Goal: Task Accomplishment & Management: Manage account settings

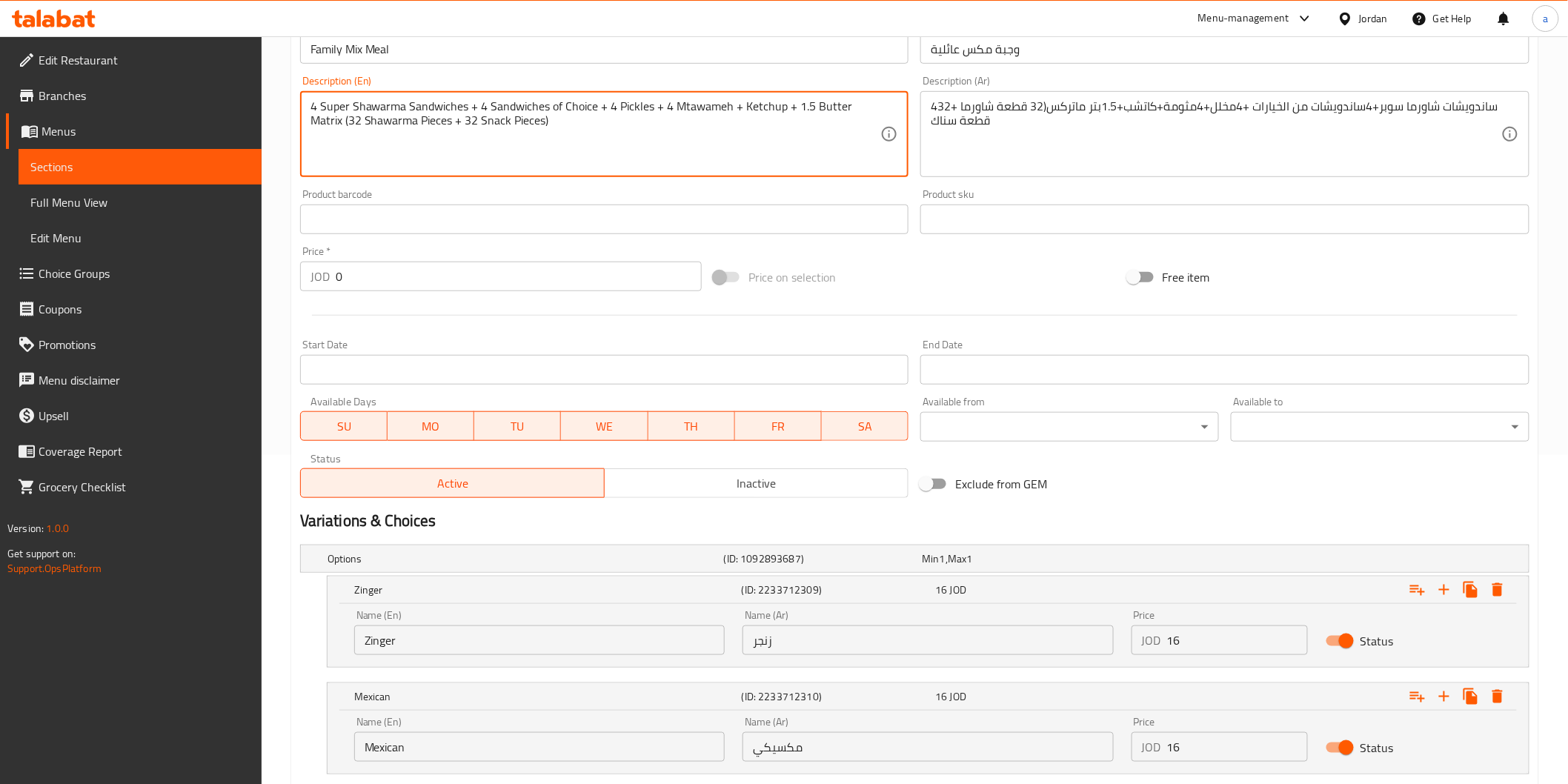
scroll to position [530, 0]
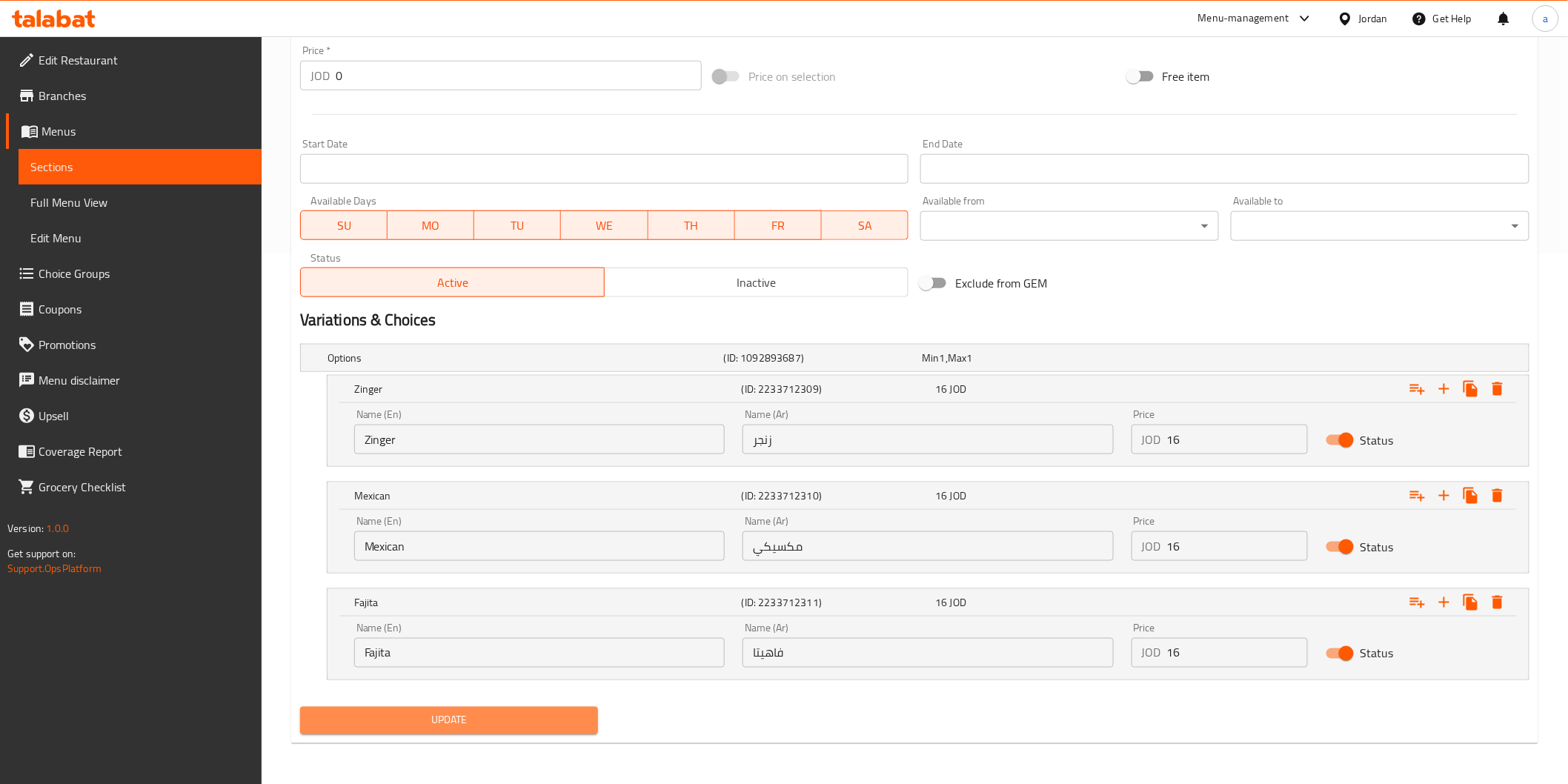
click at [568, 723] on span "Update" at bounding box center [449, 720] width 275 height 18
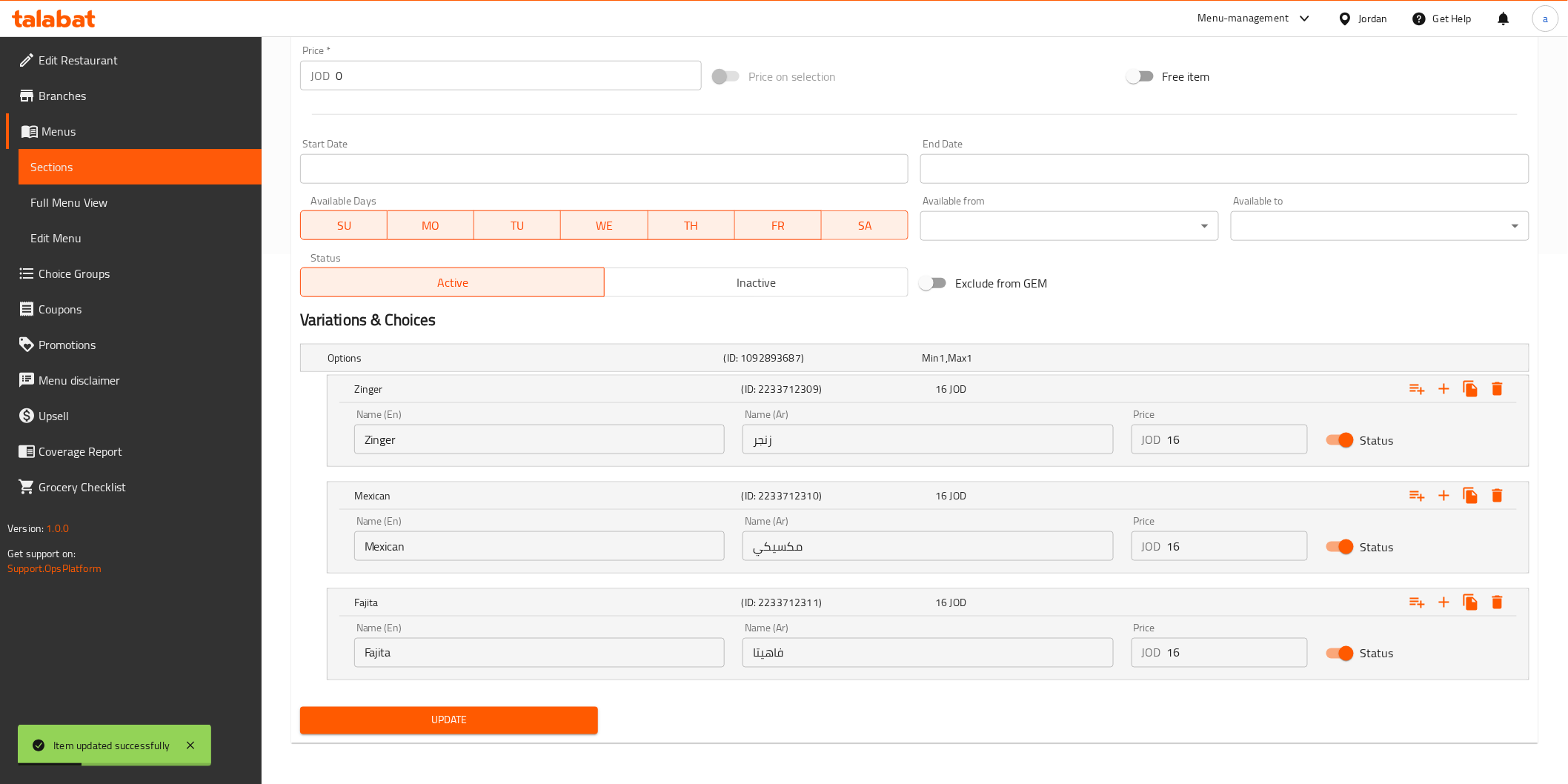
click at [67, 160] on span "Sections" at bounding box center [139, 167] width 219 height 18
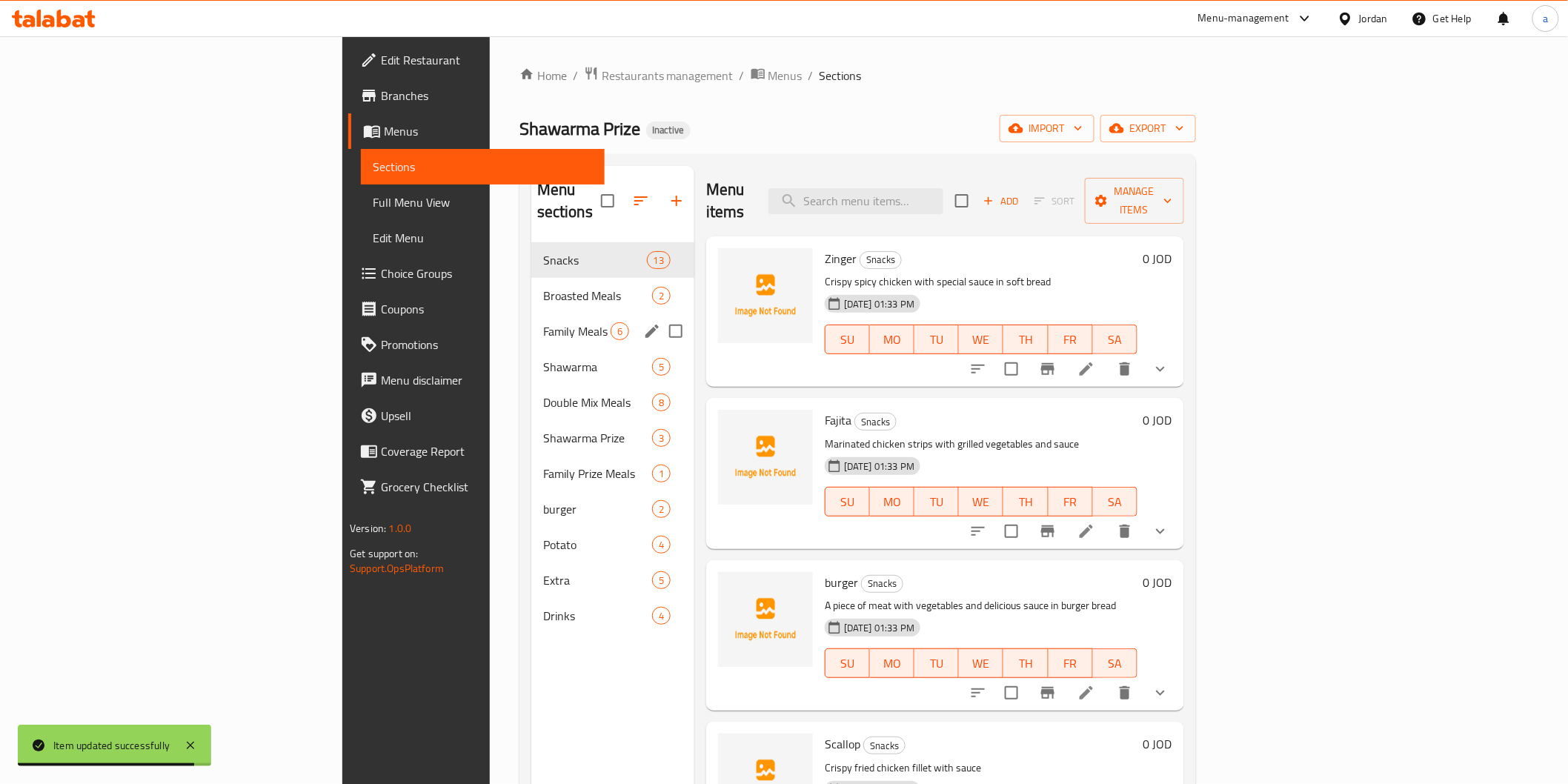
click at [531, 314] on div "Family Meals 6" at bounding box center [612, 331] width 163 height 35
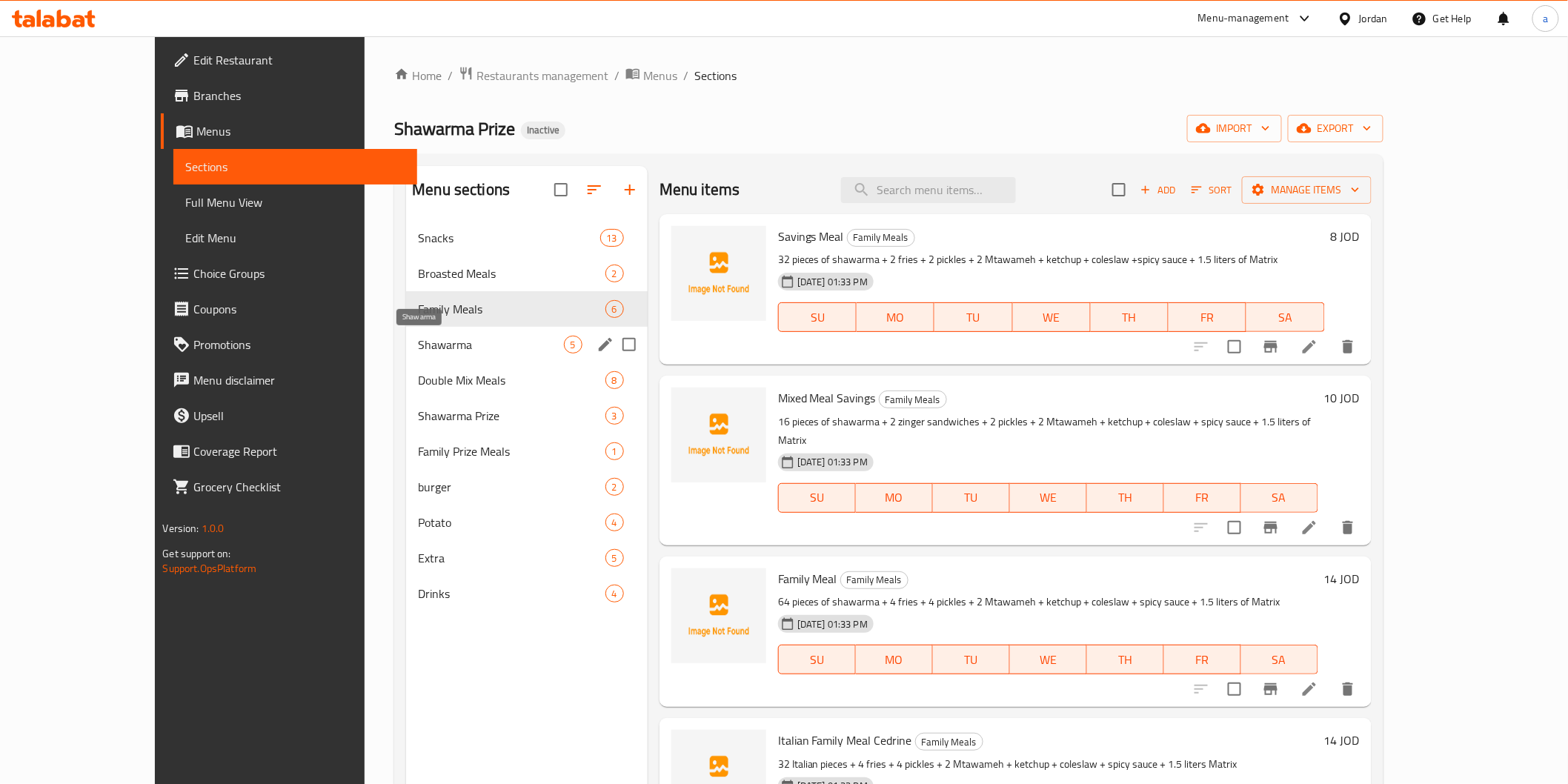
click at [455, 349] on span "Shawarma" at bounding box center [491, 345] width 146 height 18
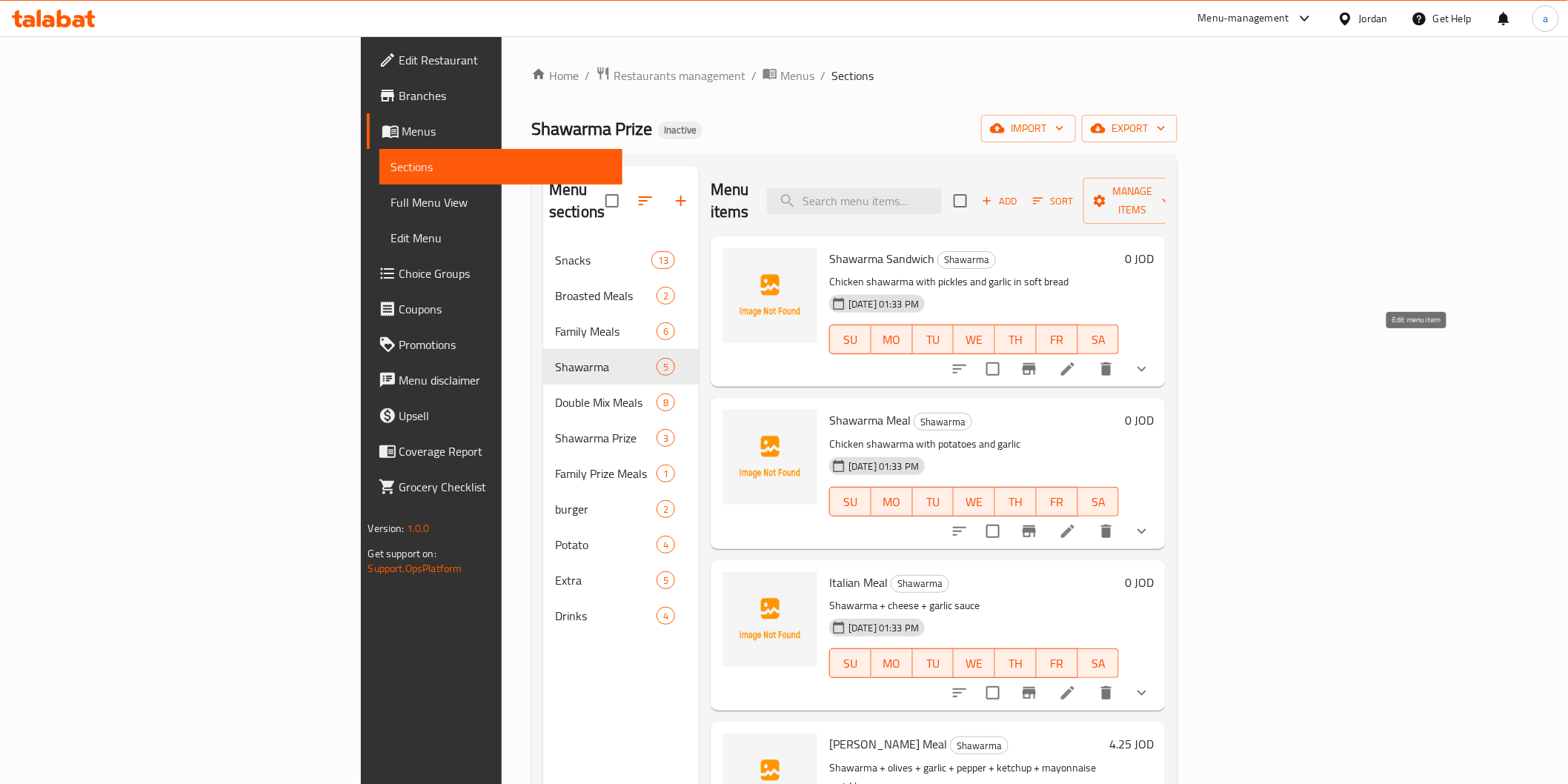
click at [1077, 360] on icon at bounding box center [1069, 369] width 18 height 18
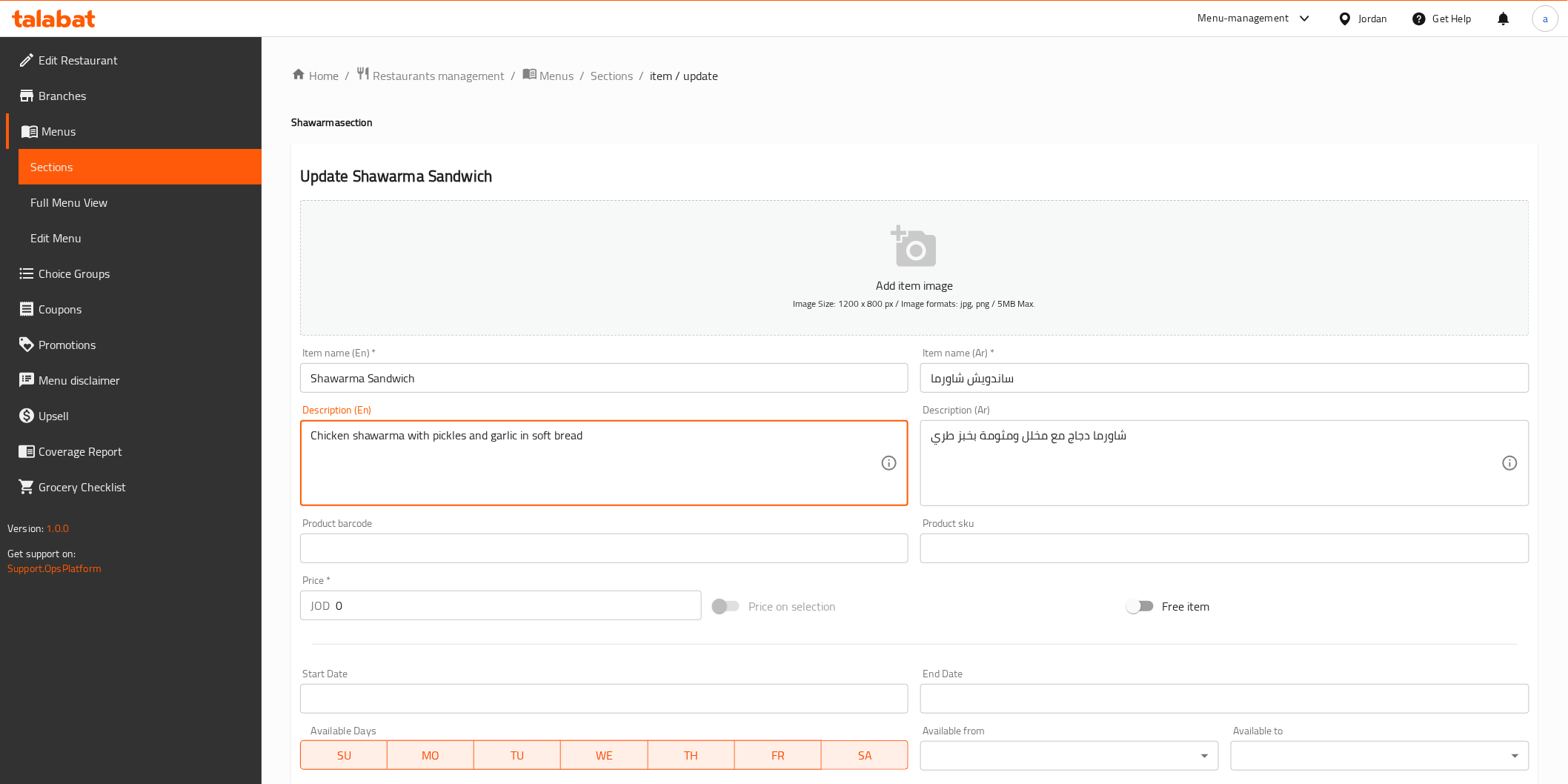
click at [491, 435] on textarea "Chicken shawarma with pickles and garlic in soft bread" at bounding box center [595, 463] width 570 height 70
paste textarea "Mtawameh"
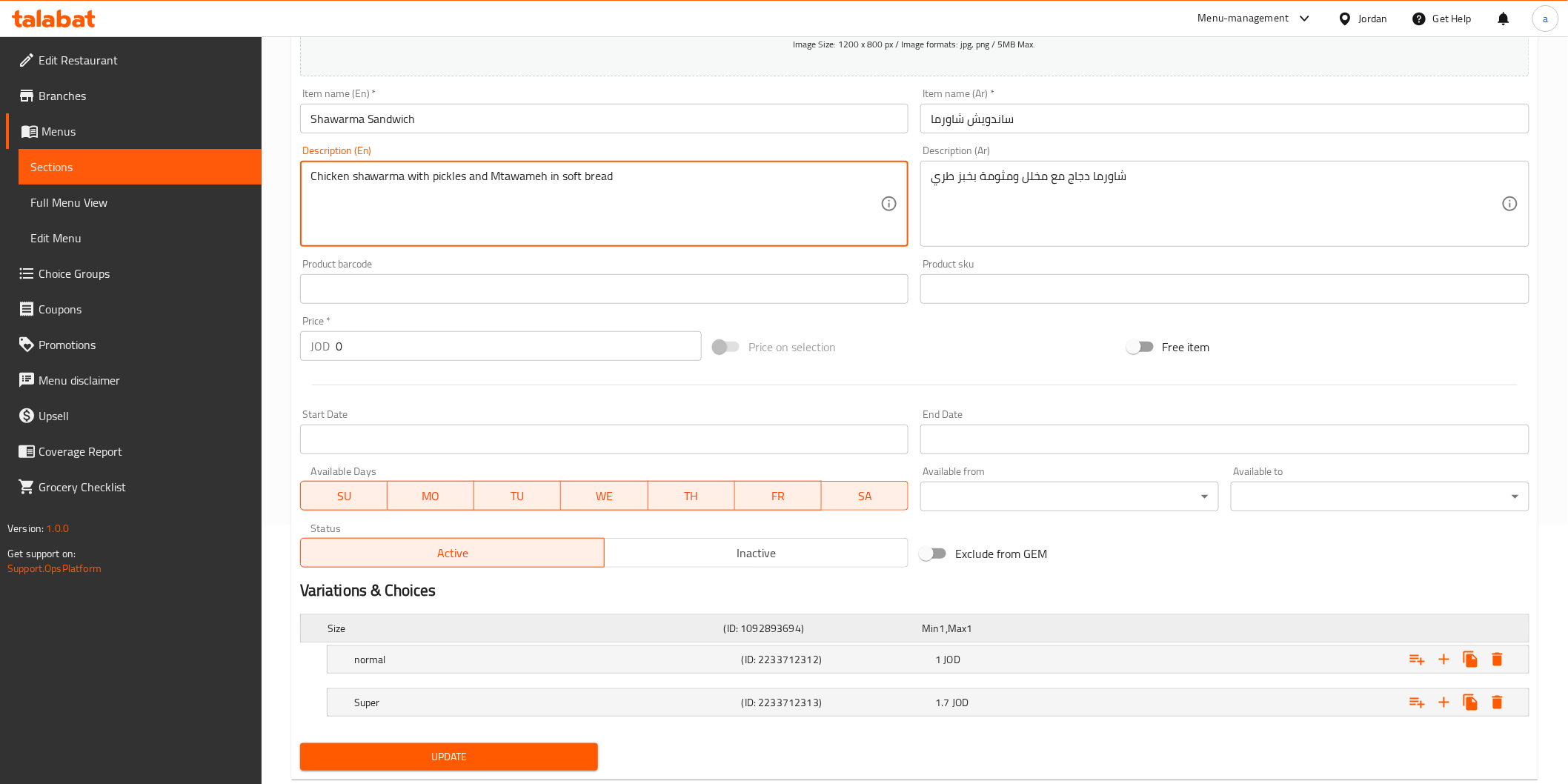
scroll to position [295, 0]
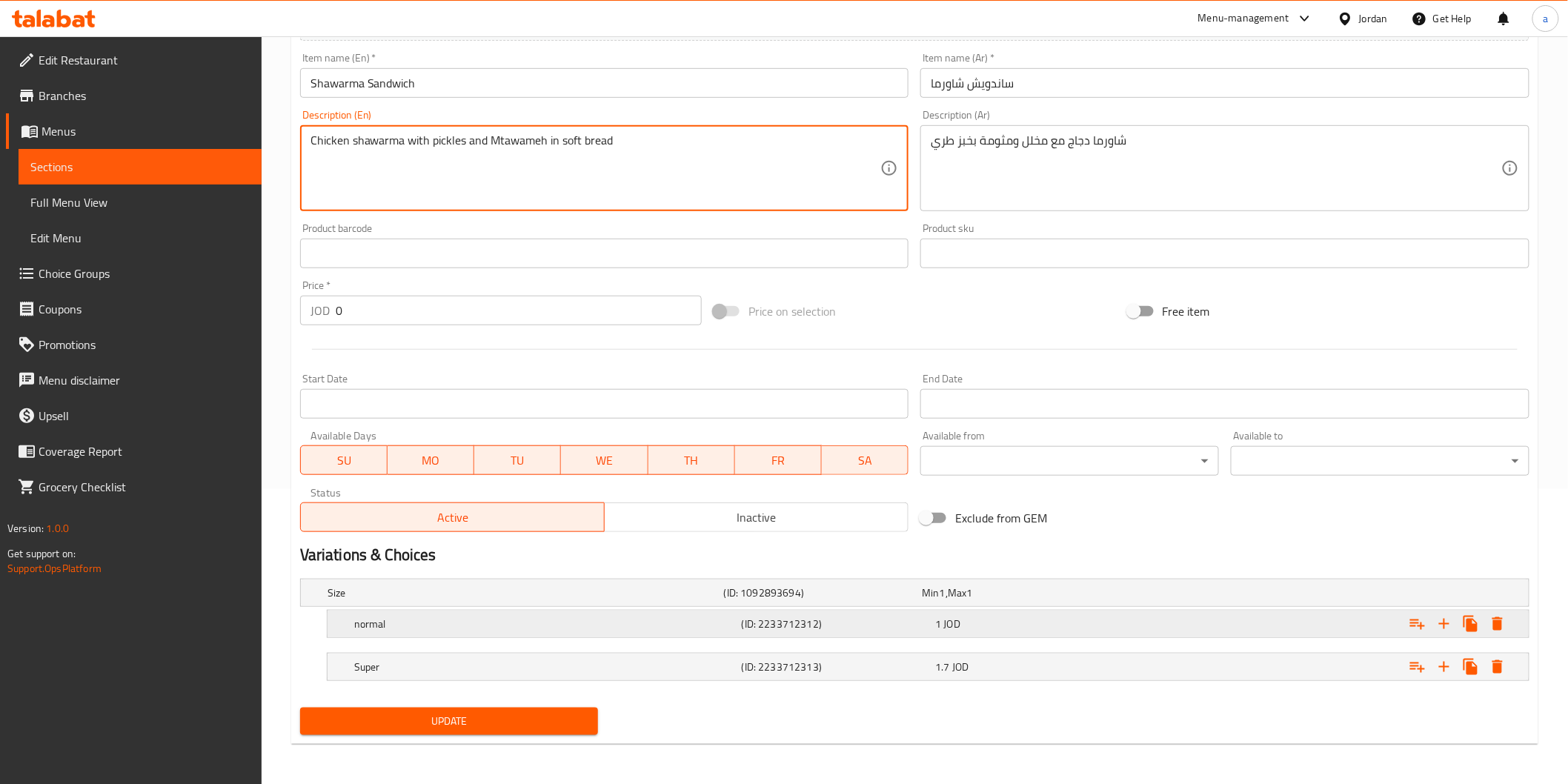
type textarea "Chicken shawarma with pickles and Mtawameh in soft bread"
click at [561, 600] on h5 "normal" at bounding box center [522, 593] width 390 height 15
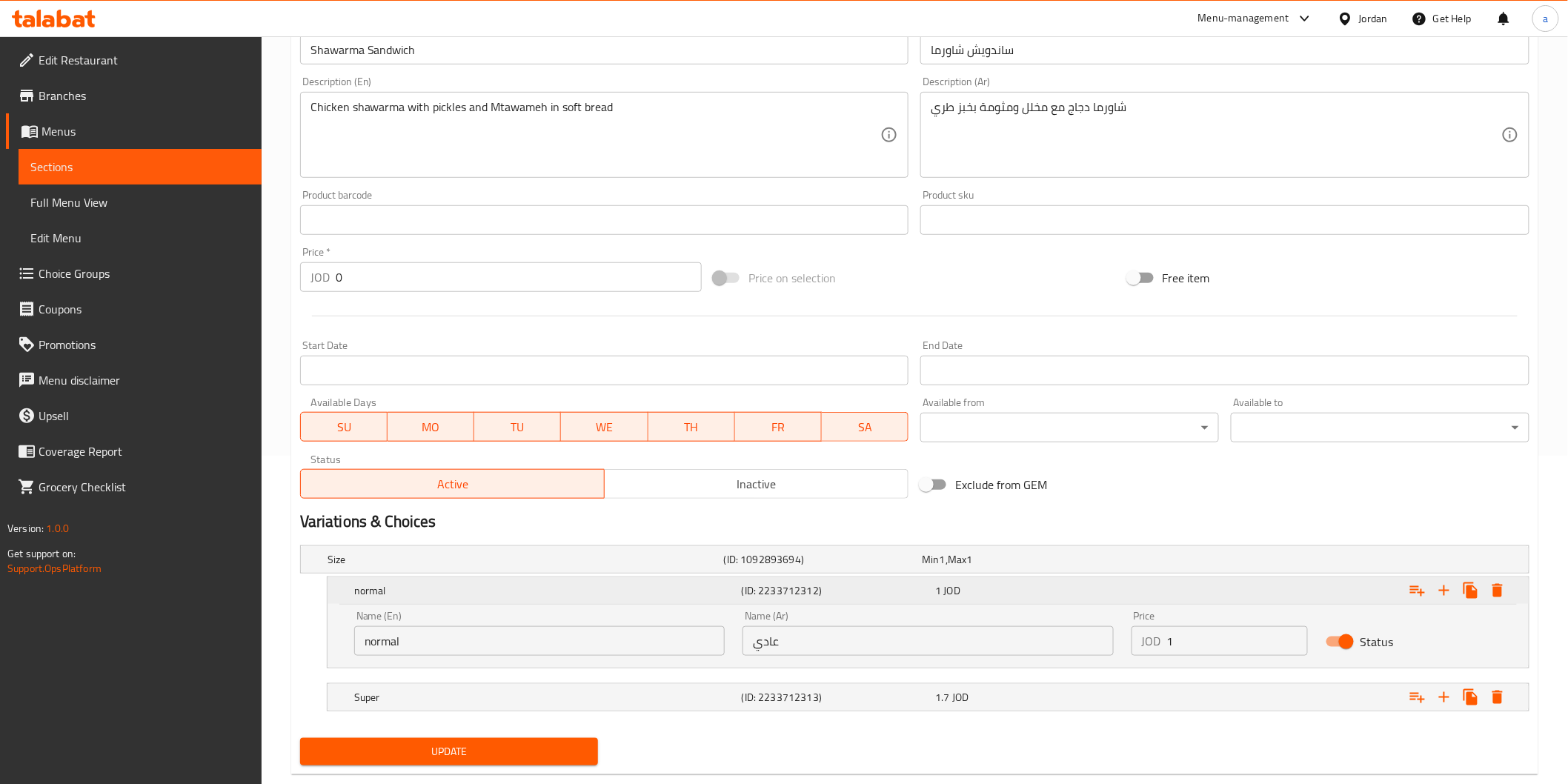
scroll to position [359, 0]
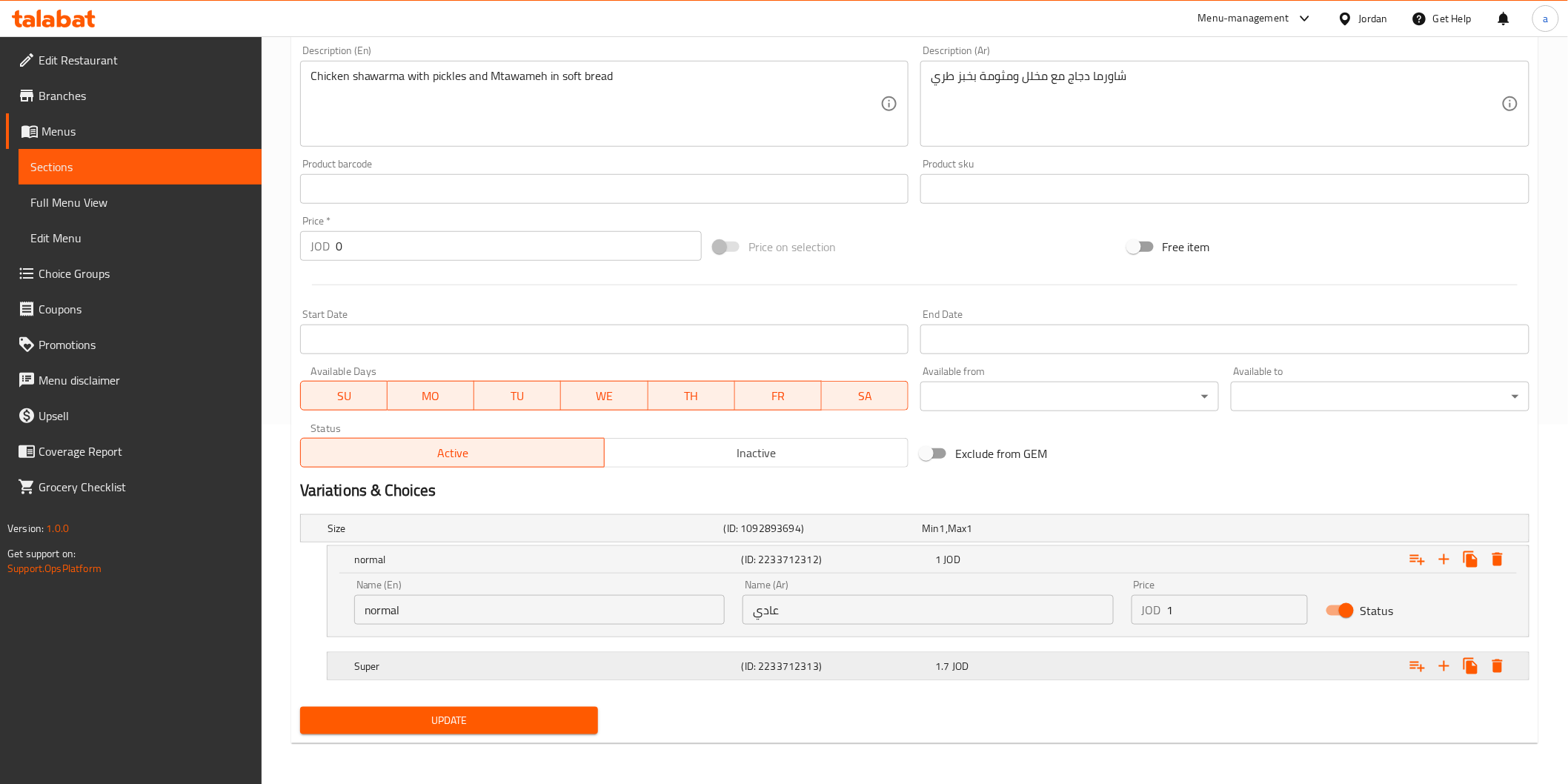
click at [561, 536] on h5 "Super" at bounding box center [522, 528] width 390 height 15
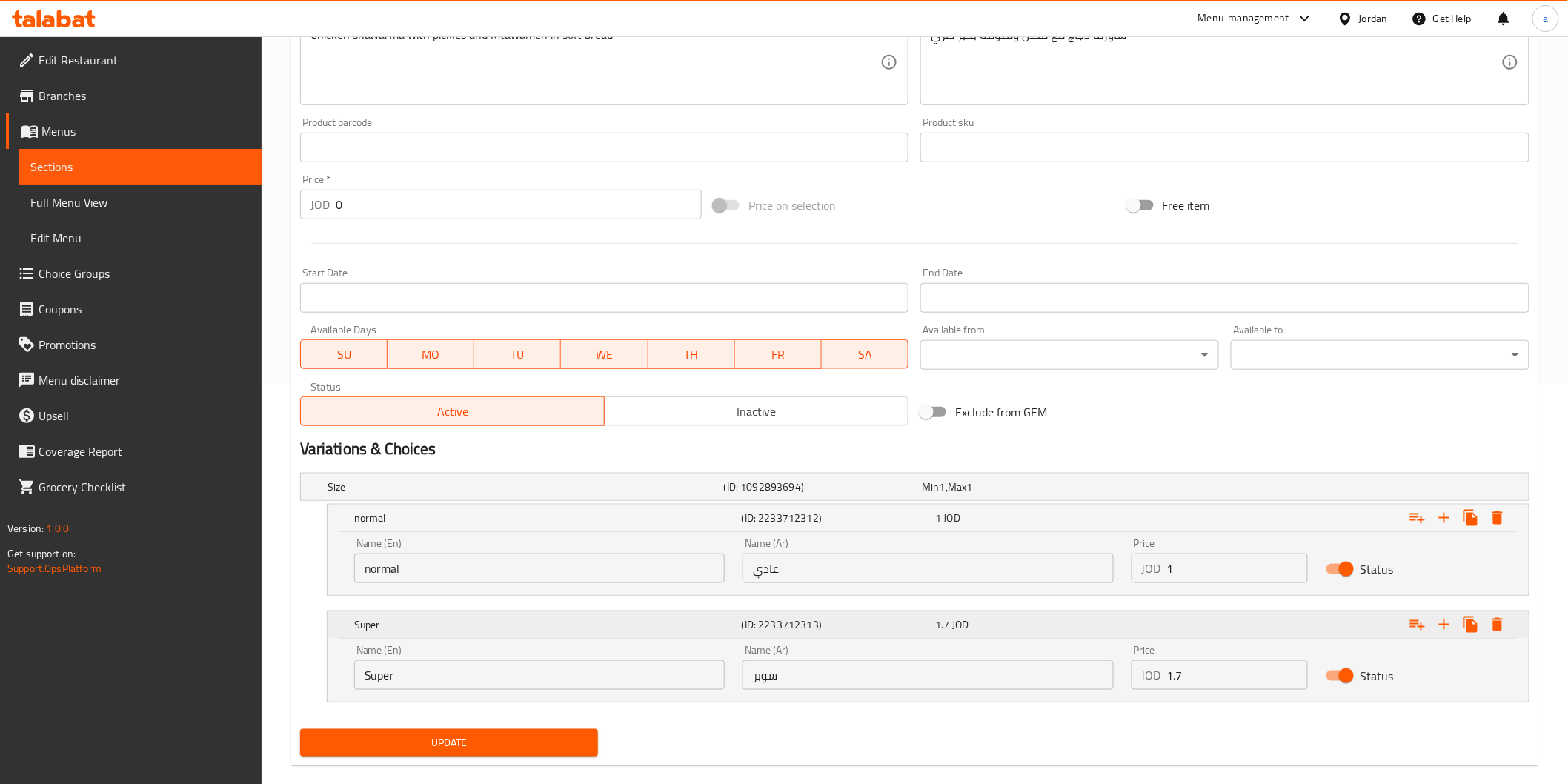
scroll to position [423, 0]
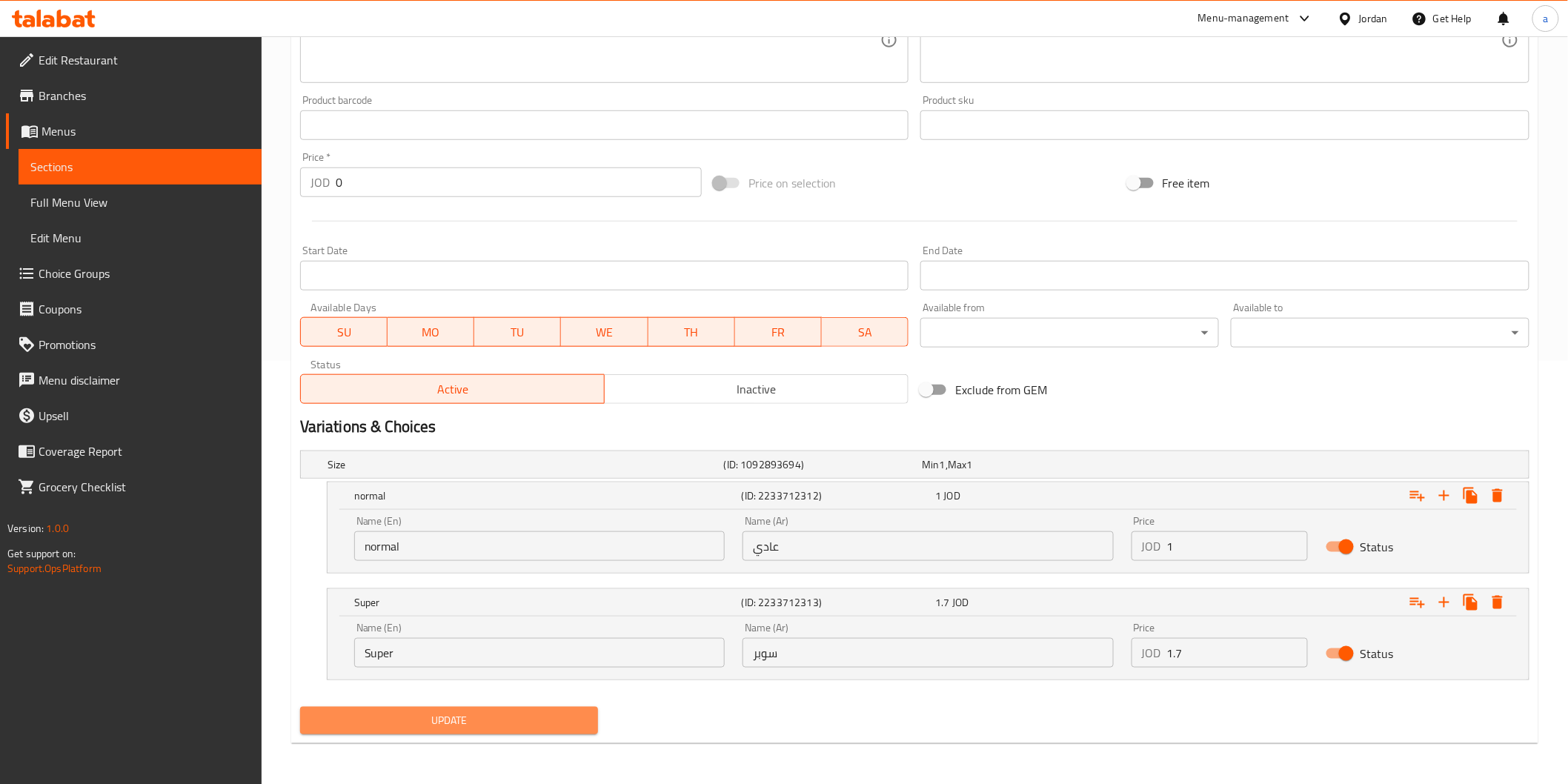
click at [541, 727] on span "Update" at bounding box center [449, 720] width 275 height 18
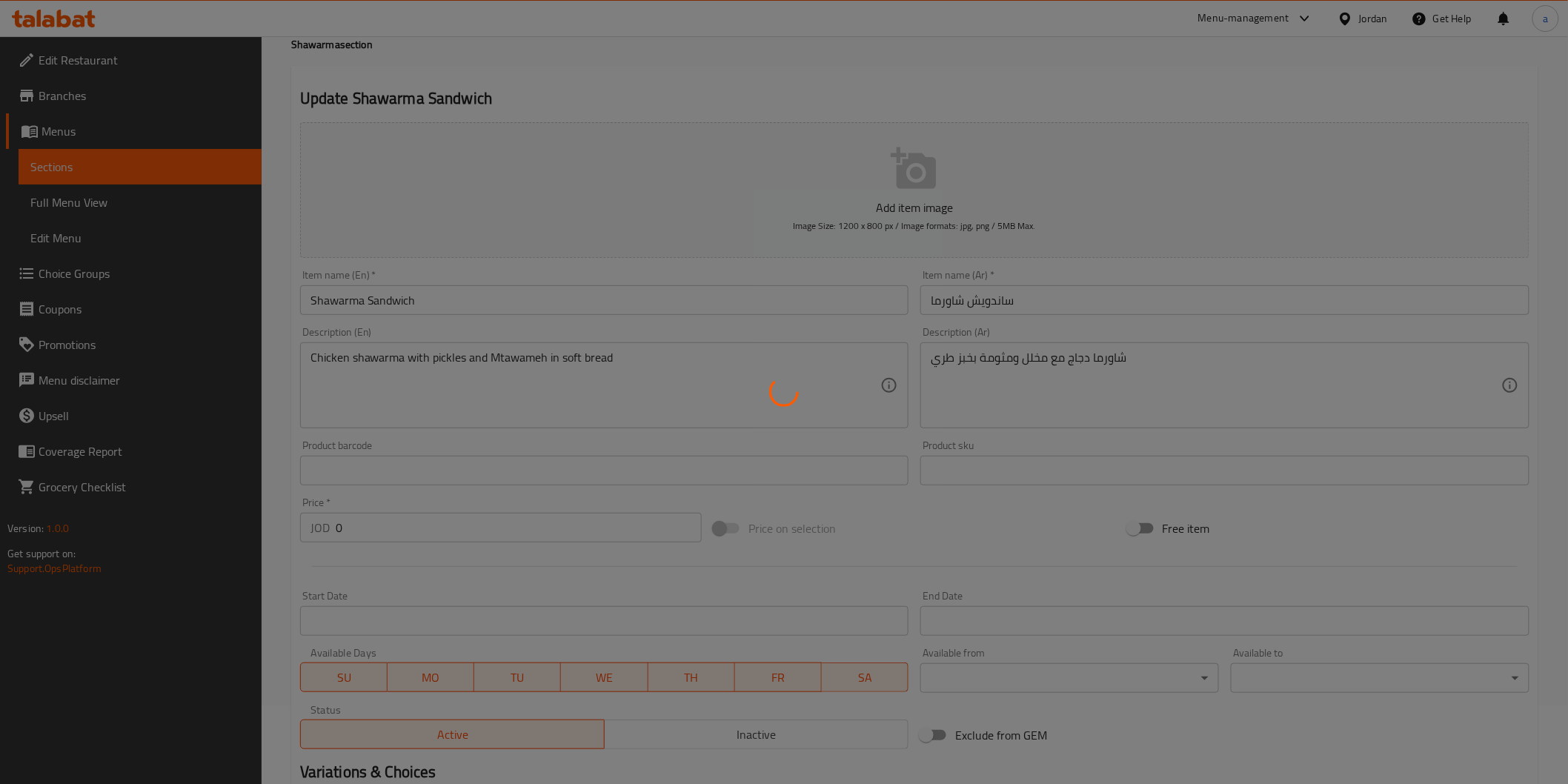
scroll to position [11, 0]
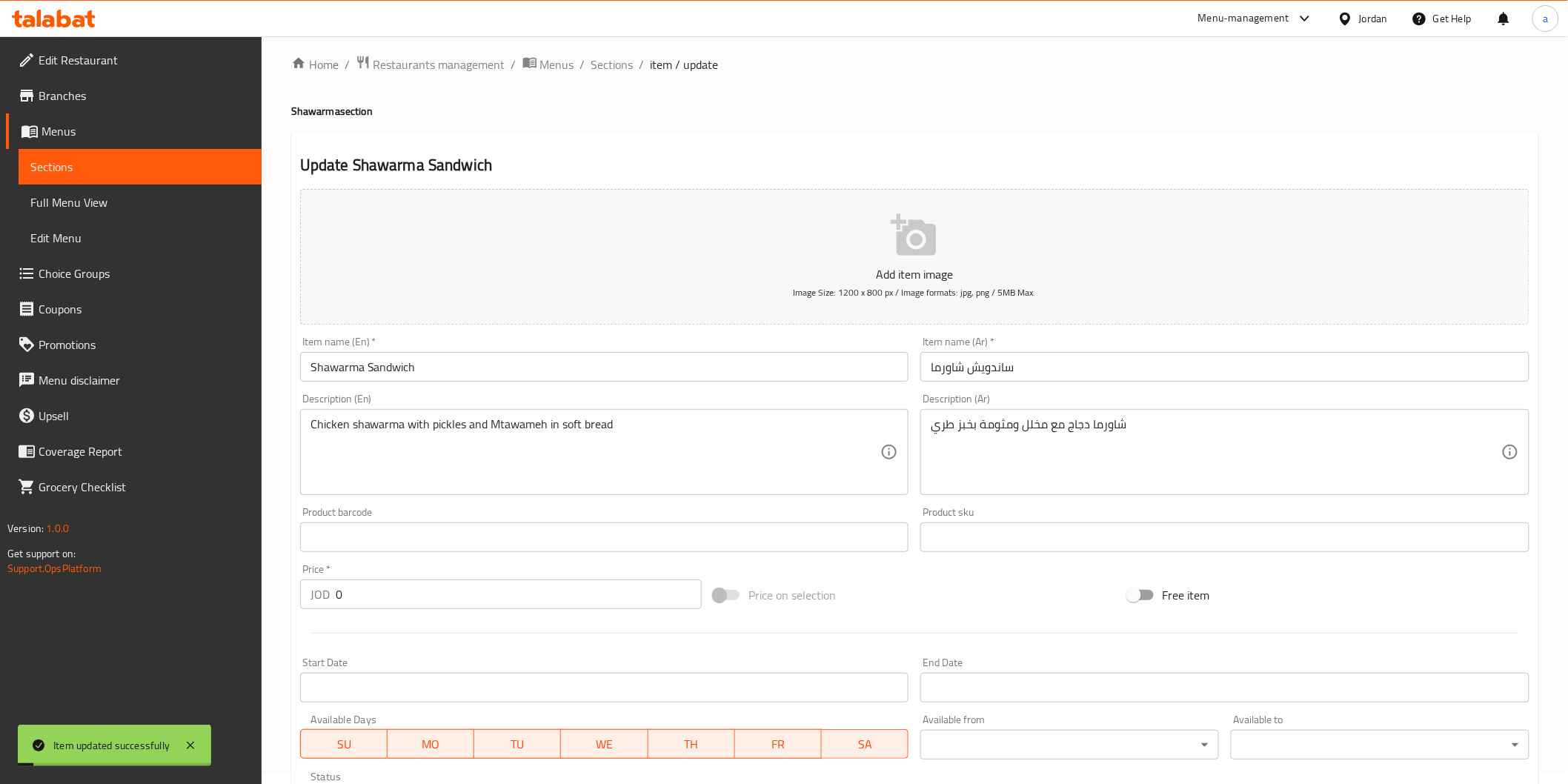
click at [128, 152] on link "Sections" at bounding box center [139, 166] width 243 height 35
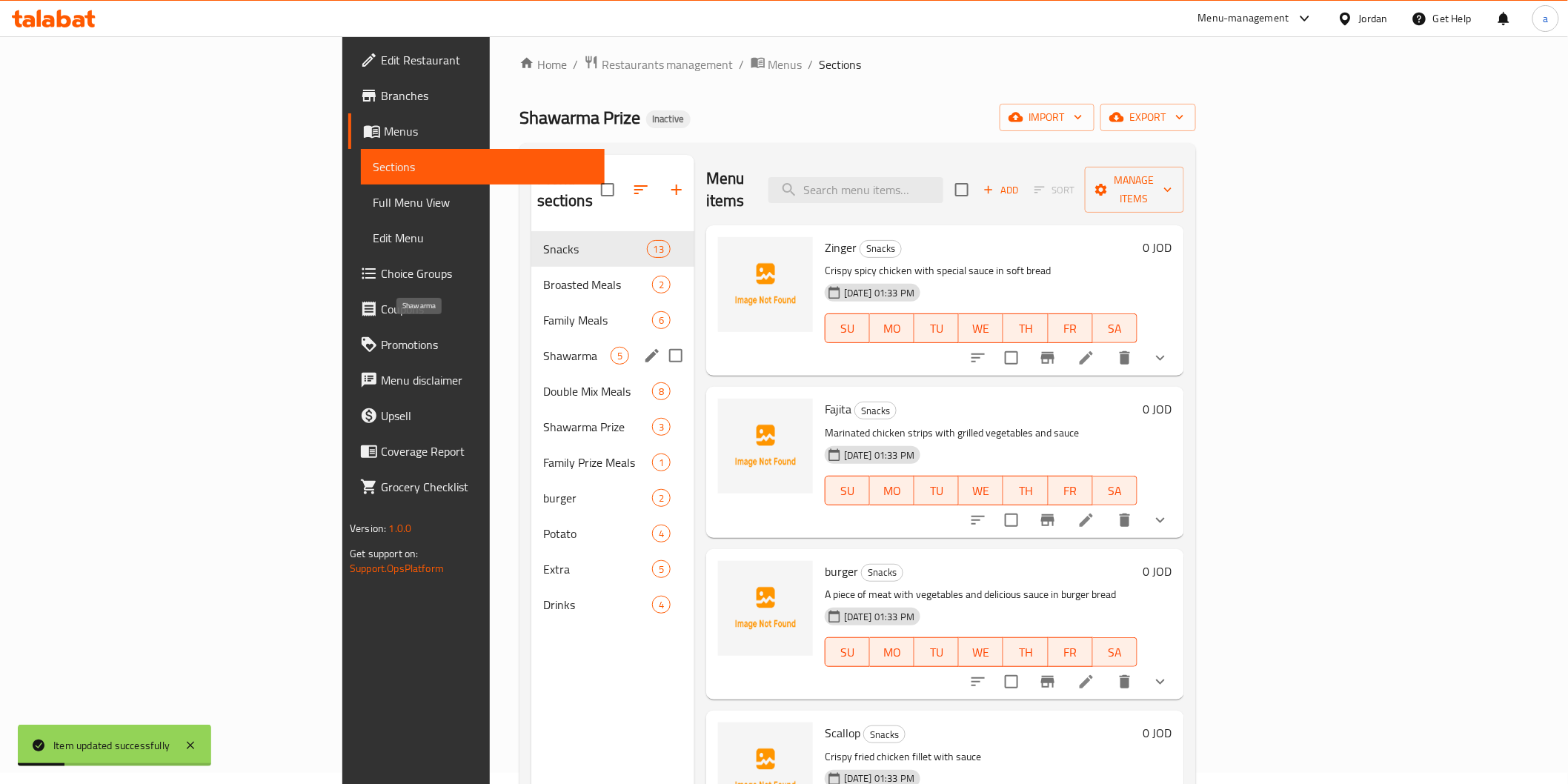
click at [543, 347] on span "Shawarma" at bounding box center [577, 356] width 67 height 18
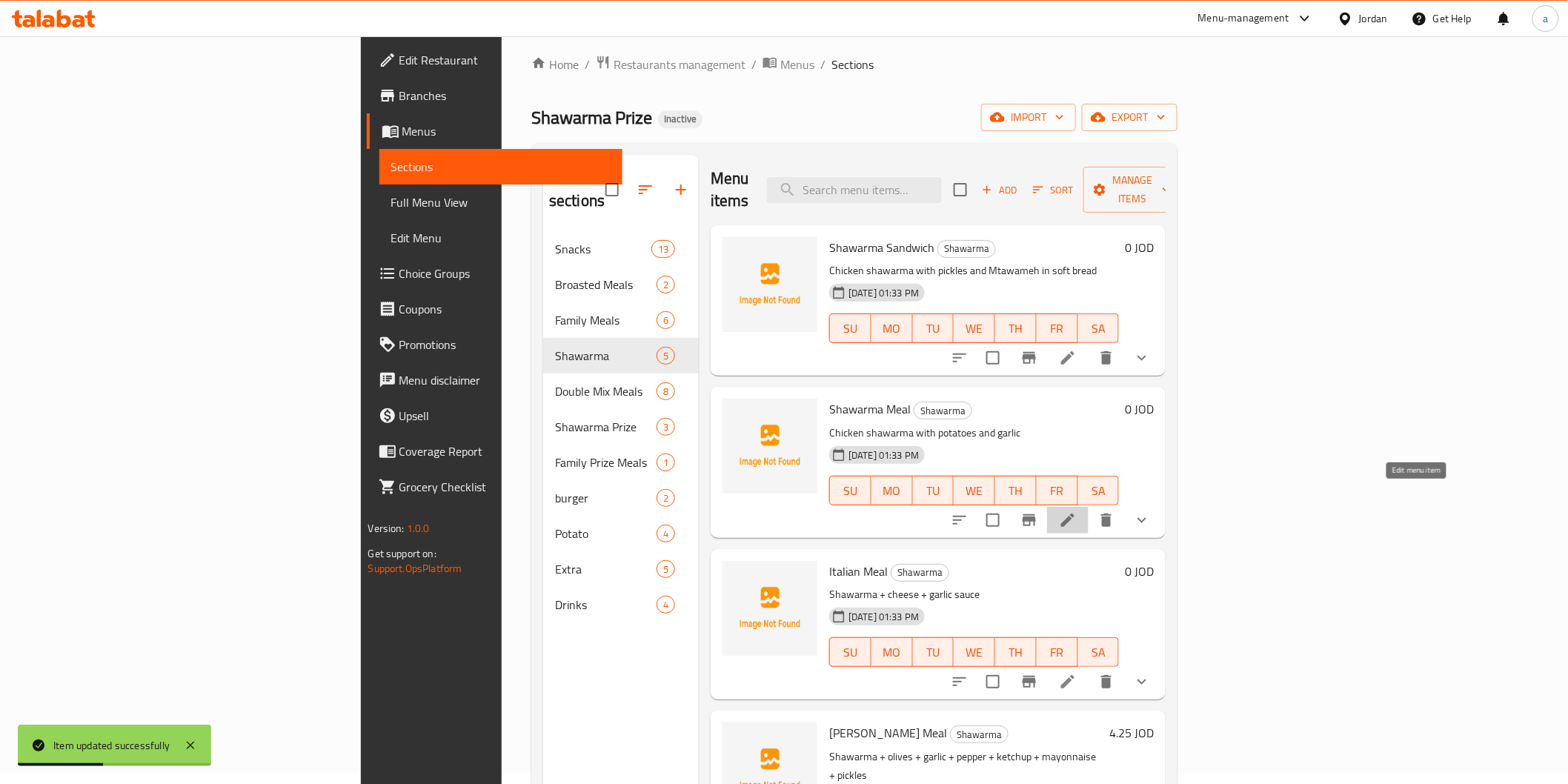
click at [1077, 511] on icon at bounding box center [1069, 520] width 18 height 18
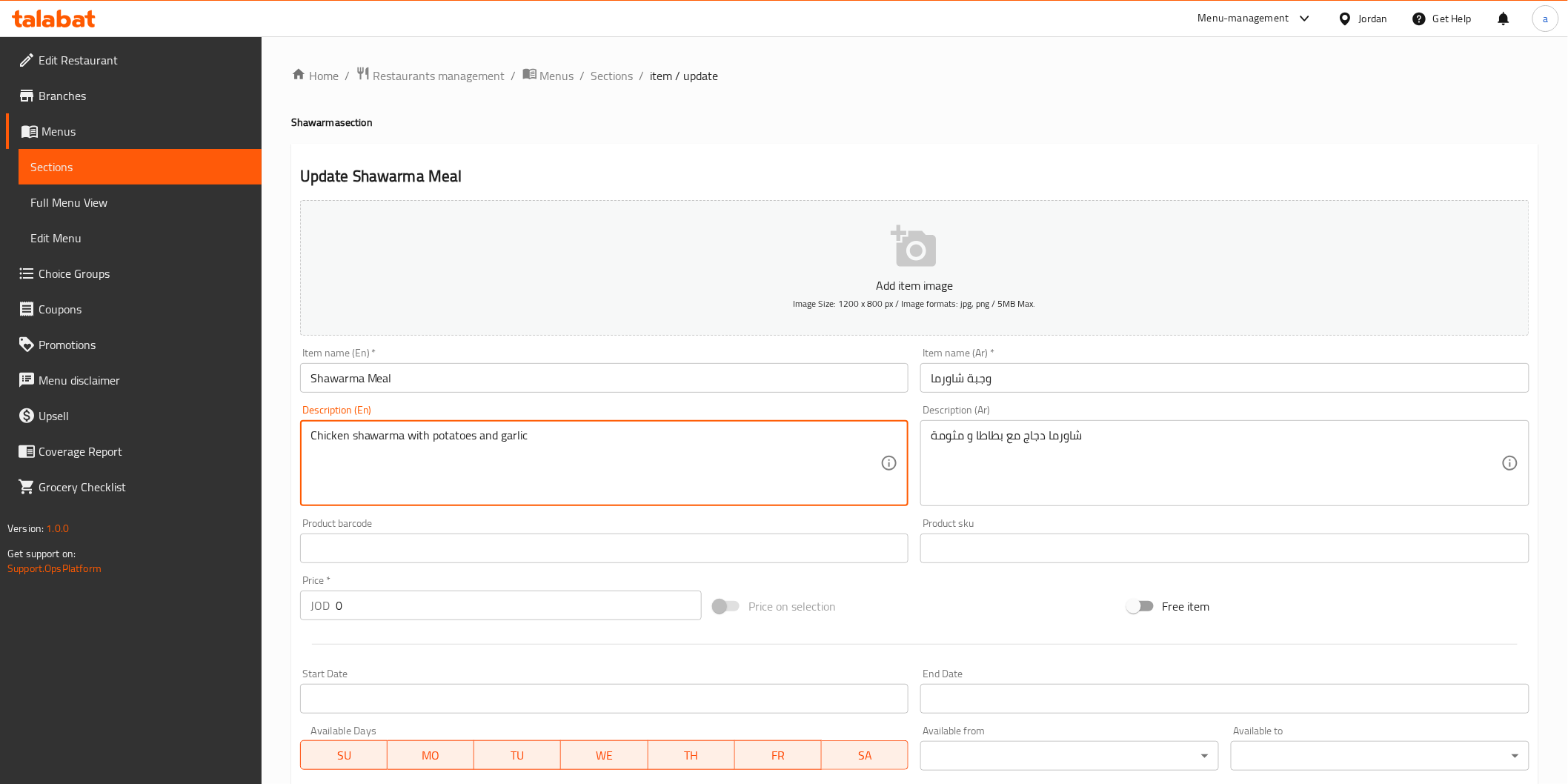
click at [506, 440] on textarea "Chicken shawarma with potatoes and garlic" at bounding box center [595, 463] width 570 height 70
paste textarea "Mtawameh"
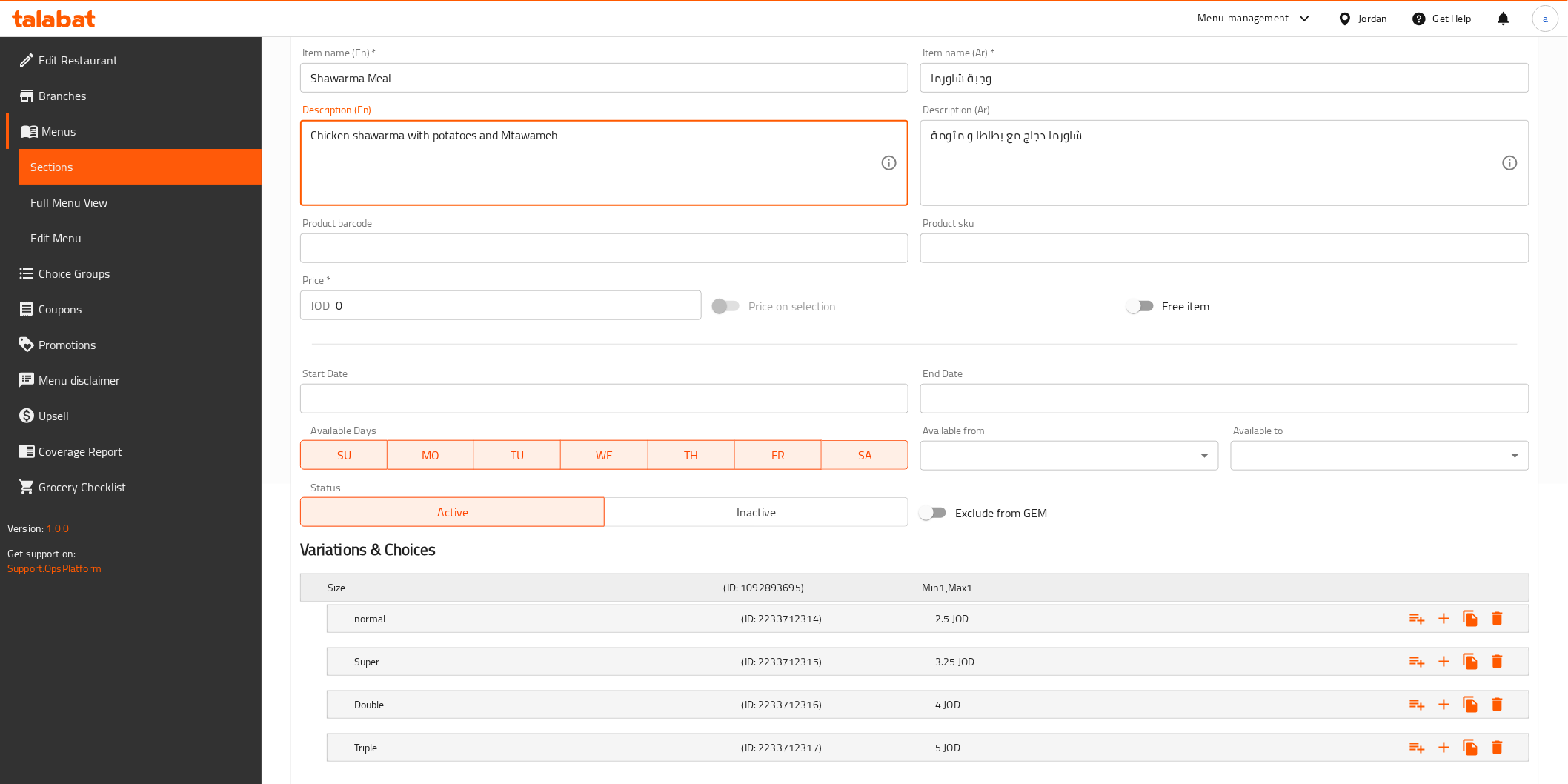
scroll to position [382, 0]
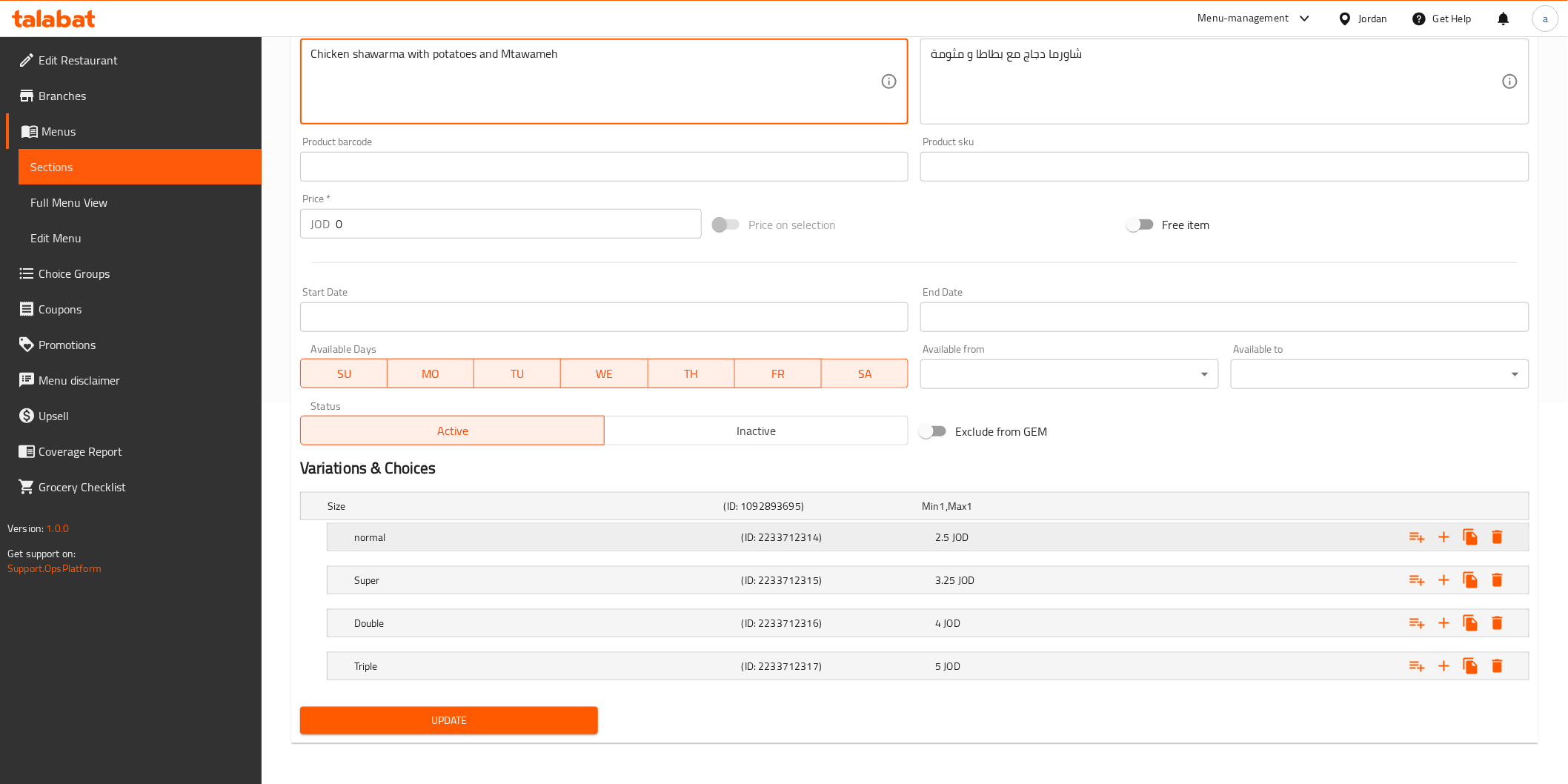
type textarea "Chicken shawarma with potatoes and Mtawameh"
click at [555, 514] on h5 "normal" at bounding box center [522, 506] width 390 height 15
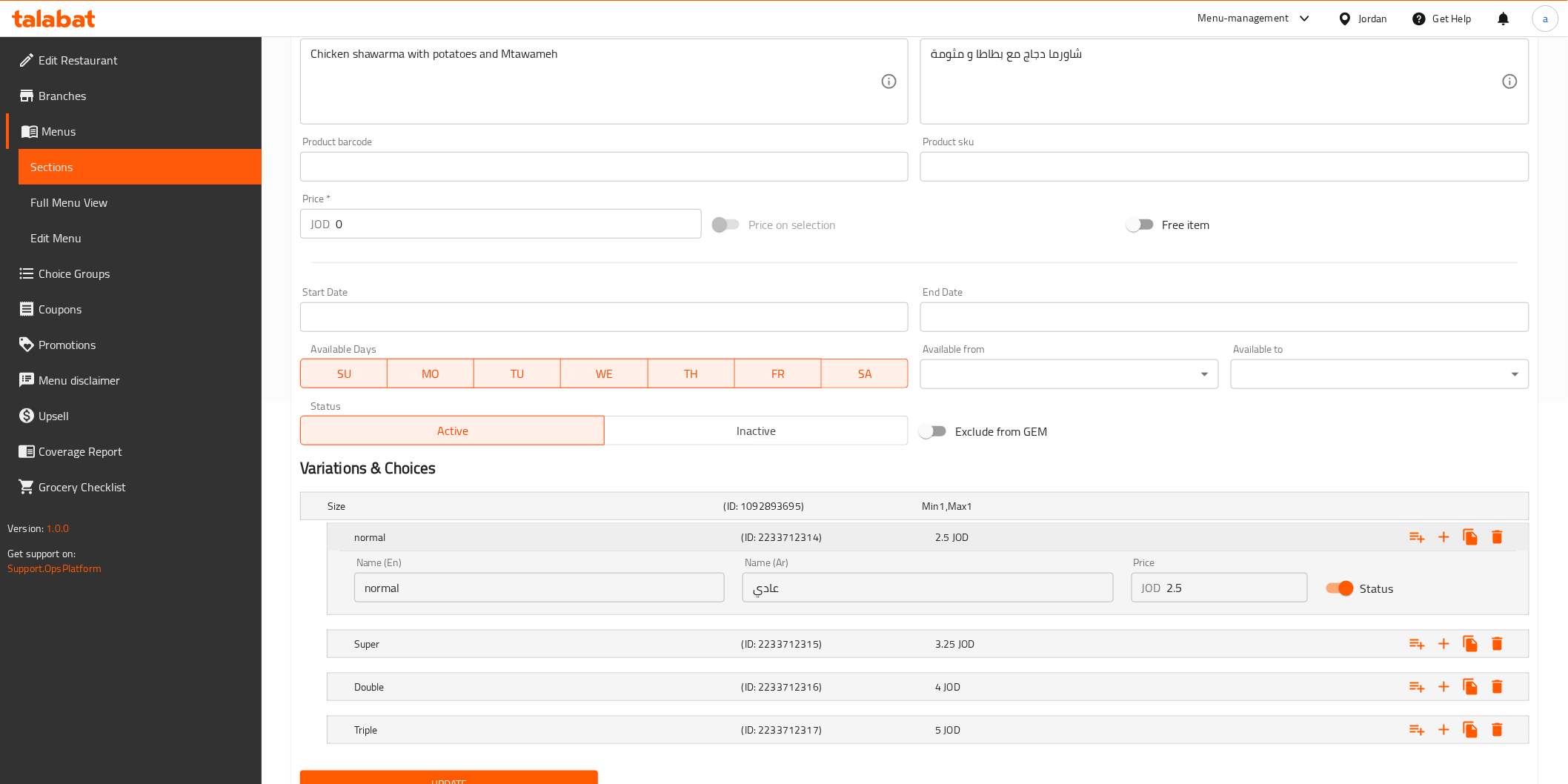
scroll to position [446, 0]
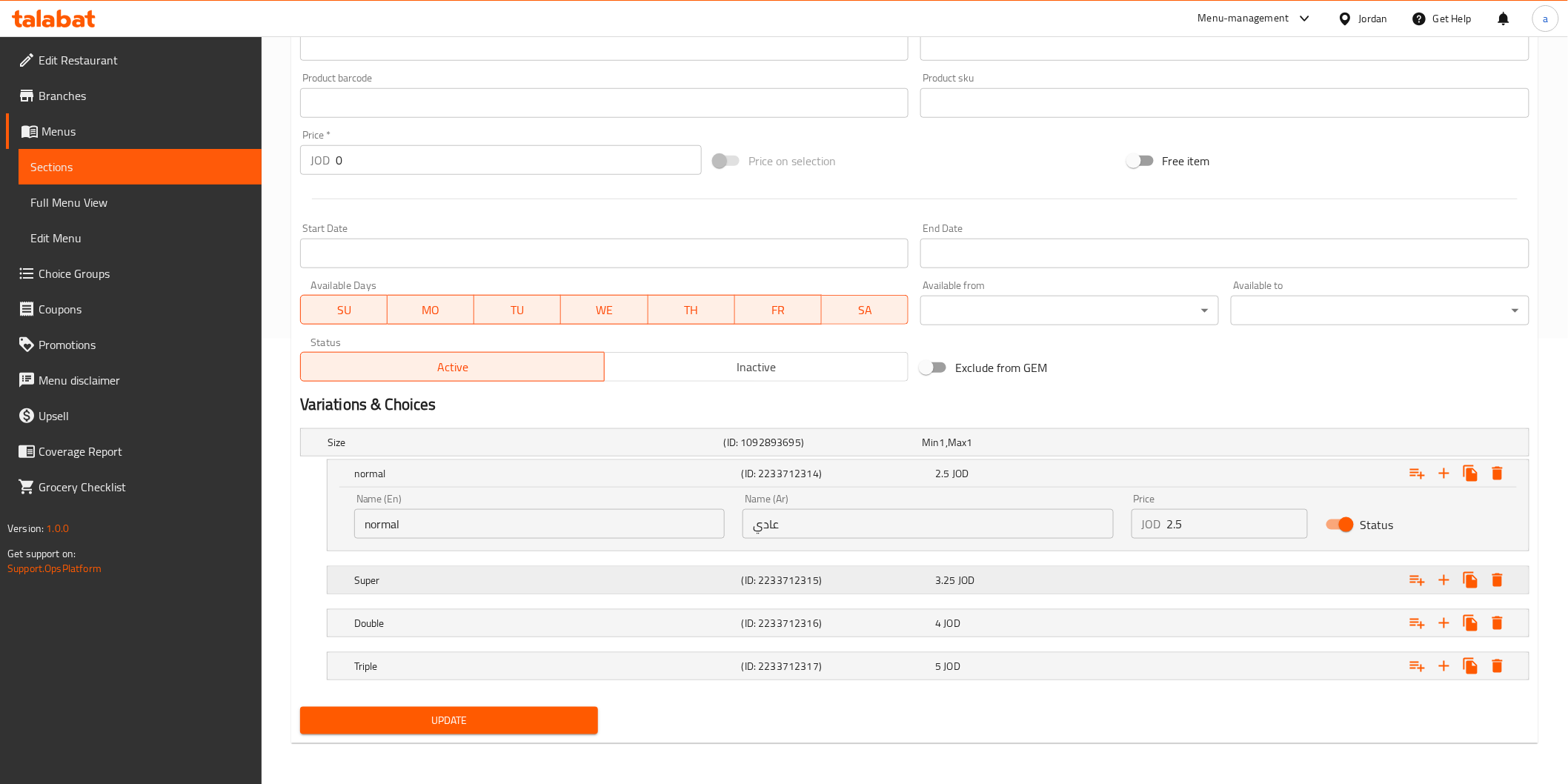
click at [568, 450] on h5 "Super" at bounding box center [522, 442] width 390 height 15
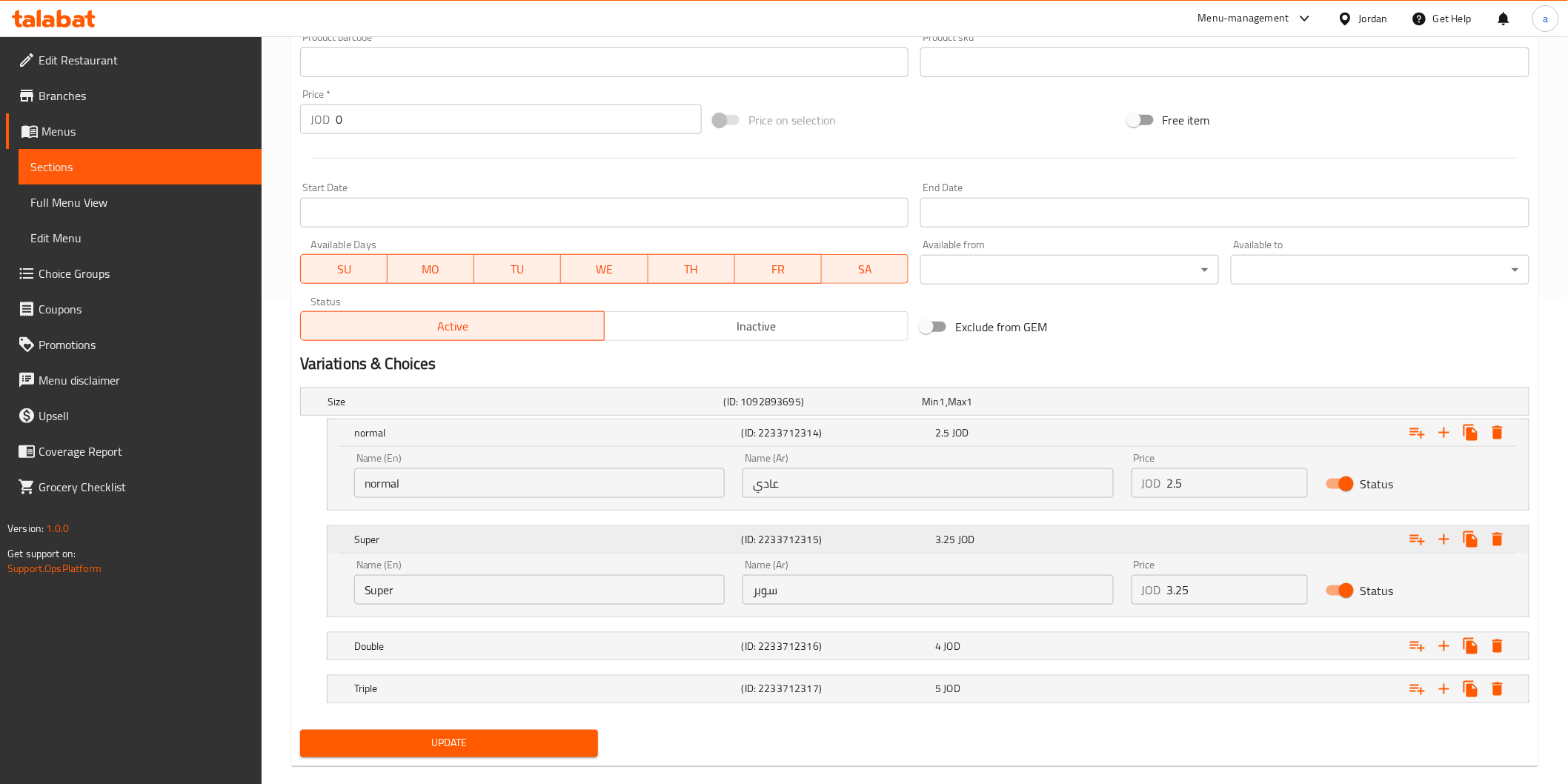
scroll to position [509, 0]
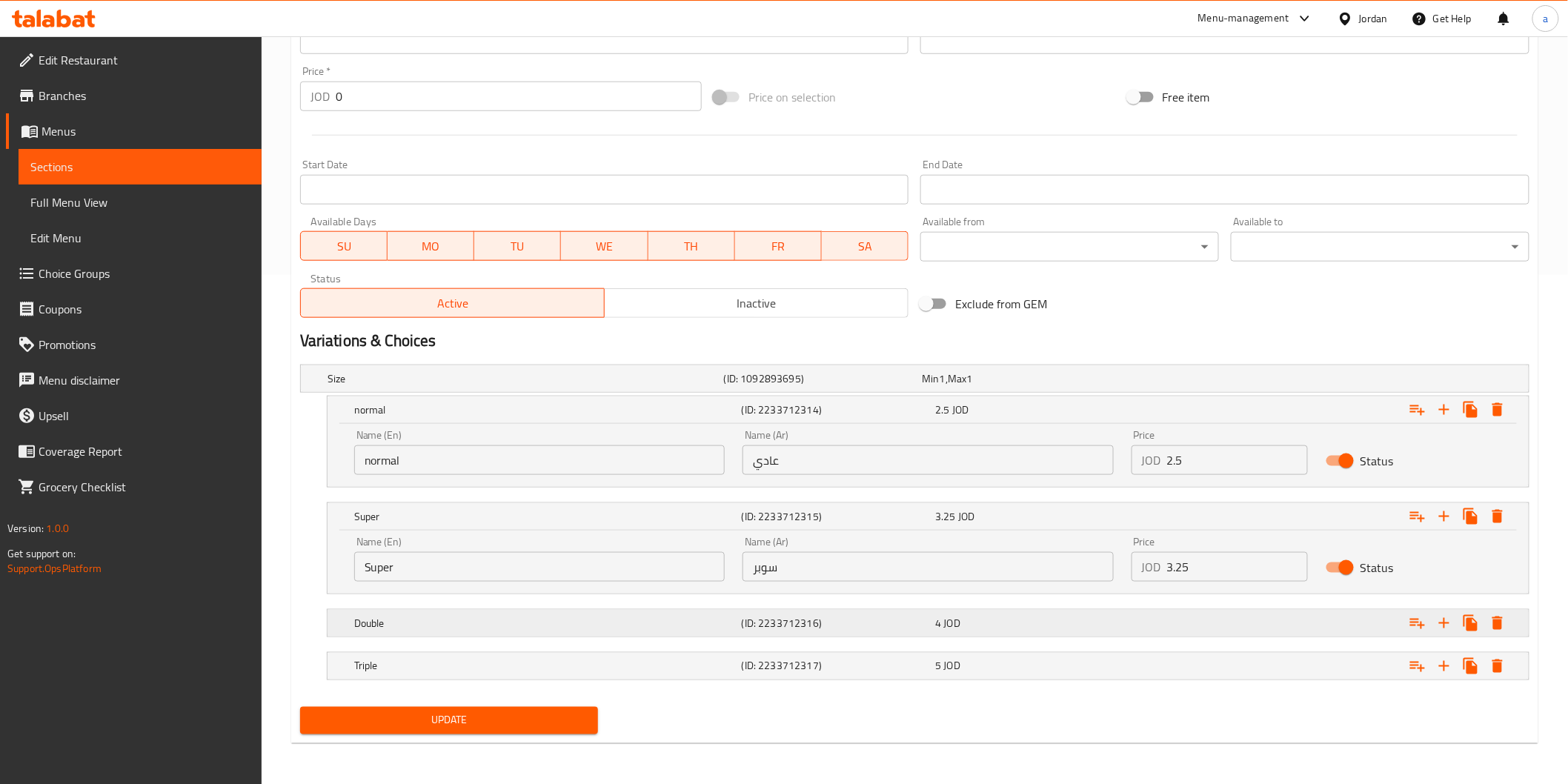
click at [625, 387] on h5 "Double" at bounding box center [522, 378] width 390 height 15
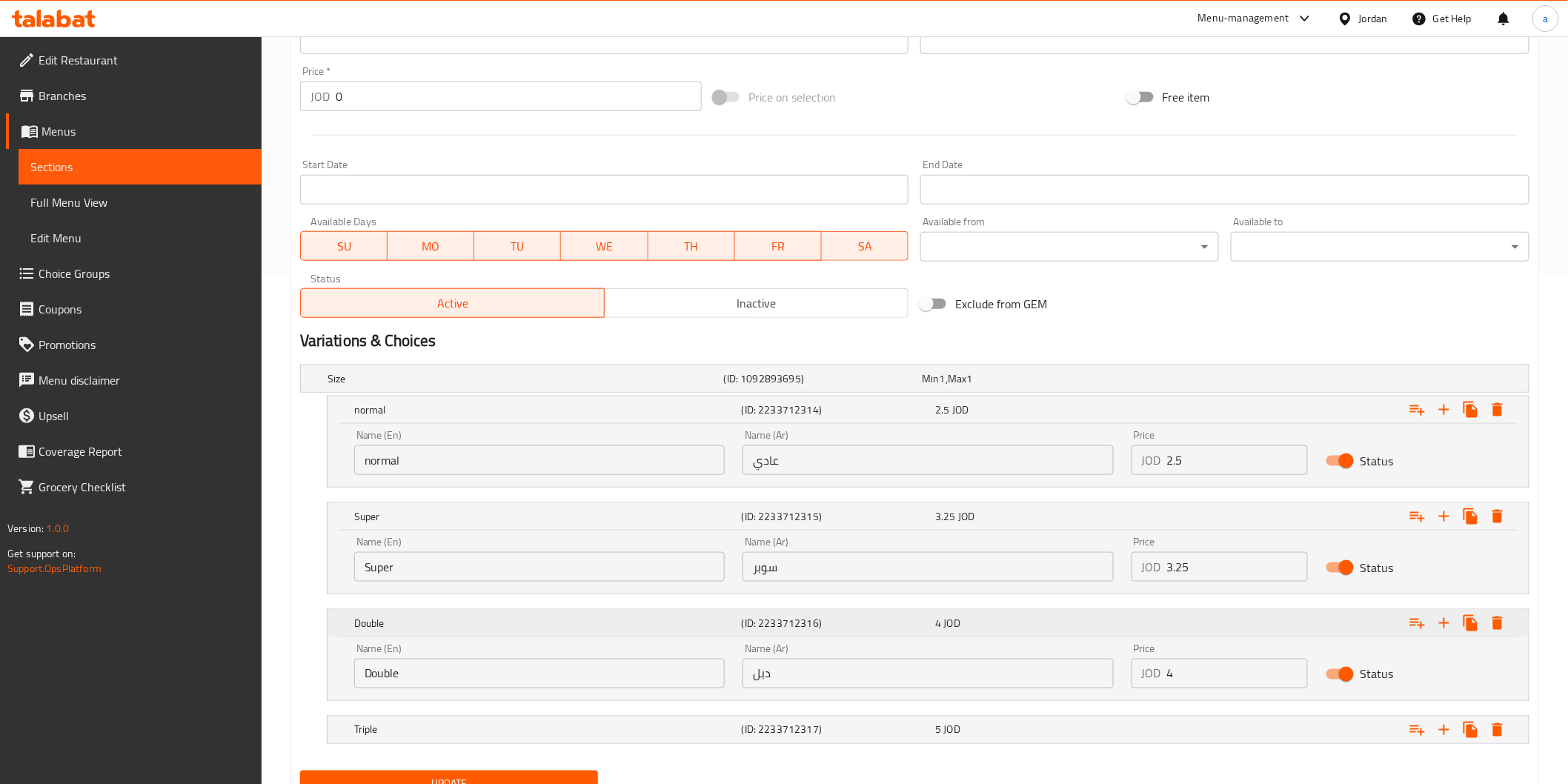
scroll to position [573, 0]
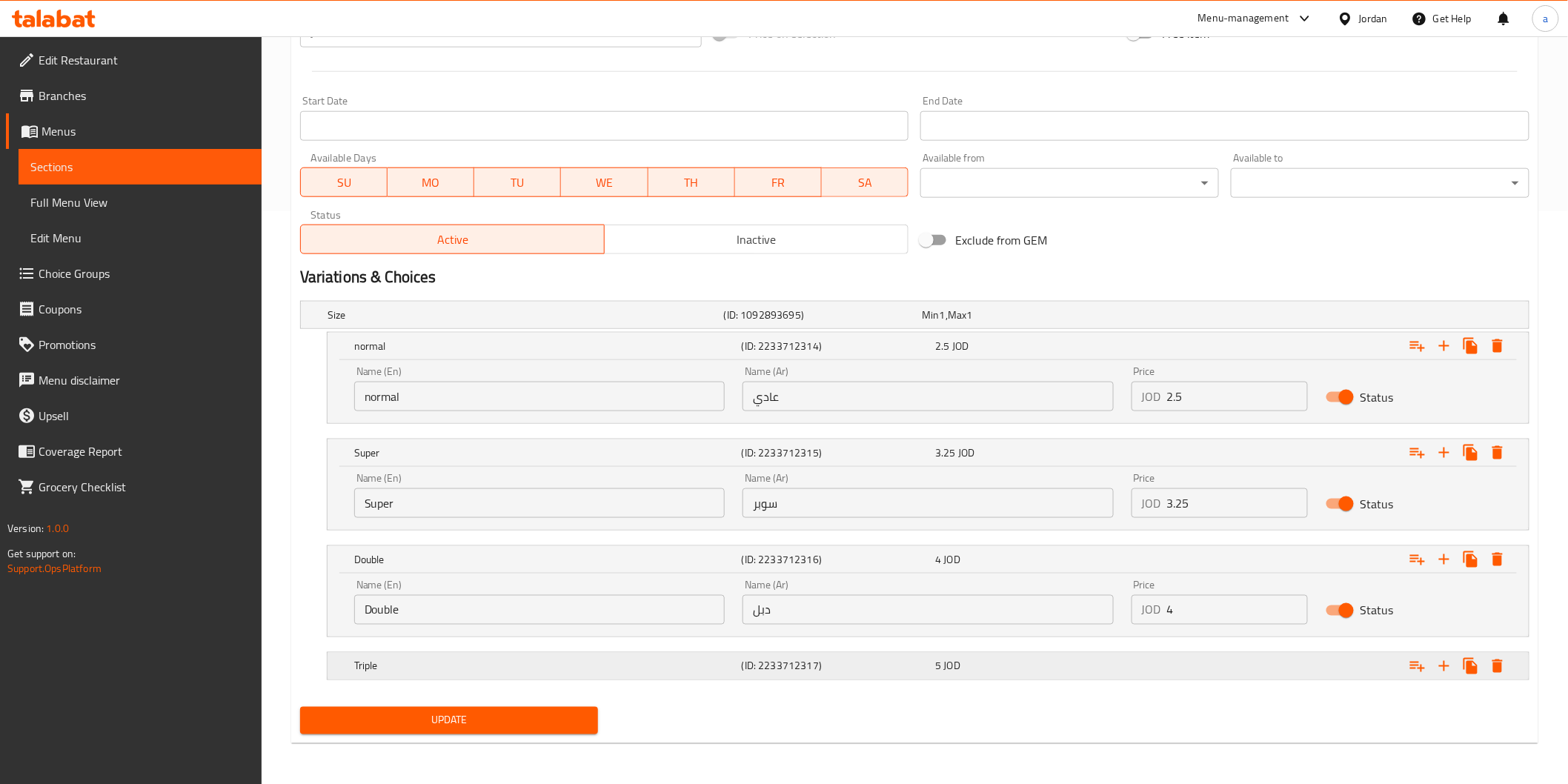
click at [647, 322] on h5 "Triple" at bounding box center [522, 315] width 390 height 15
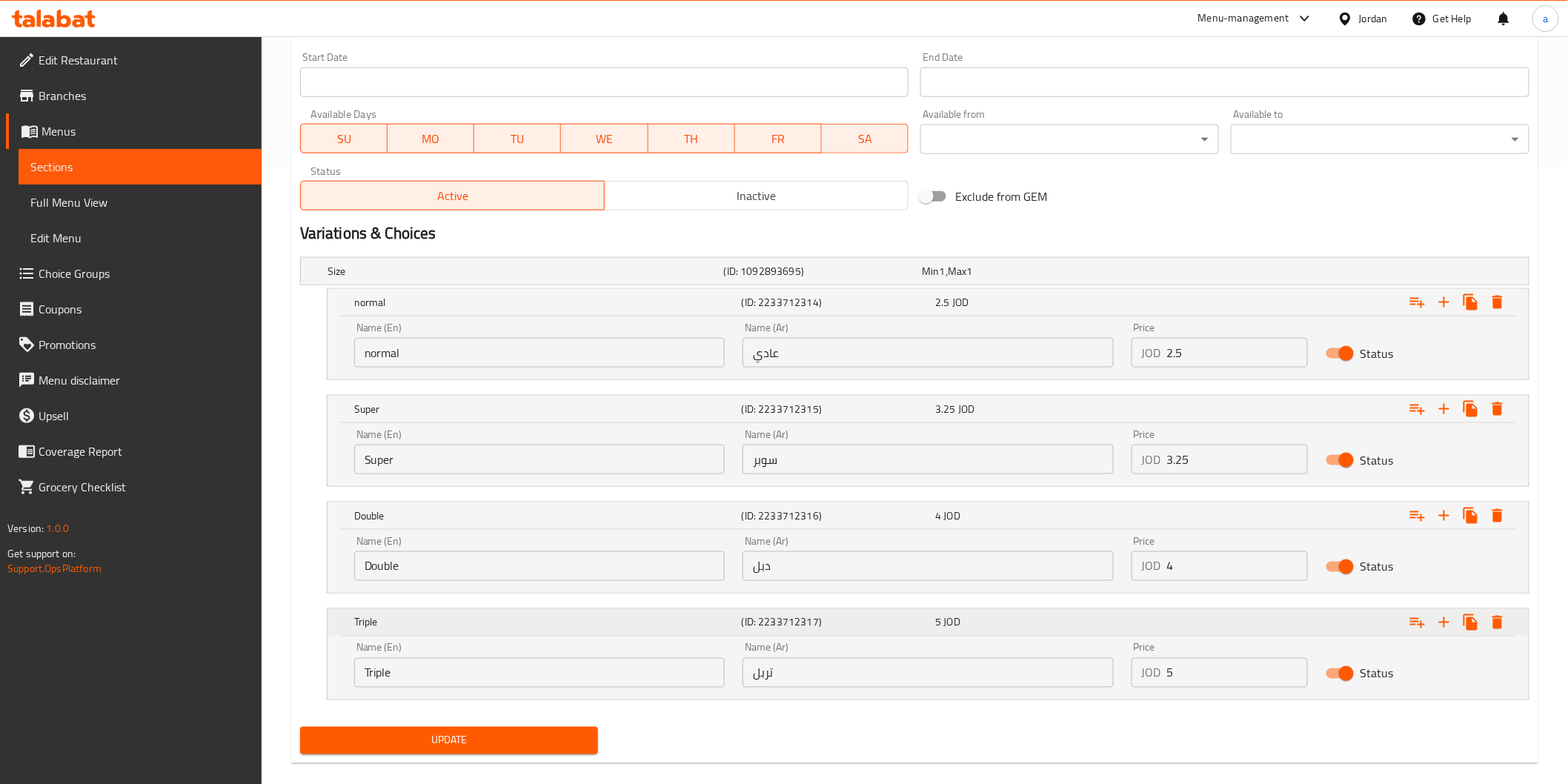
scroll to position [636, 0]
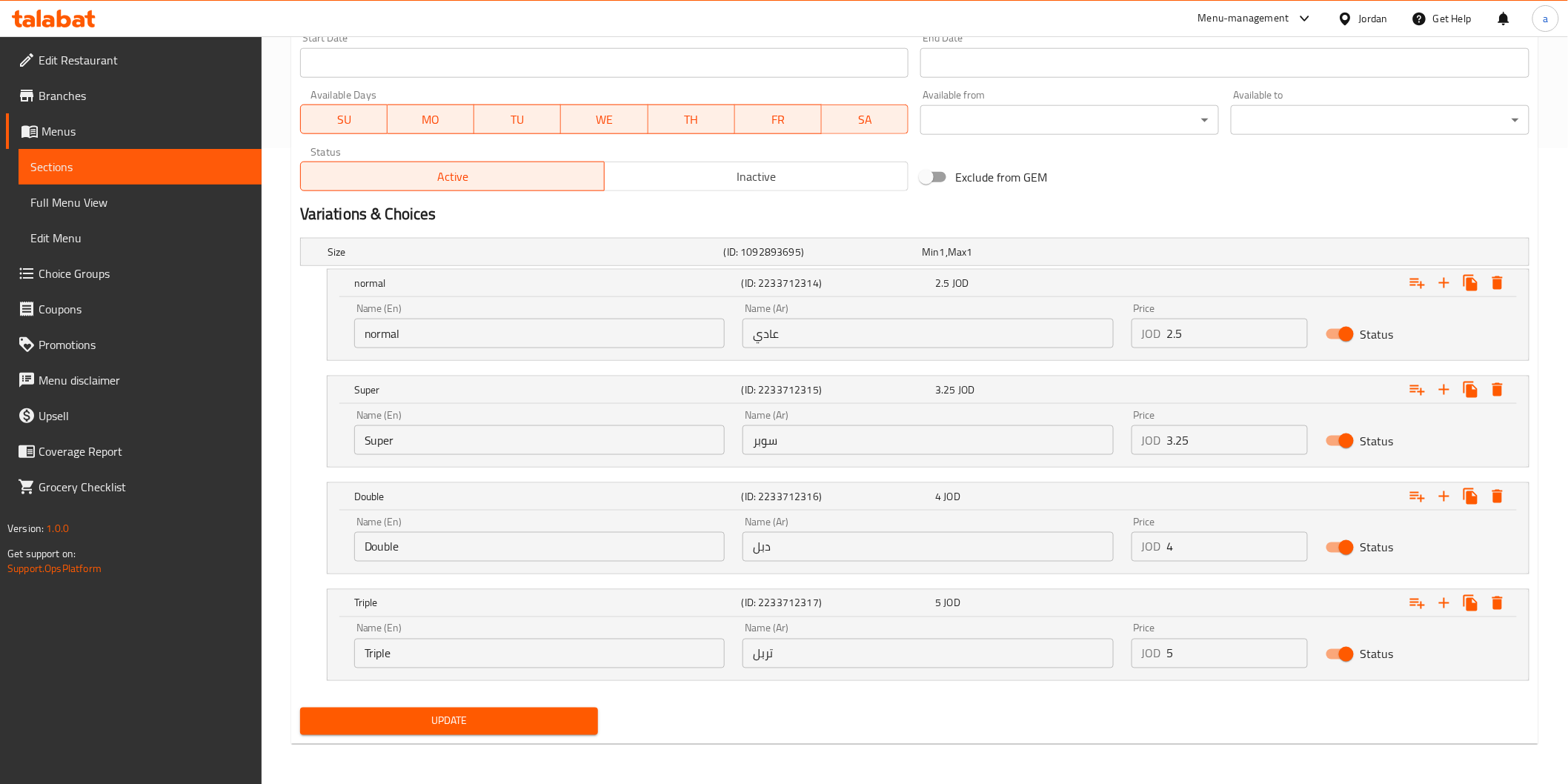
click at [564, 713] on span "Update" at bounding box center [449, 721] width 275 height 18
click at [132, 170] on span "Sections" at bounding box center [139, 167] width 219 height 18
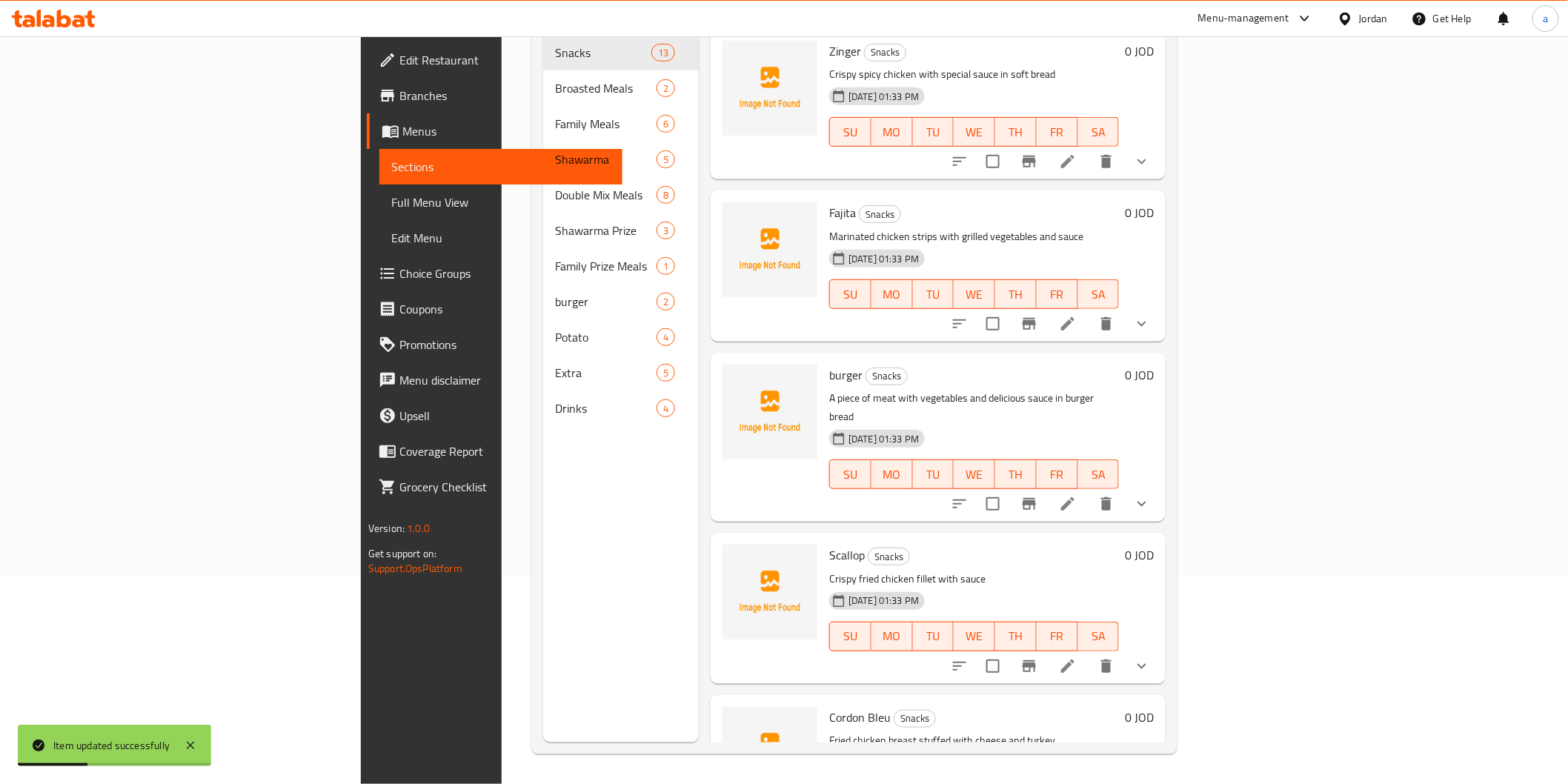
scroll to position [207, 0]
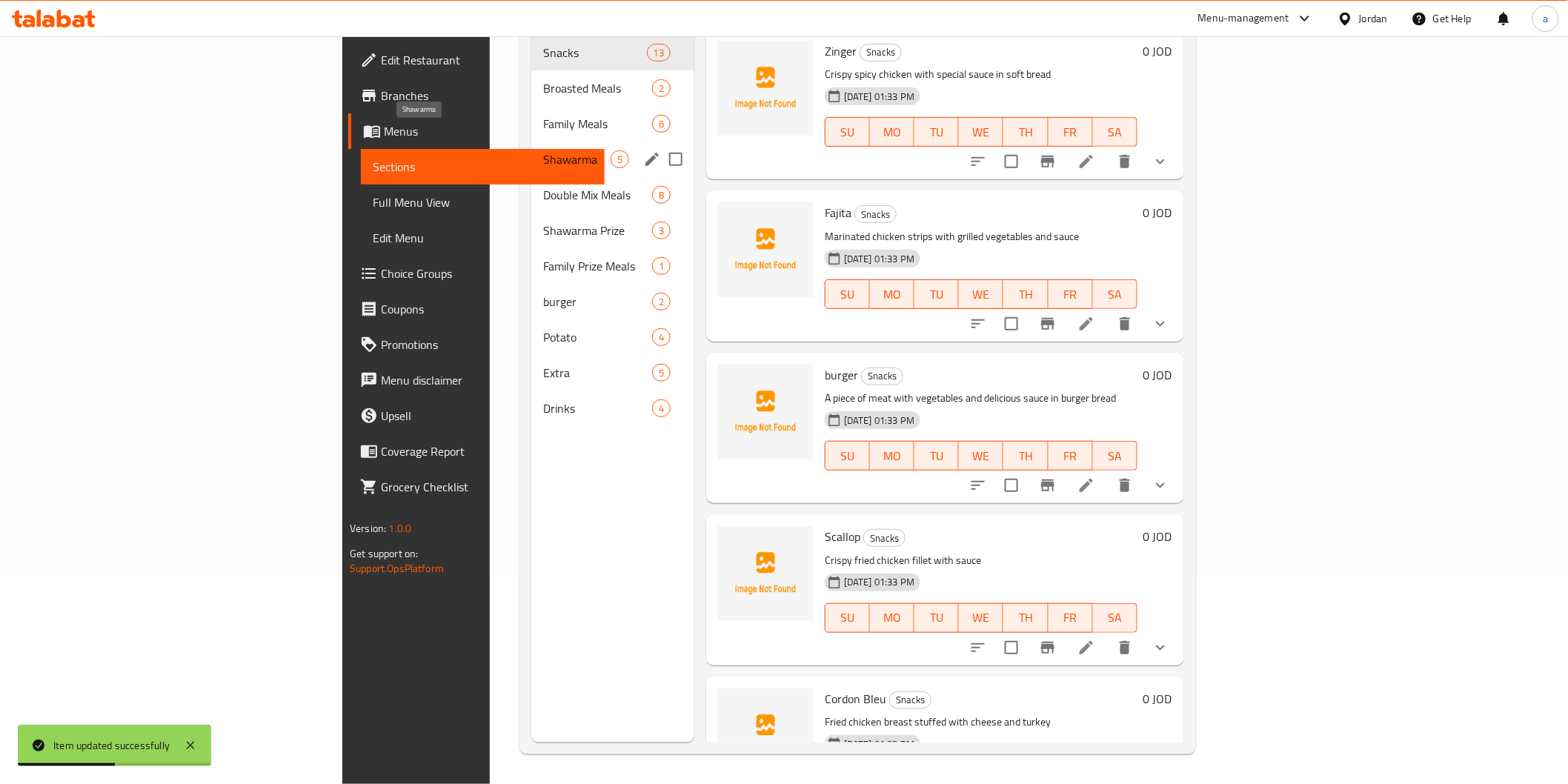
click at [543, 150] on span "Shawarma" at bounding box center [577, 159] width 67 height 18
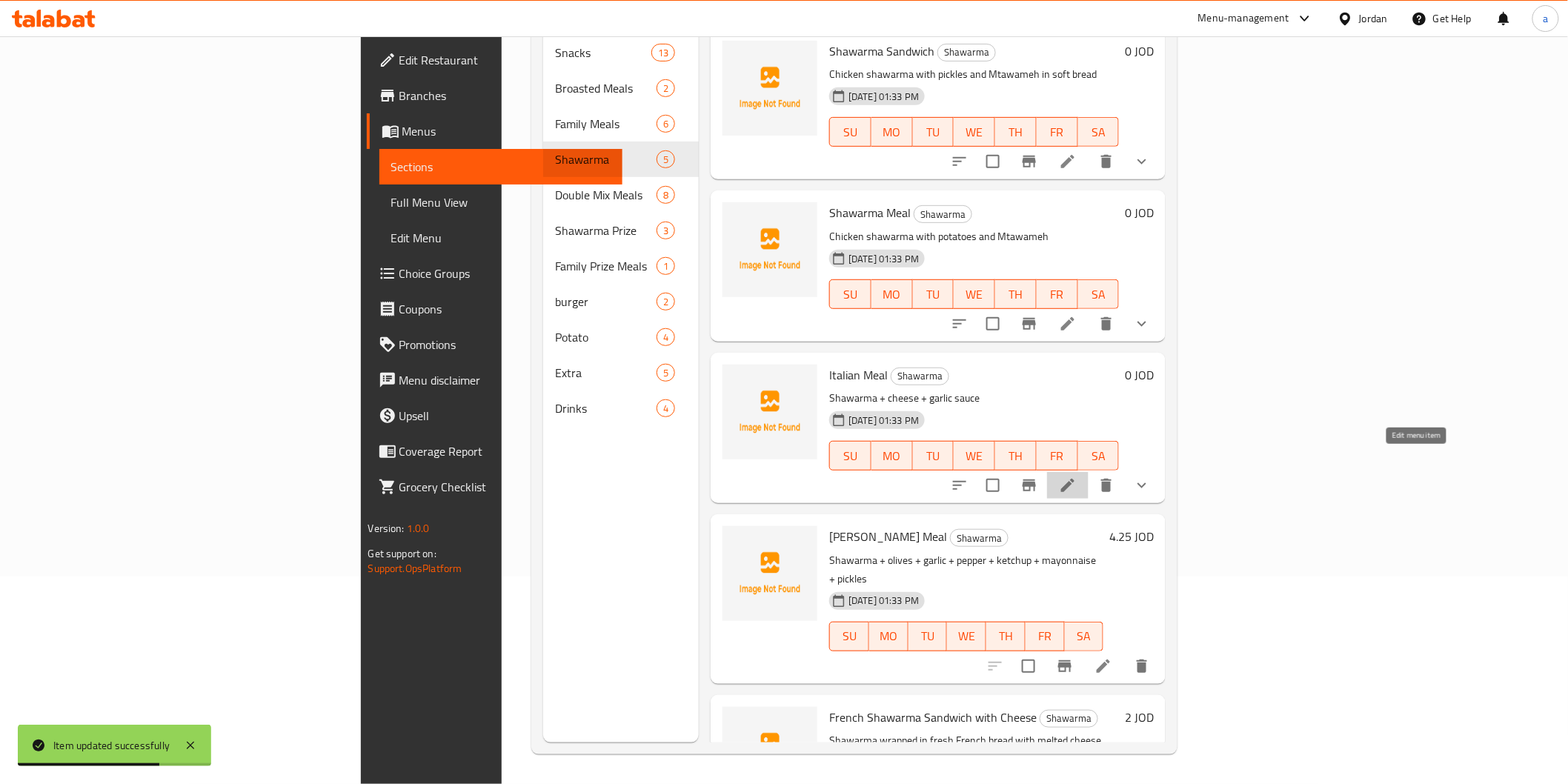
click at [1077, 477] on icon at bounding box center [1069, 486] width 18 height 18
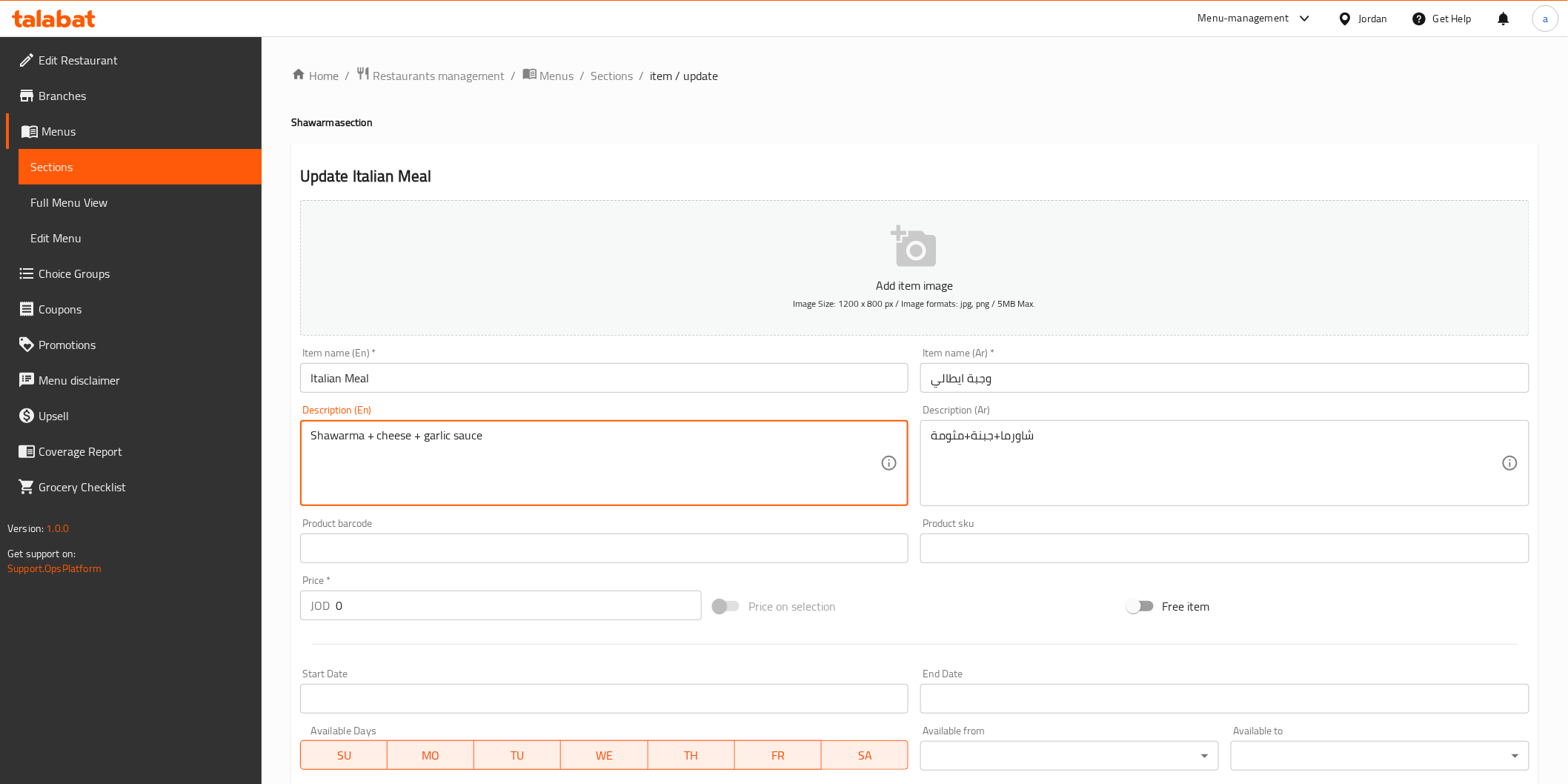
drag, startPoint x: 424, startPoint y: 438, endPoint x: 500, endPoint y: 438, distance: 76.0
paste textarea "Mtawameh"
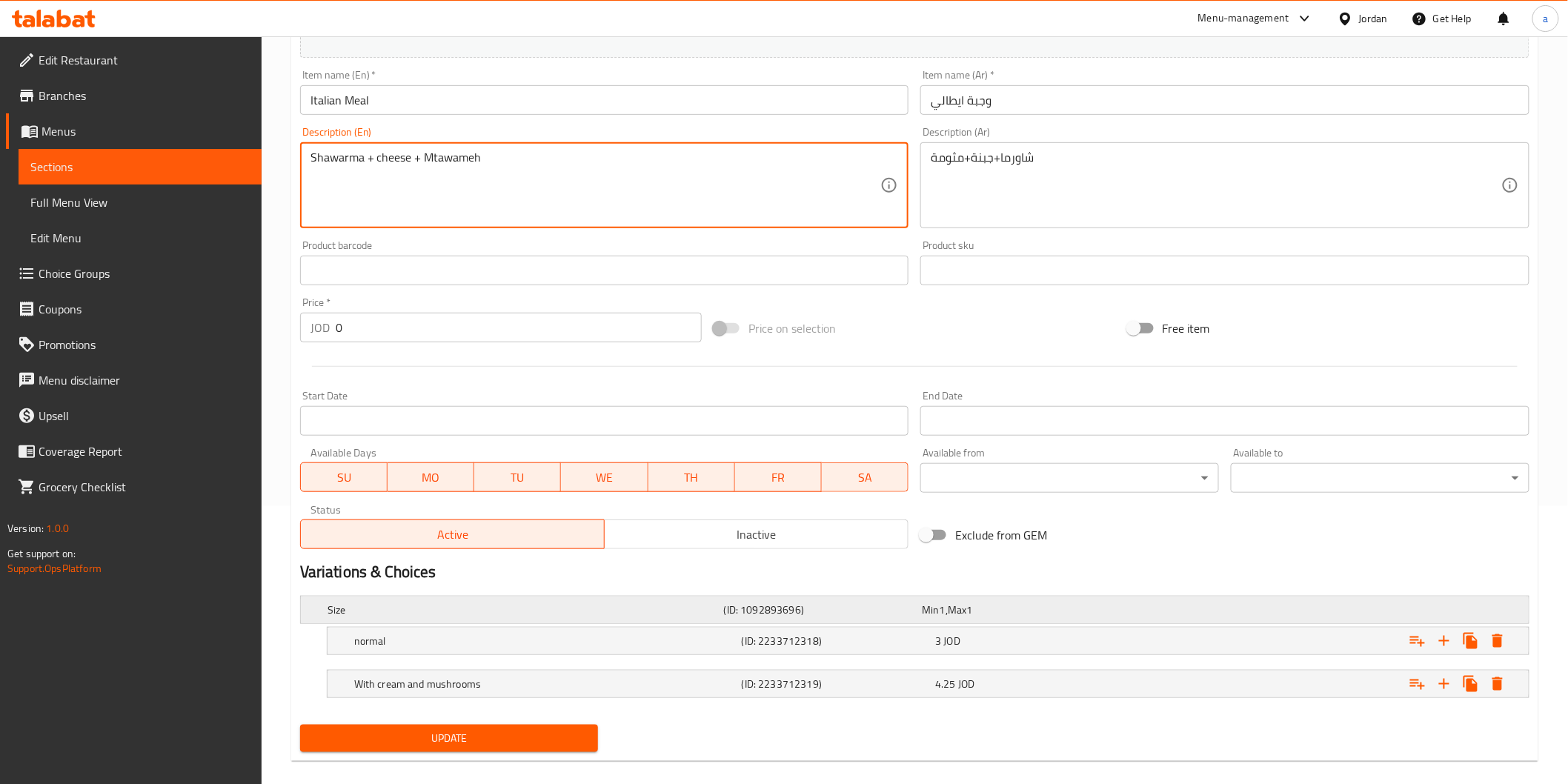
scroll to position [295, 0]
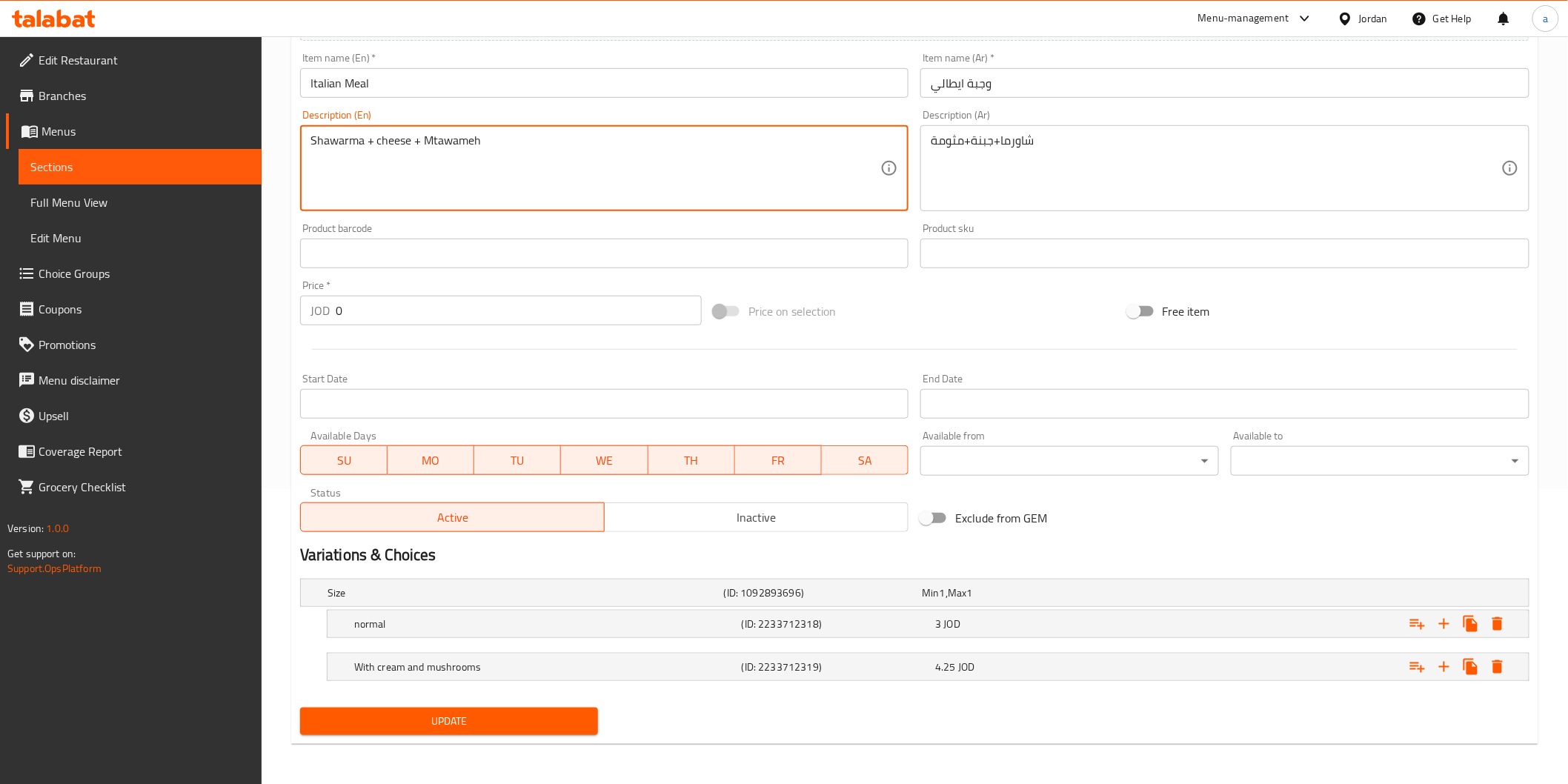
type textarea "Shawarma + cheese + Mtawameh"
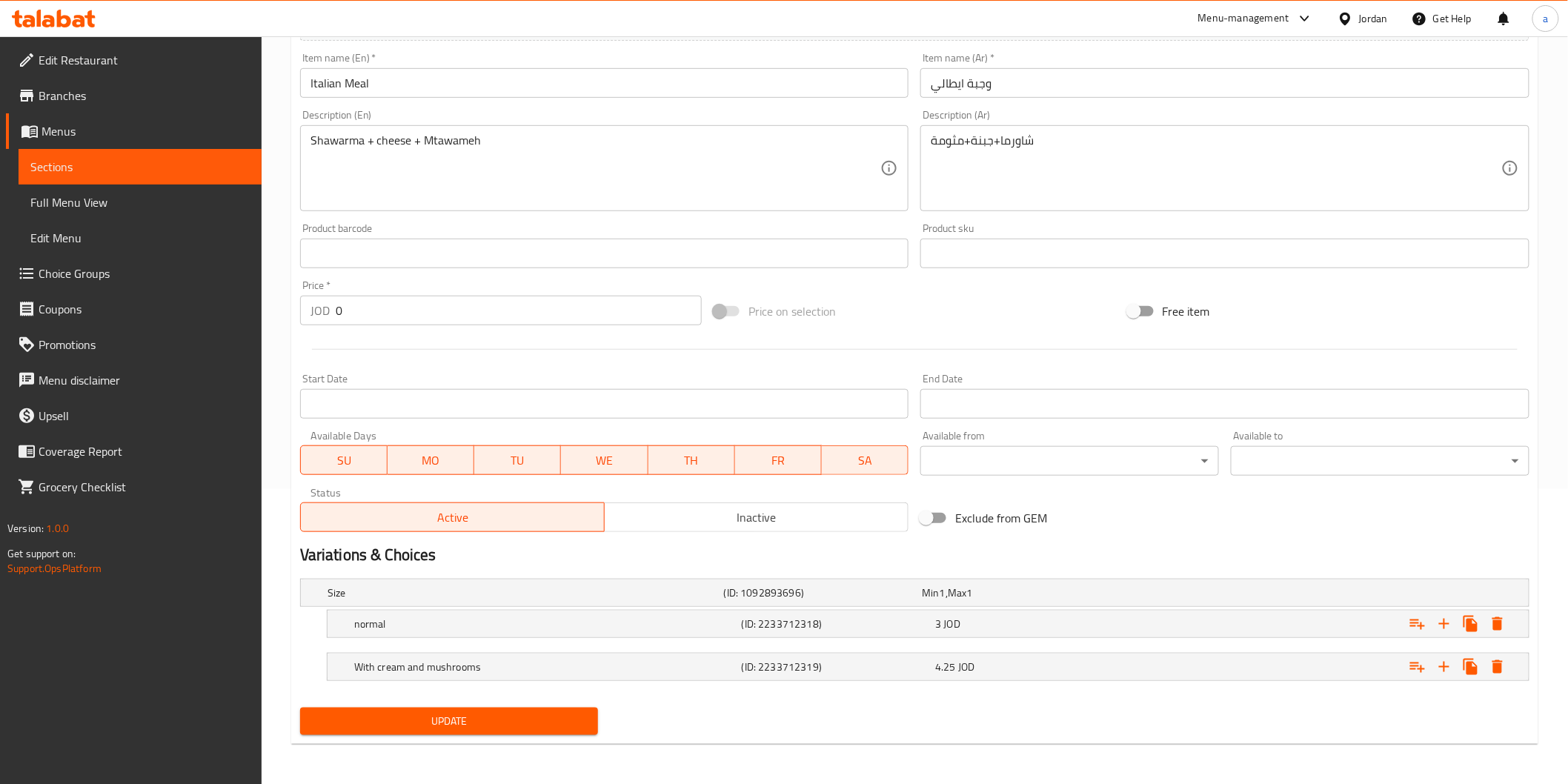
click at [519, 642] on nav at bounding box center [915, 647] width 1230 height 12
click at [525, 600] on h5 "normal" at bounding box center [522, 593] width 390 height 15
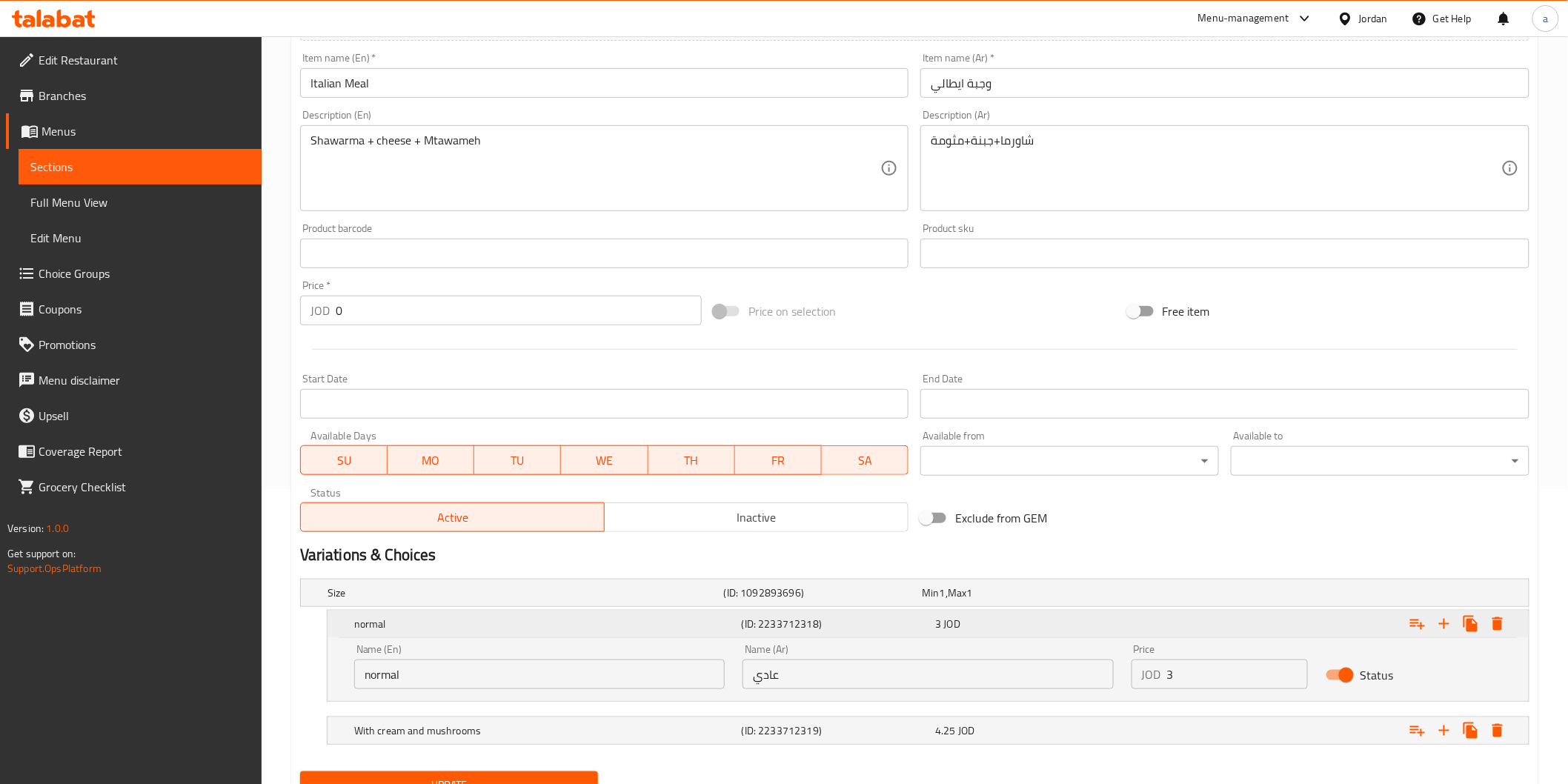
scroll to position [359, 0]
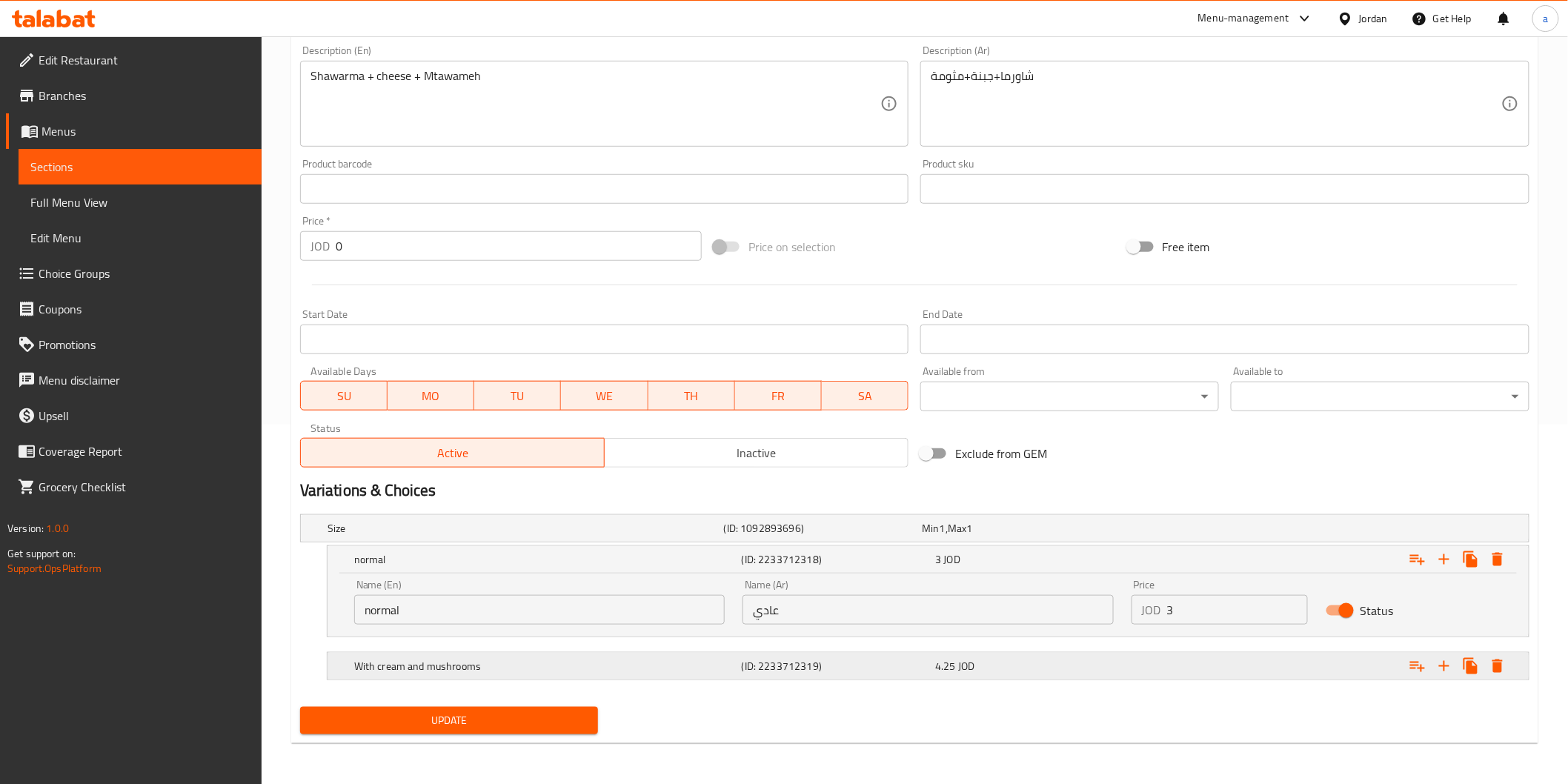
click at [567, 536] on h5 "With cream and mushrooms" at bounding box center [522, 528] width 390 height 15
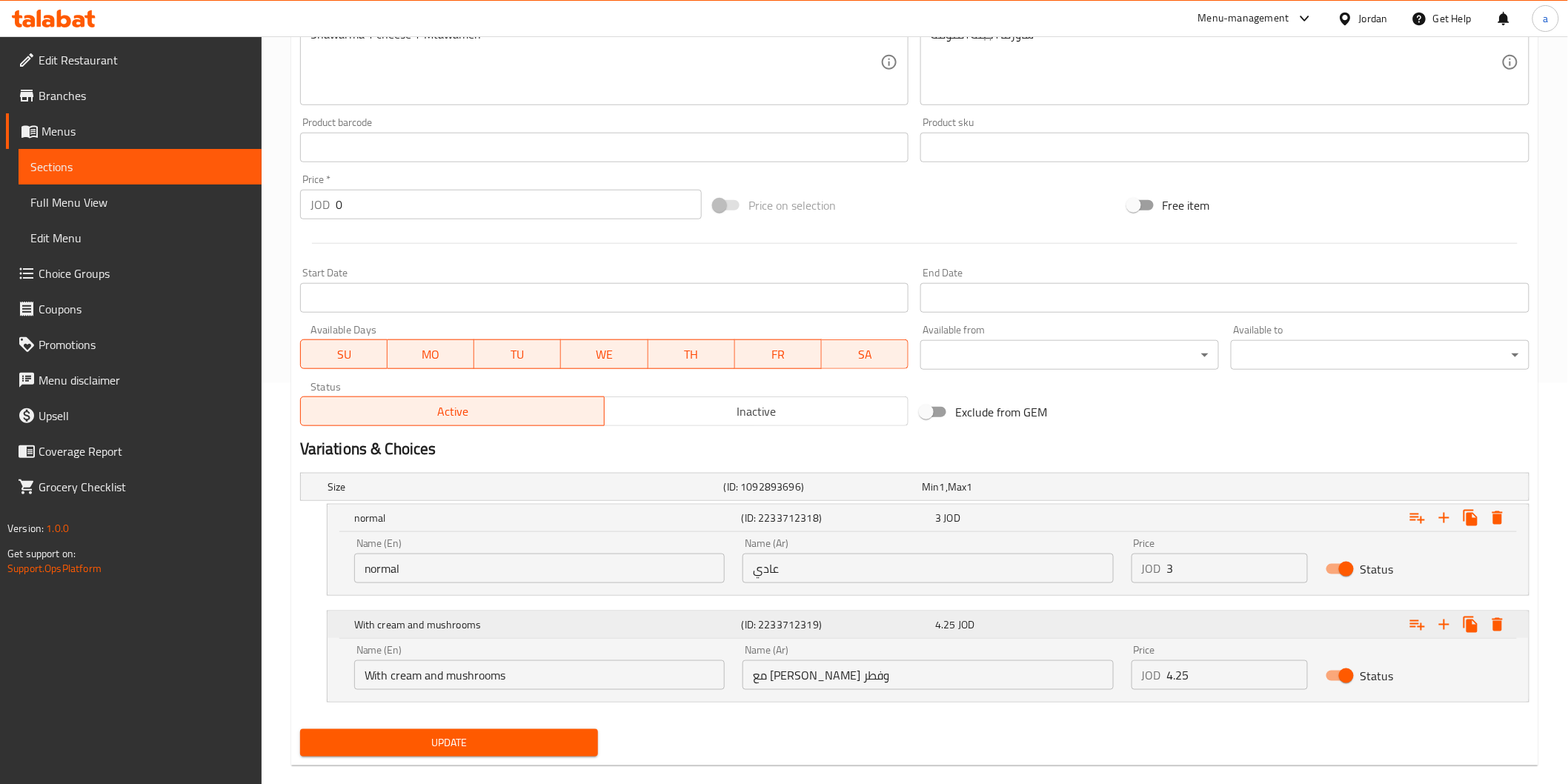
scroll to position [423, 0]
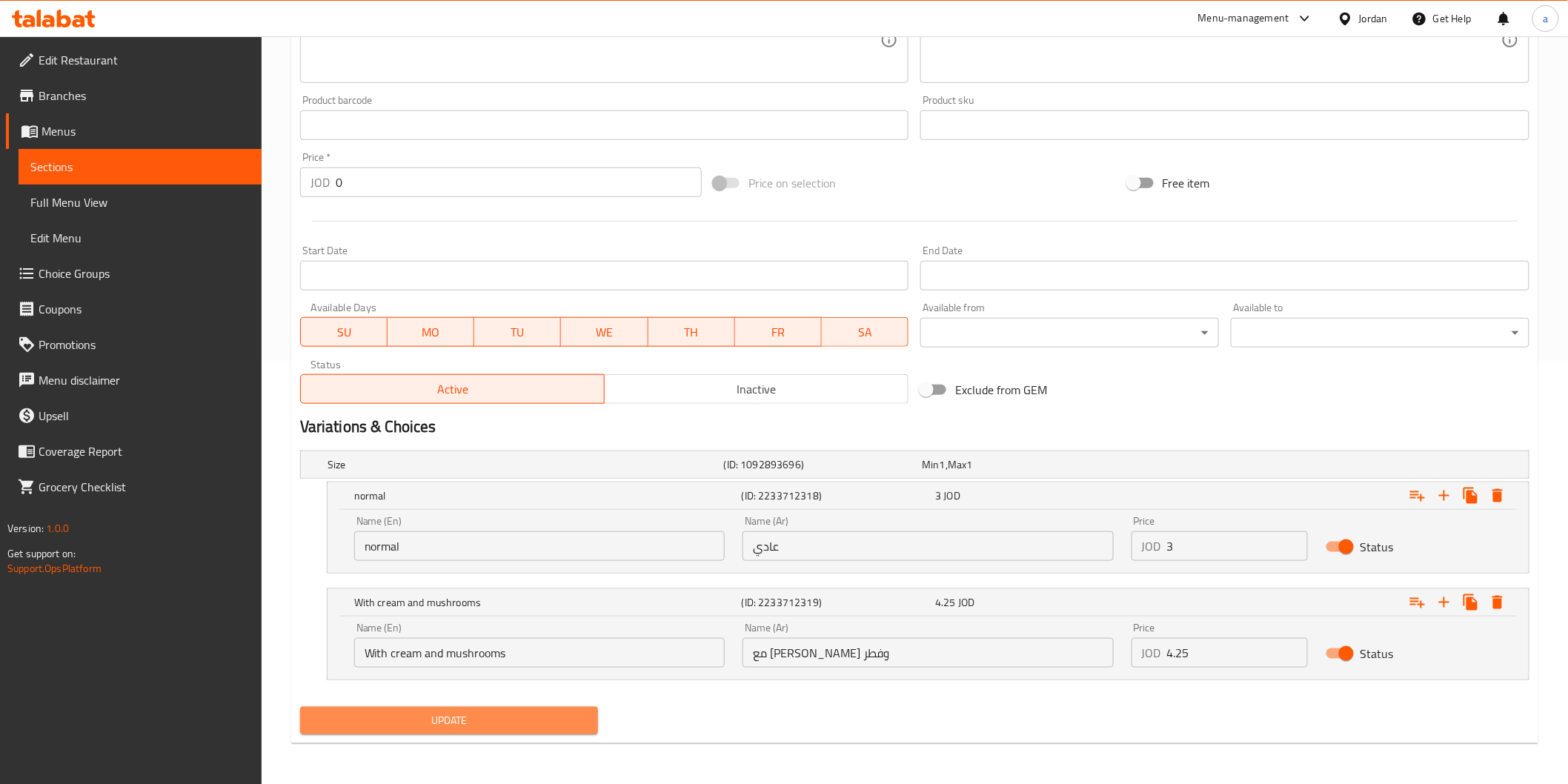
click at [552, 716] on span "Update" at bounding box center [449, 720] width 275 height 18
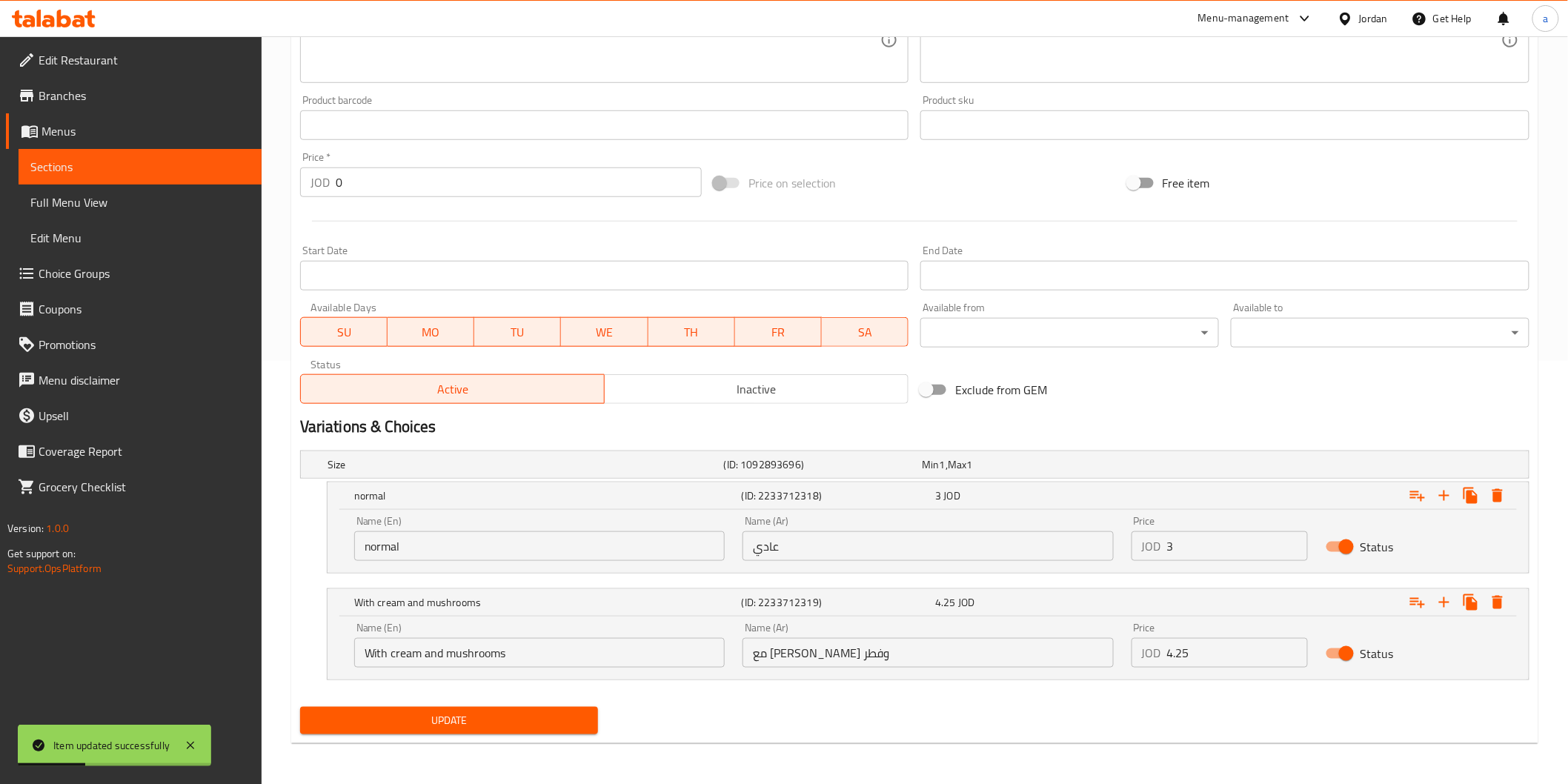
click at [87, 159] on span "Sections" at bounding box center [139, 167] width 219 height 18
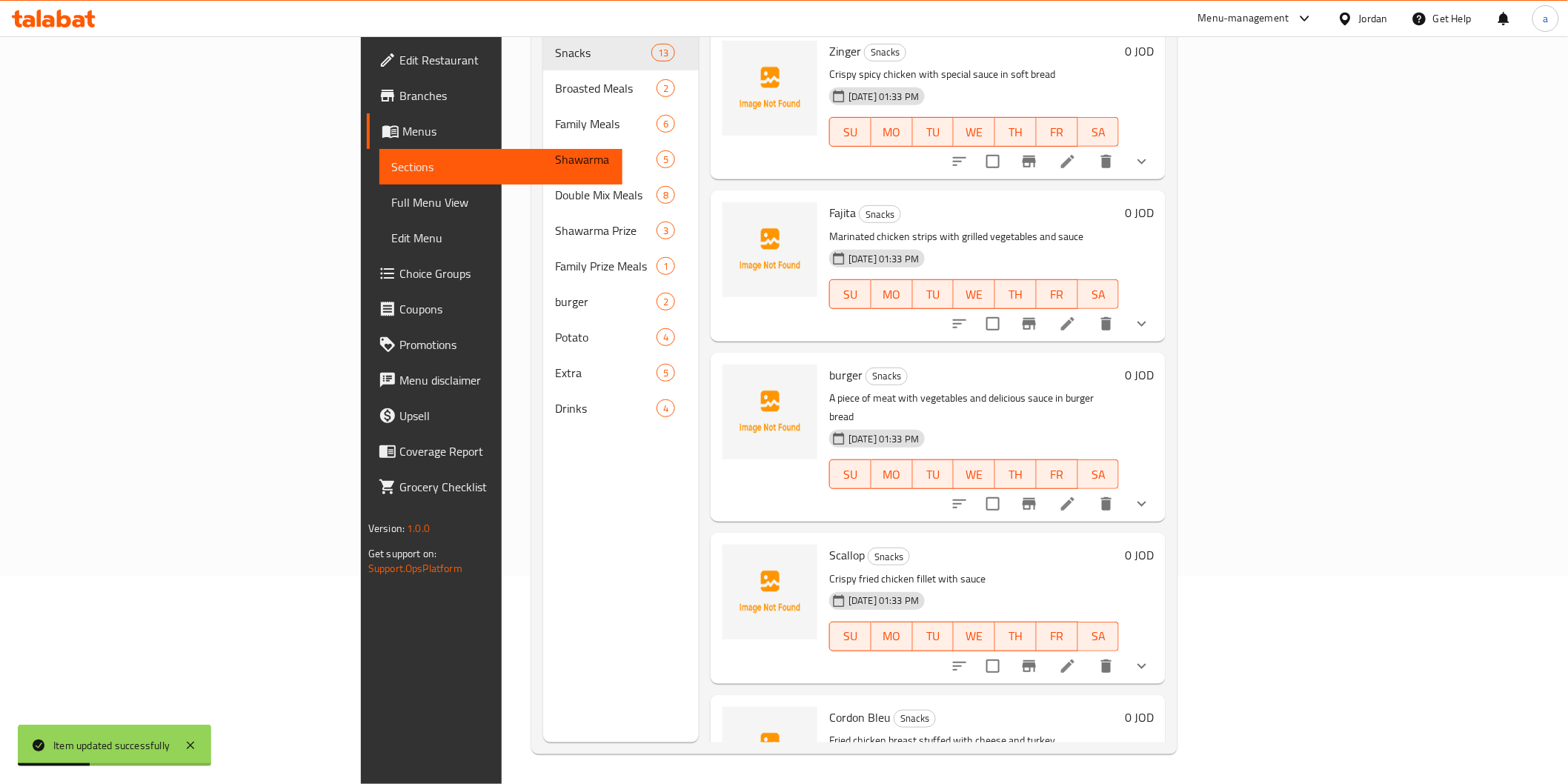
scroll to position [207, 0]
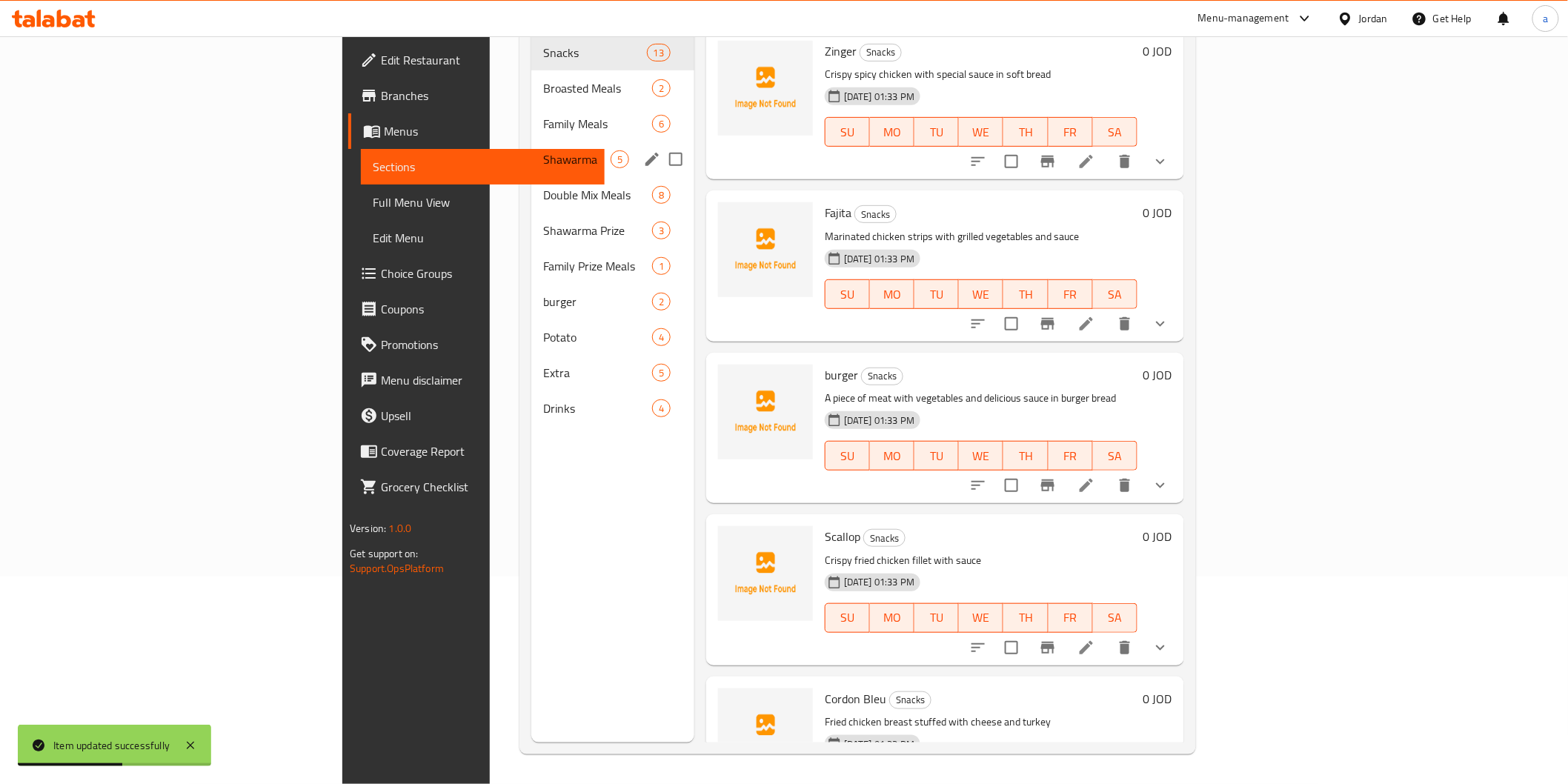
click at [543, 150] on span "Shawarma" at bounding box center [577, 159] width 67 height 18
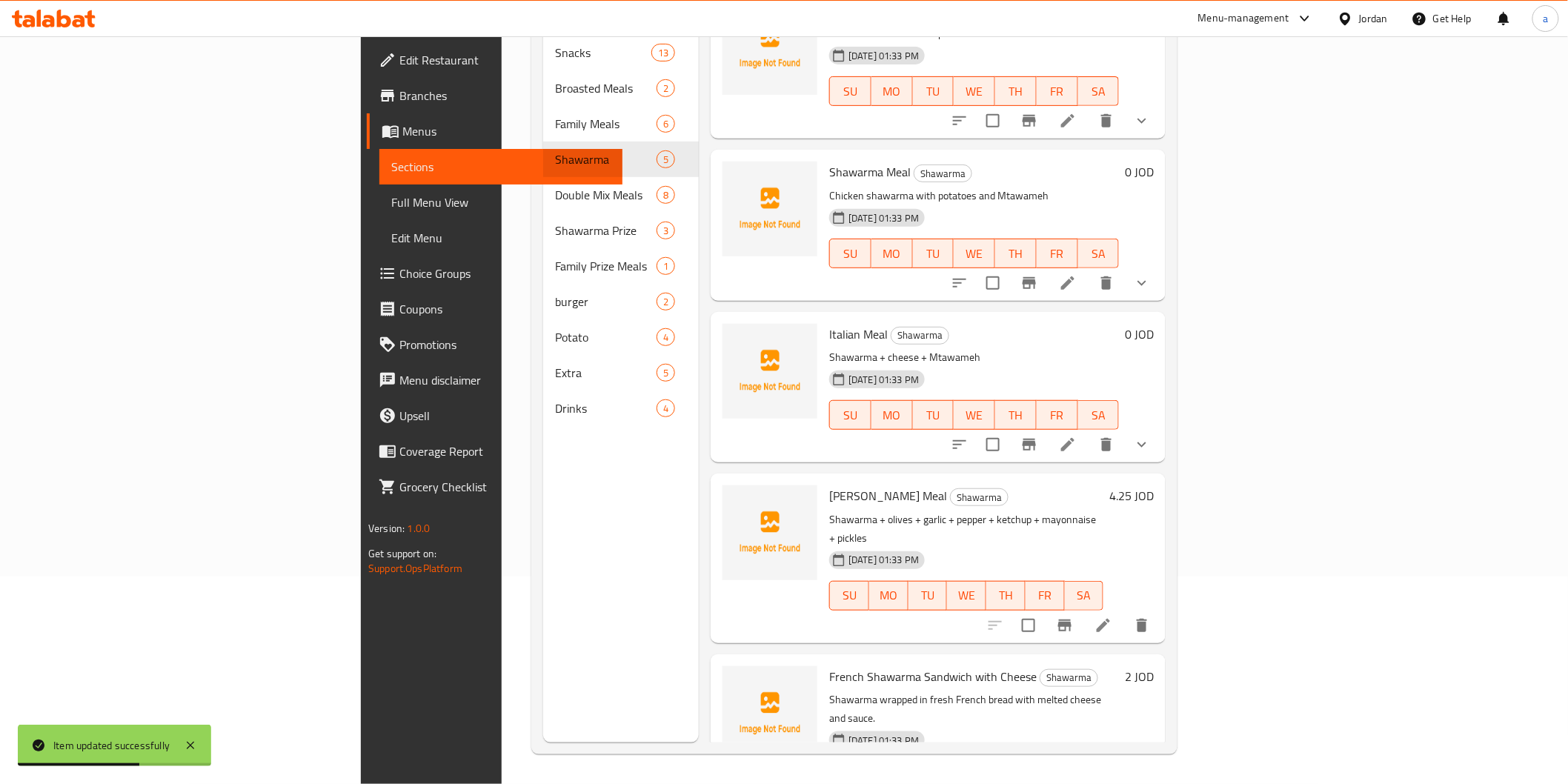
scroll to position [61, 0]
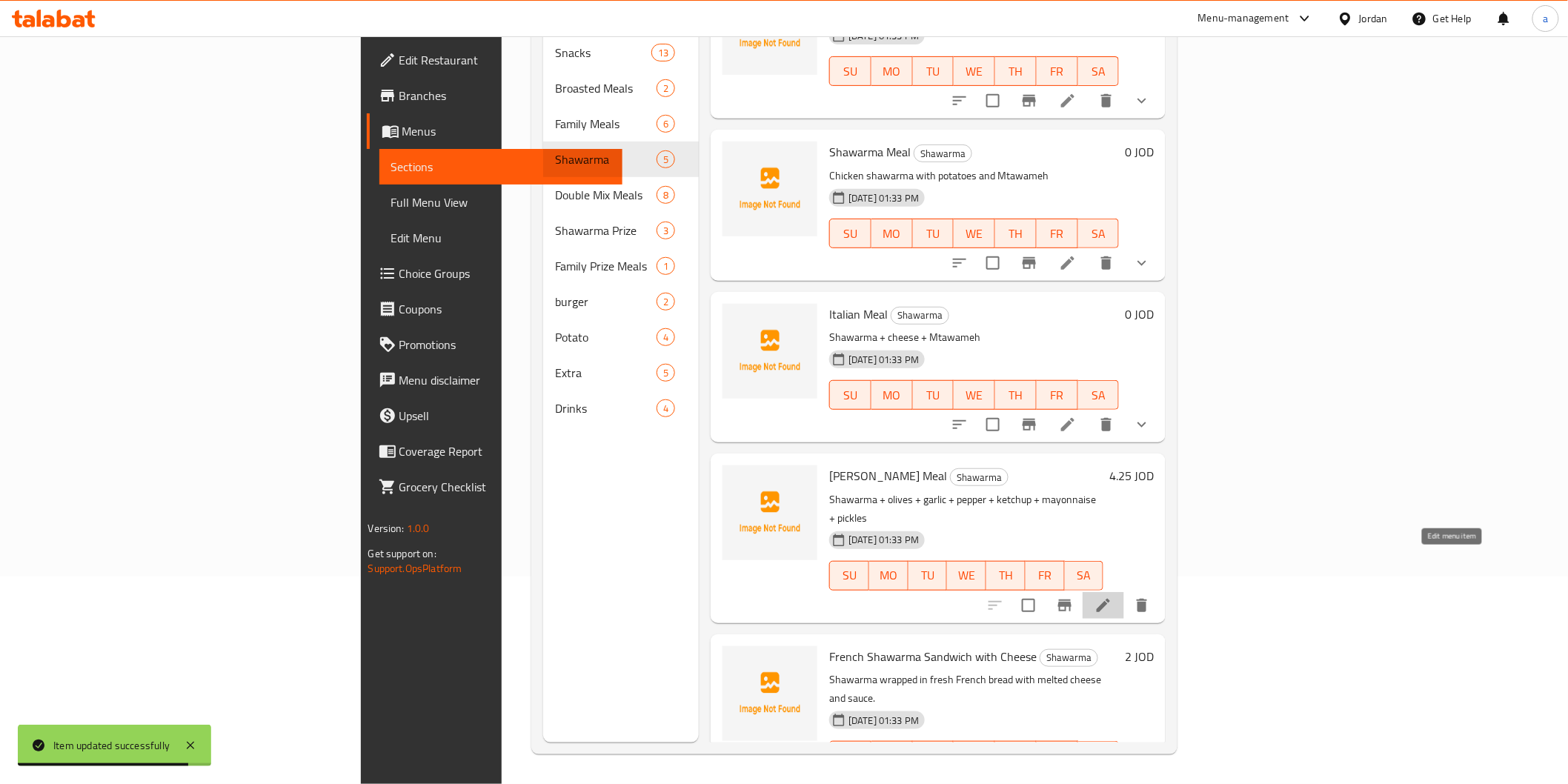
click at [1112, 597] on icon at bounding box center [1104, 606] width 18 height 18
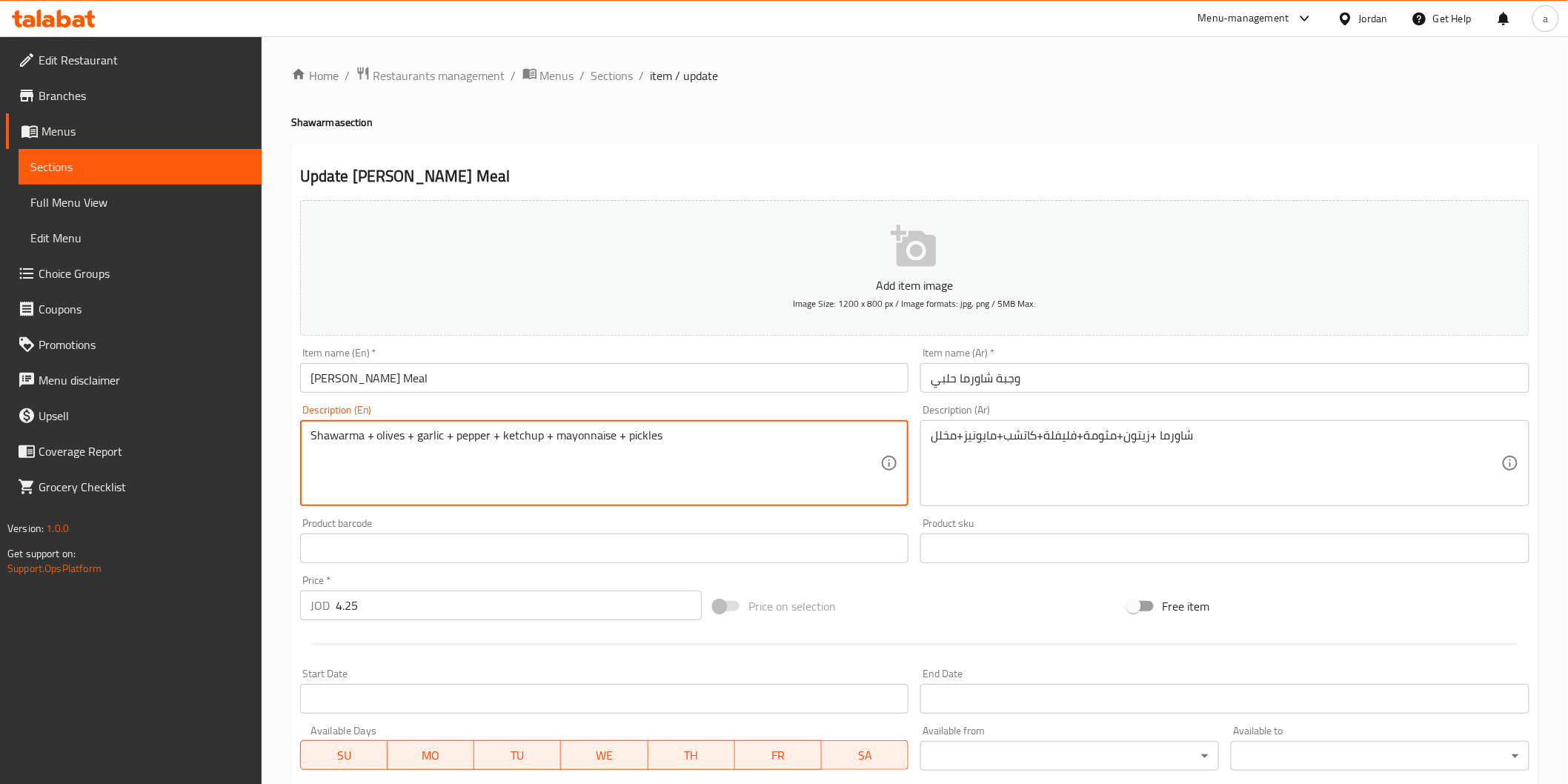
click at [424, 434] on textarea "Shawarma + olives + garlic + pepper + ketchup + mayonnaise + pickles" at bounding box center [595, 463] width 570 height 70
paste textarea "Mtawameh"
type textarea "Shawarma + olives + Mtawameh+ pepper + ketchup + mayonnaise + pickles"
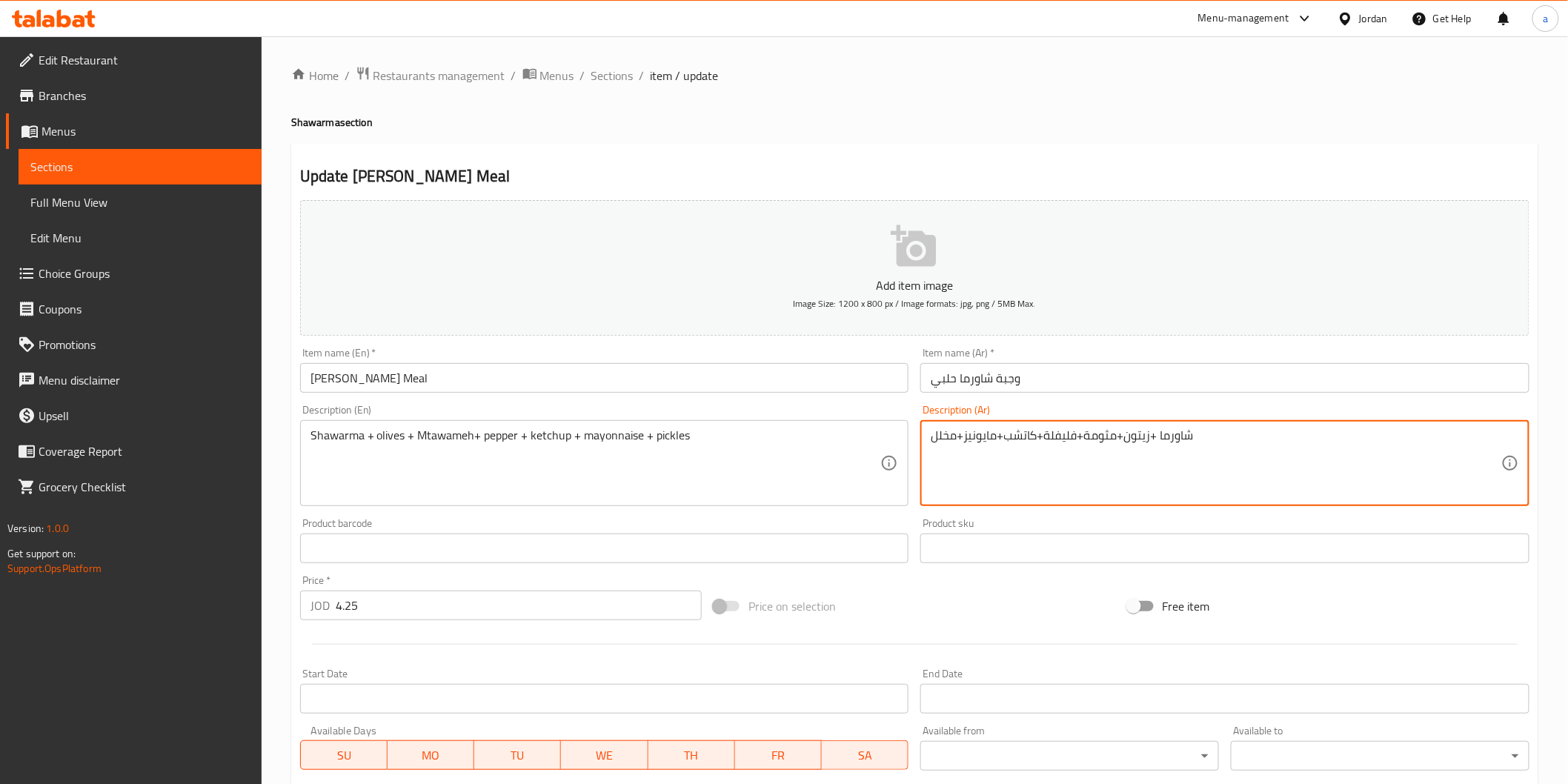
drag, startPoint x: 1018, startPoint y: 435, endPoint x: 1048, endPoint y: 460, distance: 39.1
click at [1048, 460] on textarea "شاورما +زيتون+مثومة+فليفلة+كاتشب+مايونيز+مخلل" at bounding box center [1216, 463] width 570 height 70
click at [1063, 445] on textarea "شاورما +زيتون+مثومة+فليفلة+كاتشب+مايونيز+مخلل" at bounding box center [1216, 463] width 570 height 70
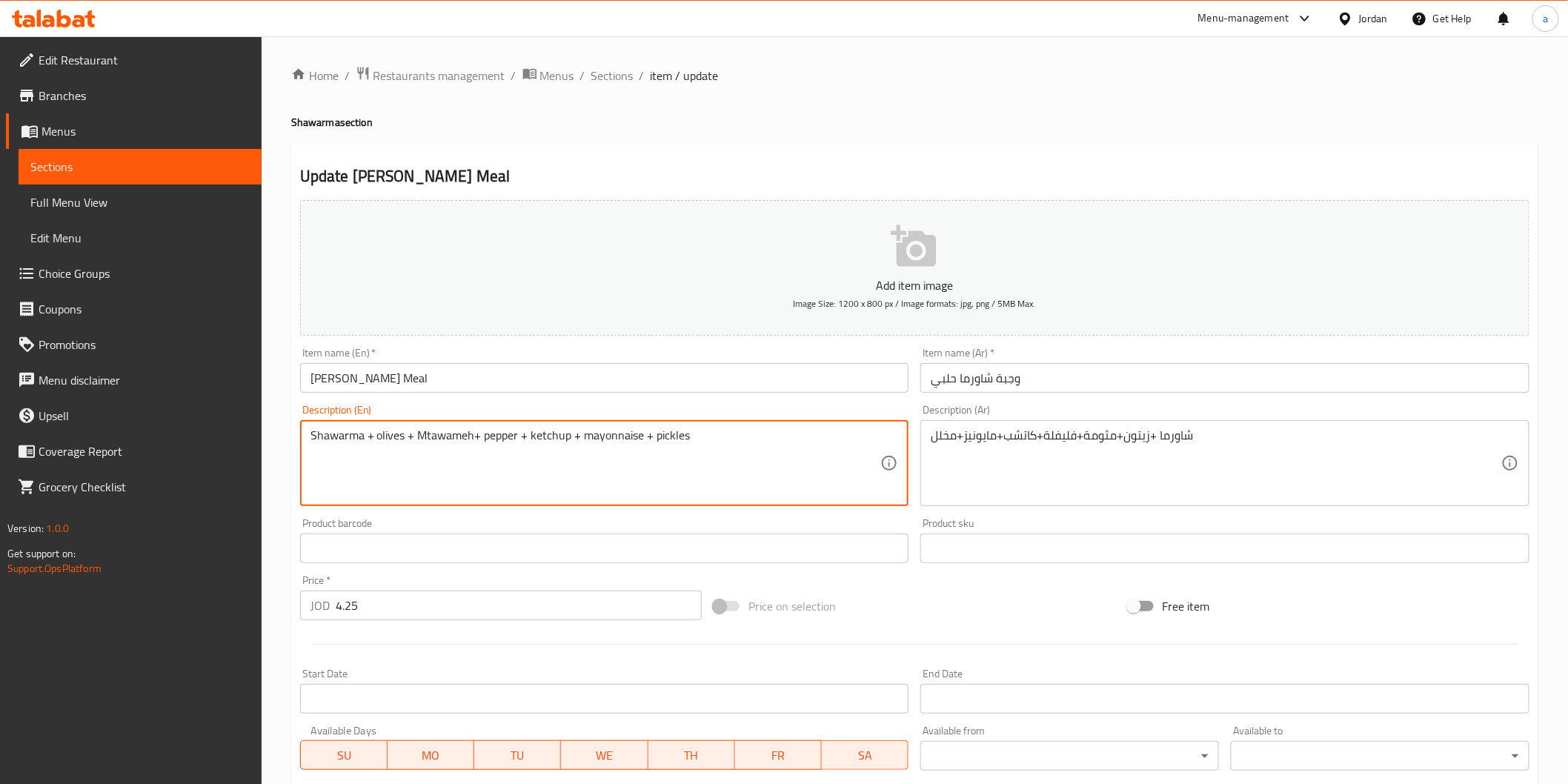
click at [460, 439] on textarea "Shawarma + olives + Mtawameh+ pepper + ketchup + mayonnaise + pickles" at bounding box center [595, 463] width 570 height 70
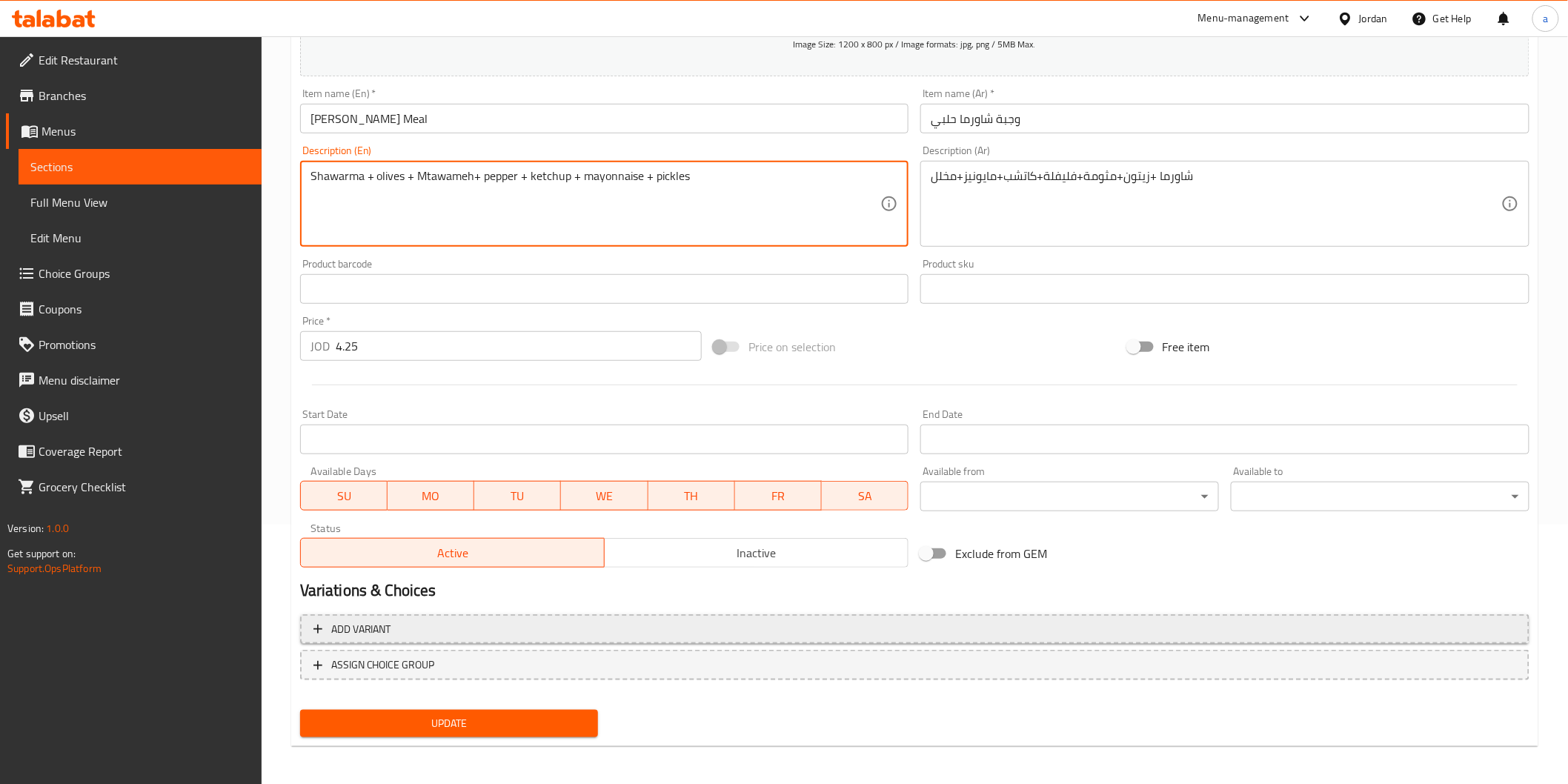
scroll to position [260, 0]
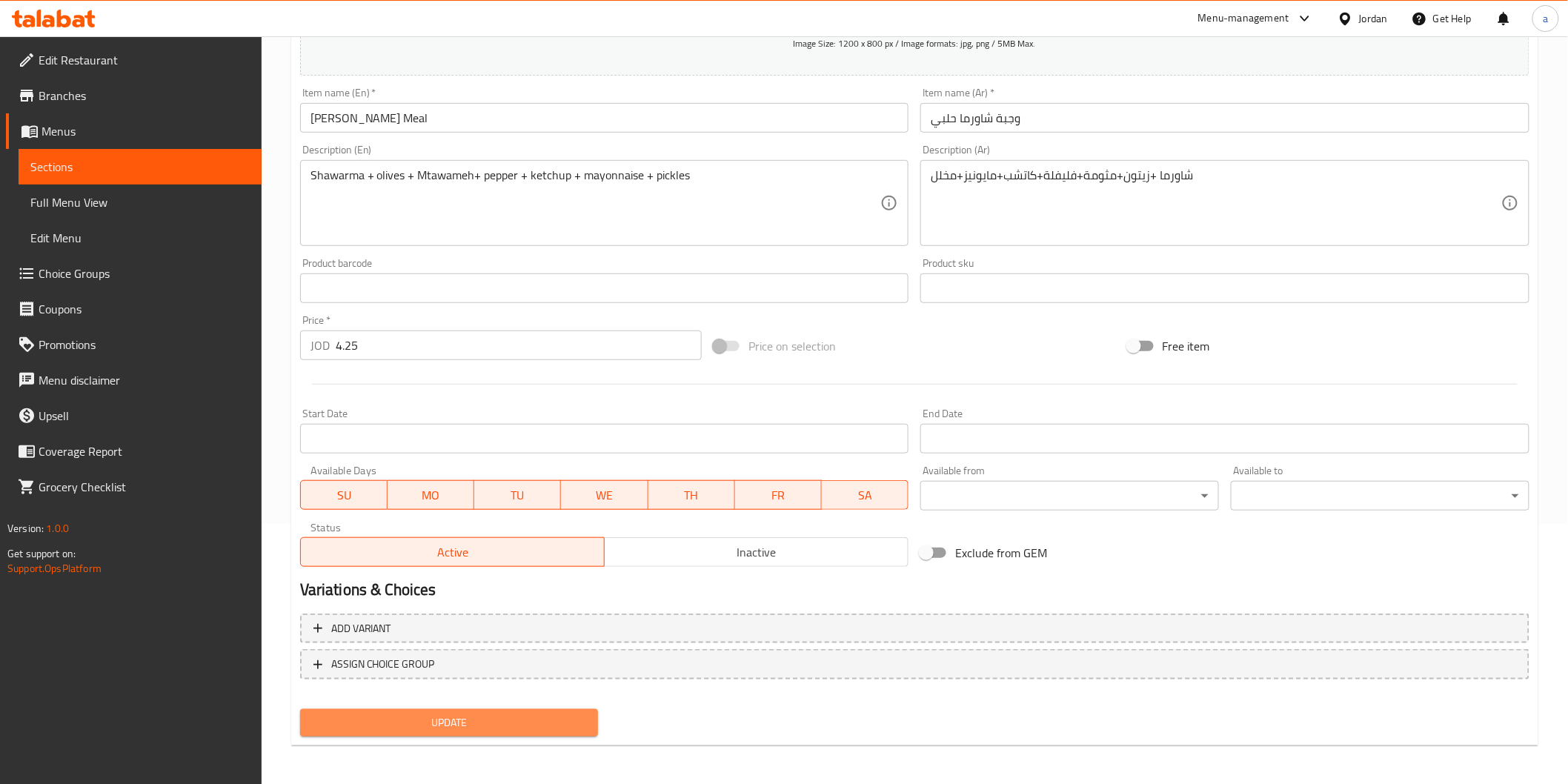
click at [498, 717] on span "Update" at bounding box center [449, 723] width 275 height 18
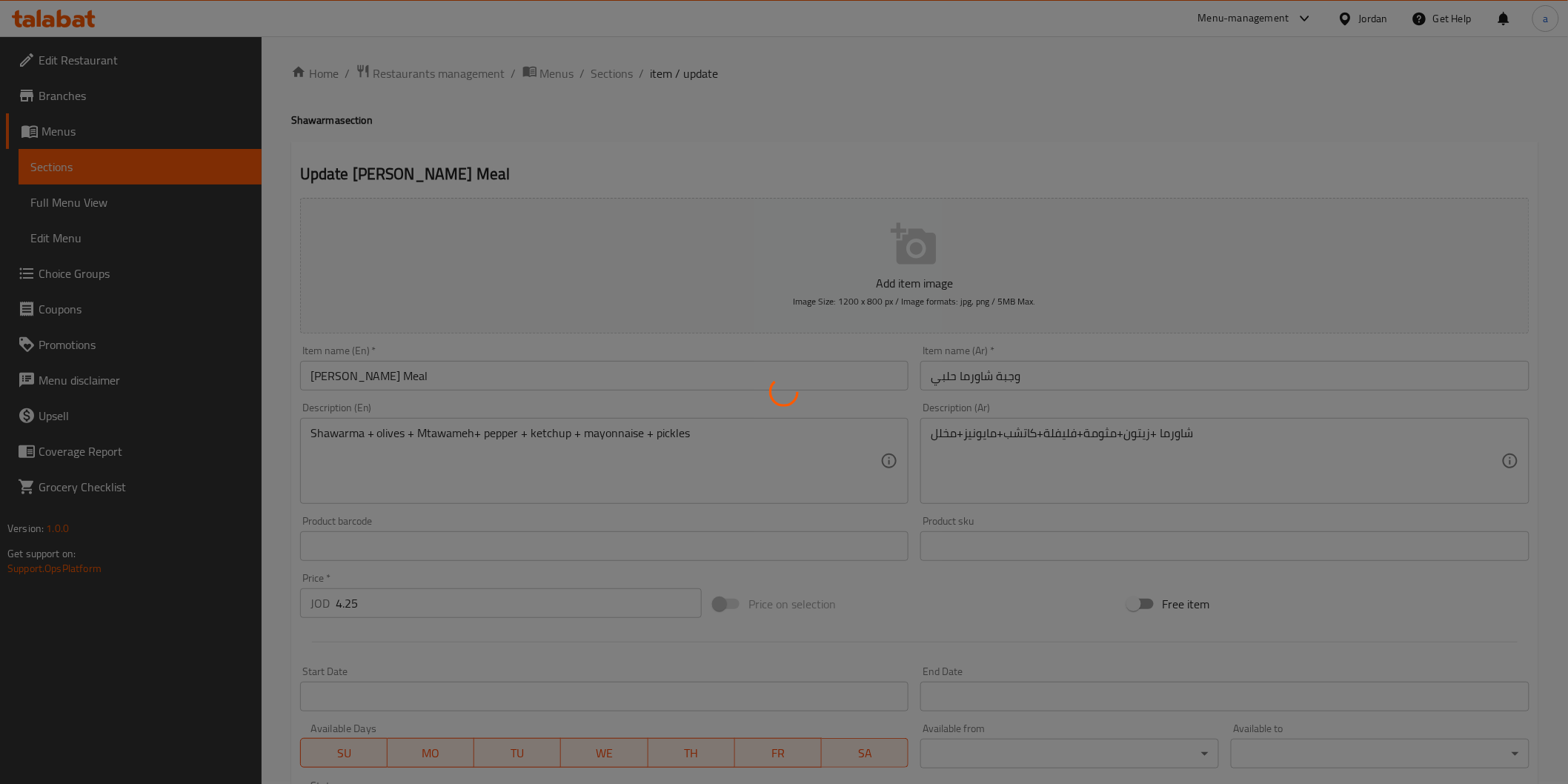
scroll to position [0, 0]
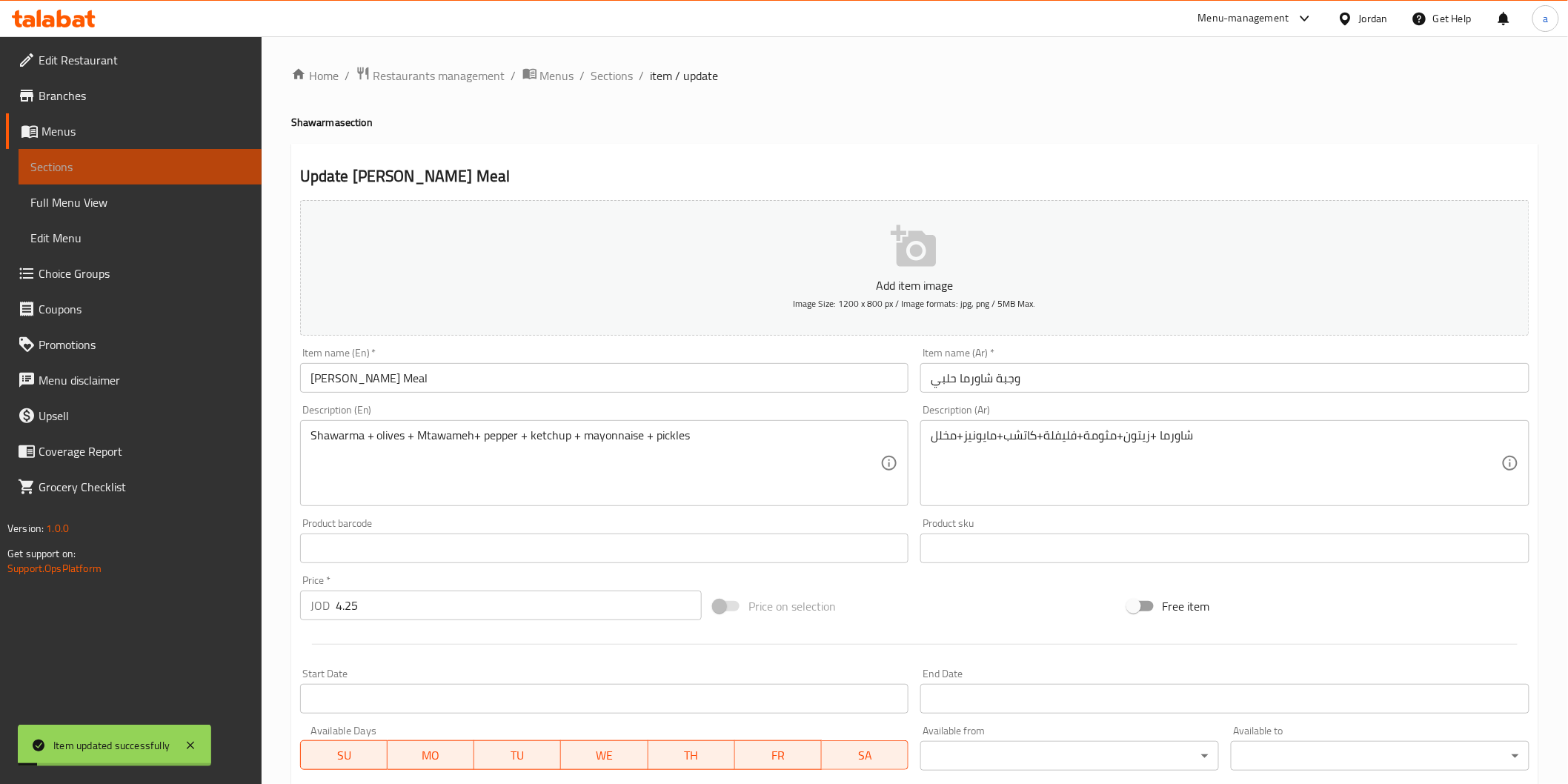
click at [46, 166] on span "Sections" at bounding box center [139, 167] width 219 height 18
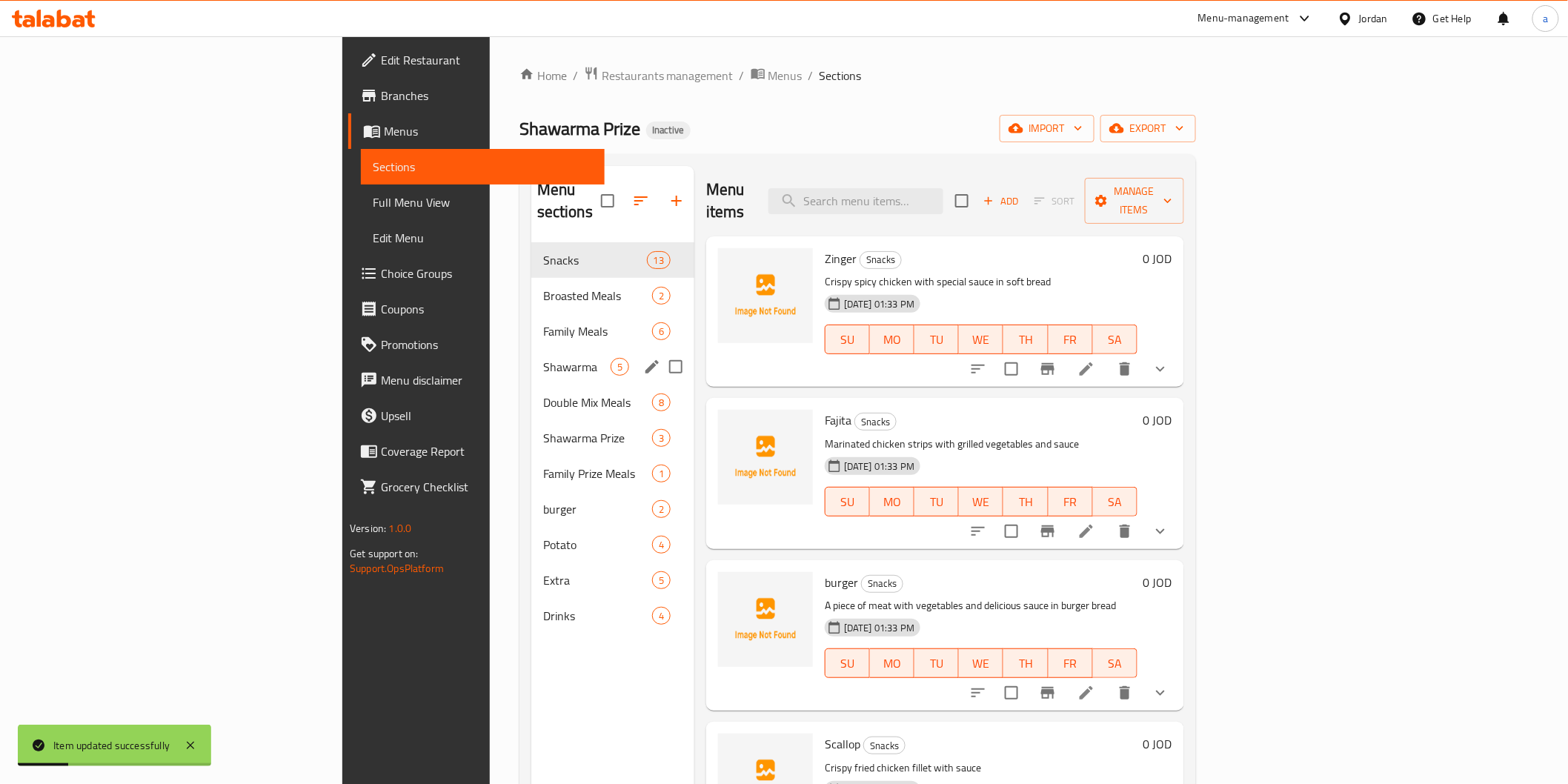
click at [531, 349] on div "Shawarma 5" at bounding box center [612, 367] width 163 height 35
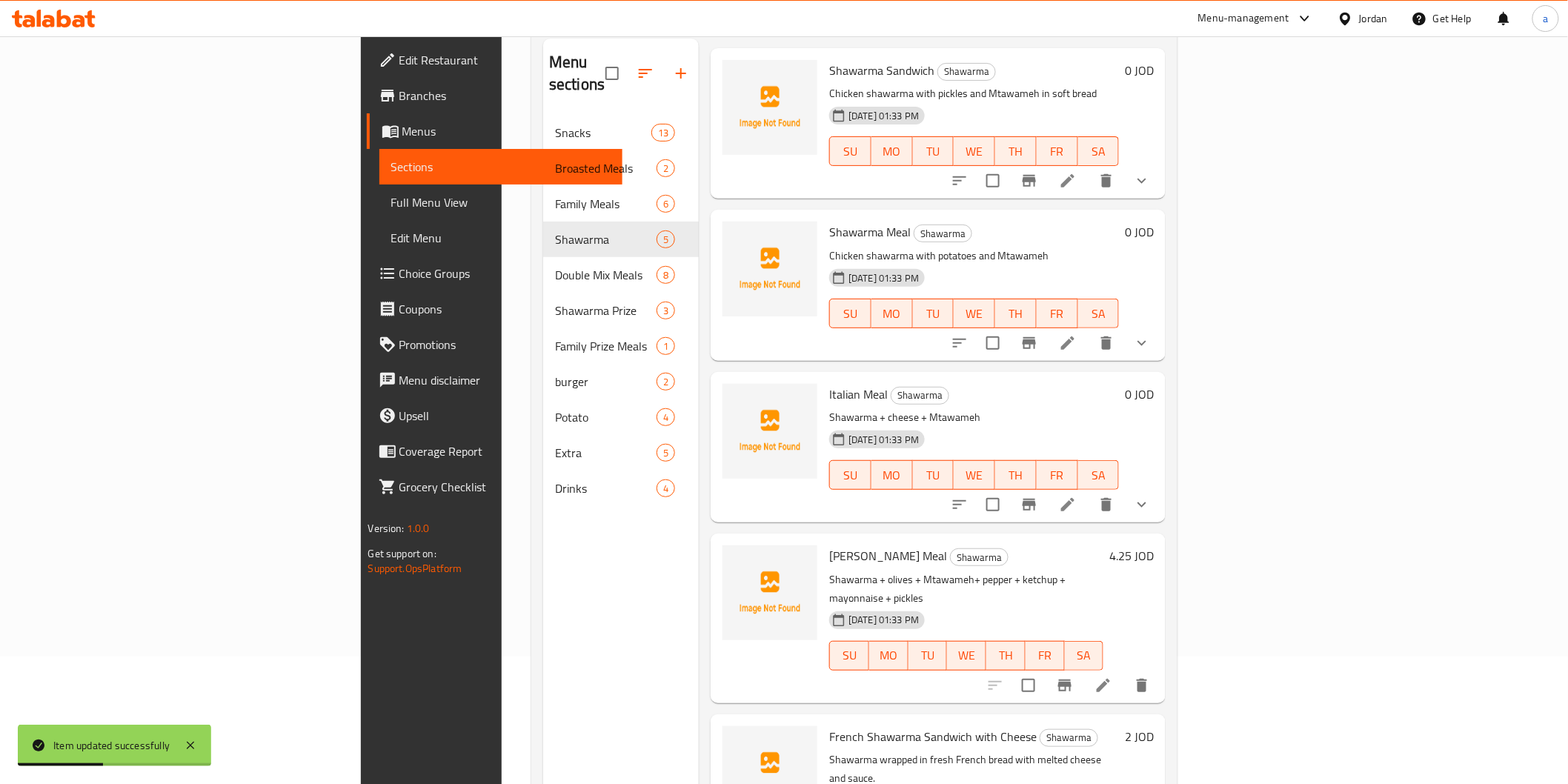
scroll to position [207, 0]
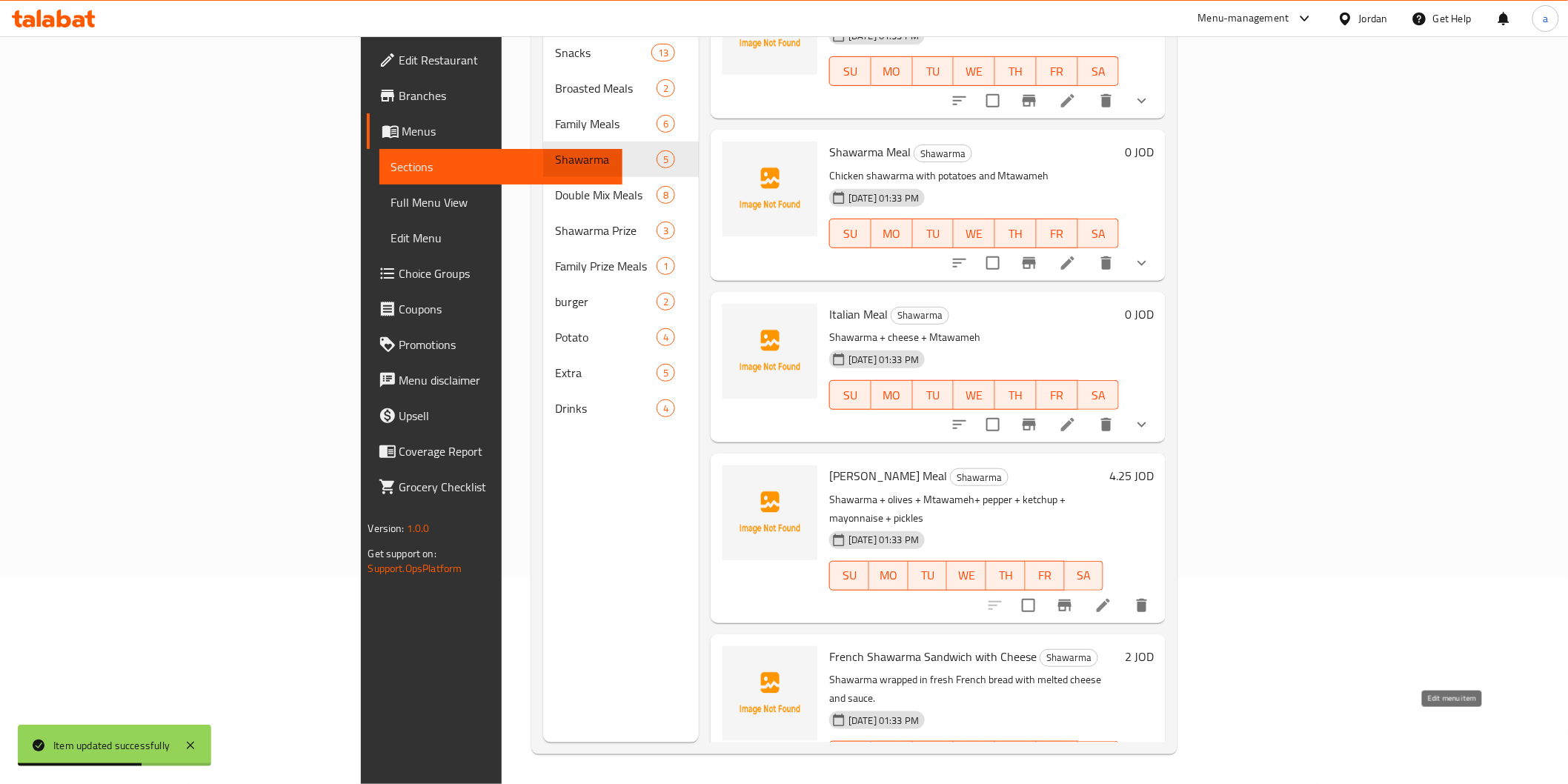
click at [1112, 777] on icon at bounding box center [1104, 786] width 18 height 18
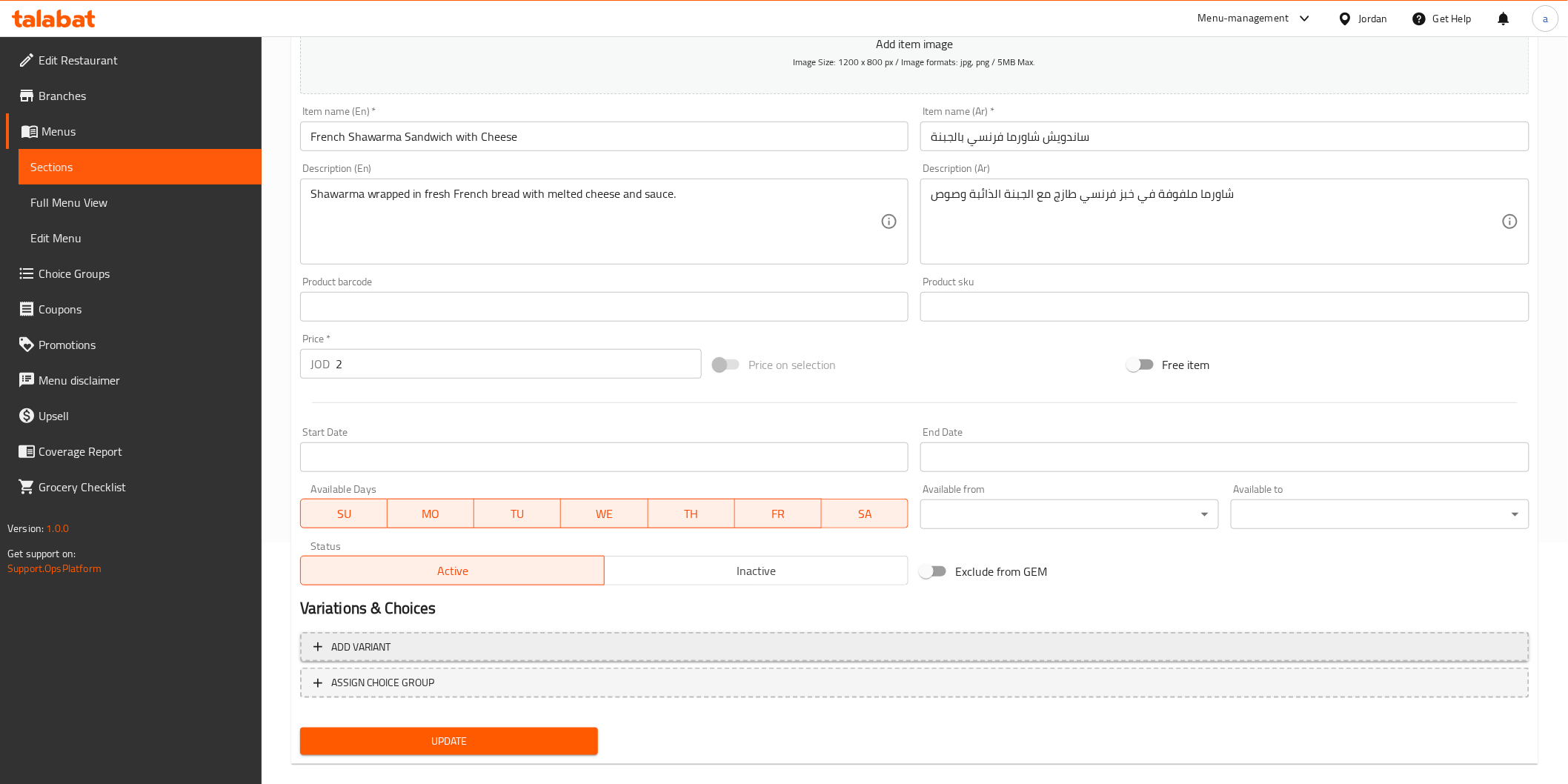
scroll to position [260, 0]
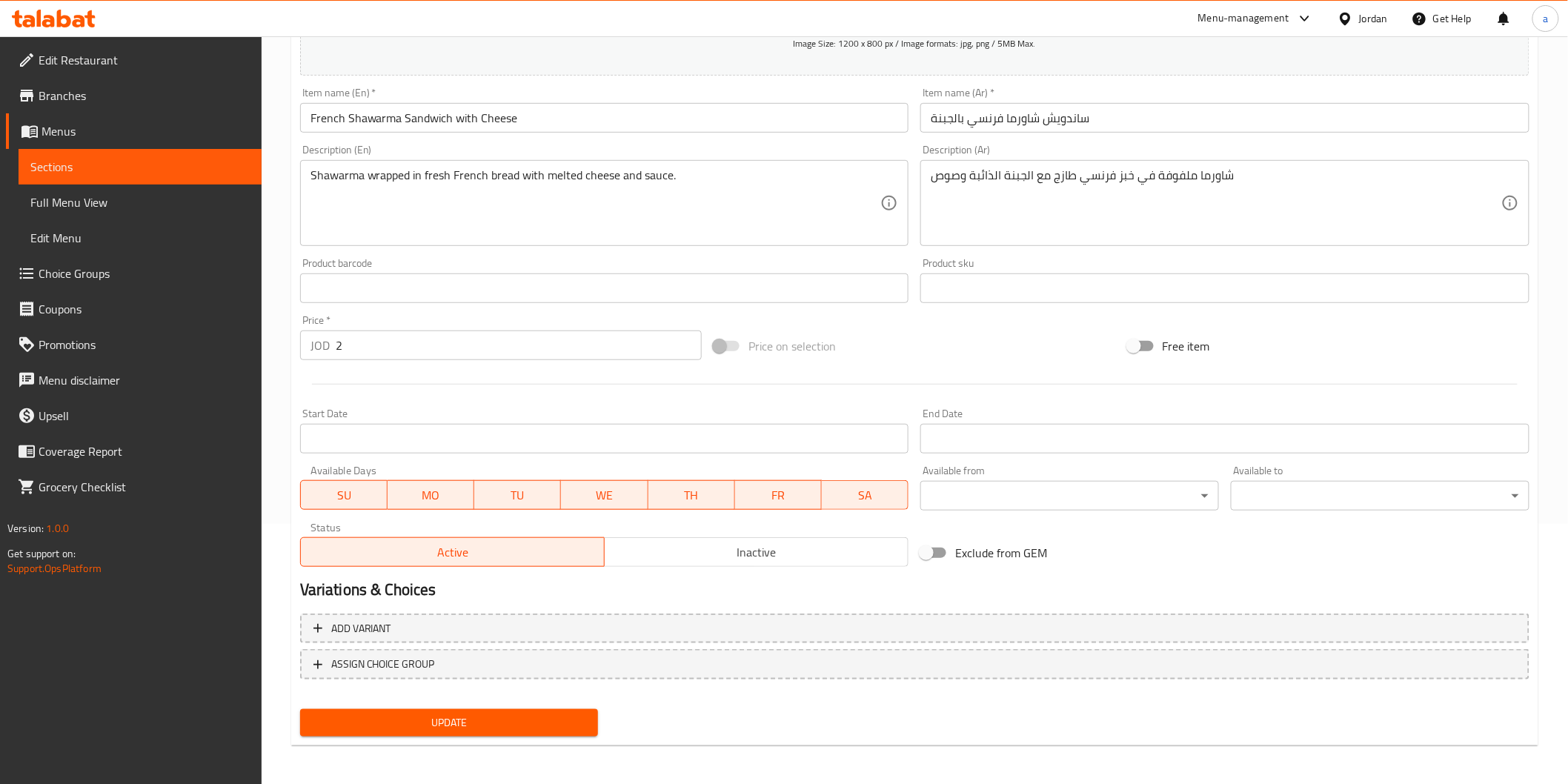
click at [435, 723] on span "Update" at bounding box center [449, 723] width 275 height 18
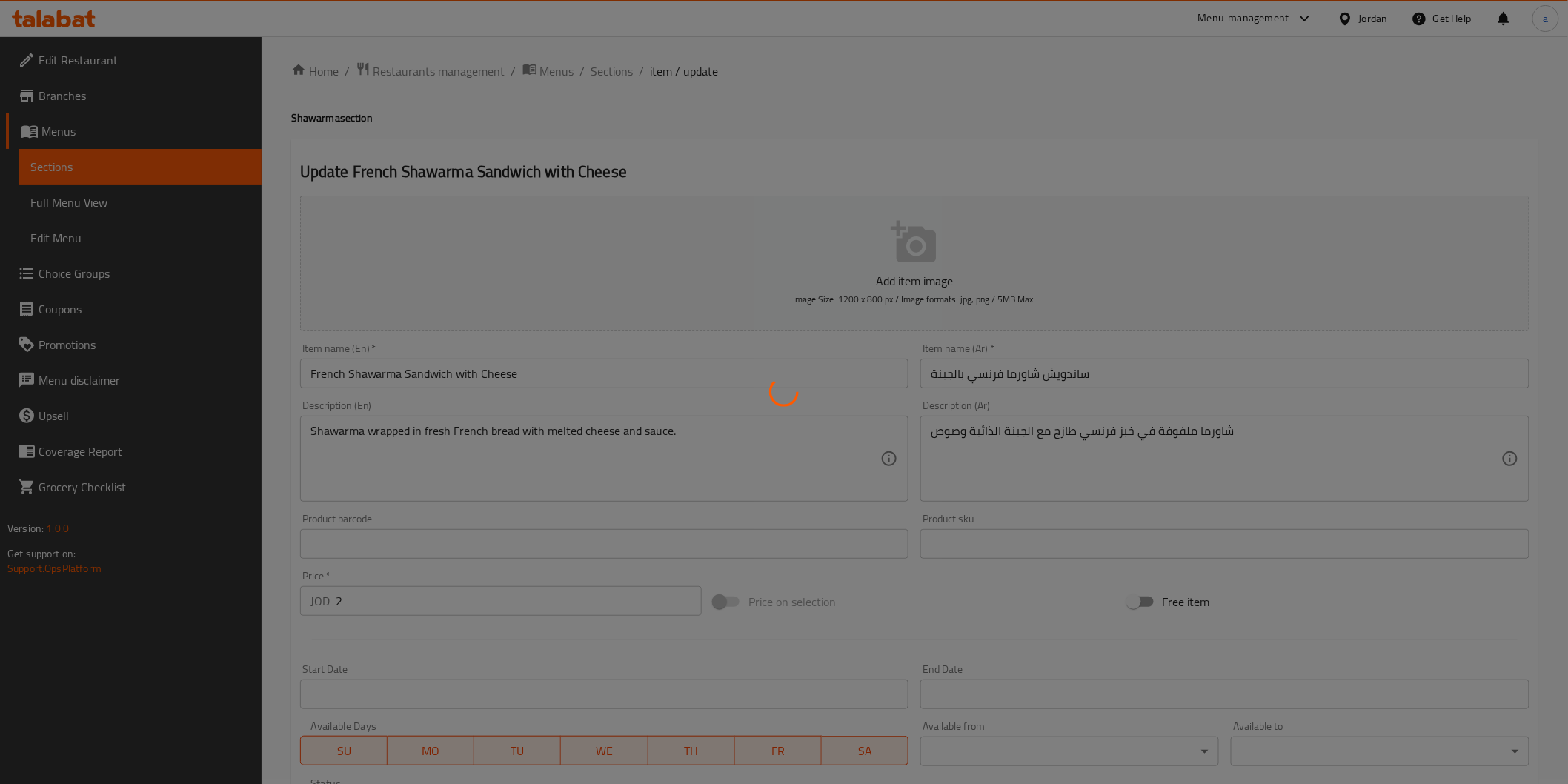
scroll to position [0, 0]
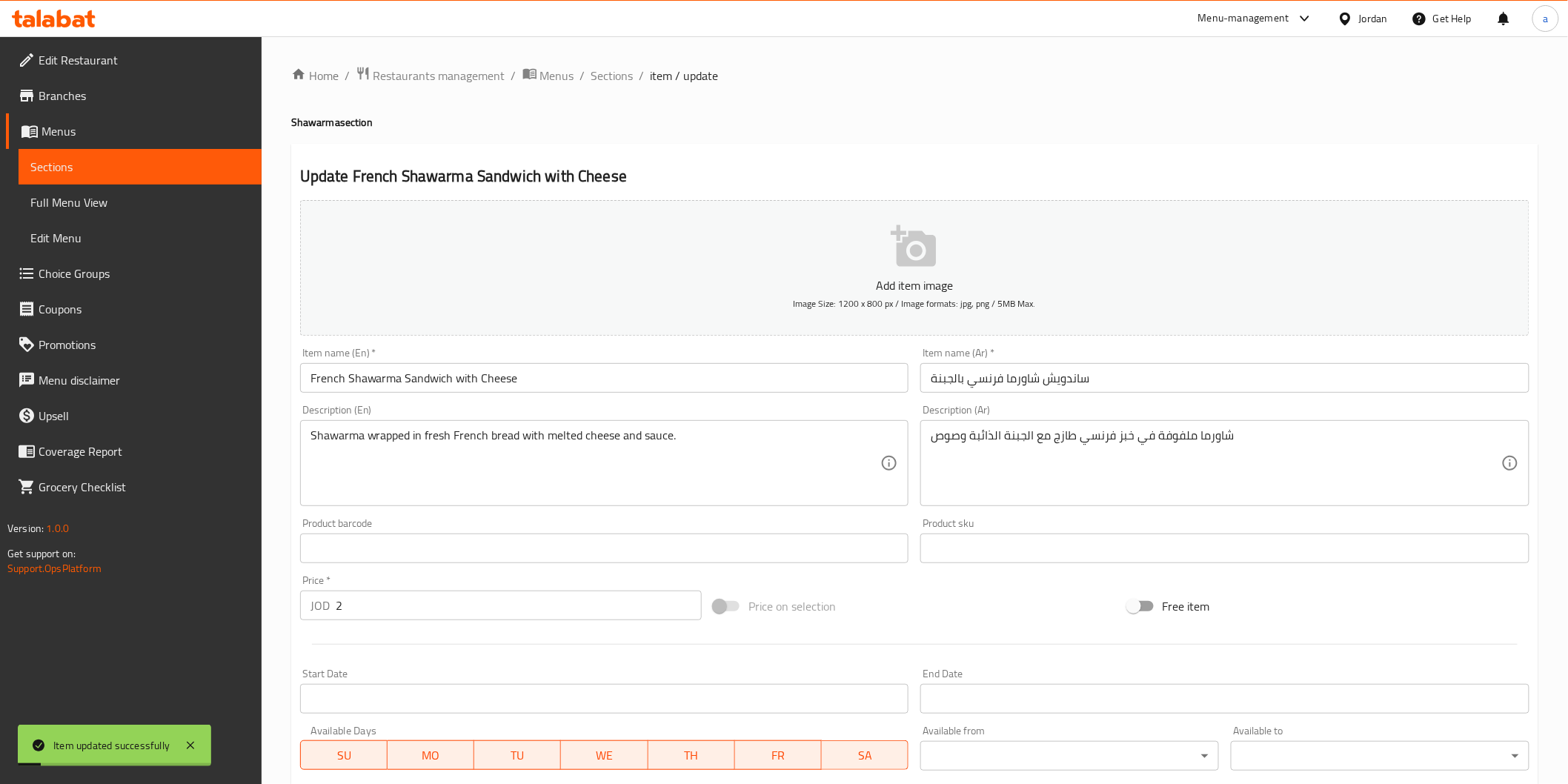
click at [148, 163] on span "Sections" at bounding box center [139, 167] width 219 height 18
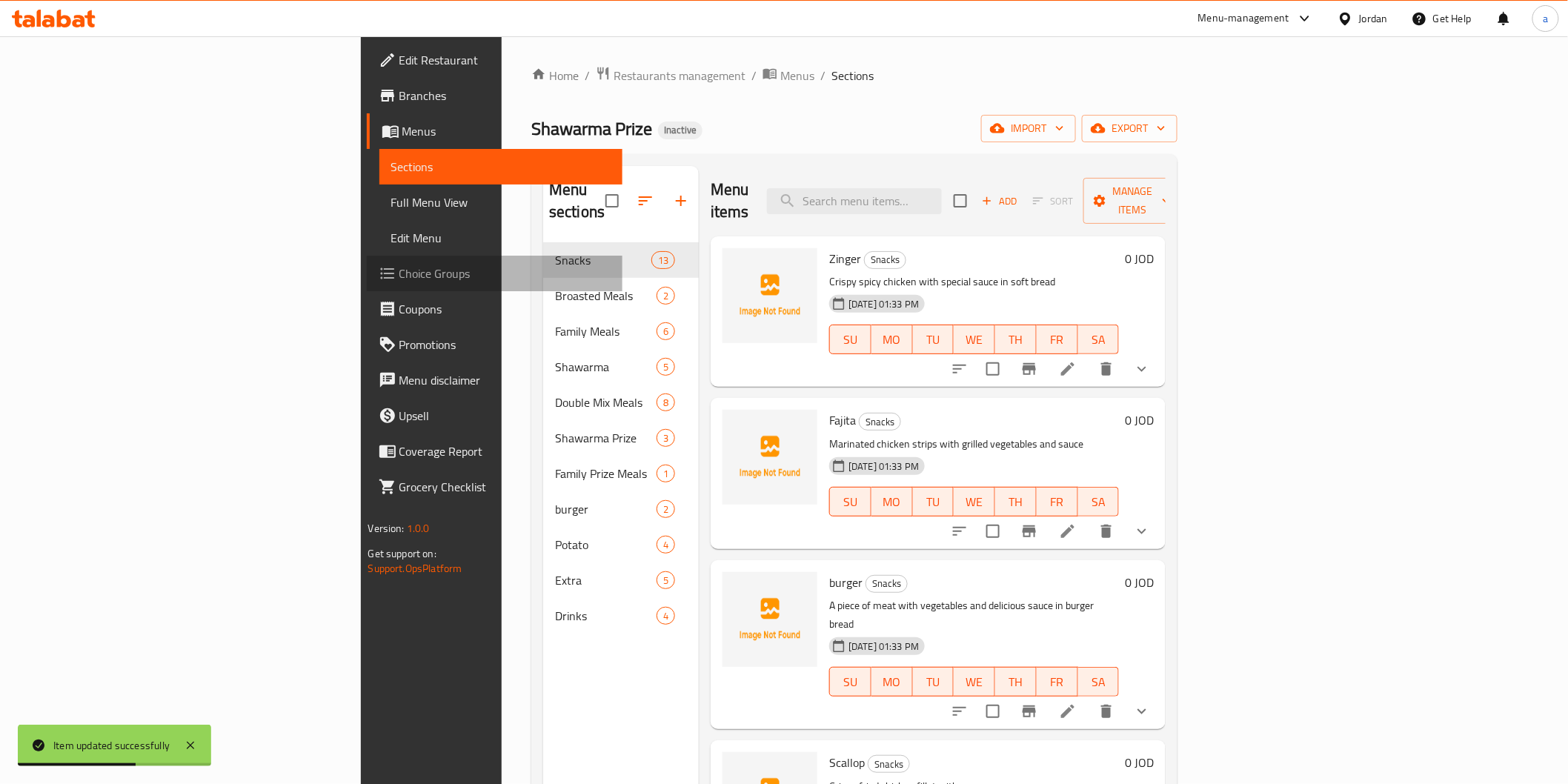
click at [399, 279] on span "Choice Groups" at bounding box center [505, 274] width 211 height 18
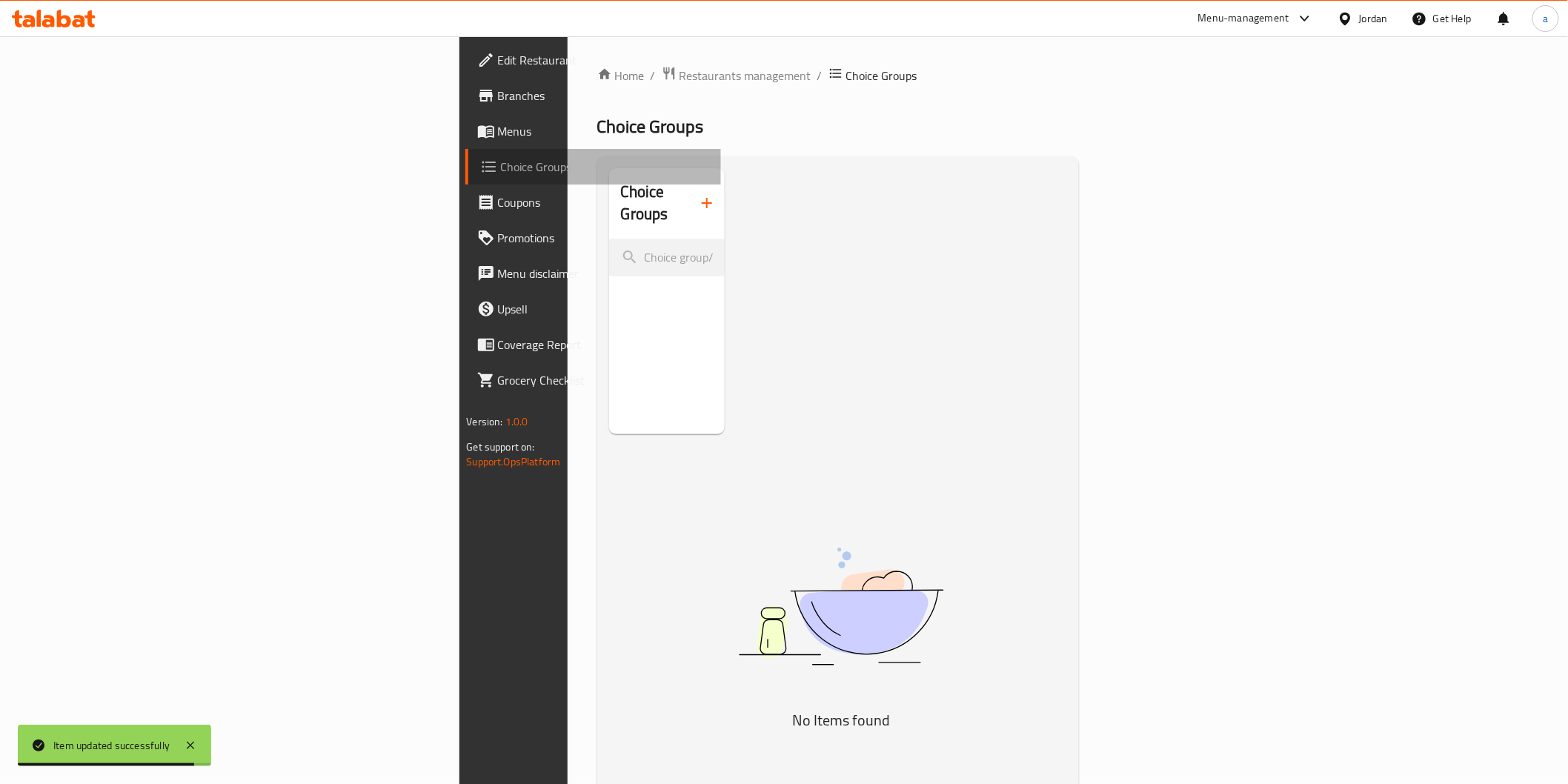
click at [501, 160] on span "Choice Groups" at bounding box center [605, 167] width 208 height 18
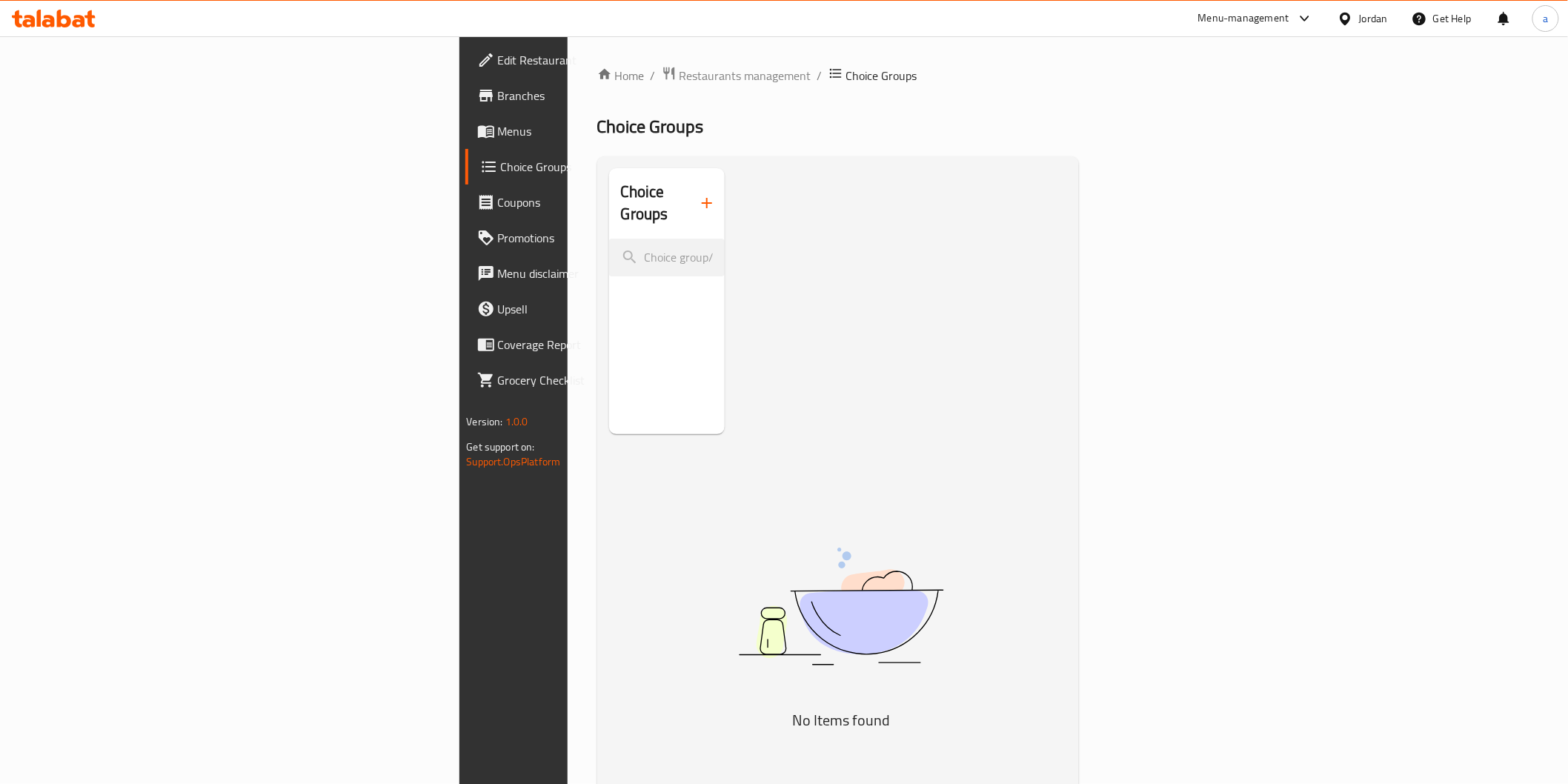
click at [498, 122] on span "Menus" at bounding box center [604, 131] width 211 height 18
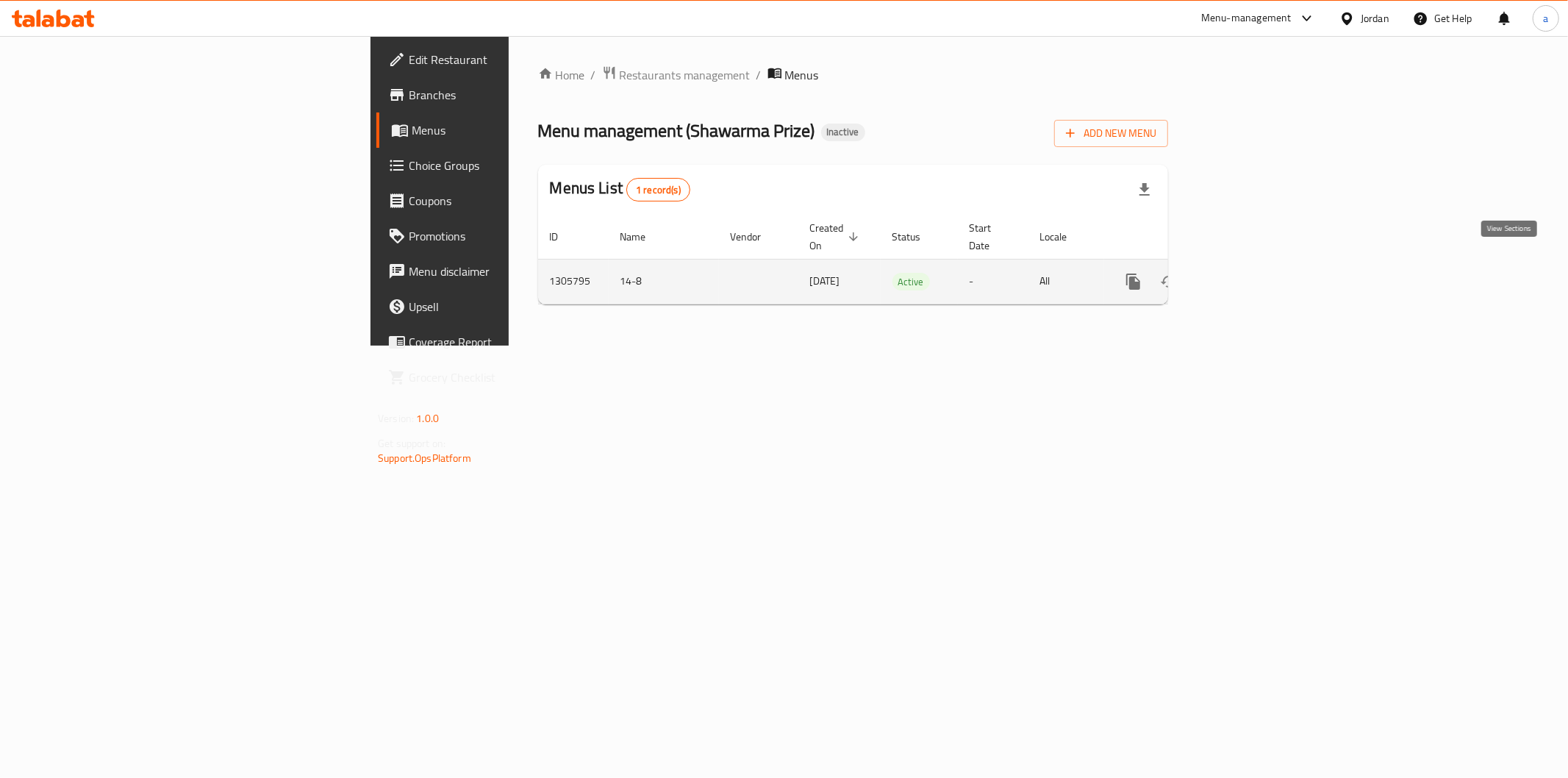
click at [1249, 273] on icon "enhanced table" at bounding box center [1240, 282] width 18 height 18
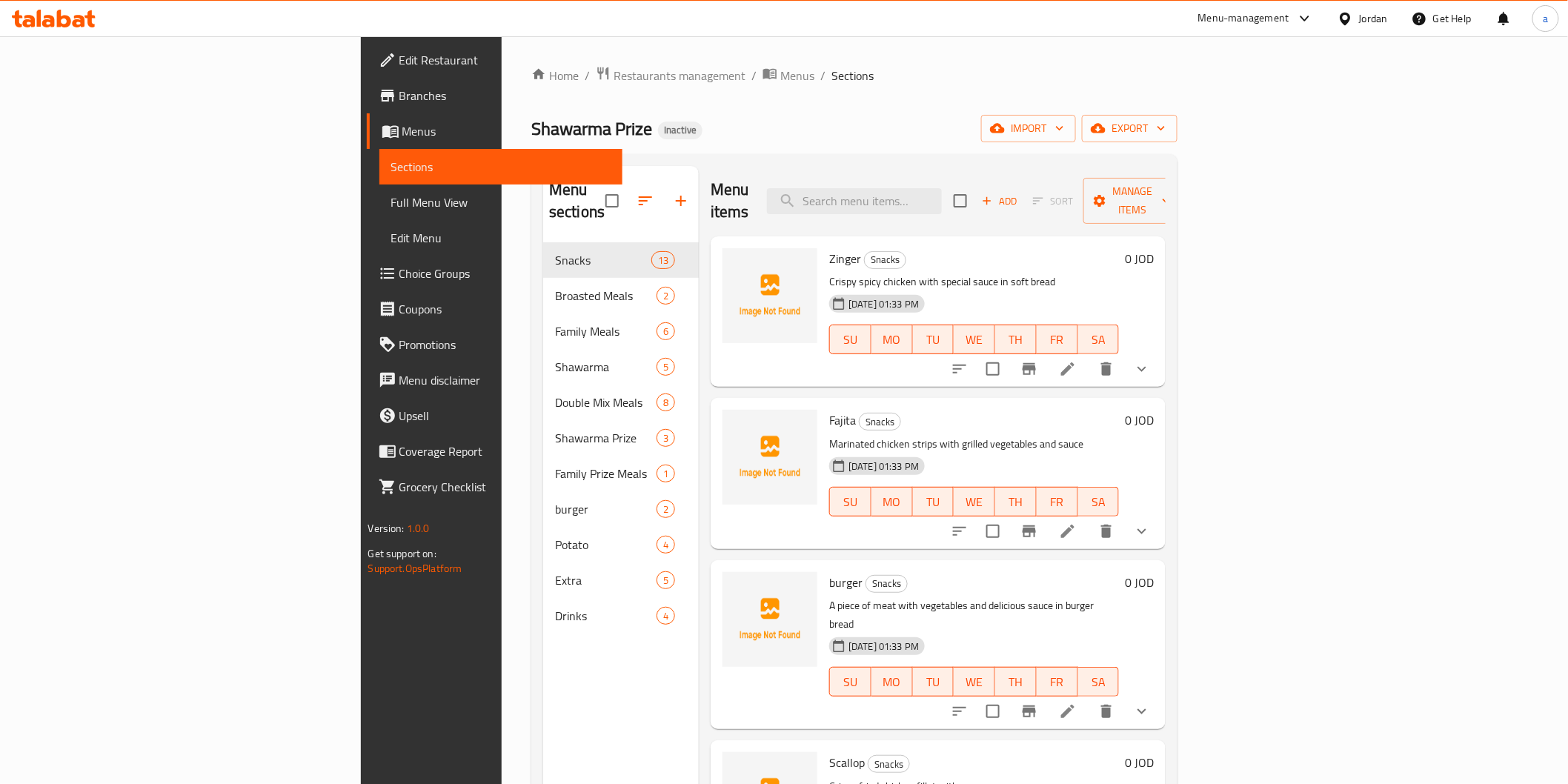
click at [399, 275] on span "Choice Groups" at bounding box center [505, 274] width 211 height 18
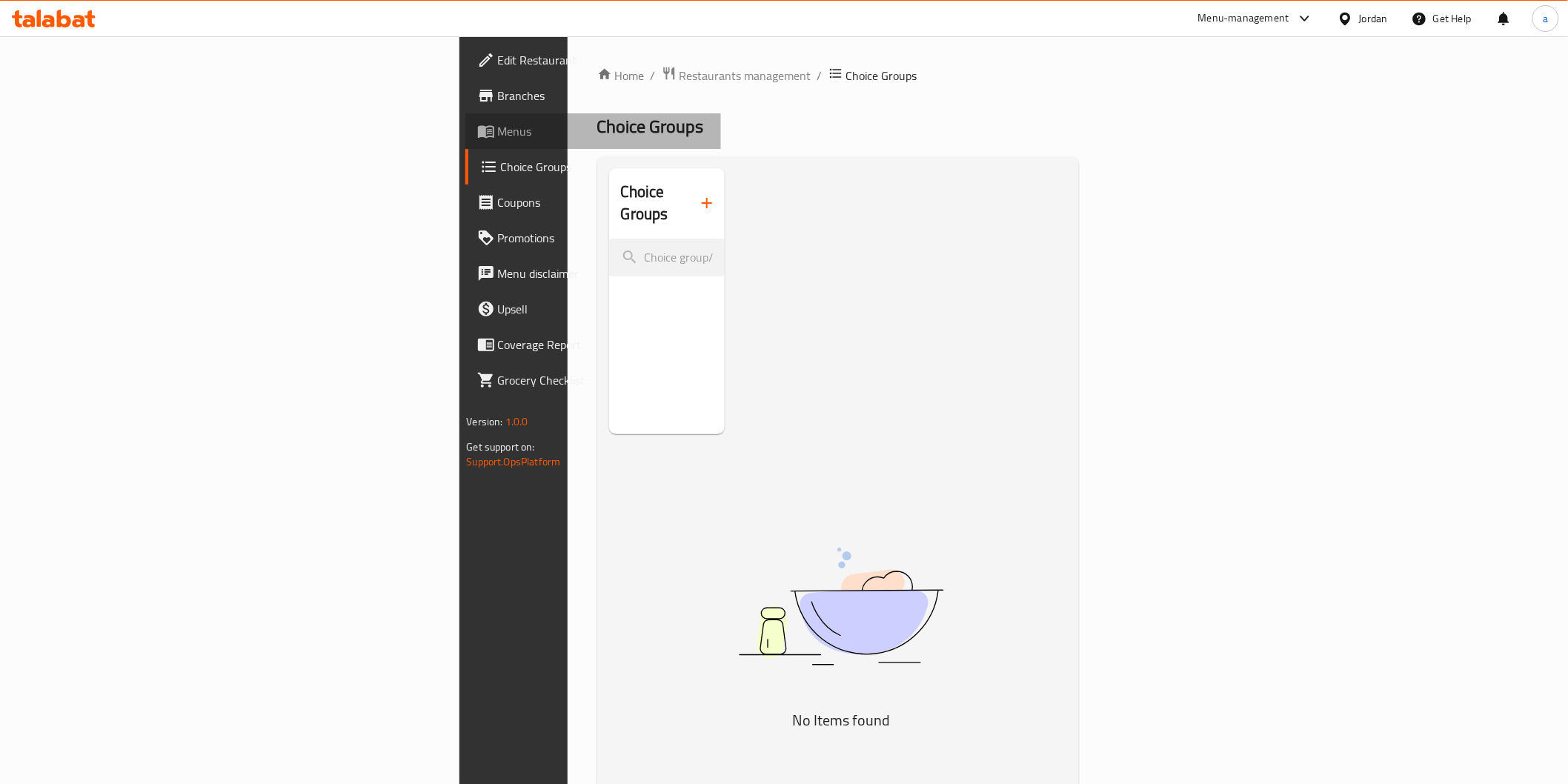
click at [498, 134] on span "Menus" at bounding box center [604, 131] width 211 height 18
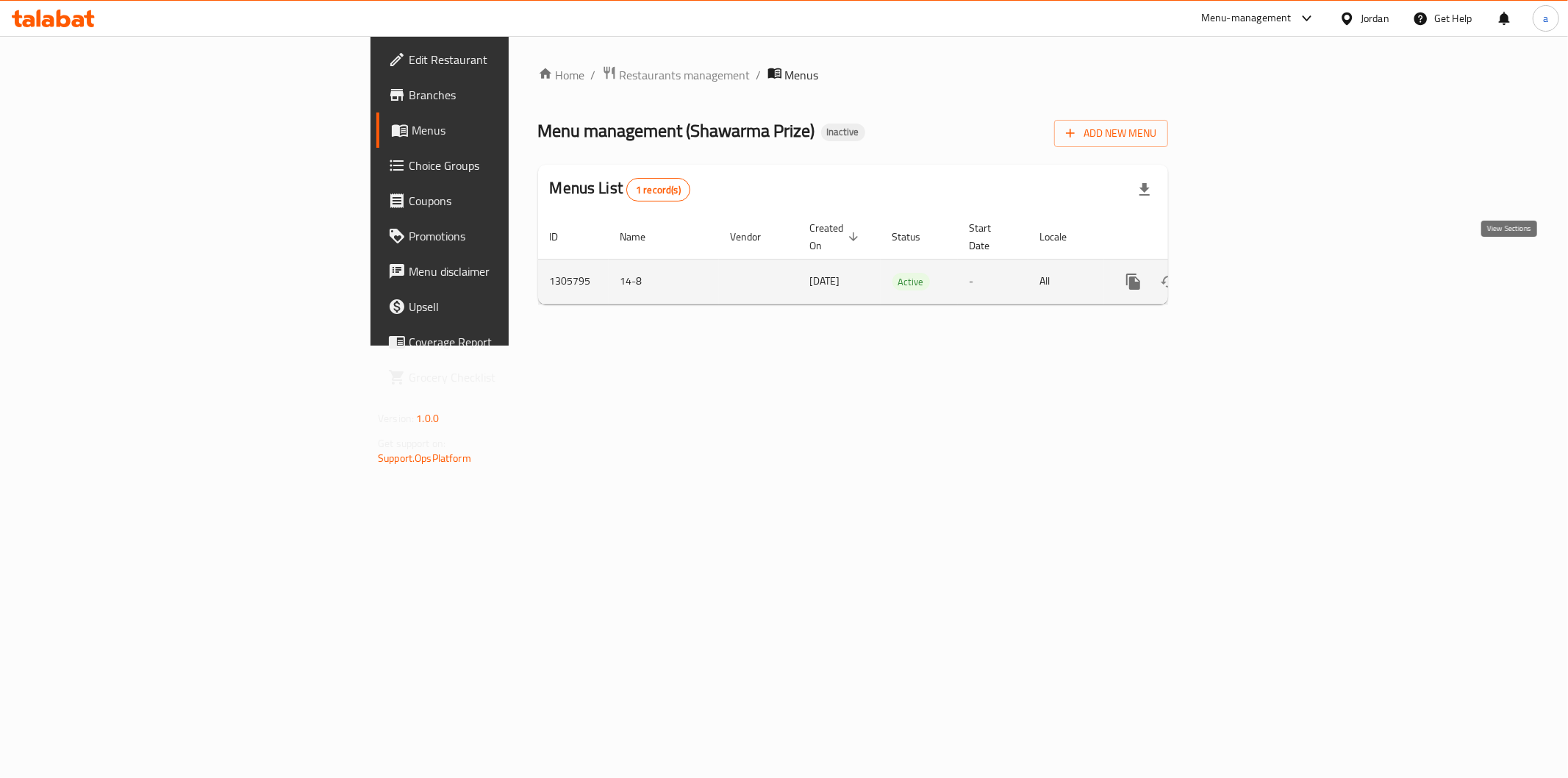
click at [1249, 273] on icon "enhanced table" at bounding box center [1240, 282] width 18 height 18
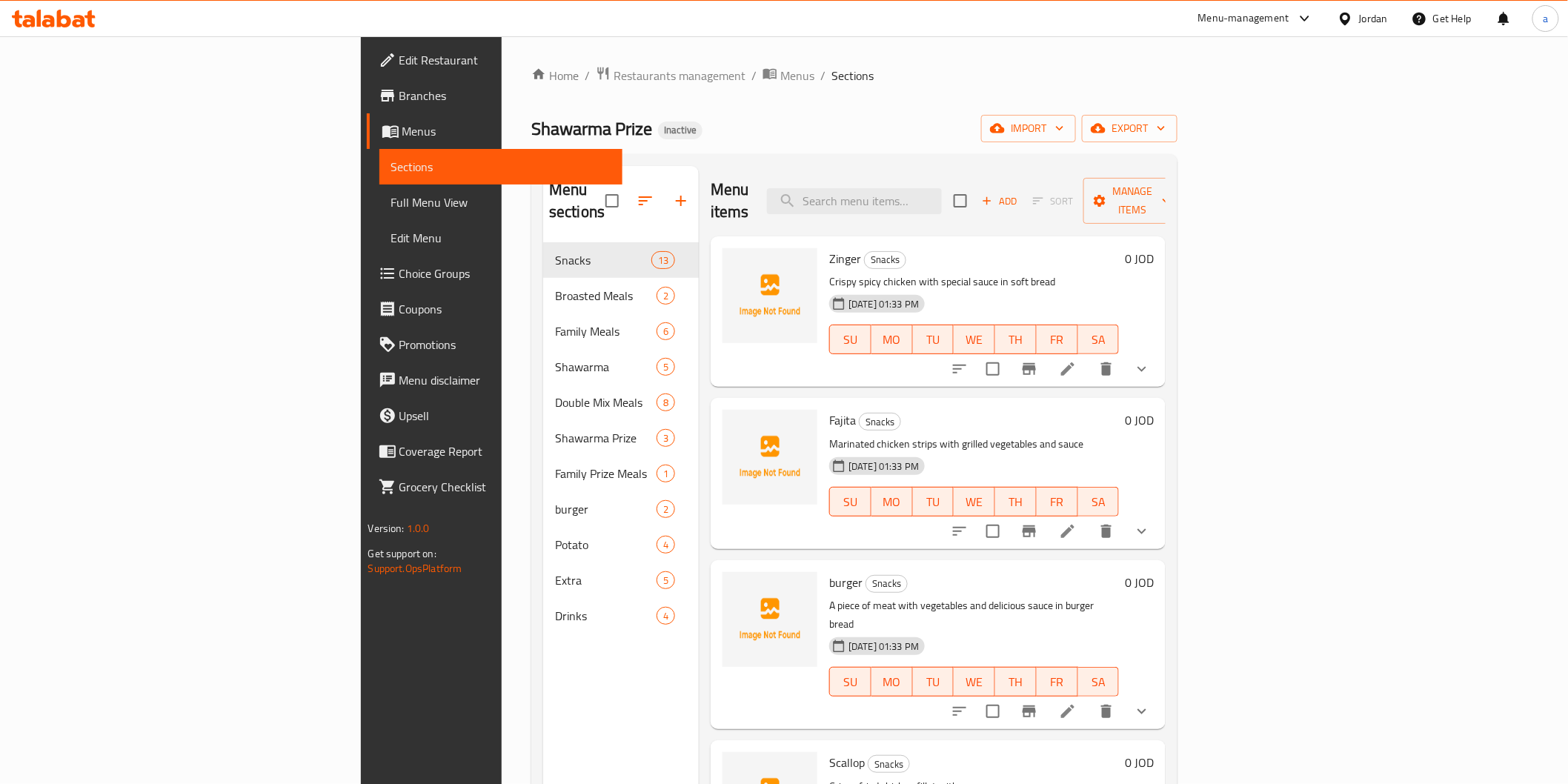
click at [391, 200] on span "Full Menu View" at bounding box center [500, 203] width 219 height 18
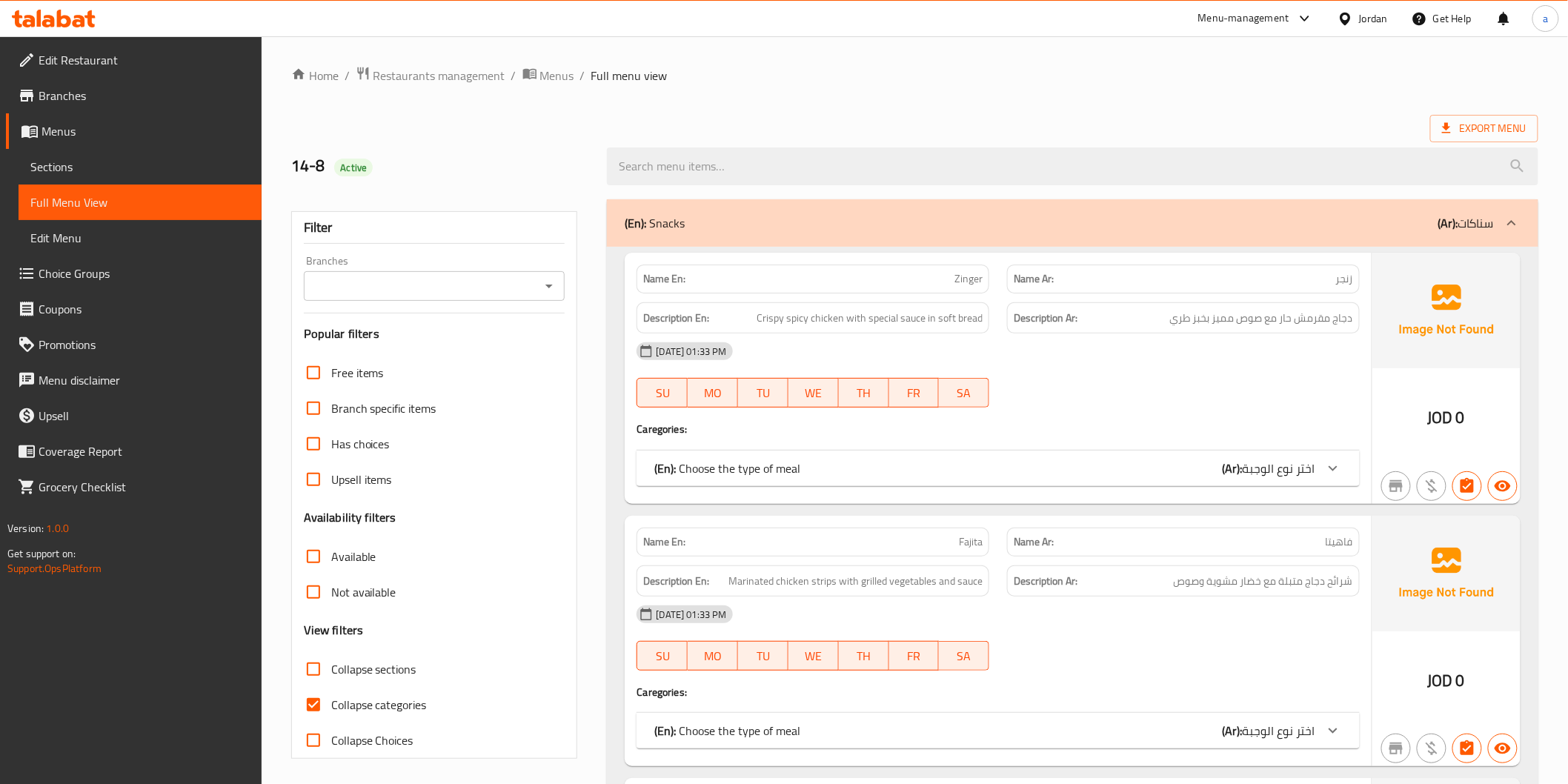
click at [306, 702] on input "Collapse categories" at bounding box center [313, 704] width 35 height 35
checkbox input "false"
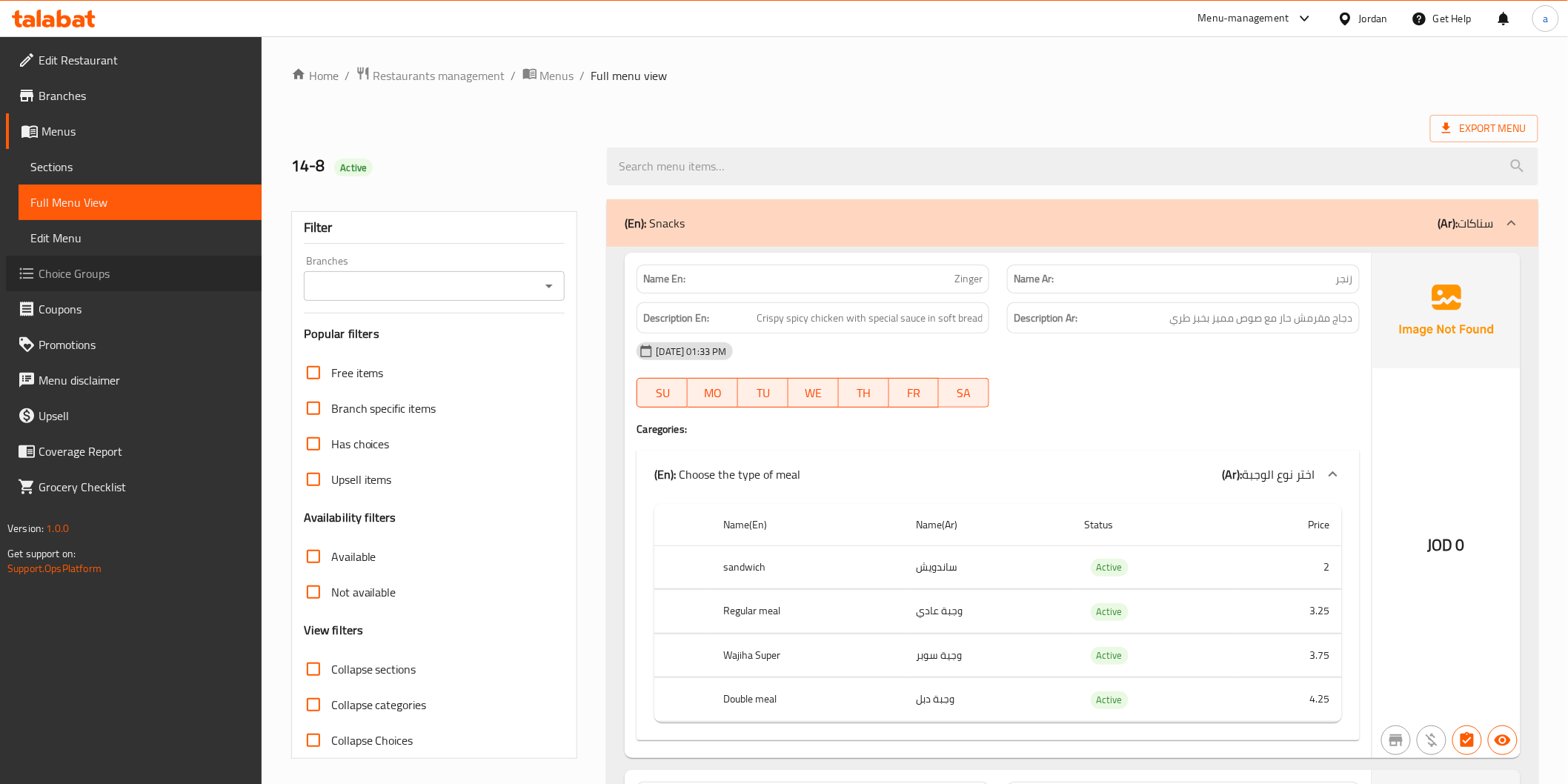
click at [66, 266] on span "Choice Groups" at bounding box center [144, 274] width 211 height 18
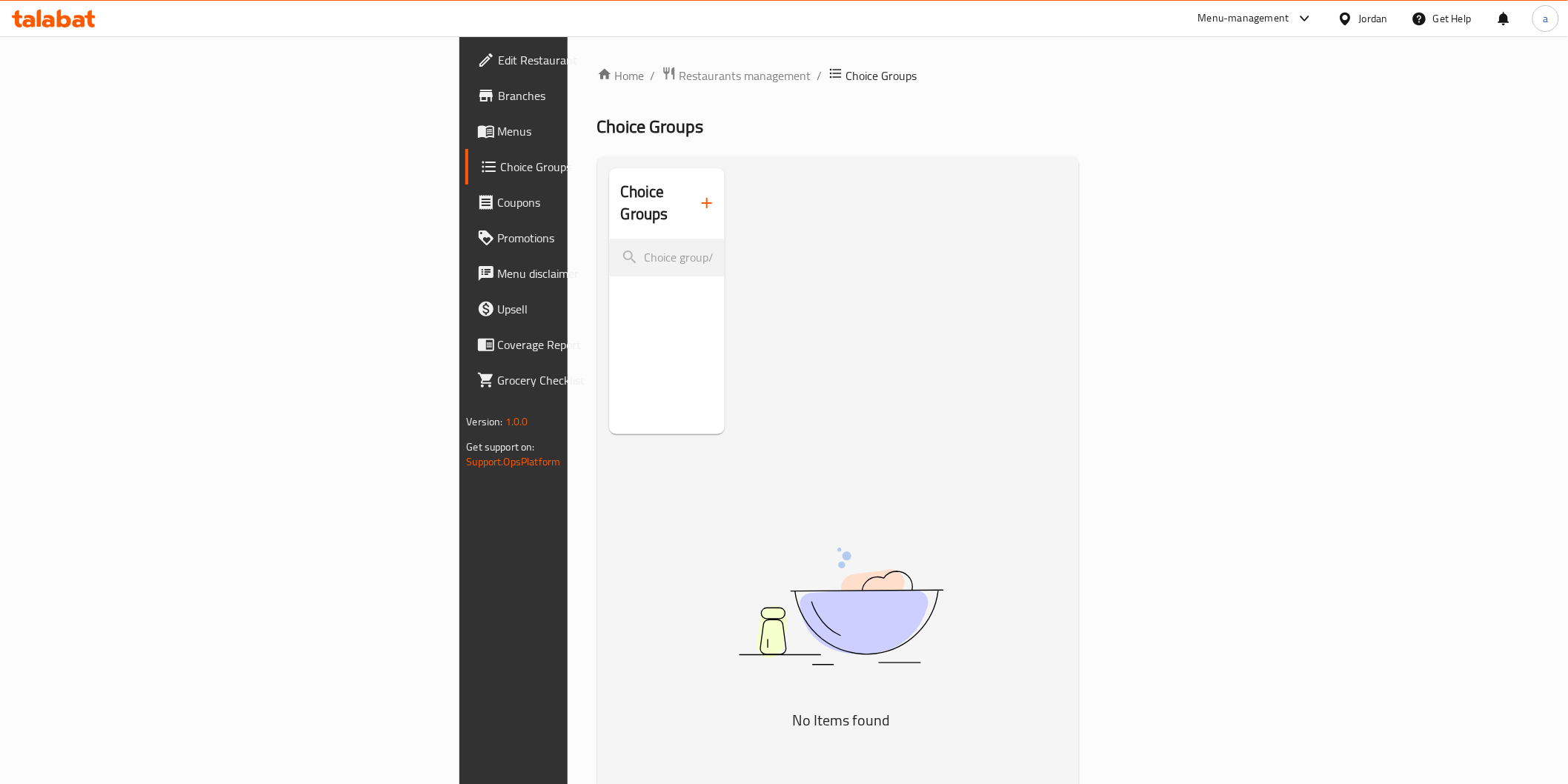
click at [609, 382] on div "Choice Groups" at bounding box center [668, 301] width 116 height 266
click at [609, 238] on input "search" at bounding box center [668, 257] width 116 height 38
click at [609, 435] on div "Choice Groups" at bounding box center [668, 301] width 116 height 266
click at [498, 124] on span "Menus" at bounding box center [604, 131] width 211 height 18
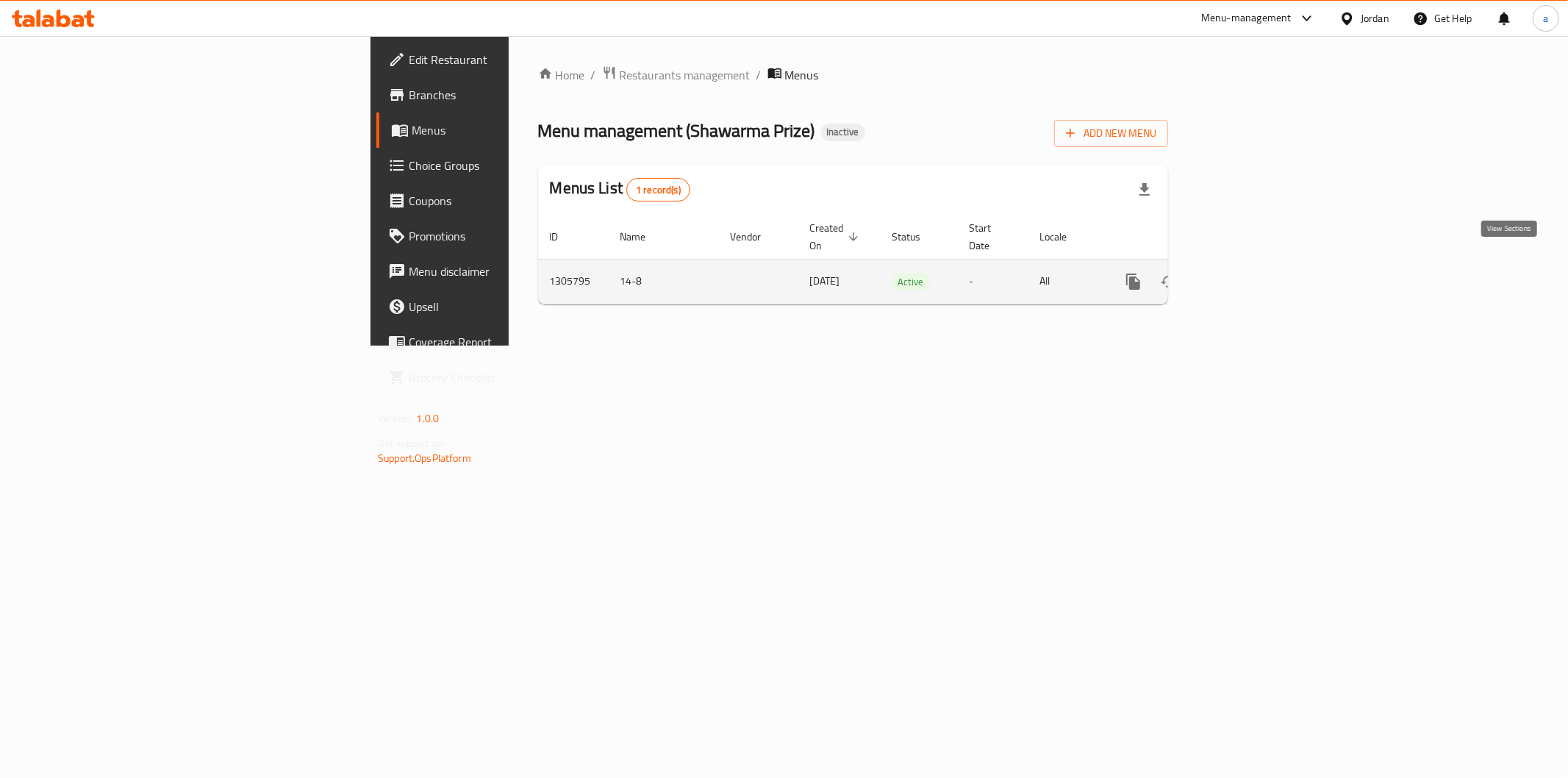
click at [1258, 275] on link "enhanced table" at bounding box center [1239, 282] width 35 height 35
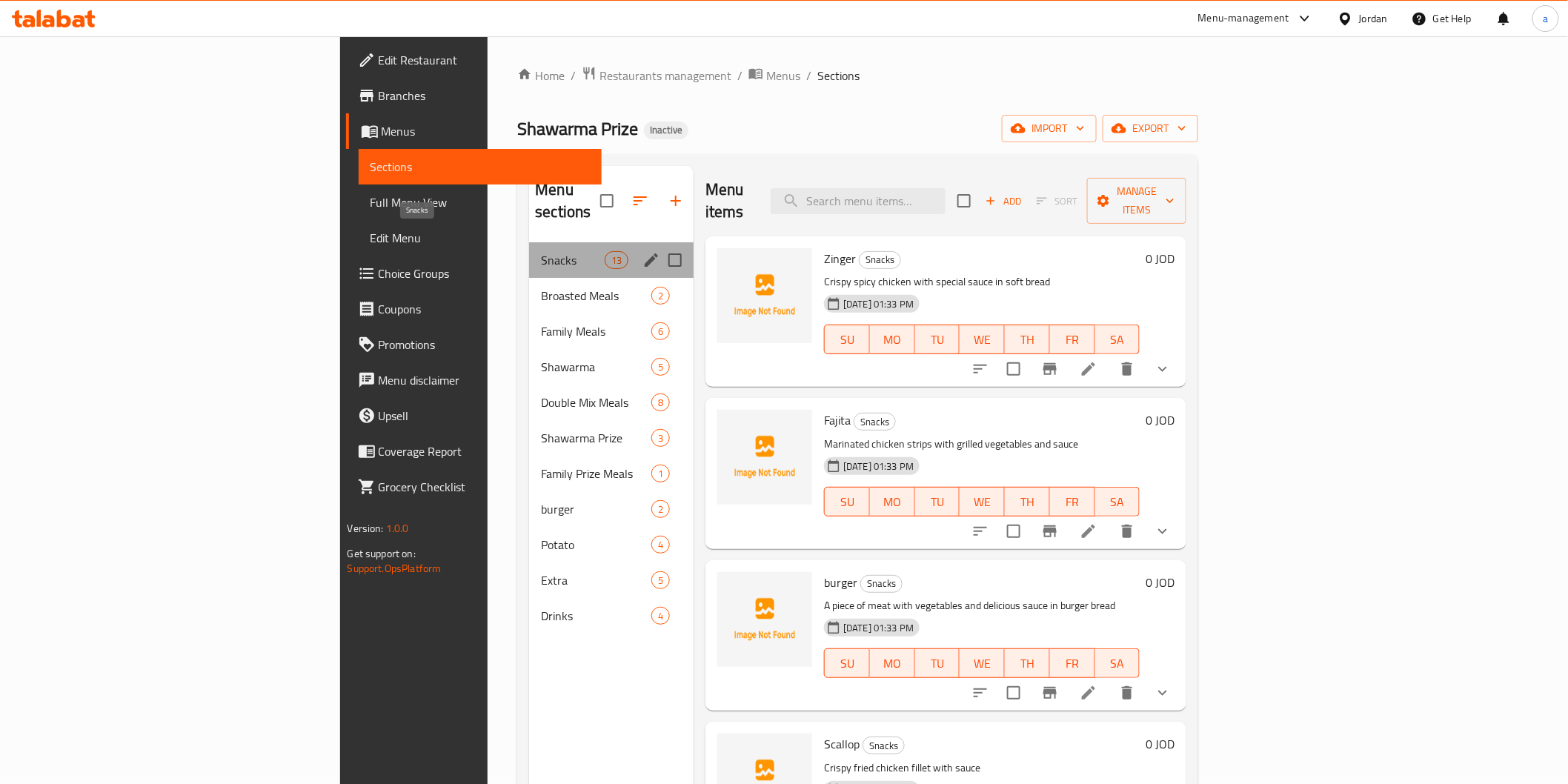
click at [541, 251] on span "Snacks" at bounding box center [572, 260] width 63 height 18
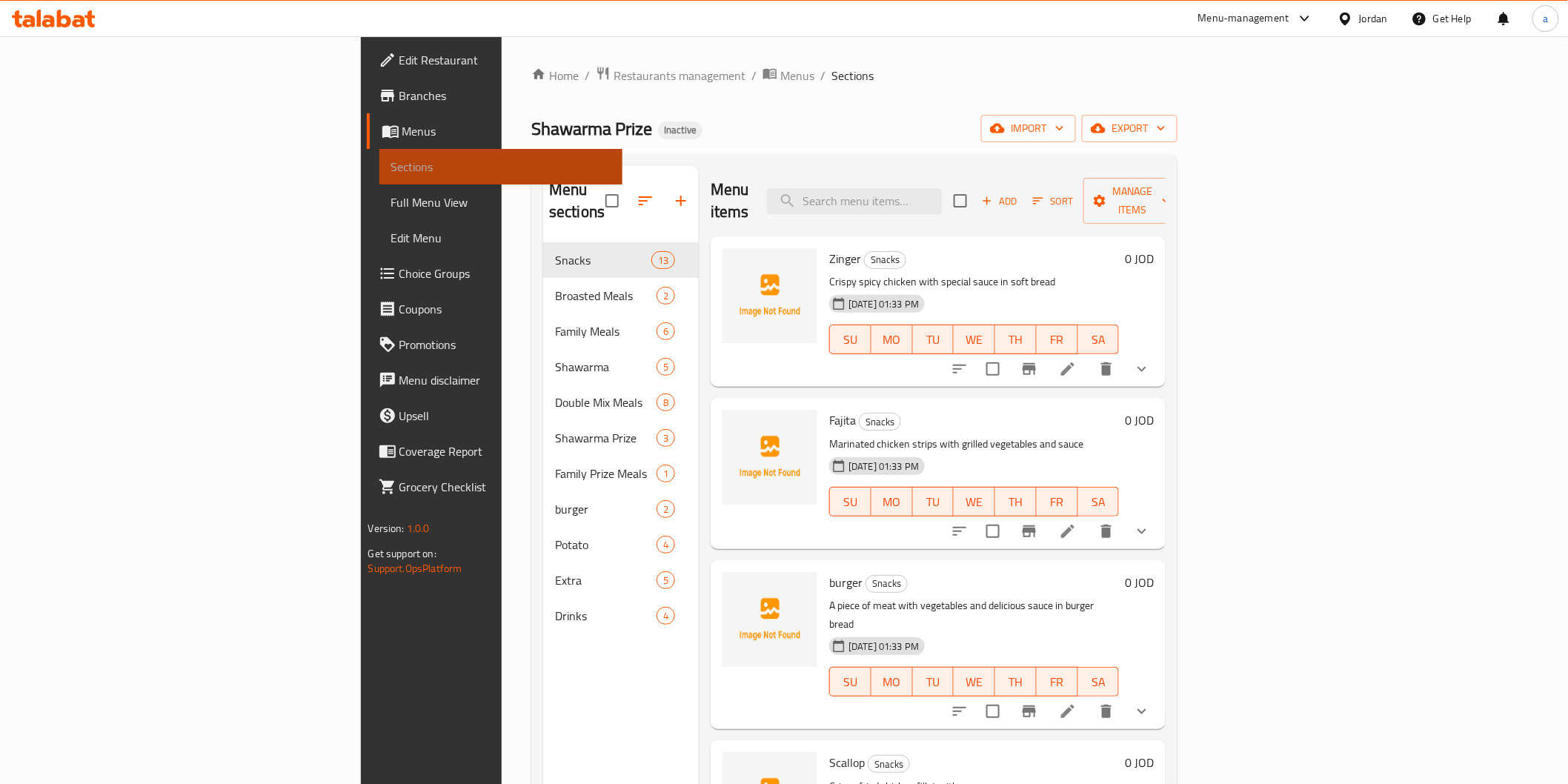
click at [391, 158] on span "Sections" at bounding box center [500, 167] width 219 height 18
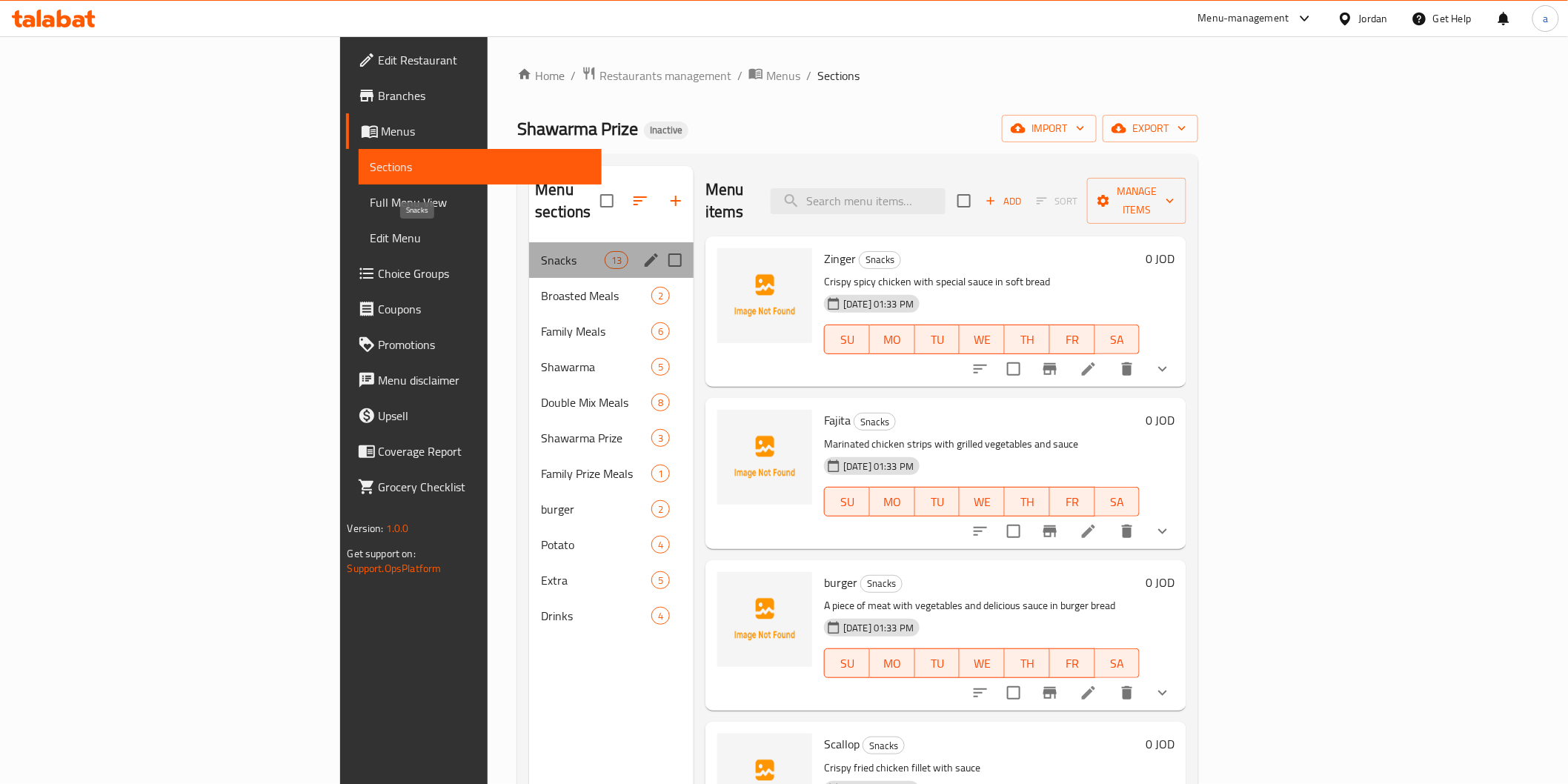
click at [541, 251] on span "Snacks" at bounding box center [572, 260] width 63 height 18
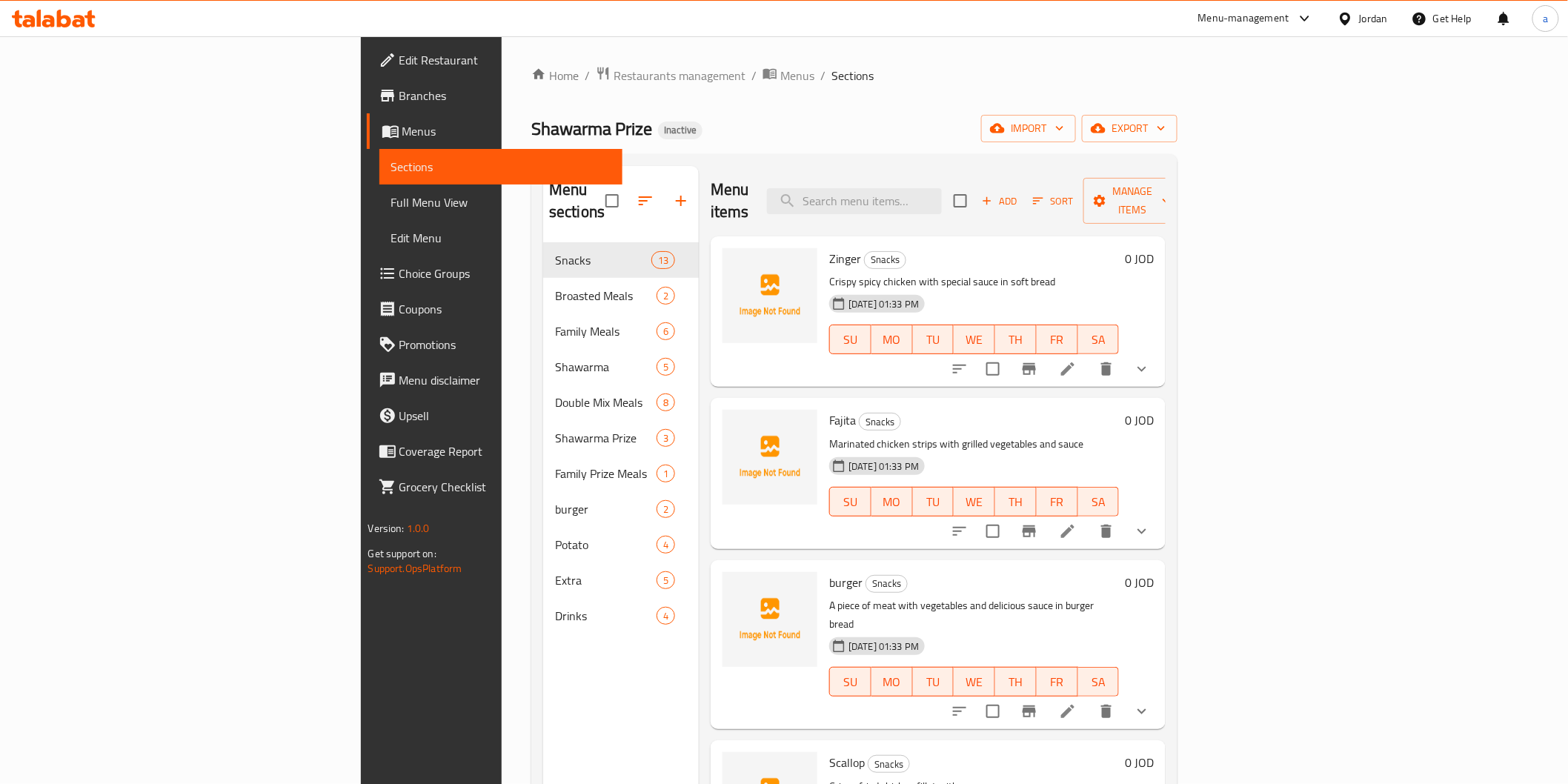
click at [1089, 356] on li at bounding box center [1068, 368] width 42 height 26
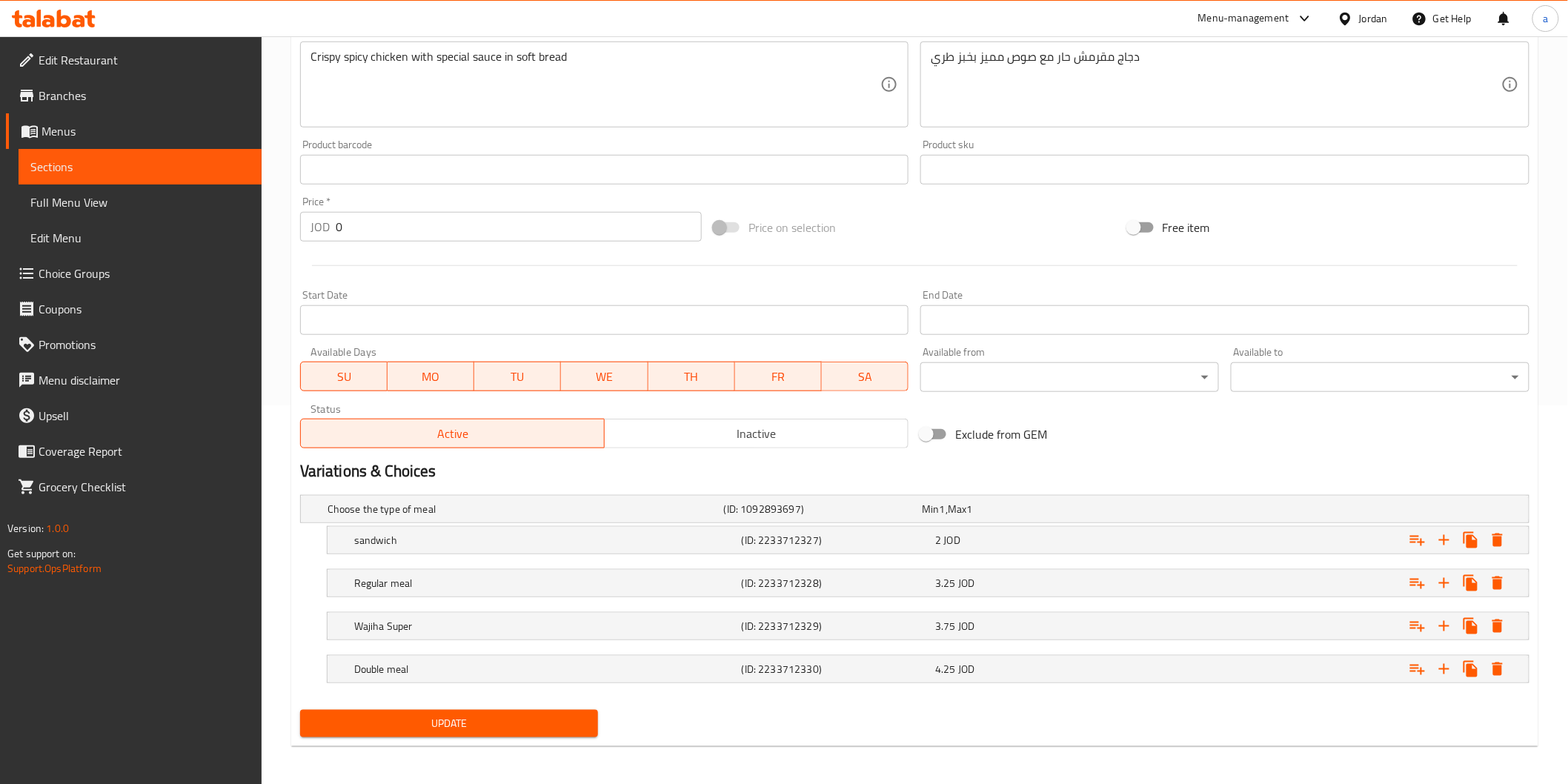
scroll to position [382, 0]
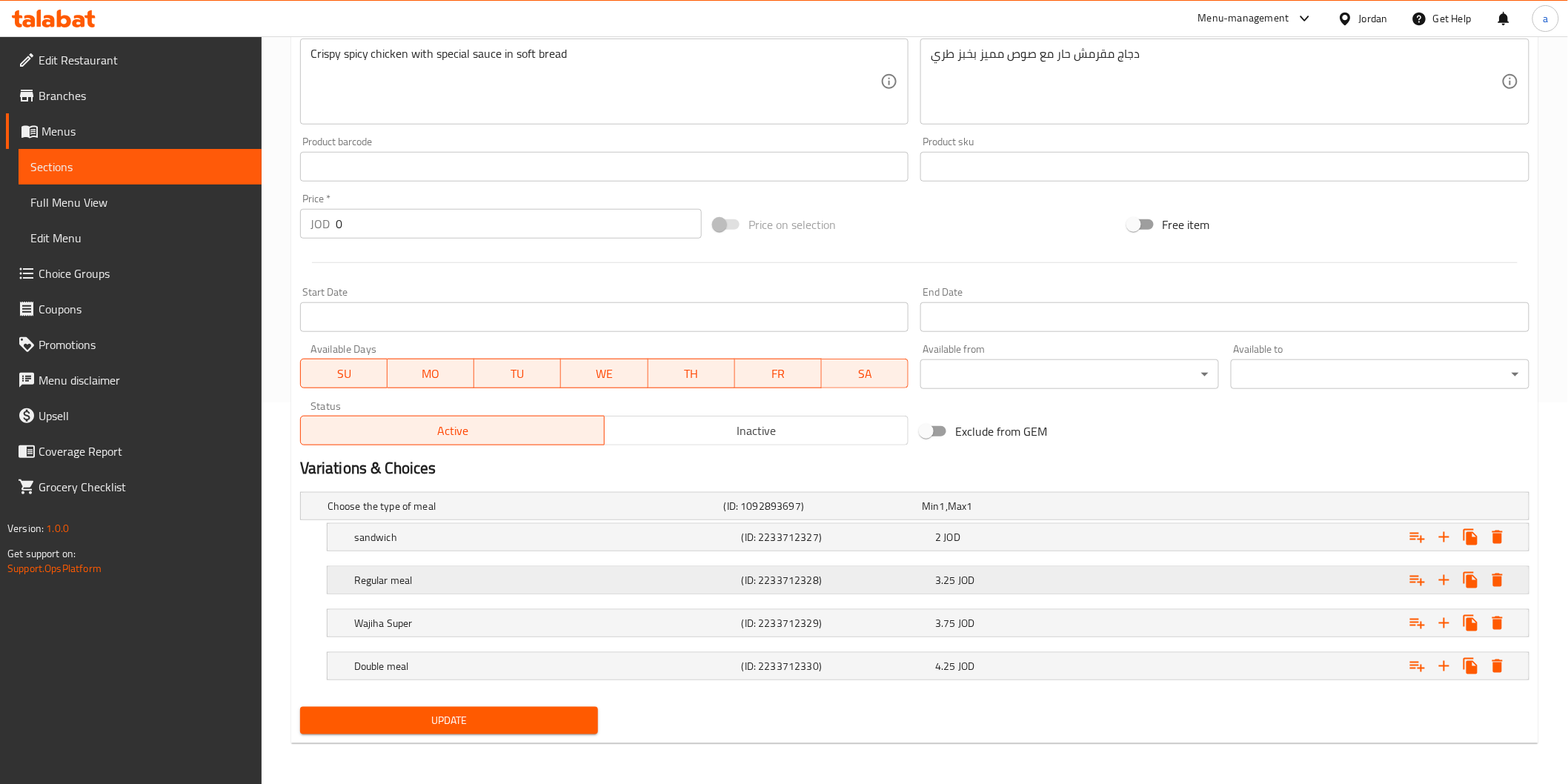
click at [804, 514] on h5 "(ID: 2233712328)" at bounding box center [820, 506] width 193 height 15
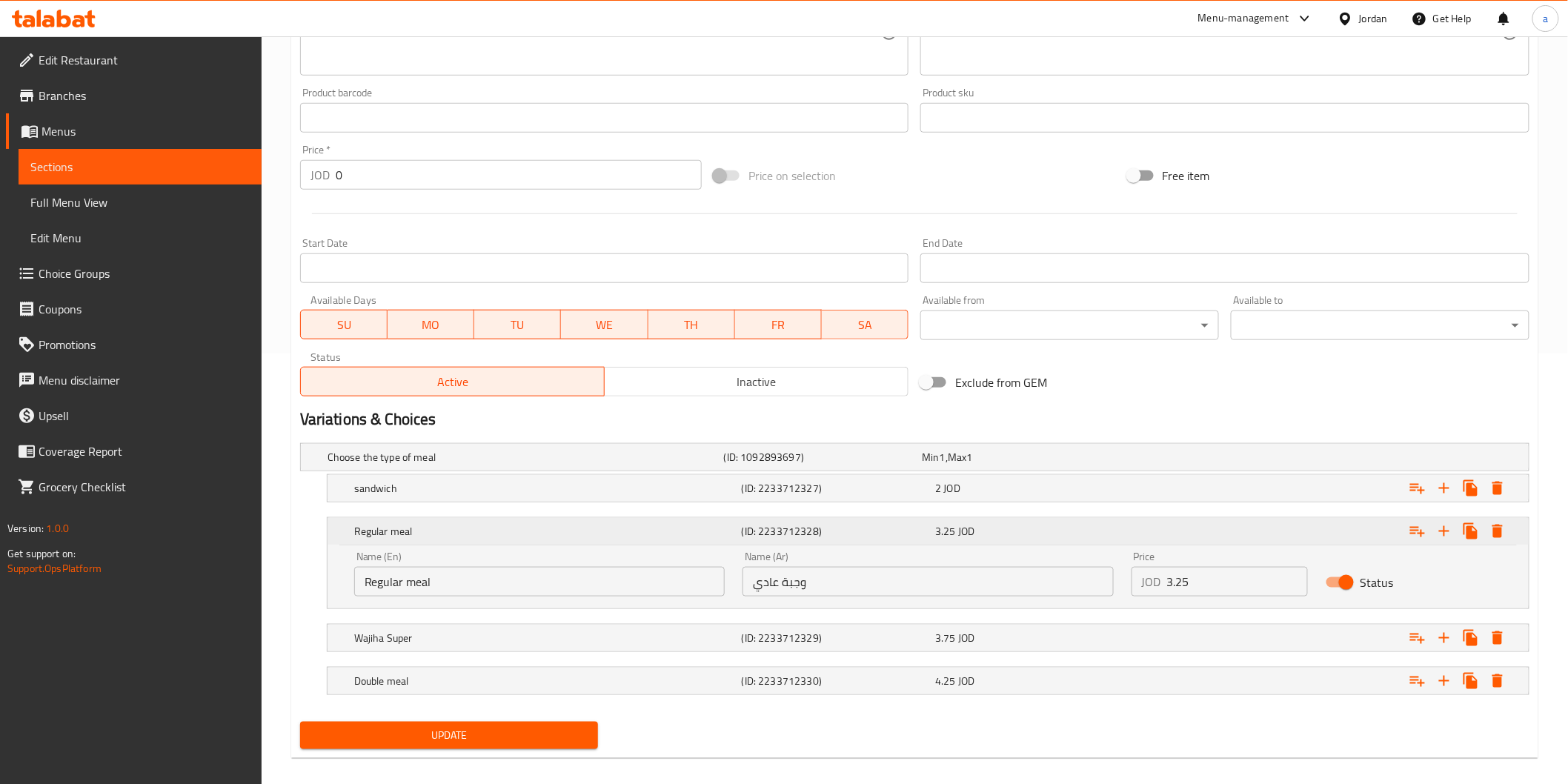
scroll to position [446, 0]
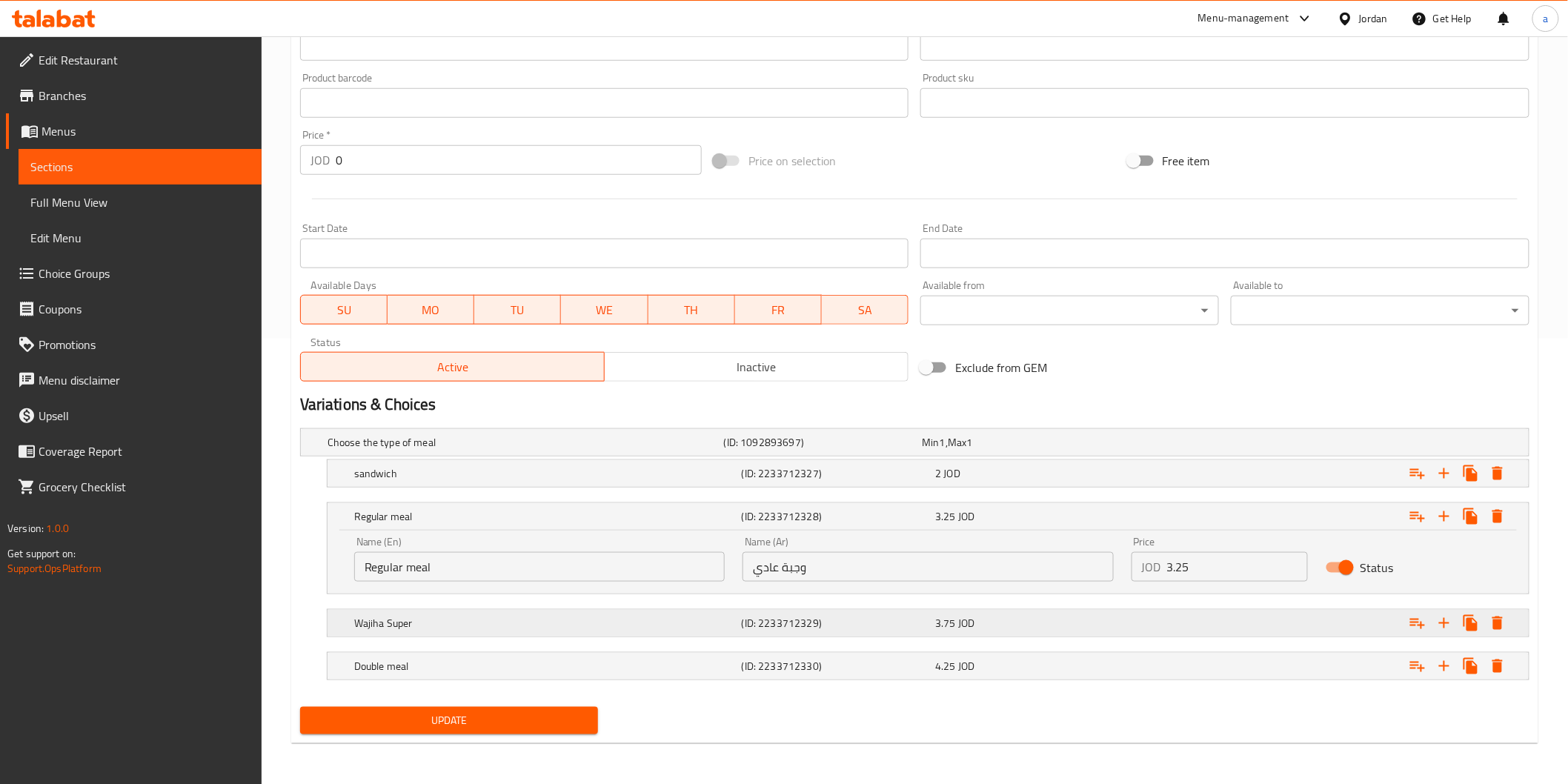
click at [790, 450] on h5 "(ID: 2233712329)" at bounding box center [820, 442] width 193 height 15
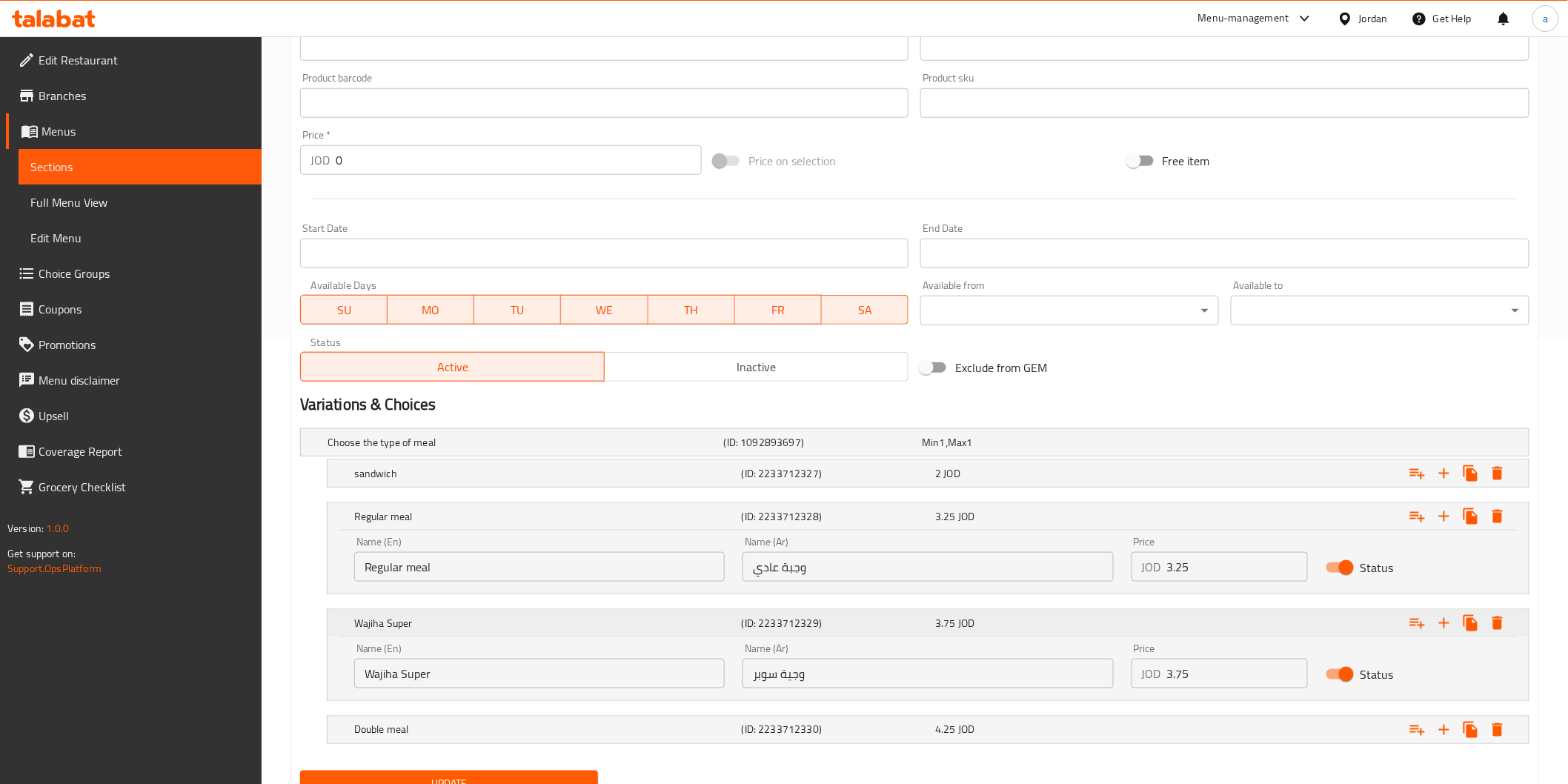
scroll to position [509, 0]
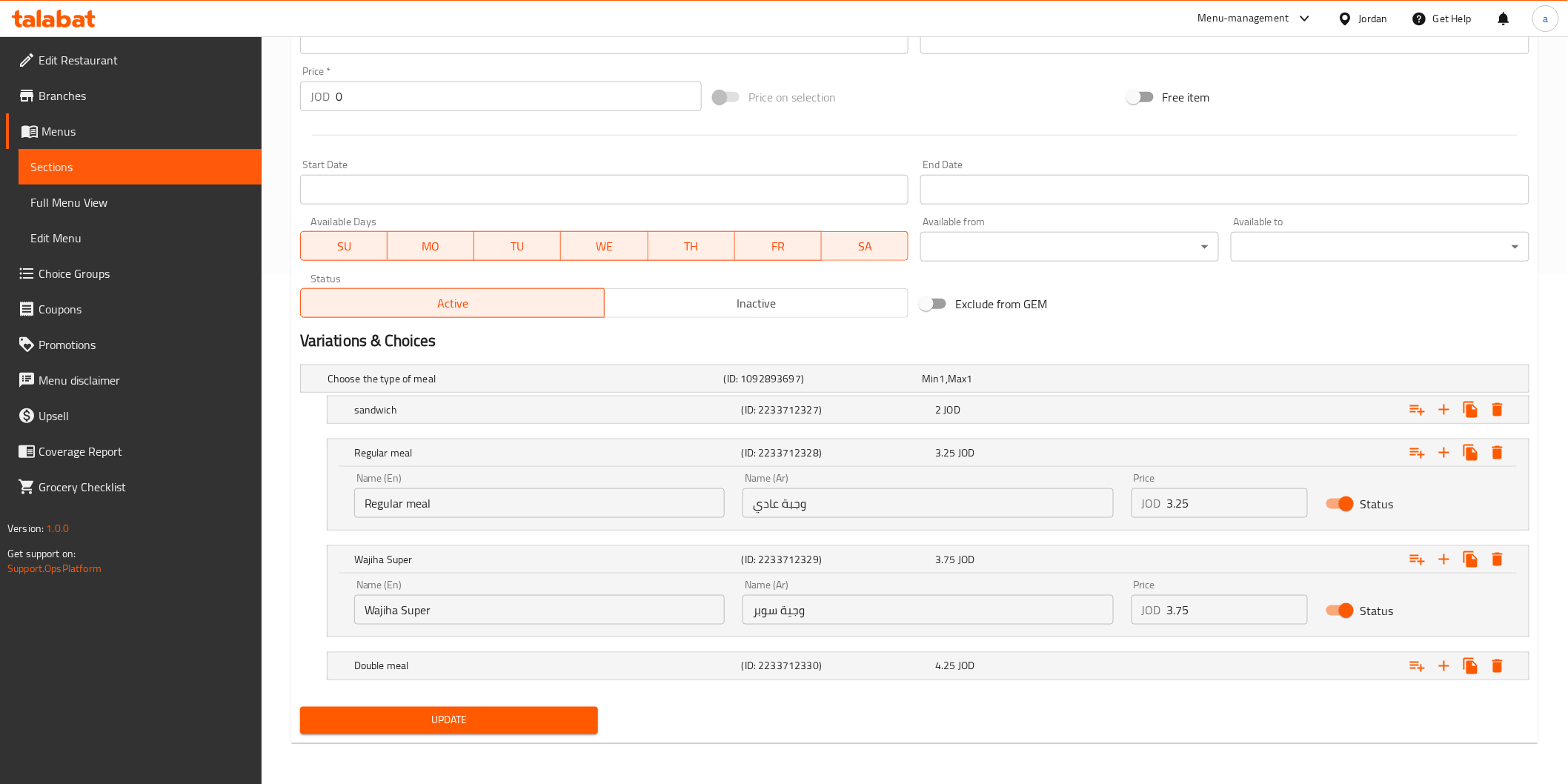
click at [779, 612] on input "وجية سوبر" at bounding box center [928, 609] width 370 height 30
click at [789, 611] on input "وجية سوبر" at bounding box center [928, 609] width 370 height 30
type input "وجبة سوبر"
drag, startPoint x: 397, startPoint y: 612, endPoint x: 260, endPoint y: 636, distance: 139.1
click at [260, 636] on div "Edit Restaurant Branches Menus Sections Full Menu View Edit Menu Choice Groups …" at bounding box center [784, 156] width 1568 height 1258
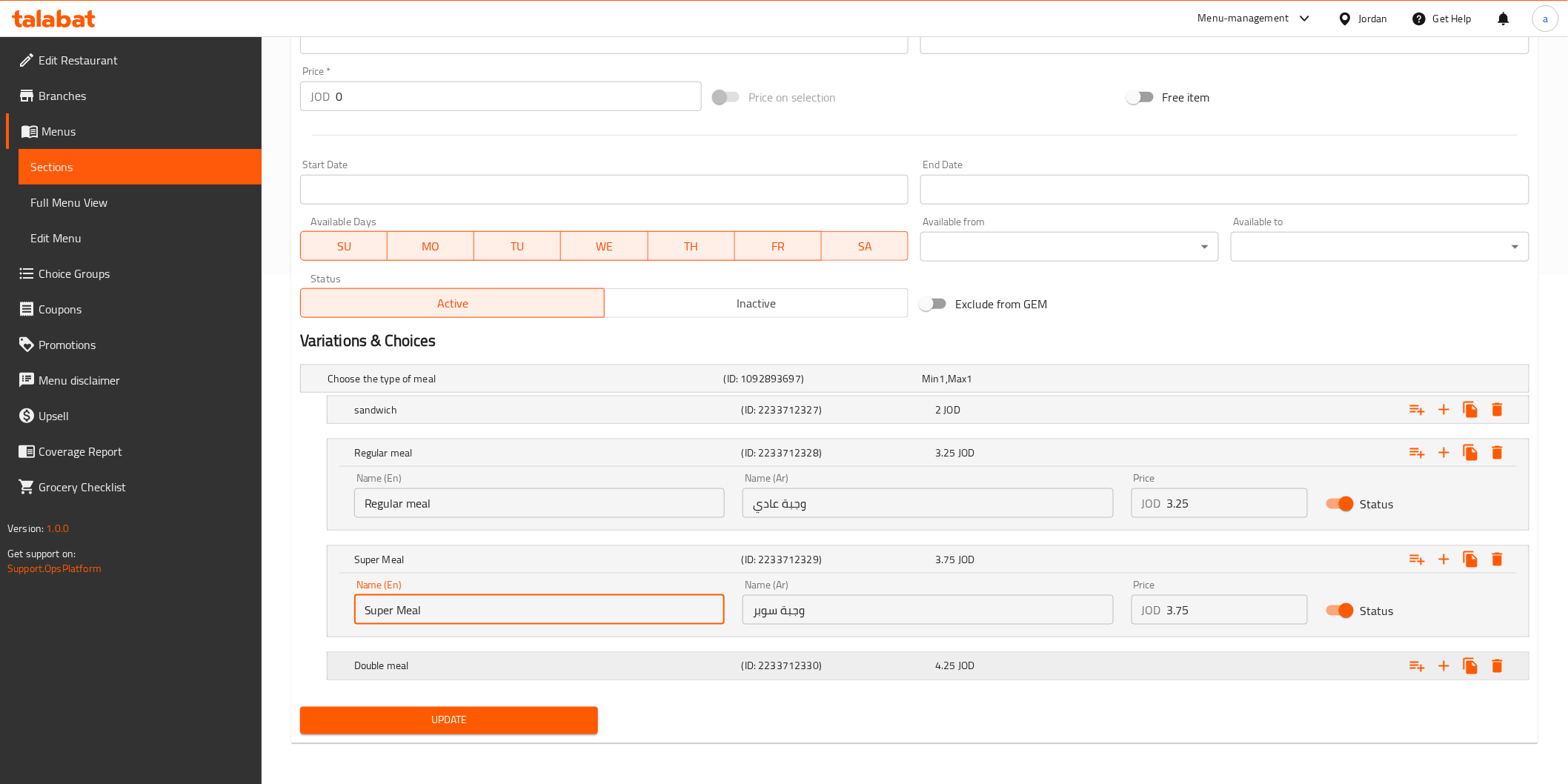
type input "Super Meal"
click at [759, 387] on h5 "(ID: 2233712330)" at bounding box center [820, 378] width 193 height 15
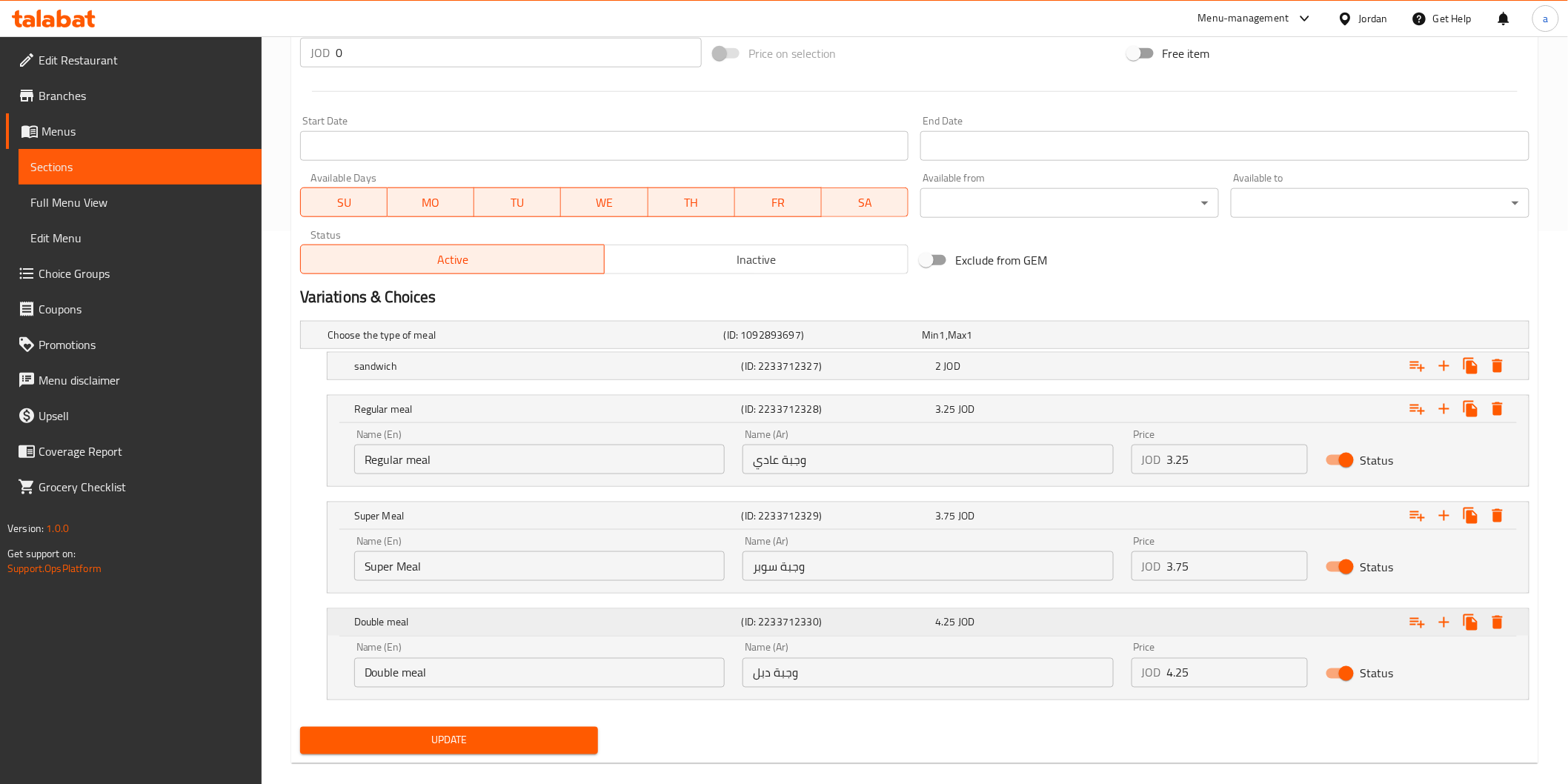
scroll to position [573, 0]
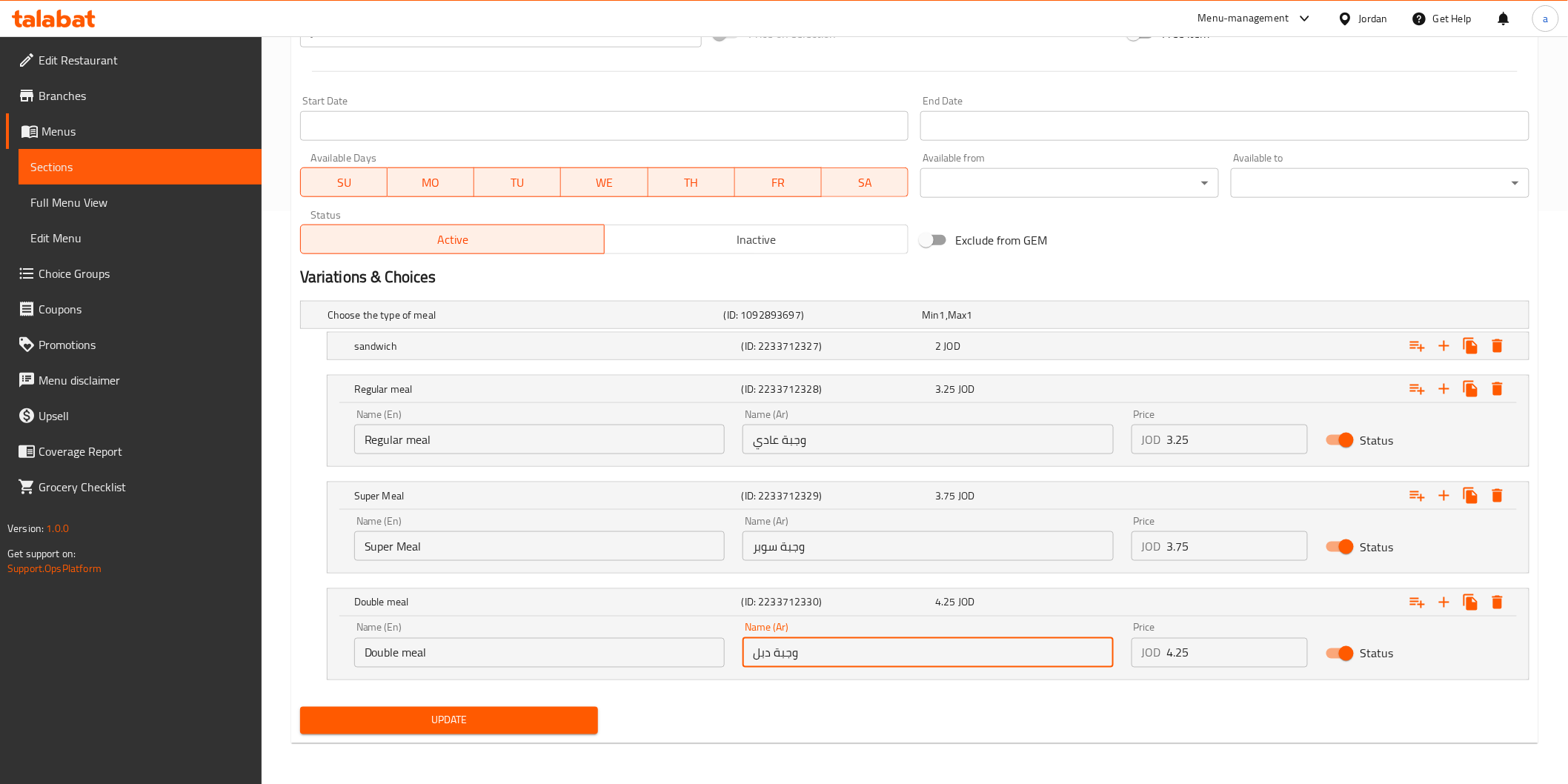
click at [763, 657] on input "وجبة دبل" at bounding box center [928, 653] width 370 height 30
type input "وجبة دوبل"
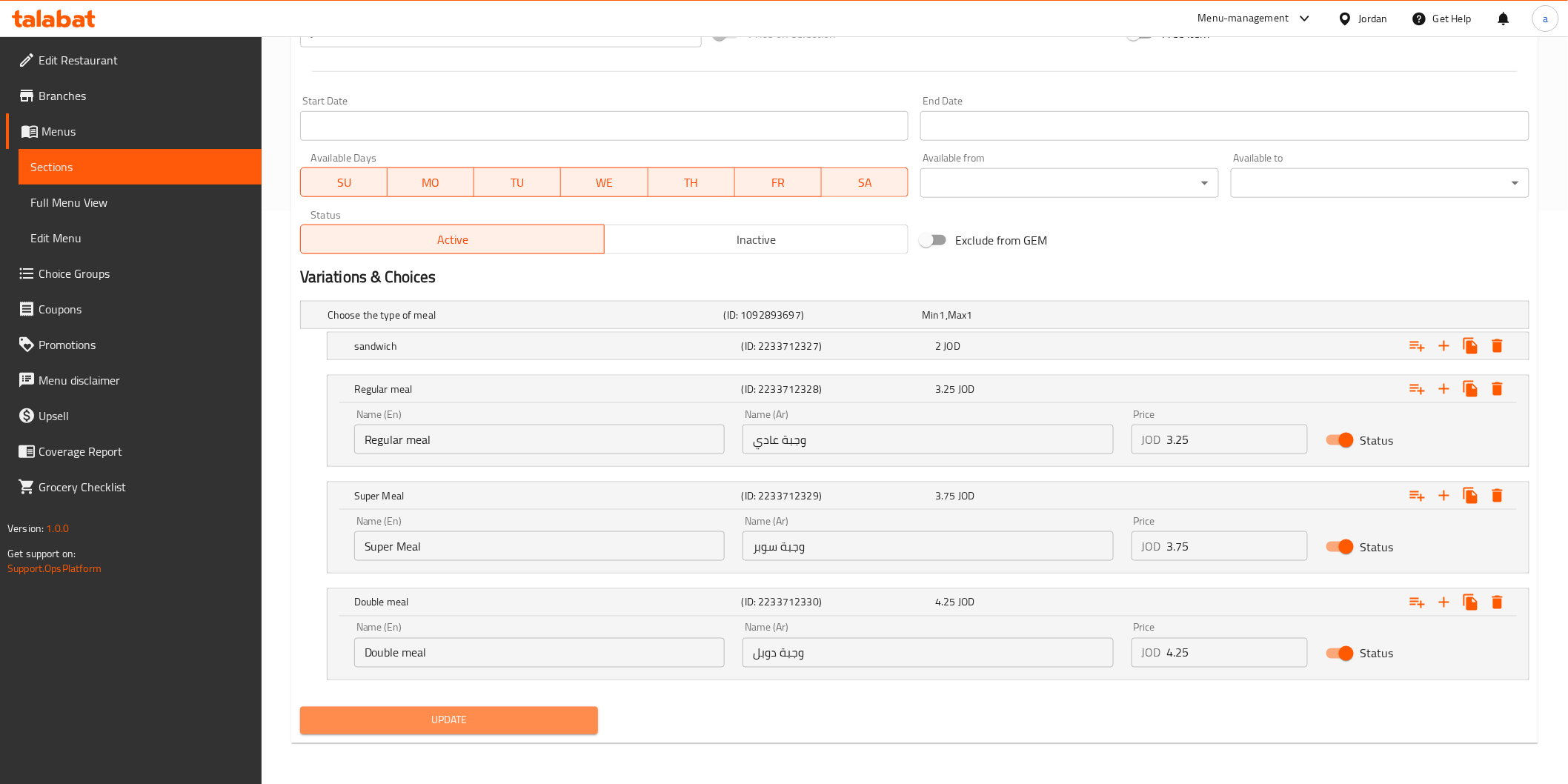
click at [442, 714] on span "Update" at bounding box center [449, 720] width 275 height 18
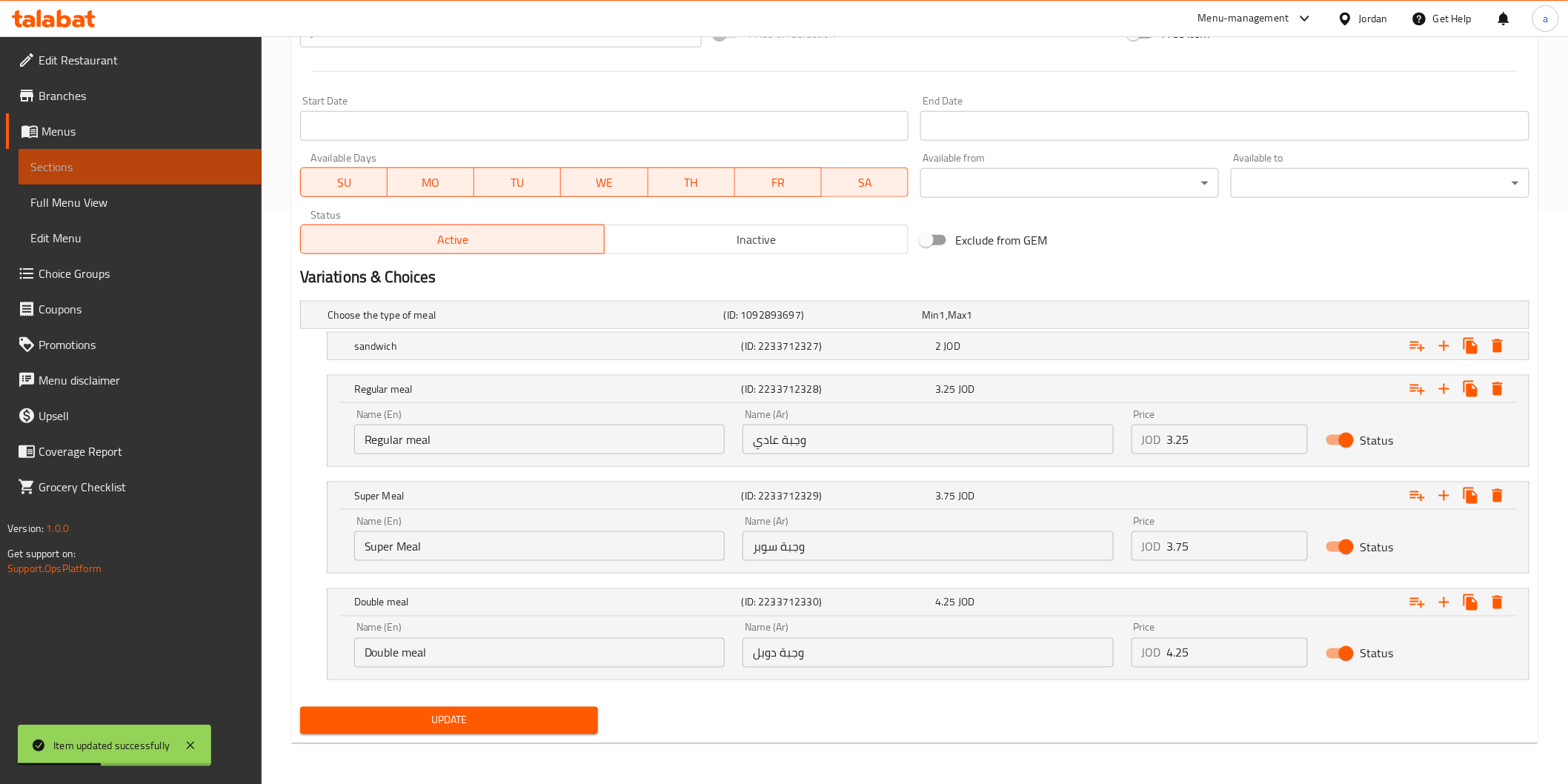
click at [128, 165] on span "Sections" at bounding box center [139, 167] width 219 height 18
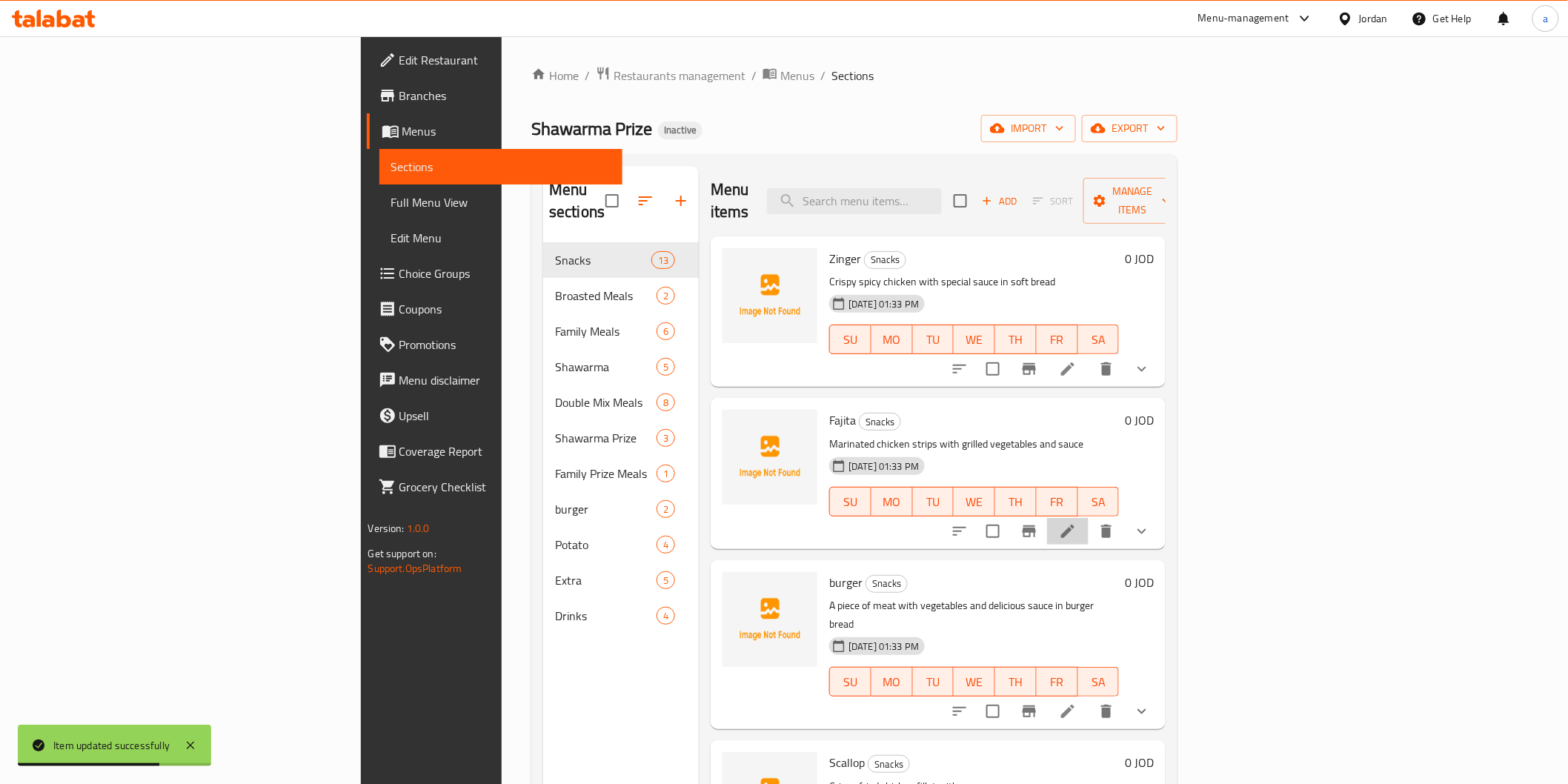
click at [1075, 525] on icon at bounding box center [1068, 531] width 14 height 14
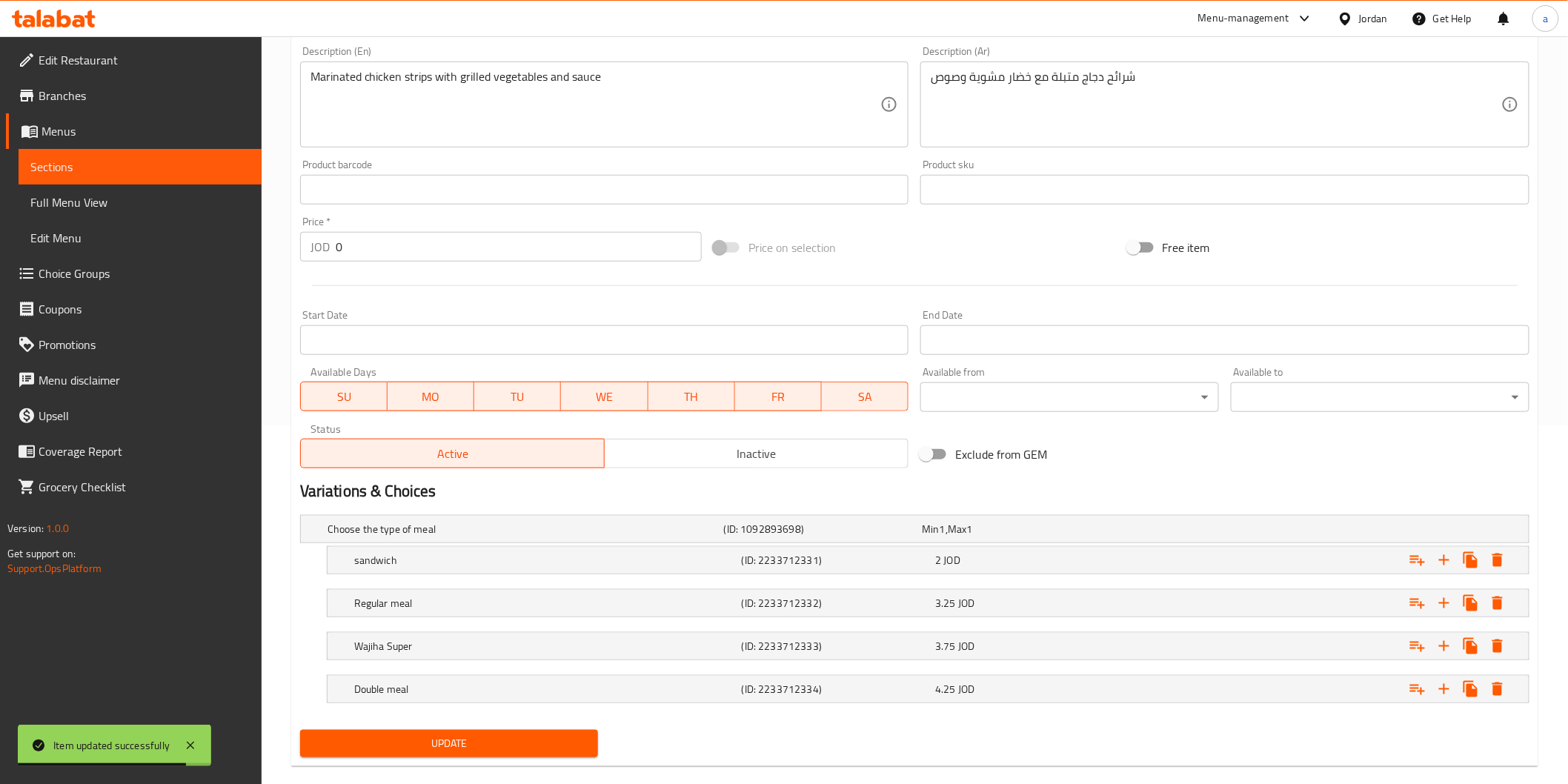
scroll to position [382, 0]
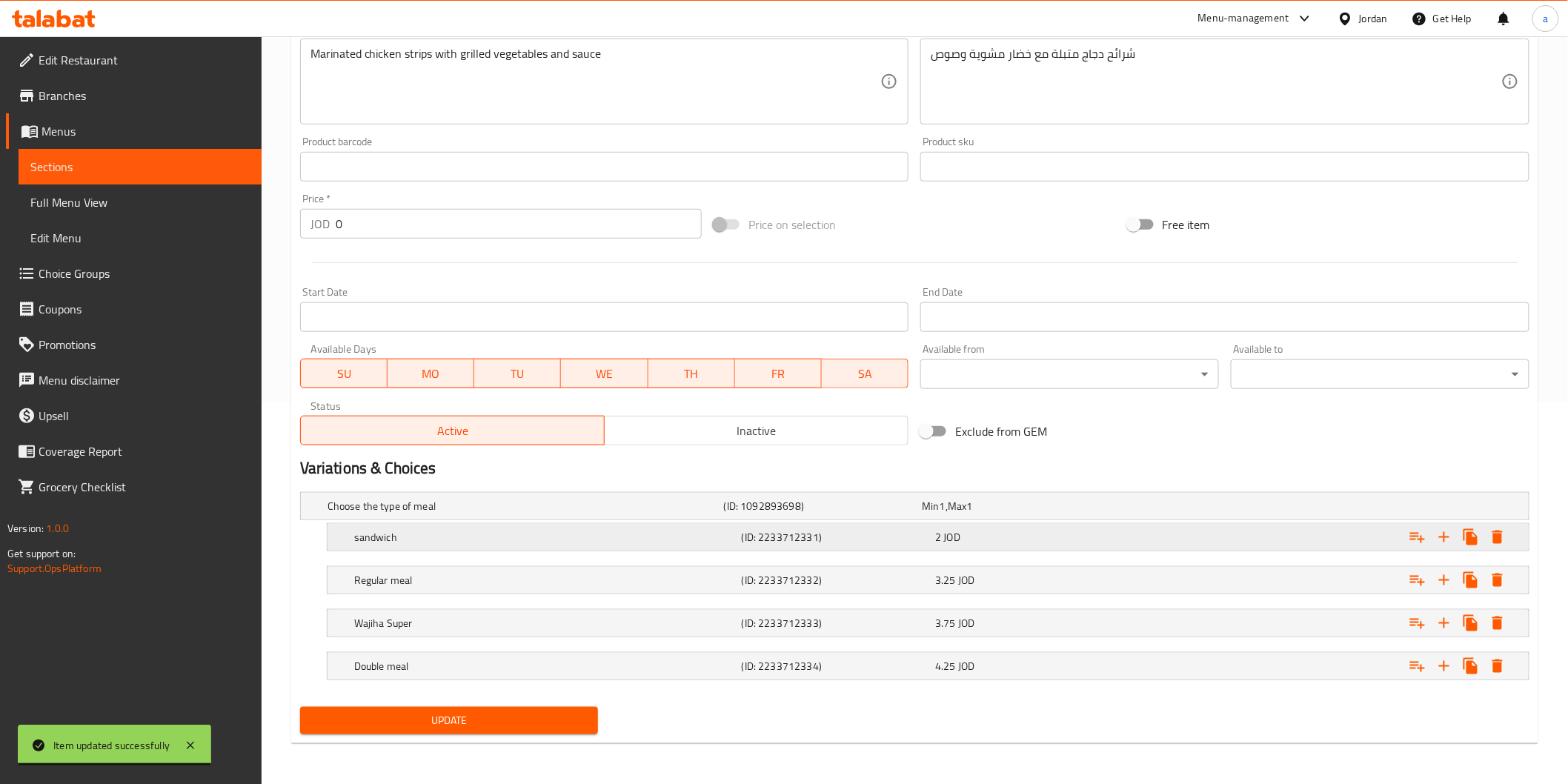
click at [650, 514] on h5 "sandwich" at bounding box center [522, 506] width 390 height 15
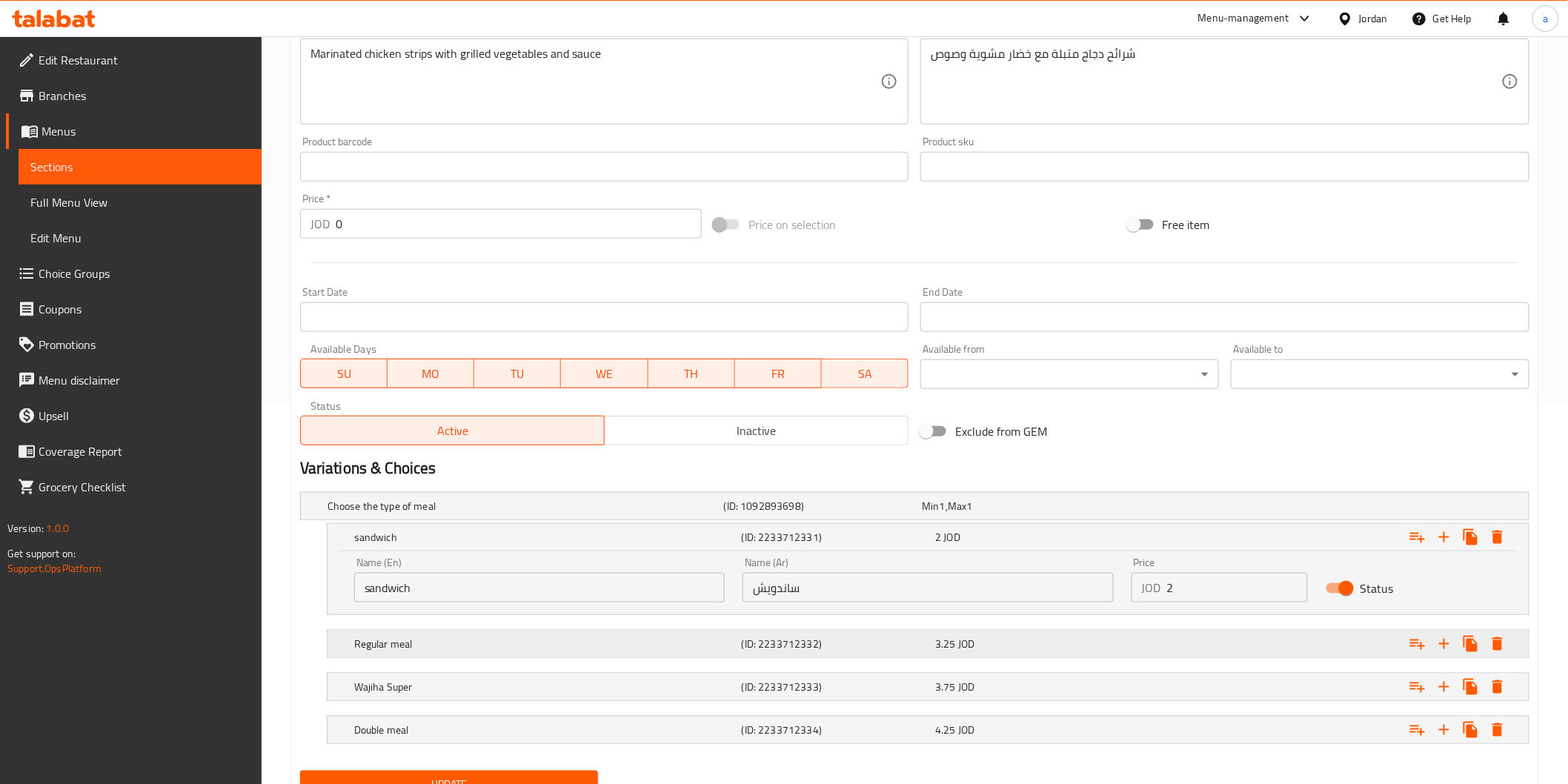
click at [658, 514] on h5 "Regular meal" at bounding box center [522, 506] width 390 height 15
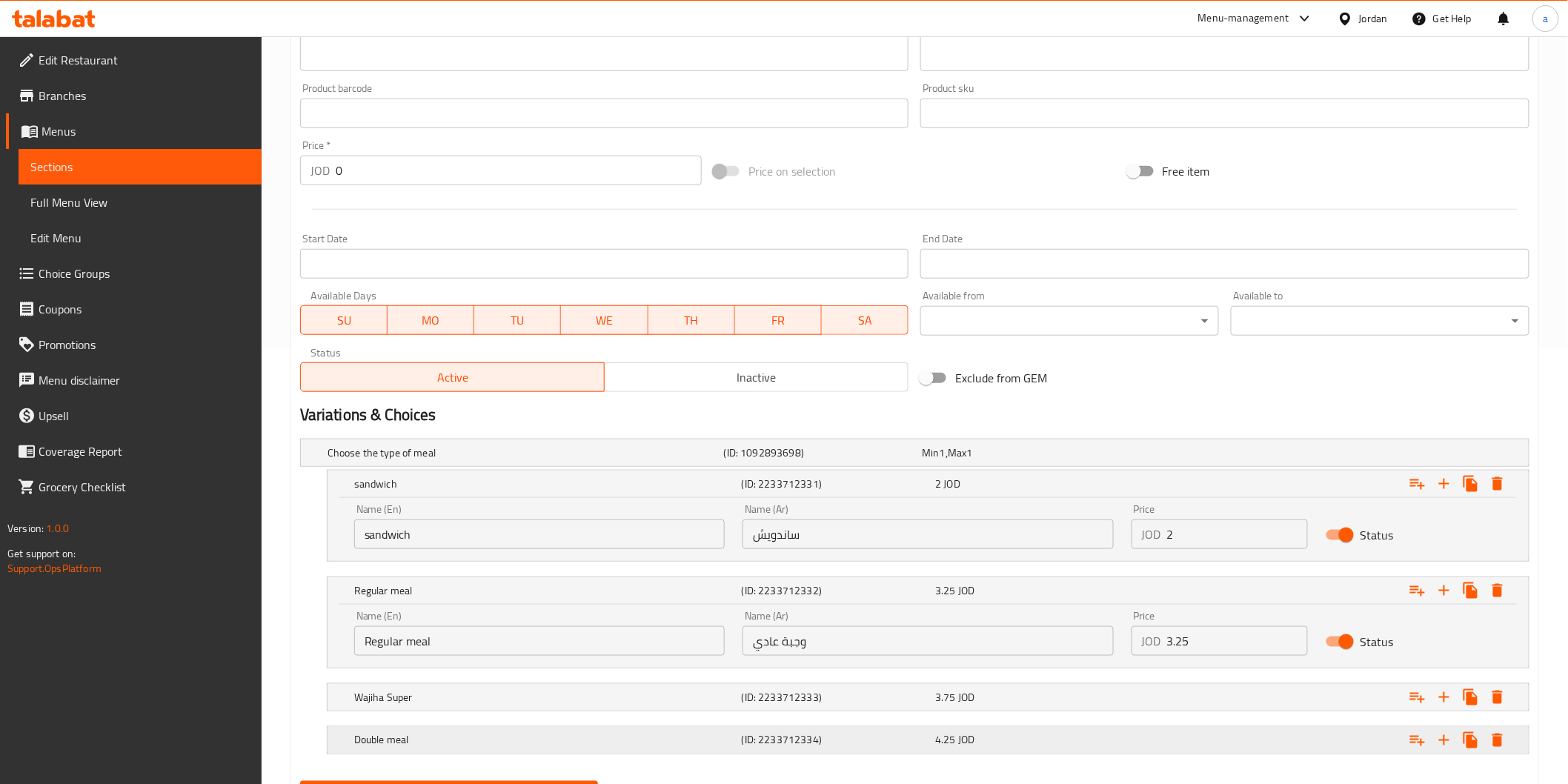
scroll to position [464, 0]
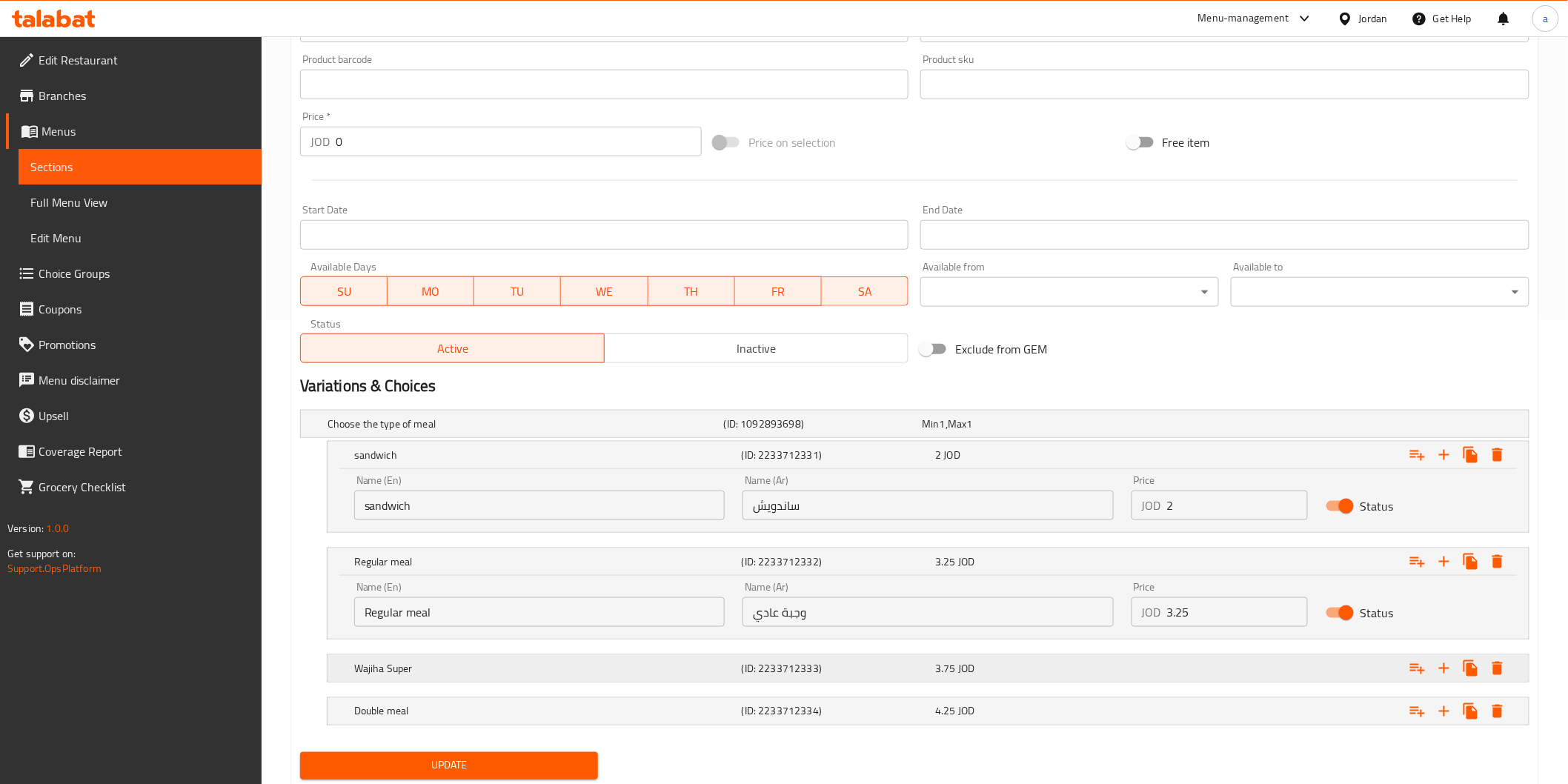
click at [682, 431] on h5 "Wajiha Super" at bounding box center [522, 424] width 390 height 15
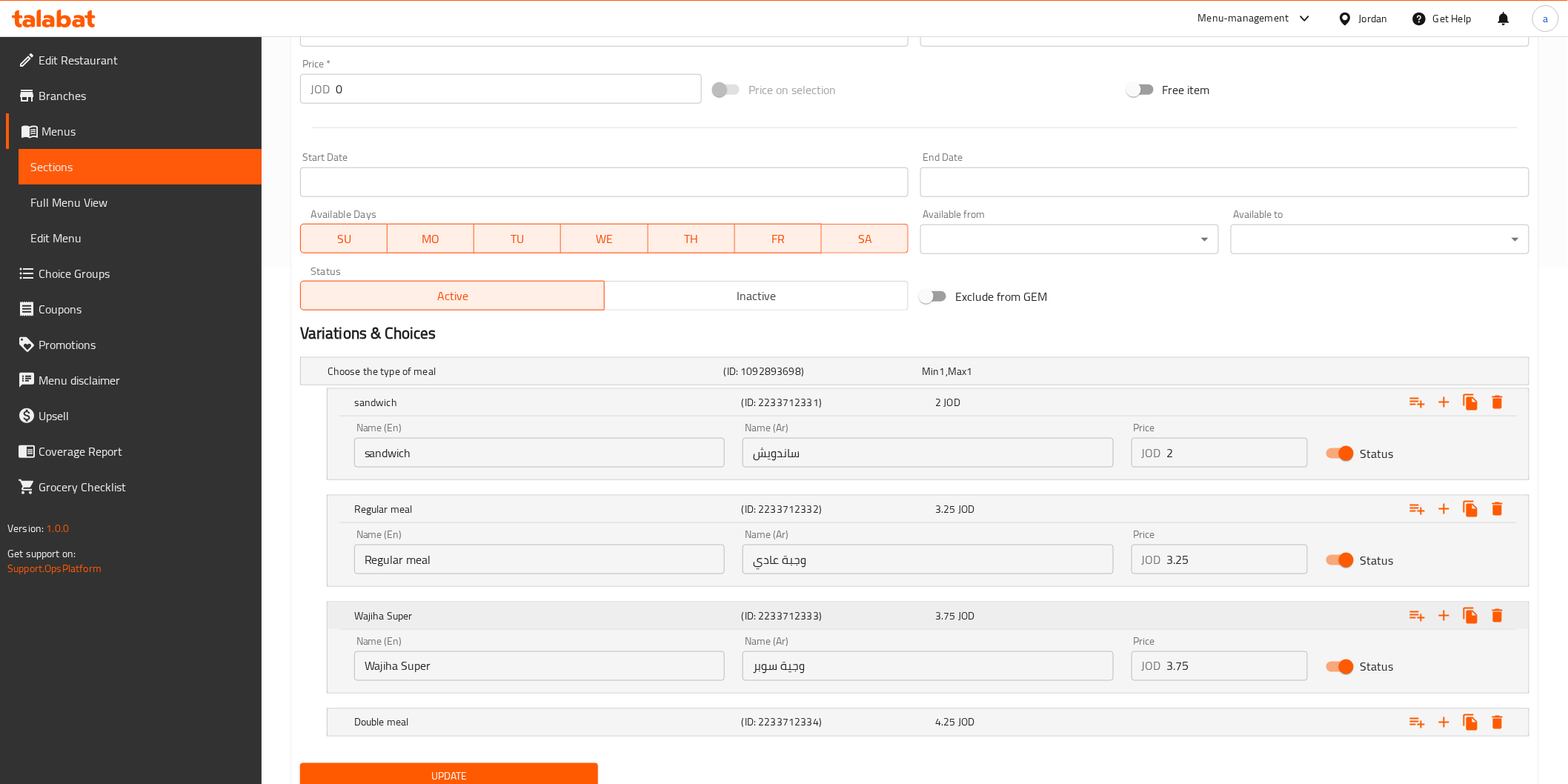
scroll to position [573, 0]
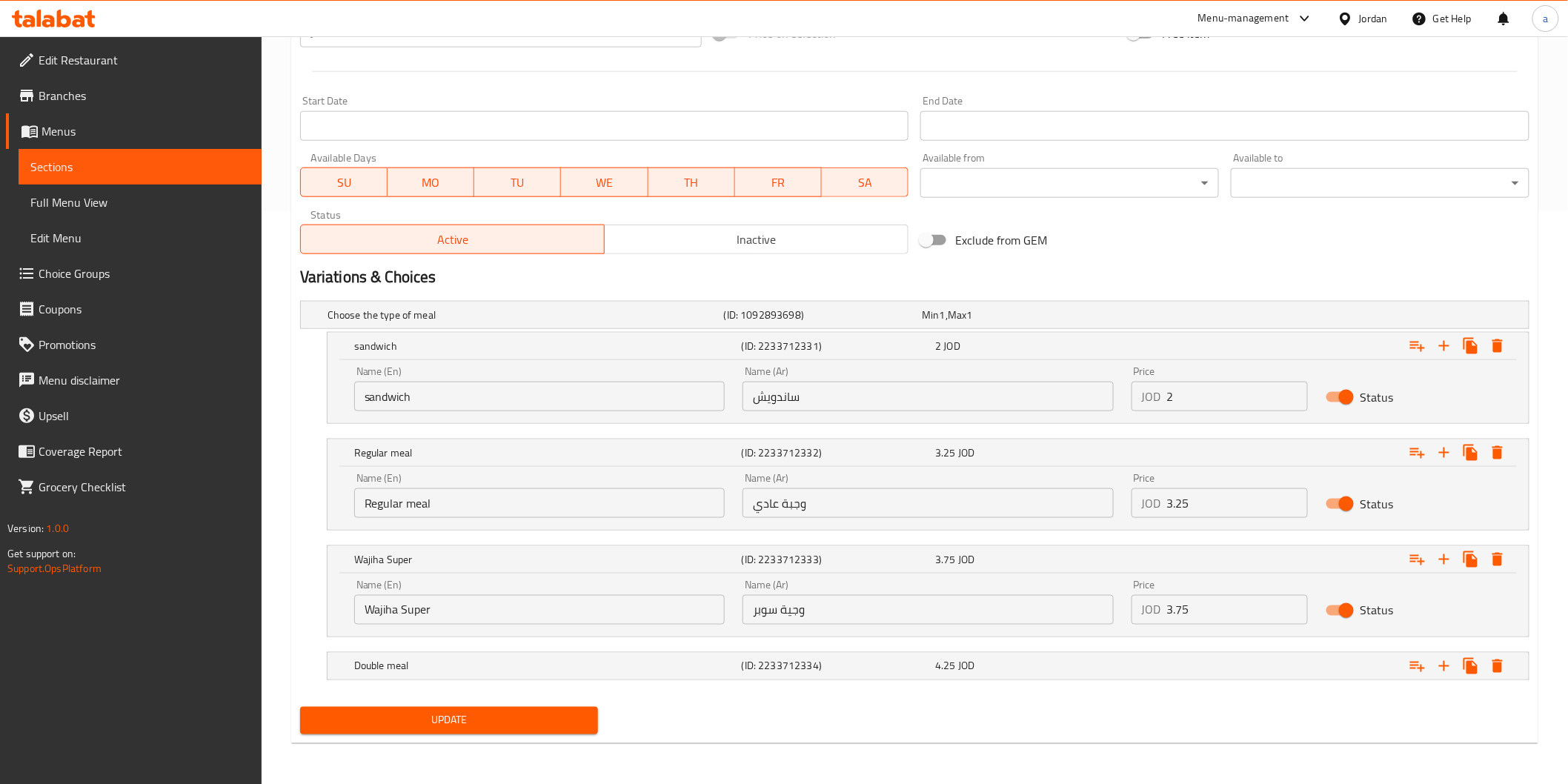
click at [787, 618] on input "وجية سوبر" at bounding box center [928, 609] width 370 height 30
type input "وجبة سوبر"
drag, startPoint x: 401, startPoint y: 612, endPoint x: 315, endPoint y: 614, distance: 86.0
click at [315, 614] on div "Wajiha Super (ID: 2233712333) 3.75 JOD Name (En) Wajiha Super Name (En) Name (A…" at bounding box center [915, 591] width 1230 height 92
click at [395, 326] on div "Double meal" at bounding box center [523, 315] width 397 height 21
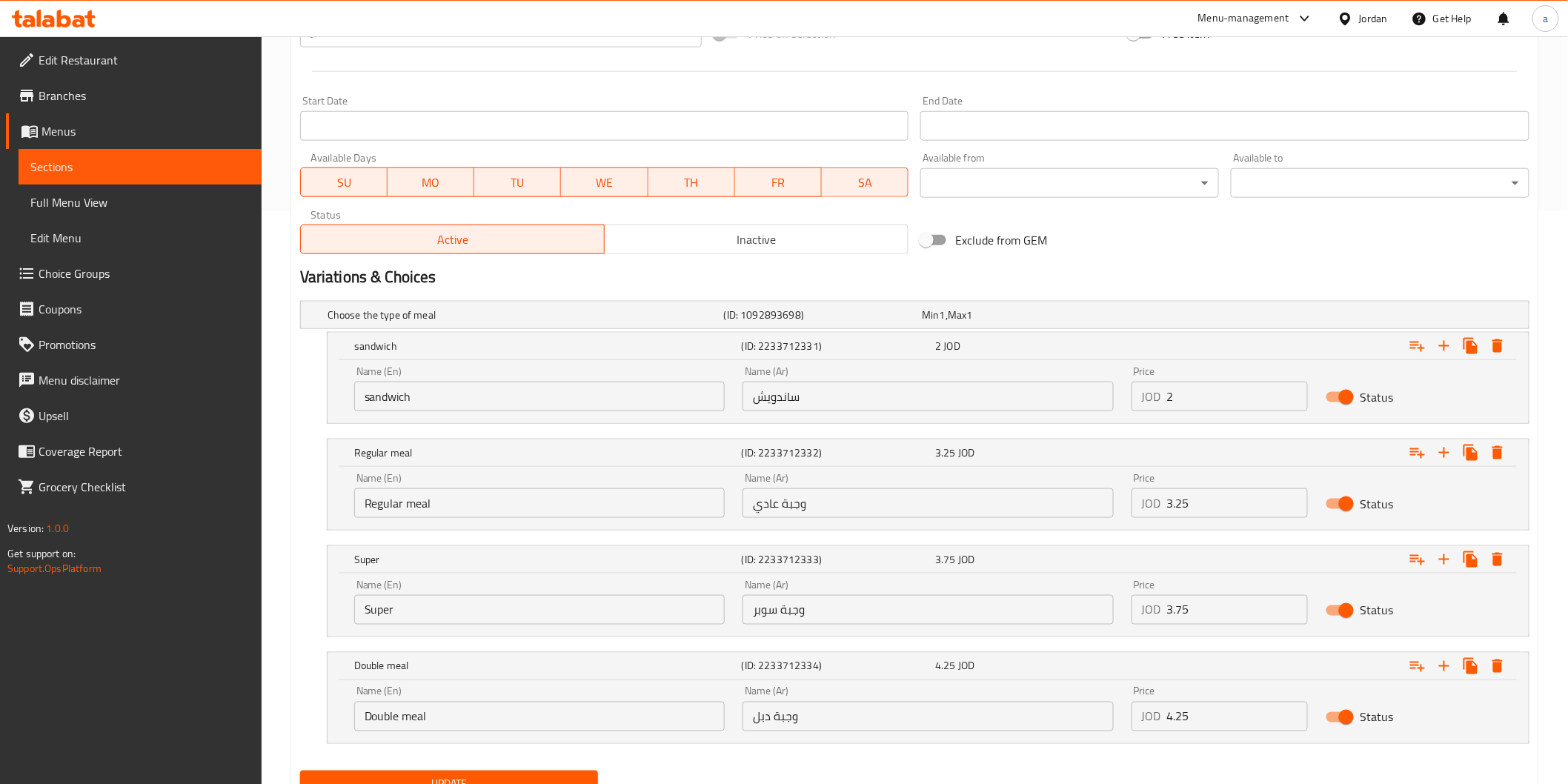
click at [413, 713] on input "Double meal" at bounding box center [539, 717] width 370 height 30
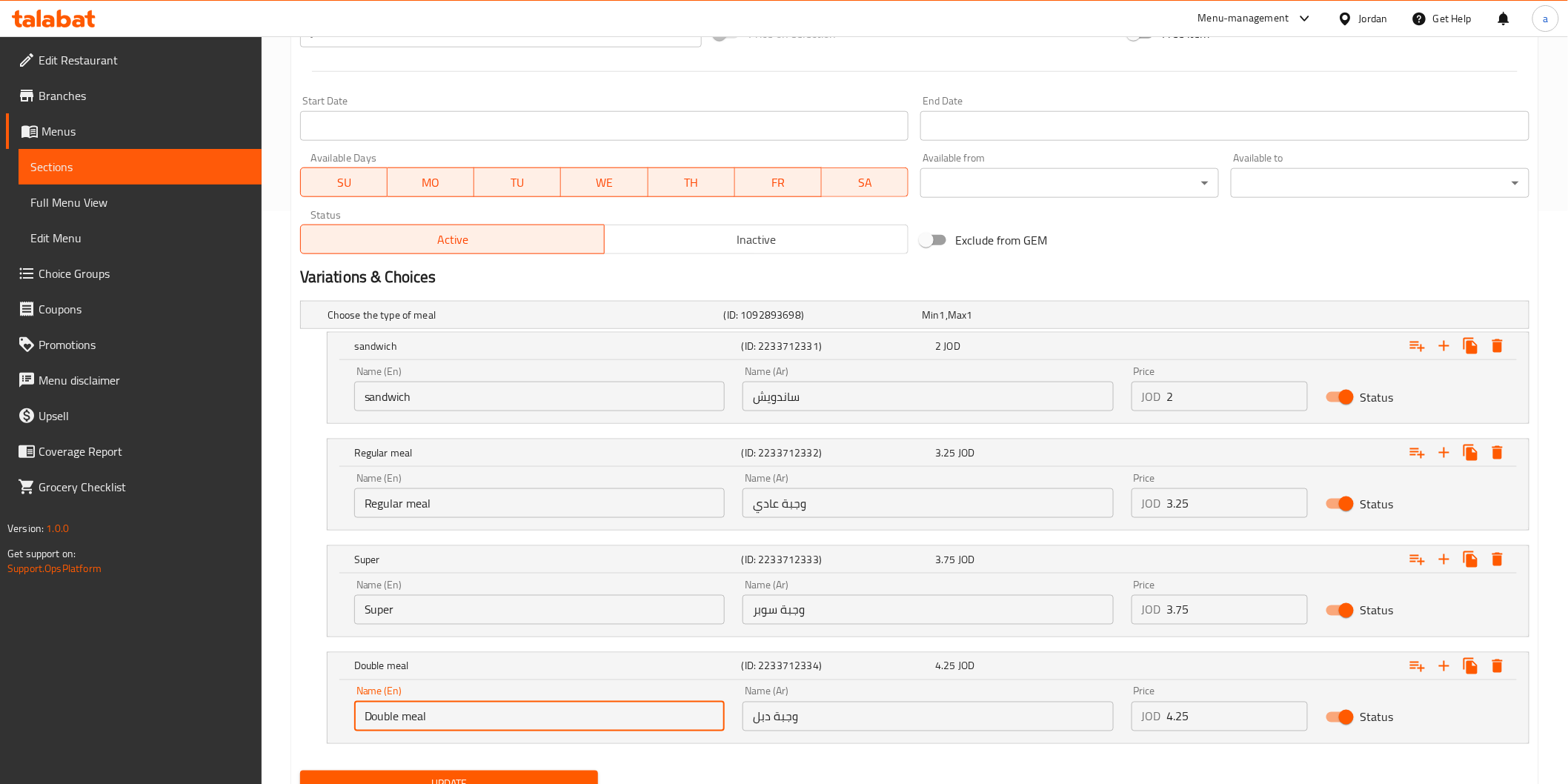
click at [413, 713] on input "Double meal" at bounding box center [539, 717] width 370 height 30
click at [432, 604] on input "Super" at bounding box center [539, 609] width 370 height 30
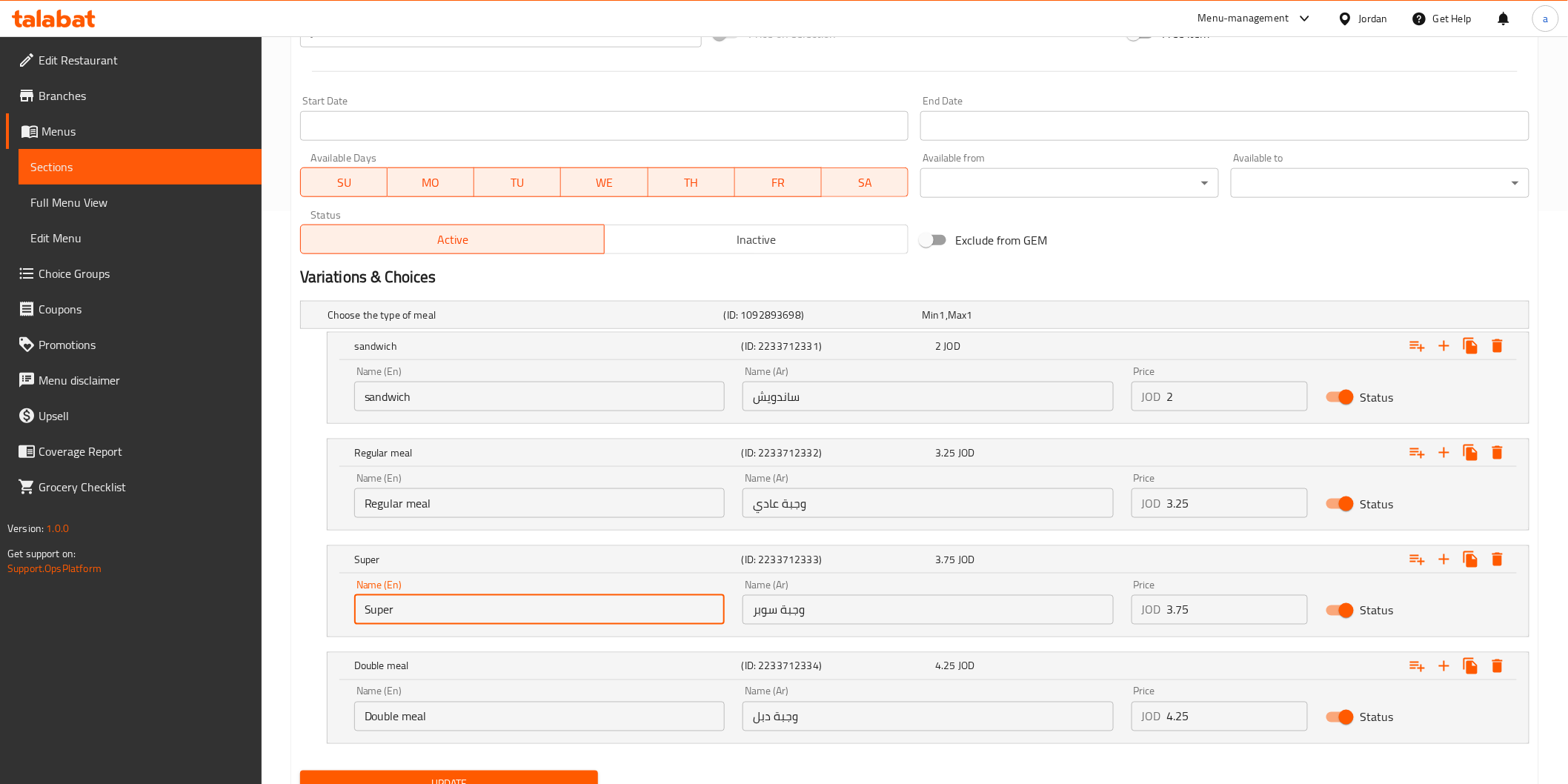
type input "Super Meal"
click at [470, 727] on input "Double meal" at bounding box center [539, 717] width 370 height 30
click at [742, 718] on div "Name (Ar) وجبة دبل Name (Ar)" at bounding box center [928, 709] width 388 height 63
click at [754, 717] on input "وجبة دبل" at bounding box center [928, 717] width 370 height 30
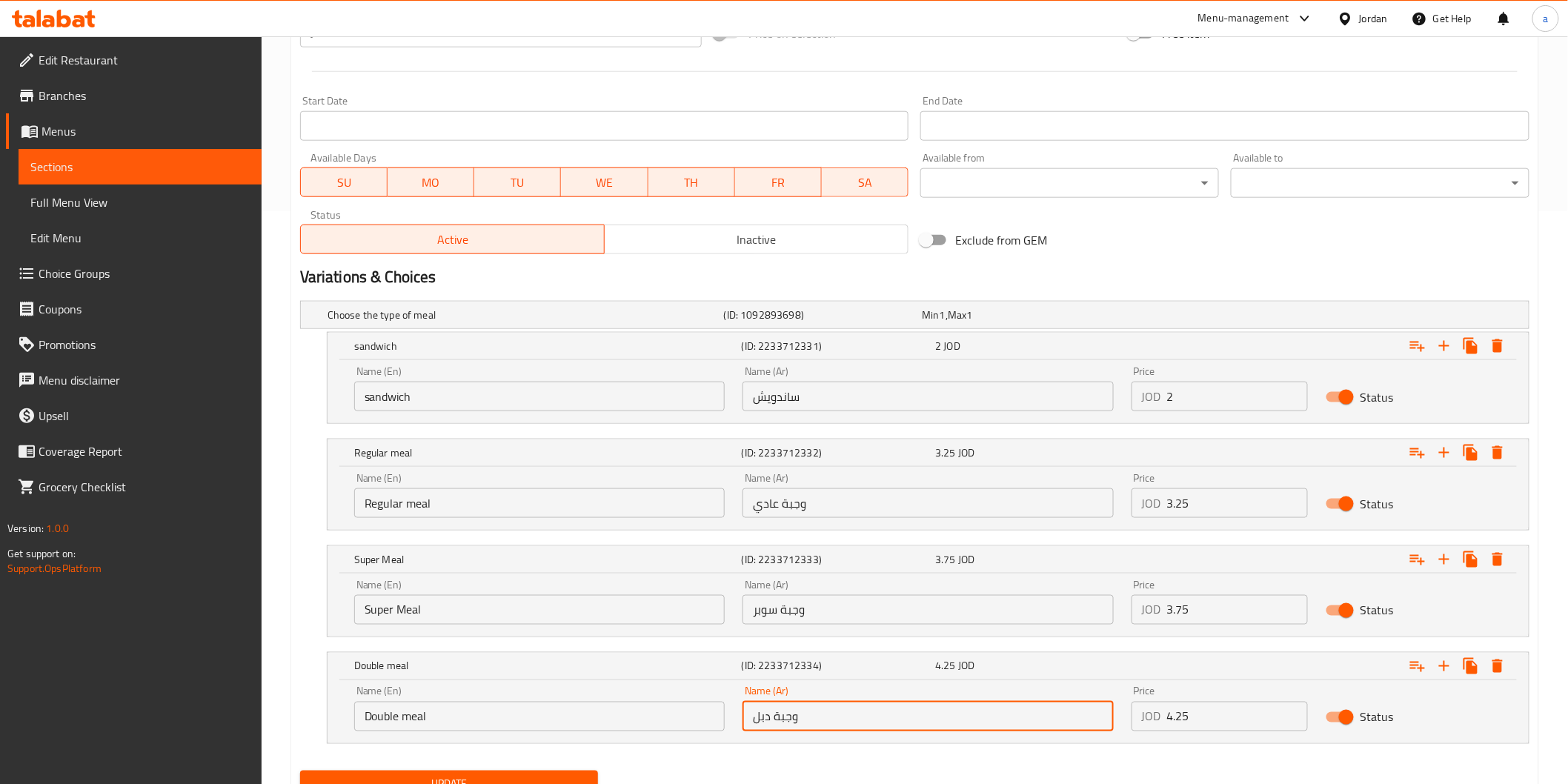
click at [760, 717] on input "وجبة دبل" at bounding box center [928, 717] width 370 height 30
click at [764, 717] on input "وجبة دبل" at bounding box center [928, 717] width 370 height 30
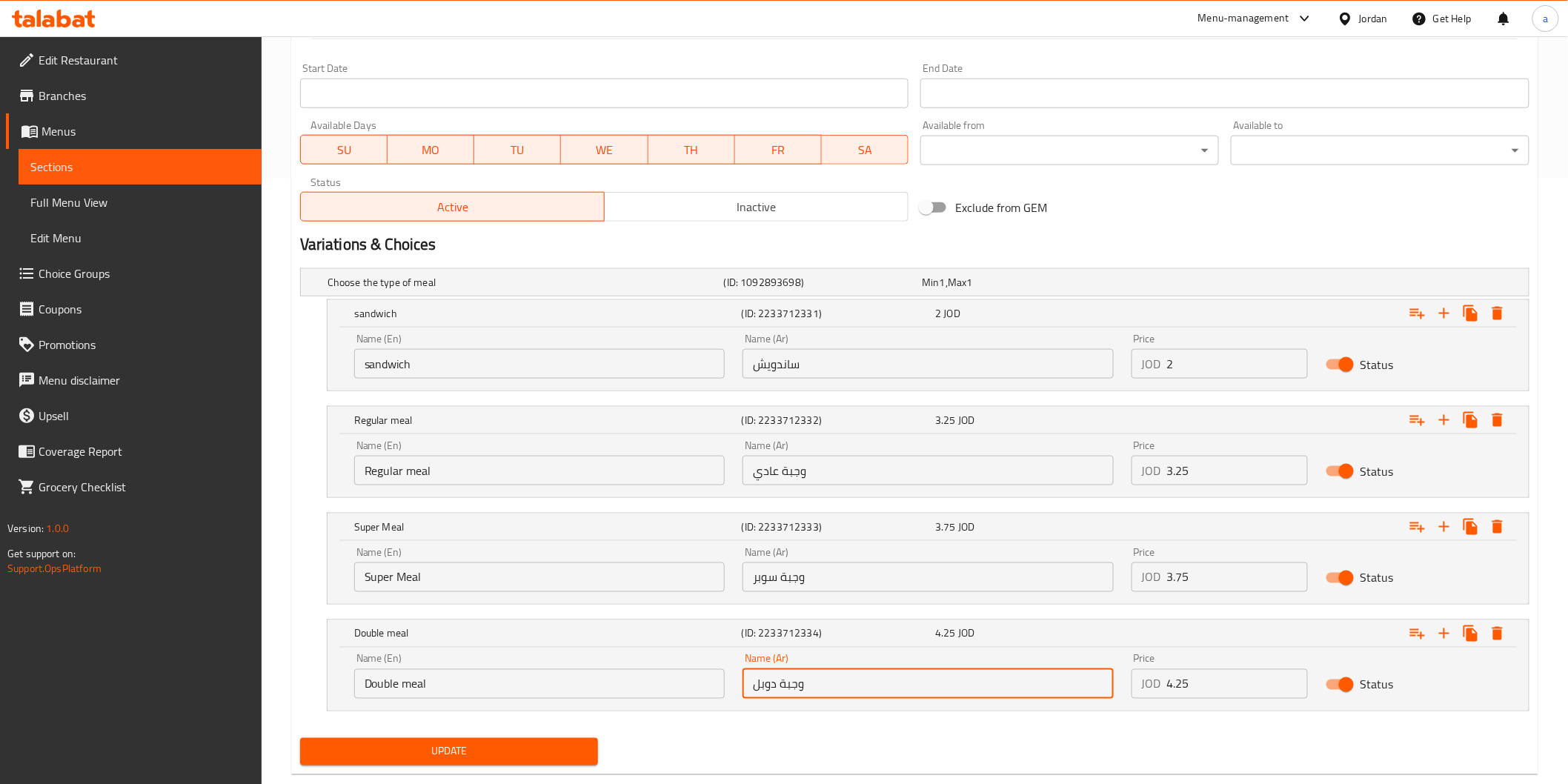
scroll to position [636, 0]
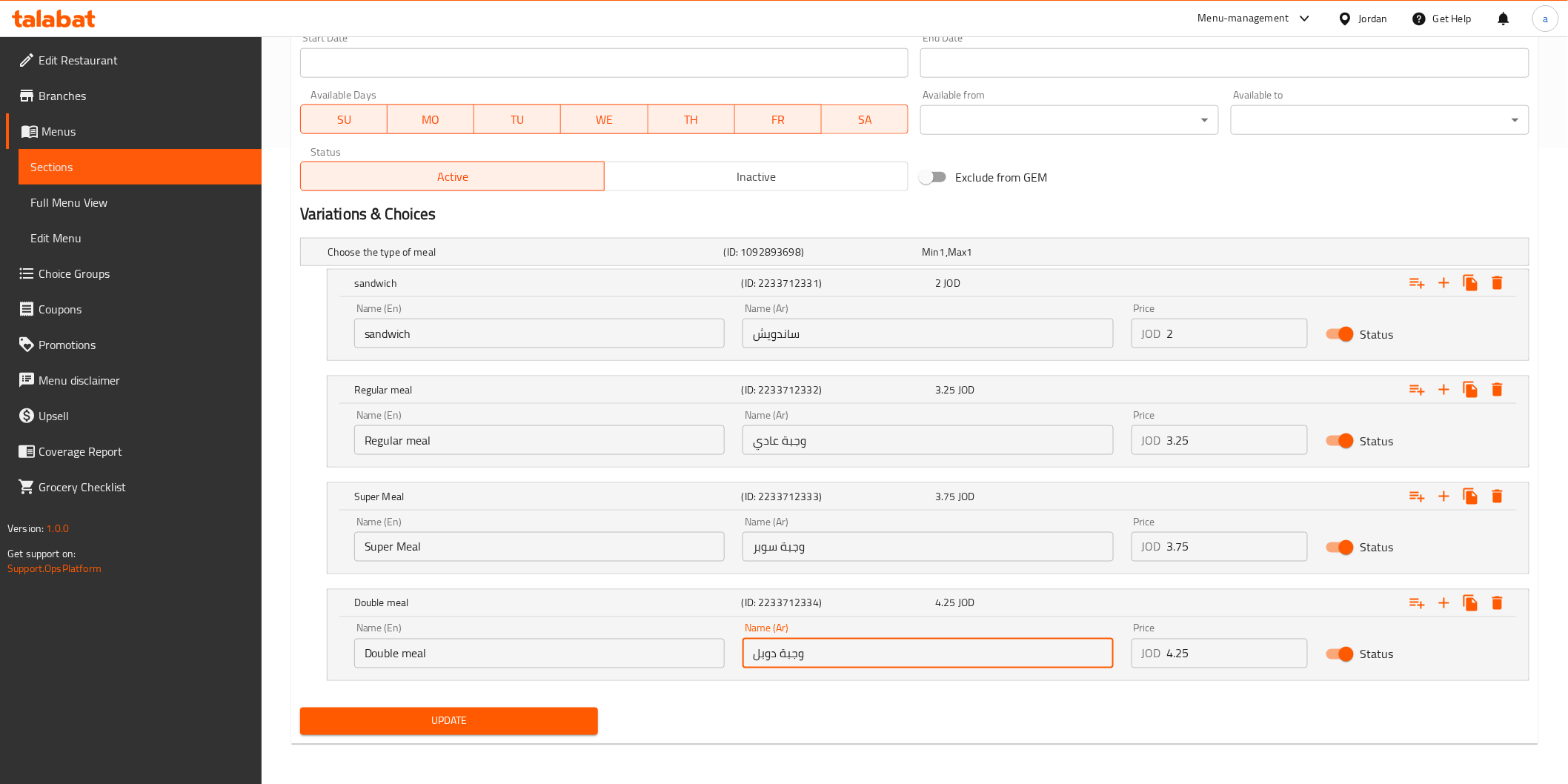
type input "وجبة دوبل"
click at [561, 719] on span "Update" at bounding box center [449, 721] width 275 height 18
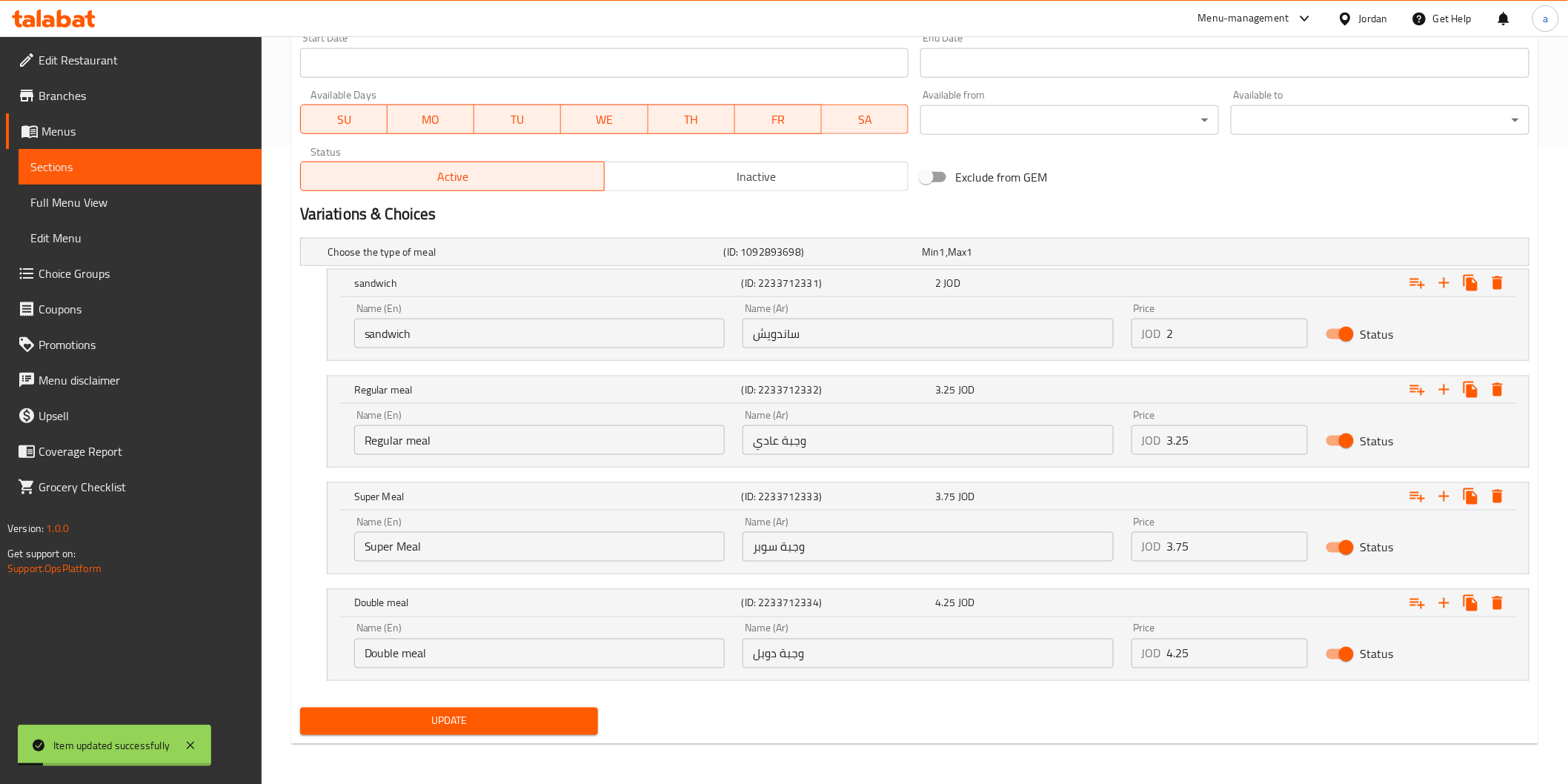
click at [178, 162] on span "Sections" at bounding box center [139, 167] width 219 height 18
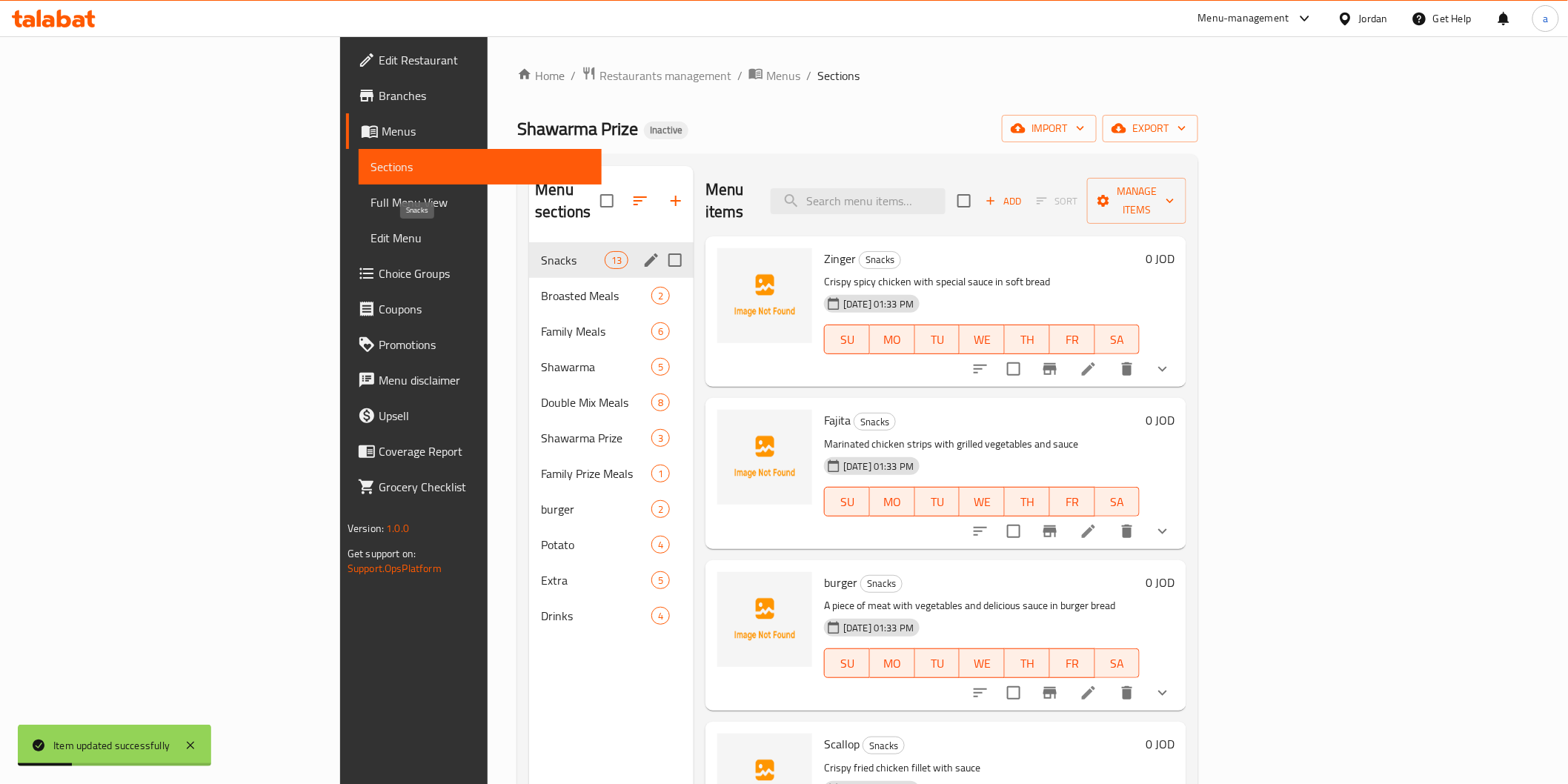
click at [541, 251] on span "Snacks" at bounding box center [572, 260] width 63 height 18
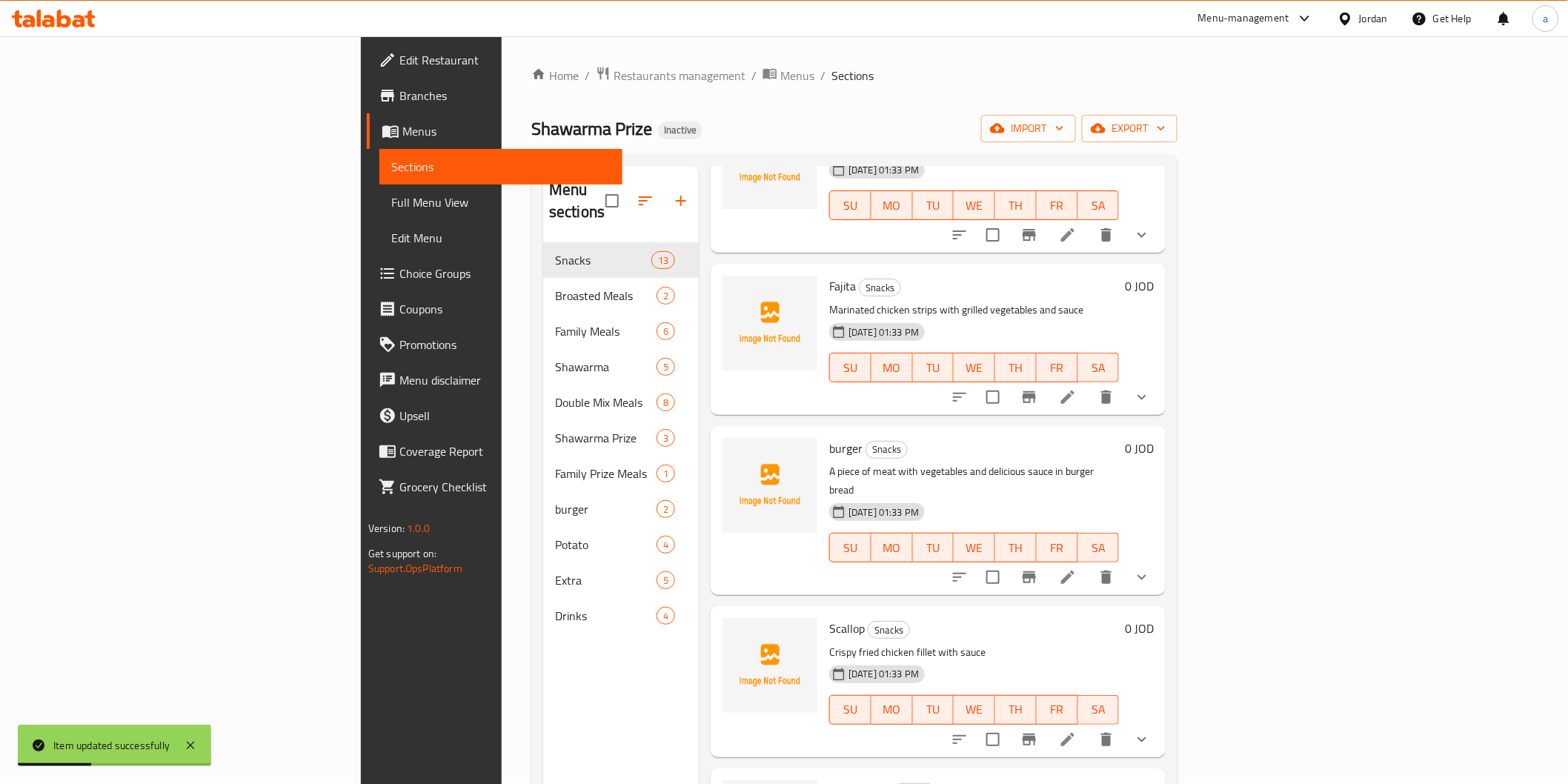
scroll to position [165, 0]
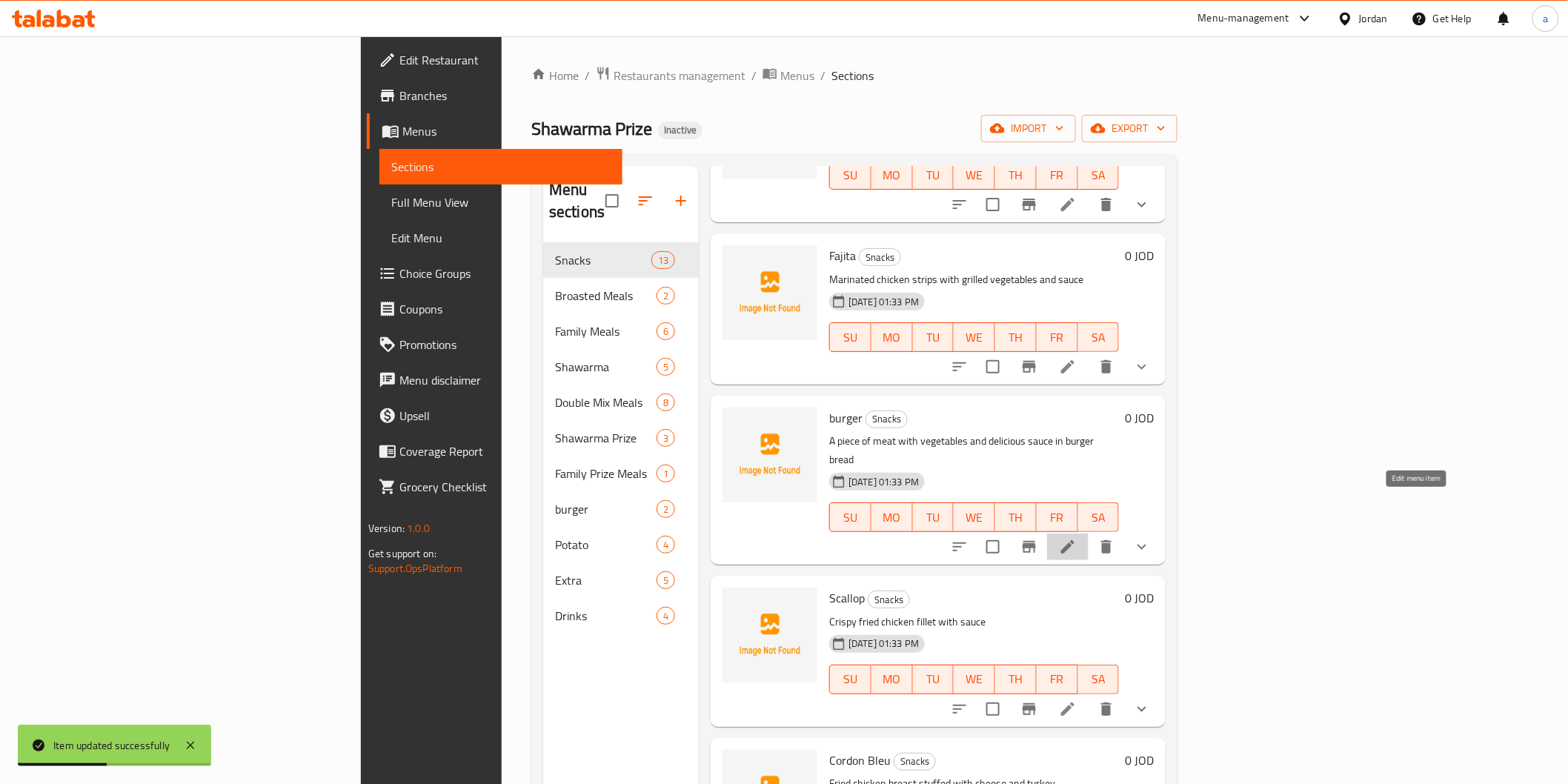
click at [1077, 538] on icon at bounding box center [1069, 548] width 18 height 18
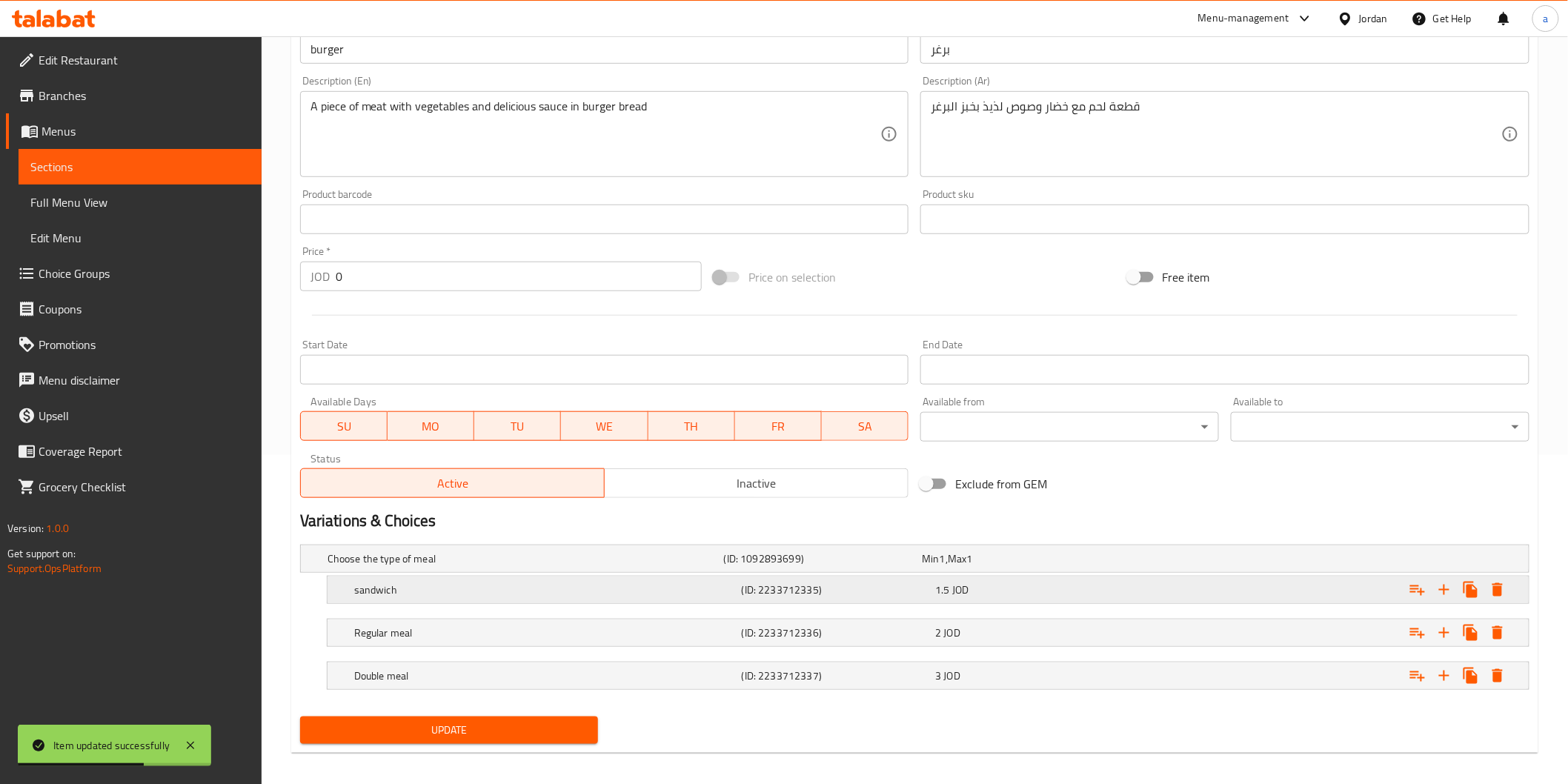
scroll to position [338, 0]
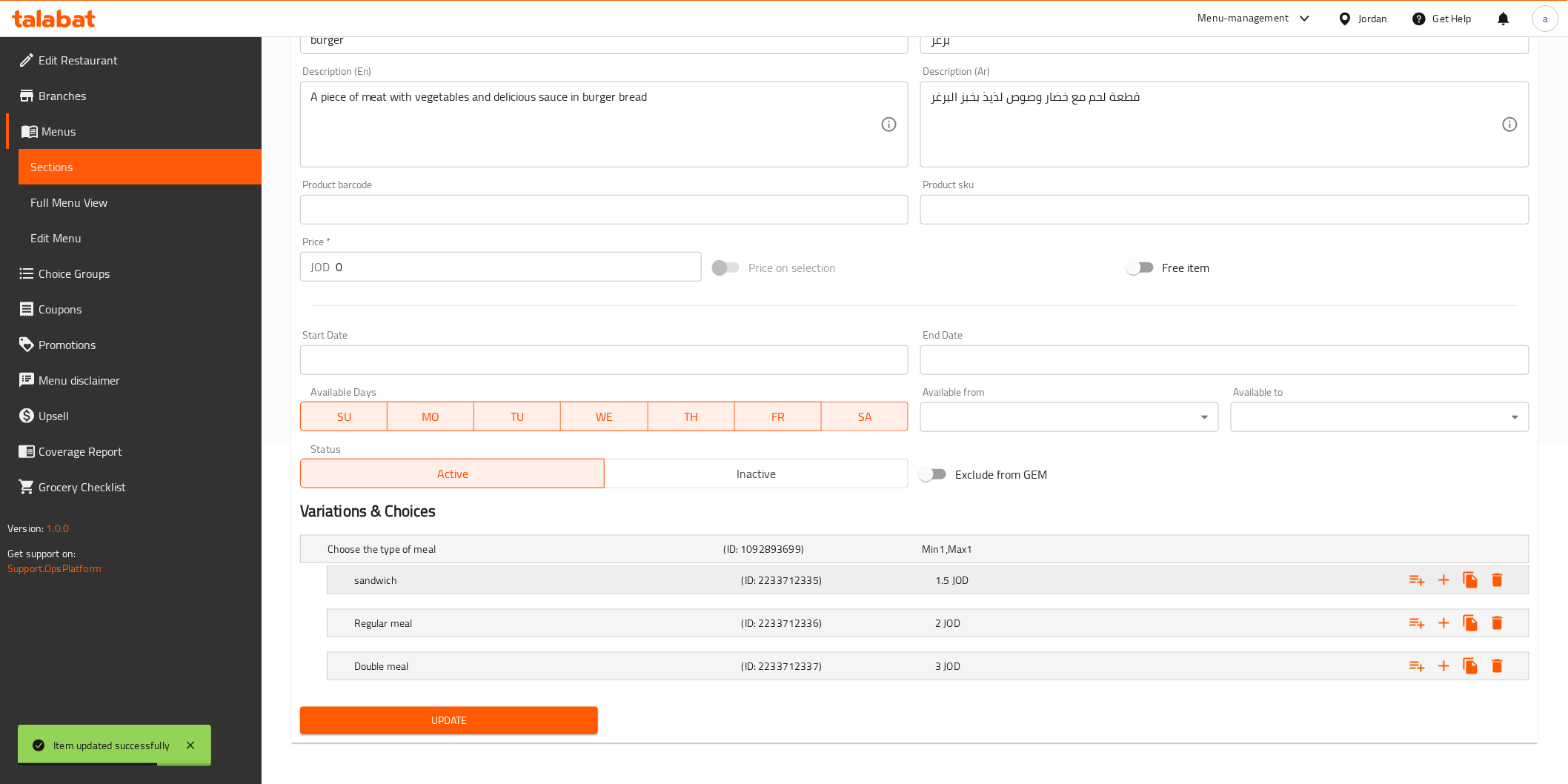
click at [669, 557] on h5 "sandwich" at bounding box center [522, 549] width 390 height 15
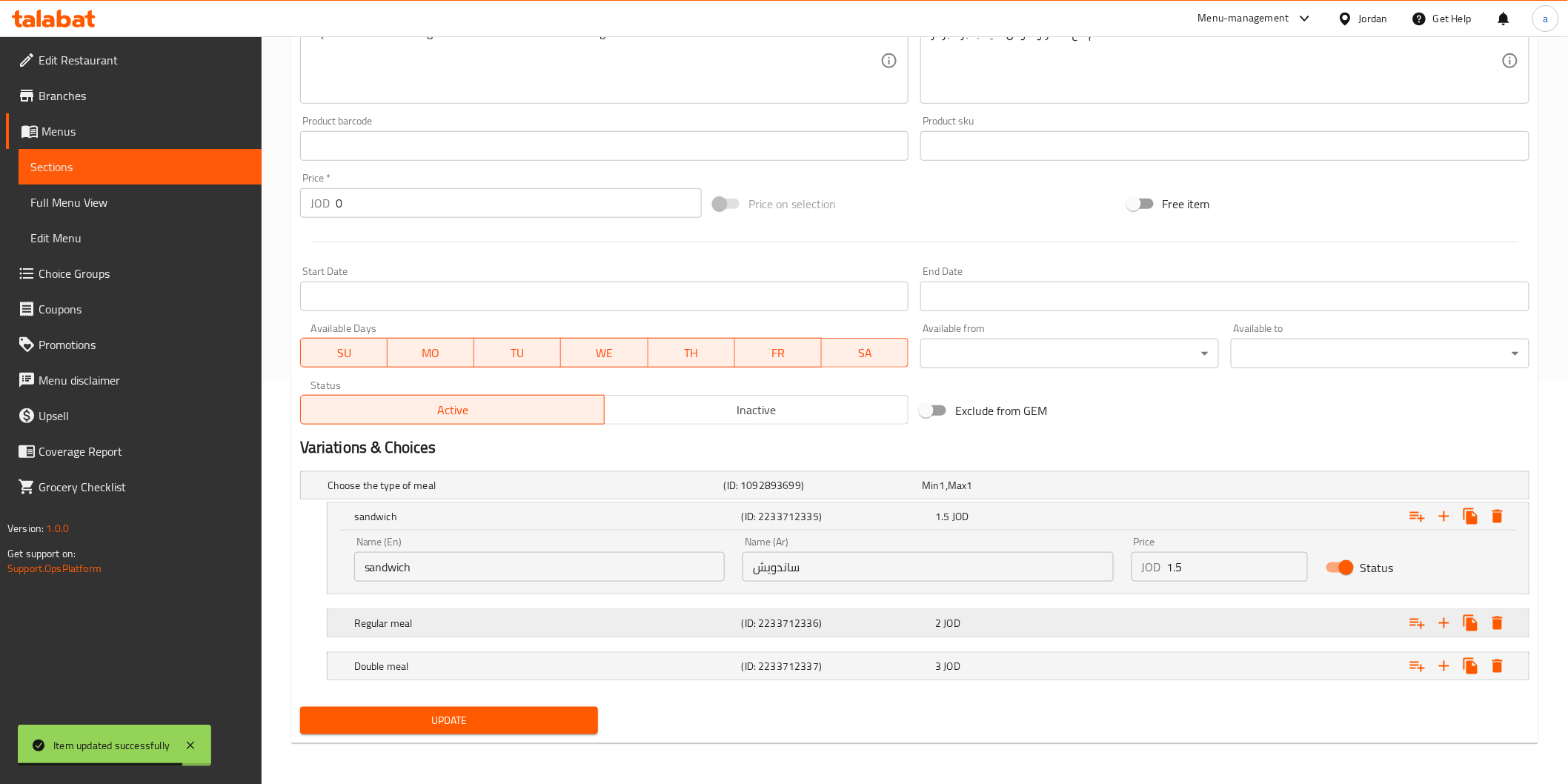
click at [688, 493] on h5 "Regular meal" at bounding box center [522, 486] width 390 height 15
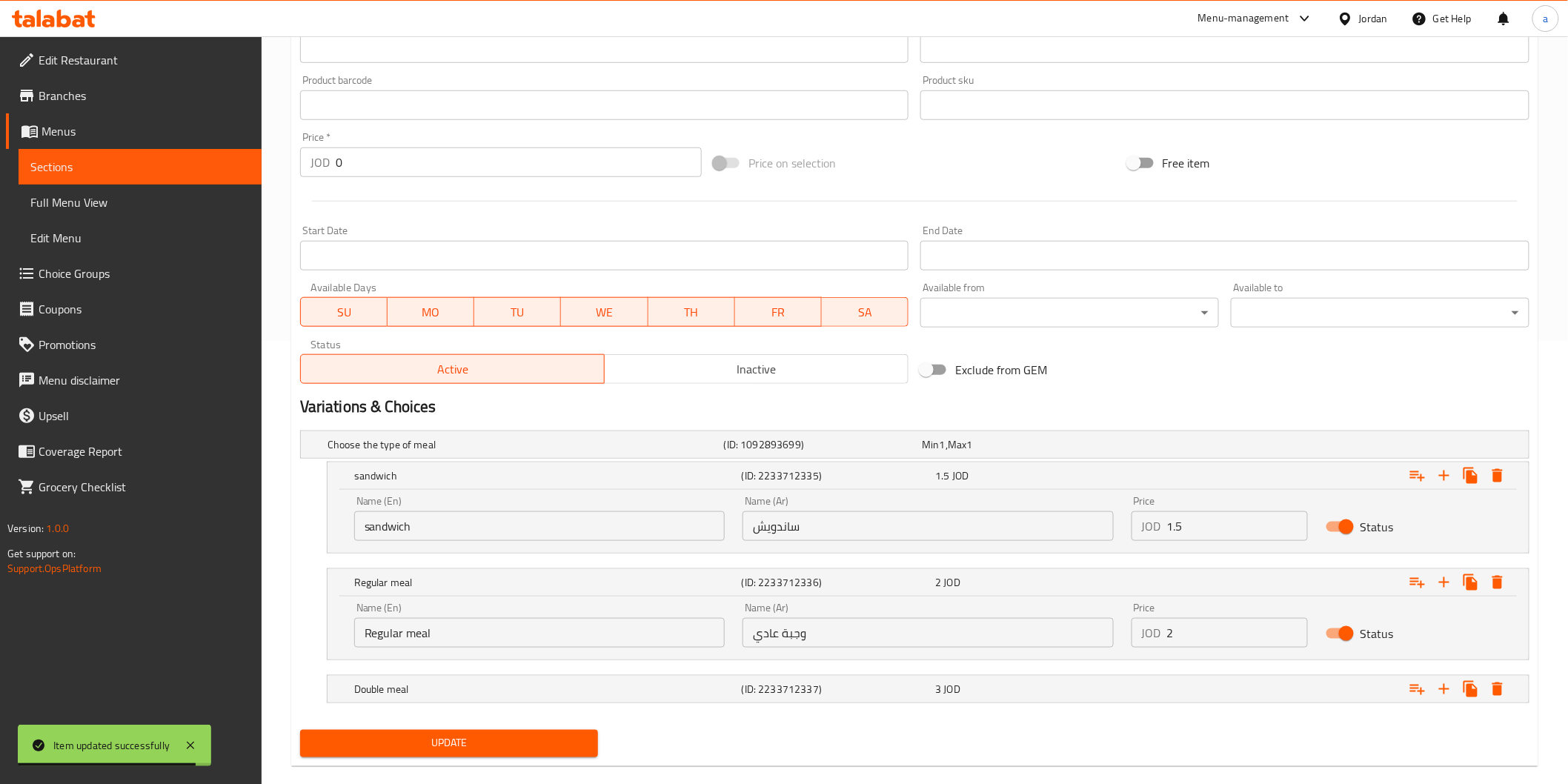
scroll to position [466, 0]
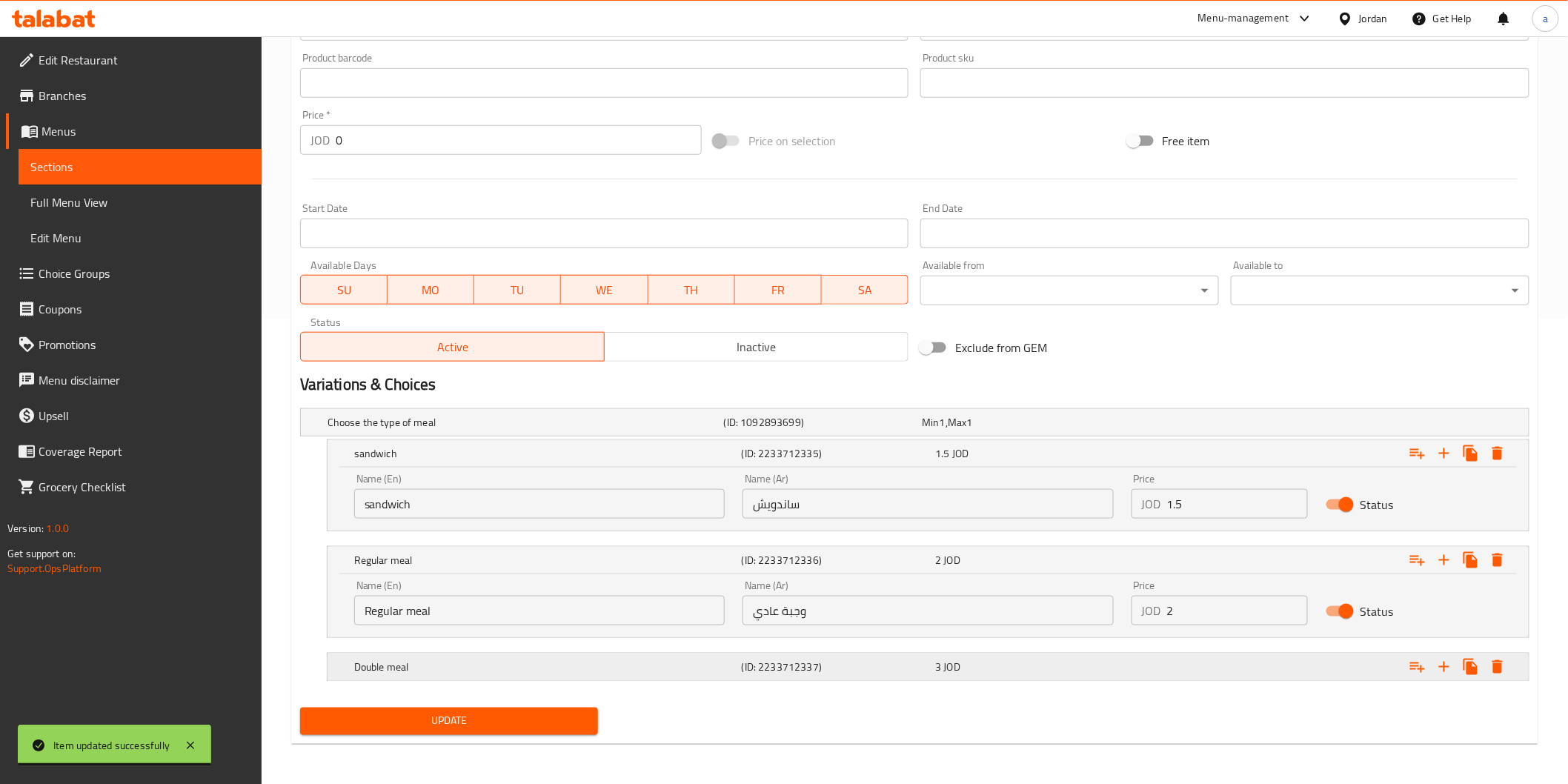
click at [703, 433] on div "Double meal" at bounding box center [523, 422] width 397 height 21
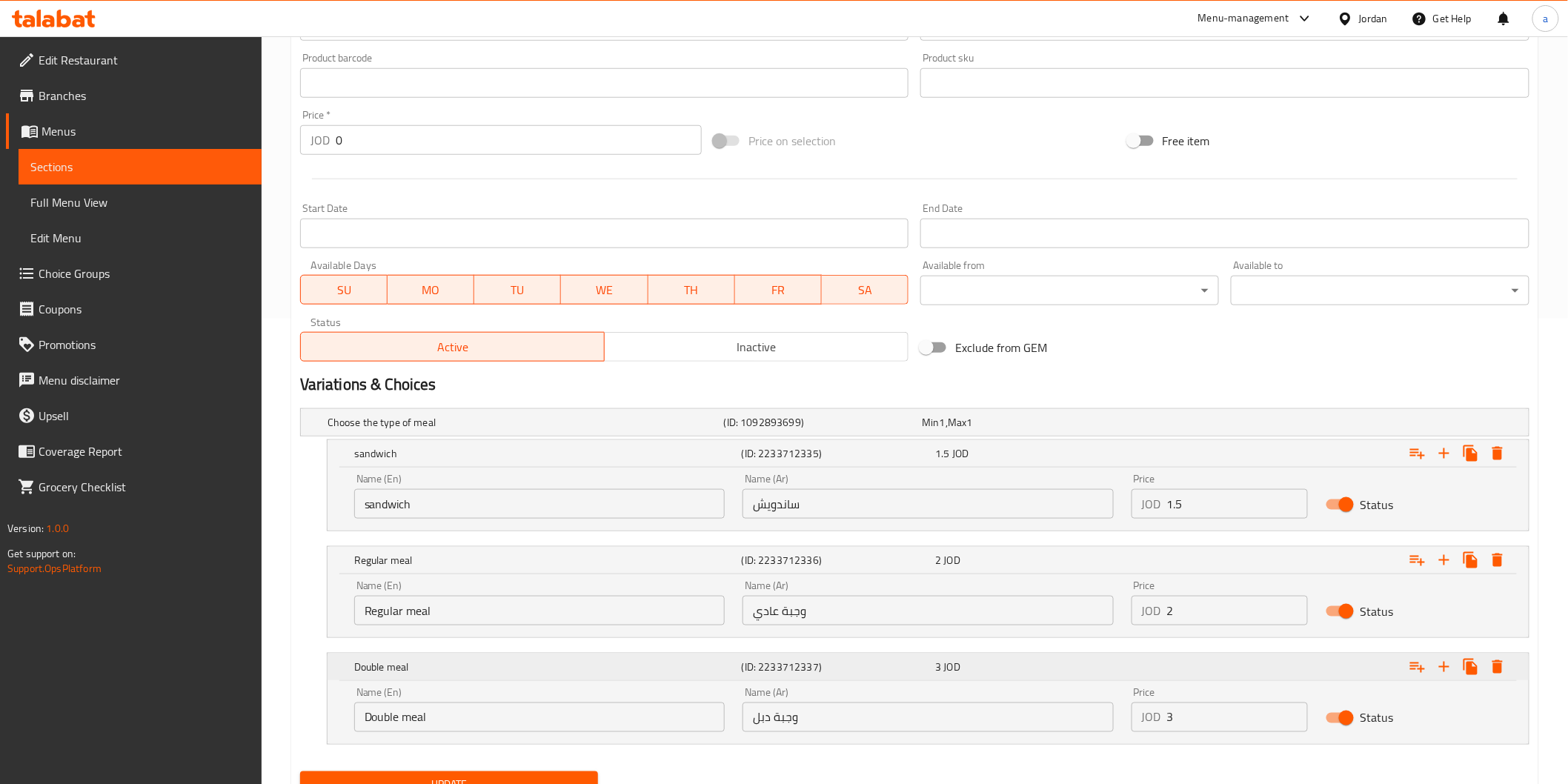
scroll to position [530, 0]
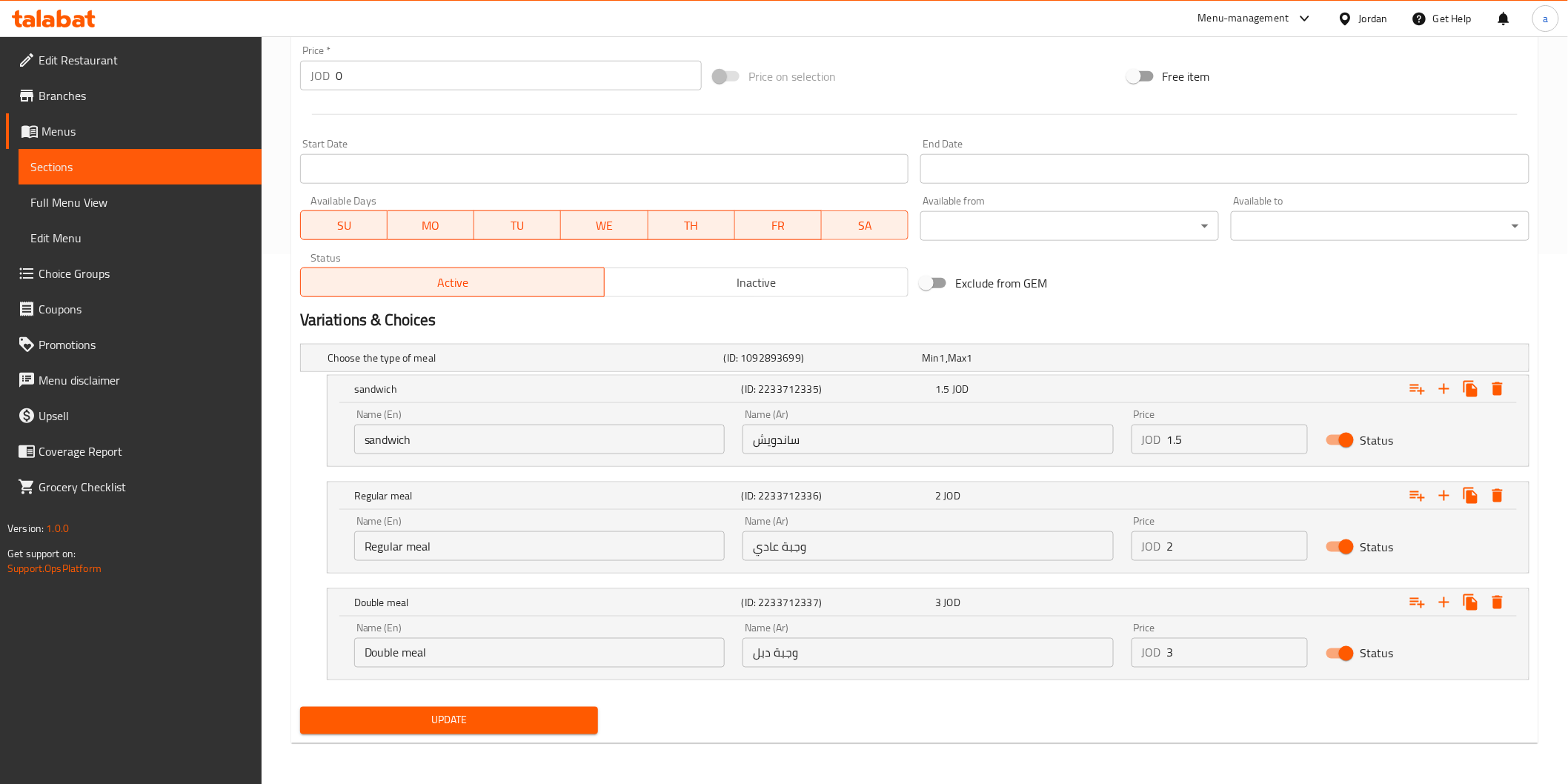
click at [767, 655] on input "وجبة دبل" at bounding box center [928, 653] width 370 height 30
type input "وجبة دوبل"
click at [565, 719] on span "Update" at bounding box center [449, 720] width 275 height 18
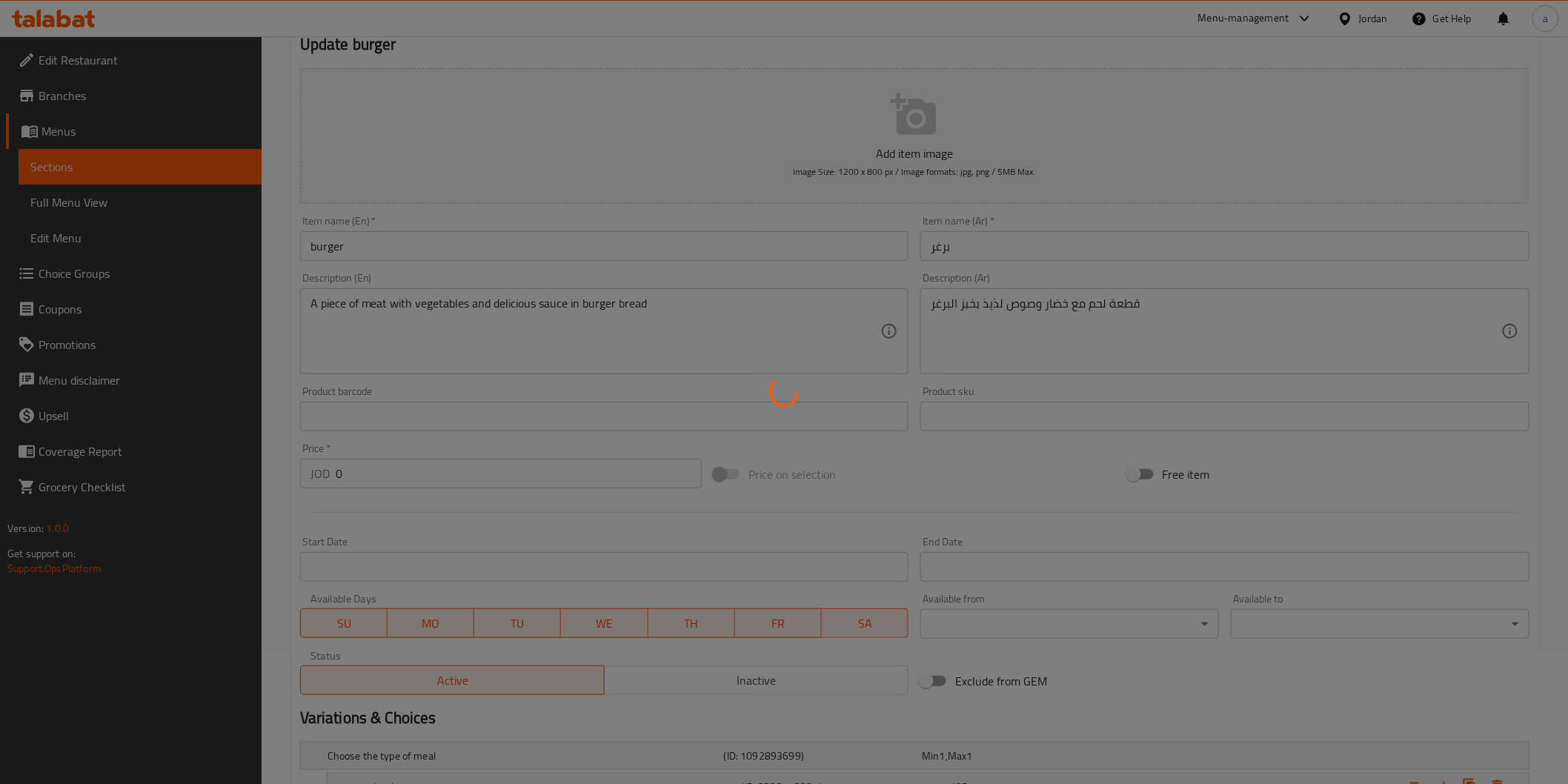
scroll to position [118, 0]
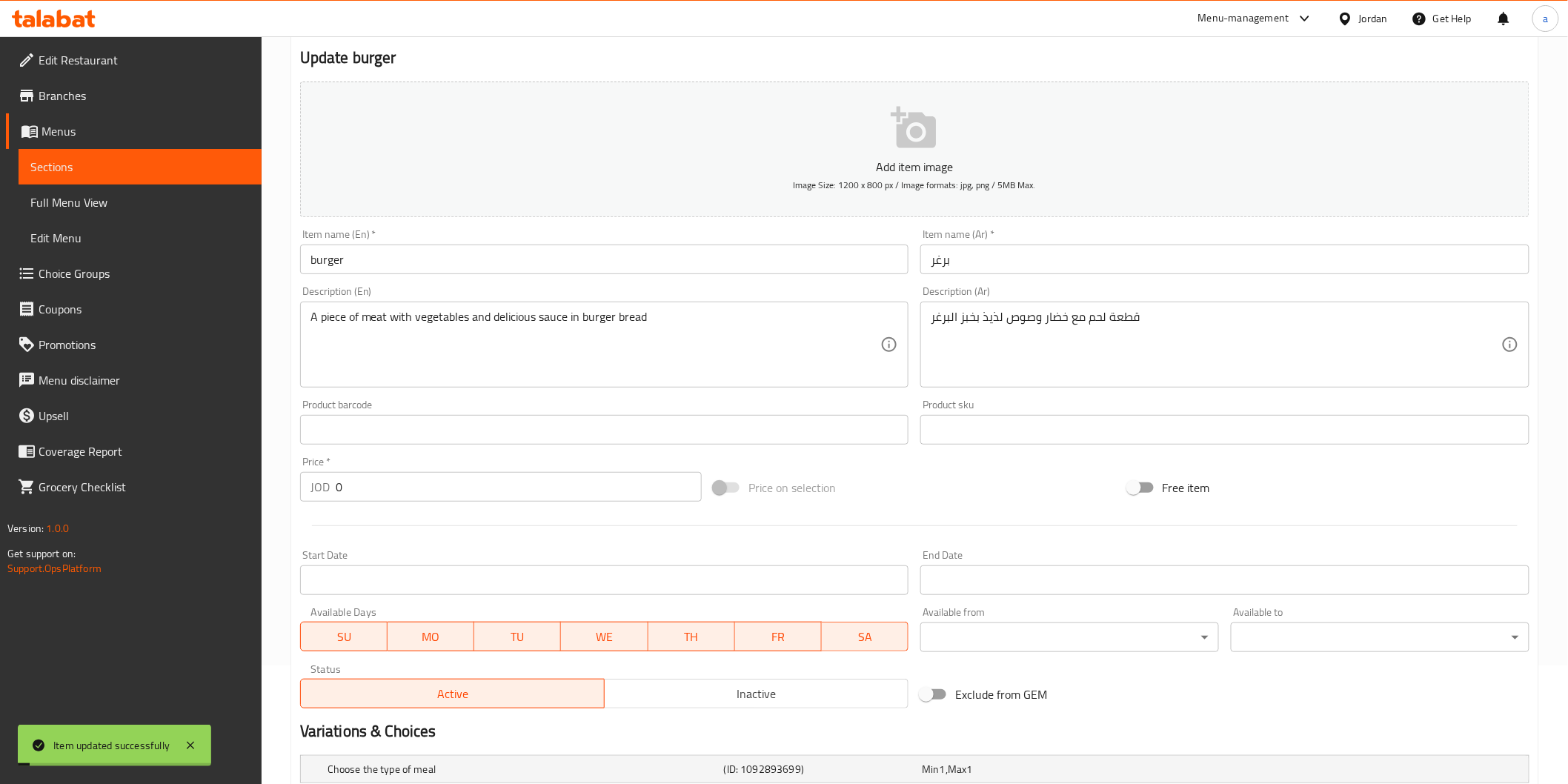
click at [188, 164] on span "Sections" at bounding box center [139, 167] width 219 height 18
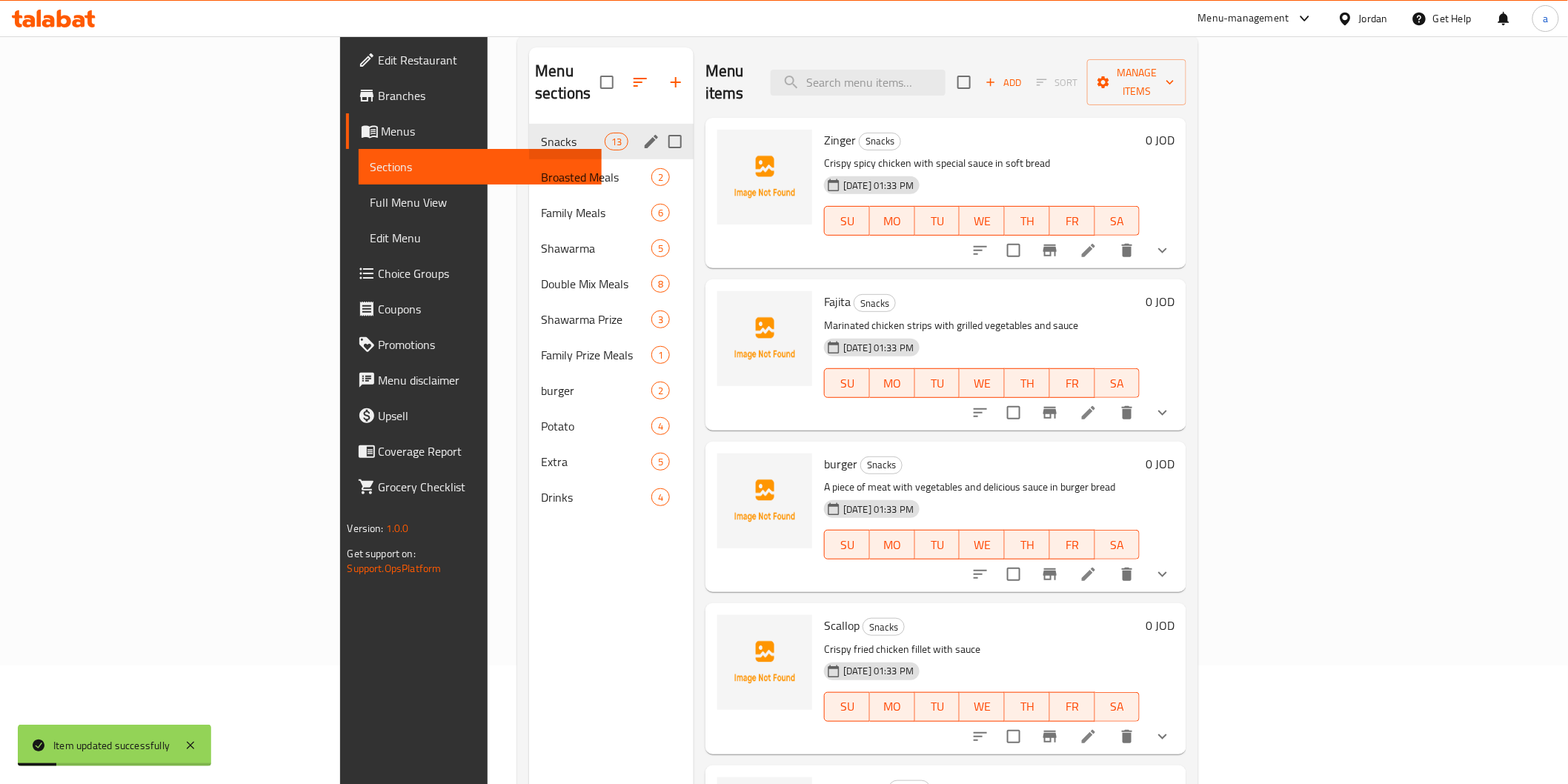
click at [529, 129] on div "Snacks 13" at bounding box center [611, 141] width 165 height 35
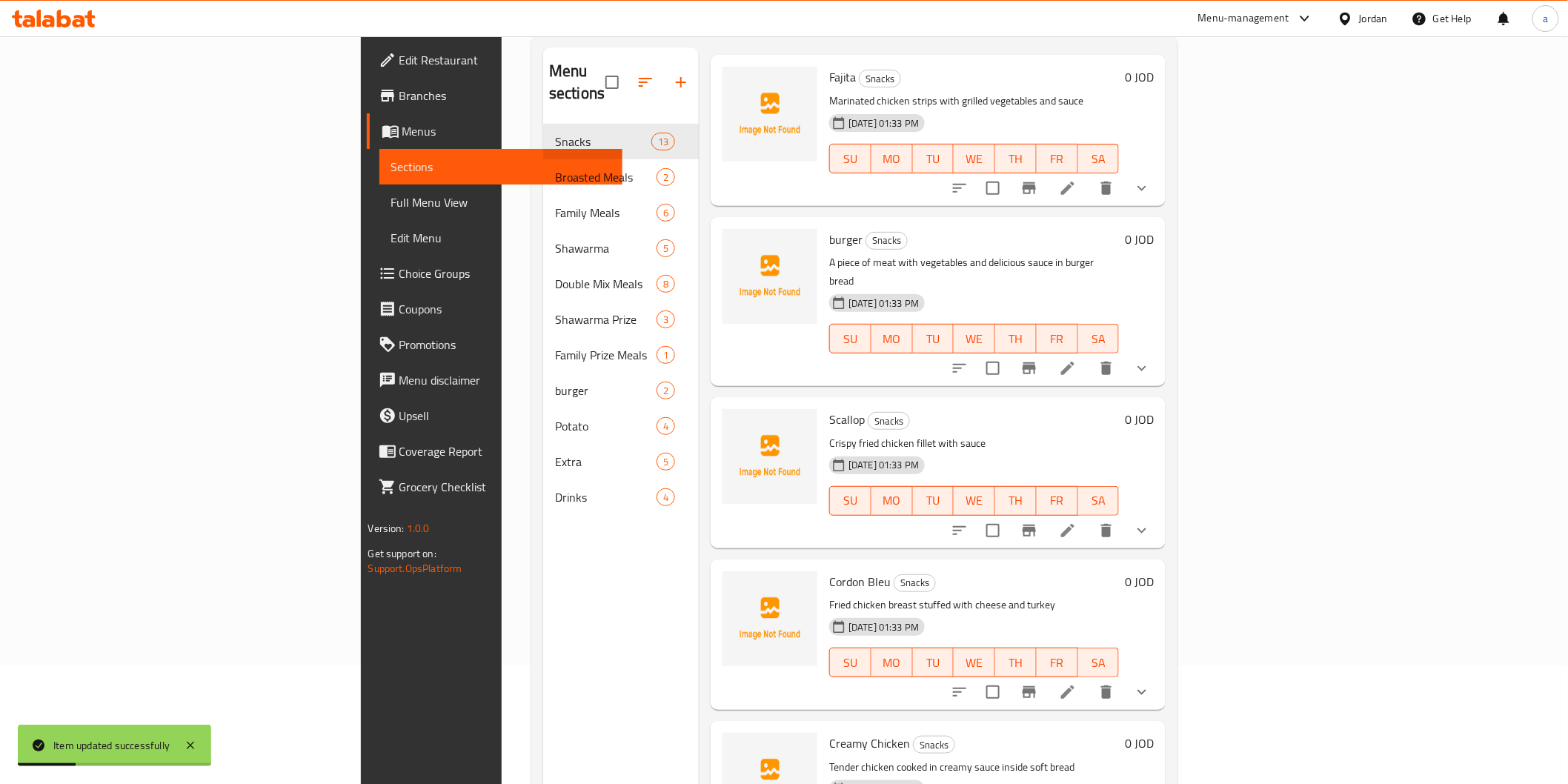
scroll to position [246, 0]
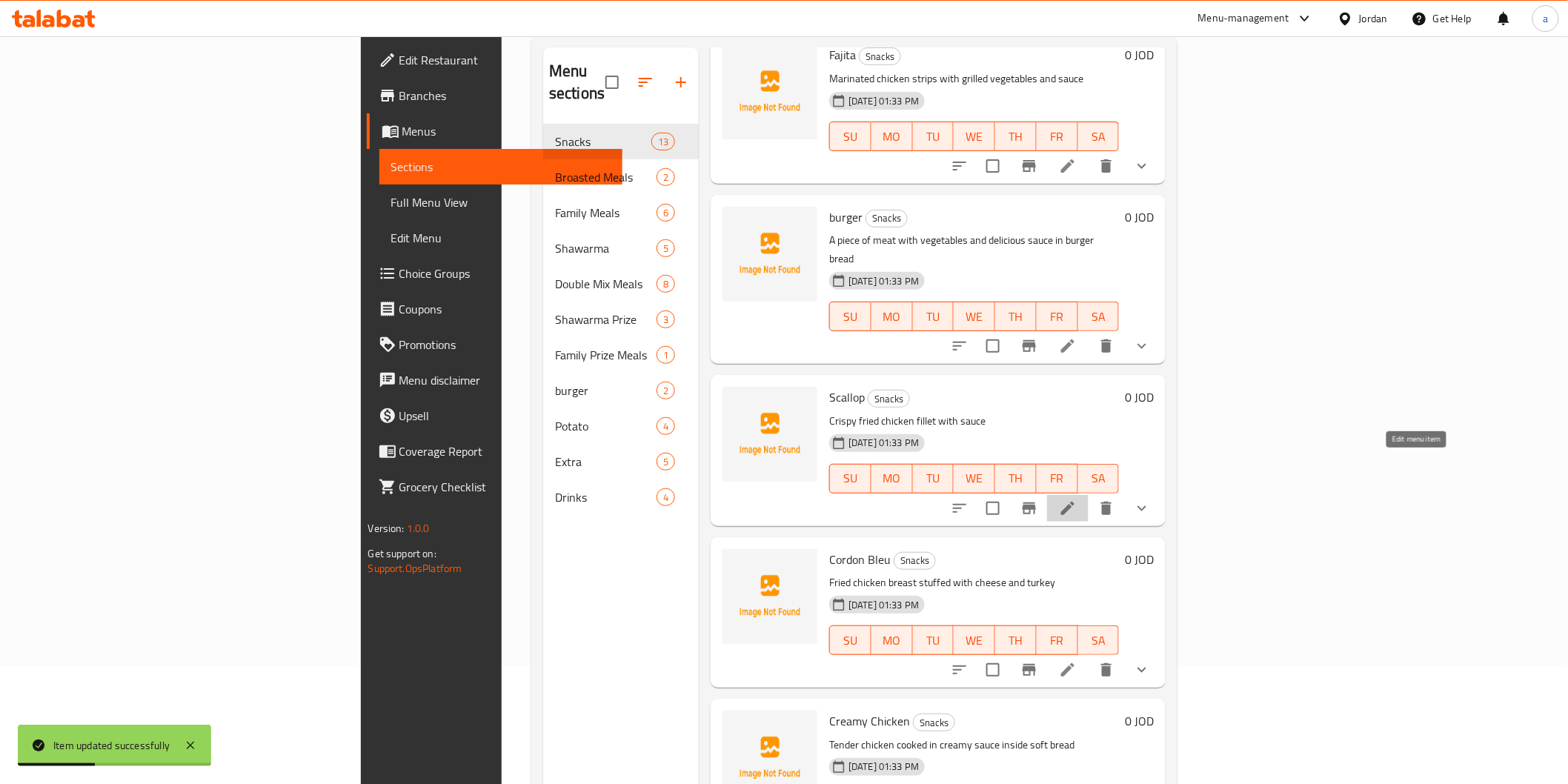
click at [1077, 499] on icon at bounding box center [1069, 508] width 18 height 18
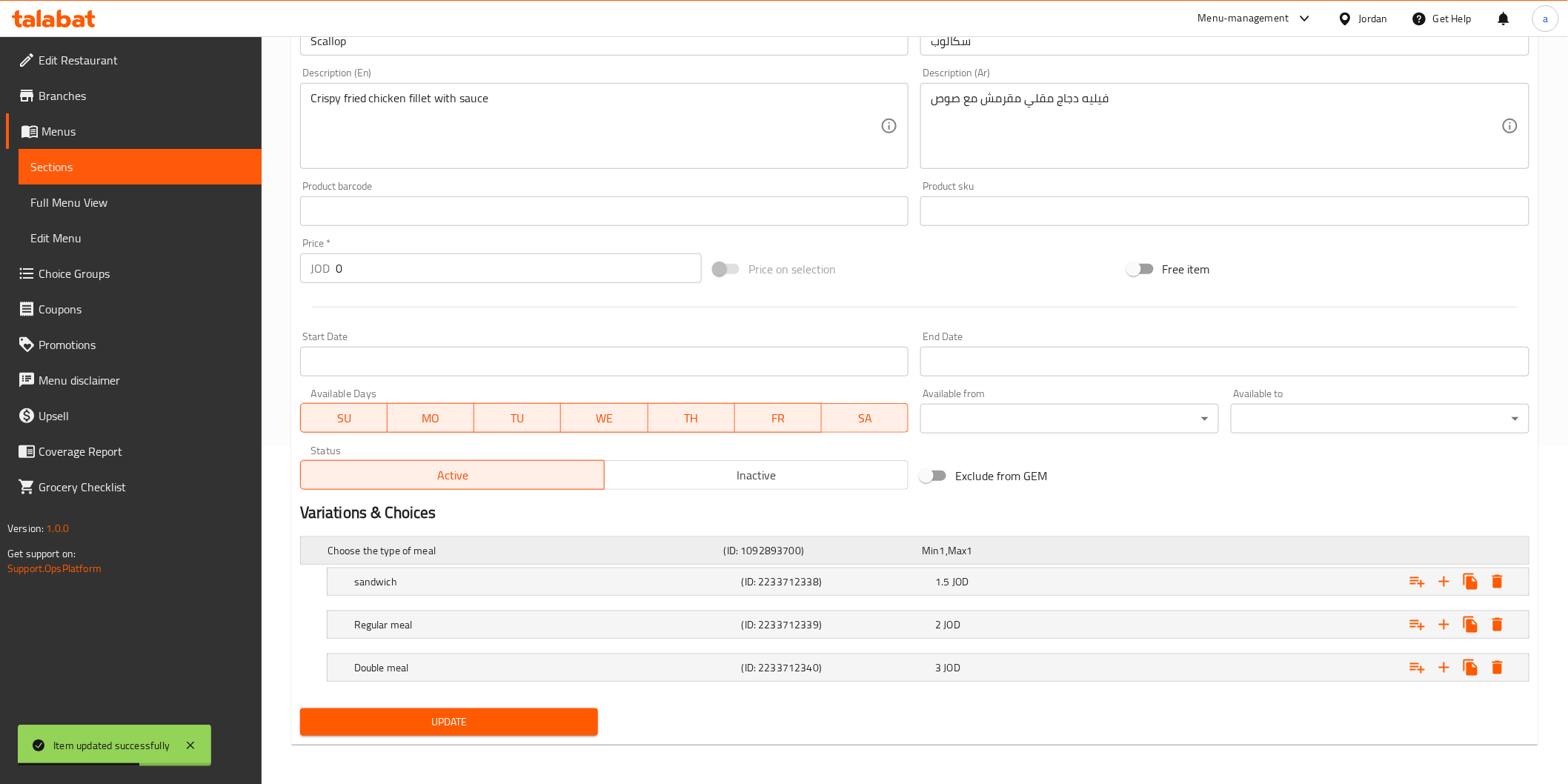
scroll to position [338, 0]
click at [642, 557] on h5 "Regular meal" at bounding box center [522, 549] width 390 height 15
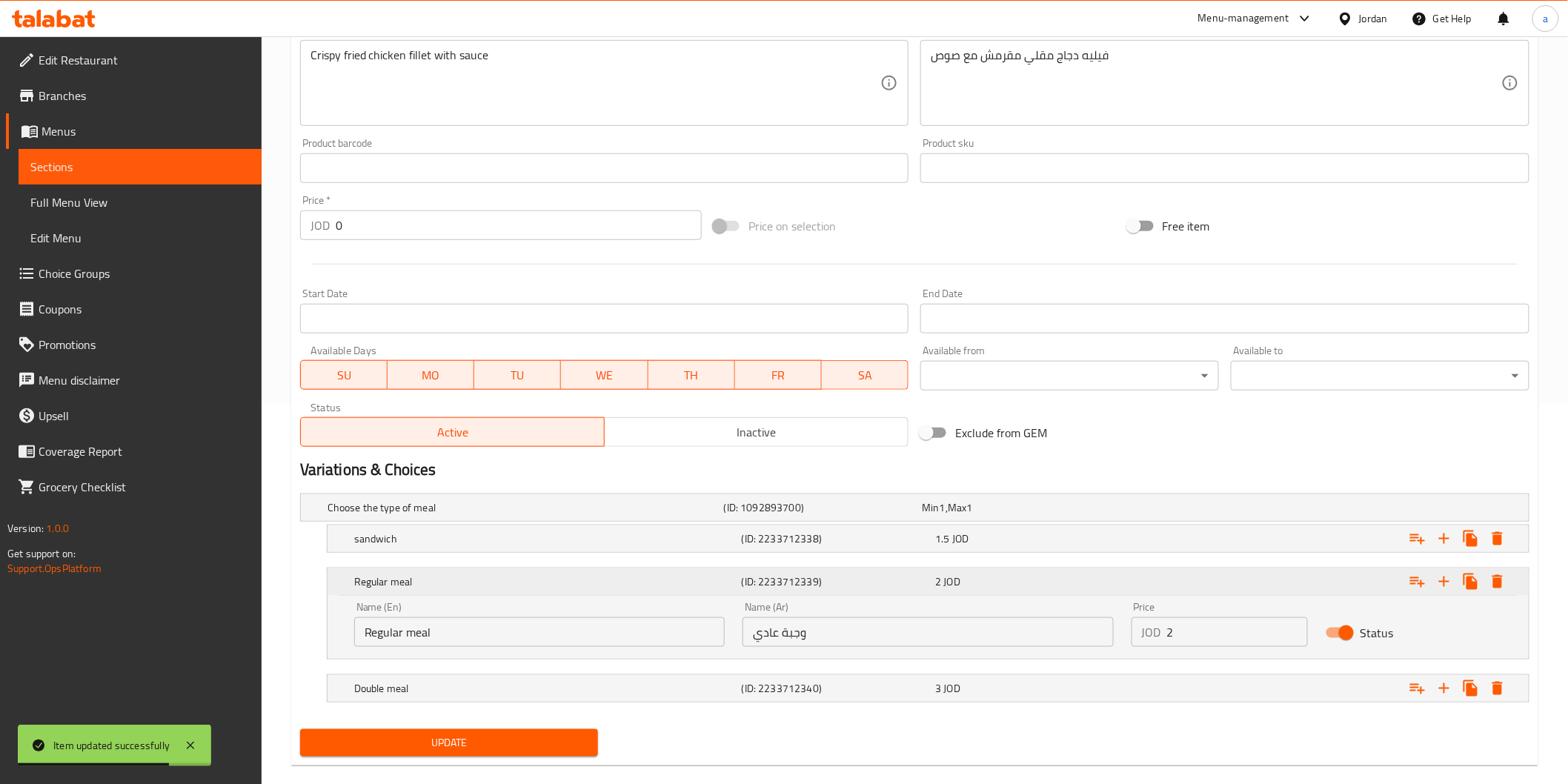
scroll to position [403, 0]
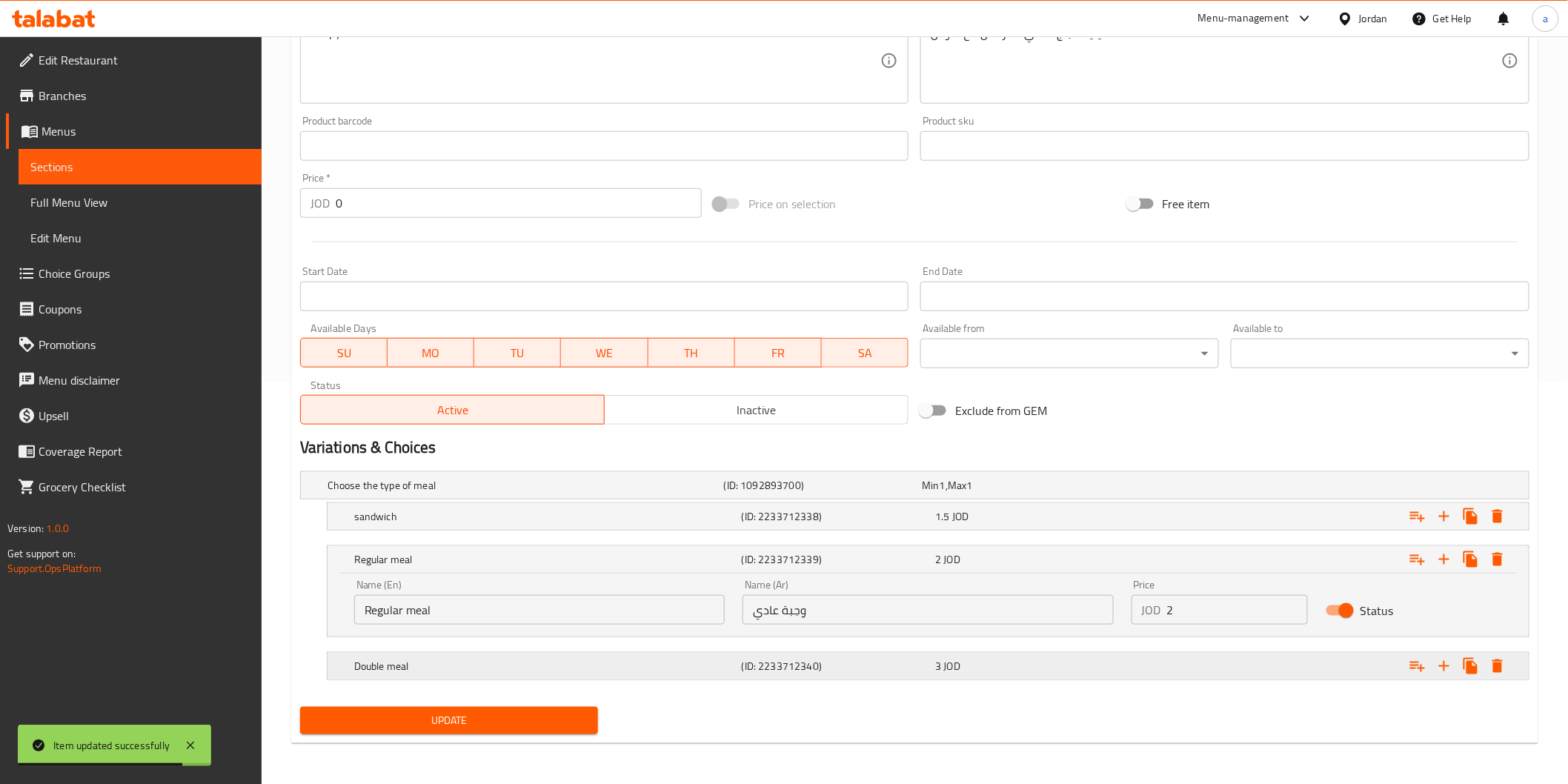
click at [772, 493] on h5 "(ID: 2233712340)" at bounding box center [820, 486] width 193 height 15
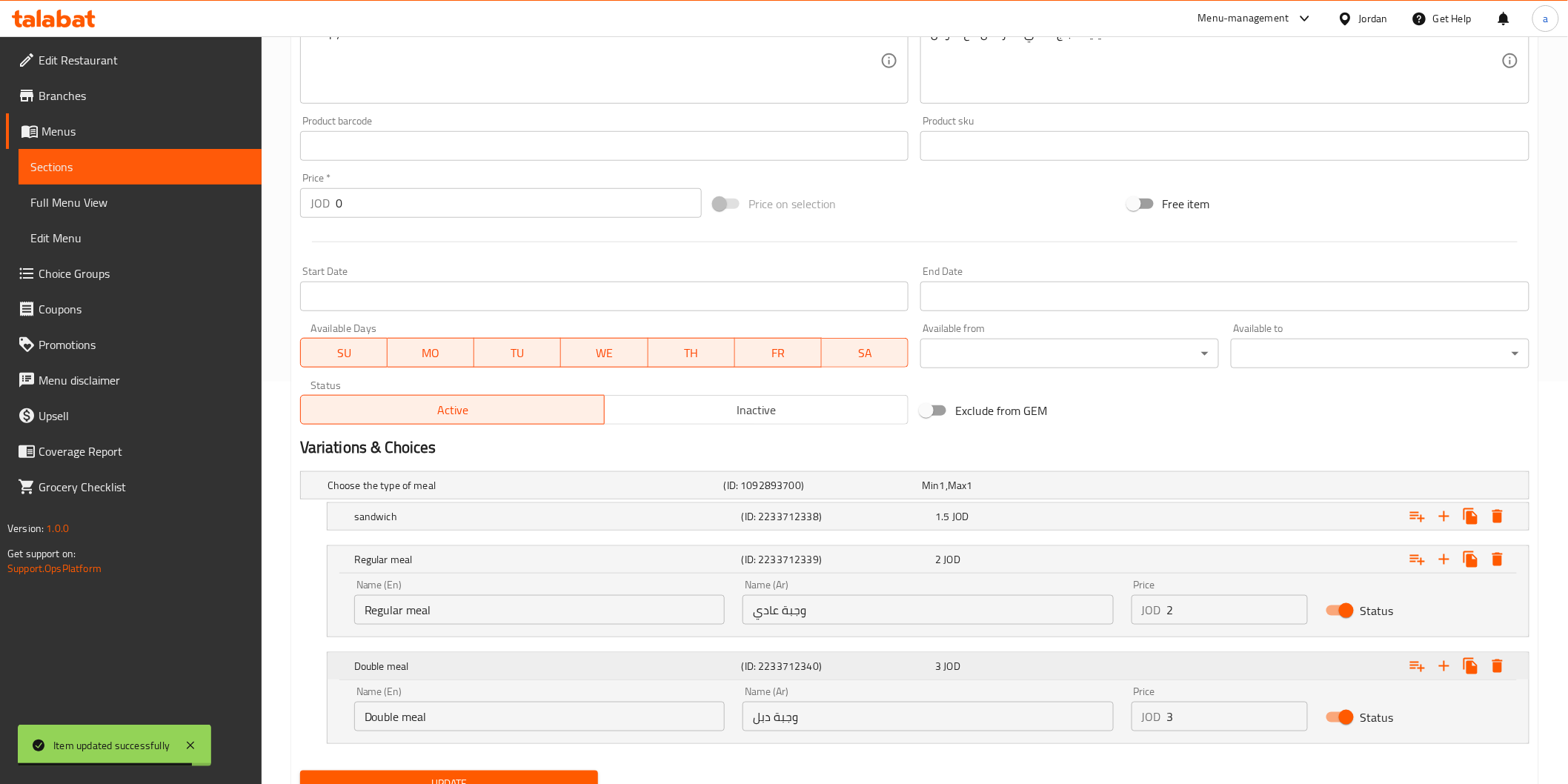
scroll to position [466, 0]
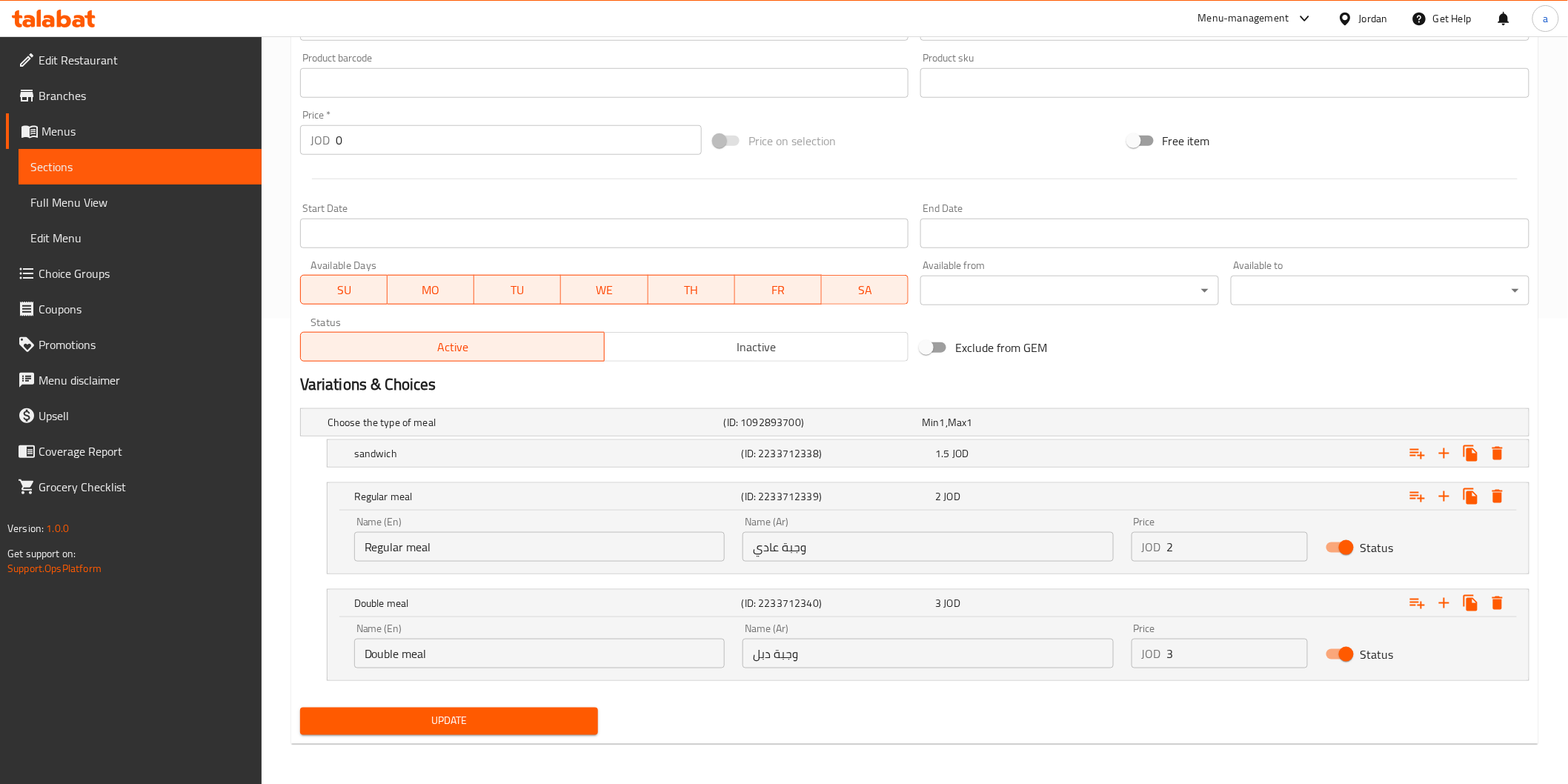
click at [763, 653] on input "وجبة دبل" at bounding box center [928, 653] width 370 height 30
click at [765, 653] on input "وجبة دبل" at bounding box center [928, 653] width 370 height 30
type input "وجبة دوبل"
click at [535, 718] on span "Update" at bounding box center [449, 721] width 275 height 18
click at [78, 161] on span "Sections" at bounding box center [139, 167] width 219 height 18
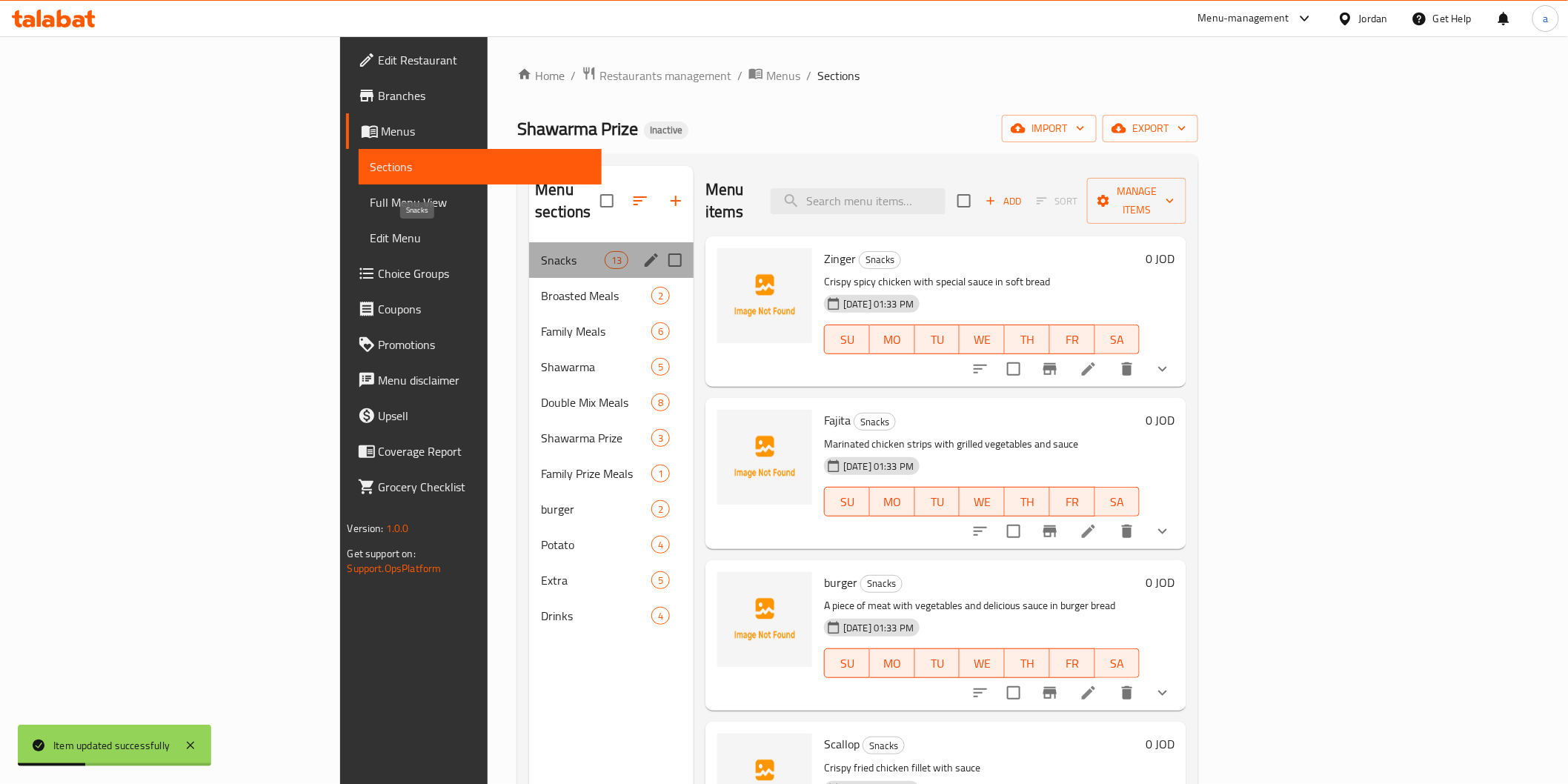
click at [541, 251] on span "Snacks" at bounding box center [572, 260] width 63 height 18
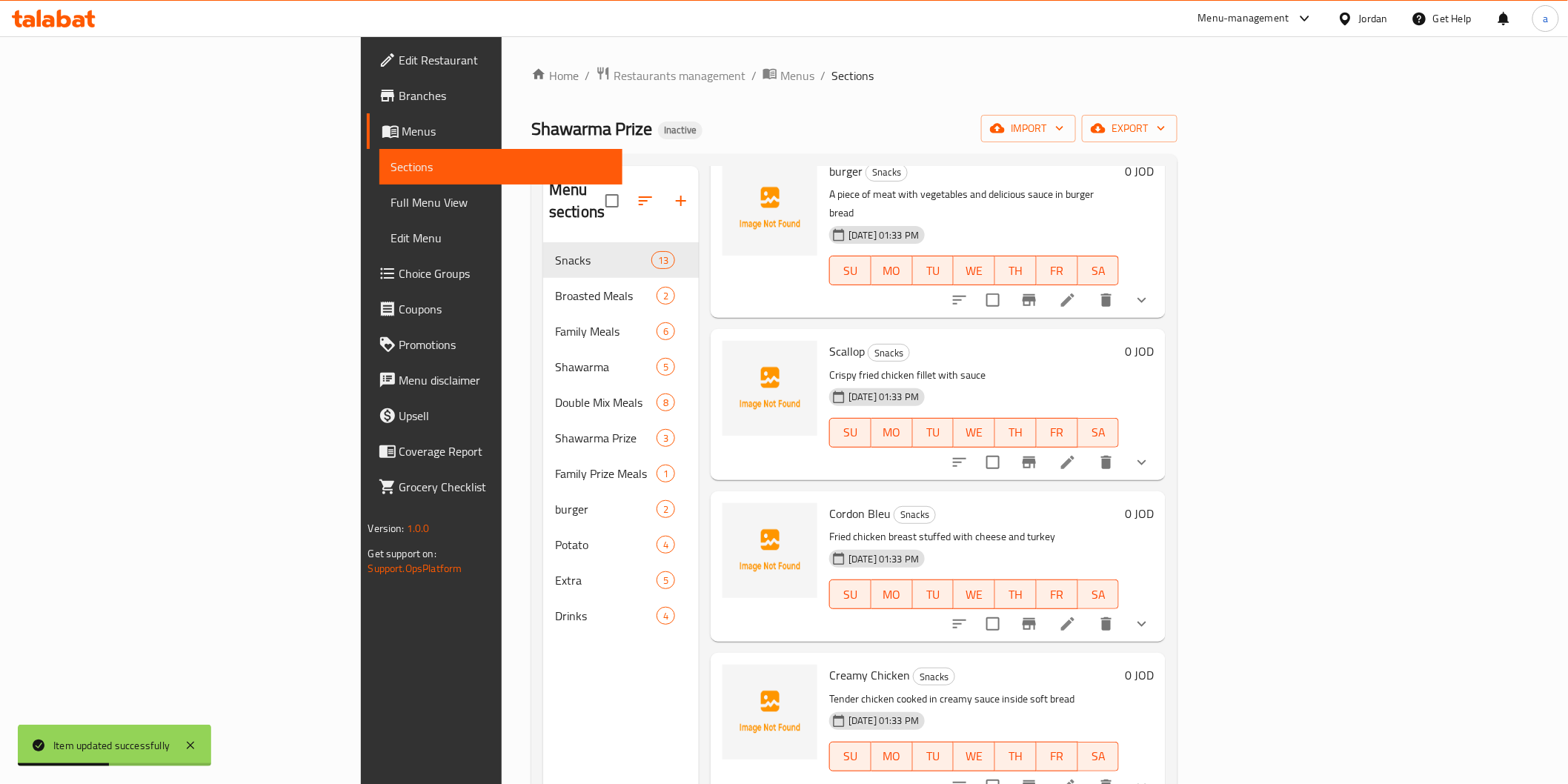
scroll to position [494, 0]
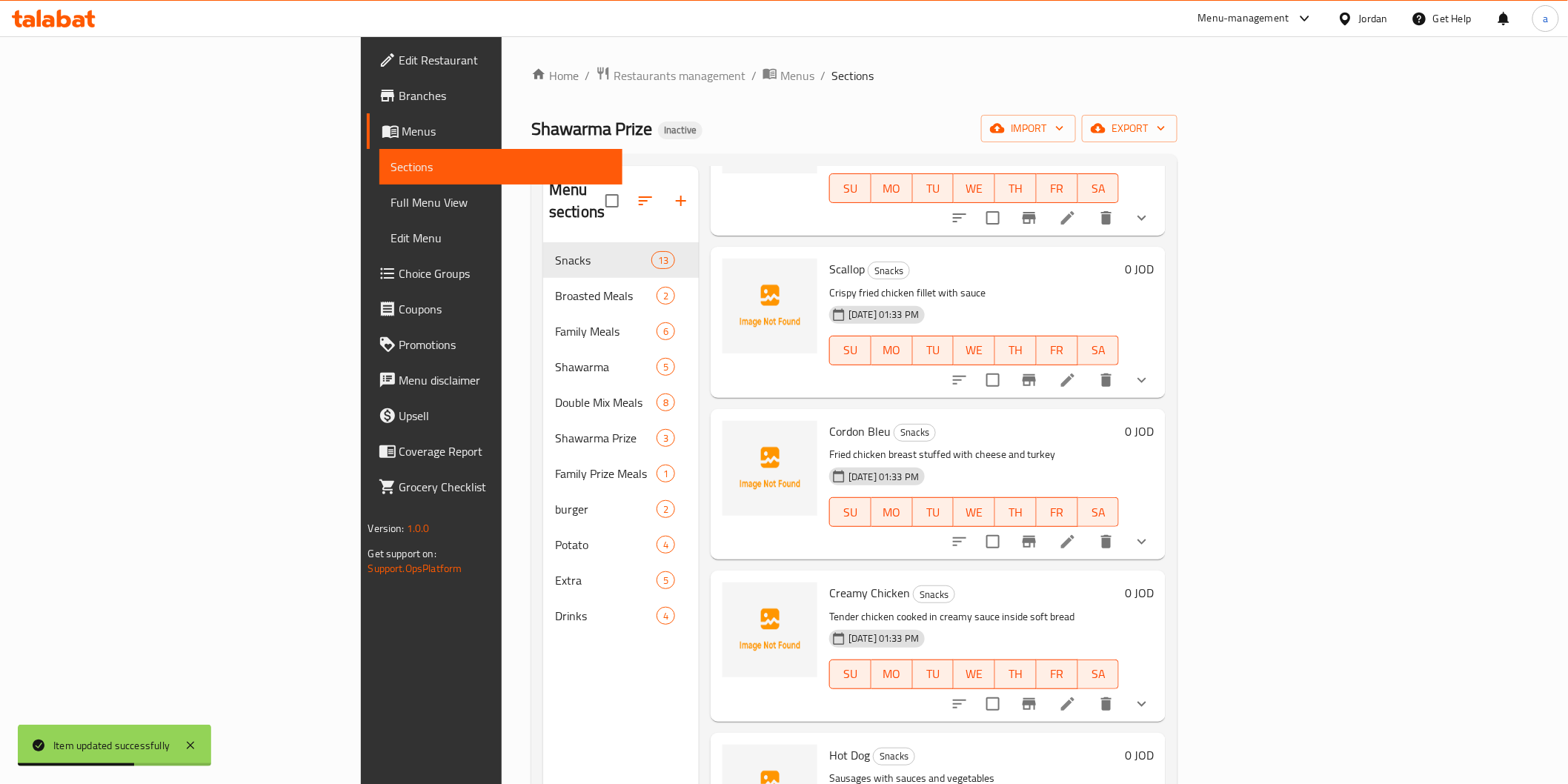
click at [1075, 535] on icon at bounding box center [1068, 541] width 14 height 14
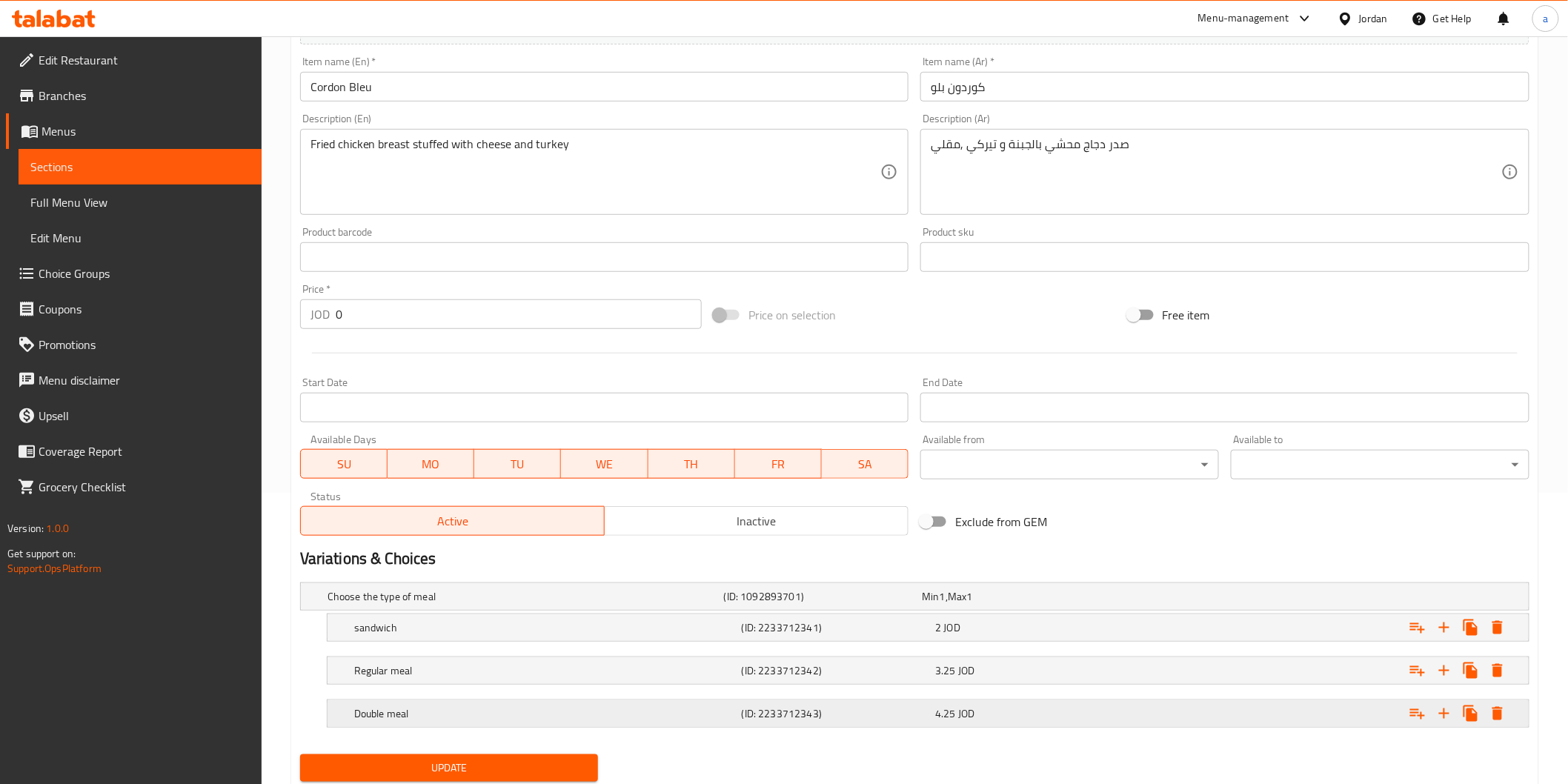
scroll to position [329, 0]
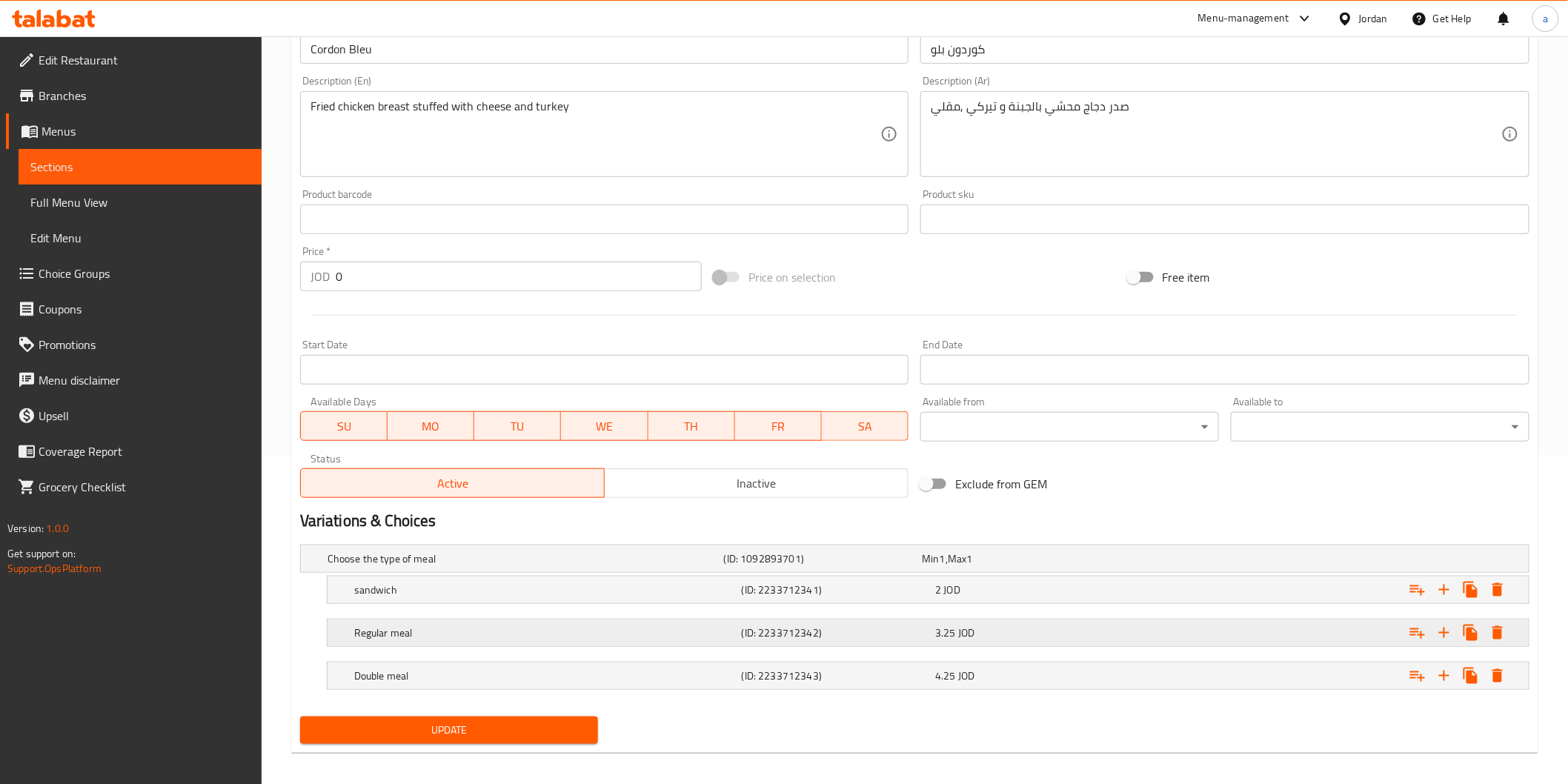
click at [707, 567] on h5 "Regular meal" at bounding box center [522, 558] width 390 height 15
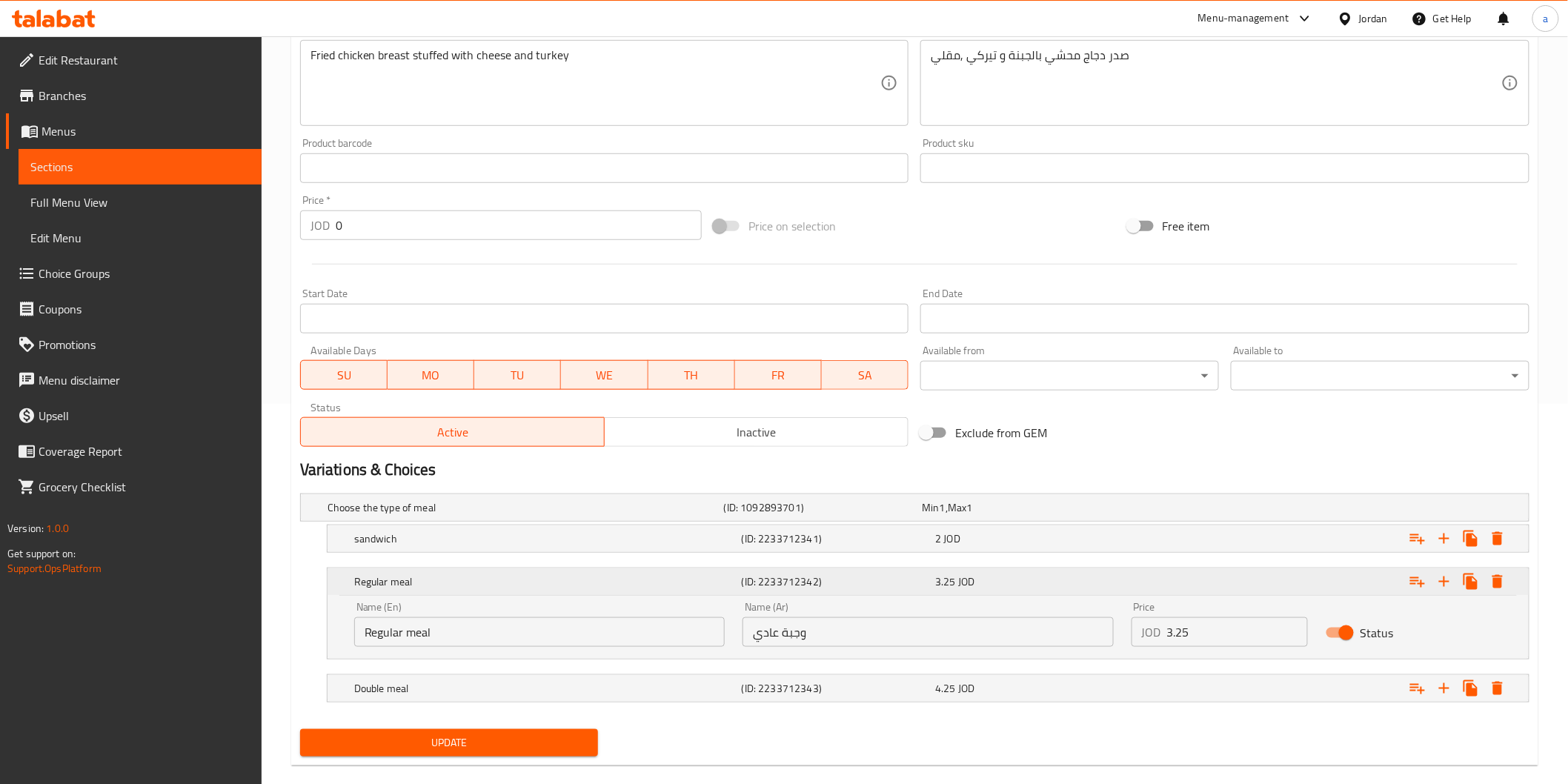
scroll to position [403, 0]
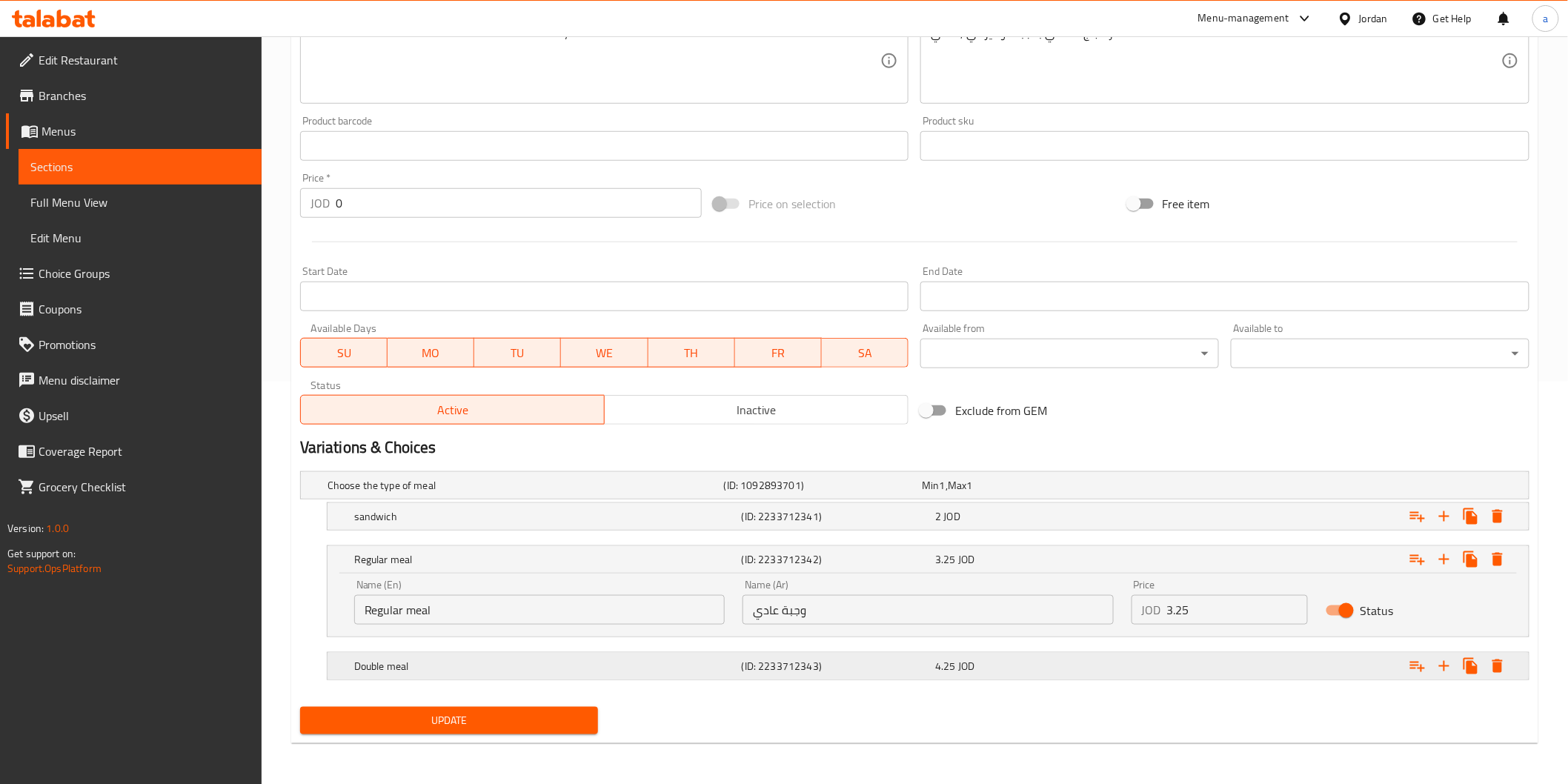
click at [719, 502] on div "Double meal (ID: 2233712343) 4.25 JOD" at bounding box center [920, 486] width 1190 height 33
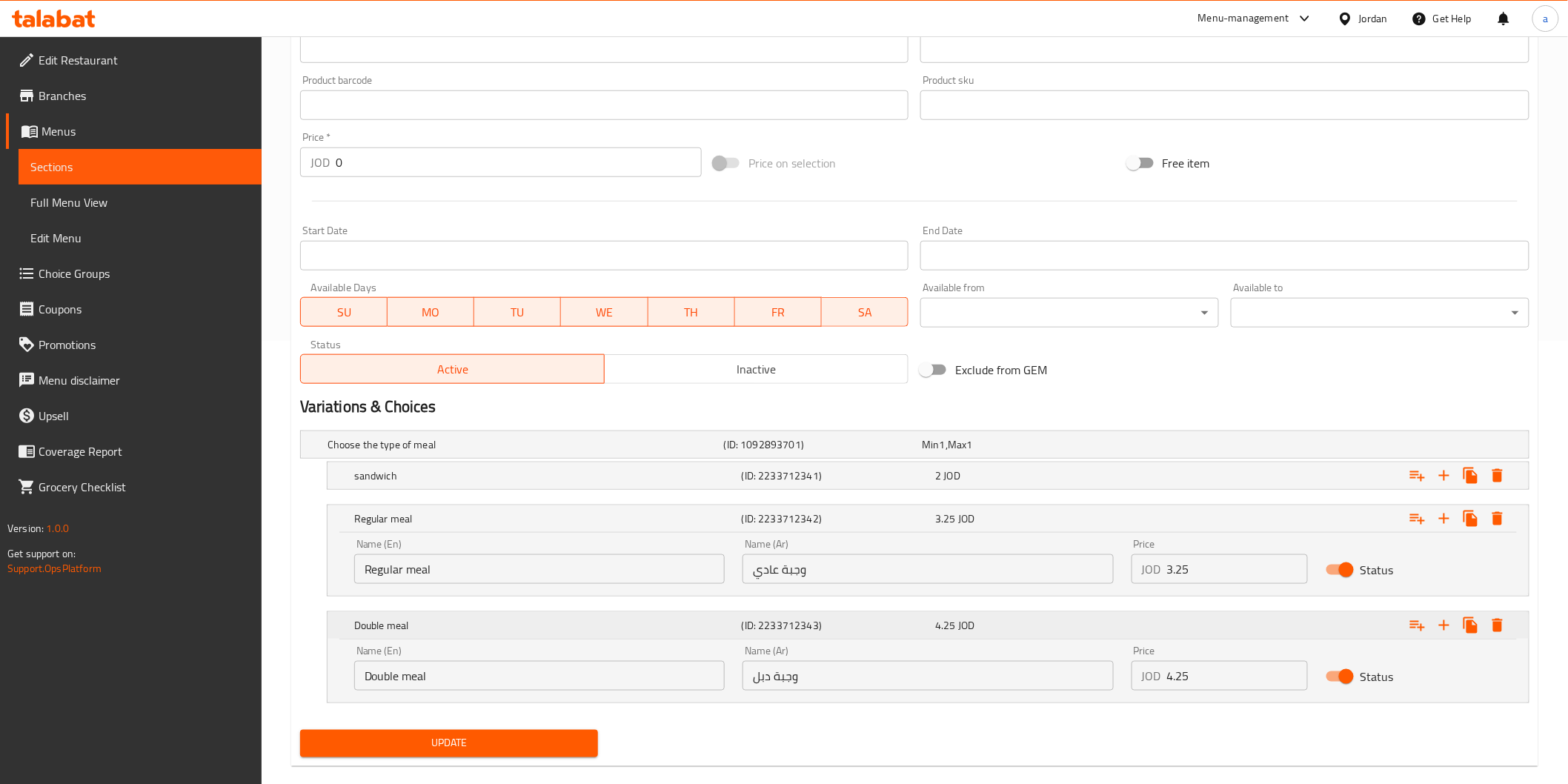
scroll to position [466, 0]
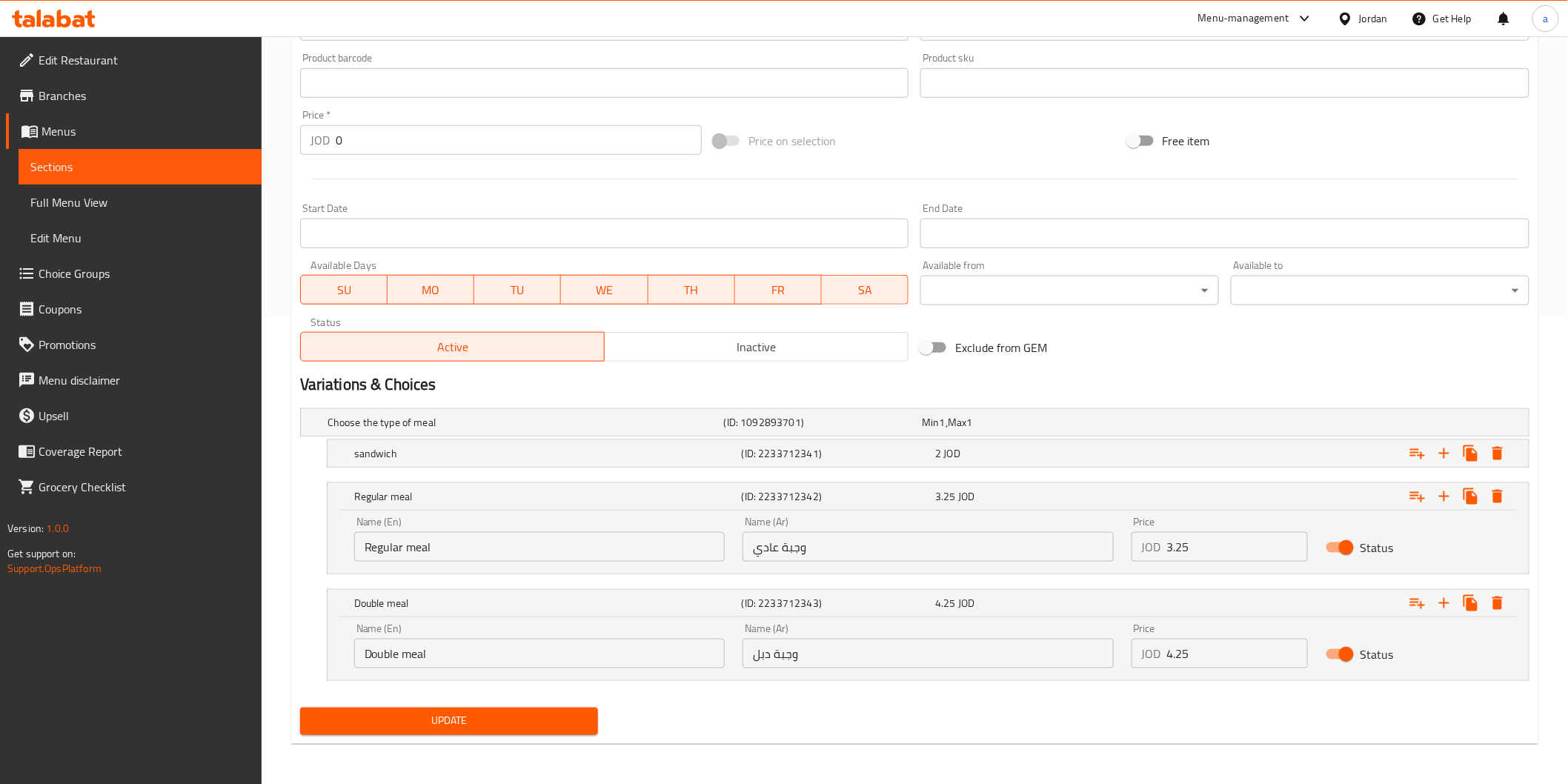
click at [765, 655] on input "وجبة دبل" at bounding box center [928, 653] width 370 height 30
type input "وجبة دوبل"
click at [476, 727] on span "Update" at bounding box center [449, 721] width 275 height 18
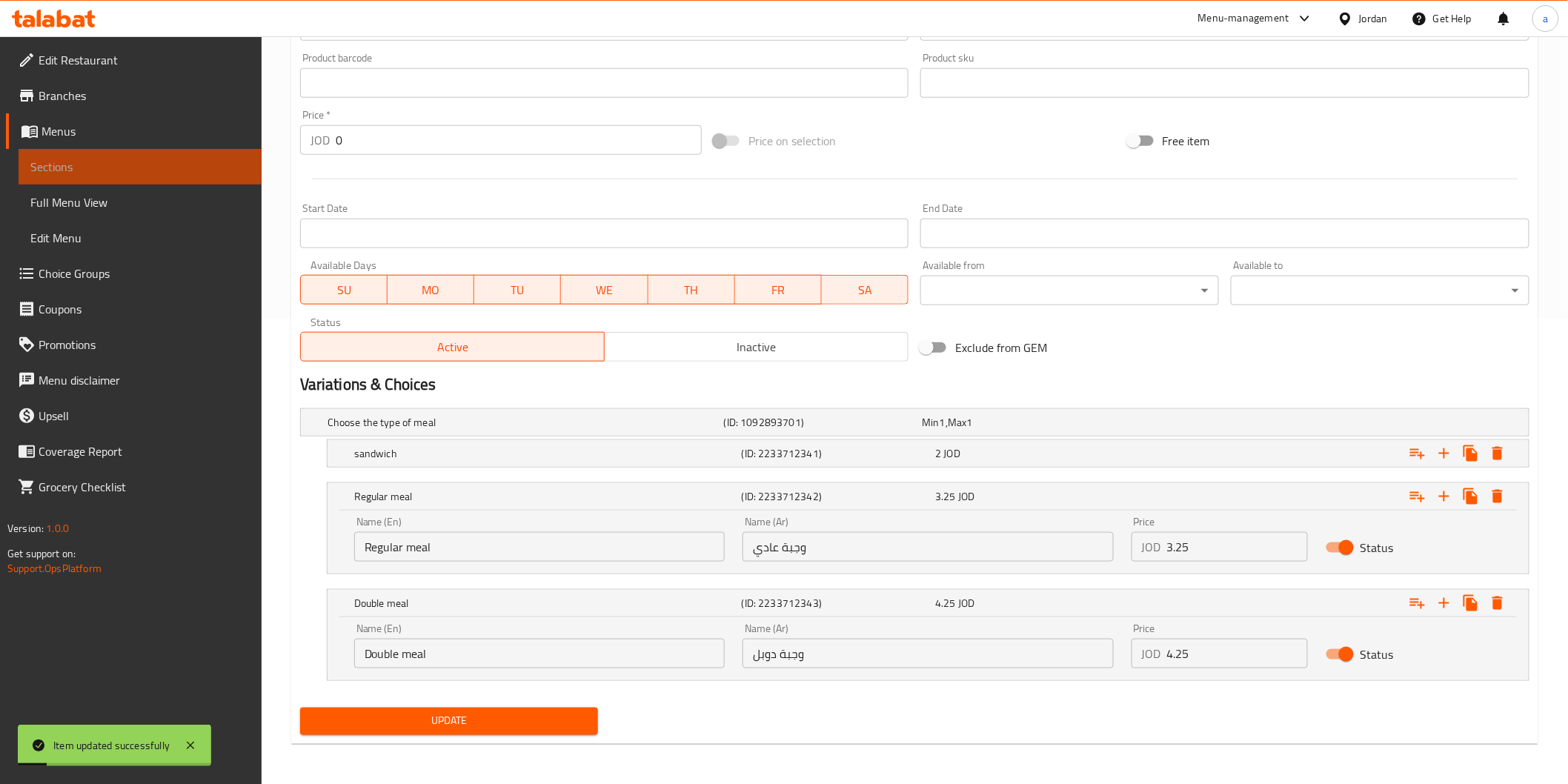
click at [136, 166] on span "Sections" at bounding box center [139, 167] width 219 height 18
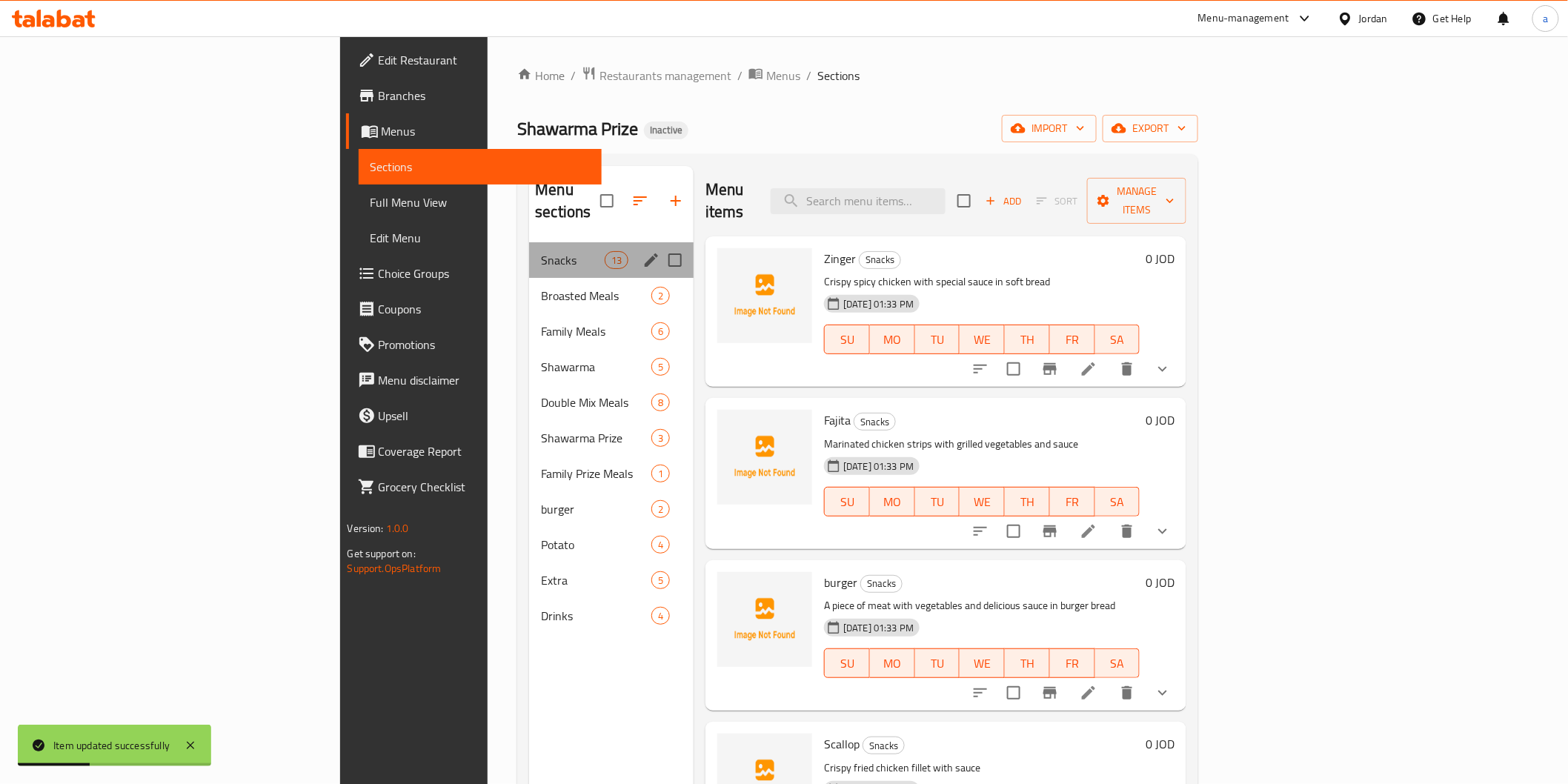
click at [529, 242] on div "Snacks 13" at bounding box center [611, 259] width 165 height 35
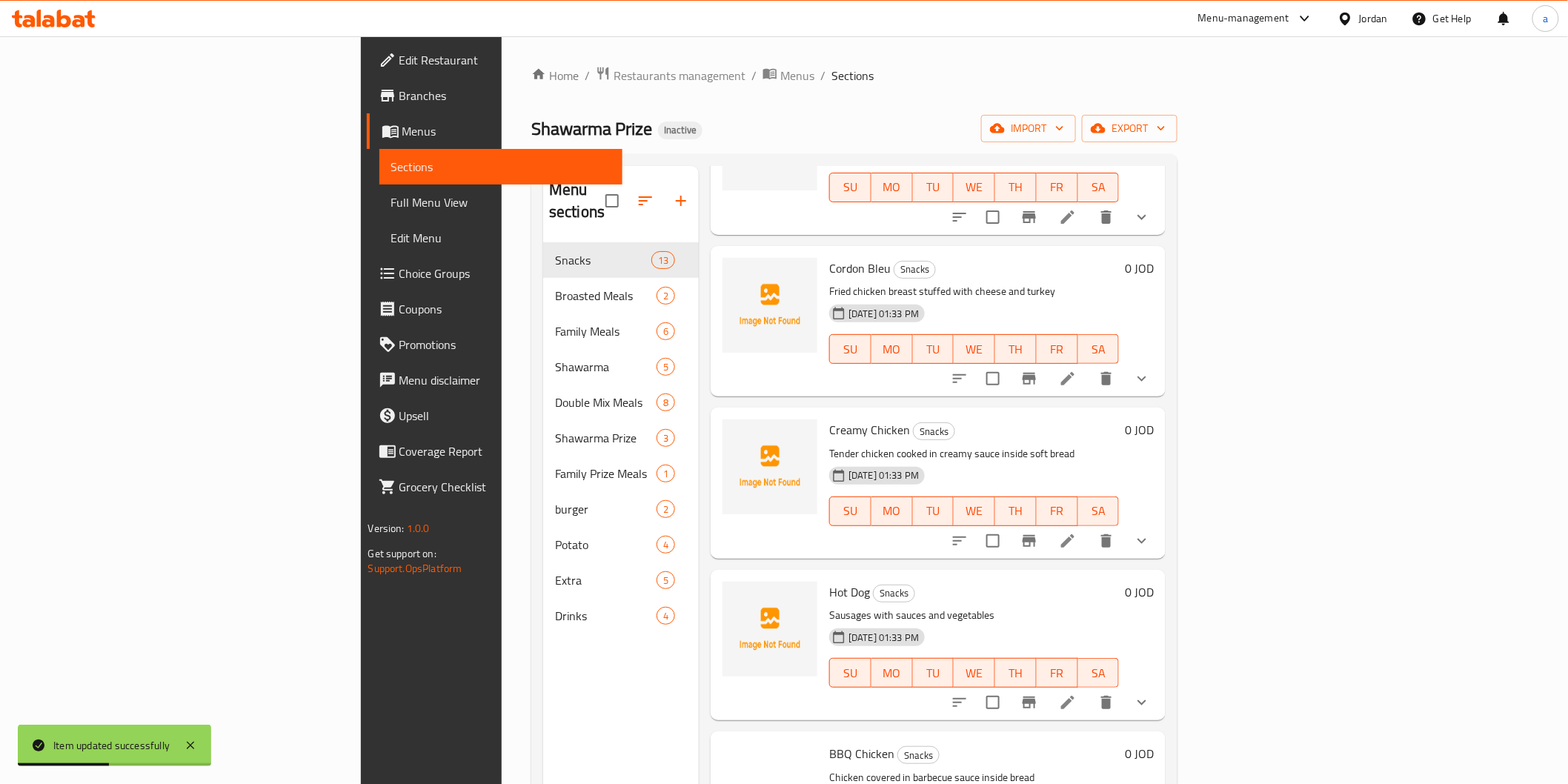
scroll to position [658, 0]
click at [1077, 530] on icon at bounding box center [1069, 539] width 18 height 18
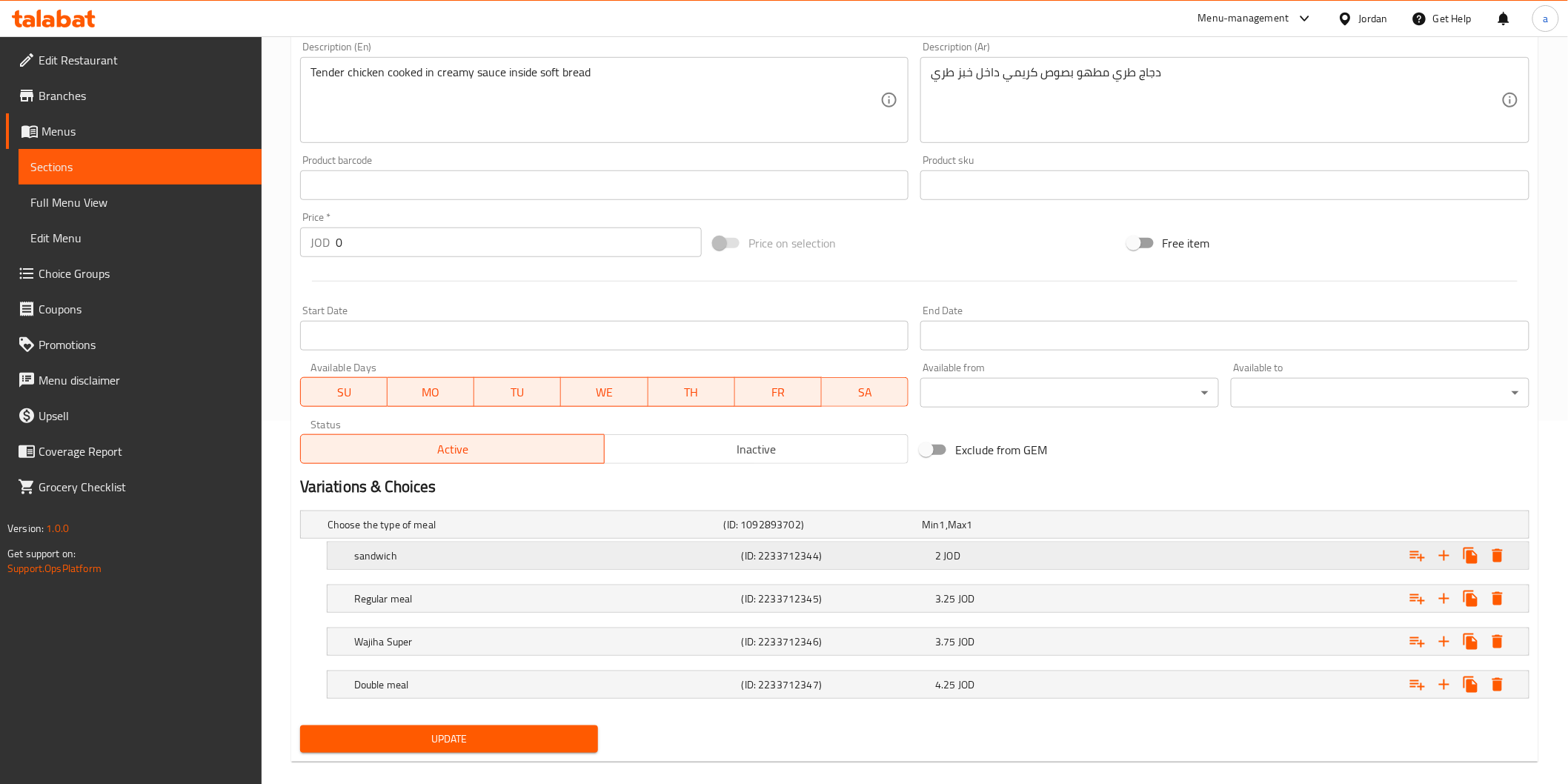
scroll to position [382, 0]
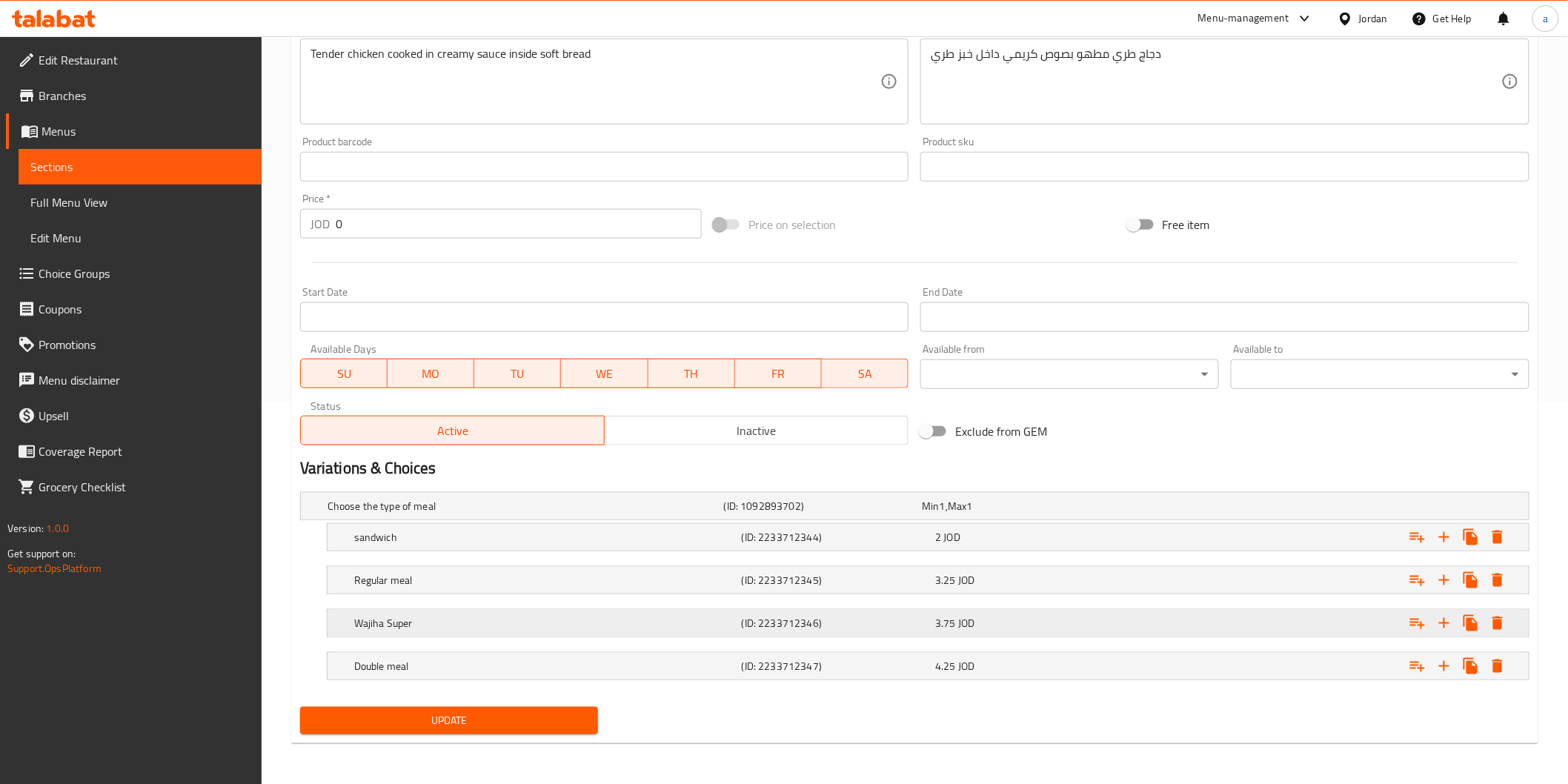
click at [699, 523] on div "Wajiha Super (ID: 2233712346) 3.75 JOD" at bounding box center [920, 507] width 1190 height 33
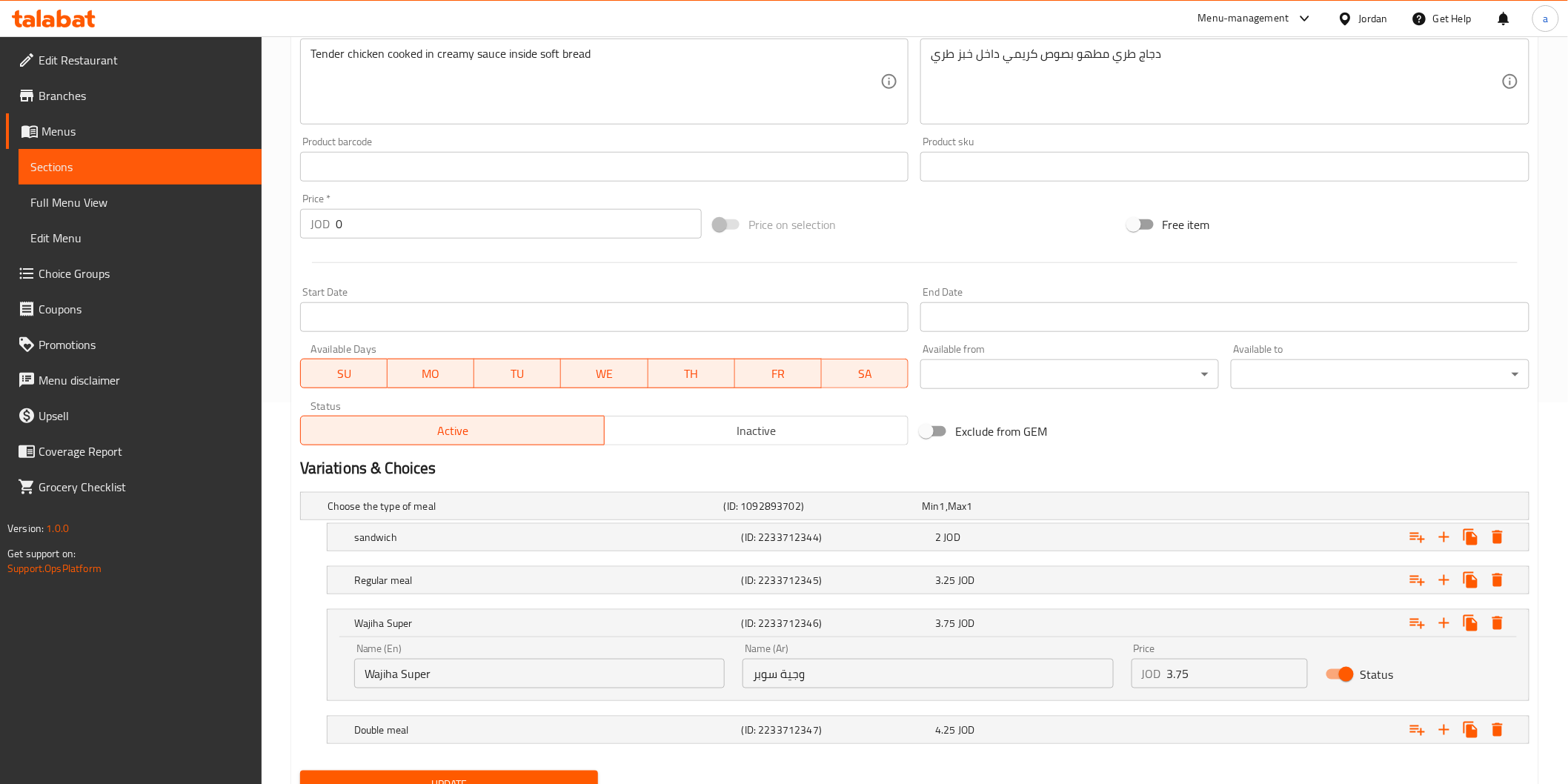
click at [788, 675] on input "وجية سوبر" at bounding box center [928, 673] width 370 height 30
type input "وجبة سوبر"
drag, startPoint x: 397, startPoint y: 671, endPoint x: 337, endPoint y: 683, distance: 61.2
click at [337, 683] on div "Name (En) Wajiha Super Name (En) Name (Ar) وجبة سوبر Name (Ar) Price JOD 3.75 P…" at bounding box center [928, 668] width 1201 height 63
click at [410, 679] on input "Super" at bounding box center [539, 673] width 370 height 30
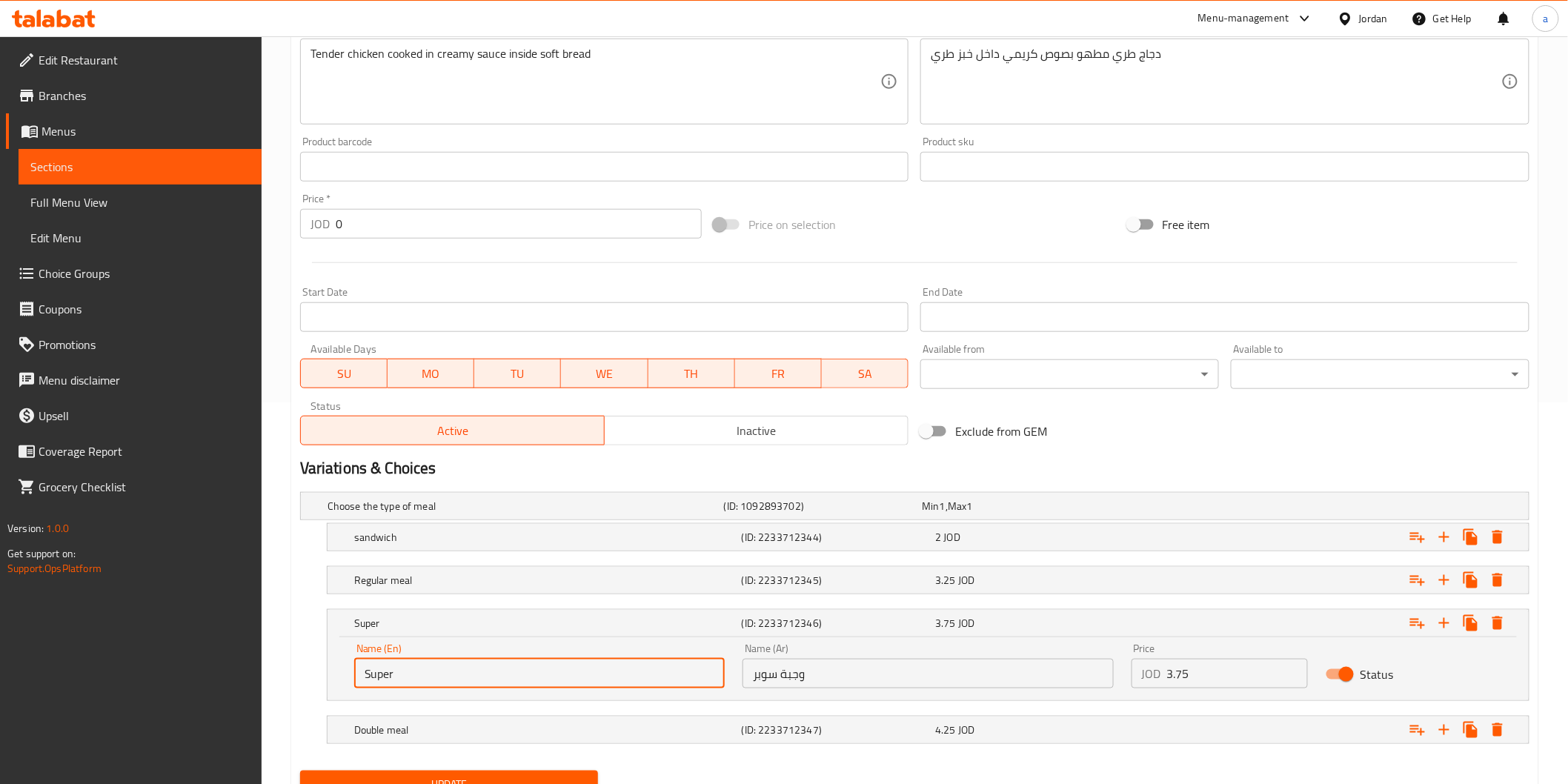
paste input "meal"
click at [395, 678] on input "Supermeal" at bounding box center [539, 673] width 370 height 30
type input "Super meal"
click at [430, 514] on h5 "Double meal" at bounding box center [522, 506] width 390 height 15
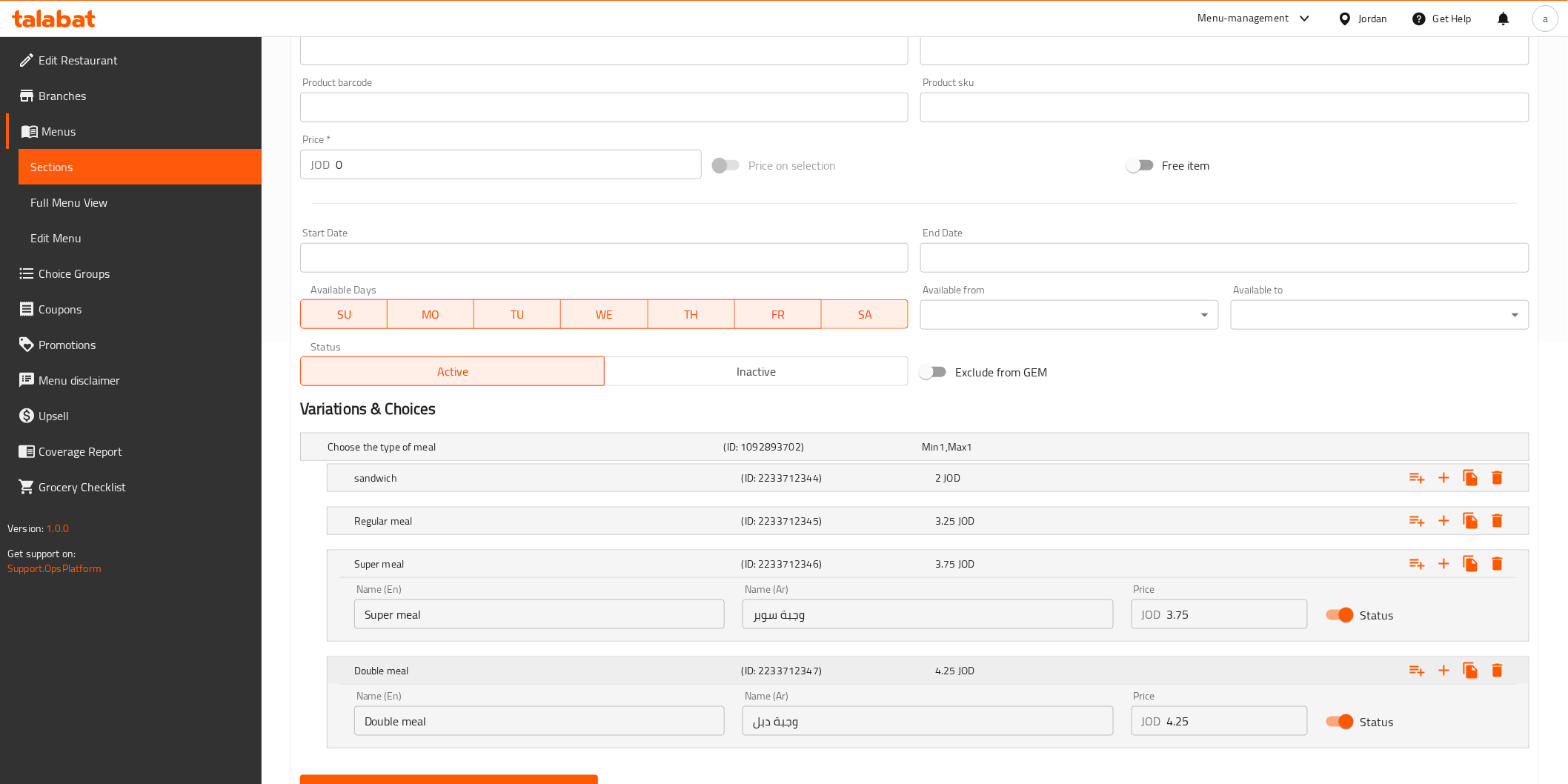
scroll to position [509, 0]
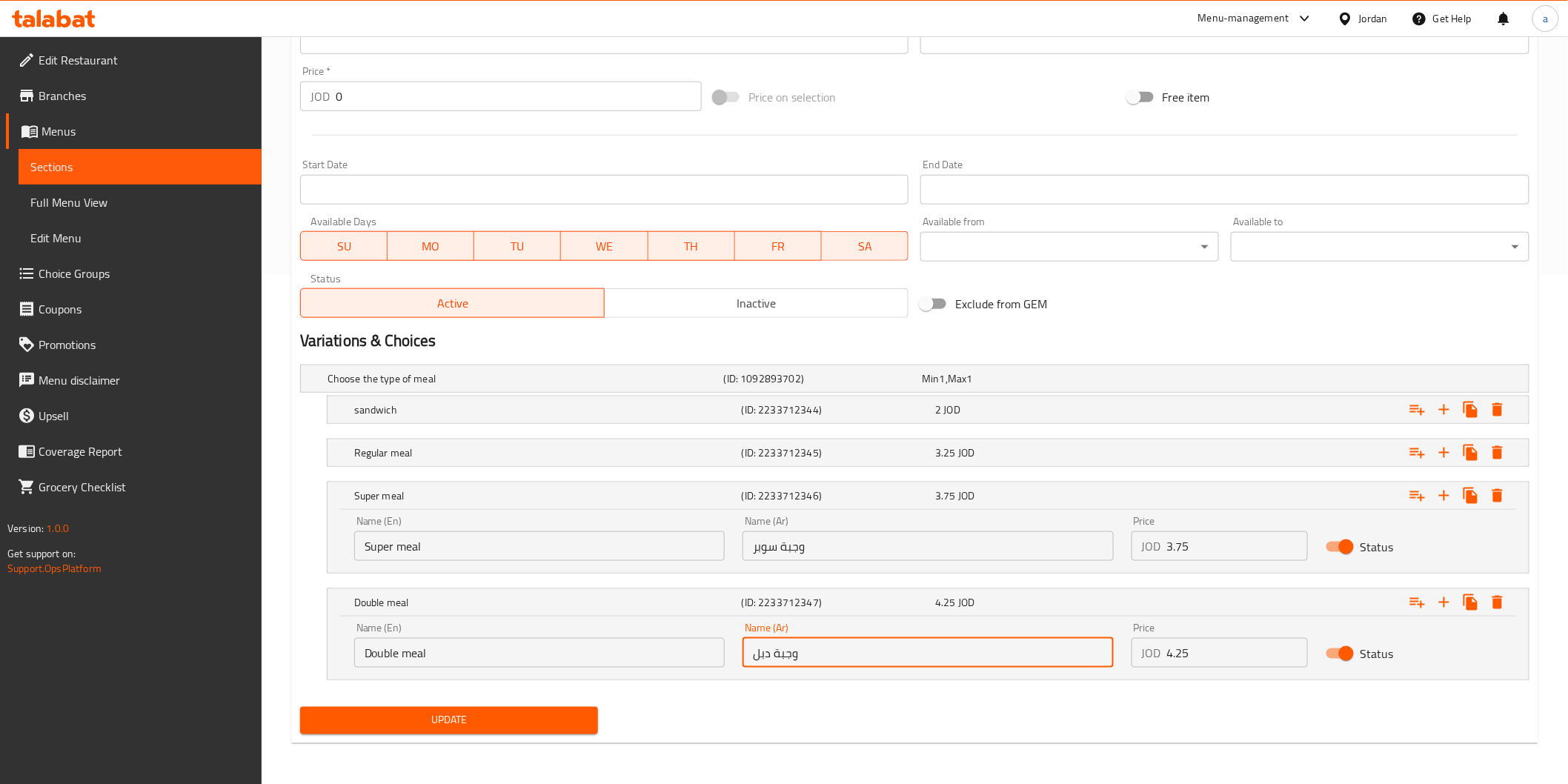
click at [764, 655] on input "وجبة دبل" at bounding box center [928, 653] width 370 height 30
type input "وجبة دوبل"
click at [557, 729] on span "Update" at bounding box center [449, 720] width 275 height 18
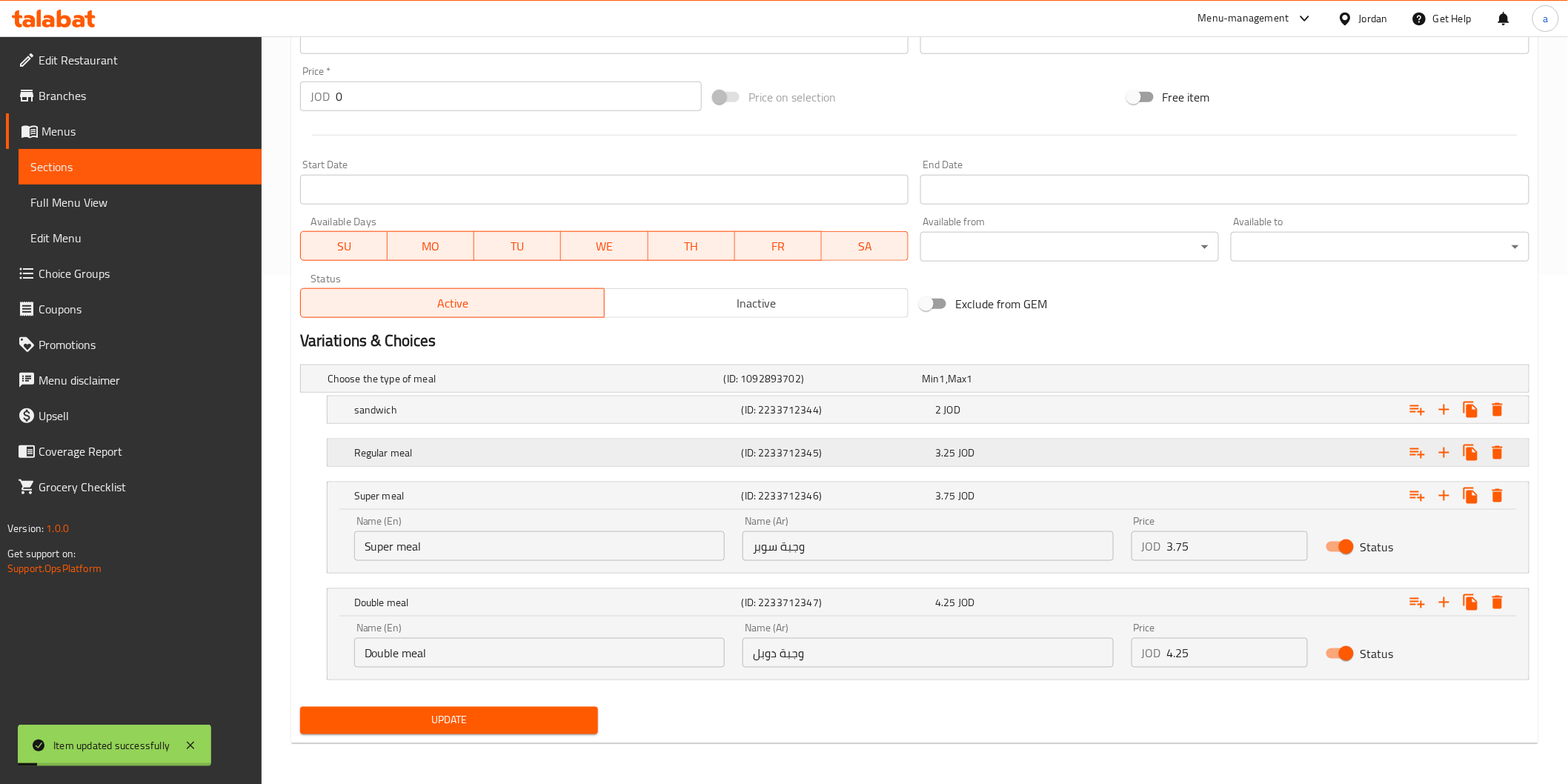
click at [538, 387] on h5 "Regular meal" at bounding box center [522, 378] width 390 height 15
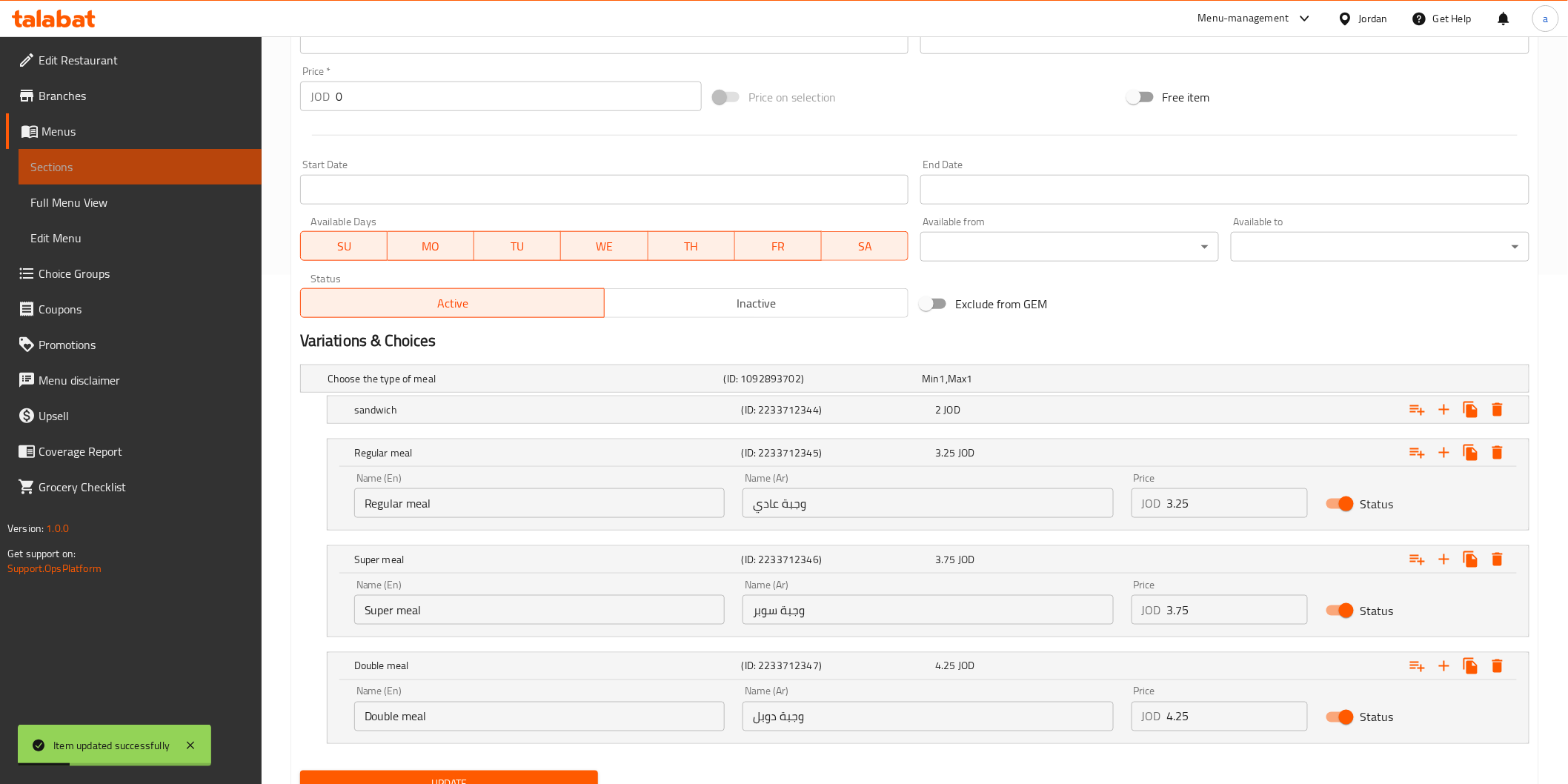
click at [146, 175] on span "Sections" at bounding box center [139, 167] width 219 height 18
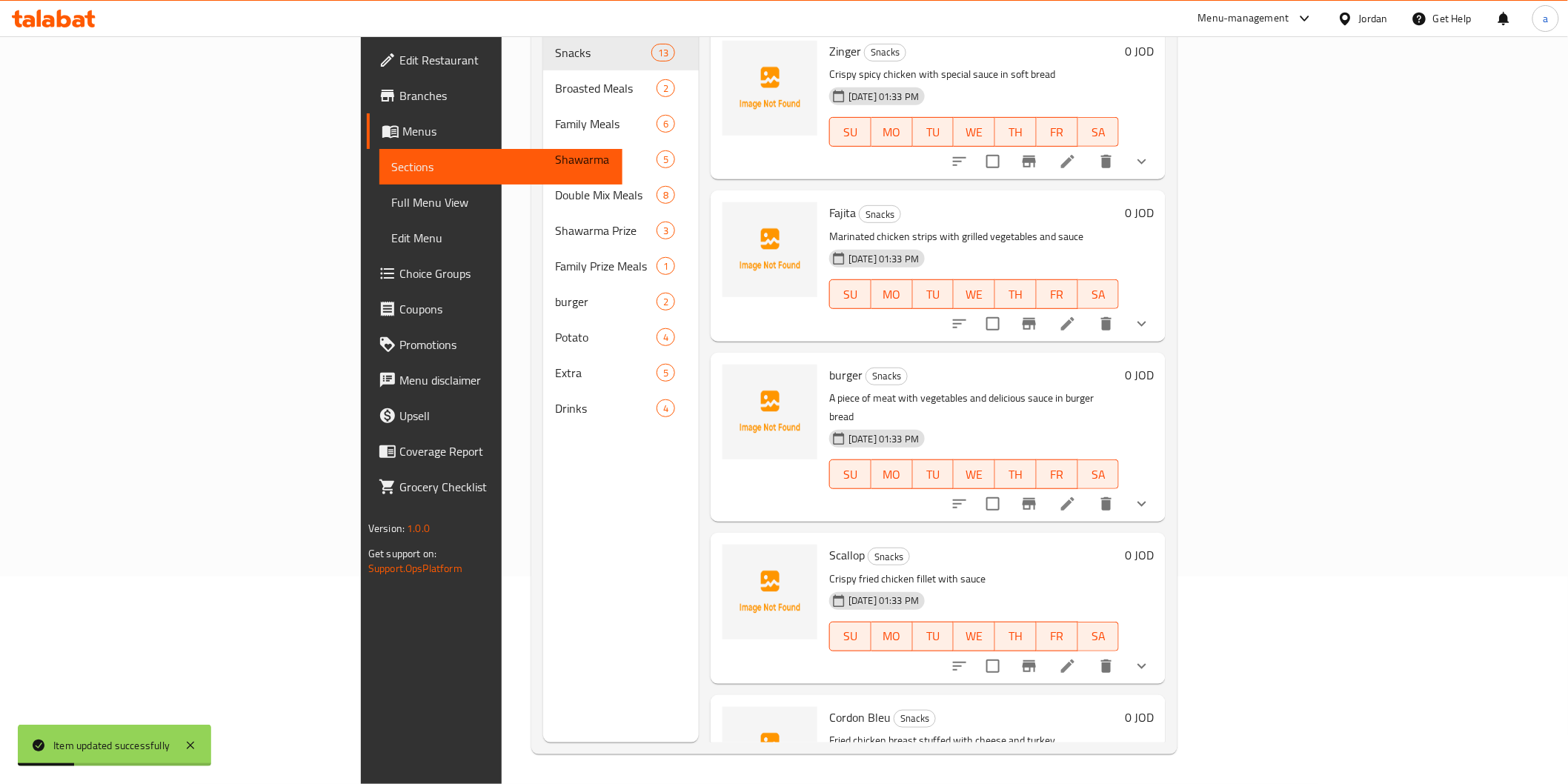
scroll to position [207, 0]
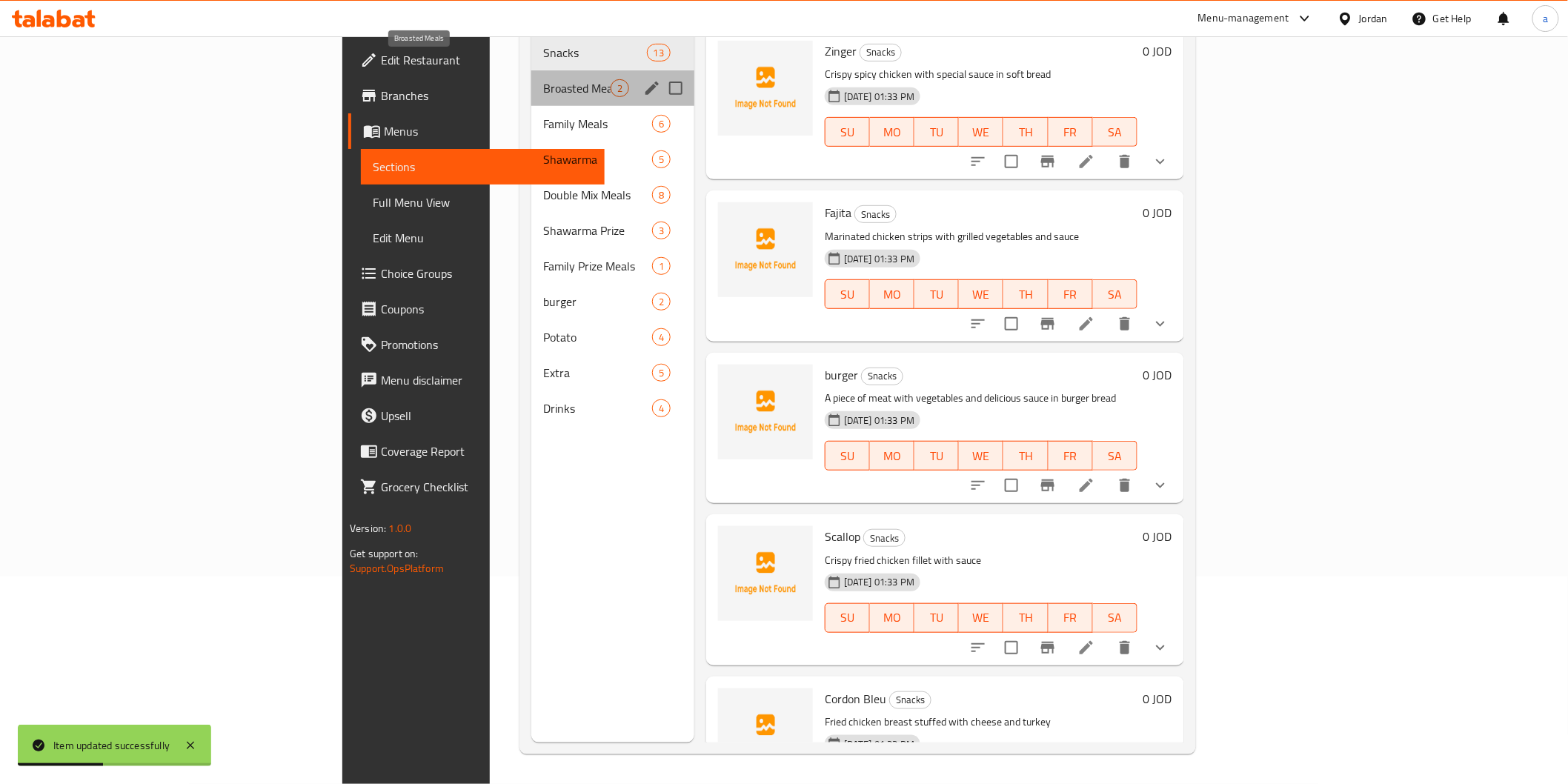
click at [543, 79] on span "Broasted Meals" at bounding box center [577, 88] width 67 height 18
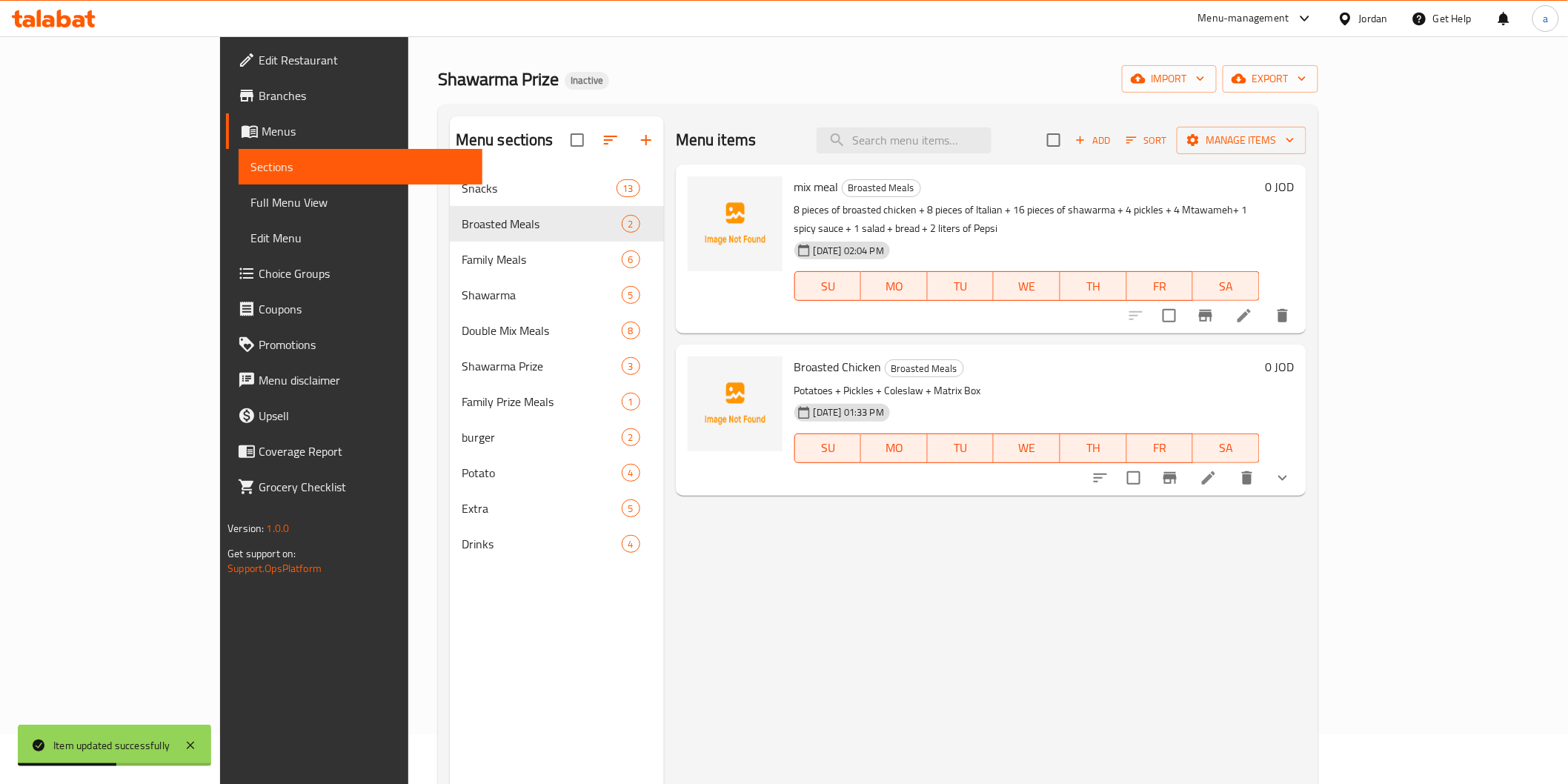
scroll to position [42, 0]
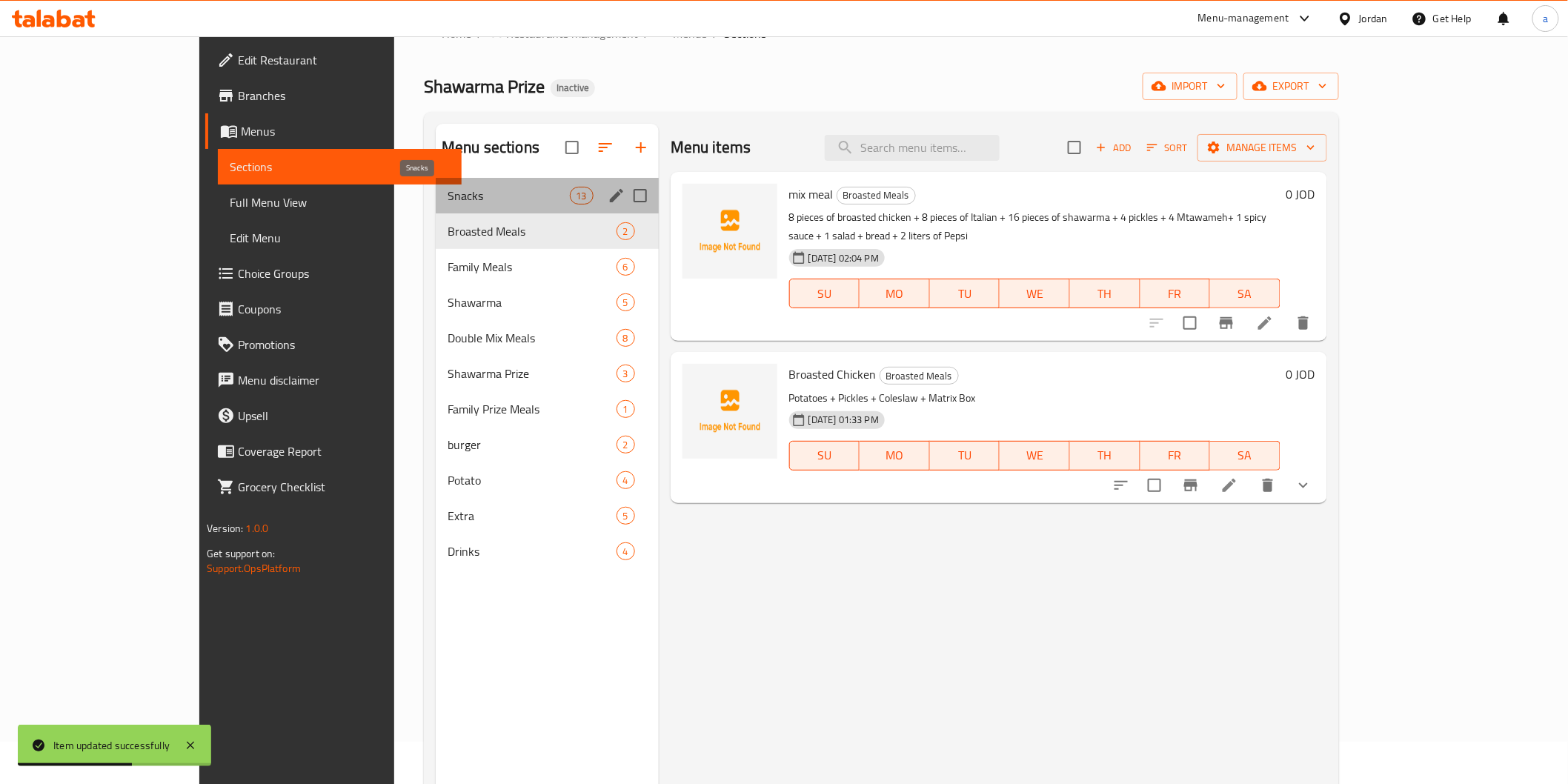
click at [447, 202] on span "Snacks" at bounding box center [508, 196] width 122 height 18
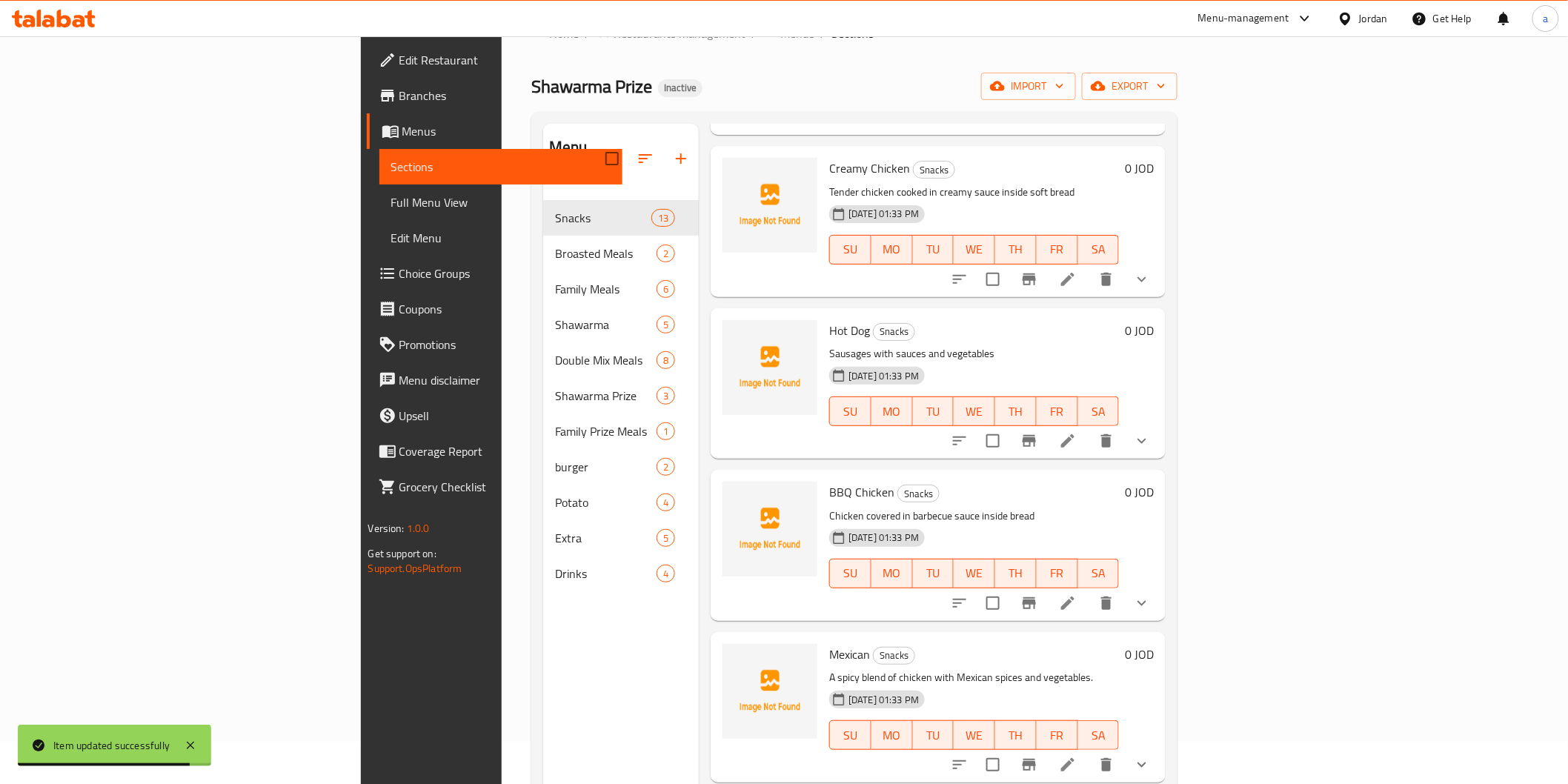
scroll to position [906, 0]
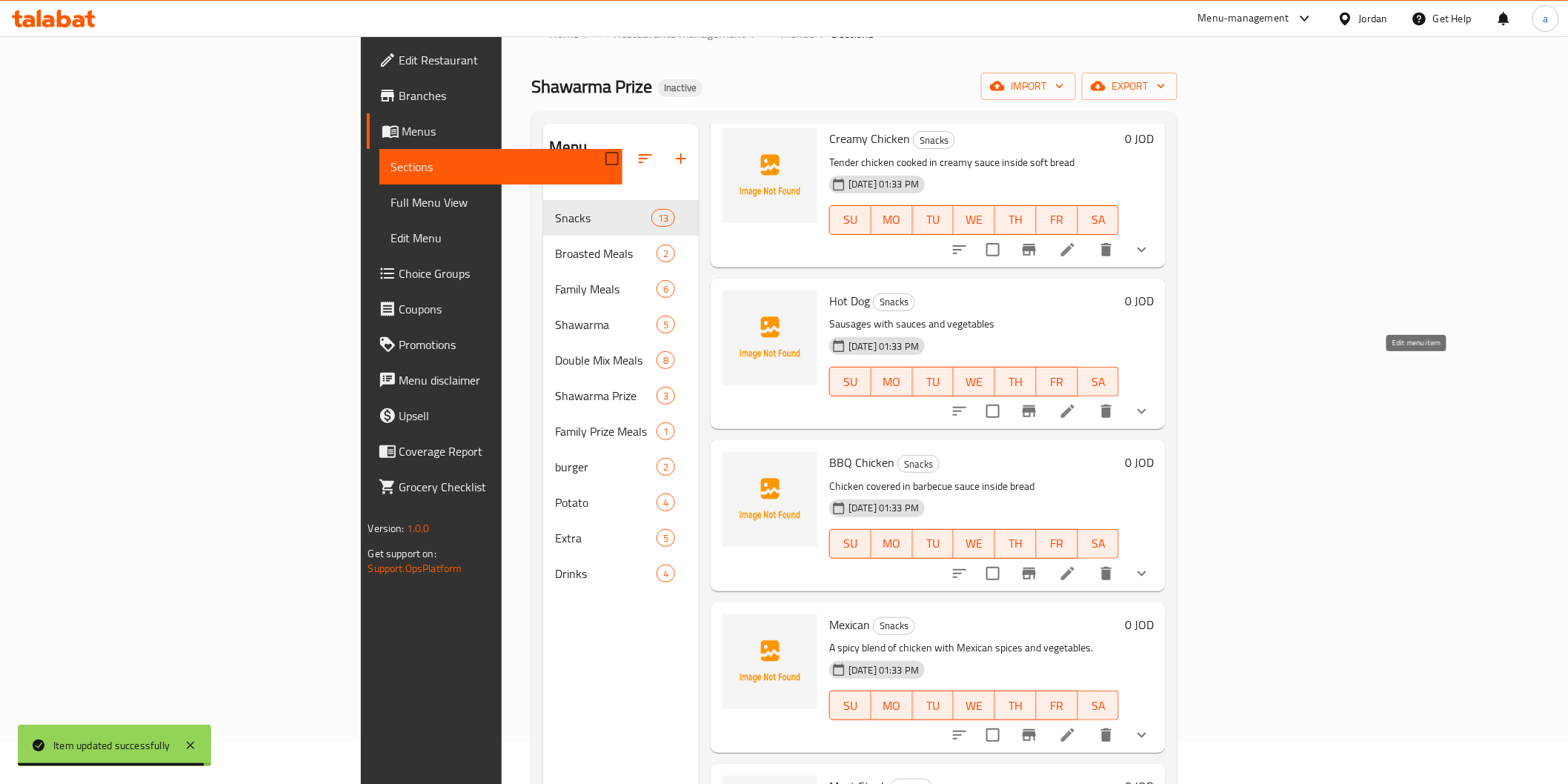
click at [1077, 403] on icon at bounding box center [1069, 412] width 18 height 18
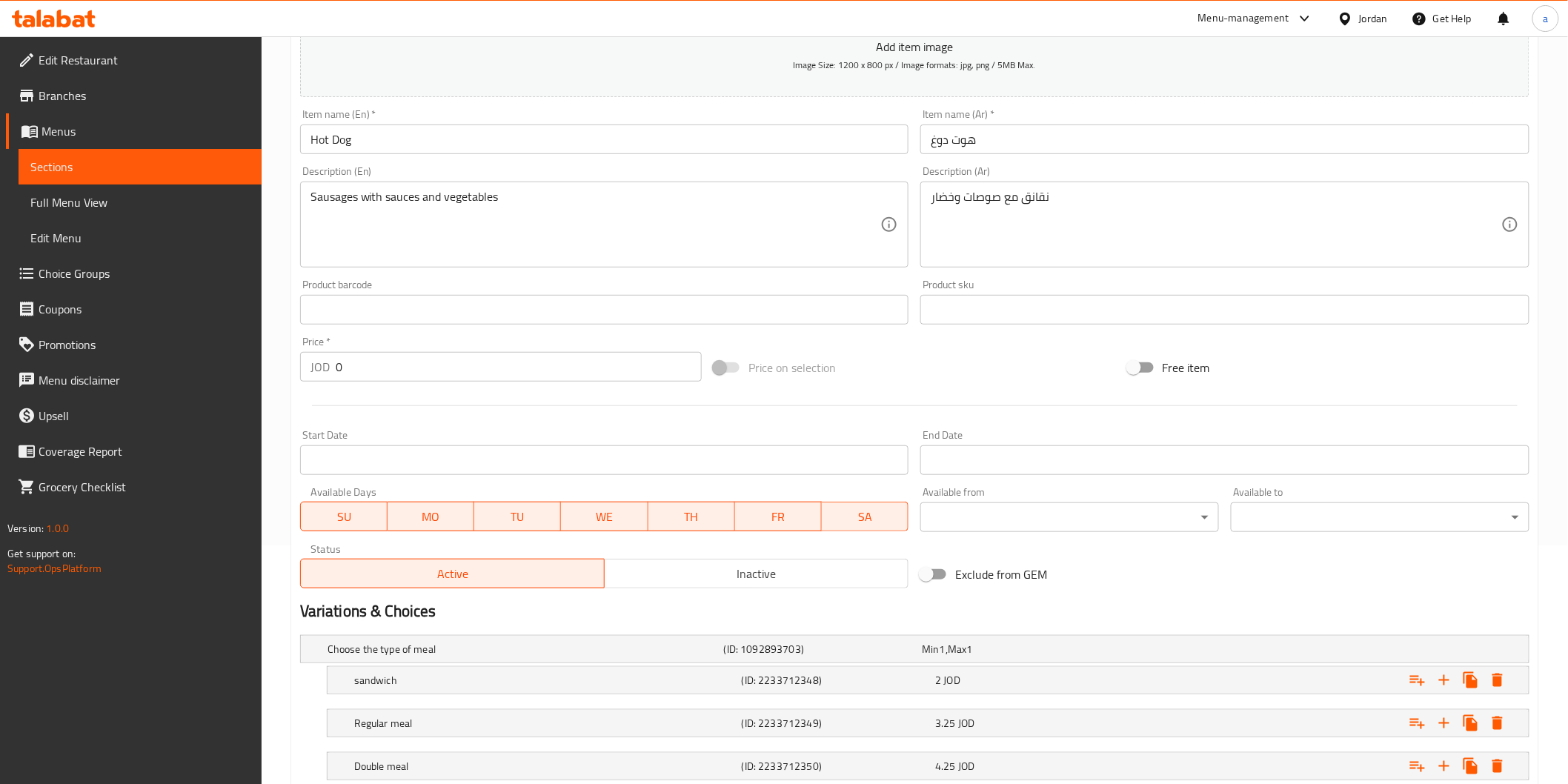
scroll to position [329, 0]
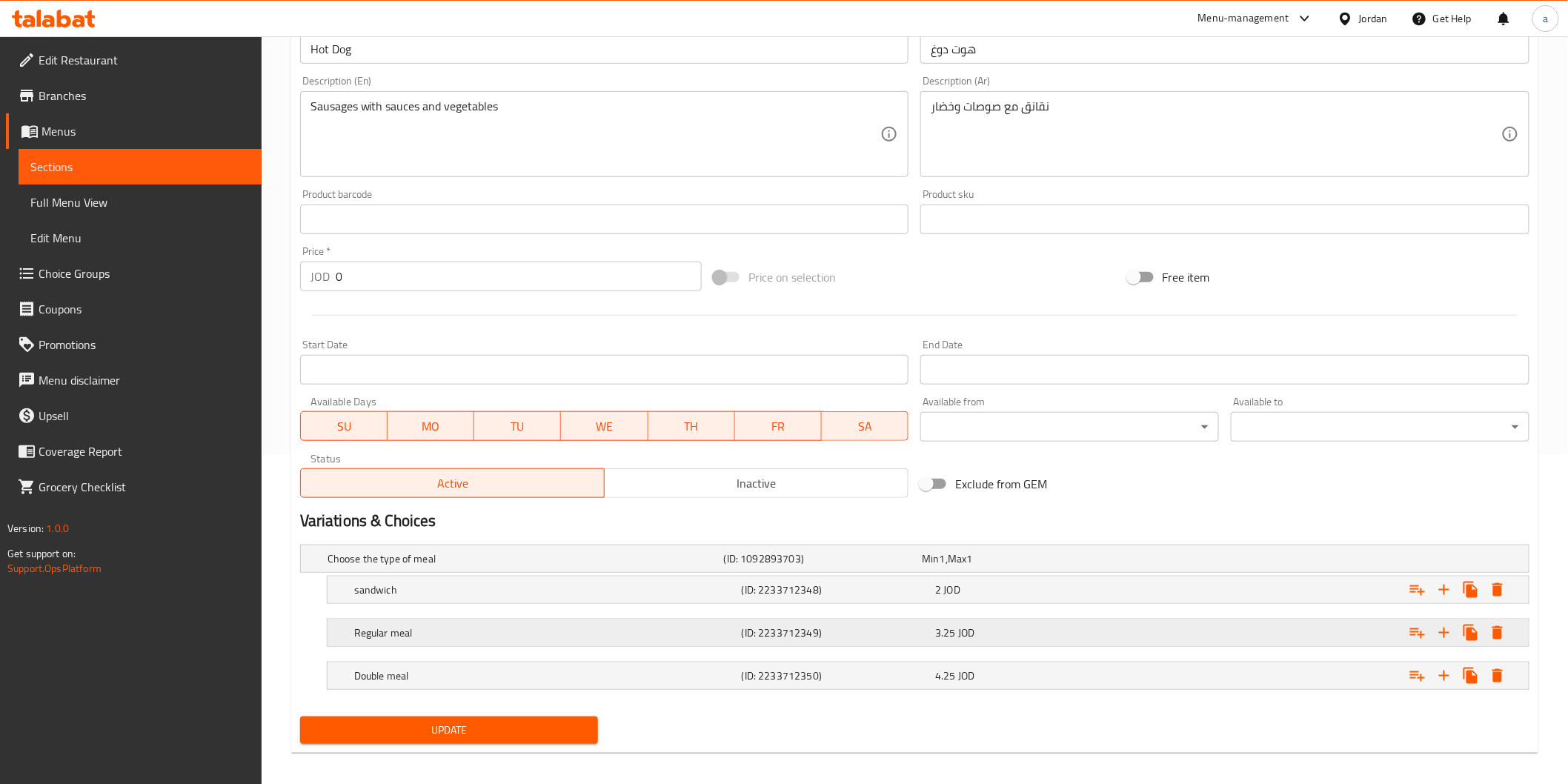
click at [794, 567] on h5 "(ID: 2233712349)" at bounding box center [820, 558] width 193 height 15
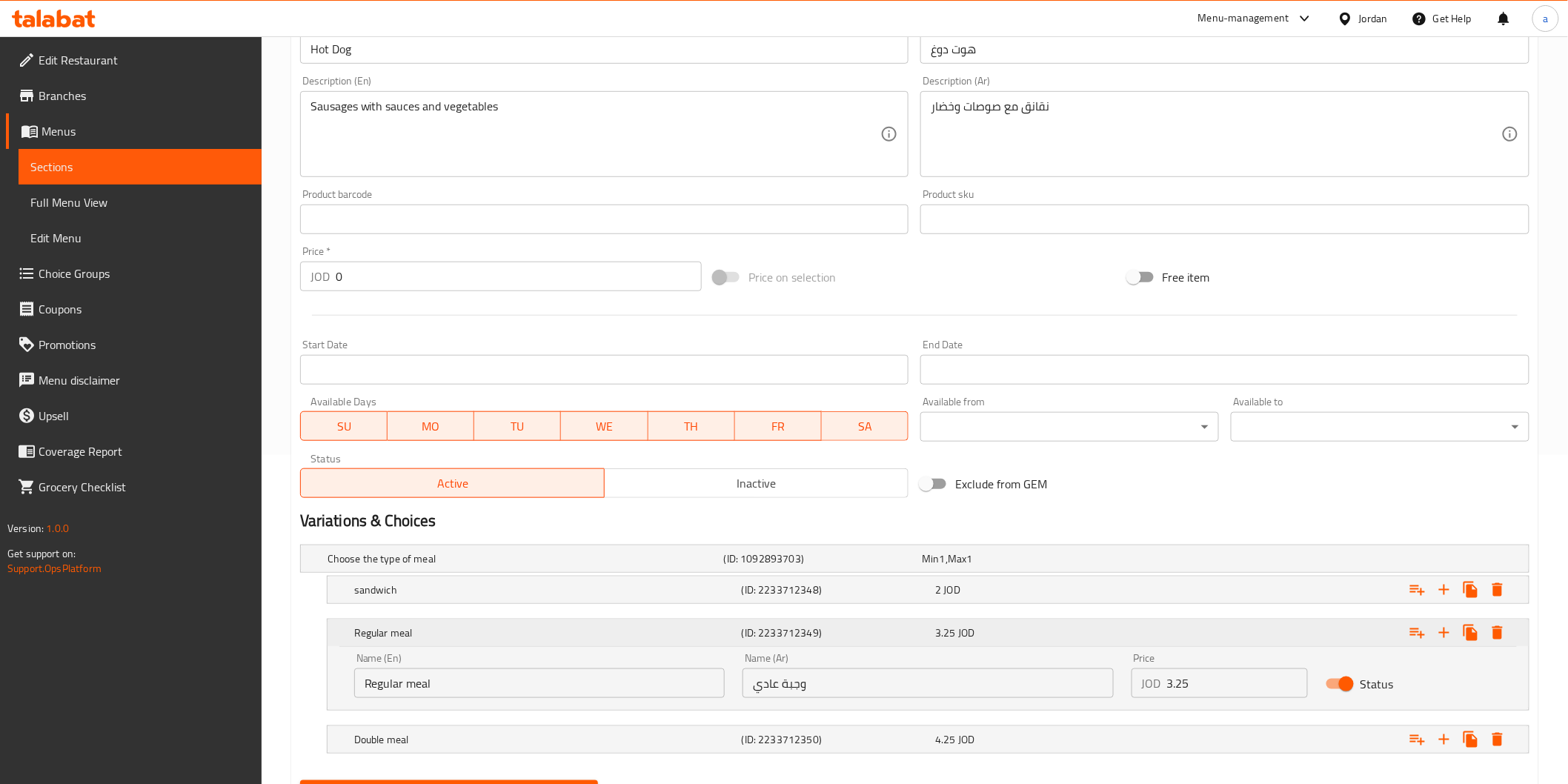
scroll to position [403, 0]
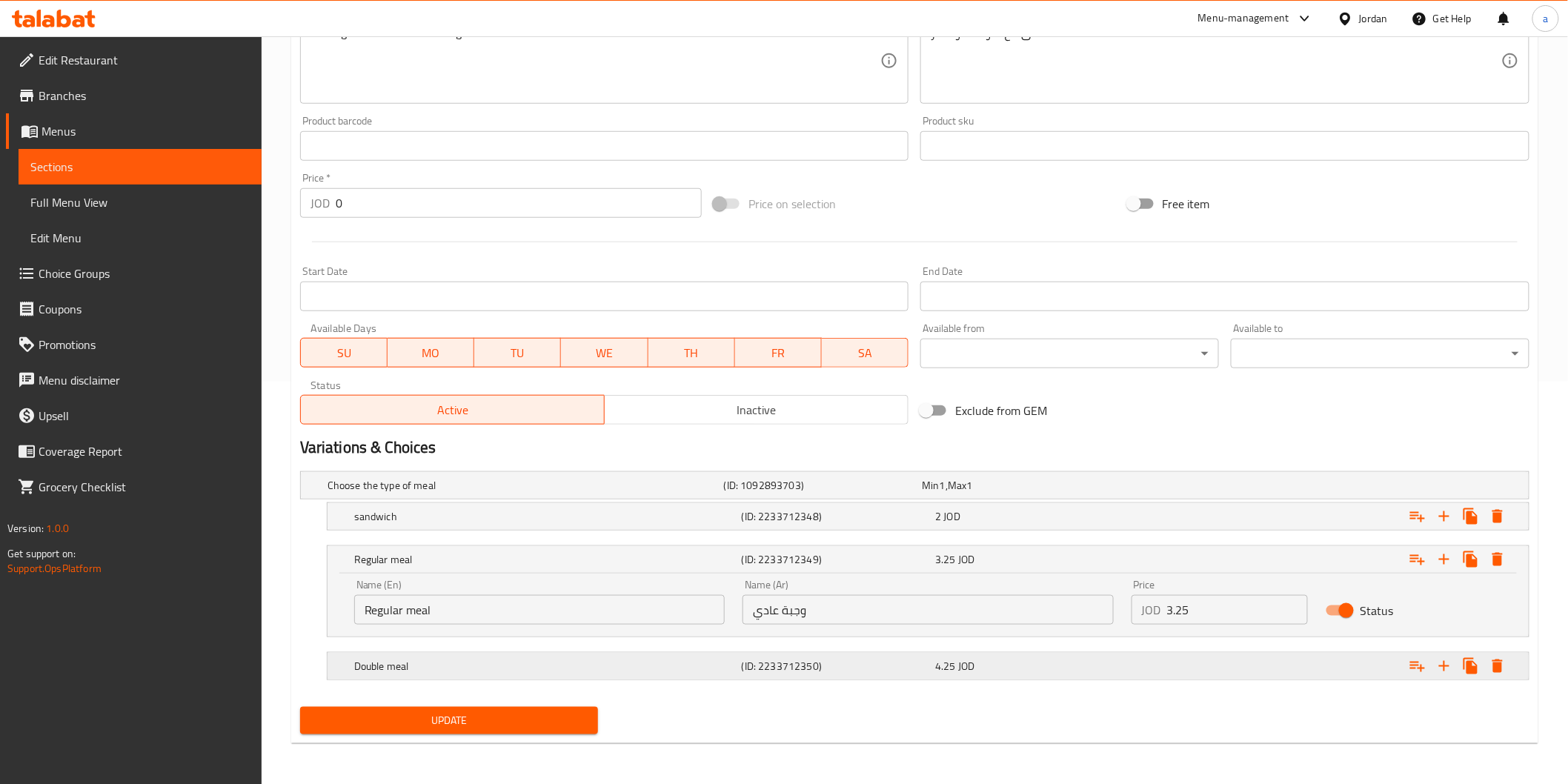
click at [784, 502] on div "Double meal (ID: 2233712350) 4.25 JOD" at bounding box center [920, 486] width 1190 height 33
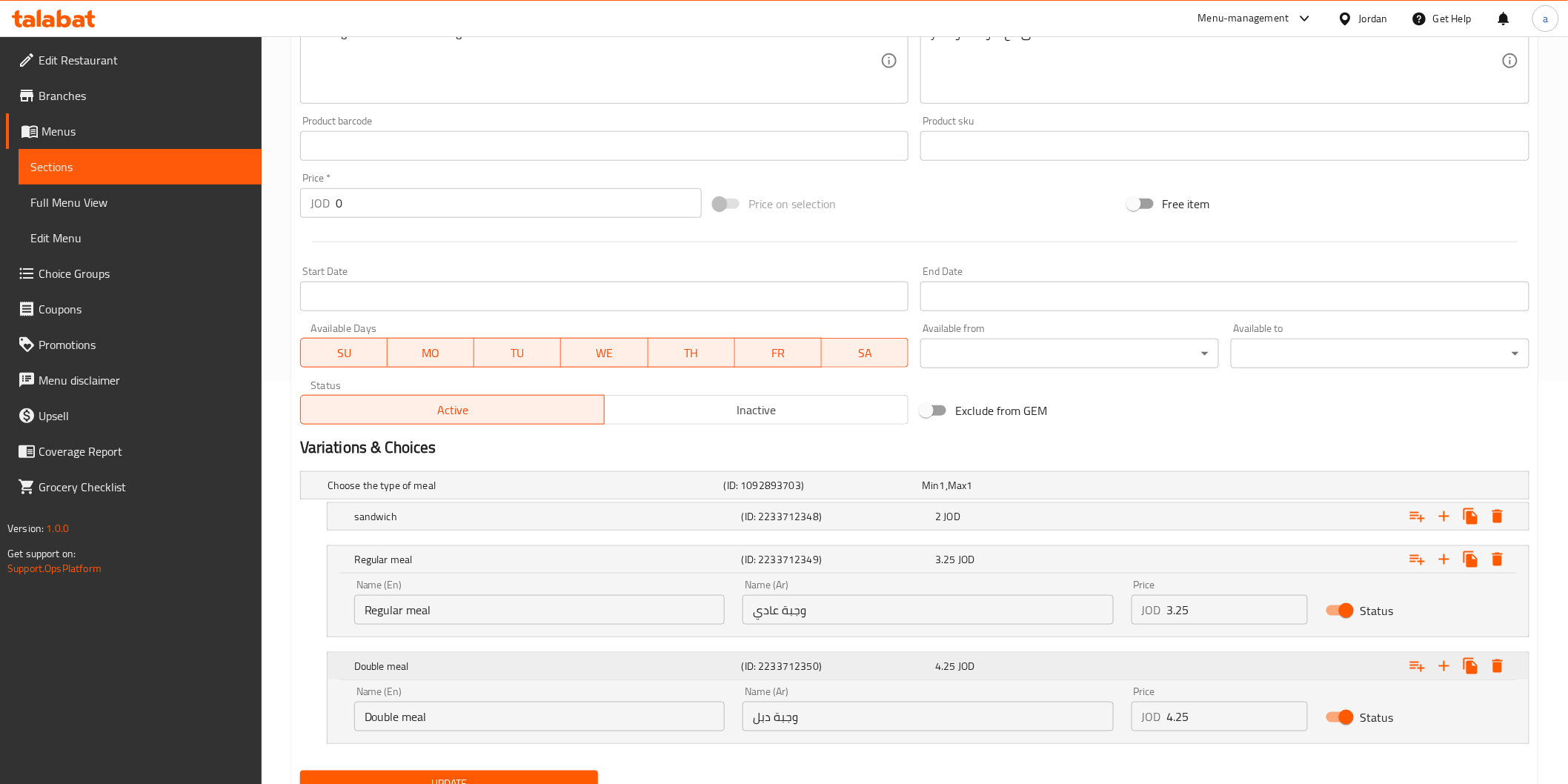
scroll to position [466, 0]
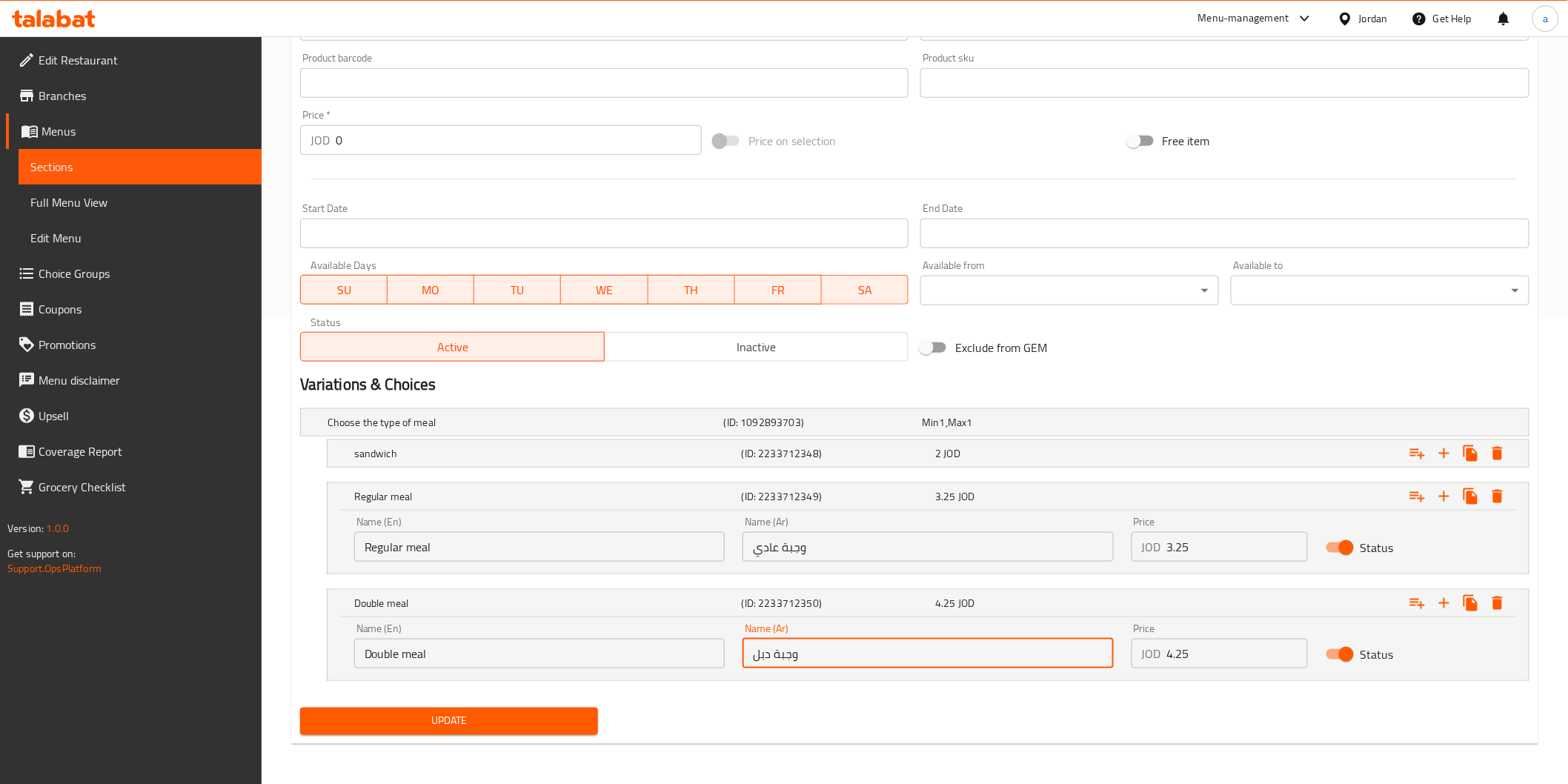
click at [763, 662] on input "وجبة دبل" at bounding box center [928, 653] width 370 height 30
type input "وجبة دوبل"
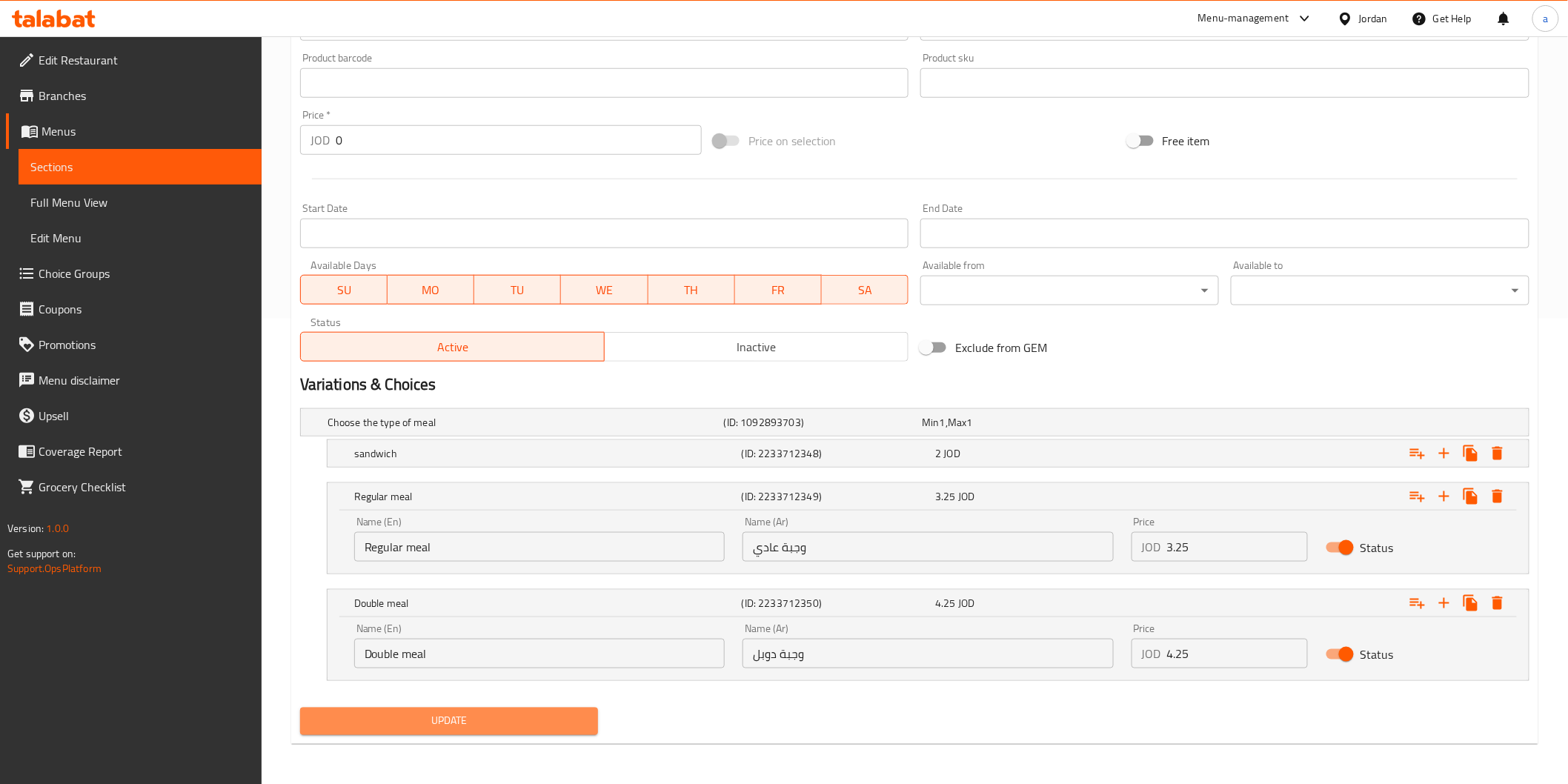
click at [562, 715] on span "Update" at bounding box center [449, 721] width 275 height 18
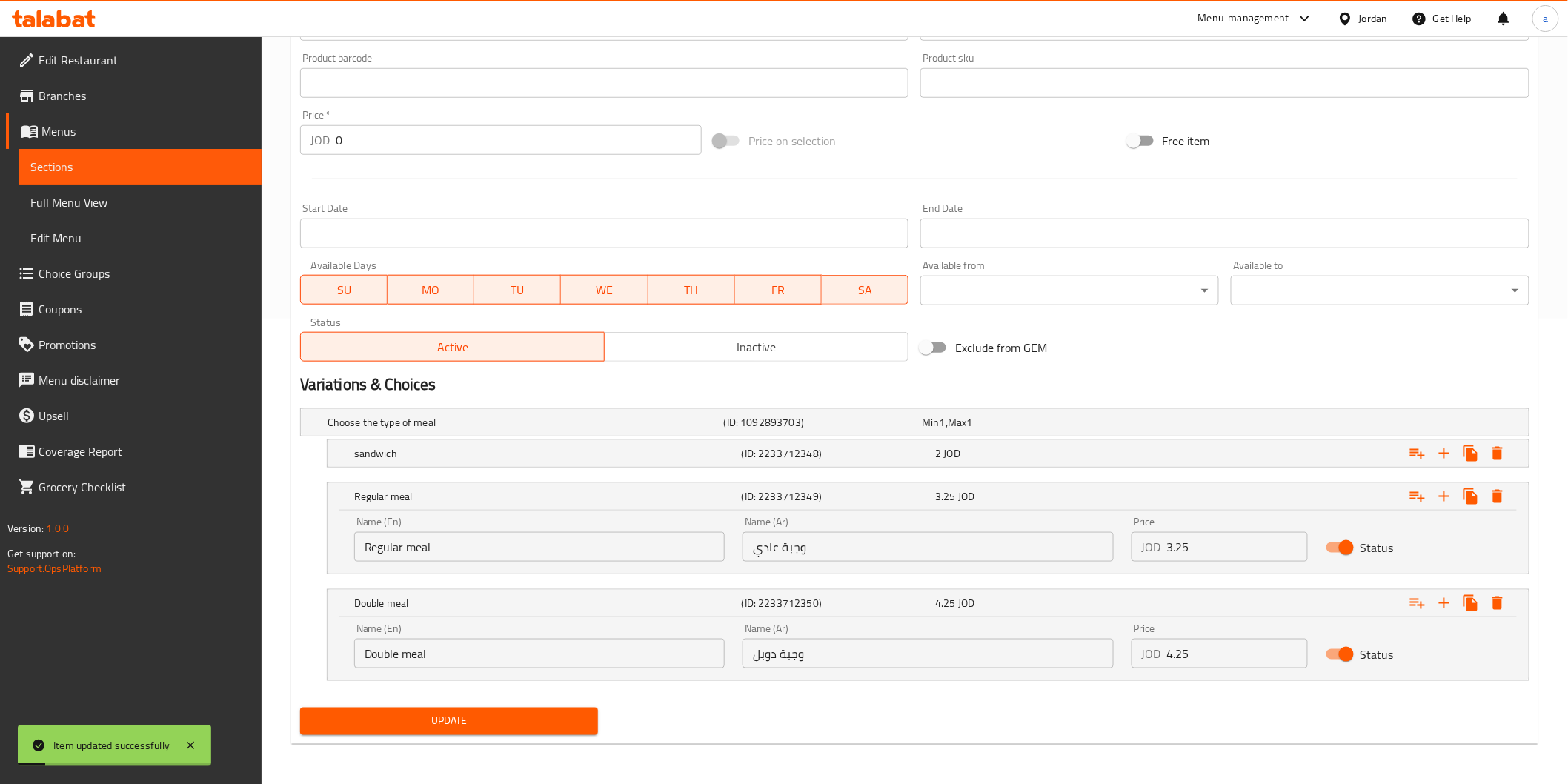
click at [180, 168] on span "Sections" at bounding box center [139, 167] width 219 height 18
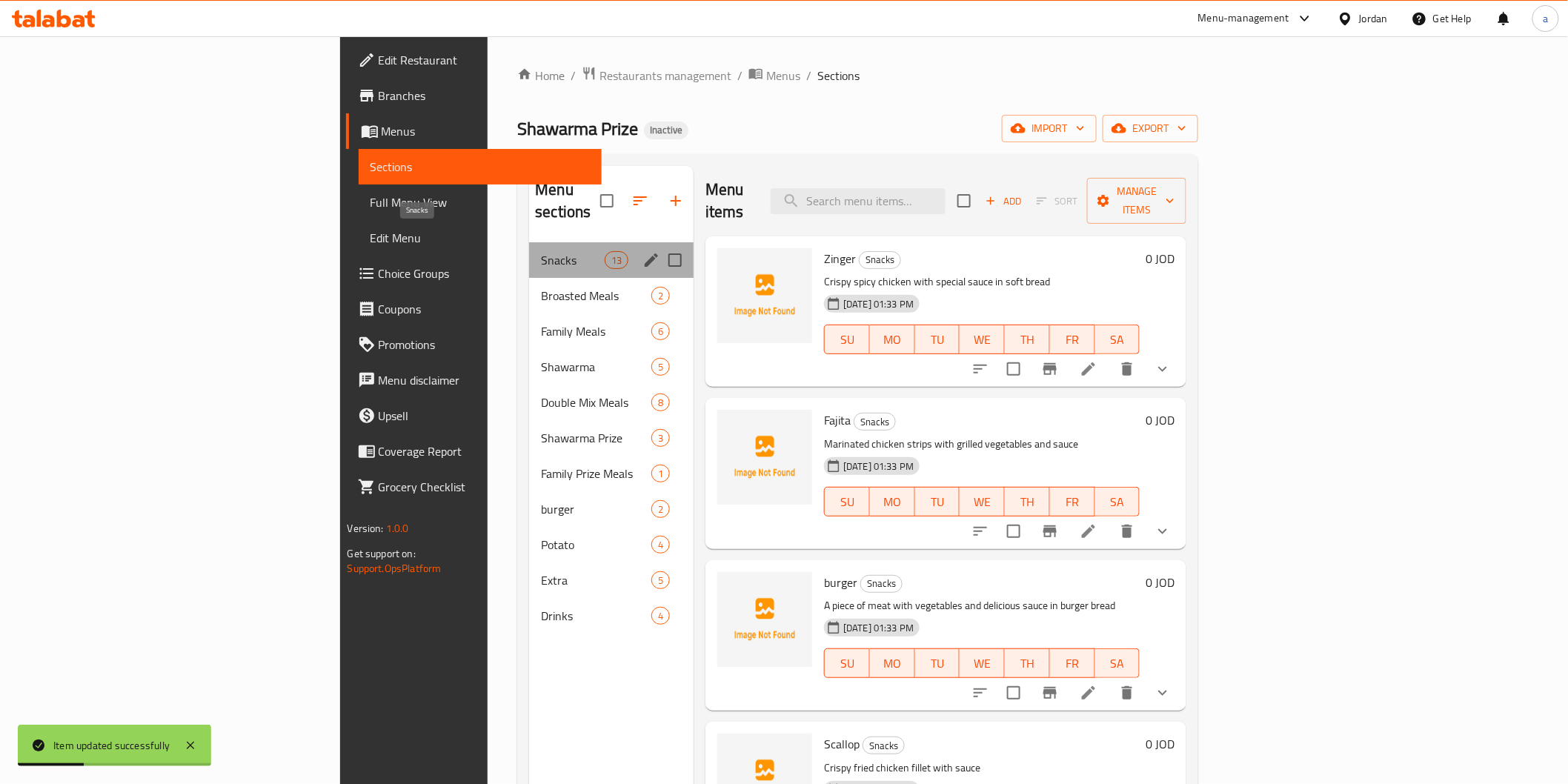
click at [541, 251] on span "Snacks" at bounding box center [572, 260] width 63 height 18
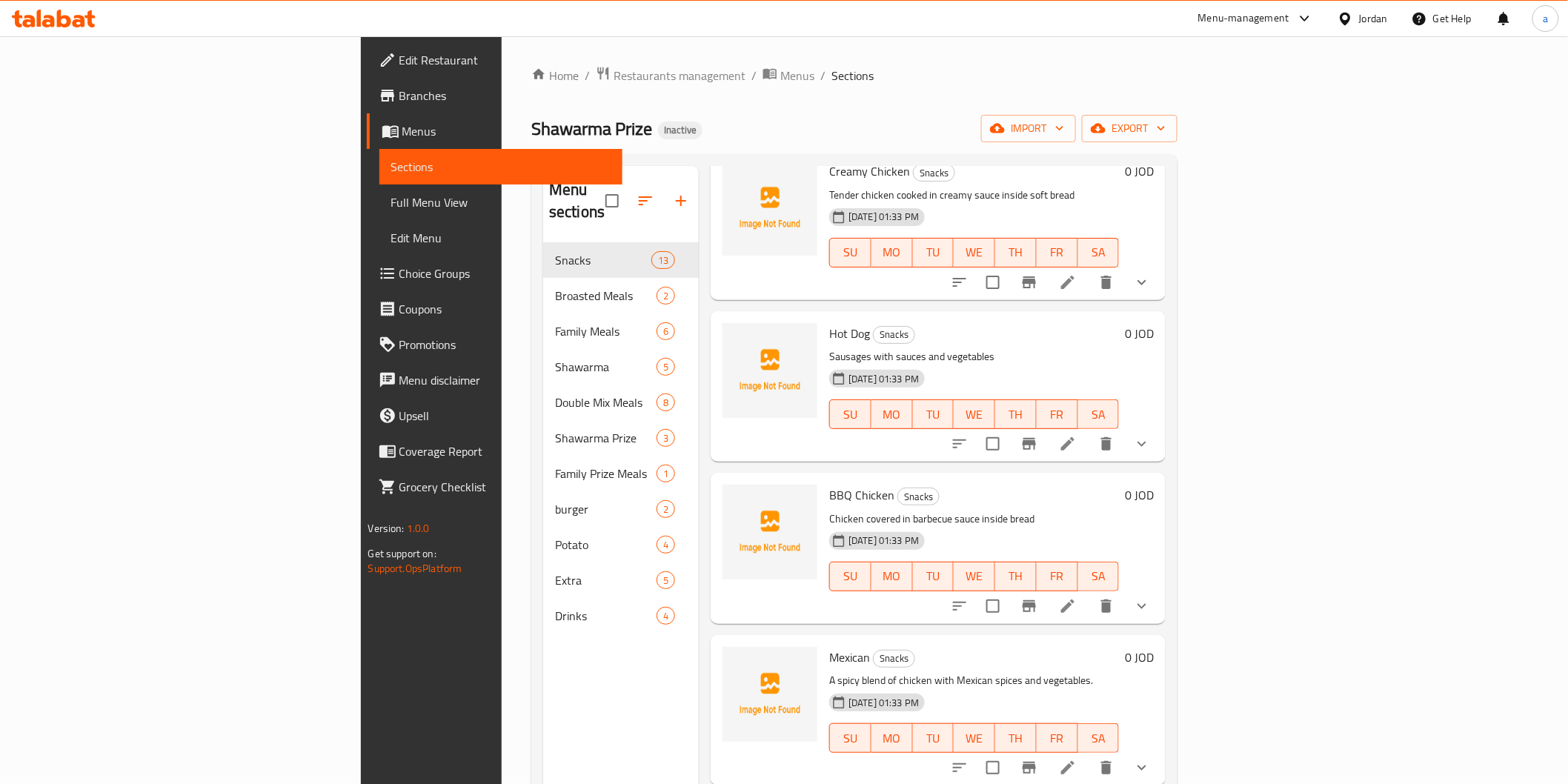
scroll to position [944, 0]
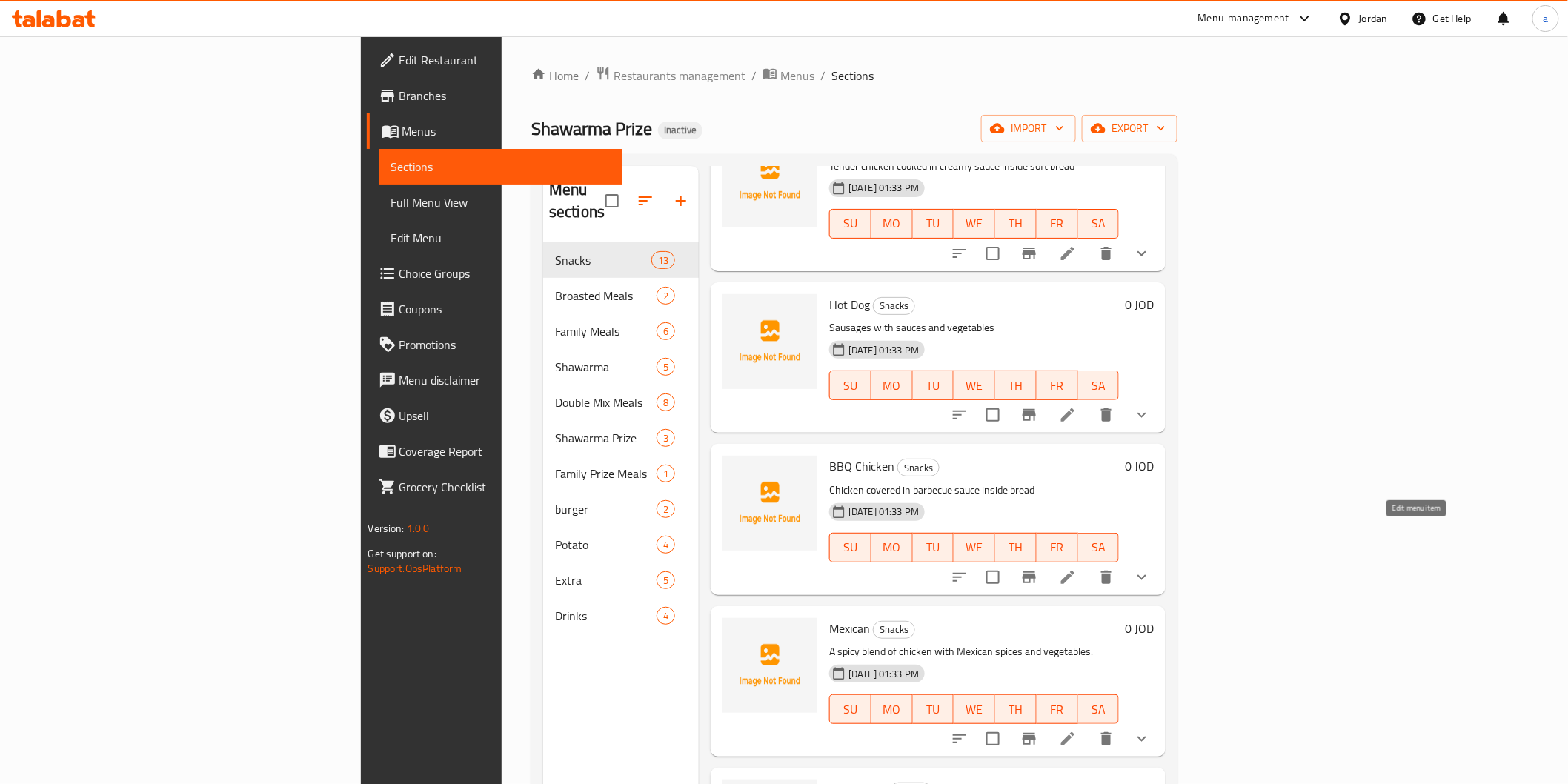
click at [1077, 568] on icon at bounding box center [1069, 578] width 18 height 18
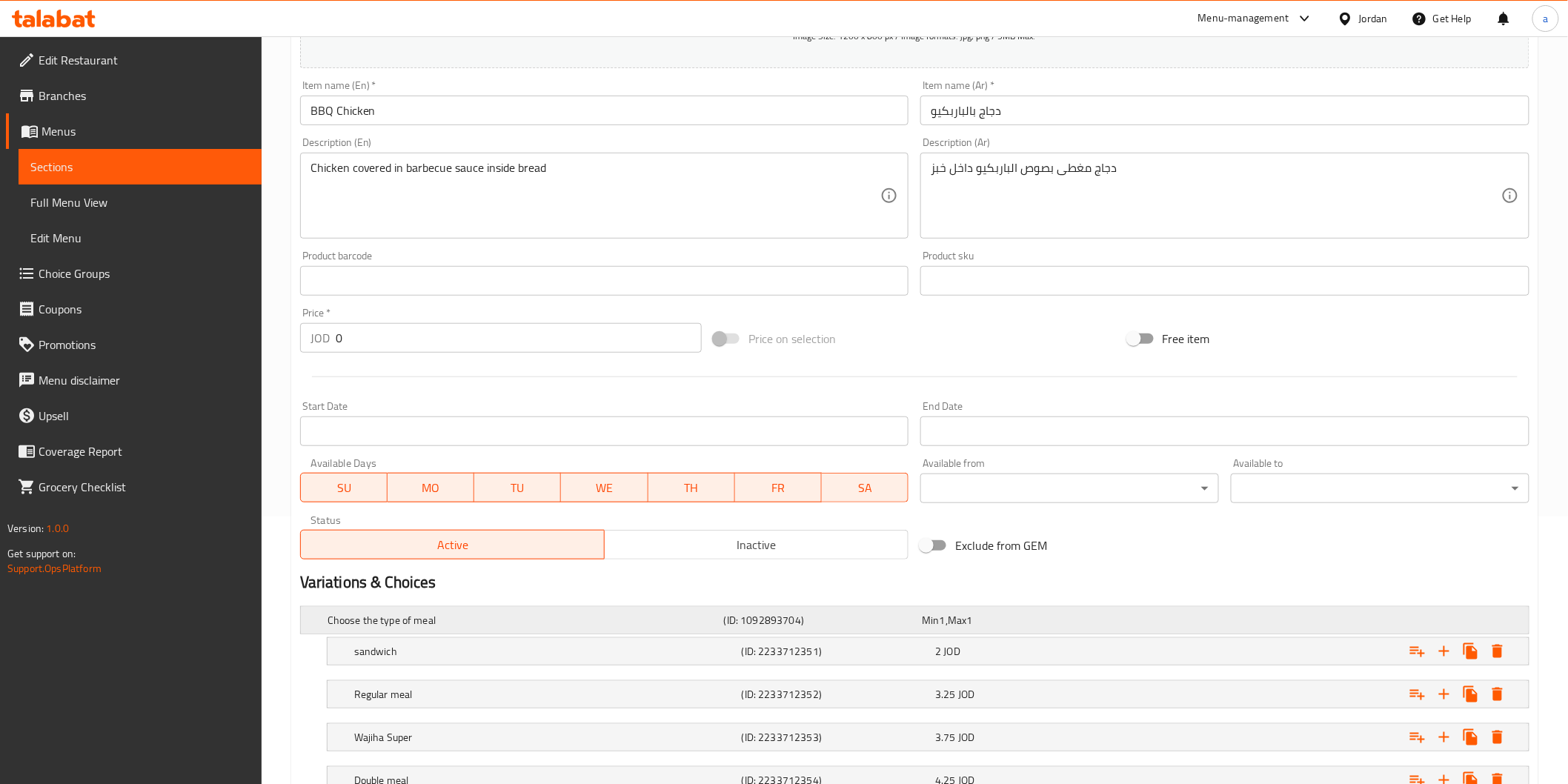
scroll to position [329, 0]
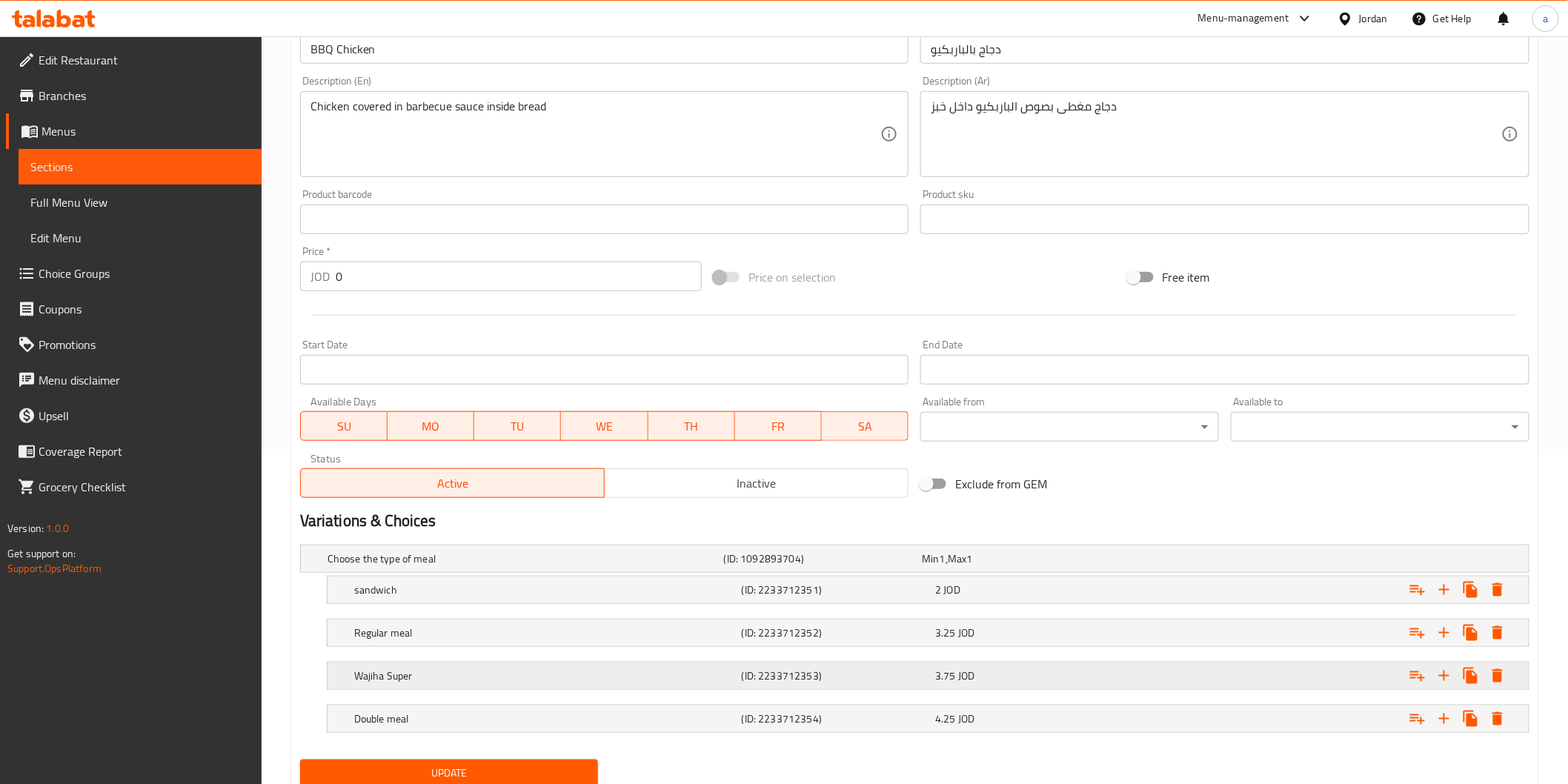
click at [721, 569] on div "Wajiha Super" at bounding box center [523, 558] width 397 height 21
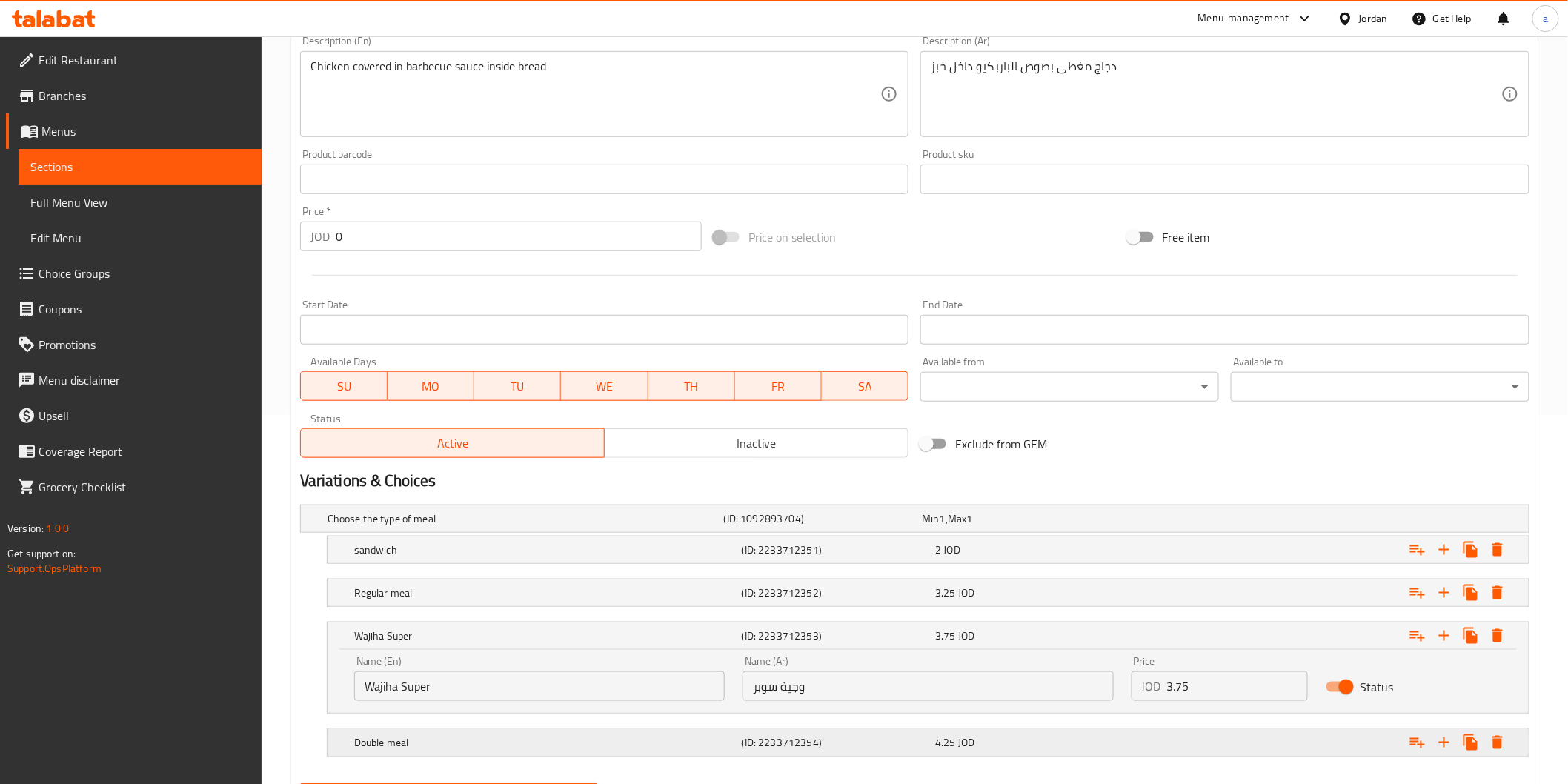
scroll to position [446, 0]
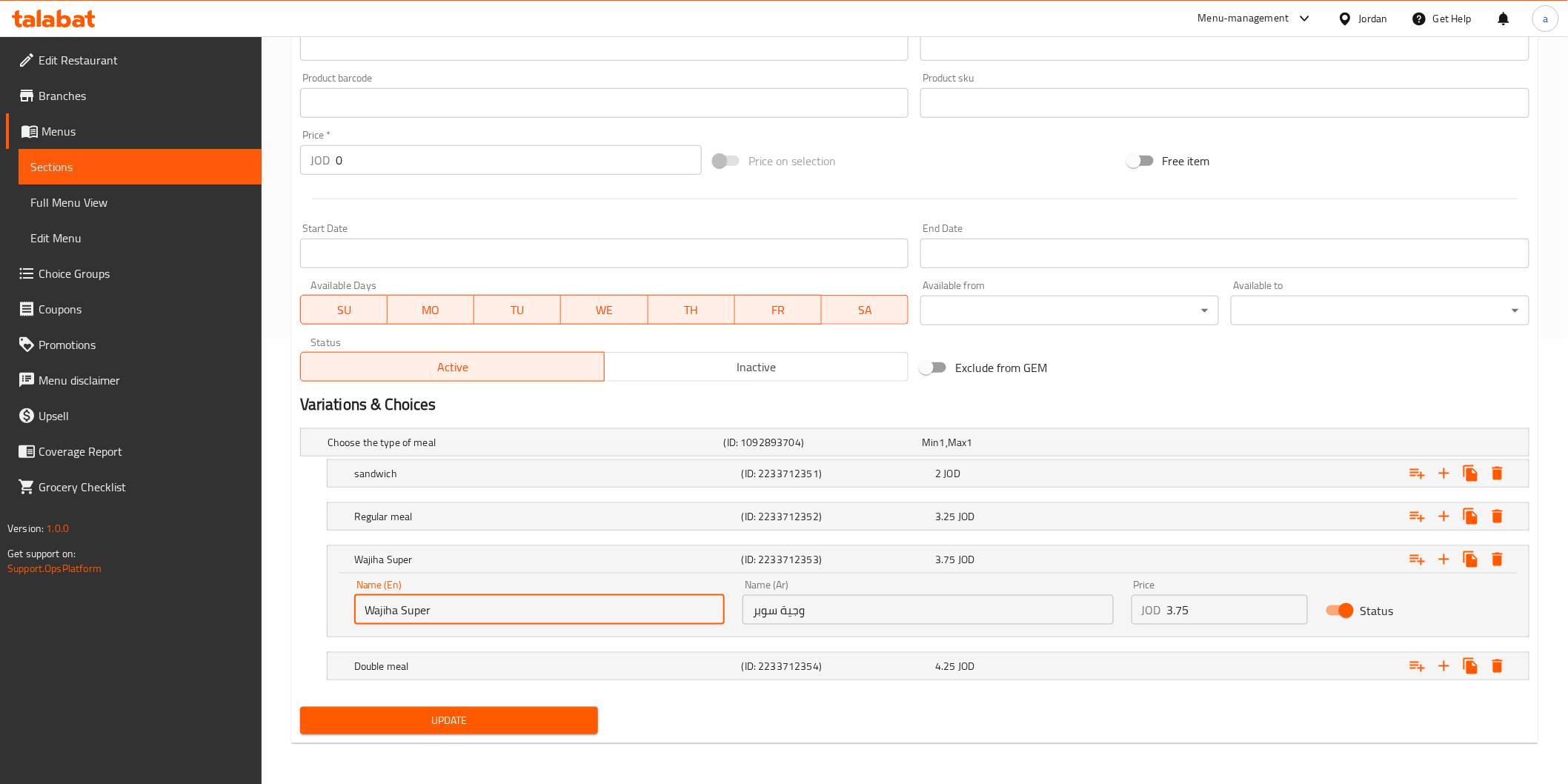
drag, startPoint x: 398, startPoint y: 610, endPoint x: 307, endPoint y: 645, distance: 97.5
click at [307, 645] on div "Choose the type of meal (ID: 1092893704) Min 1 , Max 1 Name (En) Choose the typ…" at bounding box center [915, 562] width 1241 height 278
click at [435, 621] on input "Super" at bounding box center [539, 609] width 370 height 30
type input "Super meal"
click at [783, 612] on input "وجية سوبر" at bounding box center [928, 609] width 370 height 30
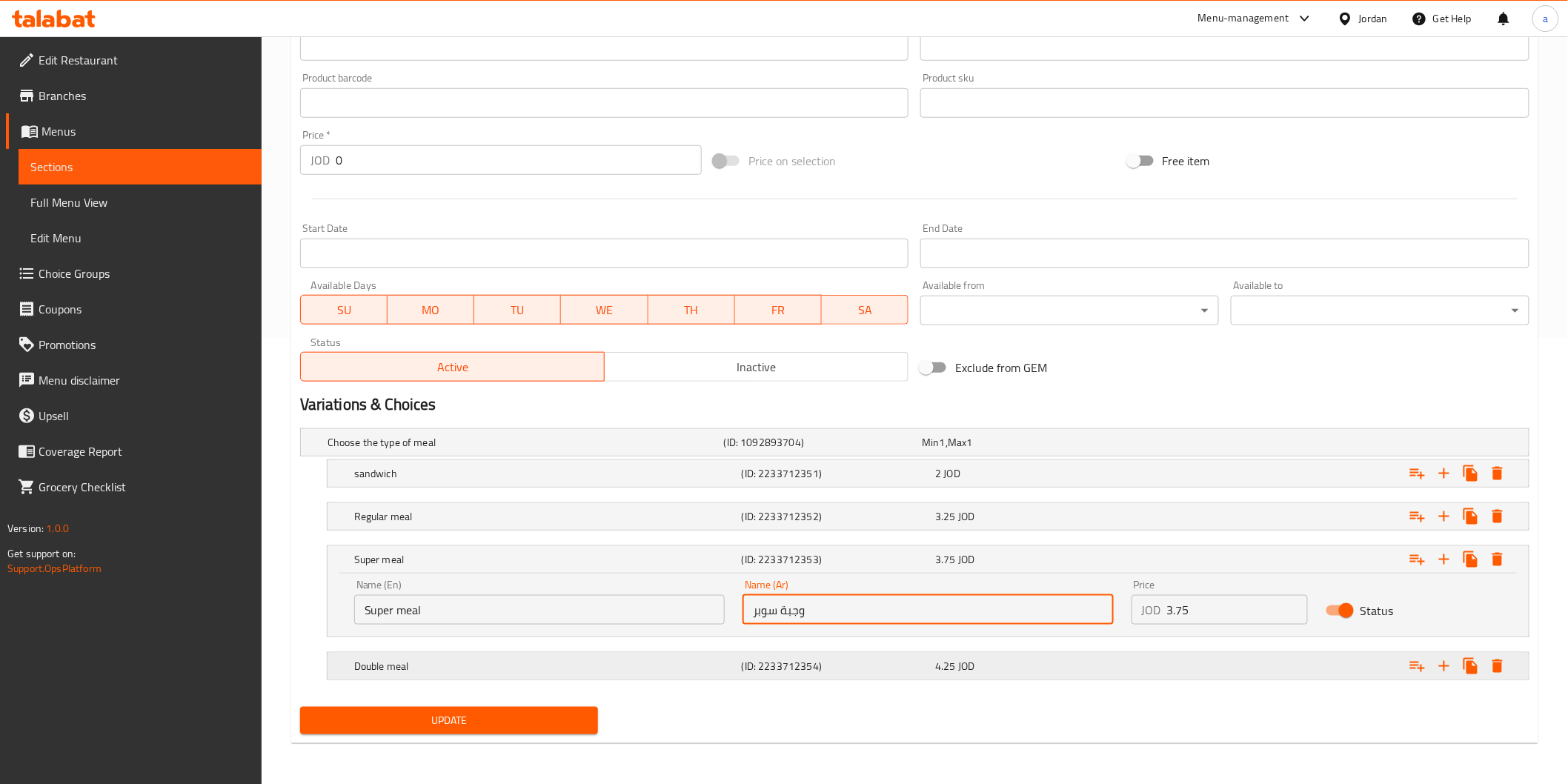
type input "وجبة سوبر"
click at [767, 450] on h5 "(ID: 2233712354)" at bounding box center [820, 442] width 193 height 15
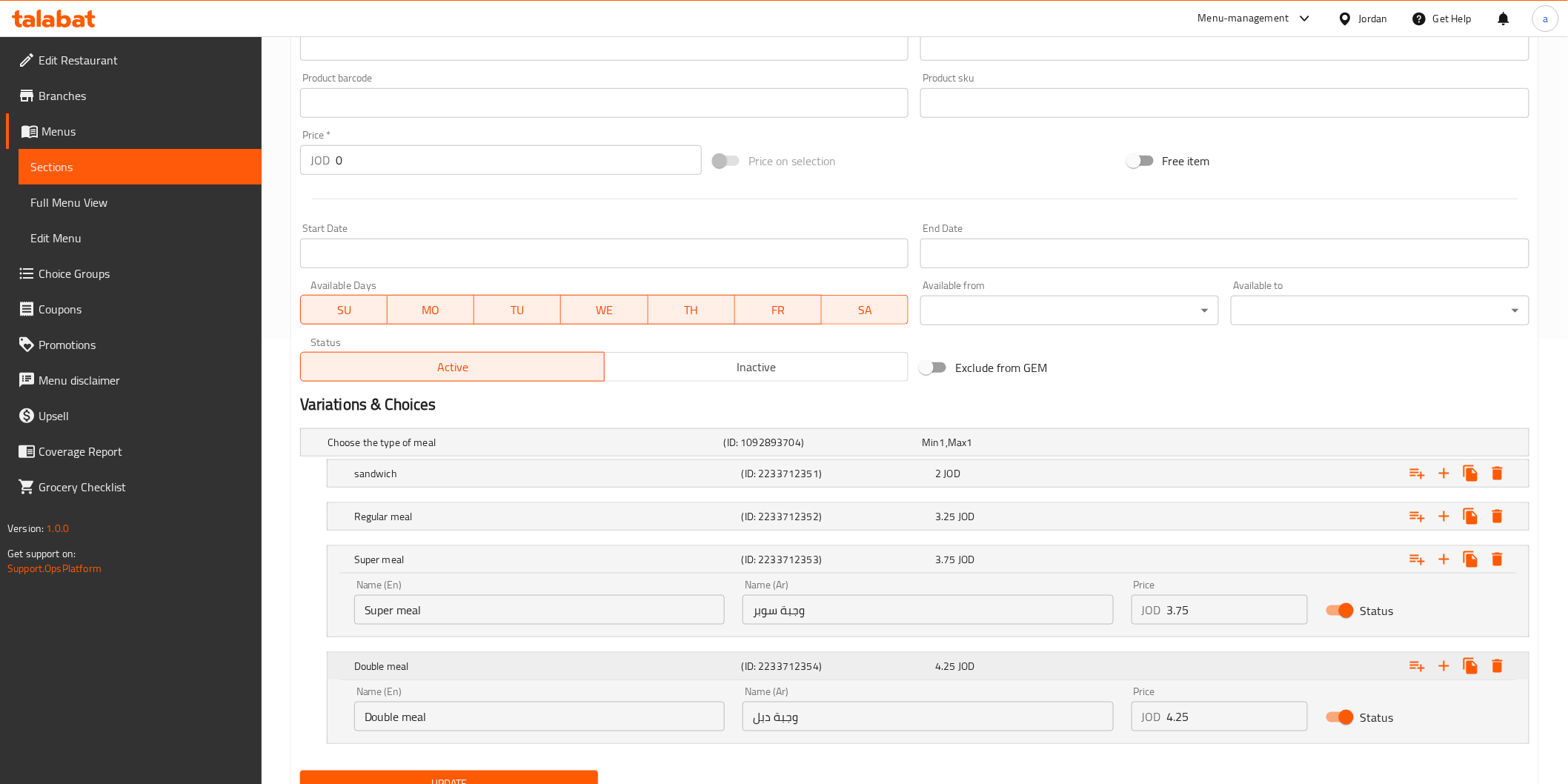
scroll to position [509, 0]
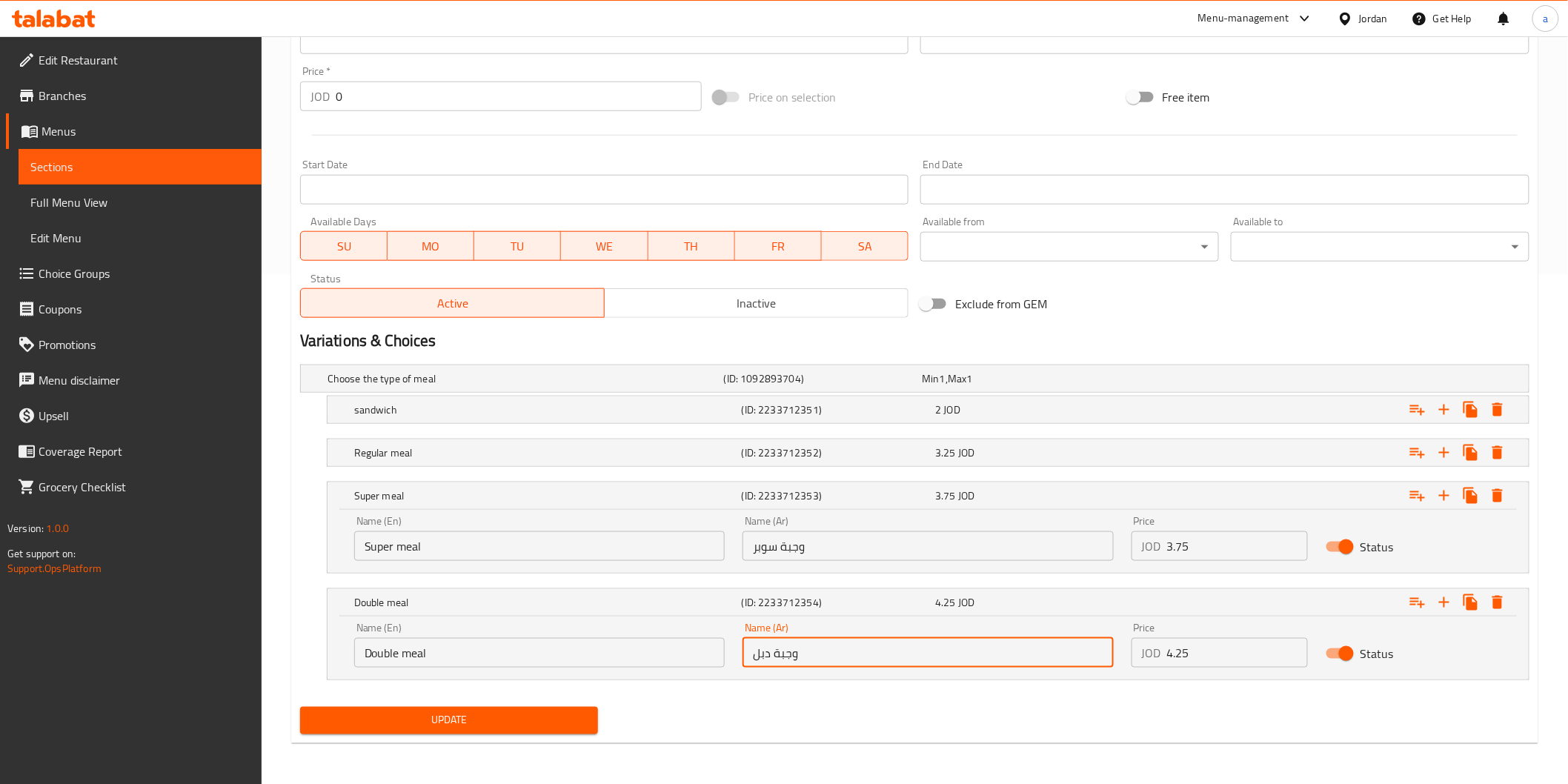
click at [766, 650] on input "وجبة دبل" at bounding box center [928, 653] width 370 height 30
type input "وجبة دوبل"
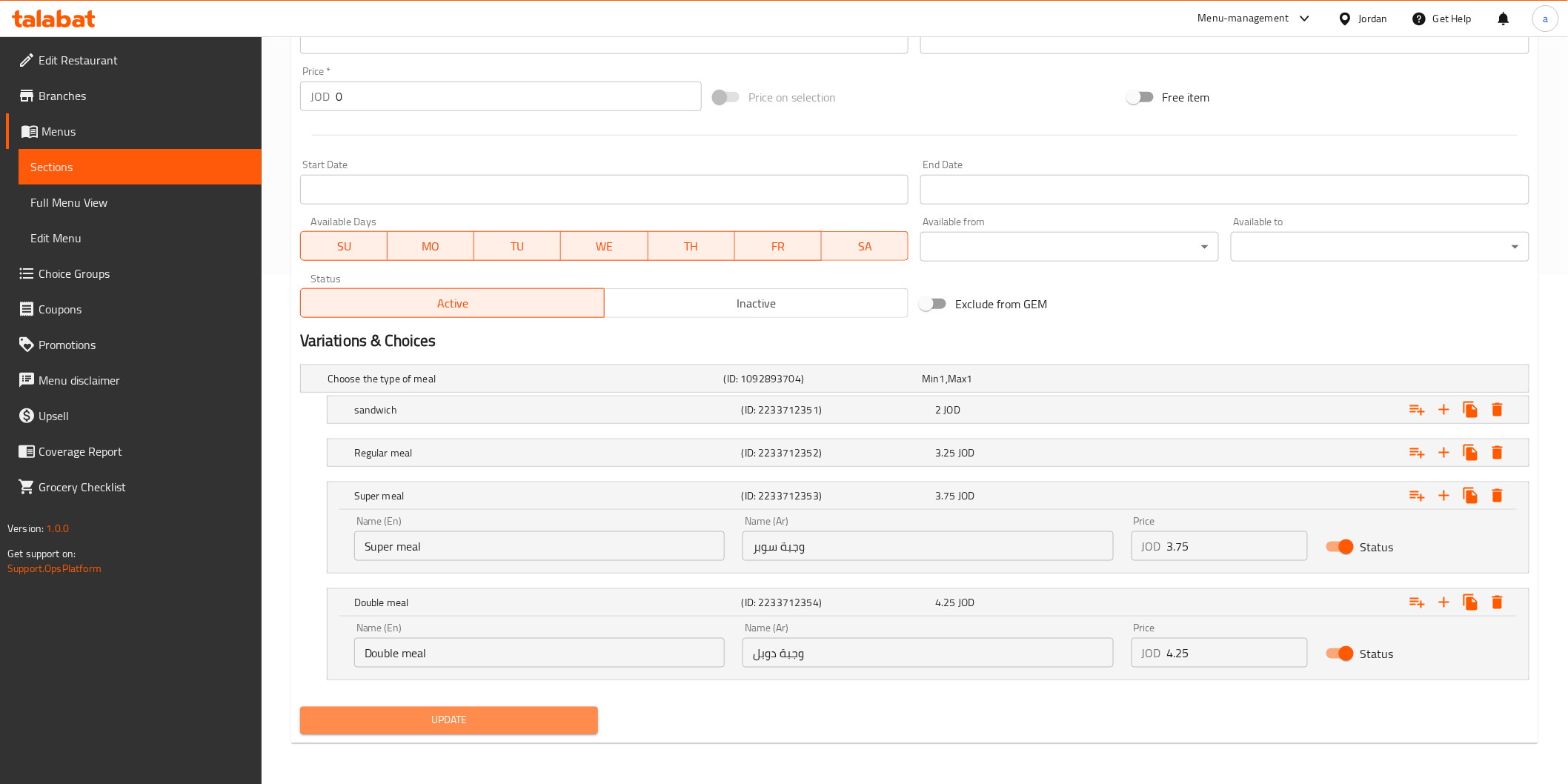
click at [550, 721] on span "Update" at bounding box center [449, 720] width 275 height 18
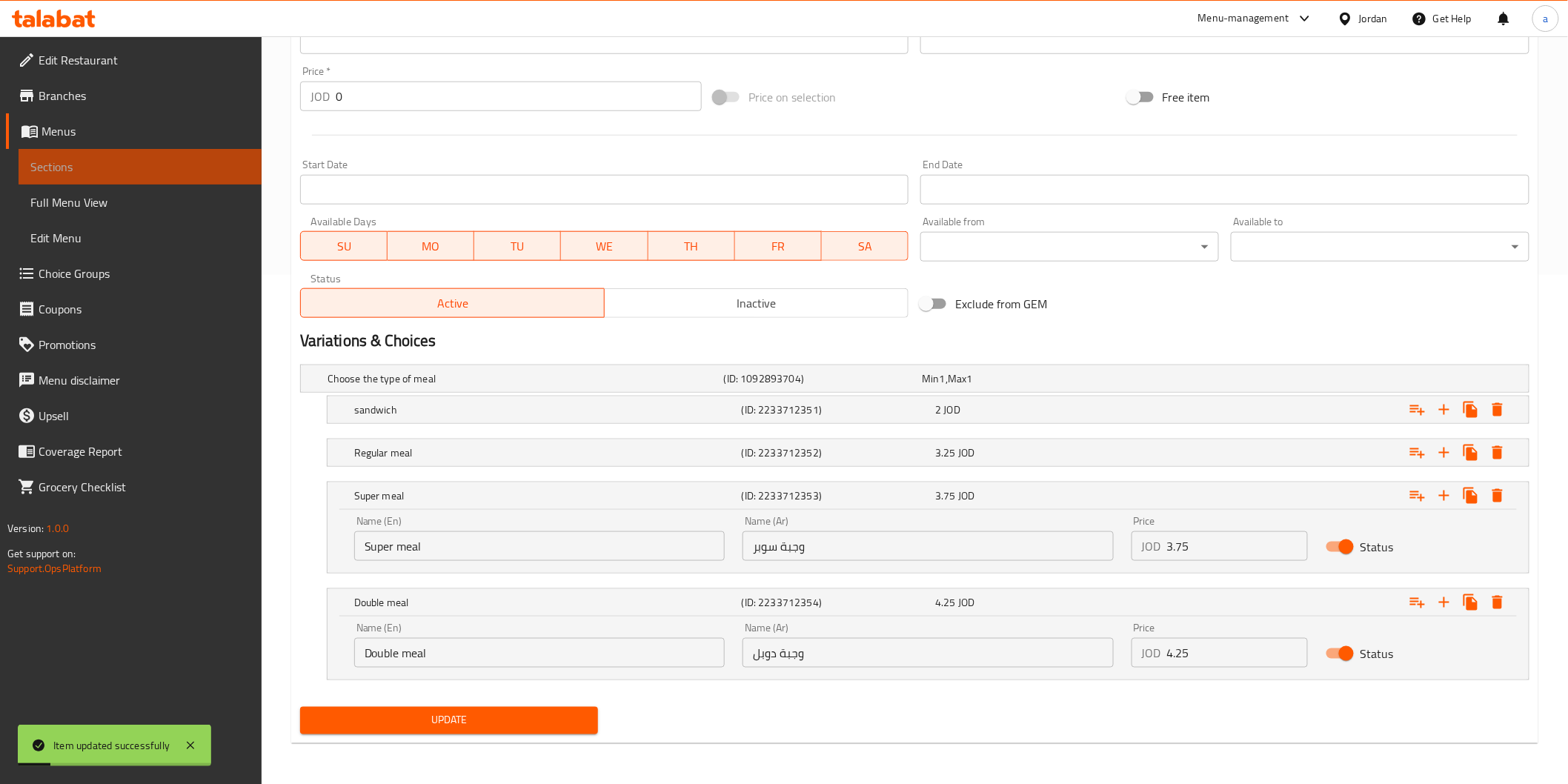
click at [132, 167] on span "Sections" at bounding box center [139, 167] width 219 height 18
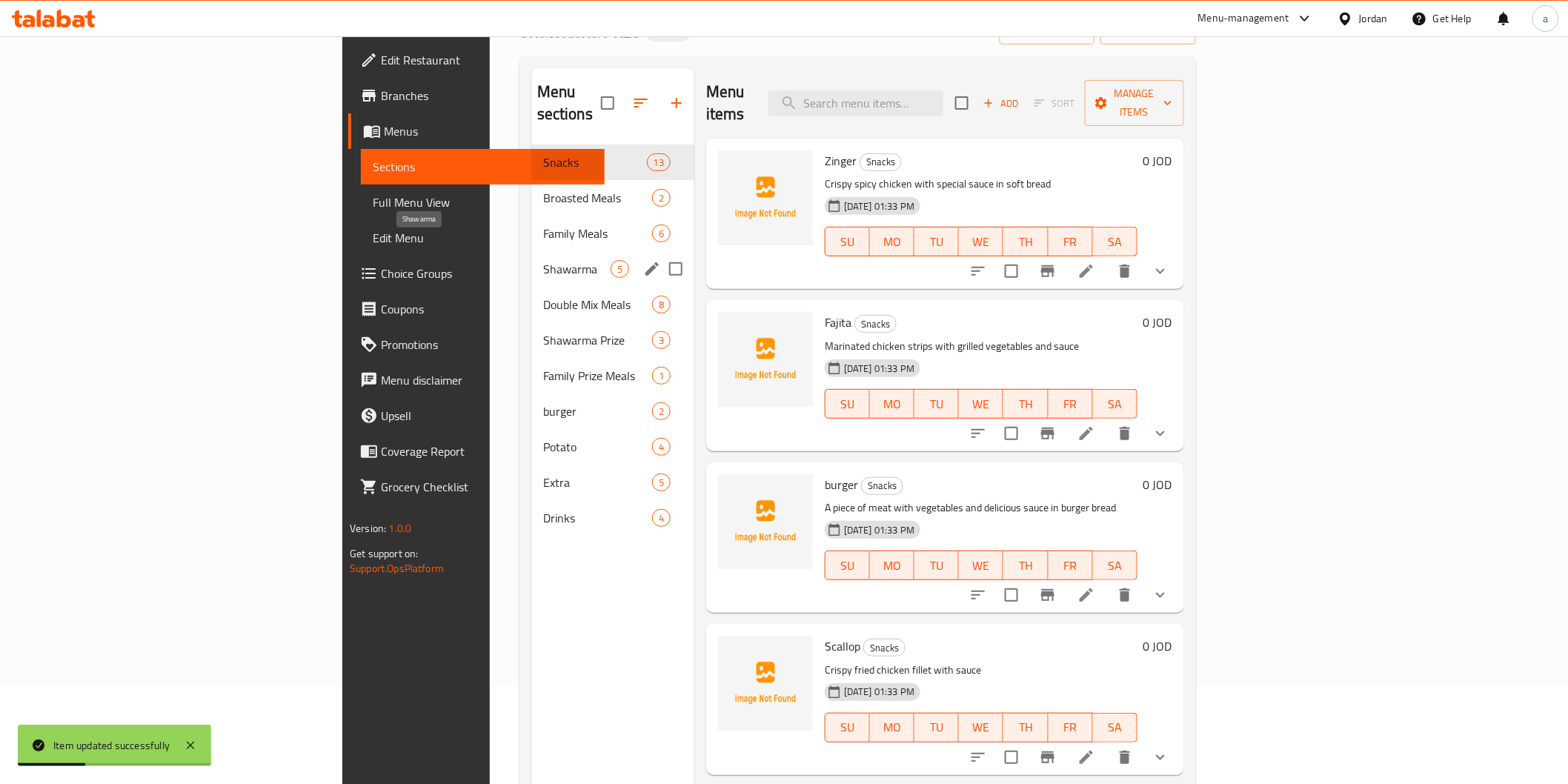
scroll to position [42, 0]
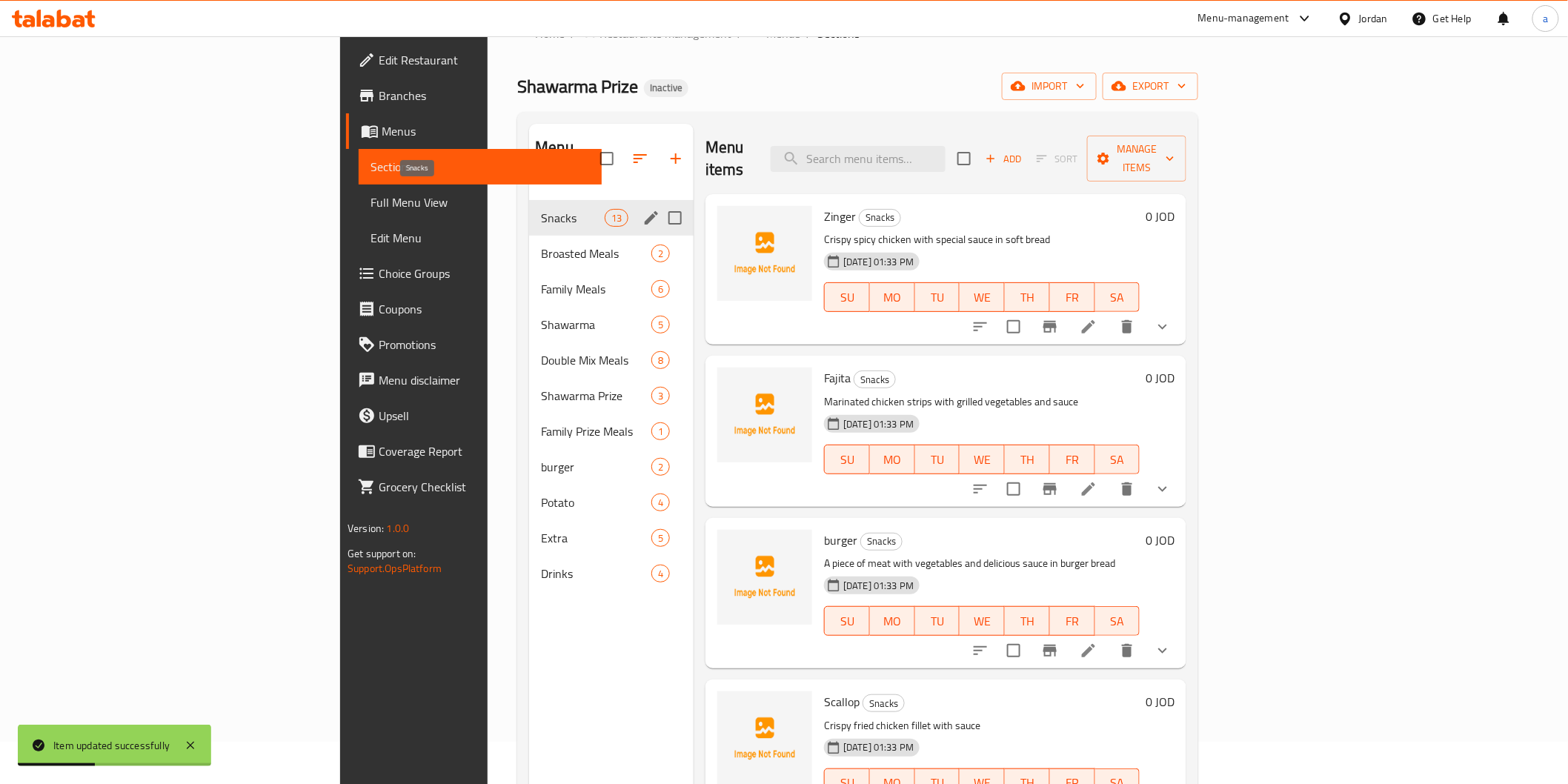
click at [541, 209] on span "Snacks" at bounding box center [572, 218] width 63 height 18
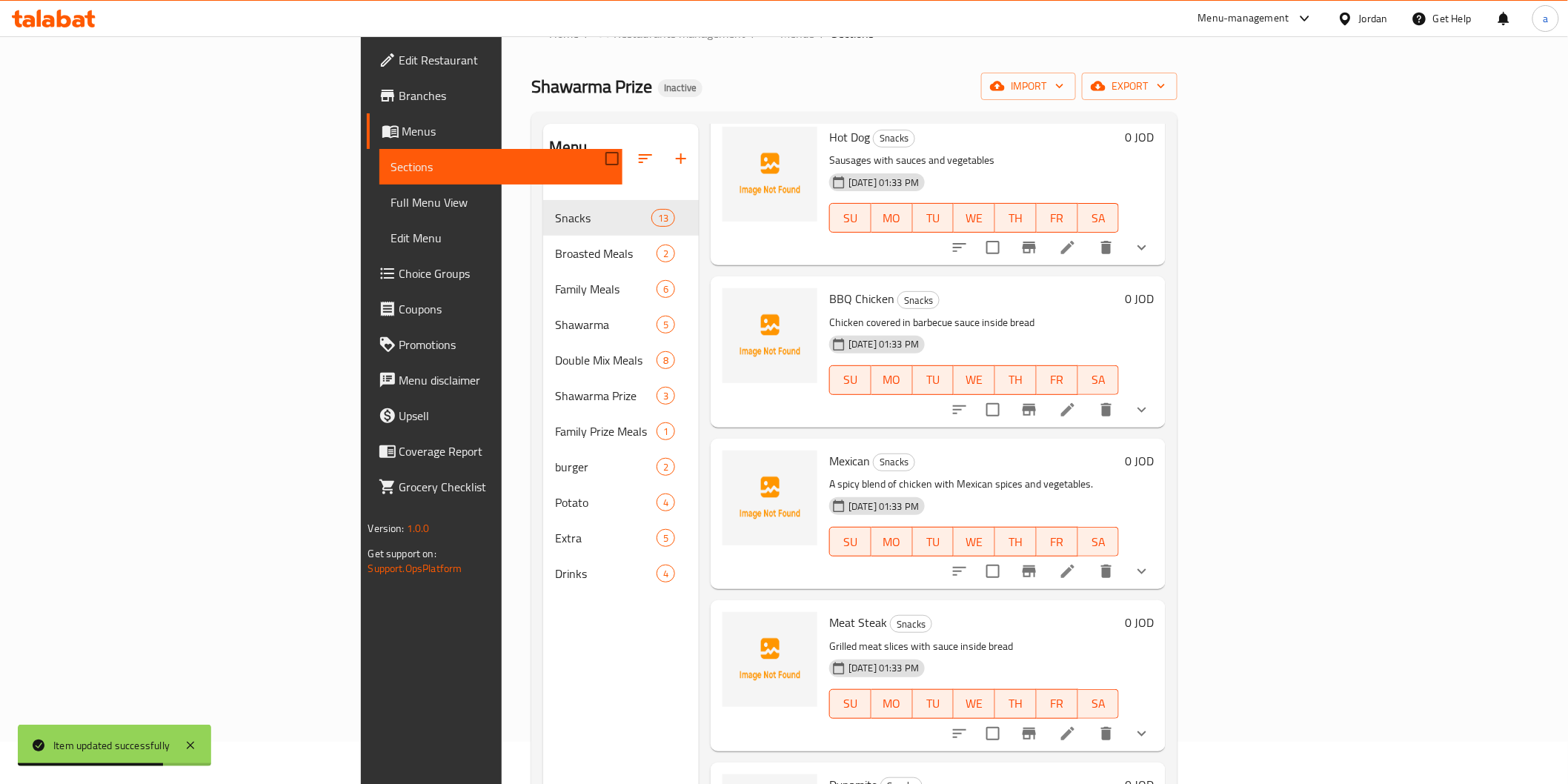
scroll to position [1070, 0]
click at [1089, 558] on li at bounding box center [1068, 570] width 42 height 26
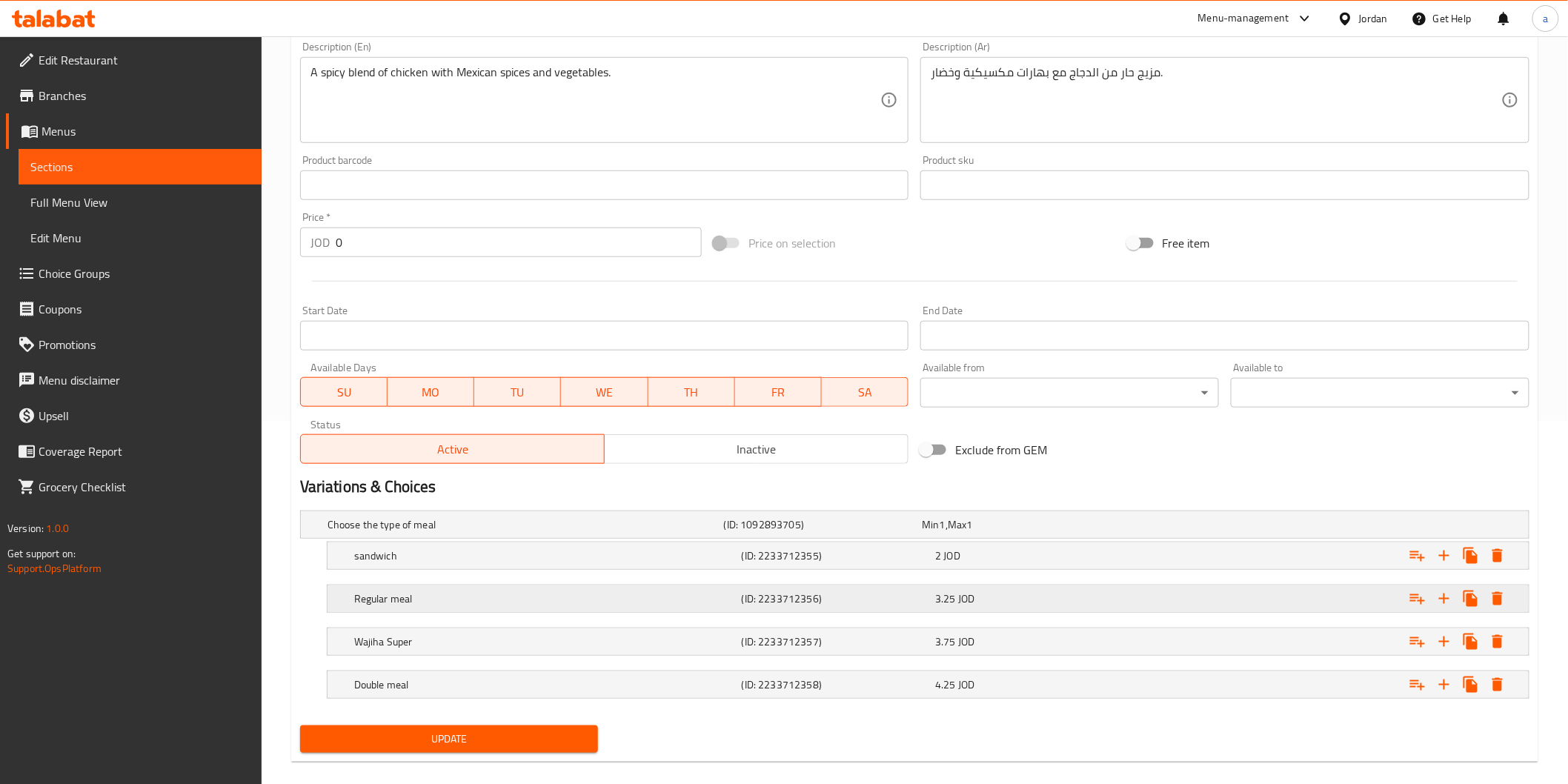
scroll to position [382, 0]
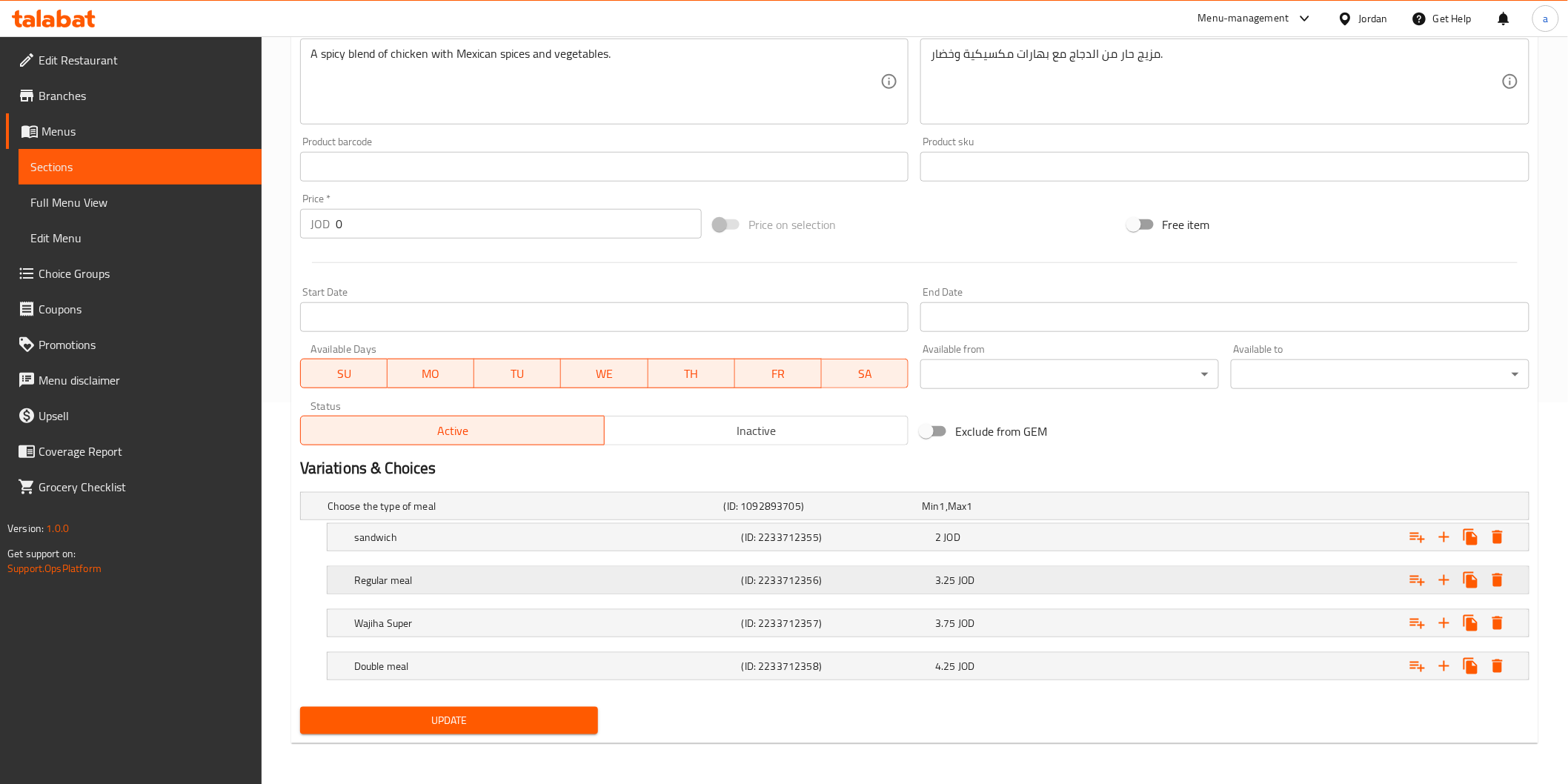
click at [692, 514] on h5 "Regular meal" at bounding box center [522, 506] width 390 height 15
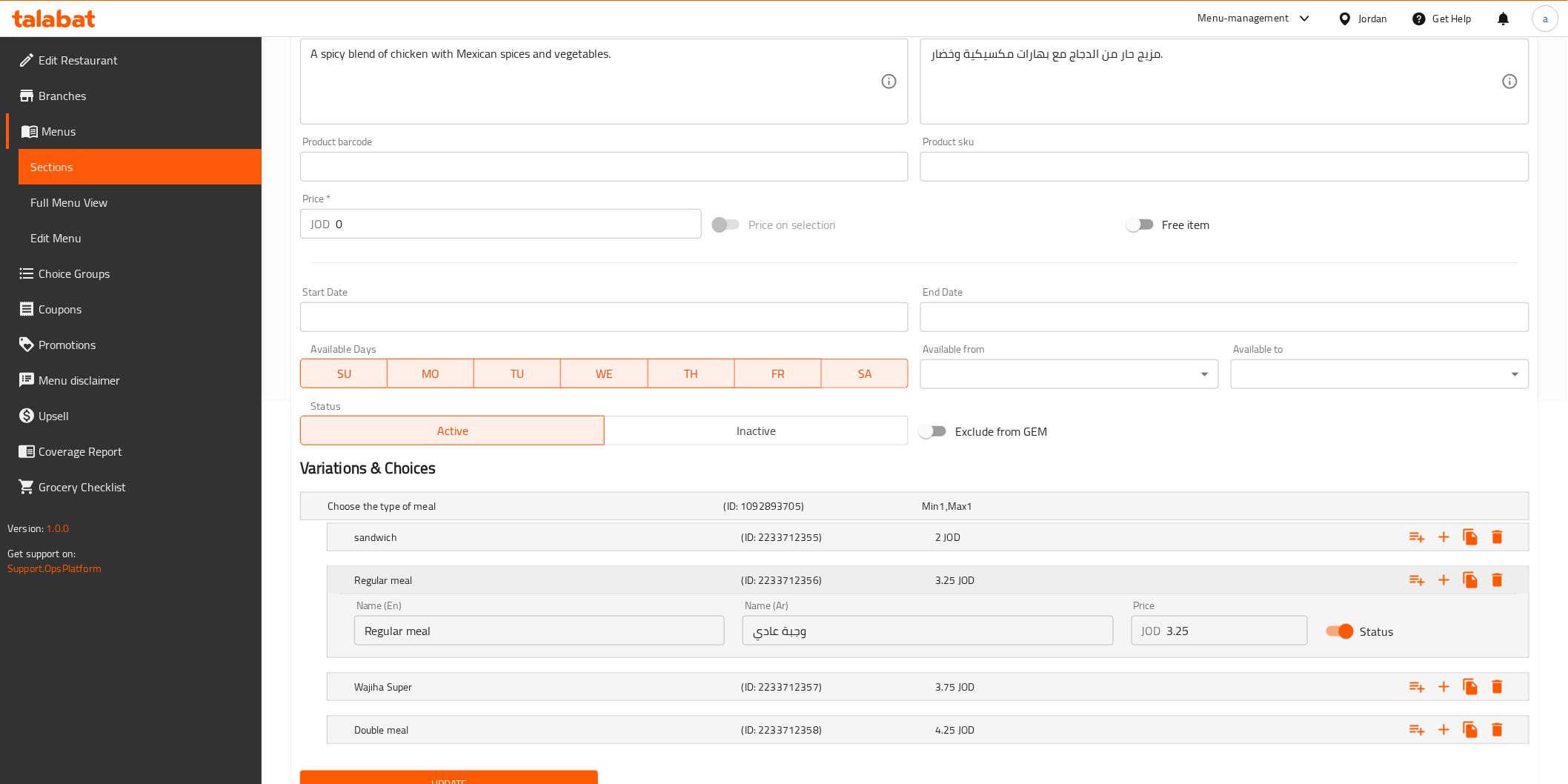
scroll to position [446, 0]
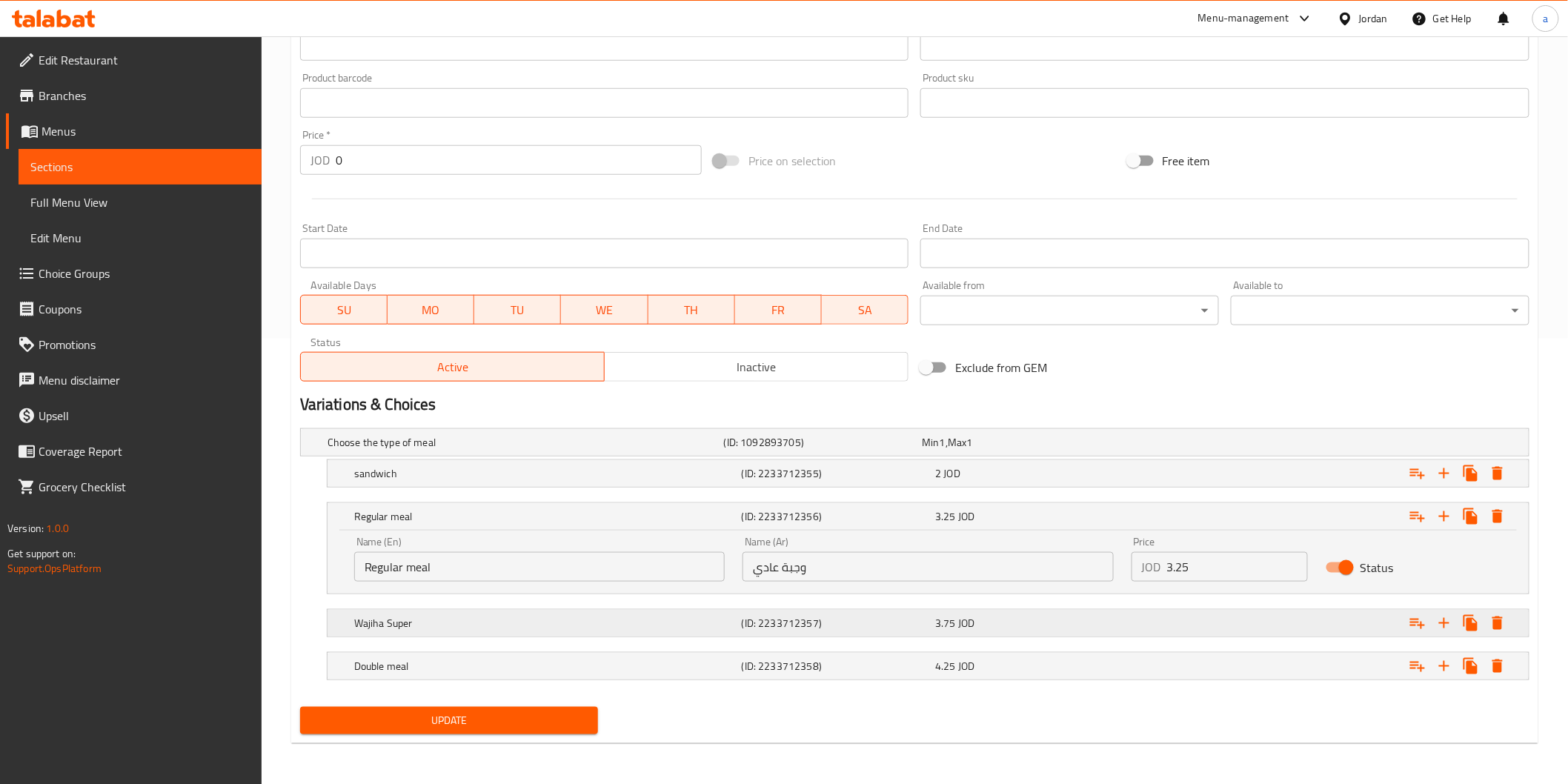
click at [757, 450] on h5 "(ID: 2233712357)" at bounding box center [820, 442] width 193 height 15
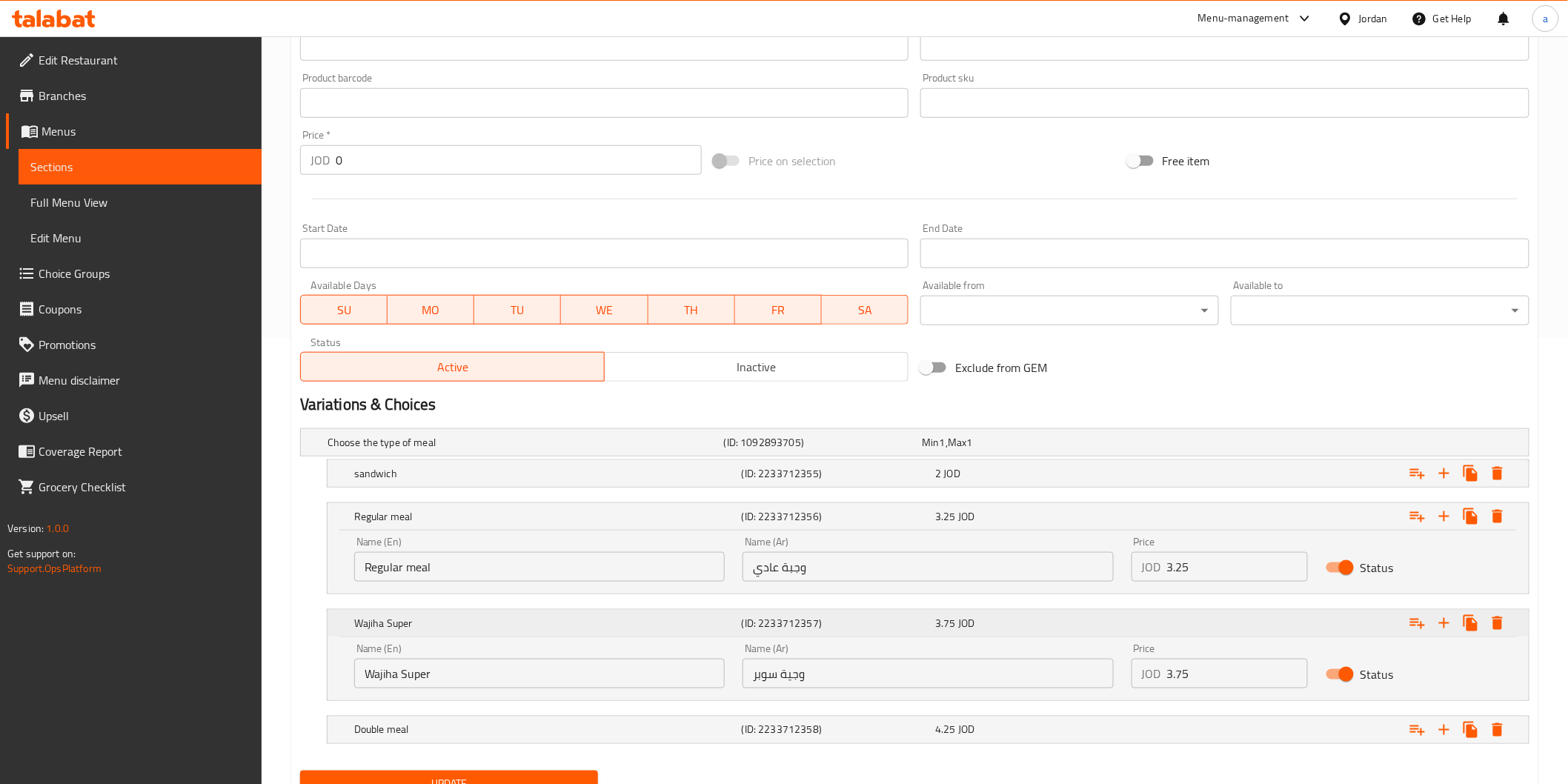
scroll to position [509, 0]
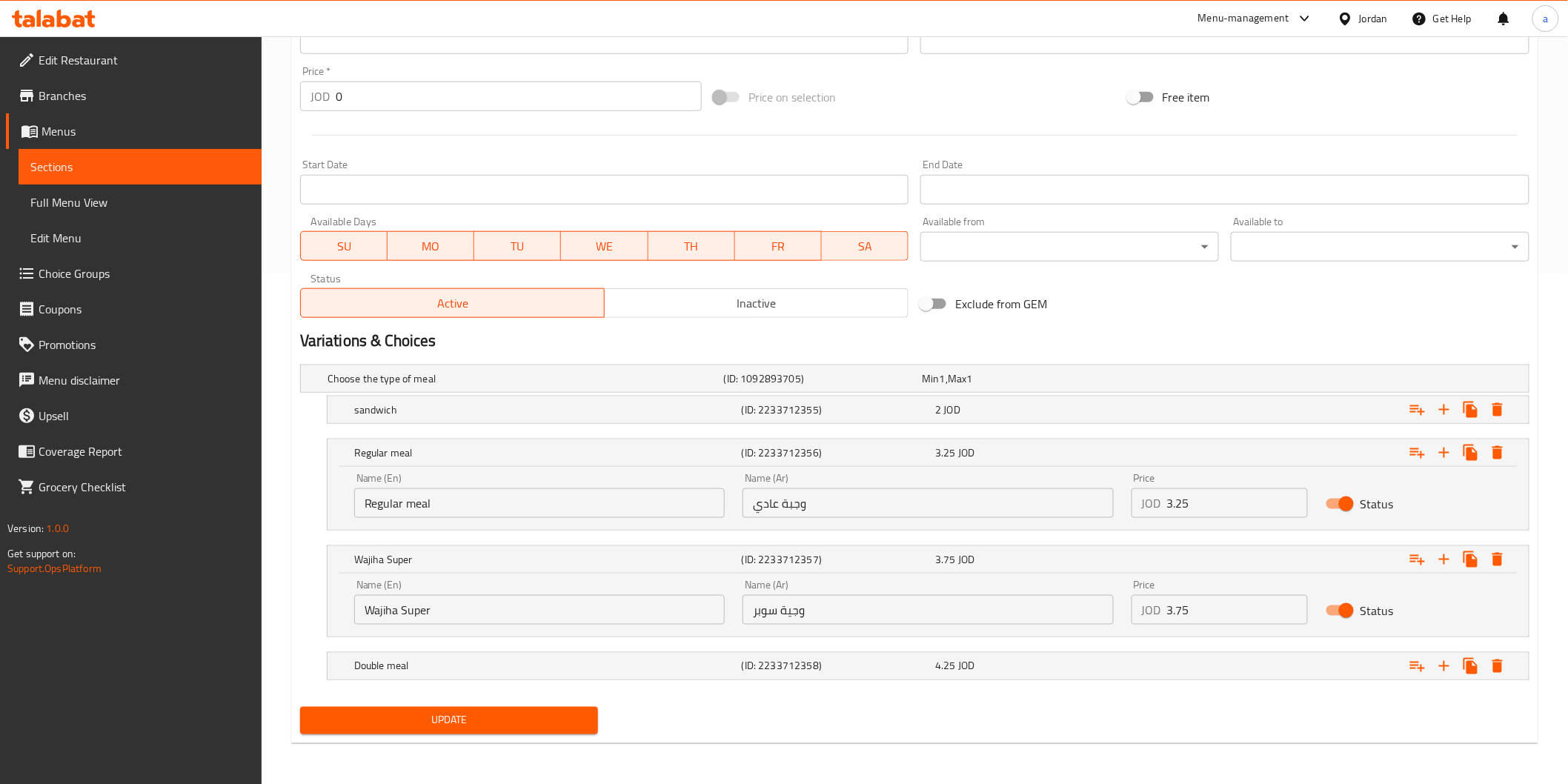
click at [789, 611] on input "وجية سوبر" at bounding box center [928, 609] width 370 height 30
type input "وجبة سوبر"
drag, startPoint x: 402, startPoint y: 611, endPoint x: 317, endPoint y: 638, distance: 89.2
click at [317, 638] on div "Choose the type of meal (ID: 1092893705) Min 1 , Max 1 Name (En) Choose the typ…" at bounding box center [915, 529] width 1241 height 342
click at [427, 613] on input "Super" at bounding box center [539, 609] width 370 height 30
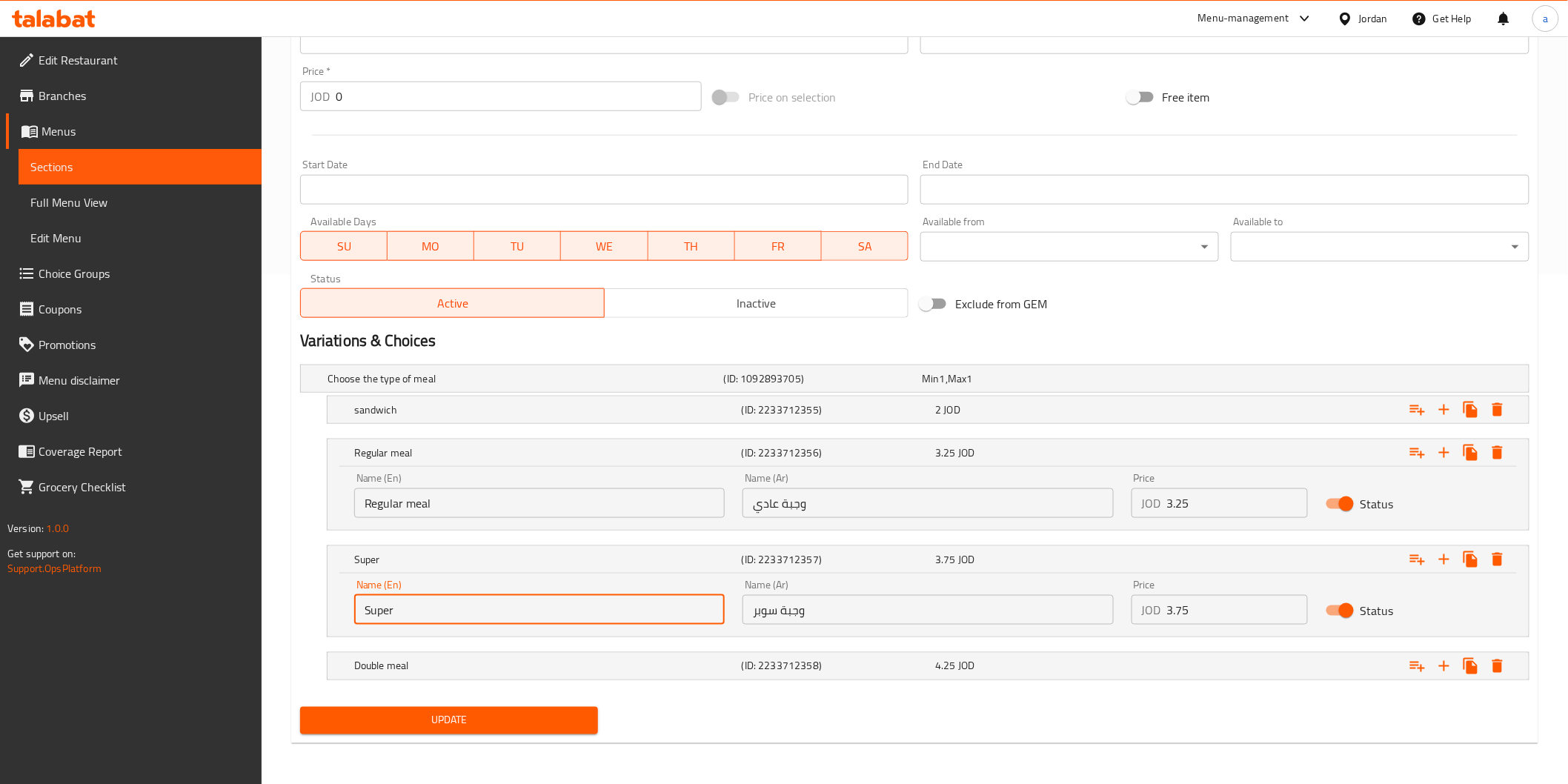
type input "Super Meal"
click at [434, 387] on h5 "Double meal" at bounding box center [522, 378] width 390 height 15
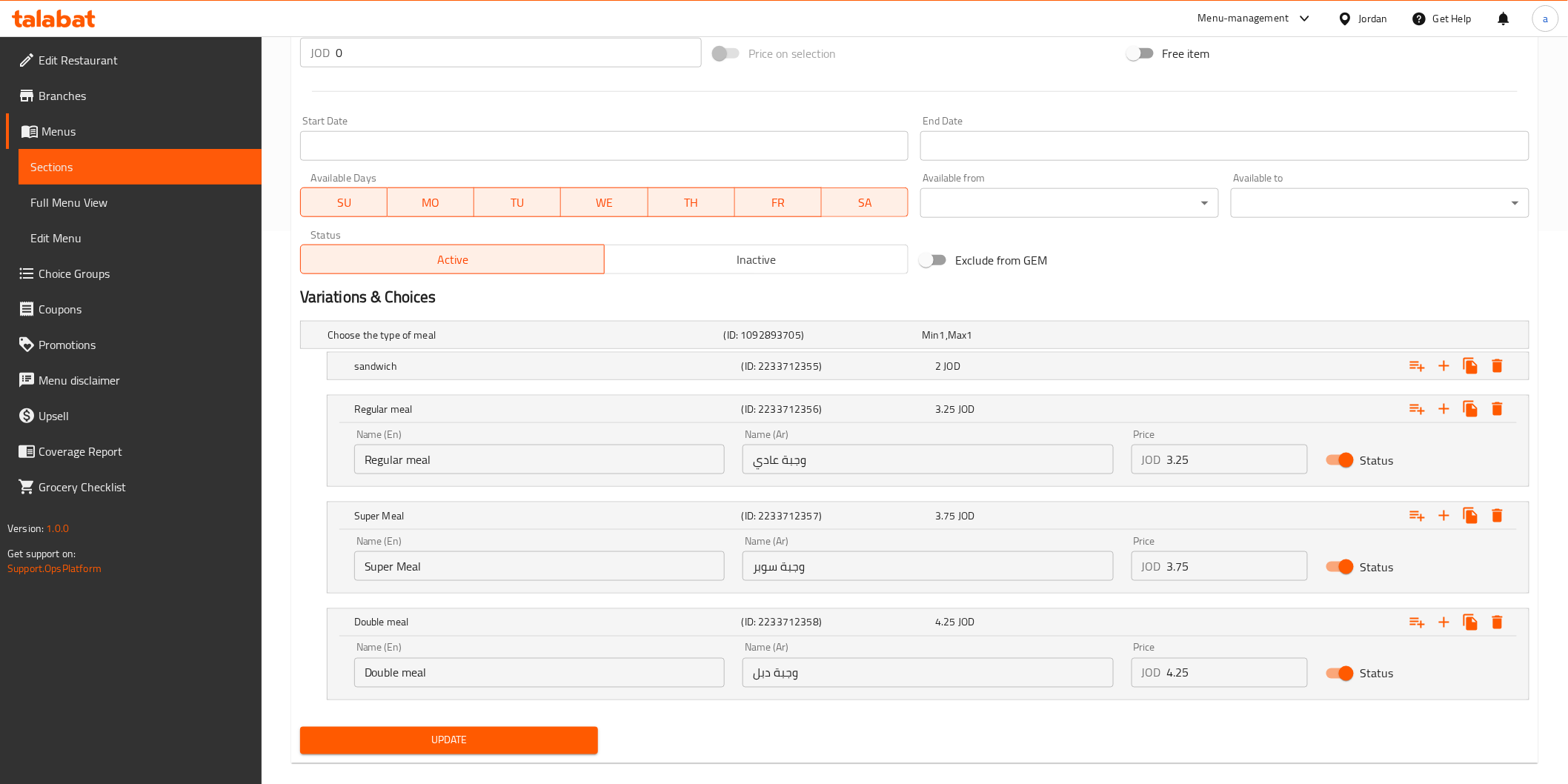
scroll to position [573, 0]
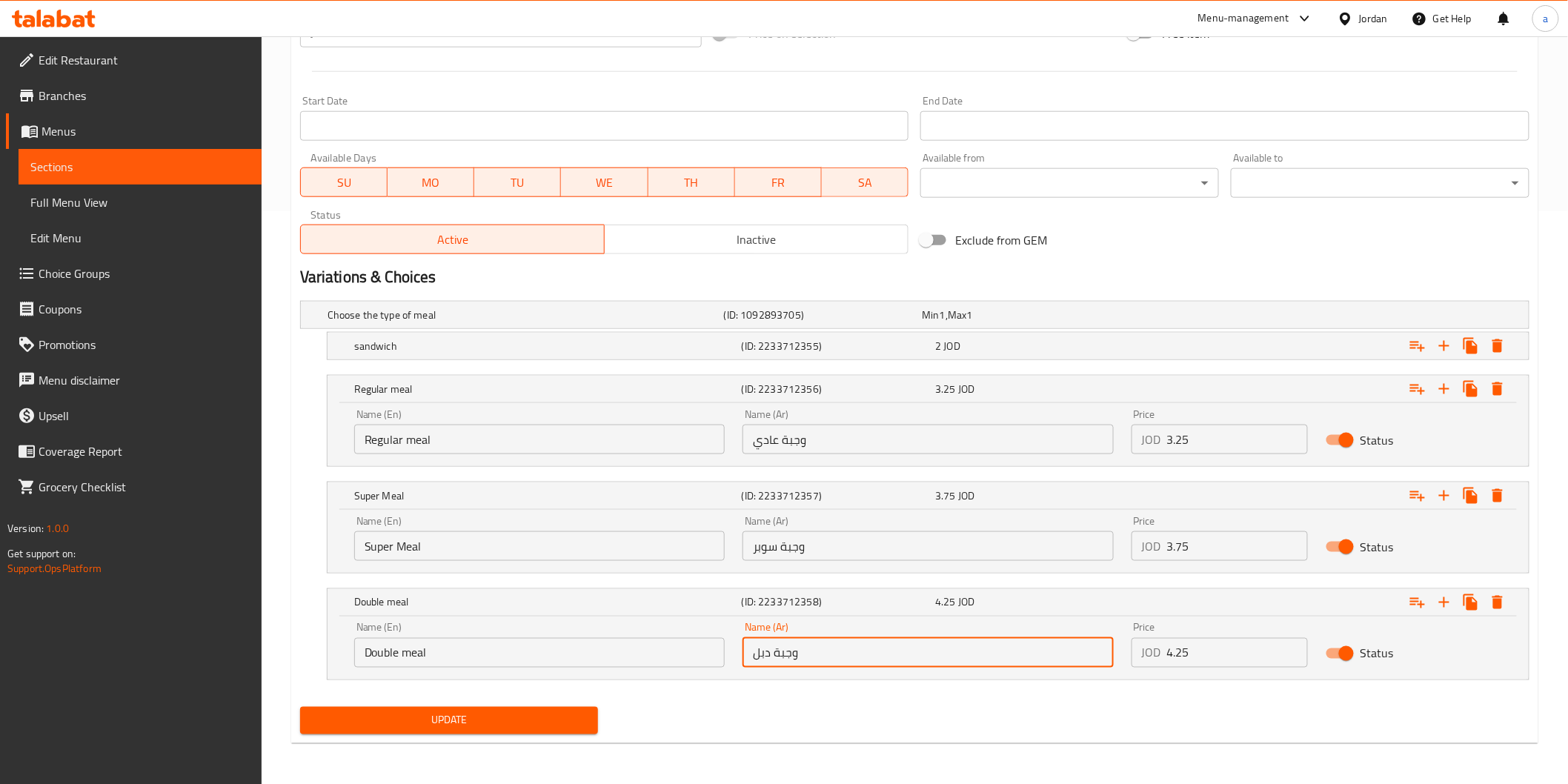
click at [764, 658] on input "وجبة دبل" at bounding box center [928, 653] width 370 height 30
type input "وجبة دوبل"
click at [550, 727] on span "Update" at bounding box center [449, 720] width 275 height 18
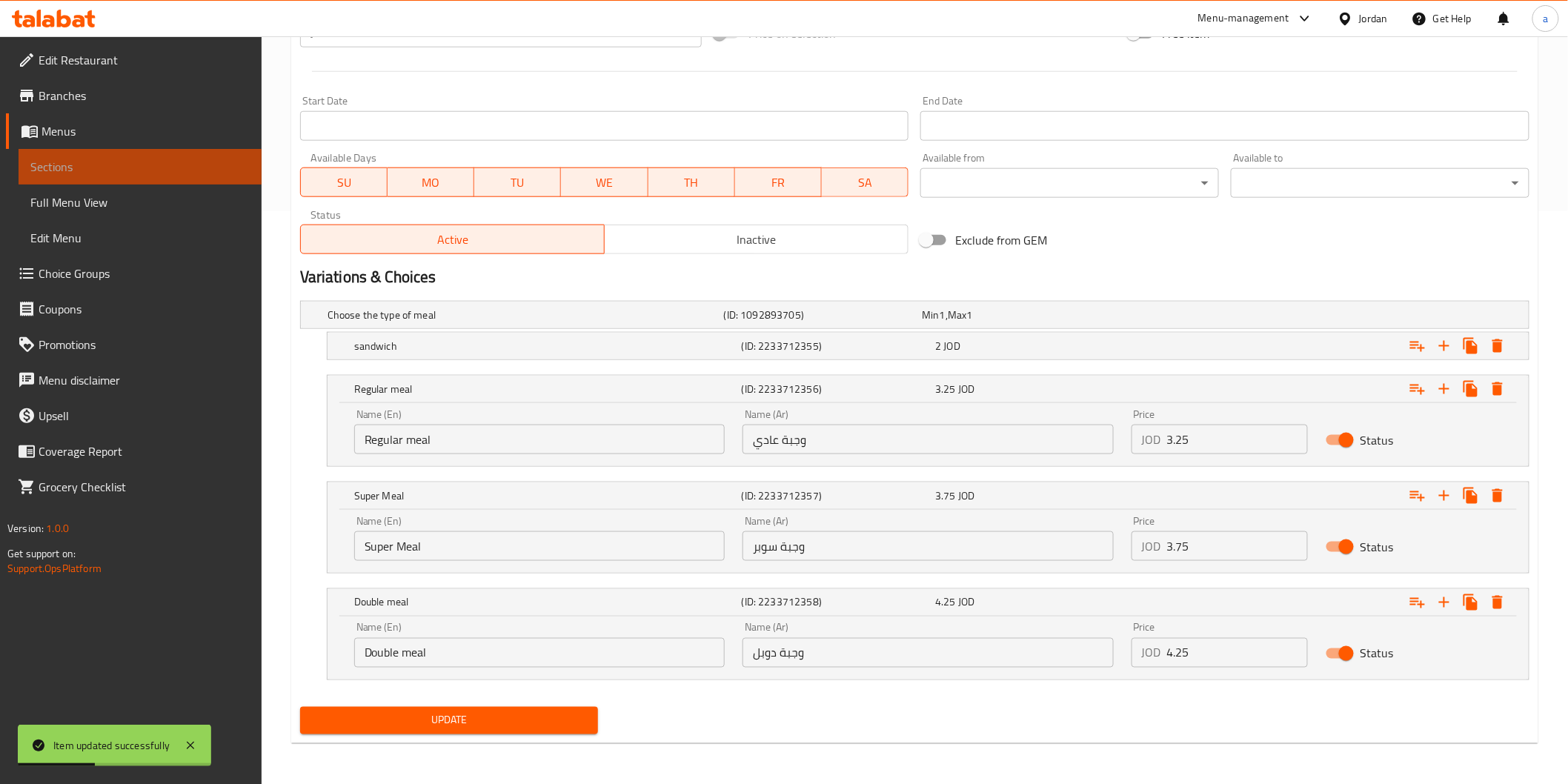
click at [179, 170] on span "Sections" at bounding box center [139, 167] width 219 height 18
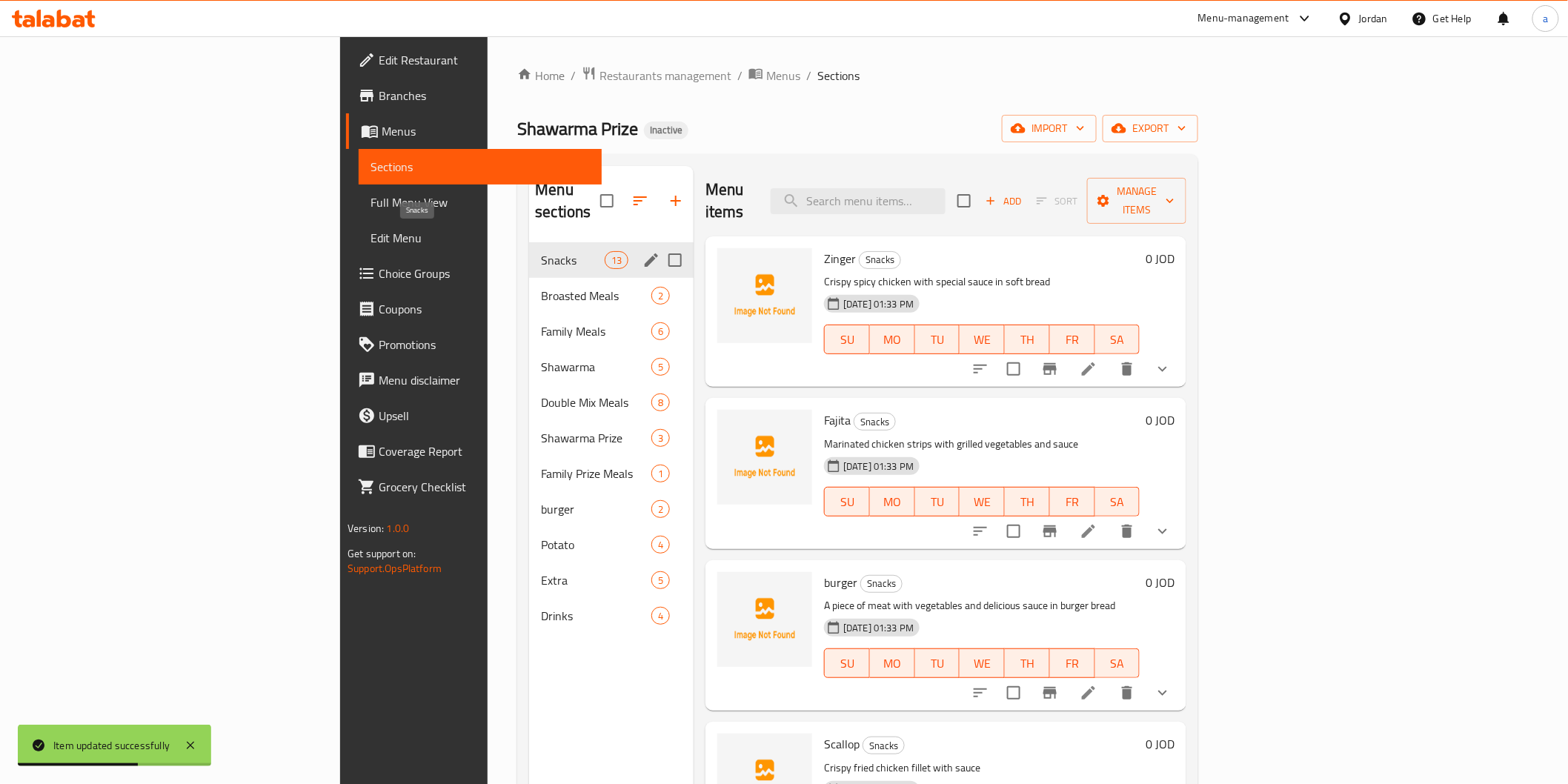
click at [541, 251] on span "Snacks" at bounding box center [572, 260] width 63 height 18
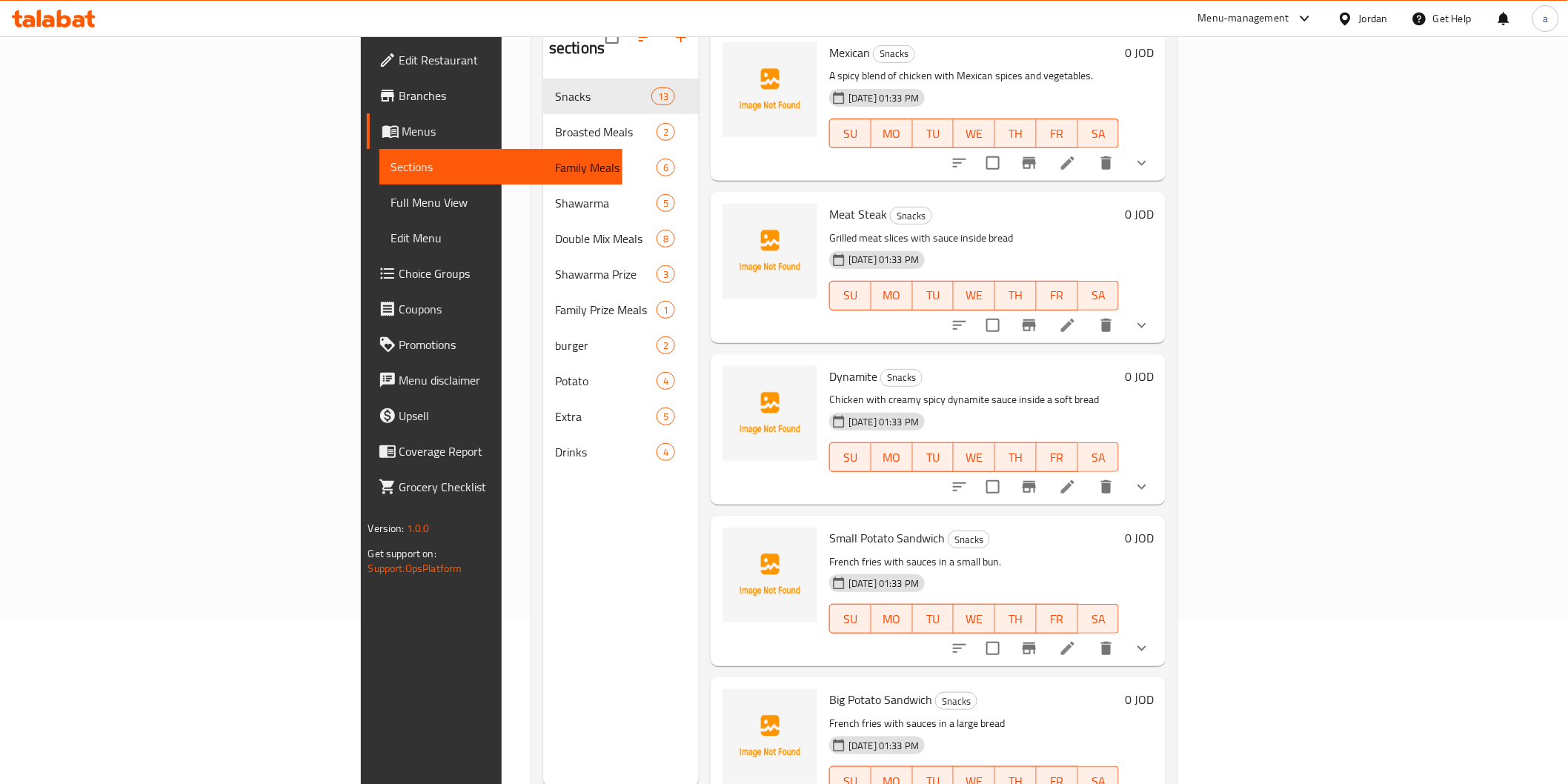
scroll to position [165, 0]
click at [1075, 318] on icon at bounding box center [1068, 325] width 14 height 14
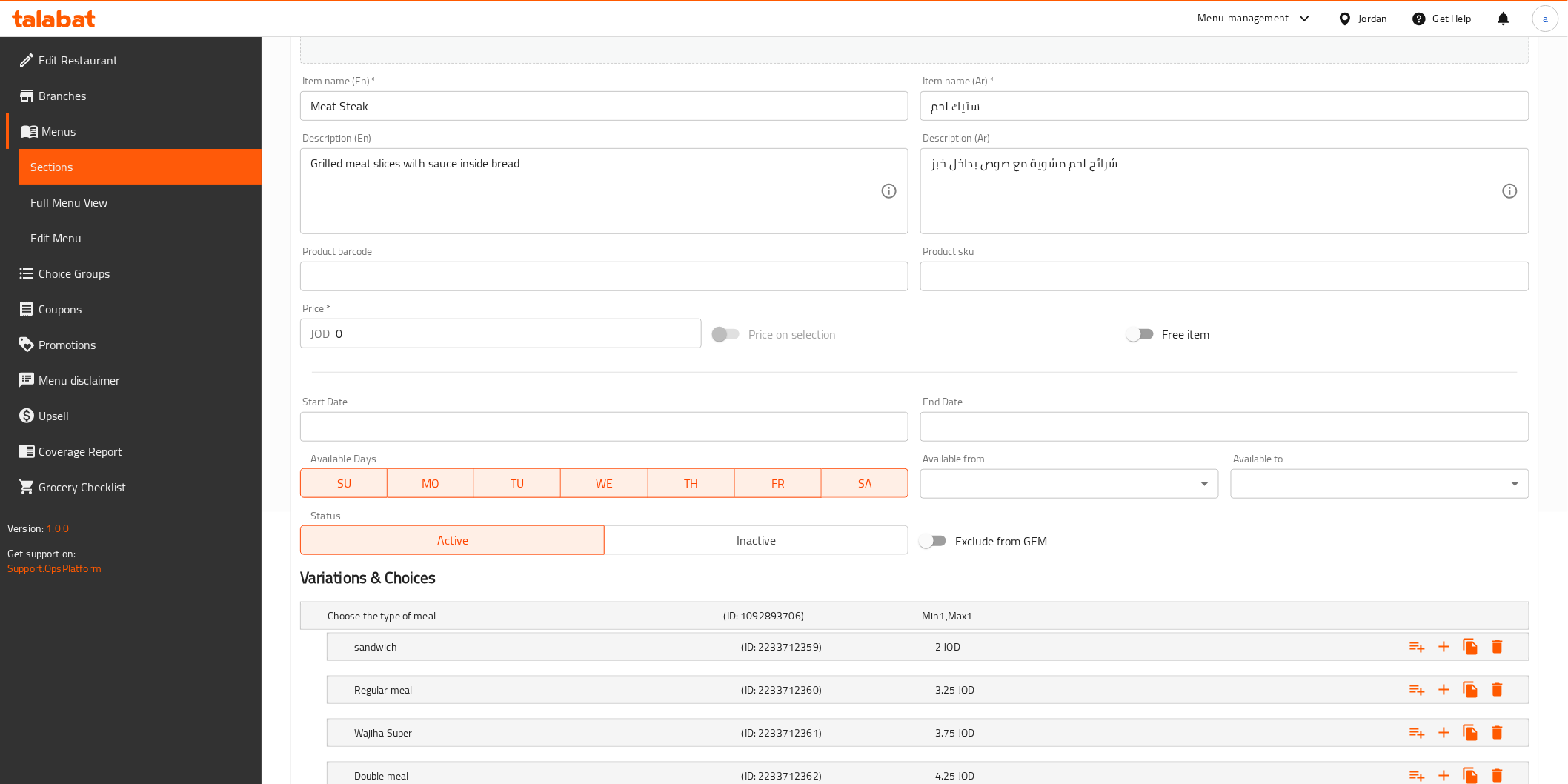
scroll to position [329, 0]
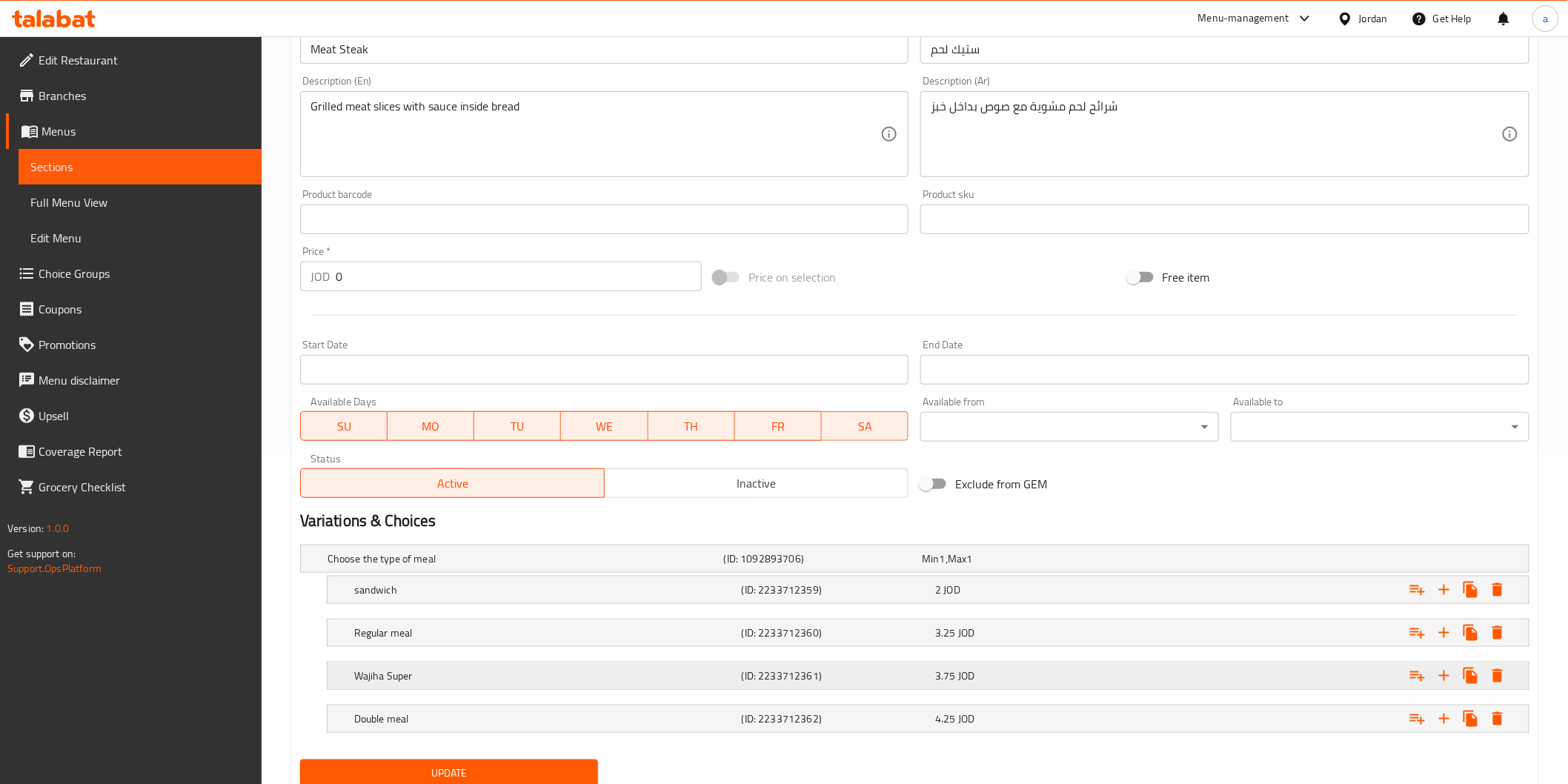
click at [788, 575] on div "Wajiha Super (ID: 2233712361) 3.75 JOD" at bounding box center [920, 559] width 1190 height 33
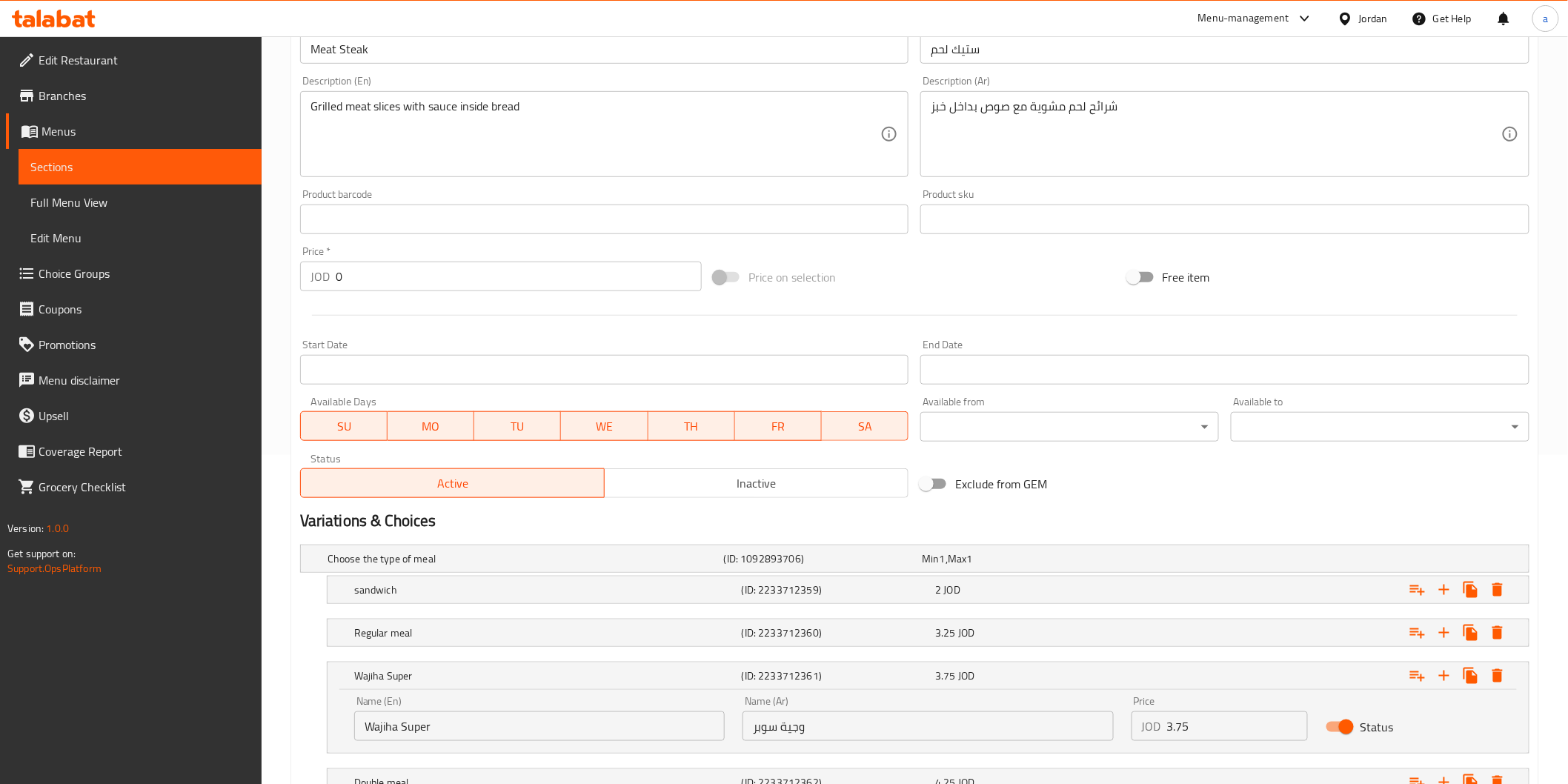
scroll to position [446, 0]
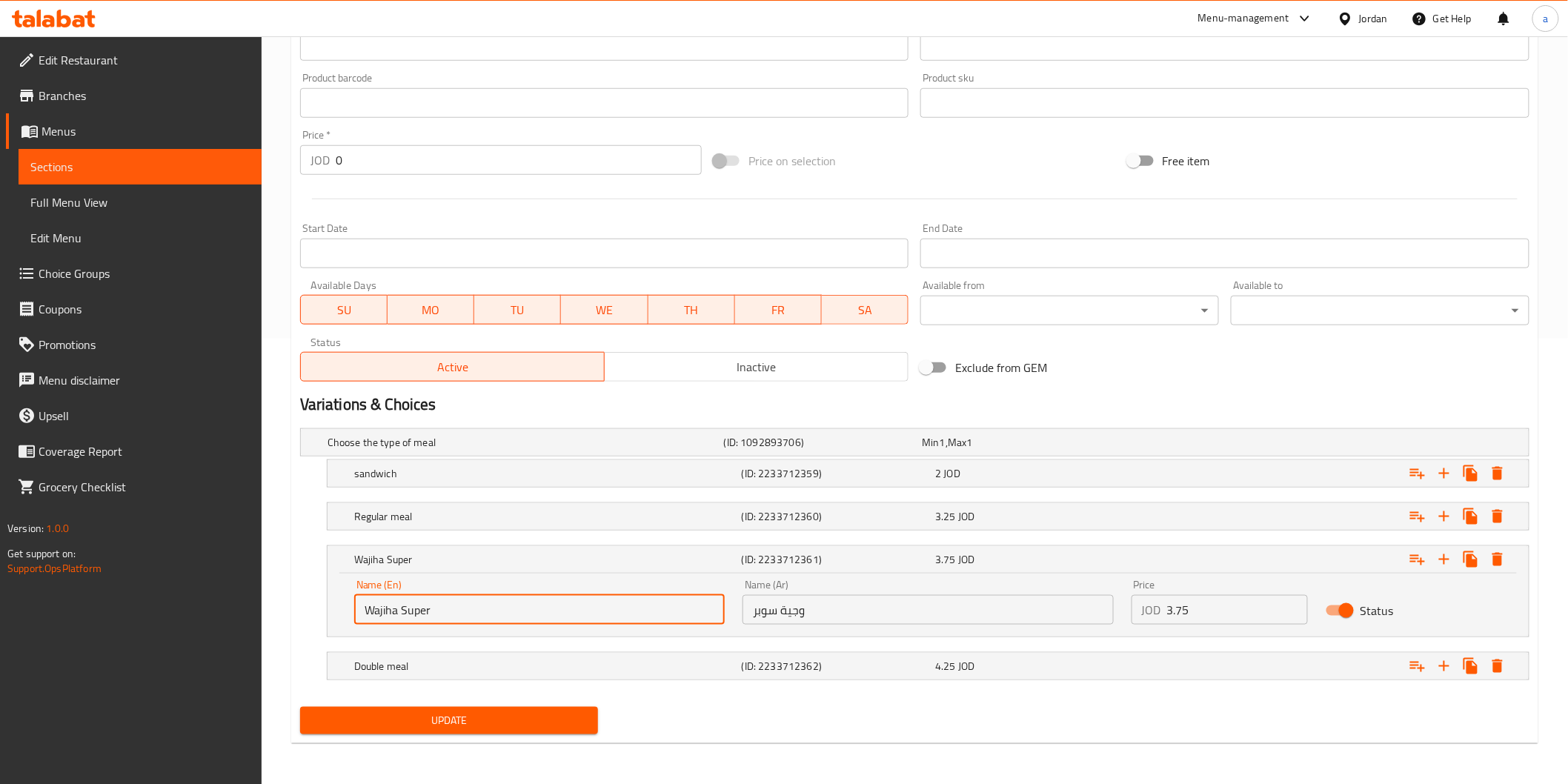
drag, startPoint x: 397, startPoint y: 610, endPoint x: 276, endPoint y: 635, distance: 123.6
click at [271, 638] on div "Home / Restaurants management / Menus / Sections / item / update Snacks section…" at bounding box center [915, 187] width 1307 height 1194
click at [458, 616] on input "Super" at bounding box center [539, 609] width 370 height 30
type input "Super meal"
click at [787, 615] on input "وجية سوبر" at bounding box center [928, 609] width 370 height 30
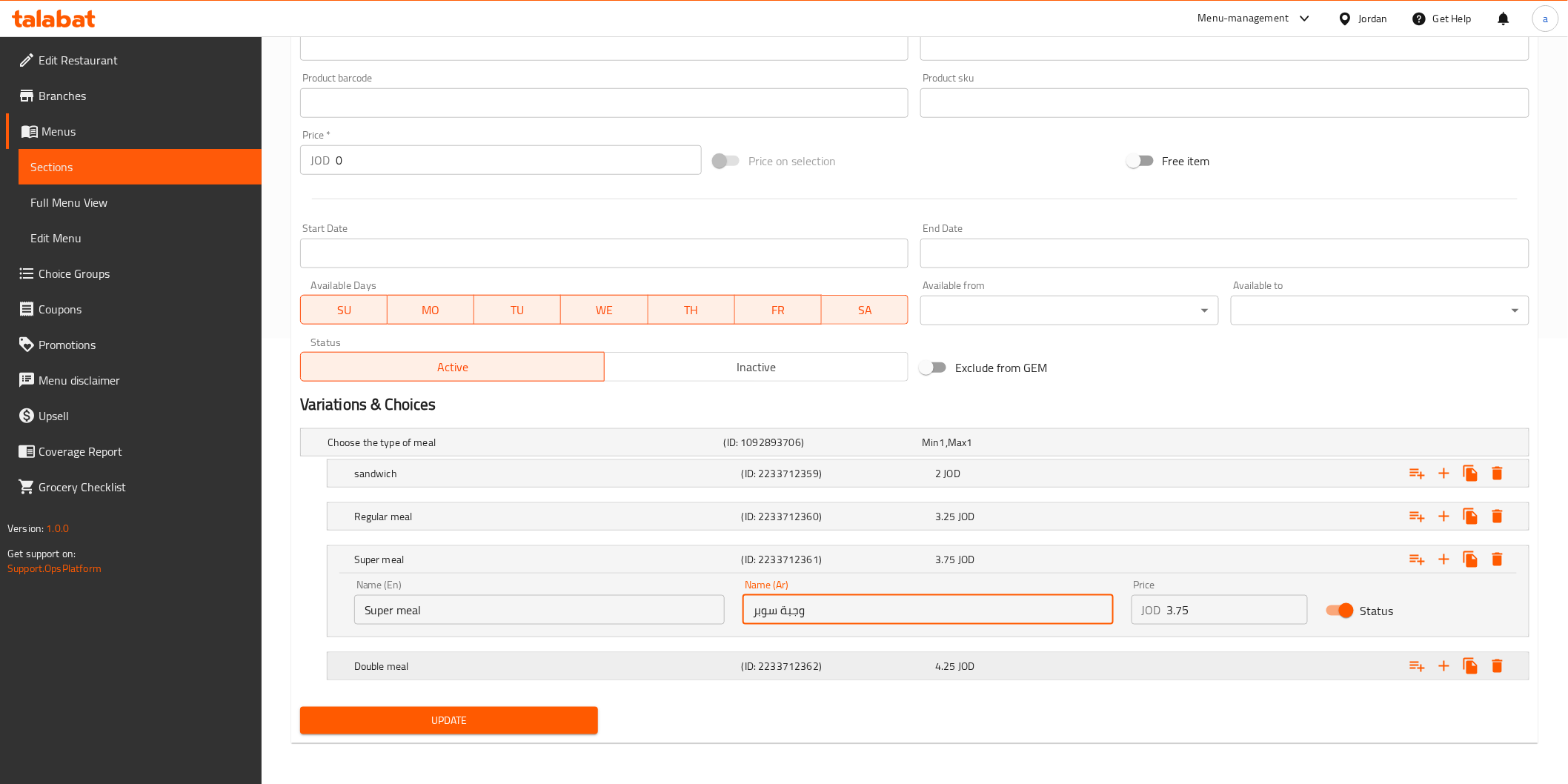
type input "وجبة سوبر"
click at [615, 450] on h5 "Double meal" at bounding box center [522, 442] width 390 height 15
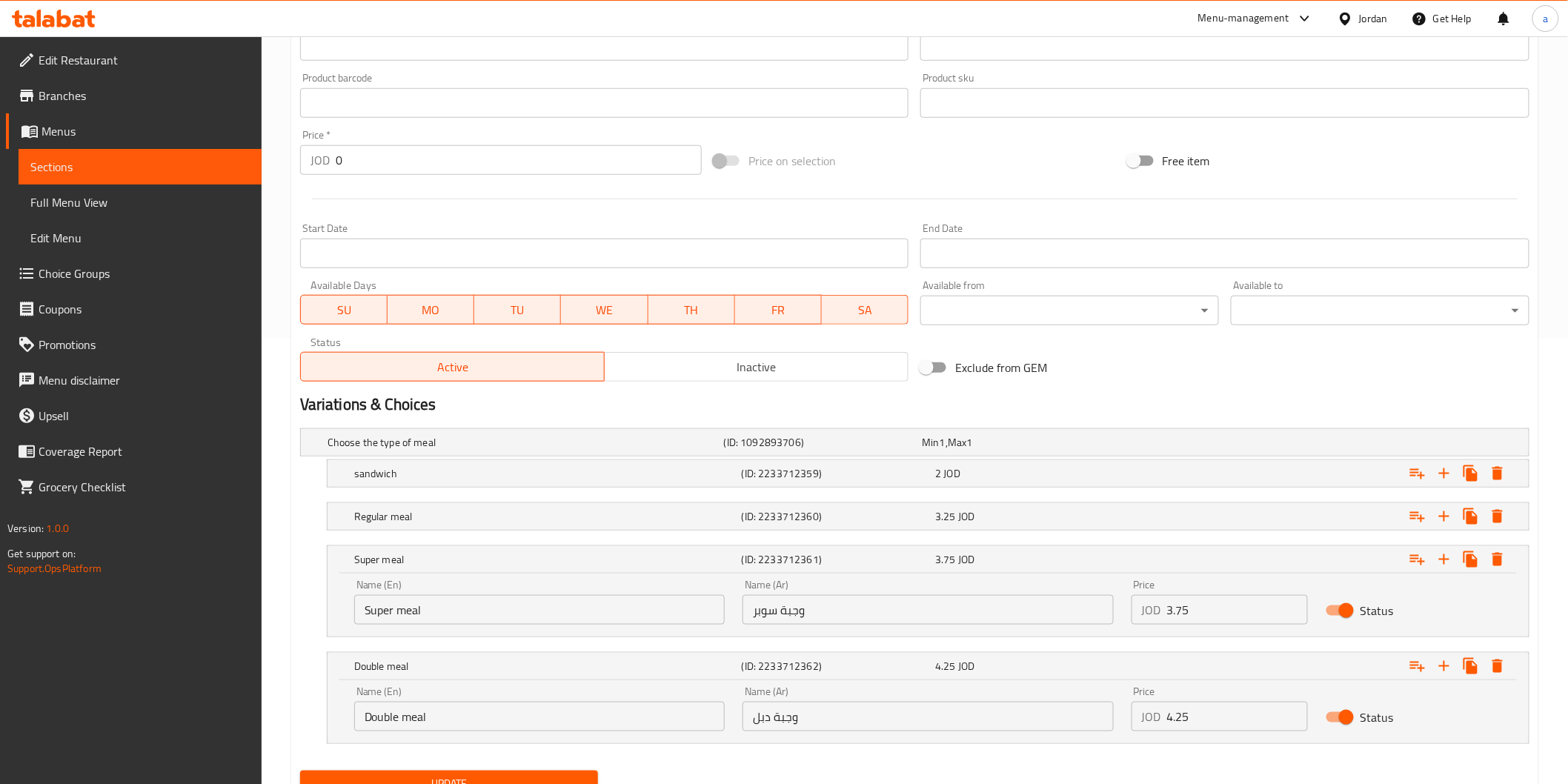
click at [768, 719] on input "وجبة دبل" at bounding box center [928, 717] width 370 height 30
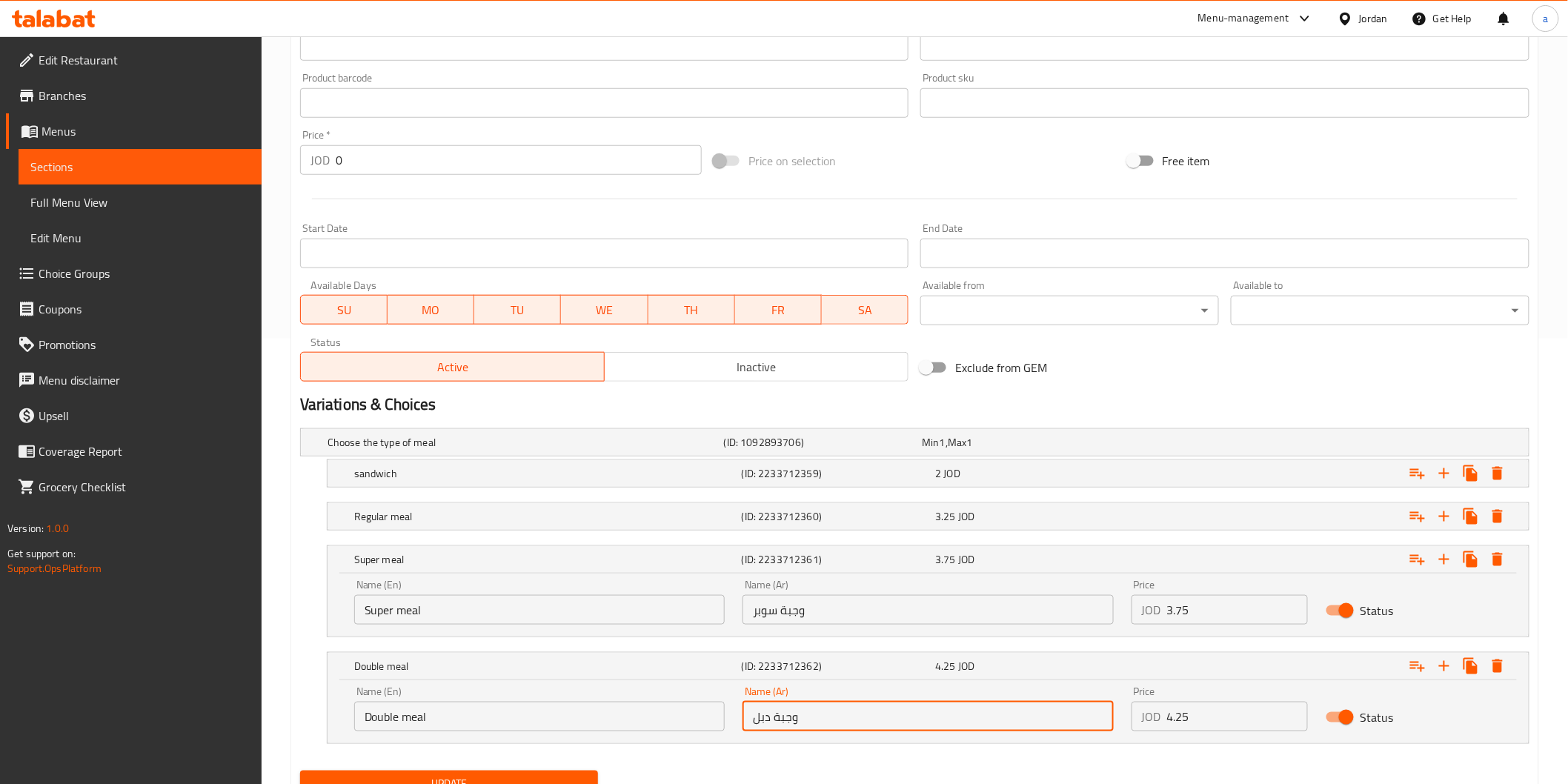
click at [763, 719] on input "وجبة دبل" at bounding box center [928, 717] width 370 height 30
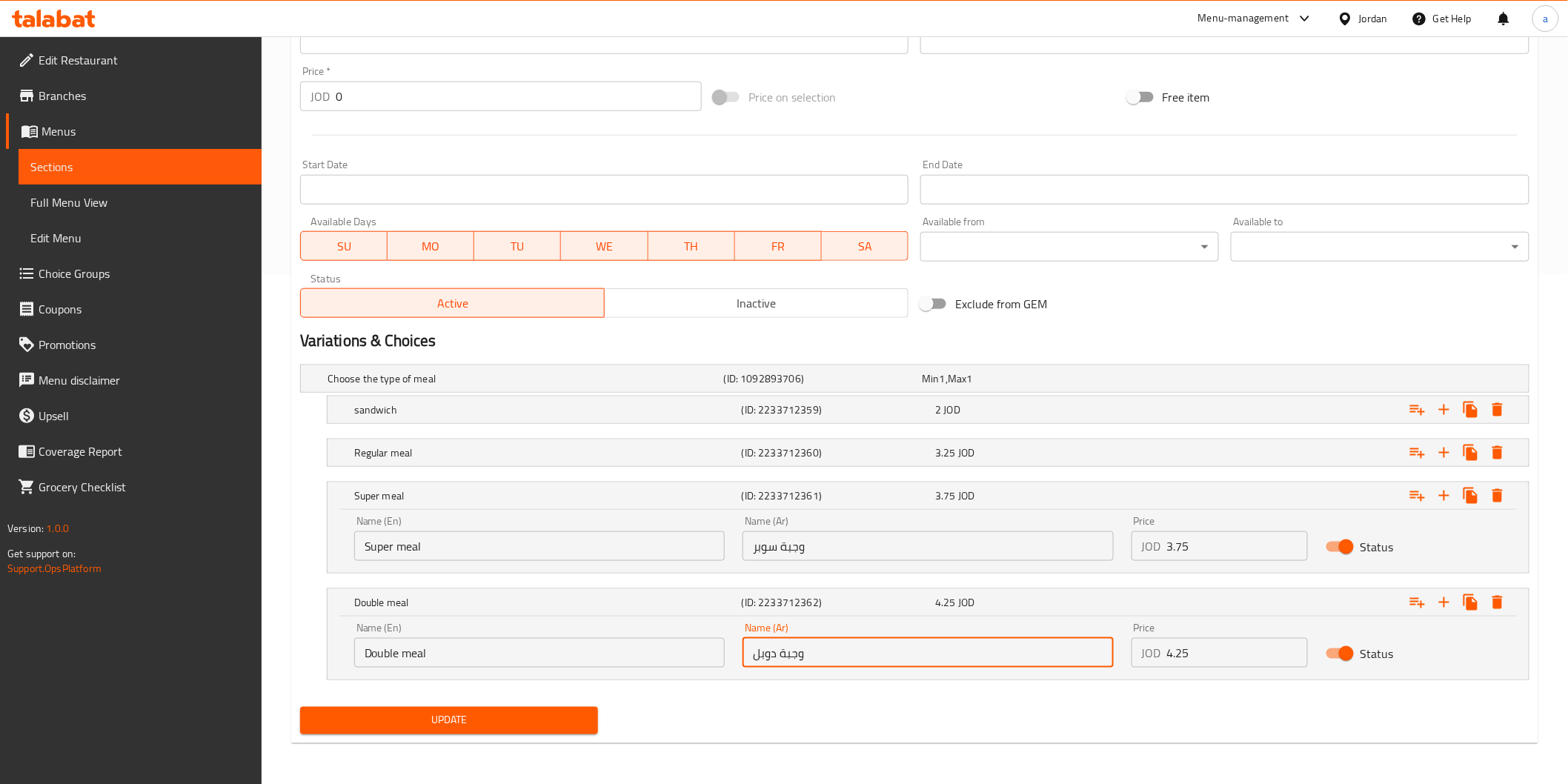
type input "وجبة دوبل"
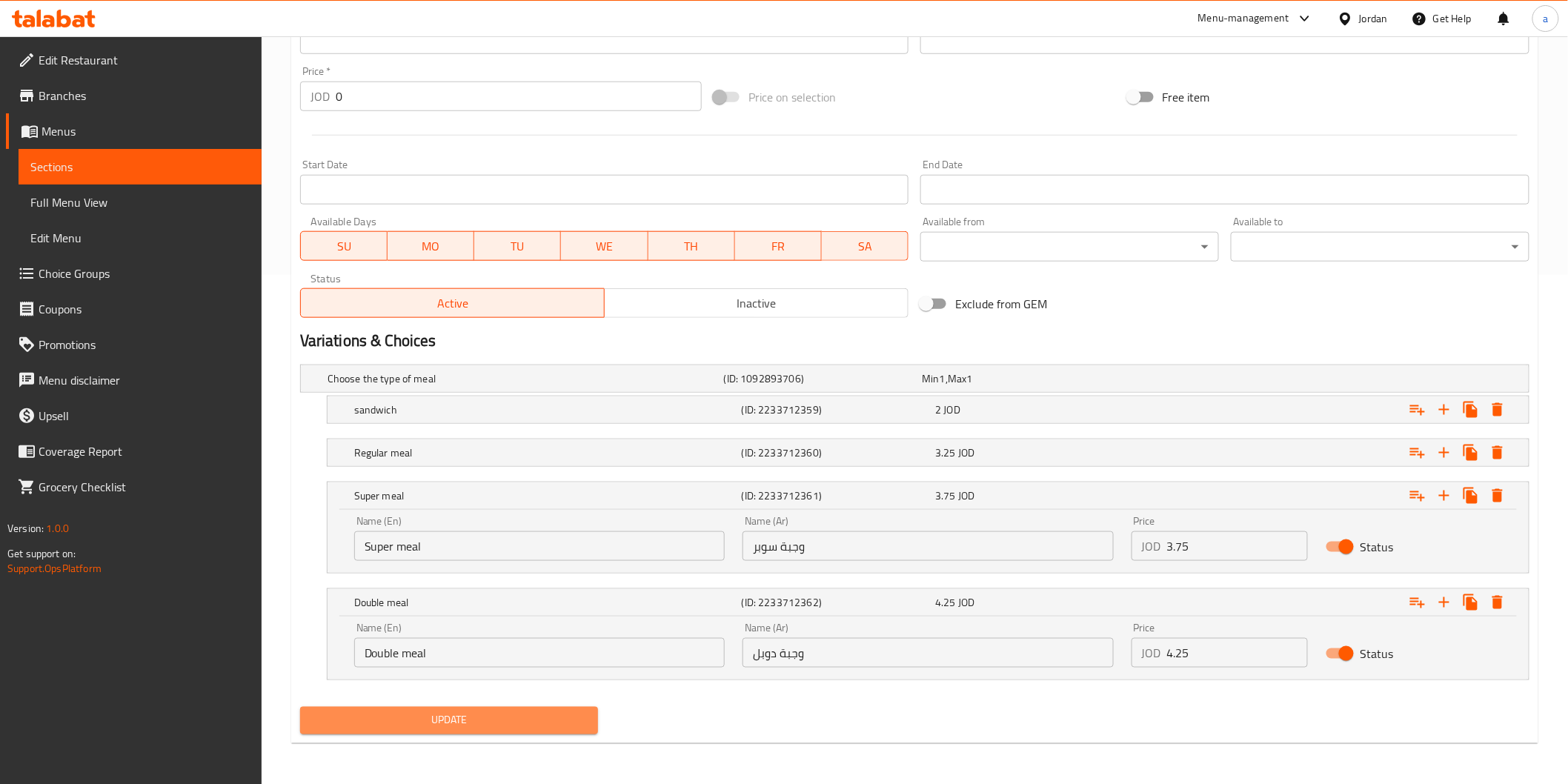
click at [563, 715] on span "Update" at bounding box center [449, 720] width 275 height 18
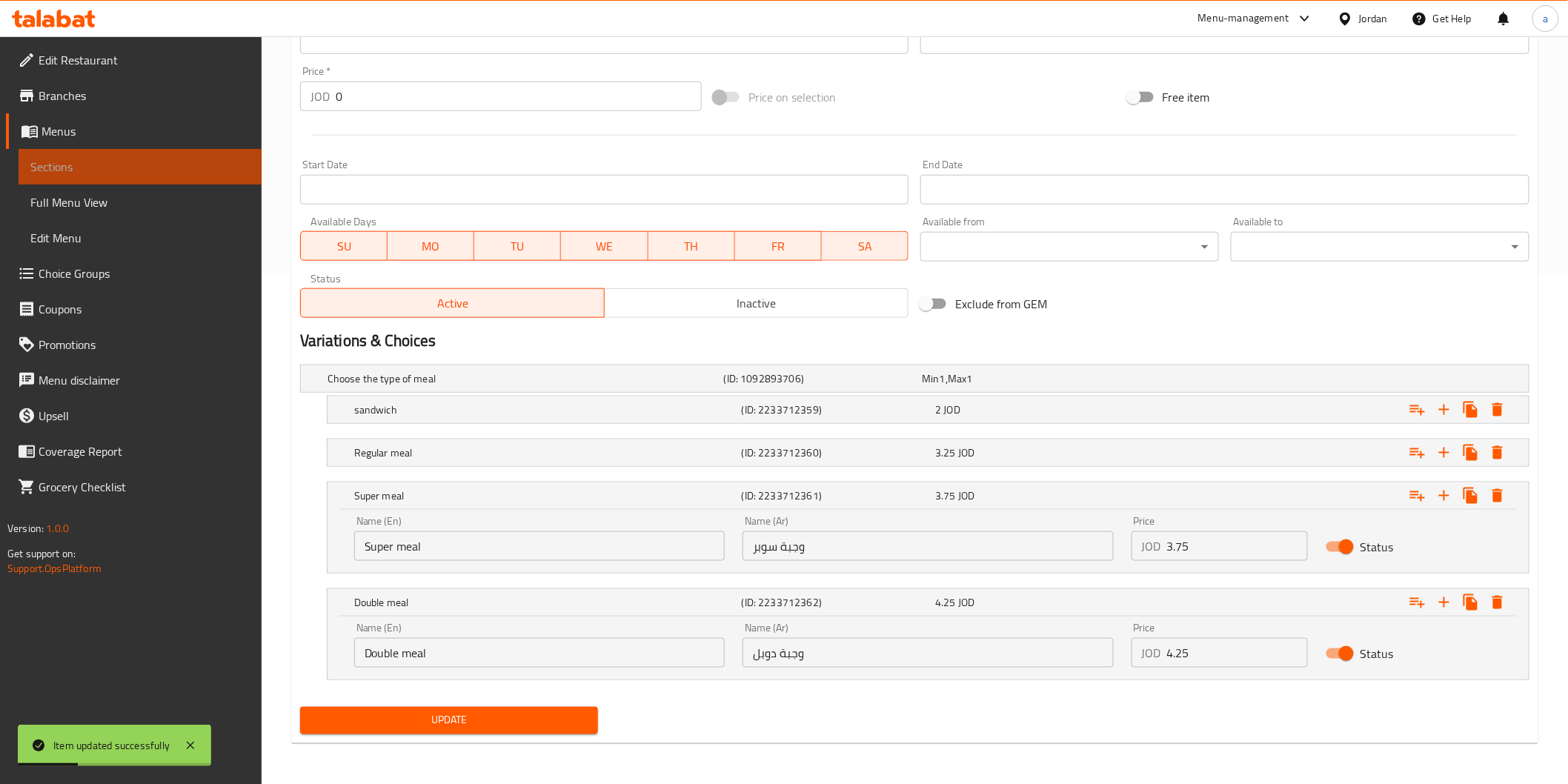
click at [107, 170] on span "Sections" at bounding box center [139, 167] width 219 height 18
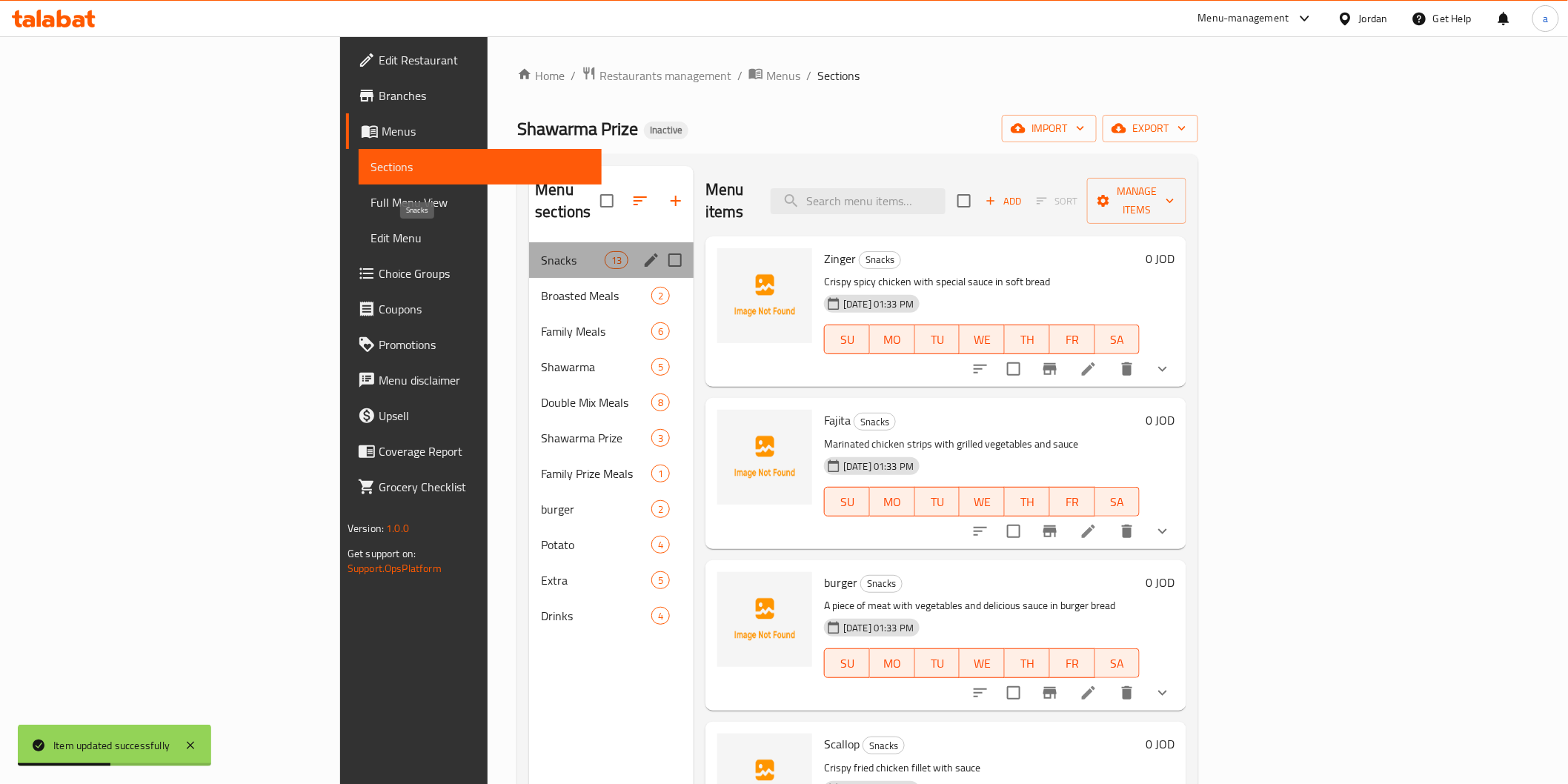
click at [541, 251] on span "Snacks" at bounding box center [572, 260] width 63 height 18
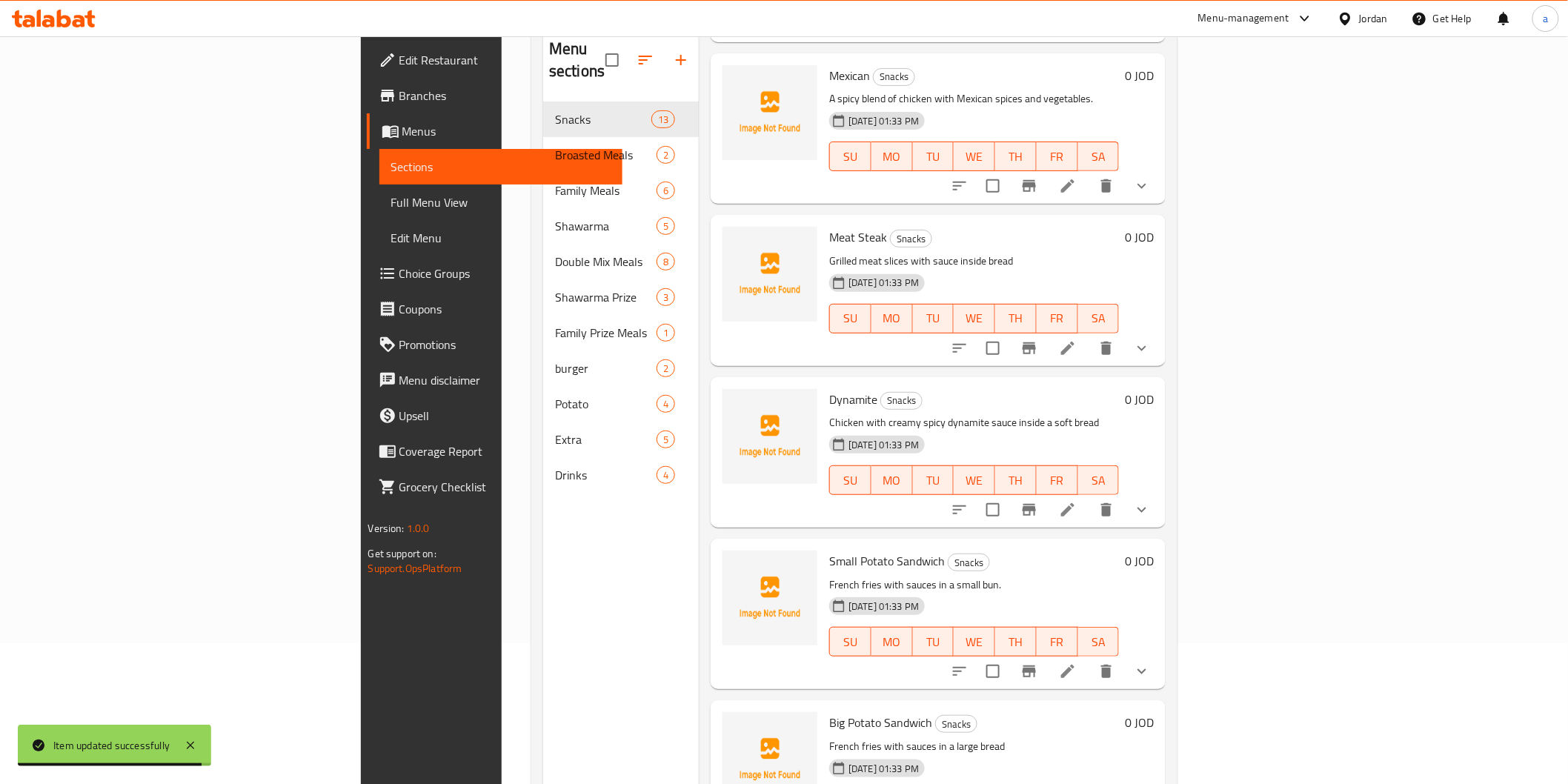
scroll to position [207, 0]
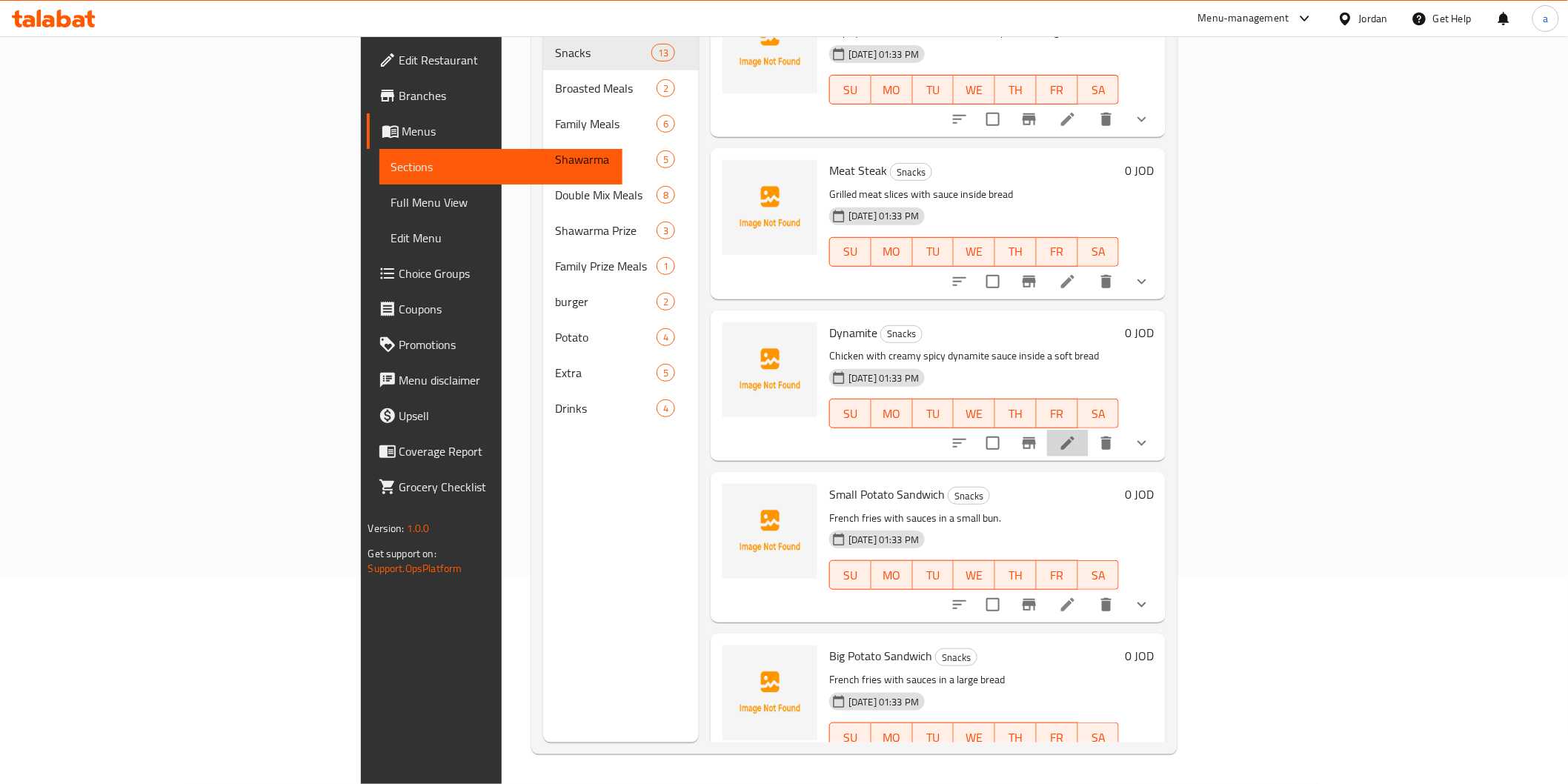
click at [1089, 430] on li at bounding box center [1068, 443] width 42 height 26
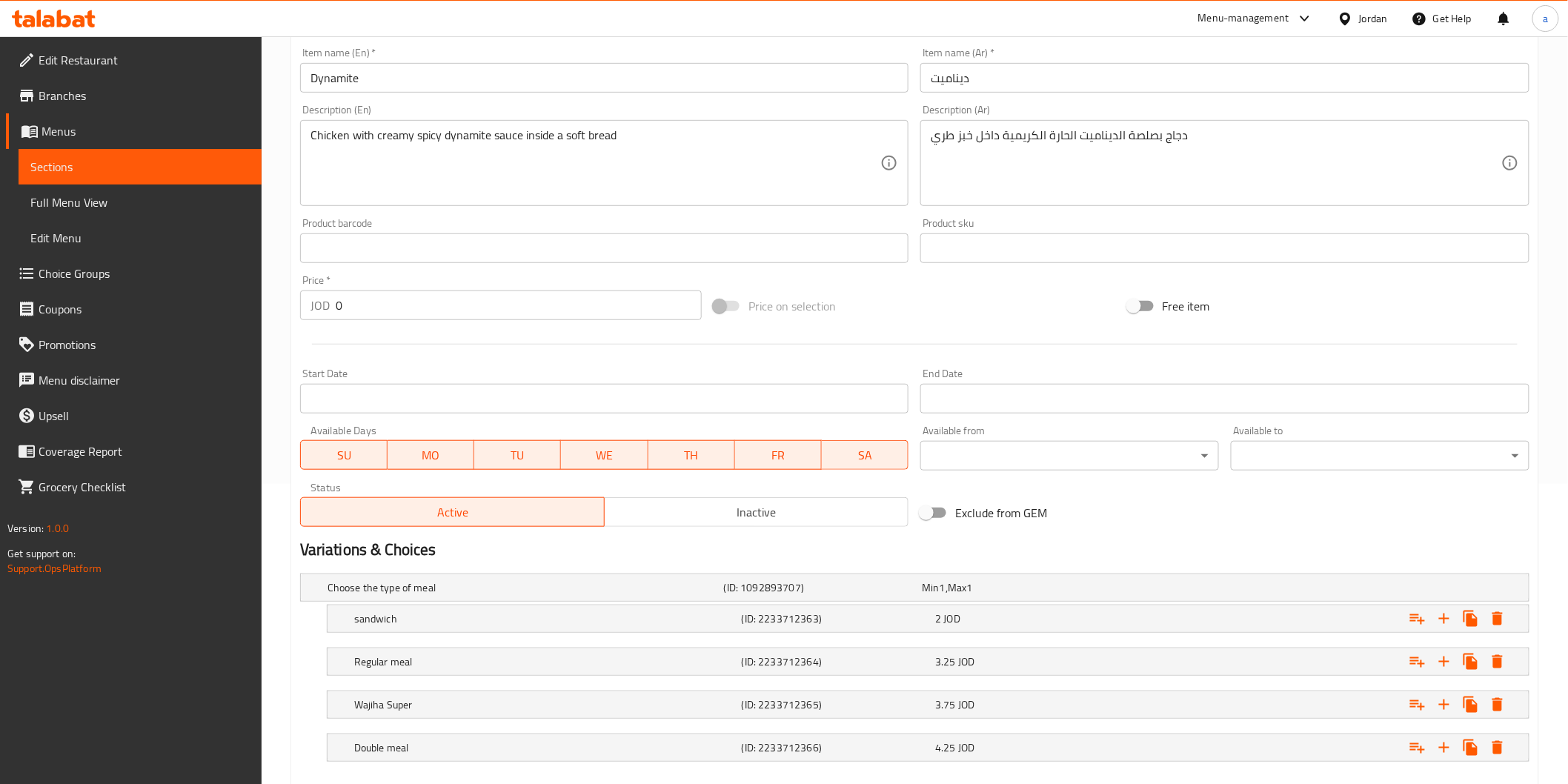
scroll to position [329, 0]
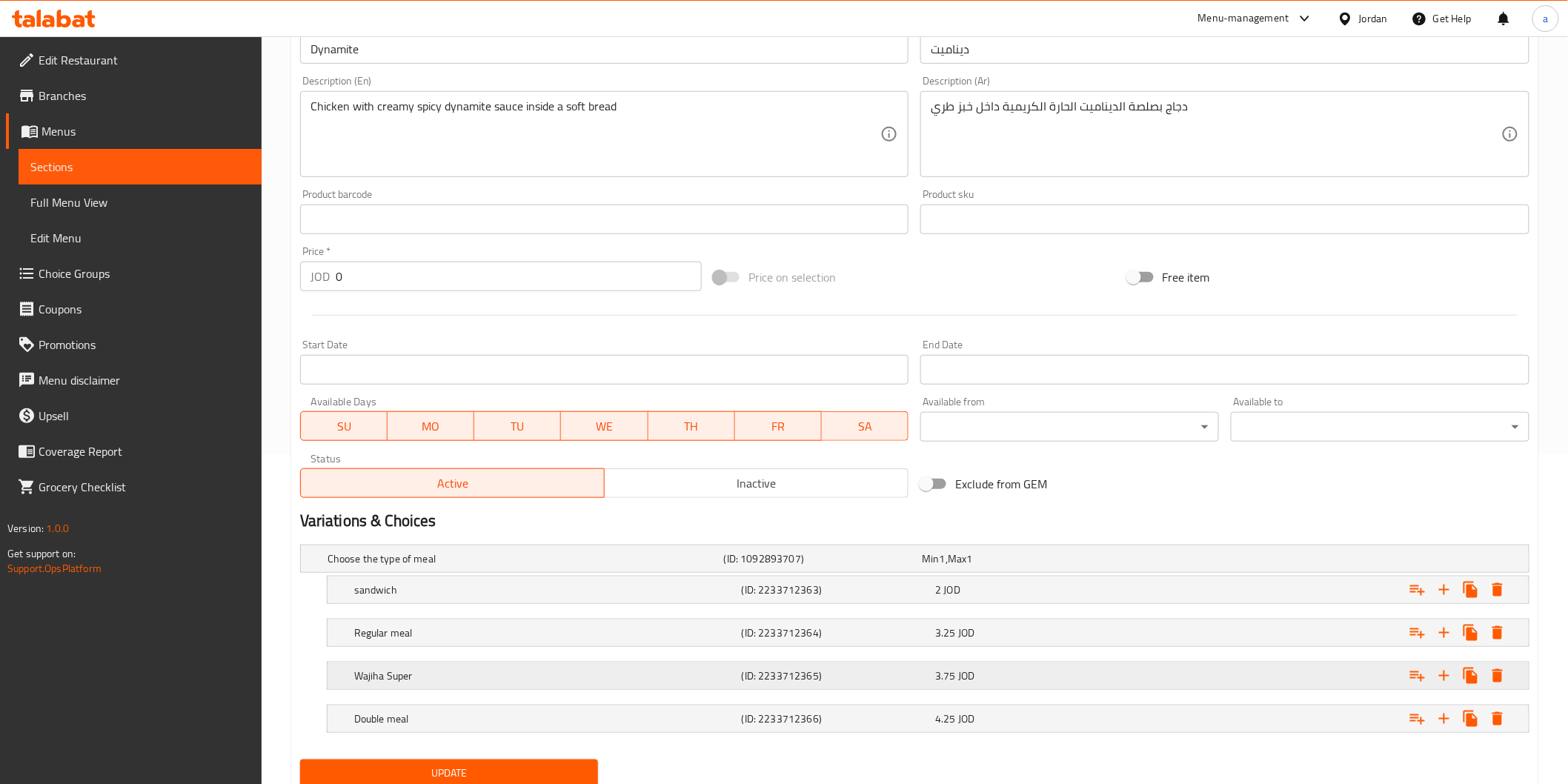
click at [483, 567] on h5 "Wajiha Super" at bounding box center [522, 558] width 390 height 15
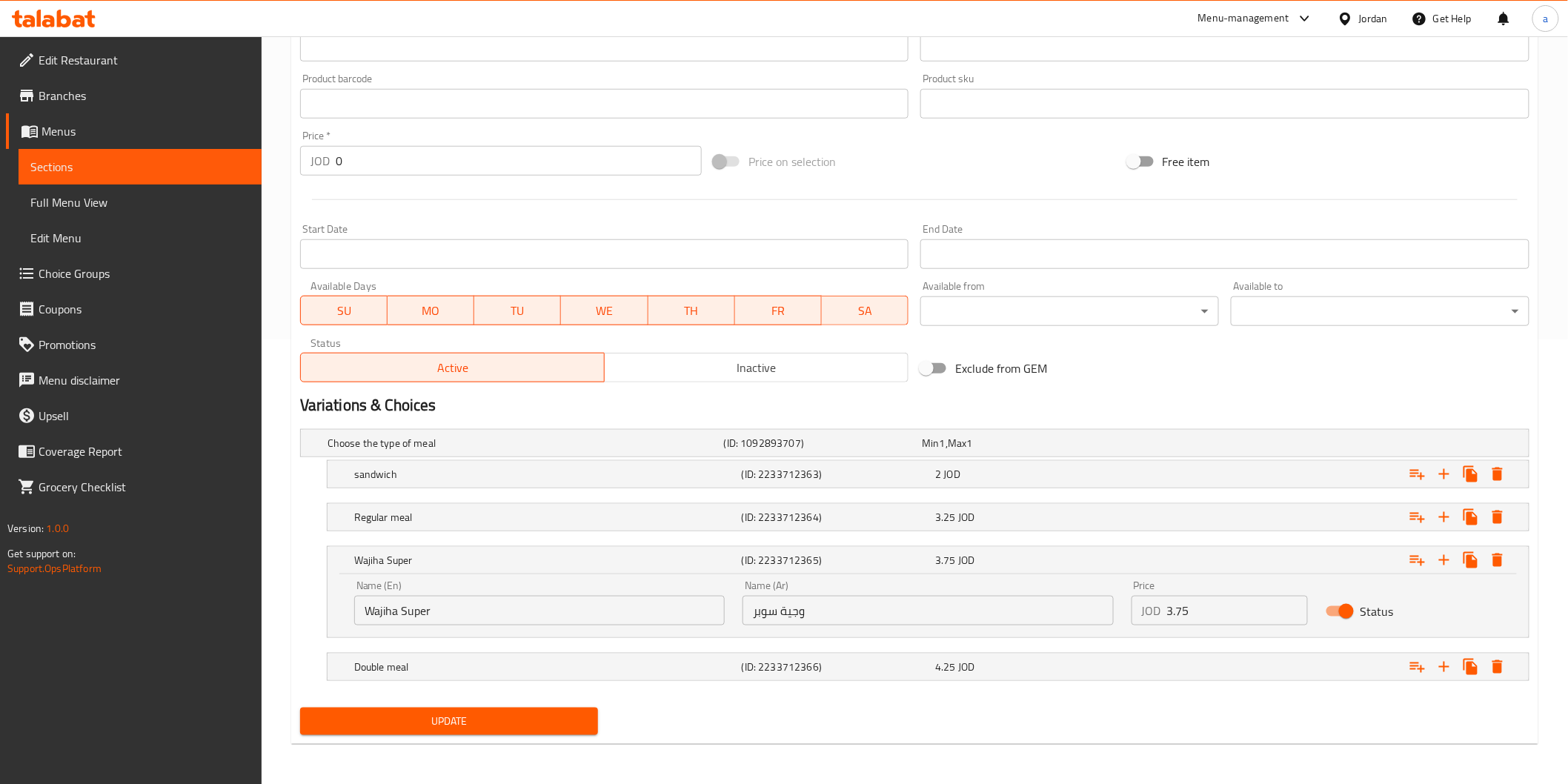
scroll to position [446, 0]
click at [787, 619] on input "وجية سوبر" at bounding box center [928, 609] width 370 height 30
type input "وجبة سوبر"
drag, startPoint x: 398, startPoint y: 609, endPoint x: 278, endPoint y: 623, distance: 120.8
click at [278, 623] on div "Home / Restaurants management / Menus / Sections / item / update Snacks section…" at bounding box center [915, 187] width 1307 height 1194
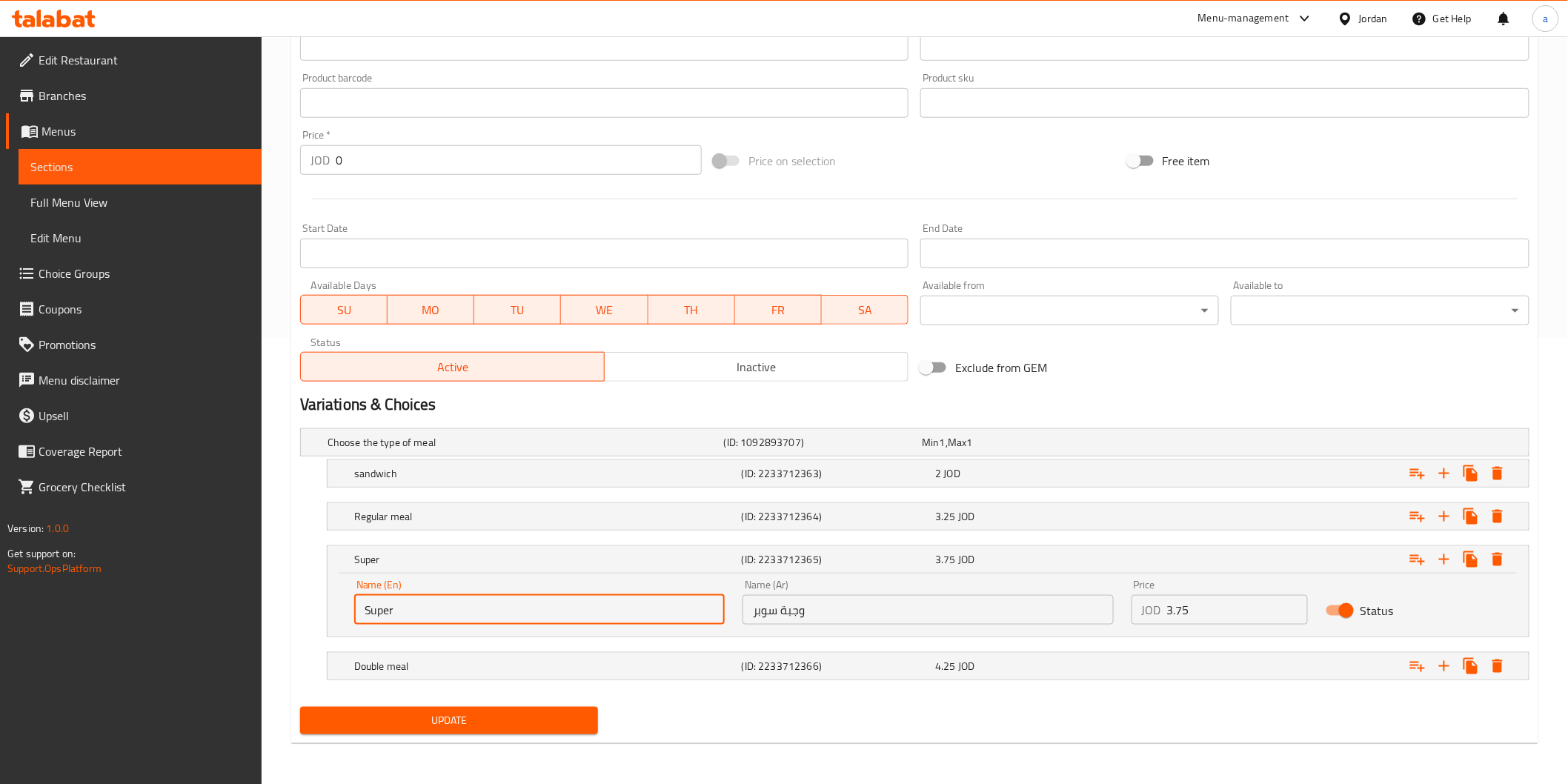
click at [418, 613] on input "Super" at bounding box center [539, 609] width 370 height 30
type input "Super meal"
click at [424, 450] on h5 "Double meal" at bounding box center [522, 442] width 390 height 15
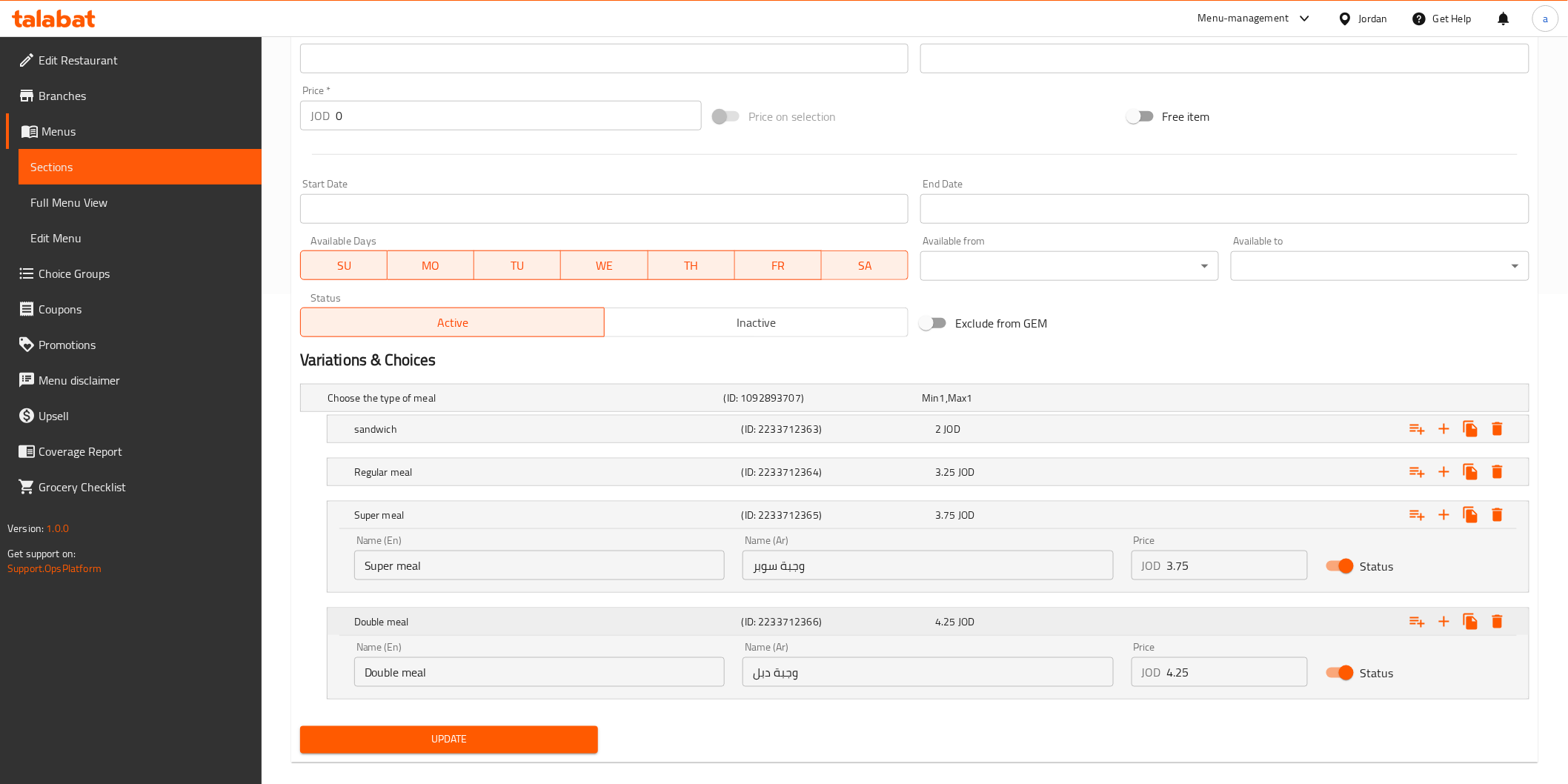
scroll to position [509, 0]
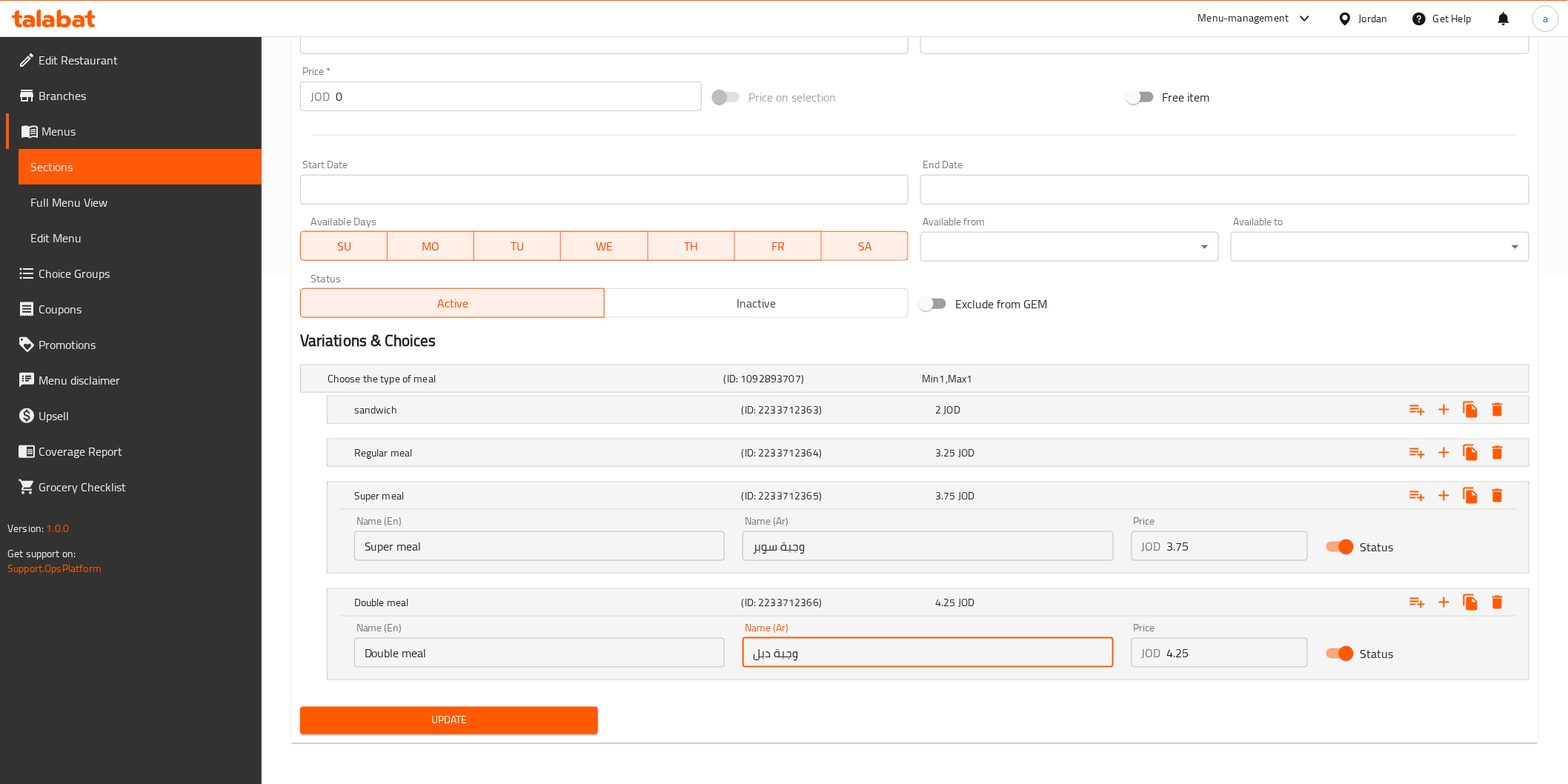
click at [766, 660] on input "وجبة دبل" at bounding box center [928, 653] width 370 height 30
type input "وجبة دوبل"
click at [562, 715] on span "Update" at bounding box center [449, 720] width 275 height 18
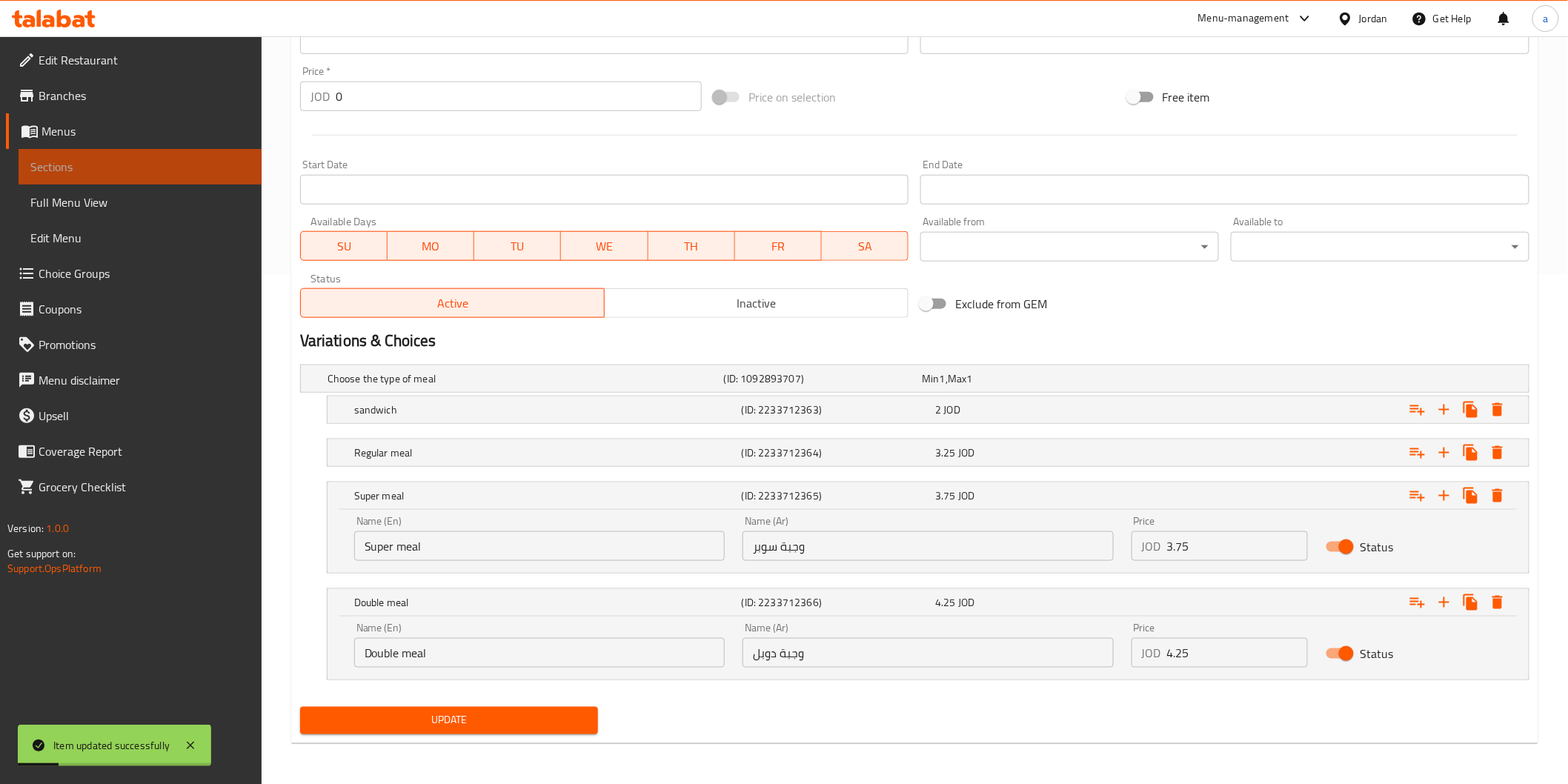
click at [107, 164] on span "Sections" at bounding box center [139, 167] width 219 height 18
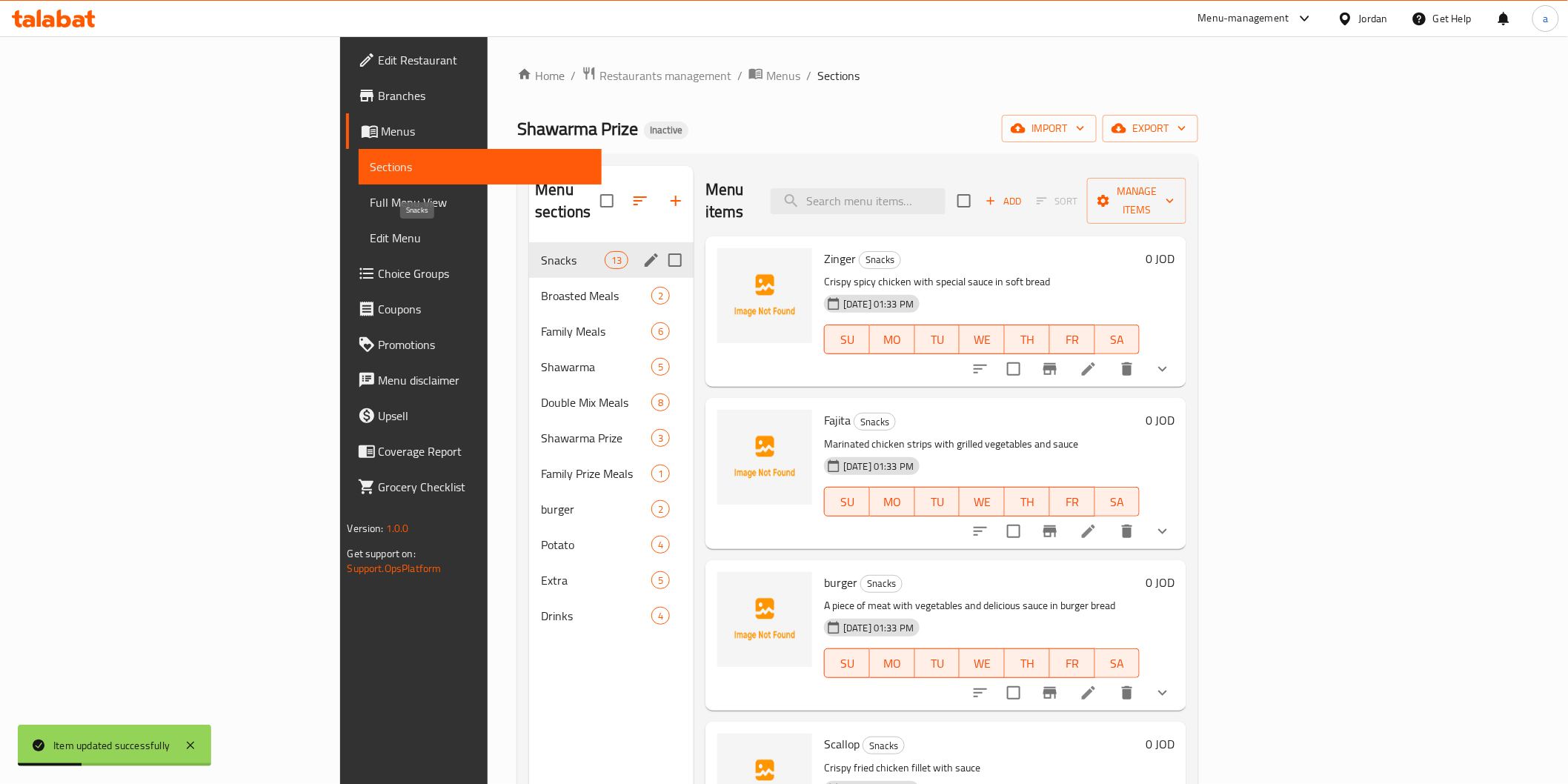
click at [541, 251] on span "Snacks" at bounding box center [572, 260] width 63 height 18
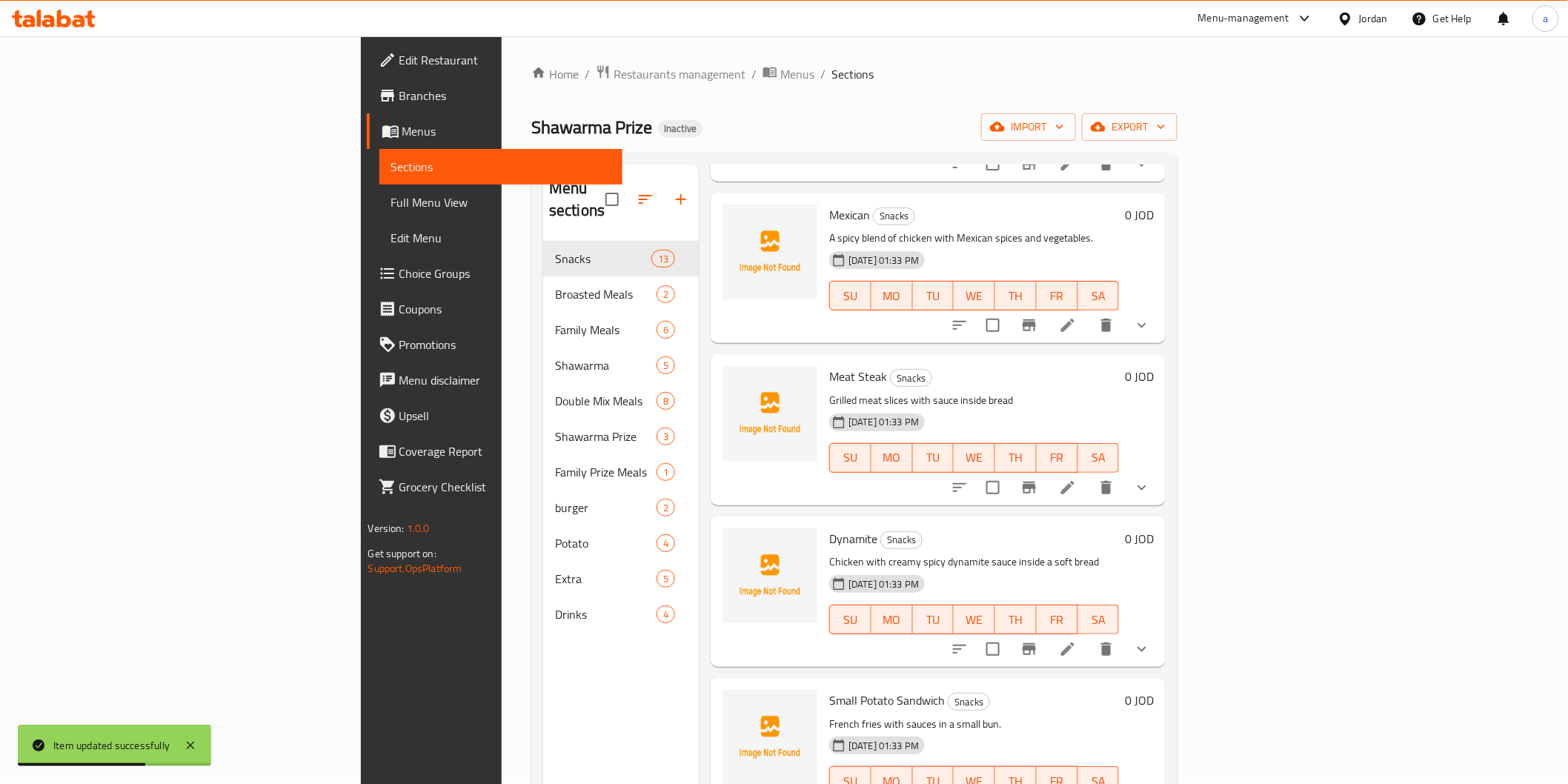
scroll to position [207, 0]
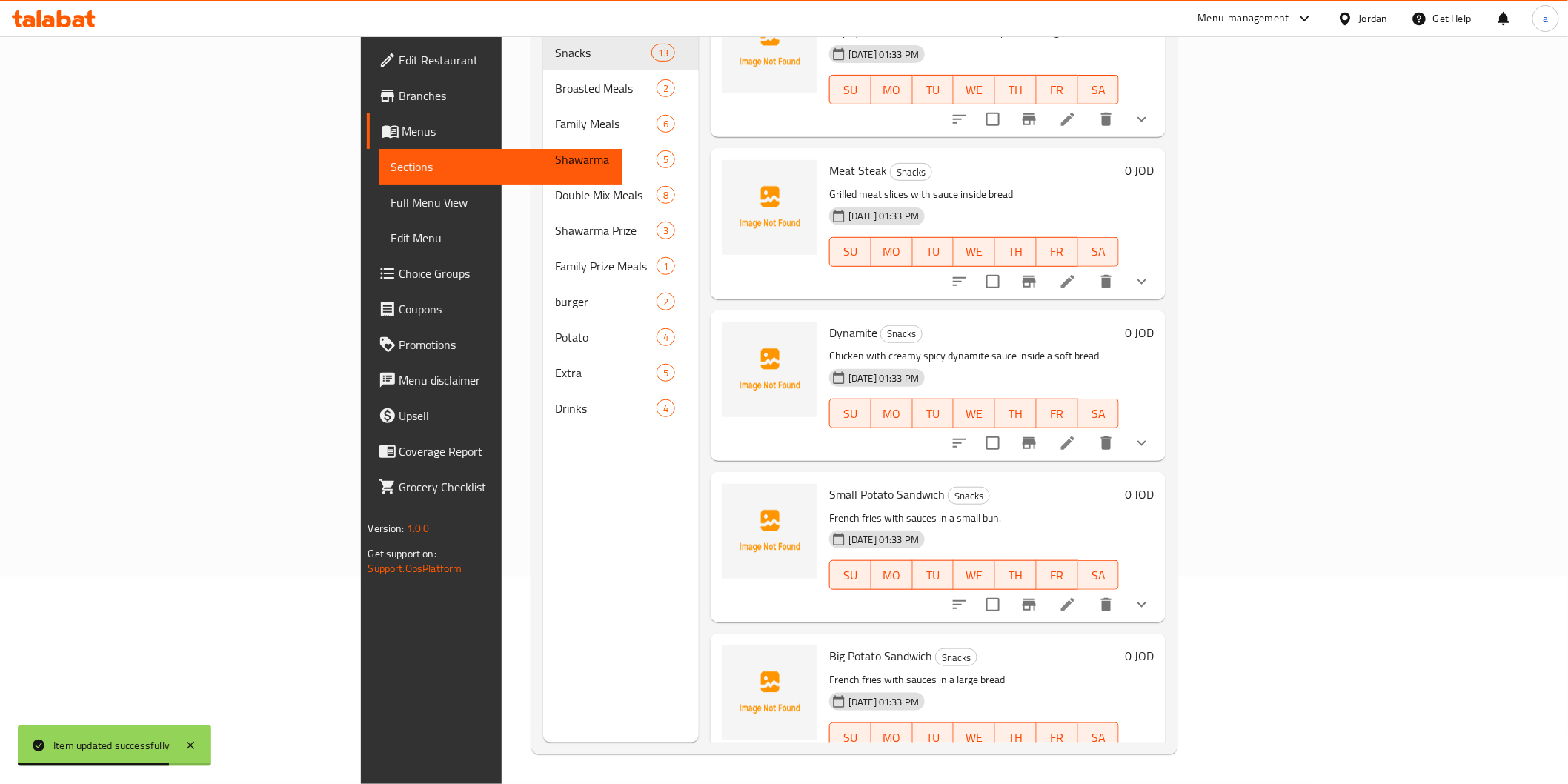
click at [1077, 596] on icon at bounding box center [1069, 605] width 18 height 18
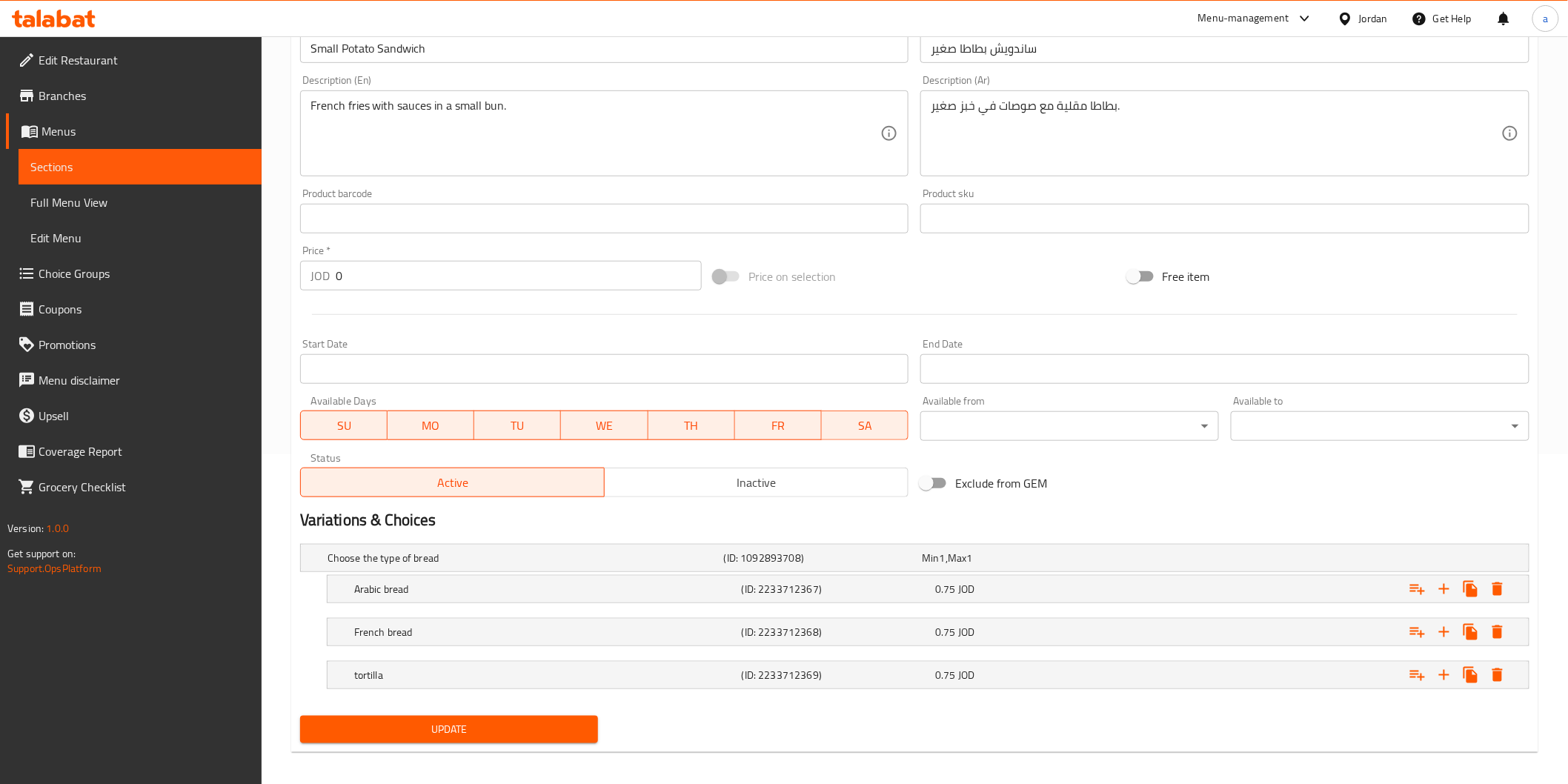
scroll to position [338, 0]
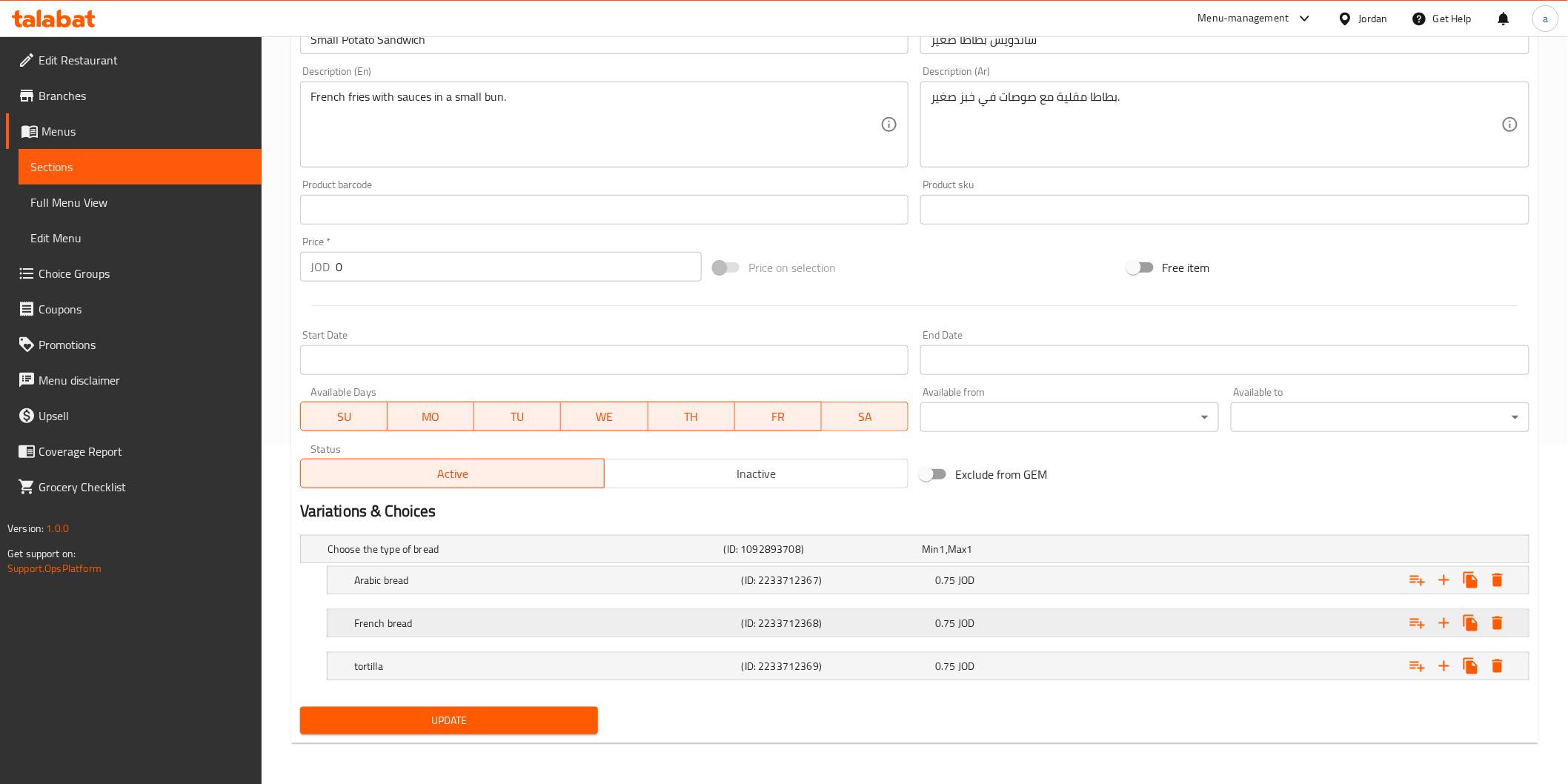
click at [543, 557] on h5 "French bread" at bounding box center [522, 549] width 390 height 15
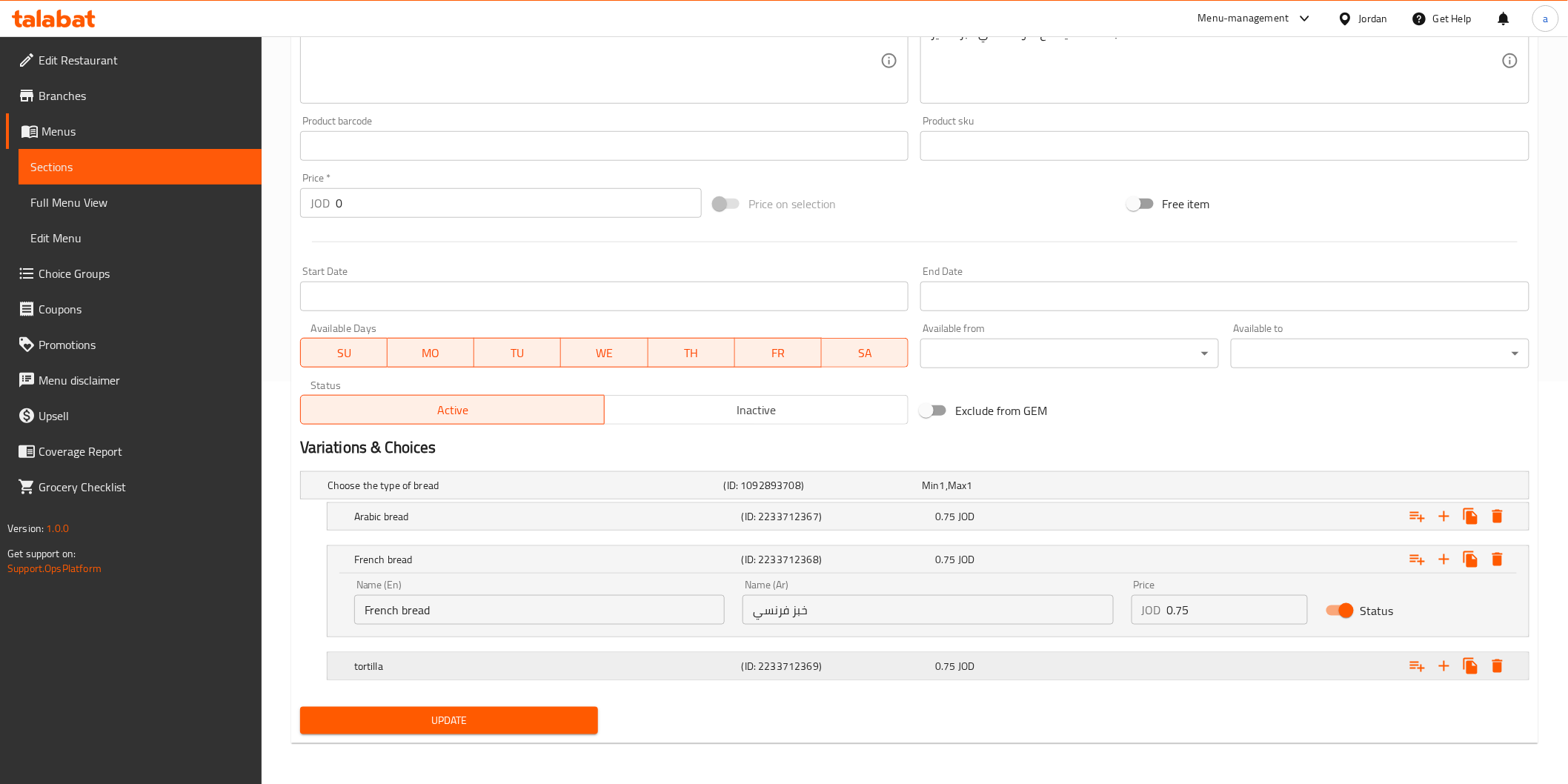
click at [603, 493] on h5 "tortilla" at bounding box center [522, 486] width 390 height 15
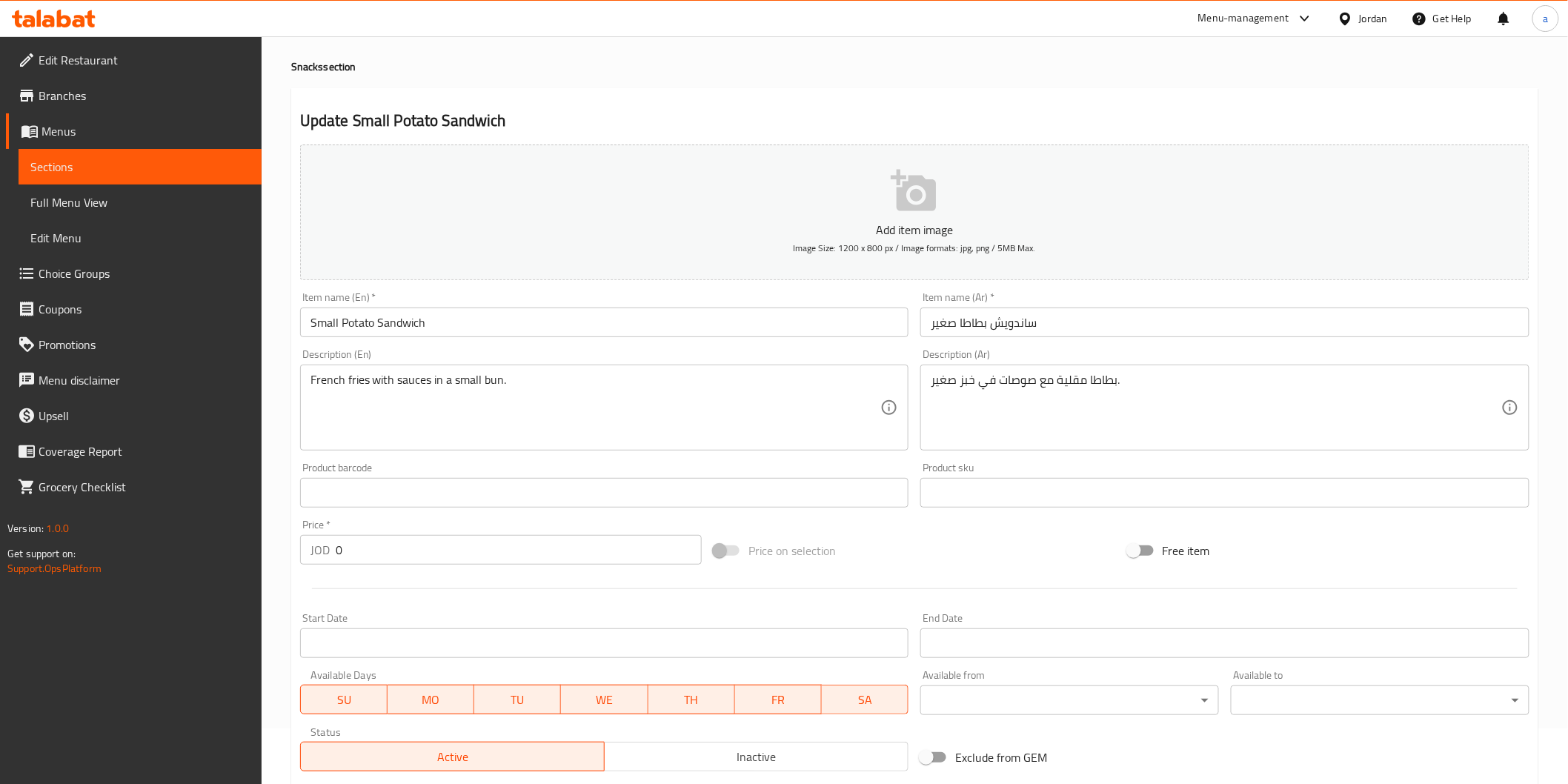
scroll to position [0, 0]
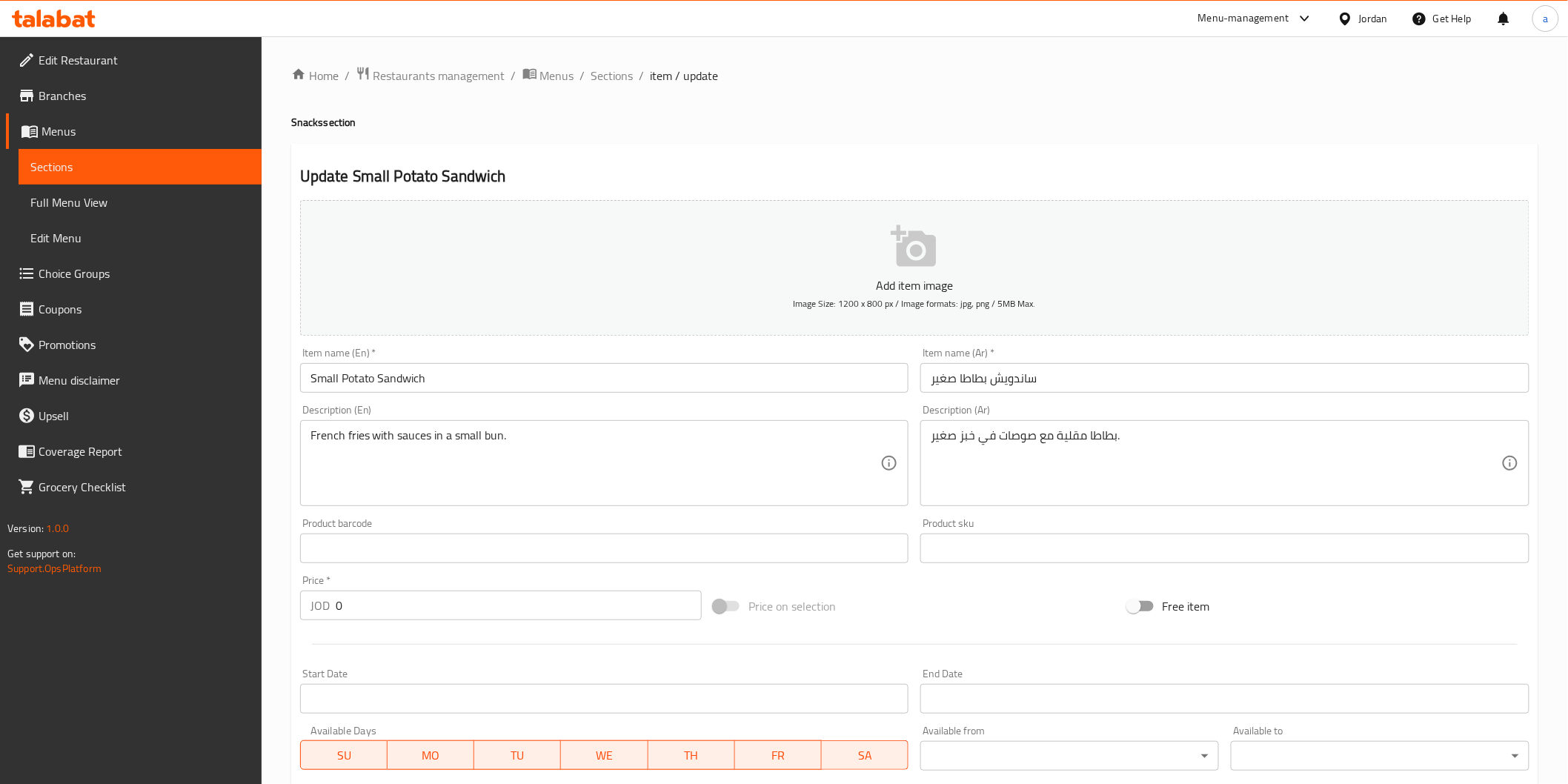
click at [54, 169] on span "Sections" at bounding box center [139, 167] width 219 height 18
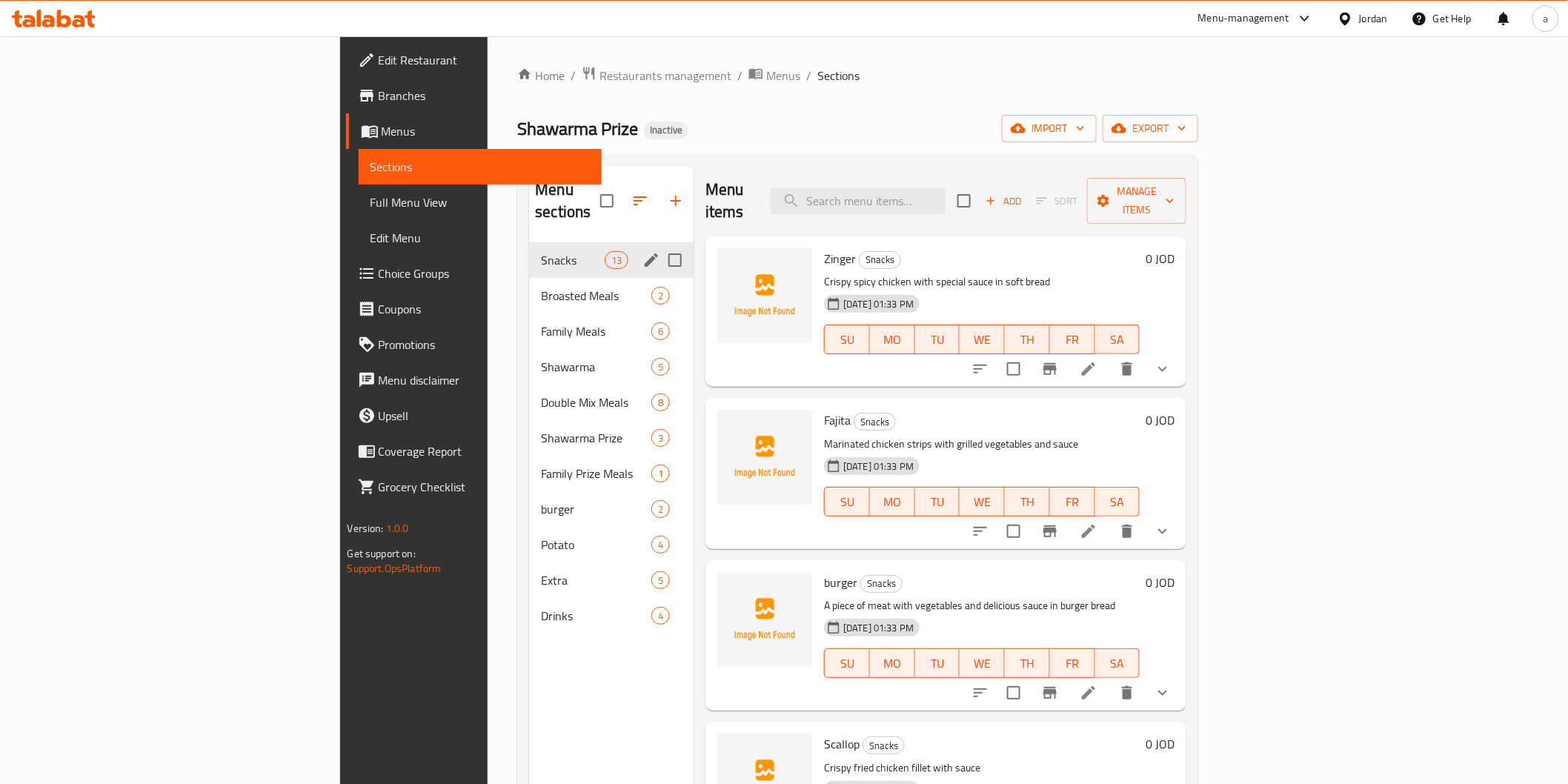
click at [529, 242] on div "Snacks 13" at bounding box center [611, 259] width 165 height 35
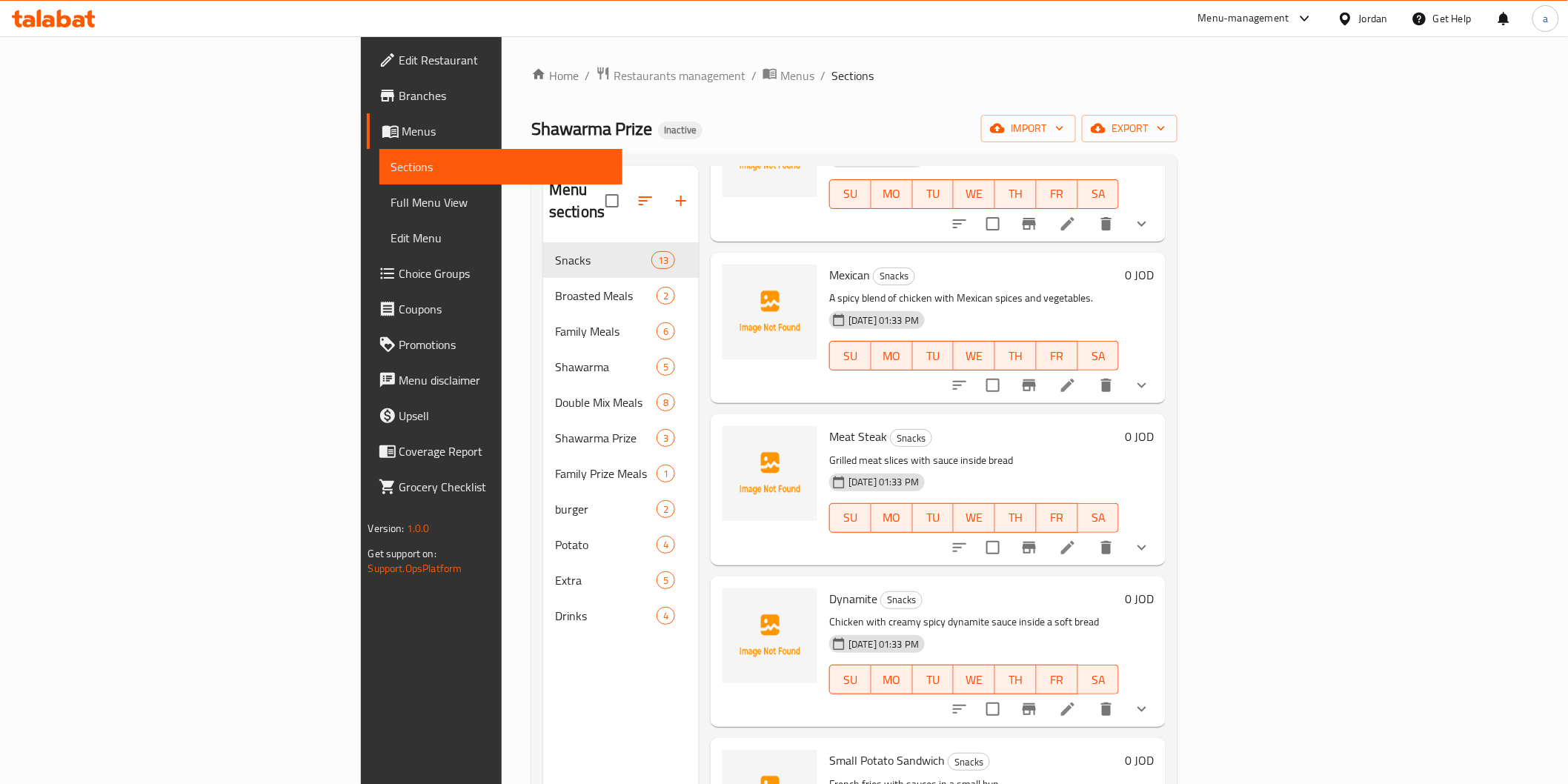
scroll to position [1356, 0]
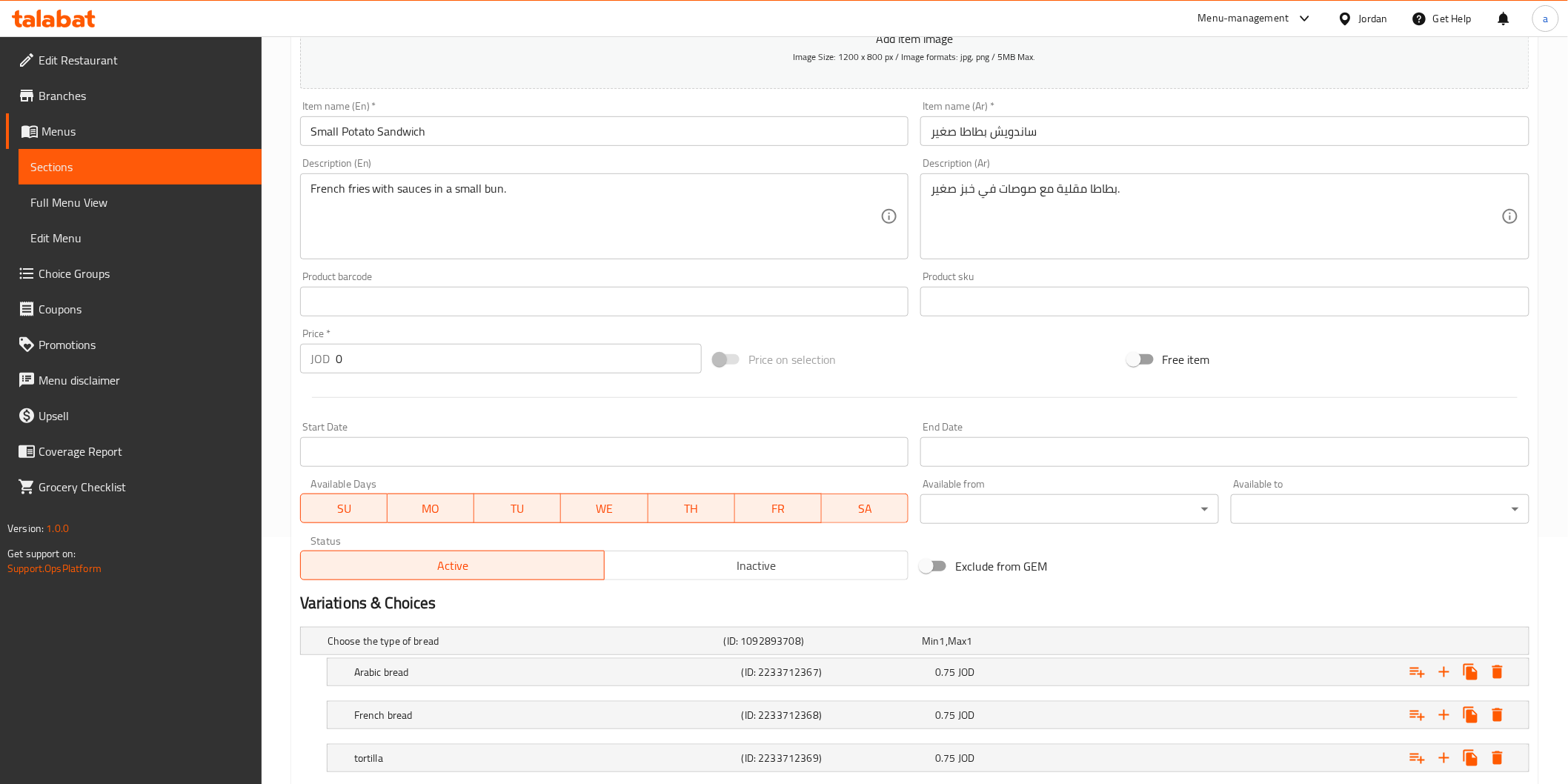
scroll to position [338, 0]
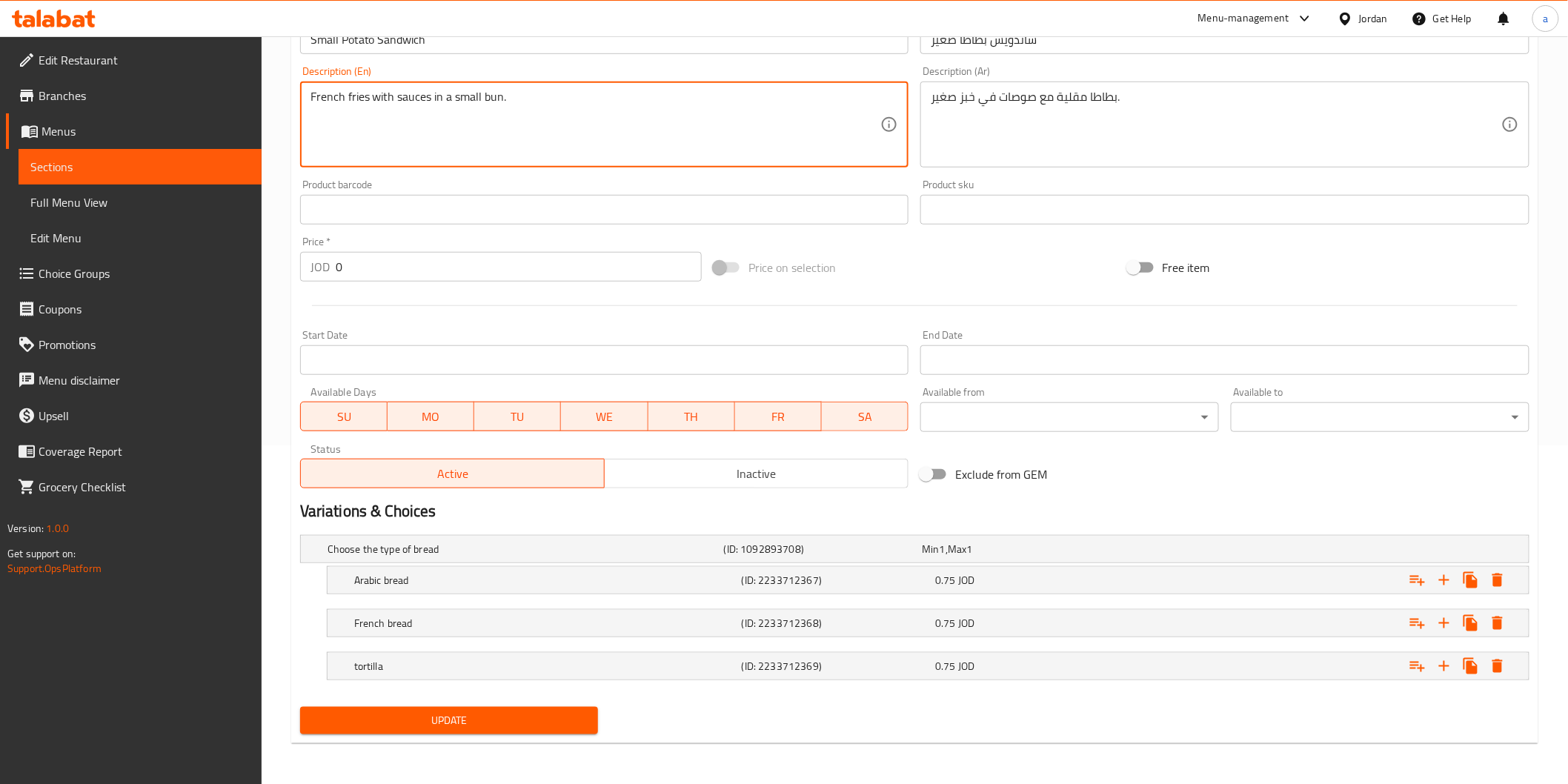
drag, startPoint x: 483, startPoint y: 101, endPoint x: 498, endPoint y: 101, distance: 15.0
click at [498, 101] on textarea "French fries with sauces in a small bun." at bounding box center [595, 125] width 570 height 70
type textarea "French fries with sauces in a small bread."
click at [504, 711] on span "Update" at bounding box center [449, 720] width 275 height 18
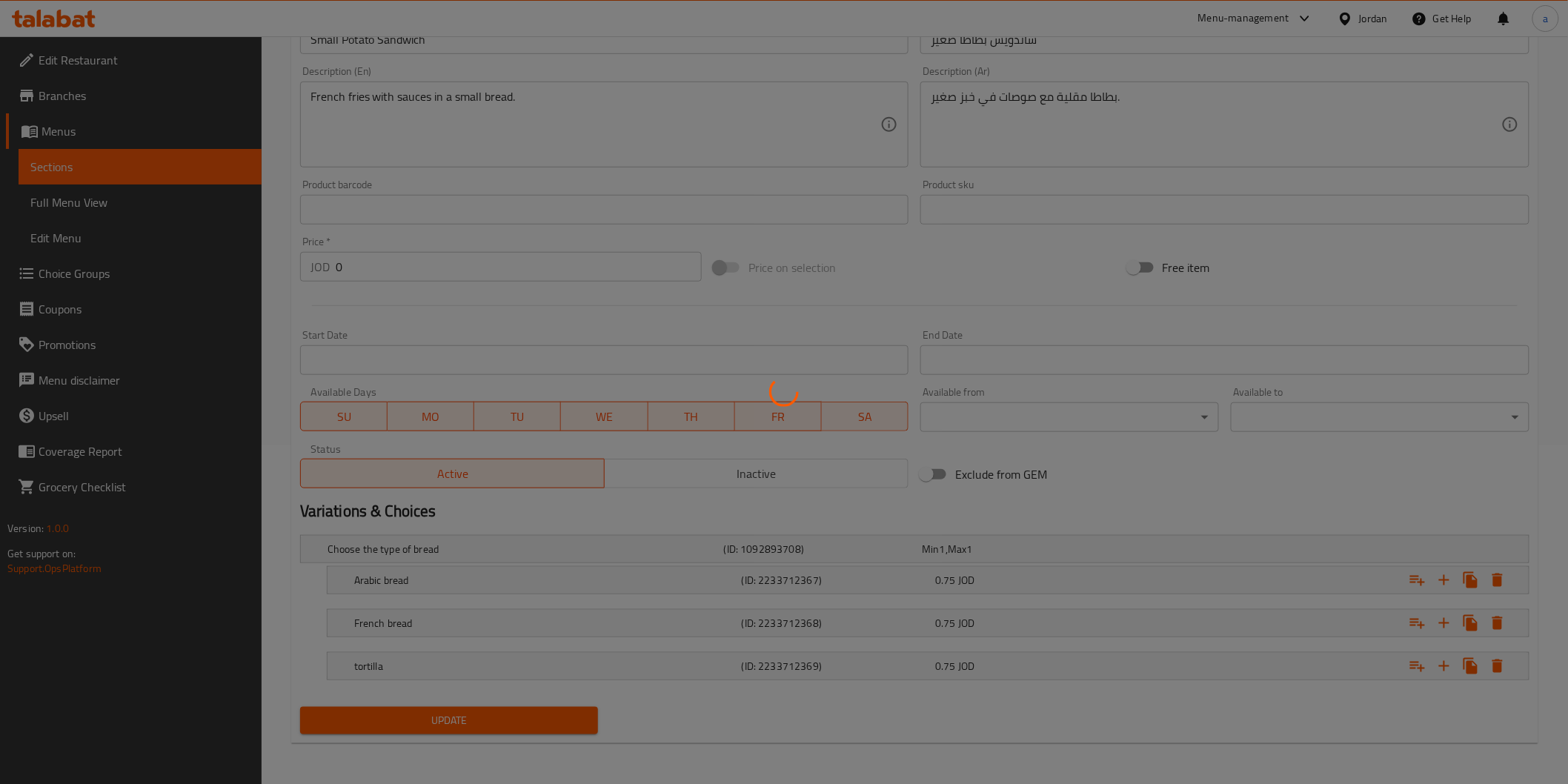
scroll to position [175, 0]
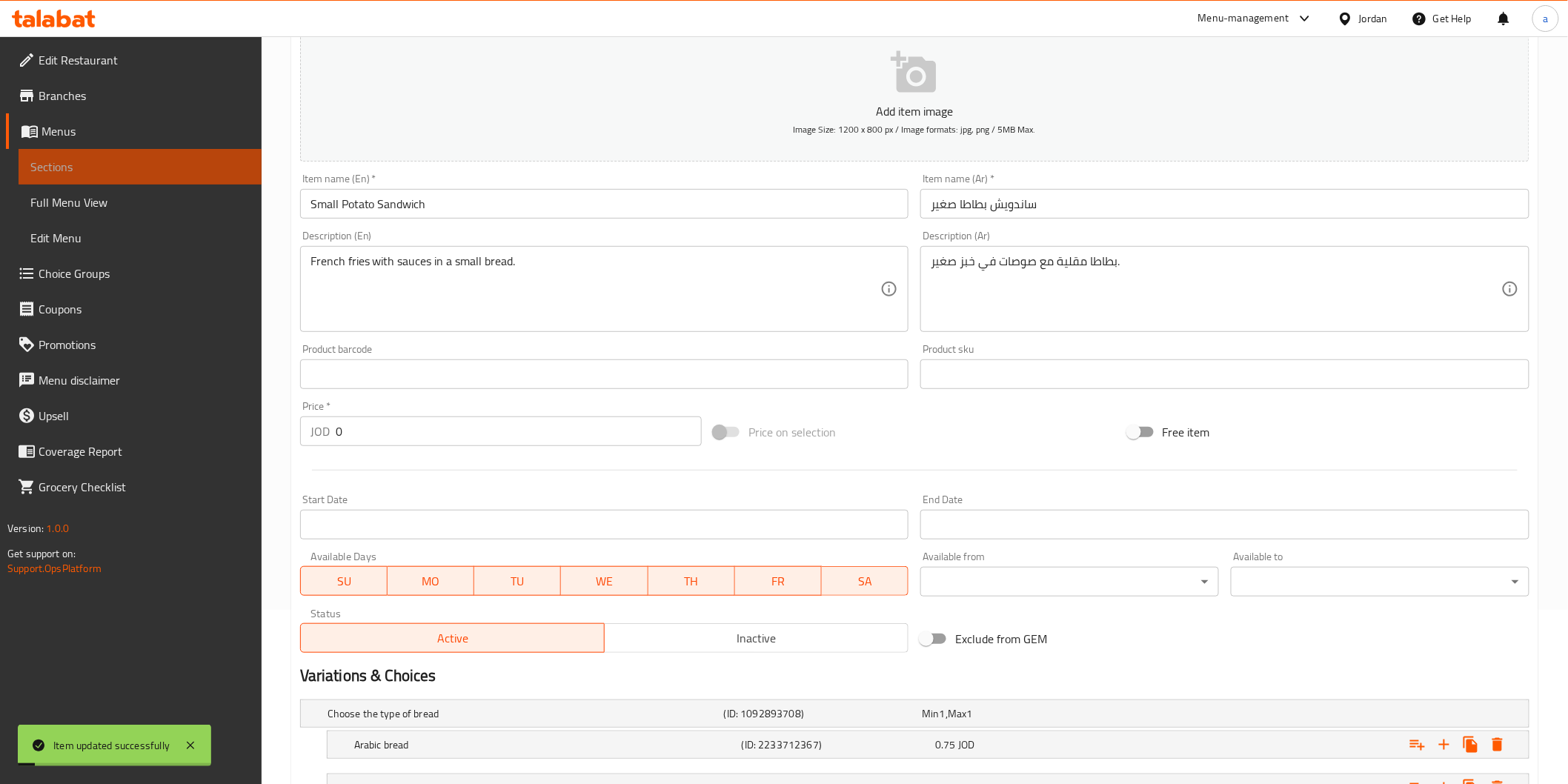
click at [139, 158] on span "Sections" at bounding box center [139, 167] width 219 height 18
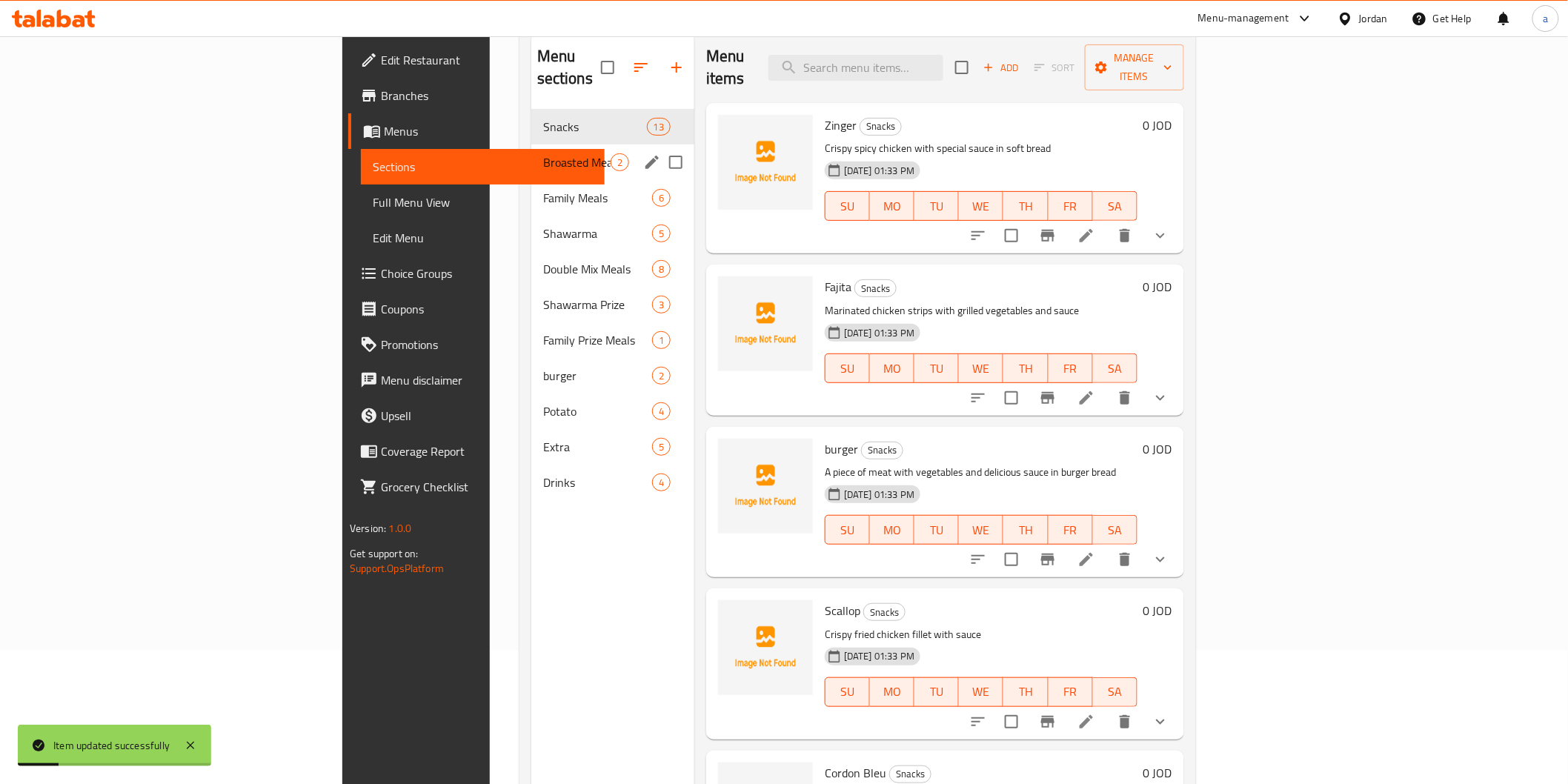
scroll to position [10, 0]
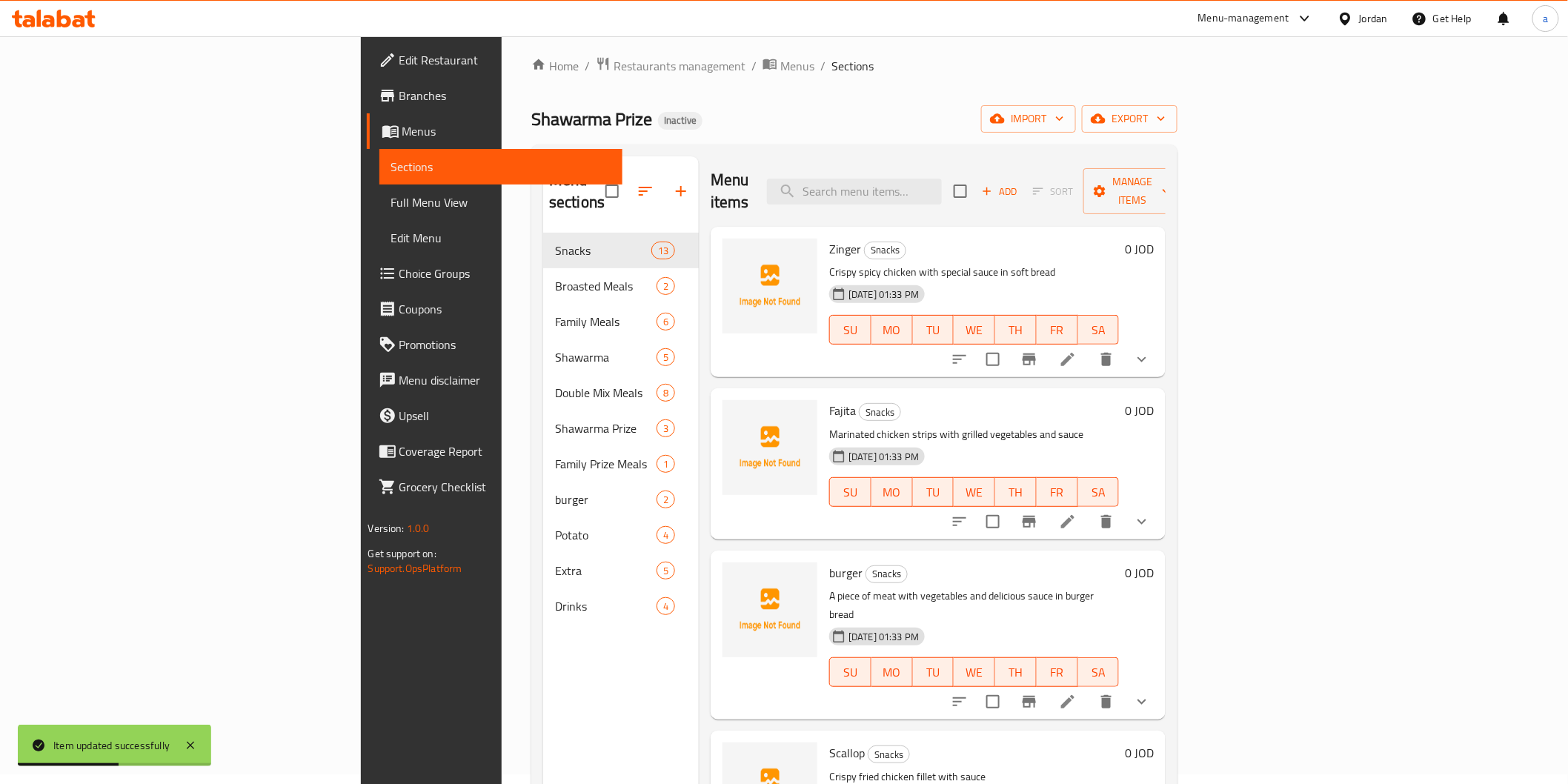
click at [391, 202] on span "Full Menu View" at bounding box center [500, 203] width 219 height 18
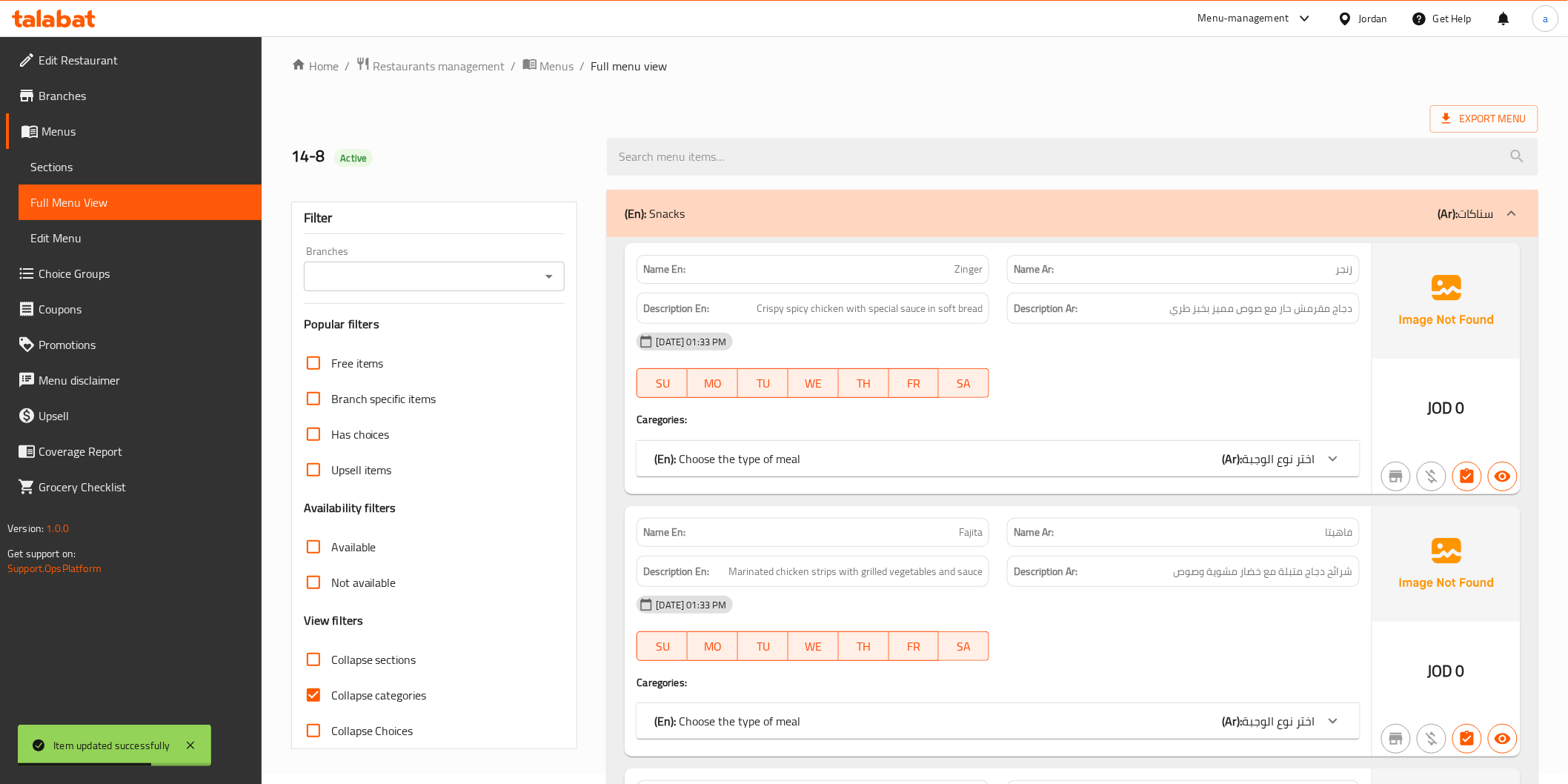
click at [317, 691] on input "Collapse categories" at bounding box center [313, 695] width 35 height 35
checkbox input "false"
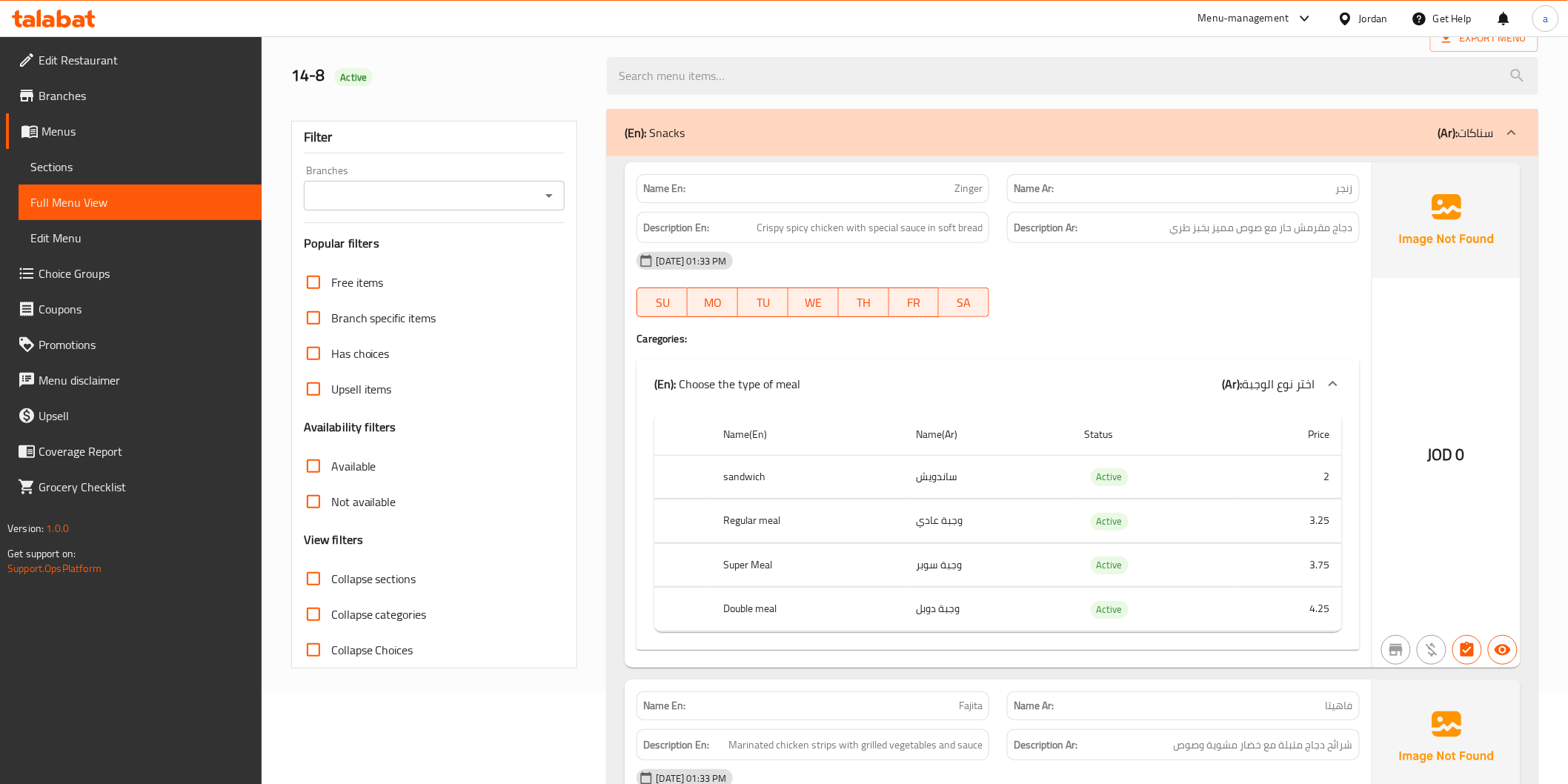
scroll to position [10, 0]
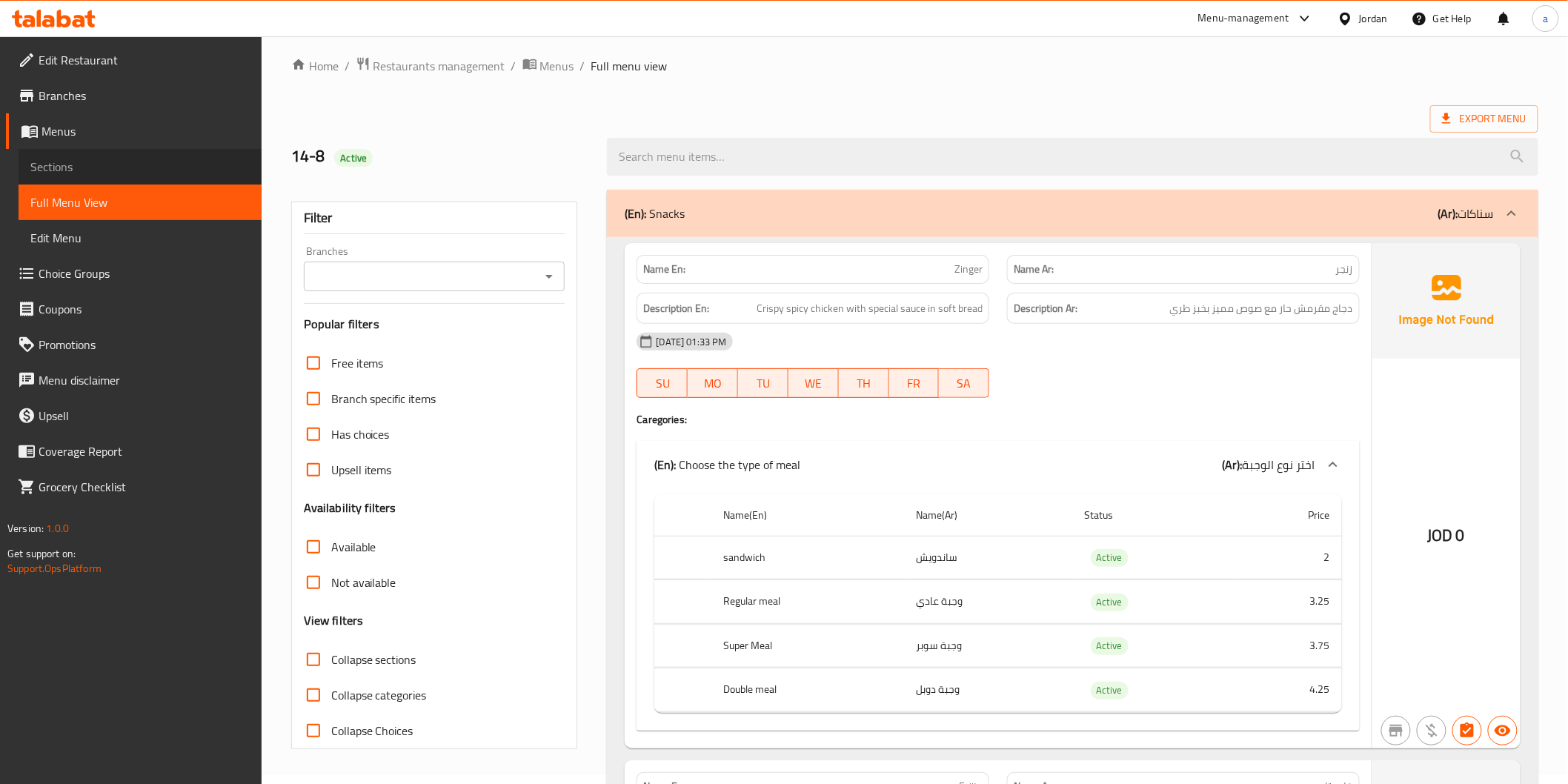
click at [65, 151] on link "Sections" at bounding box center [139, 166] width 243 height 35
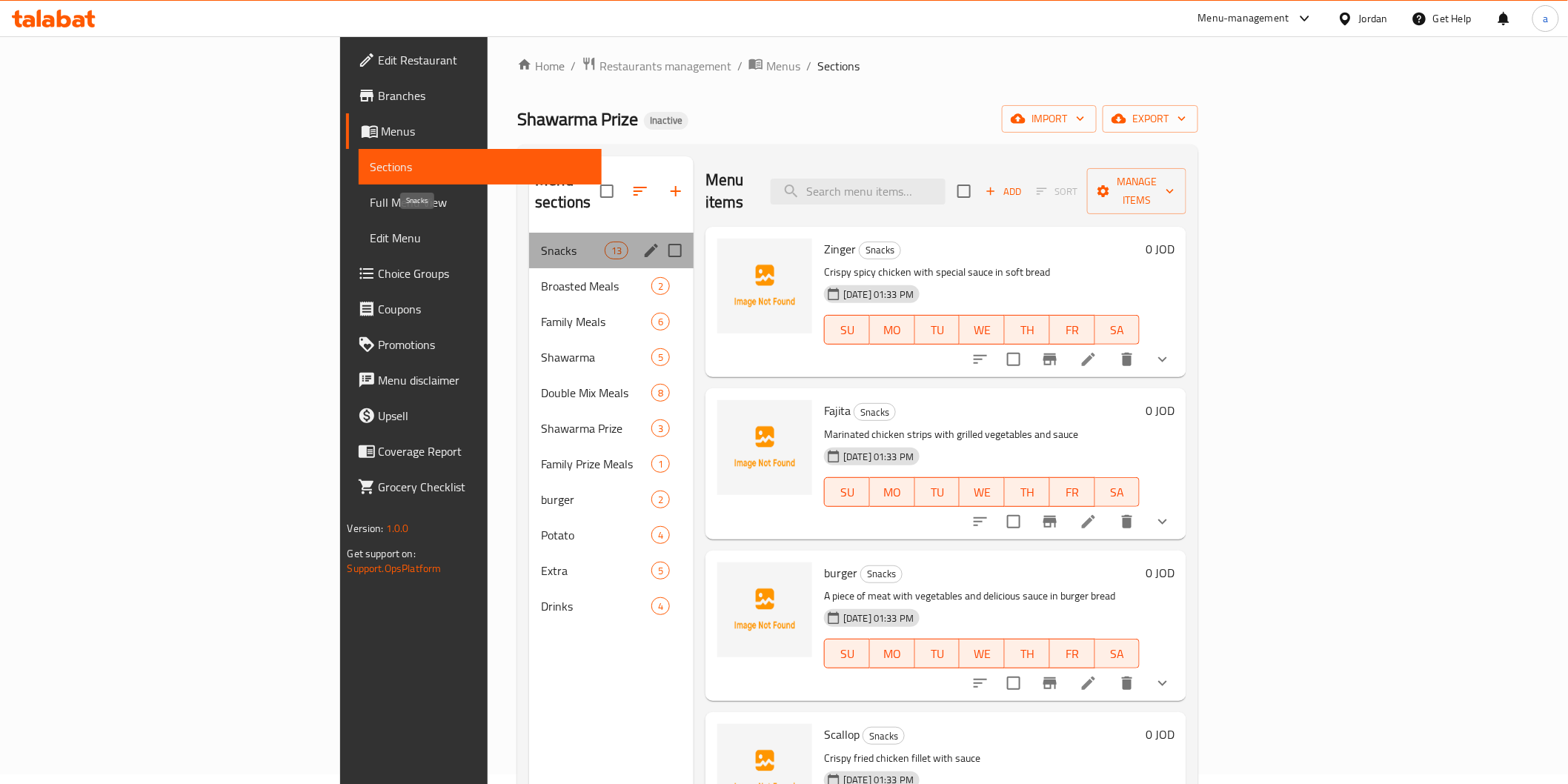
click at [541, 242] on span "Snacks" at bounding box center [572, 251] width 63 height 18
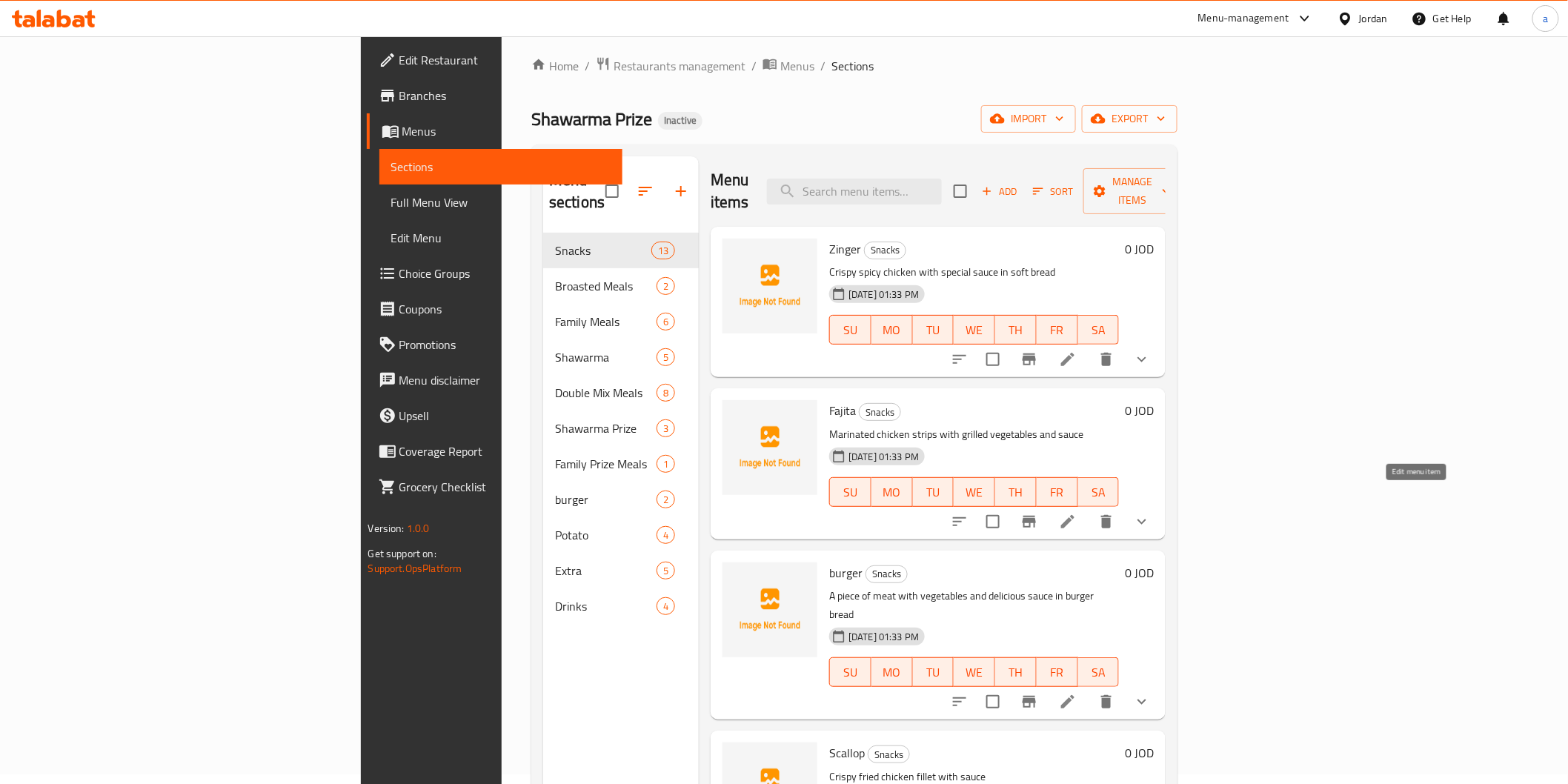
click at [1075, 515] on icon at bounding box center [1068, 521] width 14 height 14
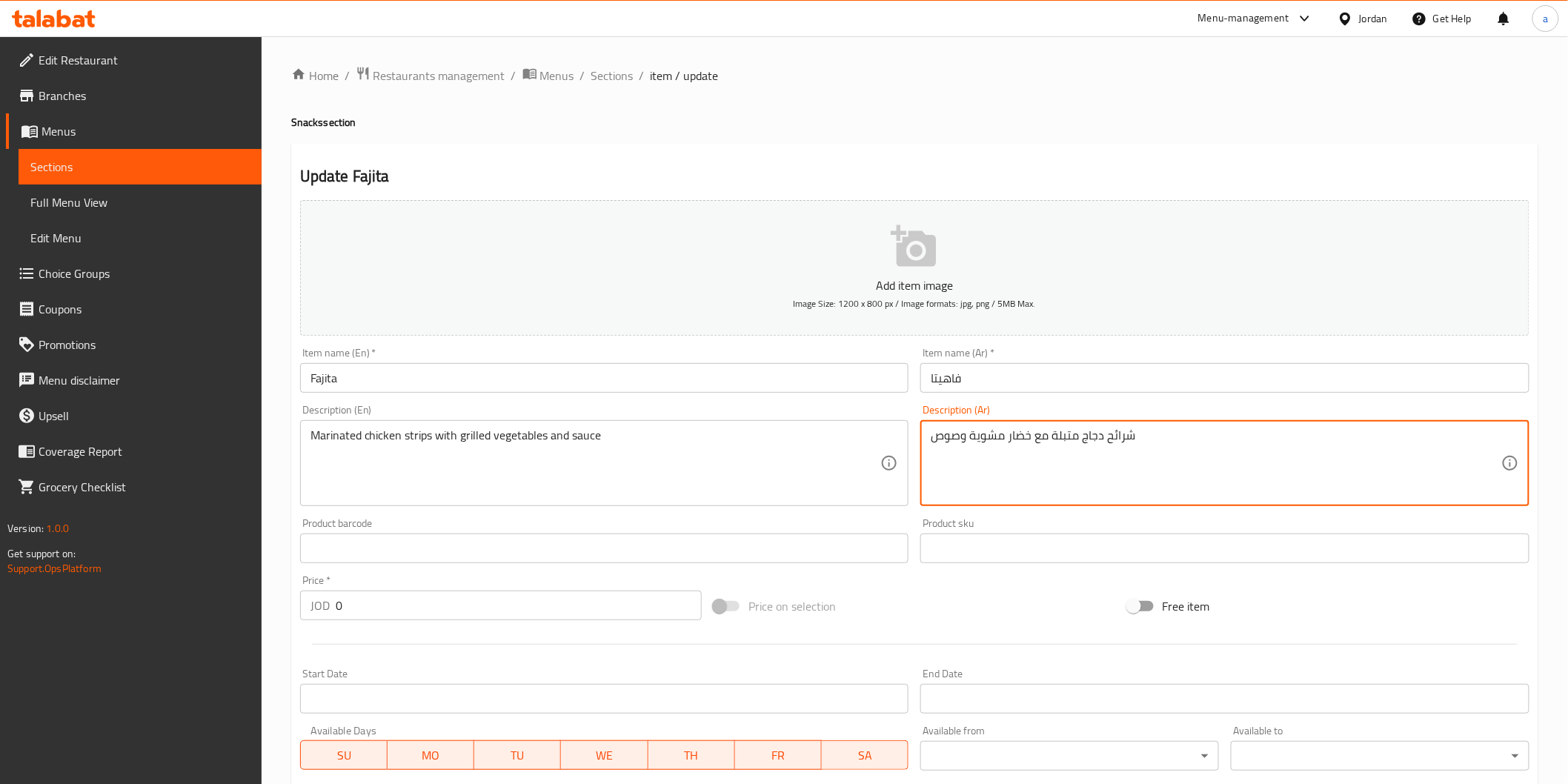
drag, startPoint x: 1105, startPoint y: 445, endPoint x: 1135, endPoint y: 441, distance: 30.3
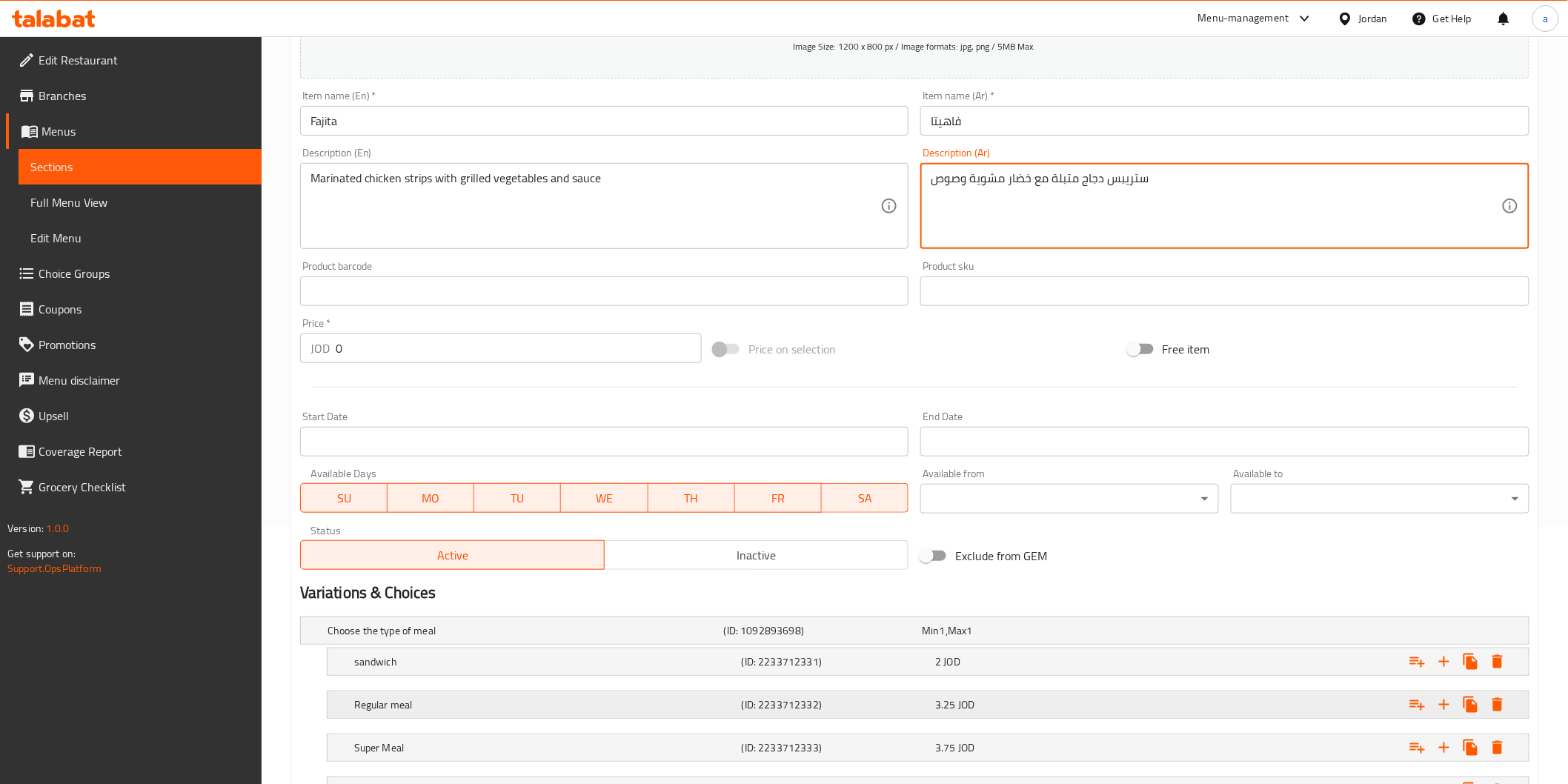
scroll to position [329, 0]
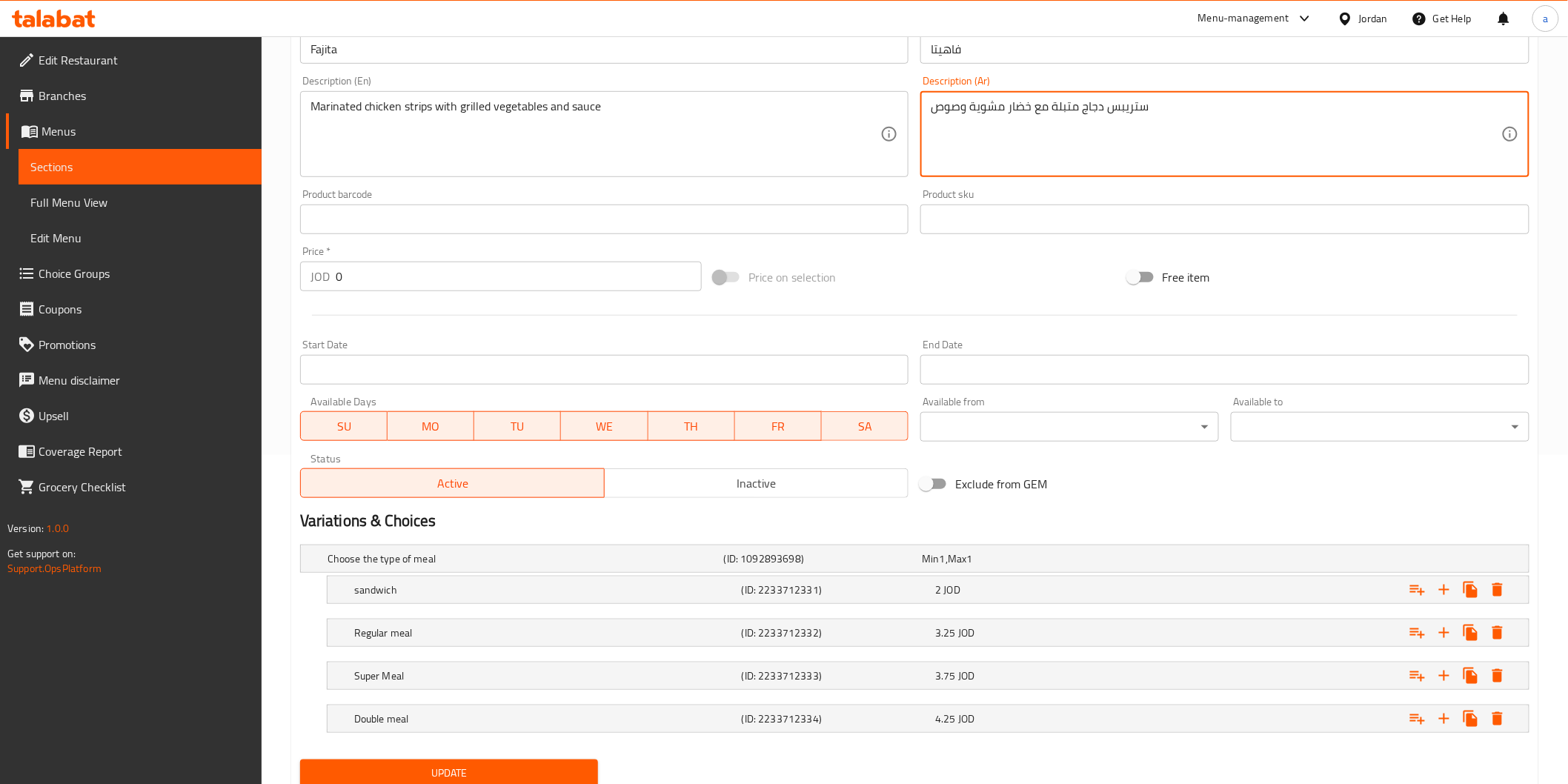
type textarea "ستريبس دجاج متبلة مع خضار مشوية وصوص"
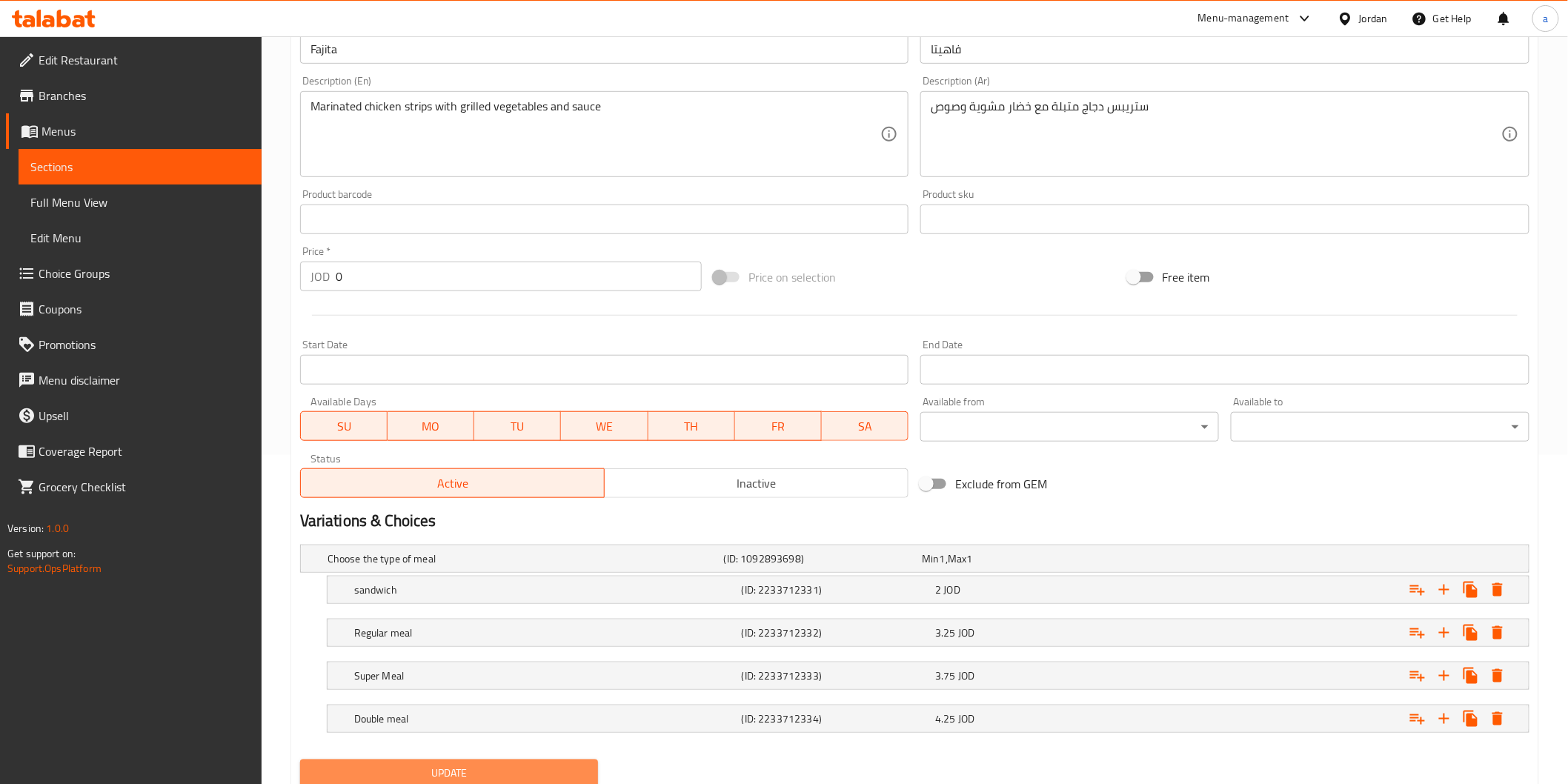
click at [525, 768] on span "Update" at bounding box center [449, 773] width 275 height 18
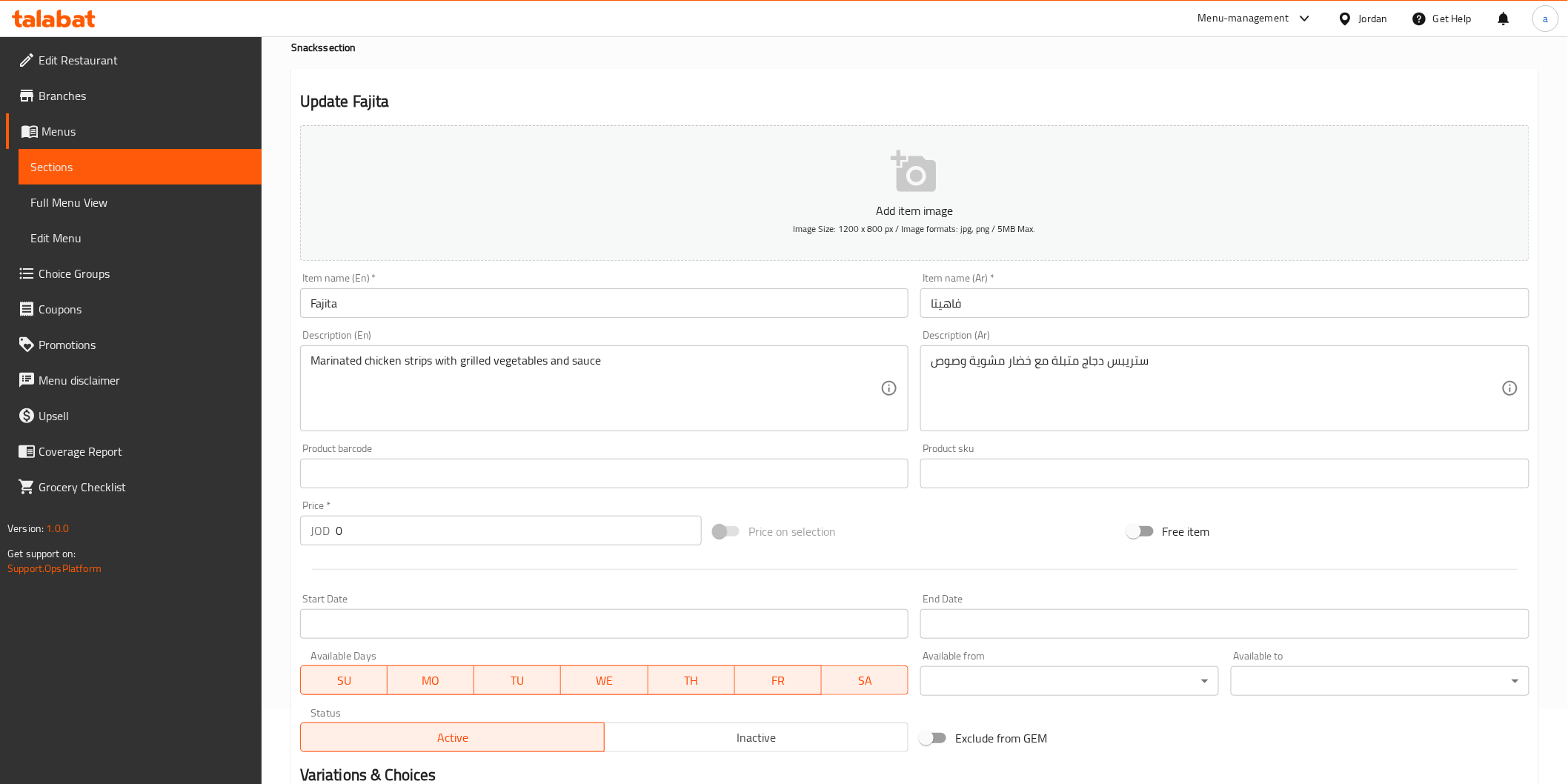
scroll to position [0, 0]
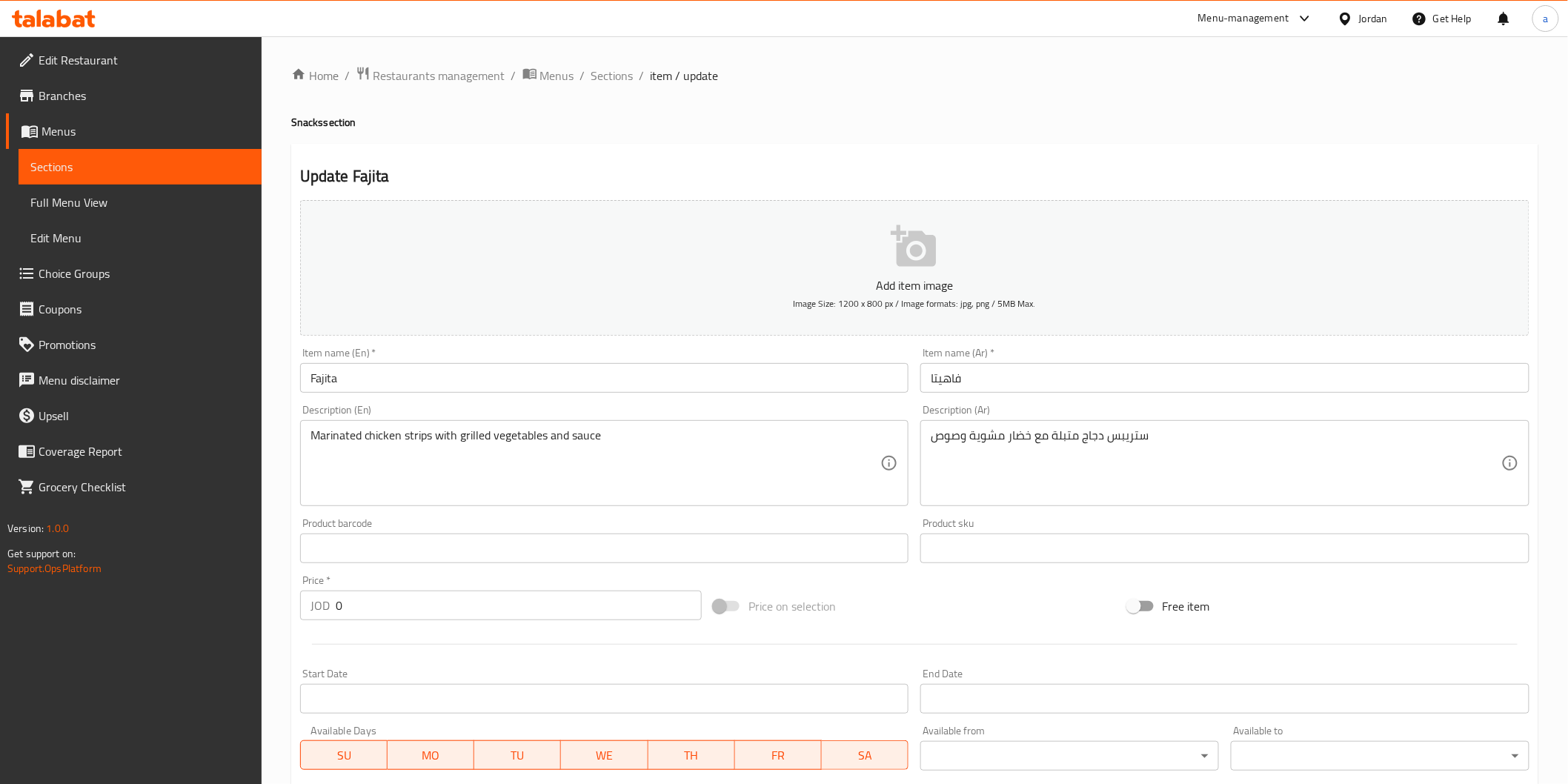
click at [96, 155] on link "Sections" at bounding box center [139, 166] width 243 height 35
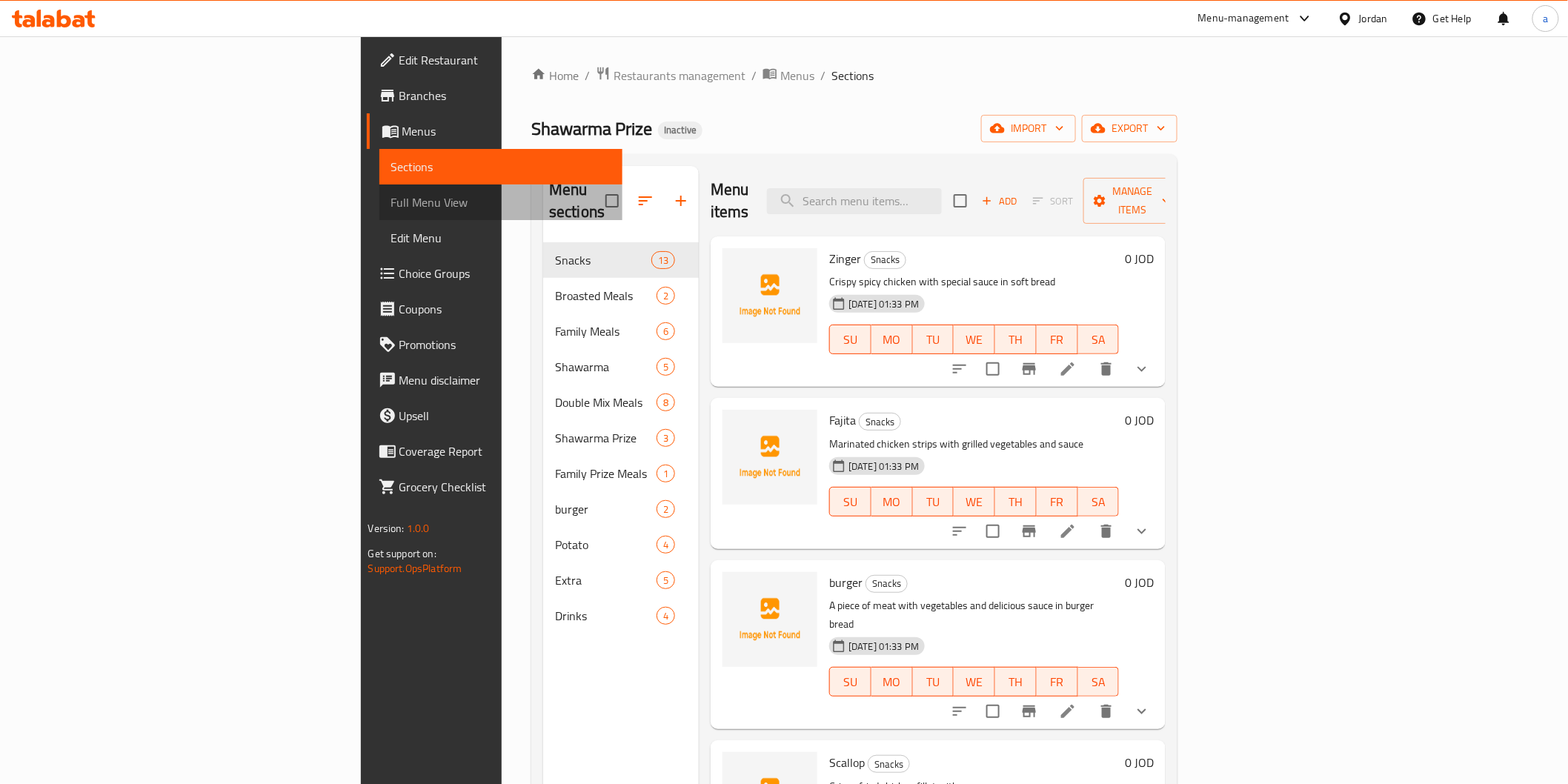
click at [391, 204] on span "Full Menu View" at bounding box center [500, 203] width 219 height 18
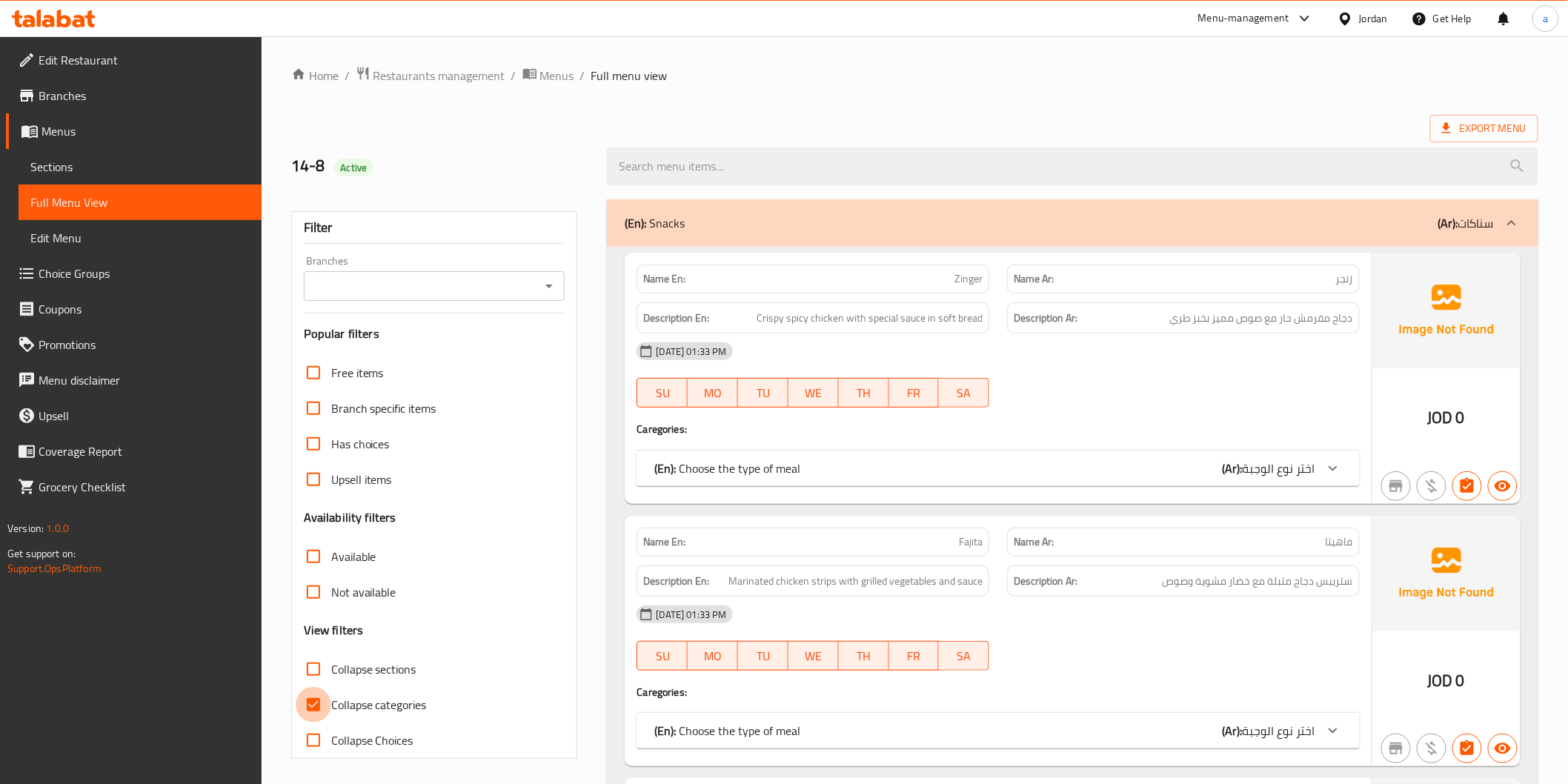
click at [323, 701] on input "Collapse categories" at bounding box center [313, 704] width 35 height 35
checkbox input "false"
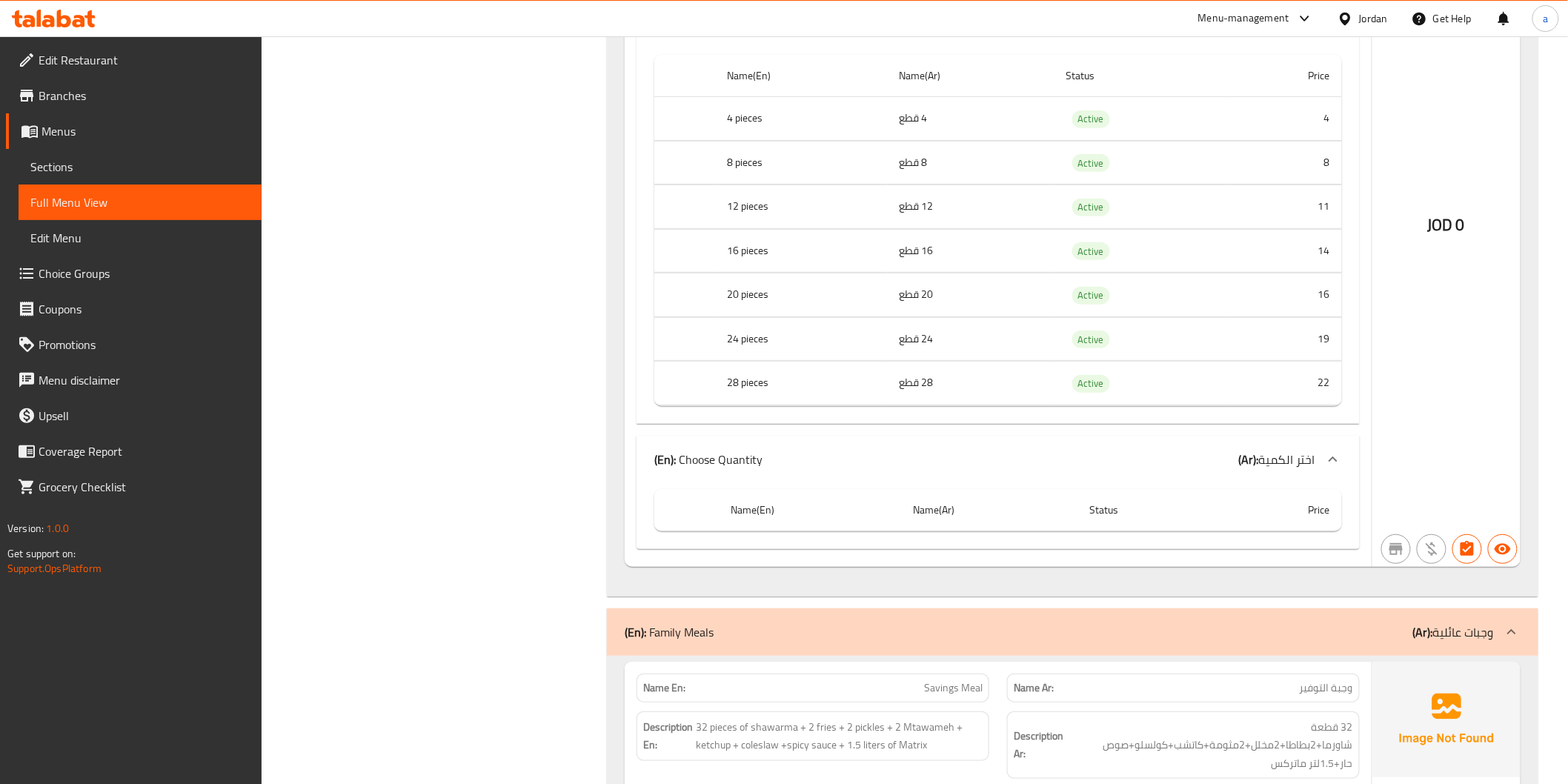
scroll to position [7246, 0]
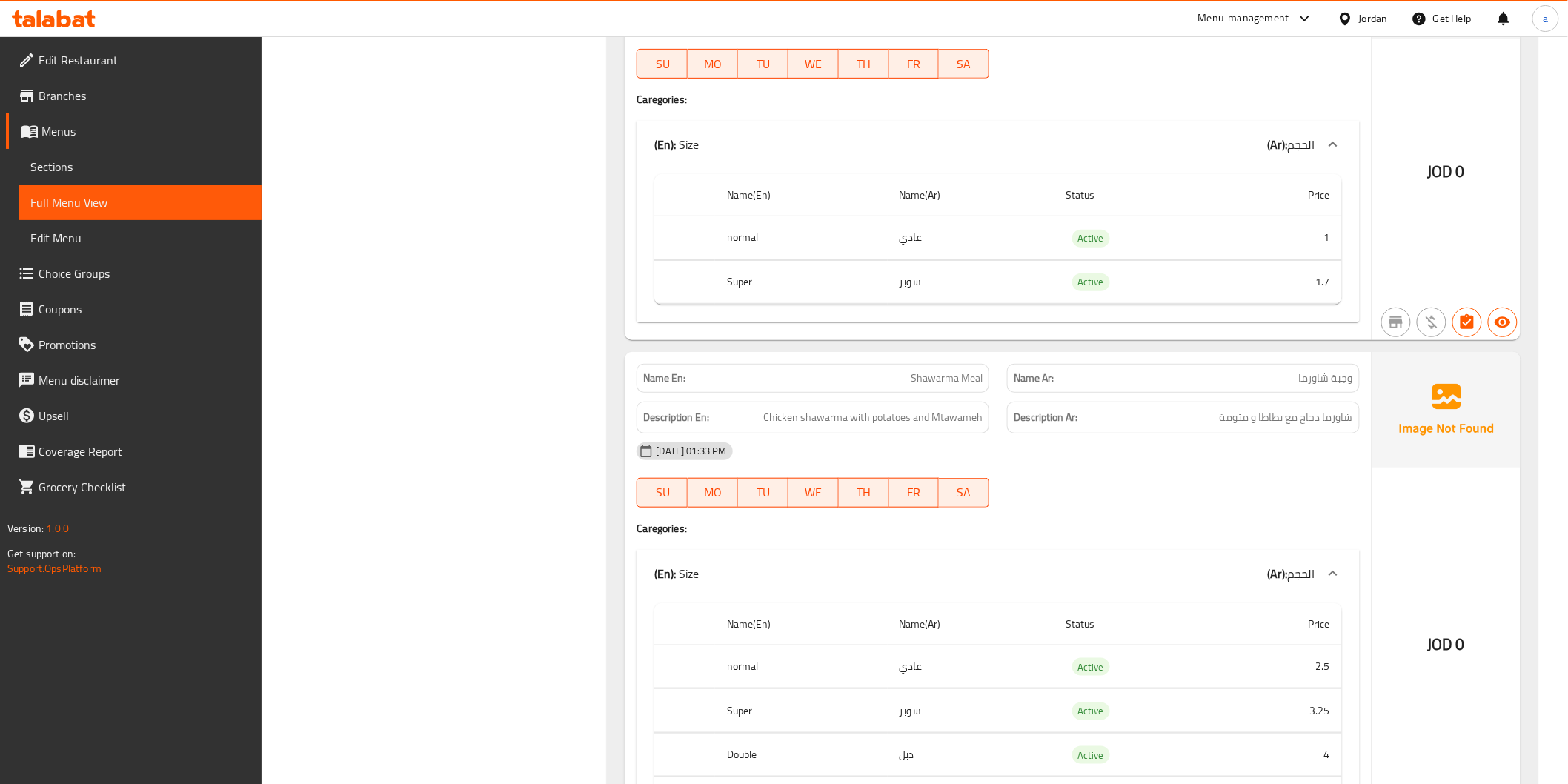
scroll to position [0, 0]
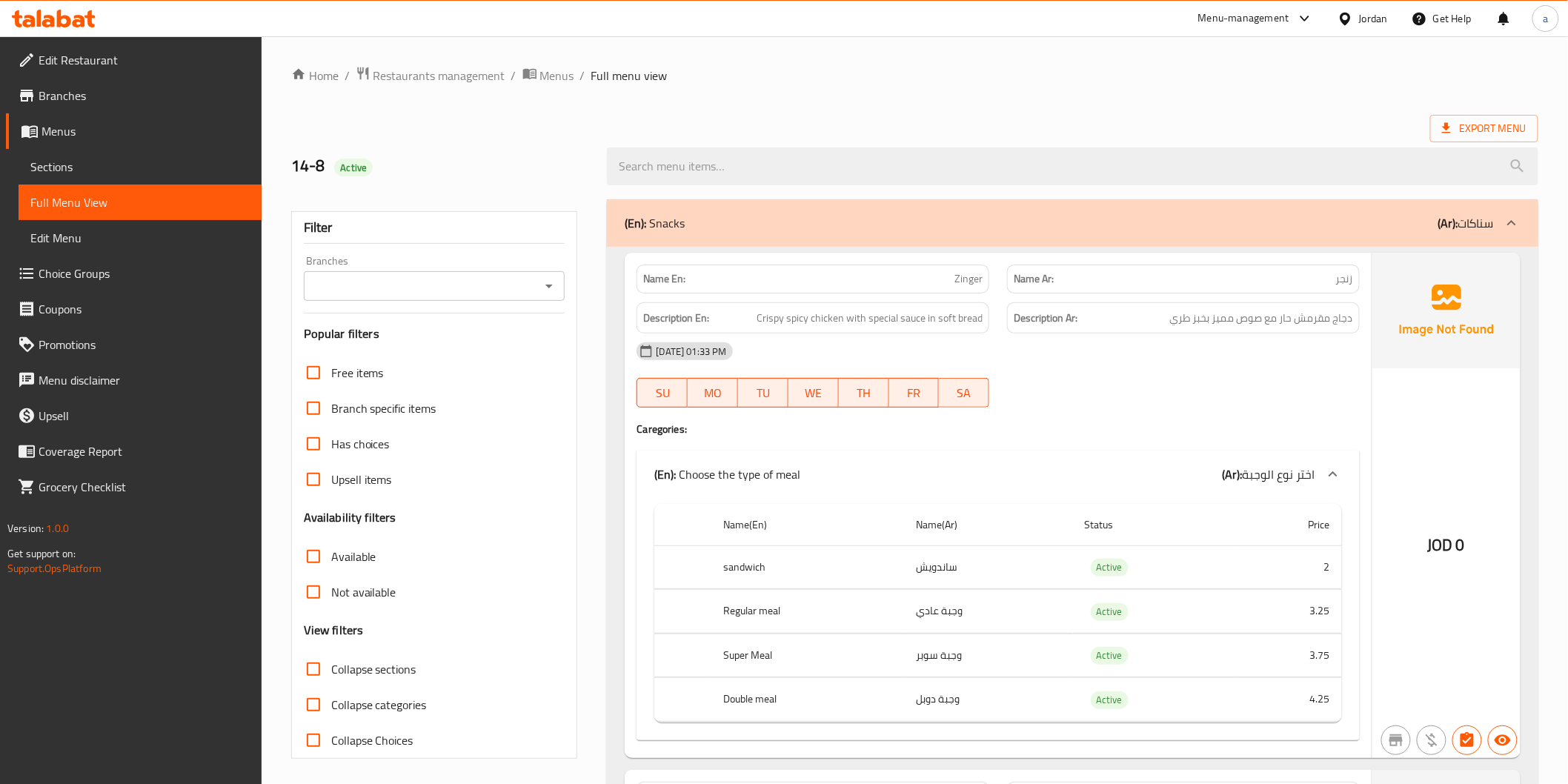
click at [75, 172] on span "Sections" at bounding box center [139, 167] width 219 height 18
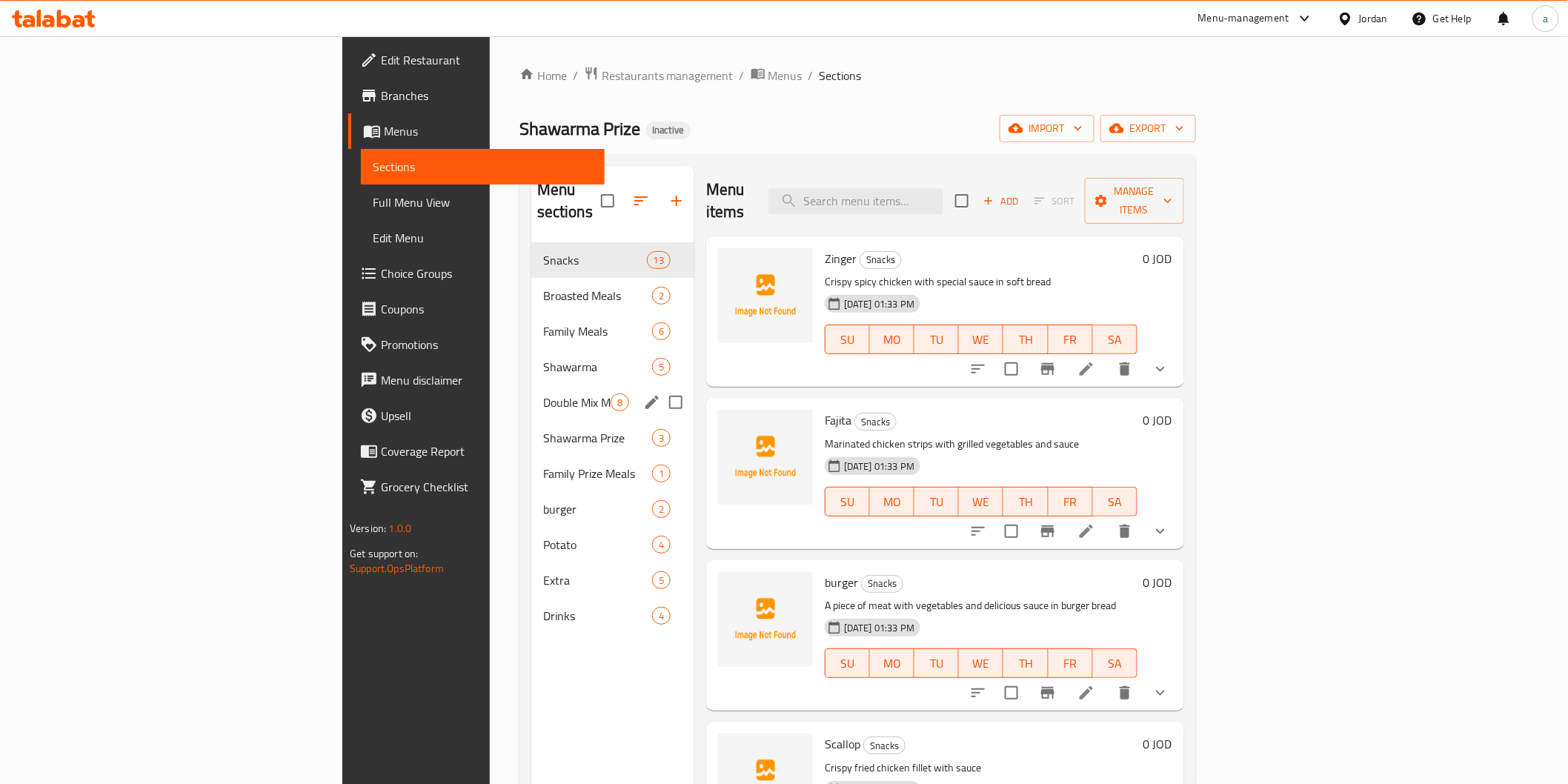
click at [660, 390] on input "Menu sections" at bounding box center [676, 402] width 31 height 31
checkbox input "true"
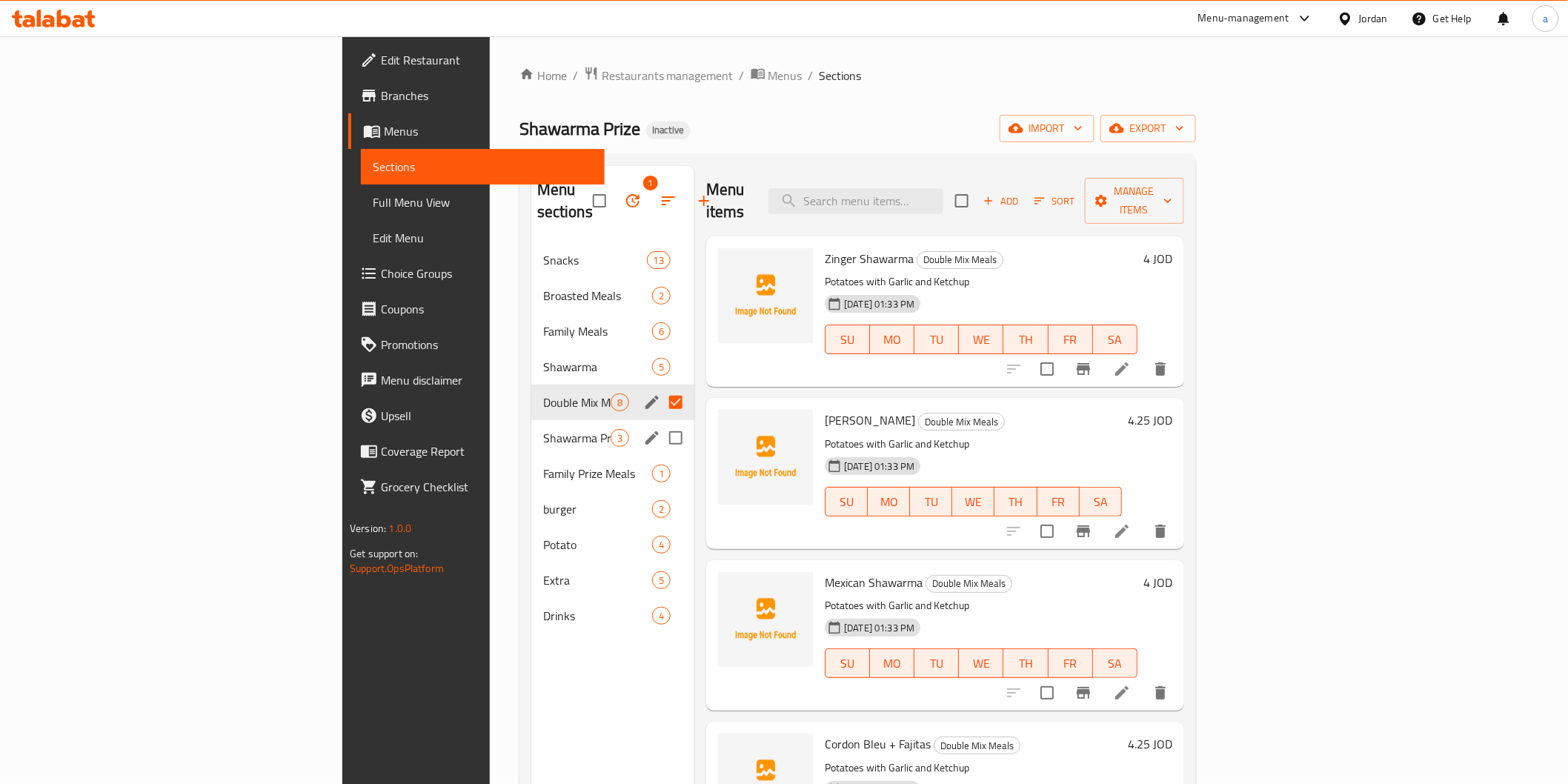
click at [660, 427] on input "Menu sections" at bounding box center [676, 438] width 31 height 31
checkbox input "true"
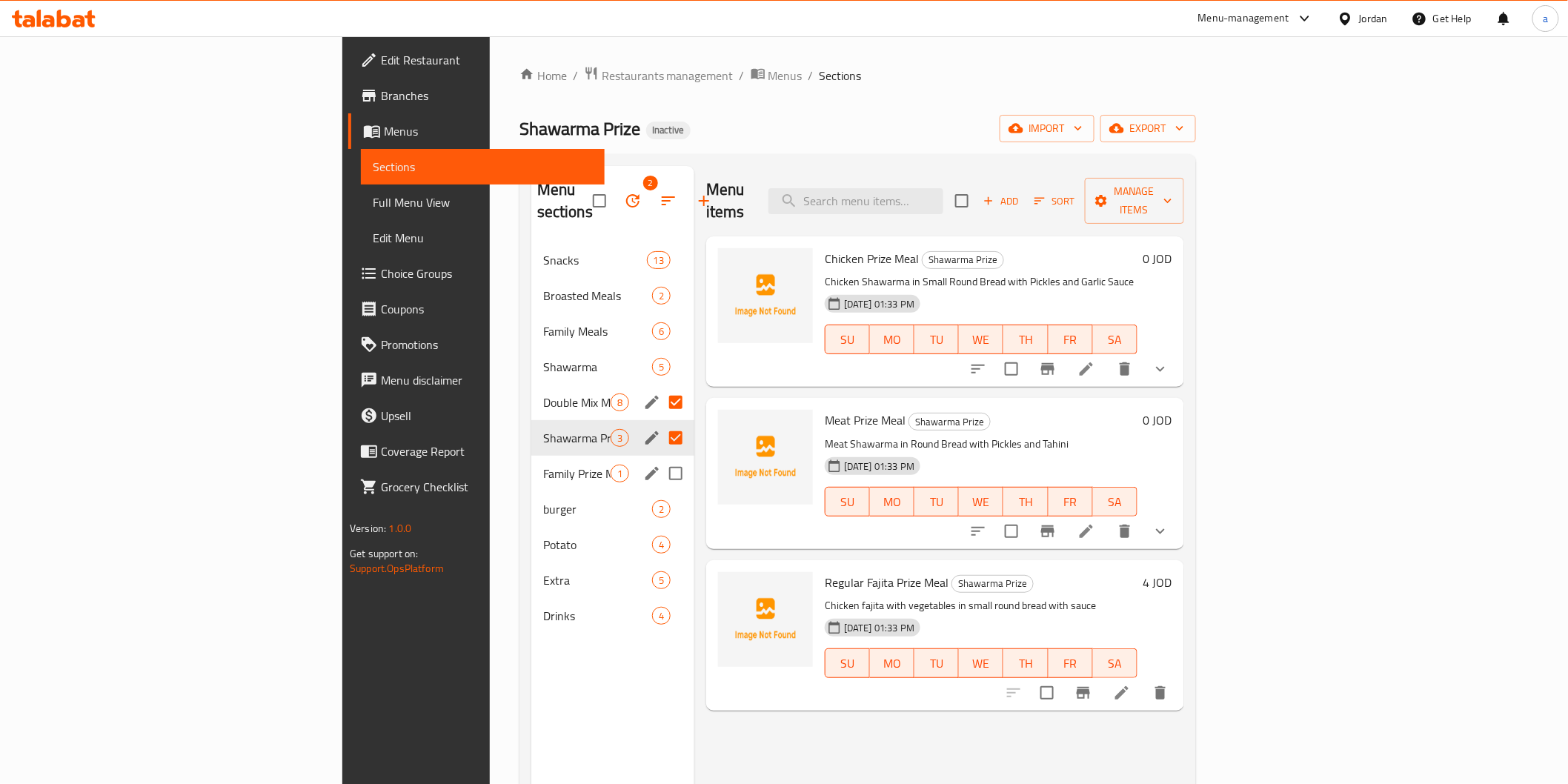
click at [660, 460] on input "Menu sections" at bounding box center [676, 474] width 31 height 31
checkbox input "true"
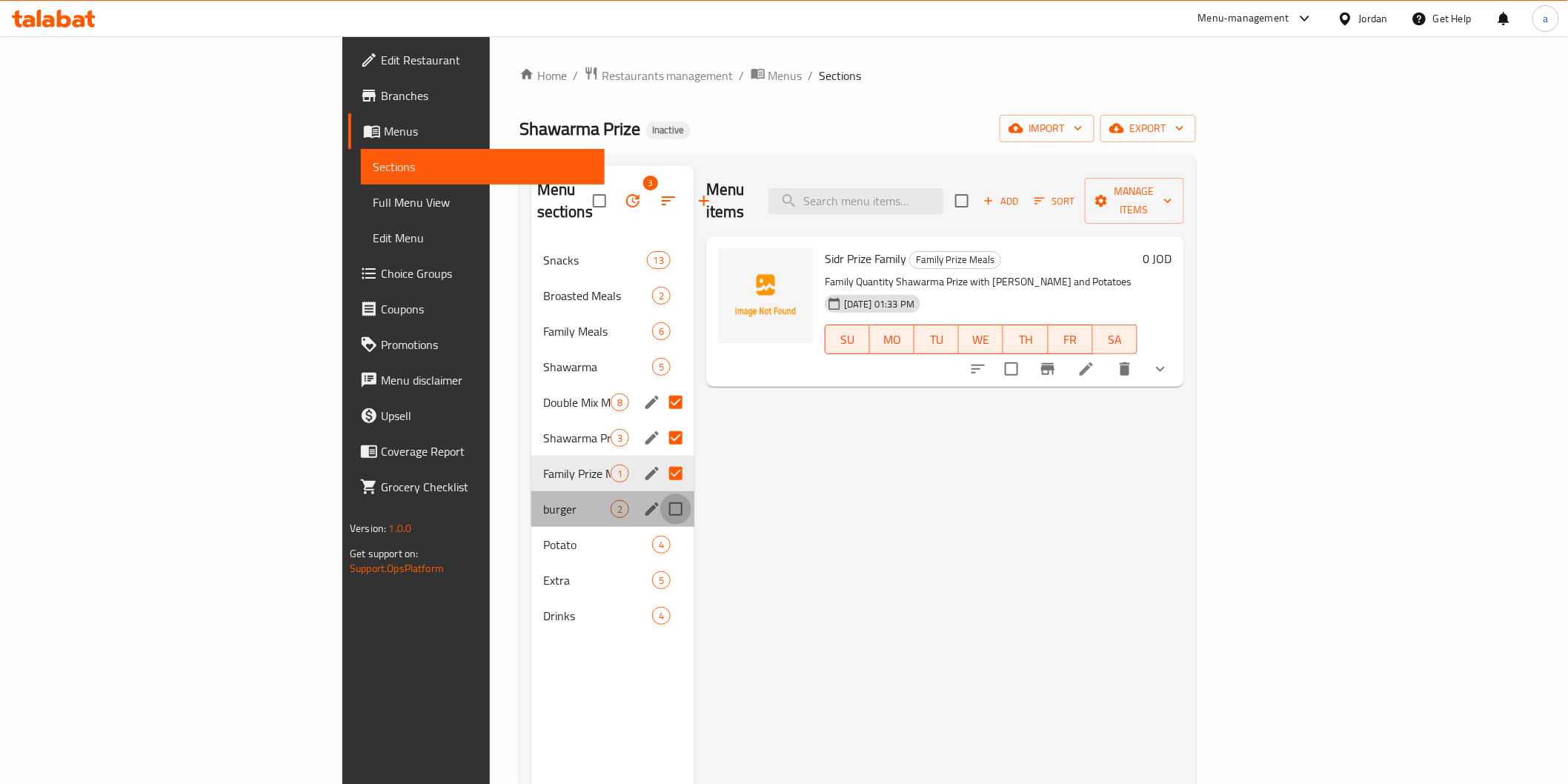
click at [660, 494] on input "Menu sections" at bounding box center [676, 509] width 31 height 31
checkbox input "true"
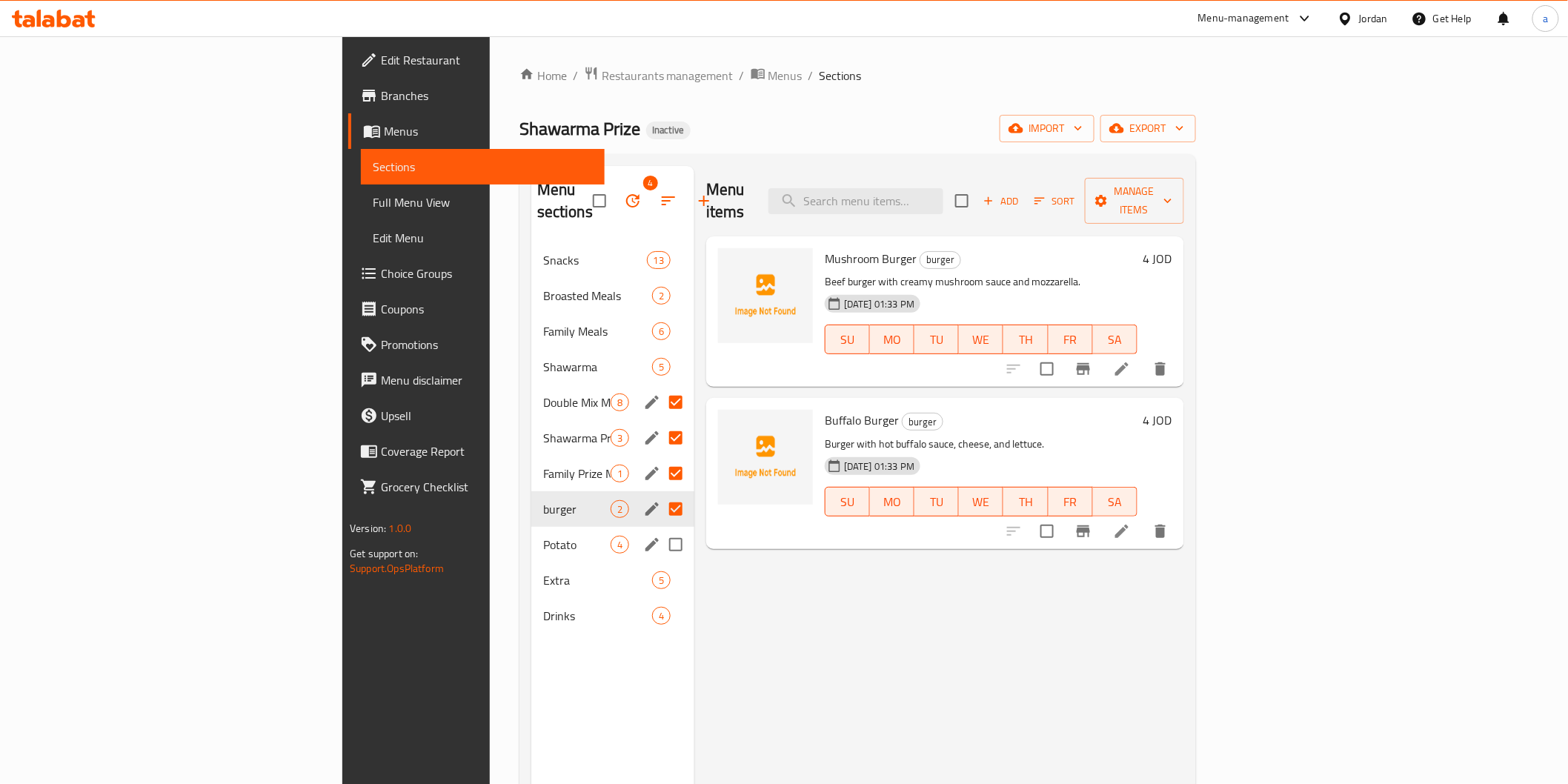
click at [660, 529] on input "Menu sections" at bounding box center [676, 545] width 31 height 31
checkbox input "true"
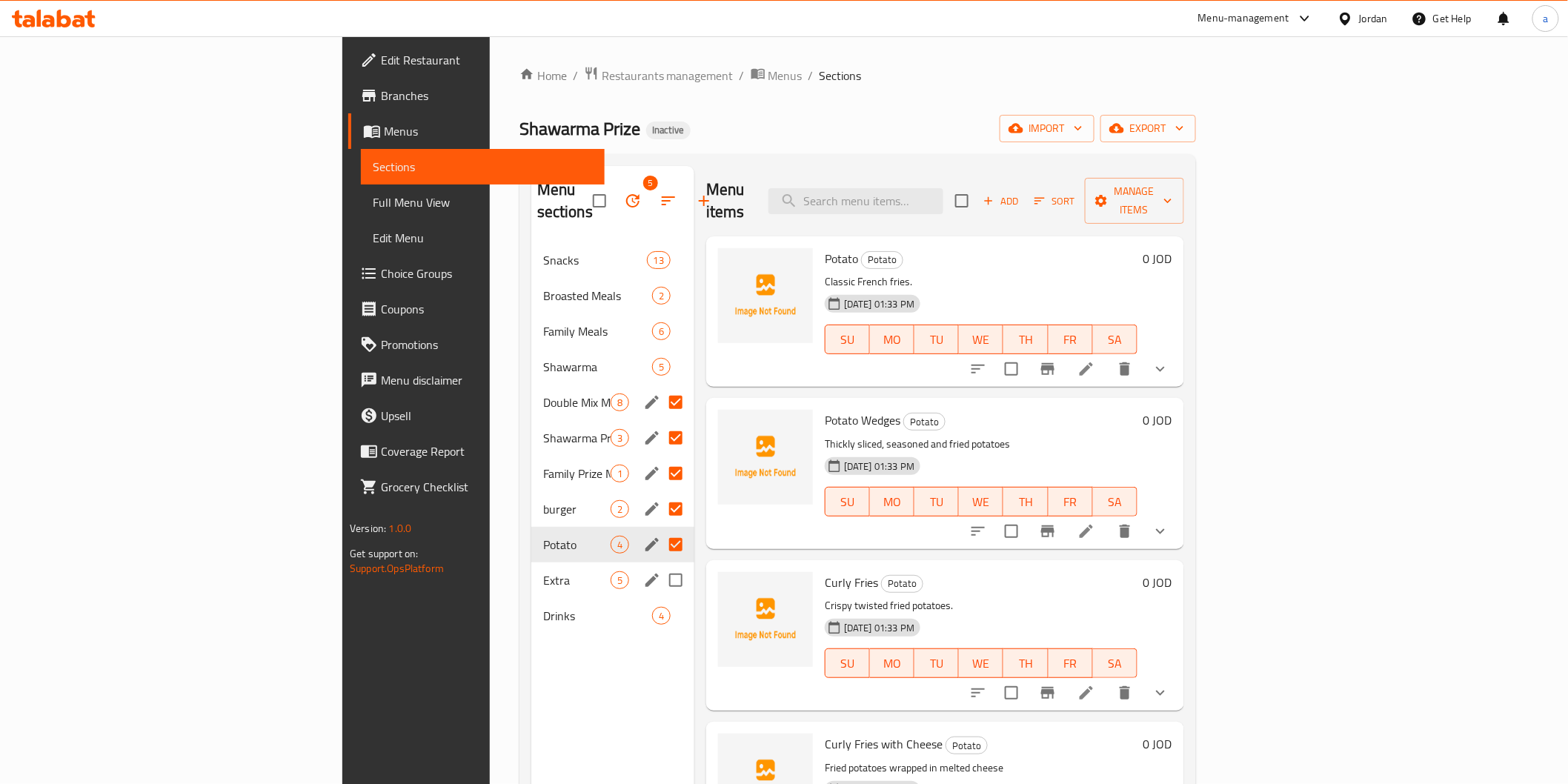
click at [660, 565] on input "Menu sections" at bounding box center [676, 580] width 31 height 31
checkbox input "true"
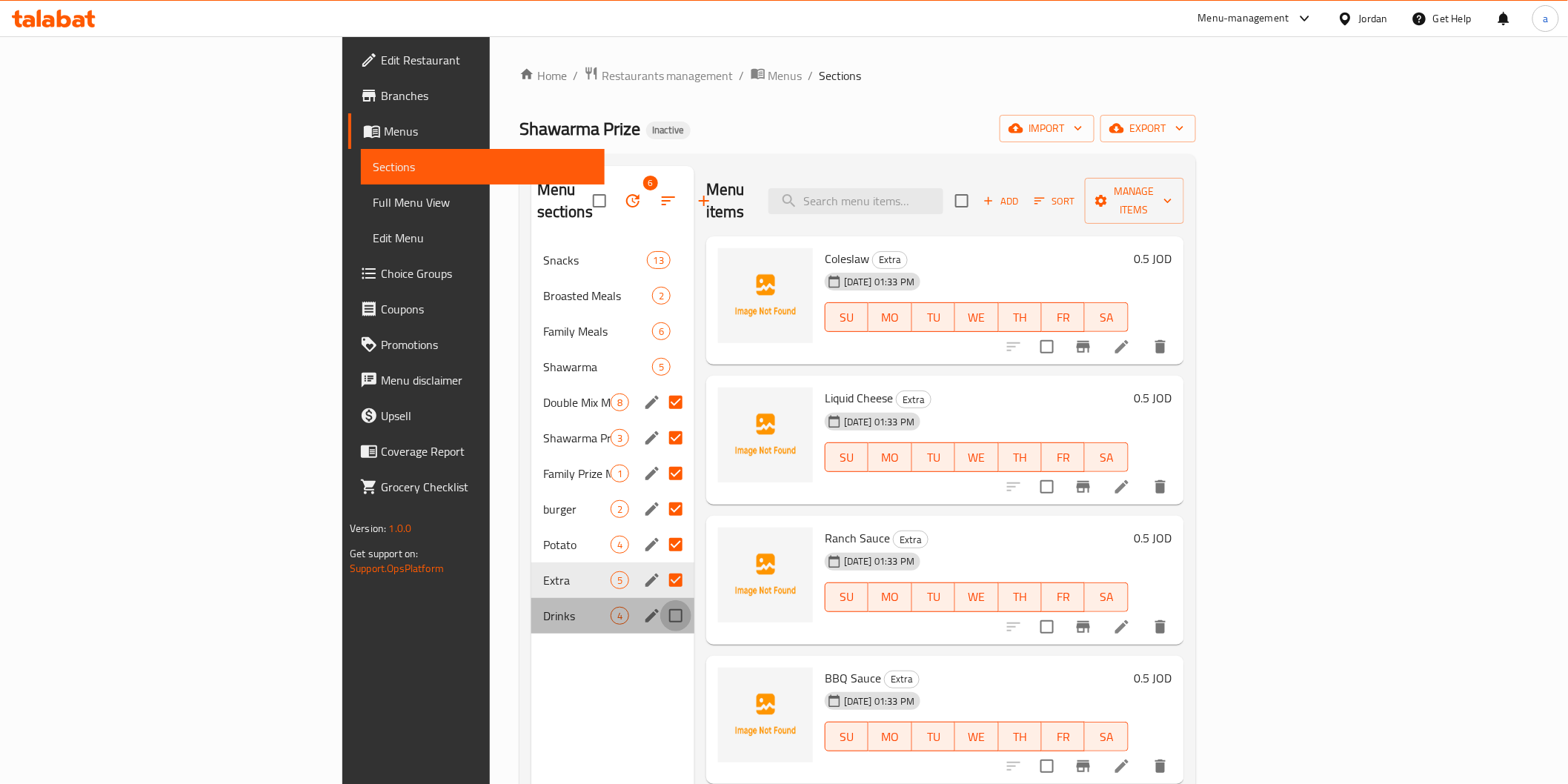
click at [660, 600] on input "Menu sections" at bounding box center [676, 616] width 31 height 31
checkbox input "true"
click at [627, 195] on icon "button" at bounding box center [633, 201] width 14 height 14
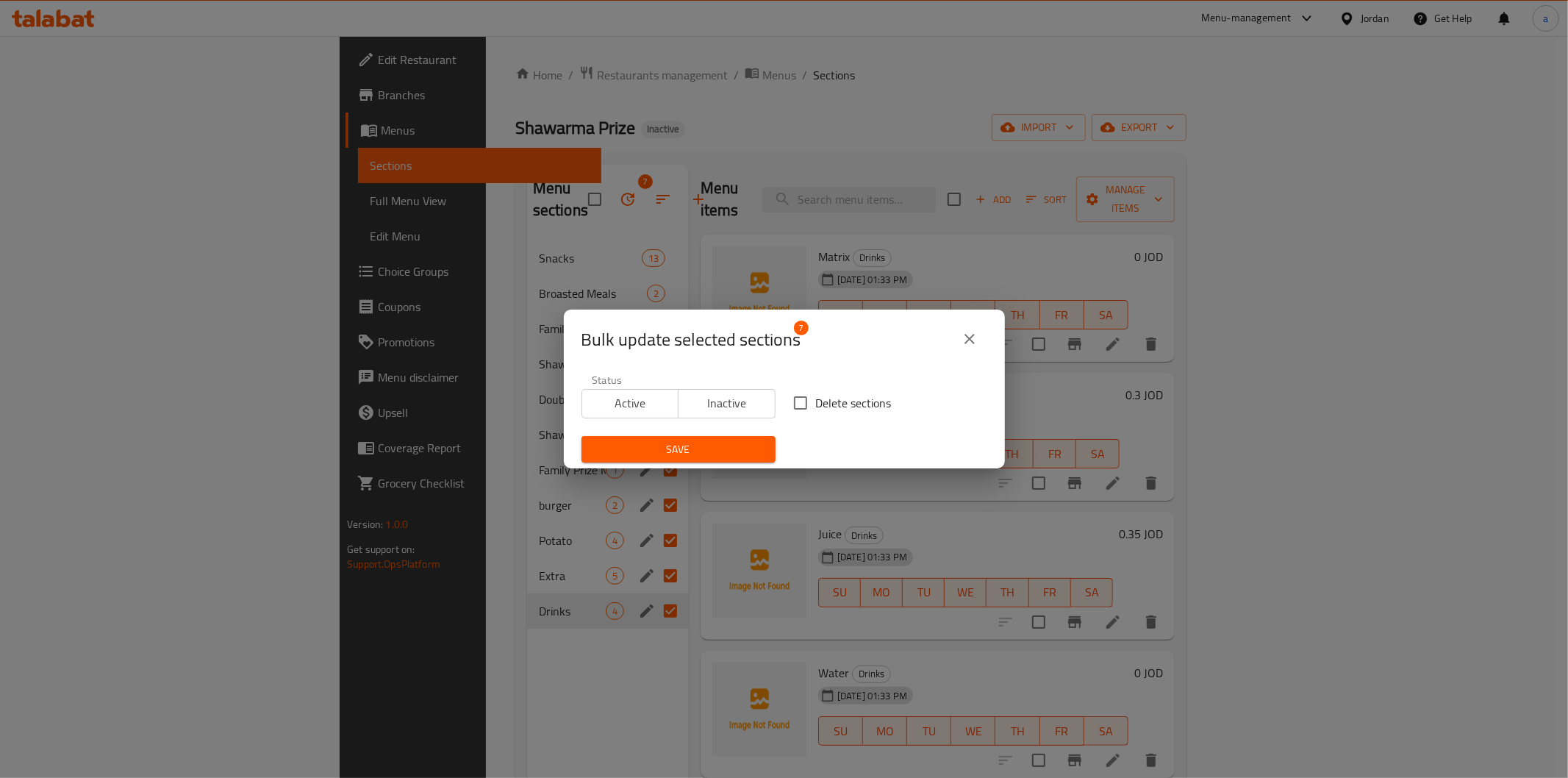
click at [800, 407] on input "Delete sections" at bounding box center [800, 403] width 31 height 31
checkbox input "true"
click at [721, 438] on button "Save" at bounding box center [678, 449] width 194 height 27
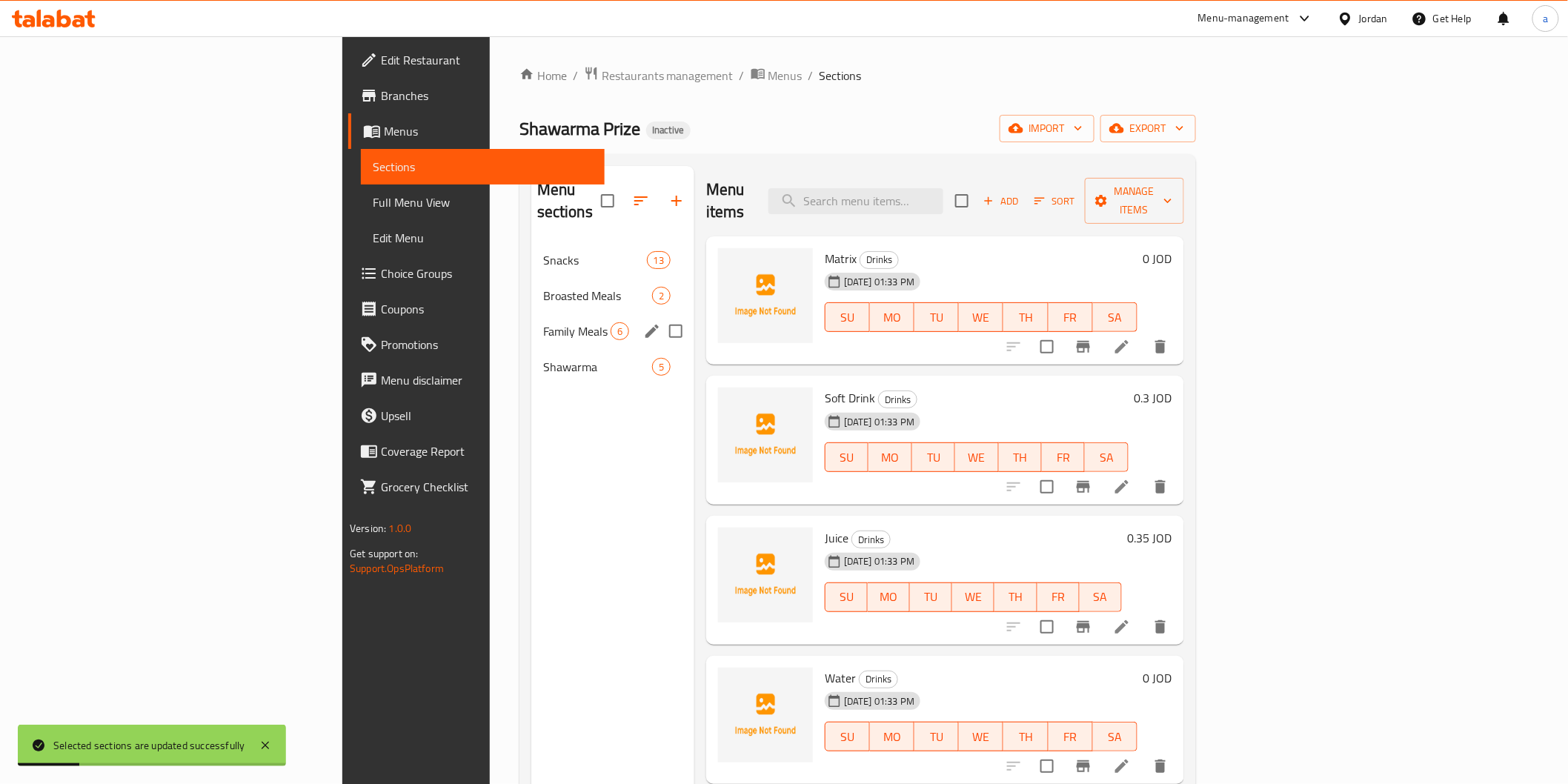
click at [543, 322] on span "Family Meals" at bounding box center [577, 331] width 67 height 18
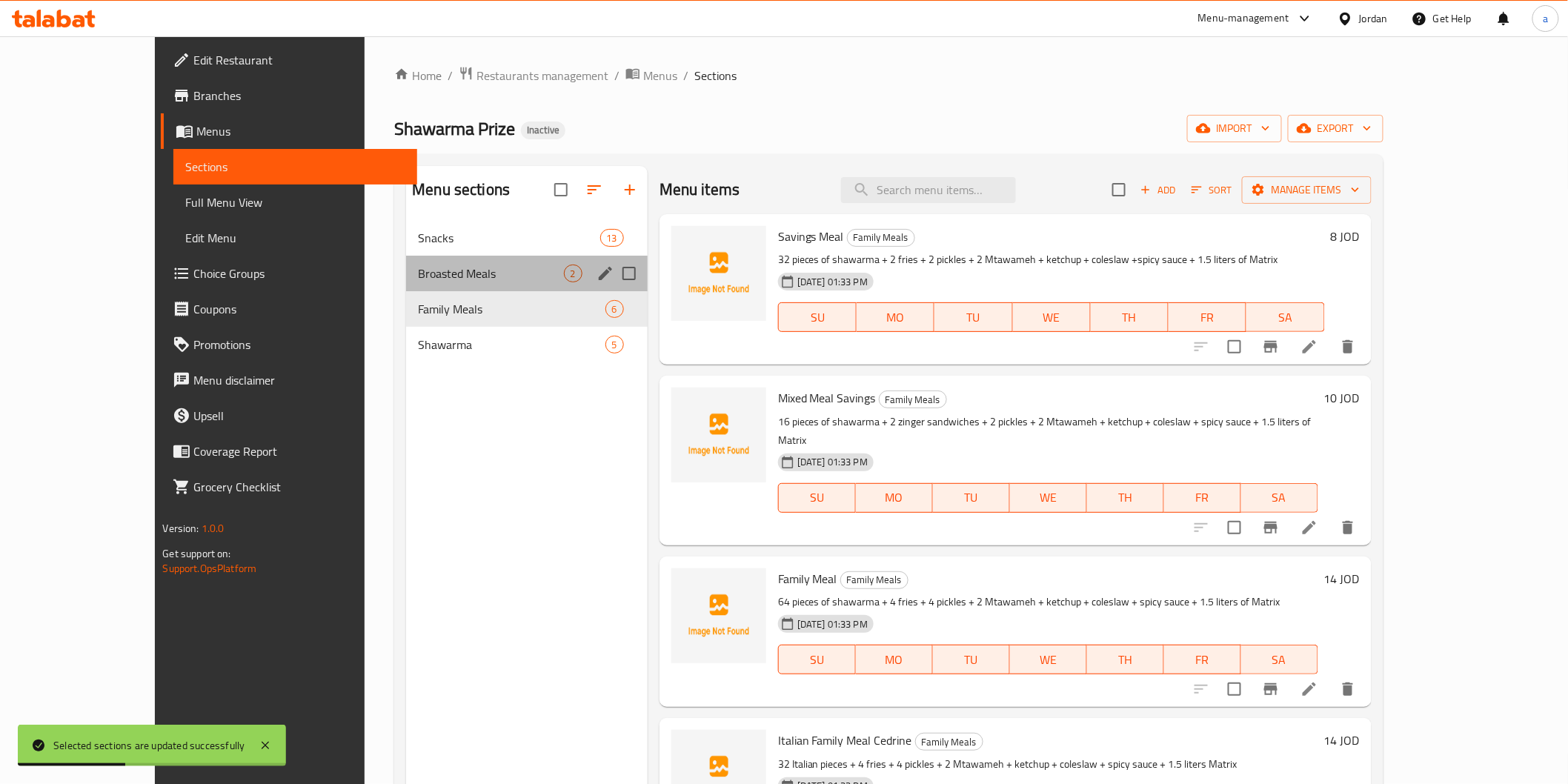
click at [407, 286] on div "Broasted Meals 2" at bounding box center [528, 273] width 242 height 35
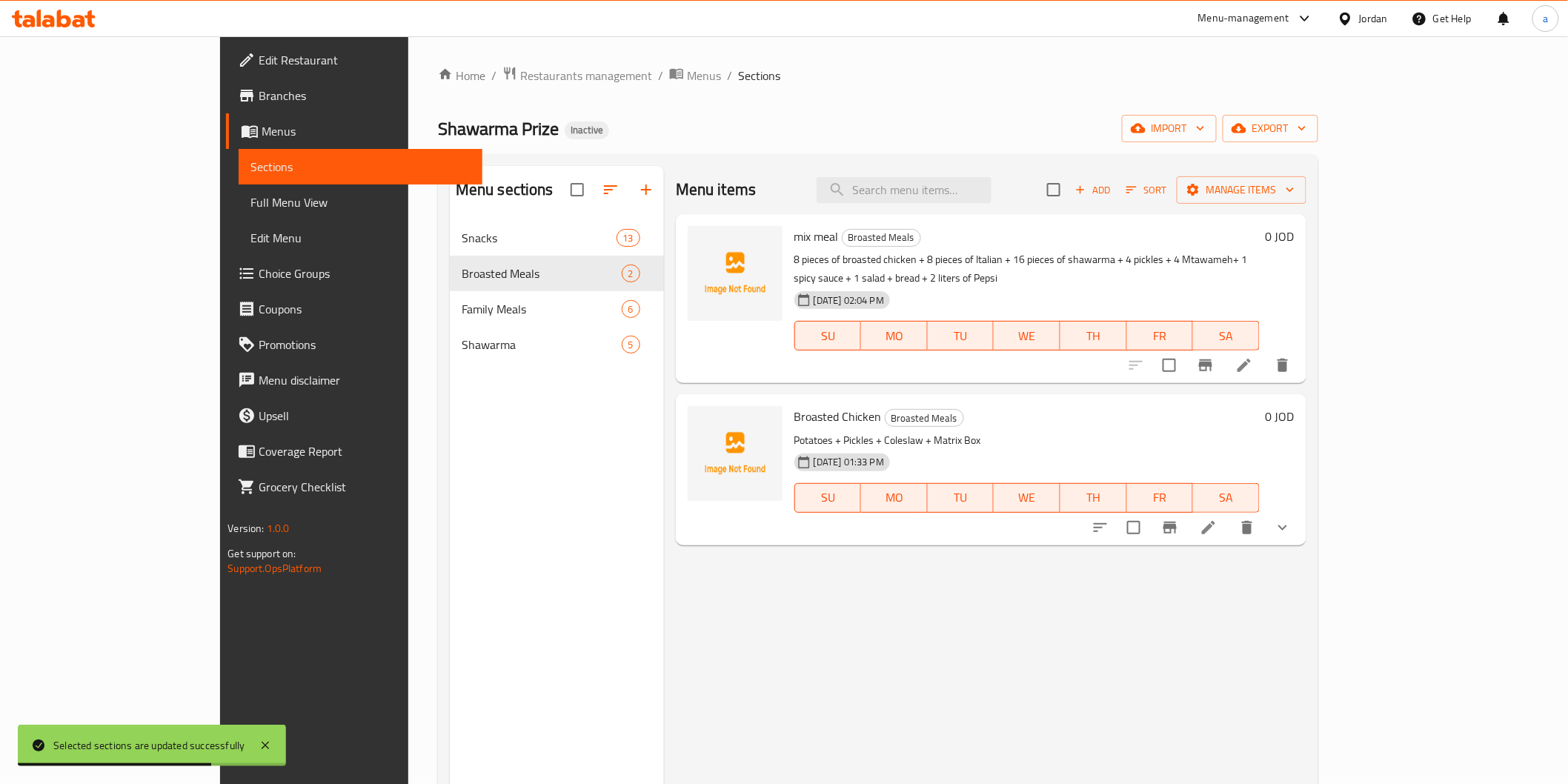
click at [1218, 518] on icon at bounding box center [1209, 528] width 18 height 18
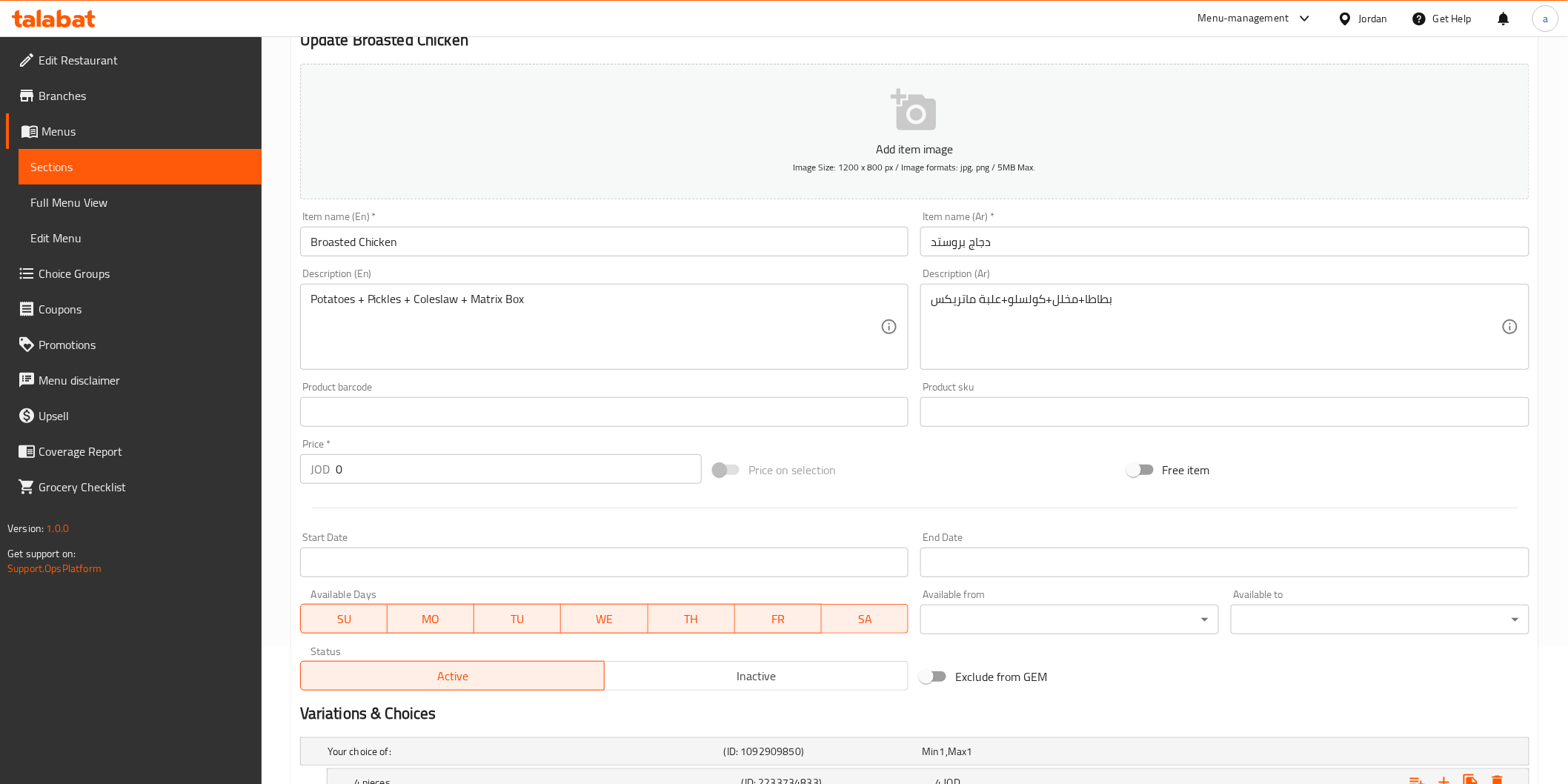
scroll to position [130, 0]
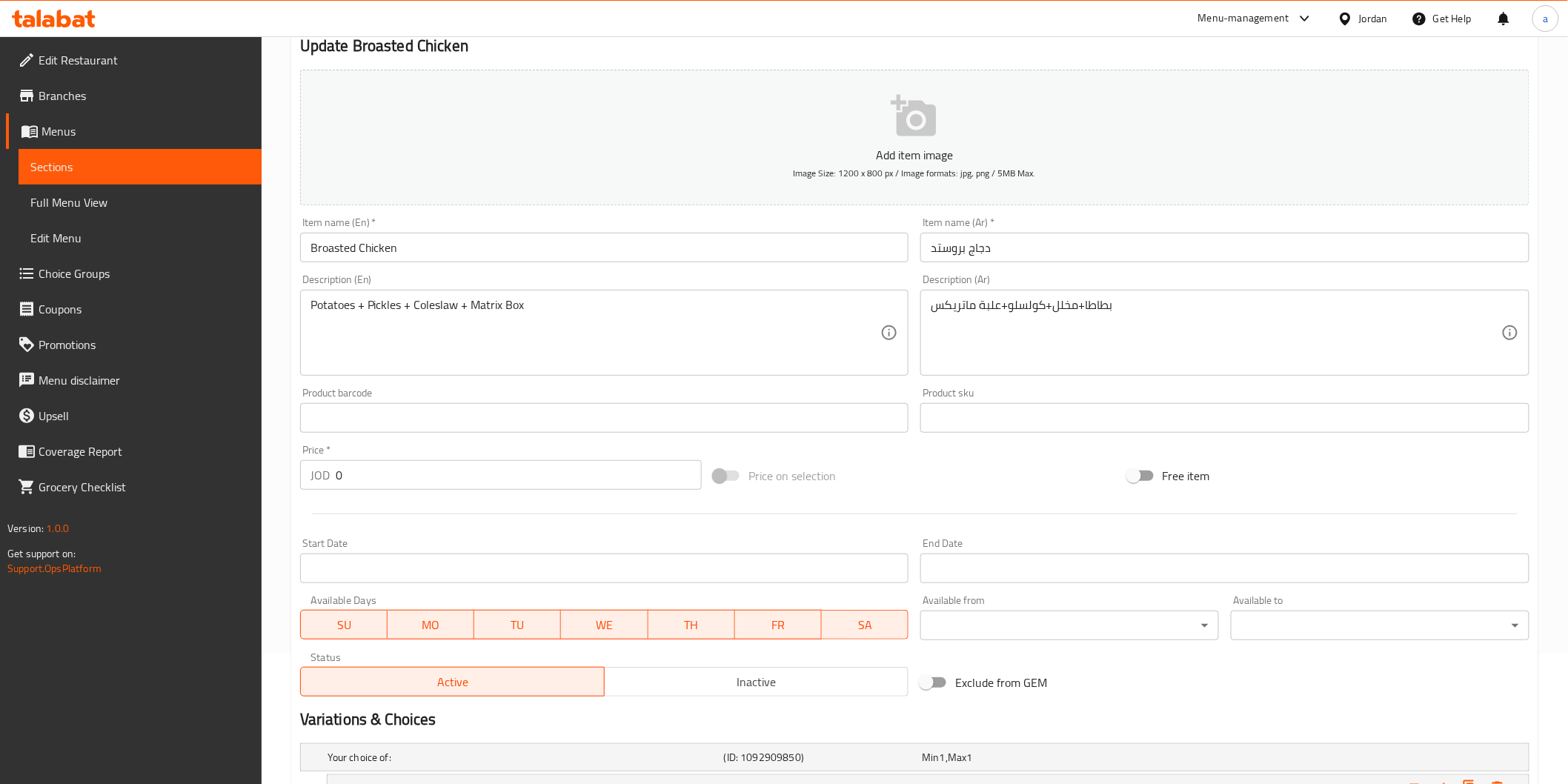
click at [957, 257] on input "دجاج بروستد" at bounding box center [1225, 247] width 609 height 30
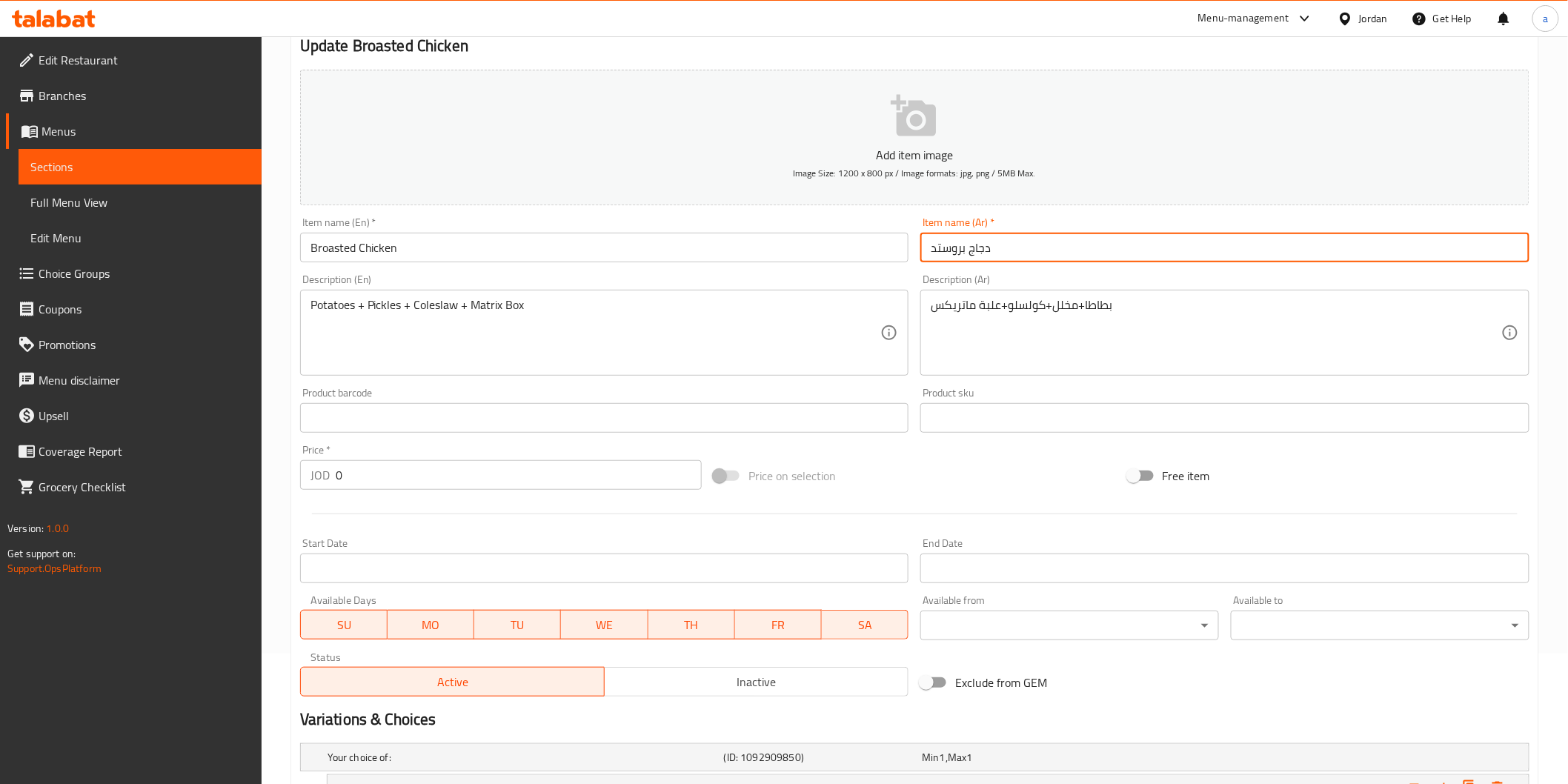
click at [957, 257] on input "دجاج بروستد" at bounding box center [1225, 247] width 609 height 30
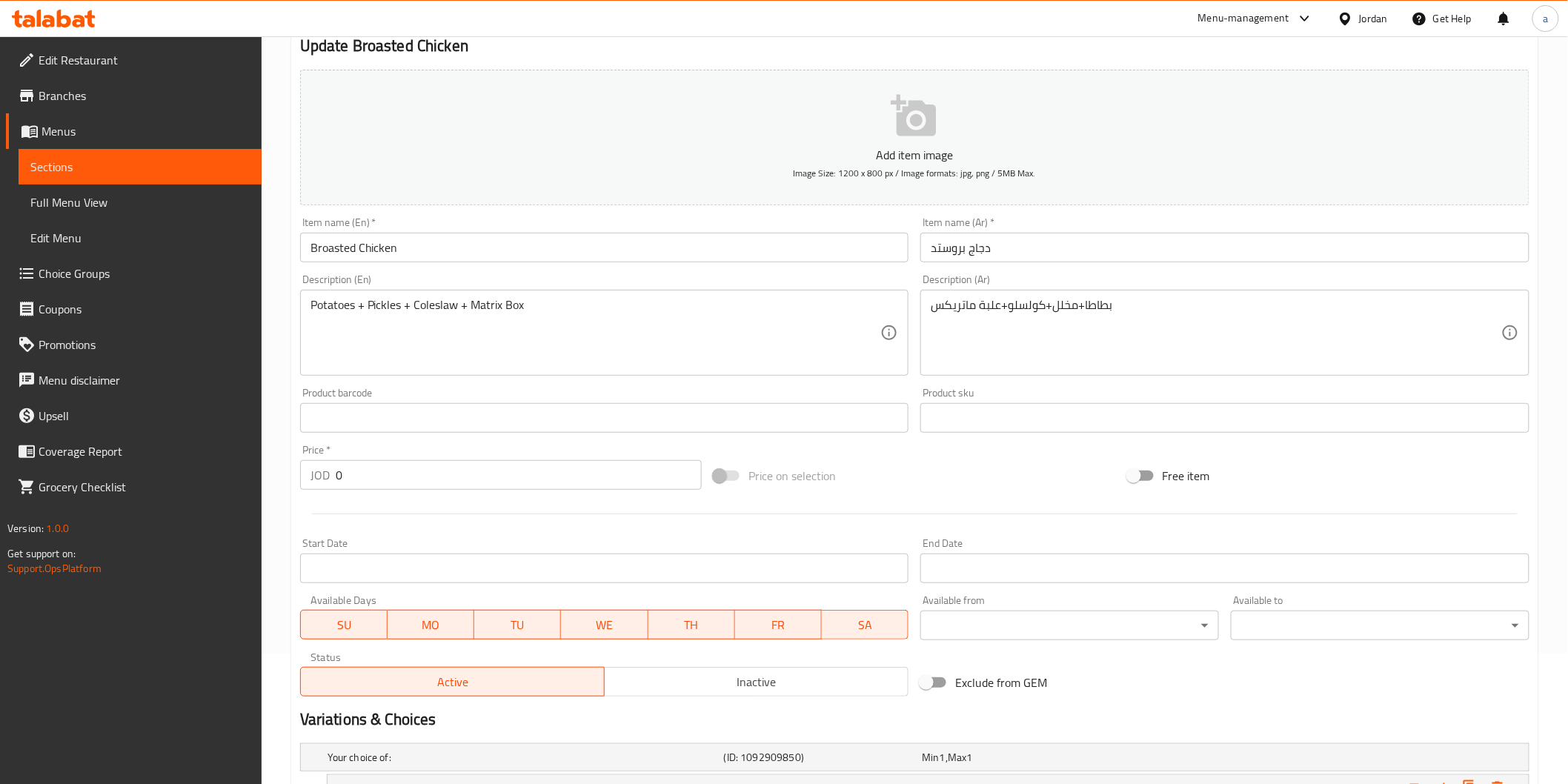
click at [879, 450] on div "Add item image Image Size: 1200 x 800 px / Image formats: jpg, png / 5MB Max. I…" at bounding box center [915, 383] width 1241 height 638
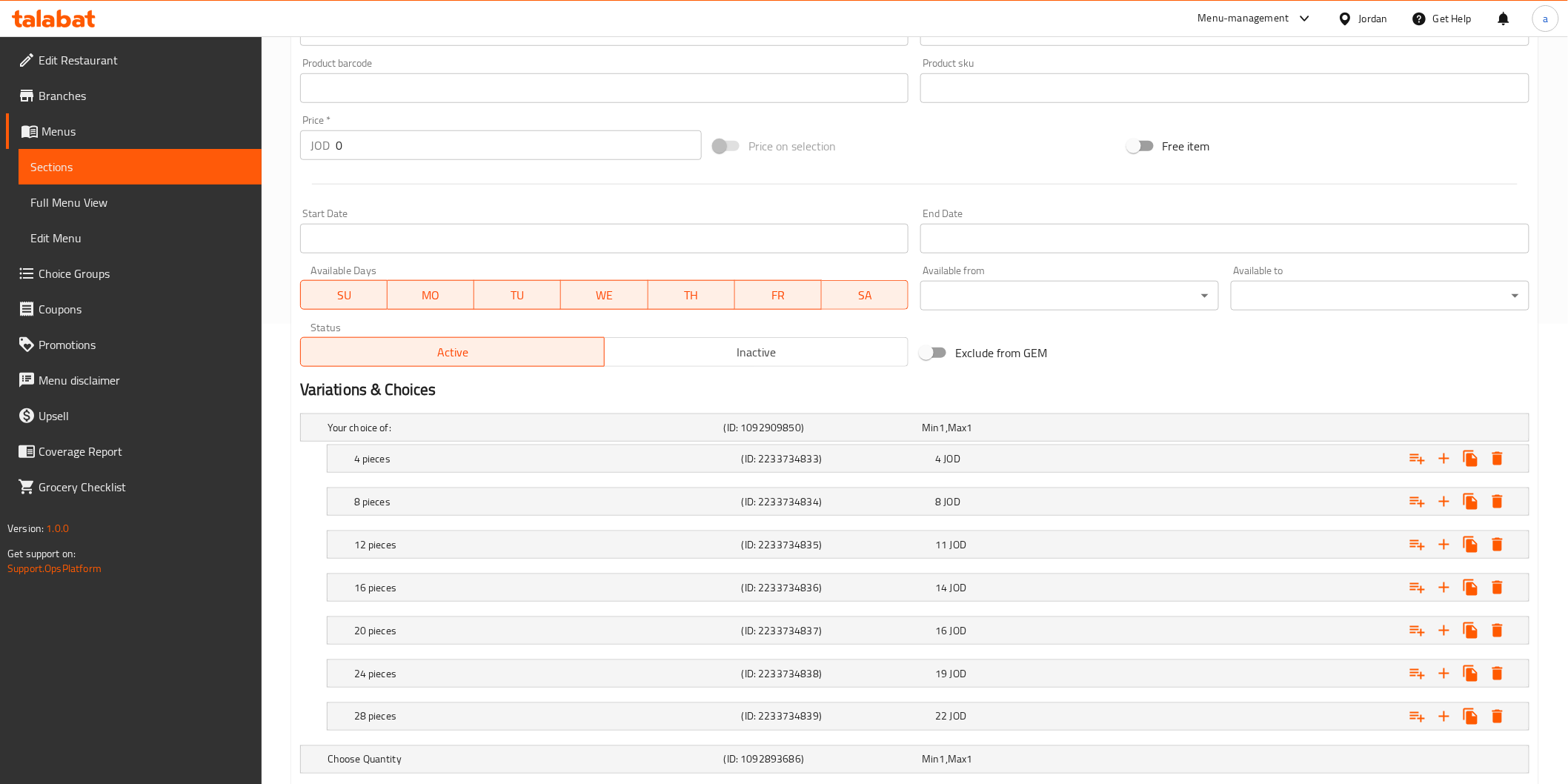
scroll to position [543, 0]
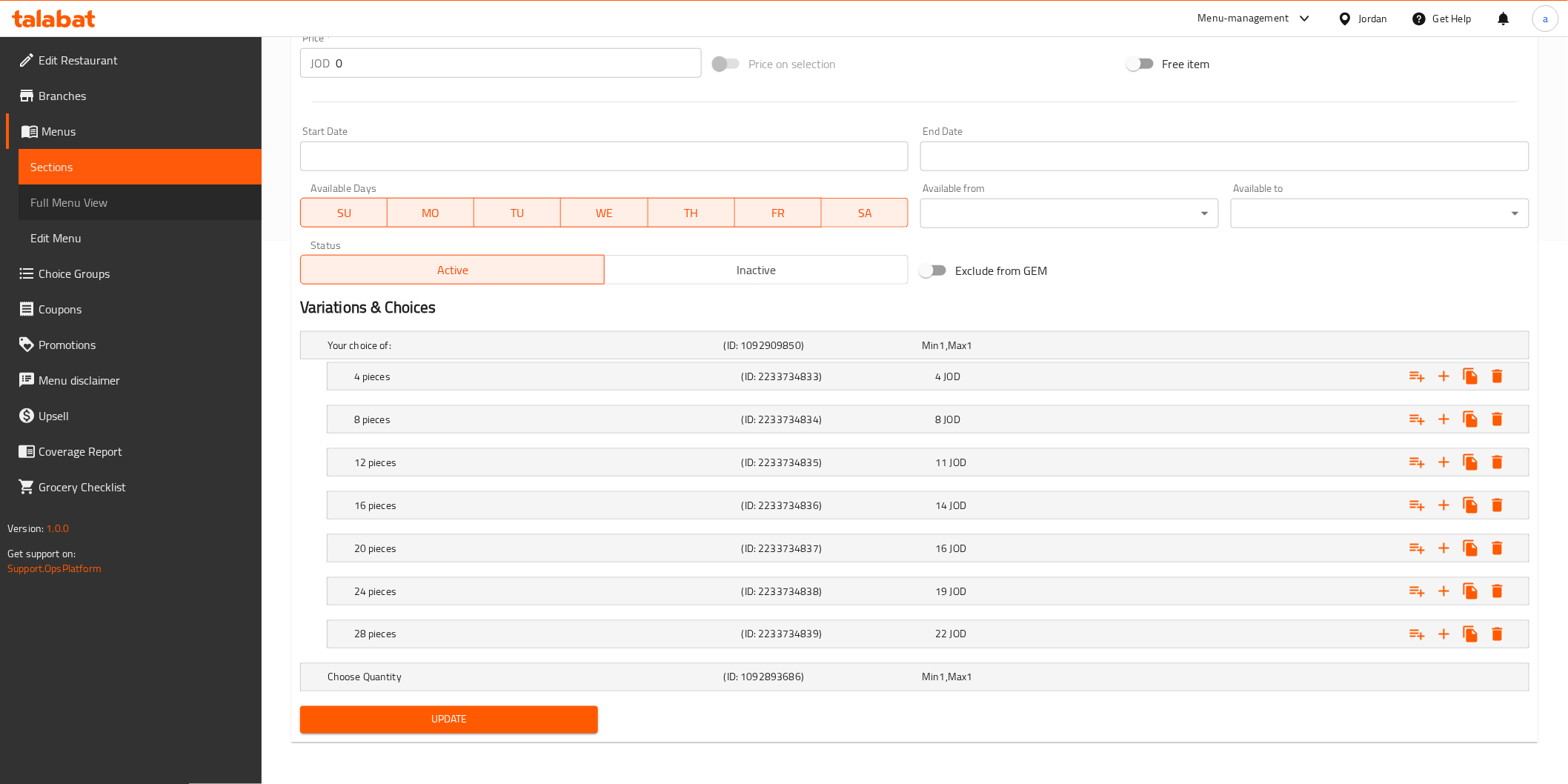
click at [150, 185] on link "Full Menu View" at bounding box center [139, 202] width 243 height 35
click at [149, 166] on span "Sections" at bounding box center [139, 167] width 219 height 18
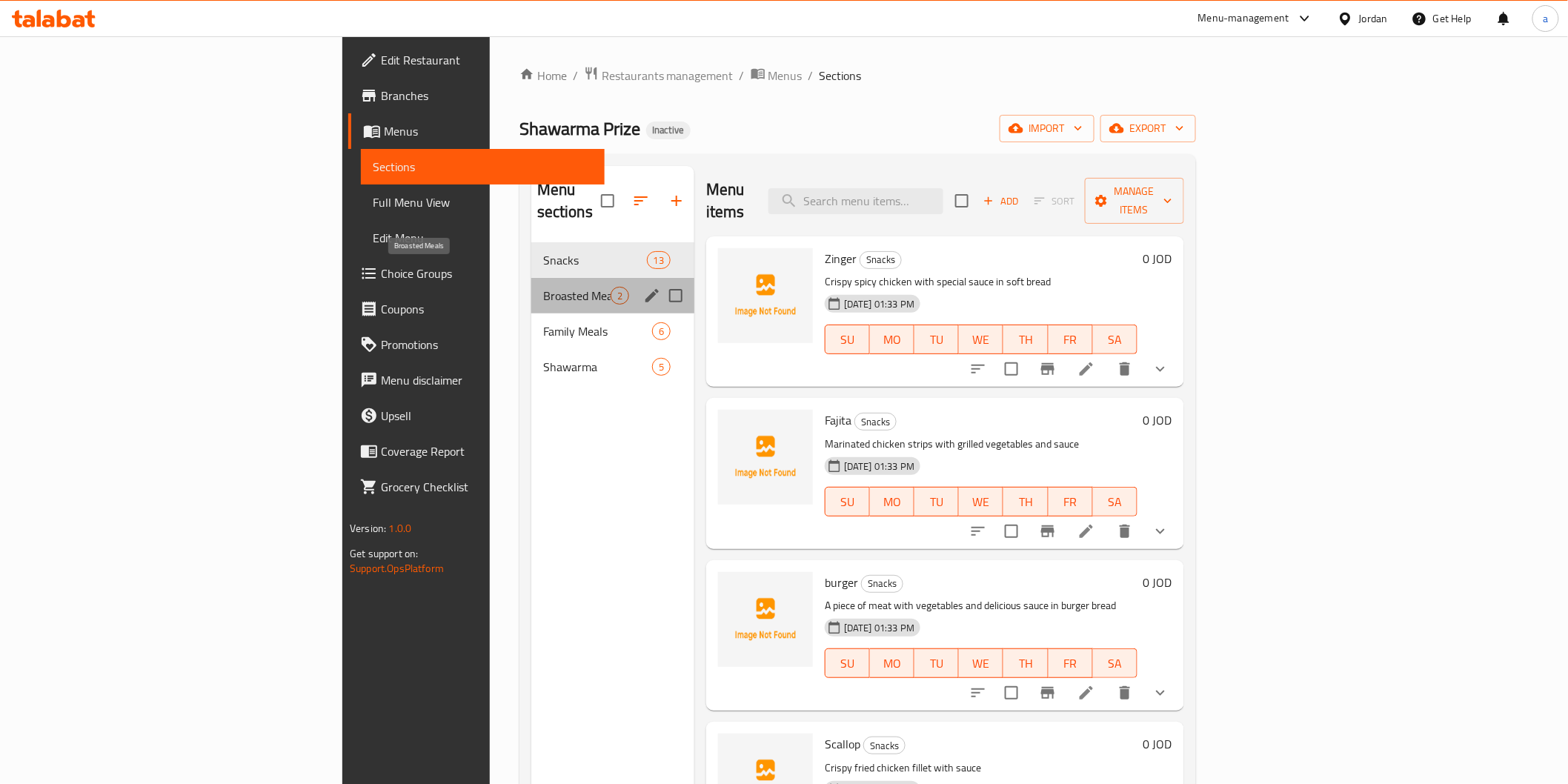
click at [543, 286] on span "Broasted Meals" at bounding box center [577, 296] width 67 height 18
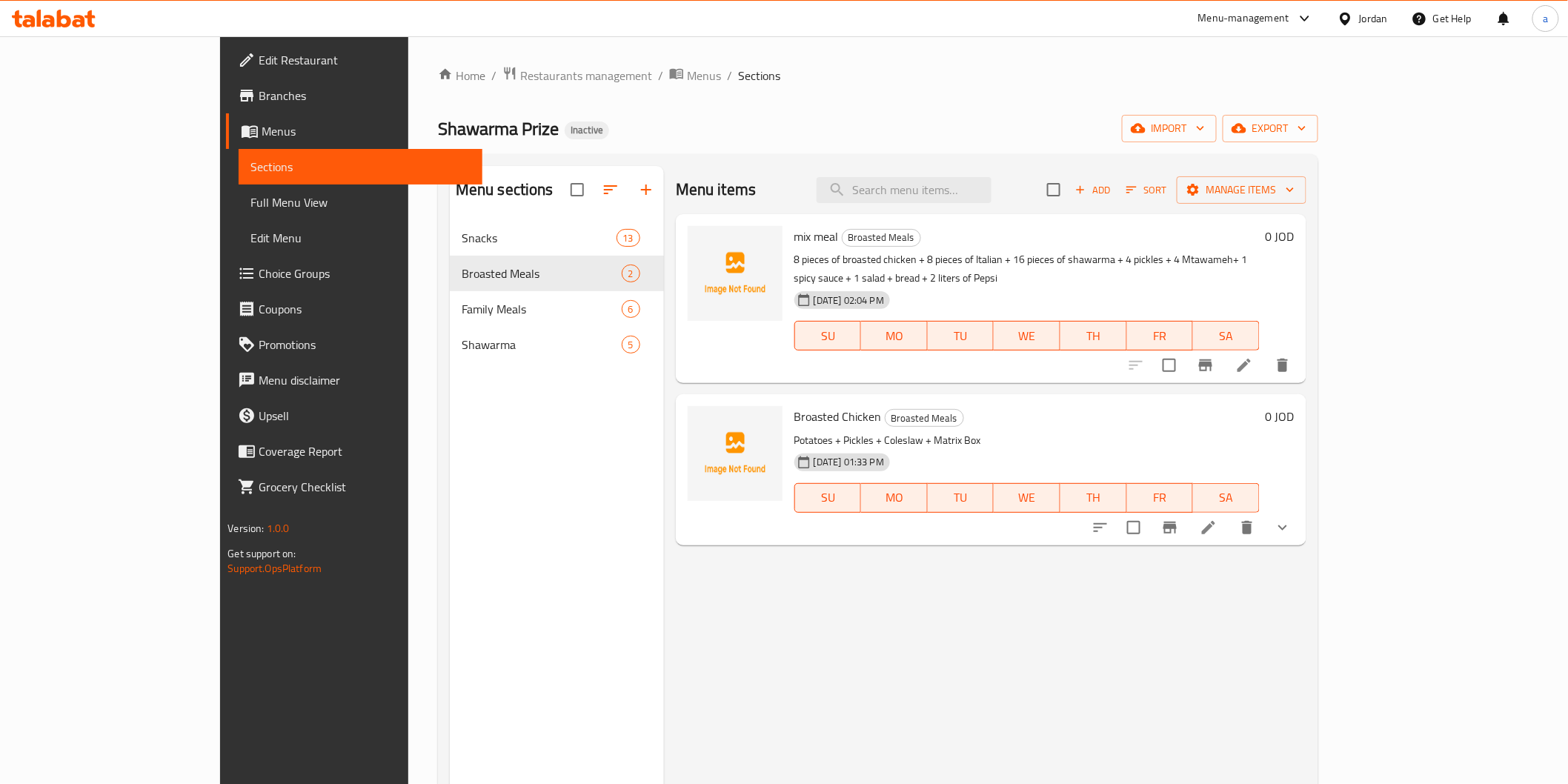
click at [1265, 510] on button "delete" at bounding box center [1247, 528] width 35 height 35
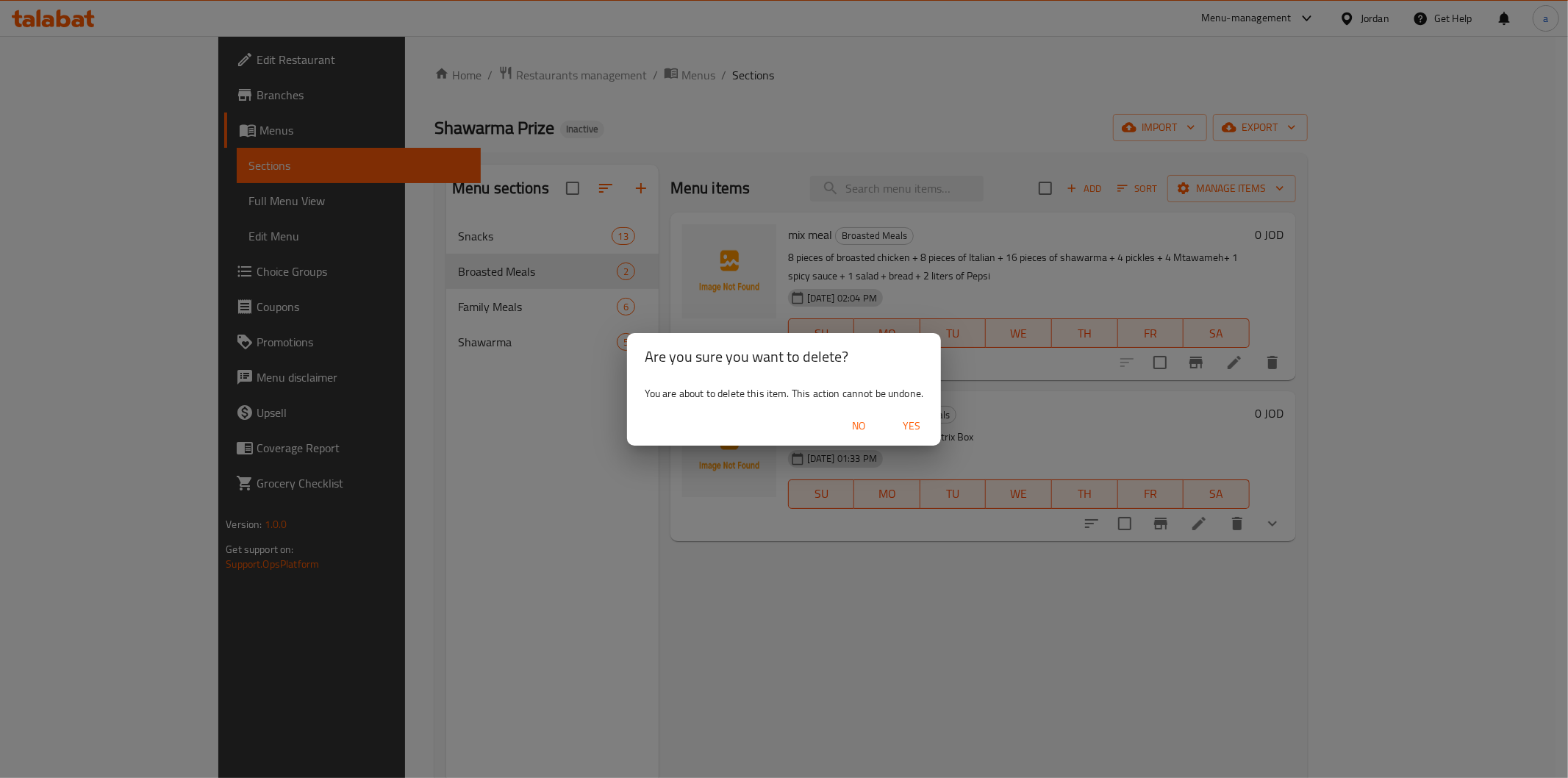
click at [916, 429] on span "Yes" at bounding box center [911, 426] width 35 height 18
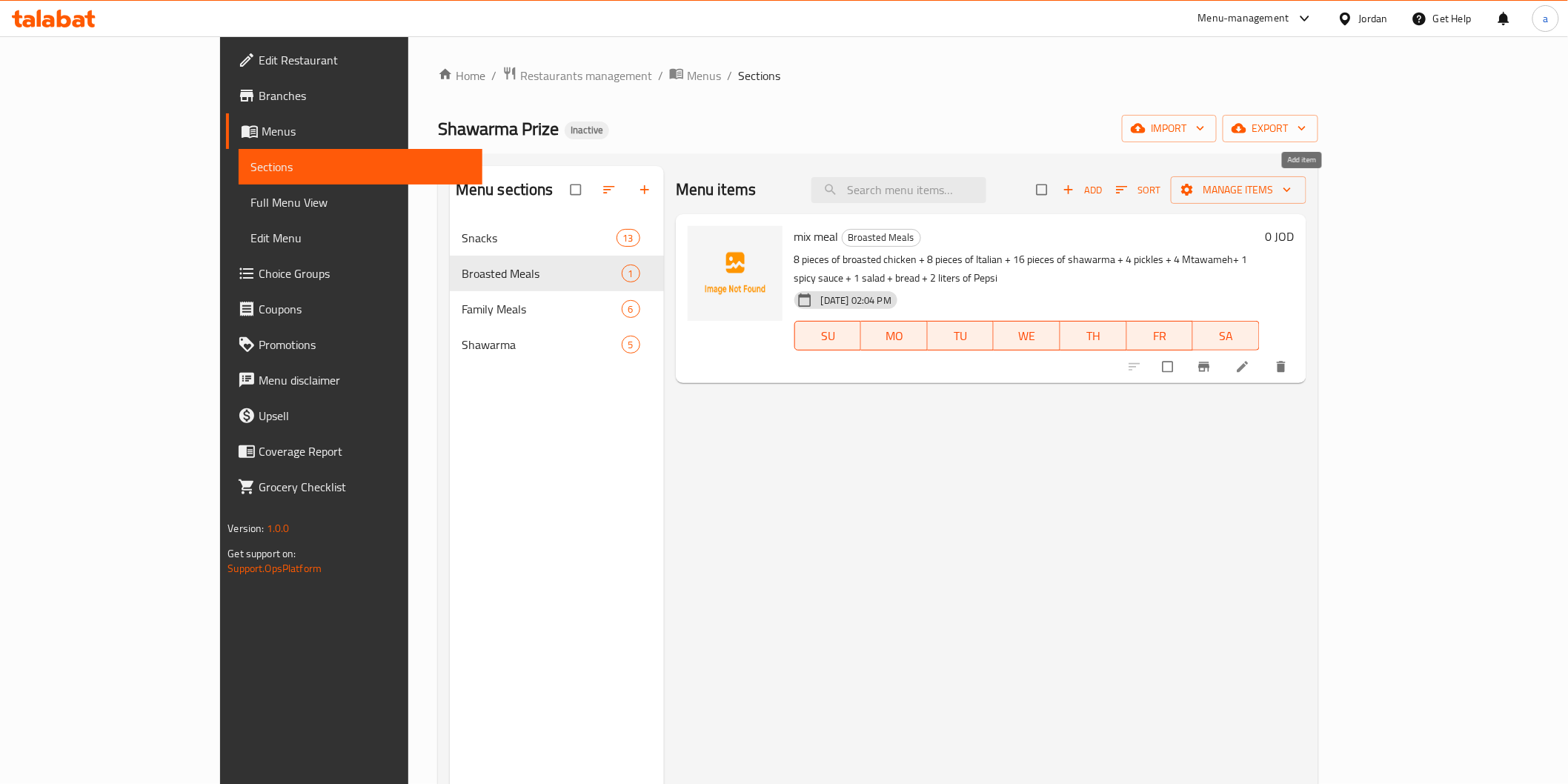
click at [1076, 187] on icon "button" at bounding box center [1069, 189] width 15 height 15
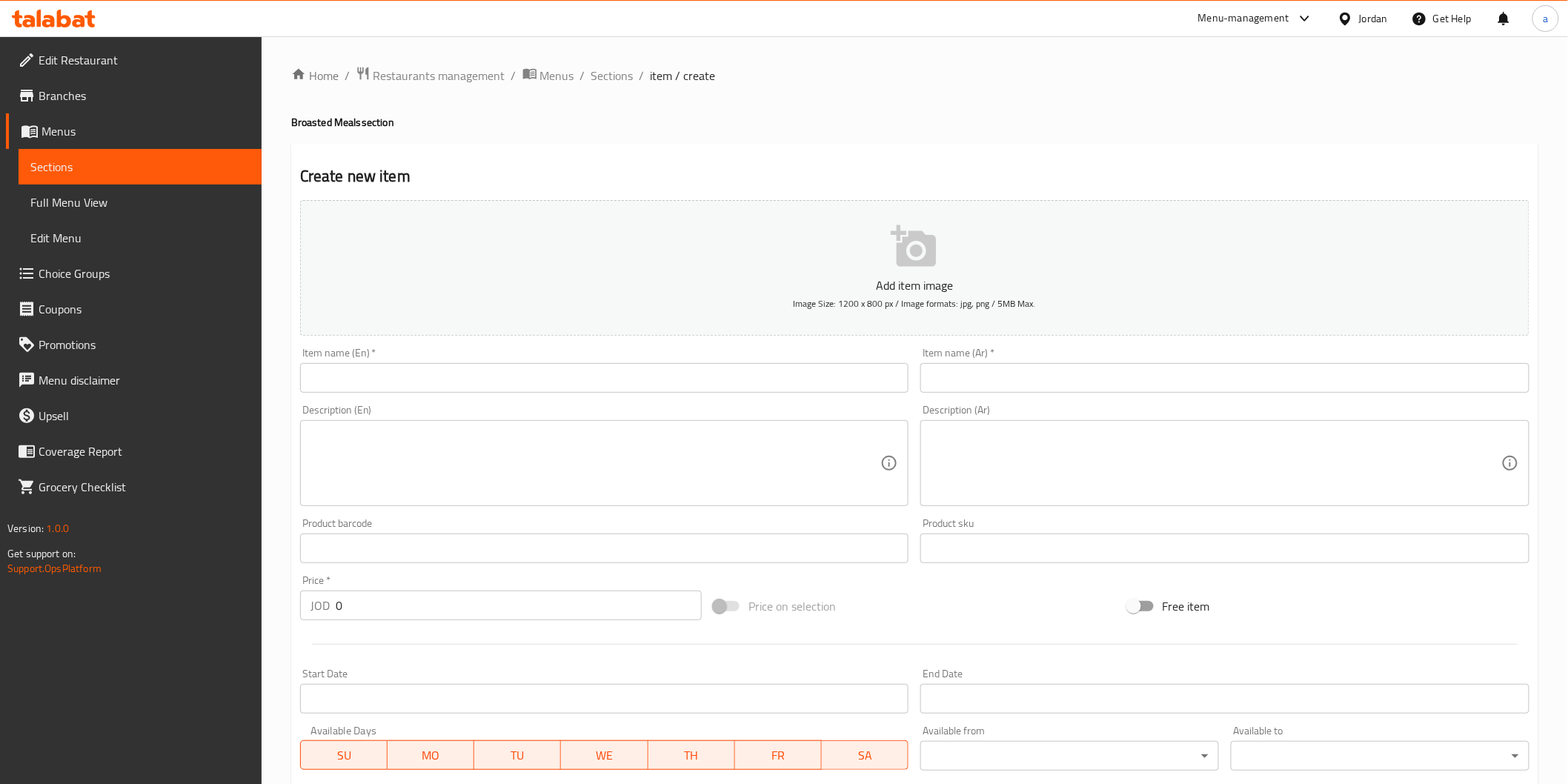
click at [1042, 383] on input "text" at bounding box center [1225, 377] width 609 height 30
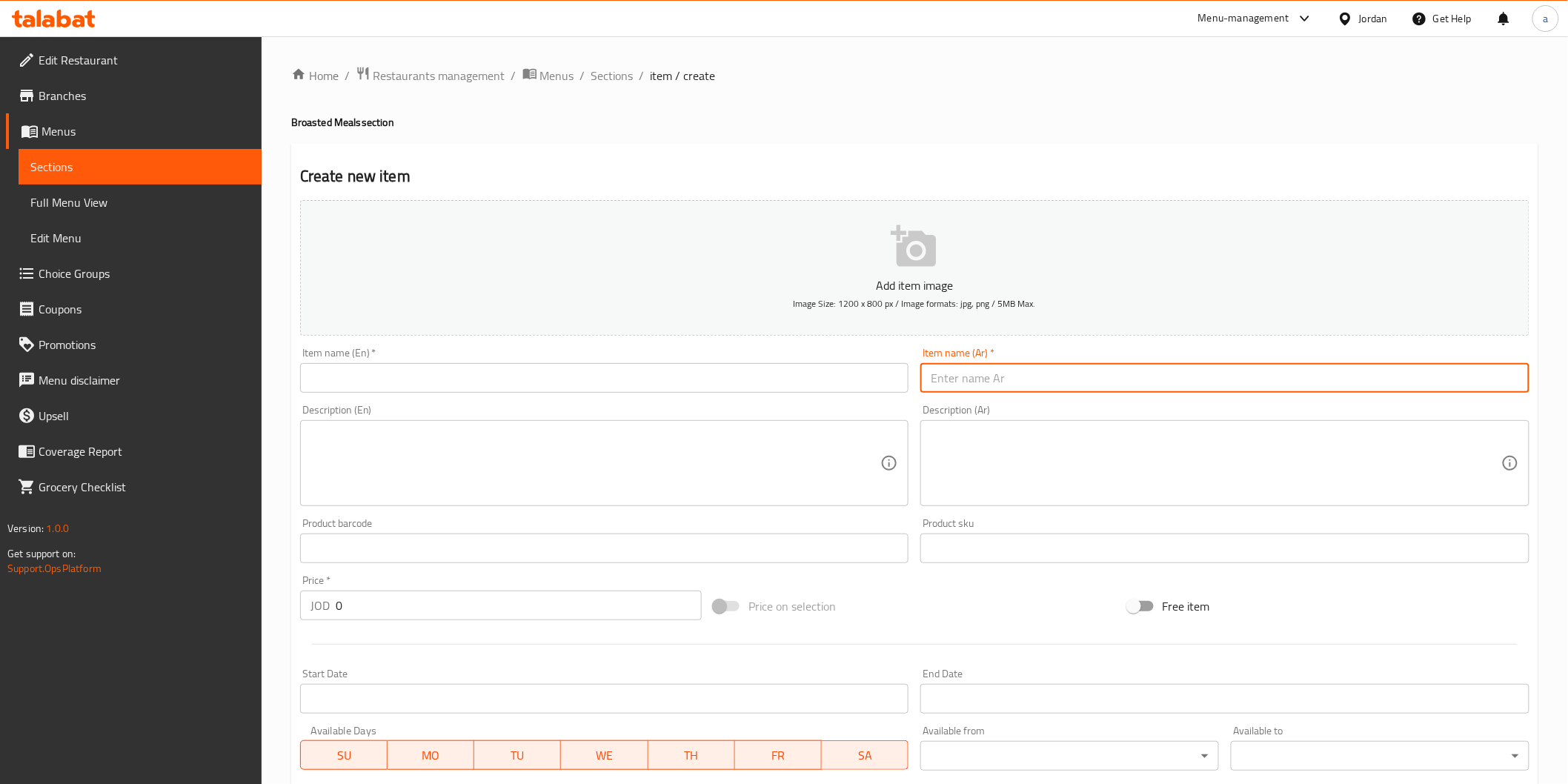
click at [1042, 383] on input "text" at bounding box center [1225, 377] width 609 height 30
paste input "دجاج بروستد"
type input "دجاج بروستد"
click at [714, 367] on input "text" at bounding box center [605, 377] width 609 height 30
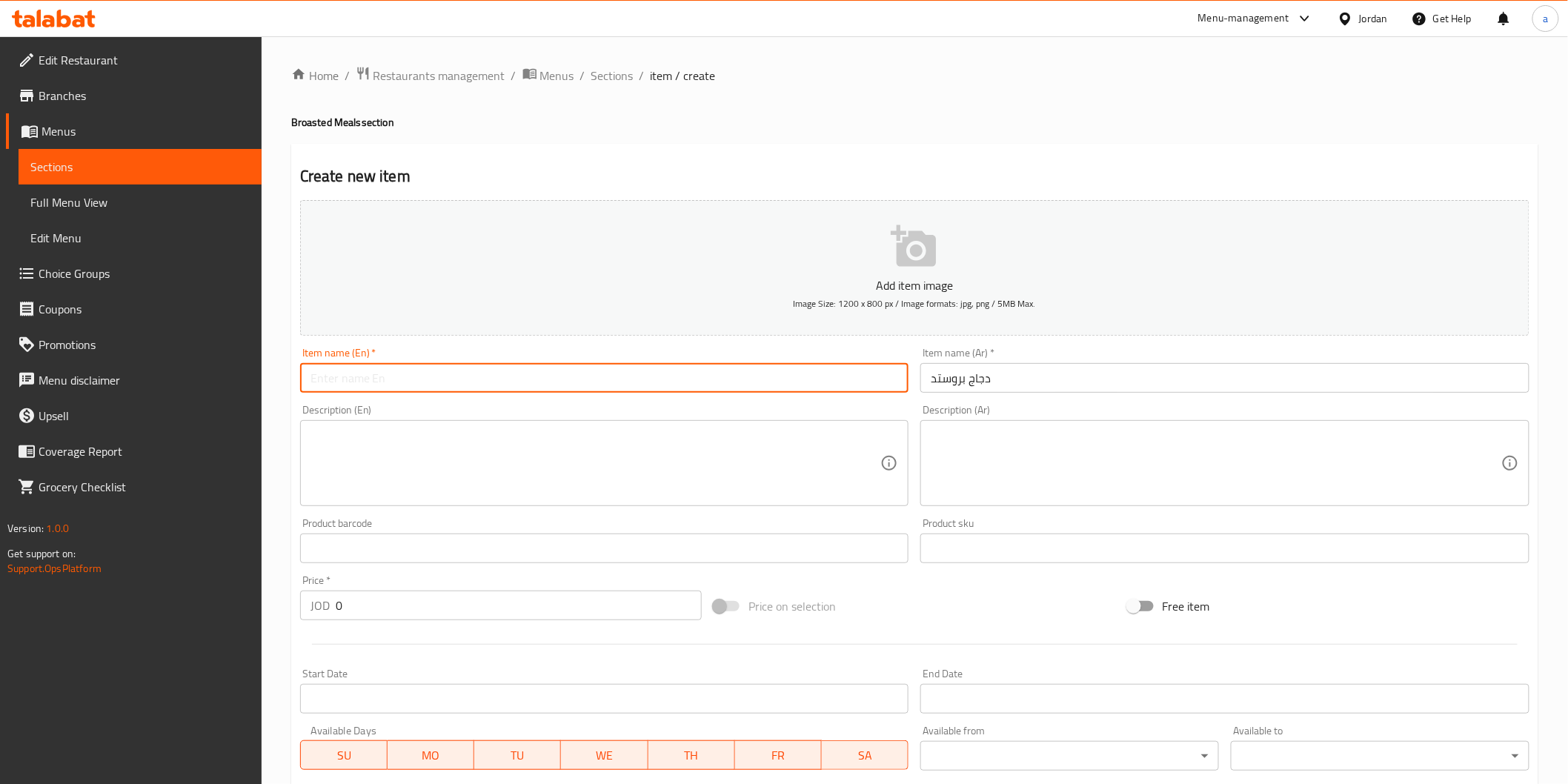
type input "v"
type input "Chicken broasted"
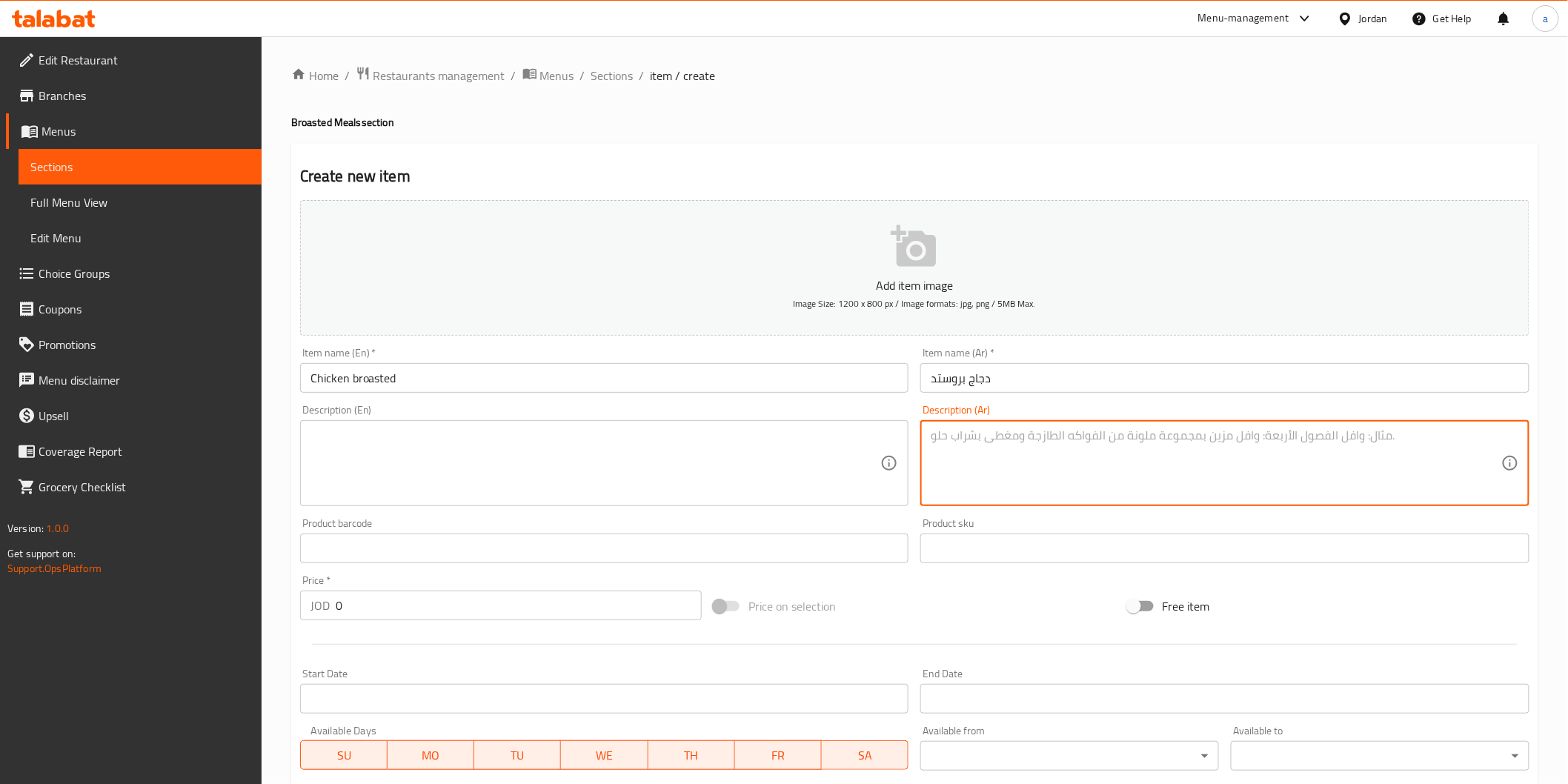
click at [1209, 478] on textarea at bounding box center [1216, 463] width 570 height 70
paste textarea "بطاطا+مخلل+كولسلو+علبة ماتريكس"
type textarea "بطاطا+مخلل+كولسلو+علبة ماتريكس"
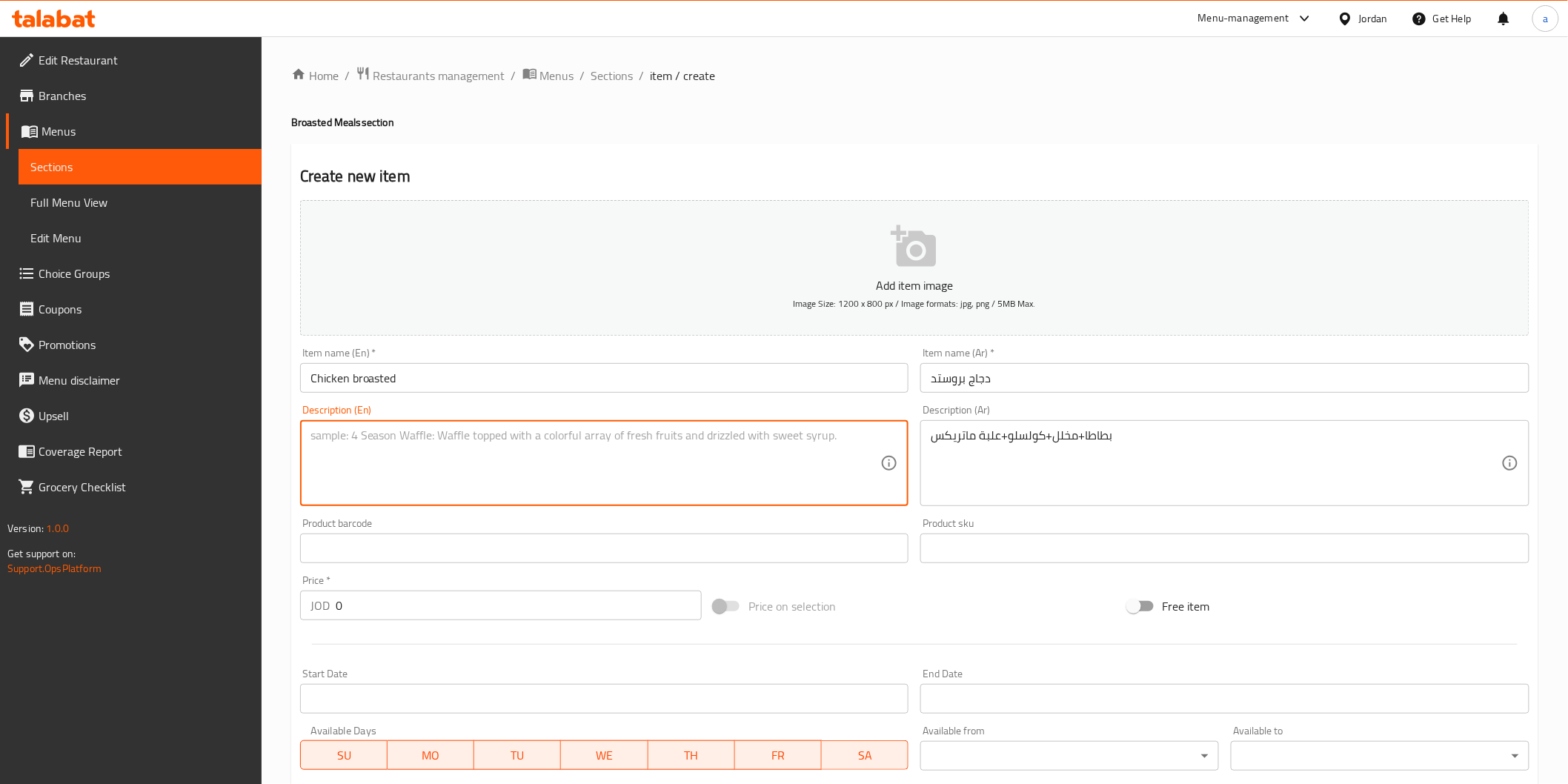
click at [643, 465] on textarea at bounding box center [595, 463] width 570 height 70
paste textarea "Potatoes + pickles + coleslaw + Matrix box"
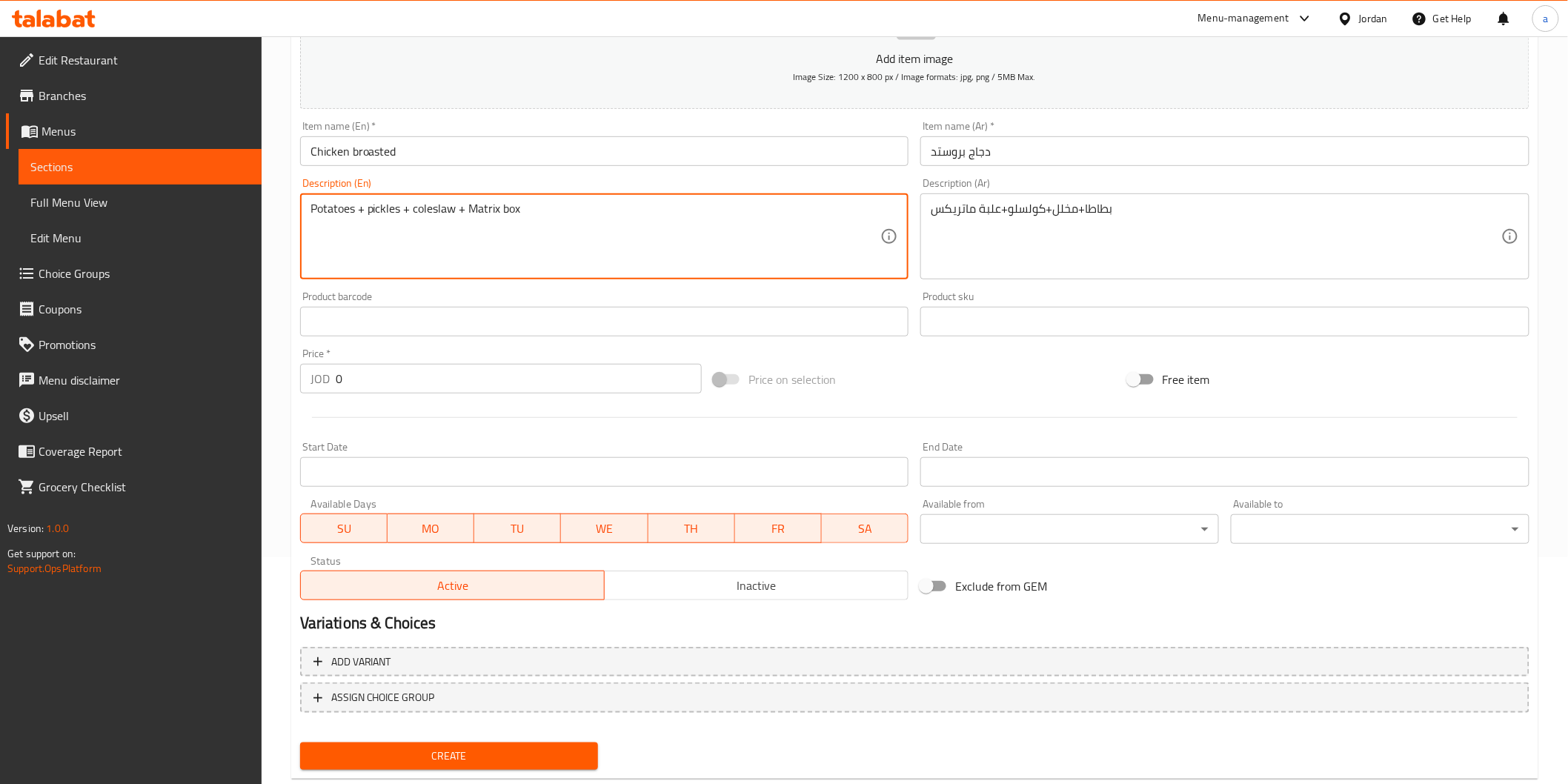
scroll to position [260, 0]
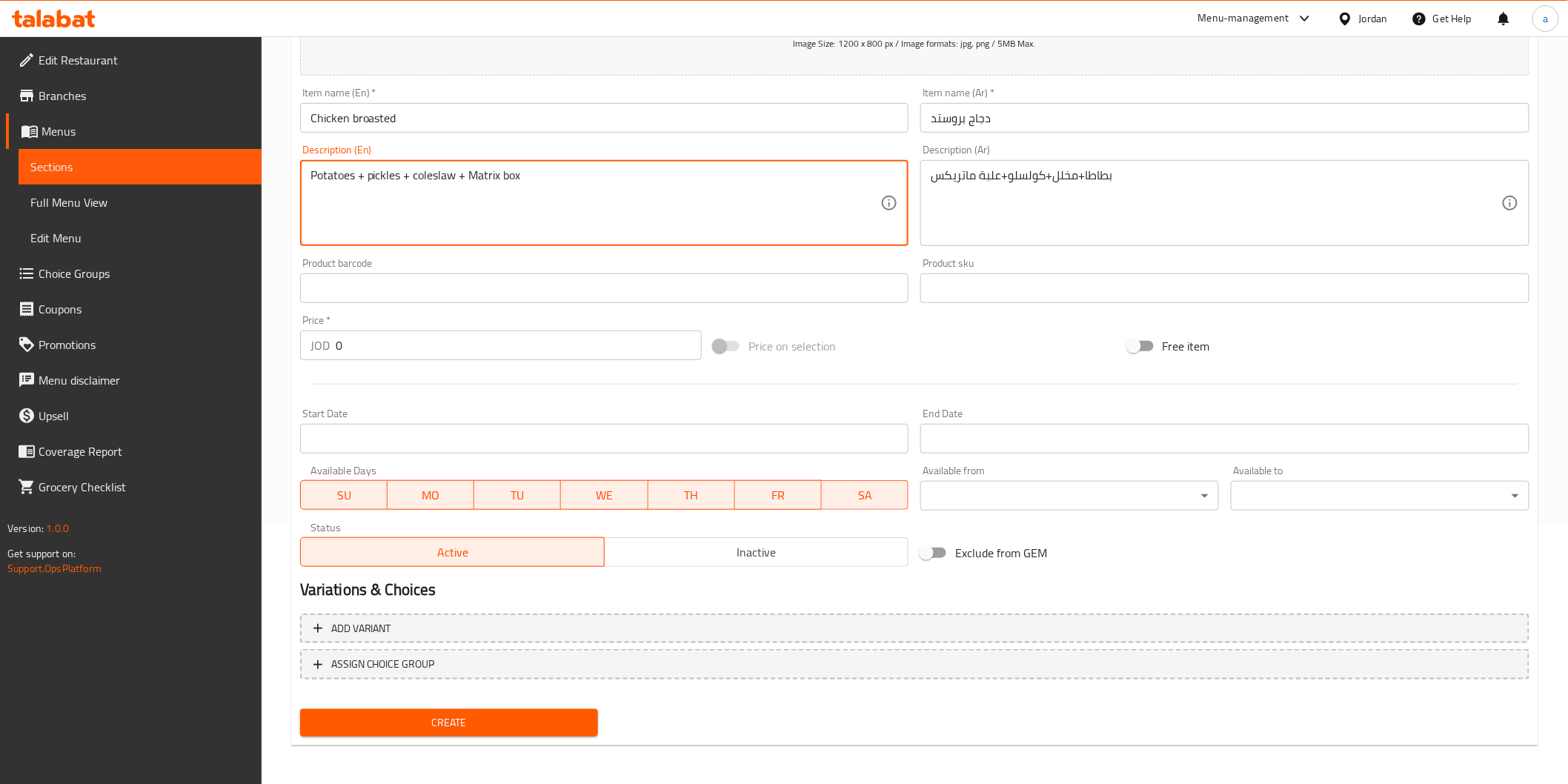
type textarea "Potatoes + pickles + coleslaw + Matrix box"
click at [516, 727] on span "Create" at bounding box center [449, 723] width 275 height 18
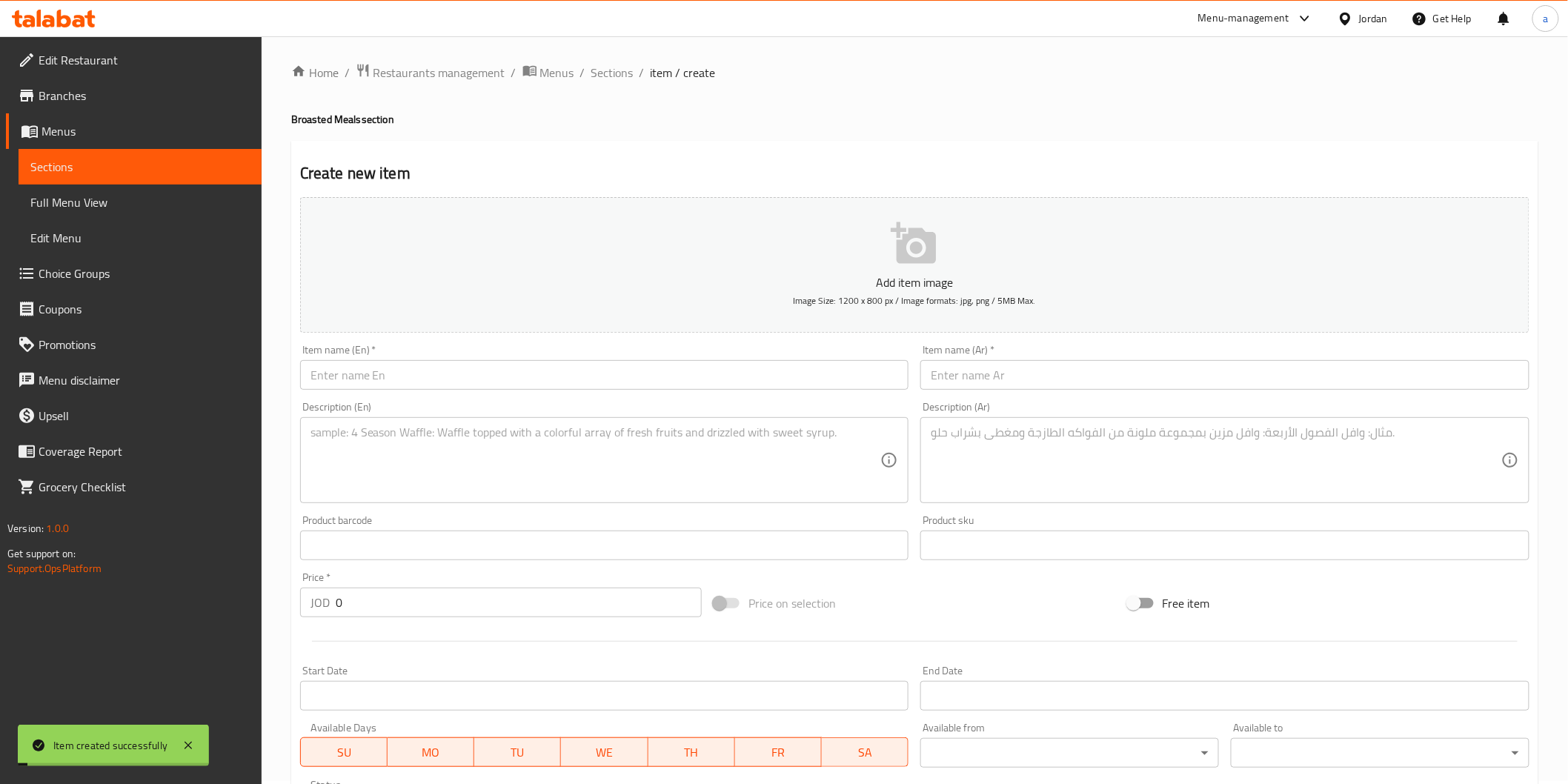
scroll to position [0, 0]
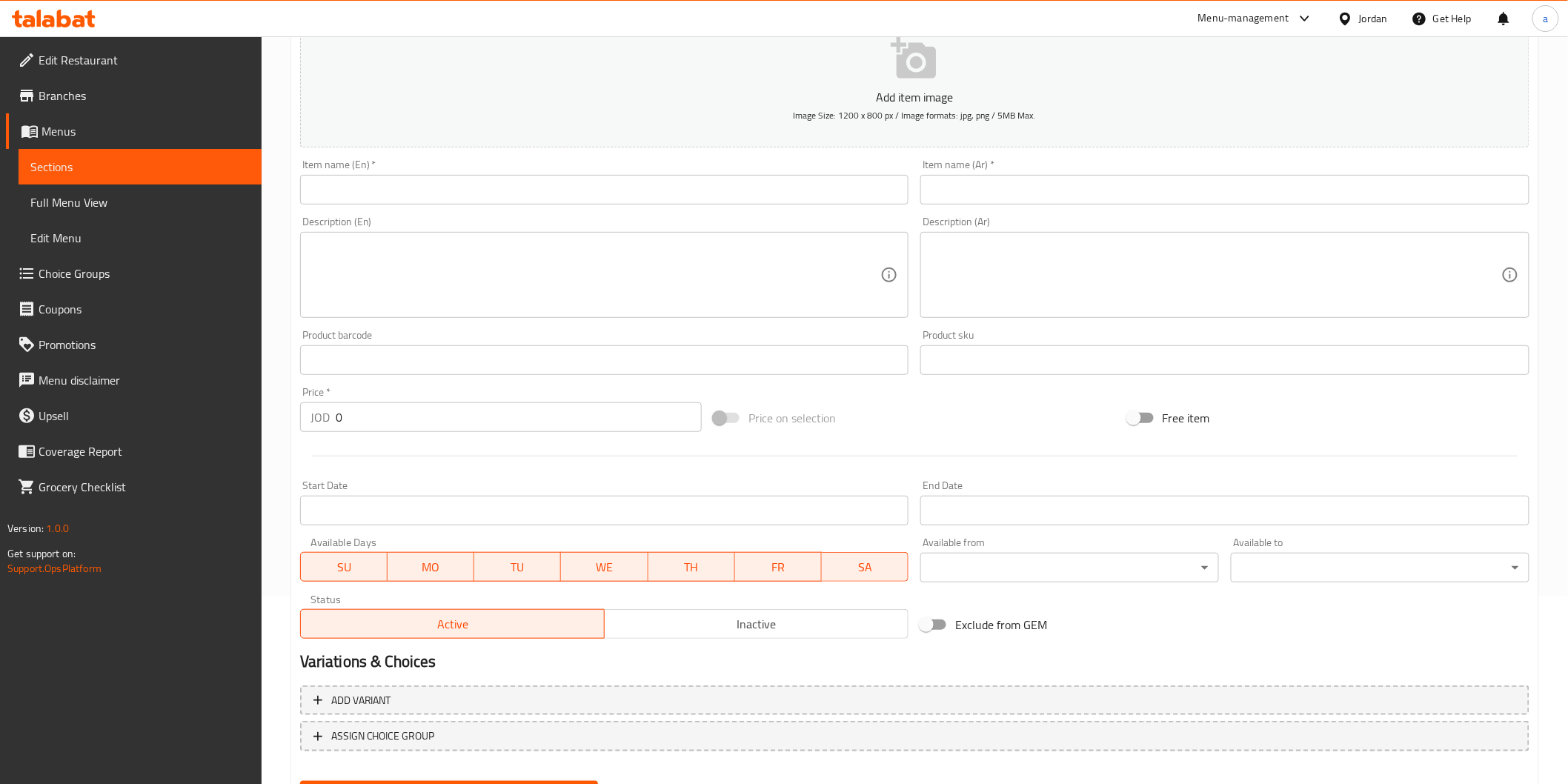
scroll to position [95, 0]
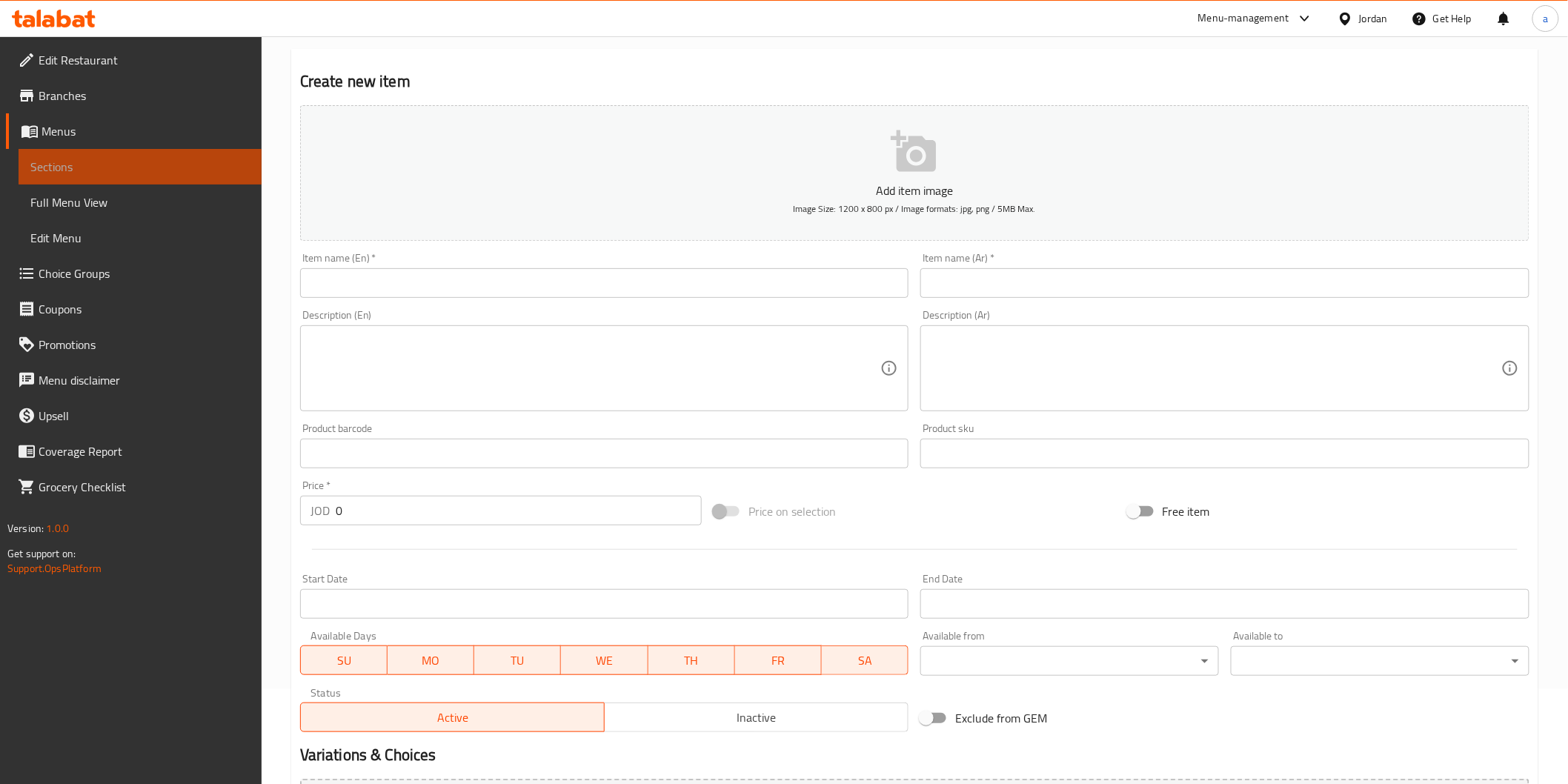
click at [169, 166] on span "Sections" at bounding box center [139, 167] width 219 height 18
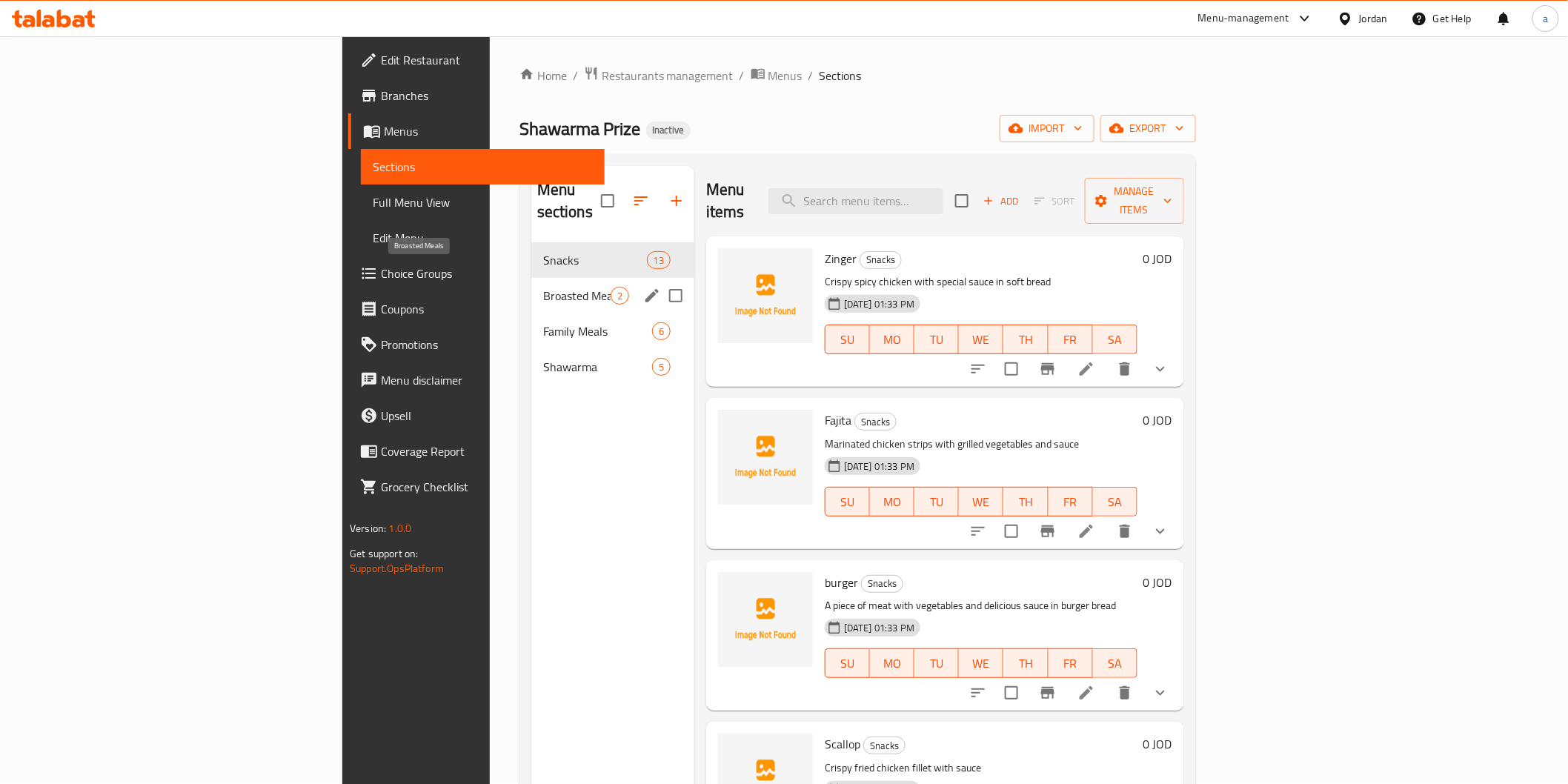
click at [543, 286] on span "Broasted Meals" at bounding box center [577, 296] width 67 height 18
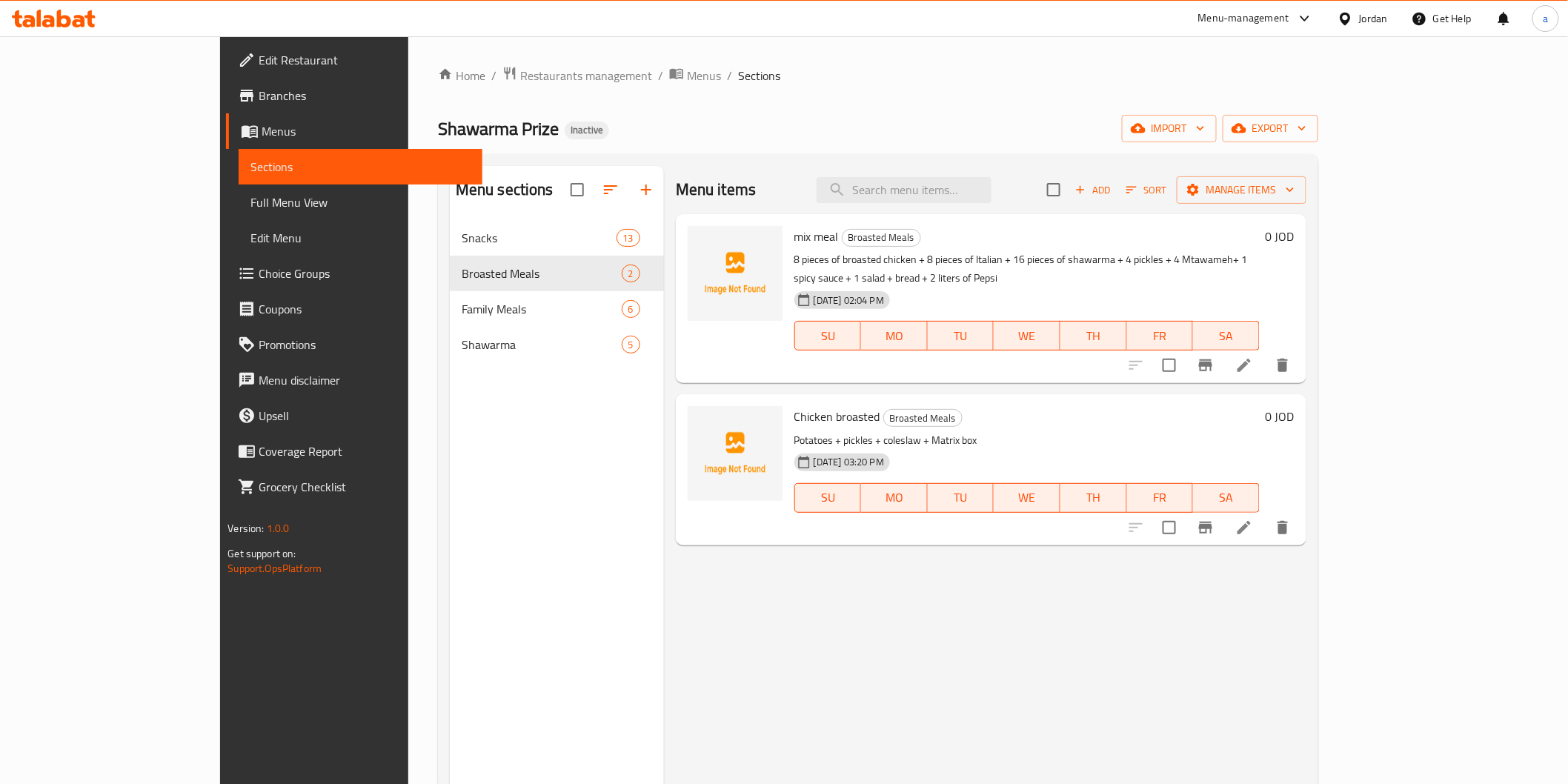
click at [226, 262] on link "Choice Groups" at bounding box center [354, 273] width 256 height 35
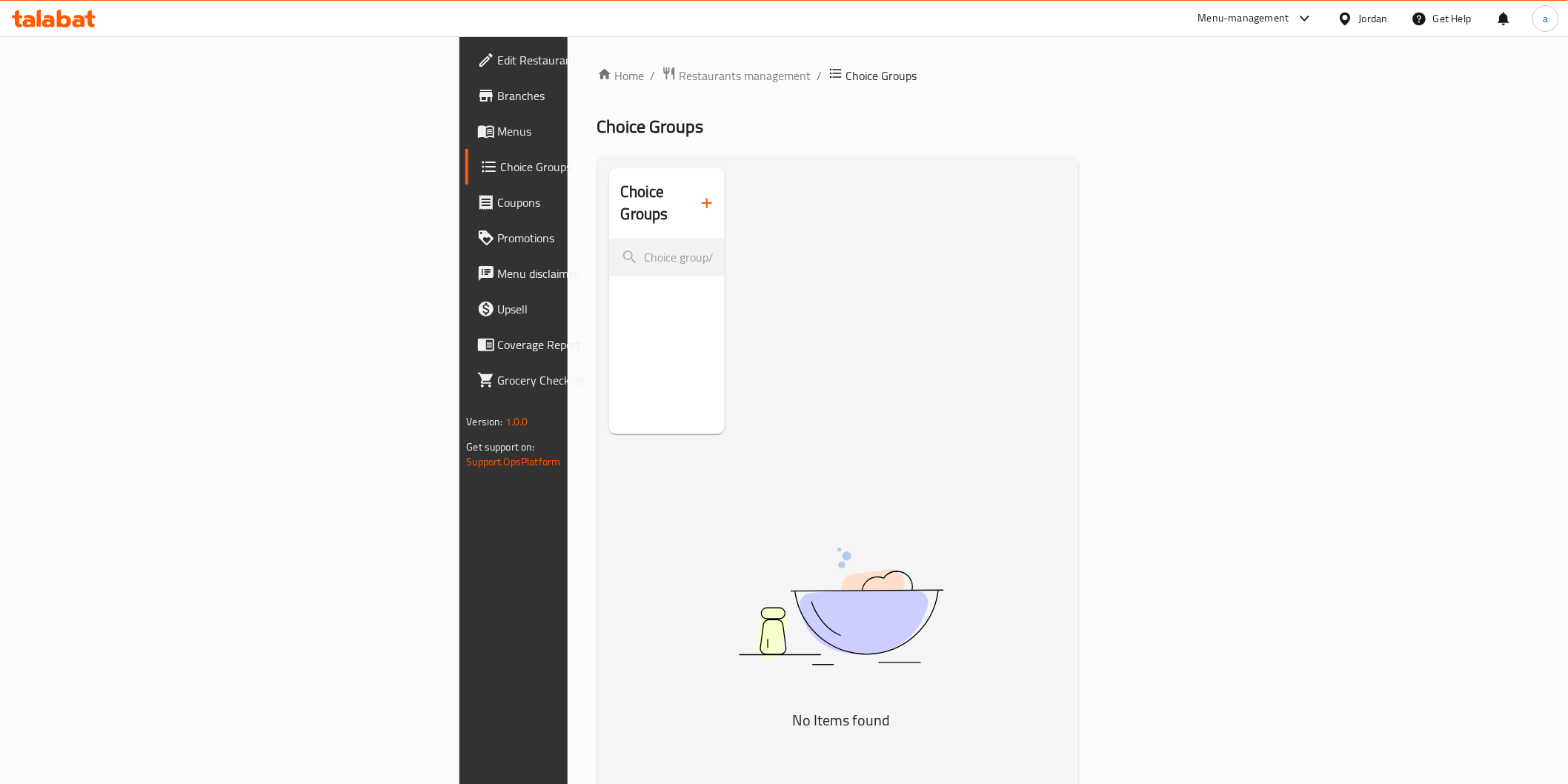
click at [699, 198] on icon "button" at bounding box center [708, 204] width 18 height 18
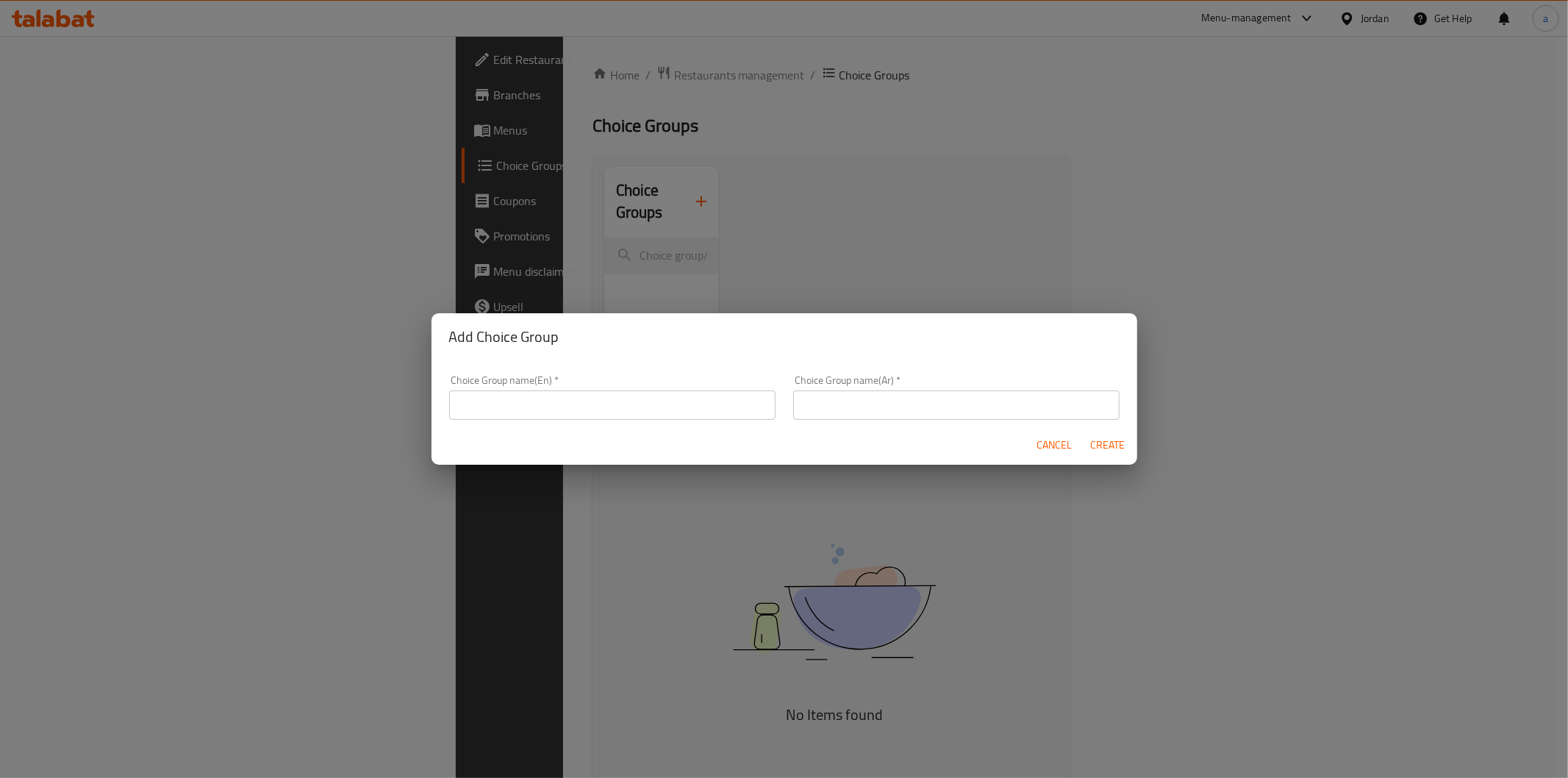
click at [471, 402] on input "text" at bounding box center [613, 405] width 327 height 30
type input "your choice OF"
click at [936, 412] on input "text" at bounding box center [956, 405] width 327 height 30
type input "اختيارك من"
click at [1105, 439] on span "Create" at bounding box center [1108, 445] width 35 height 18
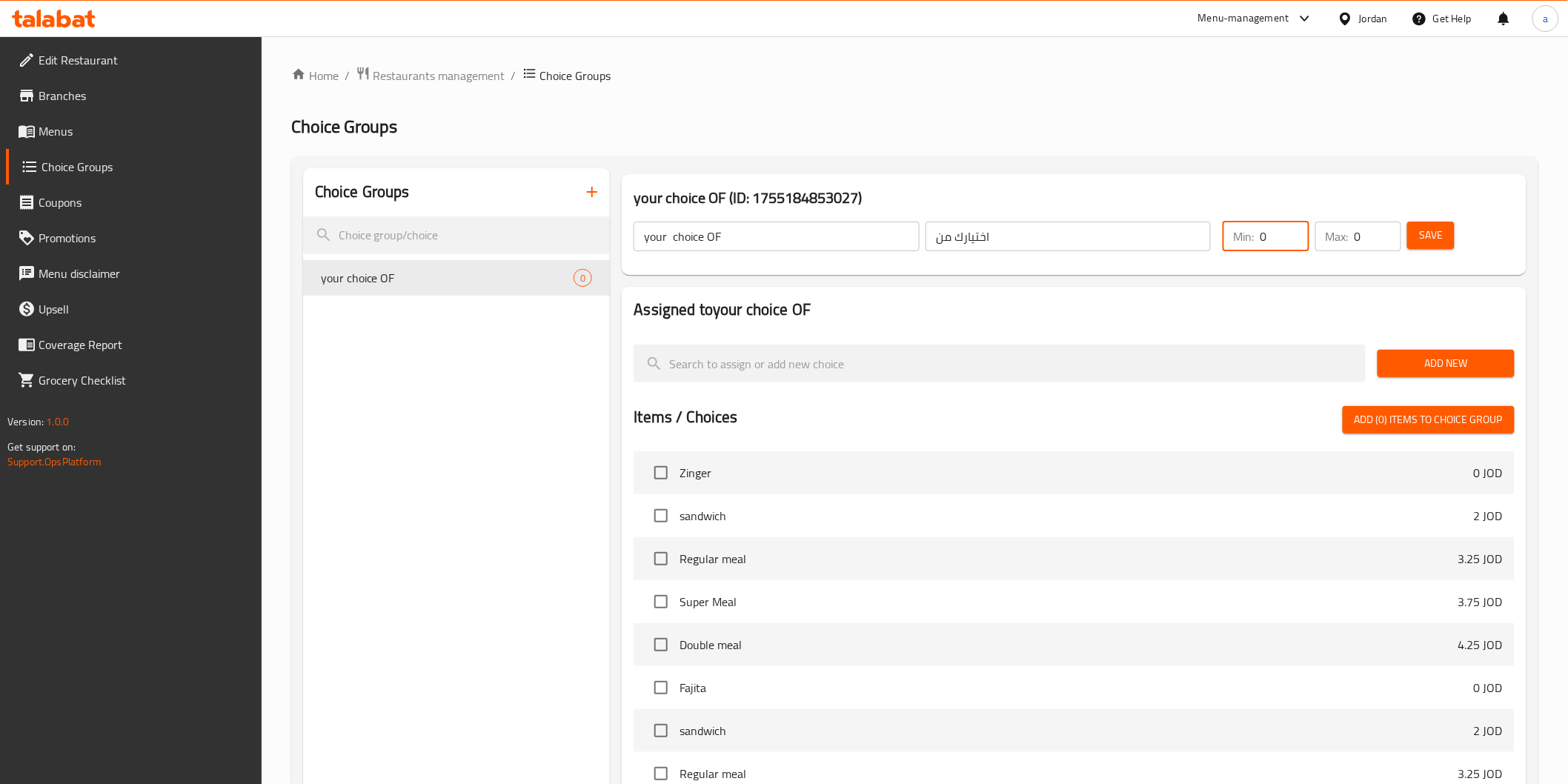
click at [1275, 243] on input "0" at bounding box center [1284, 236] width 49 height 30
type input "1"
click at [1348, 238] on p "Max:" at bounding box center [1337, 236] width 23 height 18
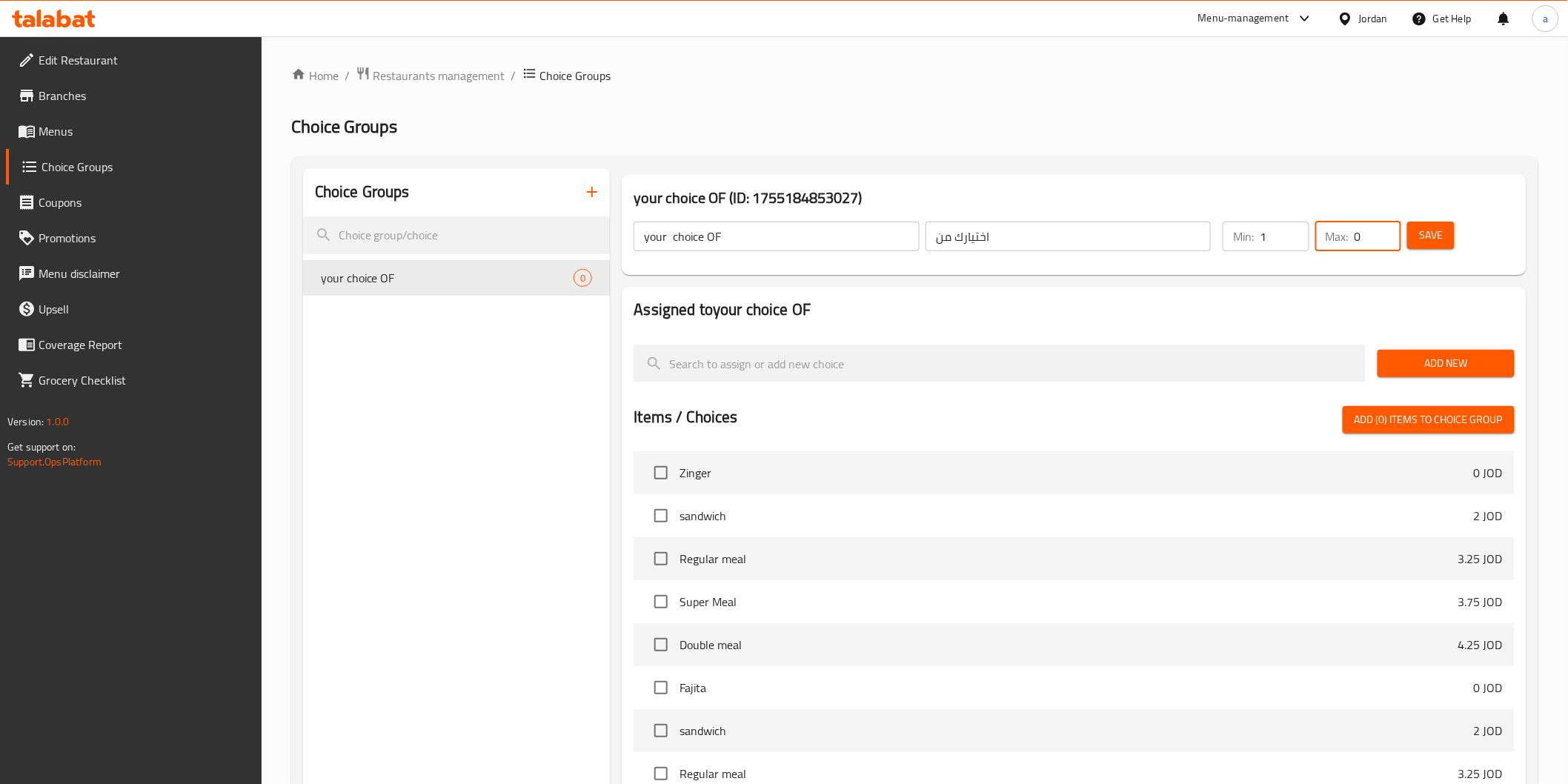
click at [1355, 236] on input "0" at bounding box center [1378, 236] width 46 height 30
type input "1"
click at [1426, 245] on span "Save" at bounding box center [1432, 236] width 24 height 18
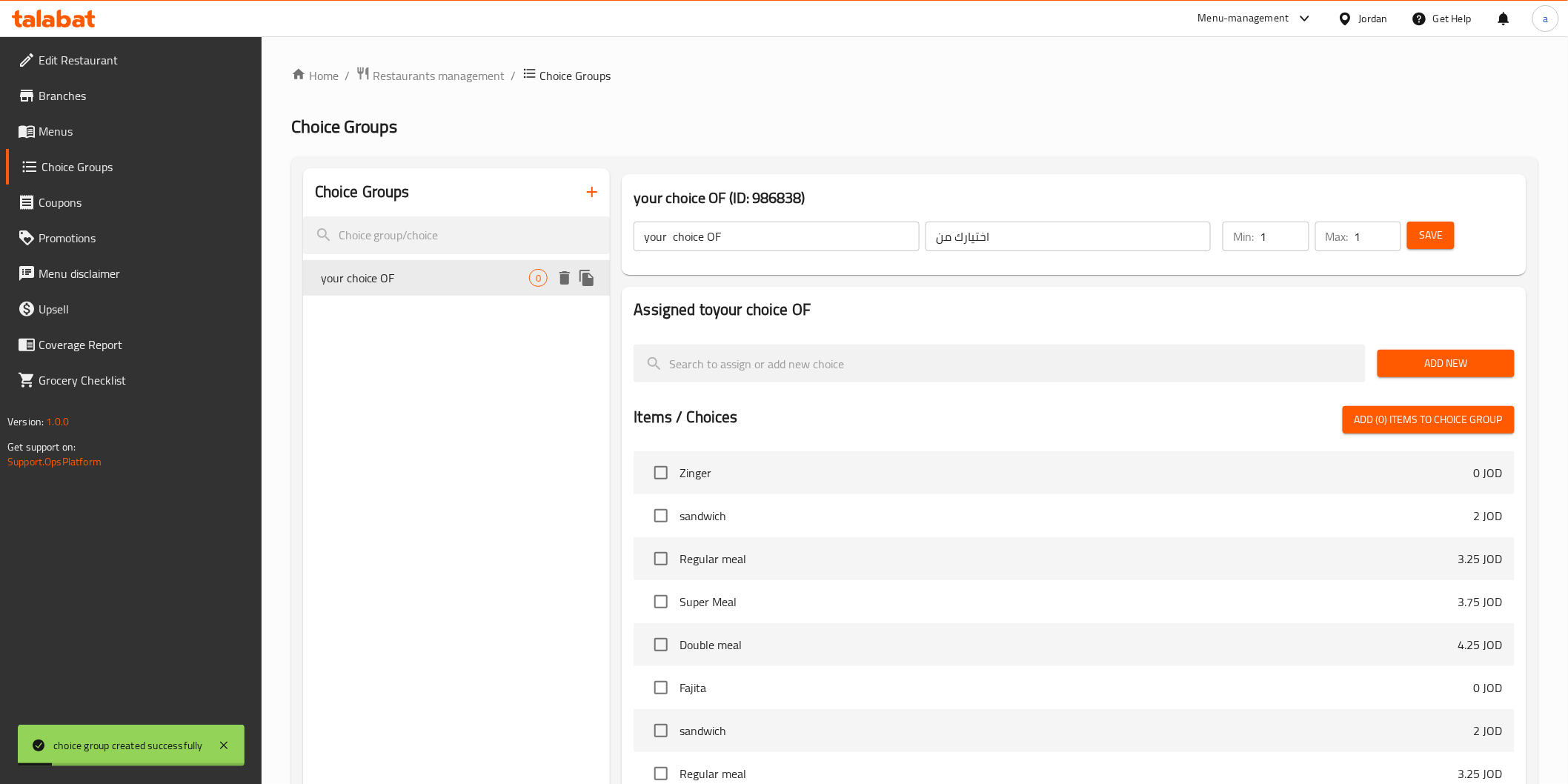
click at [380, 282] on span "your choice OF" at bounding box center [426, 278] width 209 height 18
click at [1476, 355] on span "Add New" at bounding box center [1446, 364] width 114 height 18
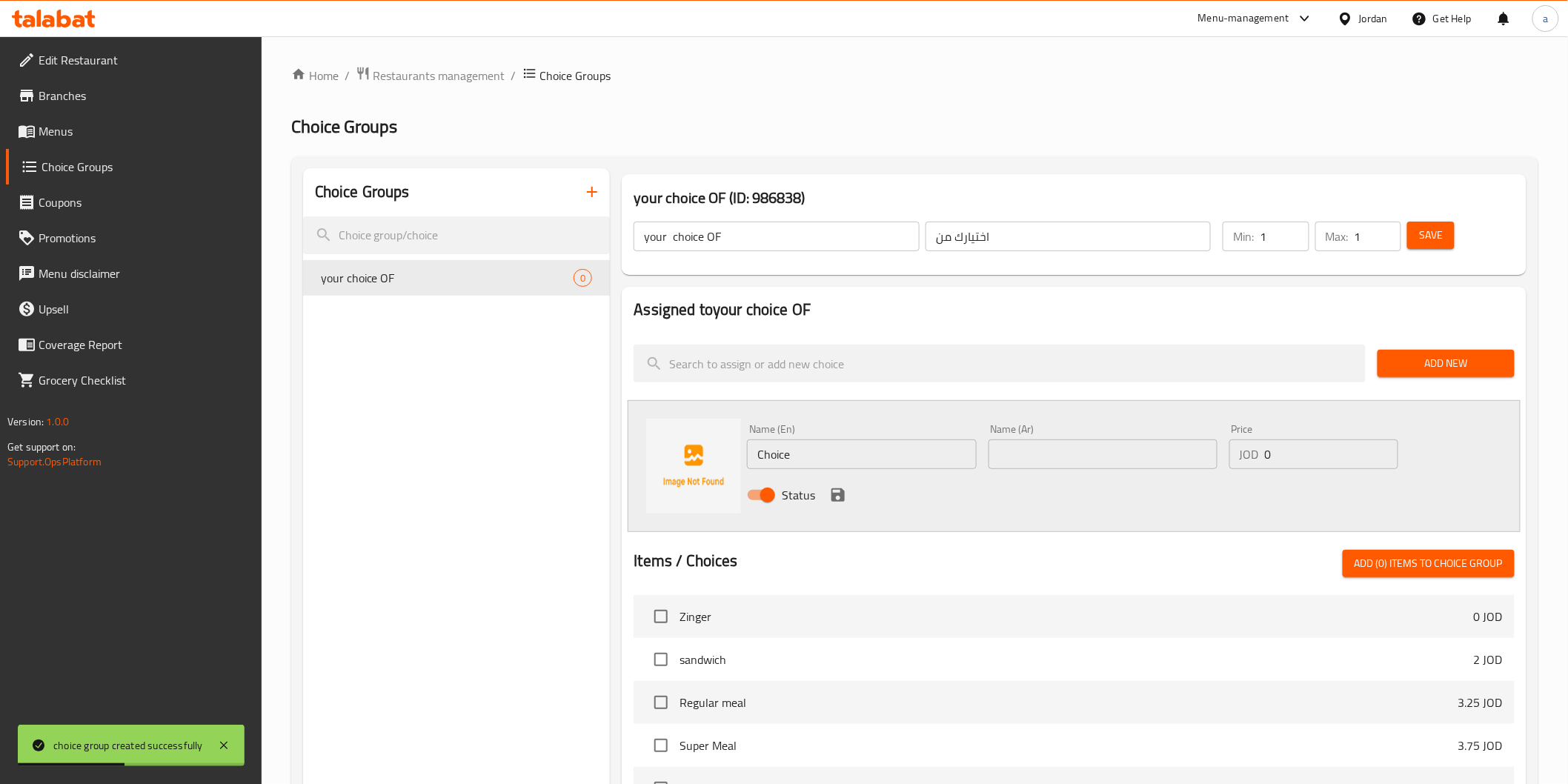
click at [808, 445] on input "Choice" at bounding box center [861, 454] width 229 height 30
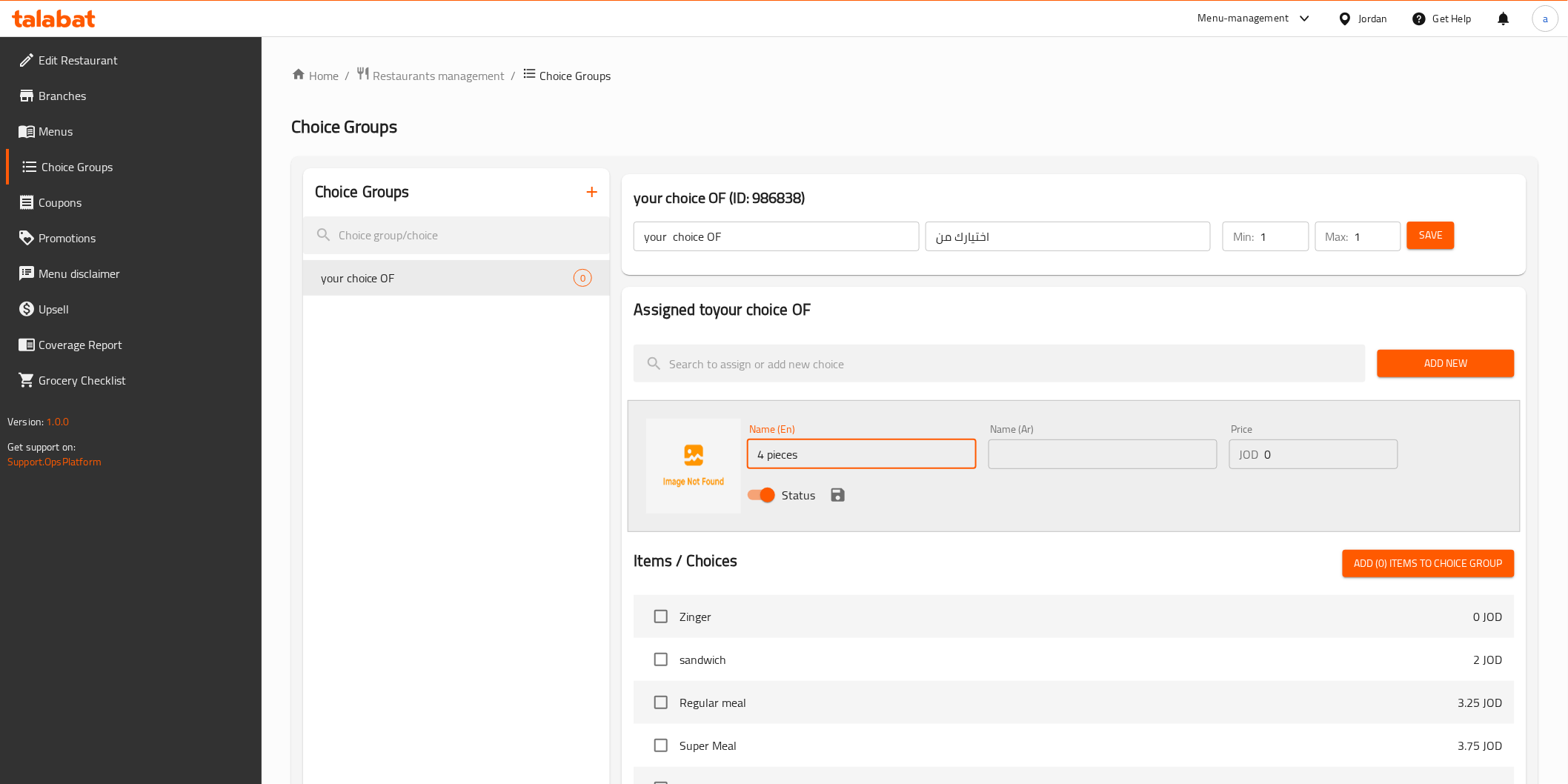
type input "4 pieces"
click at [1026, 447] on input "text" at bounding box center [1103, 454] width 229 height 30
type input "4قطع"
click at [1276, 450] on input "0" at bounding box center [1332, 454] width 134 height 30
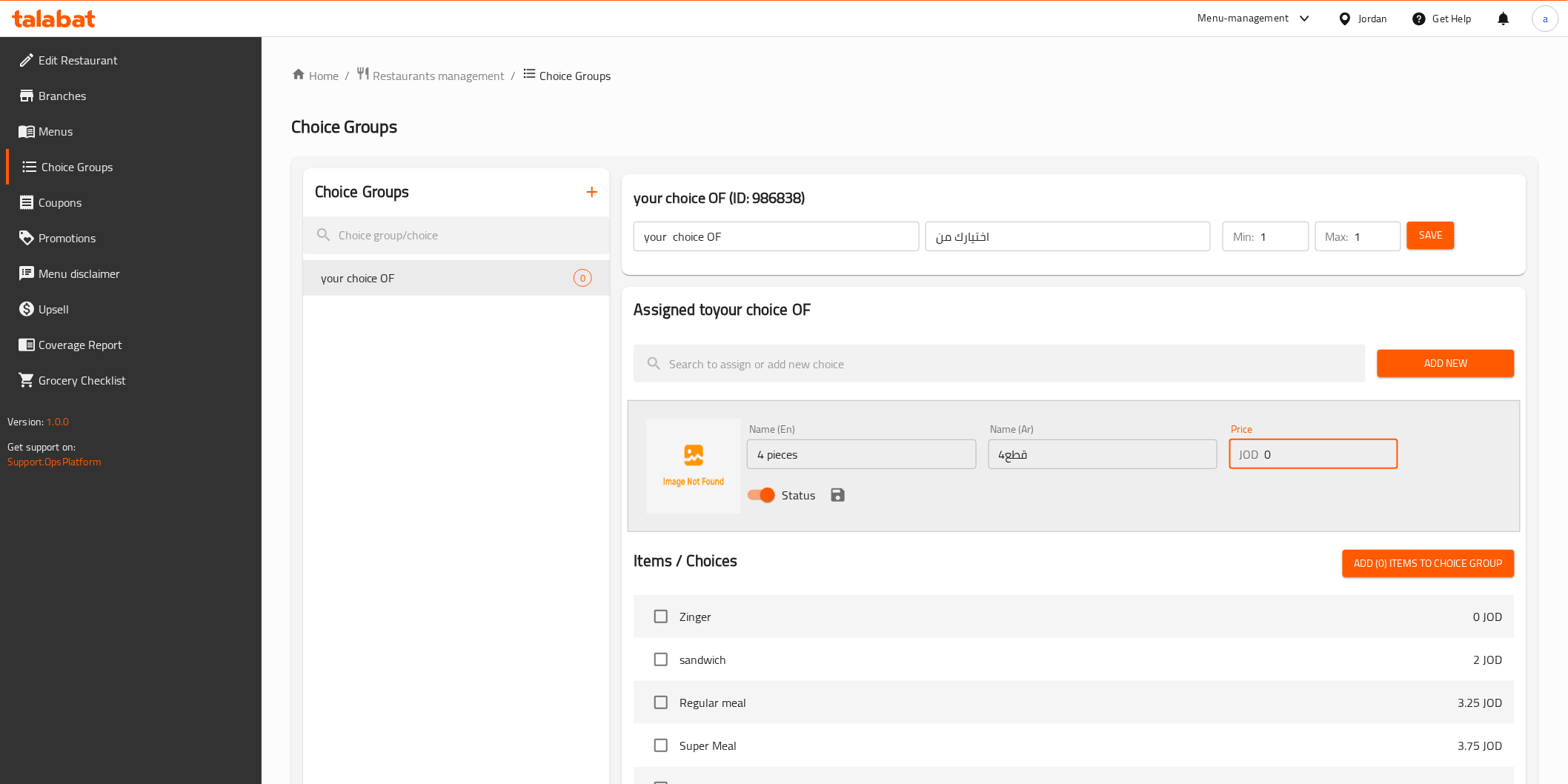
click at [1269, 453] on input "0" at bounding box center [1332, 454] width 134 height 30
click at [1265, 453] on input "0" at bounding box center [1332, 454] width 134 height 30
click at [1268, 453] on input "0" at bounding box center [1332, 454] width 134 height 30
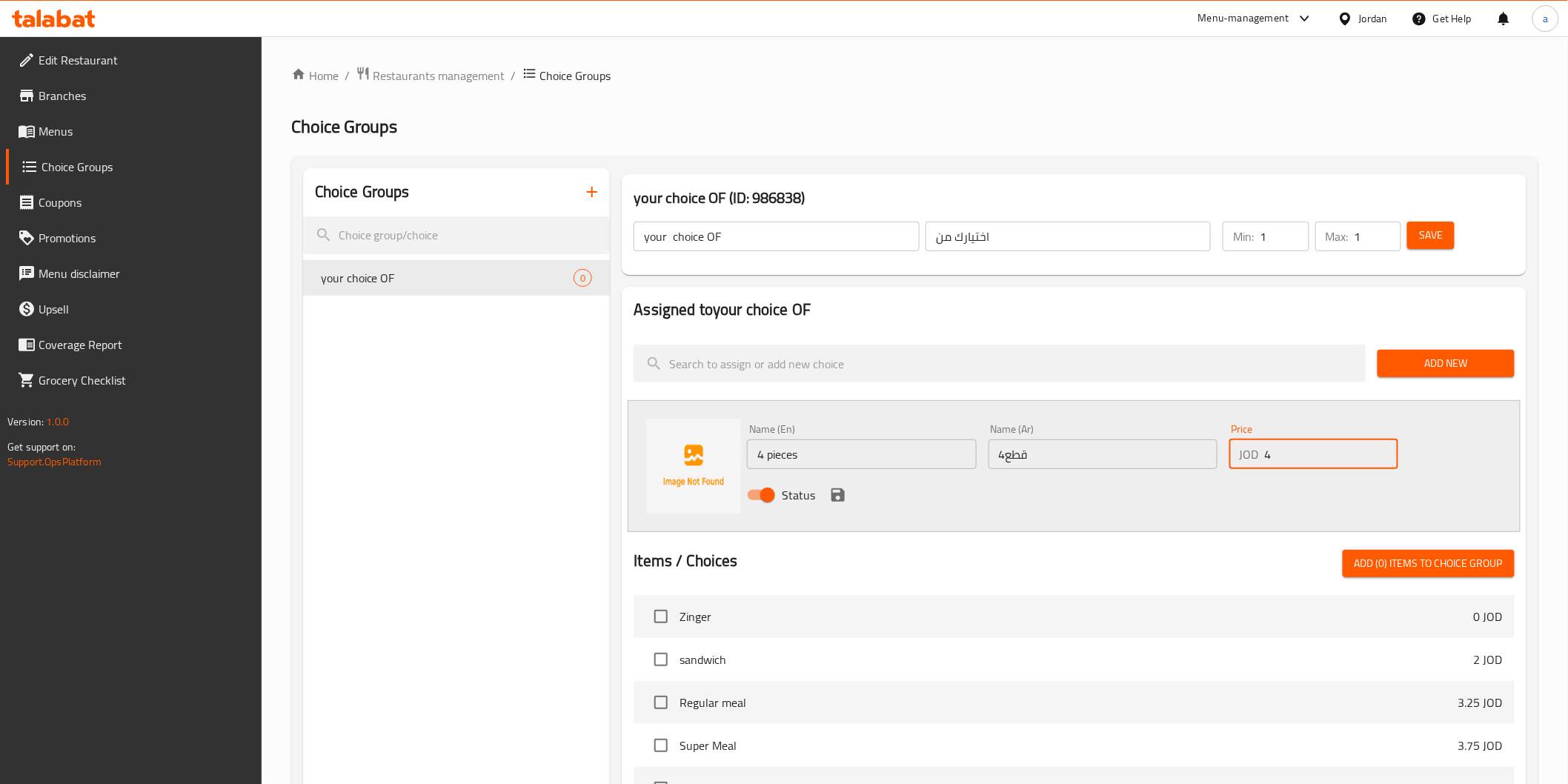
type input "4"
click at [845, 495] on icon "save" at bounding box center [839, 496] width 18 height 18
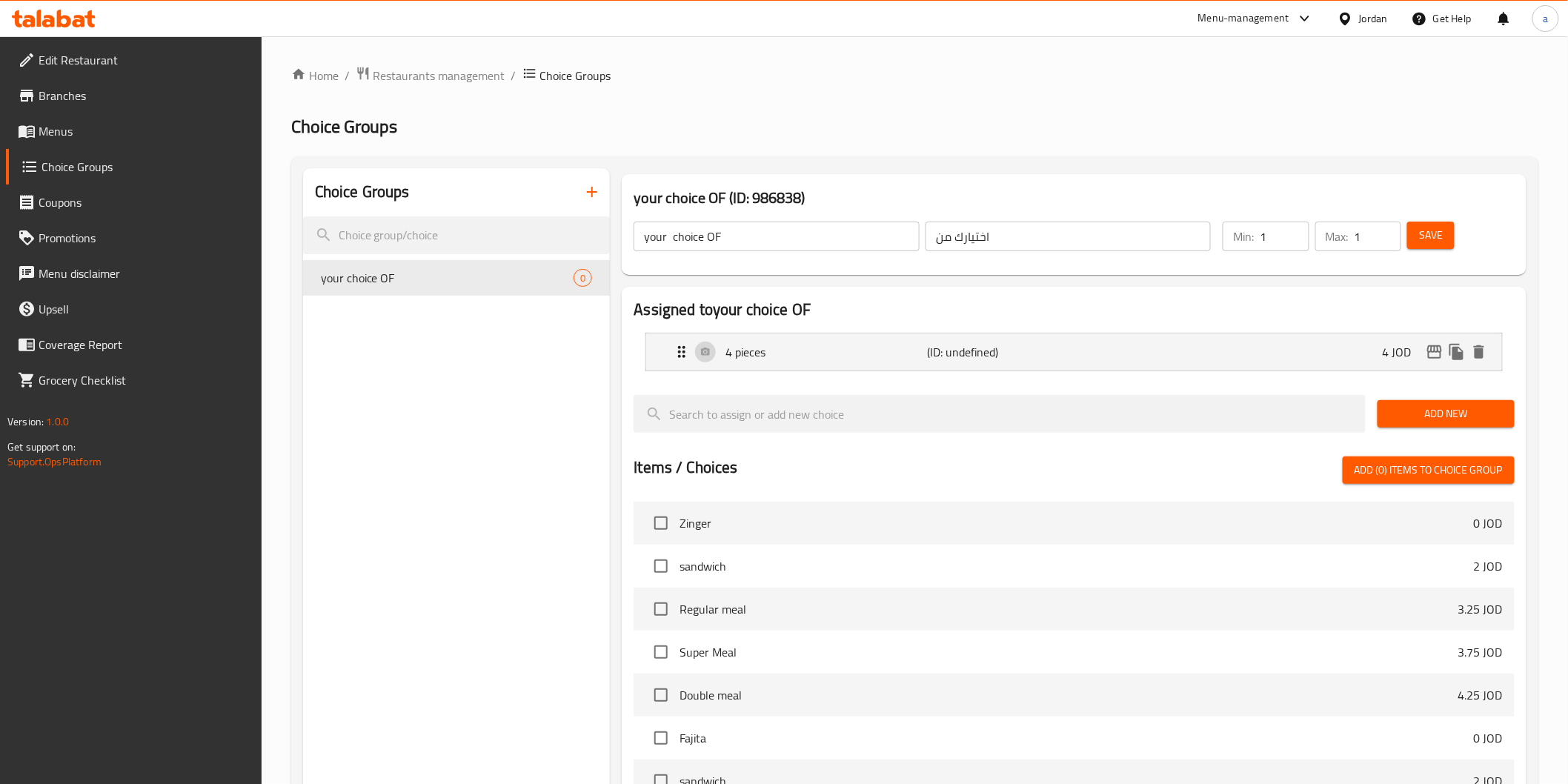
click at [1428, 413] on span "Add New" at bounding box center [1446, 414] width 114 height 18
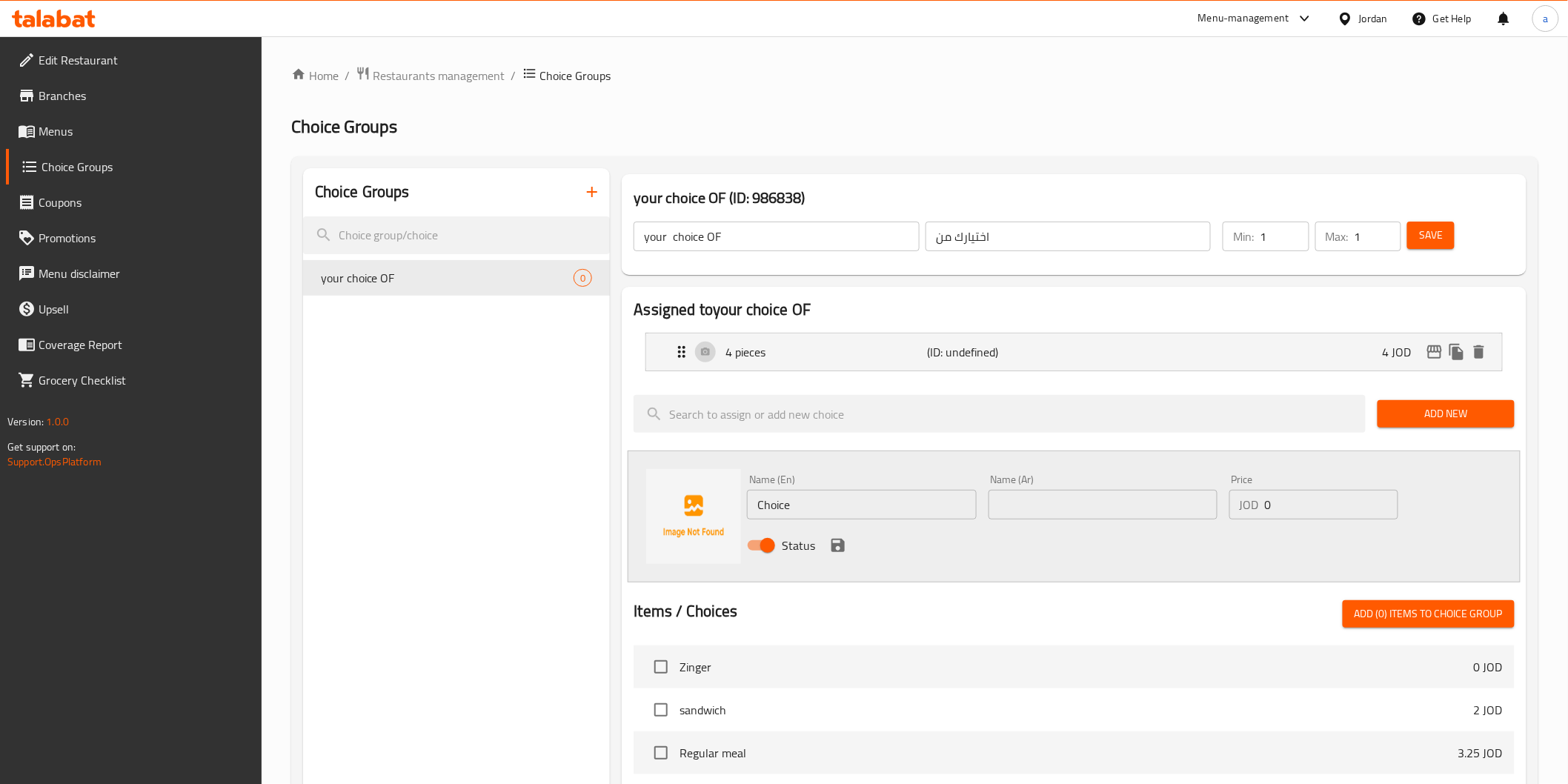
click at [845, 495] on input "Choice" at bounding box center [861, 505] width 229 height 30
click at [845, 495] on input "text" at bounding box center [861, 505] width 229 height 30
type input "ح"
click at [1013, 509] on input "text" at bounding box center [1103, 505] width 229 height 30
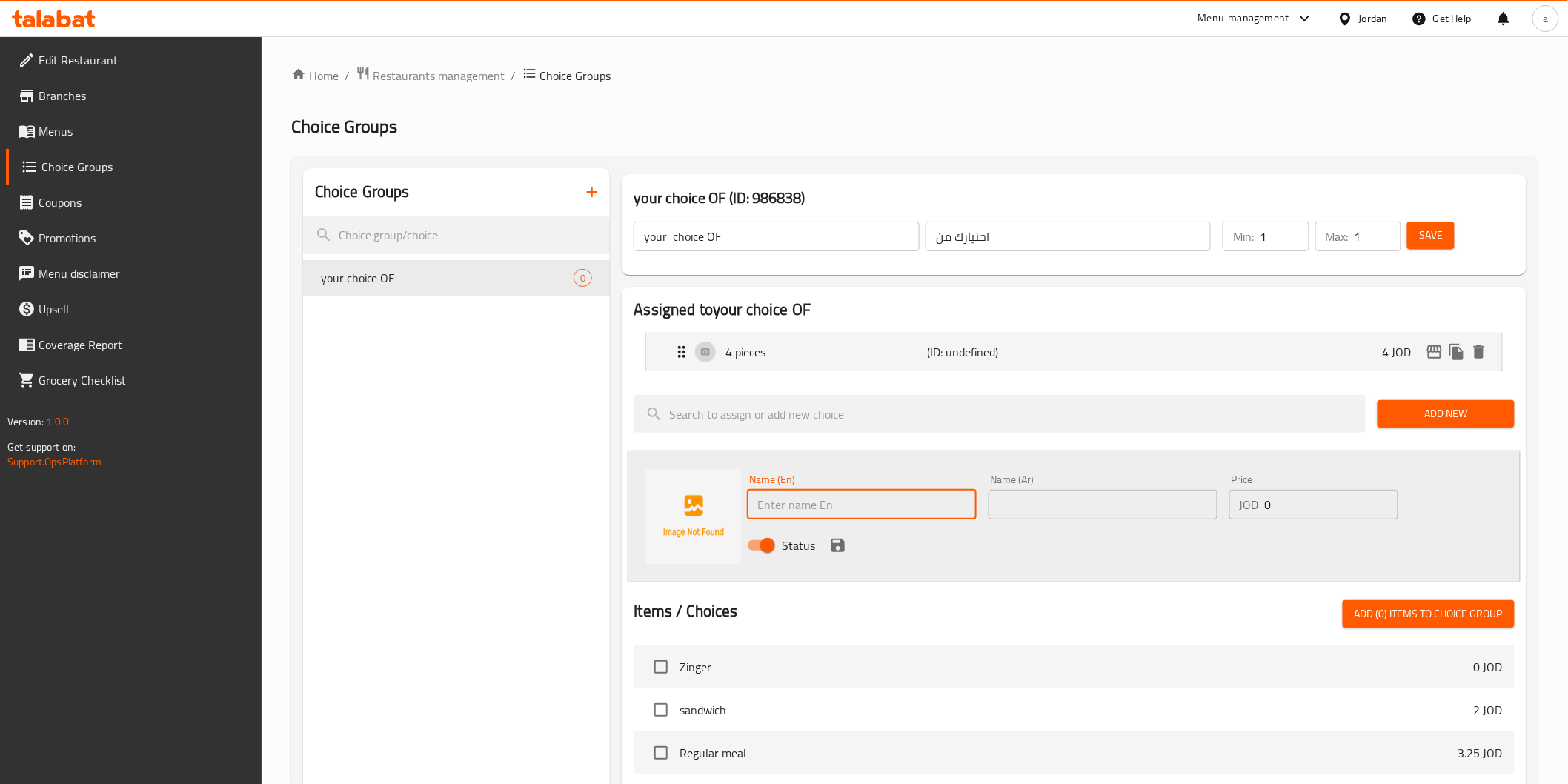
click at [904, 506] on input "text" at bounding box center [861, 505] width 229 height 30
click at [757, 503] on input "pieces" at bounding box center [861, 505] width 229 height 30
type input "8pieces"
click at [998, 508] on input "text" at bounding box center [1103, 505] width 229 height 30
type input "8 قطع"
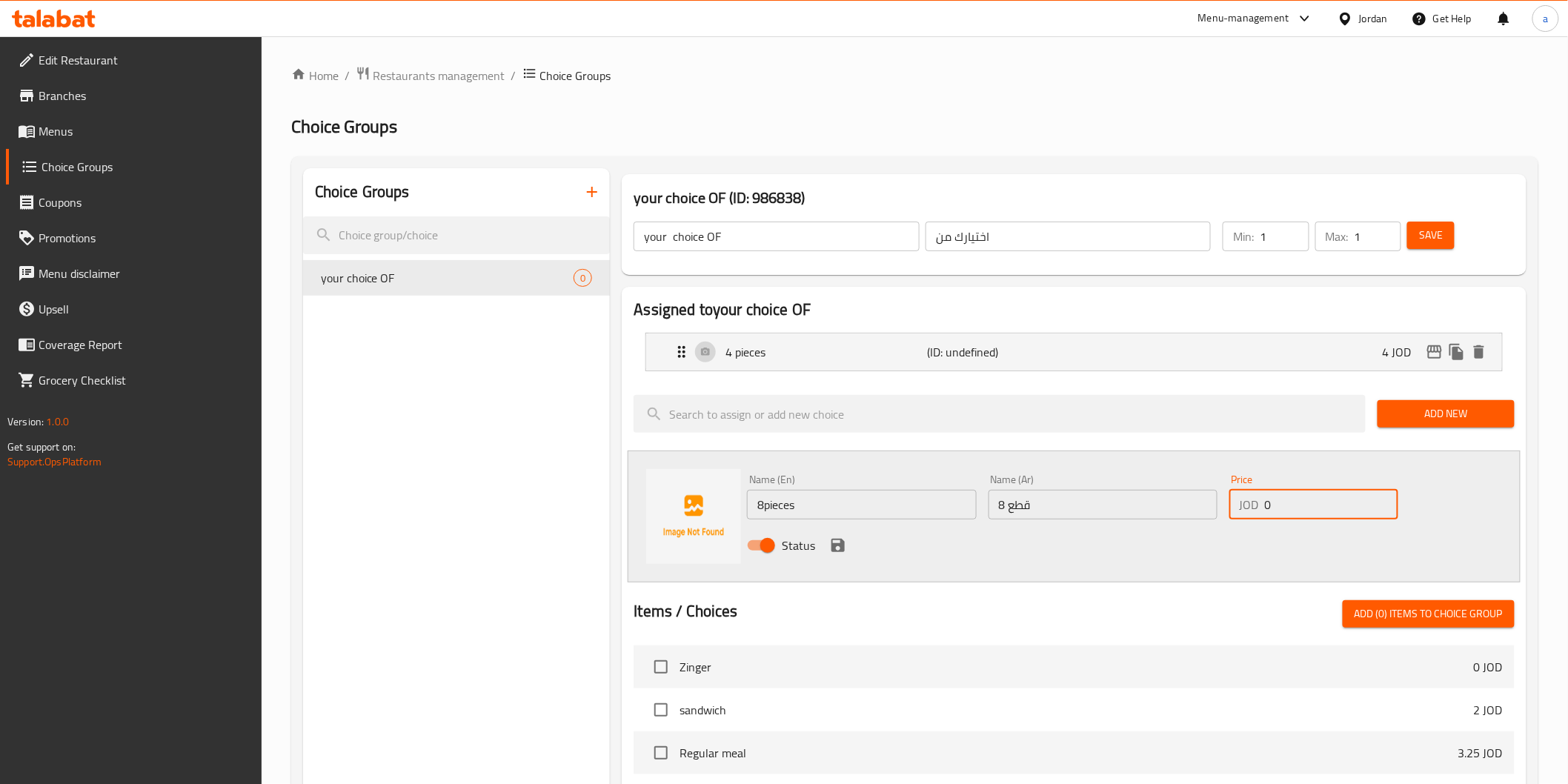
click at [1297, 500] on input "0" at bounding box center [1332, 505] width 134 height 30
click at [1293, 500] on input "0" at bounding box center [1332, 505] width 134 height 30
click at [1263, 506] on div "JOD 08 Price" at bounding box center [1314, 505] width 169 height 30
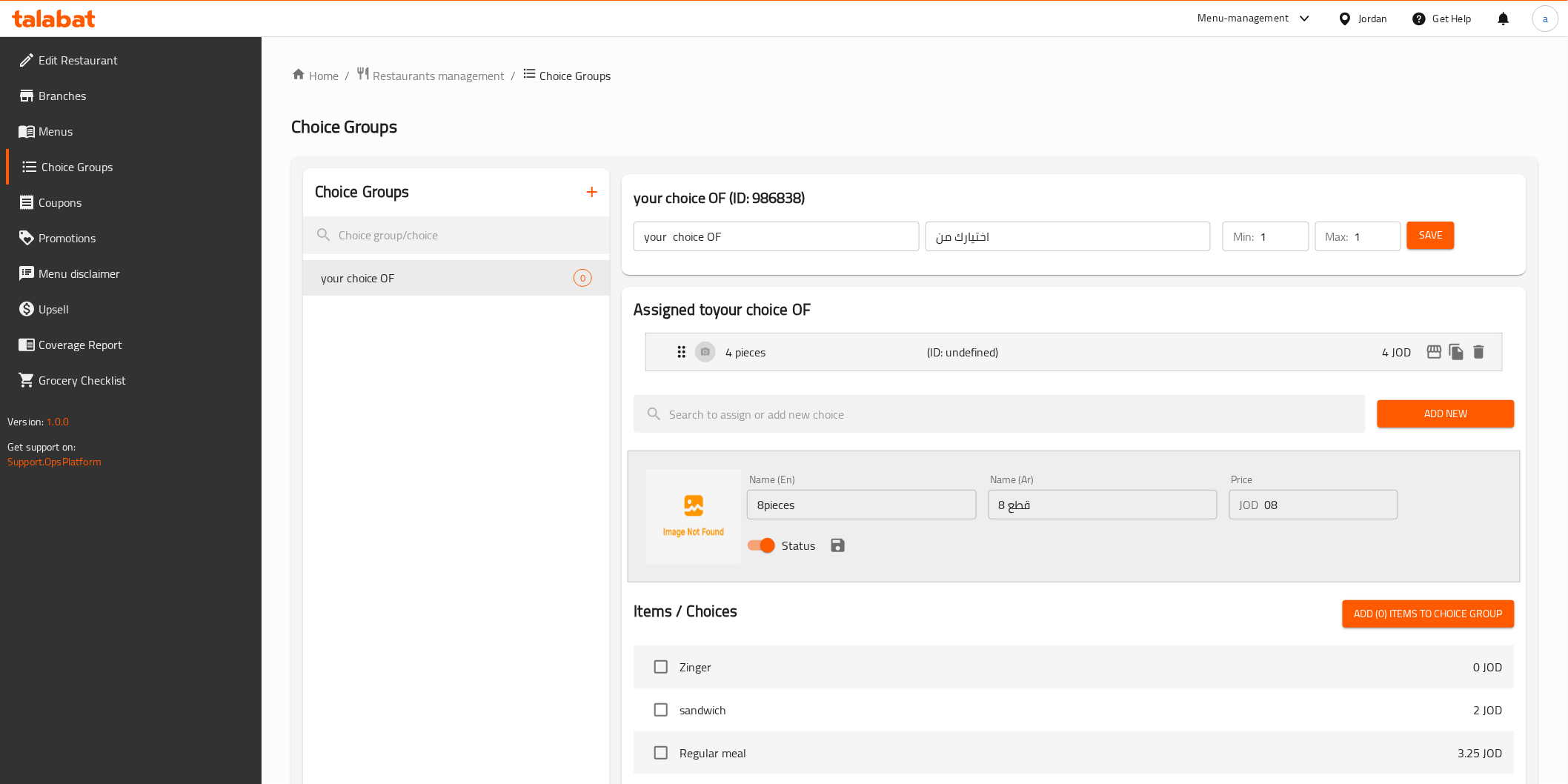
drag, startPoint x: 1265, startPoint y: 506, endPoint x: 1285, endPoint y: 504, distance: 20.1
click at [1285, 504] on div "JOD 08 Price" at bounding box center [1314, 505] width 169 height 30
click at [1271, 507] on input "08" at bounding box center [1332, 505] width 134 height 30
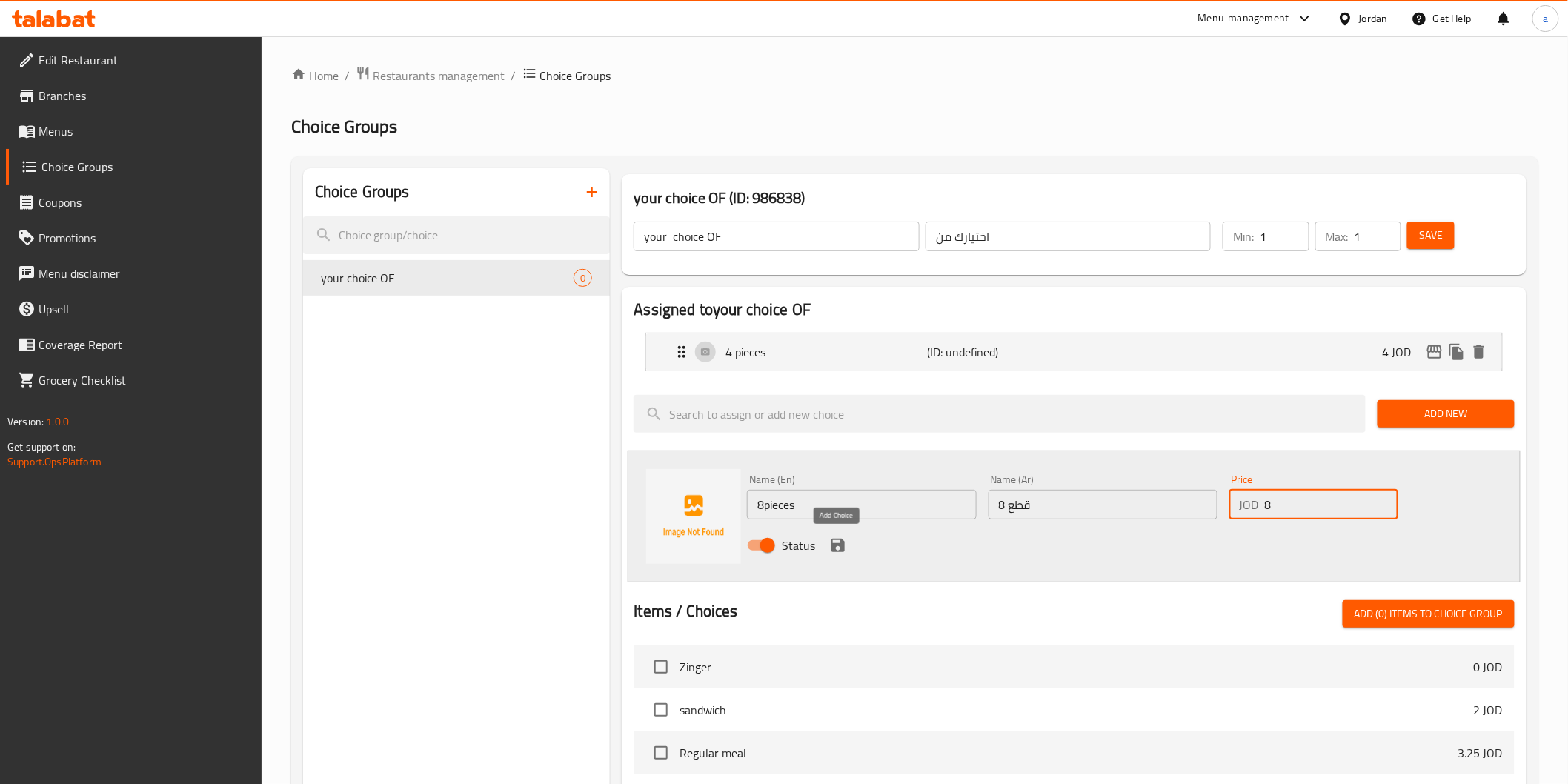
type input "8"
click at [847, 548] on icon "save" at bounding box center [839, 546] width 18 height 18
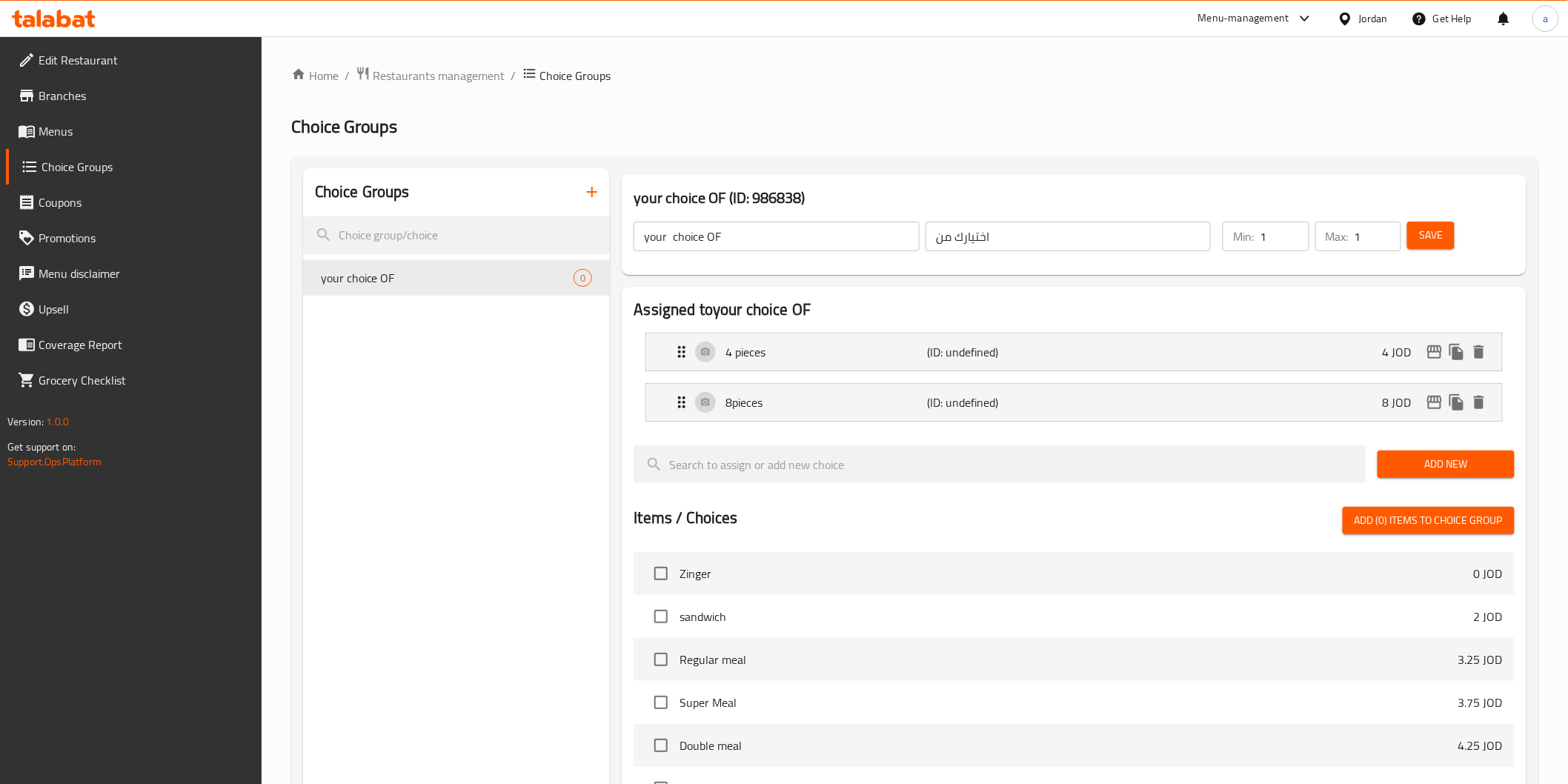
click at [1435, 458] on span "Add New" at bounding box center [1446, 464] width 114 height 18
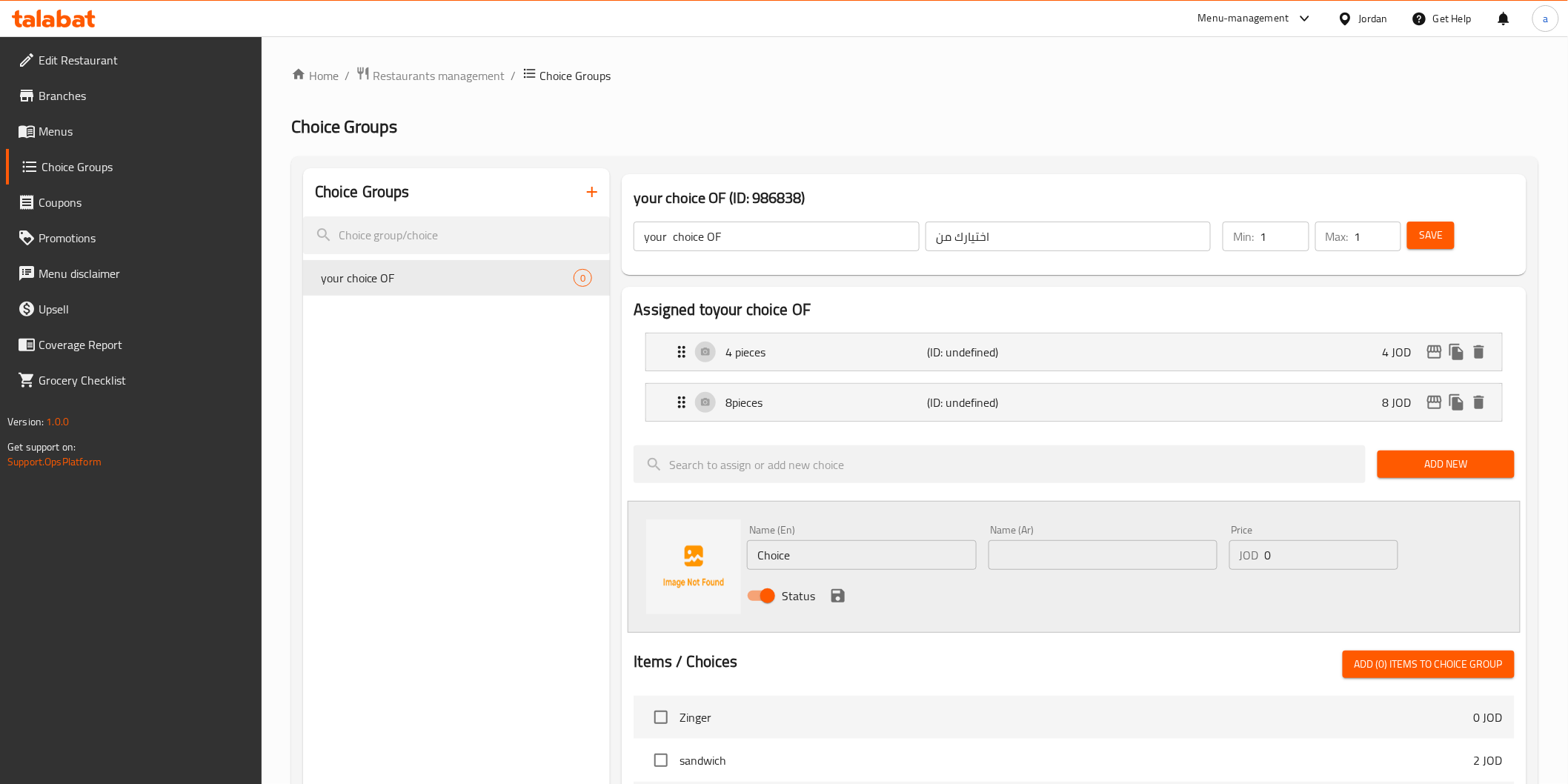
click at [859, 560] on input "Choice" at bounding box center [861, 555] width 229 height 30
type input "12 pieces"
click at [1017, 558] on input "text" at bounding box center [1103, 555] width 229 height 30
type input "12 قطعه"
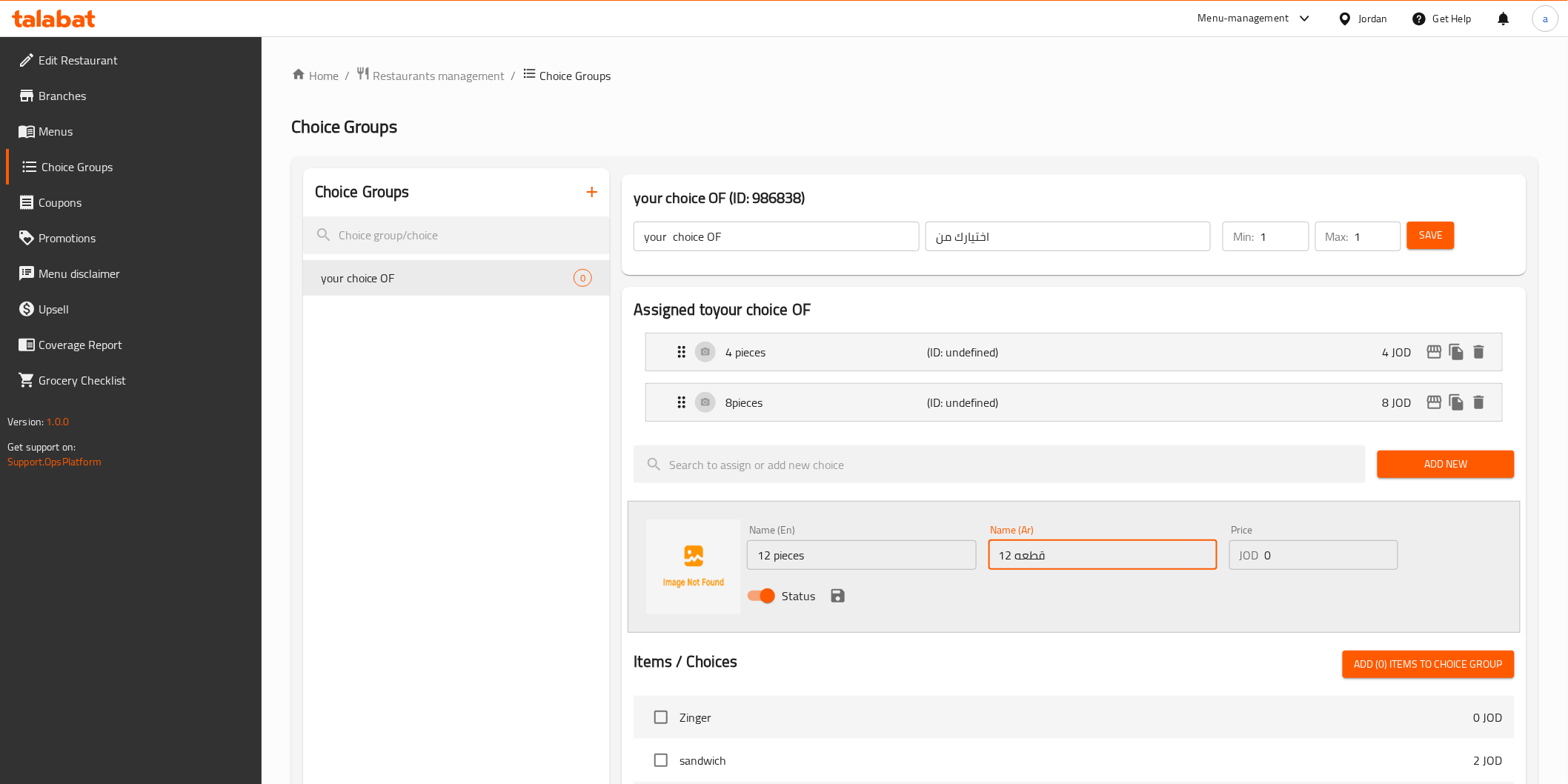
click at [1266, 559] on input "0" at bounding box center [1332, 555] width 134 height 30
type input "11"
click at [846, 596] on icon "save" at bounding box center [839, 596] width 18 height 18
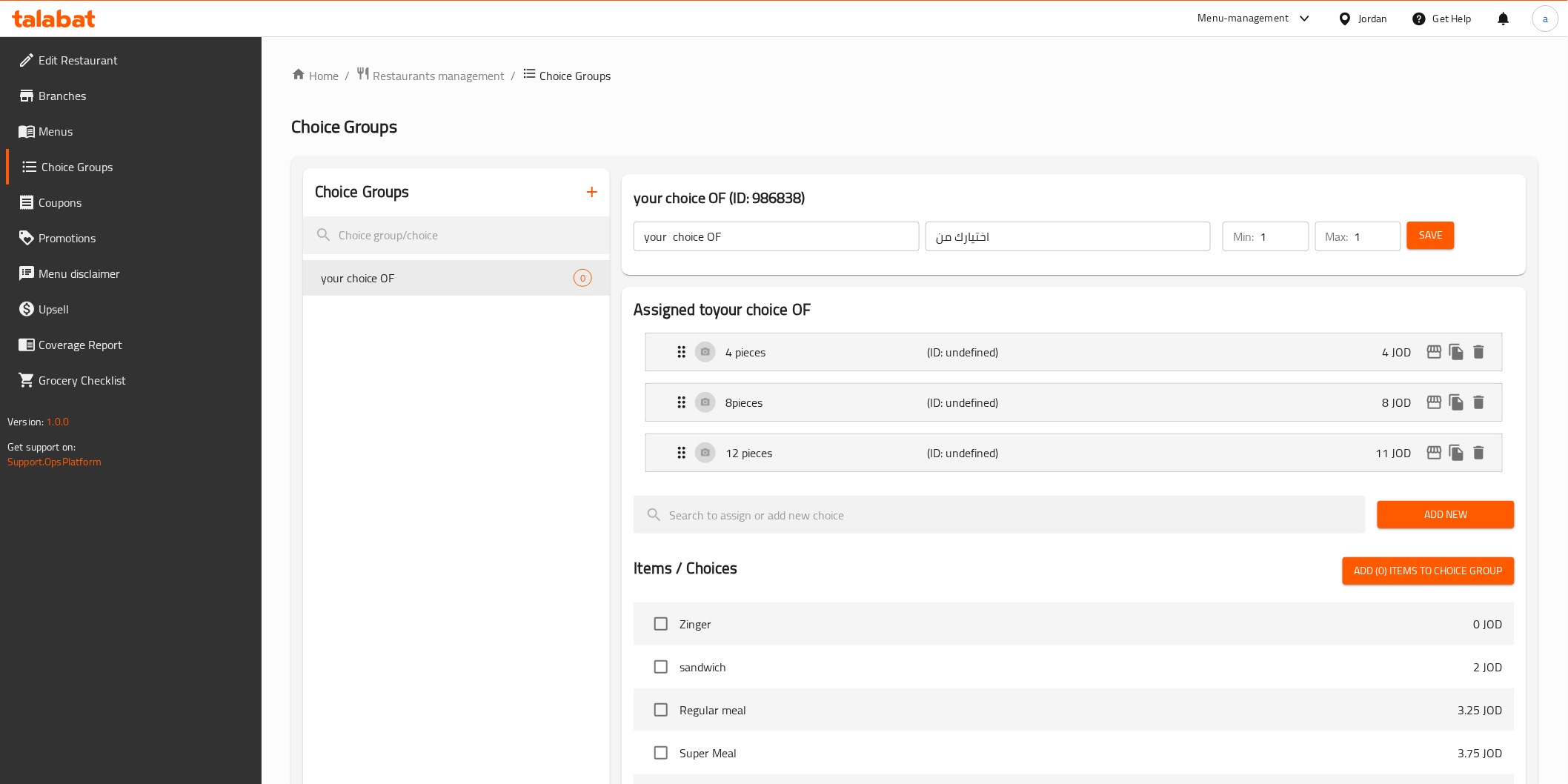
click at [1438, 520] on span "Add New" at bounding box center [1446, 515] width 114 height 18
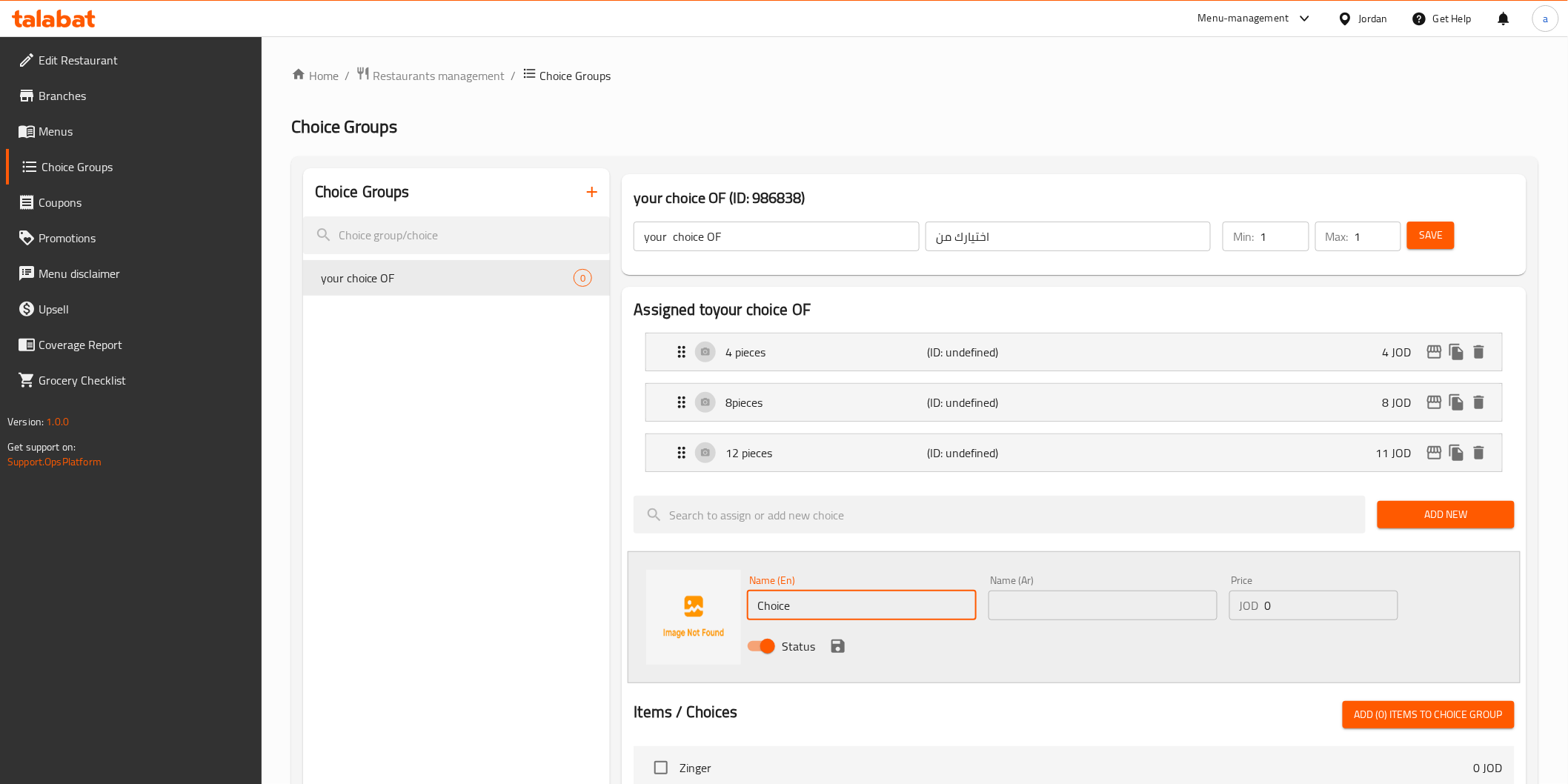
click at [852, 608] on input "Choice" at bounding box center [861, 605] width 229 height 30
click at [860, 598] on input "16" at bounding box center [861, 605] width 229 height 30
type input "16"
click at [816, 612] on input "16" at bounding box center [861, 605] width 229 height 30
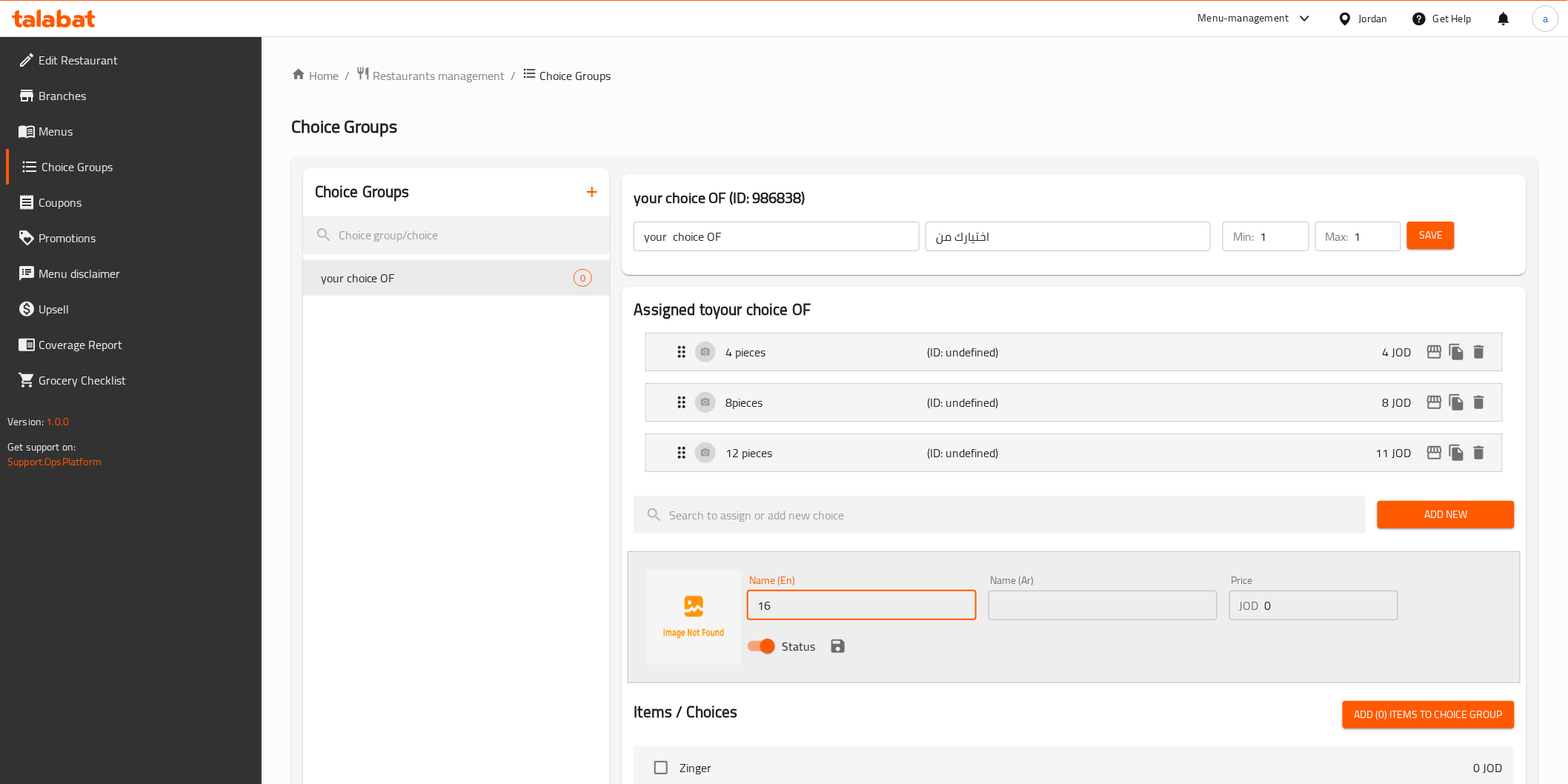
drag, startPoint x: 816, startPoint y: 612, endPoint x: 743, endPoint y: 611, distance: 73.0
click at [743, 611] on div "Name (En) 16 Name (En)" at bounding box center [861, 598] width 241 height 57
click at [755, 607] on input "text" at bounding box center [861, 605] width 229 height 30
click at [767, 607] on input "12 pieces" at bounding box center [861, 605] width 229 height 30
click at [769, 606] on input "12 pieces" at bounding box center [861, 605] width 229 height 30
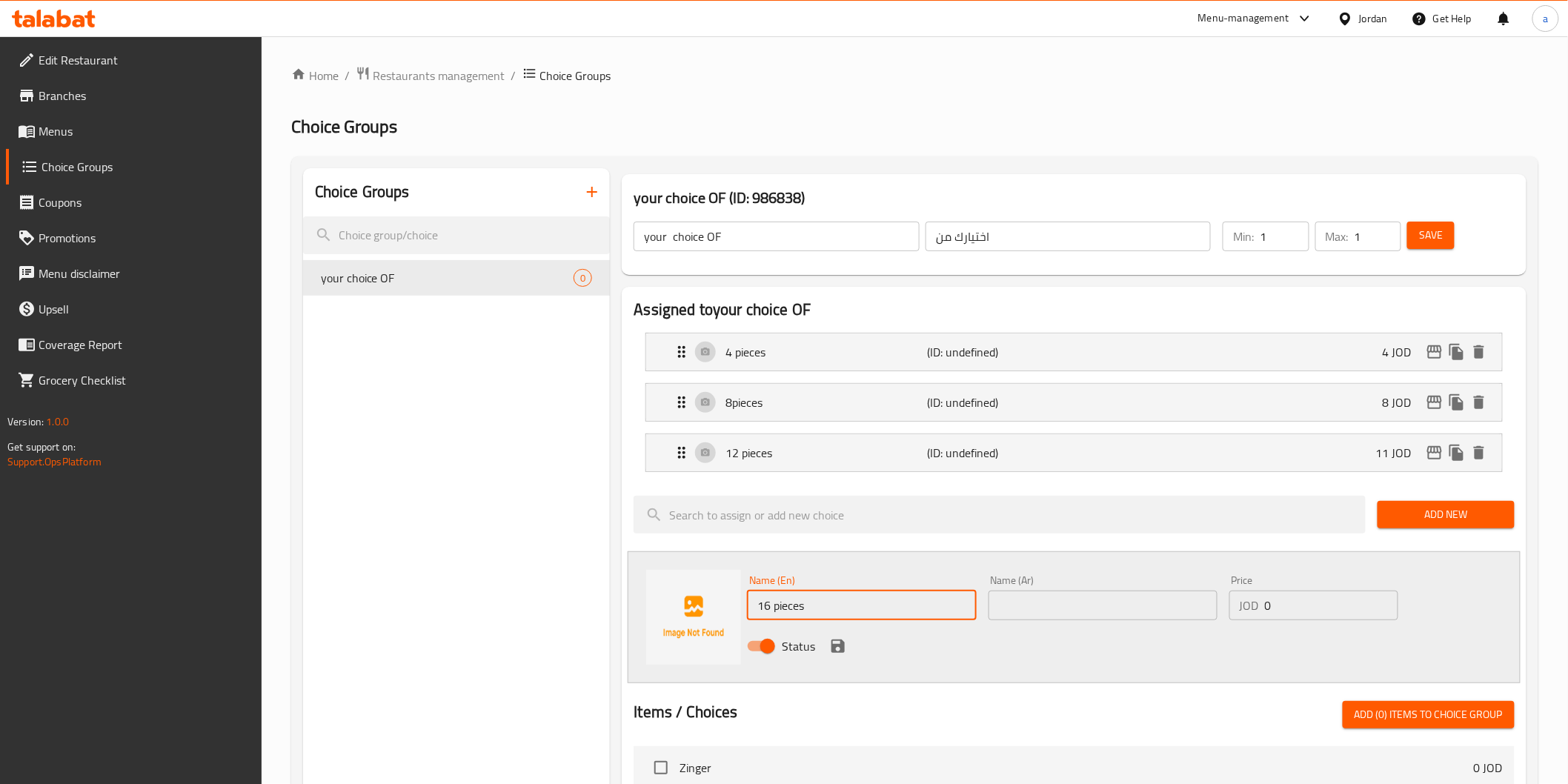
type input "16 pieces"
click at [1017, 610] on input "text" at bounding box center [1103, 605] width 229 height 30
click at [1011, 604] on input "12 قطعه" at bounding box center [1103, 605] width 229 height 30
type input "16 قطعه"
click at [1263, 608] on div "JOD 0 Price" at bounding box center [1314, 605] width 169 height 30
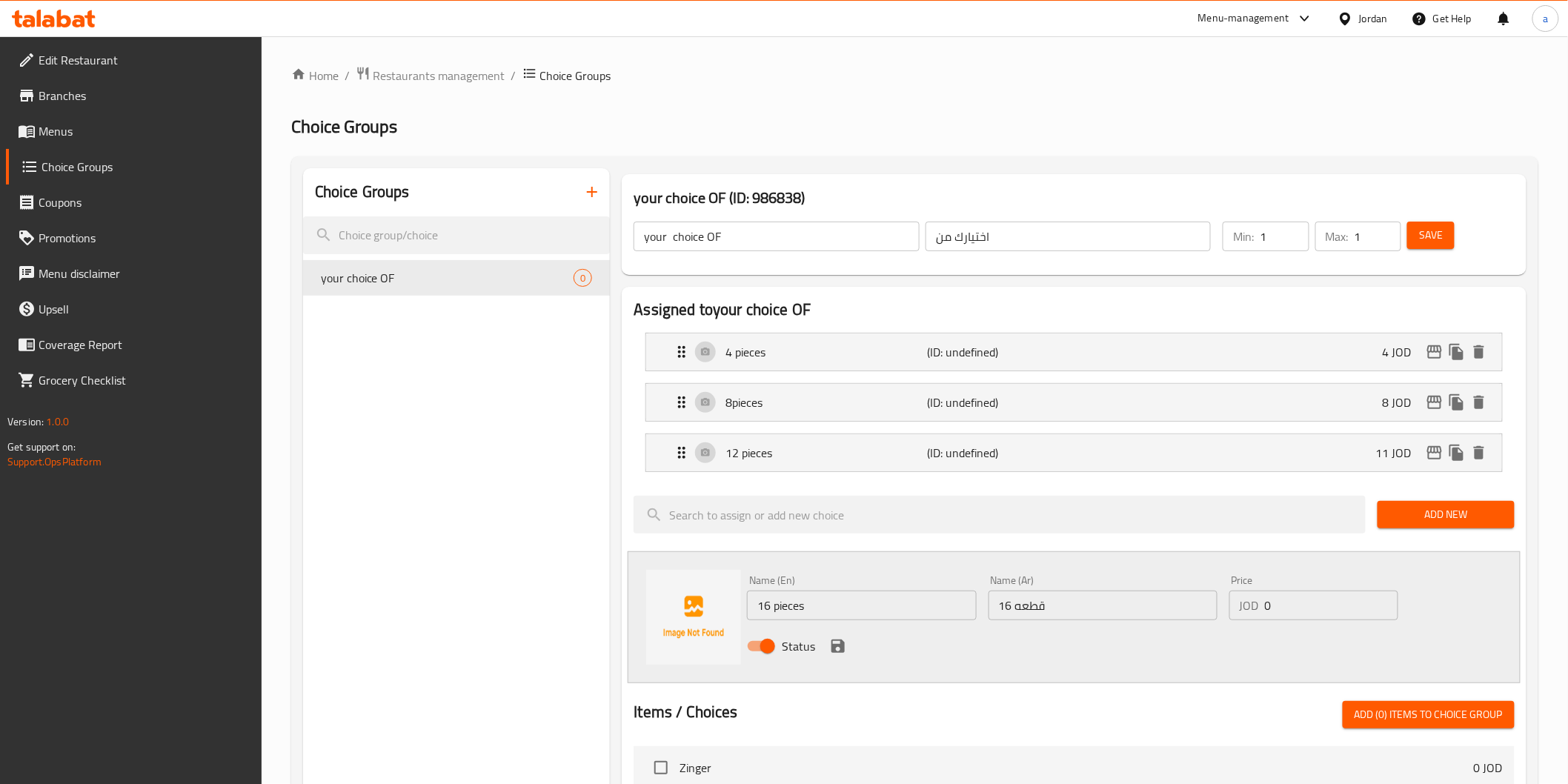
click at [1263, 608] on div "JOD 0 Price" at bounding box center [1314, 605] width 169 height 30
click at [1268, 607] on input "0" at bounding box center [1332, 605] width 134 height 30
type input "14"
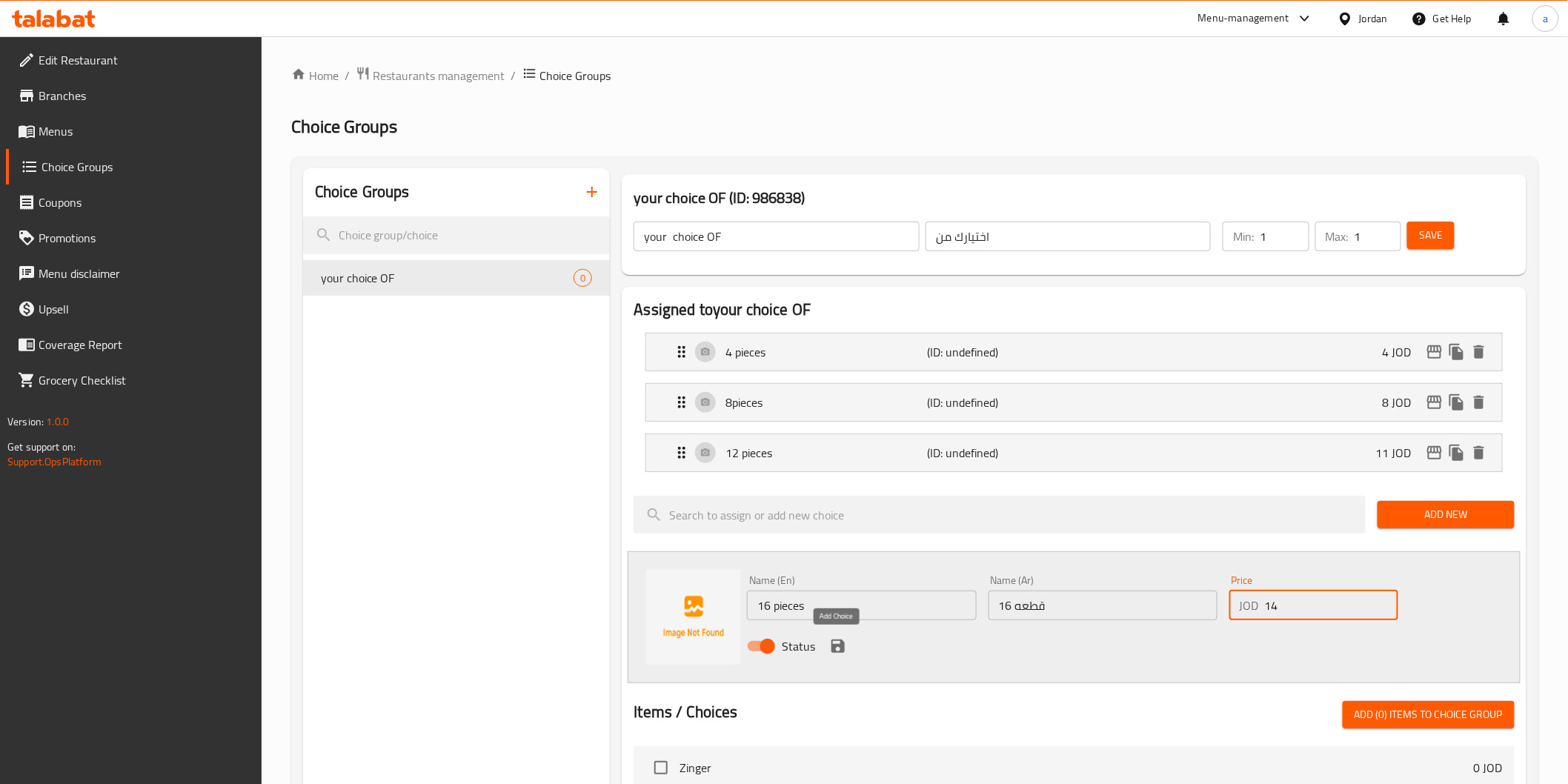
click at [834, 643] on icon "save" at bounding box center [839, 647] width 18 height 18
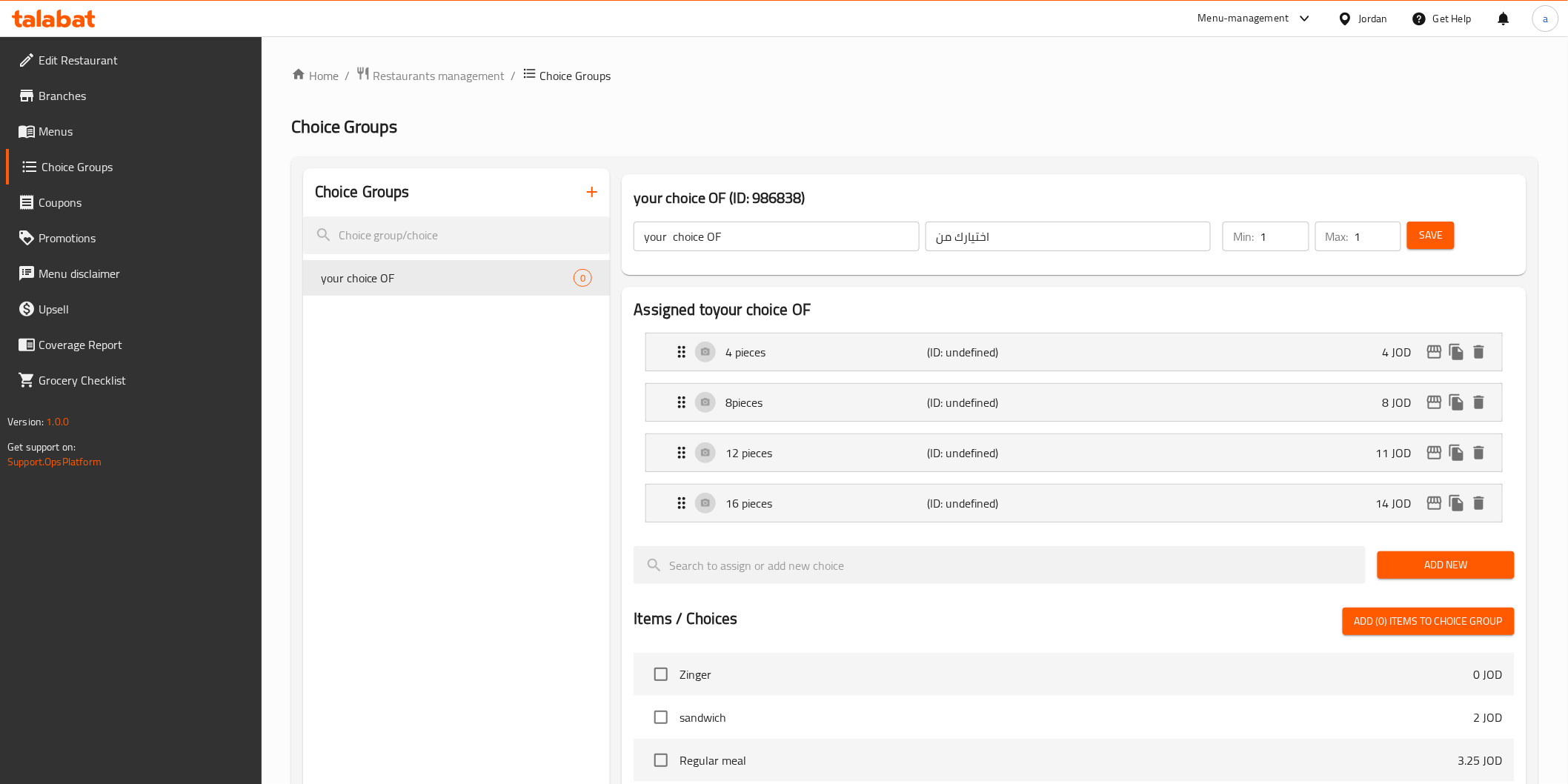
click at [1439, 573] on span "Add New" at bounding box center [1446, 565] width 114 height 18
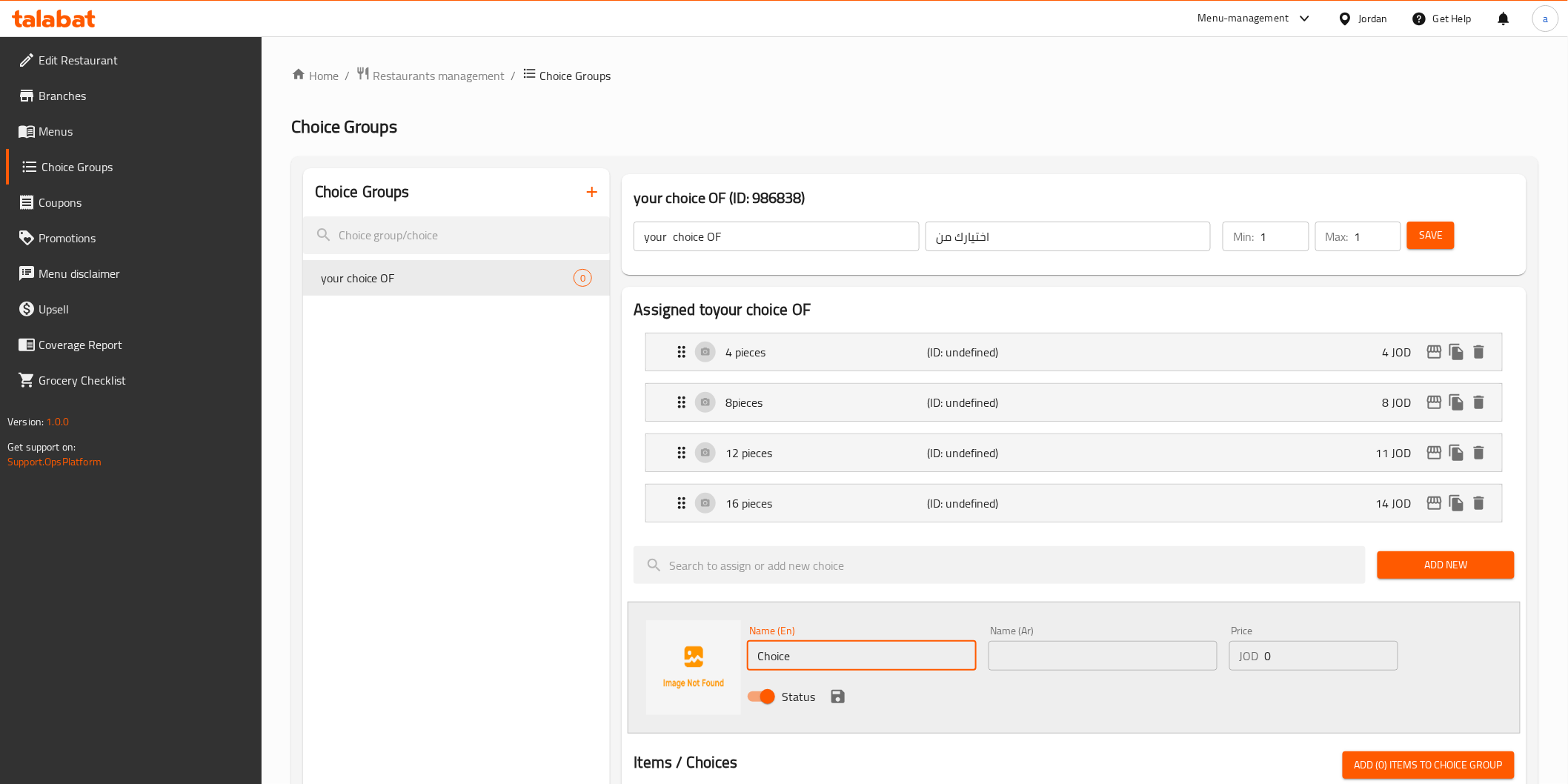
click at [849, 666] on input "Choice" at bounding box center [861, 656] width 229 height 30
click at [849, 666] on input "Choice" at bounding box center [861, 656] width 229 height 30
type input "20 pieces"
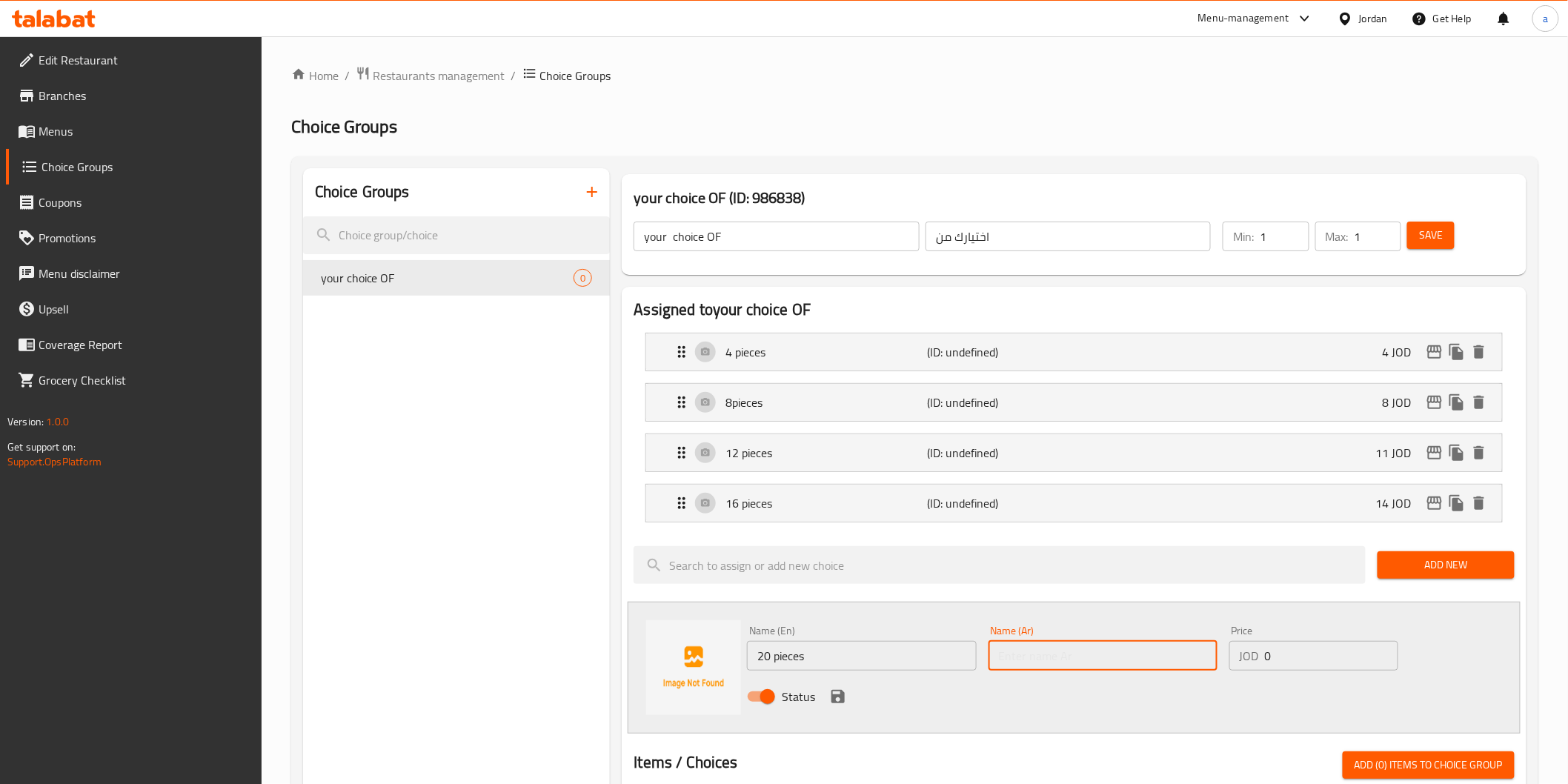
click at [1018, 657] on input "text" at bounding box center [1103, 656] width 229 height 30
type input "20 قطعه"
click at [1270, 660] on input "0" at bounding box center [1332, 656] width 134 height 30
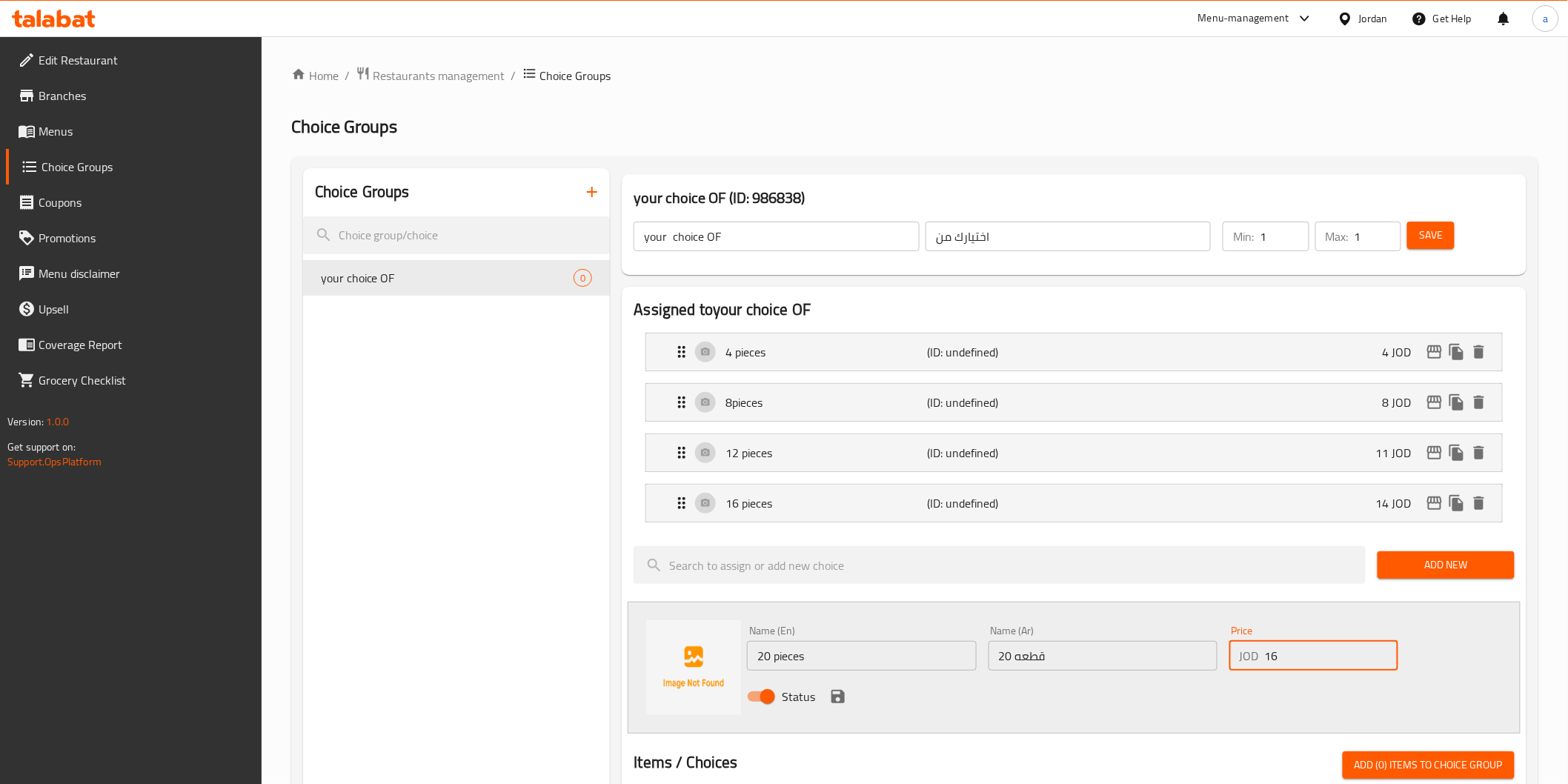
type input "16"
click at [859, 693] on div "Status" at bounding box center [1102, 697] width 723 height 40
click at [852, 698] on div "Status" at bounding box center [1102, 697] width 723 height 40
click at [843, 699] on icon "save" at bounding box center [838, 697] width 14 height 14
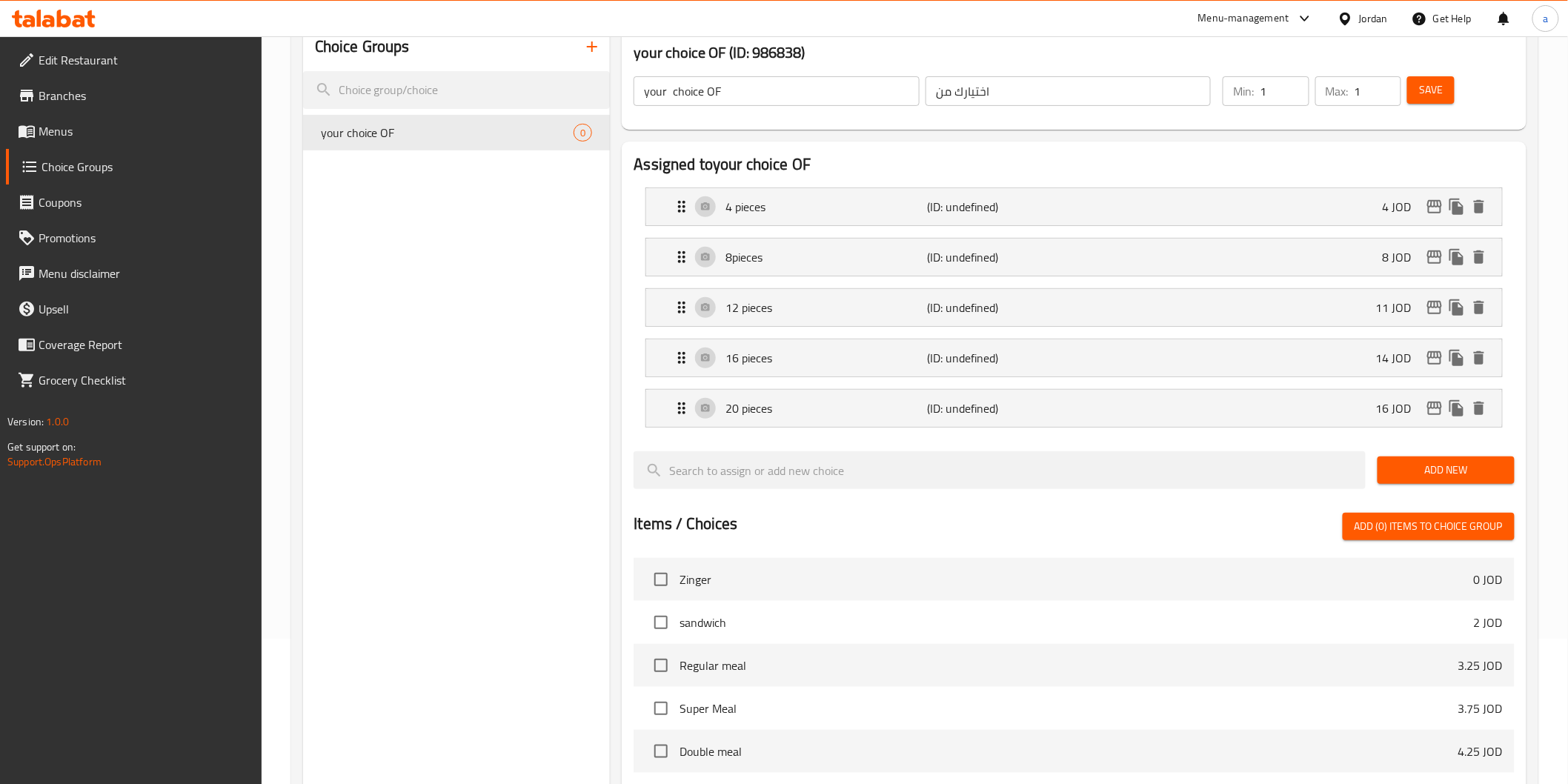
scroll to position [165, 0]
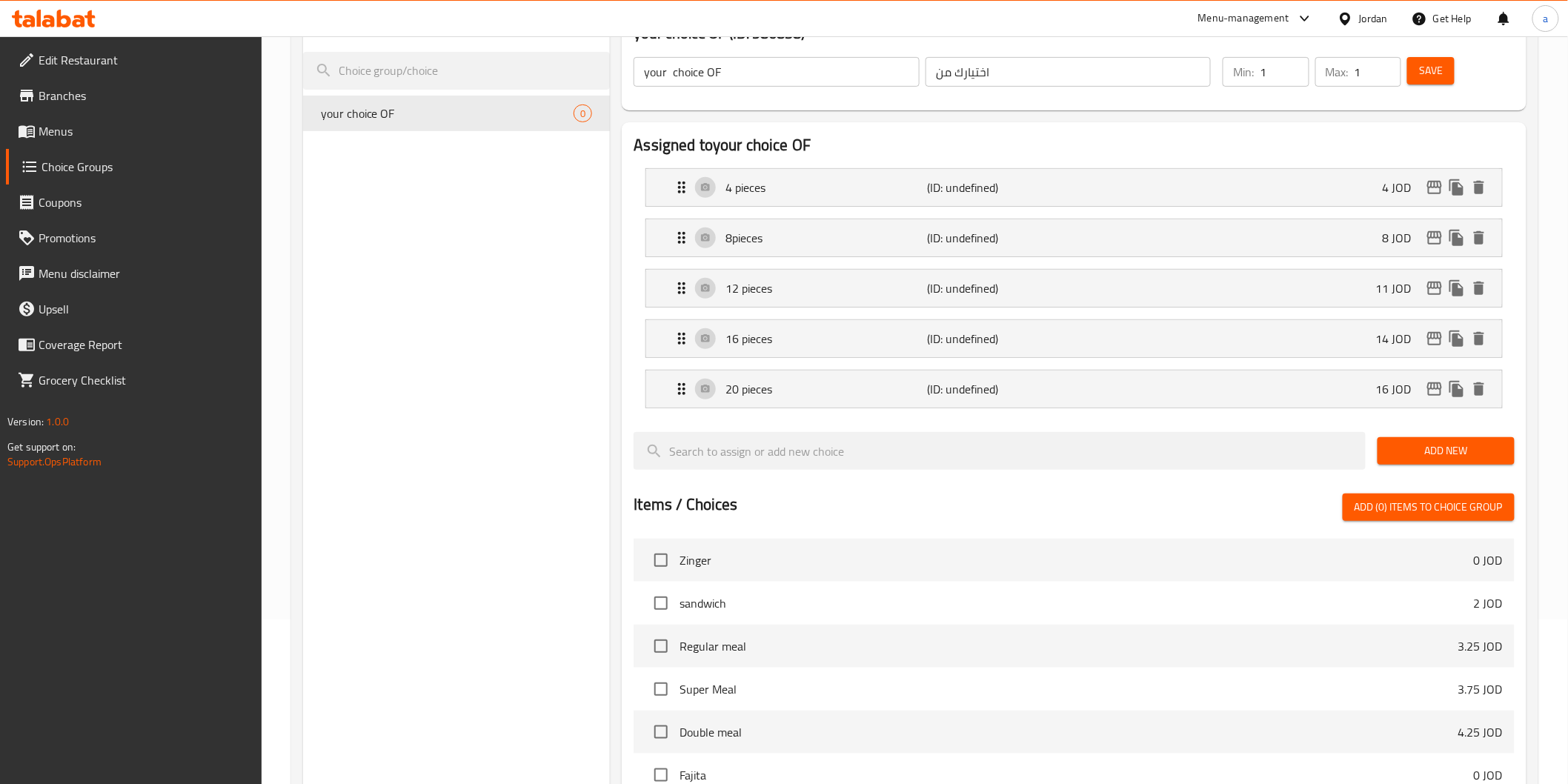
click at [1435, 438] on button "Add New" at bounding box center [1446, 451] width 137 height 27
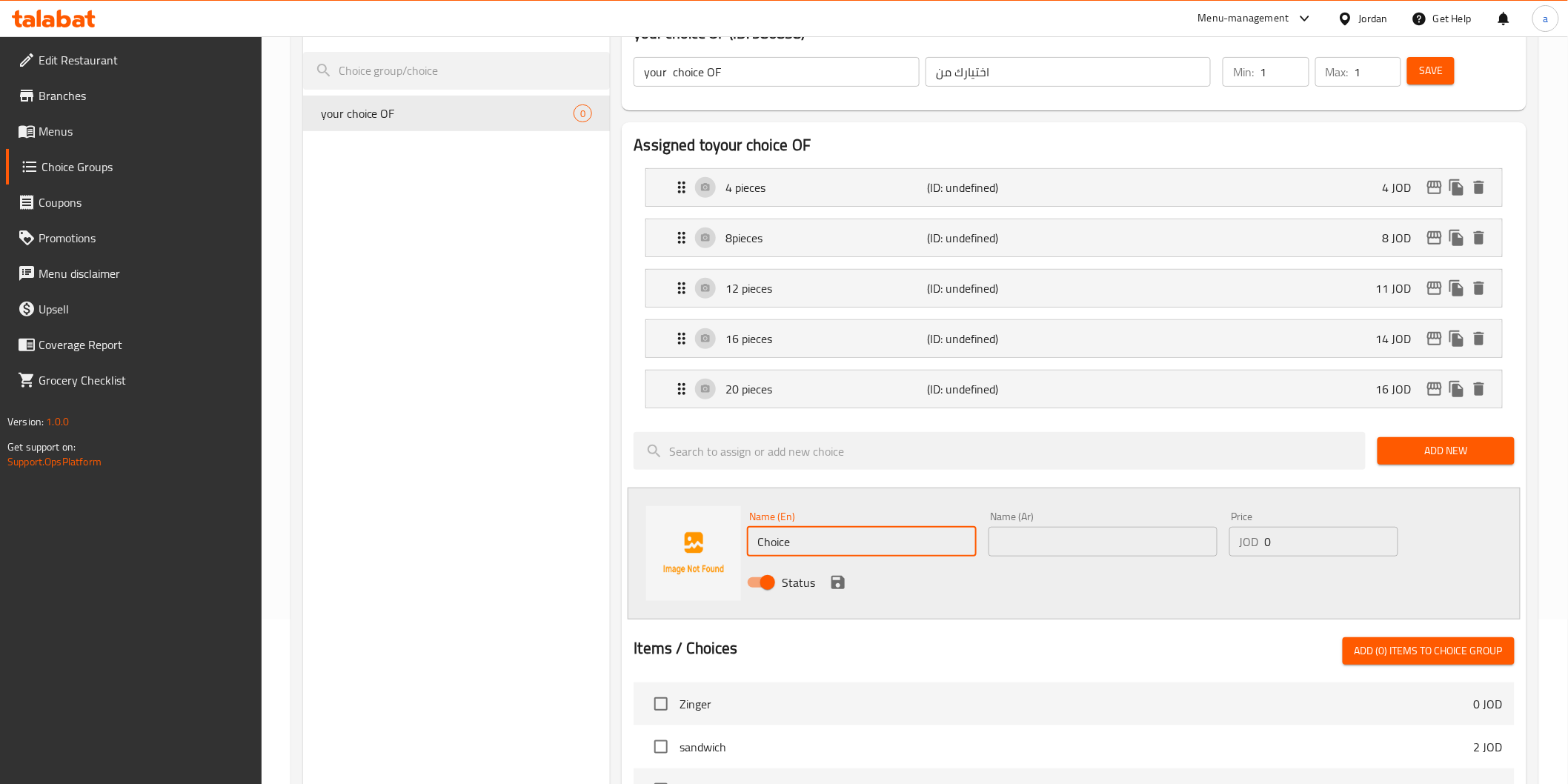
click at [879, 530] on input "Choice" at bounding box center [861, 541] width 229 height 30
click at [850, 542] on input "text" at bounding box center [861, 541] width 229 height 30
click at [769, 538] on input "20 pieces" at bounding box center [861, 541] width 229 height 30
type input "24 pieces"
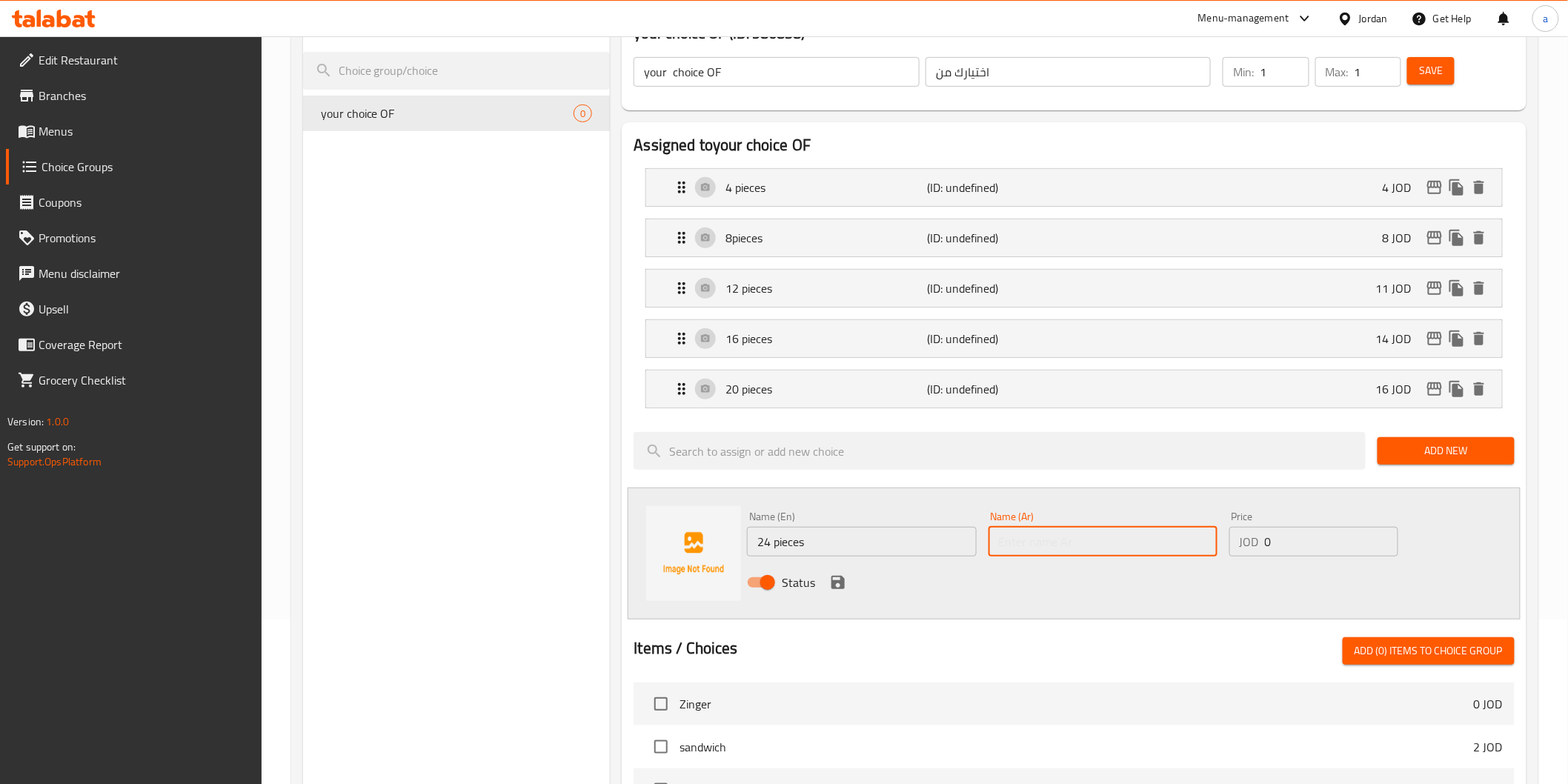
click at [1023, 535] on input "text" at bounding box center [1103, 541] width 229 height 30
click at [1011, 547] on input "20 قطعه" at bounding box center [1103, 541] width 229 height 30
type input "24 قطعه"
click at [1262, 549] on div "JOD 0 Price" at bounding box center [1314, 541] width 169 height 30
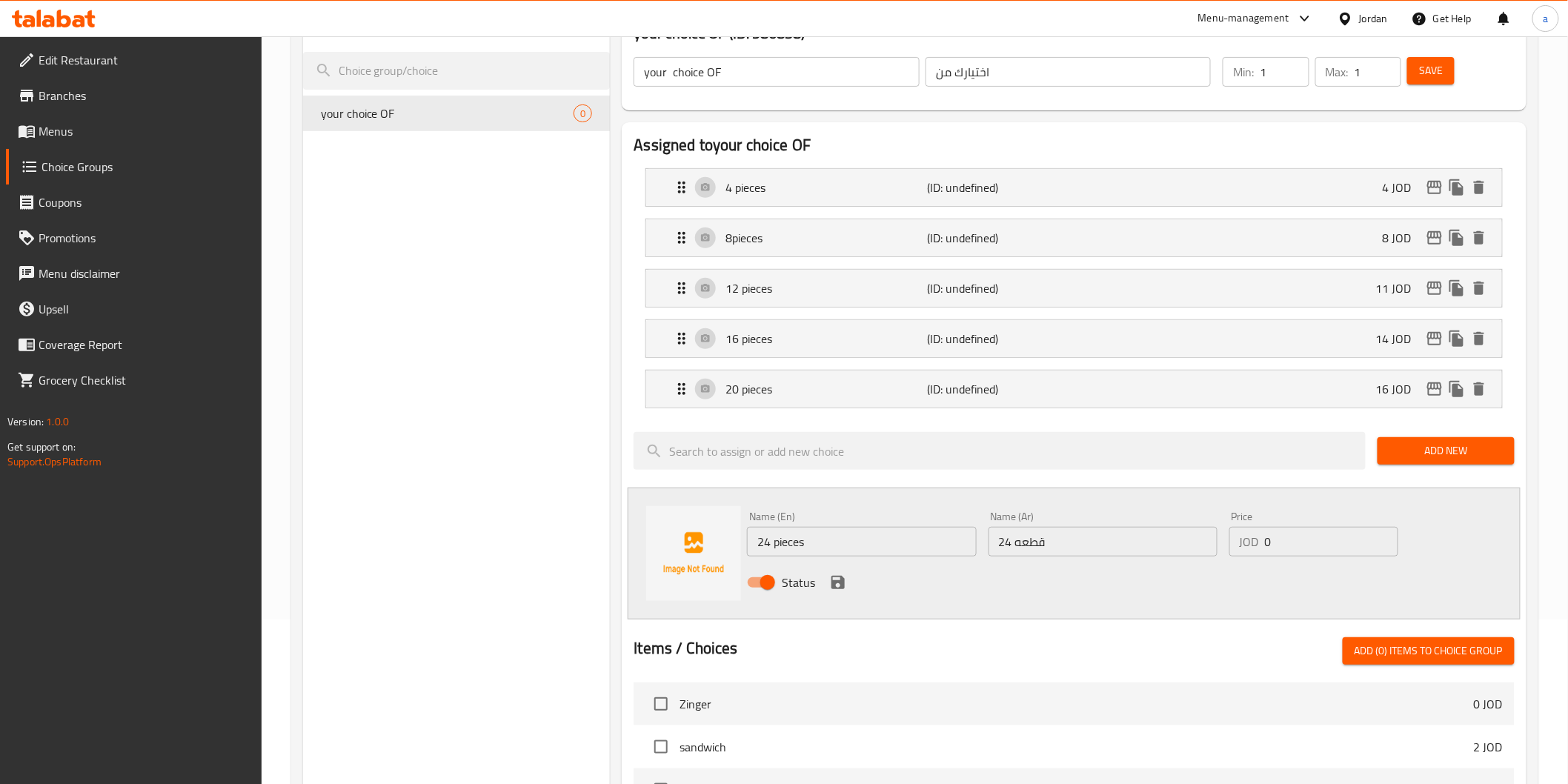
click at [1263, 549] on div "JOD 0 Price" at bounding box center [1314, 541] width 169 height 30
drag, startPoint x: 1271, startPoint y: 547, endPoint x: 1261, endPoint y: 547, distance: 10.0
click at [1261, 547] on div "JOD 019 Price" at bounding box center [1314, 541] width 169 height 30
type input "19"
click at [838, 589] on icon "save" at bounding box center [839, 583] width 18 height 18
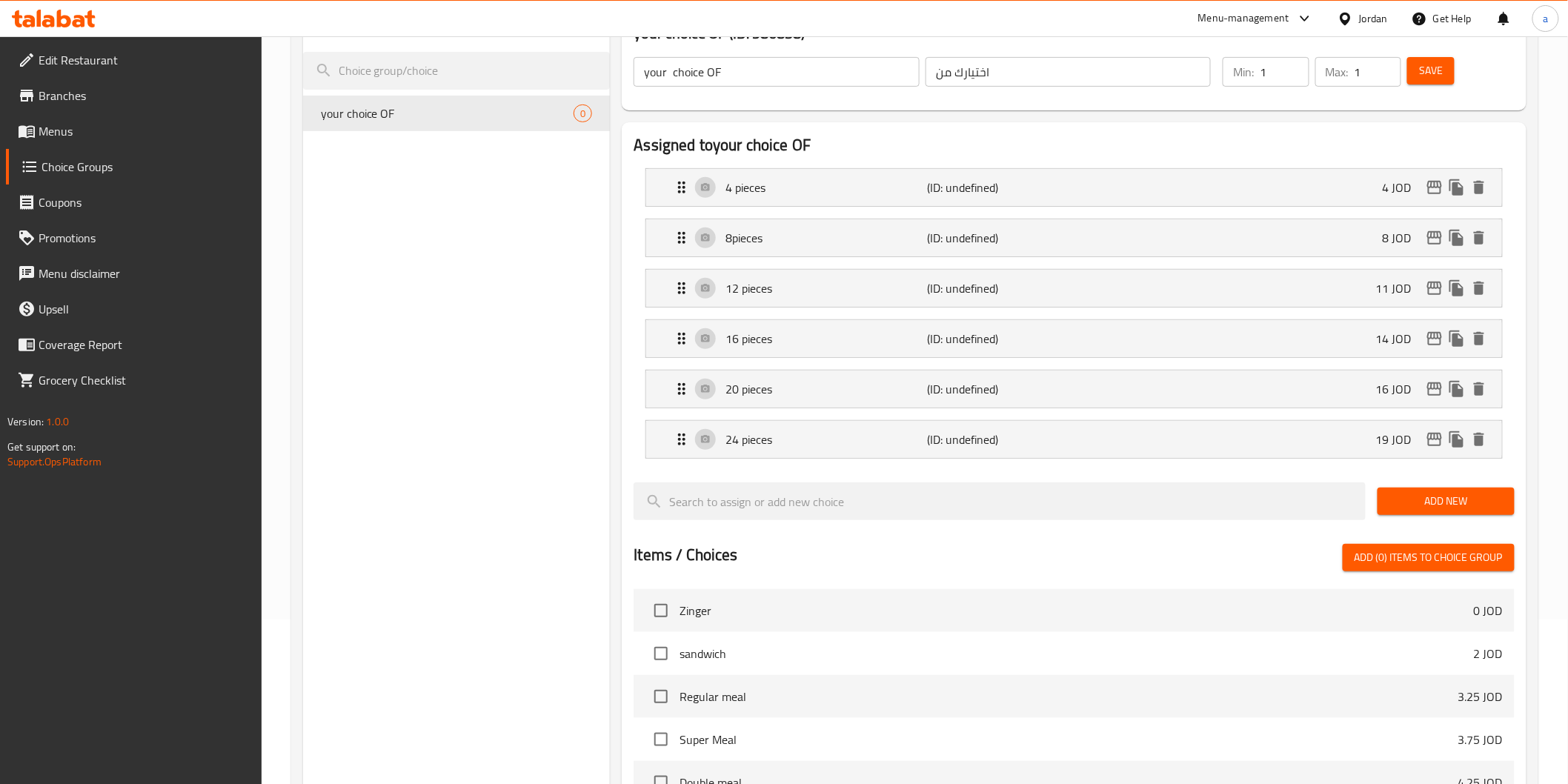
click at [1412, 507] on span "Add New" at bounding box center [1446, 501] width 114 height 18
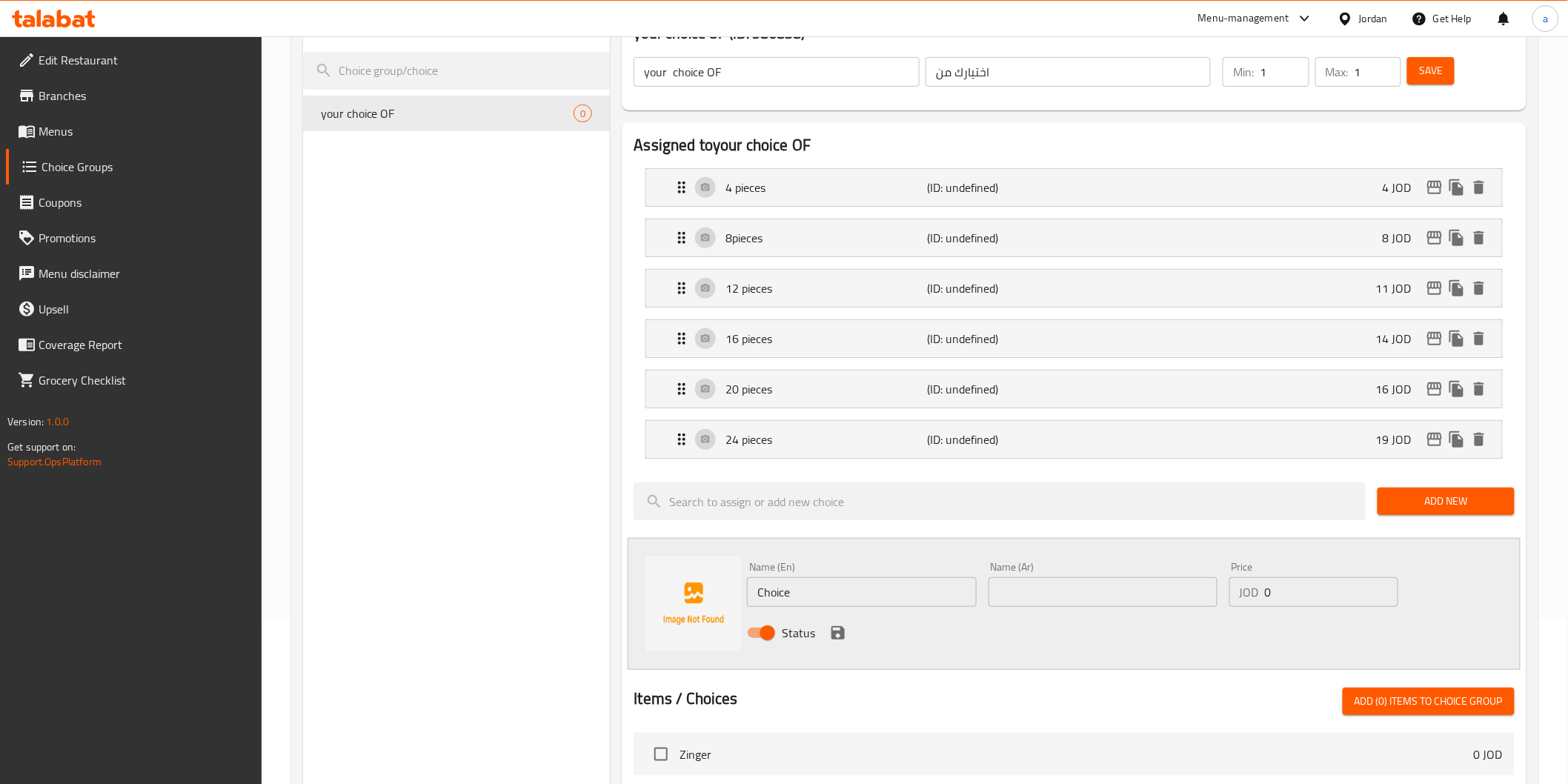
click at [871, 589] on input "Choice" at bounding box center [861, 592] width 229 height 30
click at [771, 596] on input "24 pieces" at bounding box center [861, 592] width 229 height 30
type input "28 pieces"
click at [1016, 597] on input "text" at bounding box center [1103, 592] width 229 height 30
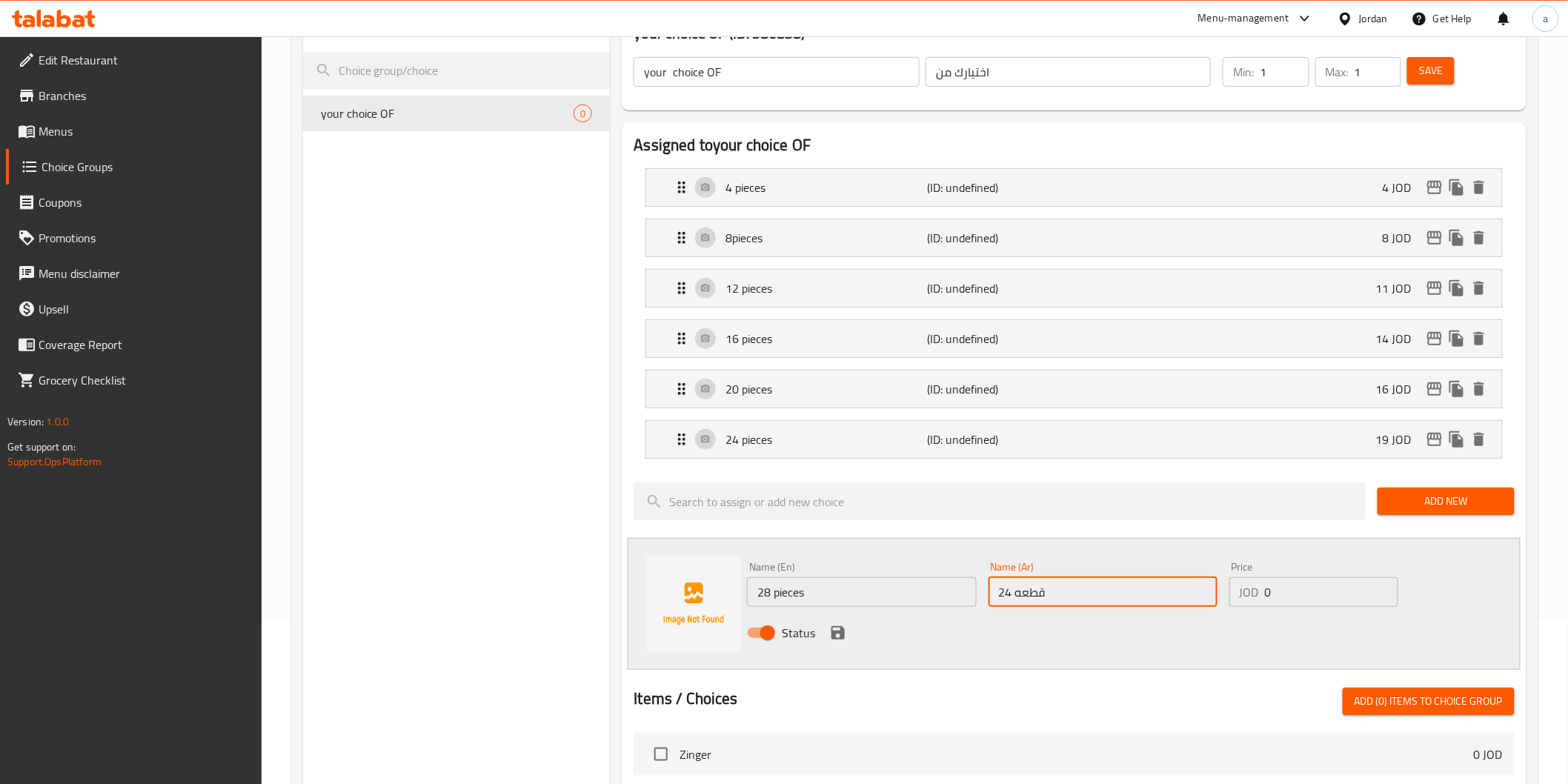
click at [1011, 591] on input "24 قطعه" at bounding box center [1103, 592] width 229 height 30
type input "28 قطعه"
click at [1269, 594] on input "0" at bounding box center [1332, 592] width 134 height 30
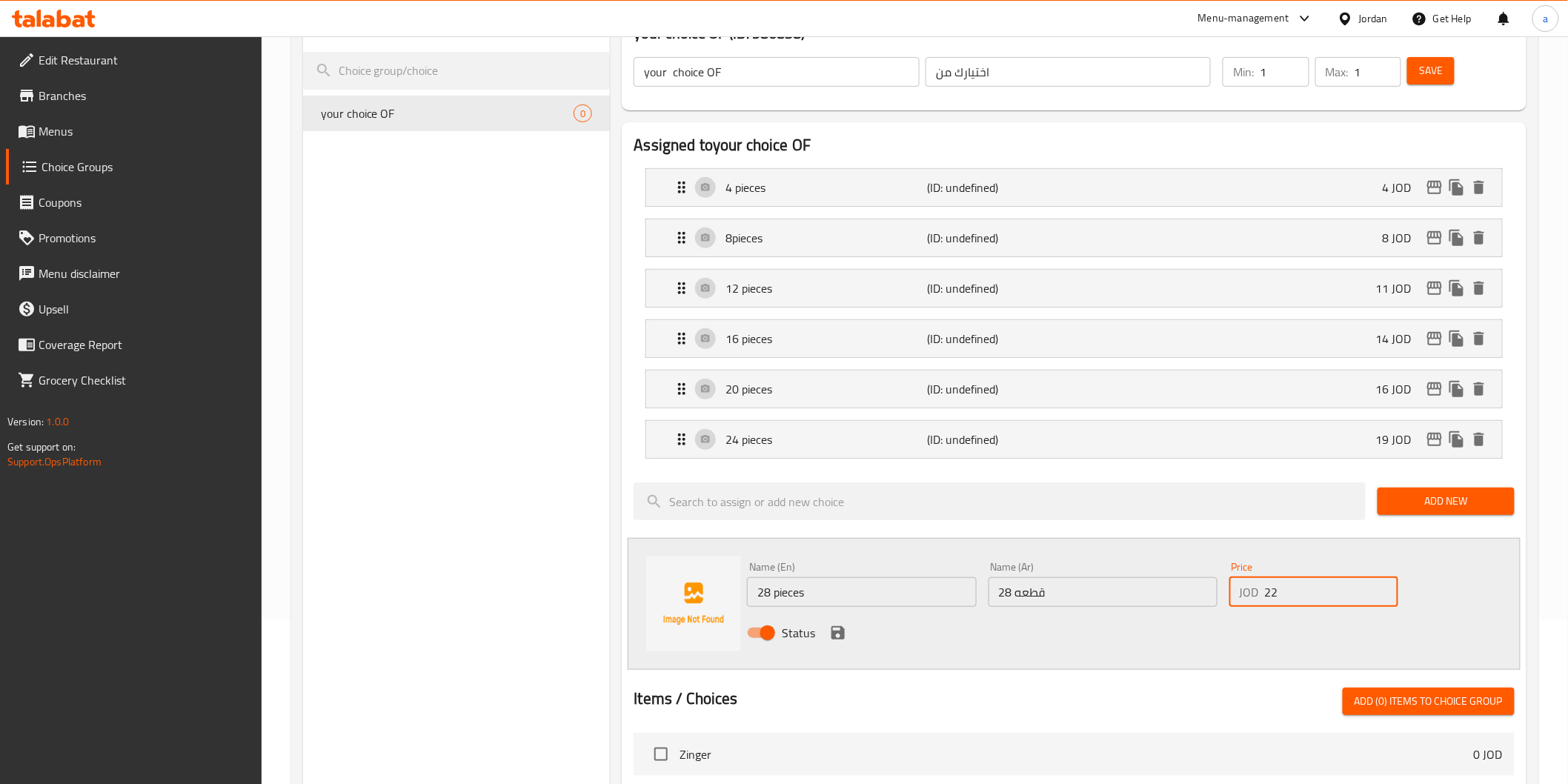
type input "22"
click at [839, 635] on icon "save" at bounding box center [839, 633] width 18 height 18
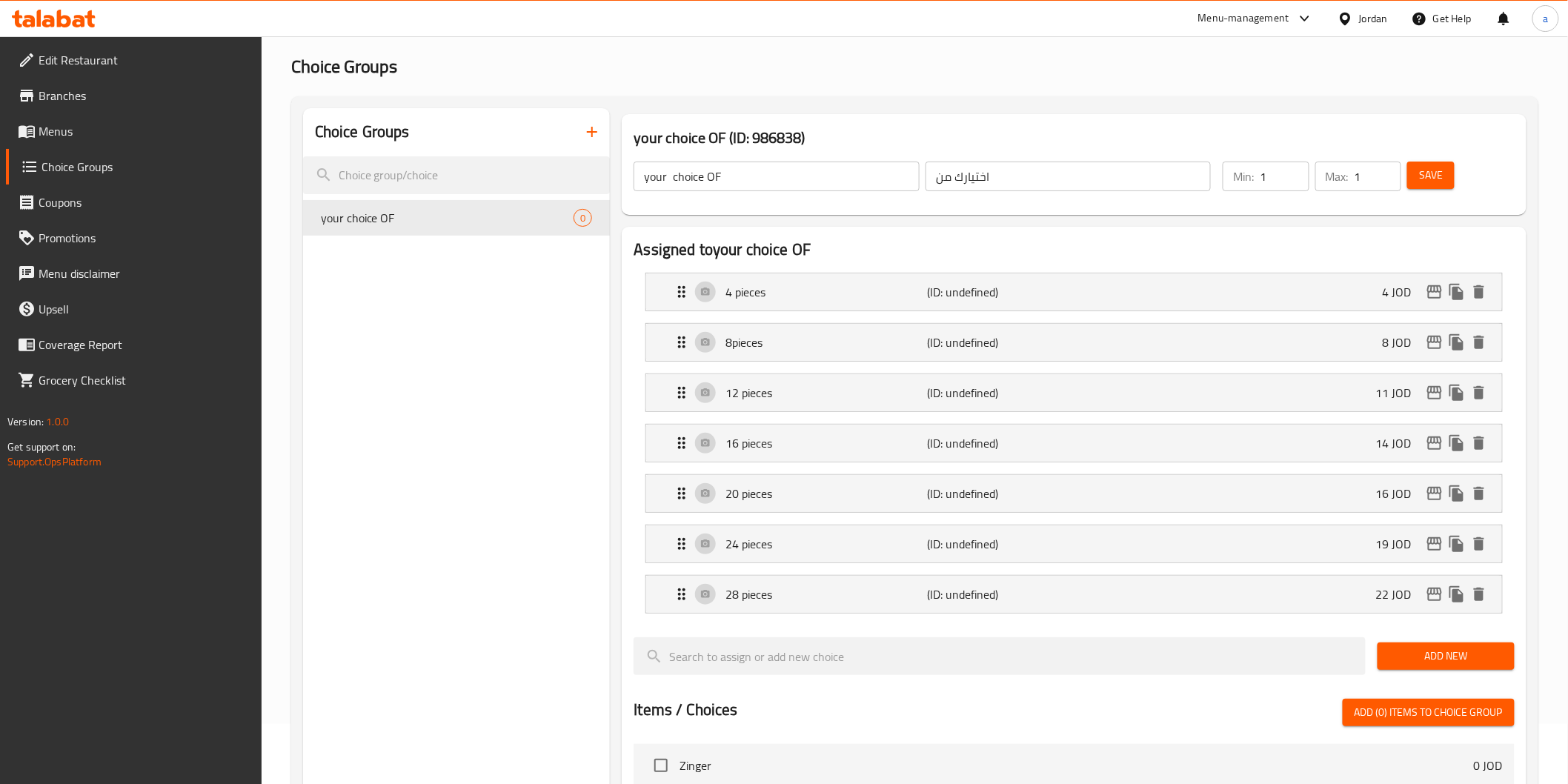
scroll to position [0, 0]
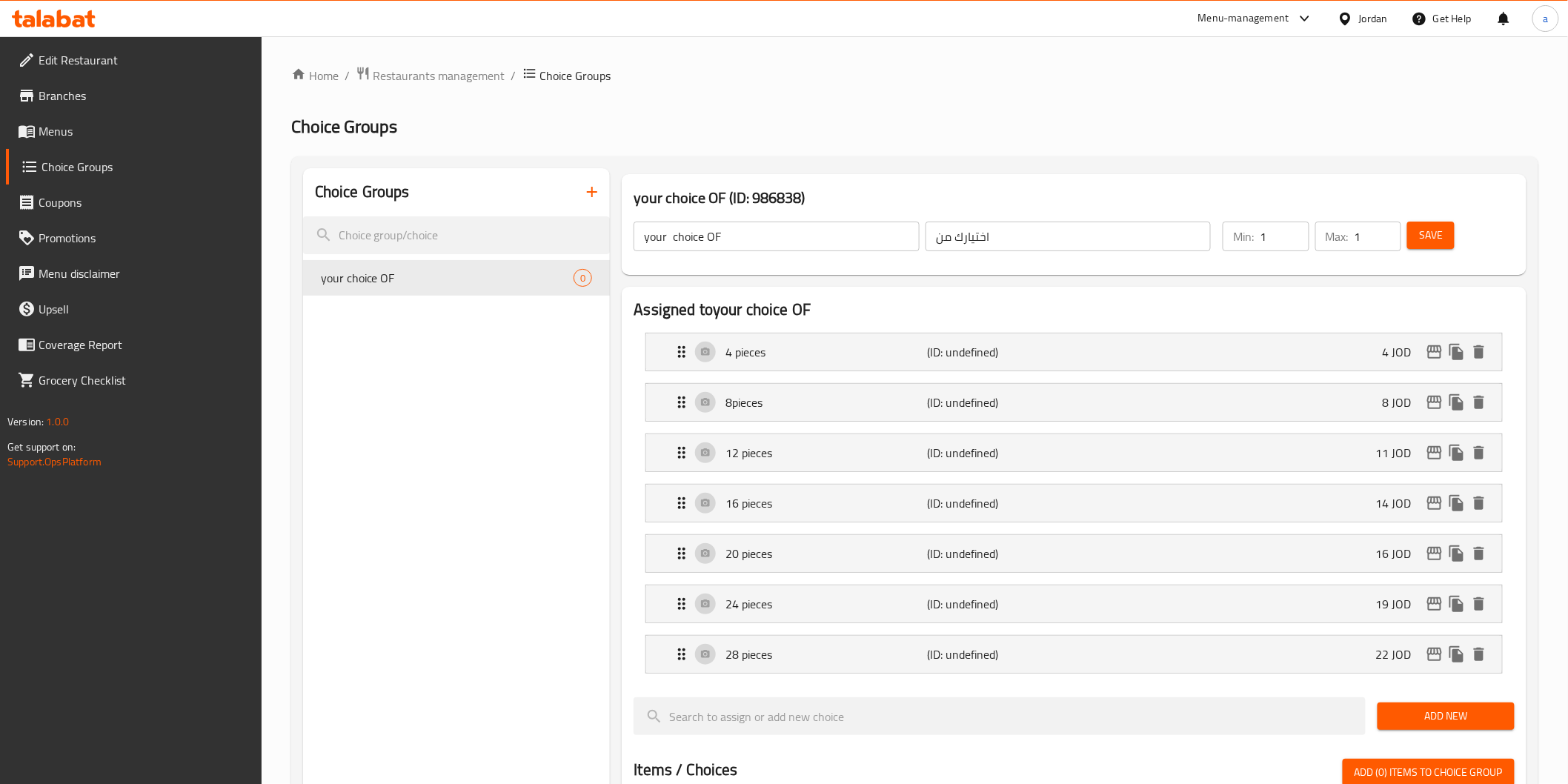
click at [1441, 248] on button "Save" at bounding box center [1432, 236] width 47 height 27
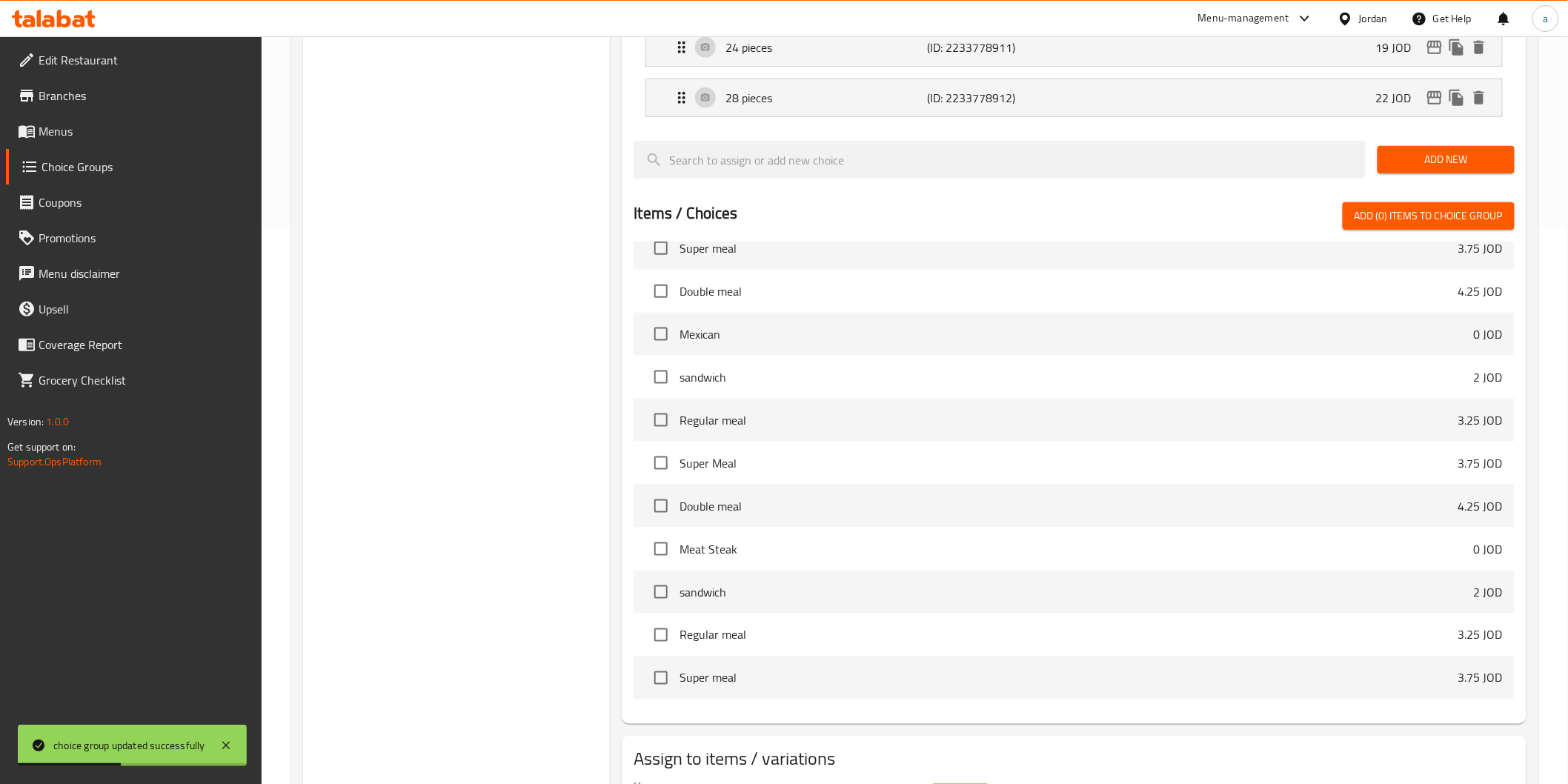
scroll to position [648, 0]
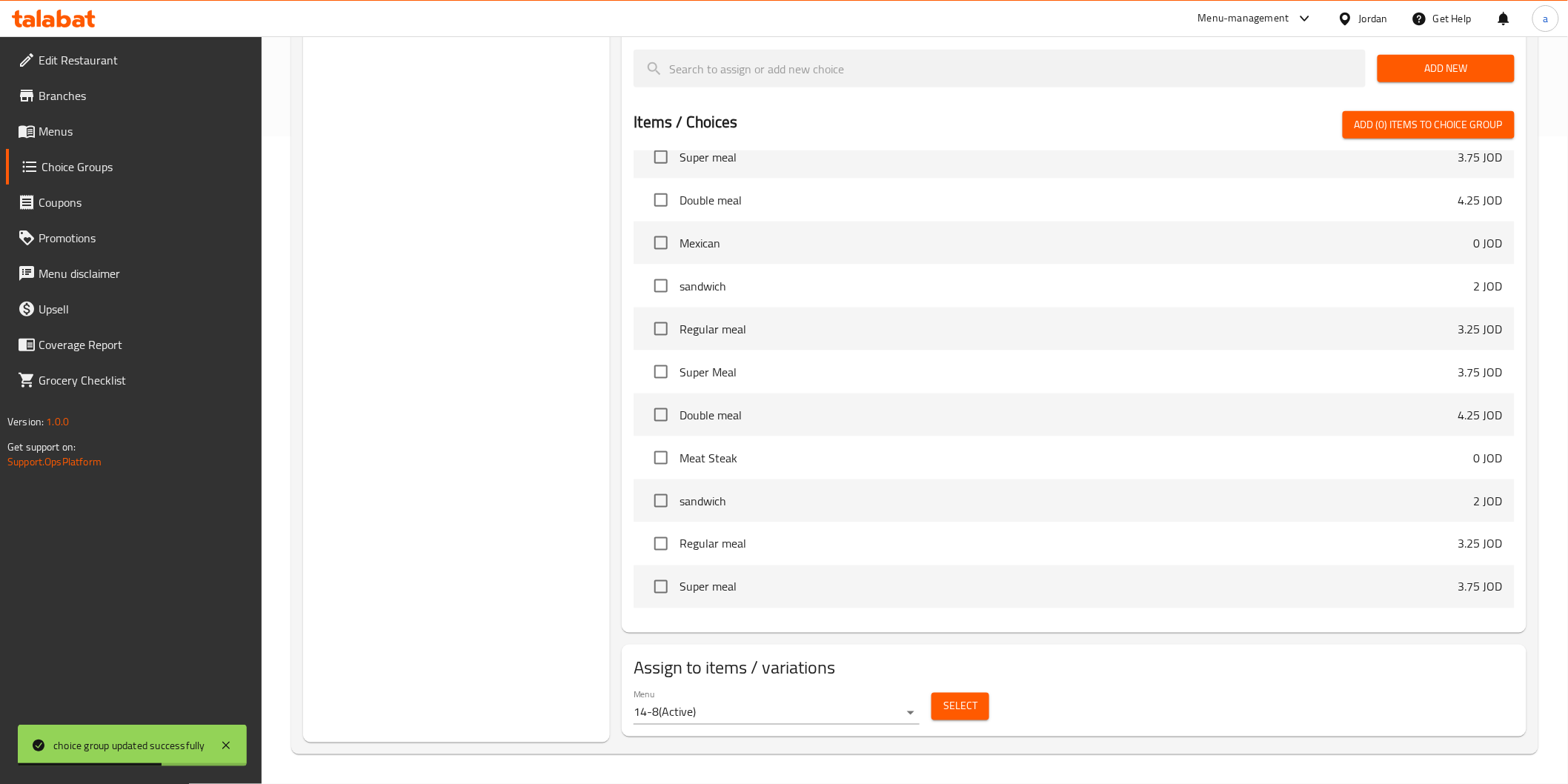
click at [938, 712] on button "Select" at bounding box center [960, 707] width 58 height 27
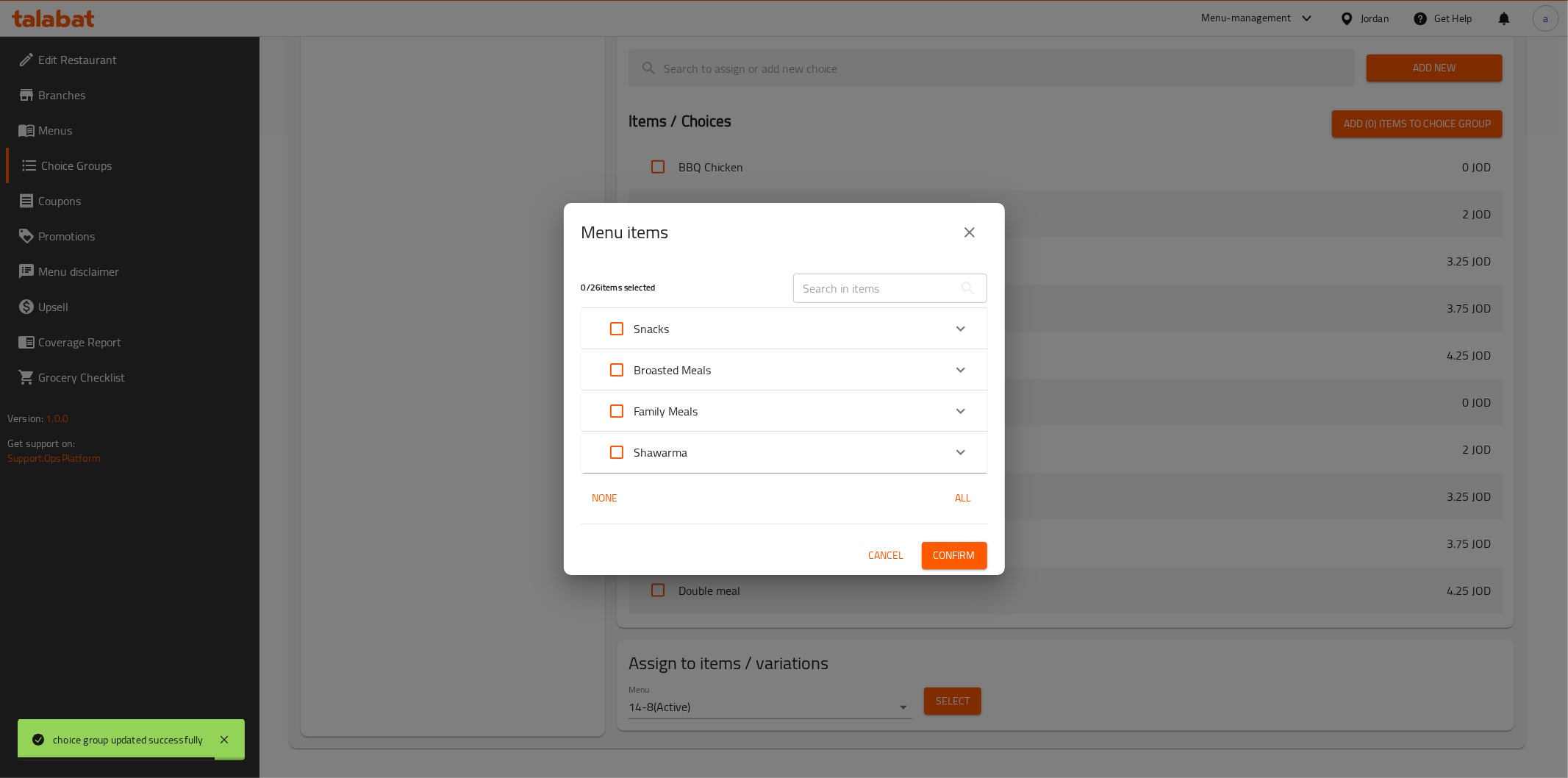
click at [669, 368] on p "Broasted Meals" at bounding box center [673, 370] width 78 height 18
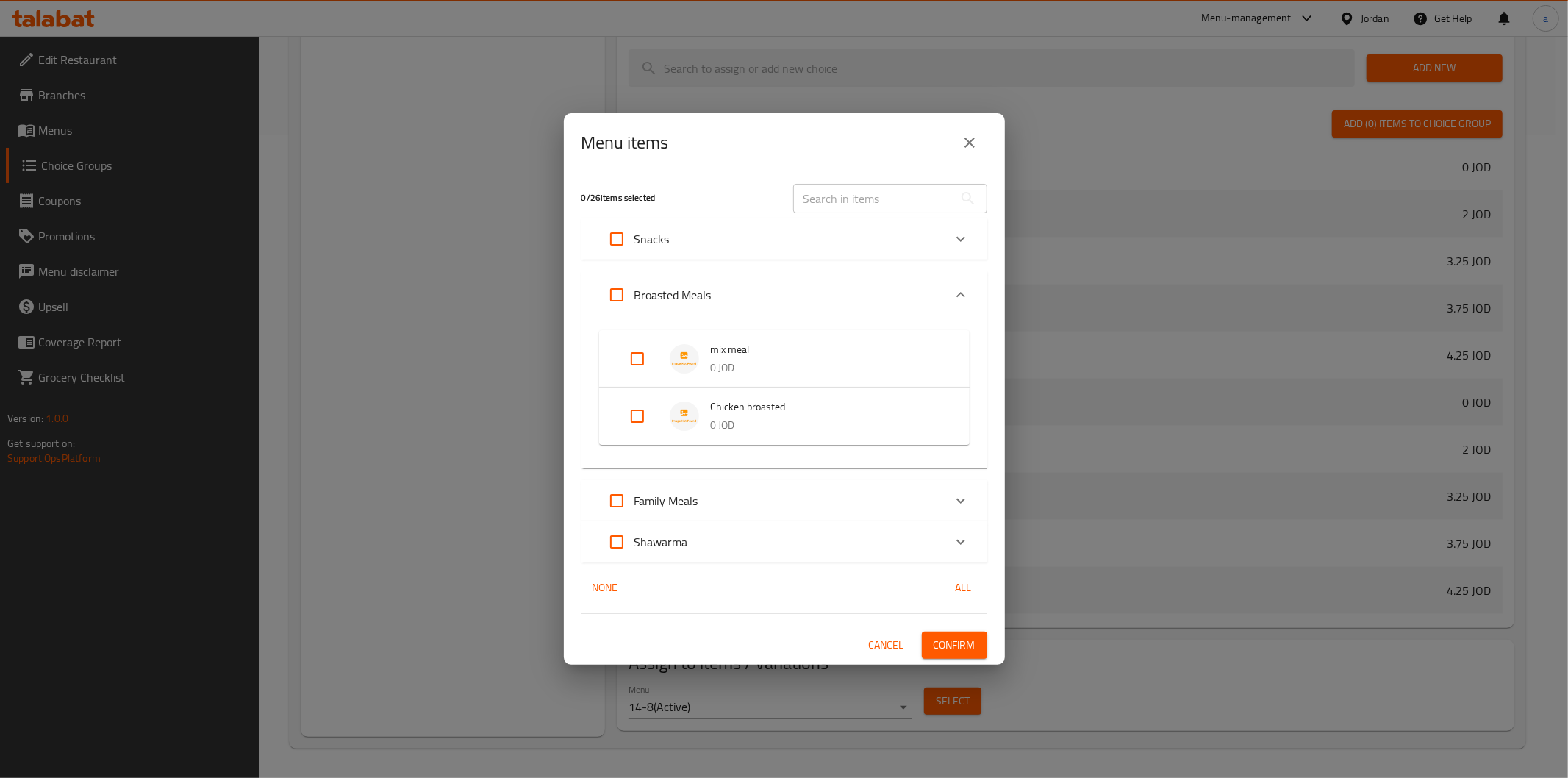
click at [641, 407] on input "Expand" at bounding box center [637, 416] width 35 height 35
checkbox input "true"
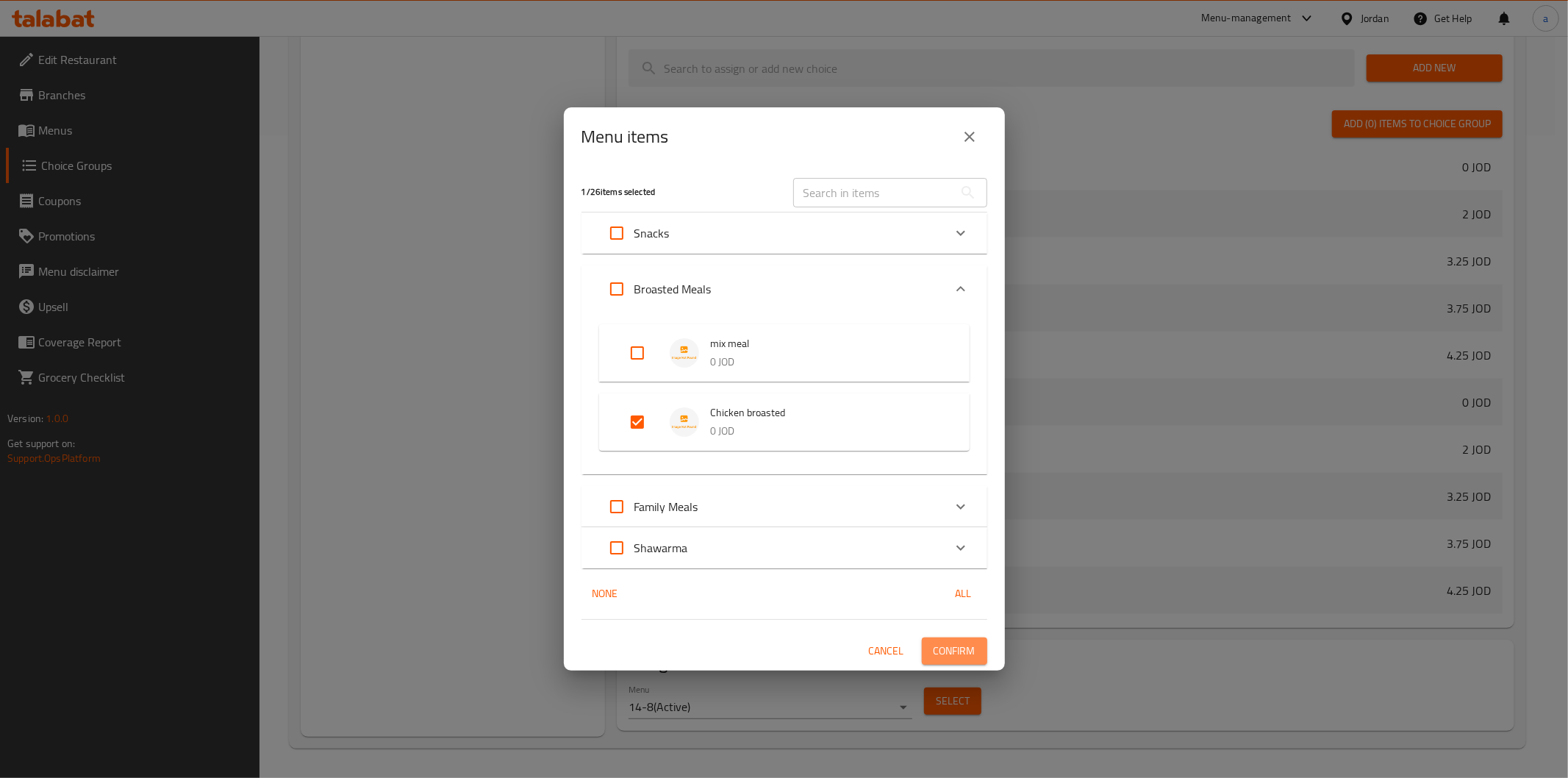
click at [927, 653] on button "Confirm" at bounding box center [955, 652] width 66 height 27
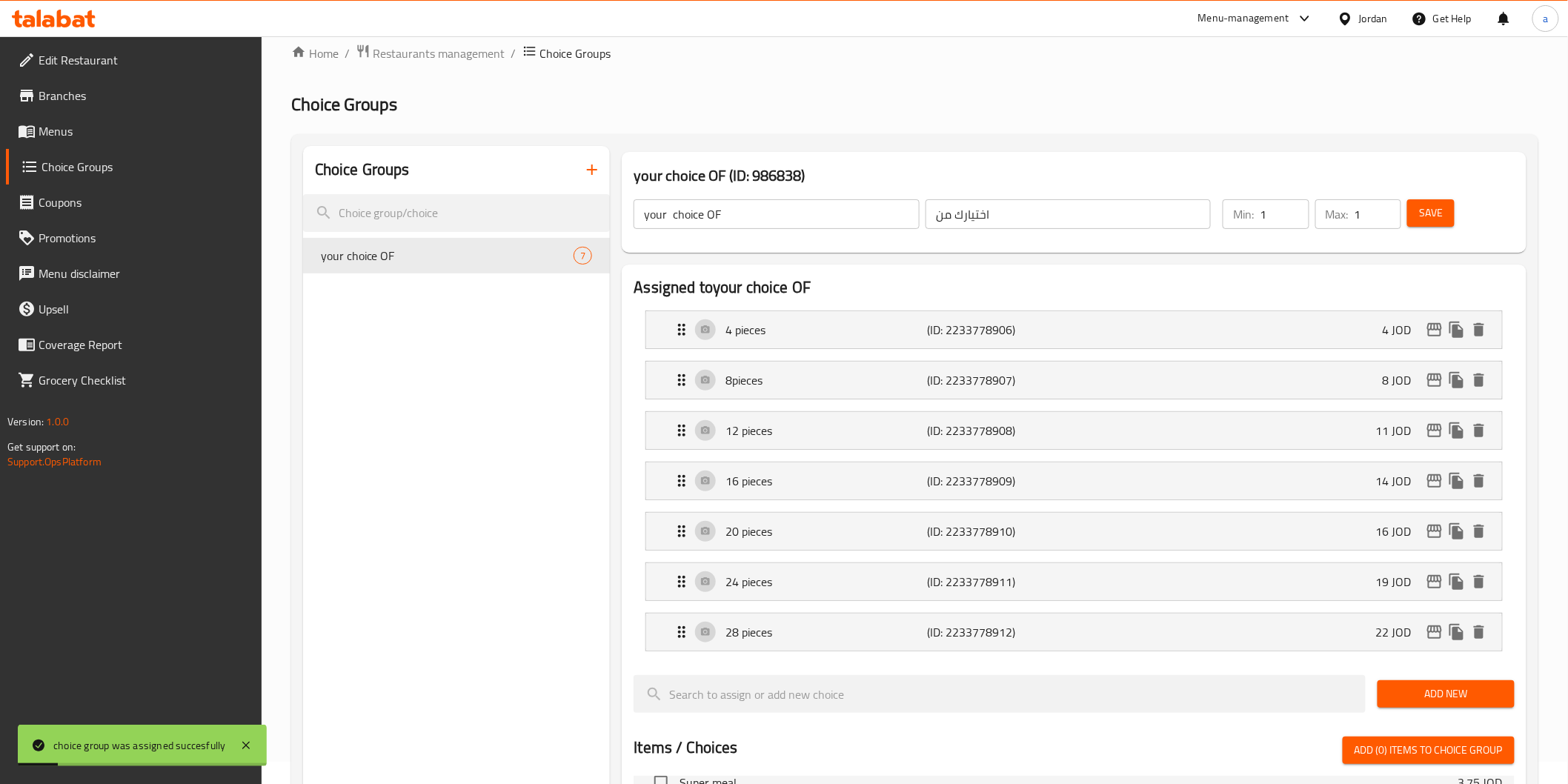
scroll to position [0, 0]
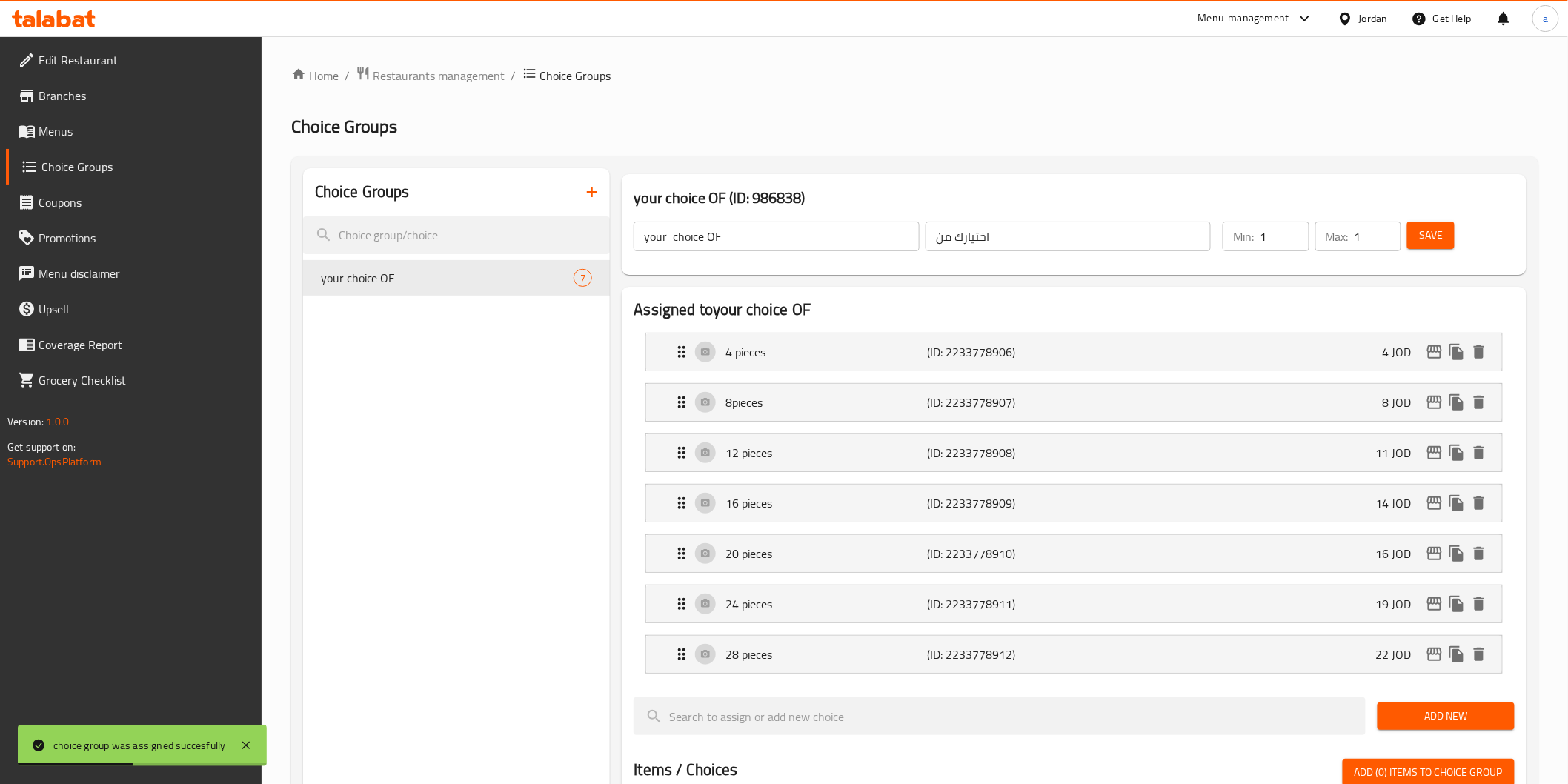
click at [80, 132] on span "Menus" at bounding box center [144, 131] width 211 height 18
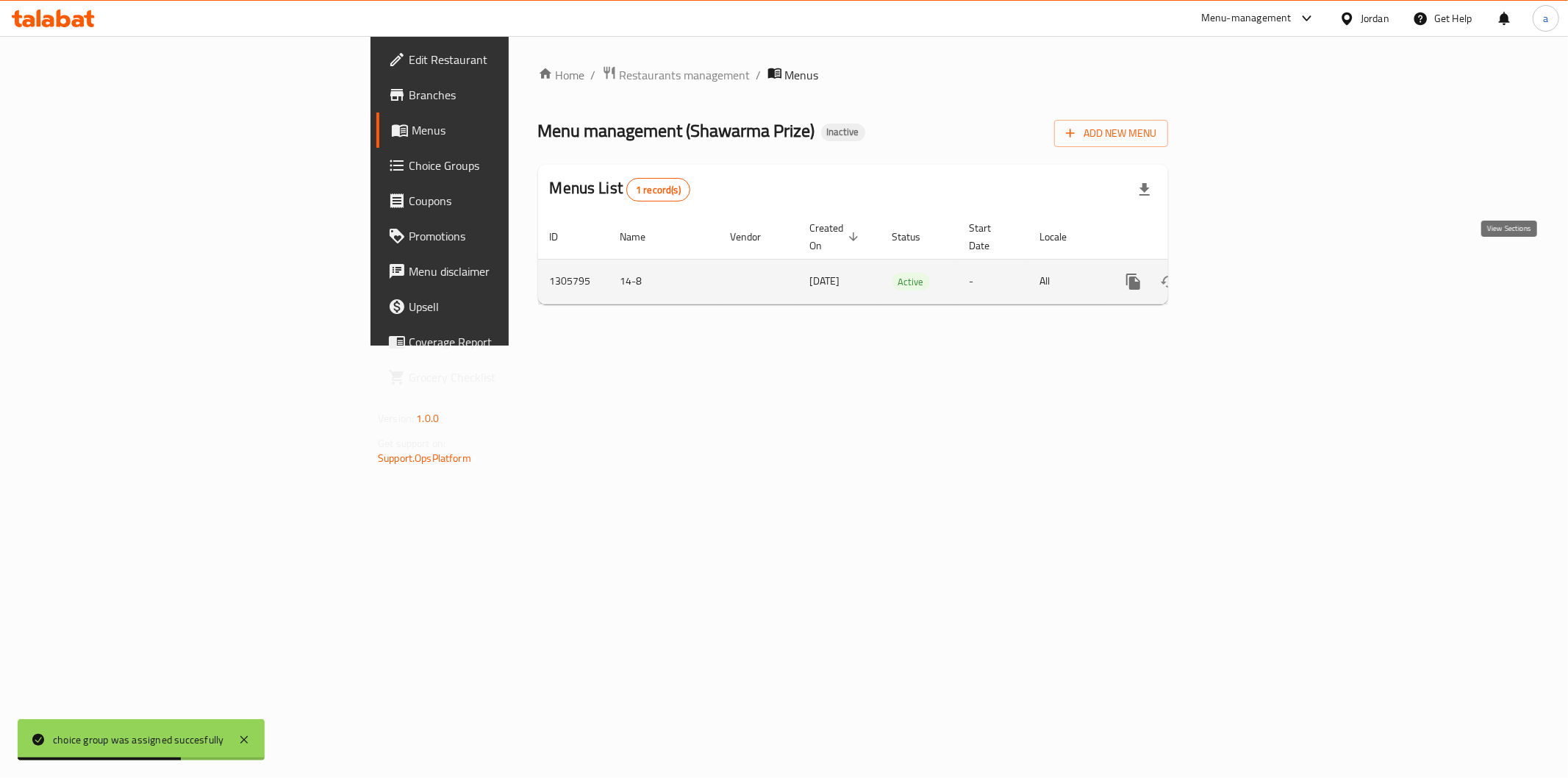
click at [1249, 273] on icon "enhanced table" at bounding box center [1240, 282] width 18 height 18
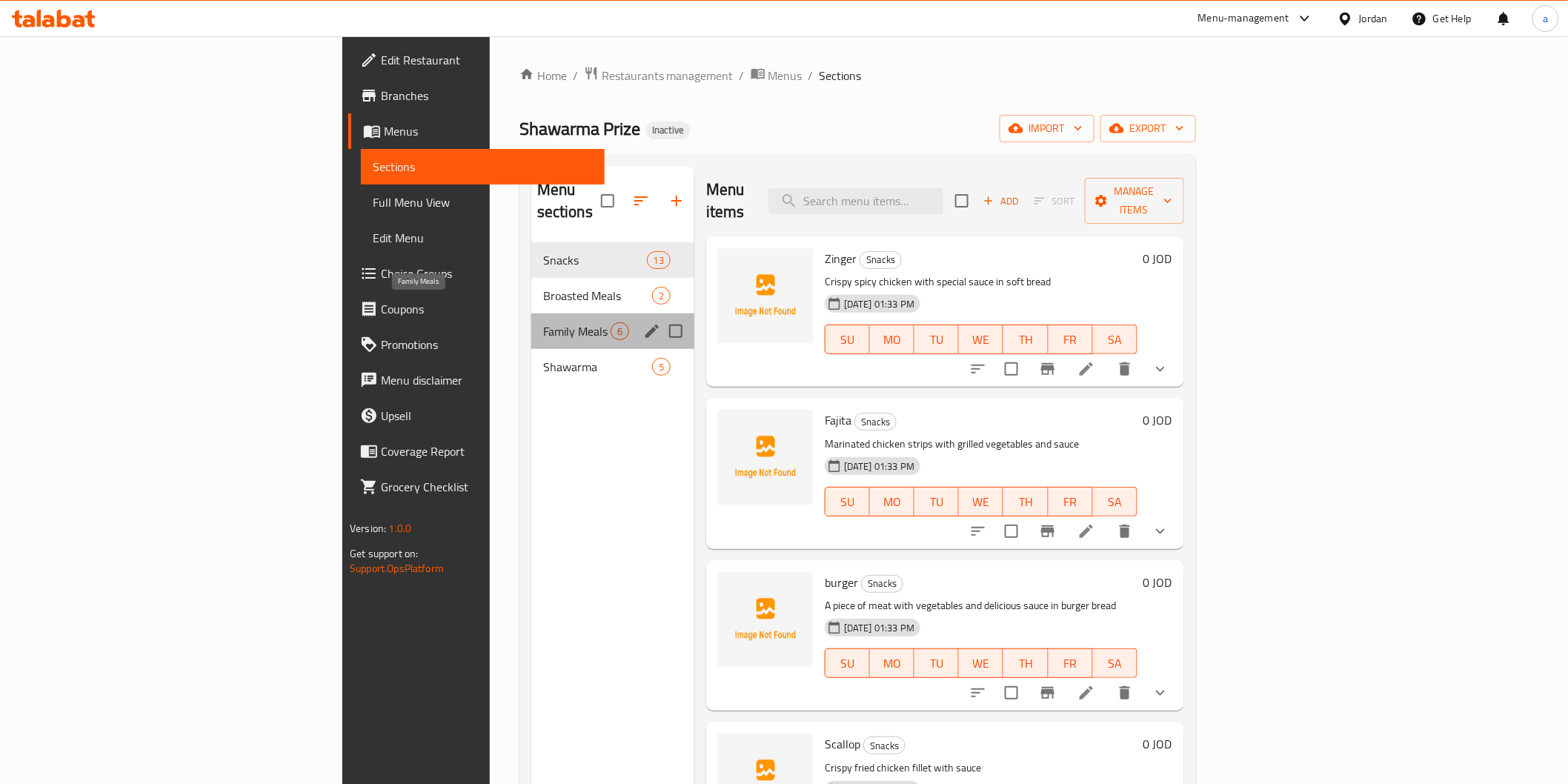
drag, startPoint x: 362, startPoint y: 307, endPoint x: 403, endPoint y: 307, distance: 41.0
click at [543, 322] on span "Family Meals" at bounding box center [577, 331] width 67 height 18
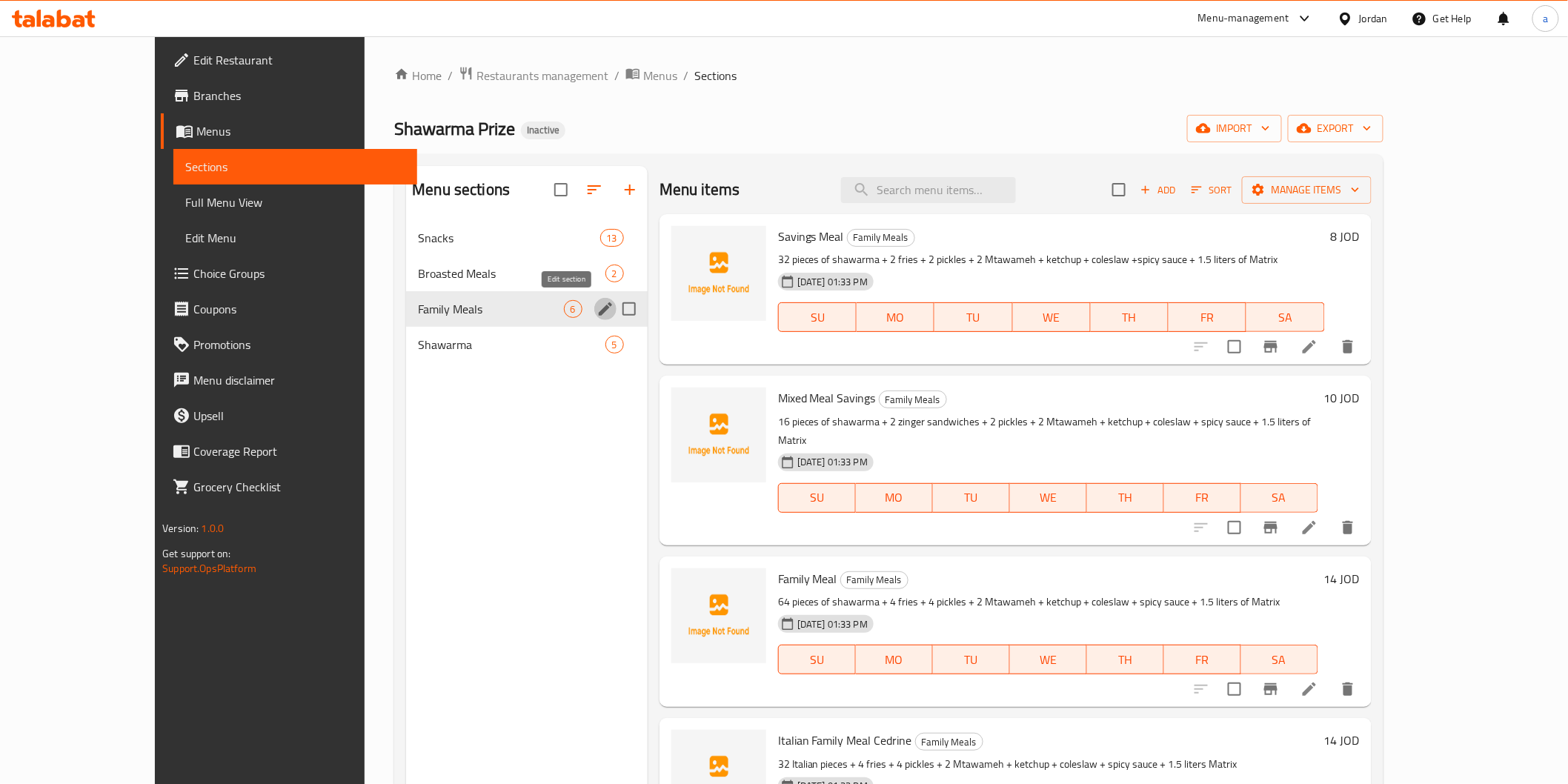
click at [597, 308] on icon "edit" at bounding box center [606, 309] width 18 height 18
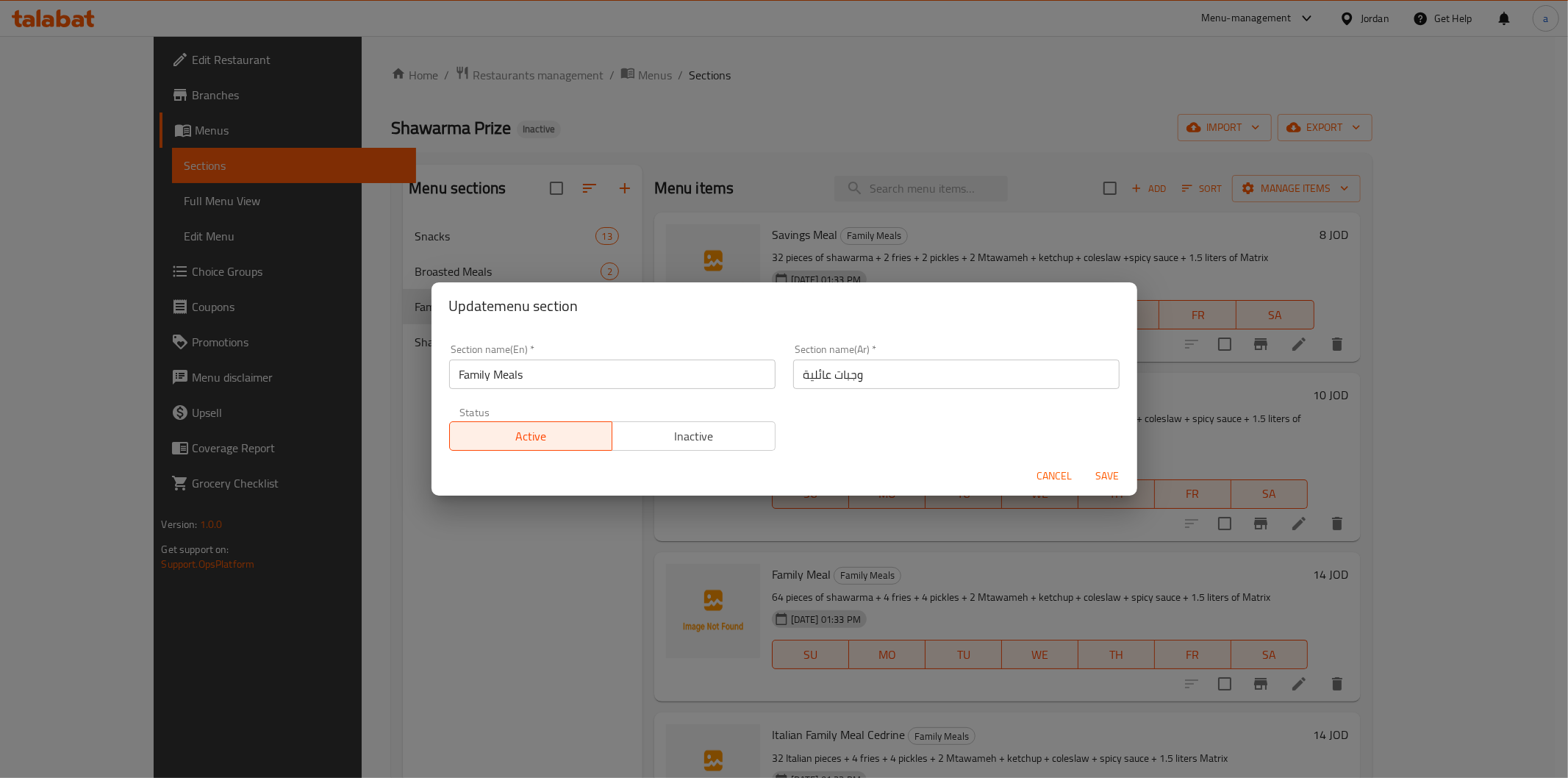
click at [489, 570] on div "Update menu section Section name(En)   * Family Meals Section name(En) * Sectio…" at bounding box center [784, 389] width 1568 height 778
click at [1071, 468] on span "Cancel" at bounding box center [1055, 476] width 35 height 18
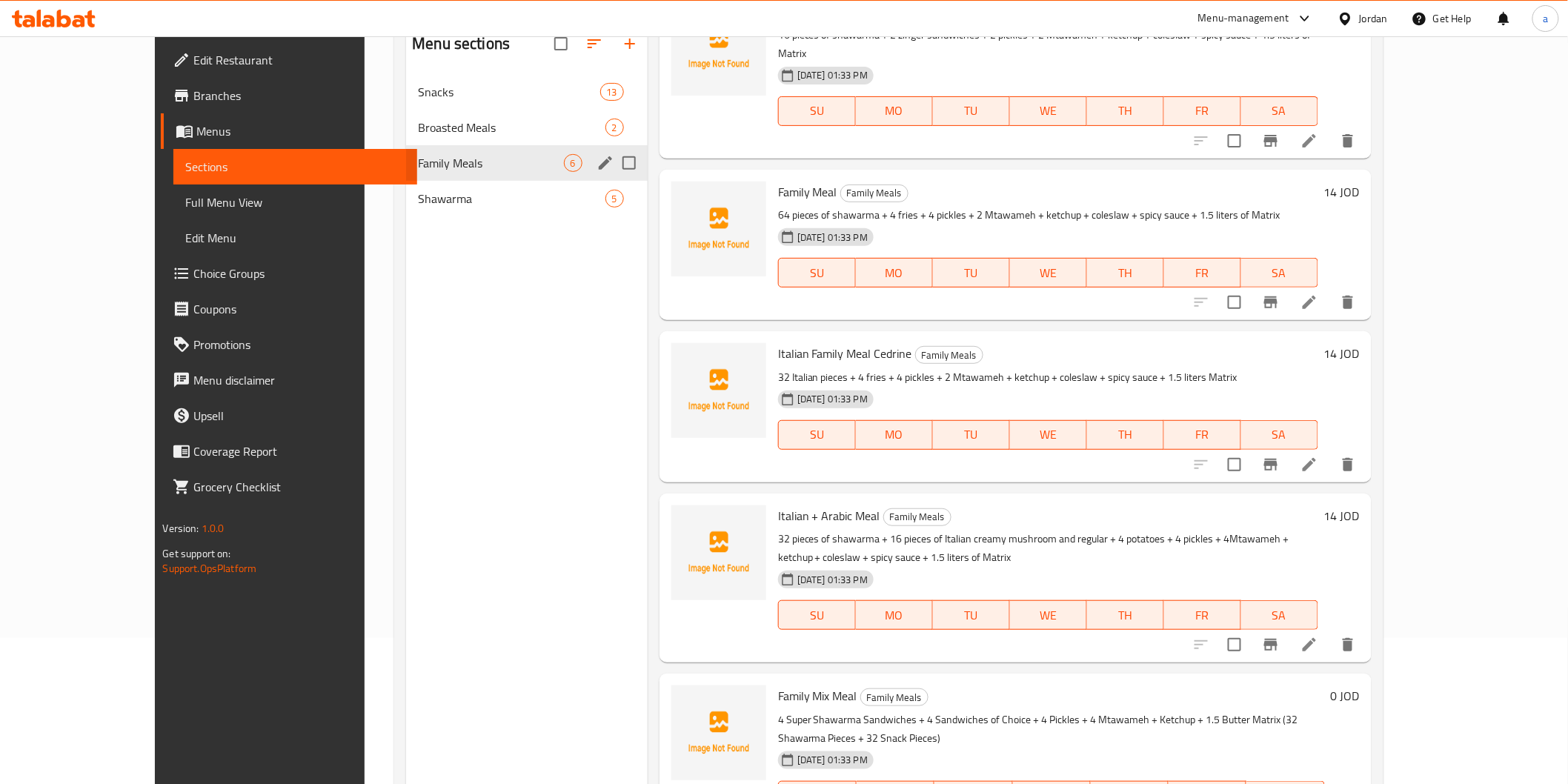
scroll to position [207, 0]
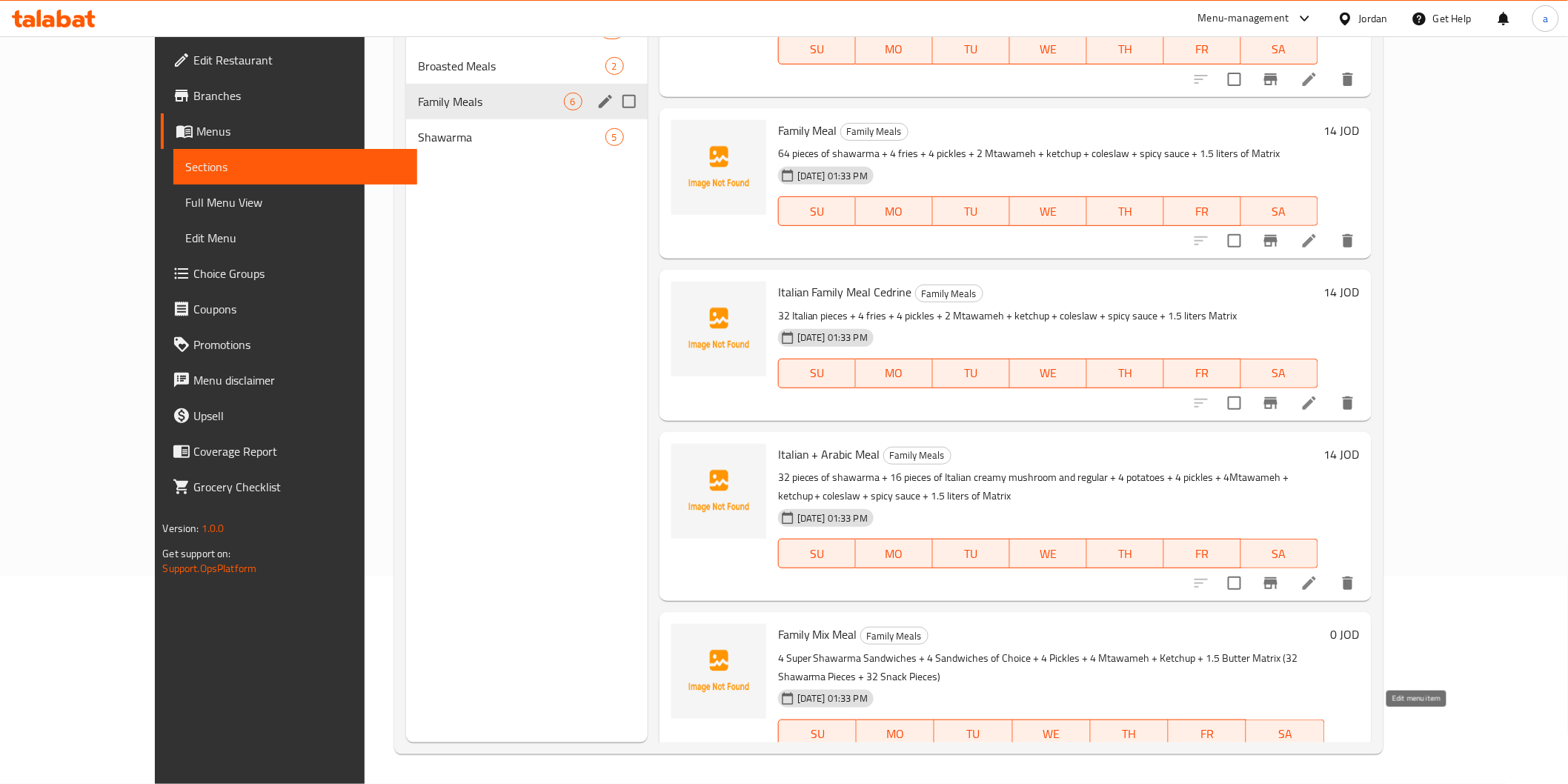
click at [1283, 755] on icon at bounding box center [1274, 764] width 18 height 18
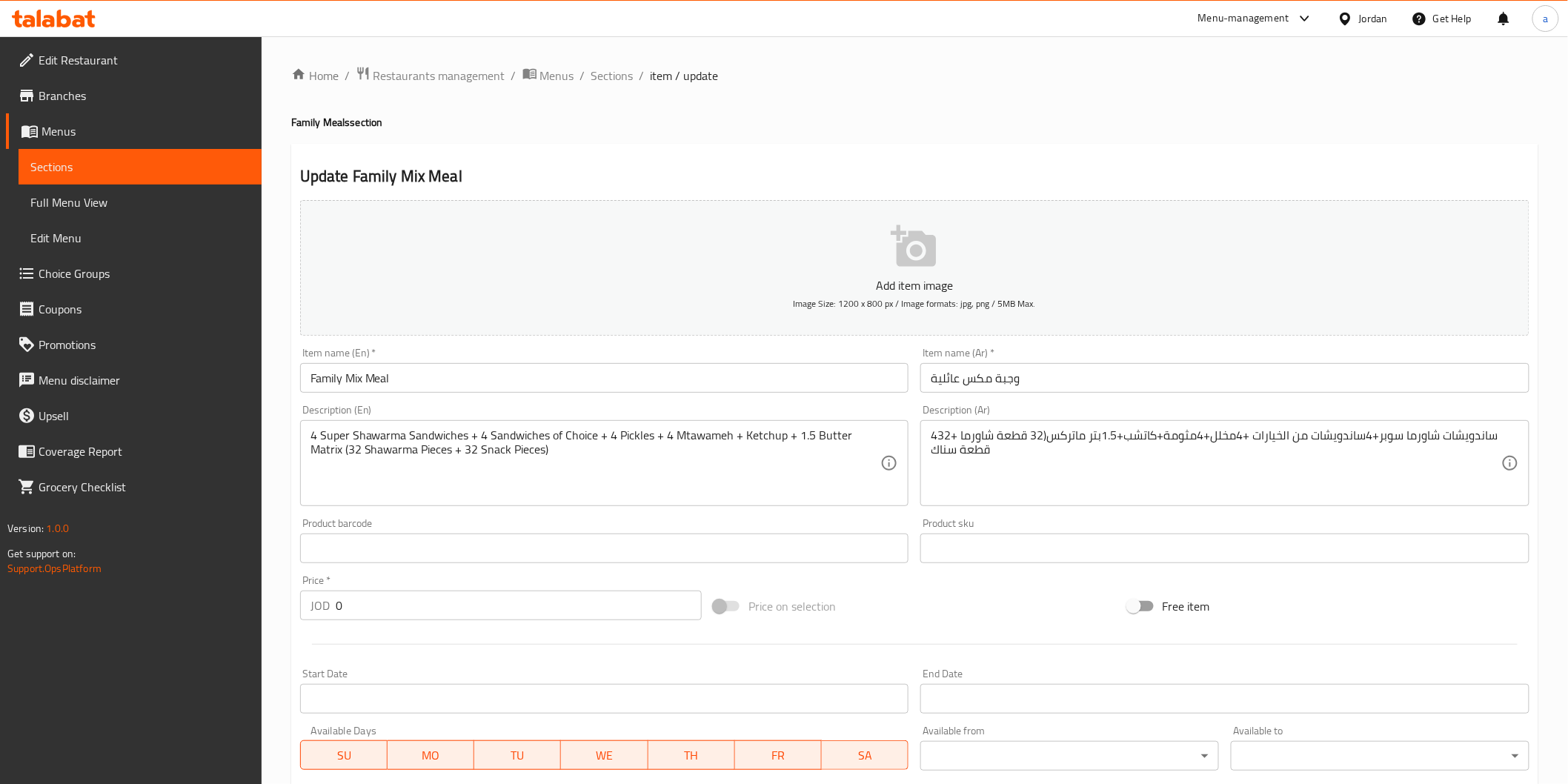
scroll to position [338, 0]
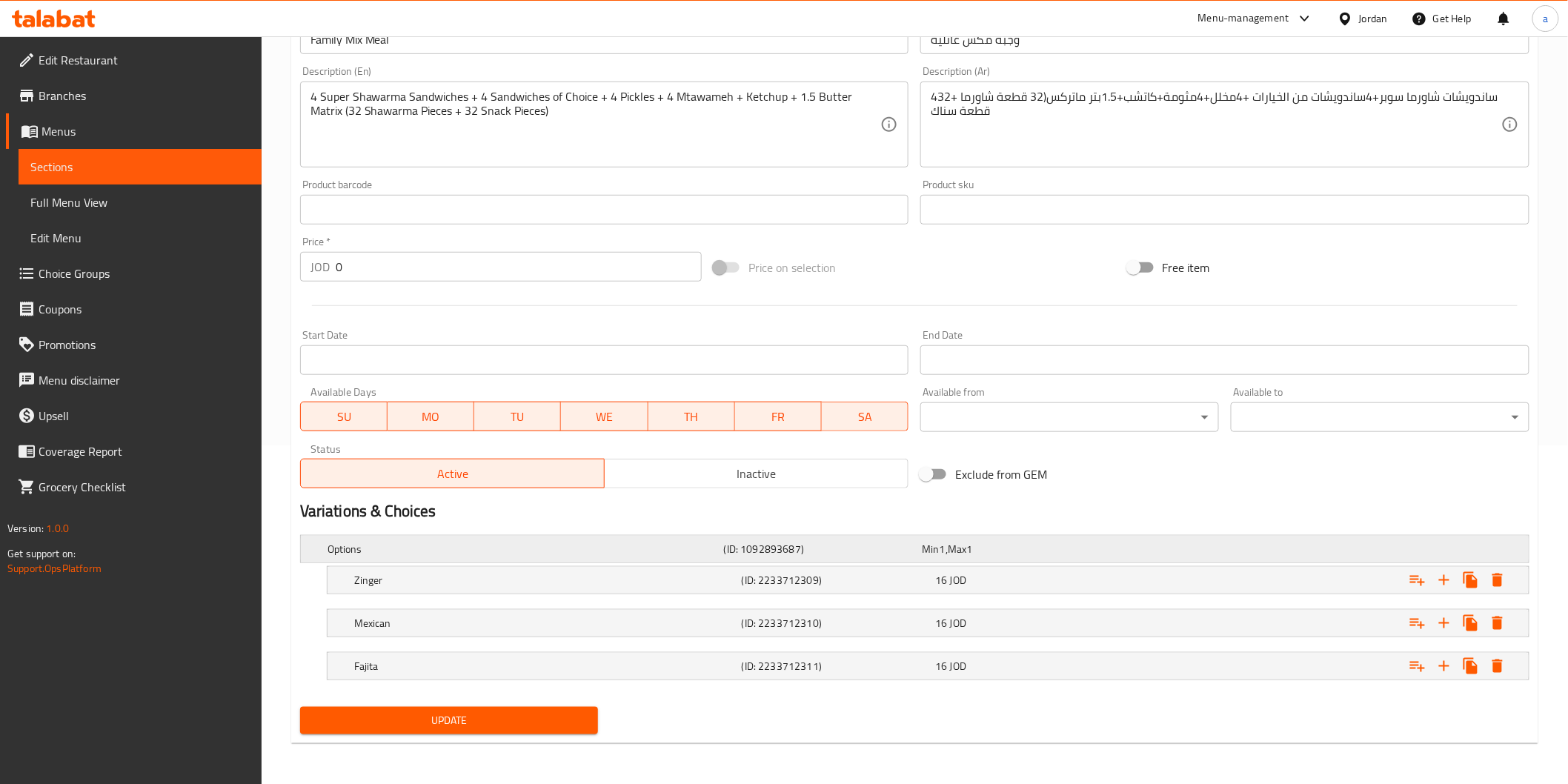
click at [920, 543] on div "Min 1 , Max 1" at bounding box center [1018, 548] width 198 height 21
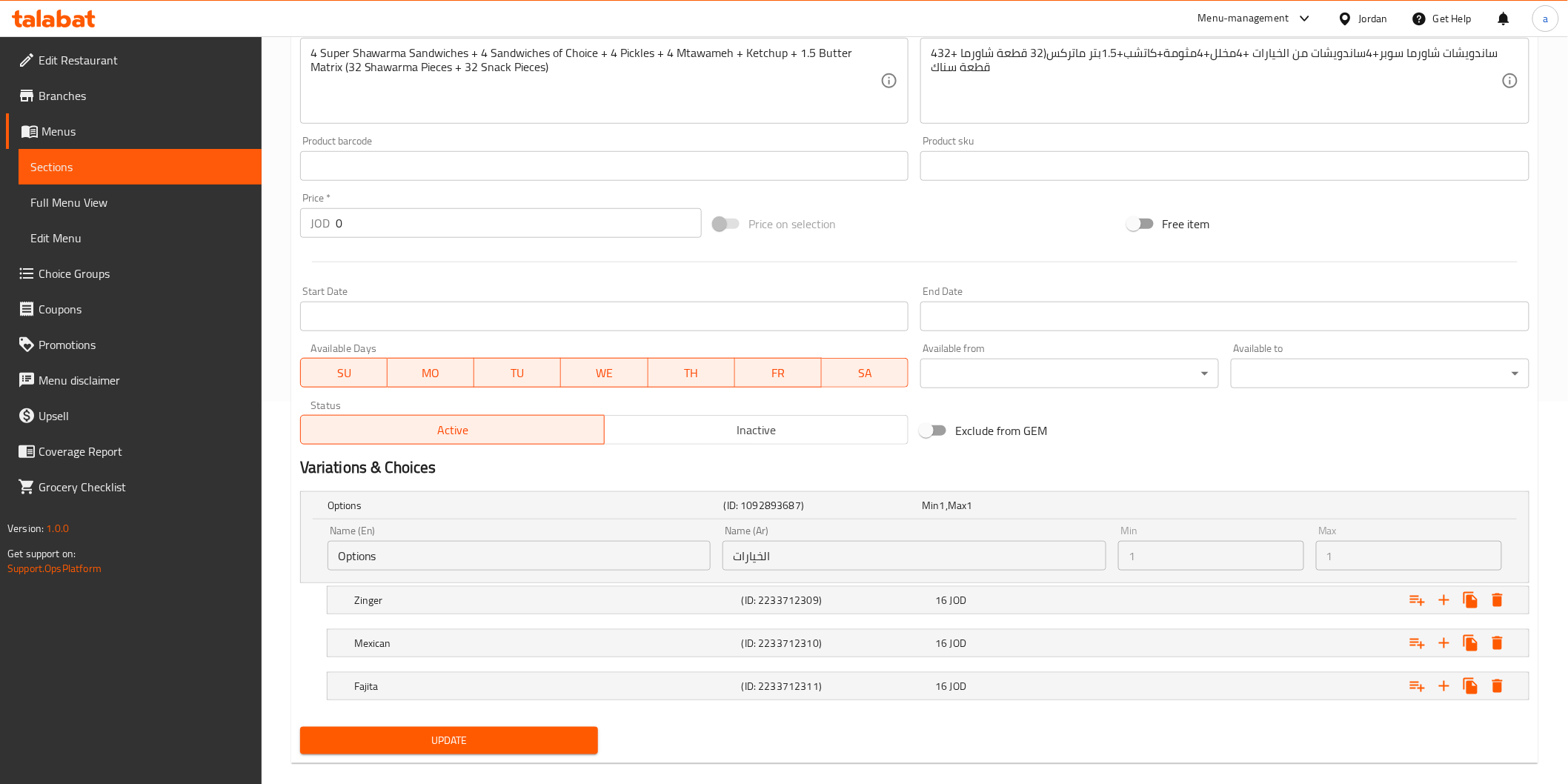
scroll to position [403, 0]
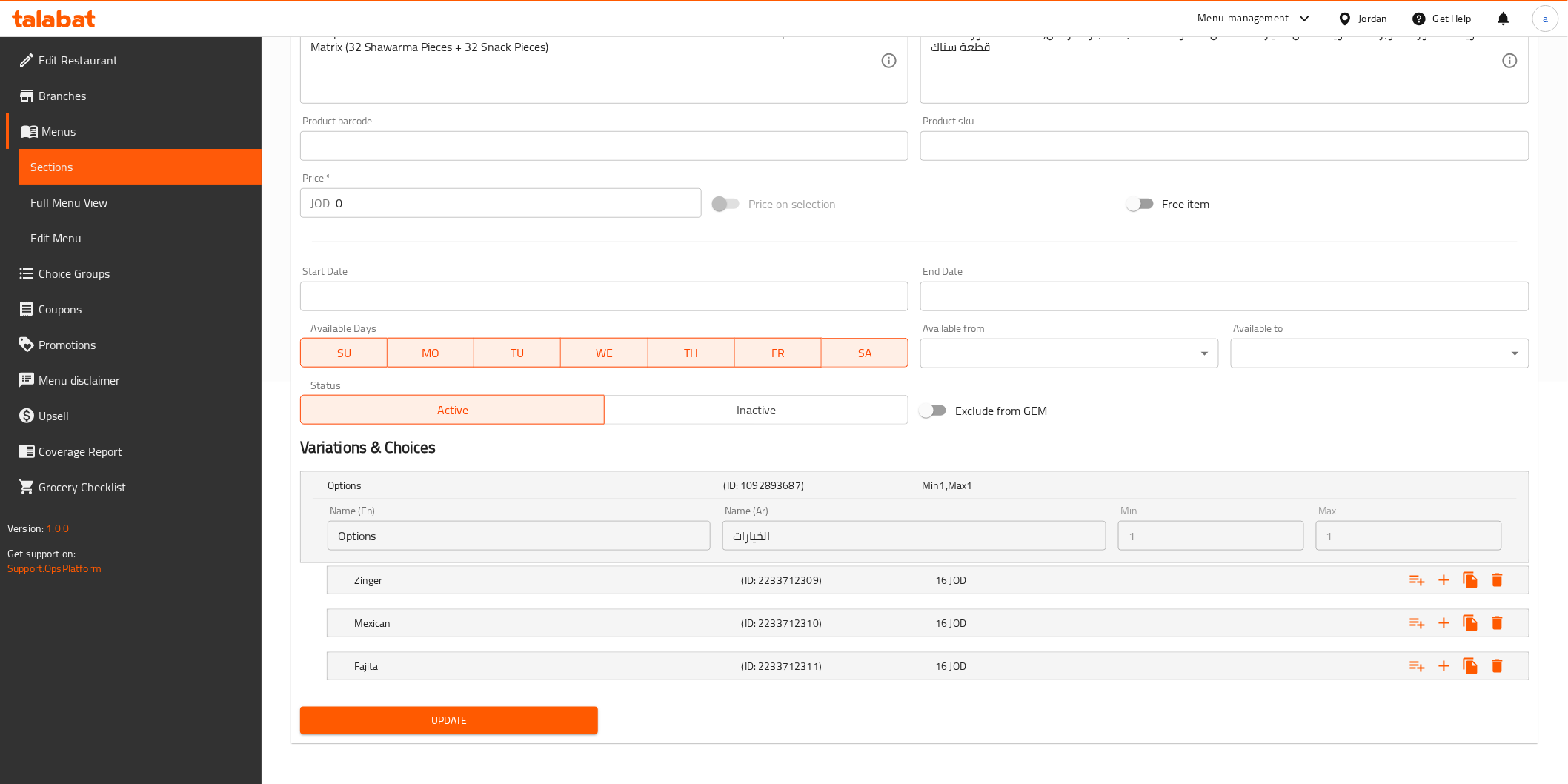
click at [751, 536] on input "الخيارات" at bounding box center [915, 536] width 384 height 30
click at [1115, 531] on div "Min 1 Min" at bounding box center [1211, 528] width 198 height 57
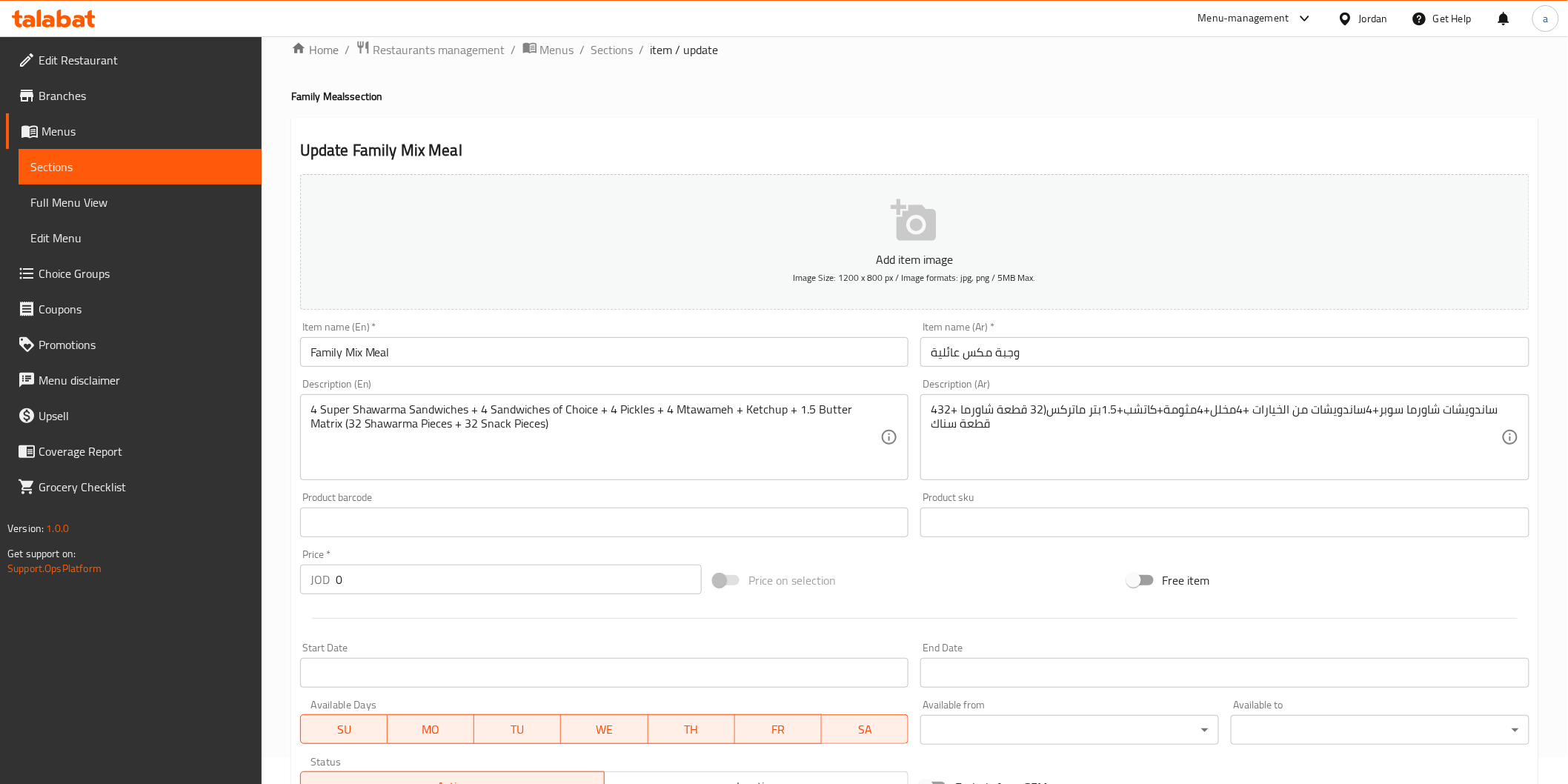
scroll to position [0, 0]
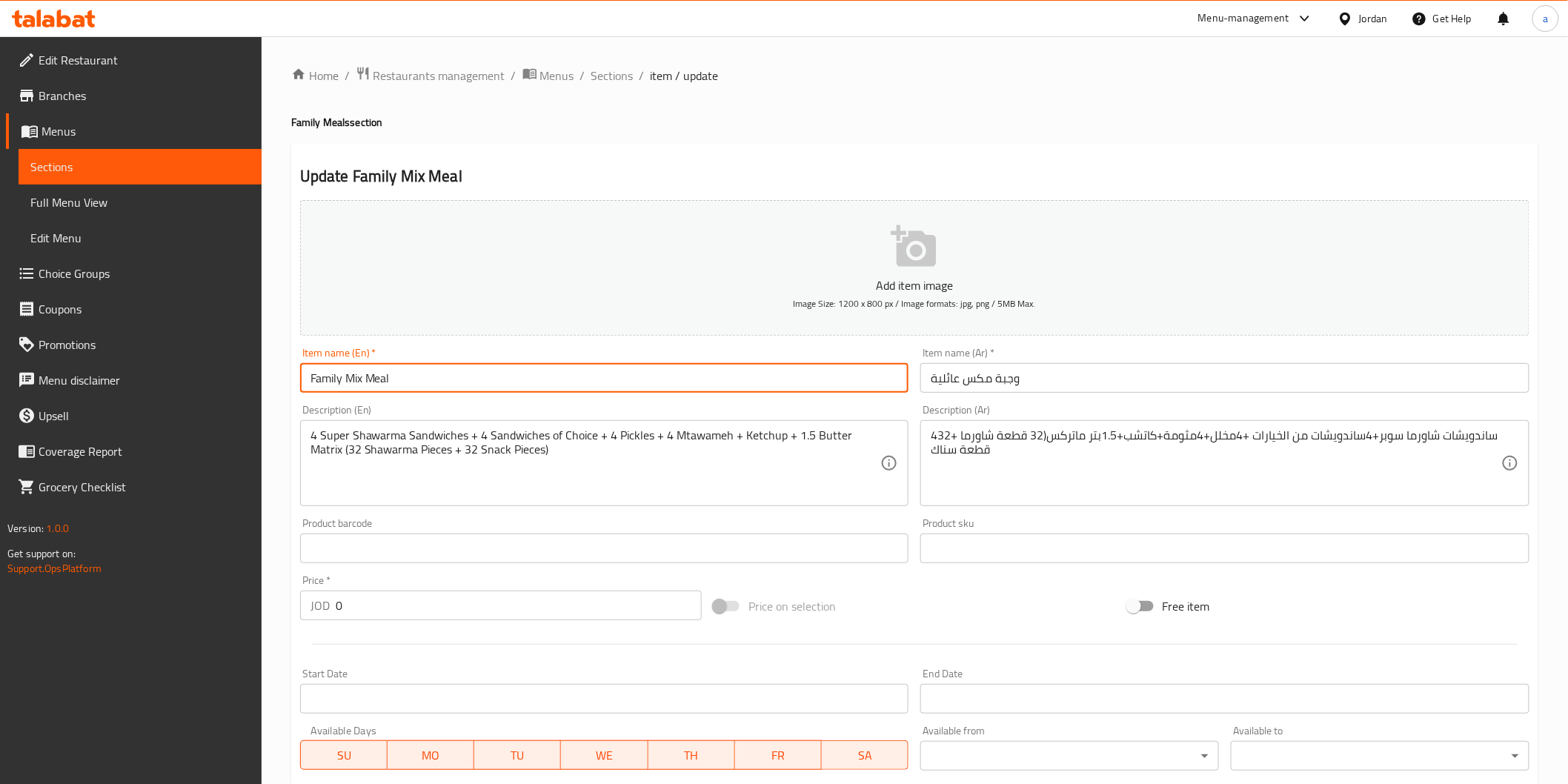
click at [363, 381] on input "Family Mix Meal" at bounding box center [605, 377] width 609 height 30
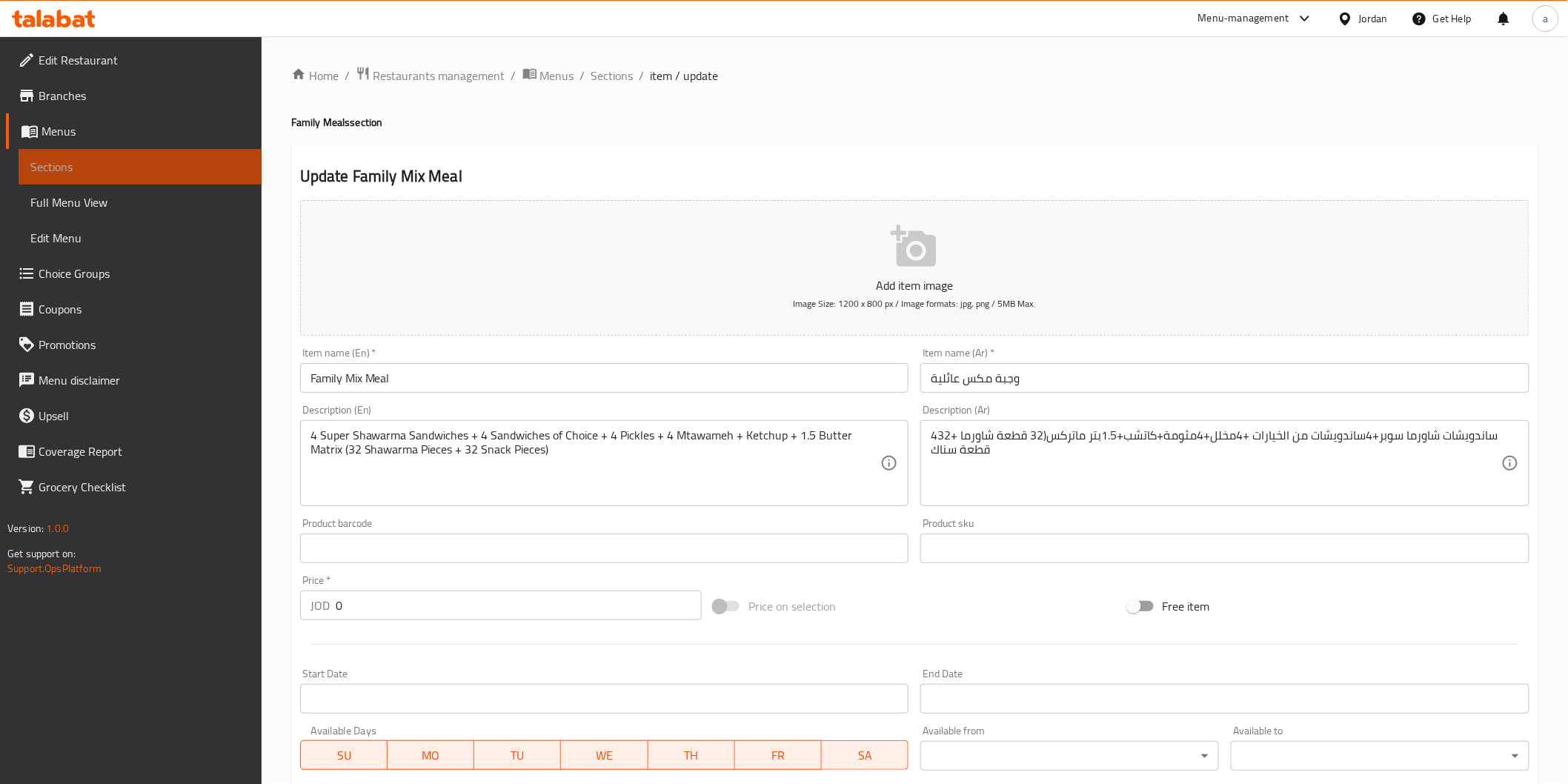
click at [172, 166] on span "Sections" at bounding box center [139, 167] width 219 height 18
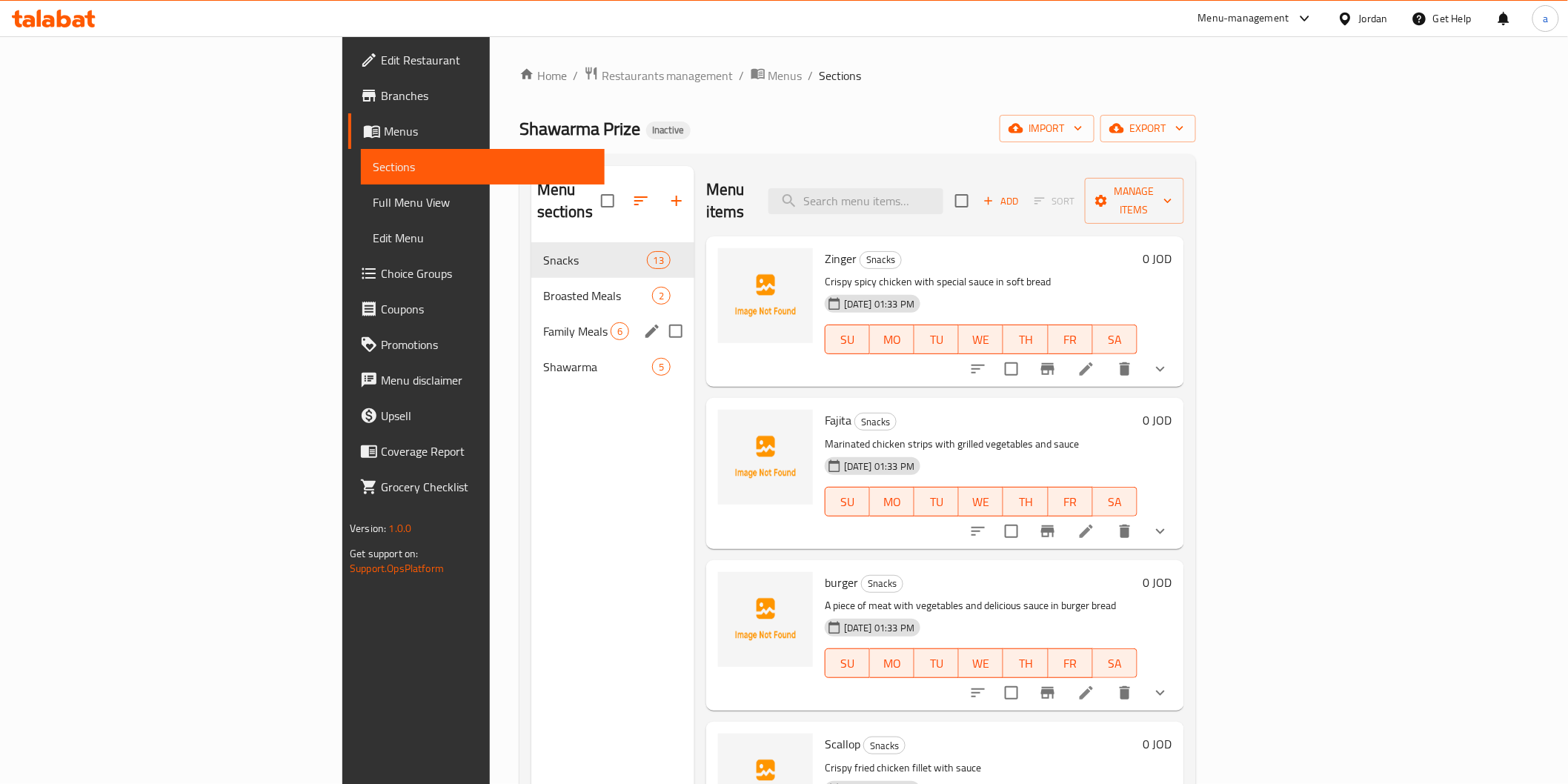
click at [543, 322] on span "Family Meals" at bounding box center [577, 331] width 67 height 18
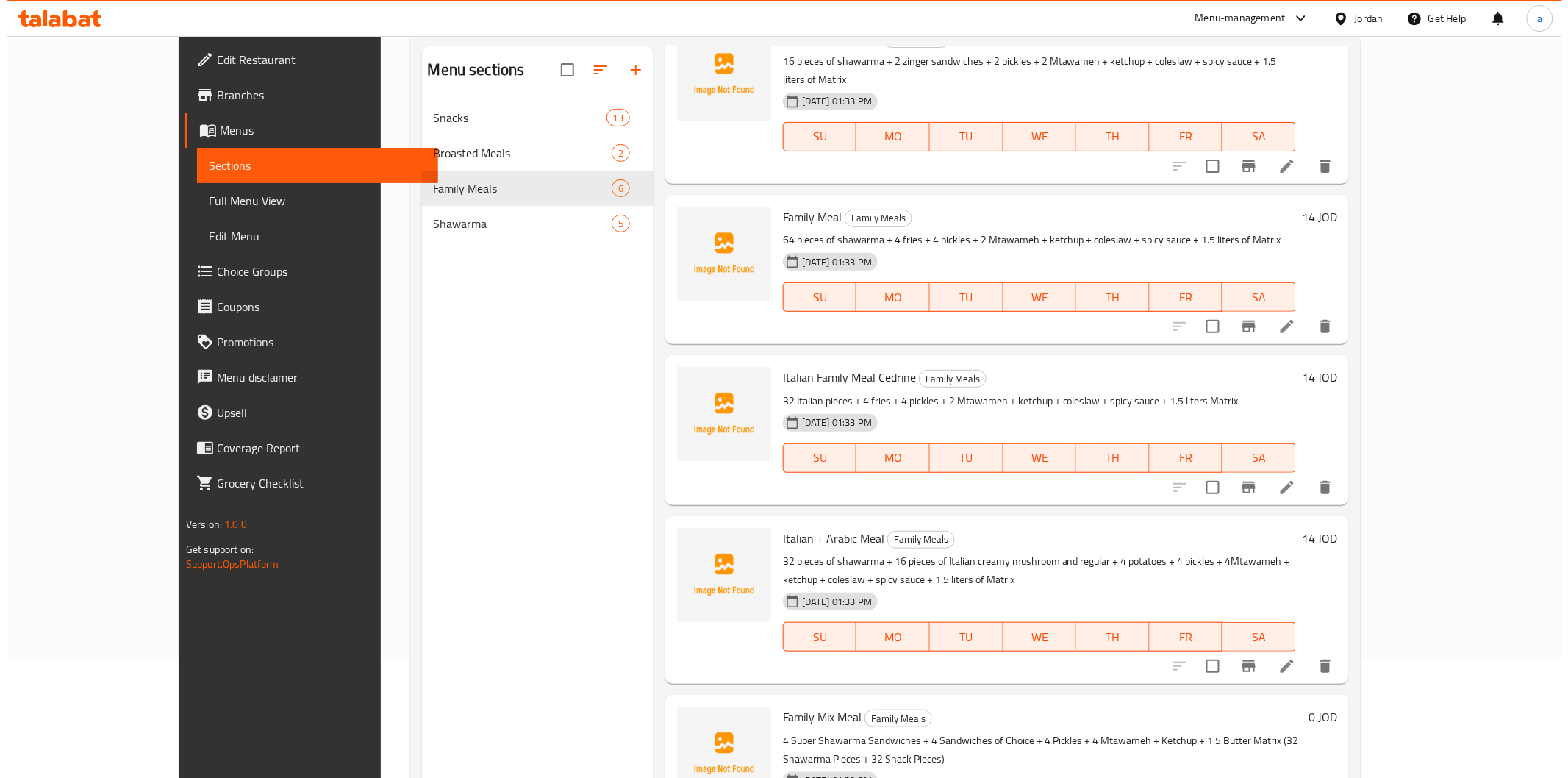
scroll to position [206, 0]
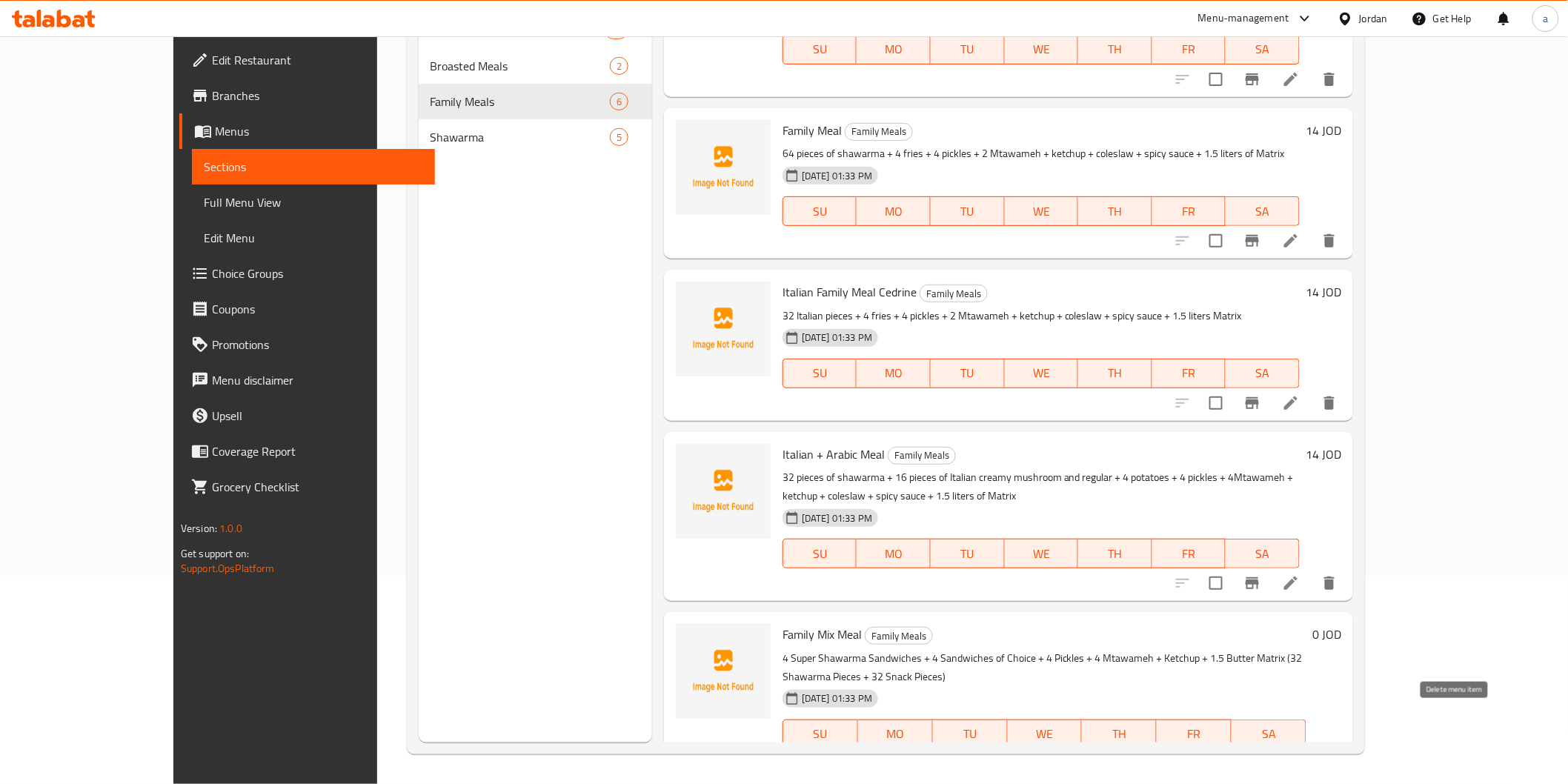
click at [1303, 755] on icon "delete" at bounding box center [1294, 764] width 18 height 18
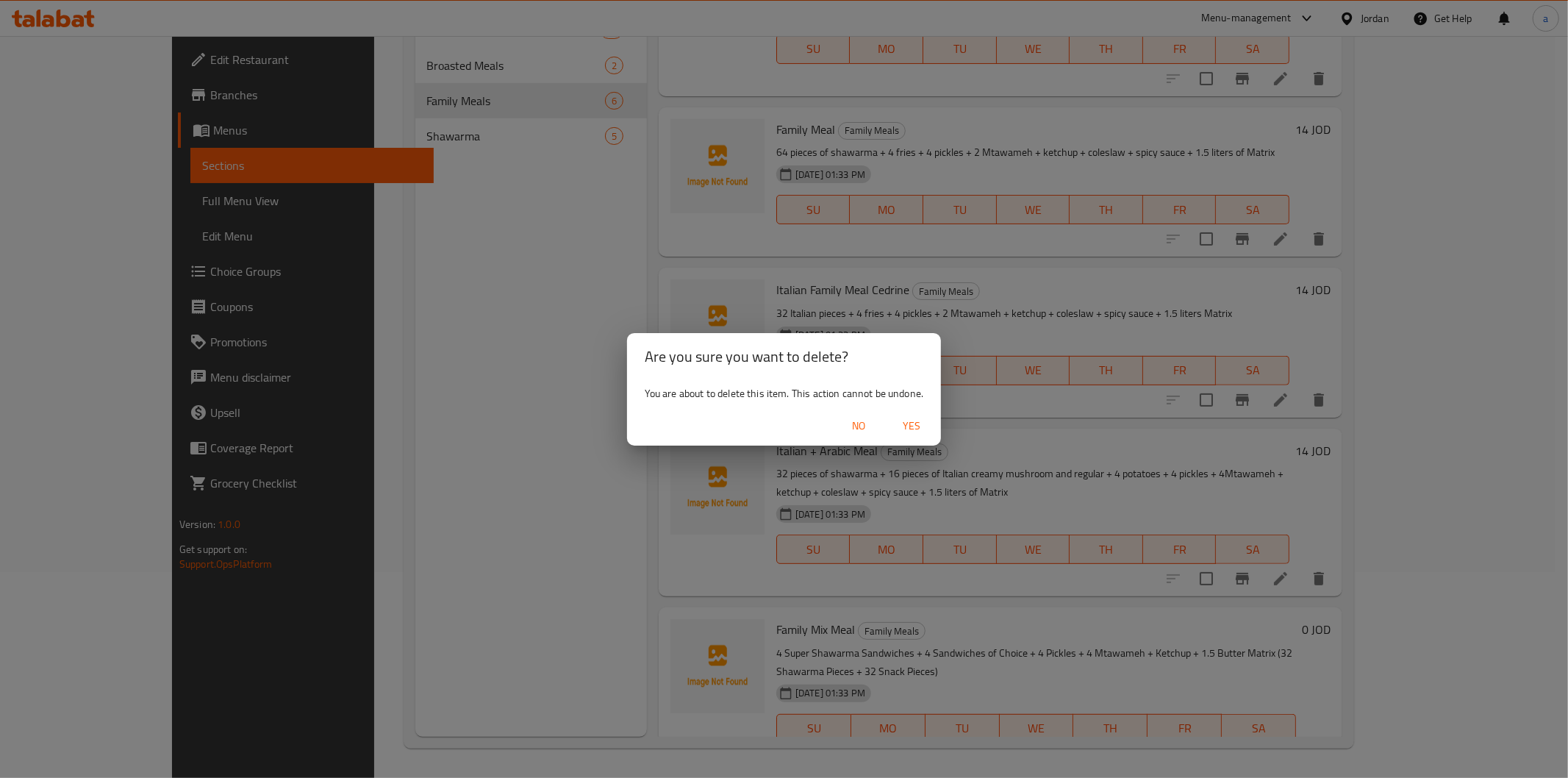
click at [908, 427] on span "Yes" at bounding box center [911, 426] width 35 height 18
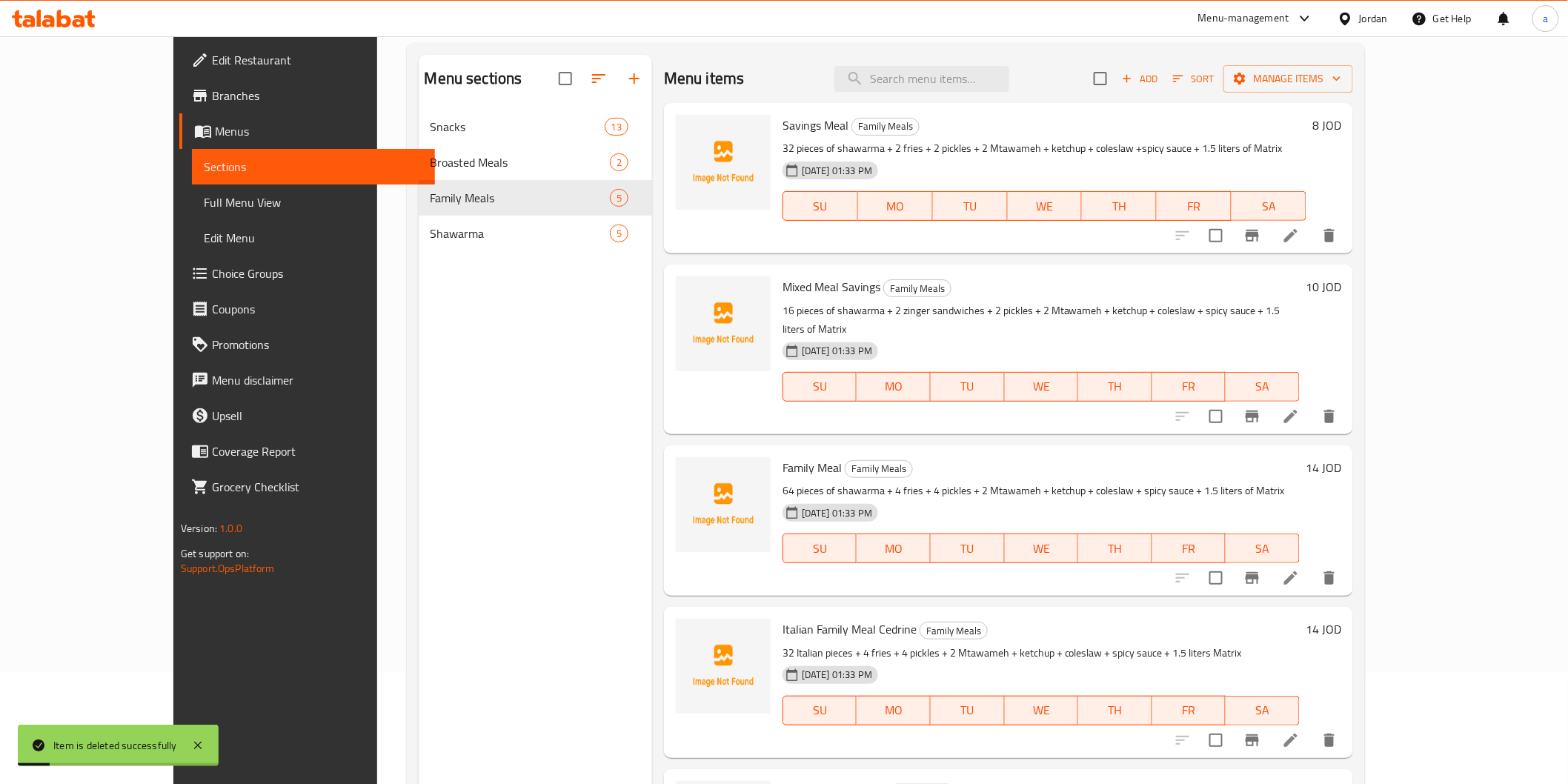
scroll to position [0, 0]
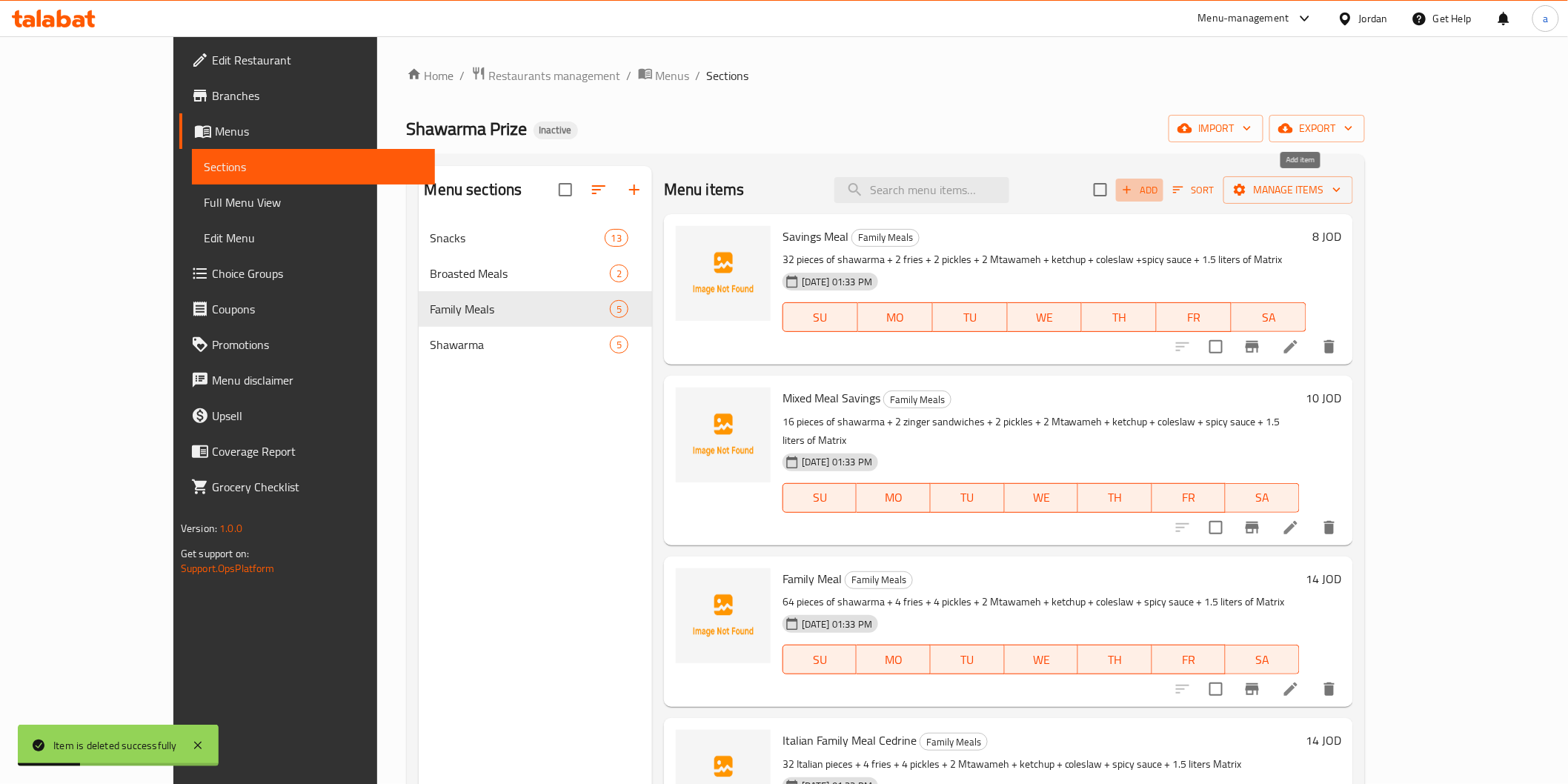
click at [1163, 178] on button "Add" at bounding box center [1140, 189] width 47 height 23
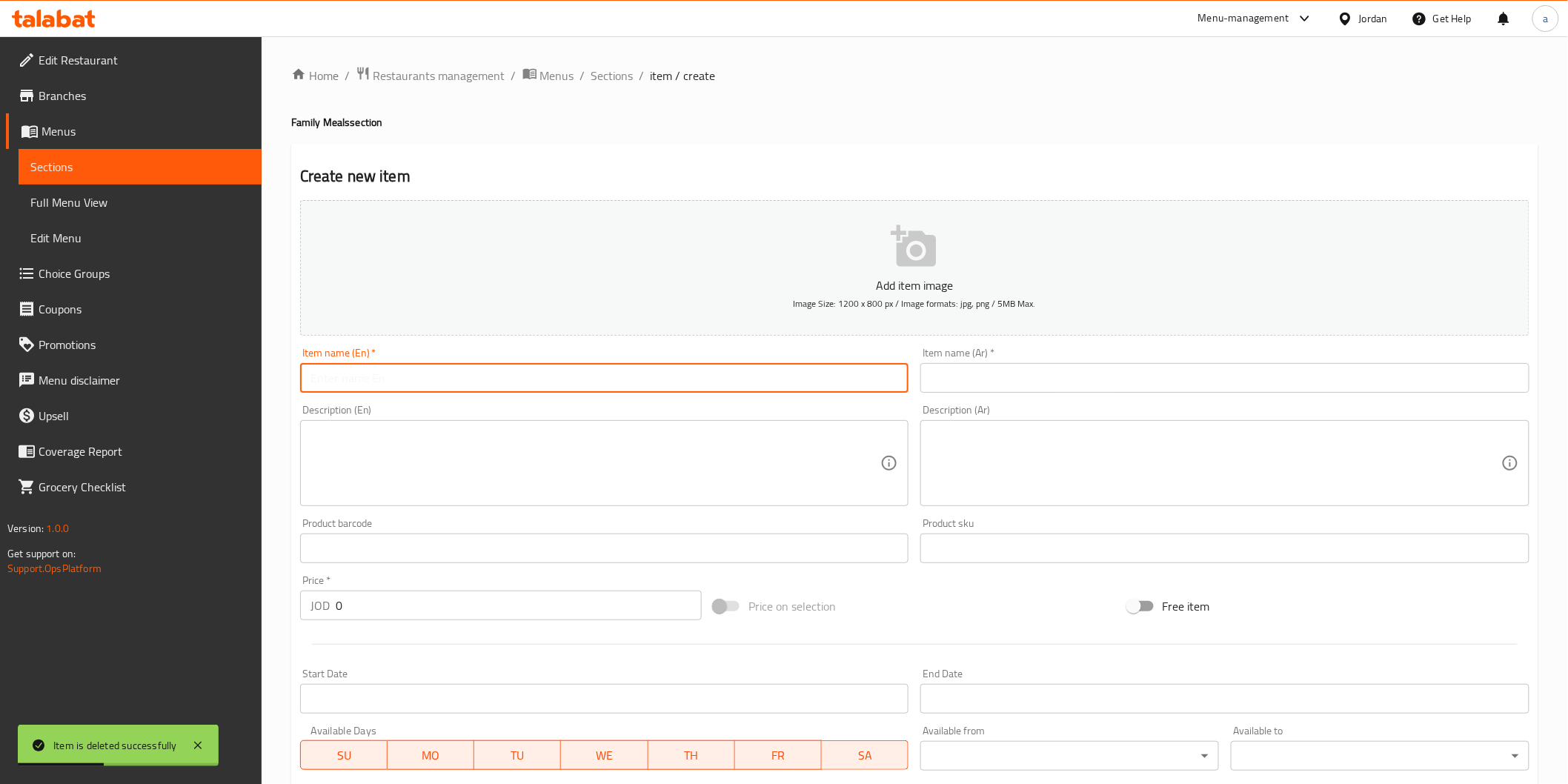
click at [648, 378] on input "text" at bounding box center [605, 377] width 609 height 30
paste input "Family Mix Meal"
type input "Family Mix Meal"
click at [1002, 383] on input "text" at bounding box center [1225, 377] width 609 height 30
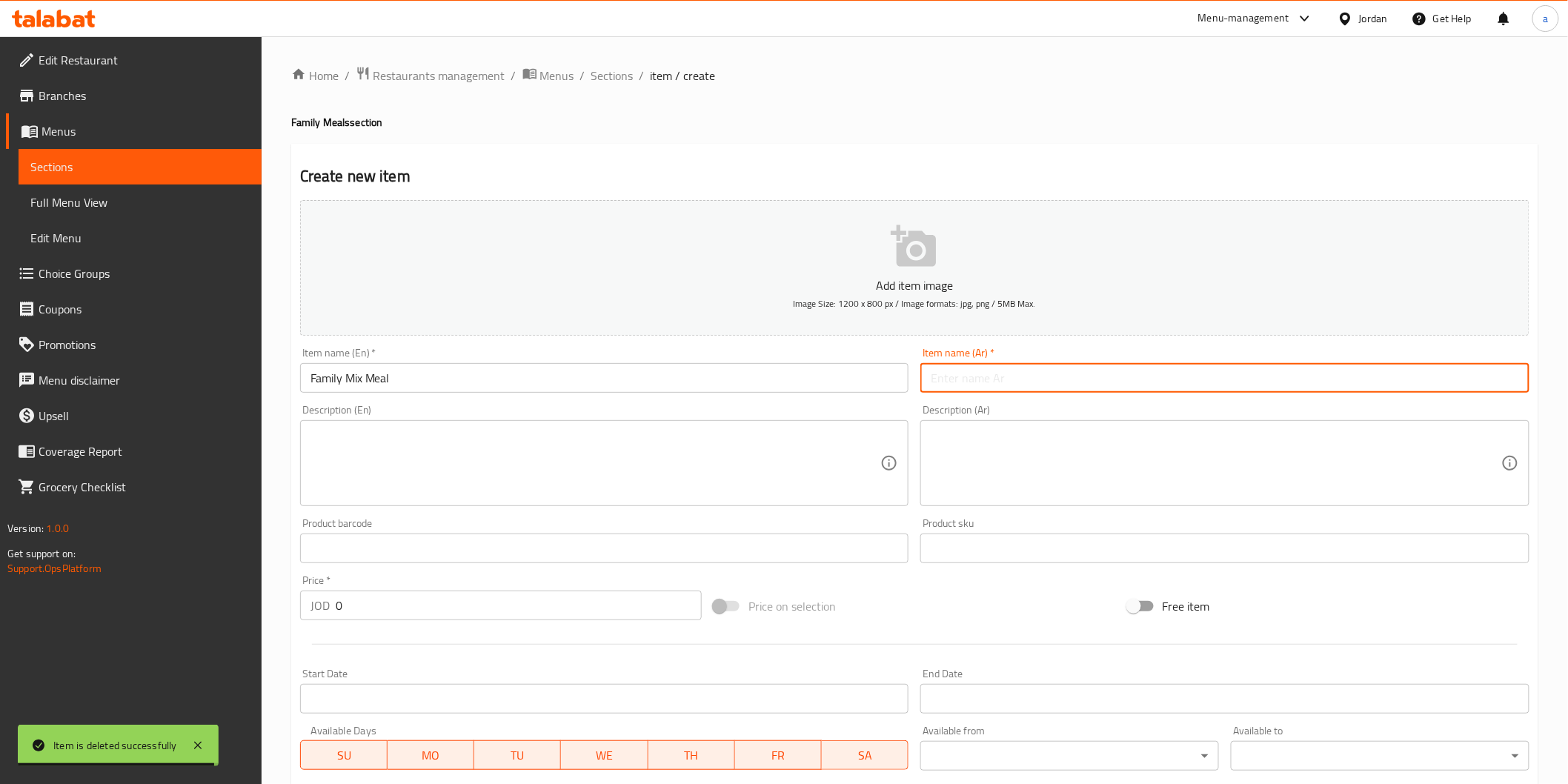
type input "."
type input ","
type input "وجبه ميكس عائليه"
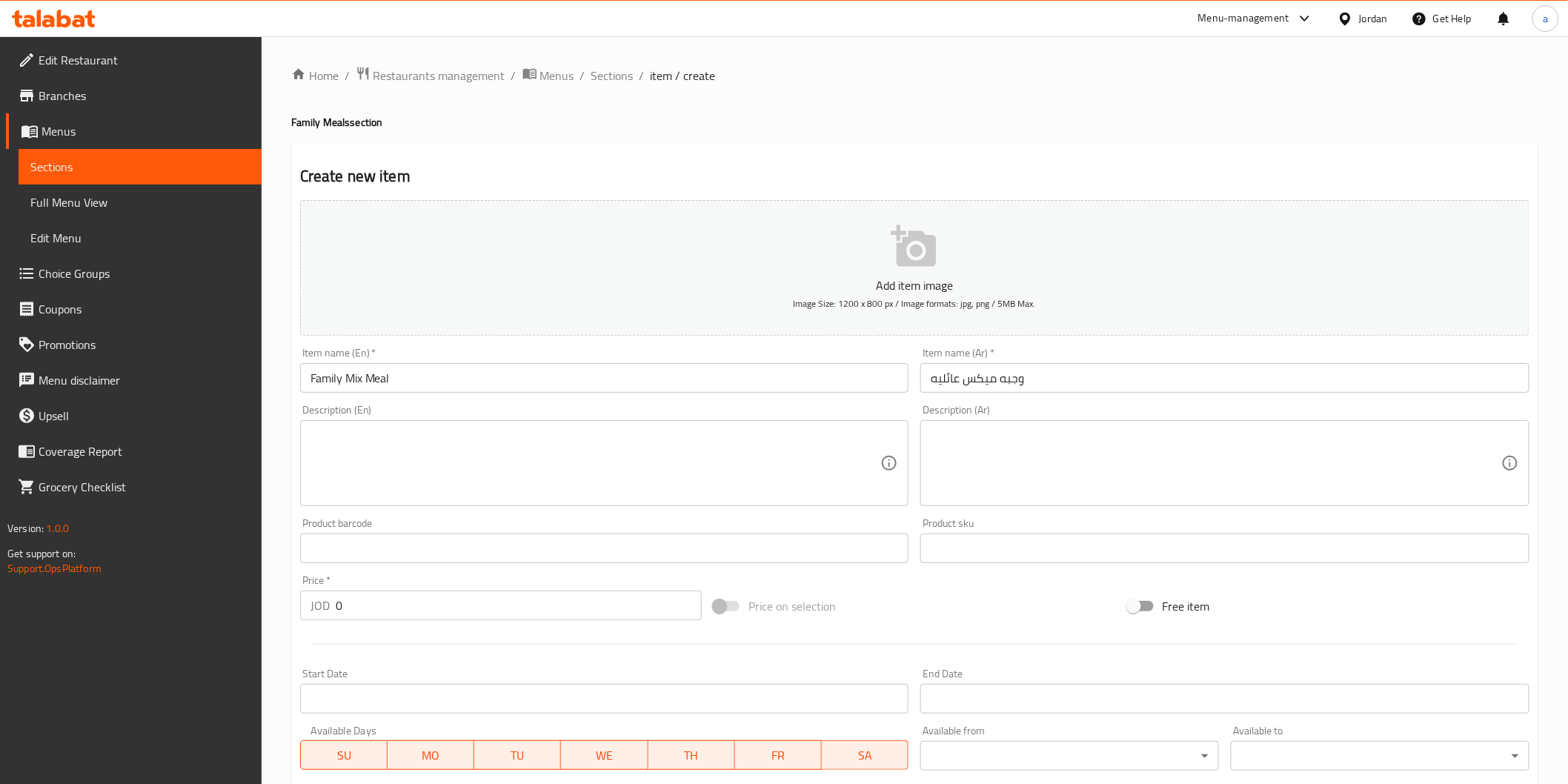
click at [597, 465] on textarea at bounding box center [595, 463] width 570 height 70
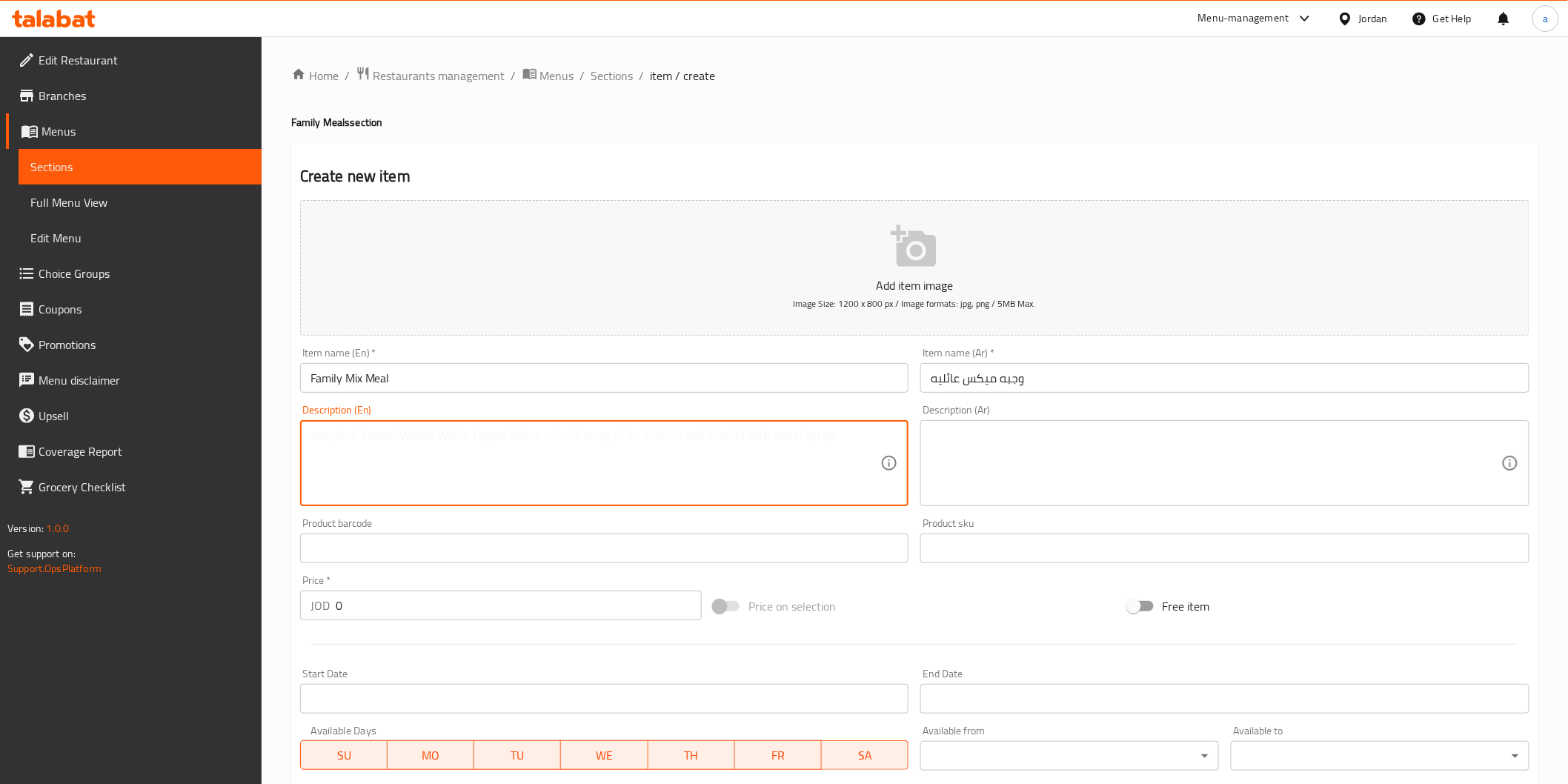
click at [1071, 427] on div "Description (Ar)" at bounding box center [1225, 463] width 609 height 86
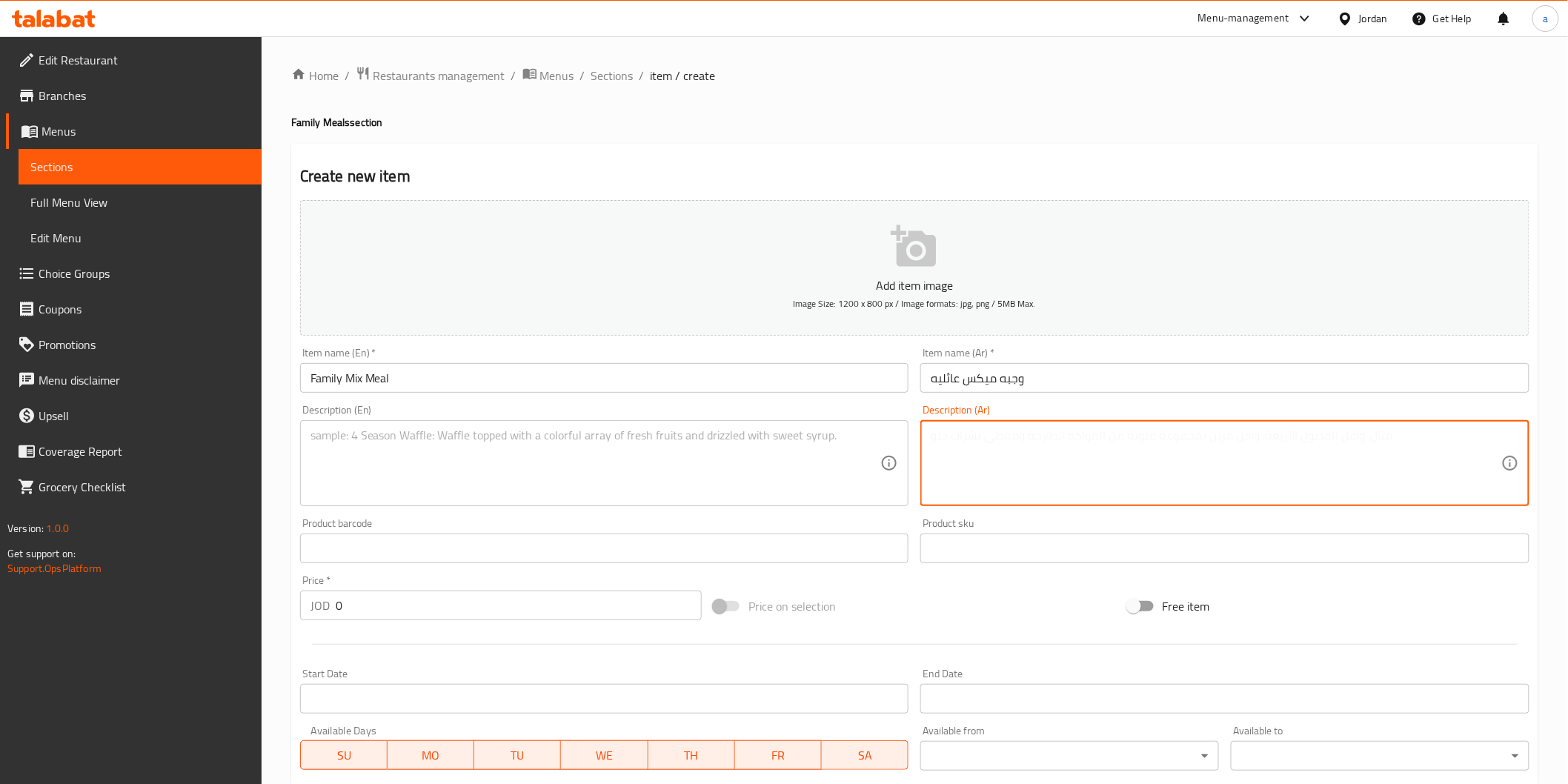
paste textarea "4ساندويشات شاورما سوبر+4ساندويشات من الخيارات +4مخلل+4مثومة+كاتشب+1.5بتر ماتركس…"
type textarea "4ساندويشات شاورما سوبر+4ساندويشات من الخيارات +4مخلل+4مثومة+كاتشب+1.5بتر ماتركس…"
click at [743, 440] on textarea at bounding box center [595, 463] width 570 height 70
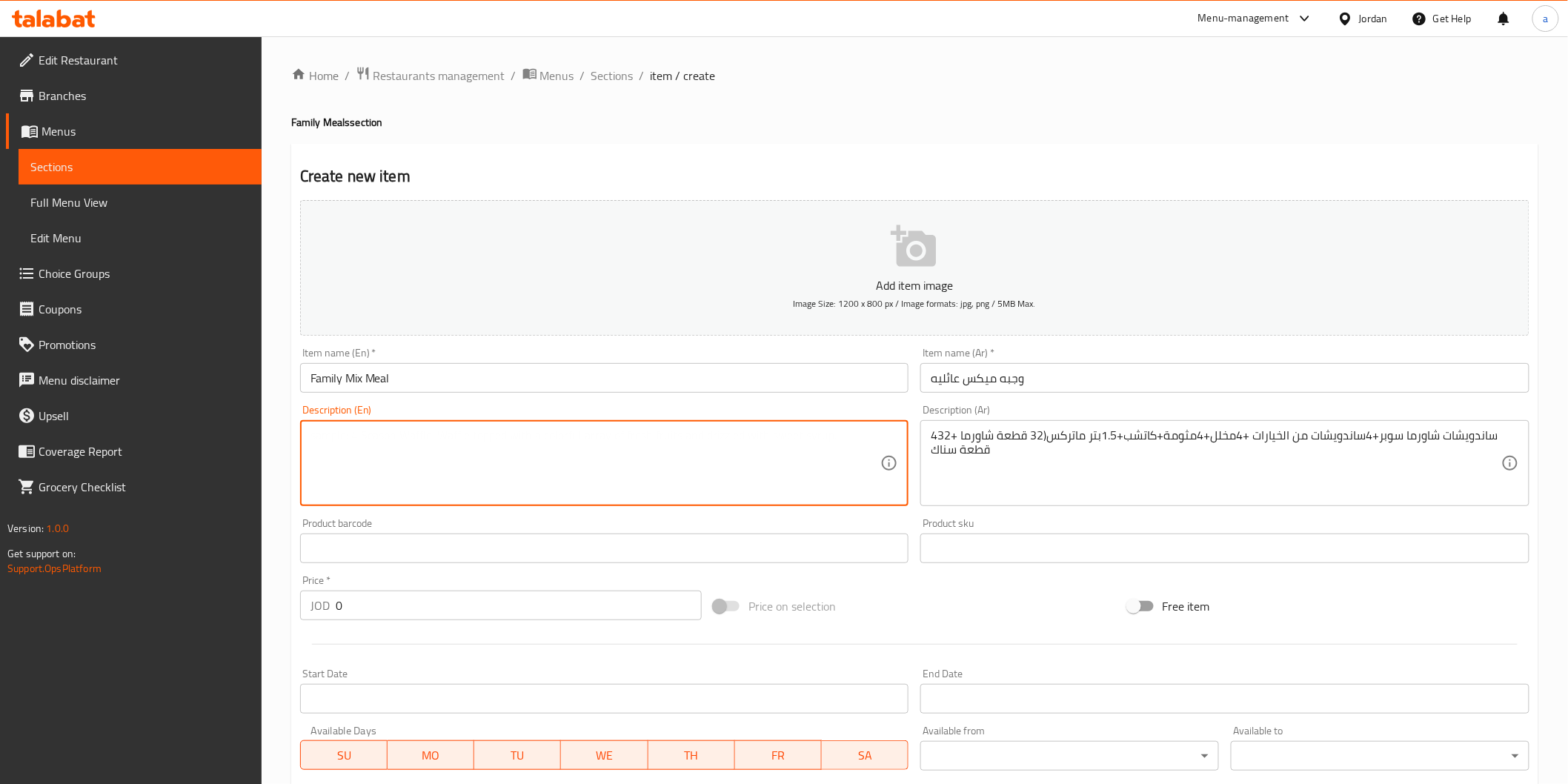
paste textarea "4 Super Shawarma Sandwiches + 4 Sandwiches of Choice + 4 Pickles + 4 Garlic Dip…"
drag, startPoint x: 673, startPoint y: 436, endPoint x: 720, endPoint y: 436, distance: 47.0
click at [720, 436] on textarea "4 Super Shawarma Sandwiches + 4 Sandwiches of Choice + 4 Pickles + 4 Garlic Dip…" at bounding box center [595, 463] width 570 height 70
click at [671, 435] on textarea "4 Super Shawarma Sandwiches + 4 Sandwiches of Choice + 4 Pickles + 4 s + Ketchu…" at bounding box center [595, 463] width 570 height 70
paste textarea "Mtawameh"
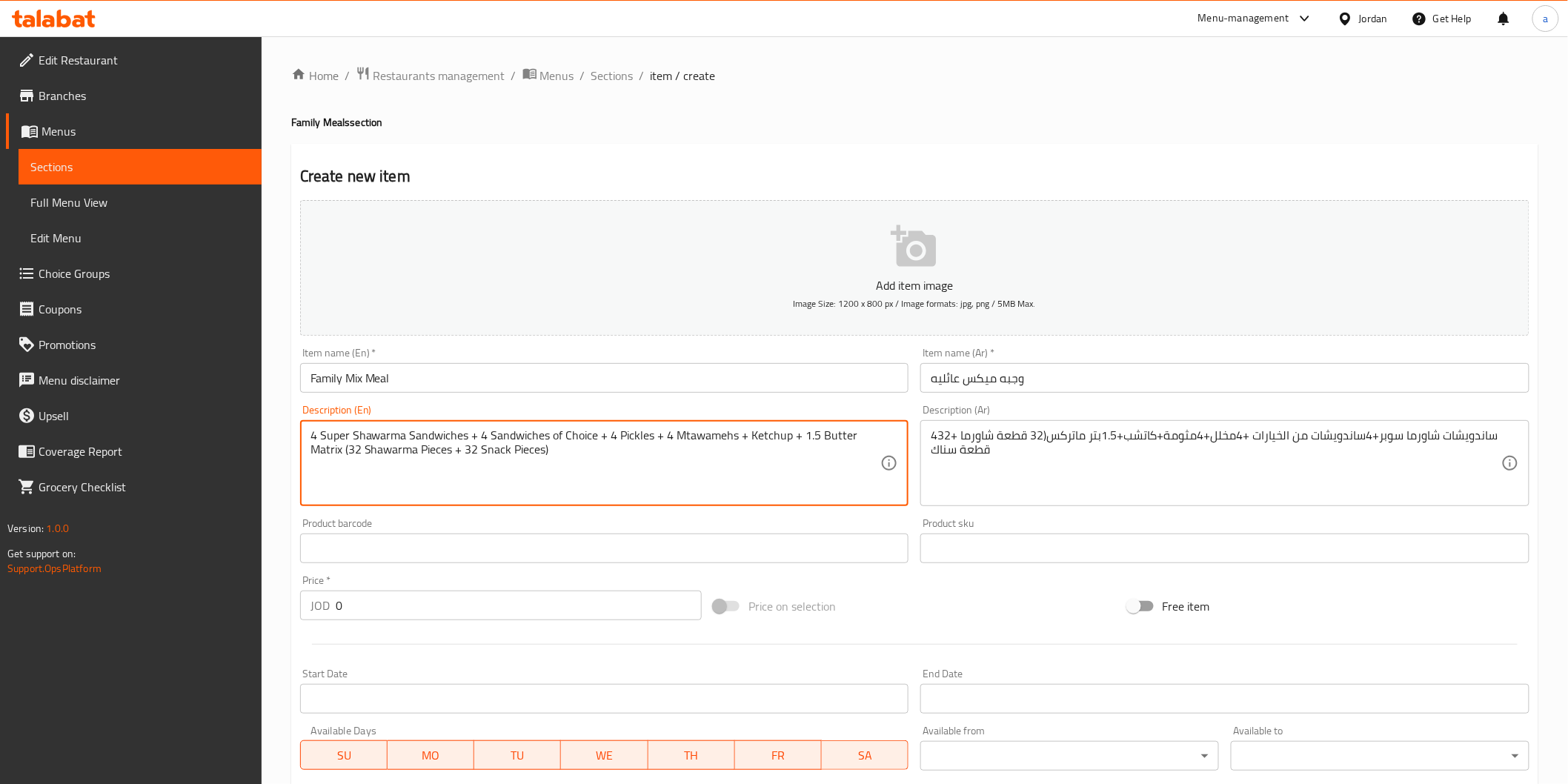
click at [731, 434] on textarea "4 Super Shawarma Sandwiches + 4 Sandwiches of Choice + 4 Pickles + 4 Mtawamehs …" at bounding box center [595, 463] width 570 height 70
click at [735, 434] on textarea "4 Super Shawarma Sandwiches + 4 Sandwiches of Choice + 4 Pickles + 4 Mtawamehs …" at bounding box center [595, 463] width 570 height 70
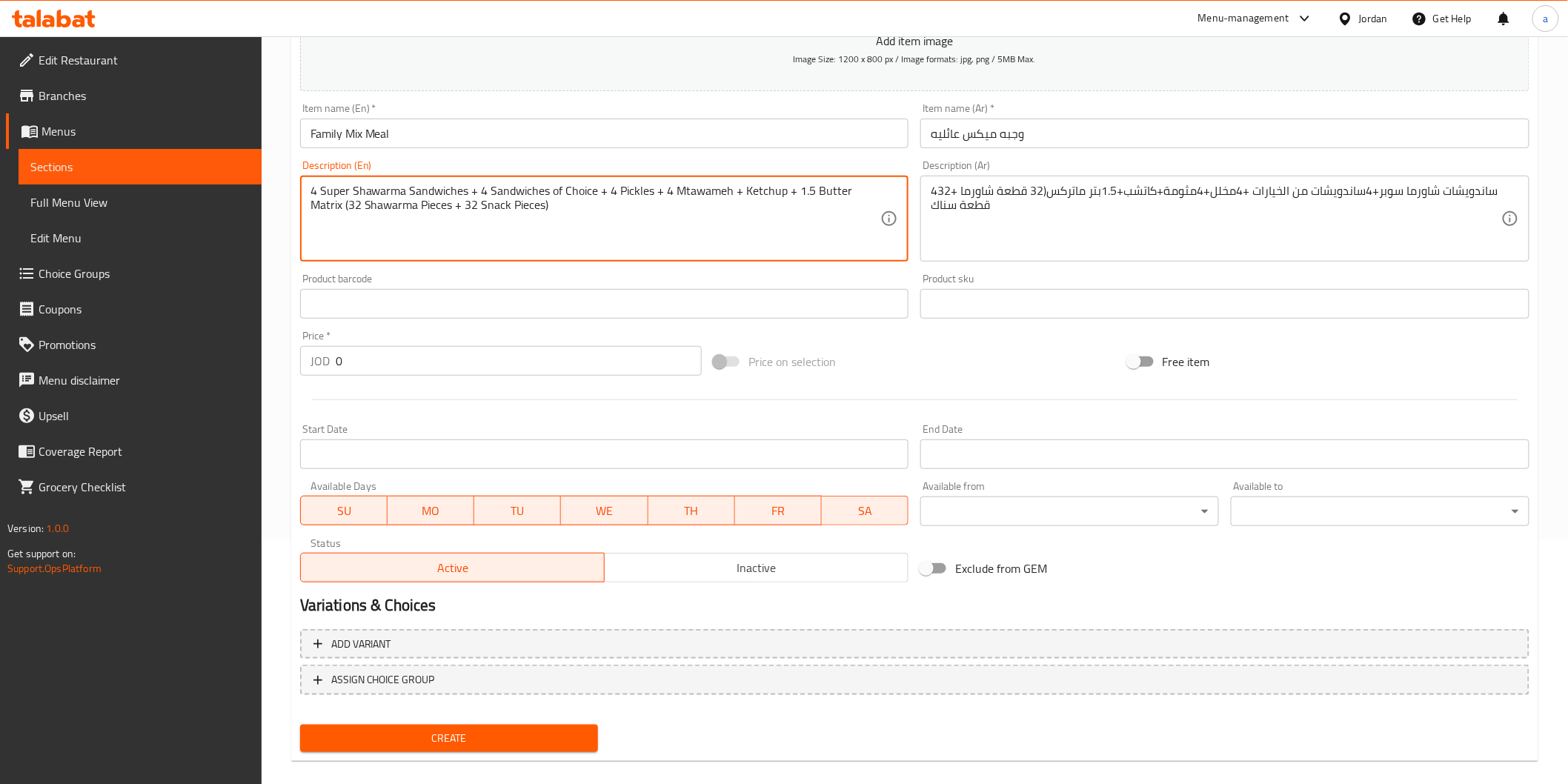
scroll to position [260, 0]
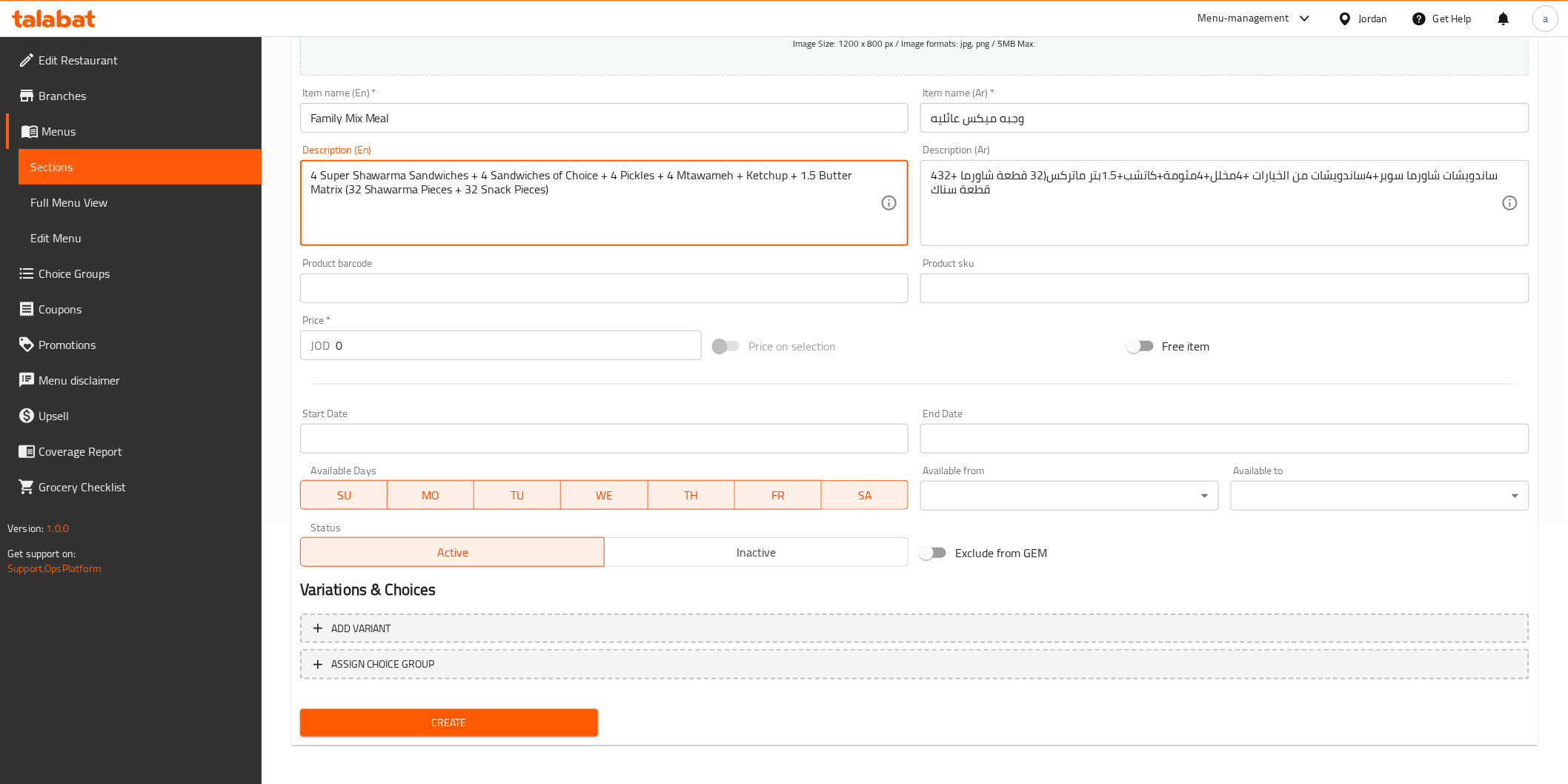
type textarea "4 Super Shawarma Sandwiches + 4 Sandwiches of Choice + 4 Pickles + 4 Mtawameh +…"
click at [561, 723] on span "Create" at bounding box center [449, 723] width 275 height 18
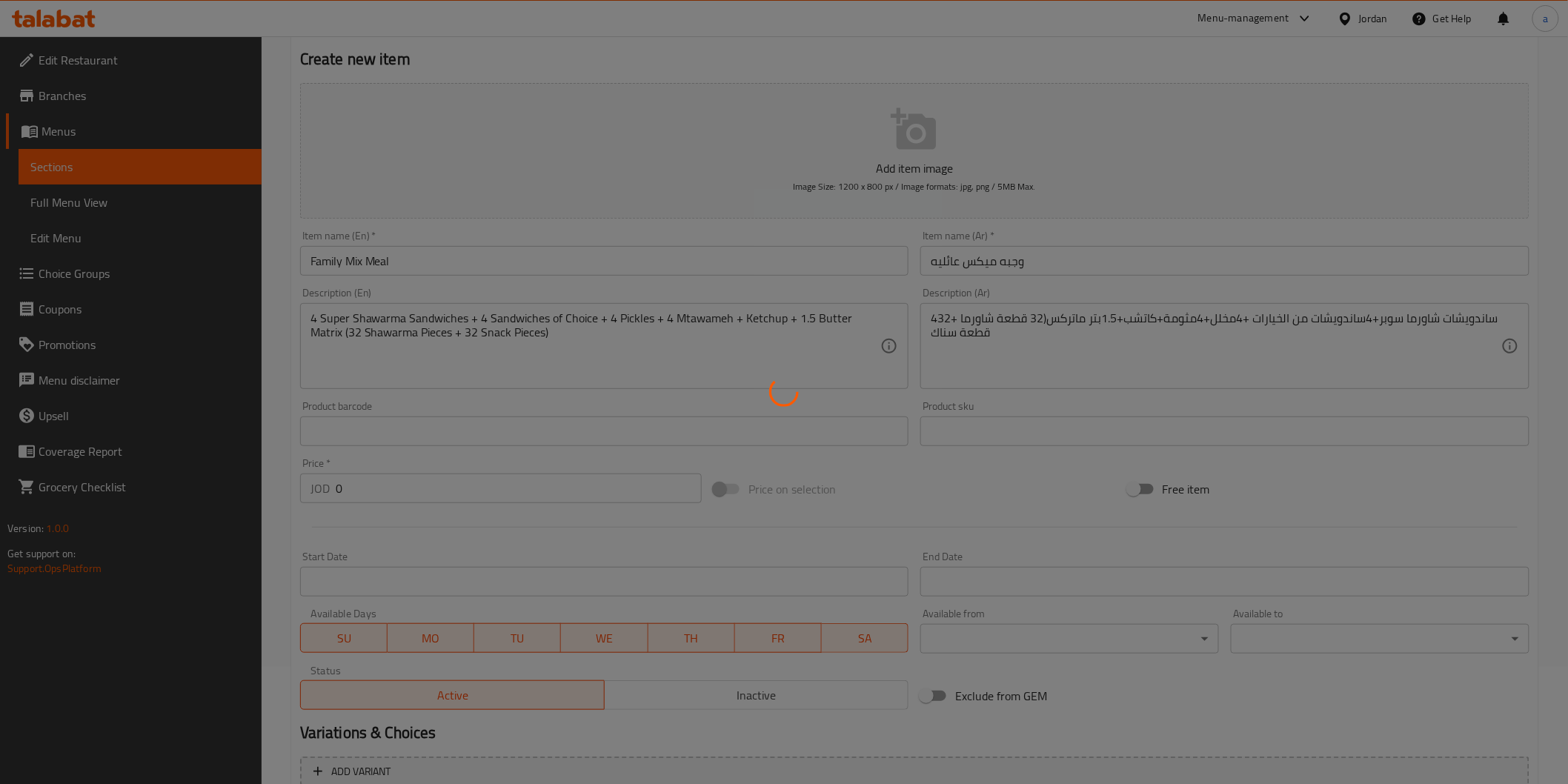
scroll to position [0, 0]
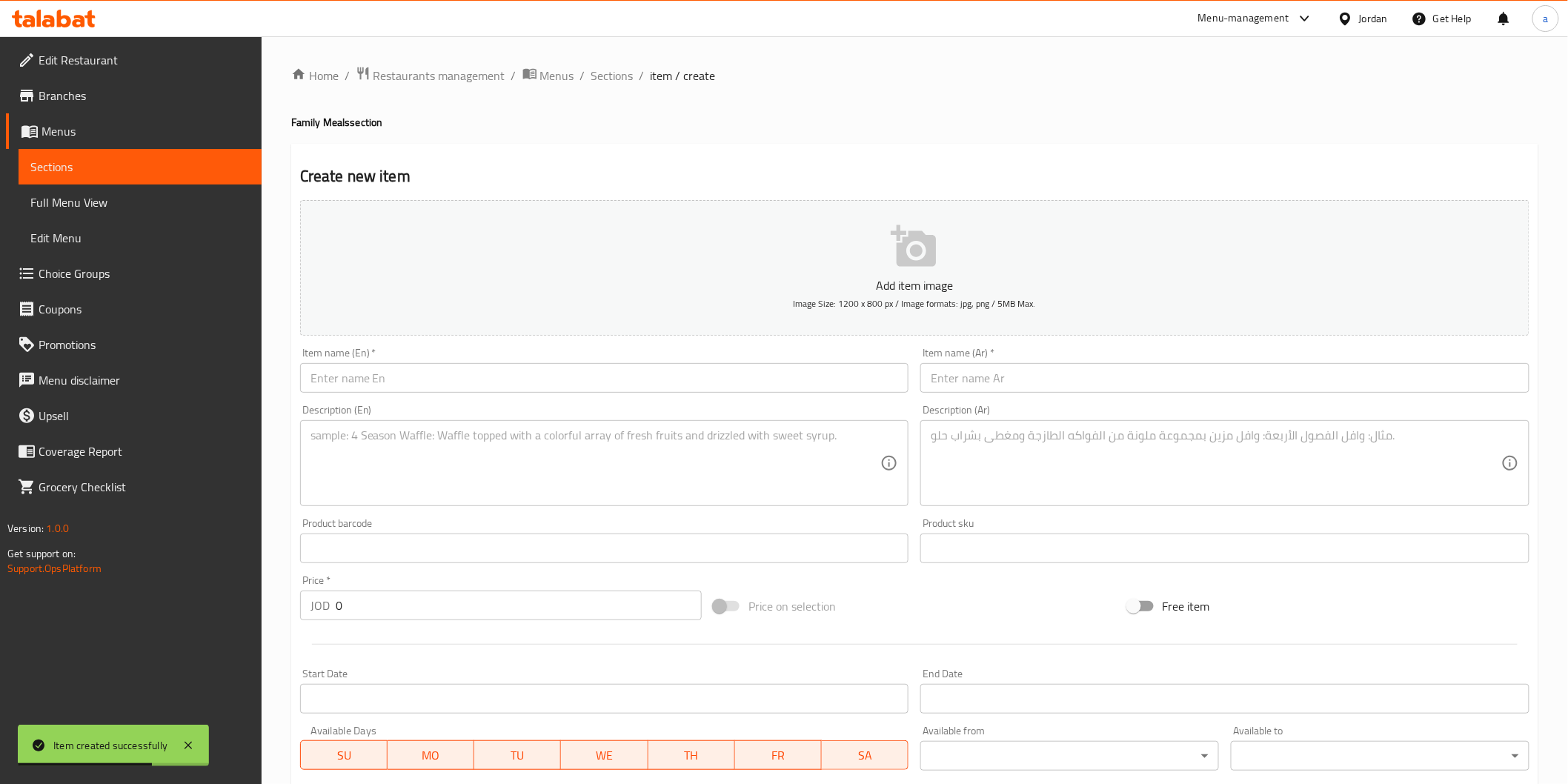
click at [97, 276] on span "Choice Groups" at bounding box center [144, 274] width 211 height 18
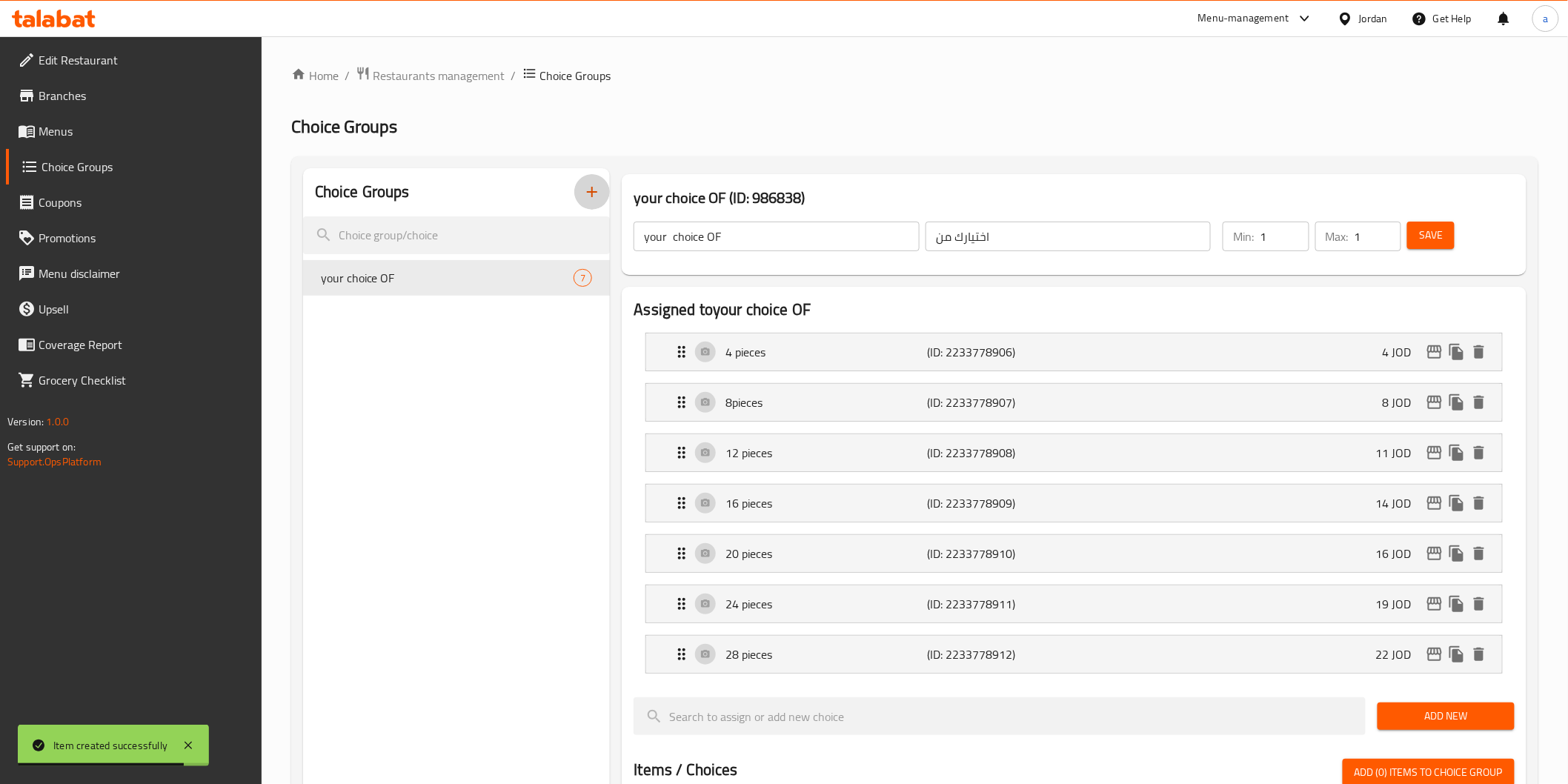
click at [588, 195] on icon "button" at bounding box center [592, 192] width 18 height 18
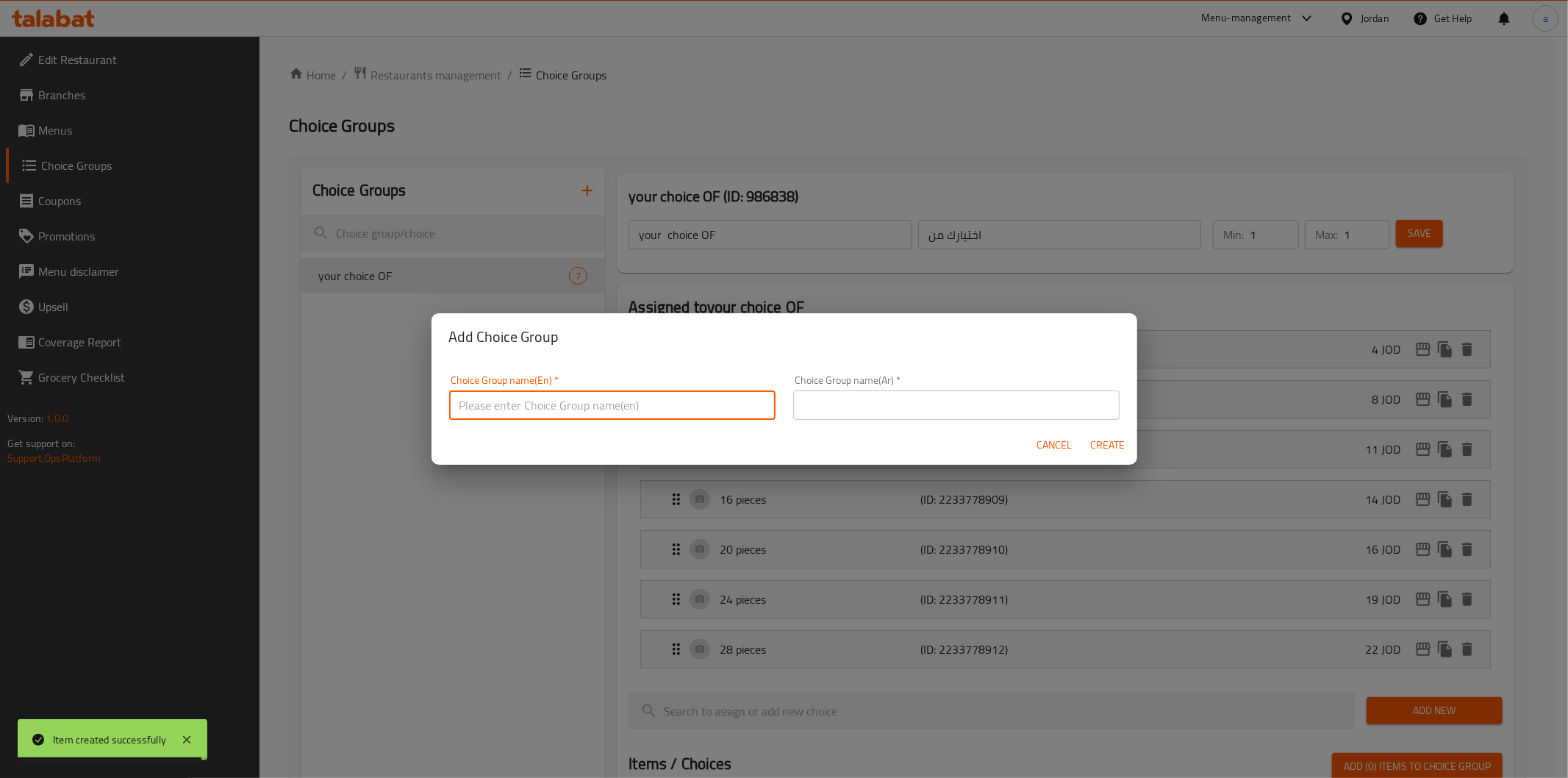
click at [582, 404] on input "text" at bounding box center [613, 405] width 327 height 30
type input "your choice OF"
click at [798, 410] on input "text" at bounding box center [956, 405] width 327 height 30
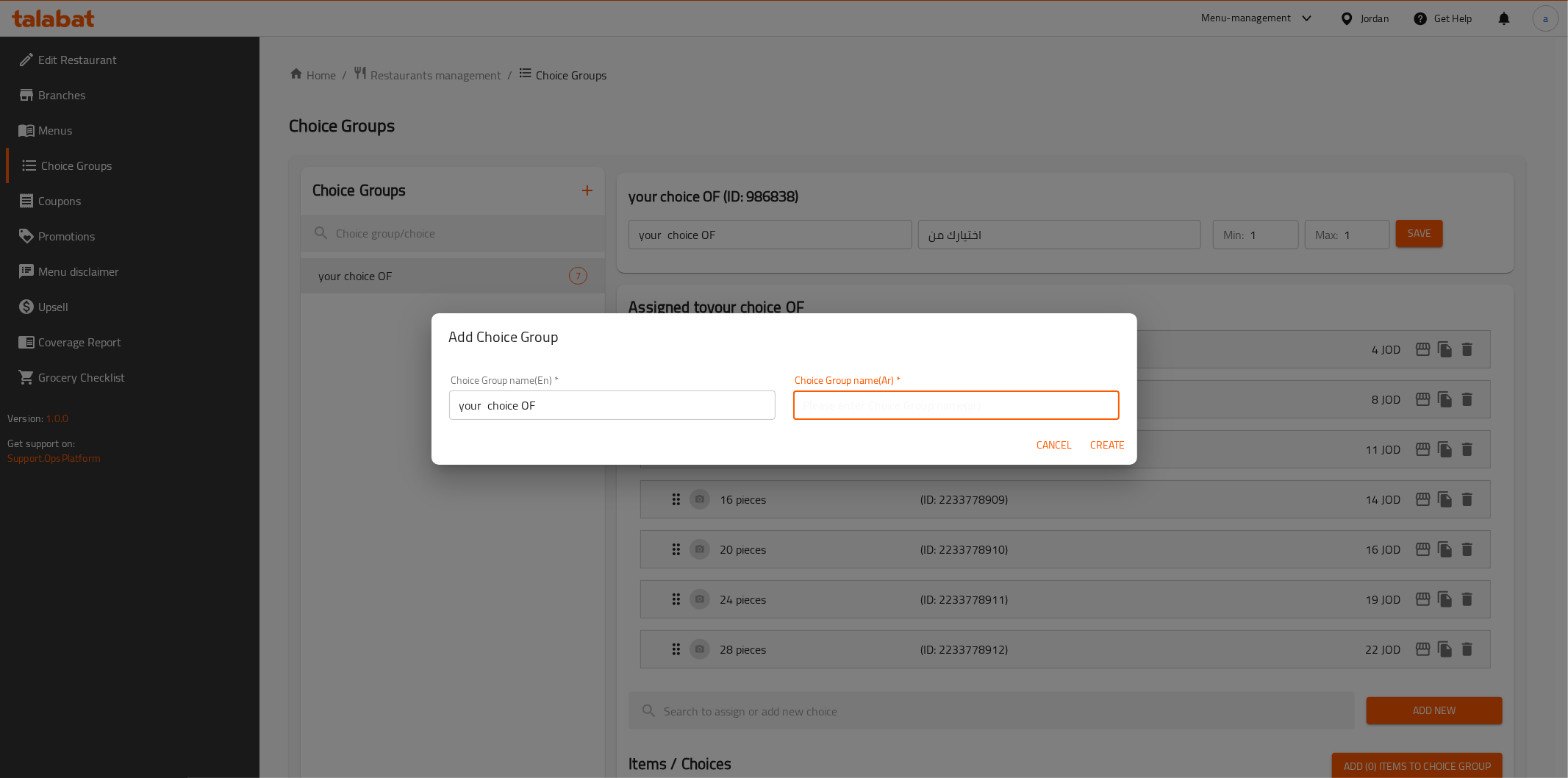
type input "اختيارك من"
click at [530, 409] on input "your choice OF" at bounding box center [613, 405] width 327 height 30
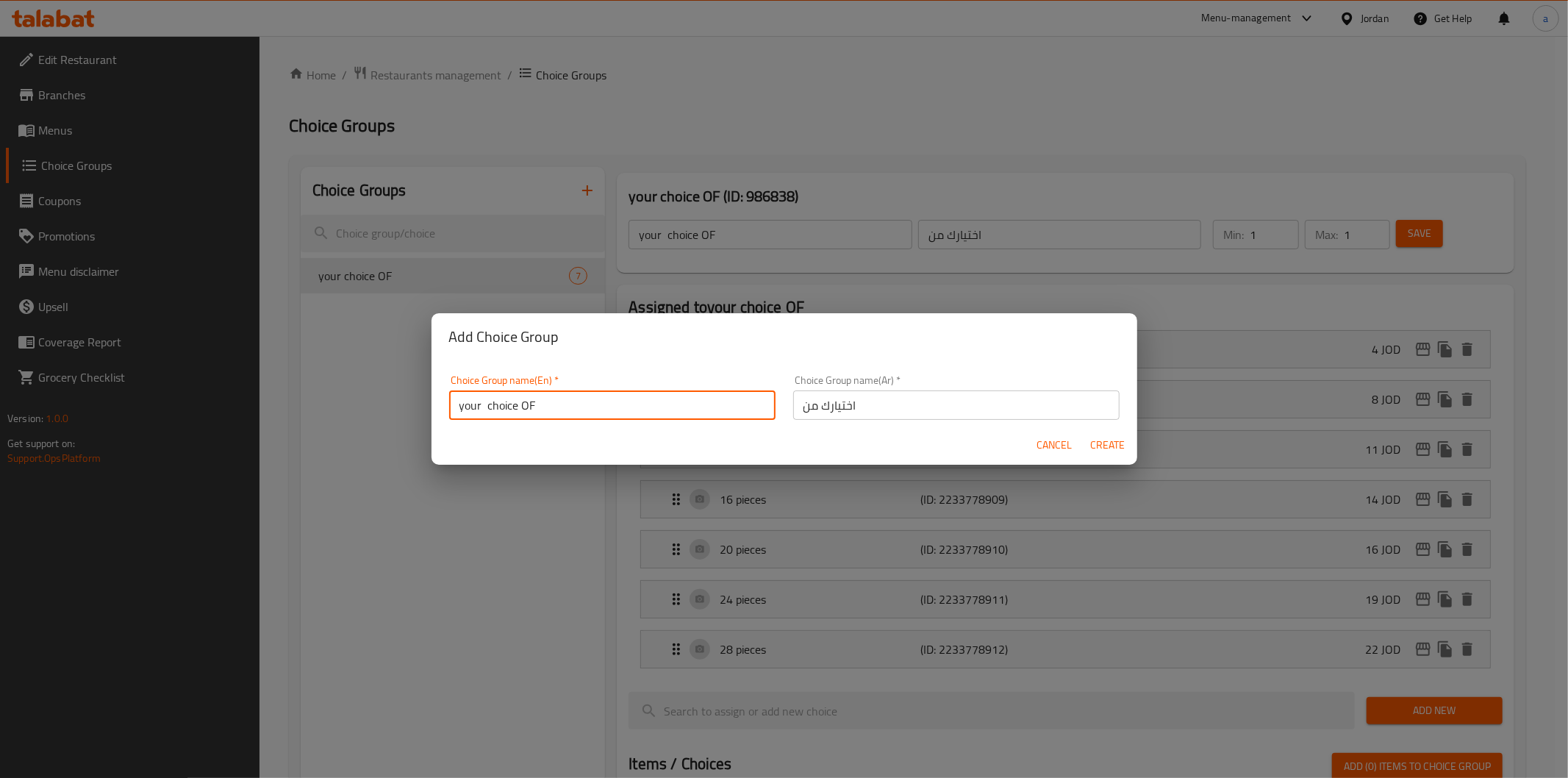
click at [603, 408] on input "your choice OF" at bounding box center [613, 405] width 327 height 30
type input "your choice OF"
click at [864, 407] on input "اختيارك من" at bounding box center [956, 405] width 327 height 30
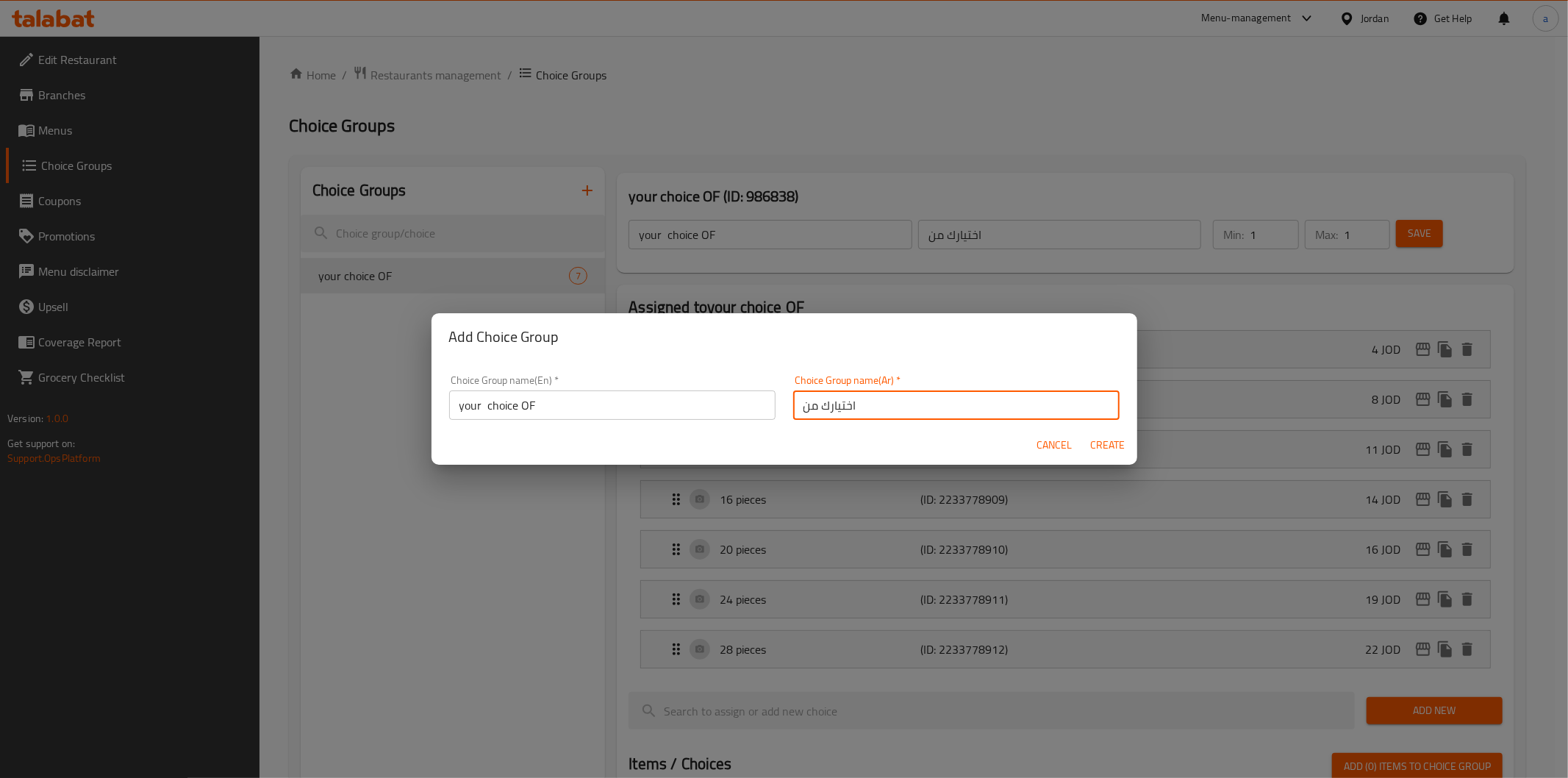
type input "اختيارك من"
click at [1094, 441] on span "Create" at bounding box center [1108, 445] width 35 height 18
type input "your choice OF"
type input "اختيارك من"
type input "0"
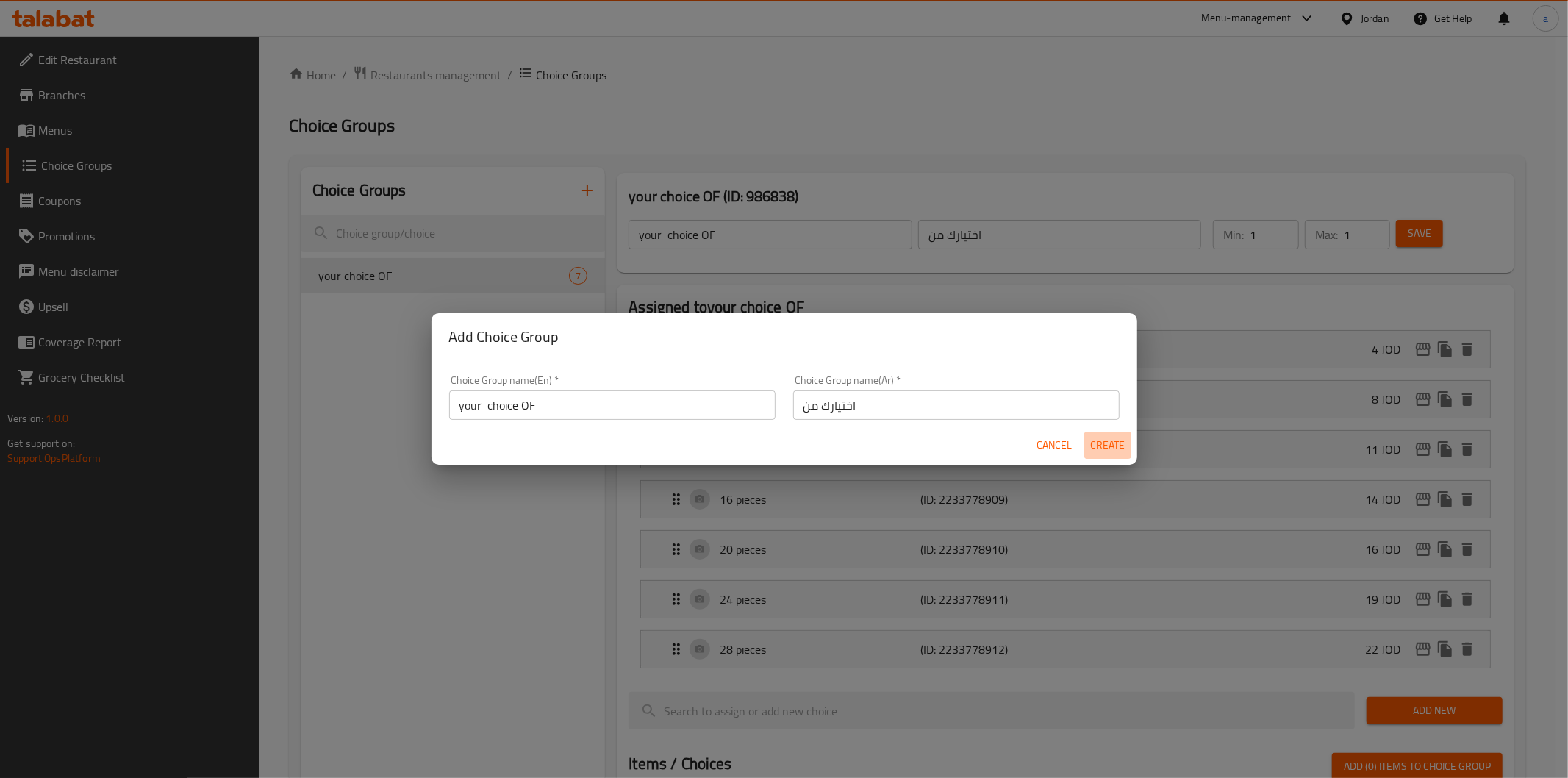
type input "0"
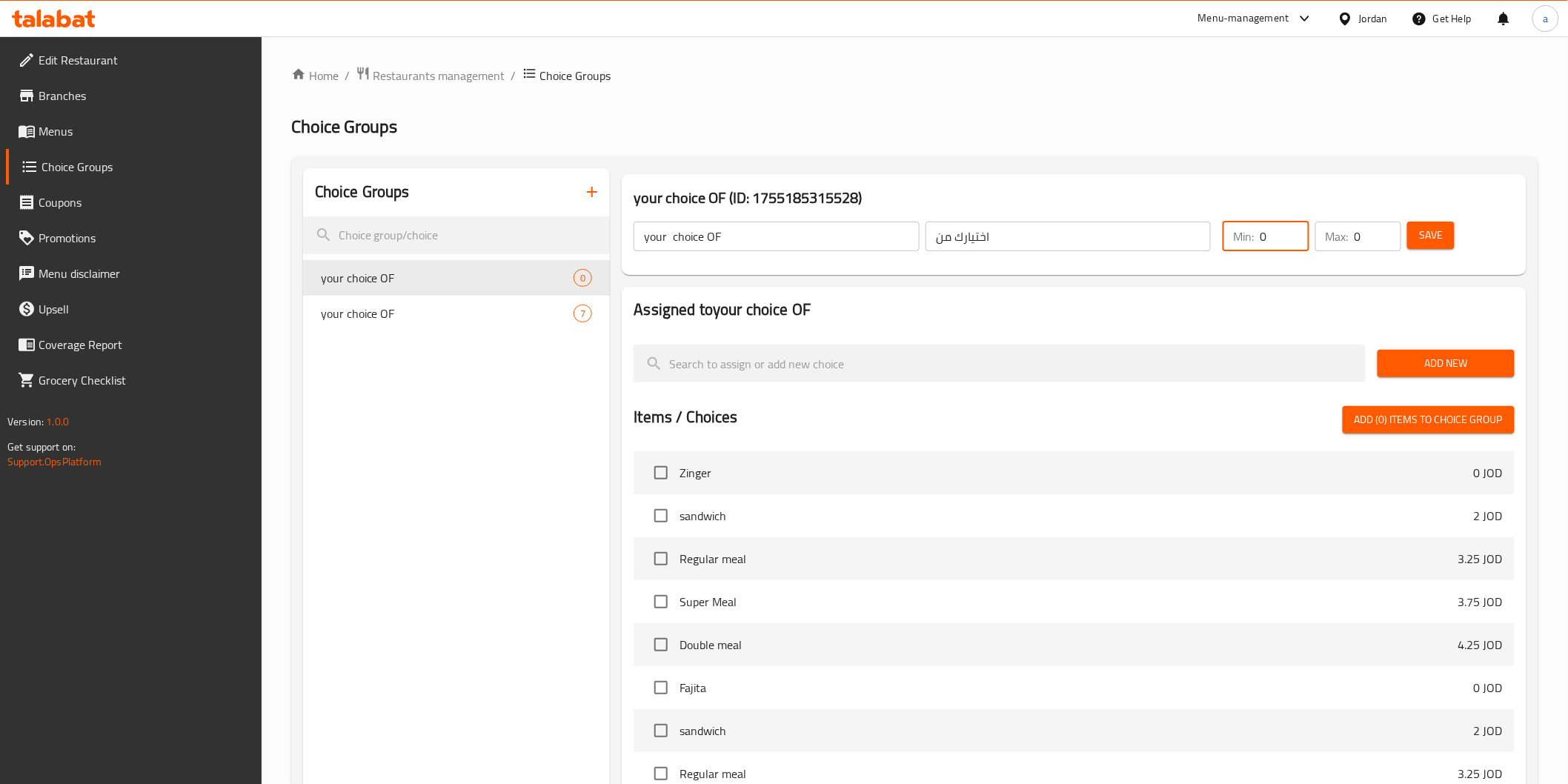
drag, startPoint x: 1269, startPoint y: 242, endPoint x: 1252, endPoint y: 246, distance: 17.5
click at [1252, 246] on div "Min: 0 ​" at bounding box center [1266, 236] width 86 height 30
type input "4"
click at [1354, 235] on div "Max: 0 ​" at bounding box center [1358, 236] width 86 height 30
click at [1355, 235] on div "Max: 0 ​" at bounding box center [1358, 236] width 86 height 30
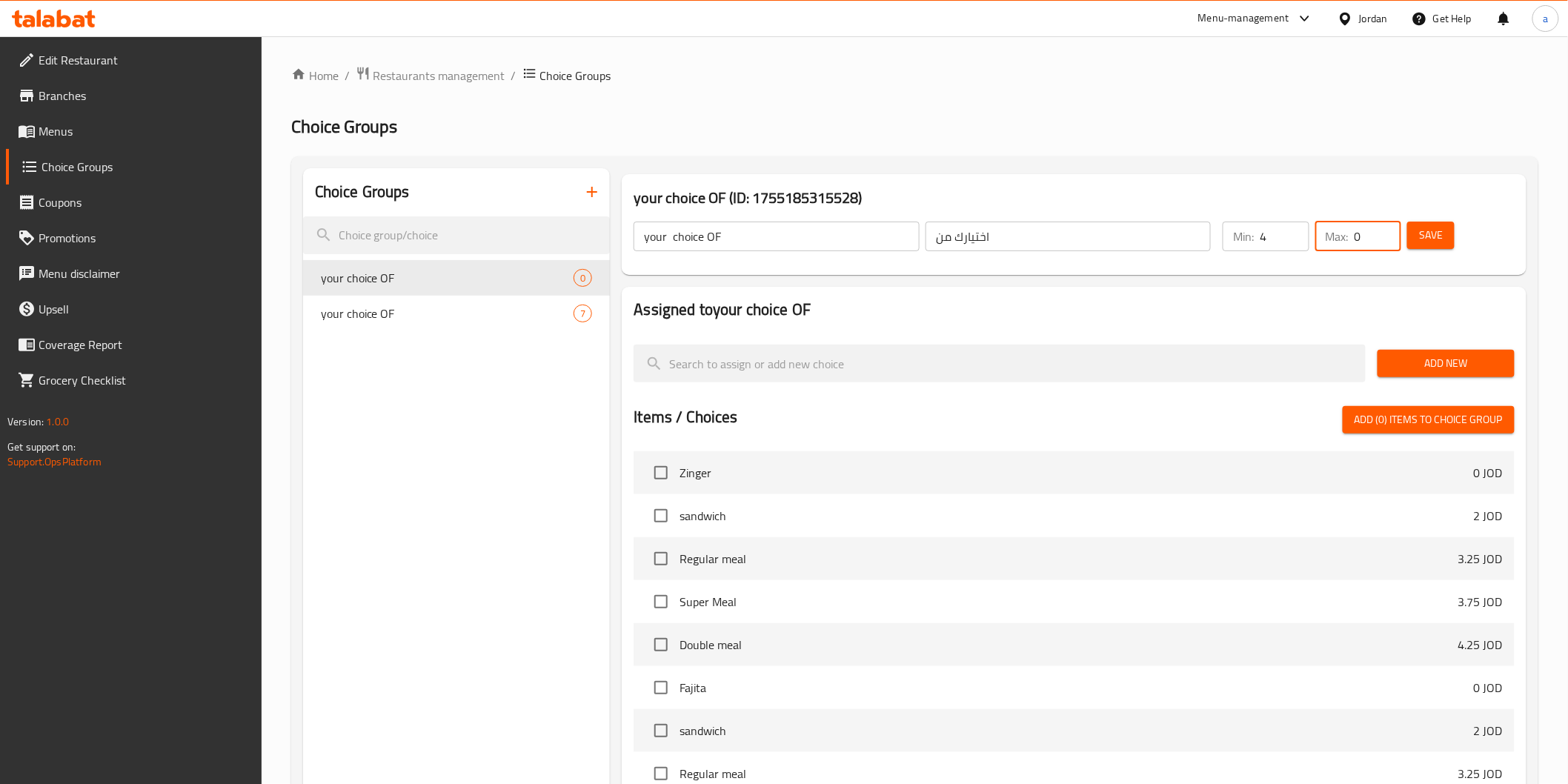
click at [1355, 235] on input "0" at bounding box center [1378, 236] width 46 height 30
type input "4"
click at [1440, 226] on span "Save" at bounding box center [1432, 236] width 24 height 18
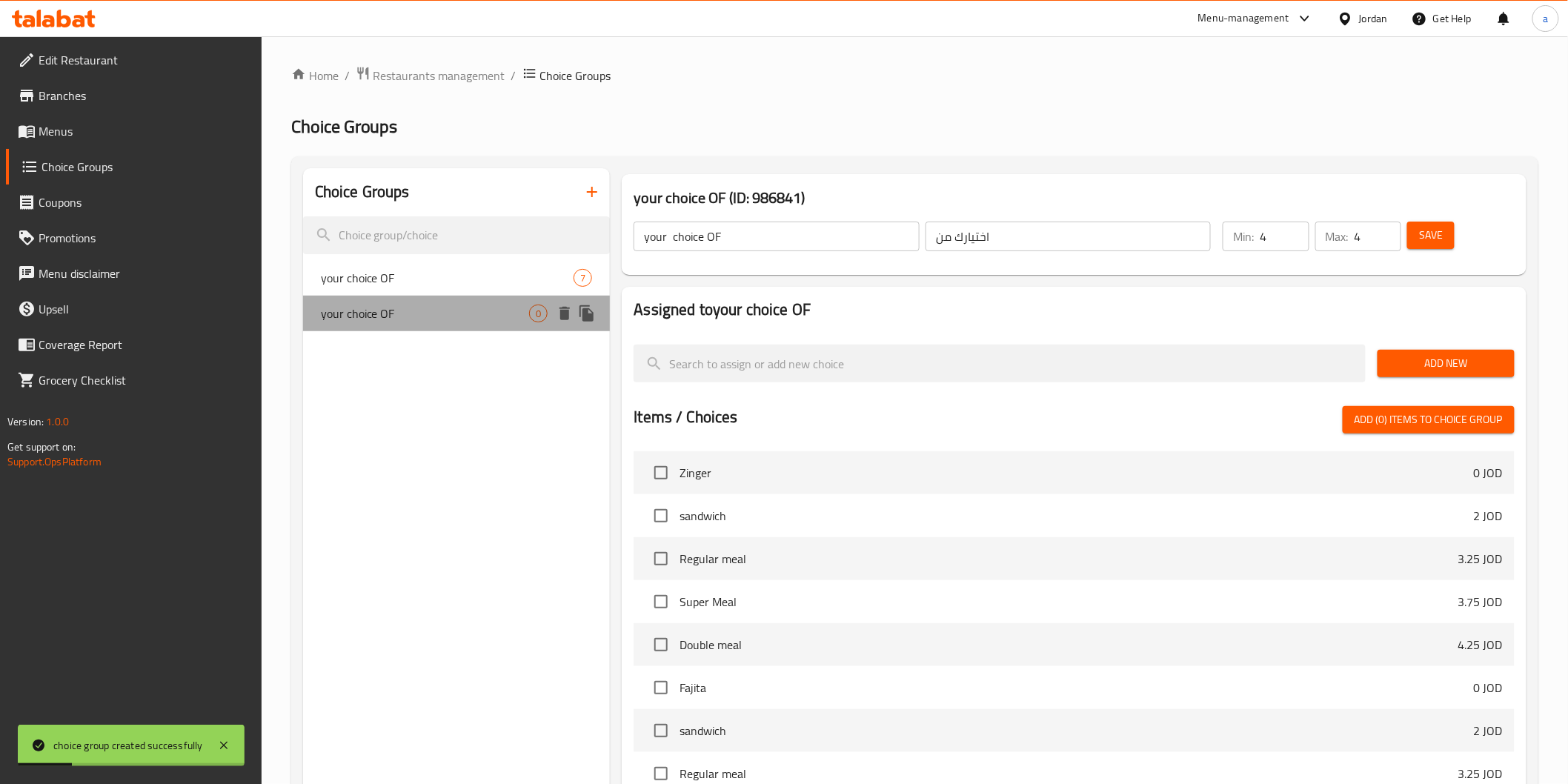
click at [428, 313] on span "your choice OF" at bounding box center [426, 314] width 209 height 18
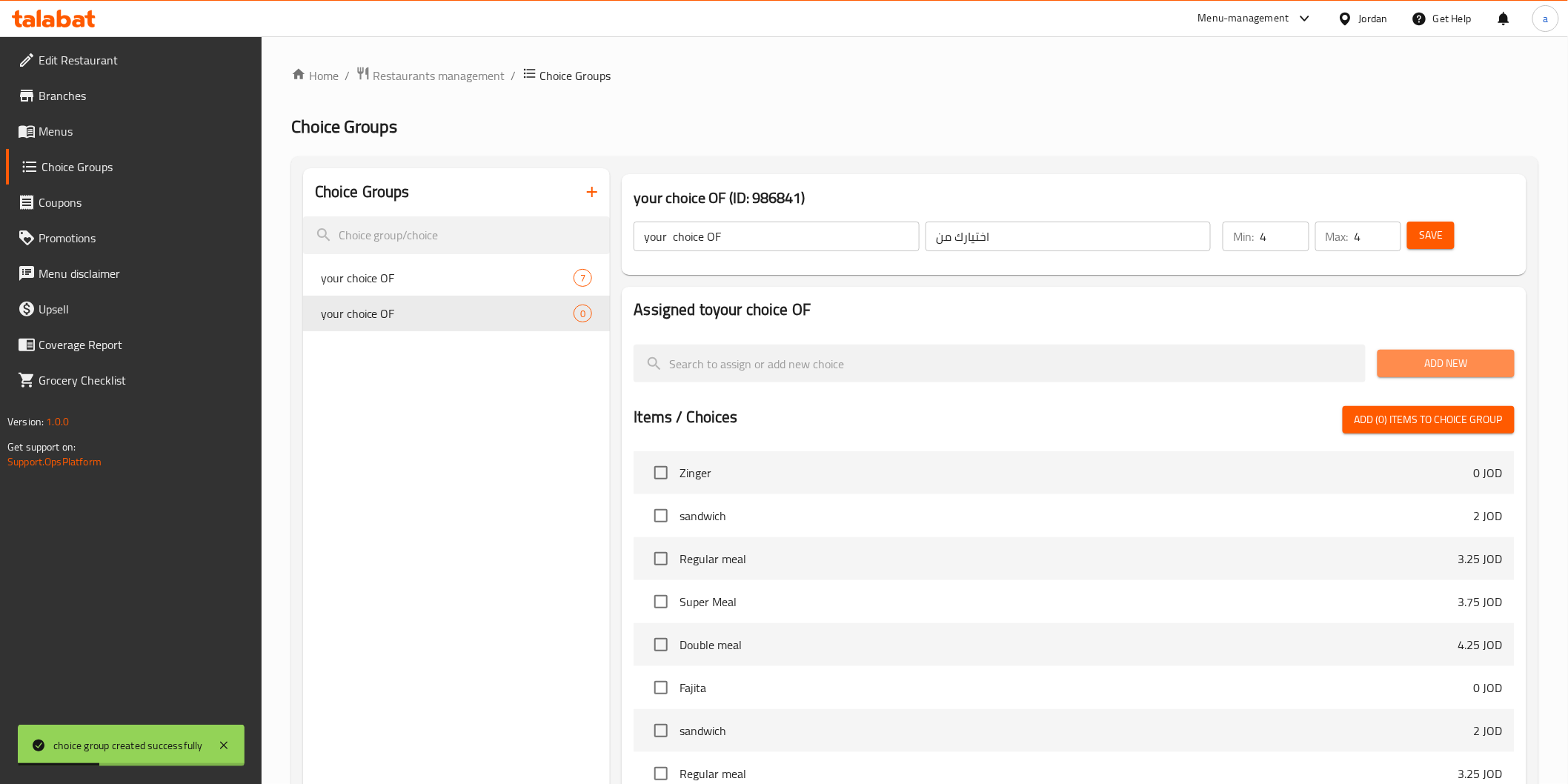
click at [1410, 369] on span "Add New" at bounding box center [1446, 364] width 114 height 18
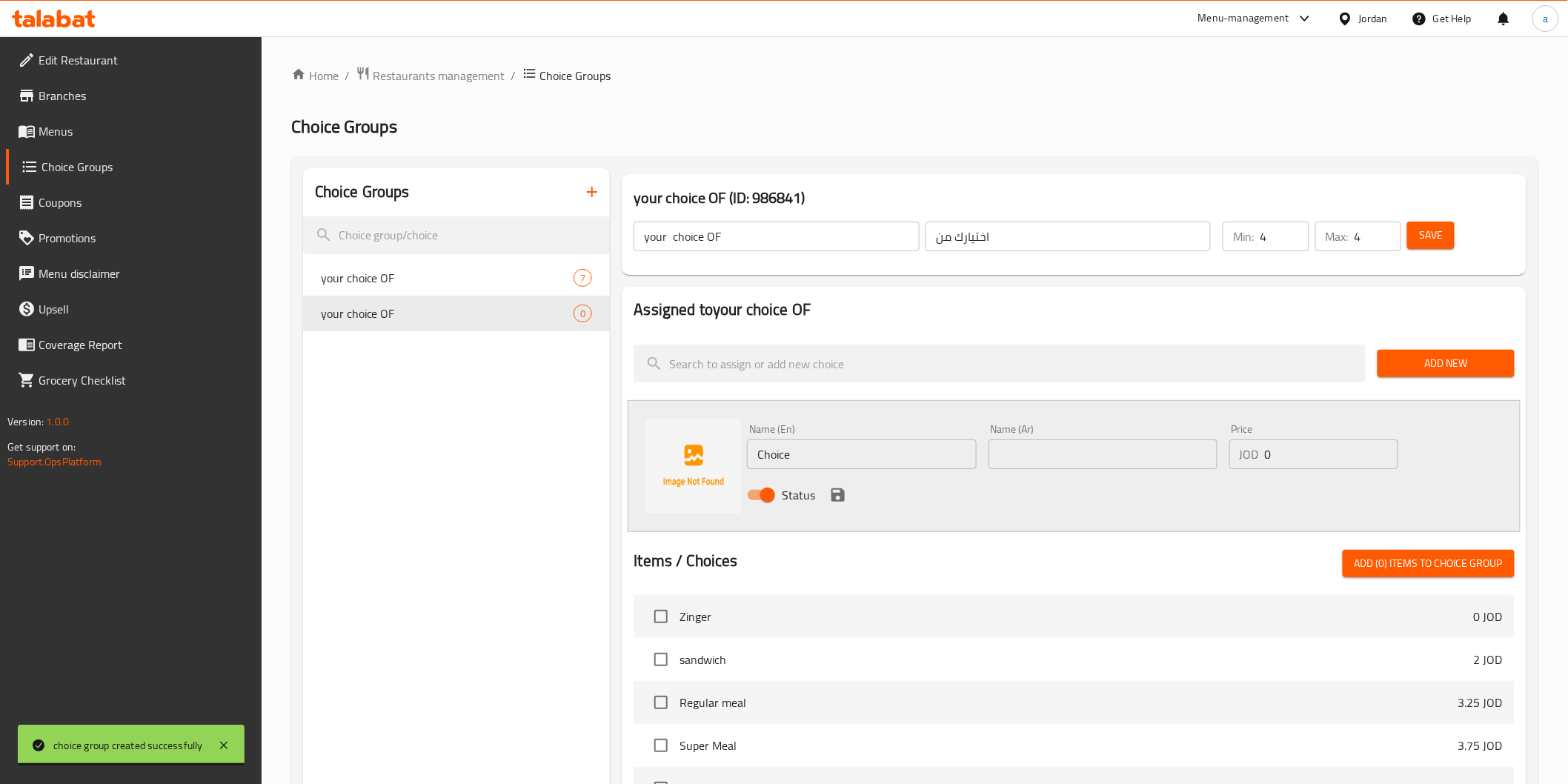
click at [1081, 458] on input "text" at bounding box center [1103, 454] width 229 height 30
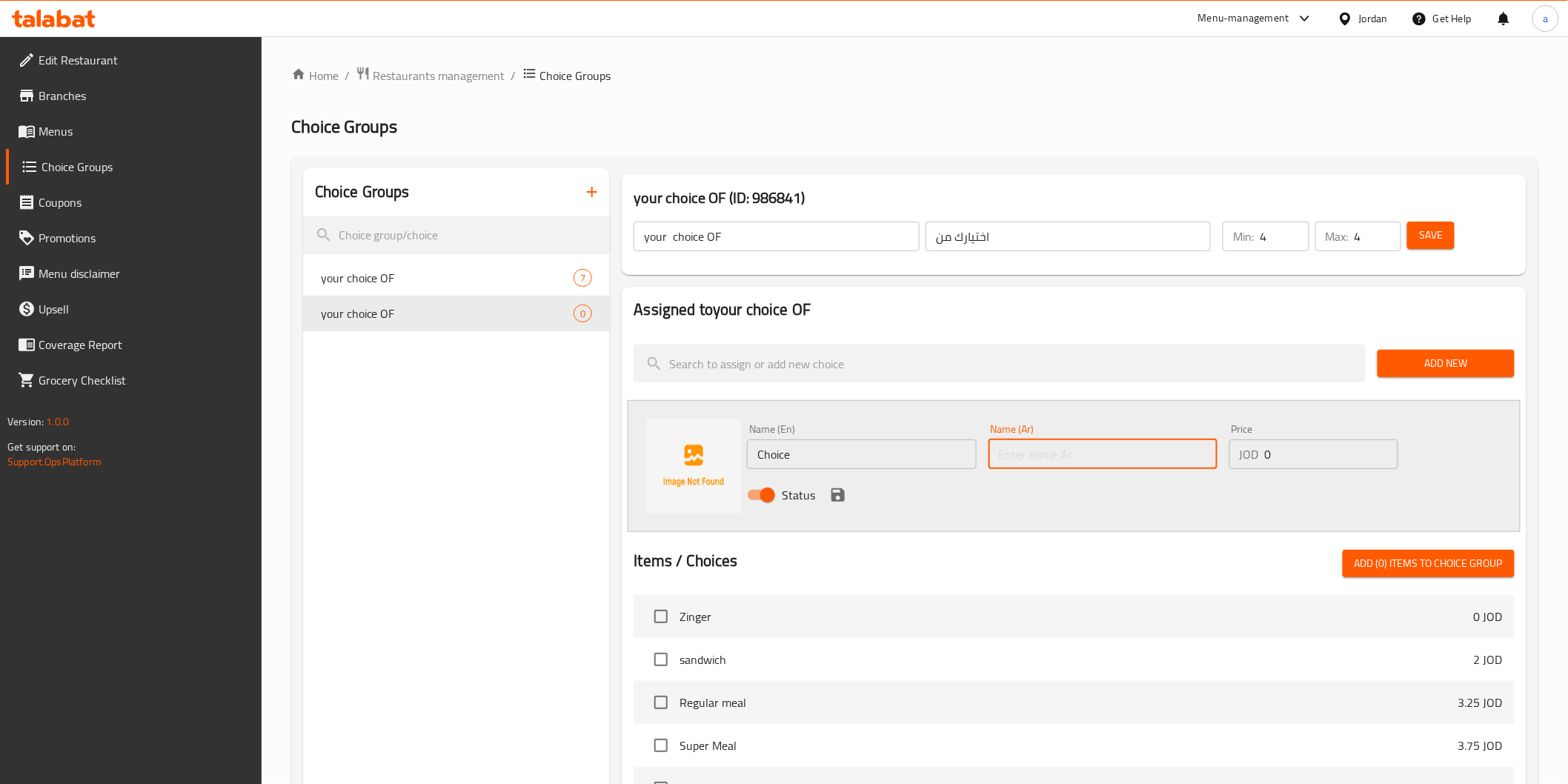
click at [1023, 466] on input "text" at bounding box center [1103, 454] width 229 height 30
paste input "زنجر"
type input "زنجر"
click at [931, 447] on input "Choice" at bounding box center [861, 454] width 229 height 30
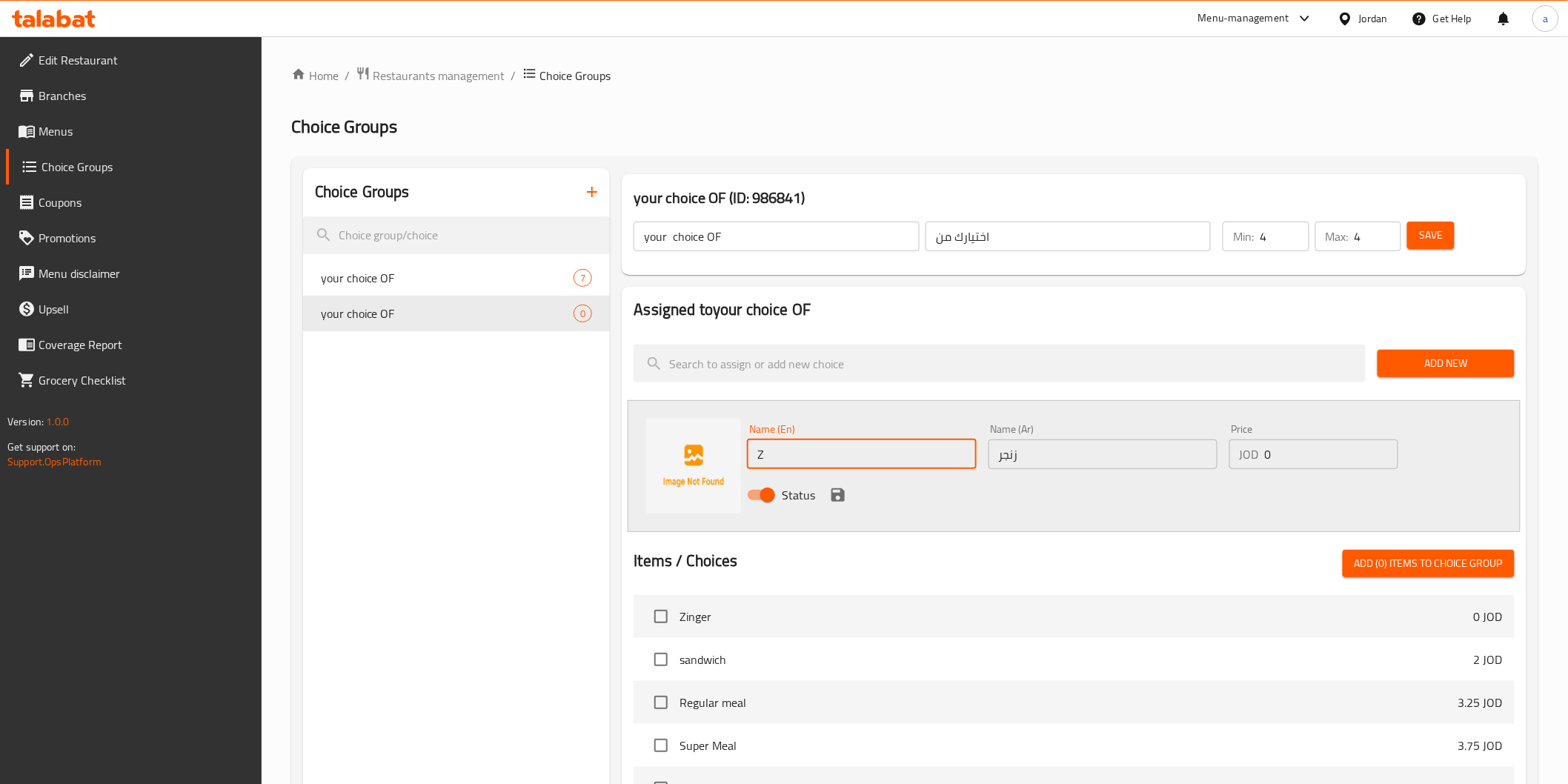
type input "Zinger"
click at [1268, 455] on input "0" at bounding box center [1332, 454] width 134 height 30
type input "16"
click at [839, 506] on div "Status" at bounding box center [1102, 495] width 723 height 40
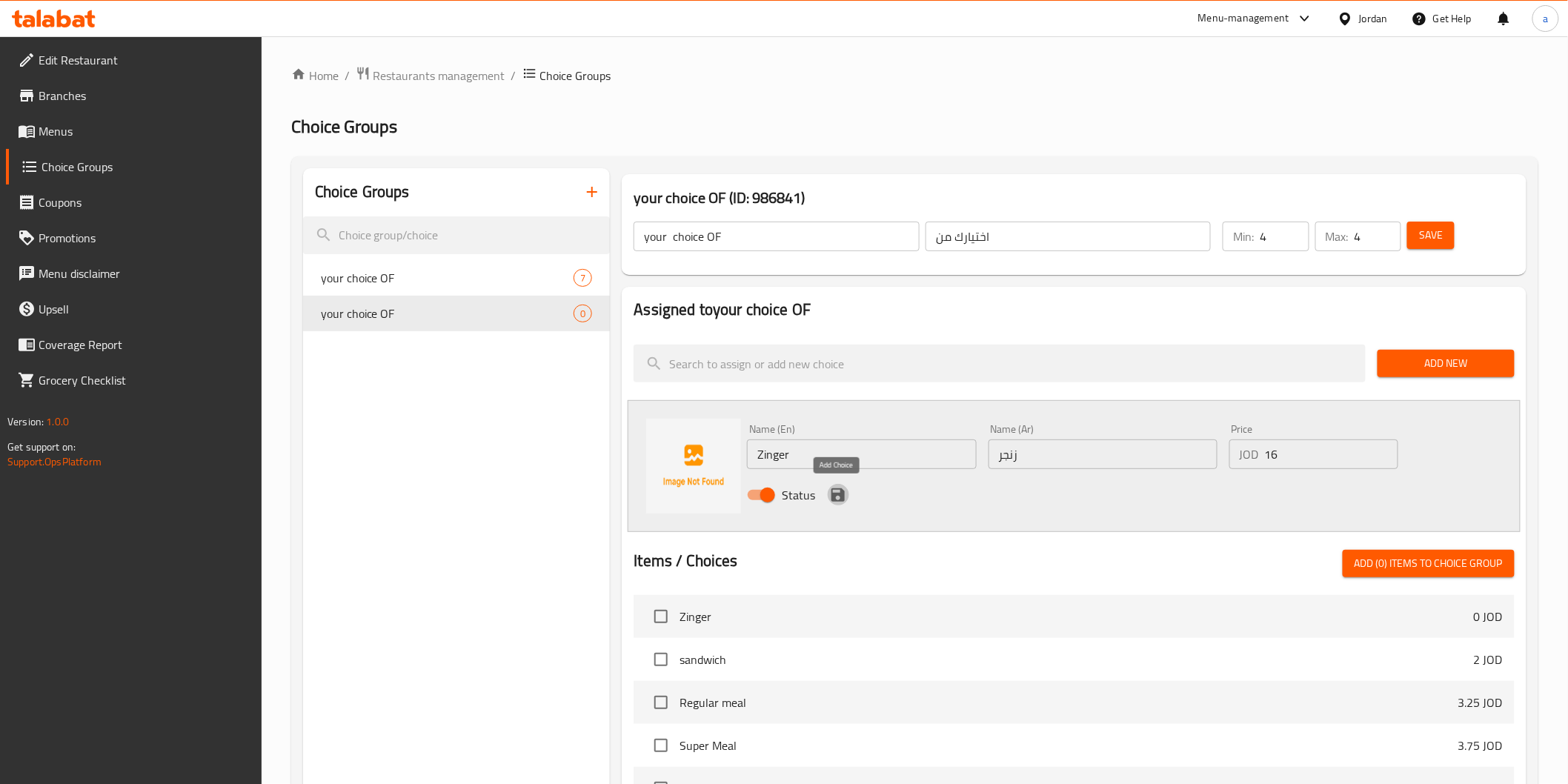
click at [840, 502] on icon "save" at bounding box center [839, 496] width 18 height 18
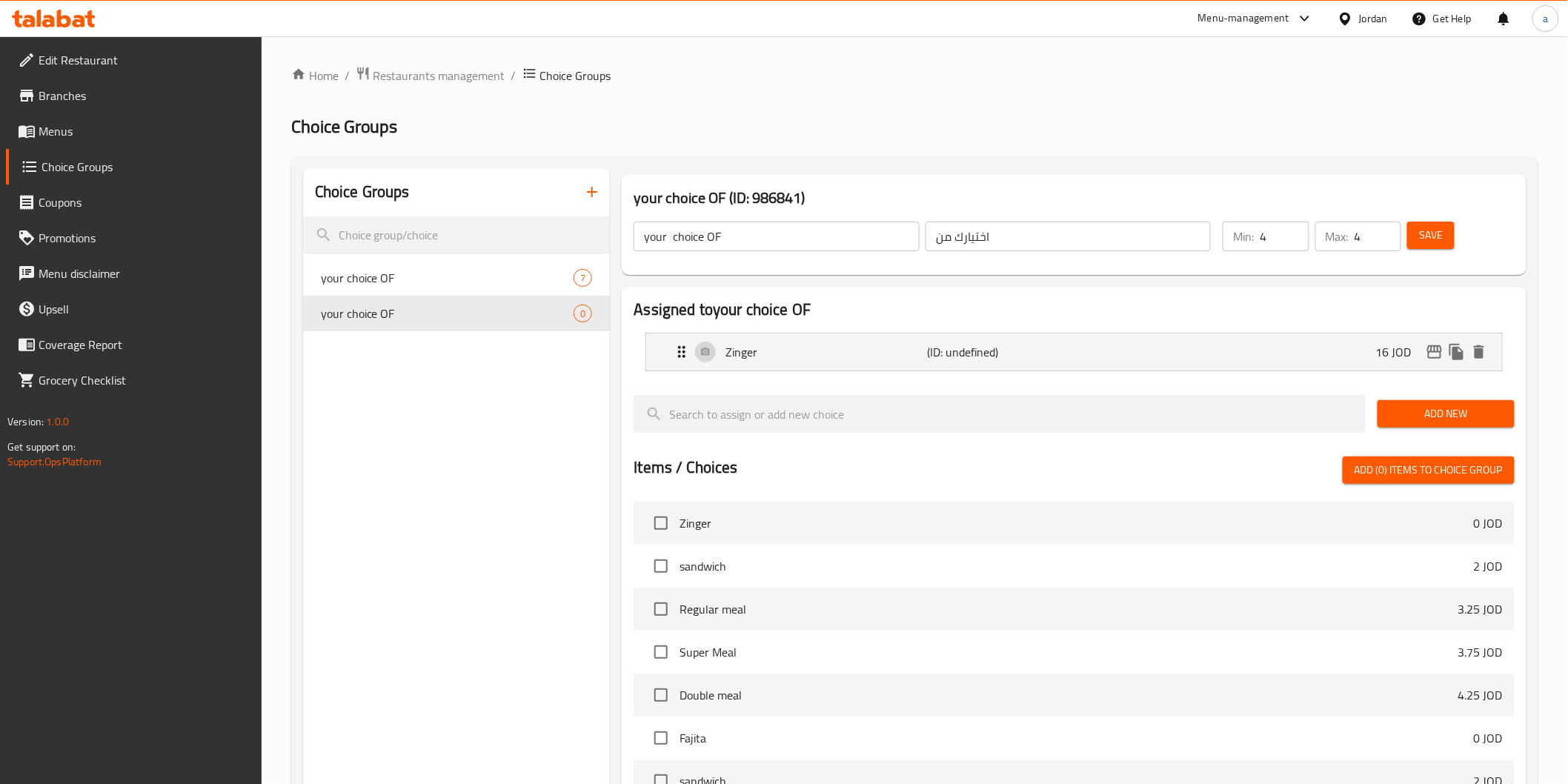
click at [1442, 418] on span "Add New" at bounding box center [1446, 414] width 114 height 18
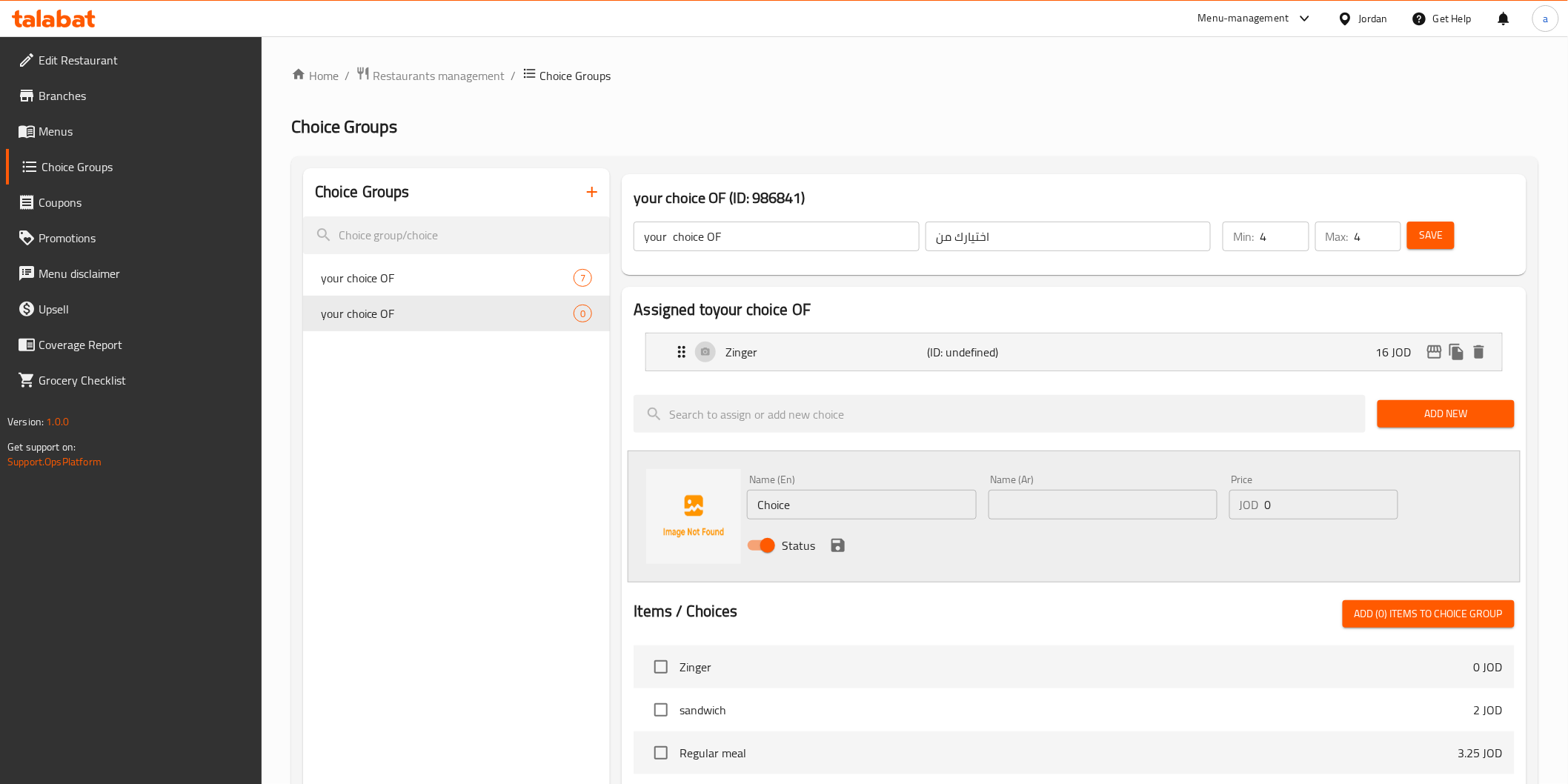
click at [1103, 511] on input "text" at bounding box center [1103, 505] width 229 height 30
click at [1109, 504] on input "text" at bounding box center [1103, 505] width 229 height 30
paste input "مكسيكي"
type input "مكسيكي"
click at [855, 515] on input "Choice" at bounding box center [861, 505] width 229 height 30
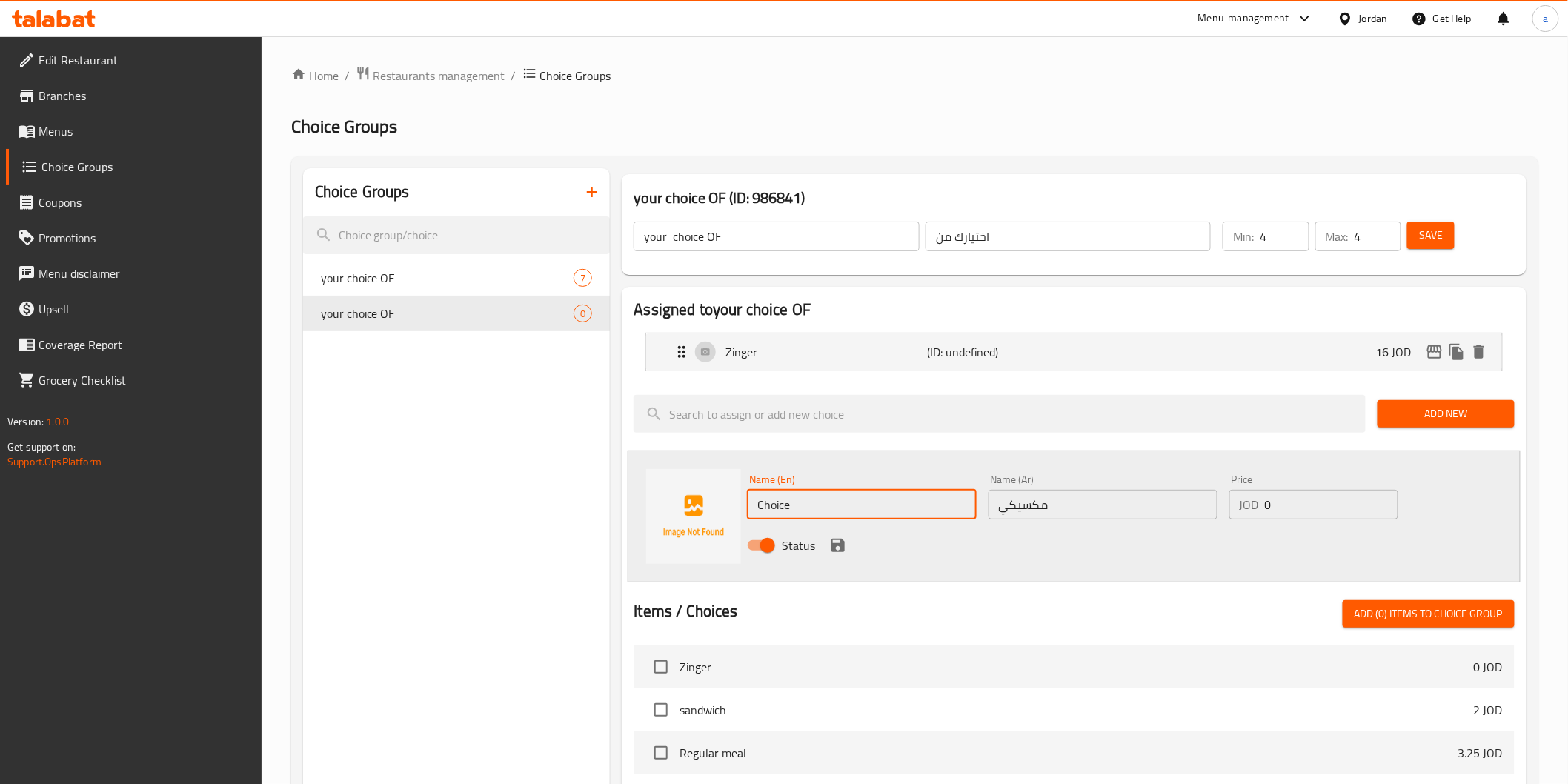
click at [855, 515] on input "Choice" at bounding box center [861, 505] width 229 height 30
type input "ة"
click at [780, 506] on input "Mixian" at bounding box center [861, 505] width 229 height 30
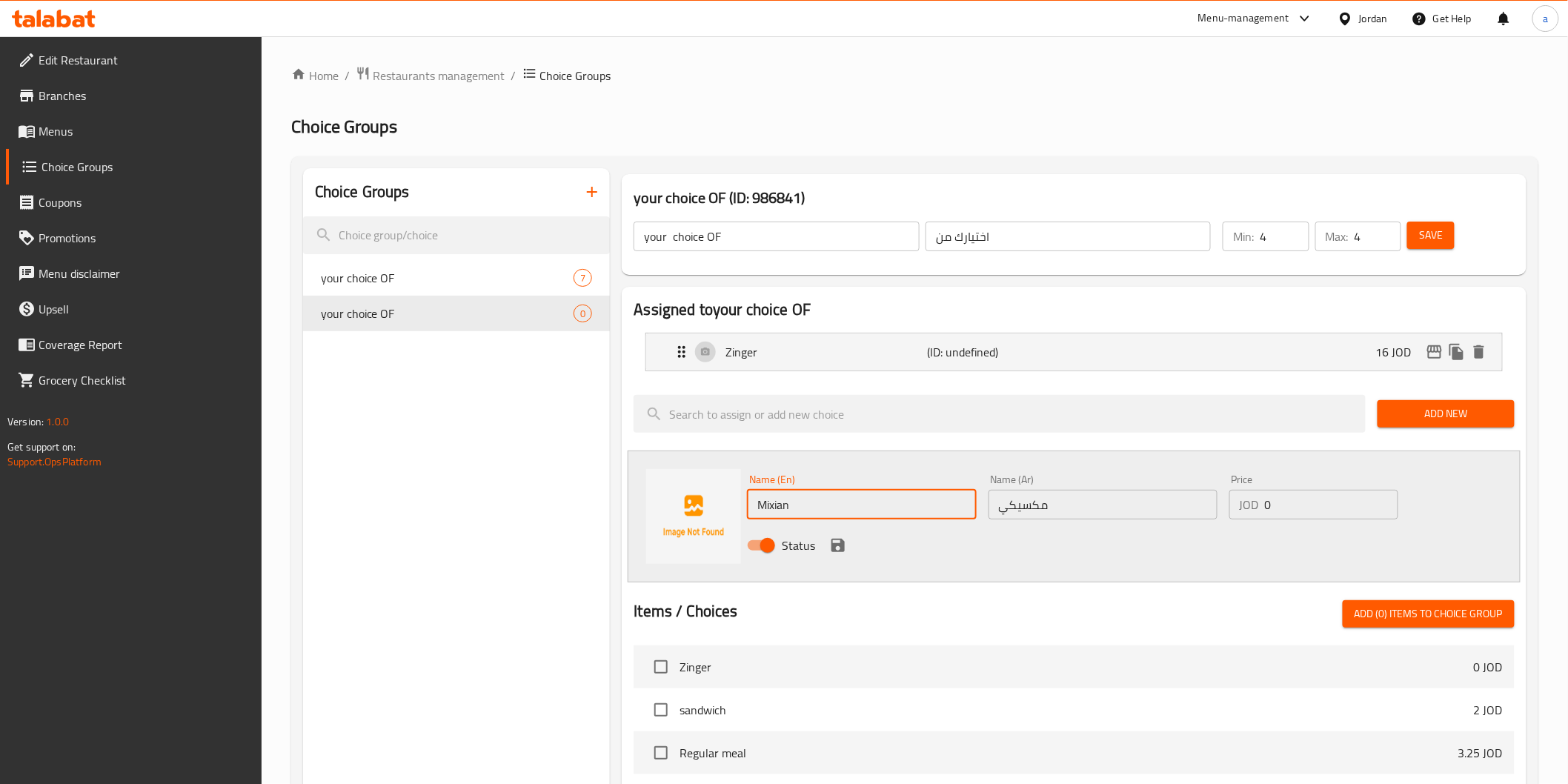
click at [780, 506] on input "Mixian" at bounding box center [861, 505] width 229 height 30
paste input "exic"
type input "Mexican"
click at [1268, 507] on input "0" at bounding box center [1332, 505] width 134 height 30
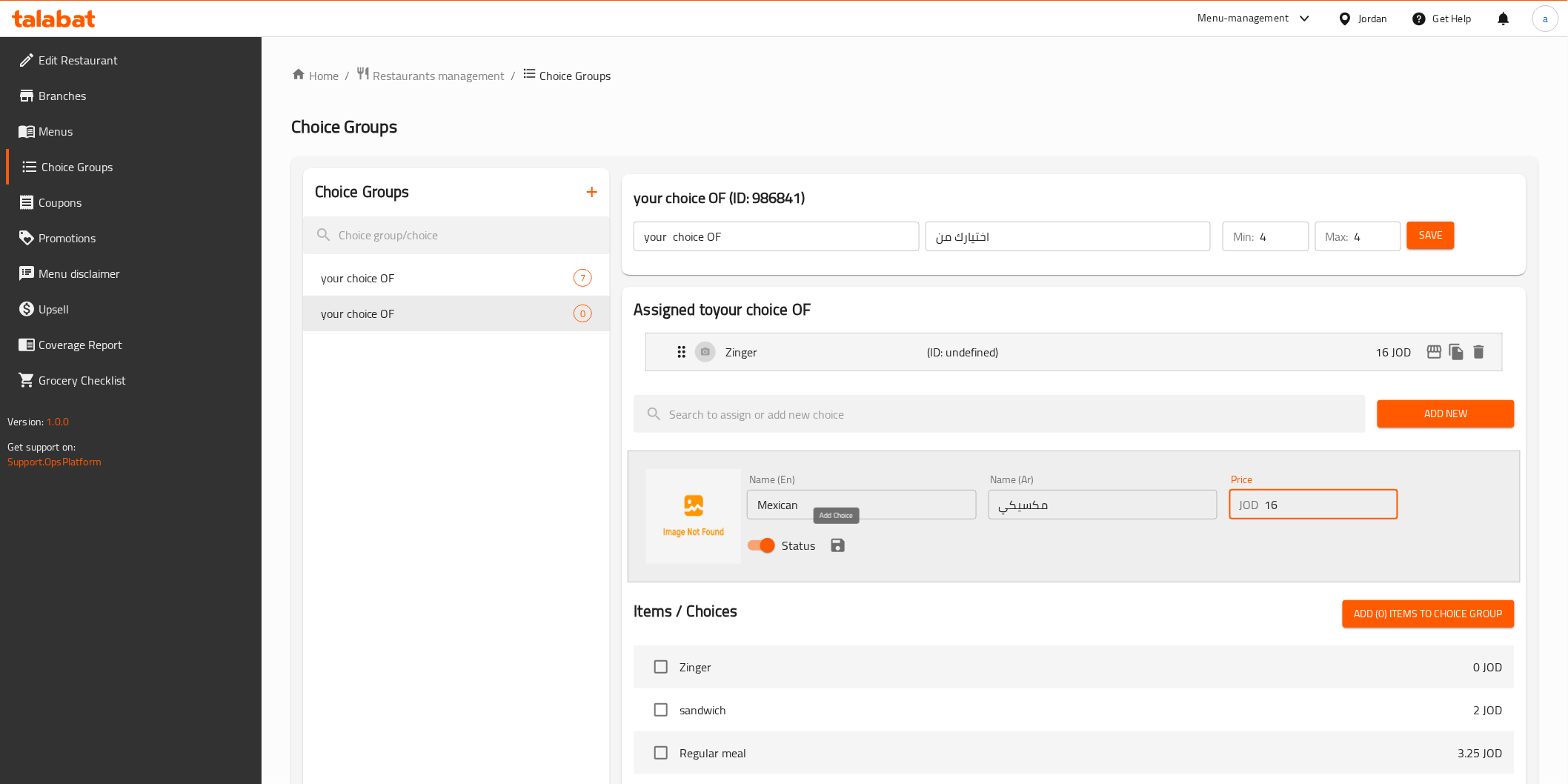
type input "16"
click at [843, 547] on icon "save" at bounding box center [838, 545] width 14 height 14
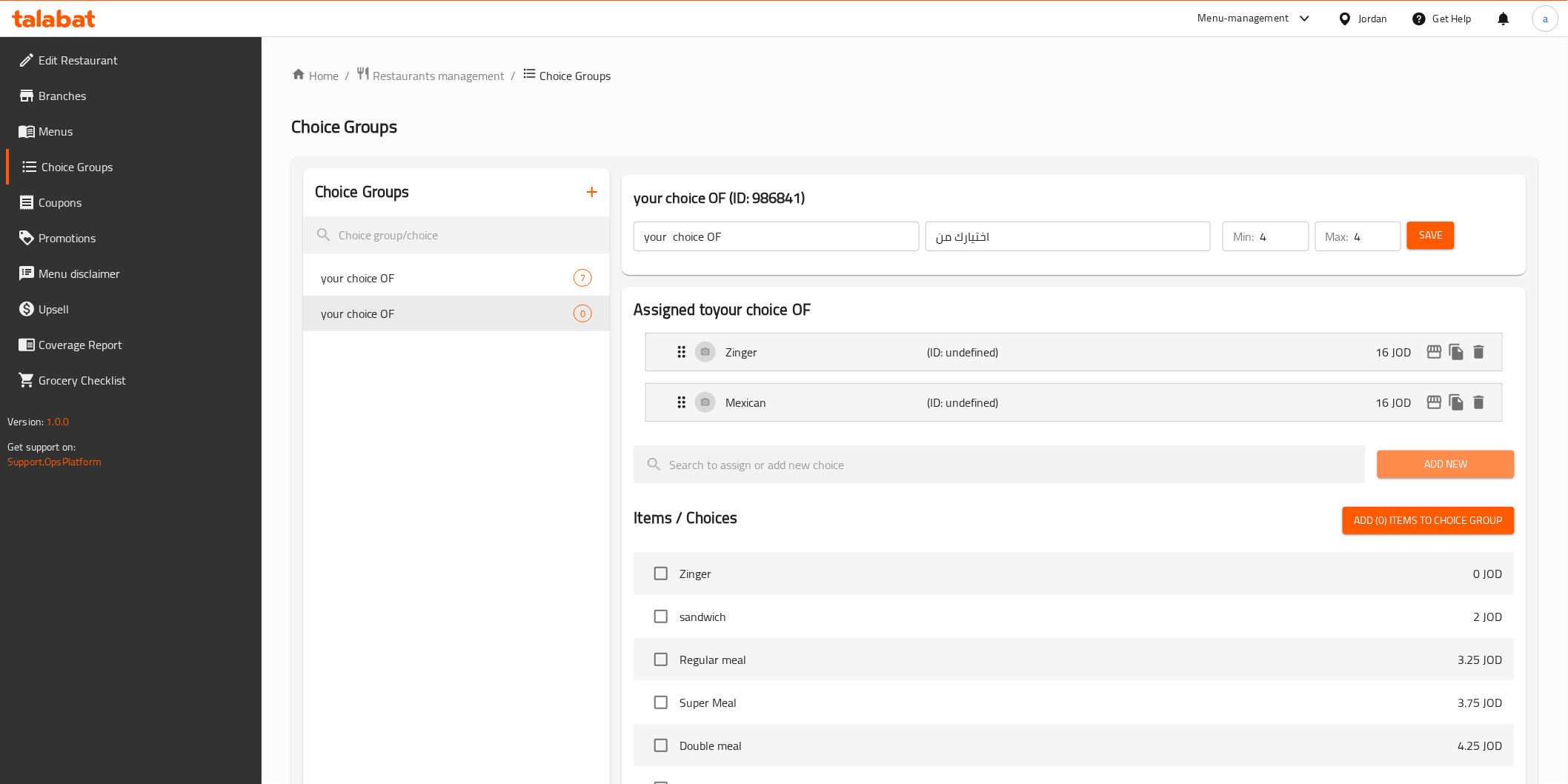
click at [1417, 461] on span "Add New" at bounding box center [1446, 464] width 114 height 18
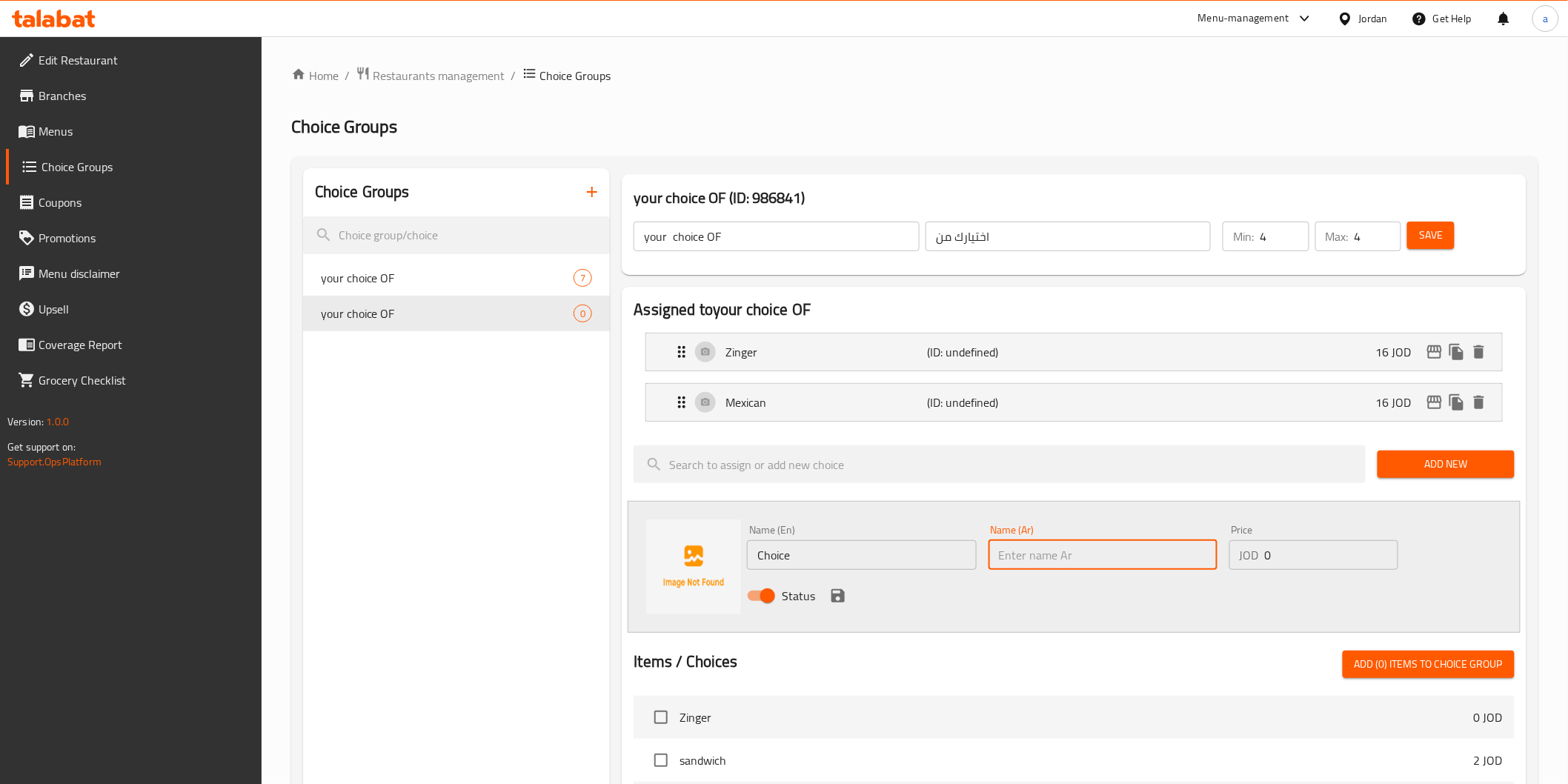
click at [1011, 556] on input "text" at bounding box center [1103, 555] width 229 height 30
type input "t"
type input "فاهيتا"
click at [887, 558] on input "Choice" at bounding box center [861, 555] width 229 height 30
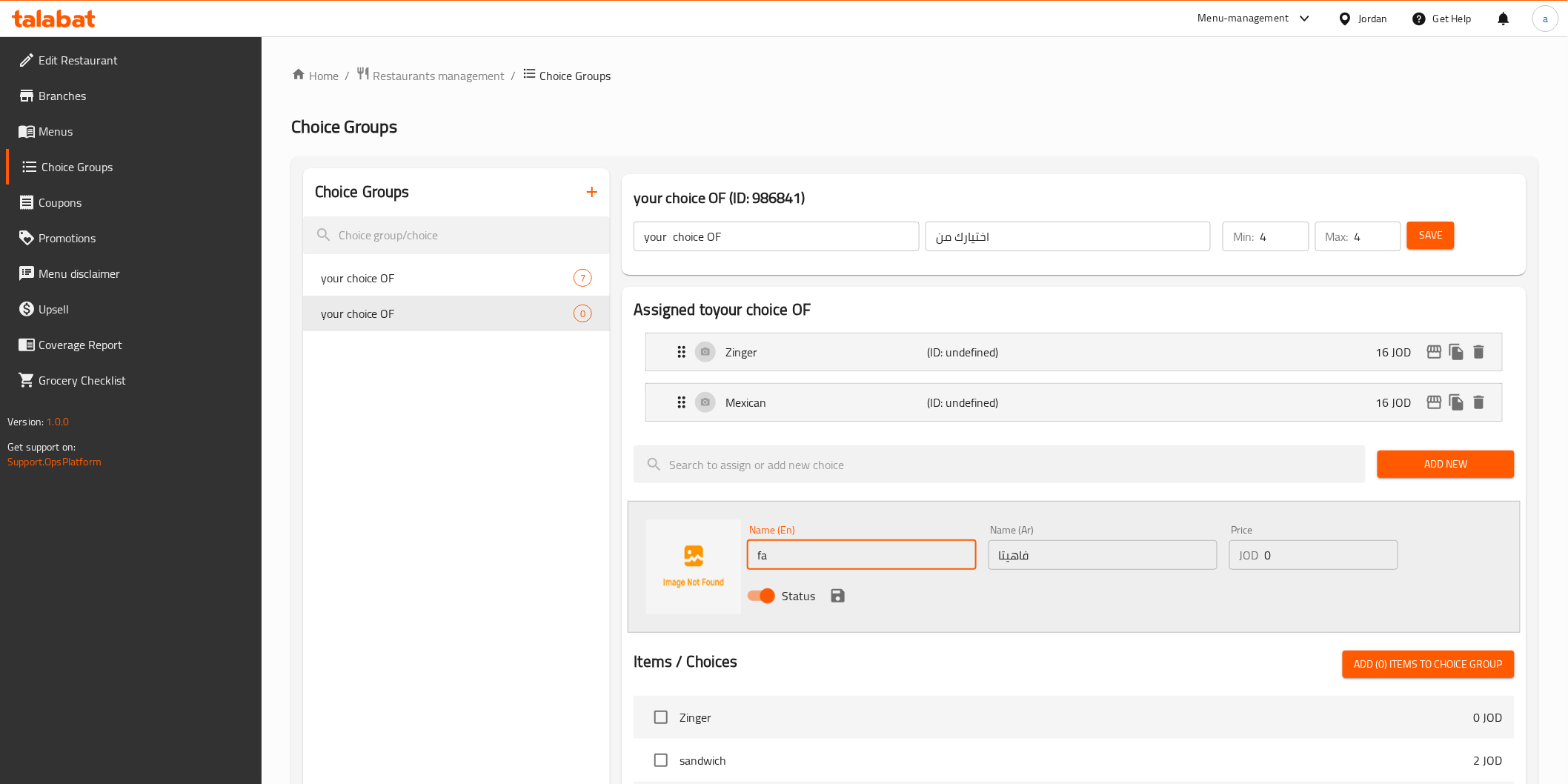
type input "Fajita"
click at [1265, 558] on input "0" at bounding box center [1332, 555] width 134 height 30
type input "16"
click at [835, 597] on icon "save" at bounding box center [838, 596] width 14 height 14
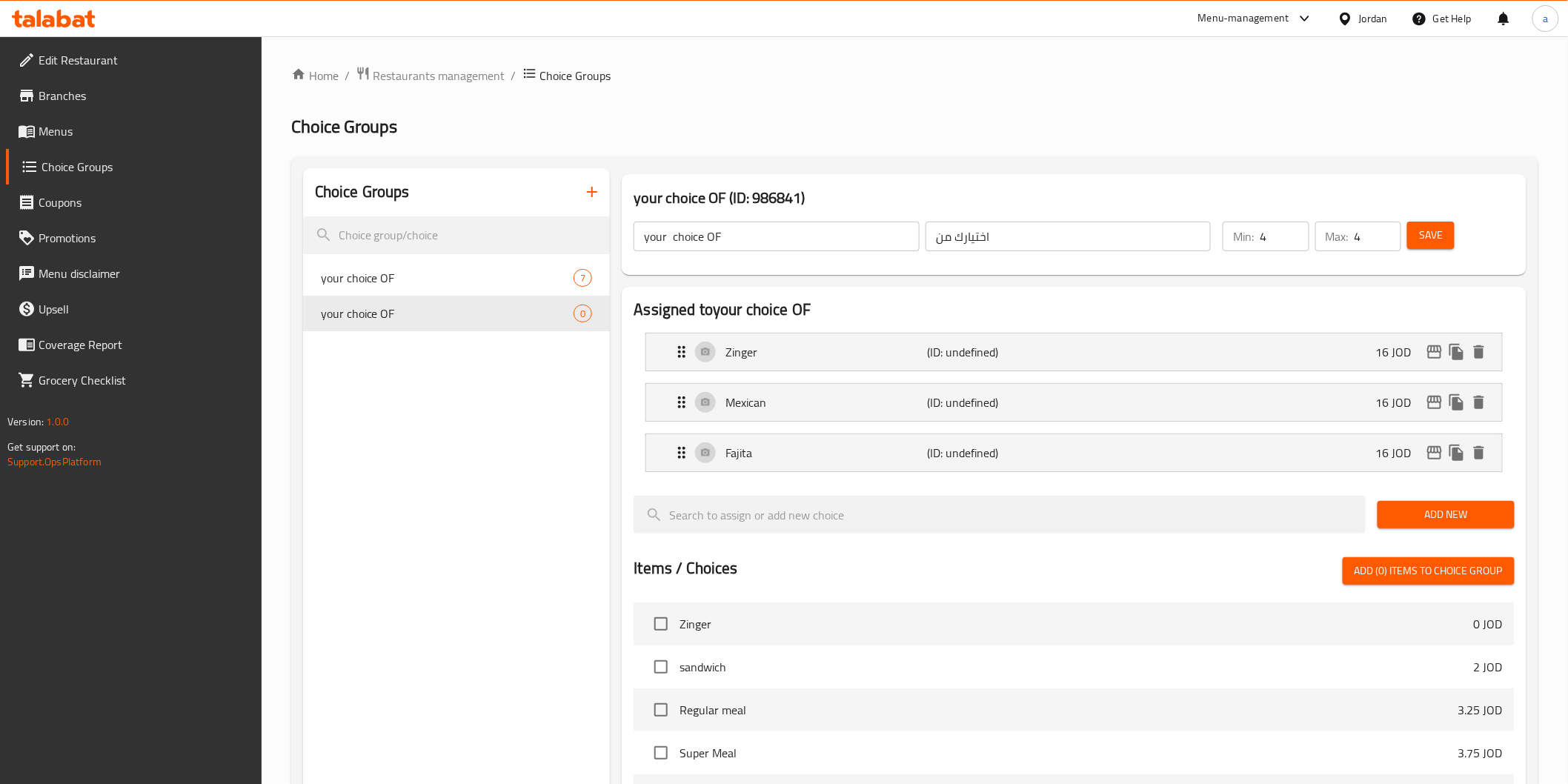
click at [1432, 218] on div "Save" at bounding box center [1452, 236] width 95 height 35
click at [1429, 237] on span "Save" at bounding box center [1432, 236] width 24 height 18
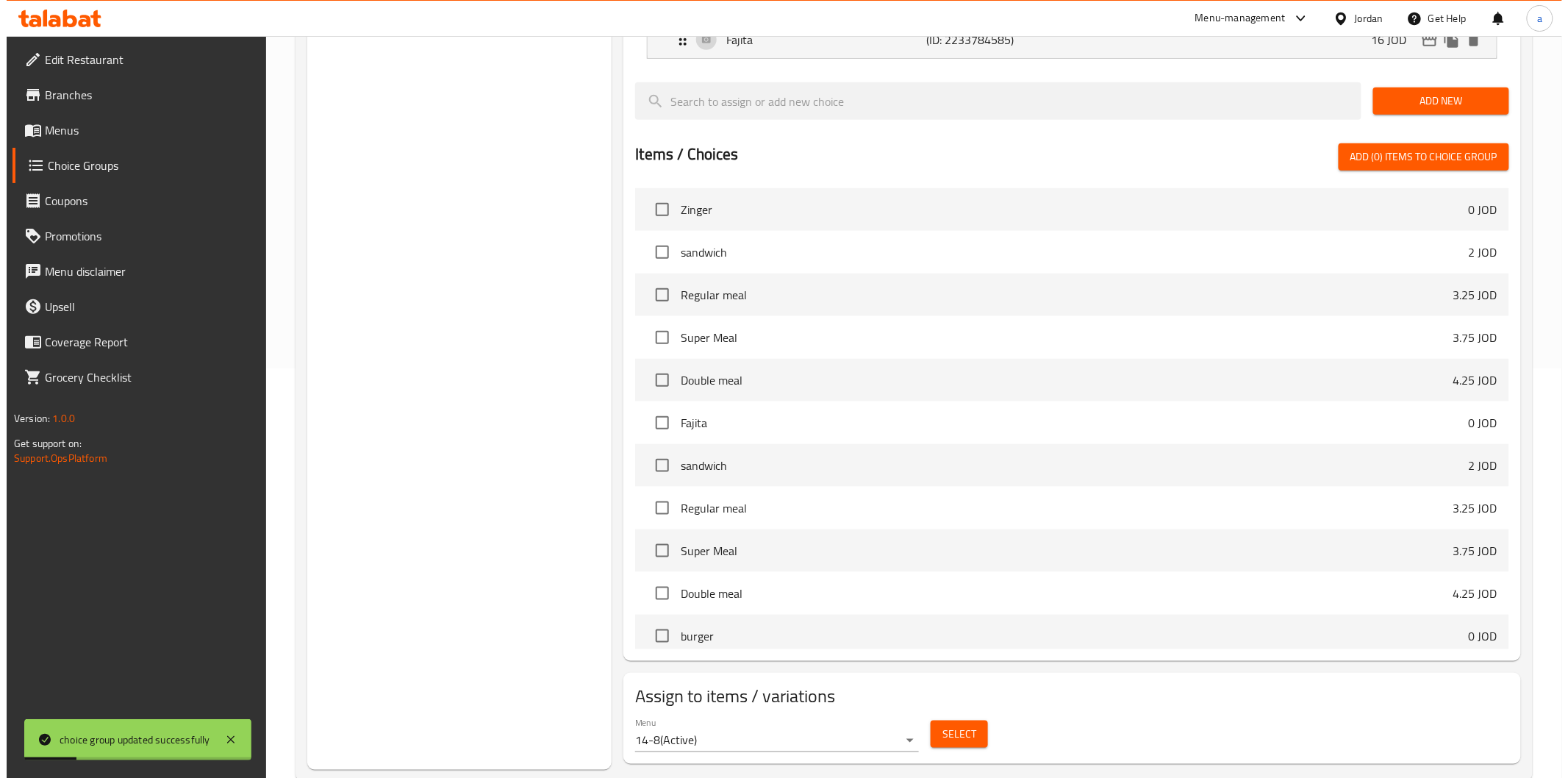
scroll to position [443, 0]
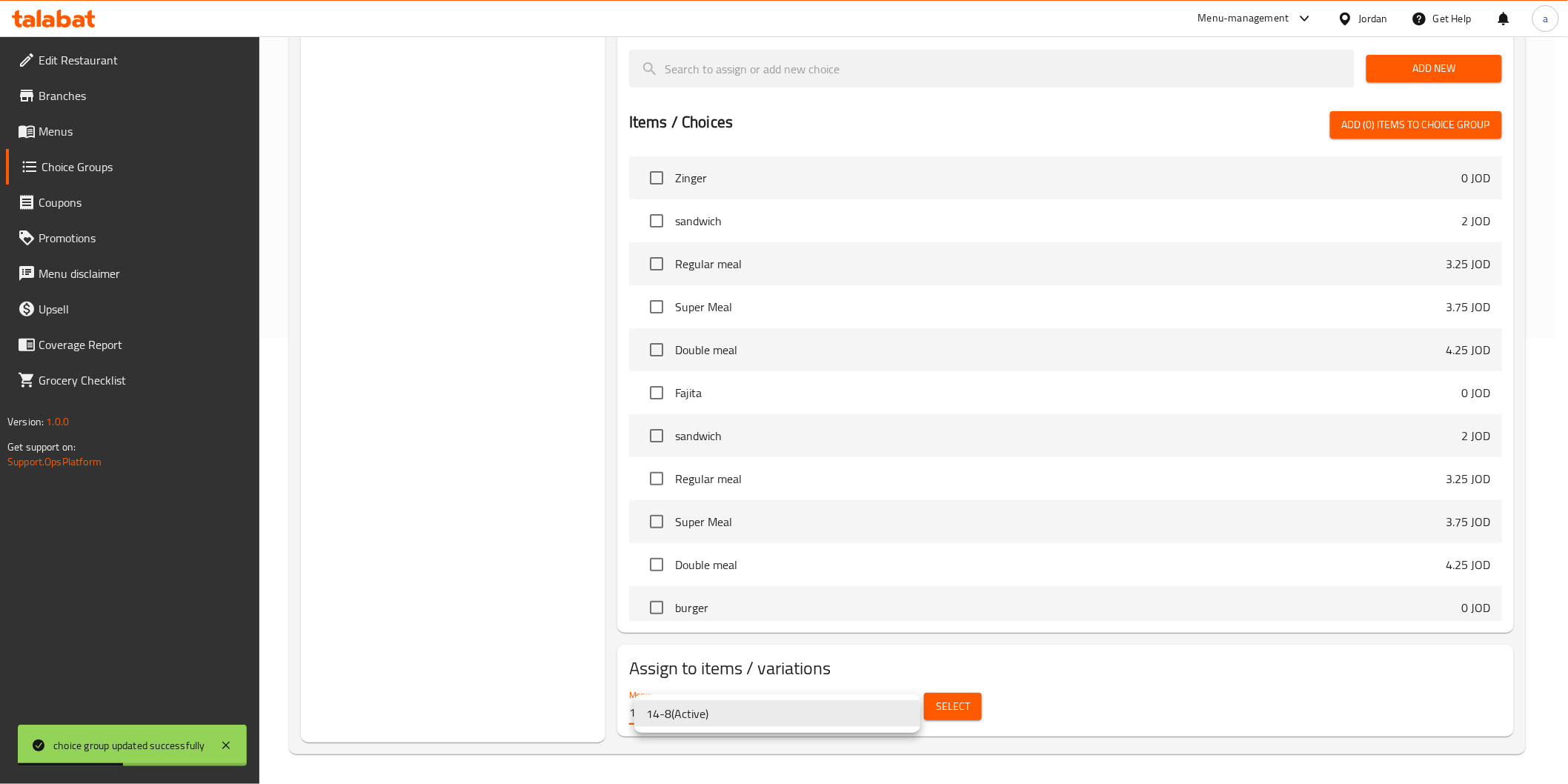
click at [912, 669] on div at bounding box center [790, 392] width 1581 height 784
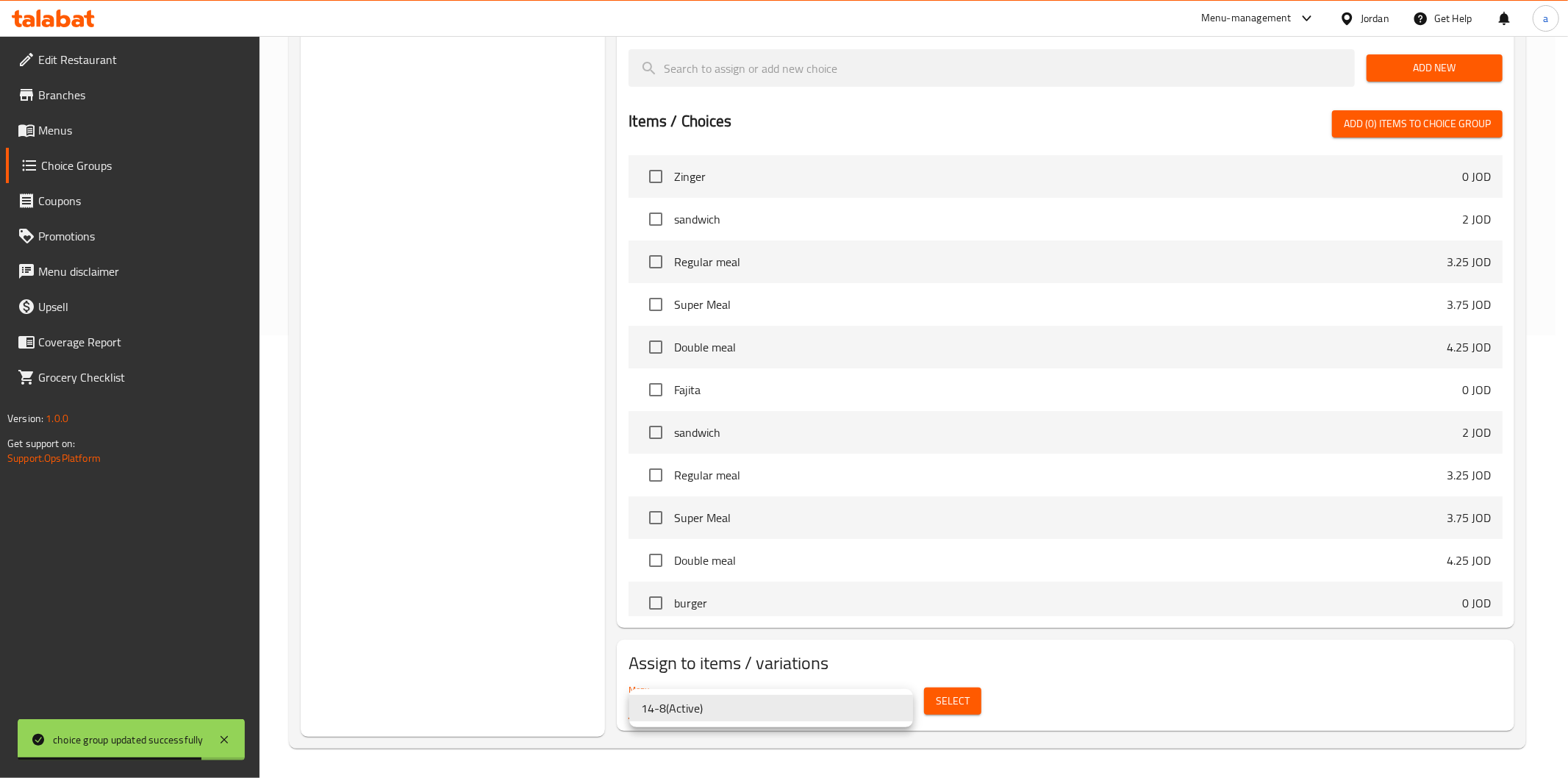
click at [947, 706] on div at bounding box center [784, 389] width 1568 height 778
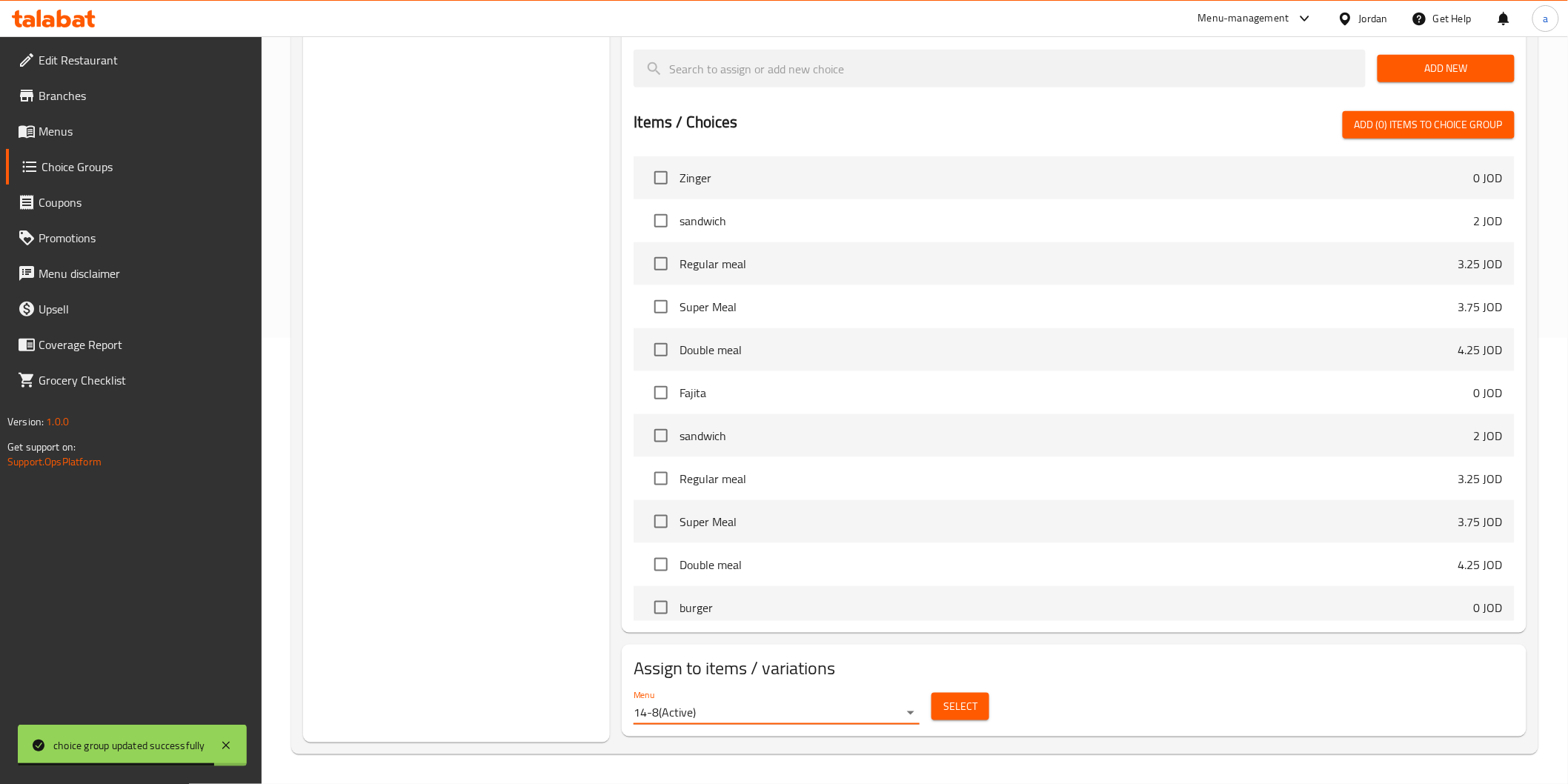
click at [955, 711] on span "Select" at bounding box center [960, 707] width 34 height 18
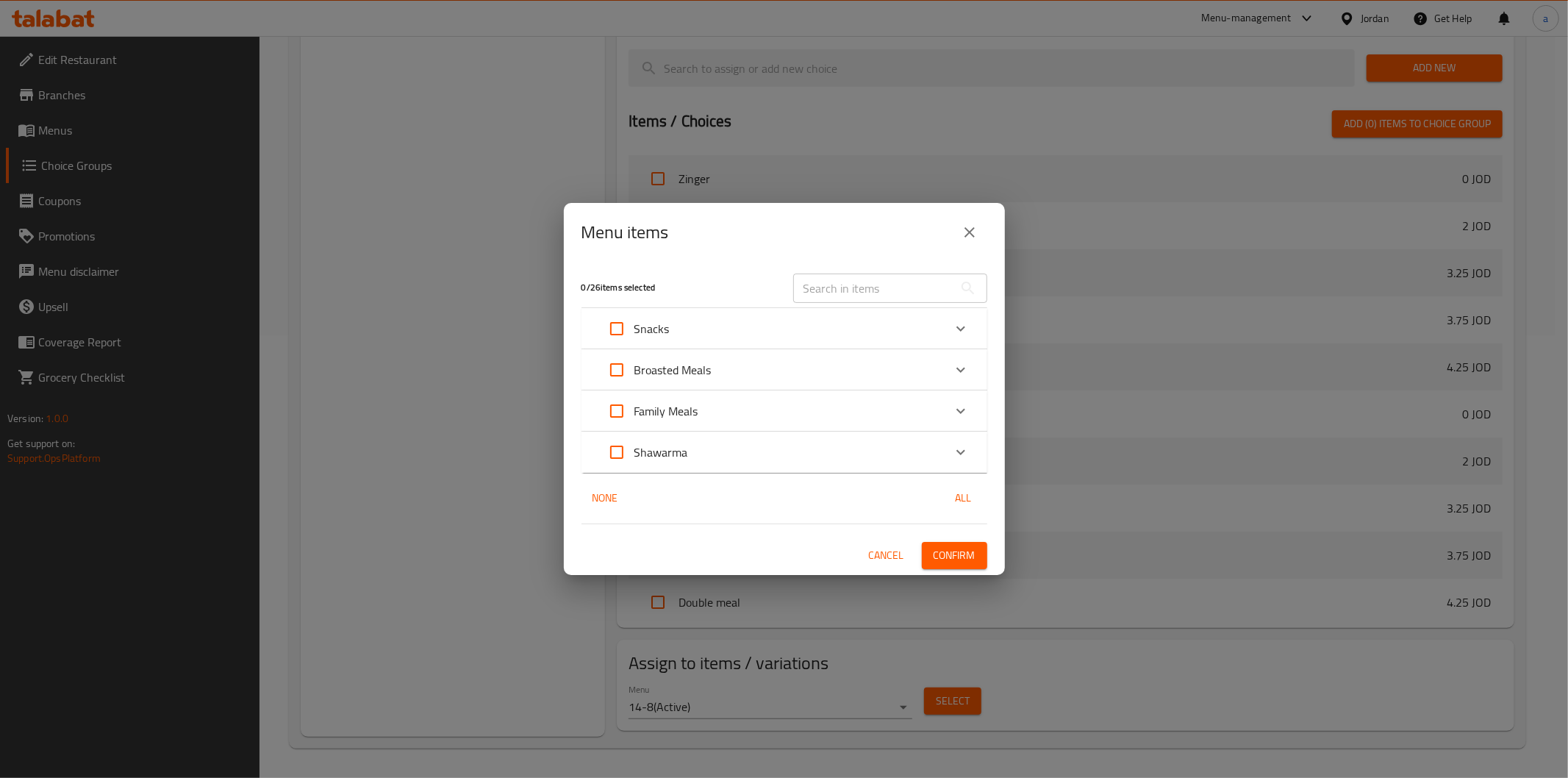
click at [645, 403] on p "Family Meals" at bounding box center [666, 412] width 64 height 18
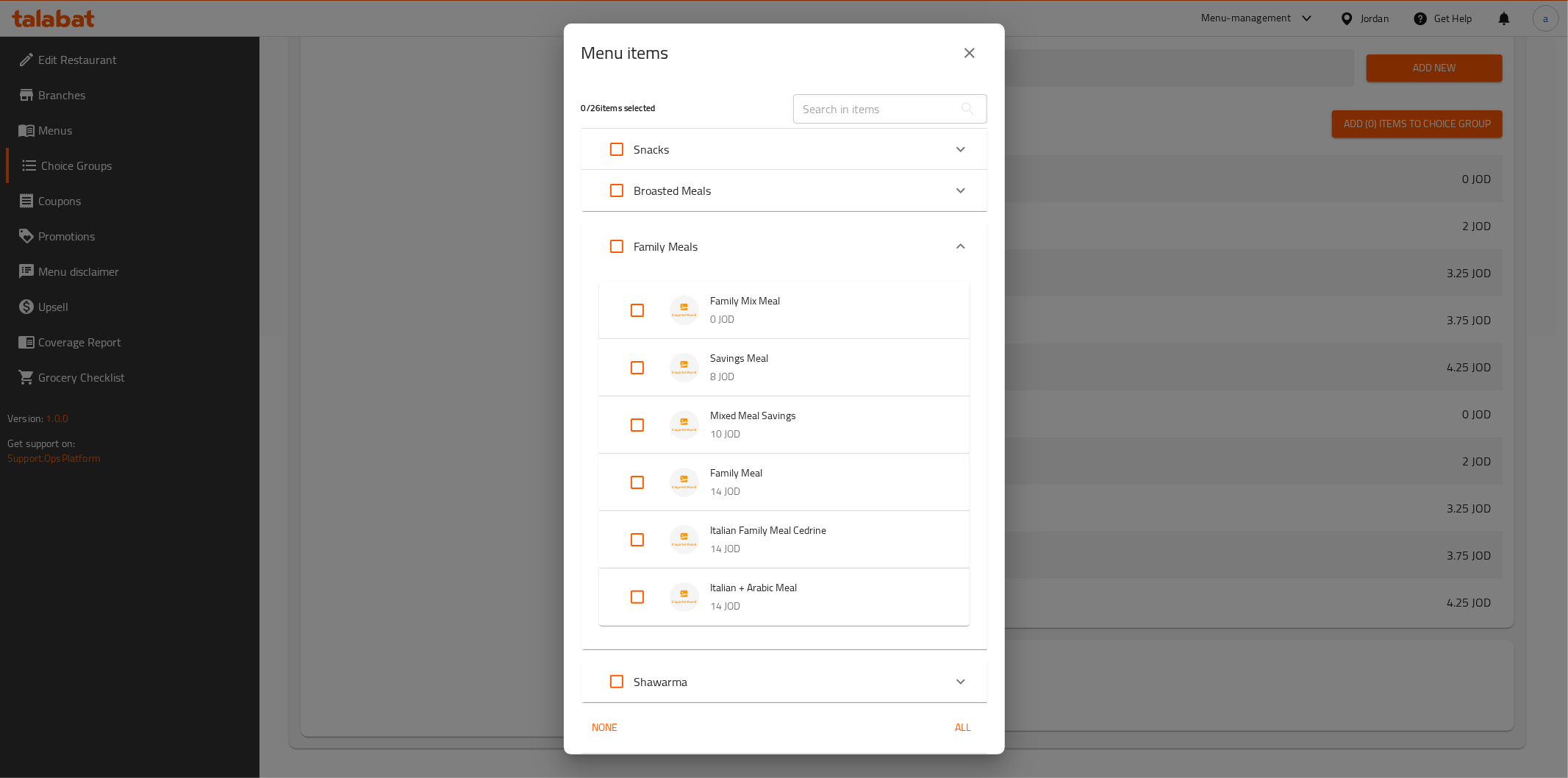
click at [641, 310] on input "Expand" at bounding box center [637, 310] width 35 height 35
checkbox input "true"
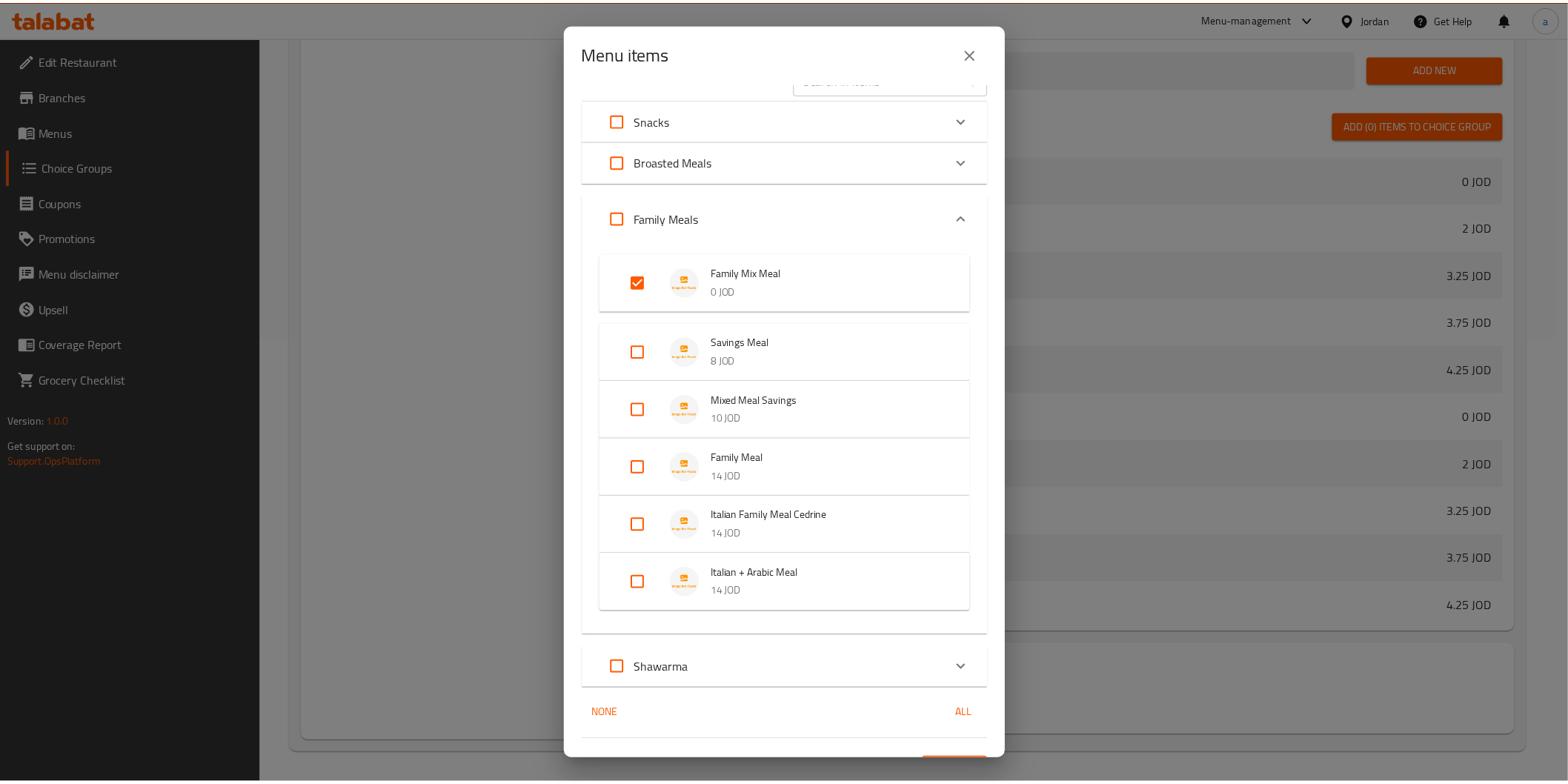
scroll to position [61, 0]
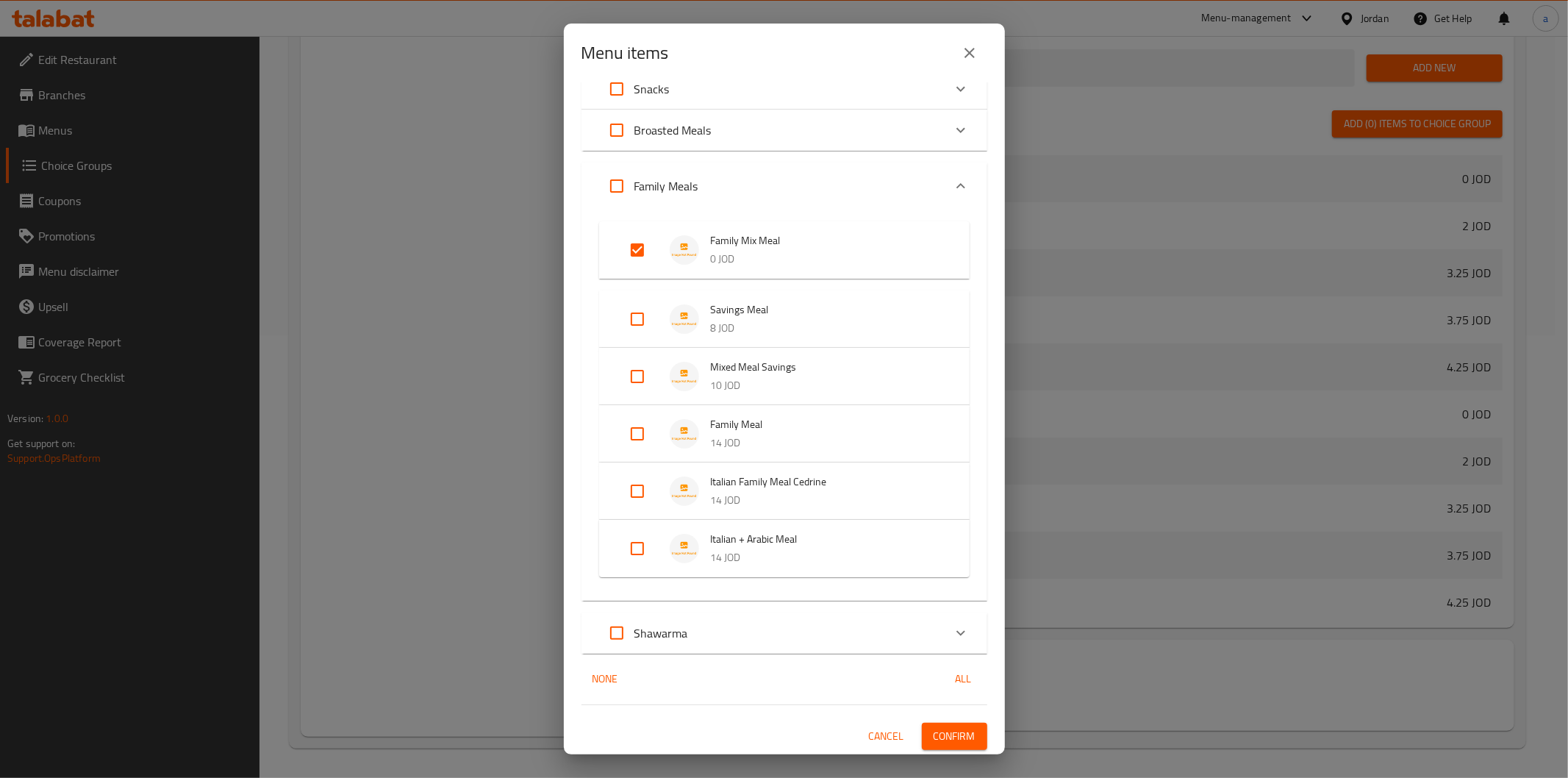
click at [936, 748] on button "Confirm" at bounding box center [955, 736] width 66 height 27
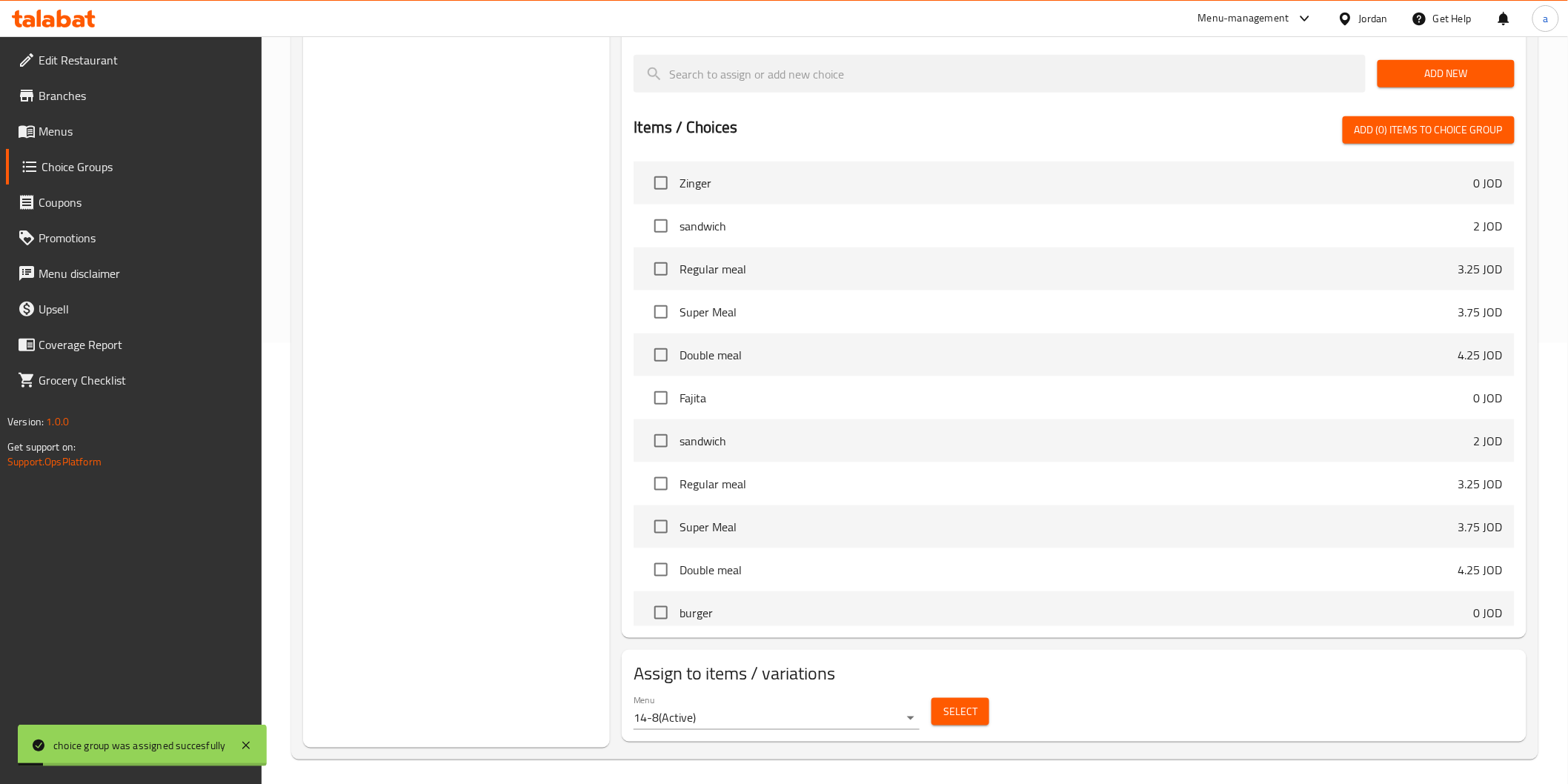
scroll to position [198, 0]
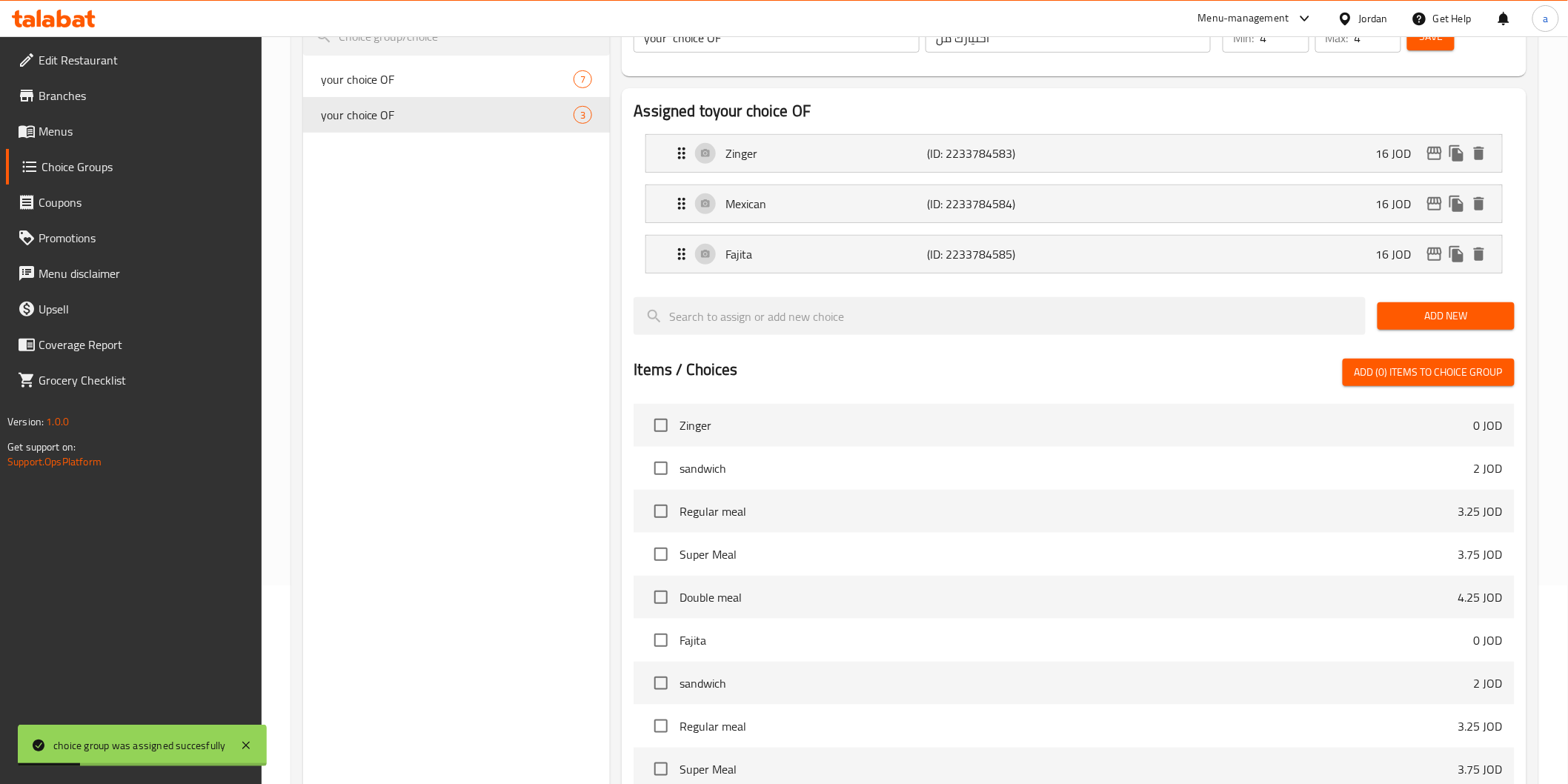
click at [22, 117] on link "Menus" at bounding box center [134, 131] width 256 height 35
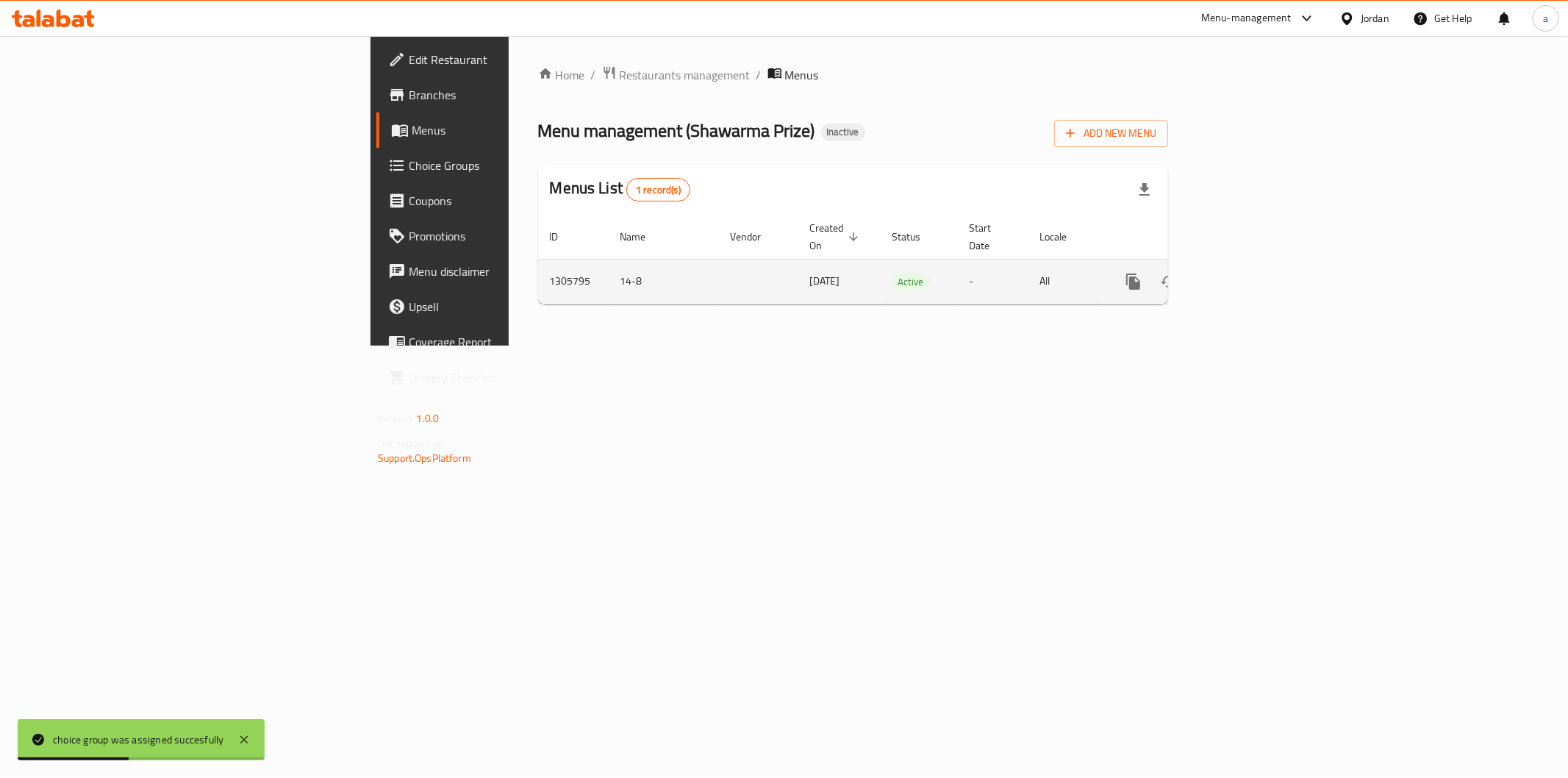
click at [1258, 268] on link "enhanced table" at bounding box center [1239, 282] width 35 height 35
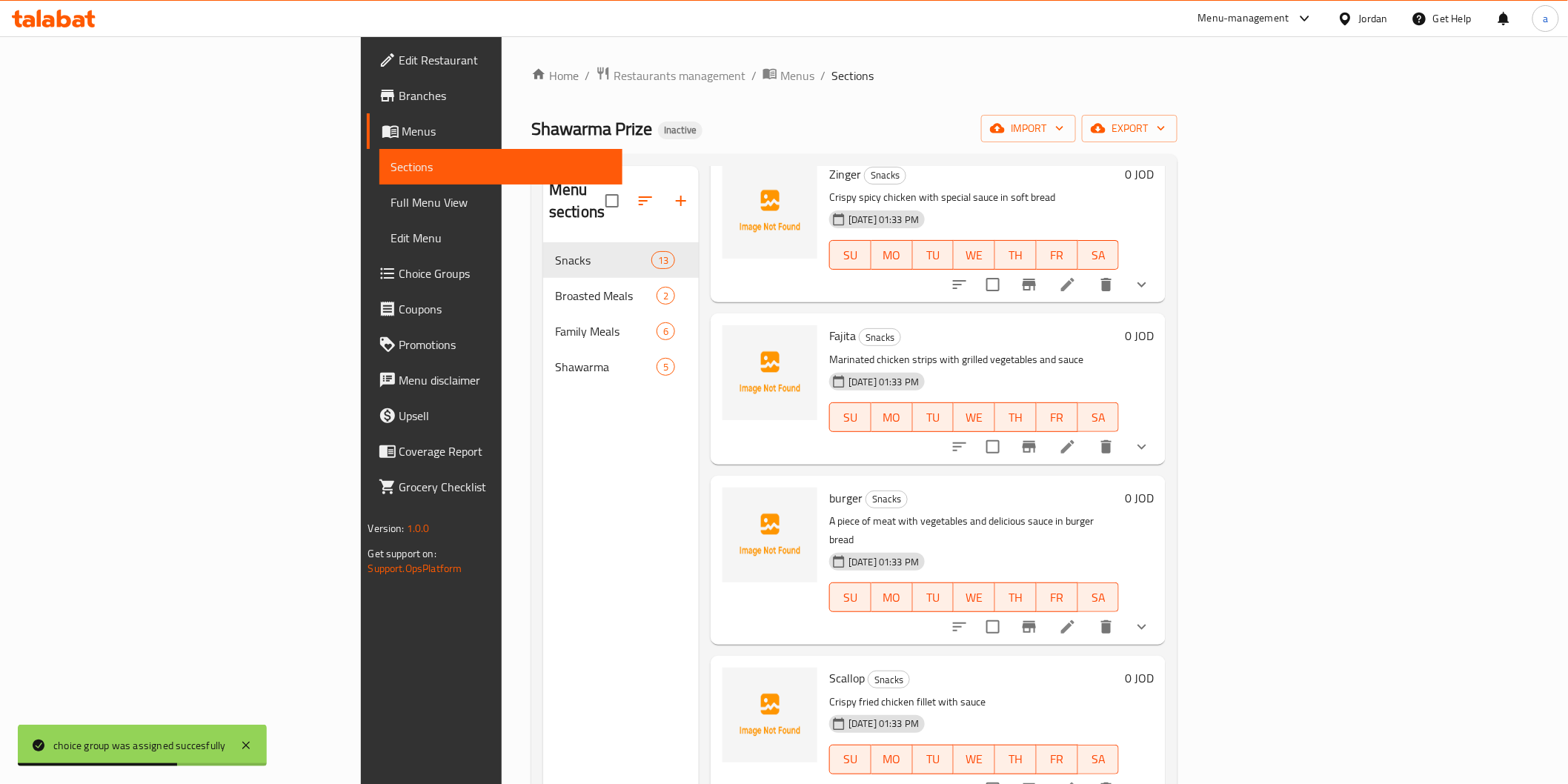
scroll to position [329, 0]
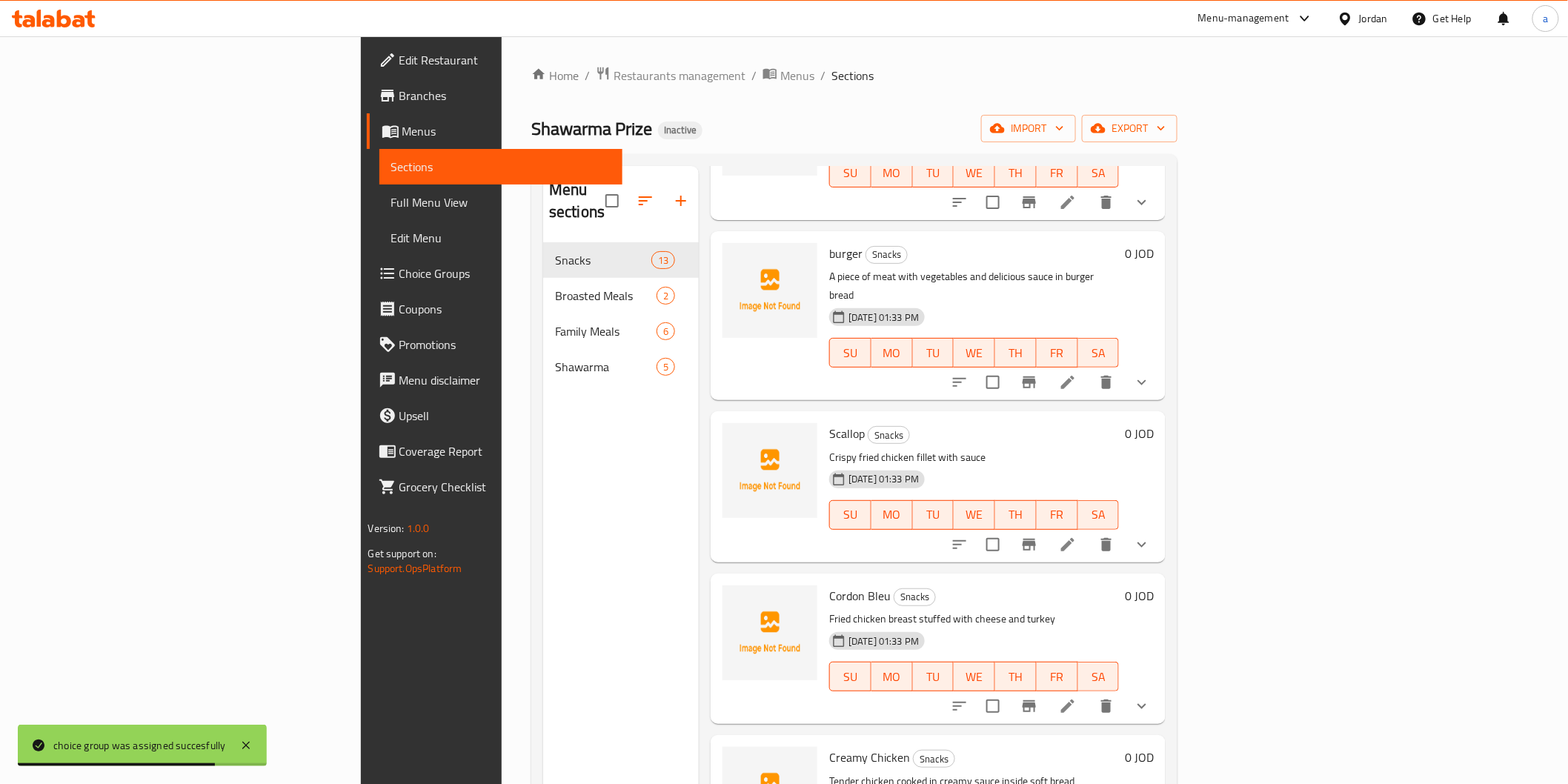
click at [391, 205] on span "Full Menu View" at bounding box center [500, 203] width 219 height 18
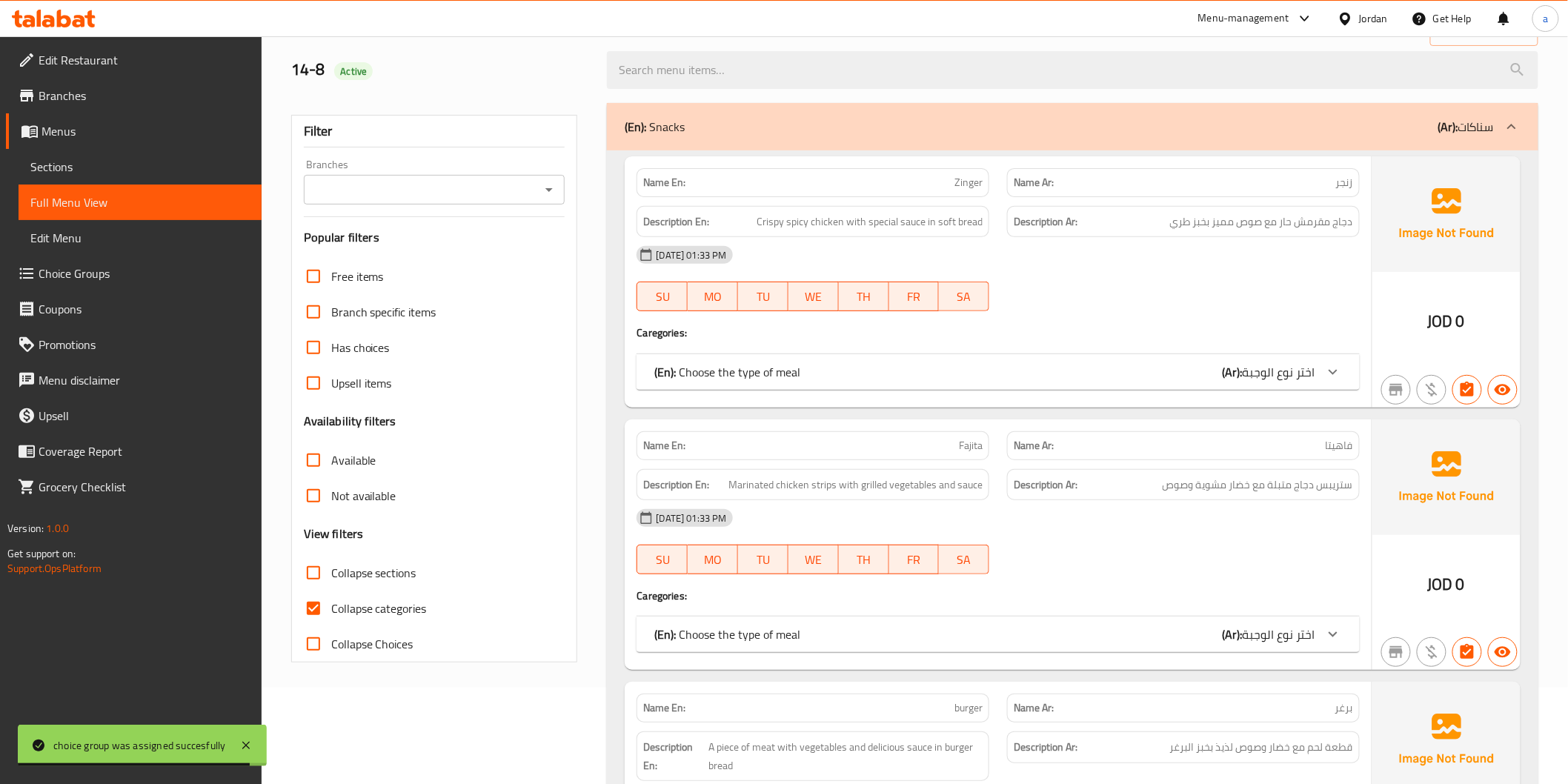
scroll to position [165, 0]
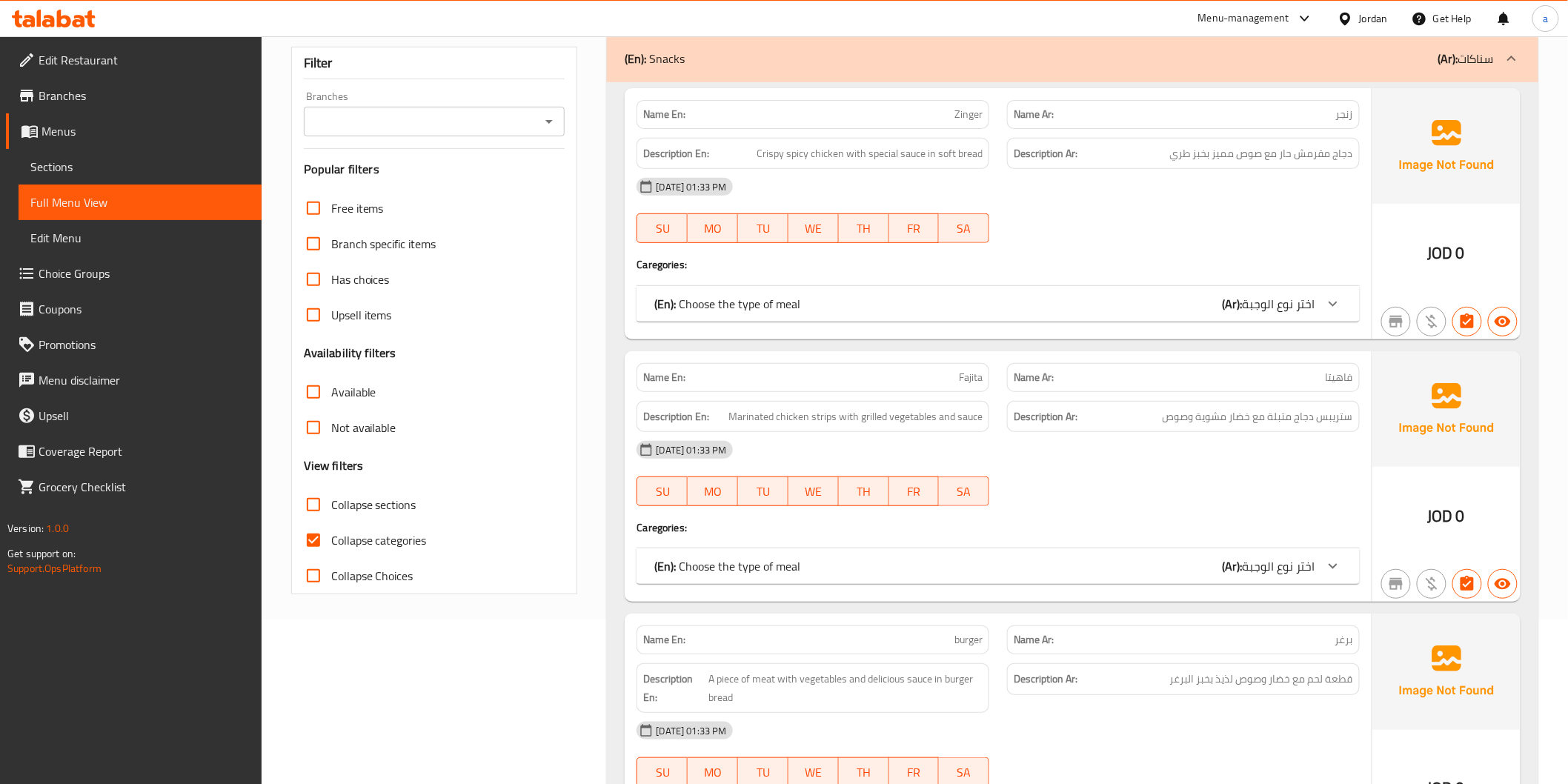
click at [412, 538] on span "Collapse categories" at bounding box center [378, 540] width 95 height 18
click at [331, 538] on input "Collapse categories" at bounding box center [313, 540] width 35 height 35
checkbox input "false"
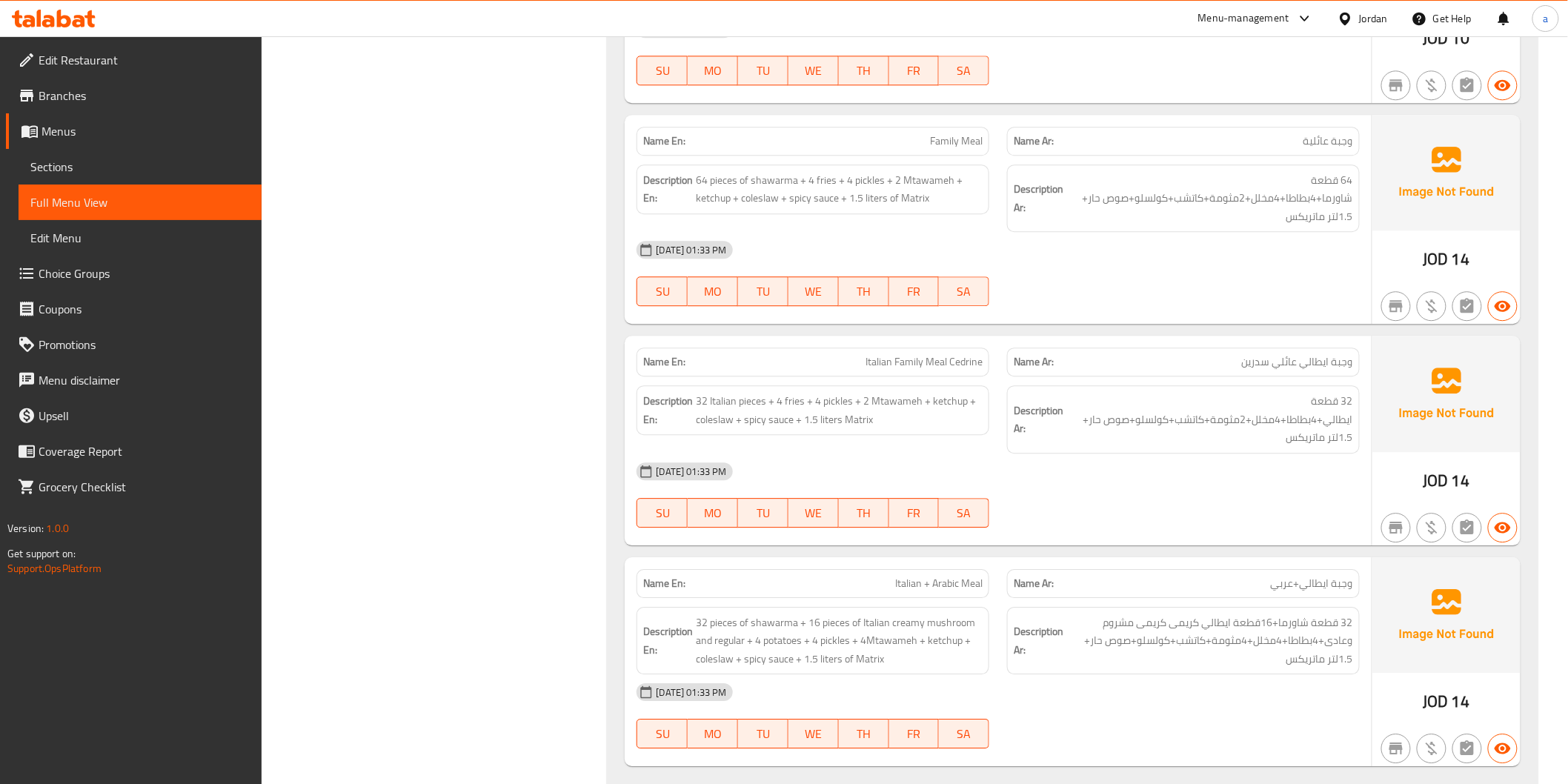
scroll to position [0, 0]
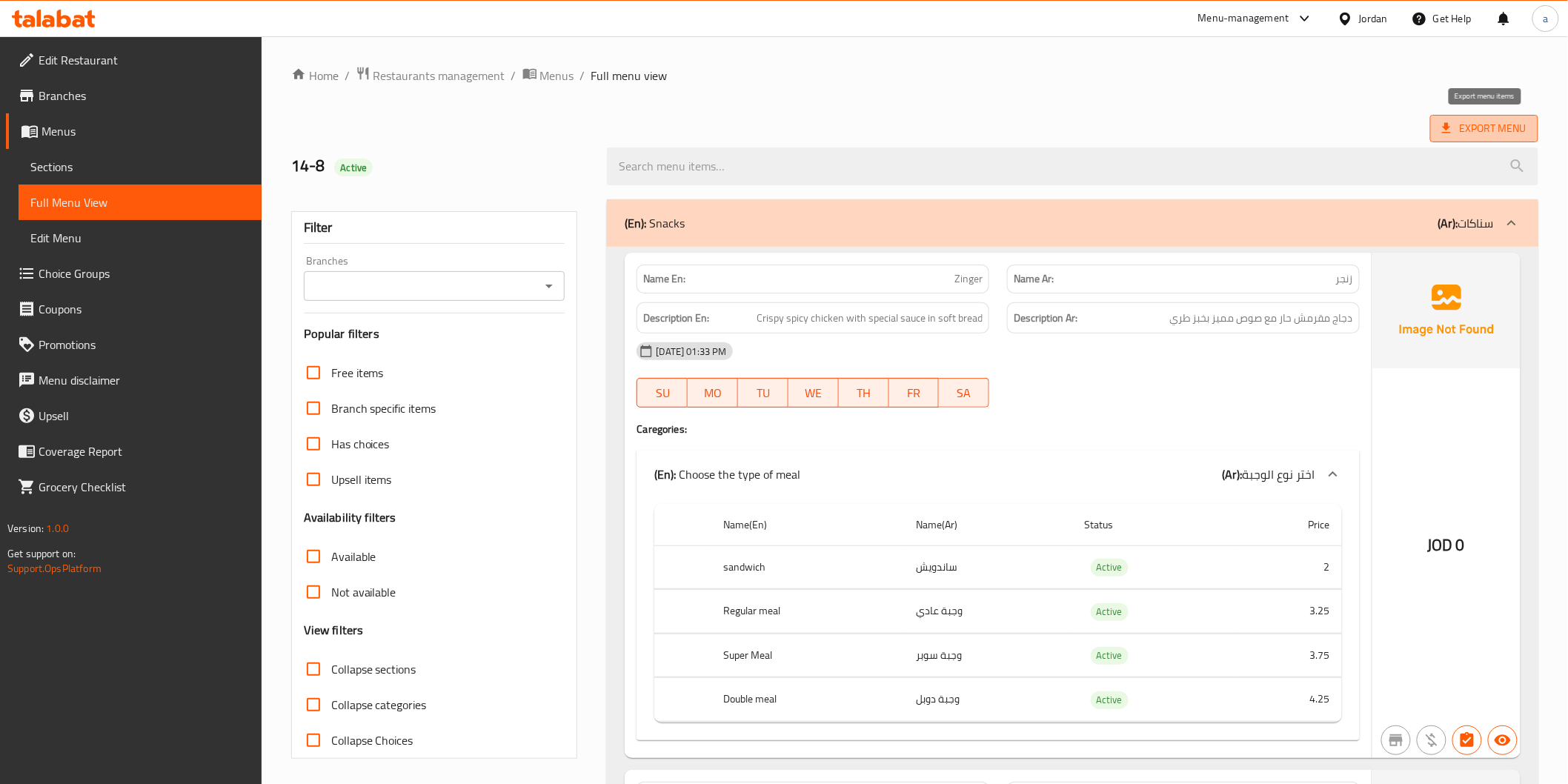
click at [1449, 135] on icon at bounding box center [1447, 128] width 15 height 15
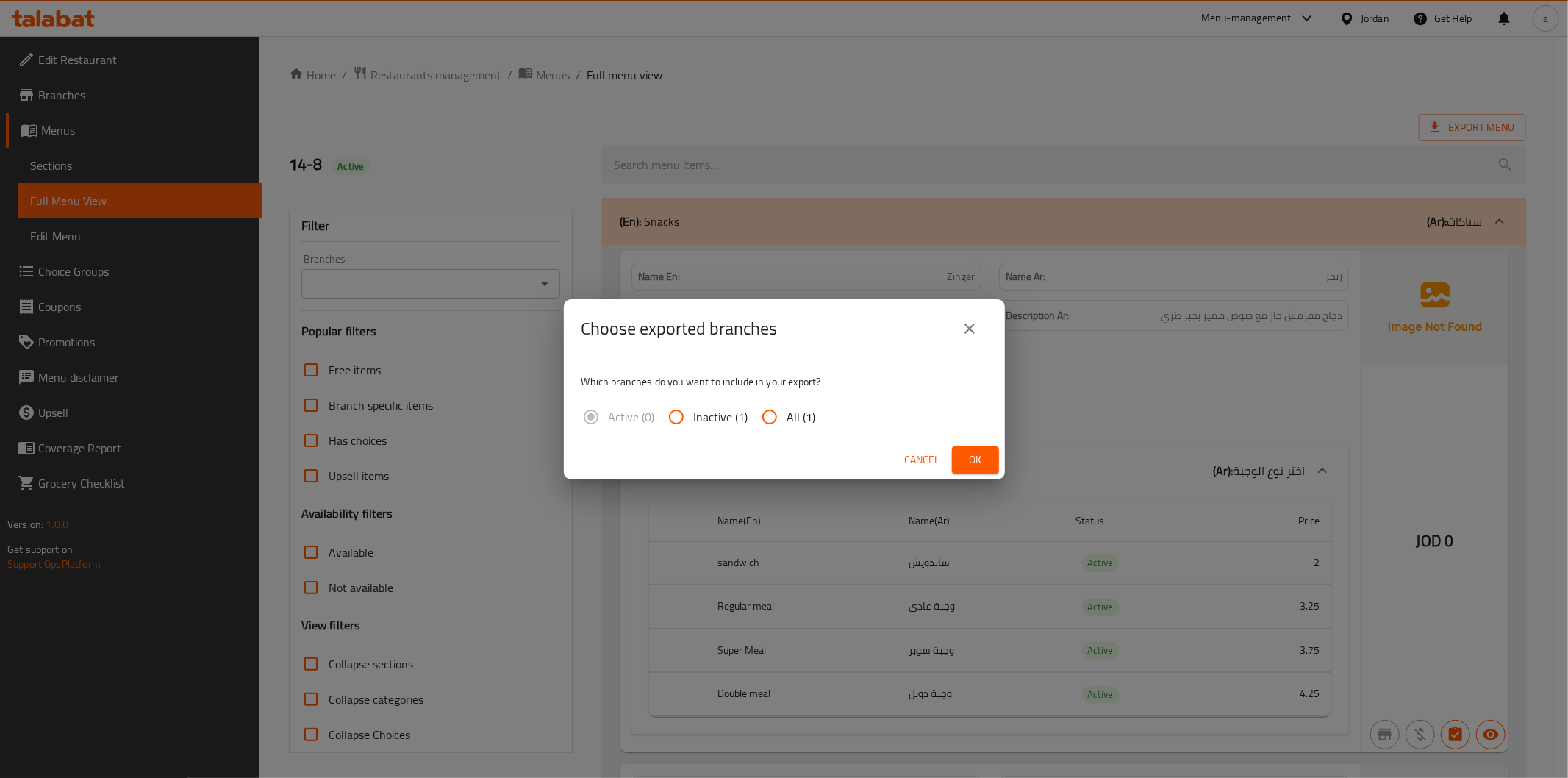
click at [795, 422] on span "All (1)" at bounding box center [802, 417] width 29 height 18
click at [788, 422] on input "All (1)" at bounding box center [770, 417] width 35 height 35
radio input "true"
click at [959, 458] on button "Ok" at bounding box center [975, 460] width 47 height 27
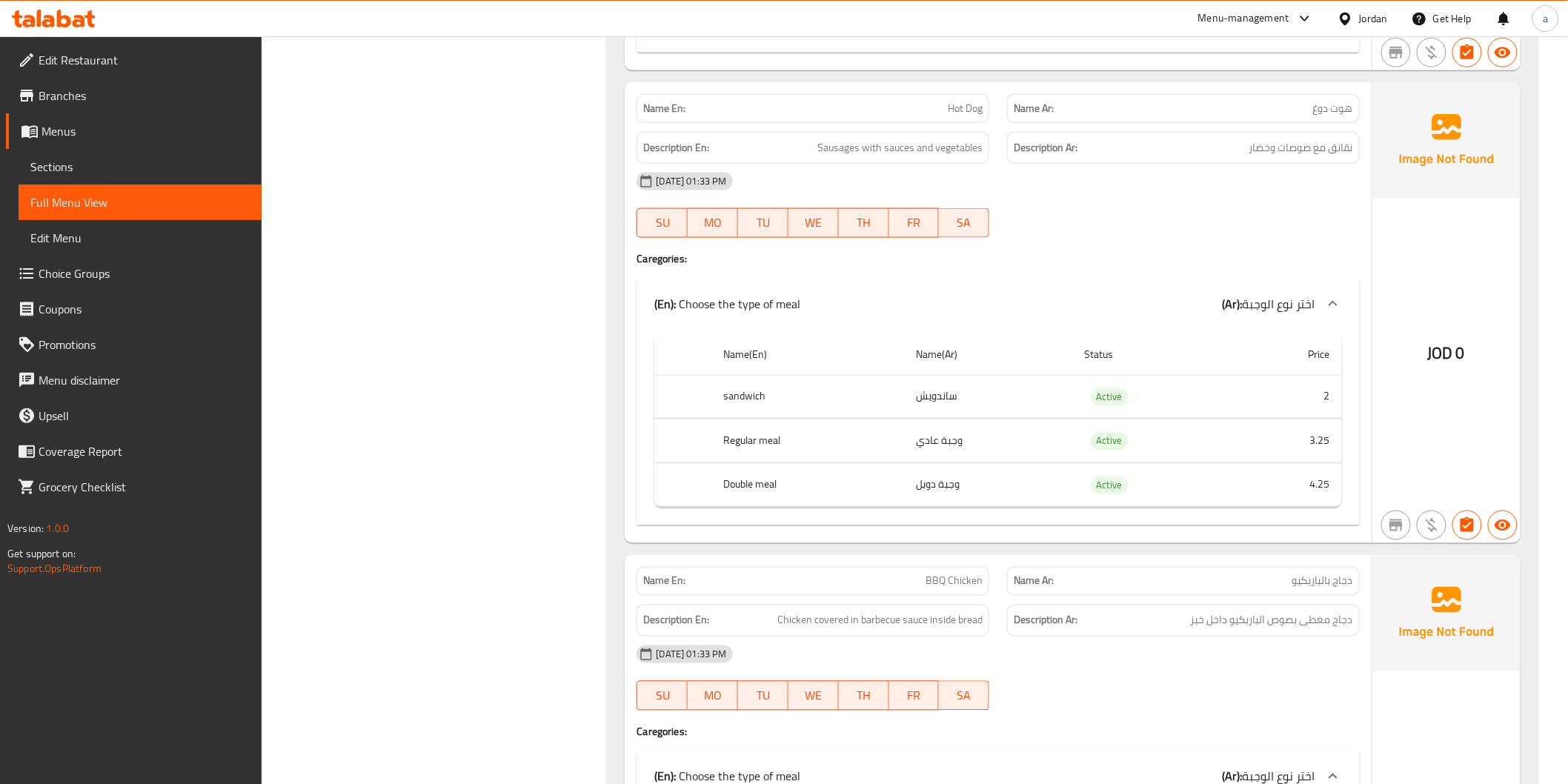
scroll to position [3130, 0]
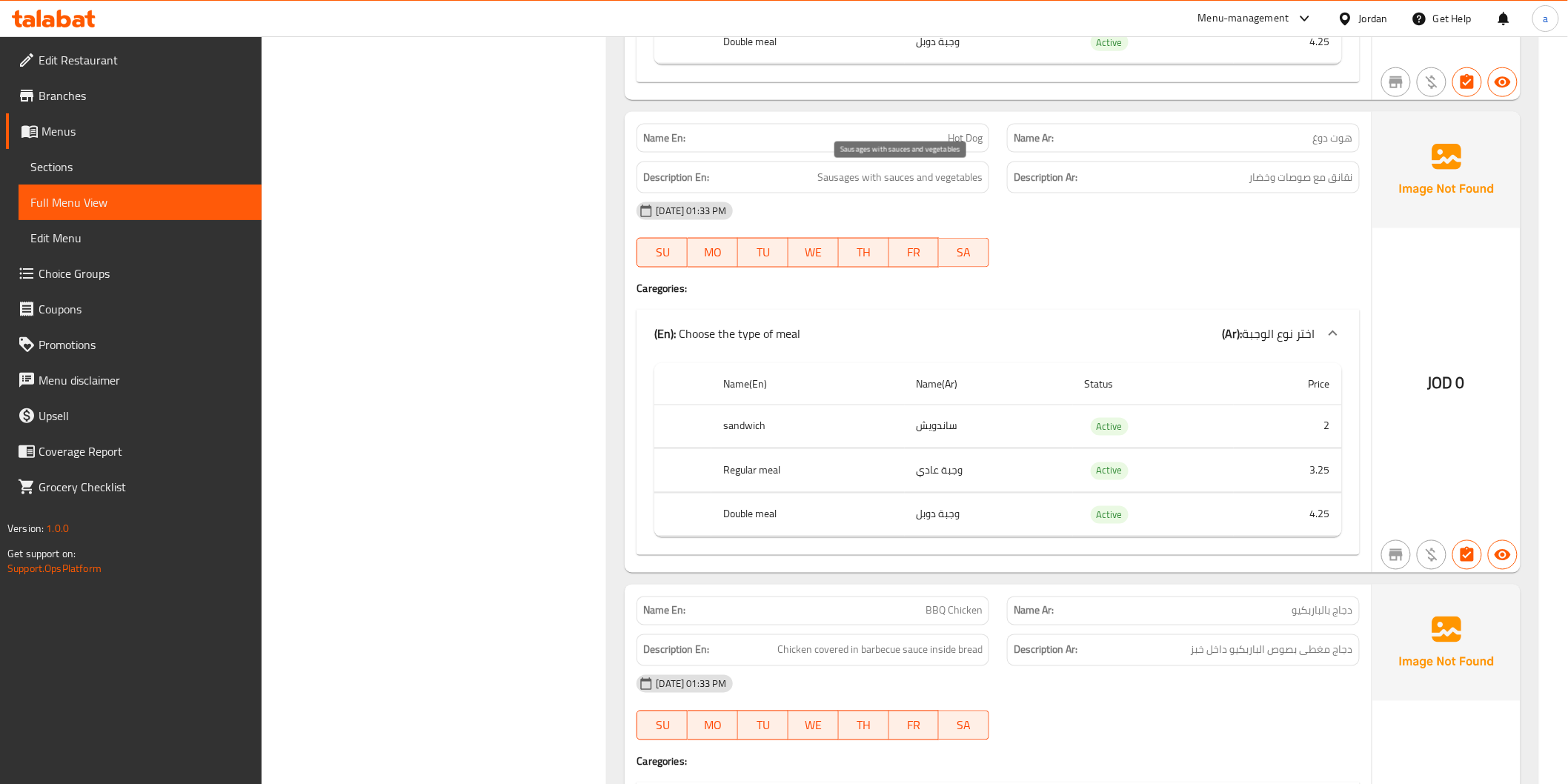
click at [838, 175] on span "Sausages with sauces and vegetables" at bounding box center [900, 177] width 166 height 18
click at [856, 182] on span "Sausages with sauces and vegetables" at bounding box center [900, 177] width 166 height 18
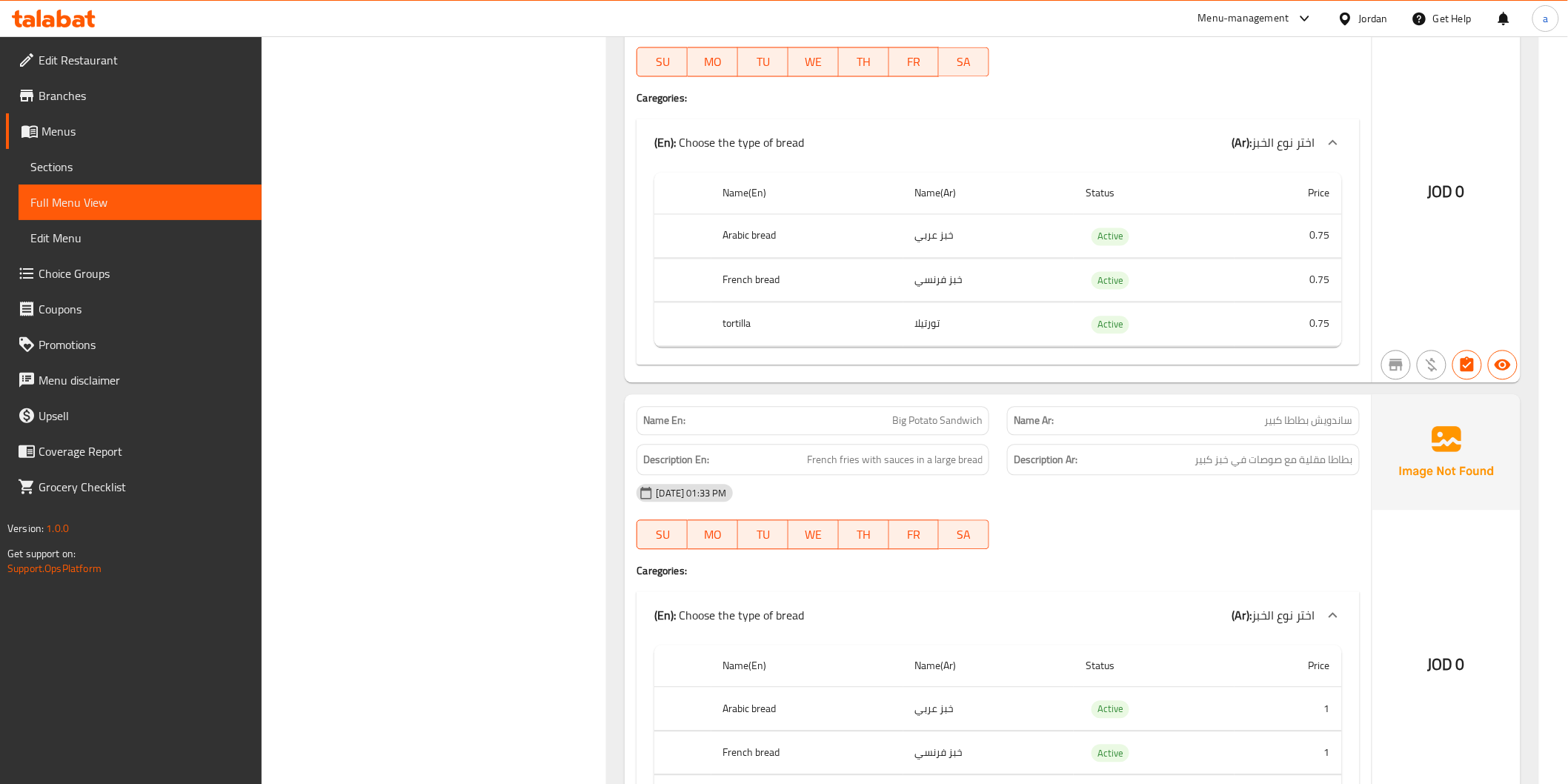
scroll to position [6012, 0]
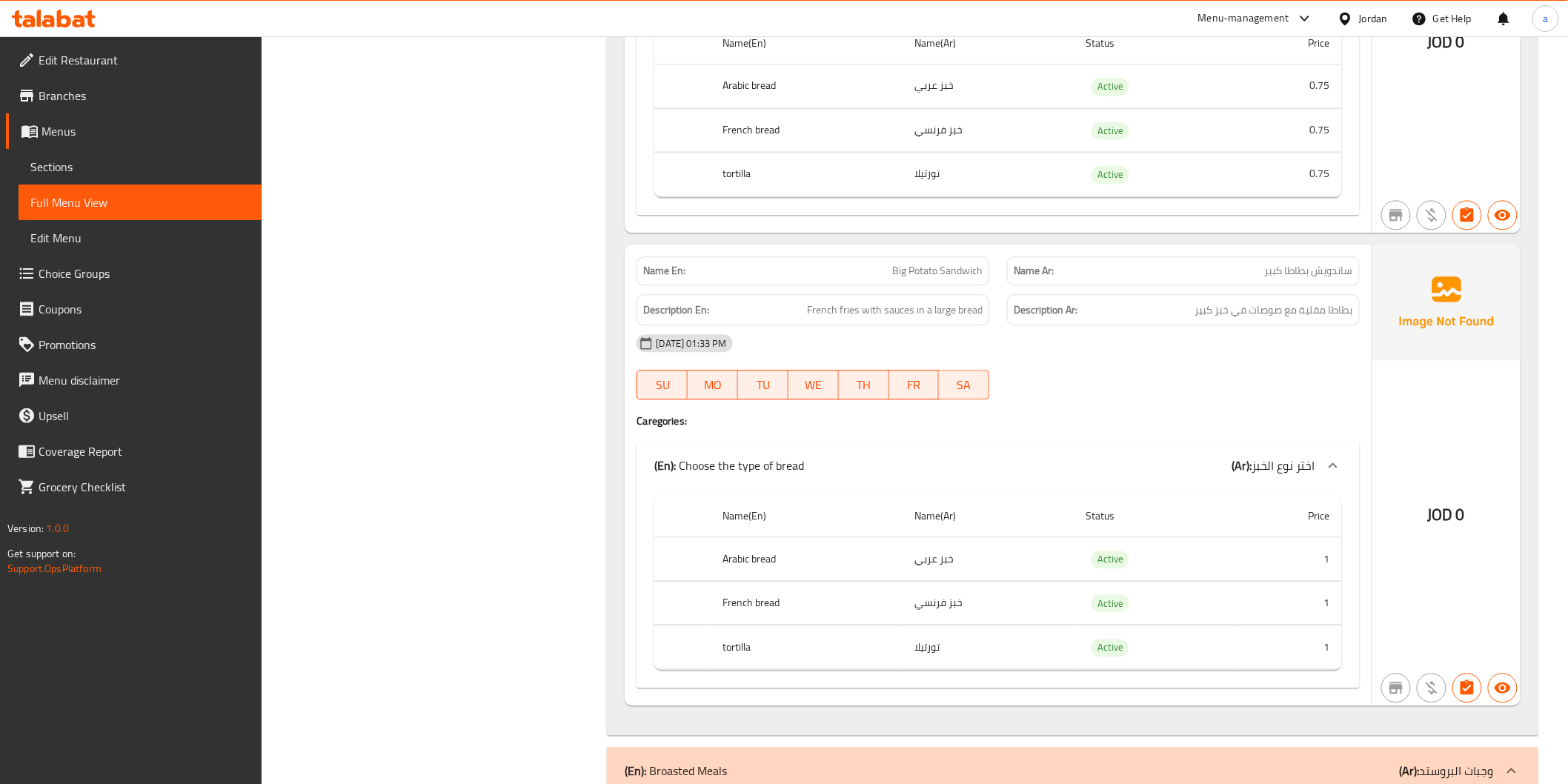
click at [1280, 270] on span "ساندويش بطاطا كبير" at bounding box center [1309, 270] width 88 height 15
click at [892, 261] on div "Name En: Big Potato Sandwich" at bounding box center [813, 271] width 353 height 29
click at [902, 266] on span "Big Potato Sandwich" at bounding box center [937, 270] width 90 height 15
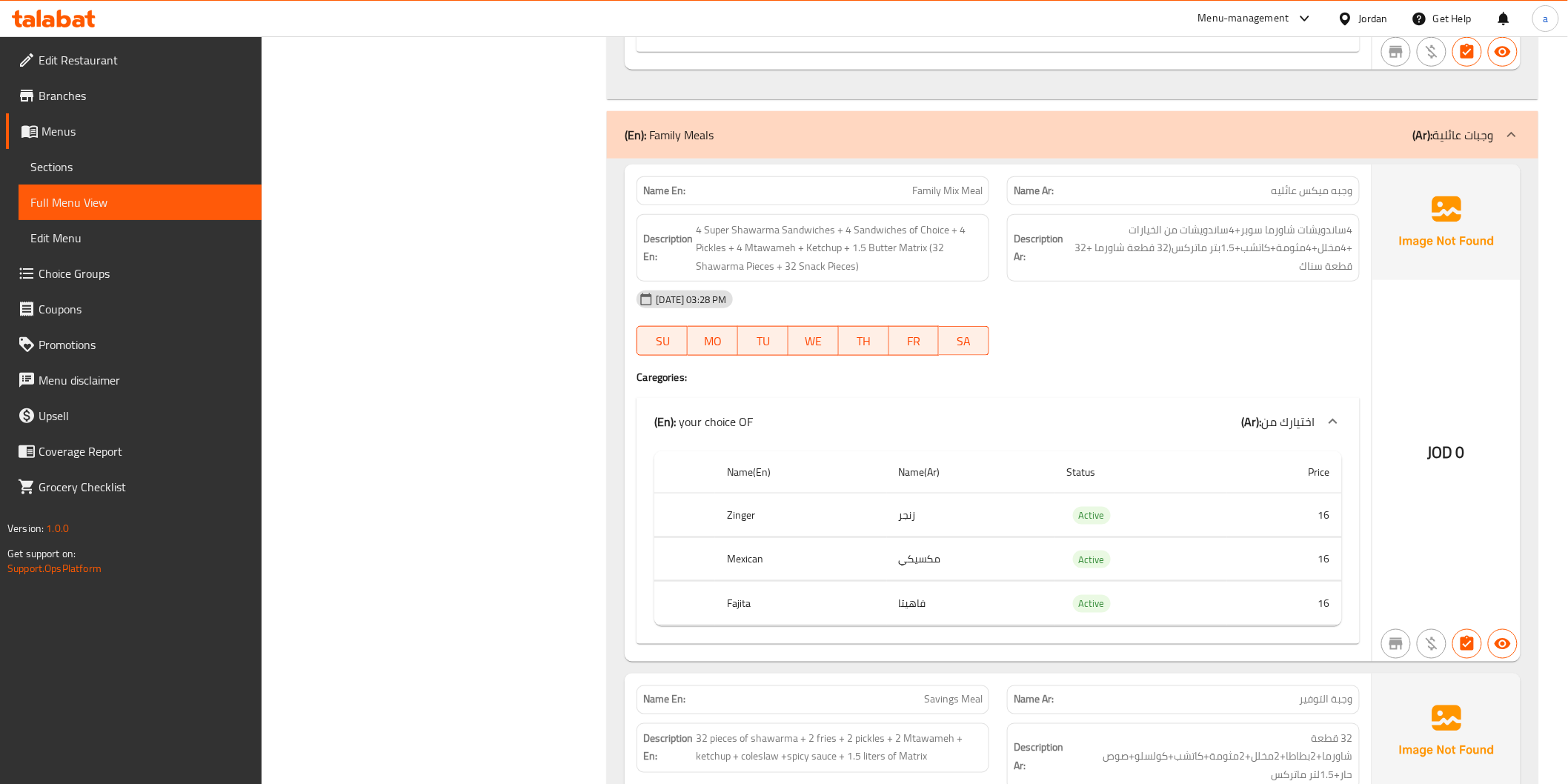
scroll to position [7576, 0]
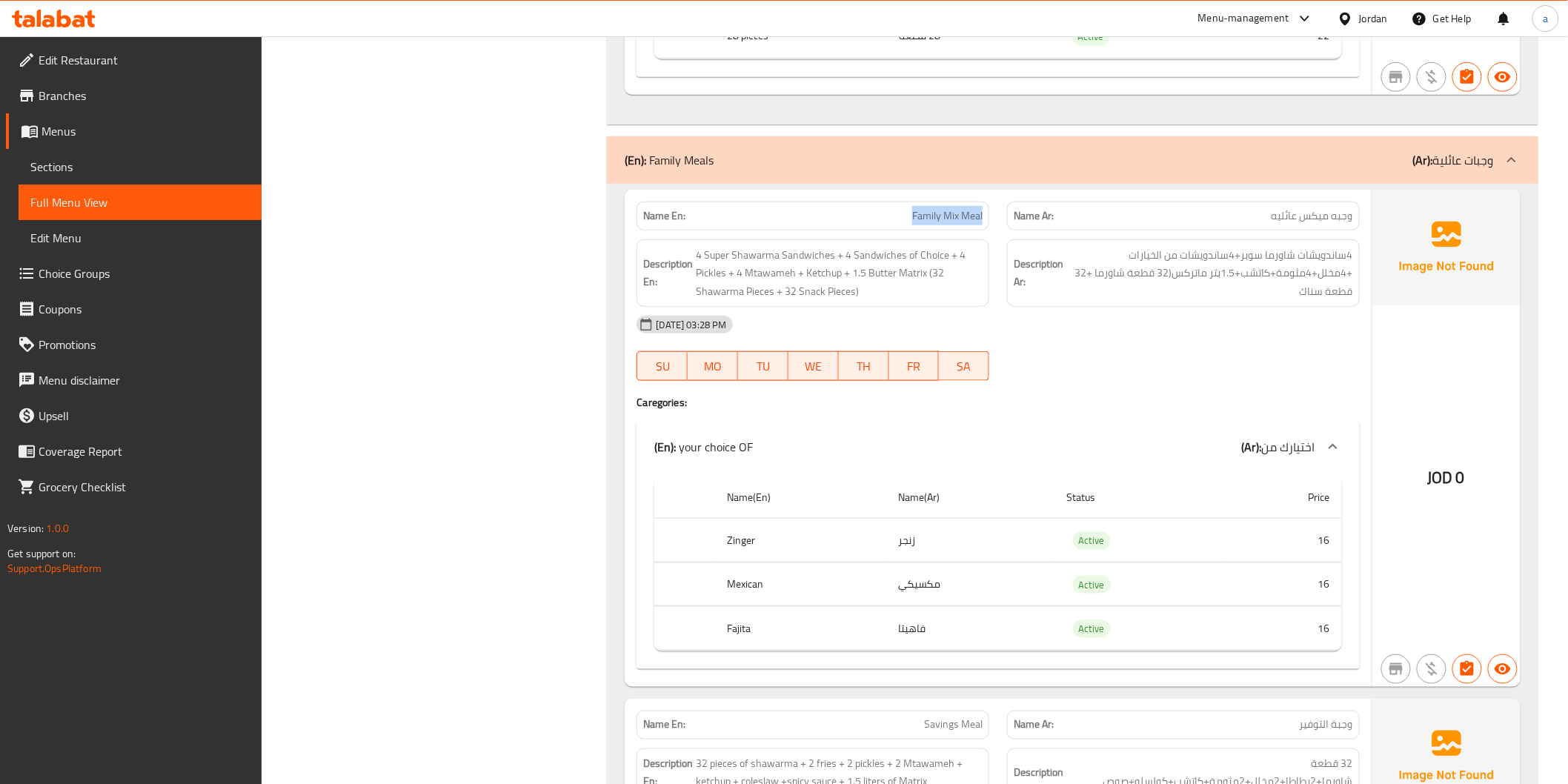
drag, startPoint x: 907, startPoint y: 206, endPoint x: 995, endPoint y: 218, distance: 88.8
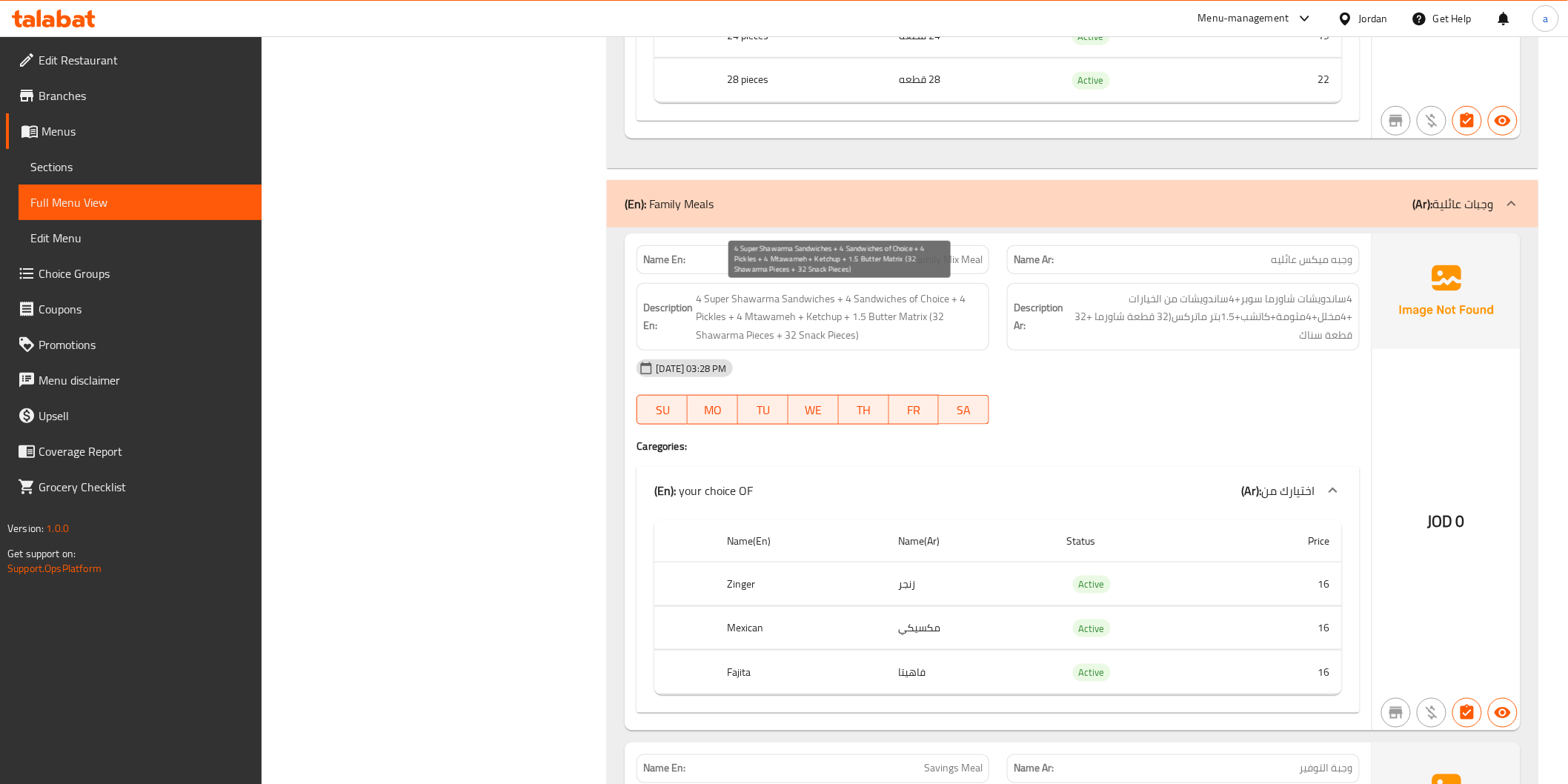
scroll to position [7494, 0]
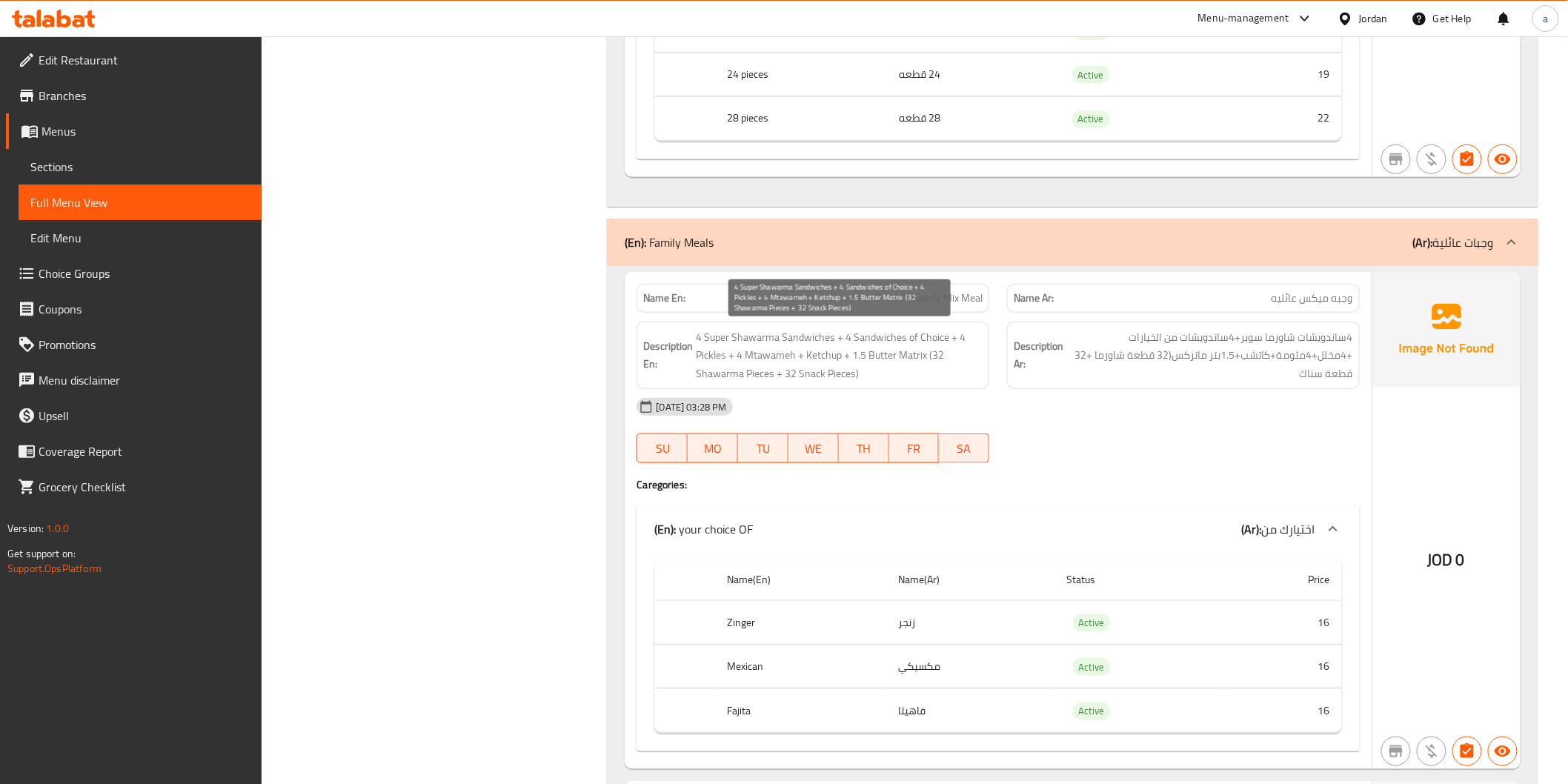
click at [825, 357] on span "4 Super Shawarma Sandwiches + 4 Sandwiches of Choice + 4 Pickles + 4 Mtawameh +…" at bounding box center [839, 356] width 286 height 55
click at [859, 367] on span "4 Super Shawarma Sandwiches + 4 Sandwiches of Choice + 4 Pickles + 4 Mtawameh +…" at bounding box center [839, 356] width 286 height 55
drag, startPoint x: 928, startPoint y: 360, endPoint x: 946, endPoint y: 364, distance: 18.4
click at [946, 364] on span "4 Super Shawarma Sandwiches + 4 Sandwiches of Choice + 4 Pickles + 4 Mtawameh +…" at bounding box center [839, 356] width 286 height 55
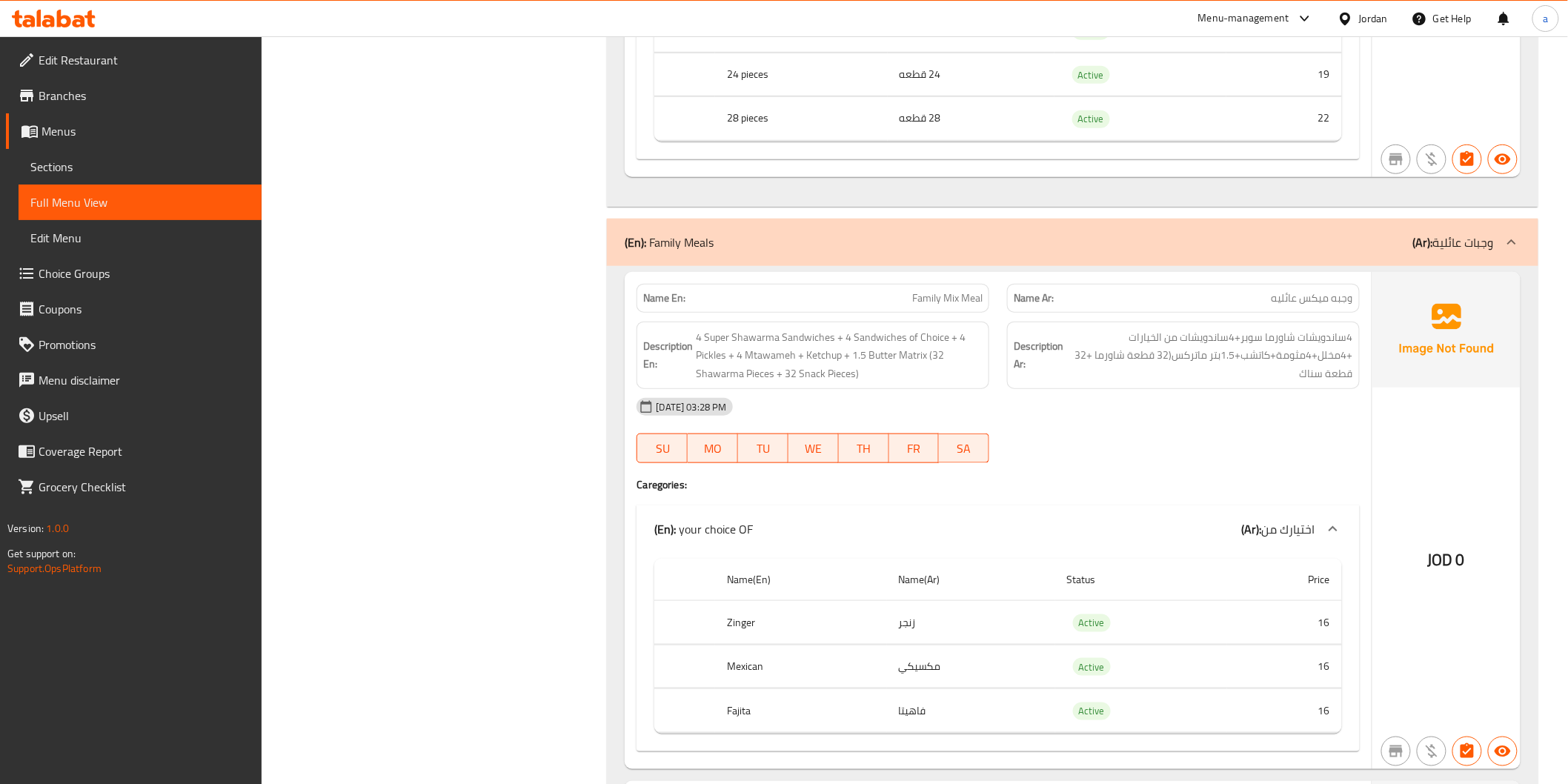
drag, startPoint x: 1177, startPoint y: 355, endPoint x: 1223, endPoint y: 357, distance: 46.0
click at [1223, 357] on span "4ساندويشات شاورما سوبر+4ساندويشات من الخيارات +4مخلل+4مثومة+كاتشب+1.5بتر ماتركس…" at bounding box center [1210, 356] width 286 height 55
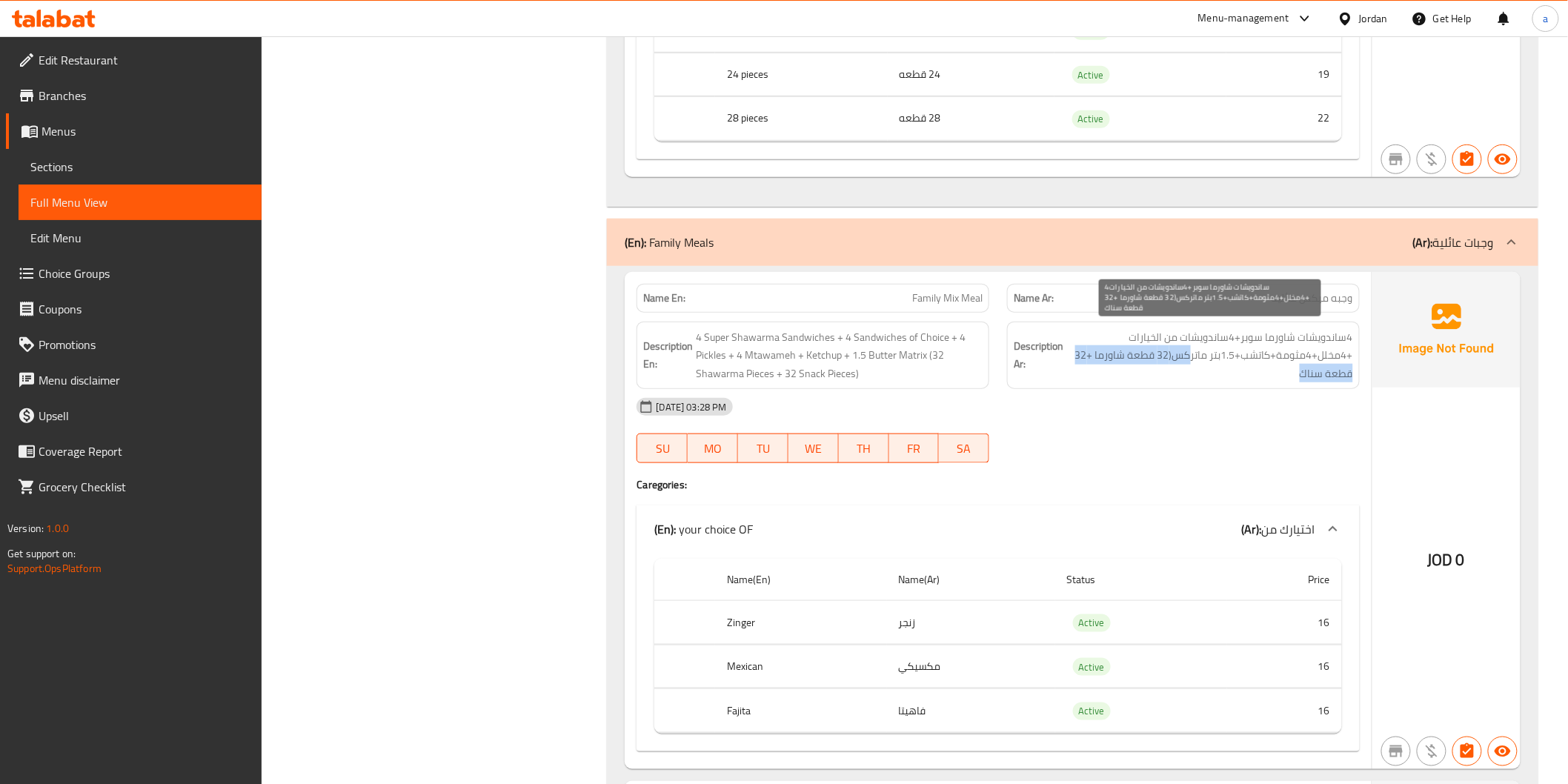
drag, startPoint x: 1224, startPoint y: 364, endPoint x: 1191, endPoint y: 358, distance: 33.5
click at [1191, 358] on span "4ساندويشات شاورما سوبر+4ساندويشات من الخيارات +4مخلل+4مثومة+كاتشب+1.5بتر ماتركس…" at bounding box center [1210, 356] width 286 height 55
drag, startPoint x: 1177, startPoint y: 354, endPoint x: 1221, endPoint y: 357, distance: 44.1
click at [1221, 357] on span "4ساندويشات شاورما سوبر+4ساندويشات من الخيارات +4مخلل+4مثومة+كاتشب+1.5بتر ماتركس…" at bounding box center [1210, 356] width 286 height 55
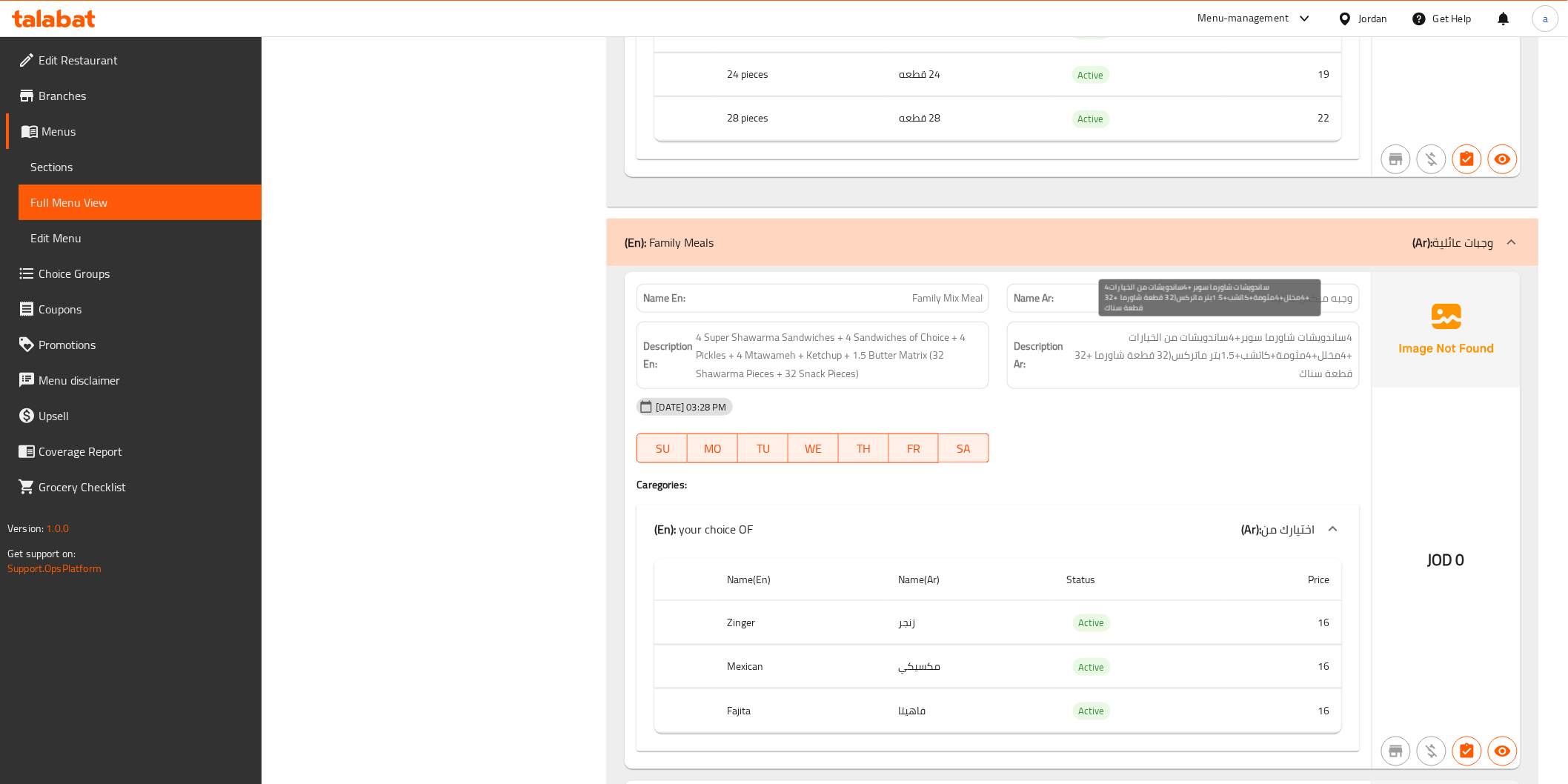
click at [1212, 375] on span "4ساندويشات شاورما سوبر+4ساندويشات من الخيارات +4مخلل+4مثومة+كاتشب+1.5بتر ماتركس…" at bounding box center [1210, 356] width 286 height 55
drag, startPoint x: 1171, startPoint y: 354, endPoint x: 1220, endPoint y: 357, distance: 49.1
click at [1220, 357] on span "4ساندويشات شاورما سوبر+4ساندويشات من الخيارات +4مخلل+4مثومة+كاتشب+1.5بتر ماتركس…" at bounding box center [1210, 356] width 286 height 55
click at [1220, 357] on span "4ساندويشات شاورما سوبر+4ساندويشات من الخيارات +4مخلل+4مثومة+كاتشب+1.5بتر ماتركس…" at bounding box center [1210, 356] width 286 height 55
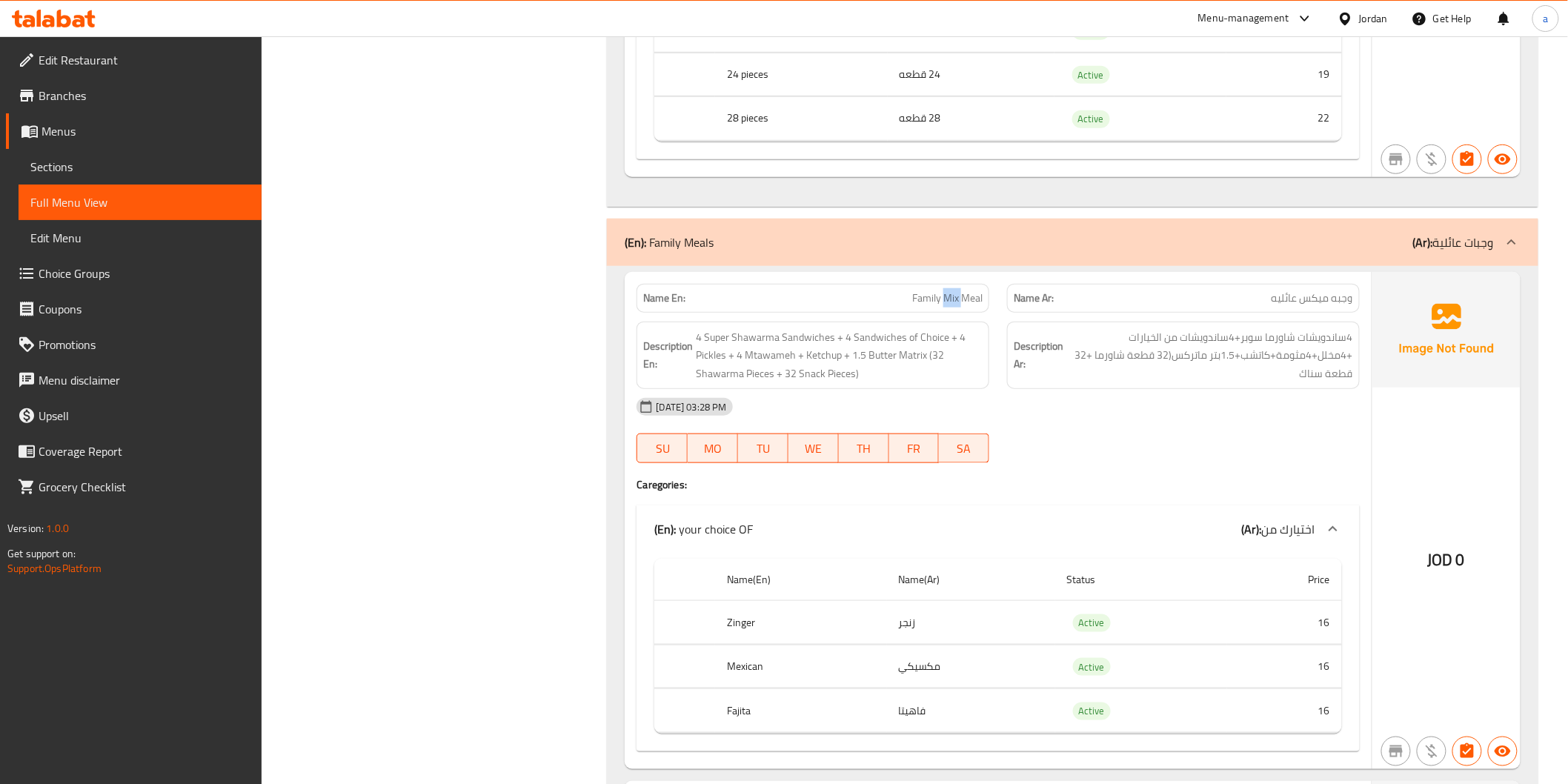
copy span "Family Mix Meal"
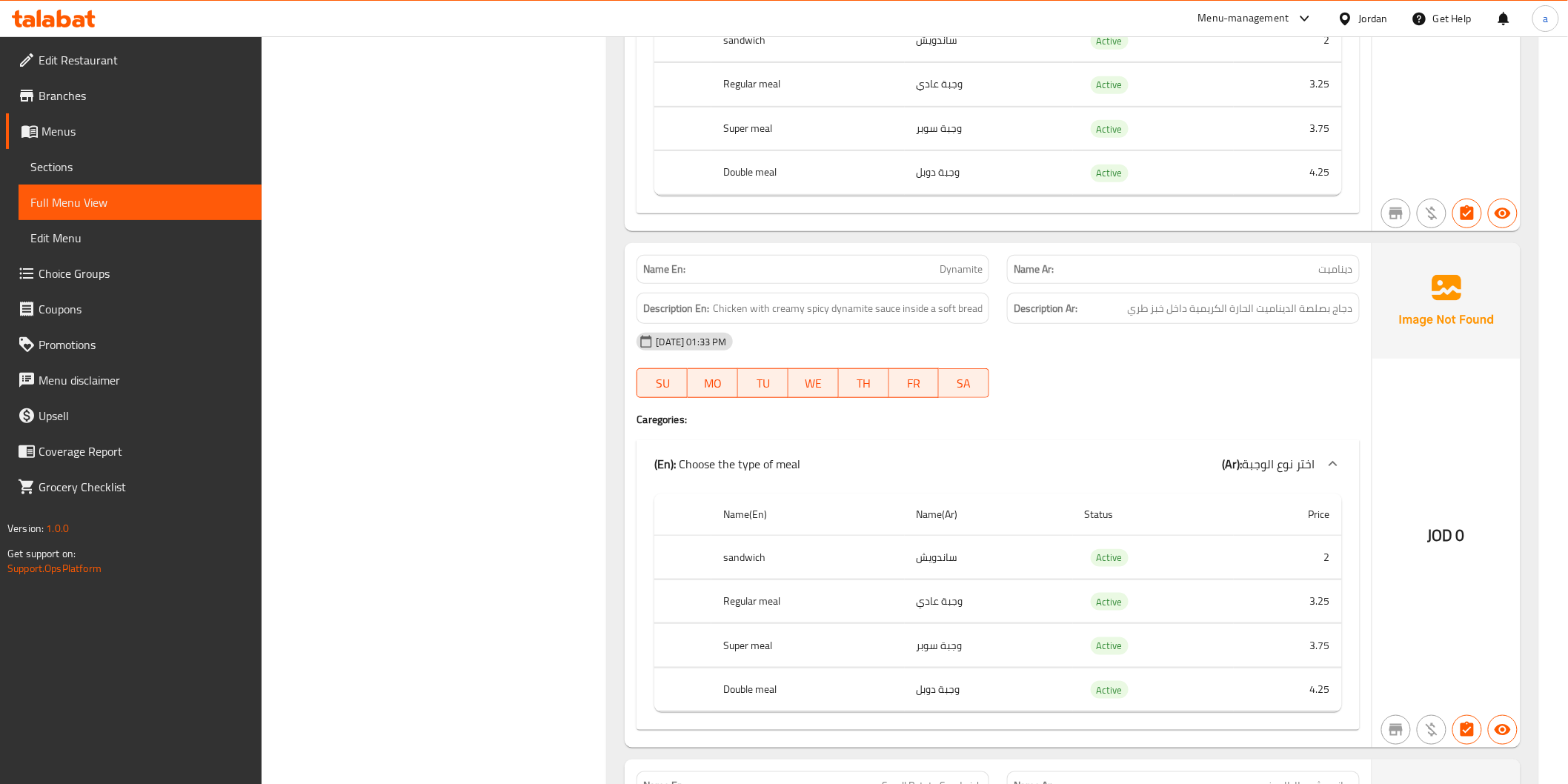
scroll to position [5764, 0]
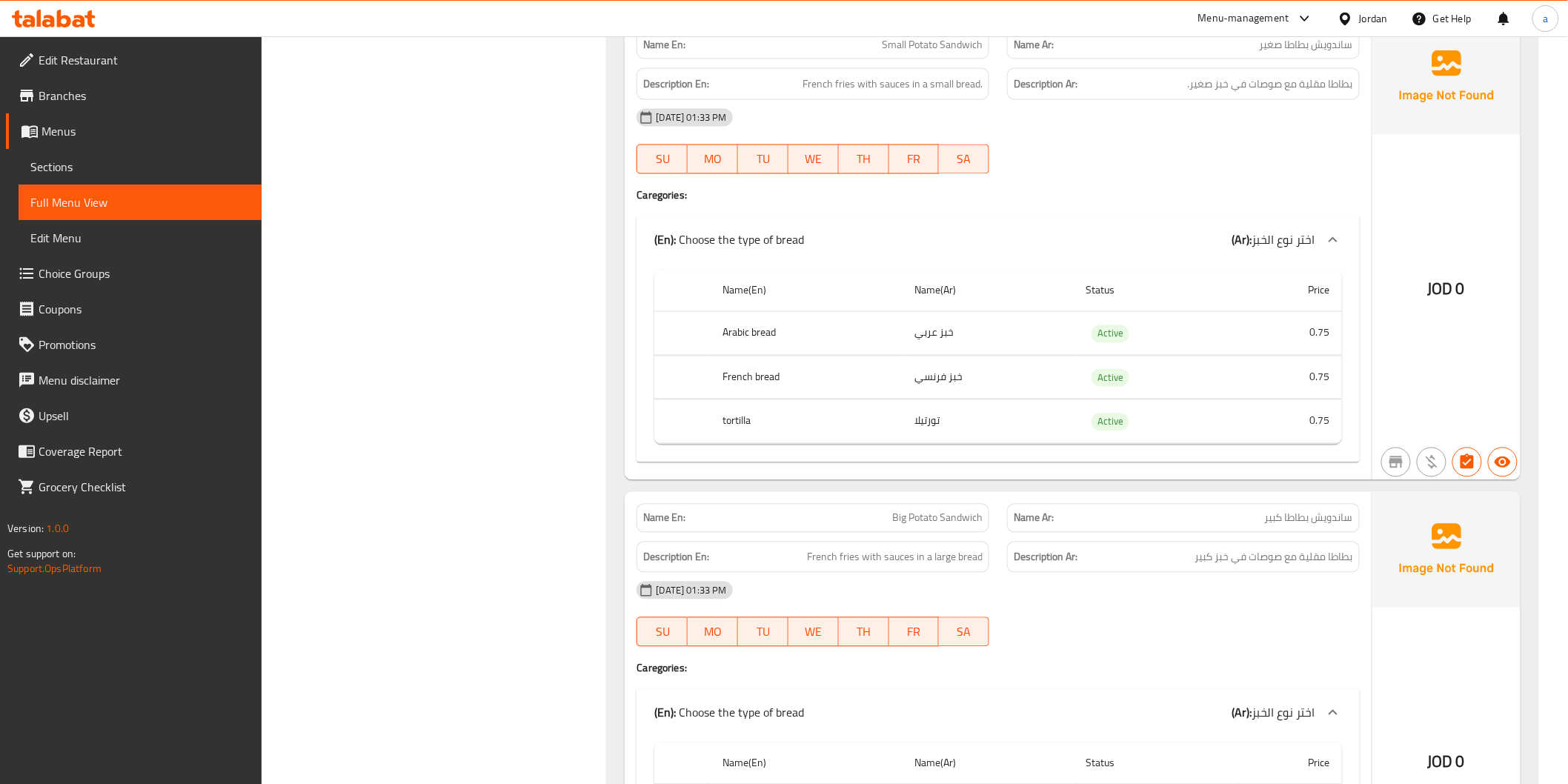
click at [951, 510] on span "Big Potato Sandwich" at bounding box center [937, 518] width 90 height 15
copy span "Big Potato Sandwich"
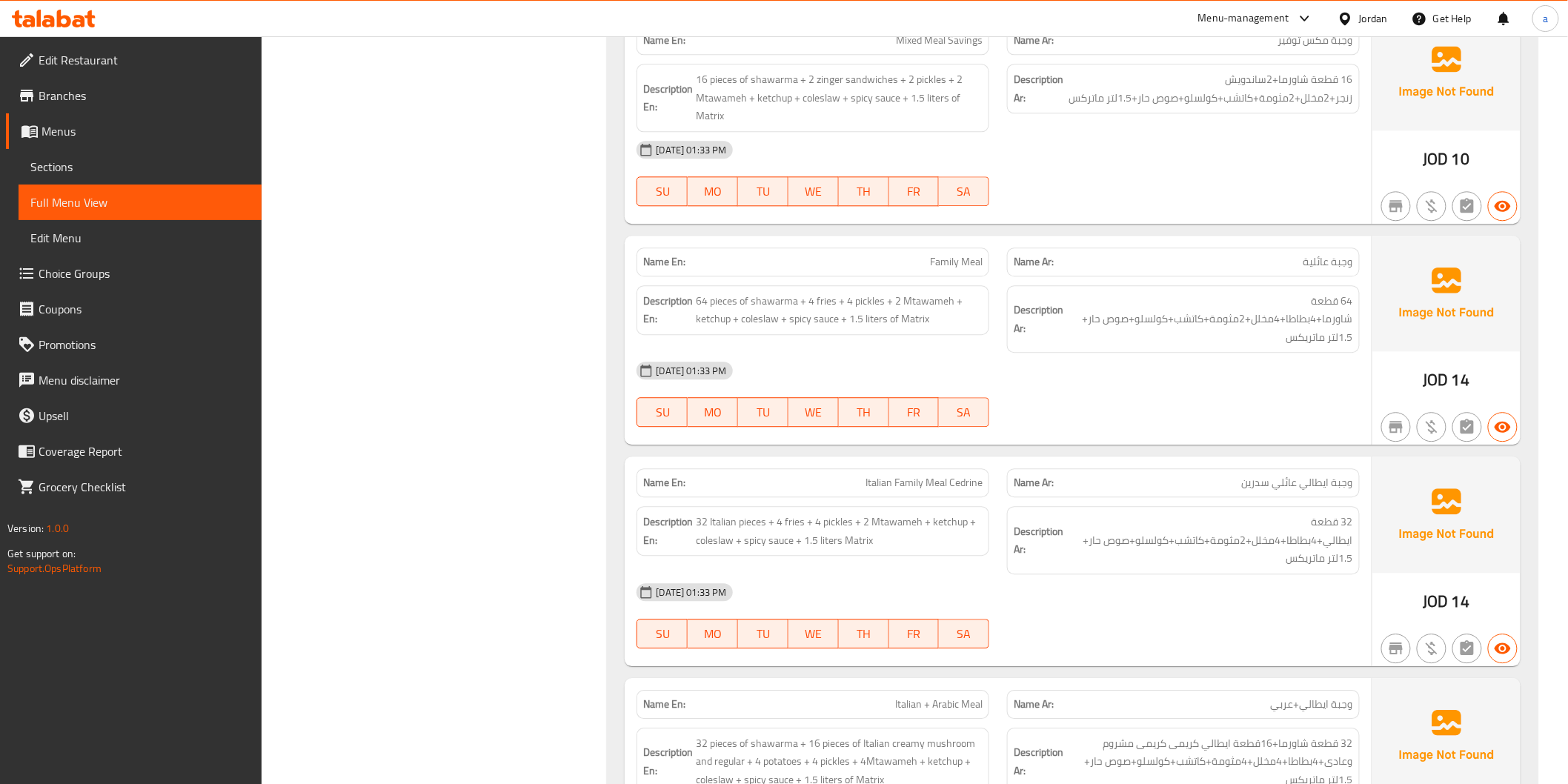
scroll to position [8399, 0]
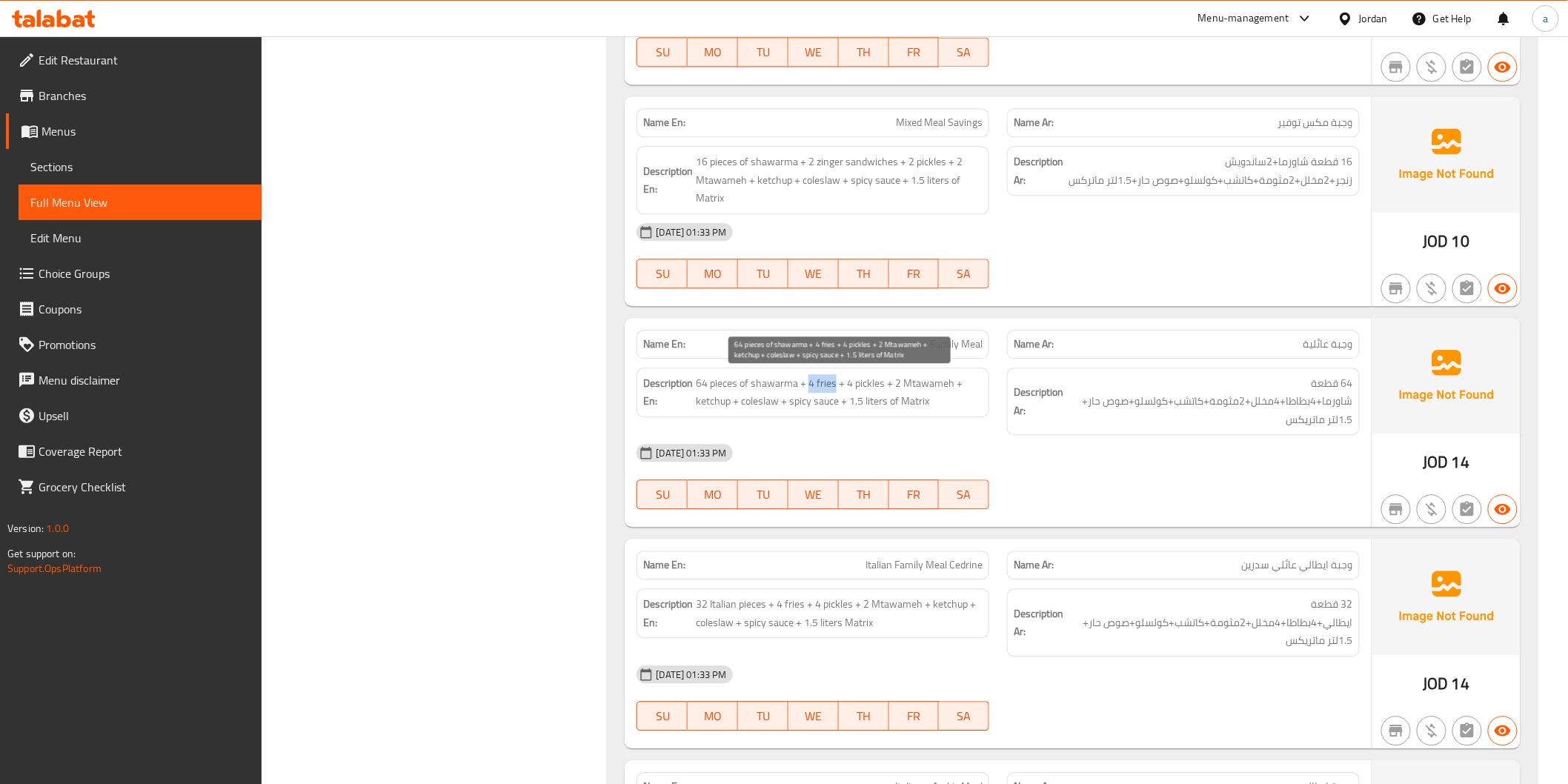
drag, startPoint x: 808, startPoint y: 378, endPoint x: 834, endPoint y: 379, distance: 26.0
click at [834, 379] on span "64 pieces of shawarma + 4 fries + 4 pickles + 2 Mtawameh + ketchup + coleslaw +…" at bounding box center [839, 393] width 286 height 36
click at [835, 380] on span "64 pieces of shawarma + 4 fries + 4 pickles + 2 Mtawameh + ketchup + coleslaw +…" at bounding box center [839, 393] width 286 height 36
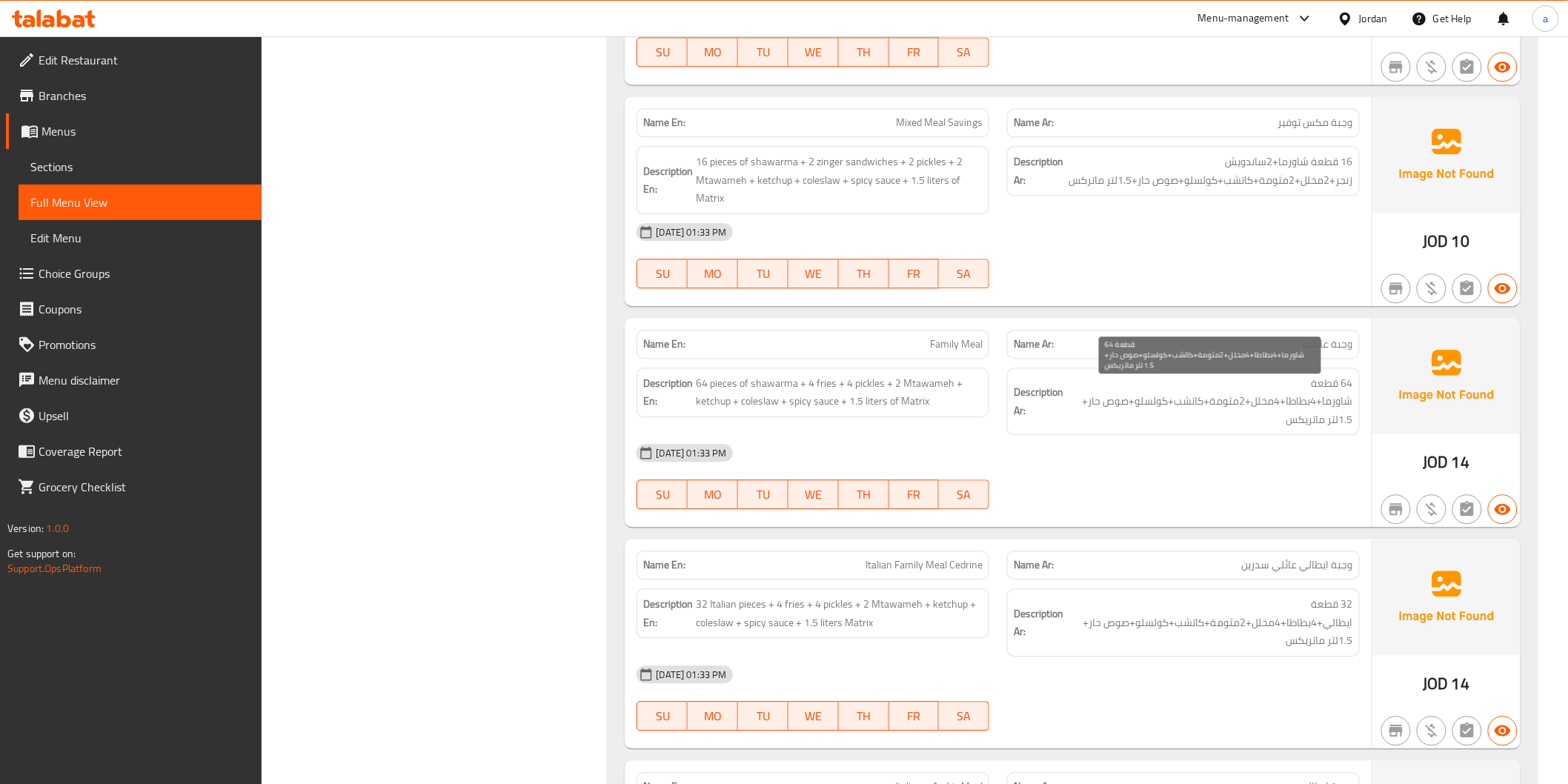
click at [1288, 393] on span "64 قطعة شاورما+4بطاطا+4مخلل+2مثومة+كاتشب+كولسلو+صوص حار+ 1.5لتر ماتريكس" at bounding box center [1210, 402] width 286 height 55
click at [1302, 396] on span "64 قطعة شاورما+4بطاطا+4مخلل+2مثومة+كاتشب+كولسلو+صوص حار+ 1.5لتر ماتريكس" at bounding box center [1210, 402] width 286 height 55
click at [1302, 396] on span "64 قطعة شاورما+4بطاطا+4مخلل+2مثومة+كاتشب+كولسلو+صوص حار+ 1.5لتر ماتريكس" at bounding box center [1210, 402] width 286 height 55
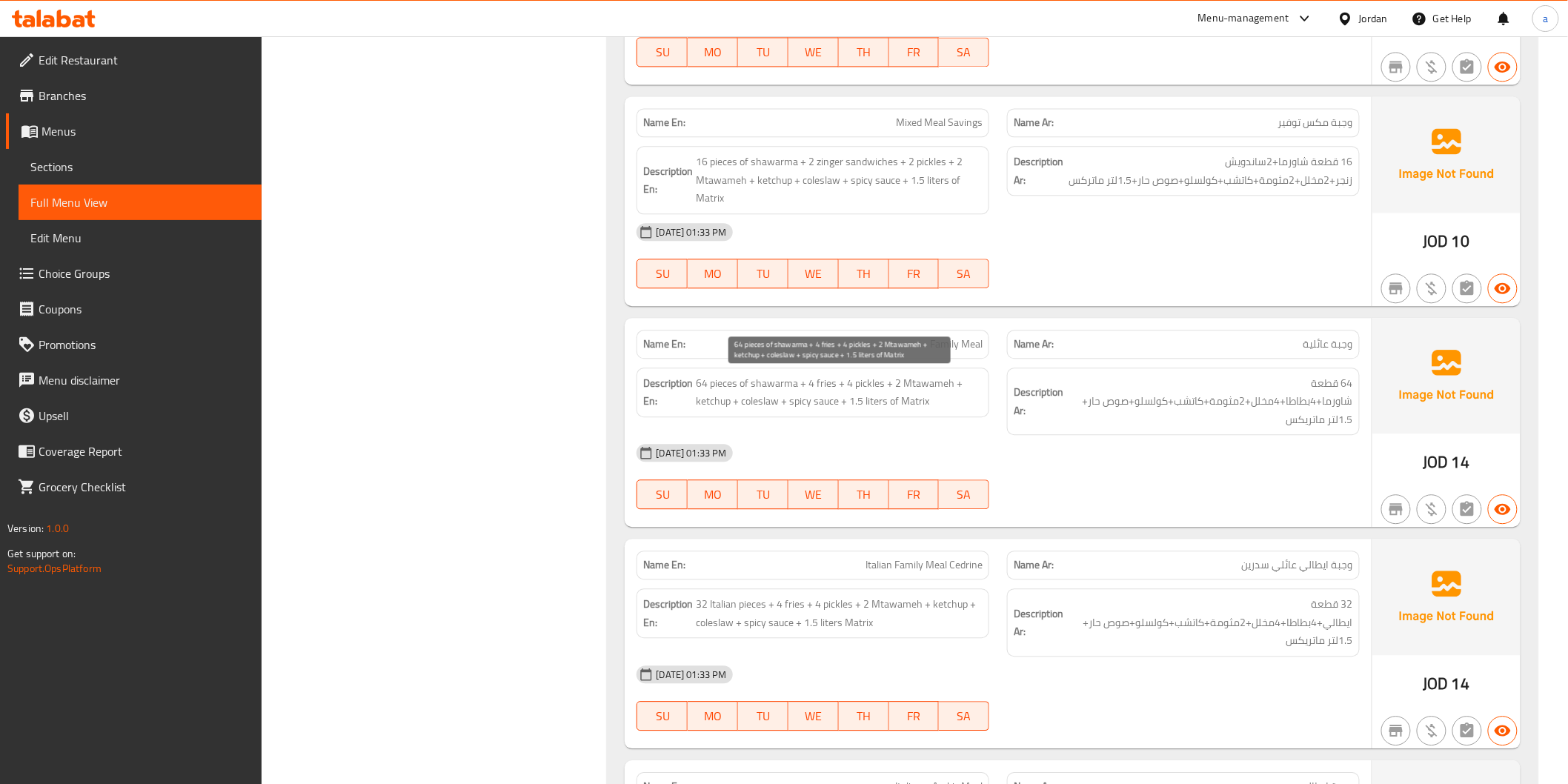
click at [821, 387] on span "64 pieces of shawarma + 4 fries + 4 pickles + 2 Mtawameh + ketchup + coleslaw +…" at bounding box center [839, 393] width 286 height 36
click at [838, 391] on span "64 pieces of shawarma + 4 fries + 4 pickles + 2 Mtawameh + ketchup + coleslaw +…" at bounding box center [839, 393] width 286 height 36
click at [827, 380] on span "64 pieces of shawarma + 4 fries + 4 pickles + 2 Mtawameh + ketchup + coleslaw +…" at bounding box center [839, 393] width 286 height 36
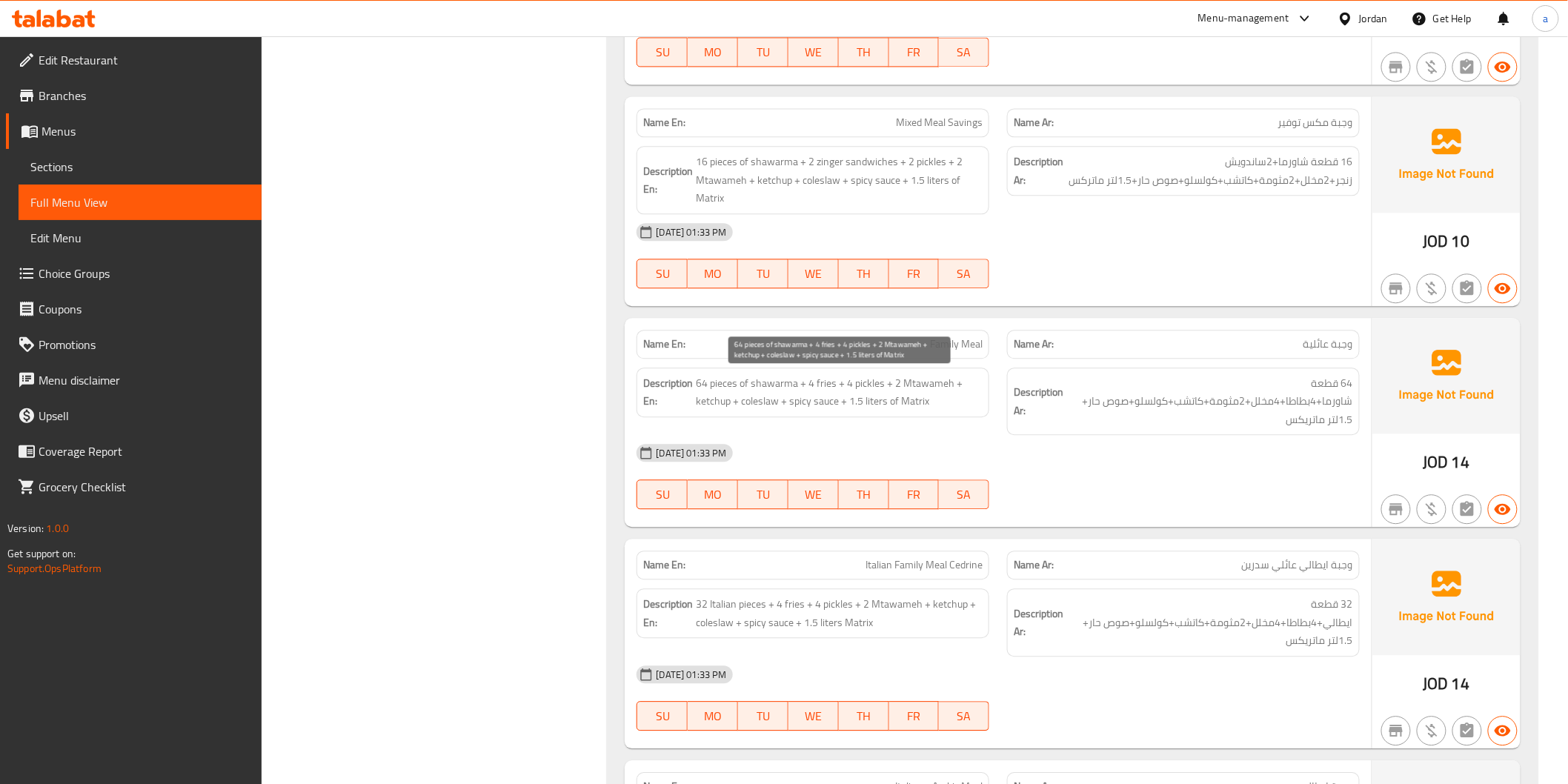
click at [855, 395] on span "64 pieces of shawarma + 4 fries + 4 pickles + 2 Mtawameh + ketchup + coleslaw +…" at bounding box center [839, 393] width 286 height 36
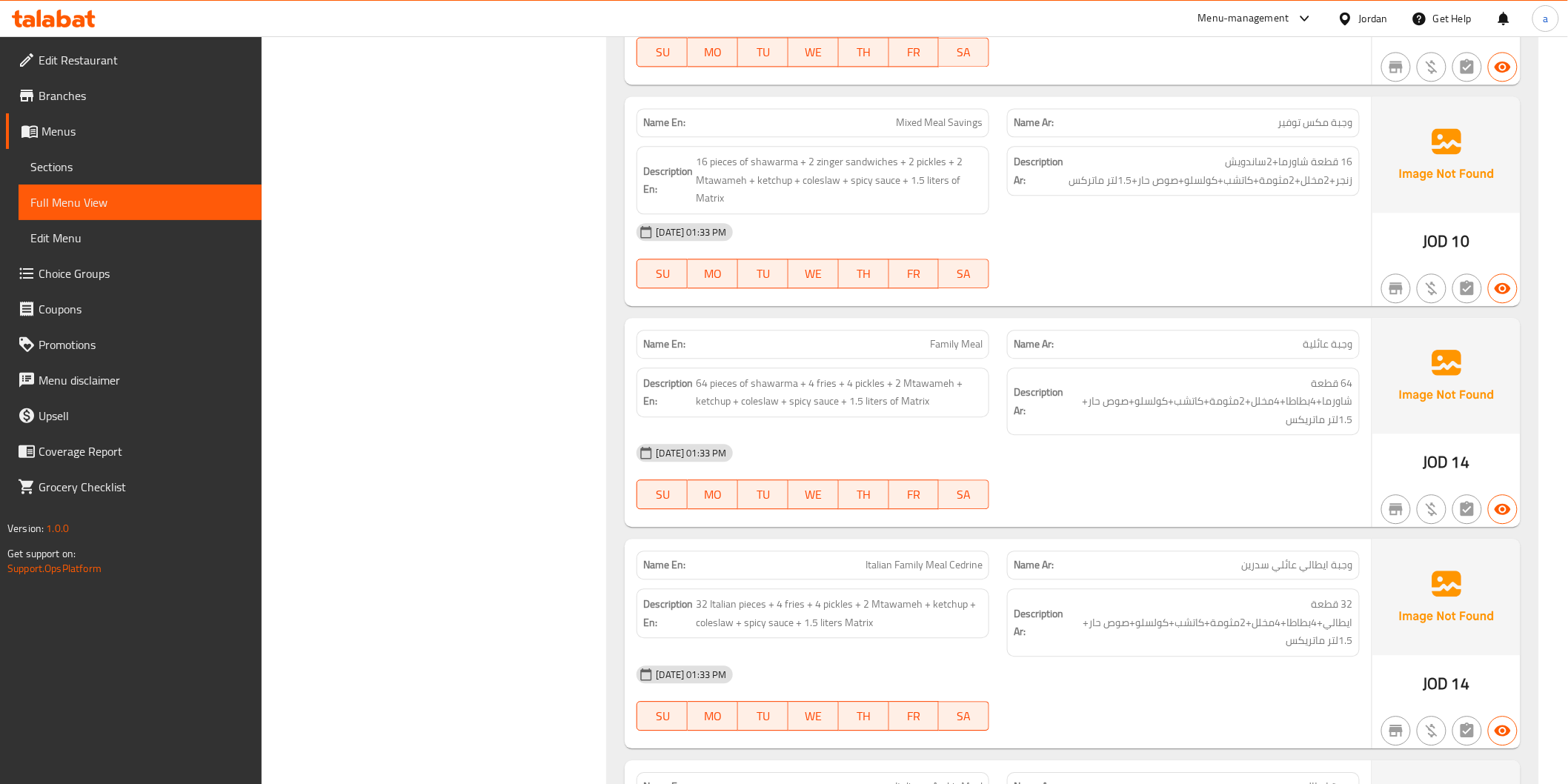
copy span "Family Meal"
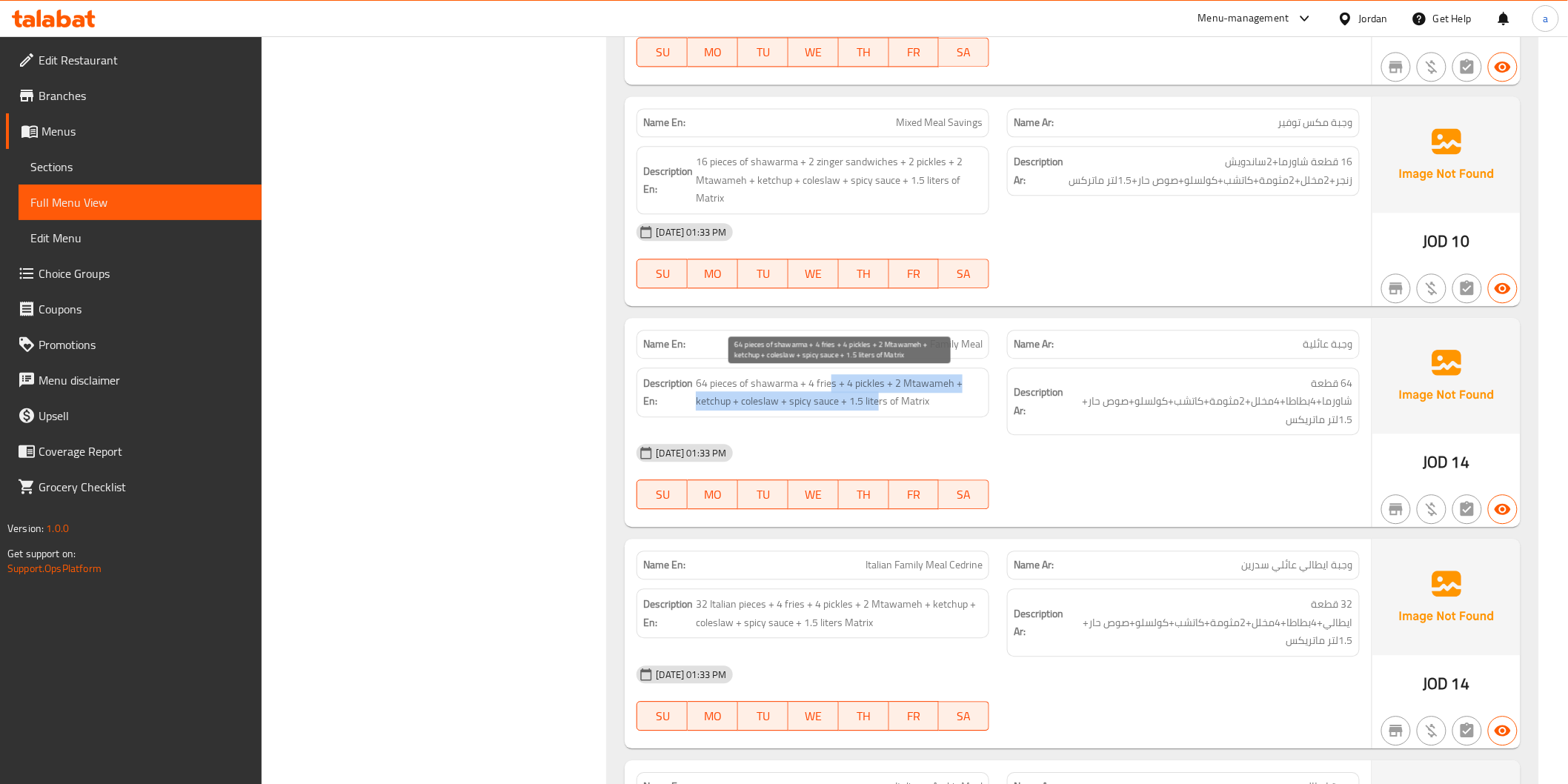
drag, startPoint x: 831, startPoint y: 386, endPoint x: 879, endPoint y: 397, distance: 49.2
click at [879, 397] on span "64 pieces of shawarma + 4 fries + 4 pickles + 2 Mtawameh + ketchup + coleslaw +…" at bounding box center [839, 393] width 286 height 36
click at [879, 397] on span "64 pieces of shawarma + 4 fries + 4 pickles + 2 Mtawameh + ketchup + coleslaw +…" at bounding box center [839, 393] width 286 height 36
click at [917, 378] on span "64 pieces of shawarma + 4 fries + 4 pickles + 2 Mtawameh + ketchup + coleslaw +…" at bounding box center [839, 393] width 286 height 36
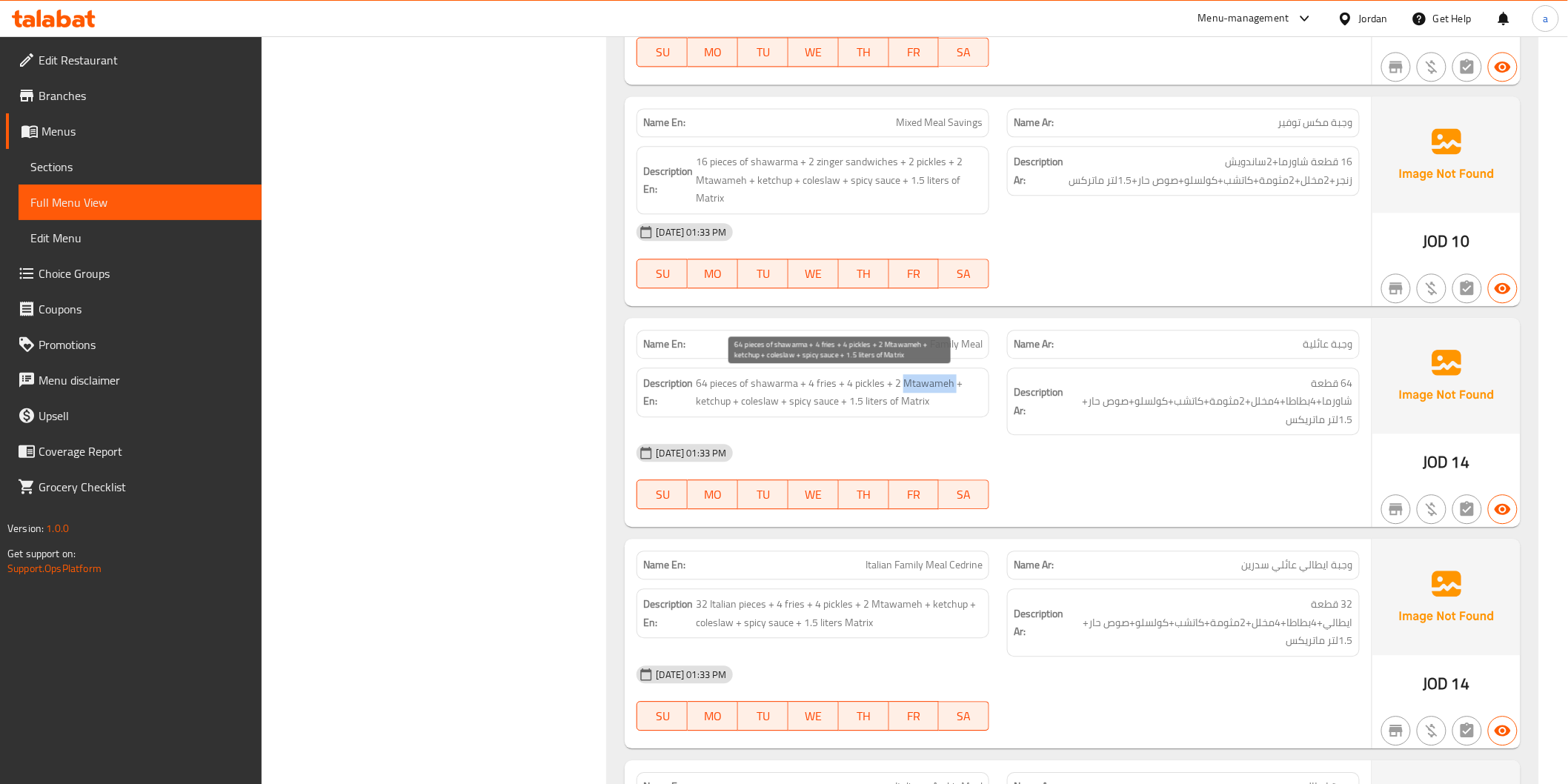
click at [917, 378] on span "64 pieces of shawarma + 4 fries + 4 pickles + 2 Mtawameh + ketchup + coleslaw +…" at bounding box center [839, 393] width 286 height 36
click at [719, 403] on span "64 pieces of shawarma + 4 fries + 4 pickles + 2 Mtawameh + ketchup + coleslaw +…" at bounding box center [839, 393] width 286 height 36
click at [755, 401] on span "64 pieces of shawarma + 4 fries + 4 pickles + 2 Mtawameh + ketchup + coleslaw +…" at bounding box center [839, 393] width 286 height 36
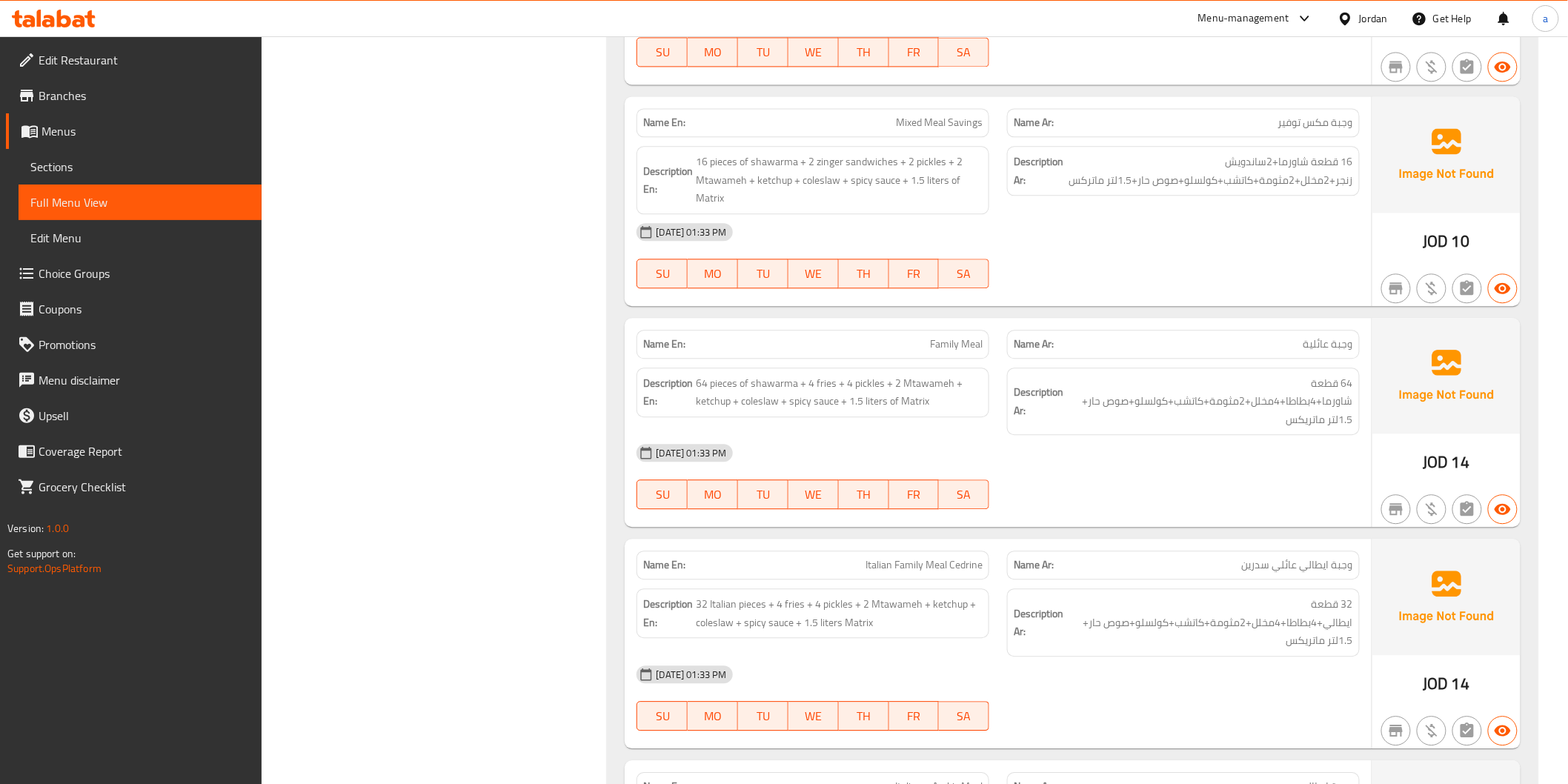
click at [819, 398] on span "64 pieces of shawarma + 4 fries + 4 pickles + 2 Mtawameh + ketchup + coleslaw +…" at bounding box center [839, 393] width 286 height 36
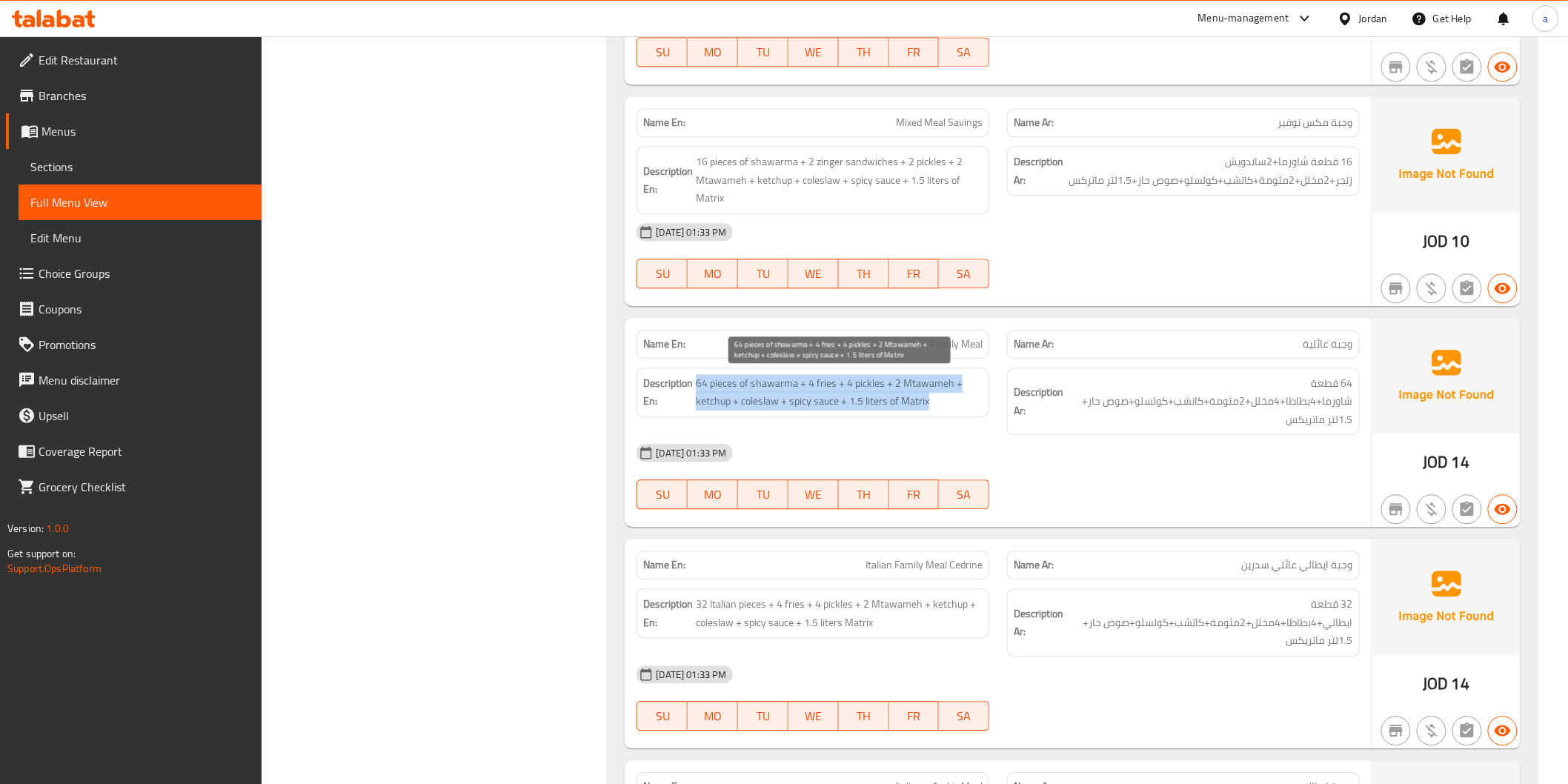
click at [819, 398] on span "64 pieces of shawarma + 4 fries + 4 pickles + 2 Mtawameh + ketchup + coleslaw +…" at bounding box center [839, 393] width 286 height 36
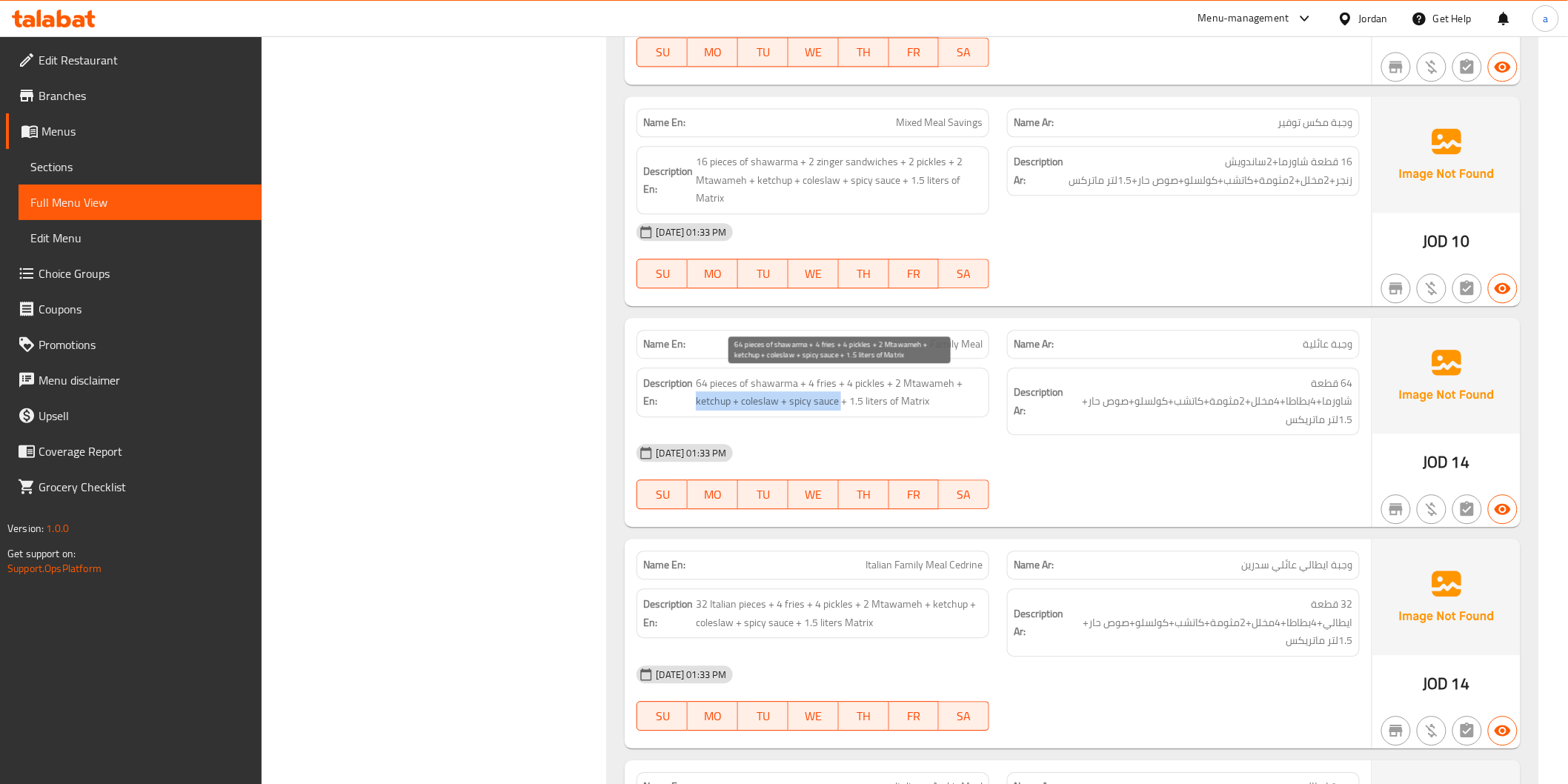
drag, startPoint x: 842, startPoint y: 398, endPoint x: 970, endPoint y: 387, distance: 128.5
click at [970, 387] on span "64 pieces of shawarma + 4 fries + 4 pickles + 2 Mtawameh + ketchup + coleslaw +…" at bounding box center [839, 393] width 286 height 36
click at [980, 388] on span "64 pieces of shawarma + 4 fries + 4 pickles + 2 Mtawameh + ketchup + coleslaw +…" at bounding box center [839, 393] width 286 height 36
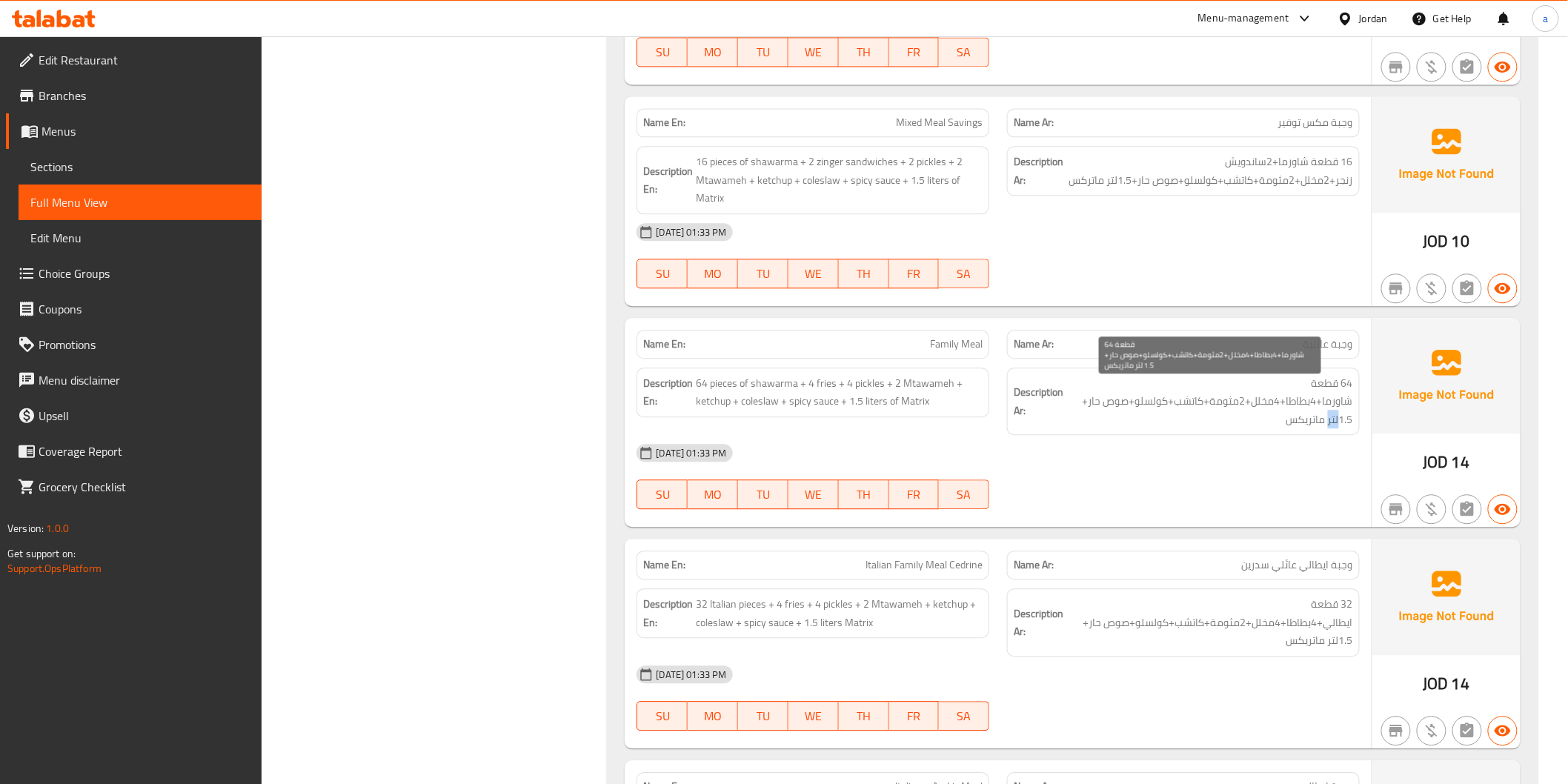
click at [1328, 418] on span "64 قطعة شاورما+4بطاطا+4مخلل+2مثومة+كاتشب+كولسلو+صوص حار+ 1.5لتر ماتريكس" at bounding box center [1210, 402] width 286 height 55
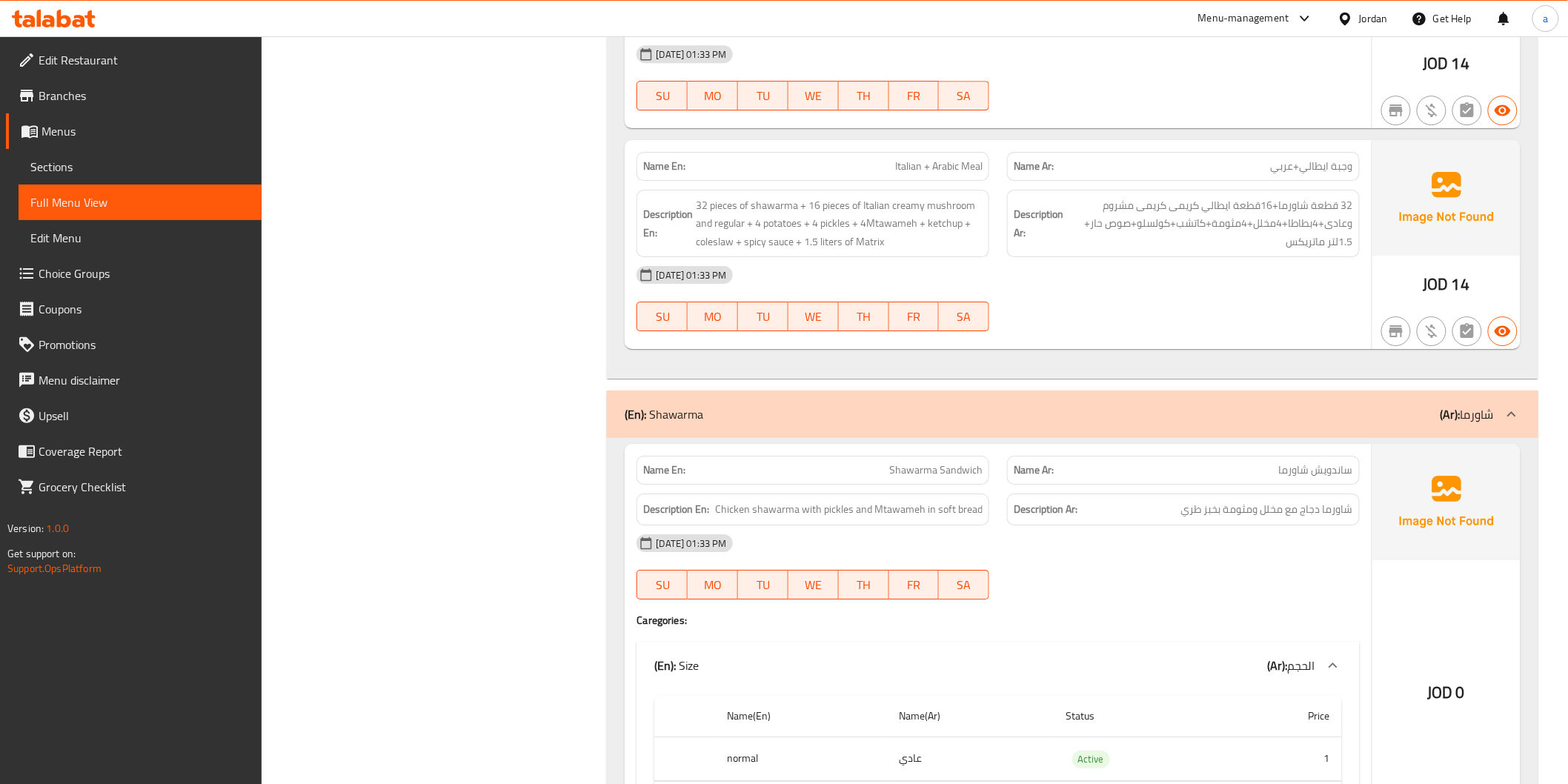
scroll to position [9085, 0]
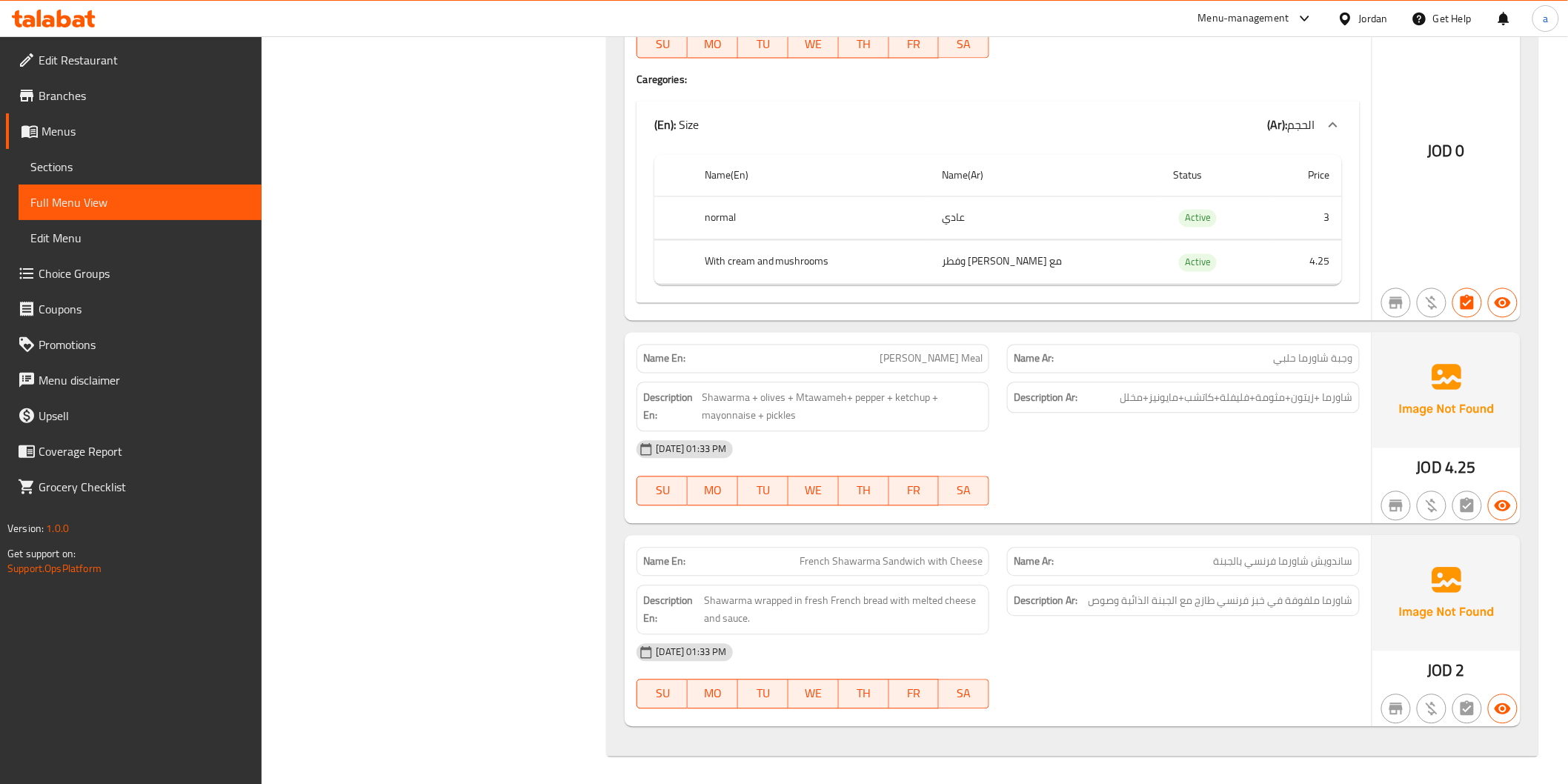
scroll to position [10508, 0]
drag, startPoint x: 960, startPoint y: 361, endPoint x: 974, endPoint y: 361, distance: 14.0
click at [1243, 394] on span "شاورما +زيتون+مثومة+فليفلة+كاتشب+مايونيز+مخلل" at bounding box center [1237, 397] width 233 height 18
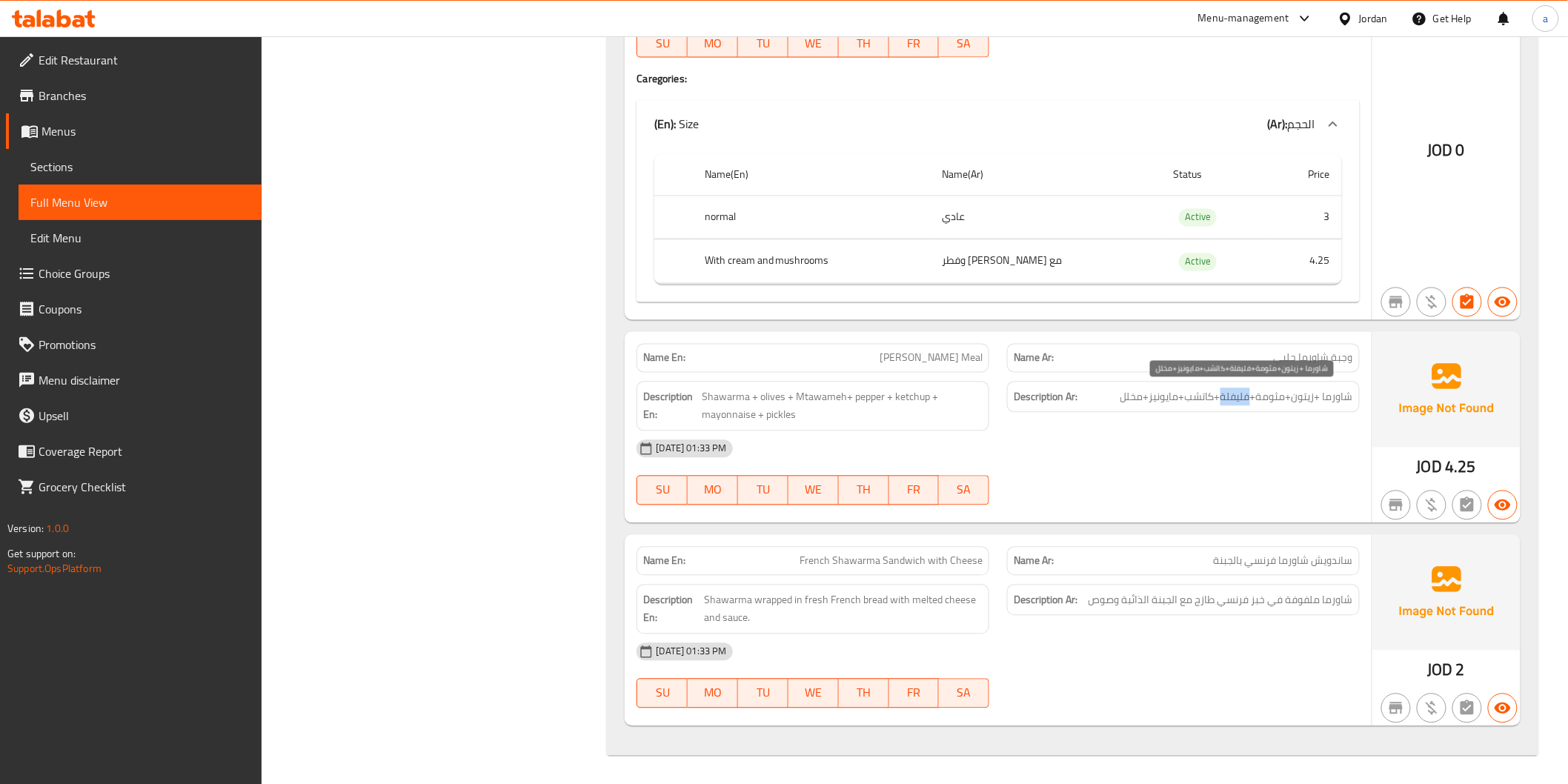
click at [1243, 394] on span "شاورما +زيتون+مثومة+فليفلة+كاتشب+مايونيز+مخلل" at bounding box center [1237, 397] width 233 height 18
copy span "فليفلة"
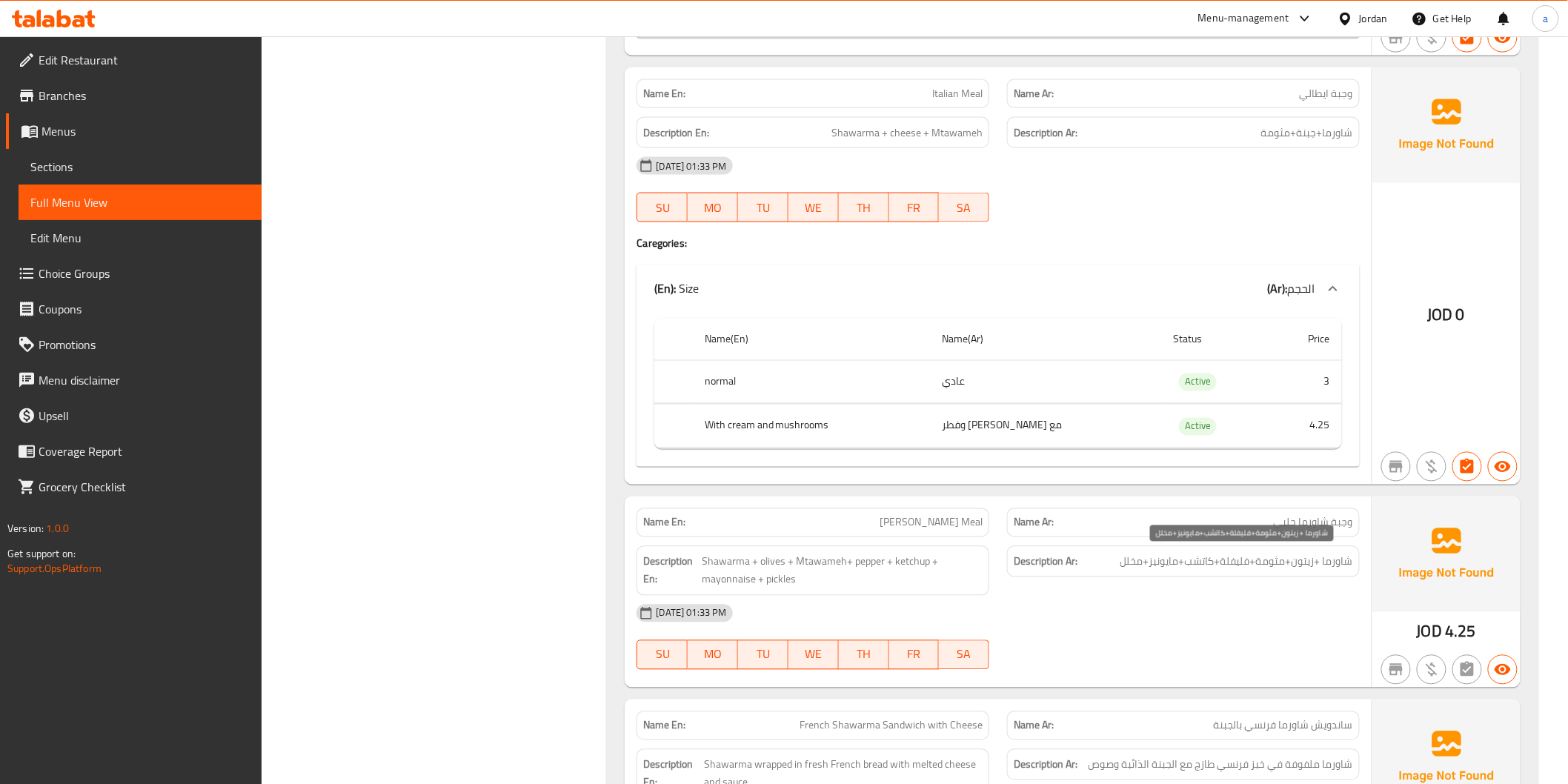
click at [1200, 567] on span "شاورما +زيتون+مثومة+فليفلة+كاتشب+مايونيز+مخلل" at bounding box center [1237, 562] width 233 height 18
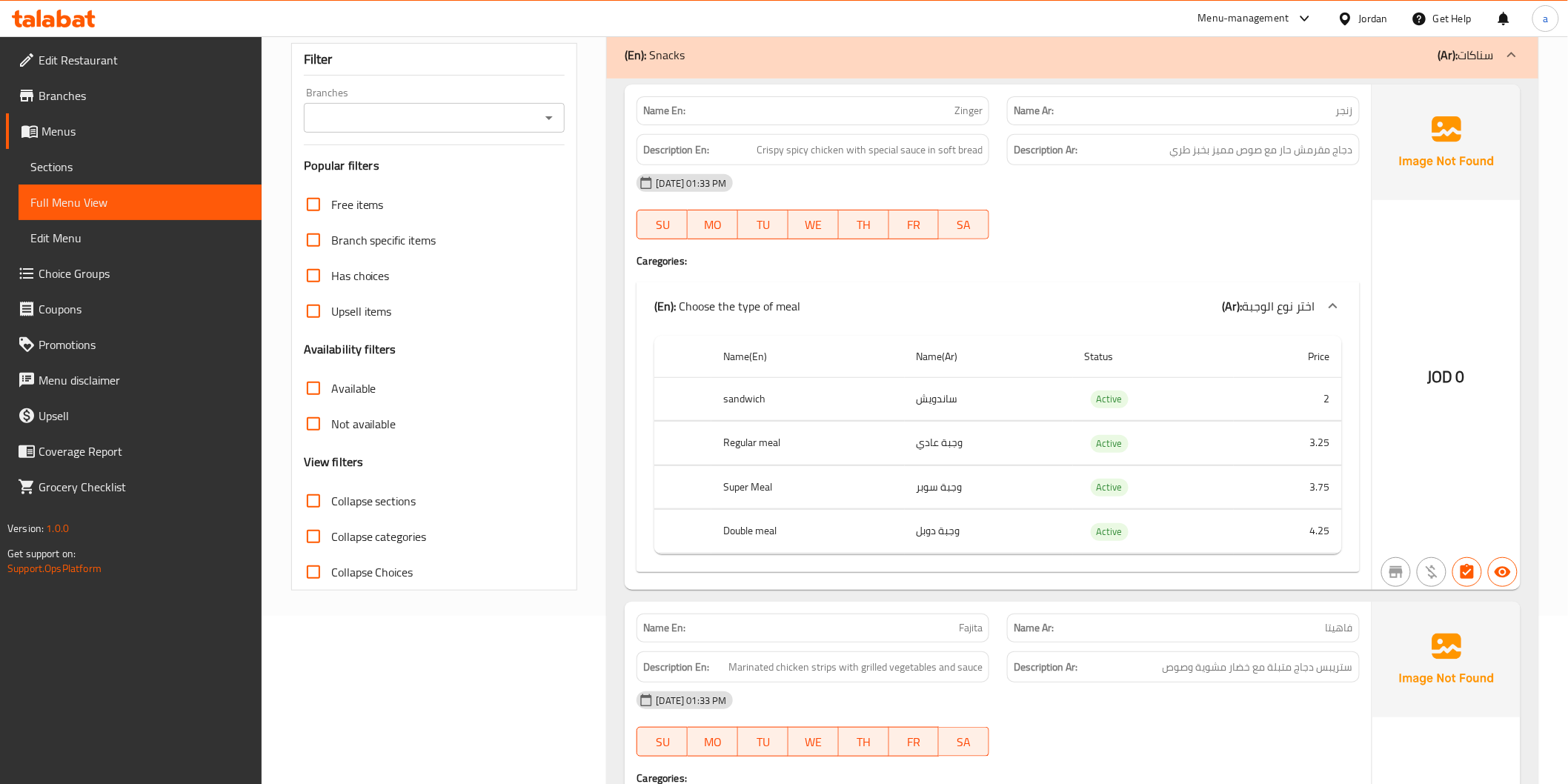
scroll to position [0, 0]
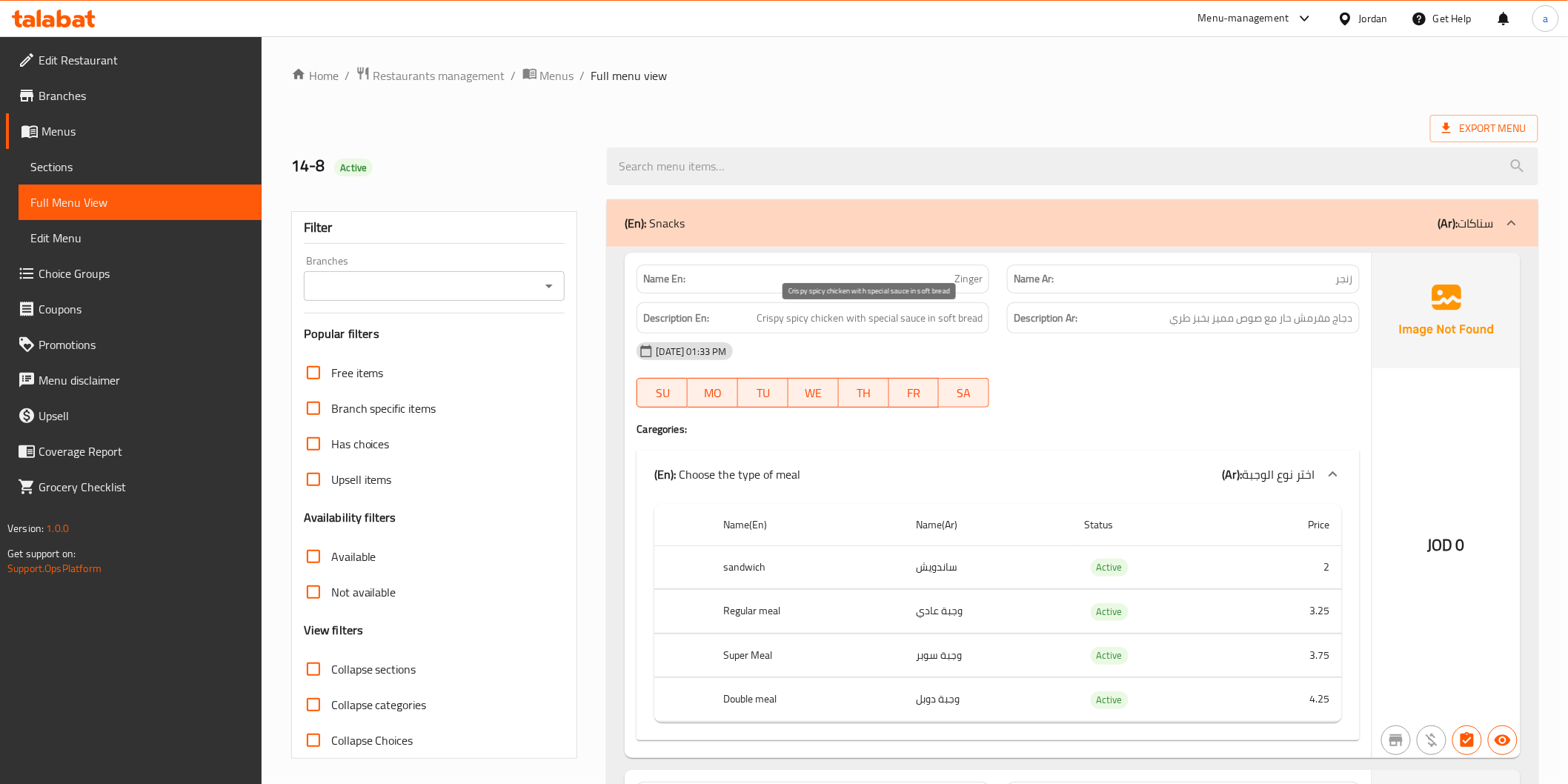
click at [879, 322] on span "Crispy spicy chicken with special sauce in soft bread" at bounding box center [869, 318] width 226 height 18
click at [887, 325] on span "Crispy spicy chicken with special sauce in soft bread" at bounding box center [869, 318] width 226 height 18
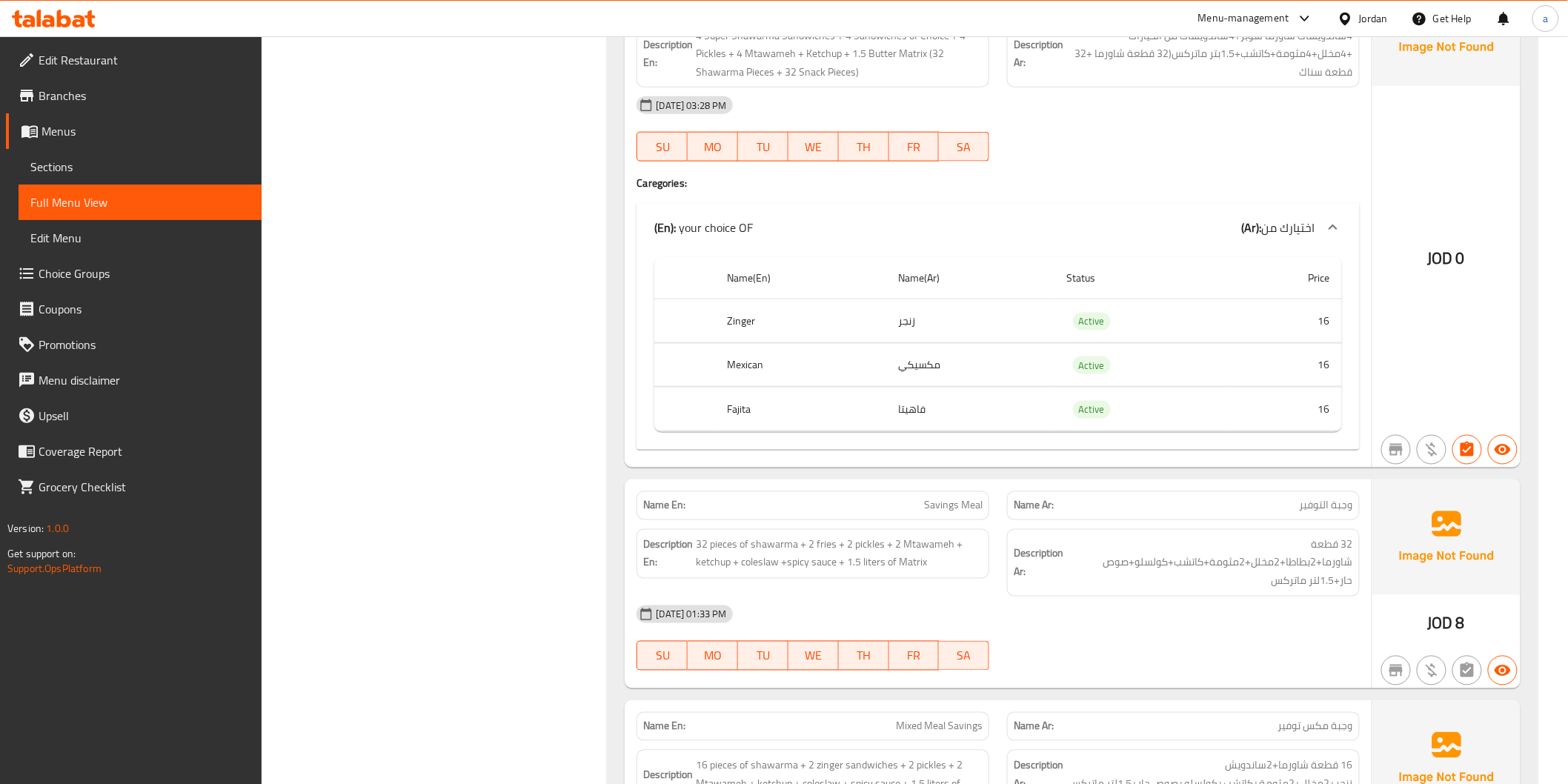
scroll to position [7987, 0]
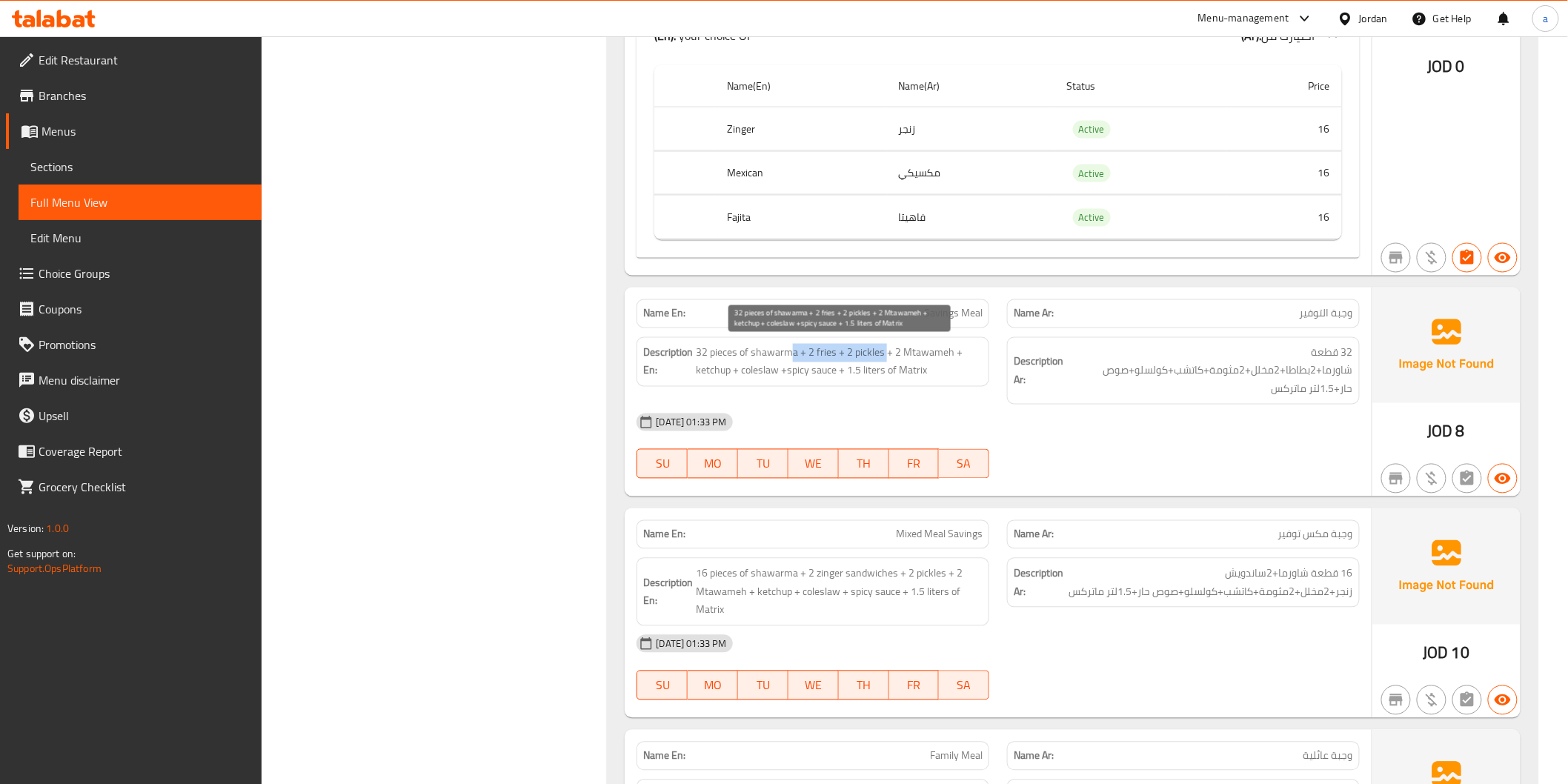
drag, startPoint x: 789, startPoint y: 355, endPoint x: 884, endPoint y: 352, distance: 95.0
click at [884, 352] on span "32 pieces of shawarma + 2 fries + 2 pickles + 2 Mtawameh + ketchup + coleslaw +…" at bounding box center [839, 362] width 286 height 36
click at [886, 352] on span "32 pieces of shawarma + 2 fries + 2 pickles + 2 Mtawameh + ketchup + coleslaw +…" at bounding box center [839, 362] width 286 height 36
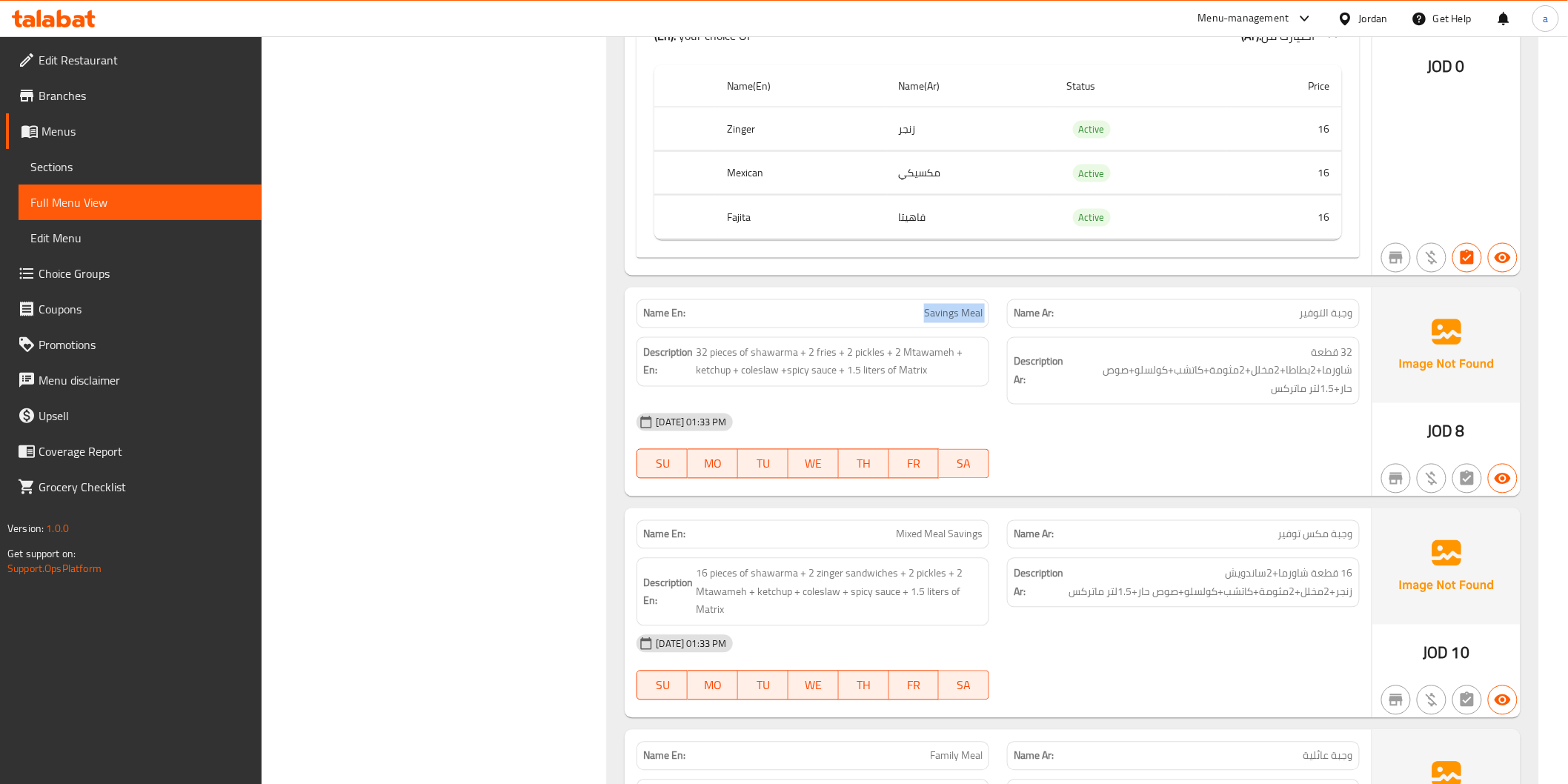
copy span "Savings Meal"
click at [825, 353] on span "32 pieces of shawarma + 2 fries + 2 pickles + 2 Mtawameh + ketchup + coleslaw +…" at bounding box center [839, 362] width 286 height 36
click at [1293, 372] on span "32 قطعة شاورما+2بطاطا+2مخلل+2مثومة+كاتشب+كولسلو+صوص حار+1.5لتر ماتركس" at bounding box center [1210, 371] width 286 height 55
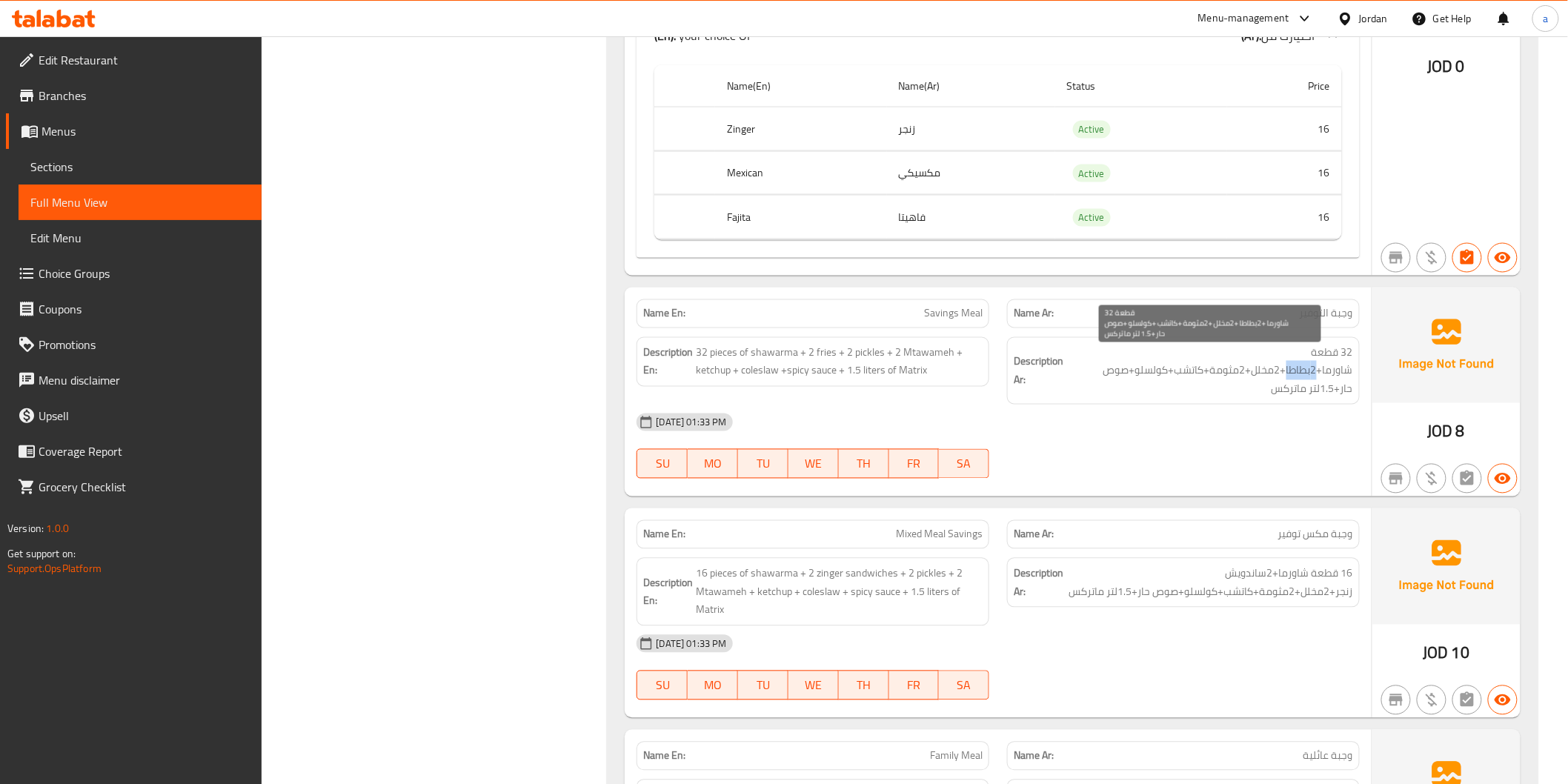
click at [1293, 372] on span "32 قطعة شاورما+2بطاطا+2مخلل+2مثومة+كاتشب+كولسلو+صوص حار+1.5لتر ماتركس" at bounding box center [1210, 371] width 286 height 55
click at [1272, 367] on span "32 قطعة شاورما+2بطاطا+2مخلل+2مثومة+كاتشب+كولسلو+صوص حار+1.5لتر ماتركس" at bounding box center [1210, 371] width 286 height 55
click at [1235, 361] on span "32 قطعة شاورما+2بطاطا+2مخلل+2مثومة+كاتشب+كولسلو+صوص حار+1.5لتر ماتركس" at bounding box center [1210, 371] width 286 height 55
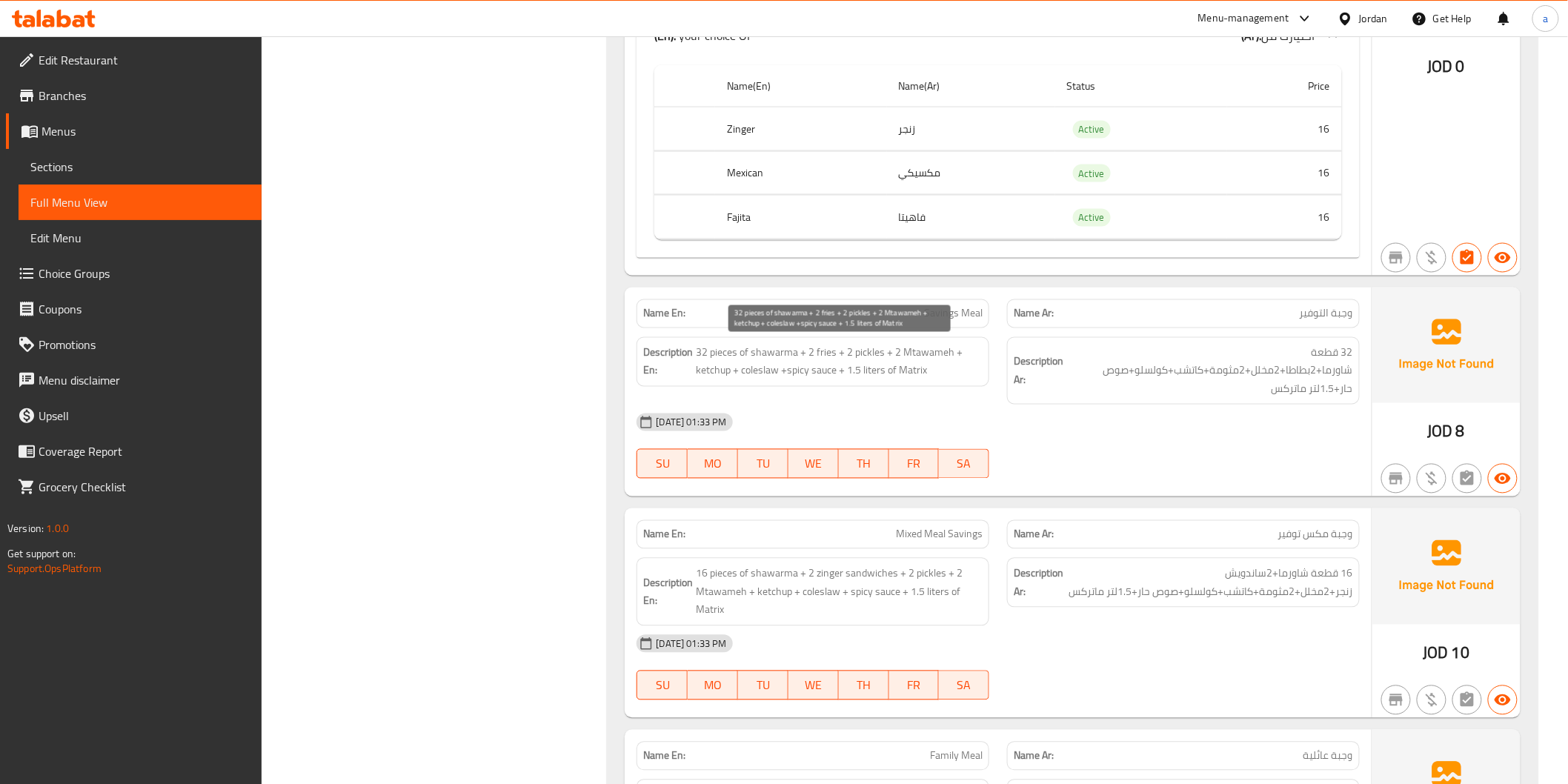
click at [720, 367] on span "32 pieces of shawarma + 2 fries + 2 pickles + 2 Mtawameh + ketchup + coleslaw +…" at bounding box center [839, 362] width 286 height 36
click at [747, 367] on span "32 pieces of shawarma + 2 fries + 2 pickles + 2 Mtawameh + ketchup + coleslaw +…" at bounding box center [839, 362] width 286 height 36
drag, startPoint x: 871, startPoint y: 368, endPoint x: 944, endPoint y: 367, distance: 73.0
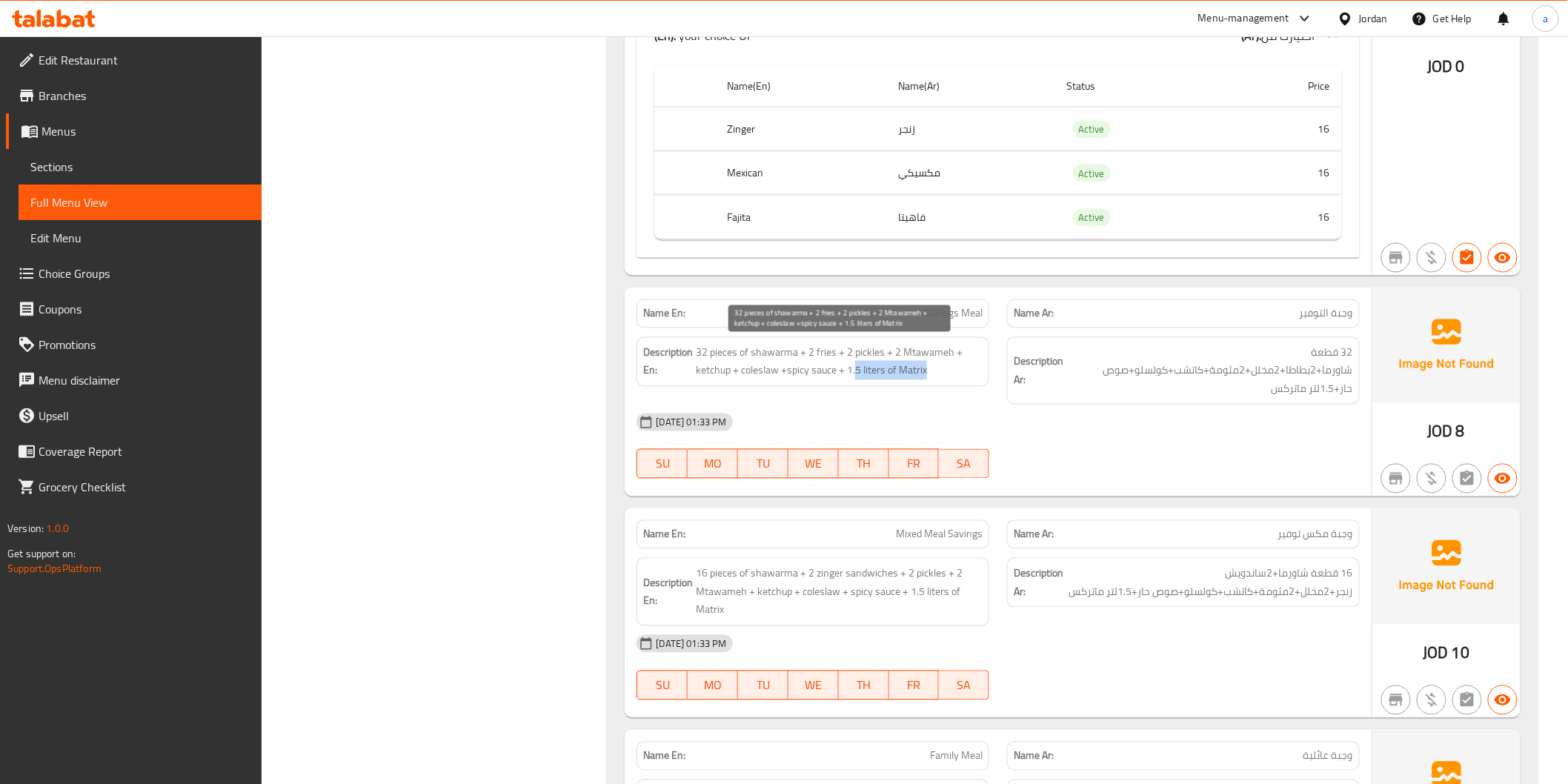
click at [944, 367] on span "32 pieces of shawarma + 2 fries + 2 pickles + 2 Mtawameh + ketchup + coleslaw +…" at bounding box center [839, 362] width 286 height 36
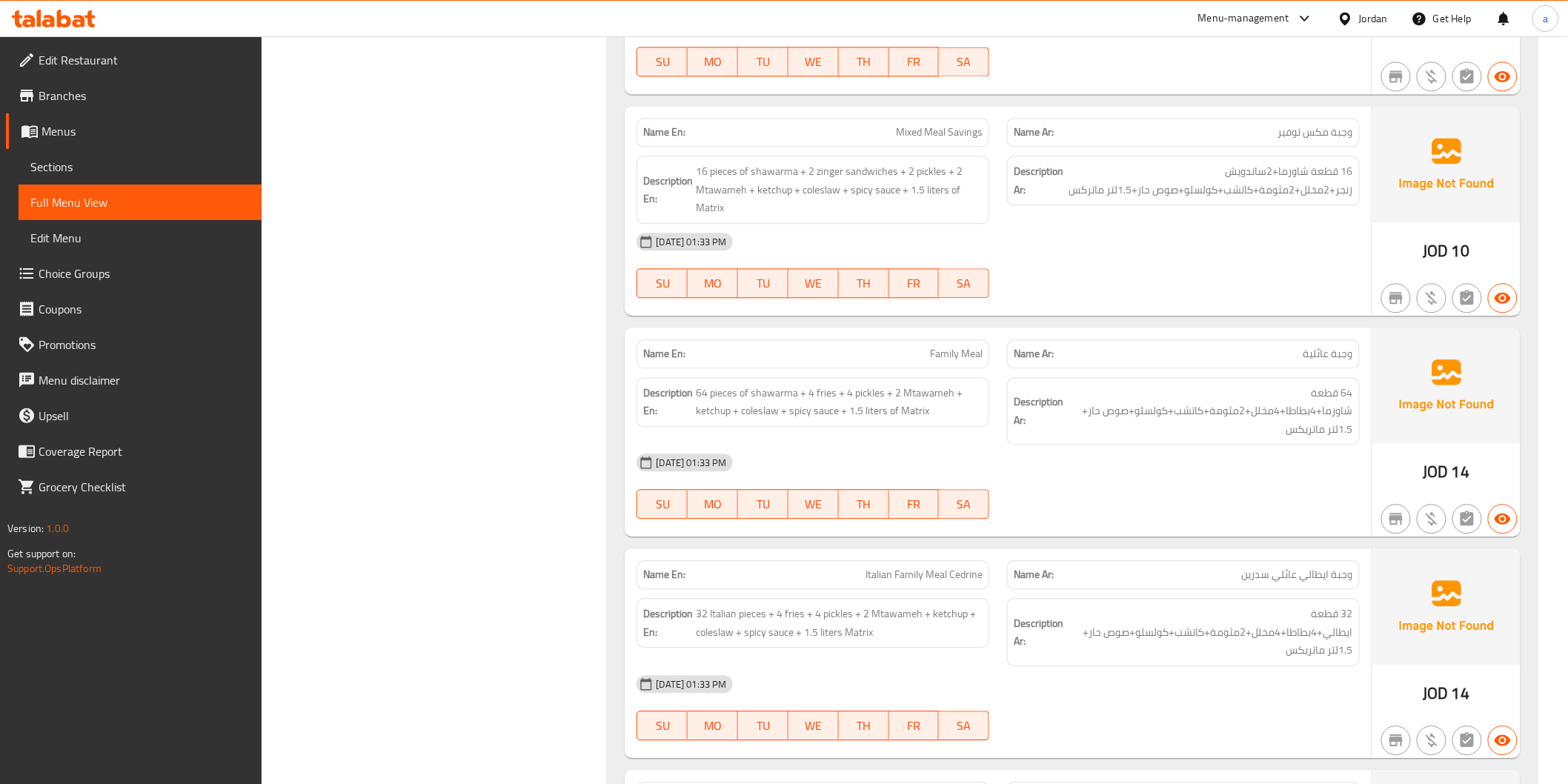
scroll to position [5455, 0]
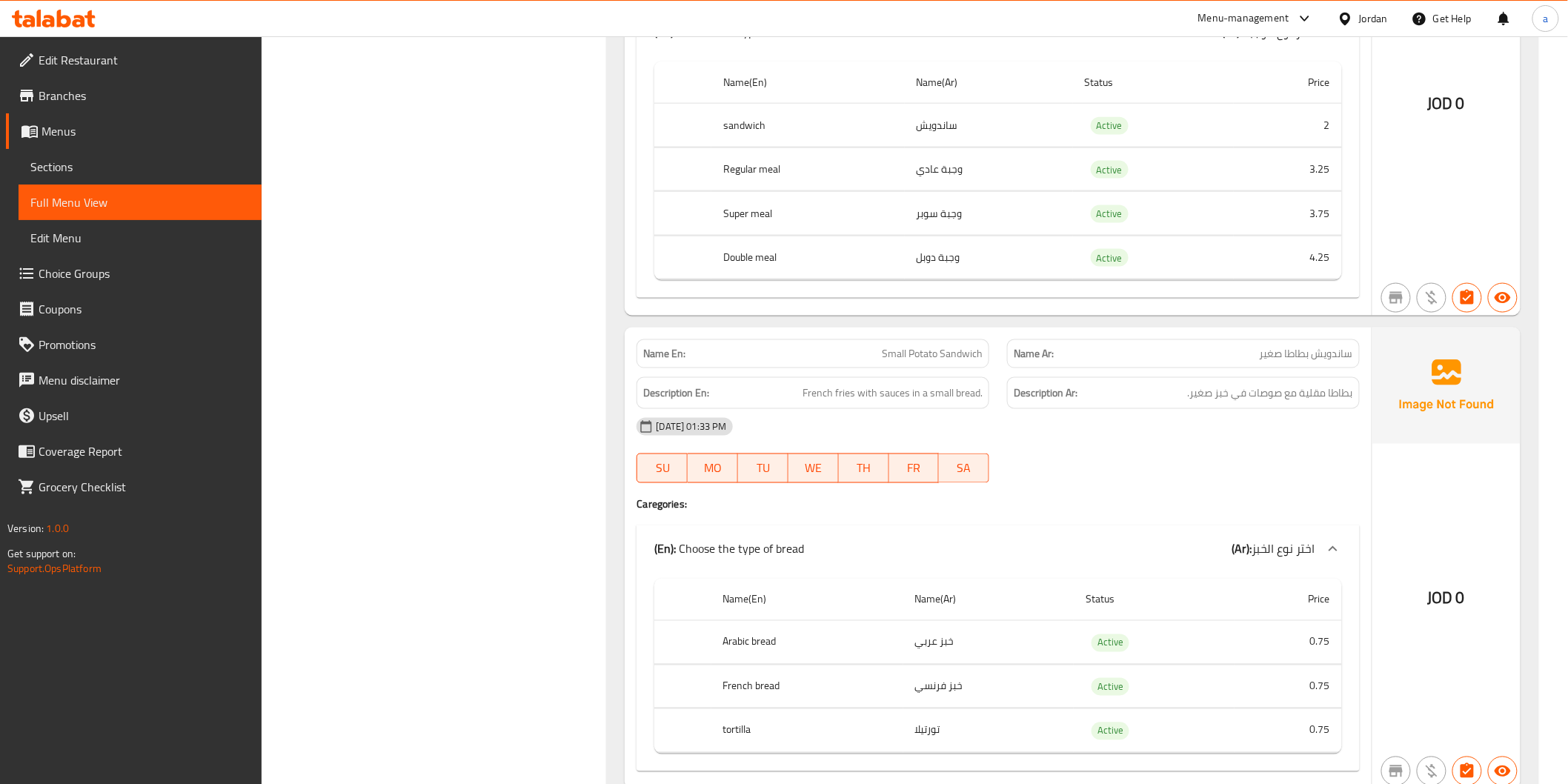
click at [423, 347] on div "Filter Branches Branches Popular filters Free items Branch specific items Has c…" at bounding box center [440, 276] width 317 height 11082
click at [102, 159] on span "Sections" at bounding box center [139, 167] width 219 height 18
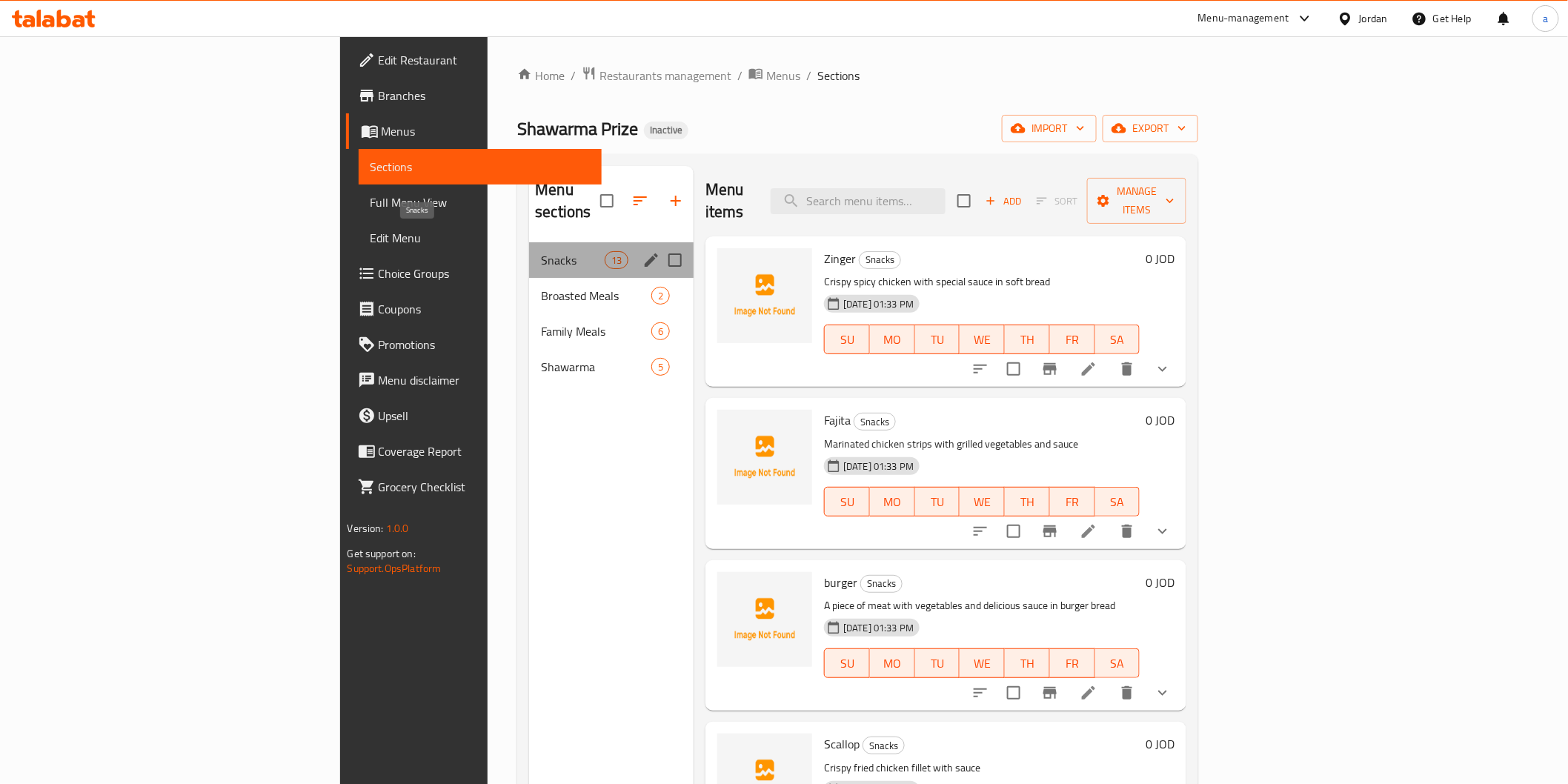
click at [541, 251] on span "Snacks" at bounding box center [572, 260] width 63 height 18
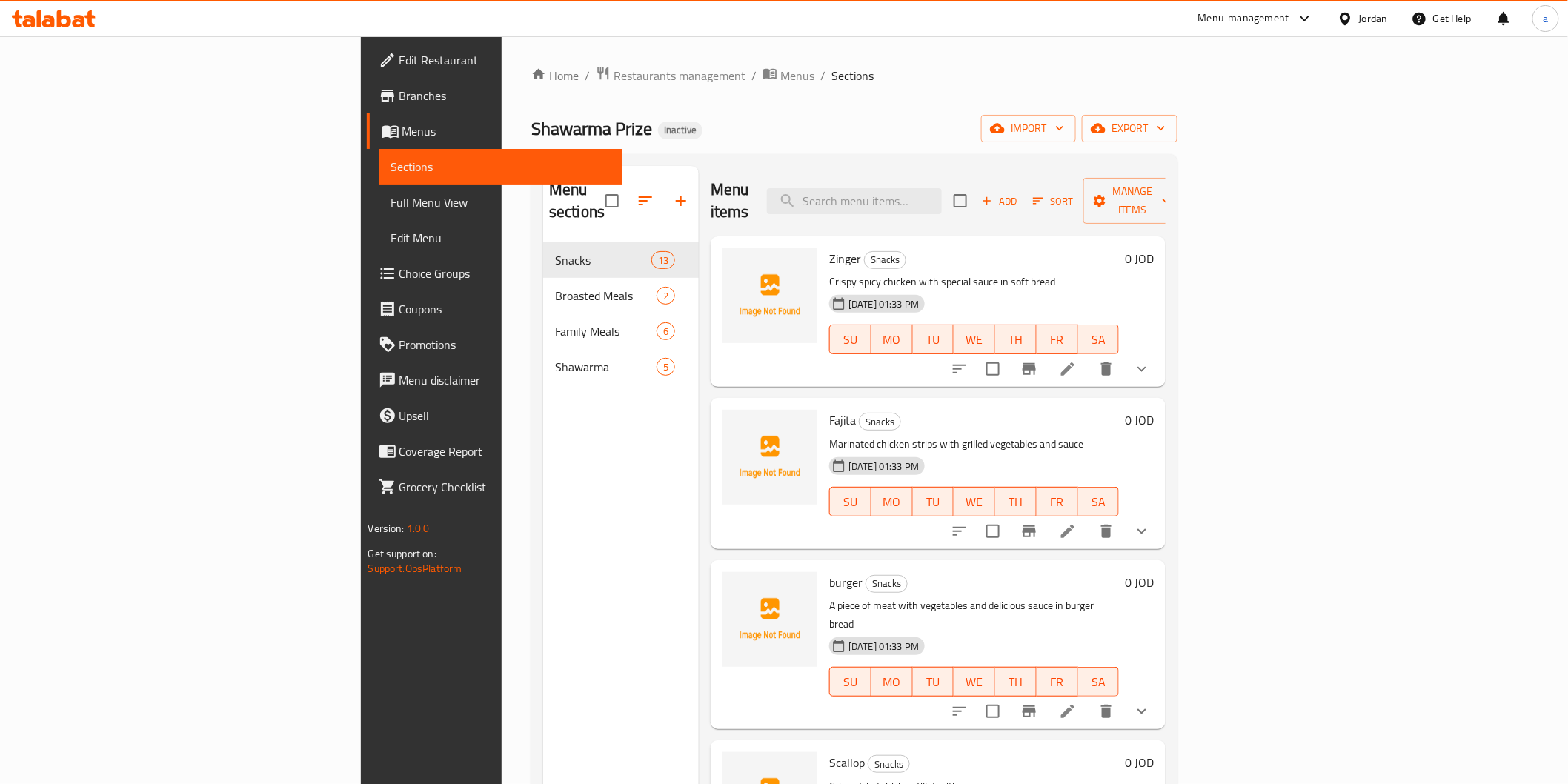
click at [543, 583] on div "Menu sections Snacks 13 Broasted Meals 2 Family Meals 6 Shawarma 5" at bounding box center [620, 558] width 156 height 784
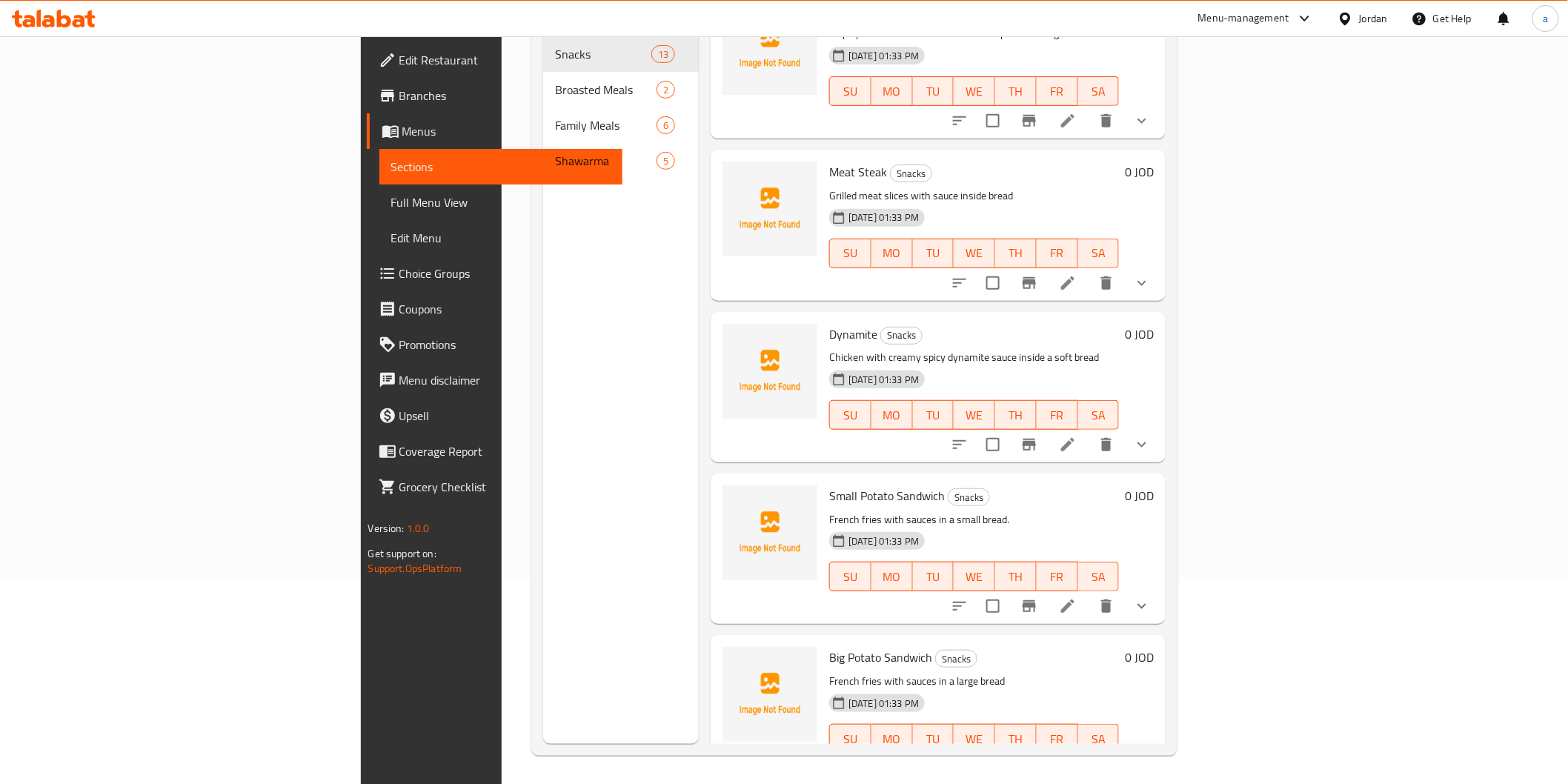
scroll to position [207, 0]
click at [1077, 759] on icon at bounding box center [1069, 768] width 18 height 18
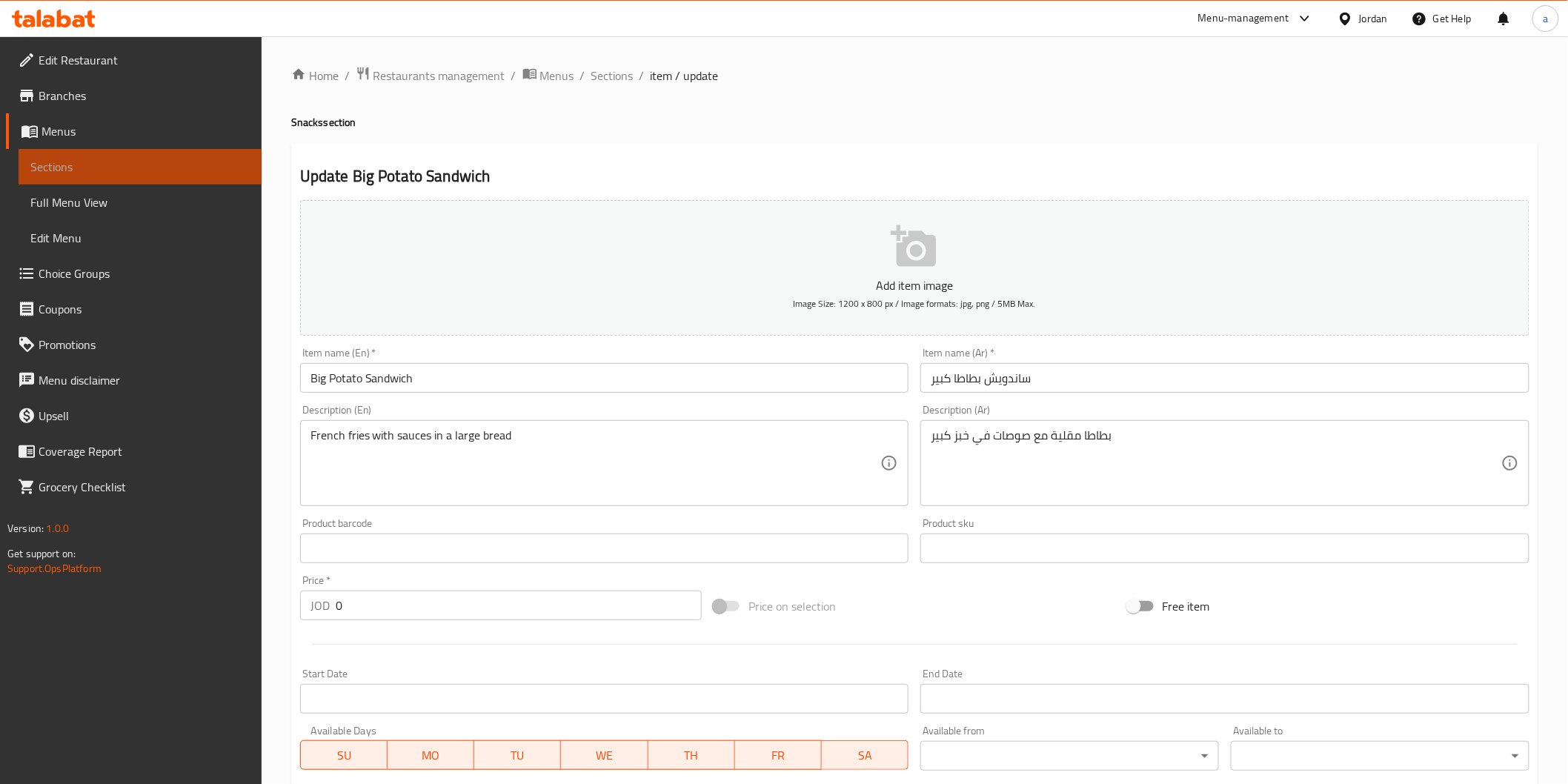
click at [94, 168] on span "Sections" at bounding box center [139, 167] width 219 height 18
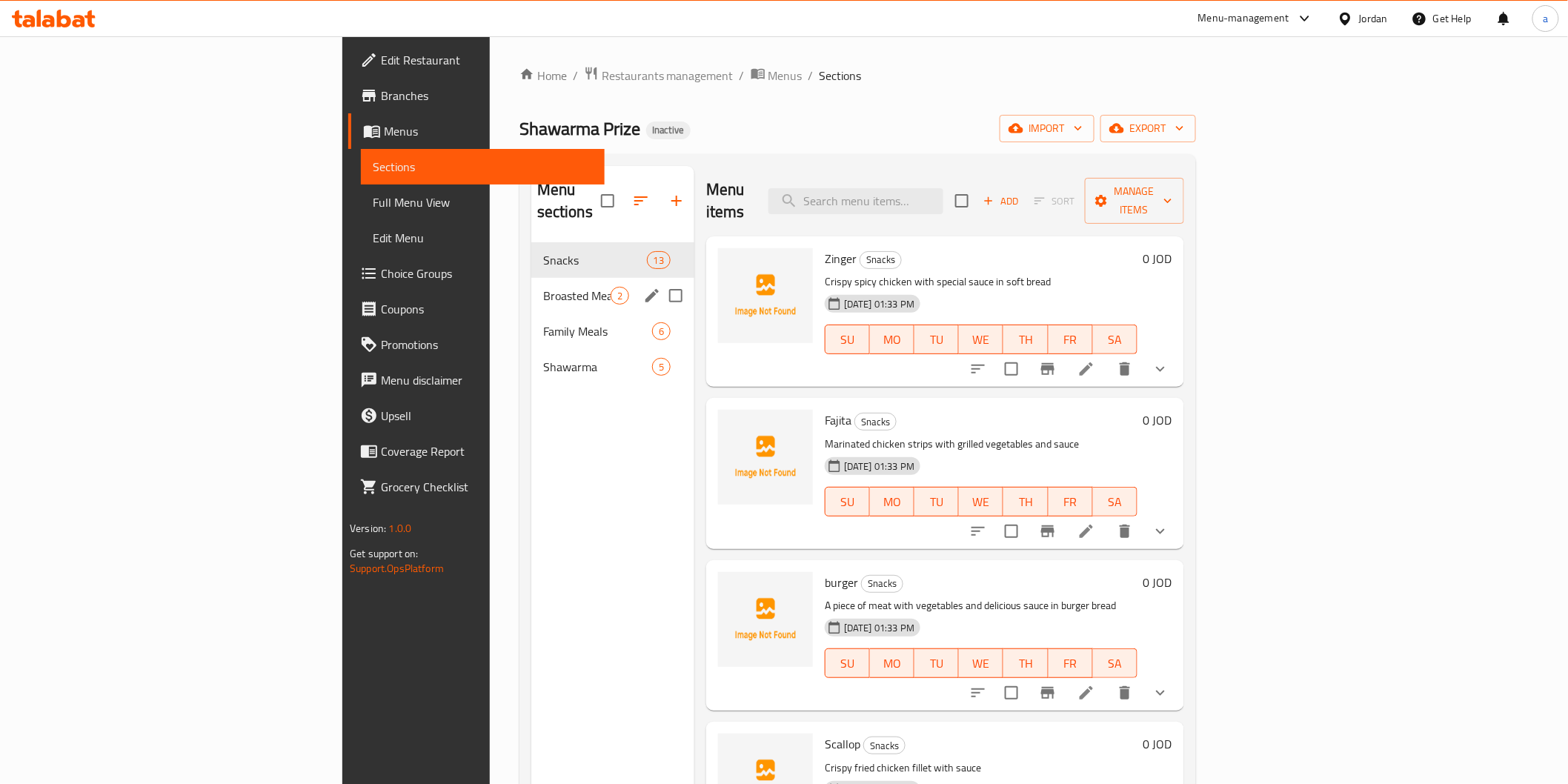
click at [531, 278] on div "Broasted Meals 2" at bounding box center [612, 296] width 163 height 35
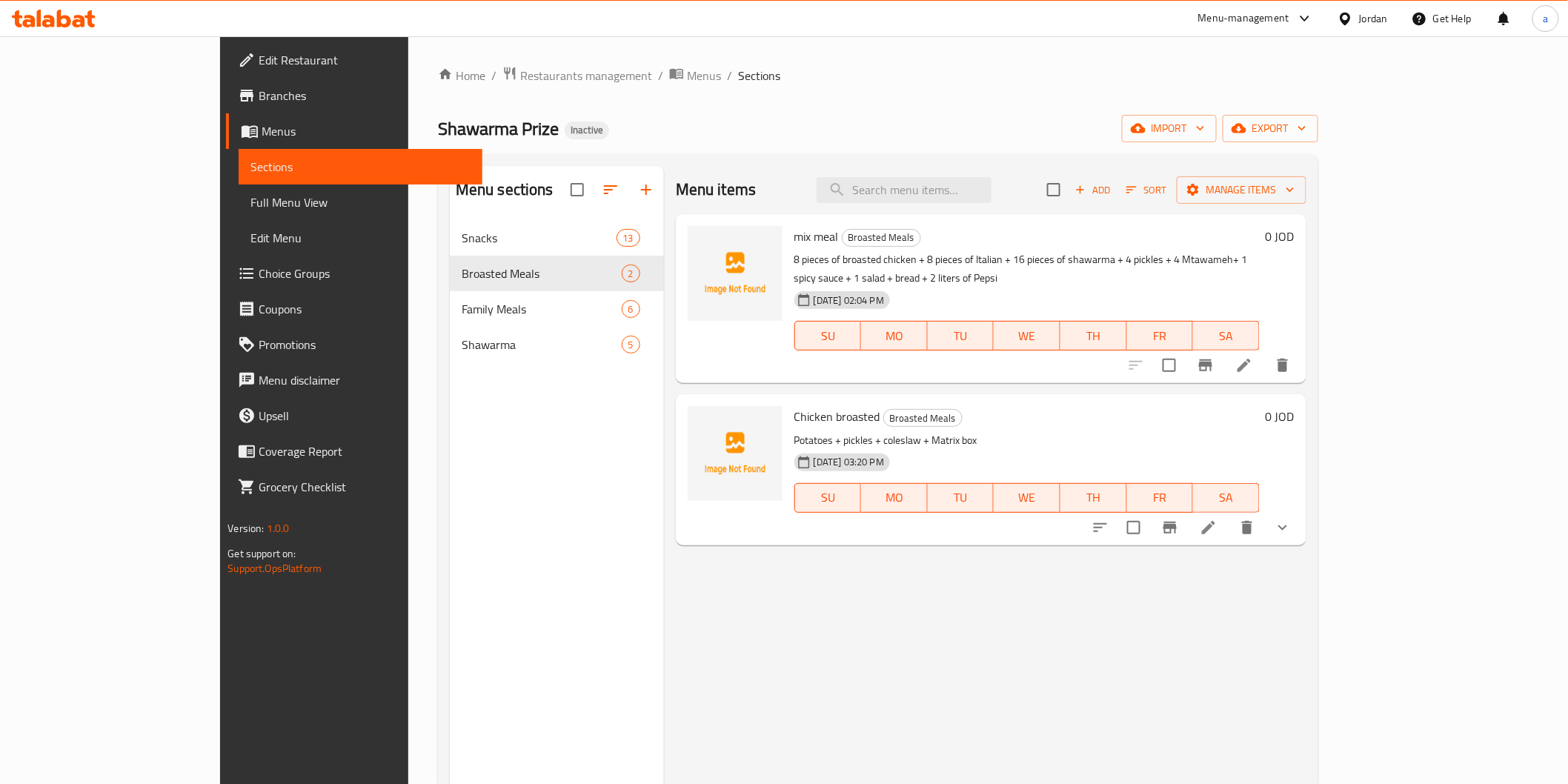
click at [1230, 515] on li at bounding box center [1209, 528] width 42 height 26
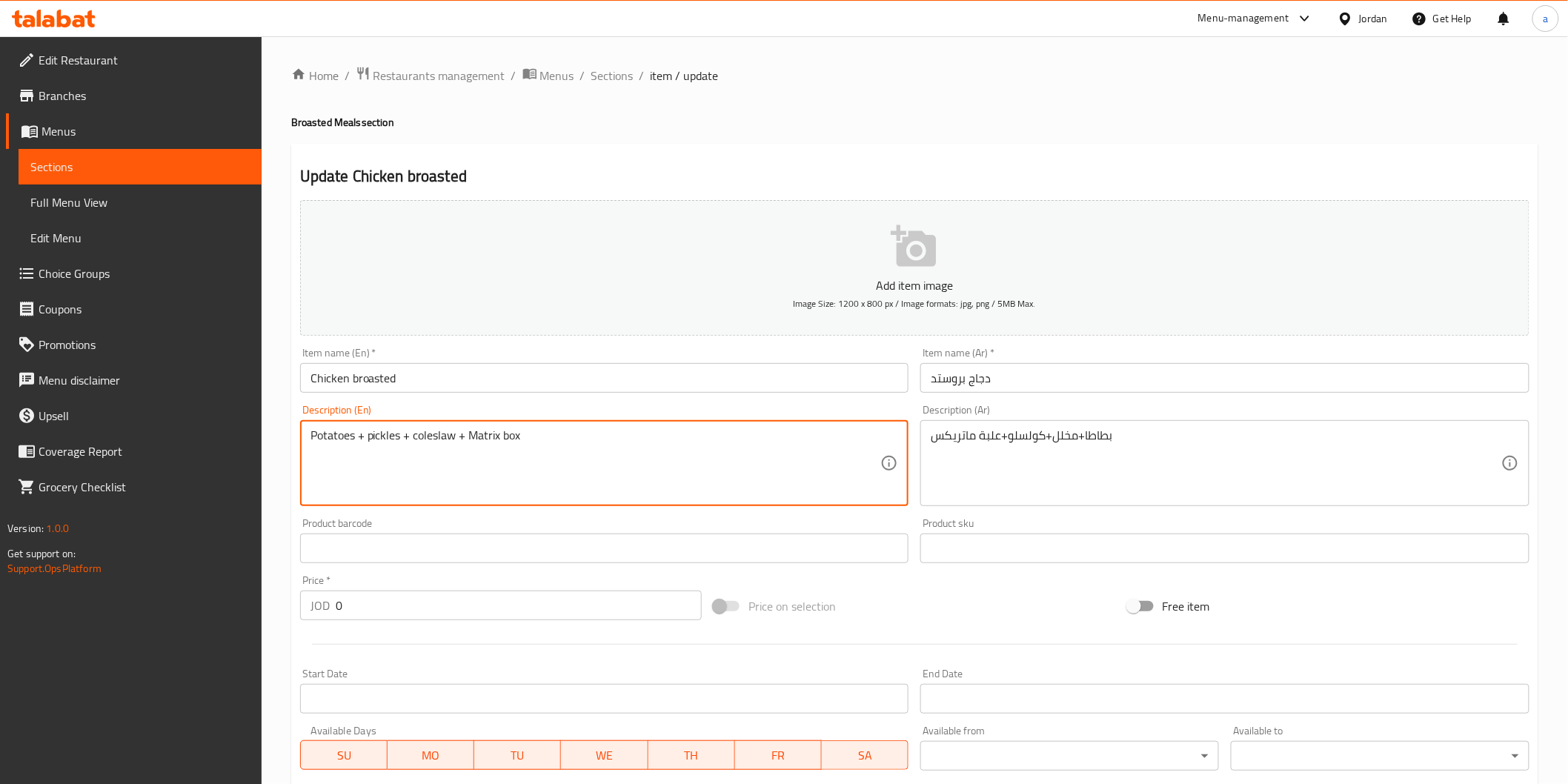
click at [329, 438] on textarea "Potatoes + pickles + coleslaw + Matrix box" at bounding box center [595, 463] width 570 height 70
click at [91, 158] on span "Sections" at bounding box center [139, 167] width 219 height 18
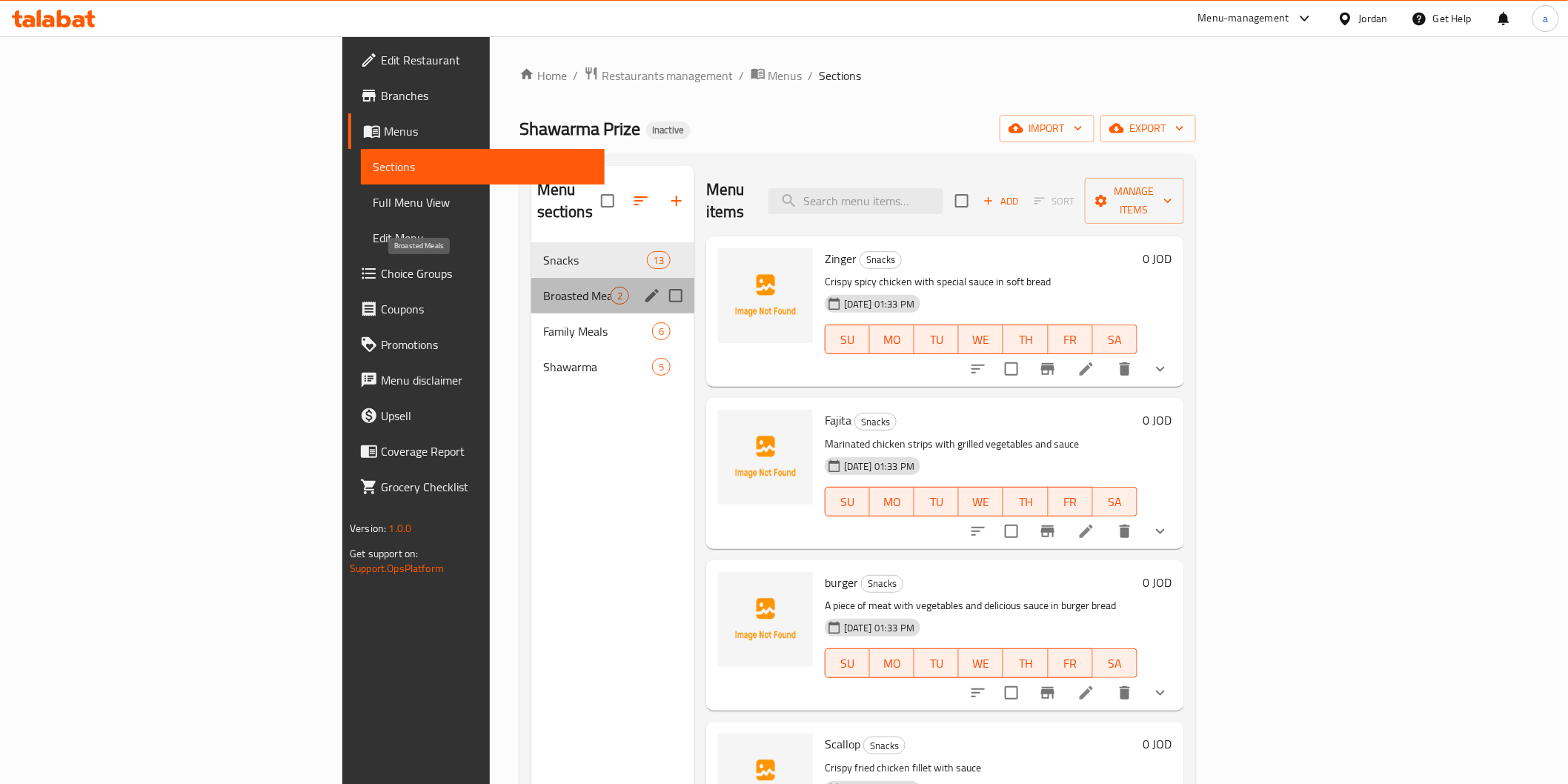
click at [543, 286] on span "Broasted Meals" at bounding box center [577, 296] width 67 height 18
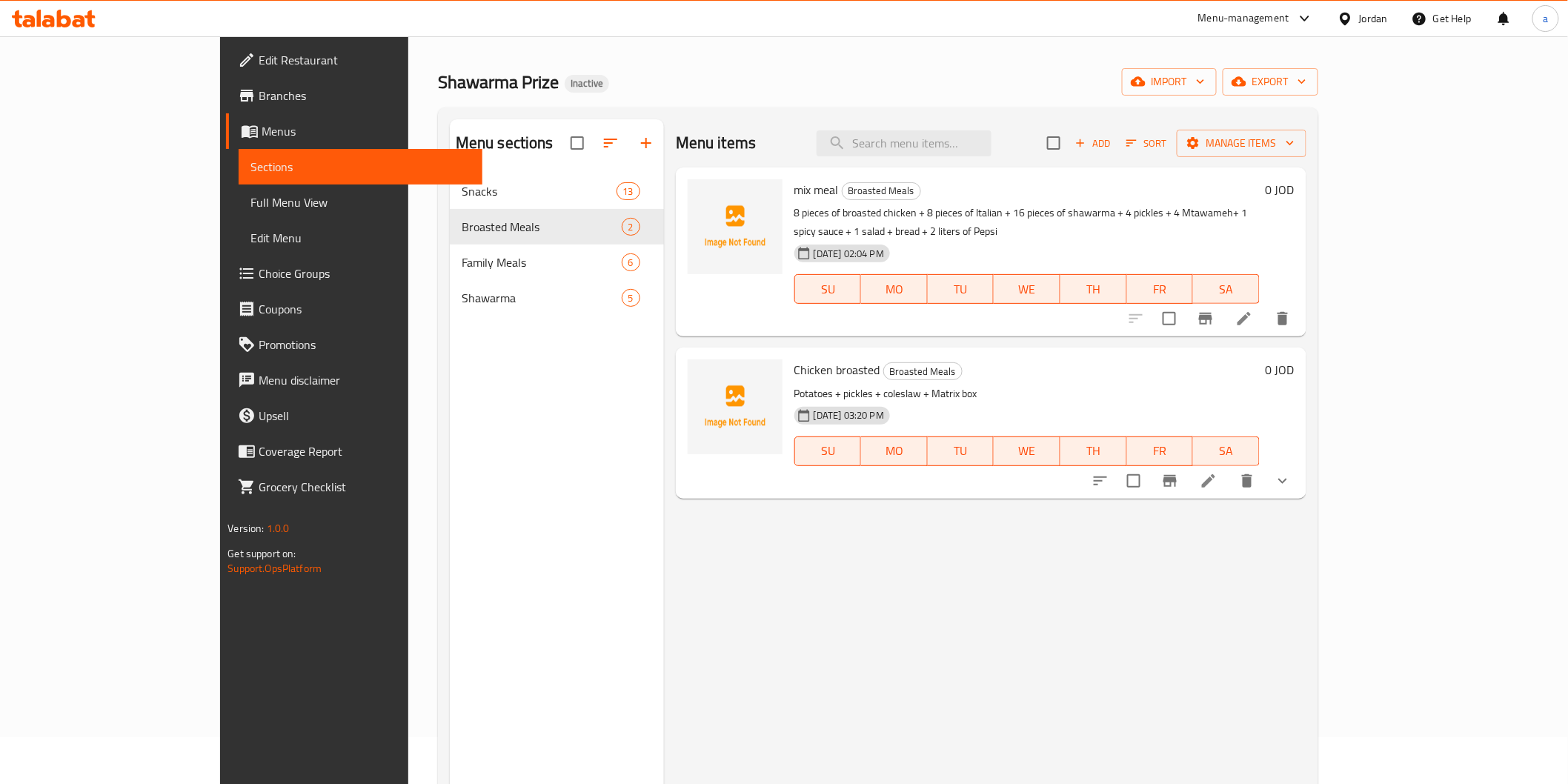
scroll to position [42, 0]
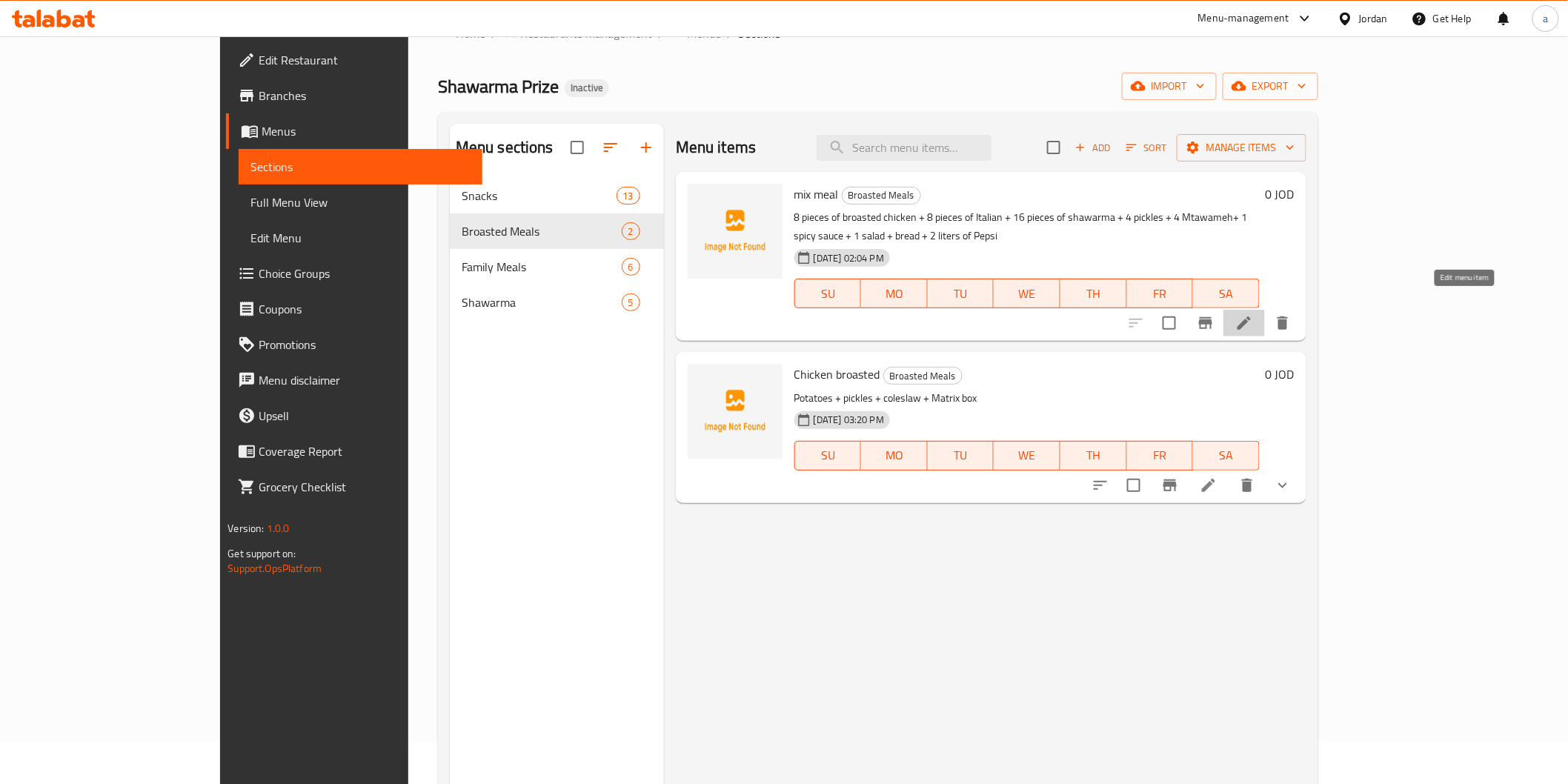
click at [1253, 315] on icon at bounding box center [1244, 324] width 18 height 18
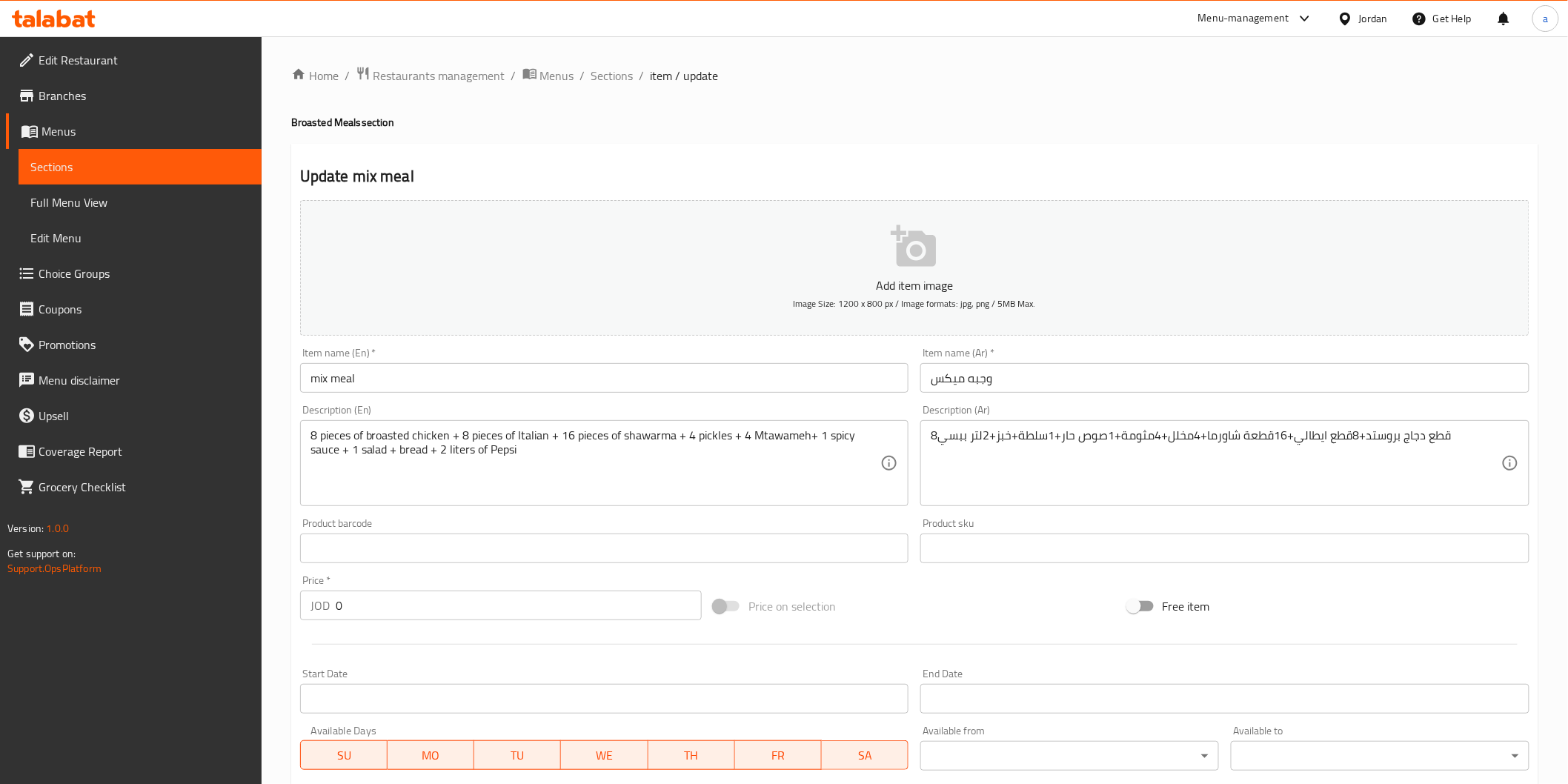
click at [146, 170] on span "Sections" at bounding box center [139, 167] width 219 height 18
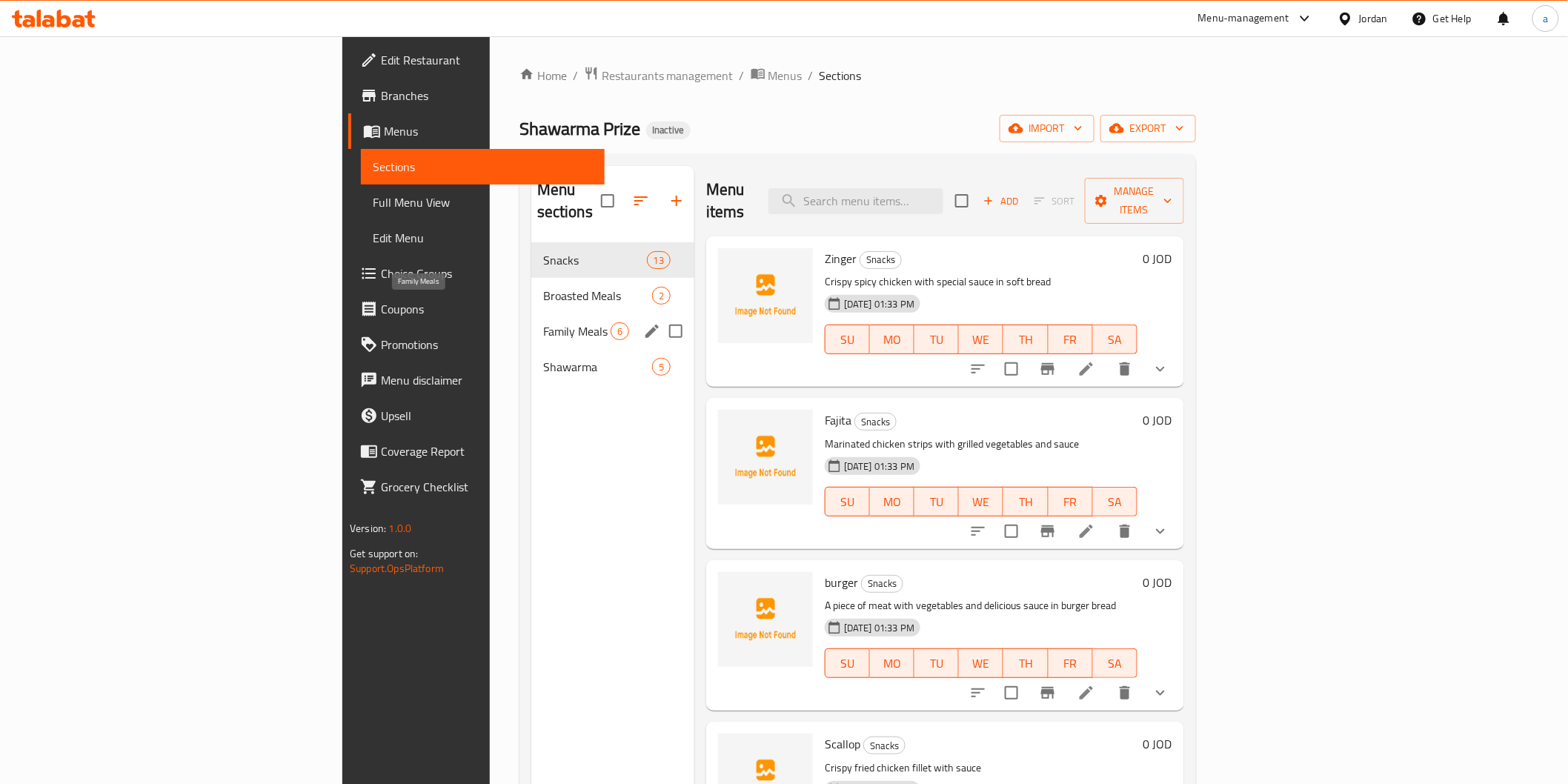
click at [543, 322] on span "Family Meals" at bounding box center [577, 331] width 67 height 18
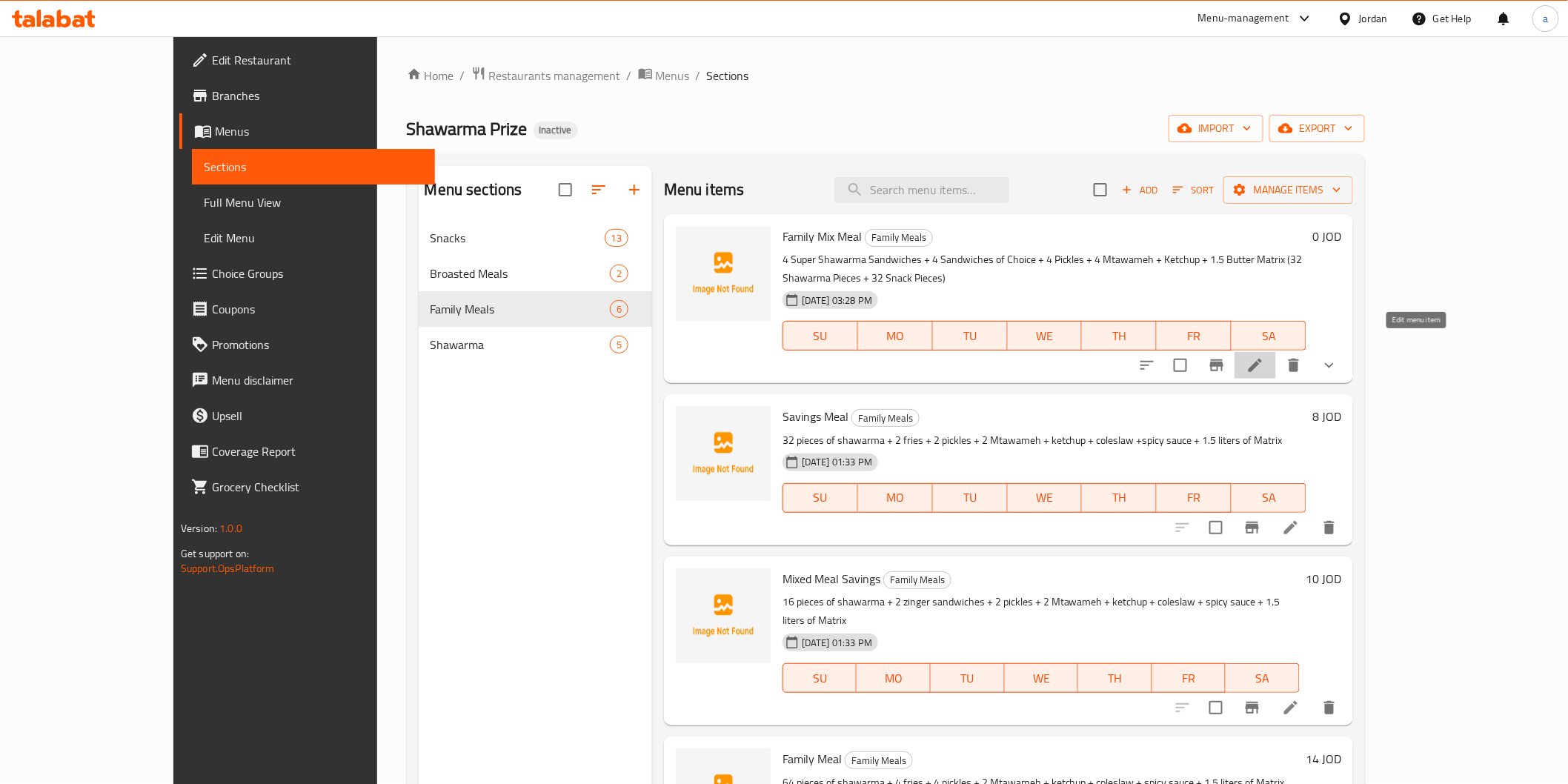
click at [1264, 357] on icon at bounding box center [1256, 366] width 18 height 18
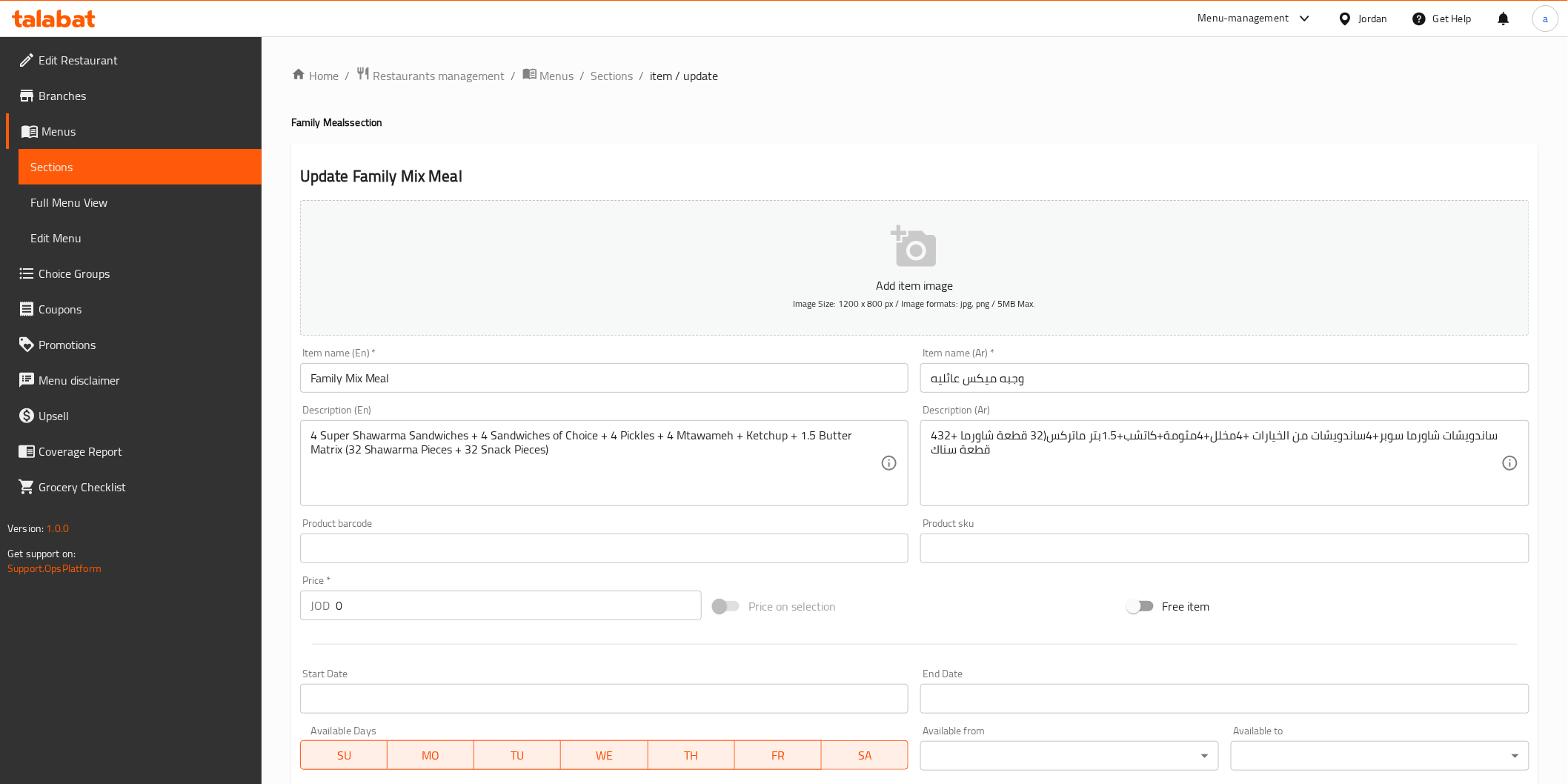
click at [77, 166] on span "Sections" at bounding box center [139, 167] width 219 height 18
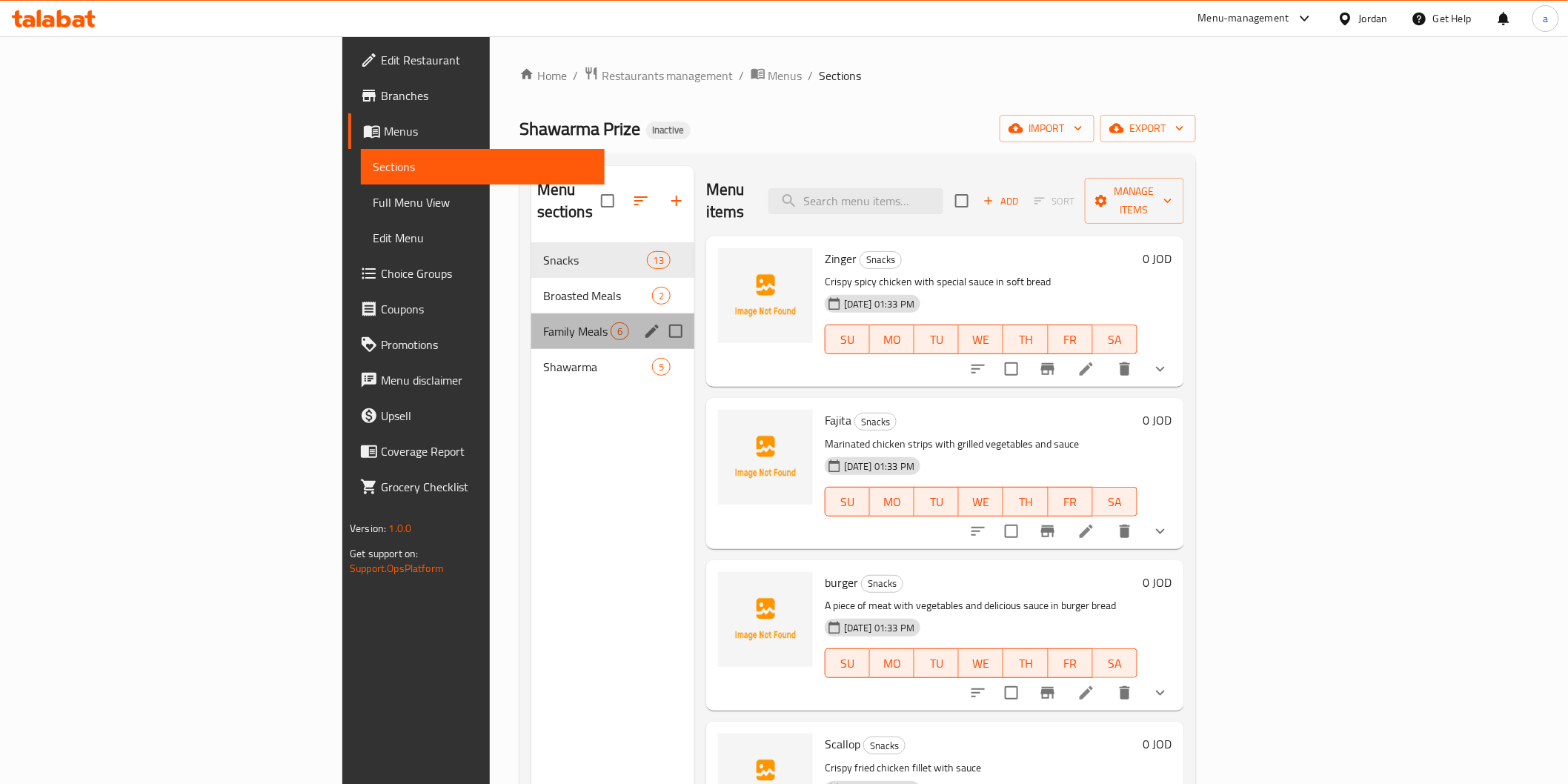
click at [531, 321] on div "Family Meals 6" at bounding box center [612, 331] width 163 height 35
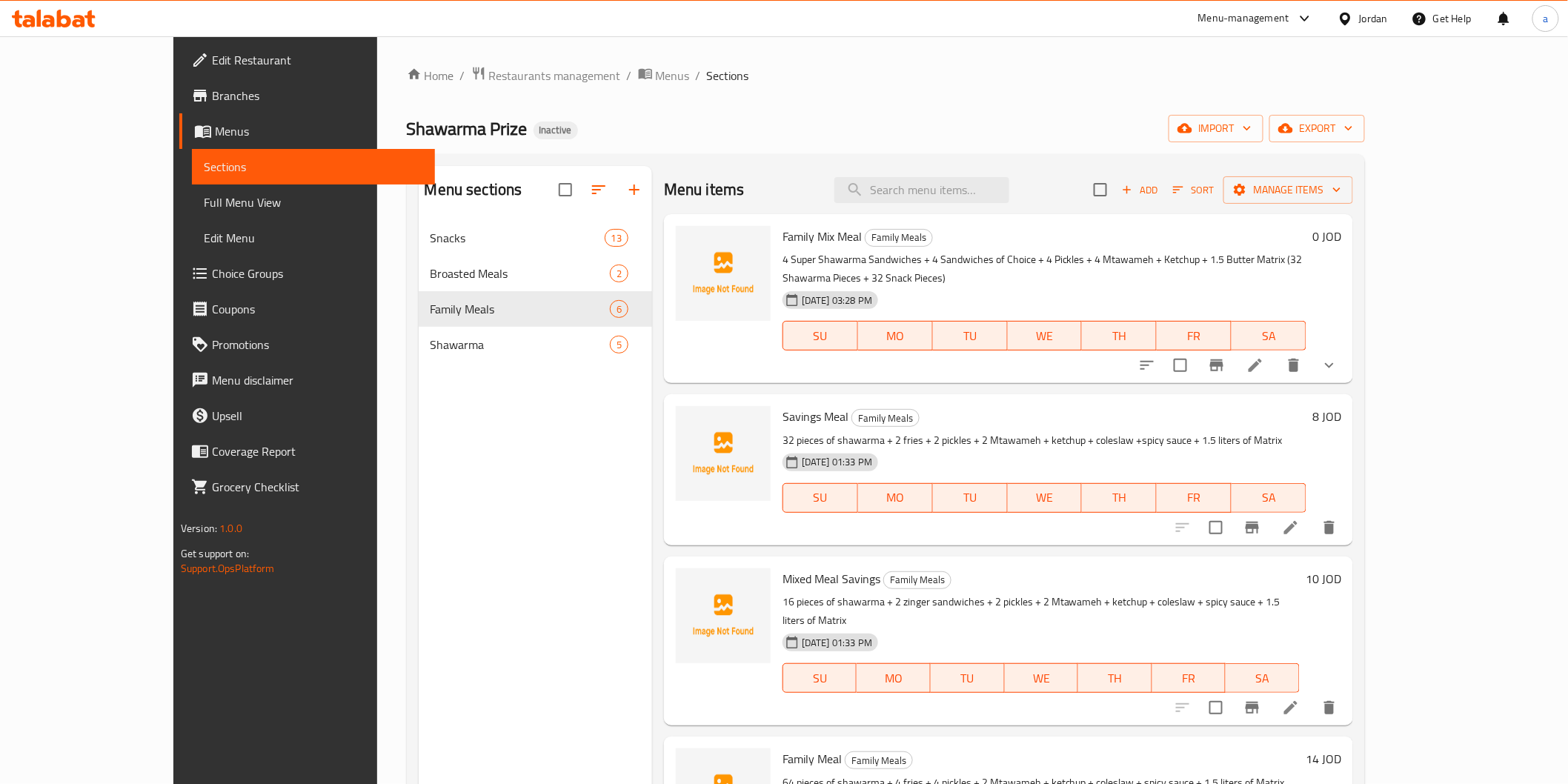
click at [1312, 515] on li at bounding box center [1292, 528] width 42 height 26
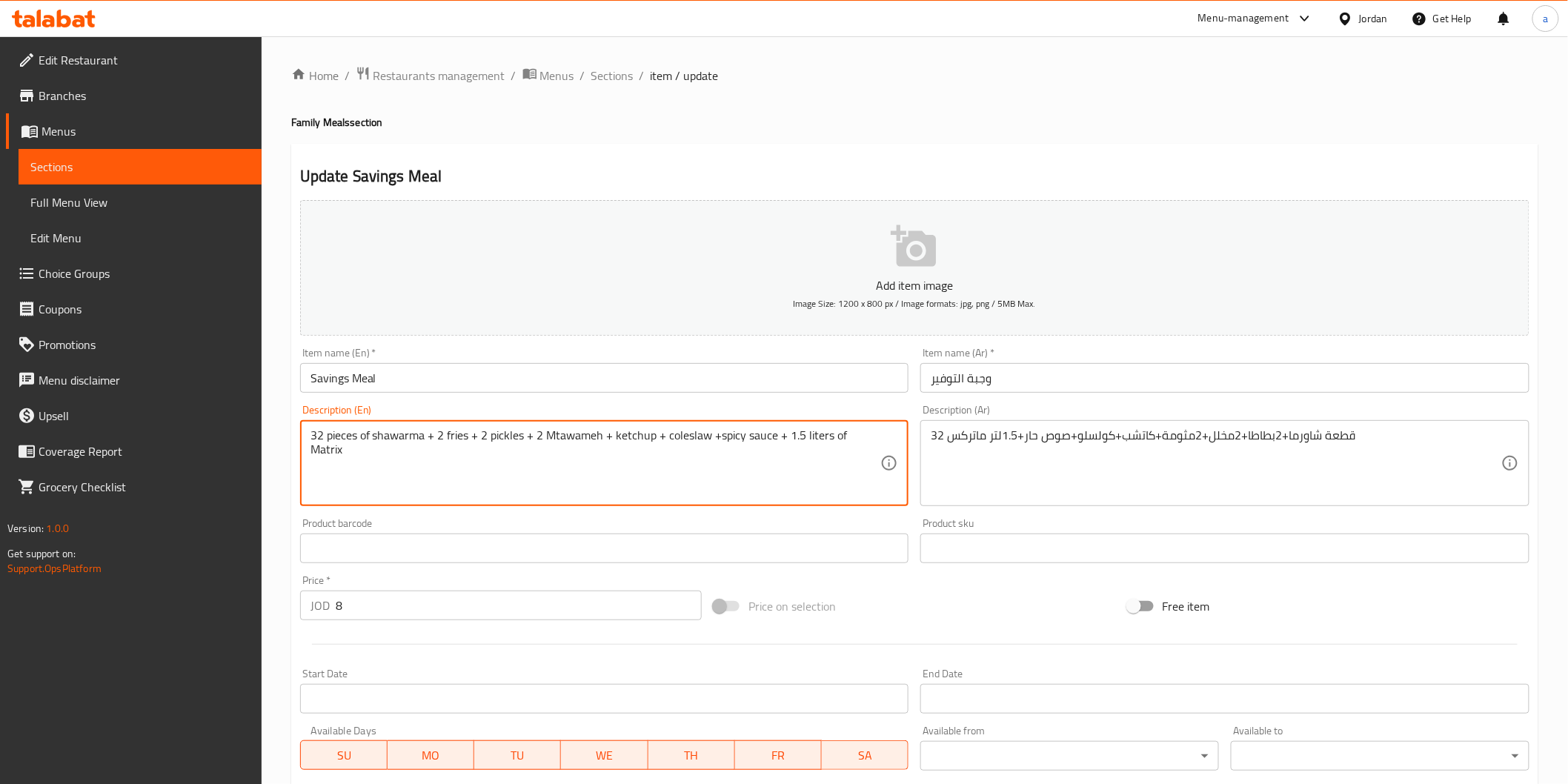
click at [462, 432] on textarea "32 pieces of shawarma + 2 fries + 2 pickles + 2 Mtawameh + ketchup + coleslaw +…" at bounding box center [595, 463] width 570 height 70
paste textarea "Potato"
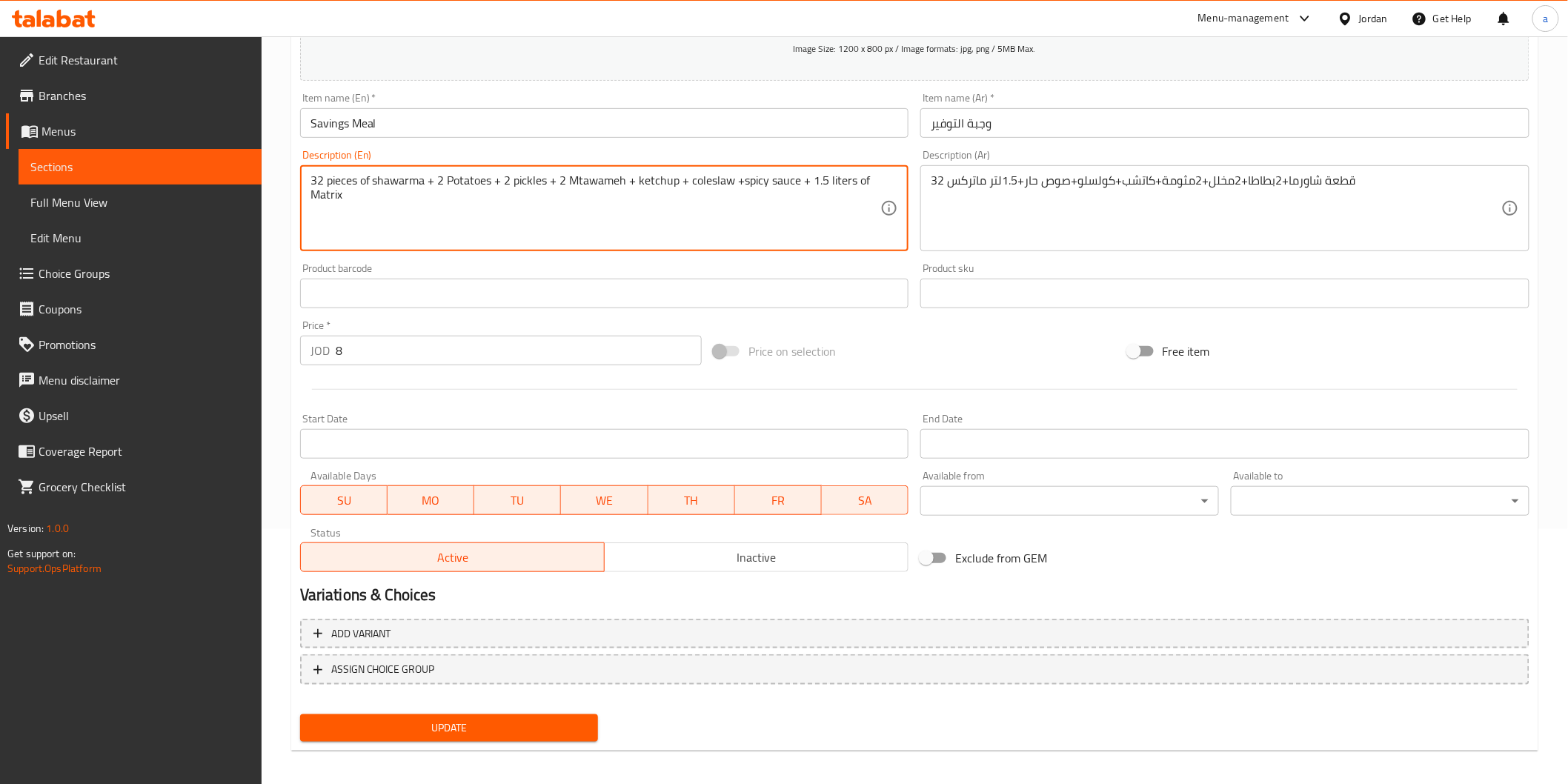
scroll to position [260, 0]
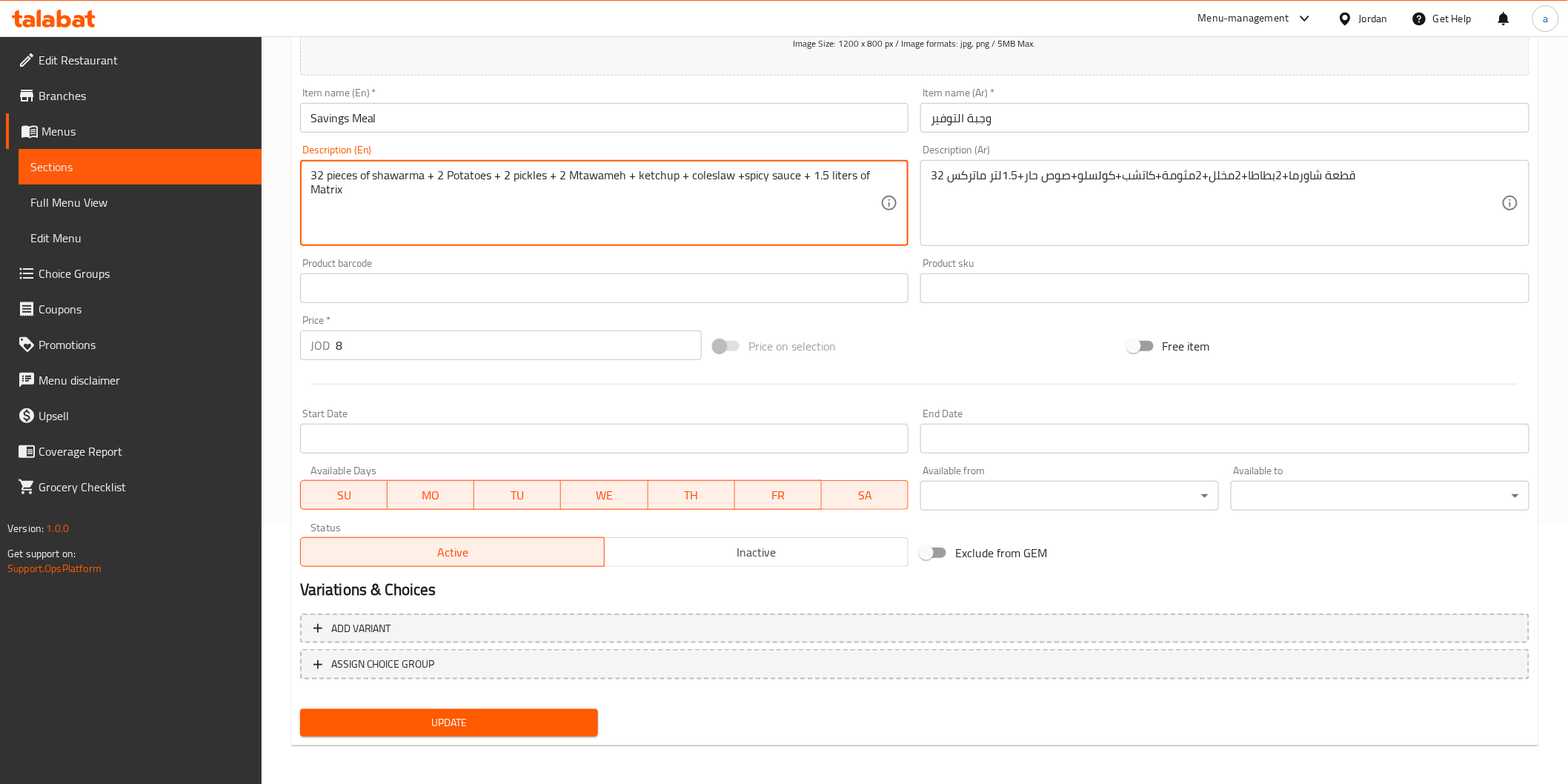
type textarea "32 pieces of shawarma + 2 Potatoes + 2 pickles + 2 Mtawameh + ketchup + colesla…"
click at [476, 716] on span "Update" at bounding box center [449, 723] width 275 height 18
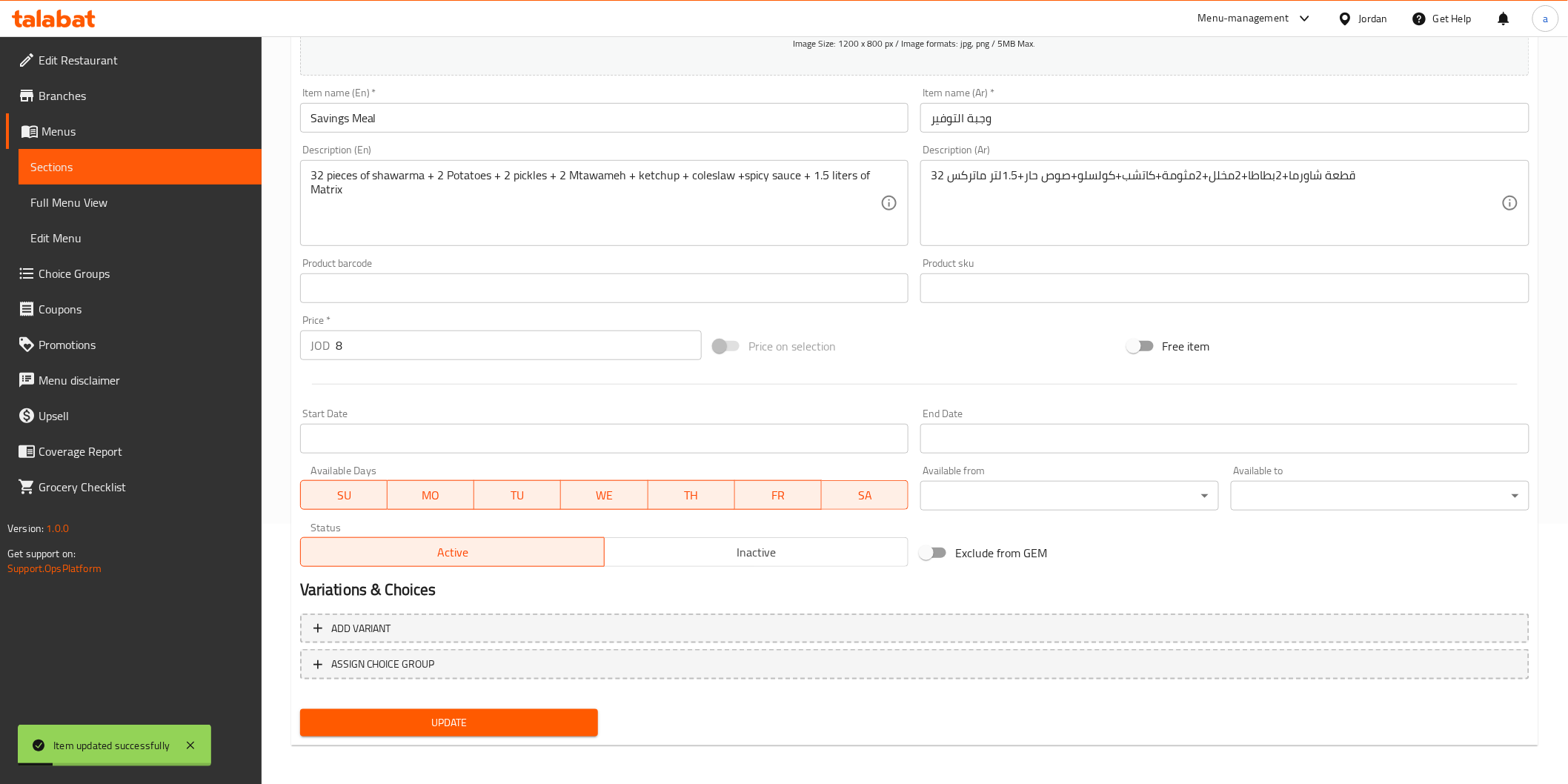
click at [170, 161] on span "Sections" at bounding box center [139, 167] width 219 height 18
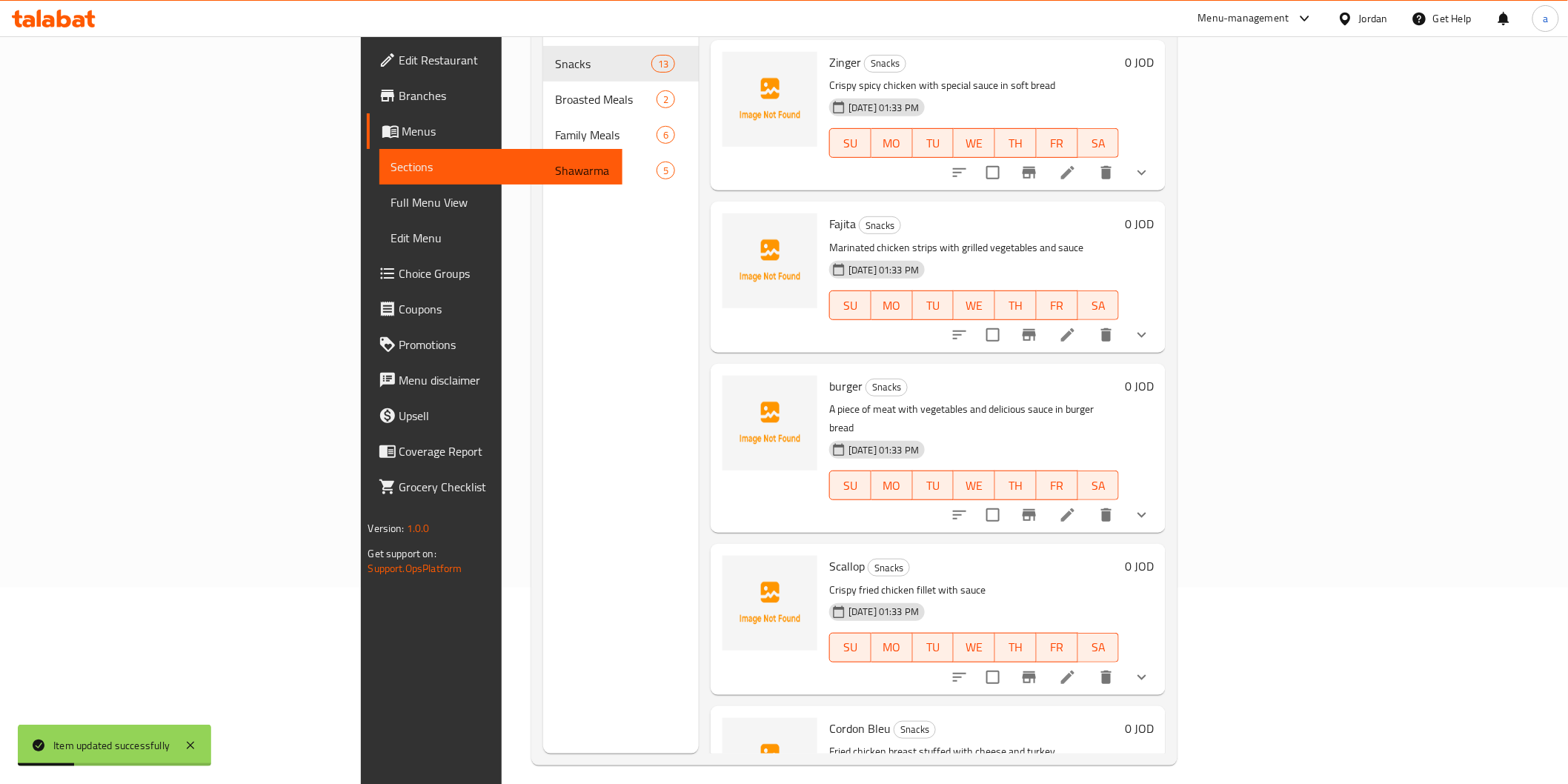
scroll to position [42, 0]
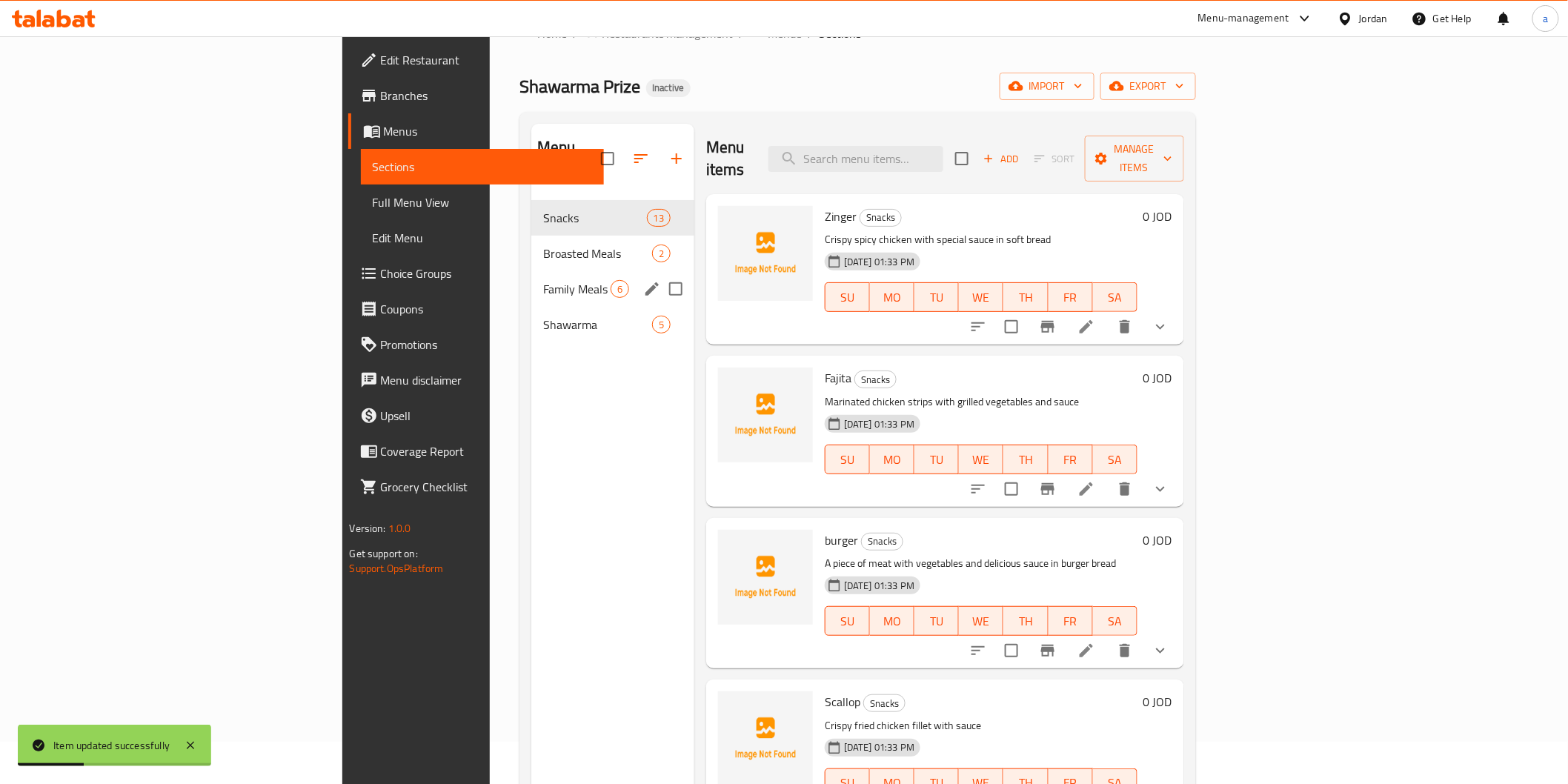
click at [531, 276] on div "Family Meals 6" at bounding box center [612, 288] width 163 height 35
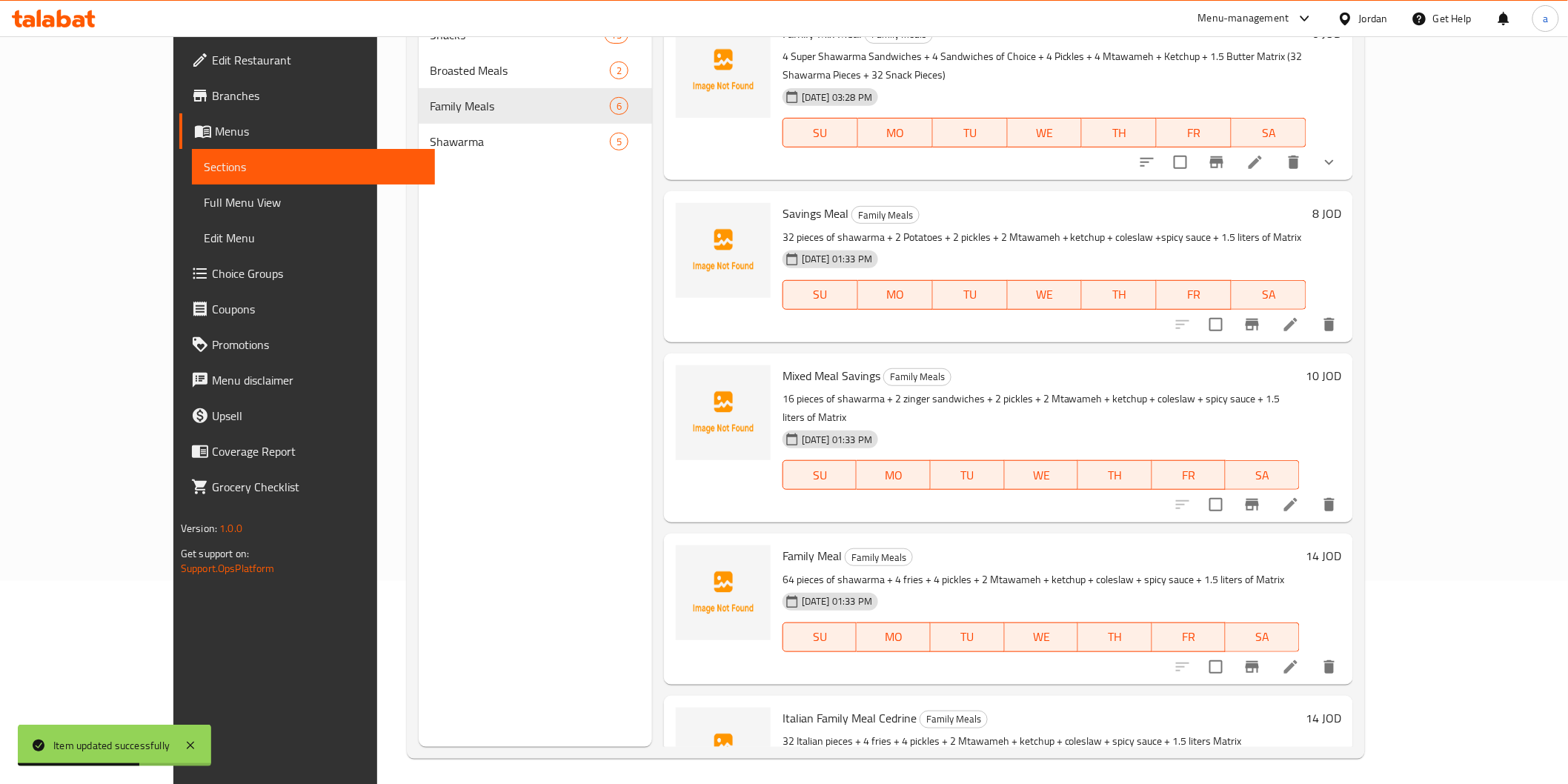
scroll to position [207, 0]
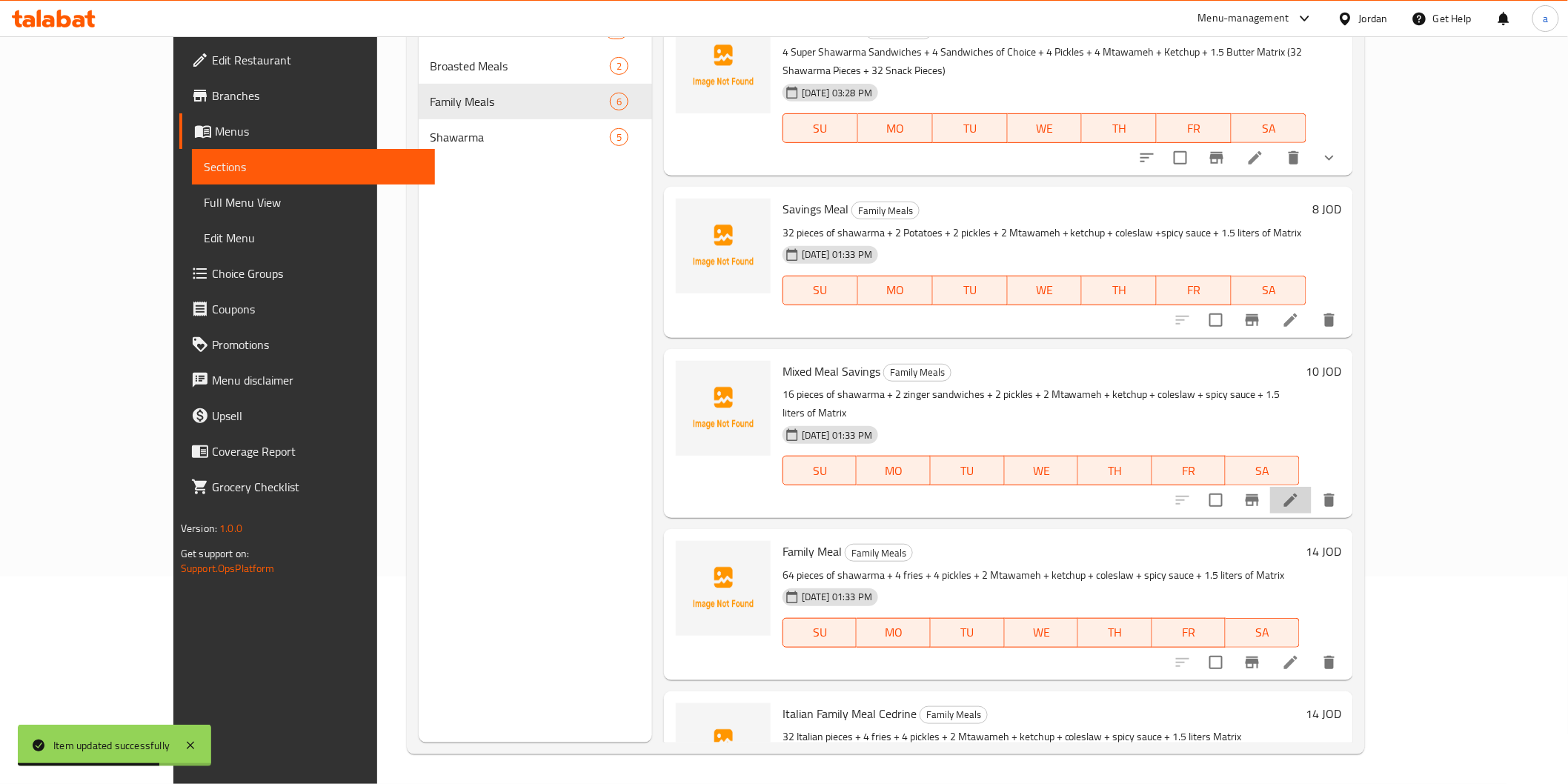
click at [1312, 487] on li at bounding box center [1292, 499] width 42 height 26
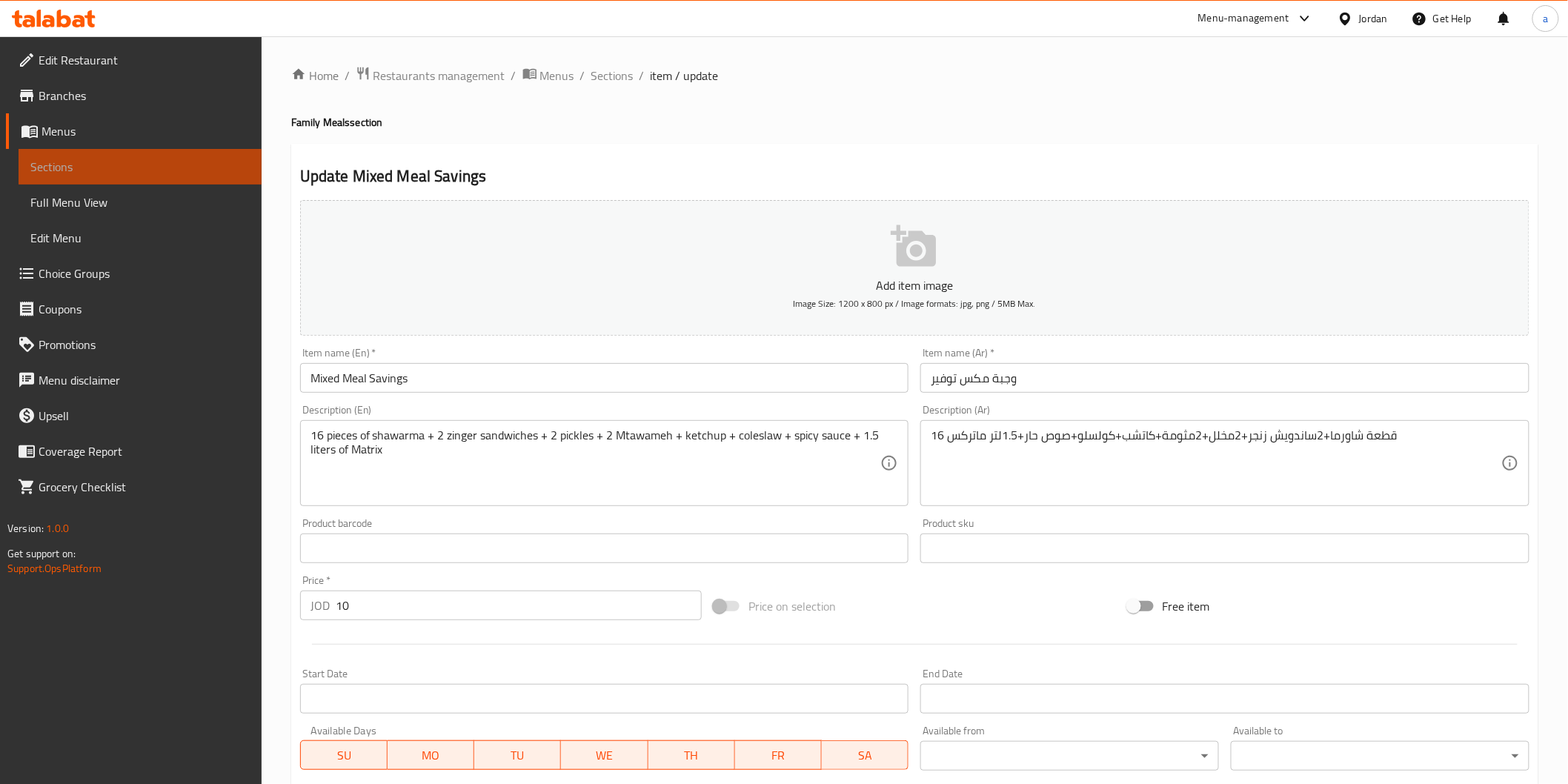
click at [150, 158] on span "Sections" at bounding box center [139, 167] width 219 height 18
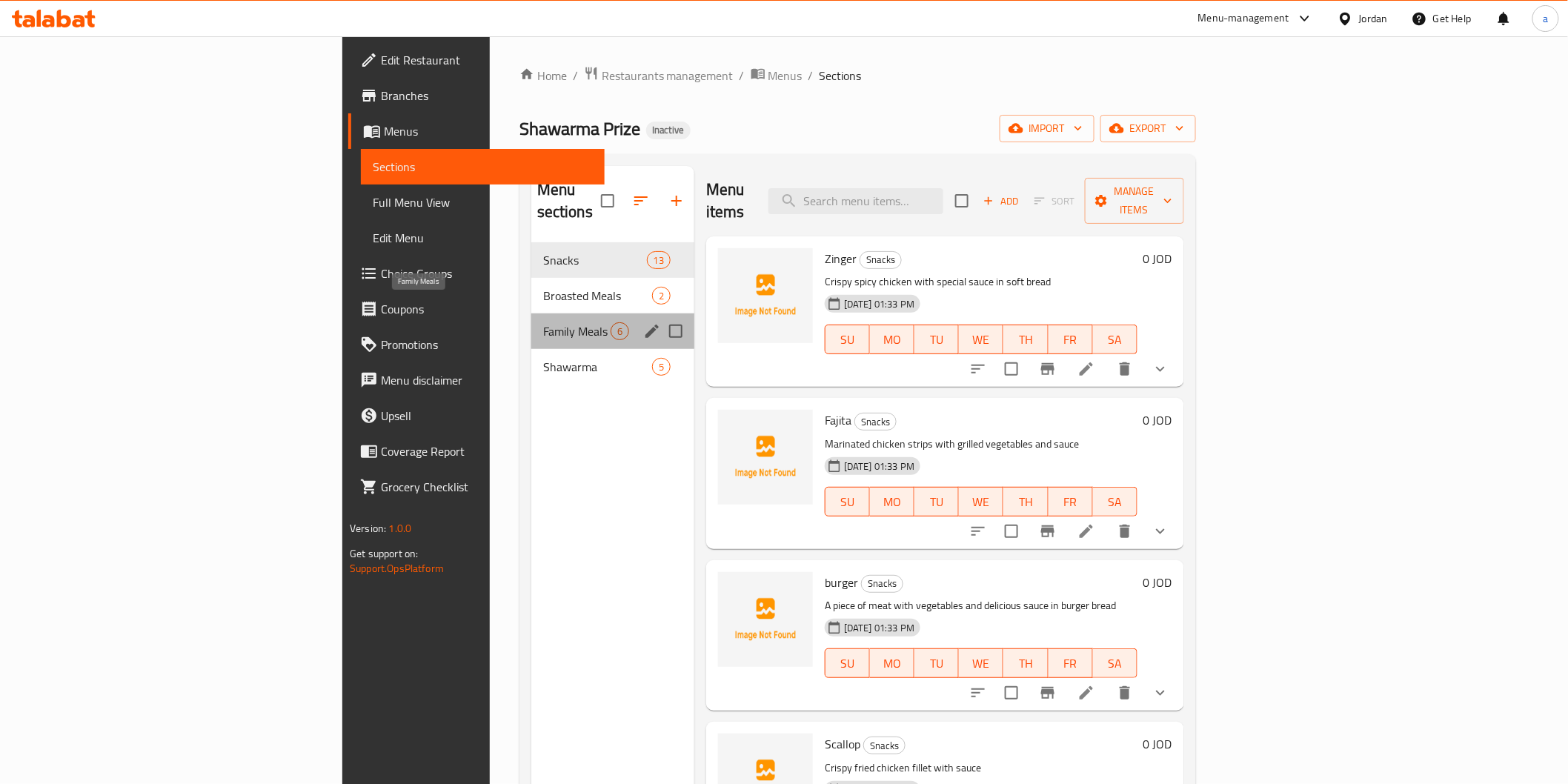
click at [543, 322] on span "Family Meals" at bounding box center [577, 331] width 67 height 18
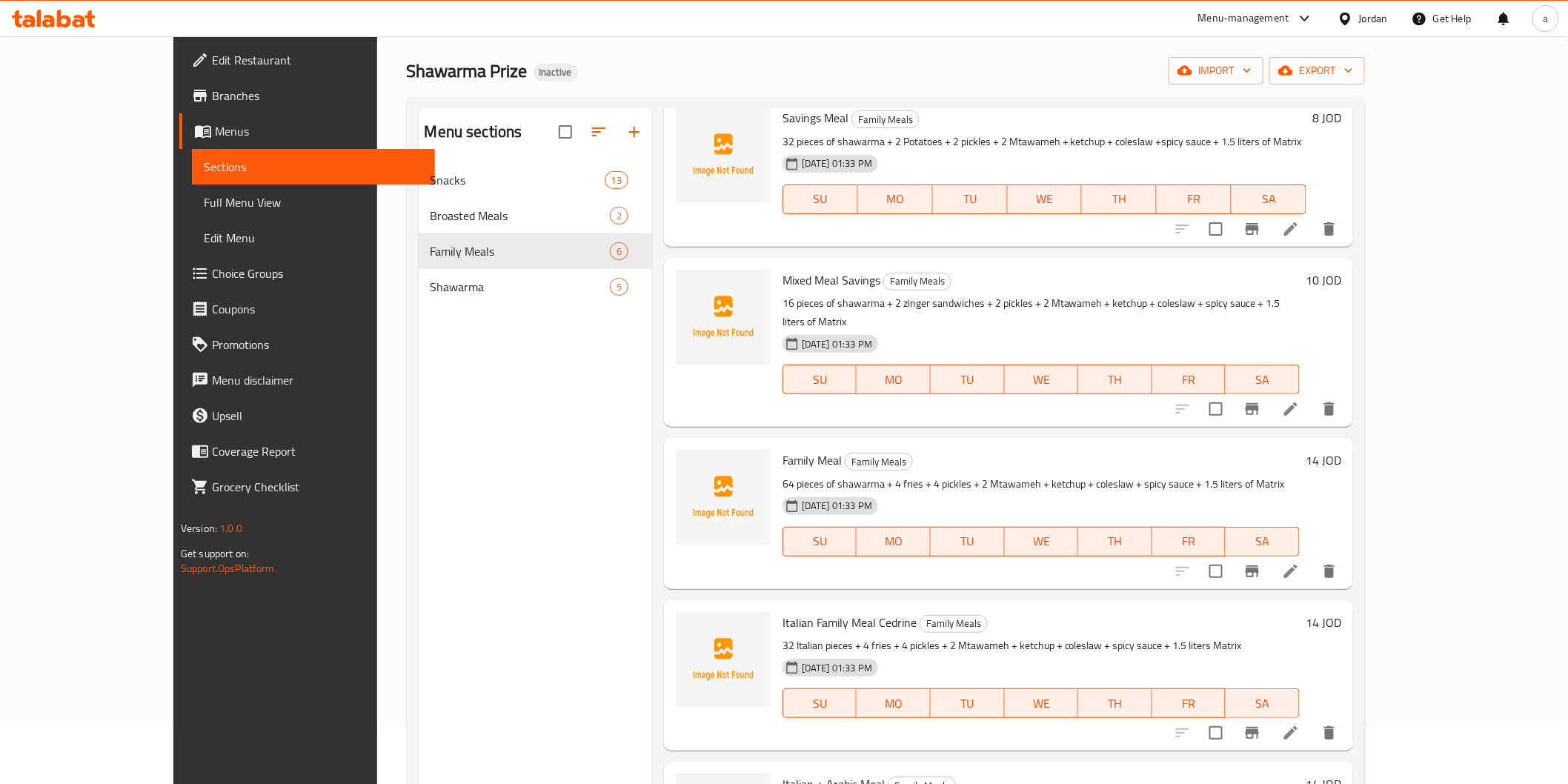
scroll to position [165, 0]
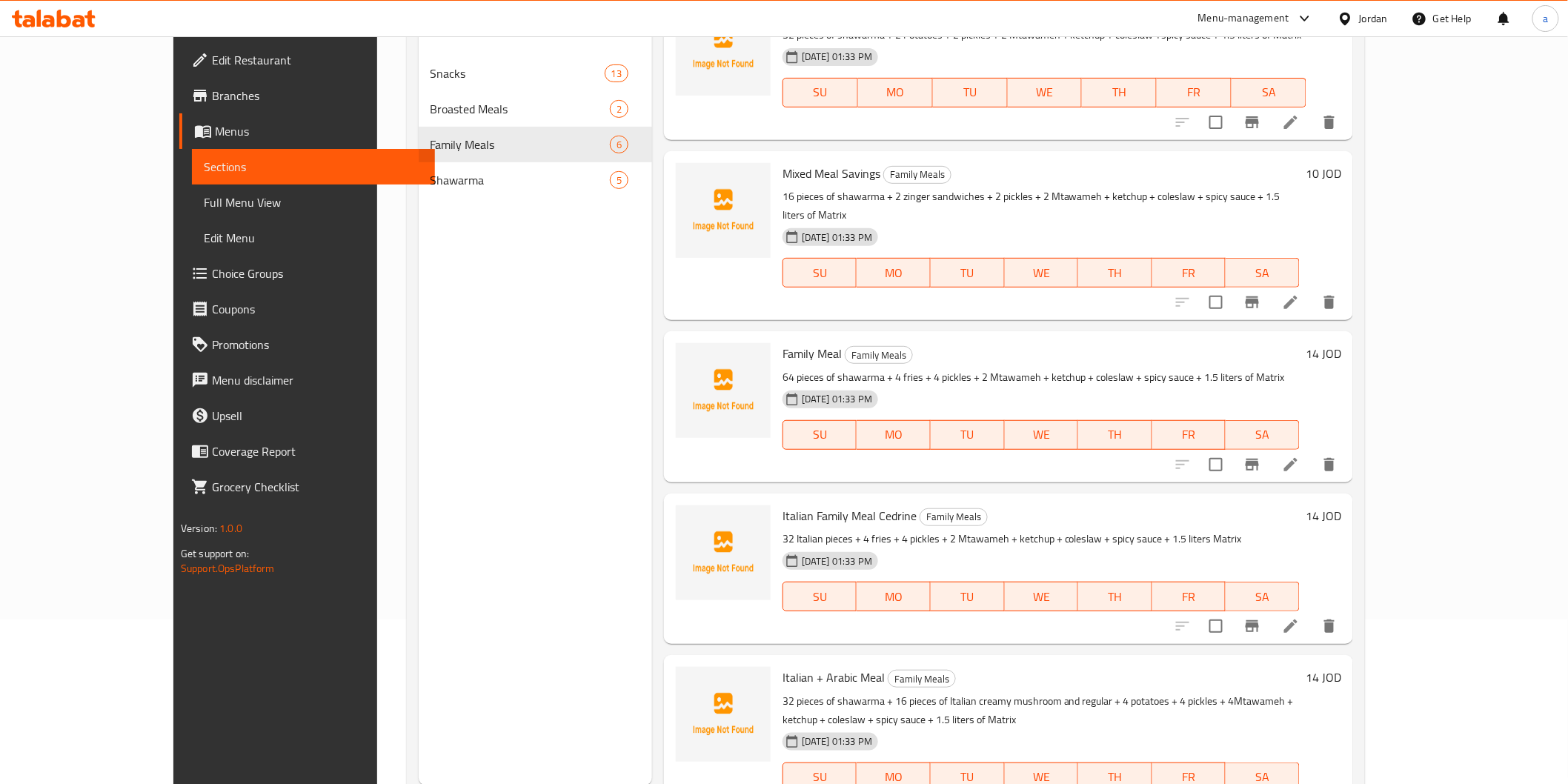
click at [1300, 456] on icon at bounding box center [1292, 465] width 18 height 18
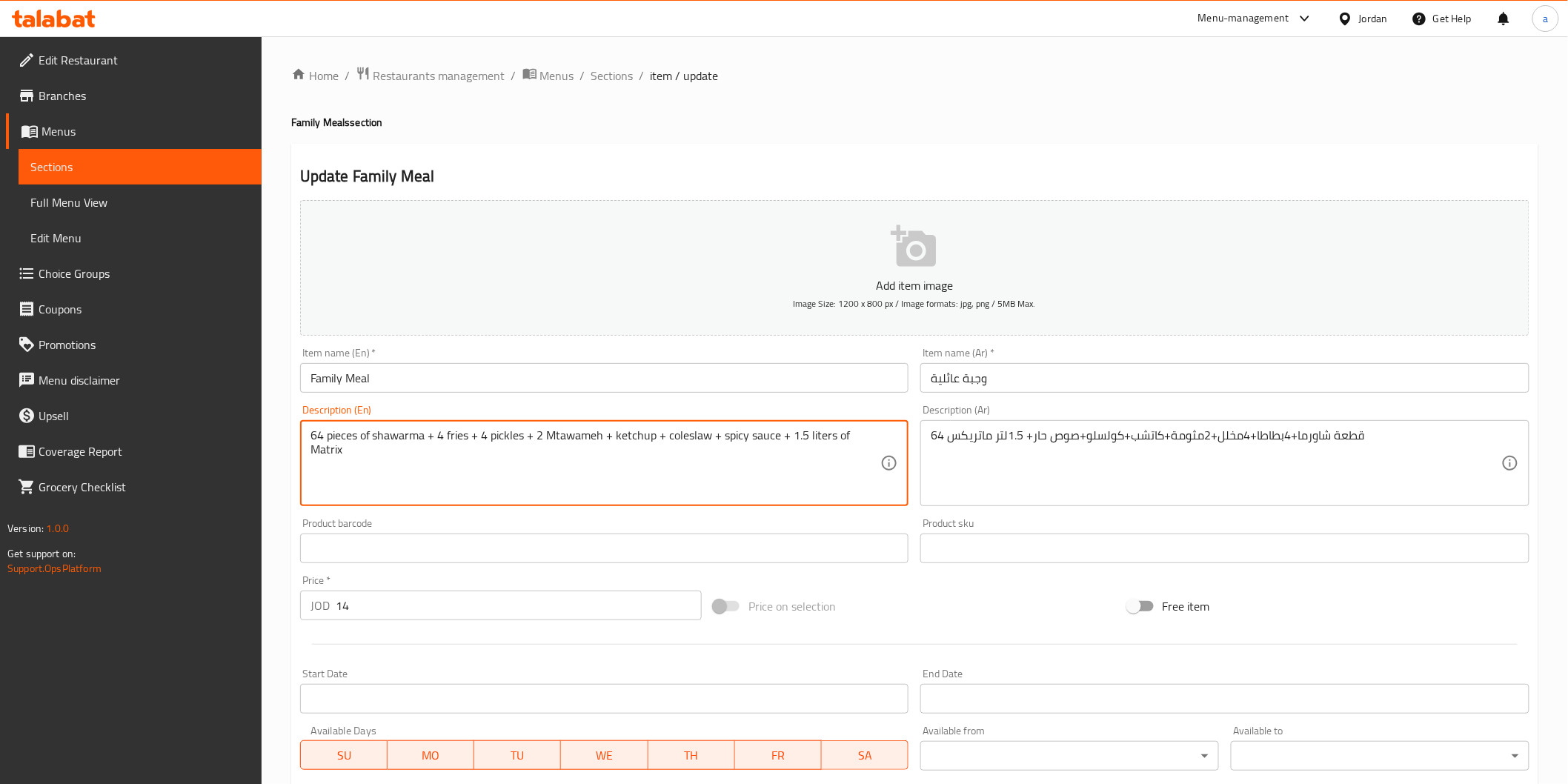
click at [461, 435] on textarea "64 pieces of shawarma + 4 fries + 4 pickles + 2 Mtawameh + ketchup + coleslaw +…" at bounding box center [595, 463] width 570 height 70
paste textarea "Potato"
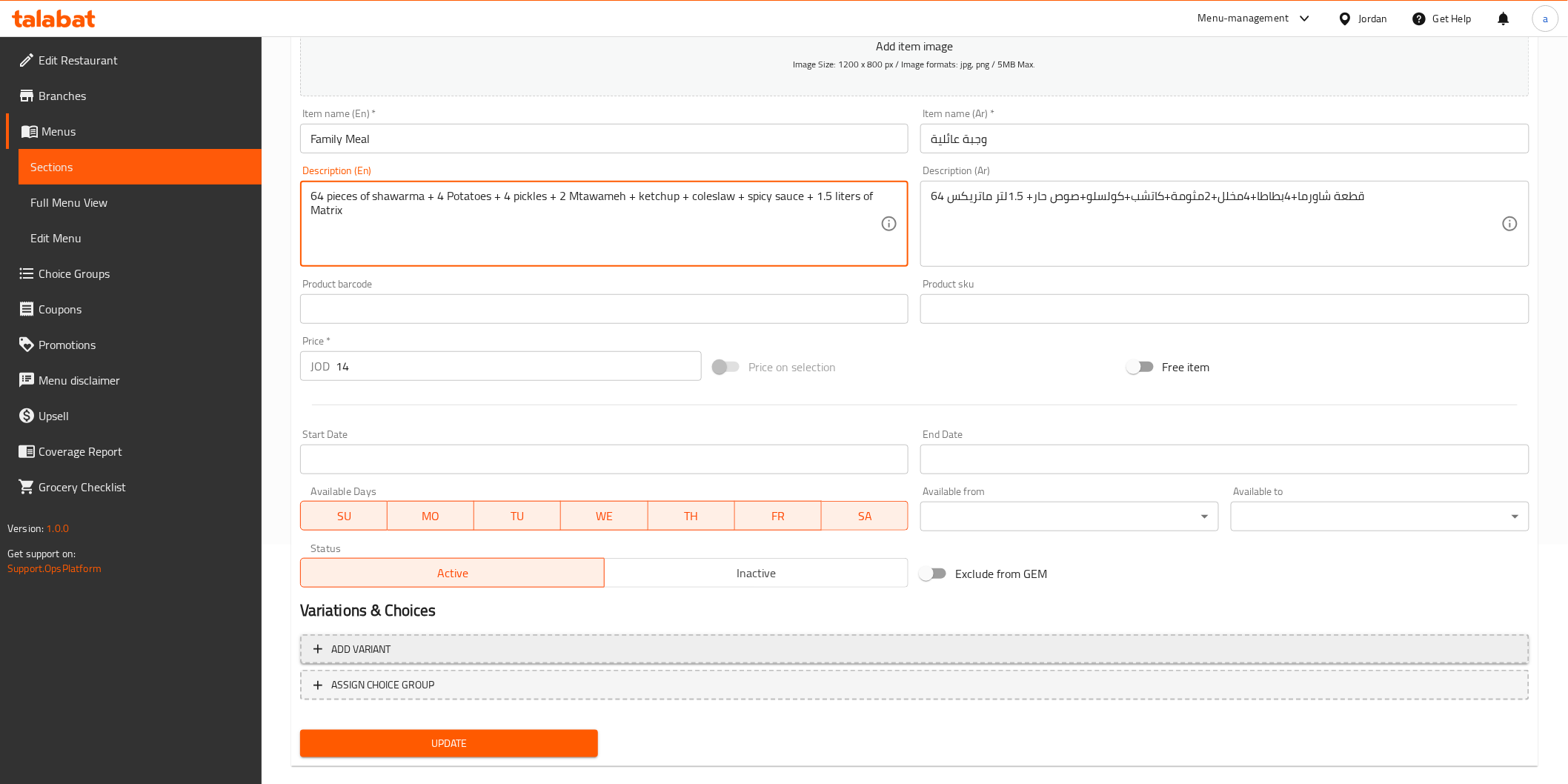
scroll to position [260, 0]
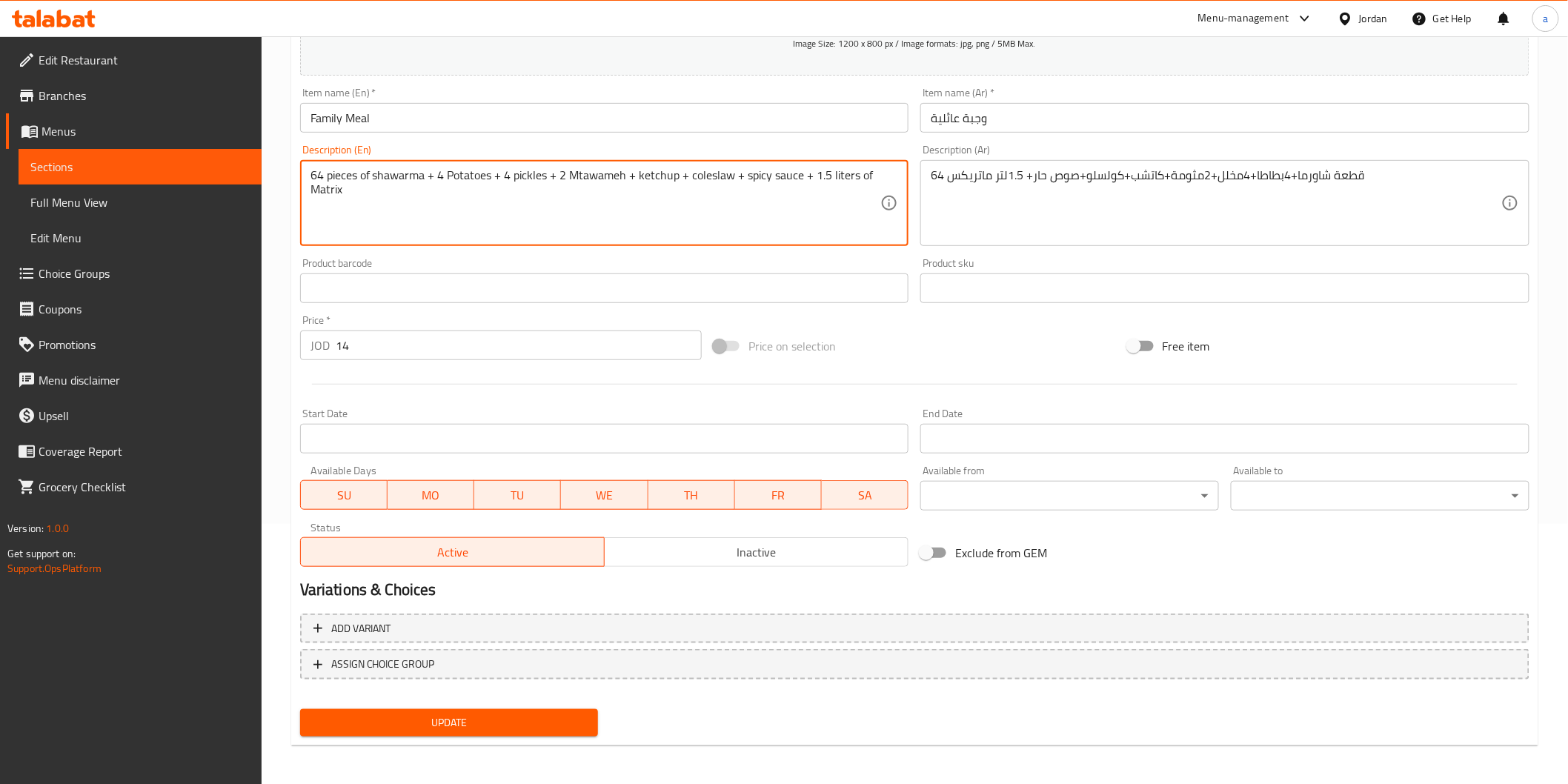
type textarea "64 pieces of shawarma + 4 Potatoes + 4 pickles + 2 Mtawameh + ketchup + colesla…"
click at [400, 719] on span "Update" at bounding box center [449, 723] width 275 height 18
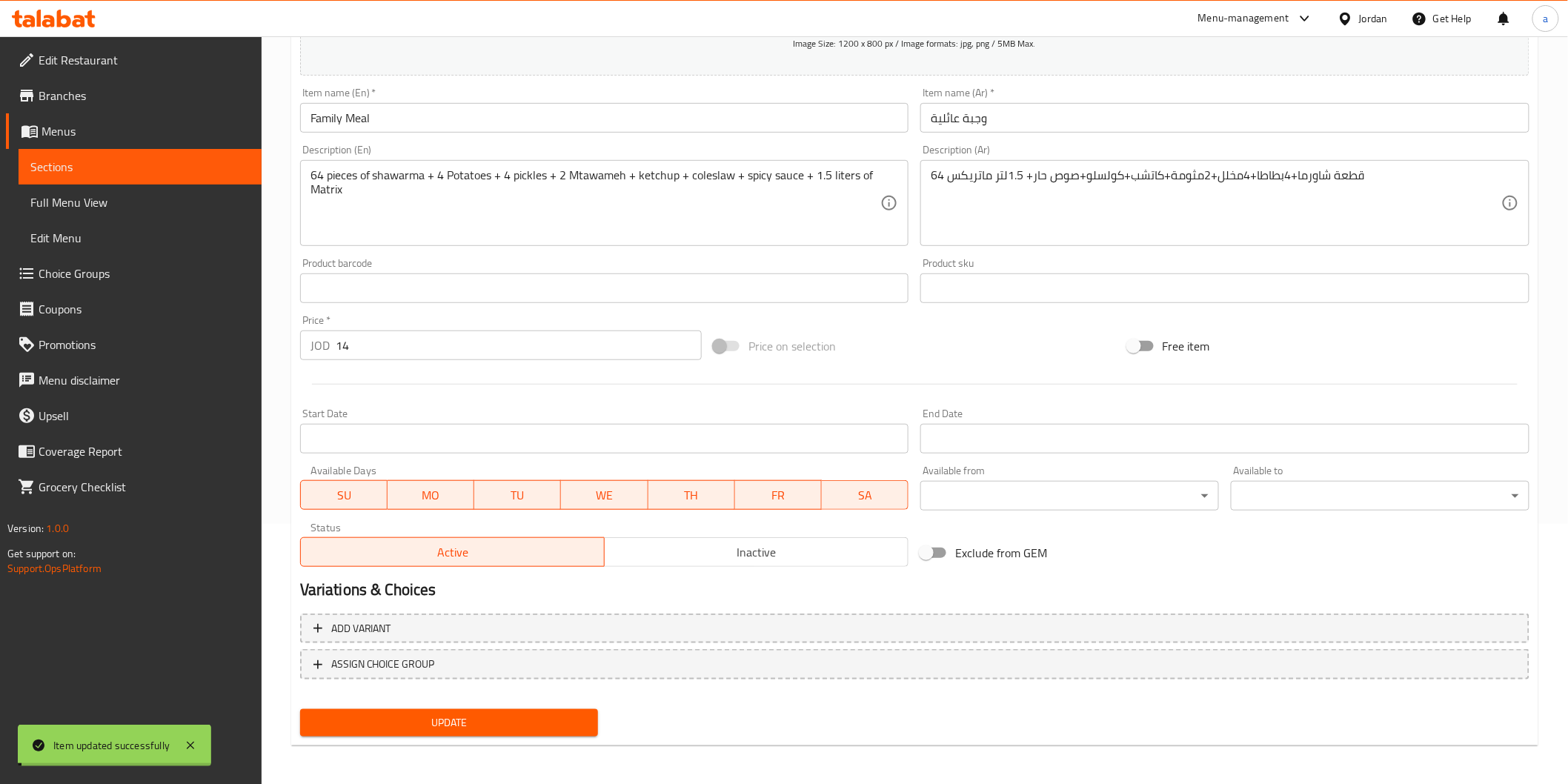
click at [165, 163] on span "Sections" at bounding box center [139, 167] width 219 height 18
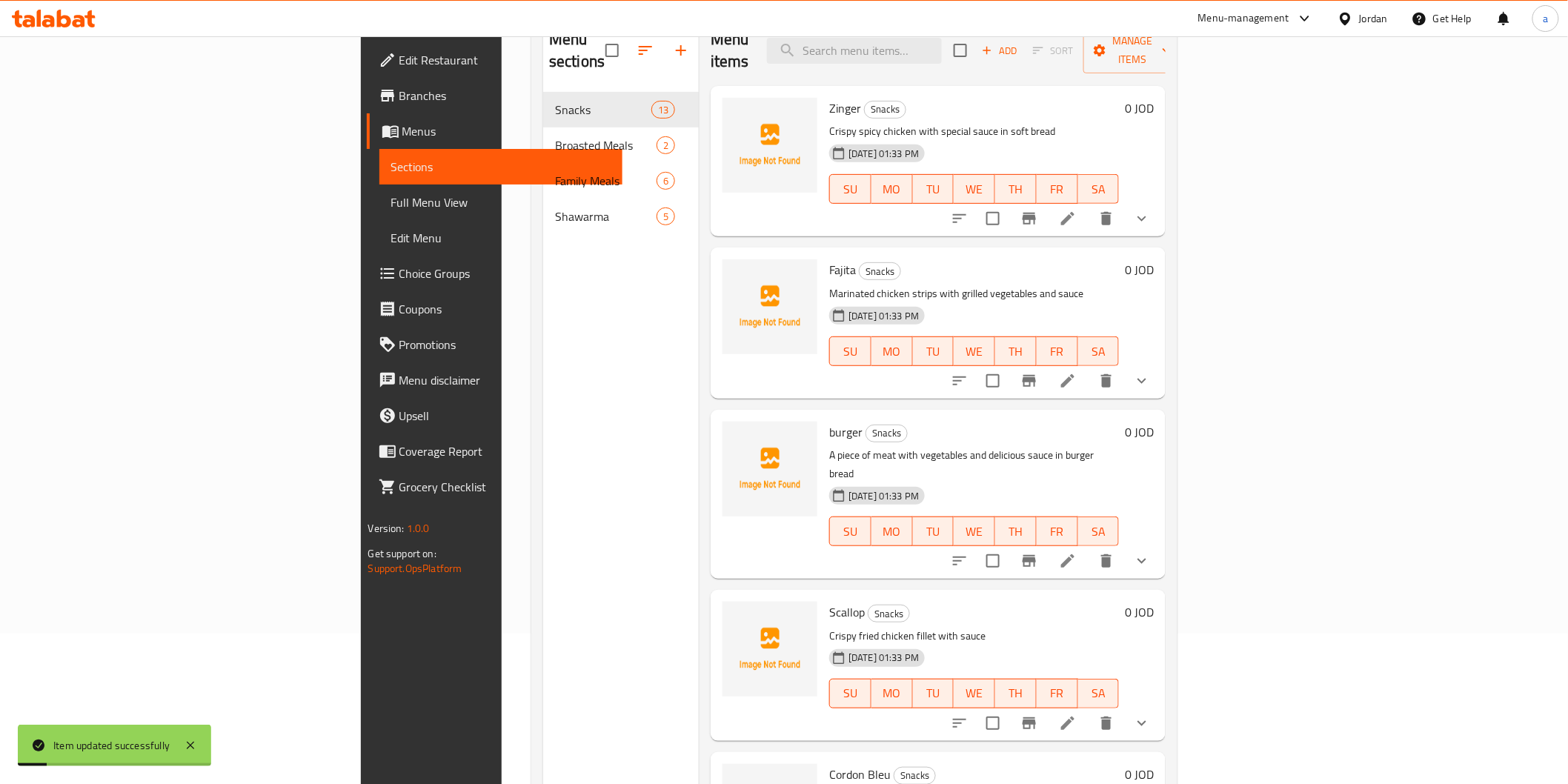
scroll to position [42, 0]
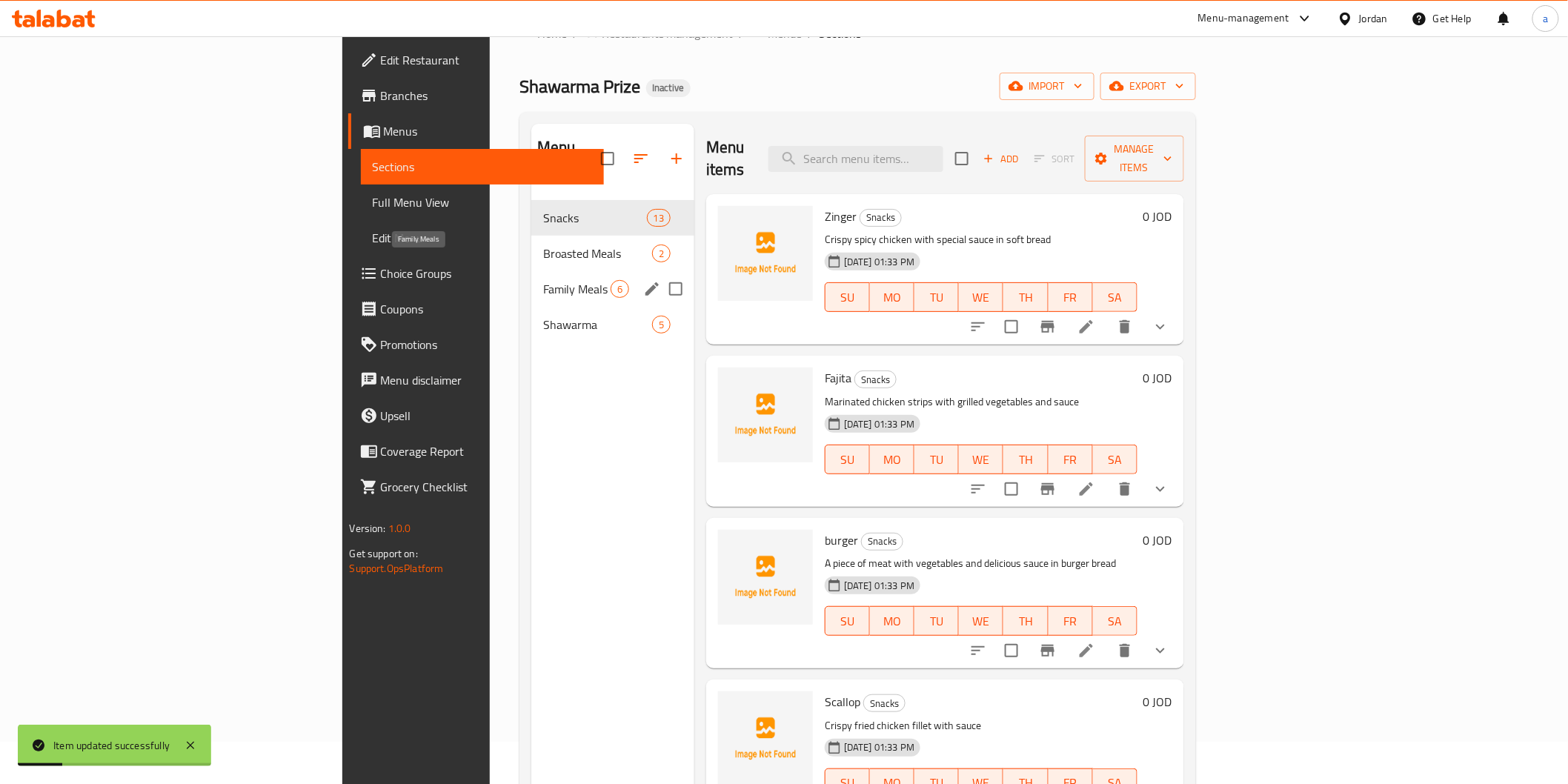
click at [543, 280] on span "Family Meals" at bounding box center [577, 289] width 67 height 18
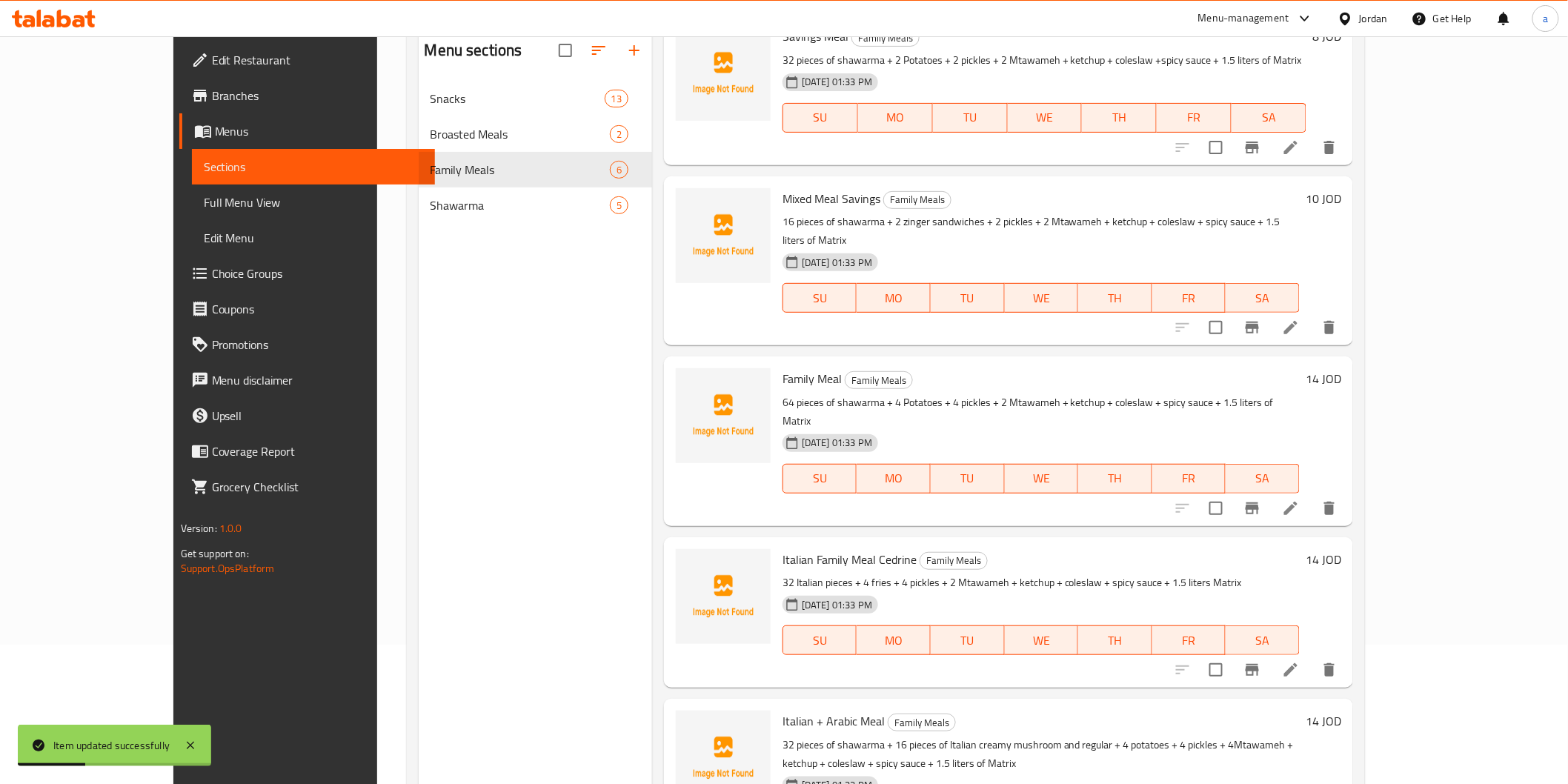
scroll to position [207, 0]
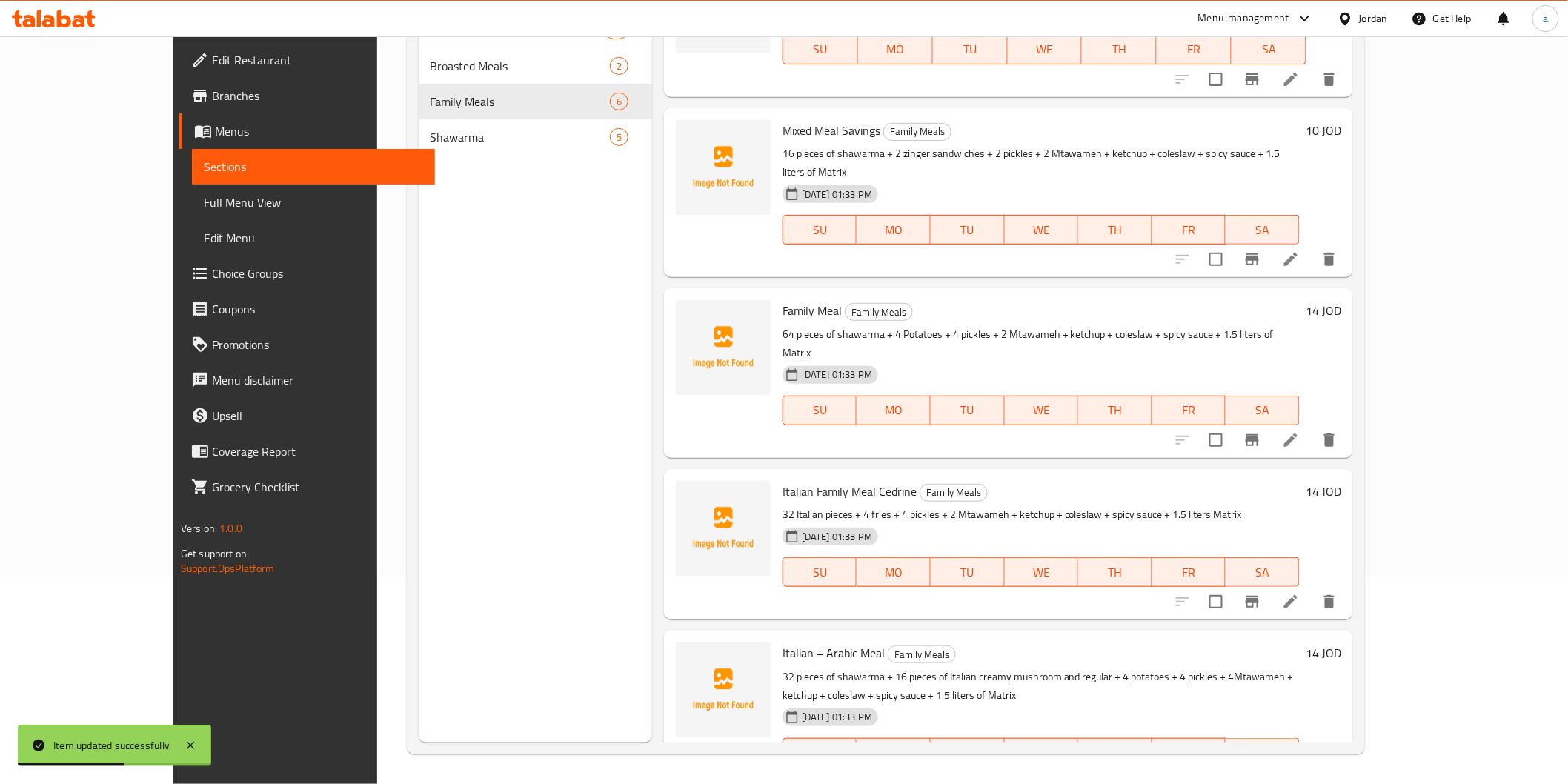
click at [1298, 595] on icon at bounding box center [1291, 601] width 14 height 14
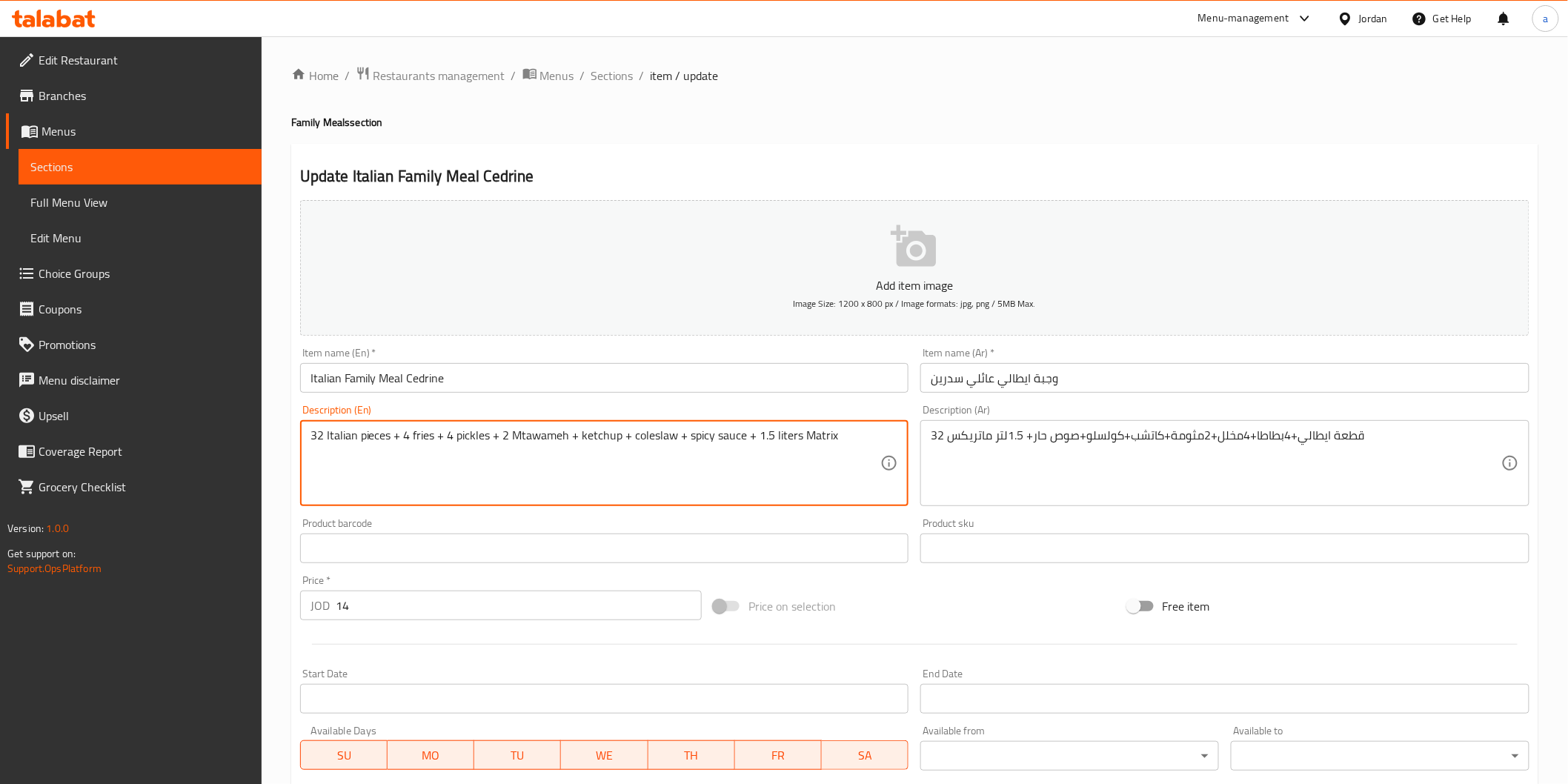
click at [421, 434] on textarea "32 Italian pieces + 4 fries + 4 pickles + 2 Mtawameh + ketchup + coleslaw + spi…" at bounding box center [595, 463] width 570 height 70
paste textarea "Potato"
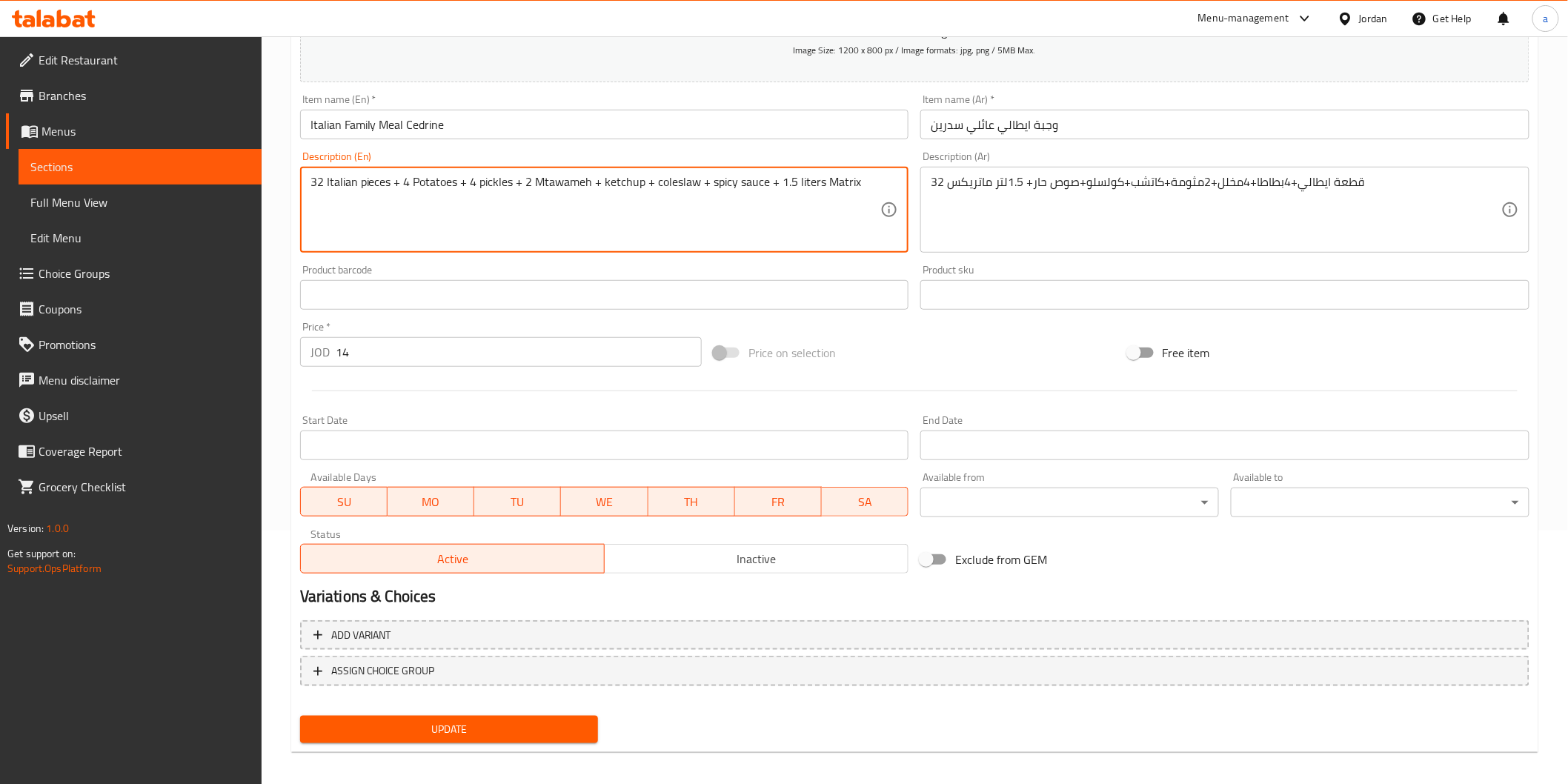
scroll to position [260, 0]
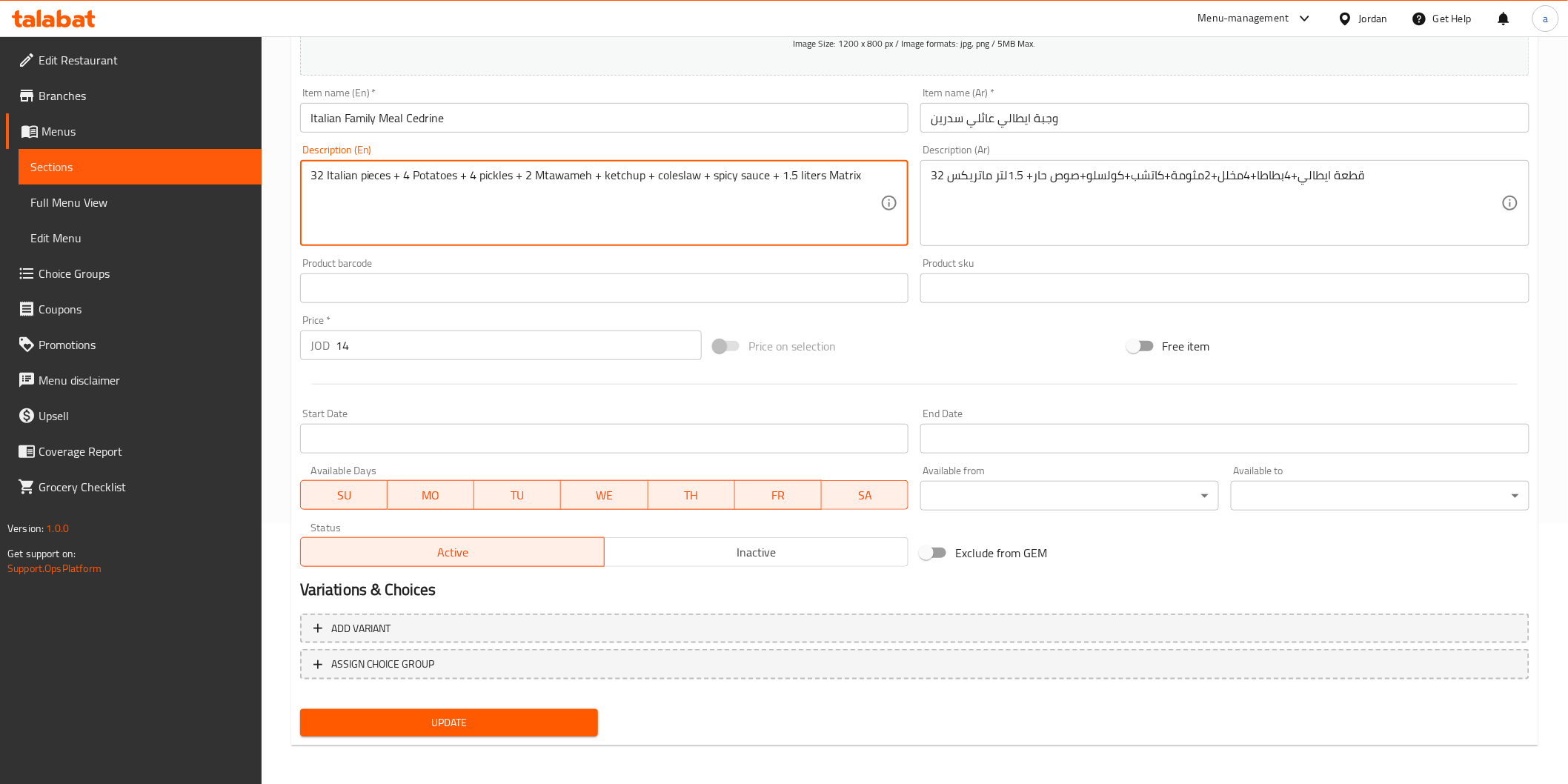
type textarea "32 Italian pieces + 4 Potatoes + 4 pickles + 2 Mtawameh + ketchup + coleslaw + …"
click at [450, 718] on span "Update" at bounding box center [449, 723] width 275 height 18
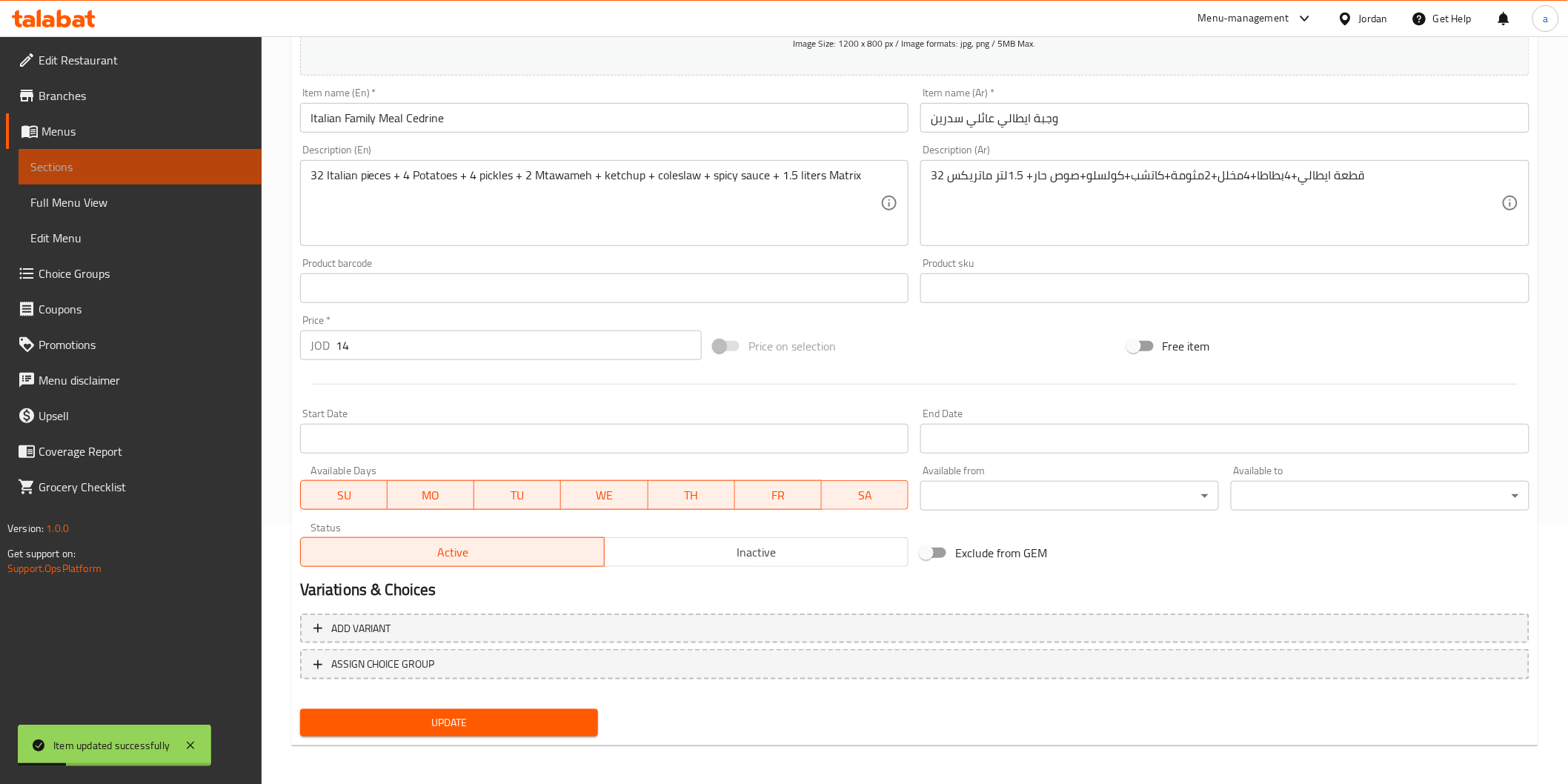
click at [158, 158] on span "Sections" at bounding box center [139, 167] width 219 height 18
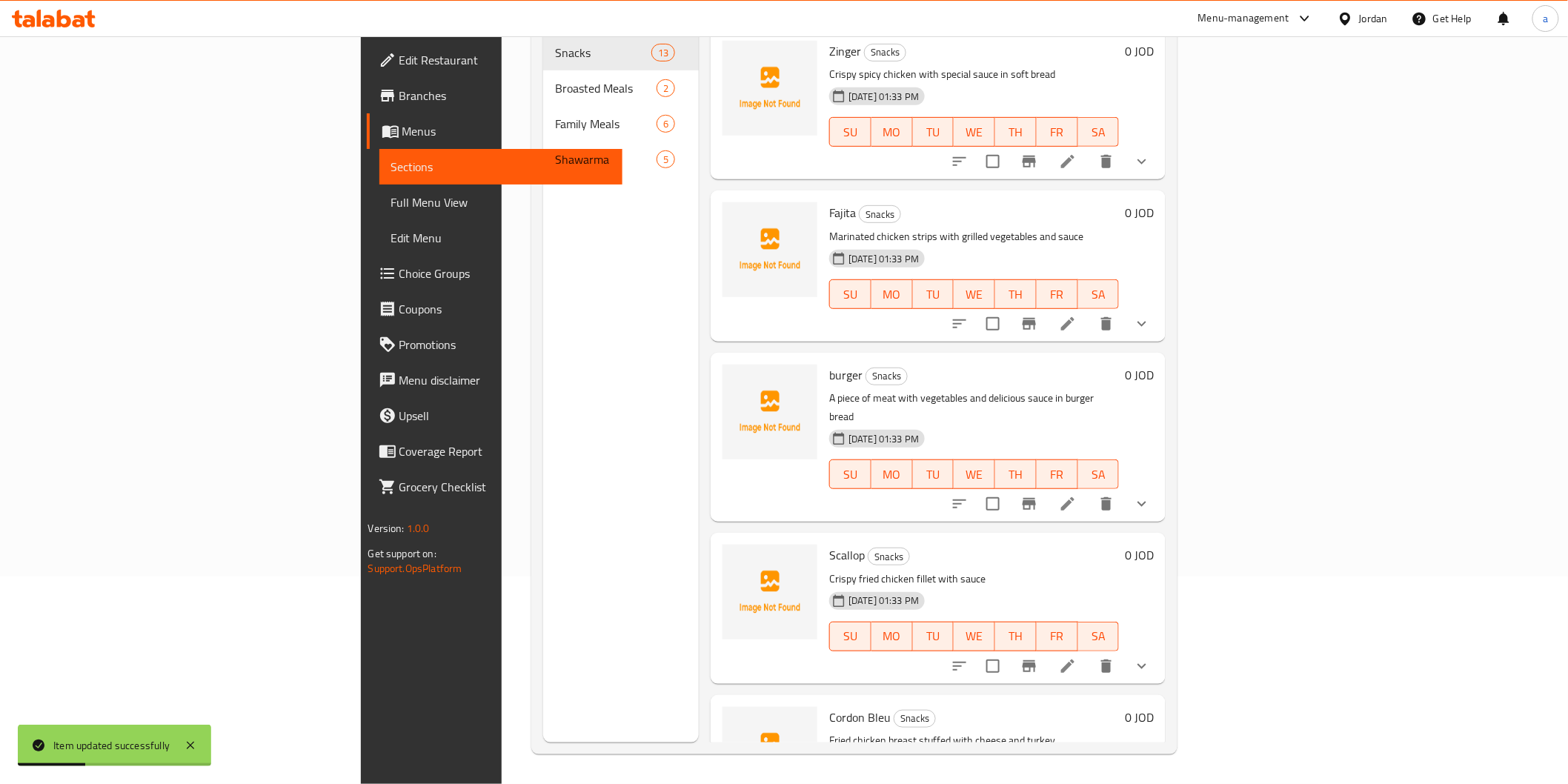
scroll to position [125, 0]
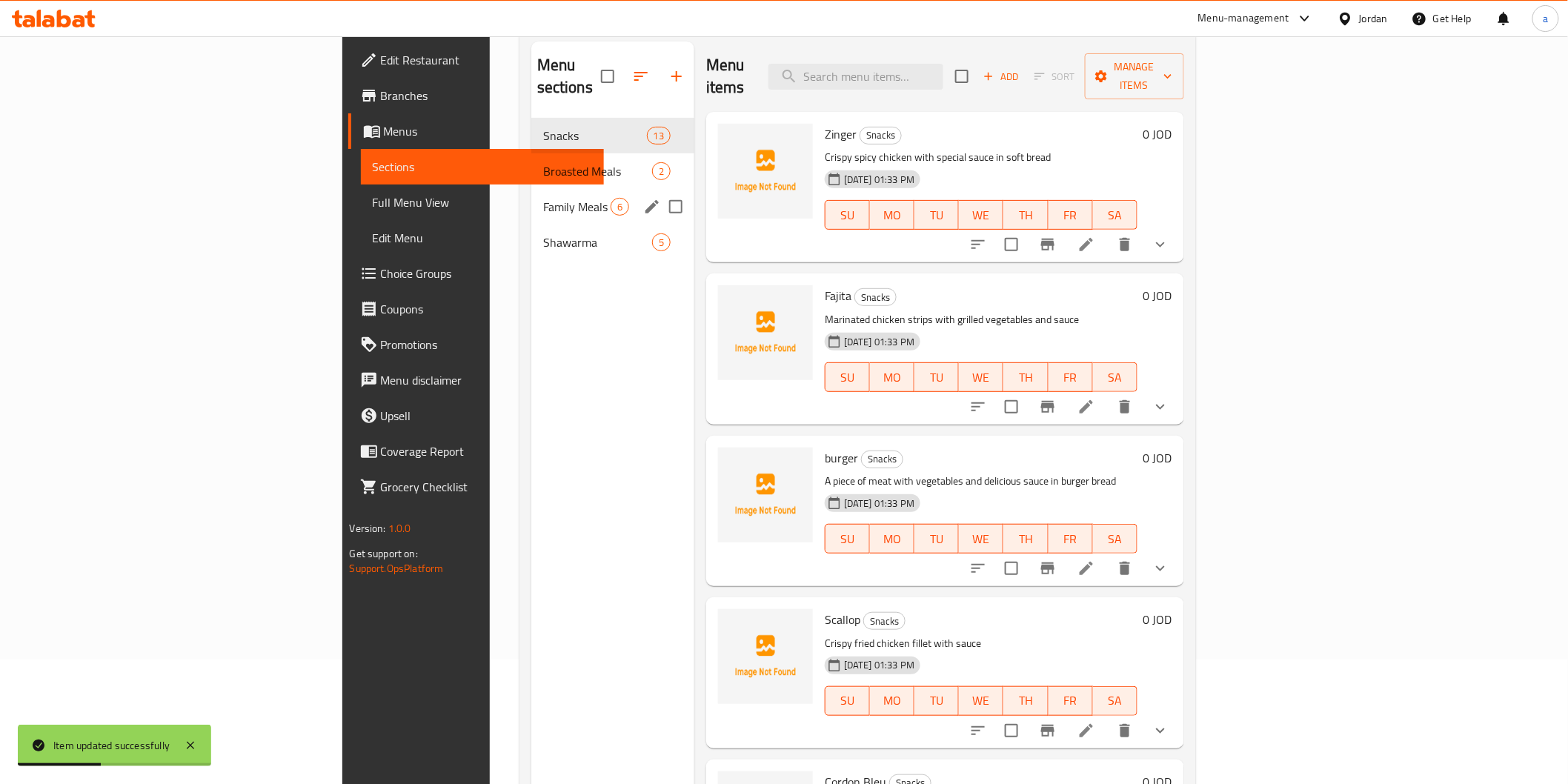
click at [531, 195] on div "Family Meals 6" at bounding box center [612, 206] width 163 height 35
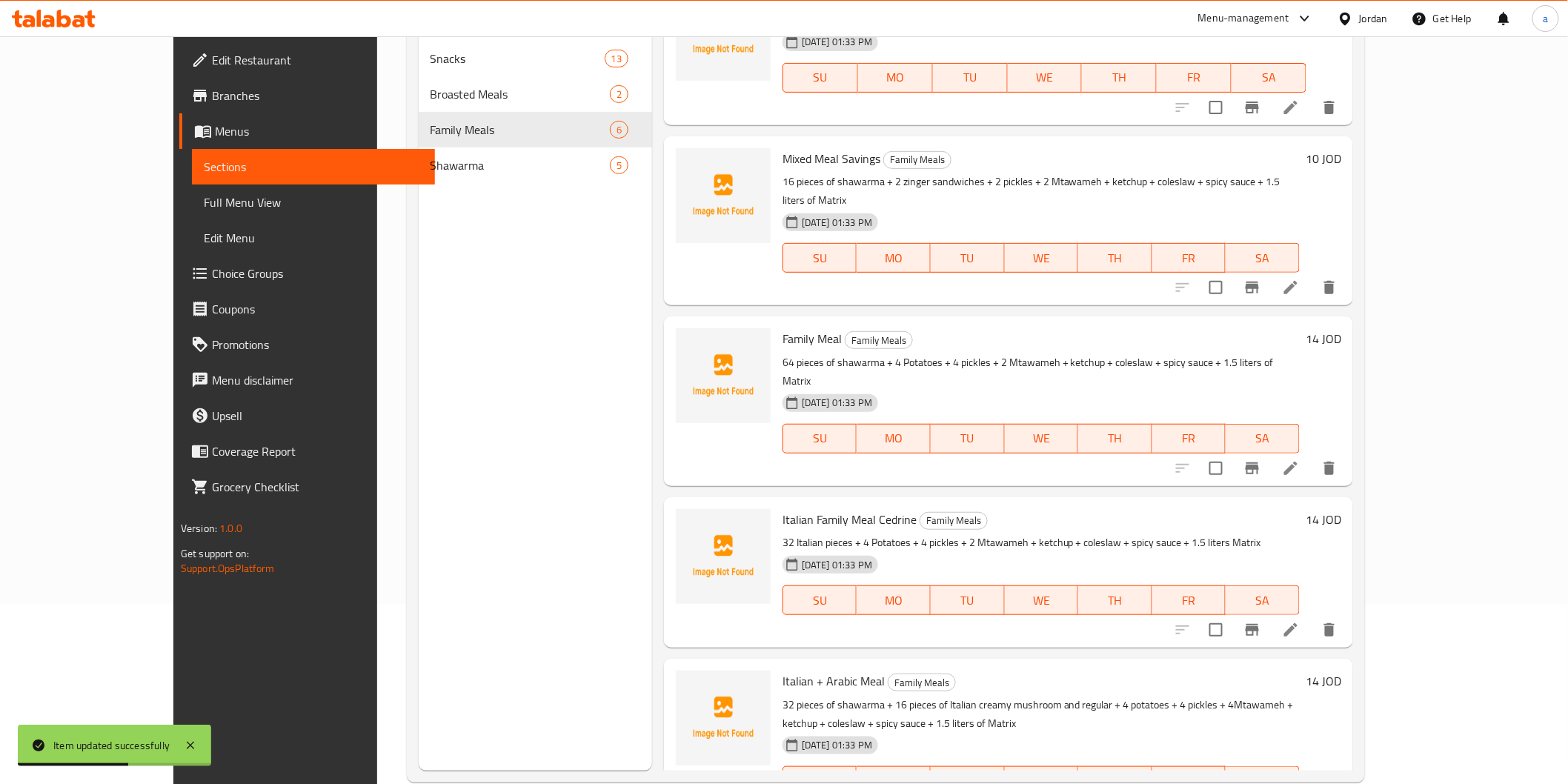
scroll to position [207, 0]
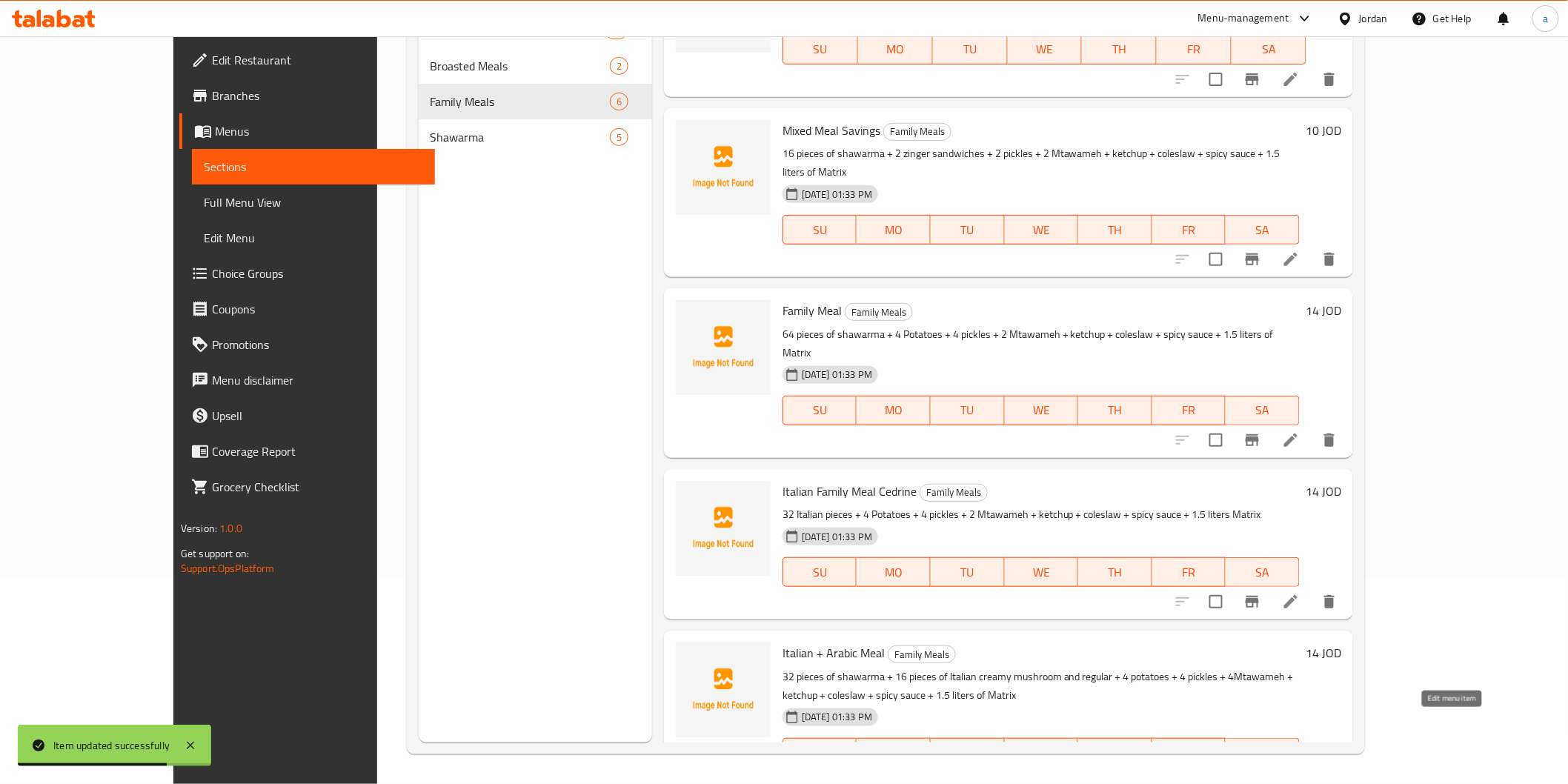
click at [1298, 776] on icon at bounding box center [1291, 782] width 14 height 14
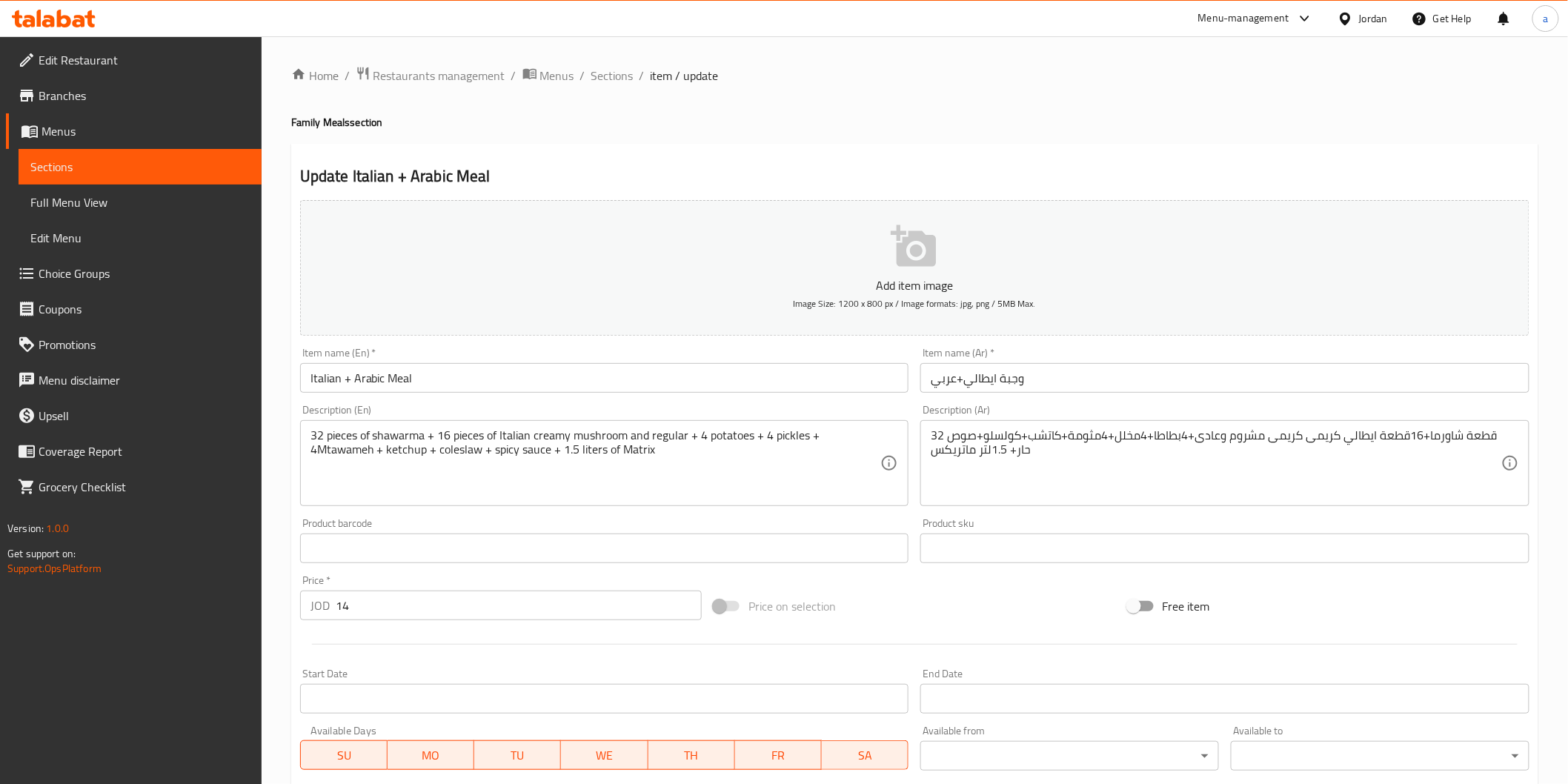
click at [34, 170] on span "Sections" at bounding box center [139, 167] width 219 height 18
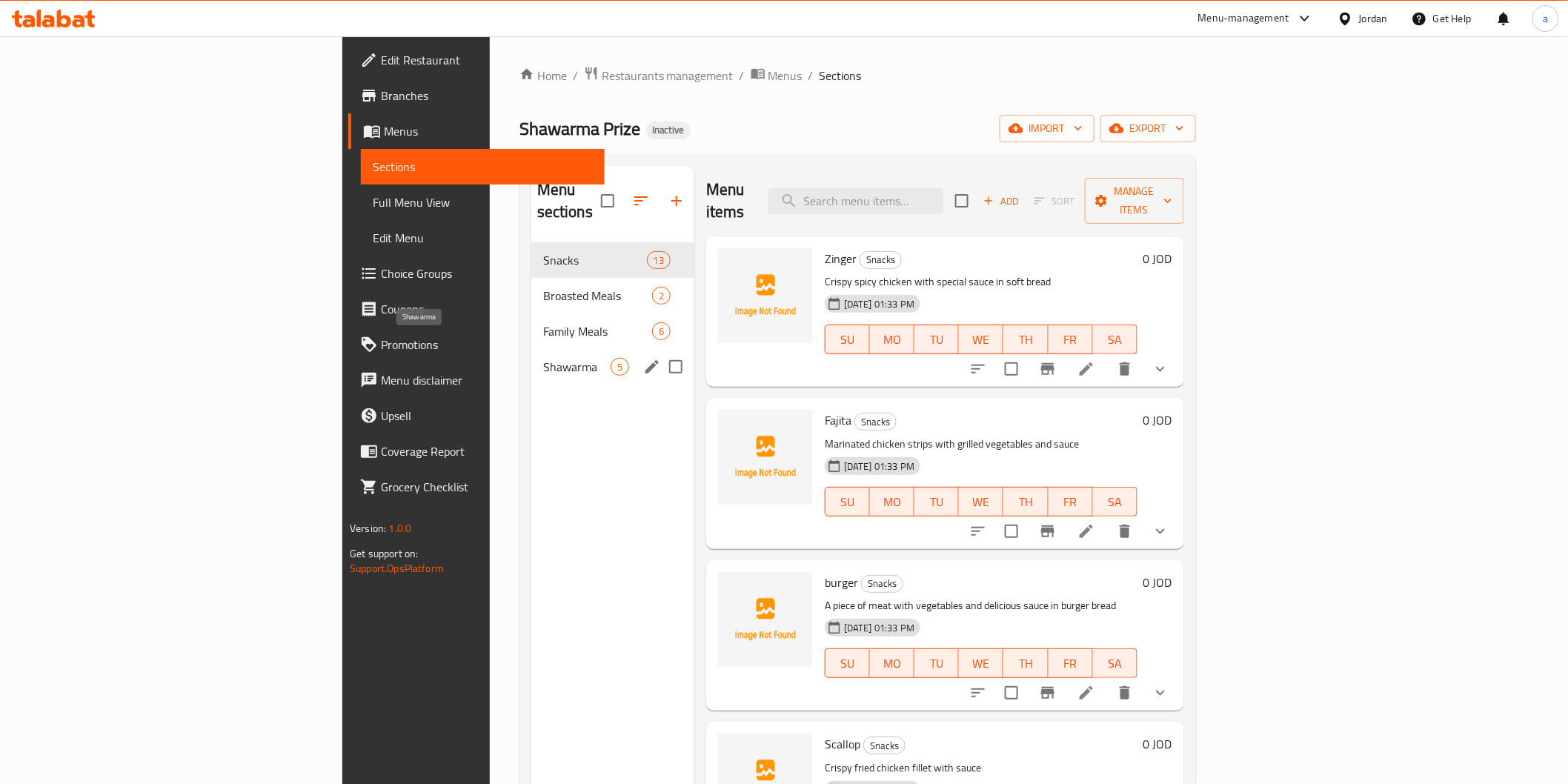
click at [543, 358] on span "Shawarma" at bounding box center [577, 367] width 67 height 18
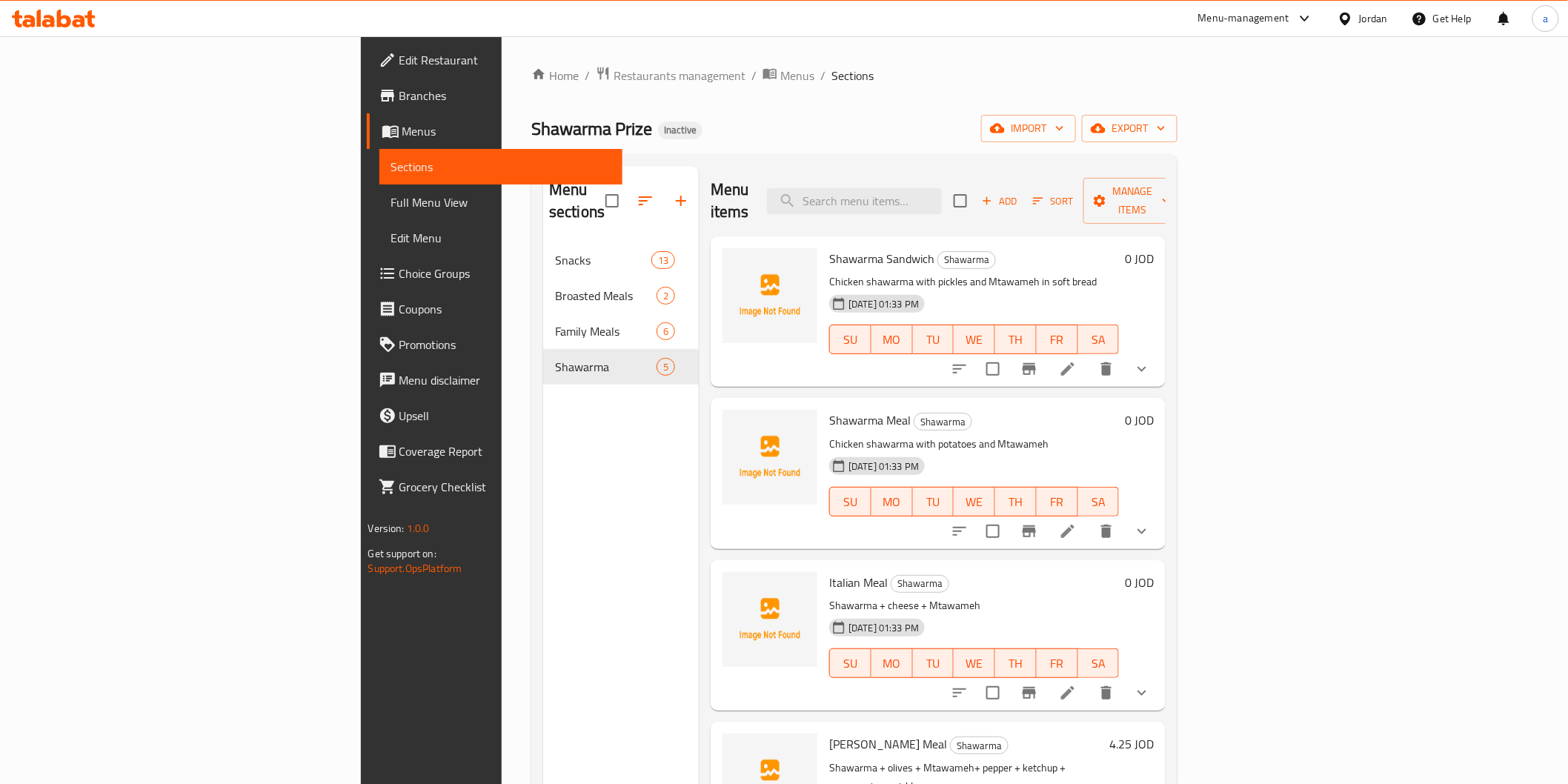
click at [1089, 359] on li at bounding box center [1068, 368] width 42 height 26
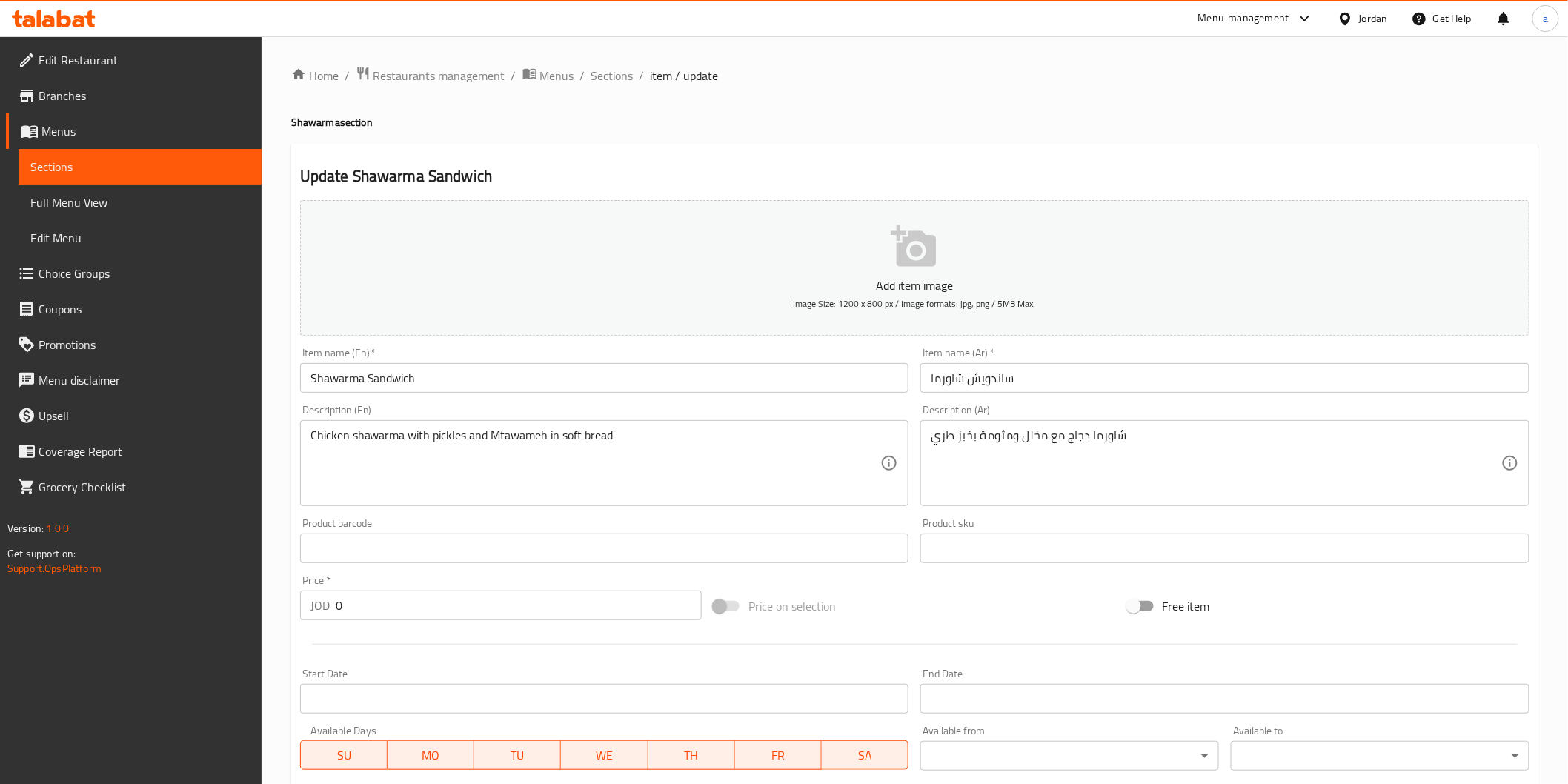
click at [25, 149] on link "Sections" at bounding box center [139, 166] width 243 height 35
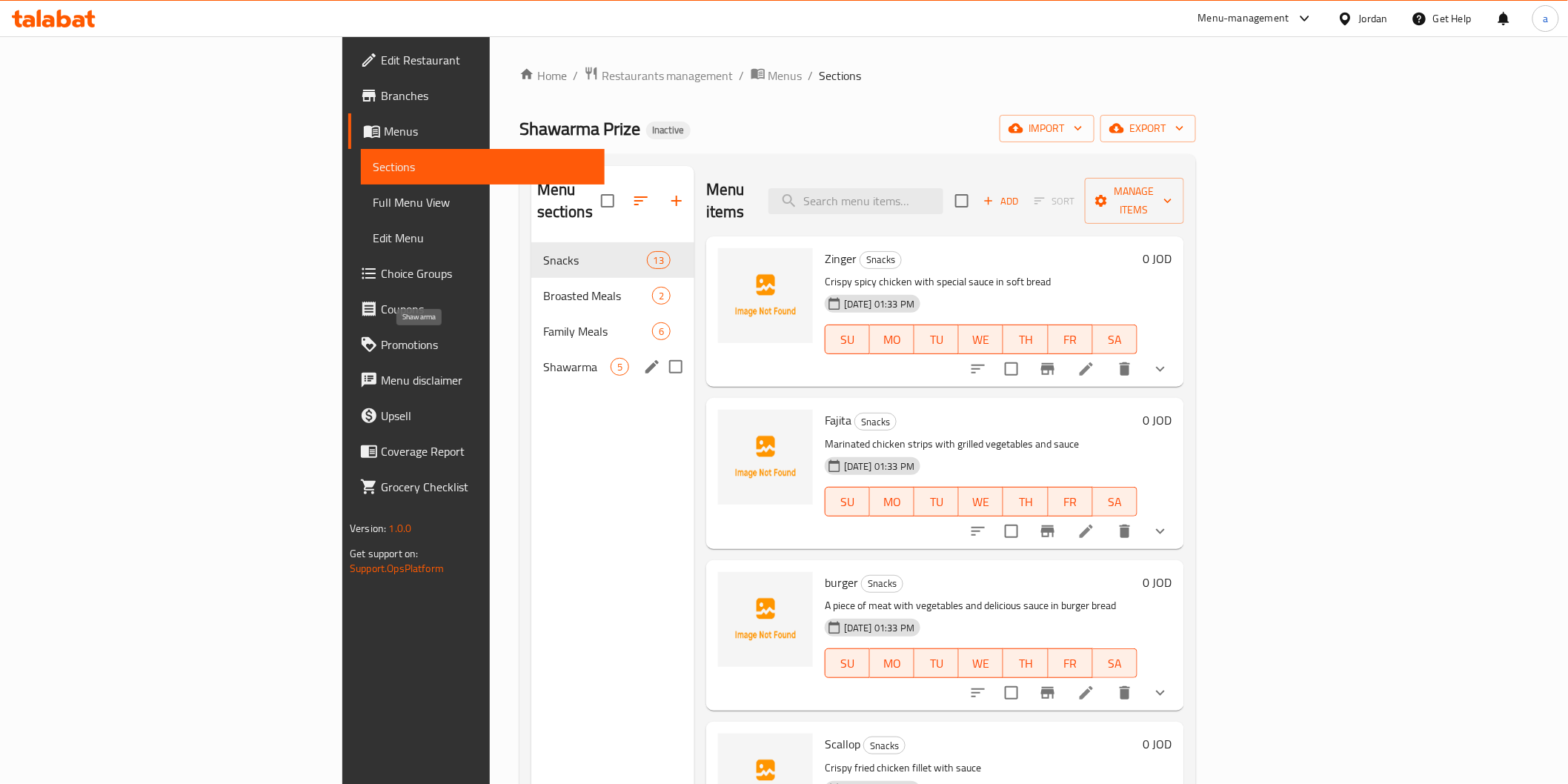
click at [543, 358] on span "Shawarma" at bounding box center [577, 367] width 67 height 18
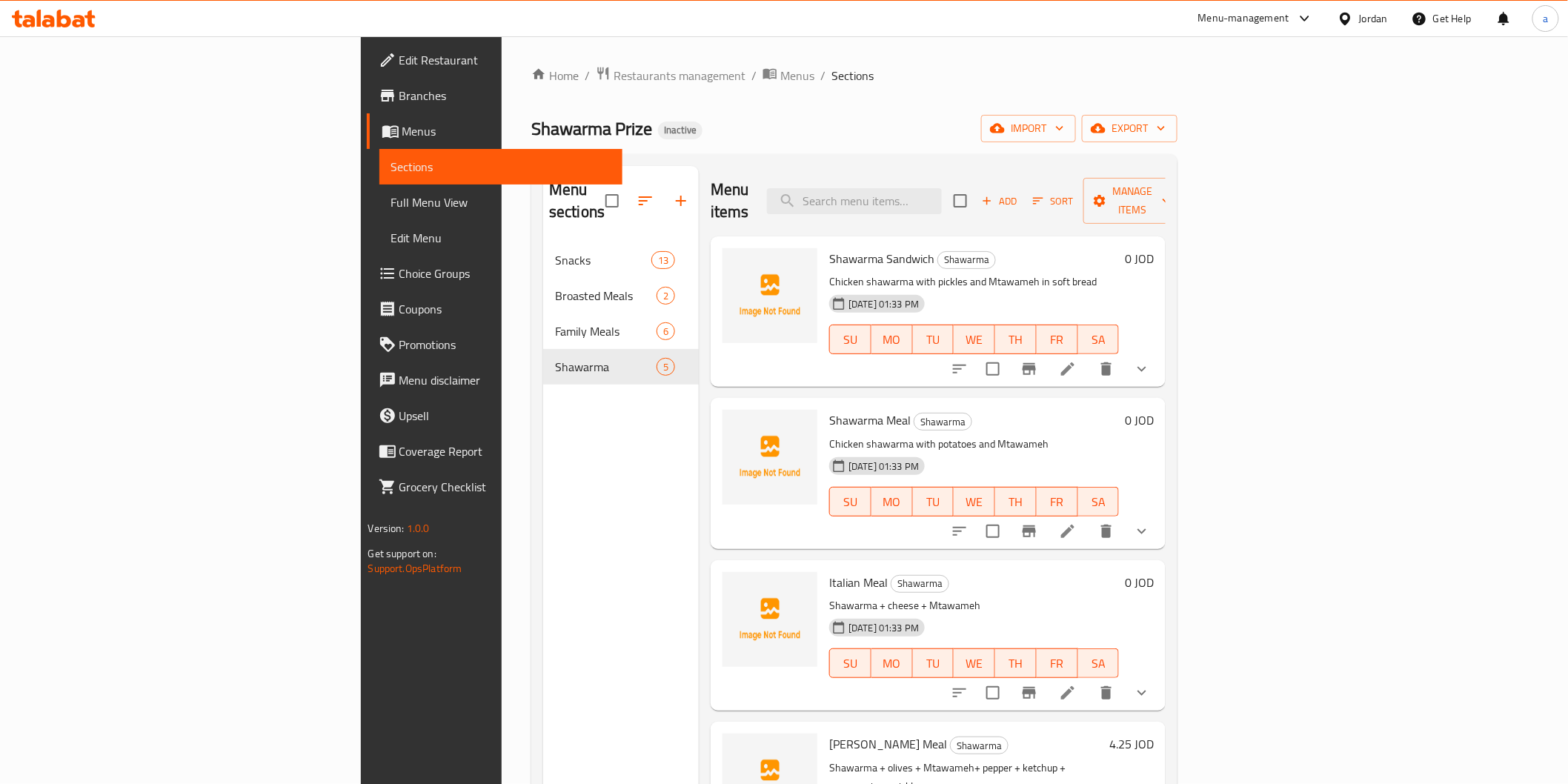
click at [1077, 523] on icon at bounding box center [1069, 532] width 18 height 18
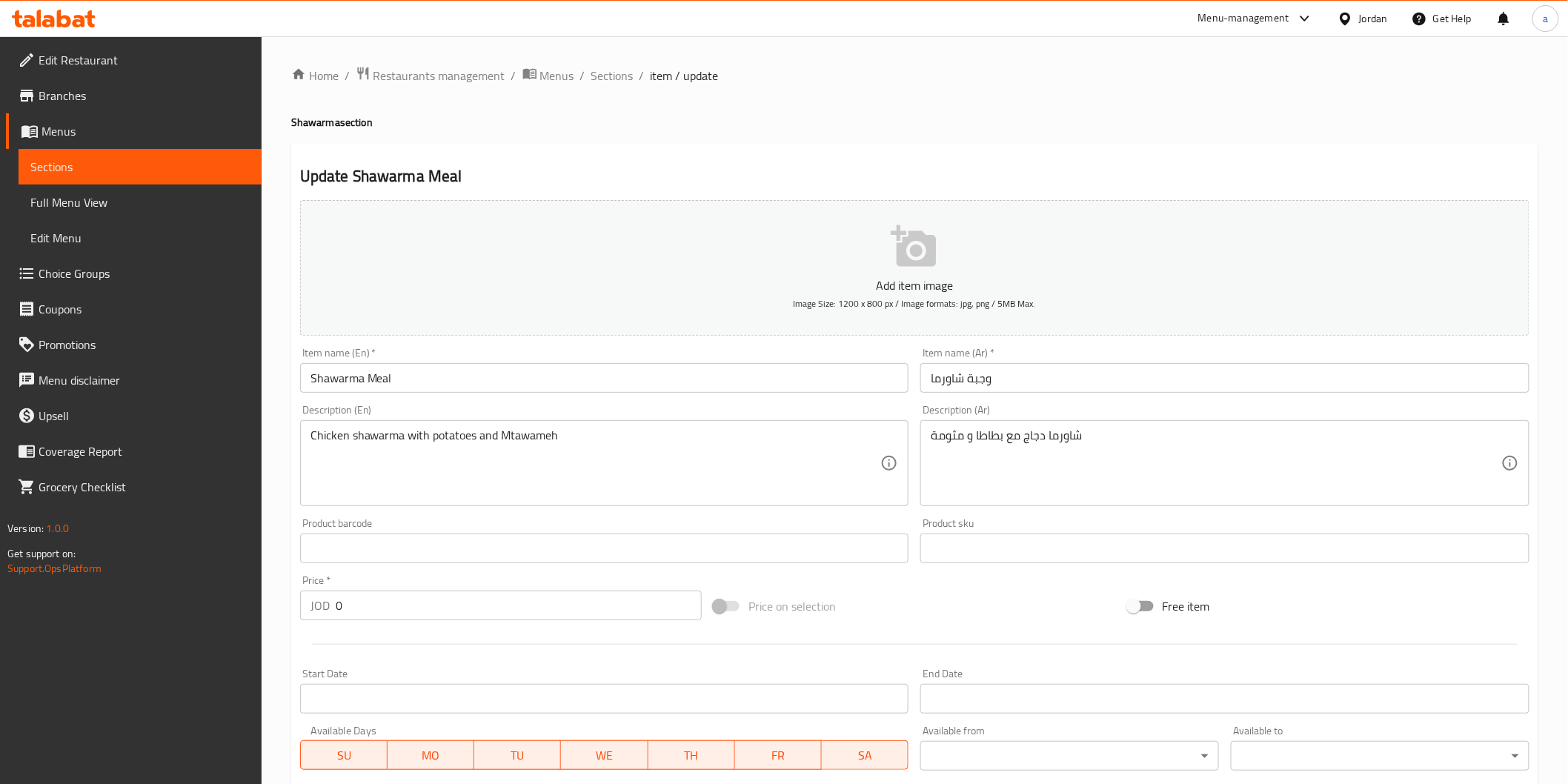
click at [55, 163] on span "Sections" at bounding box center [139, 167] width 219 height 18
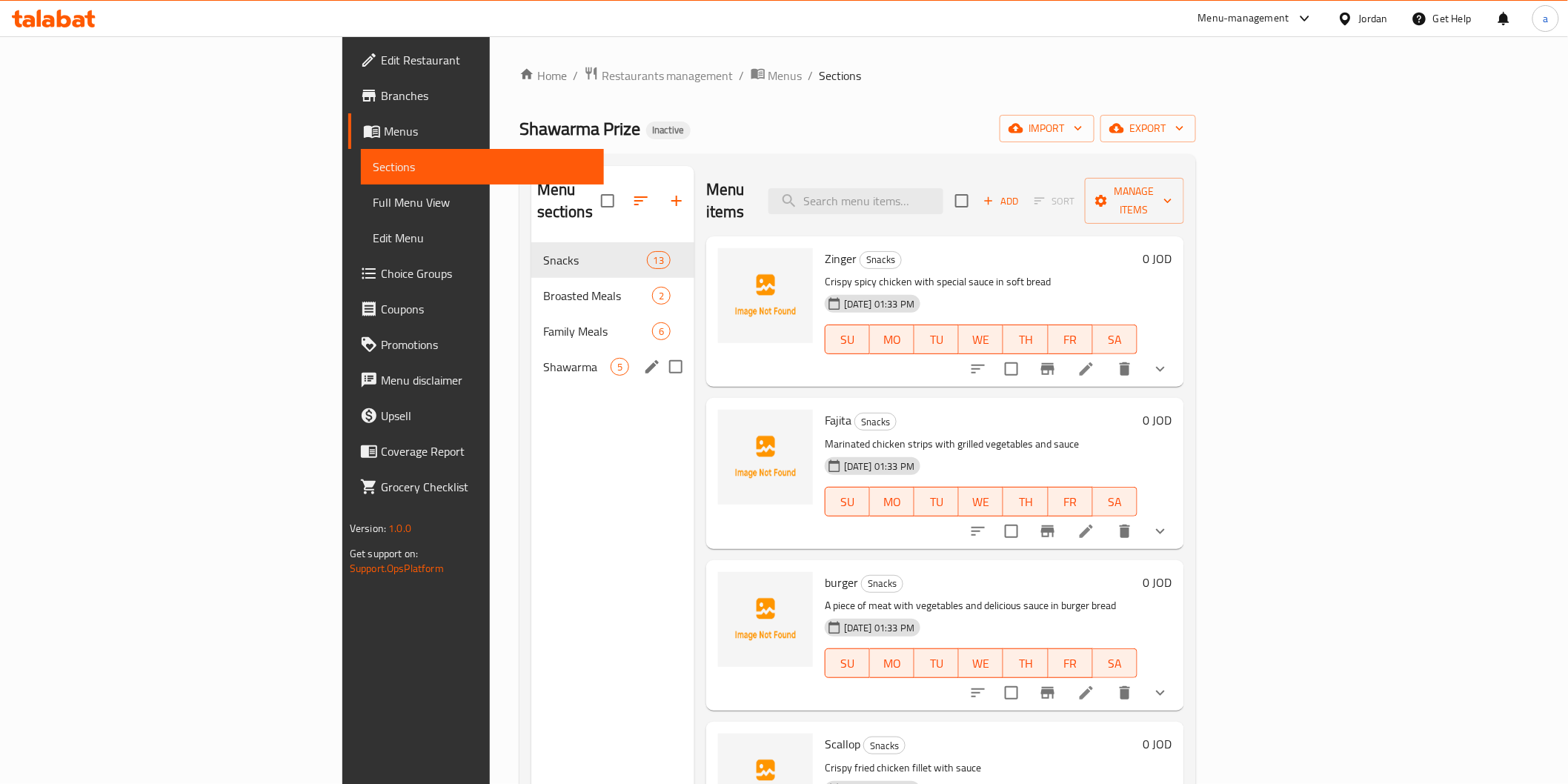
click at [531, 349] on div "Shawarma 5" at bounding box center [612, 367] width 163 height 35
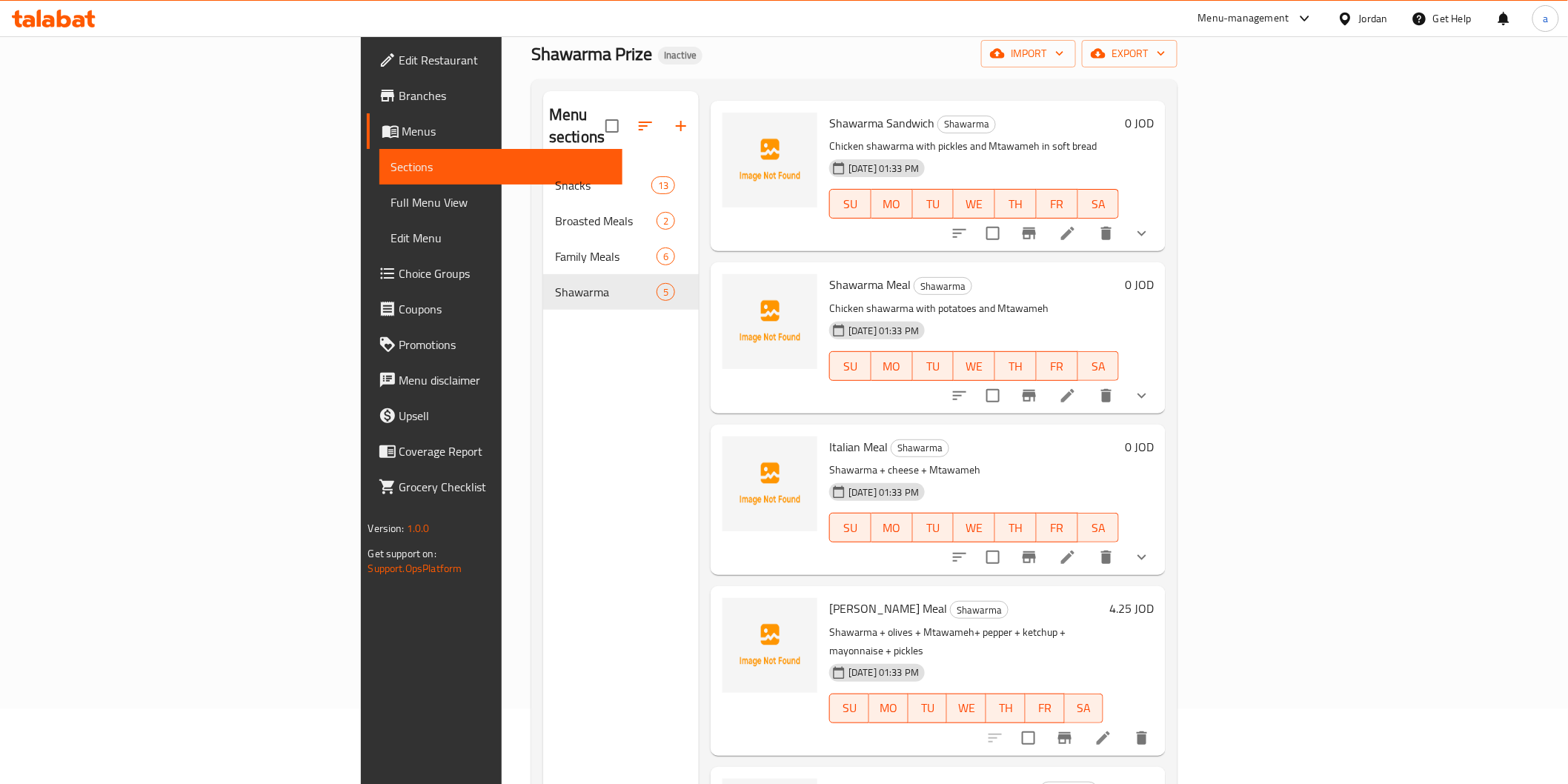
scroll to position [165, 0]
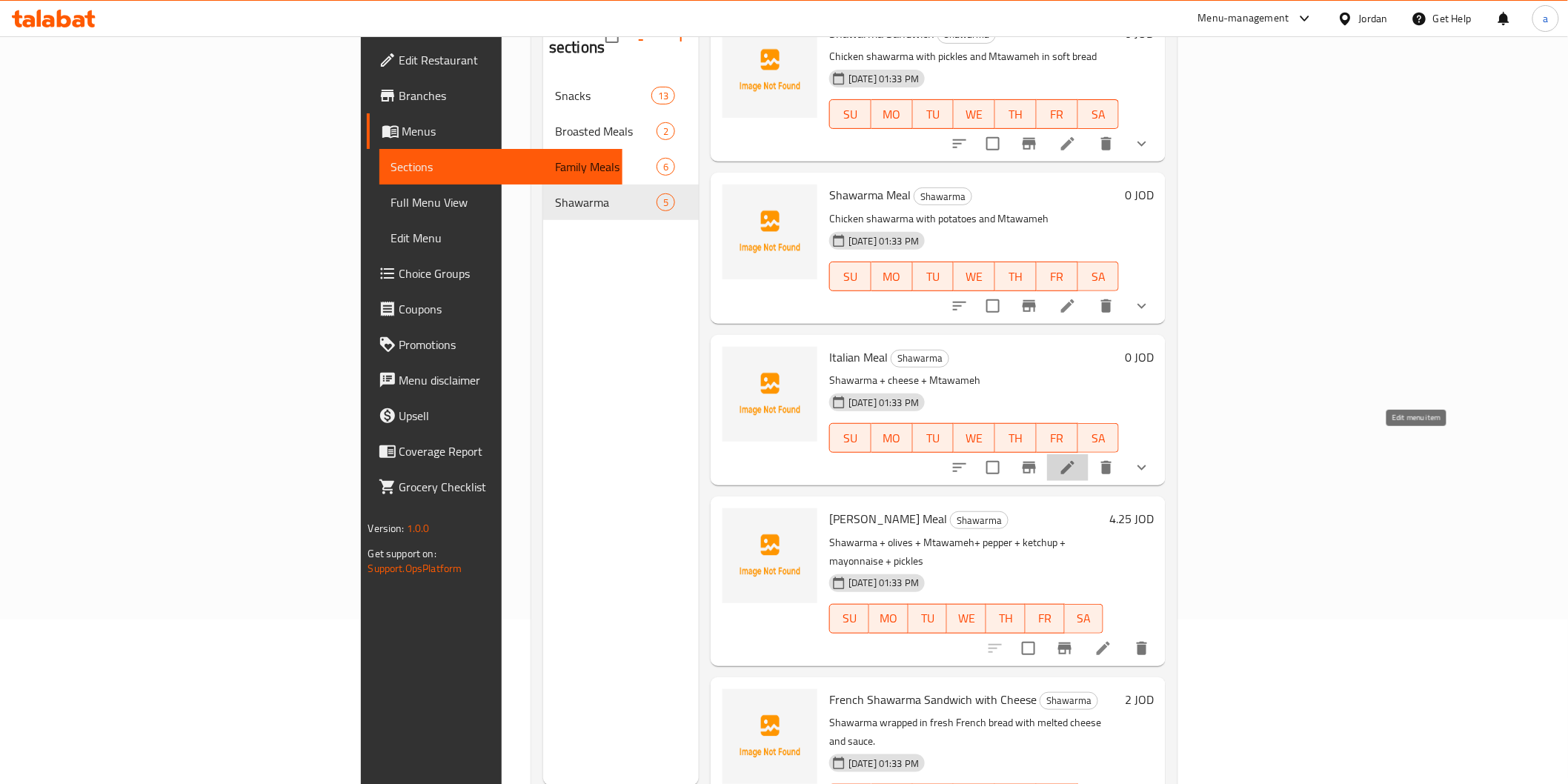
click at [1077, 458] on icon at bounding box center [1069, 467] width 18 height 18
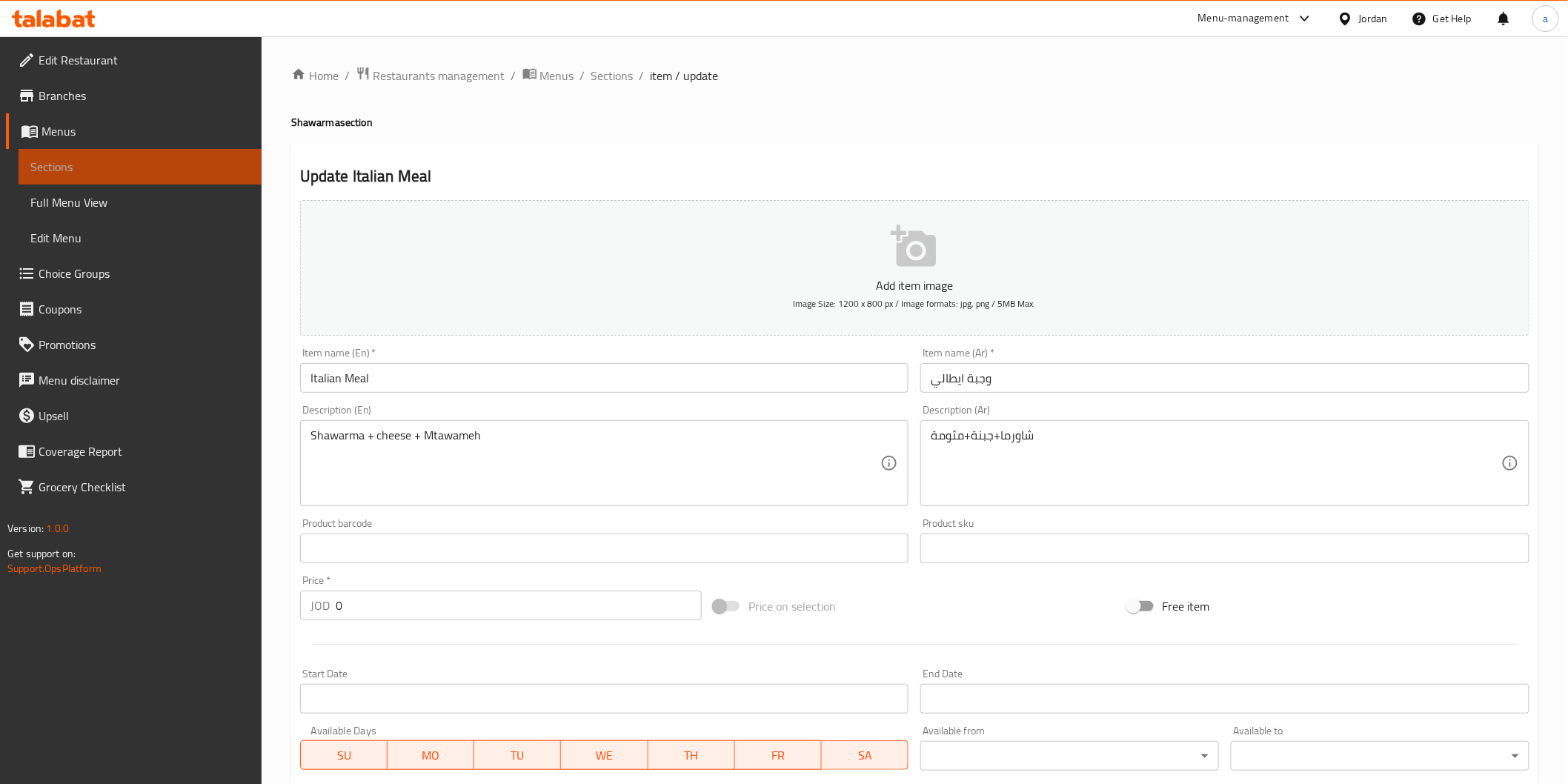
click at [47, 175] on span "Sections" at bounding box center [139, 167] width 219 height 18
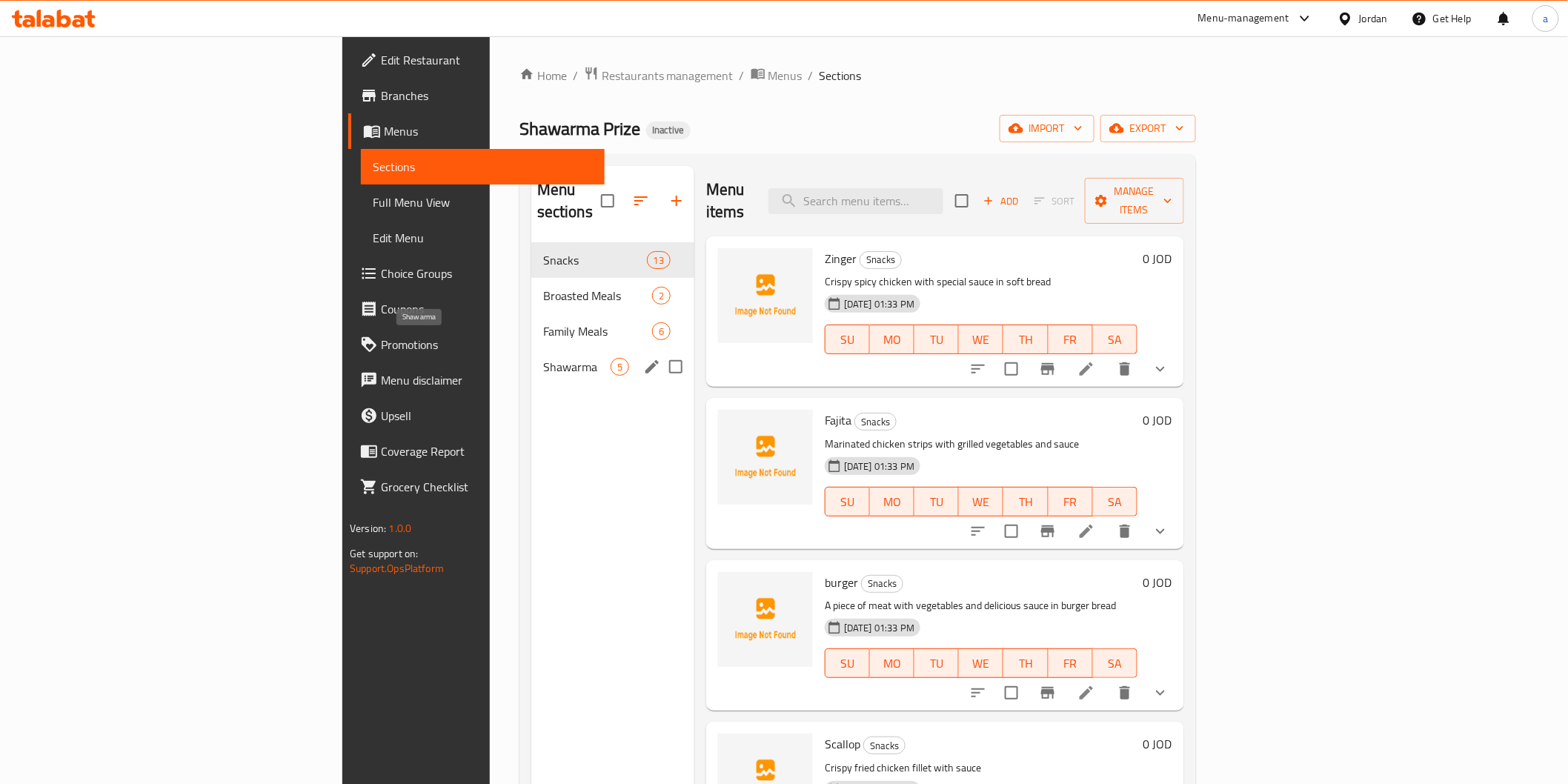
click at [543, 358] on span "Shawarma" at bounding box center [577, 367] width 67 height 18
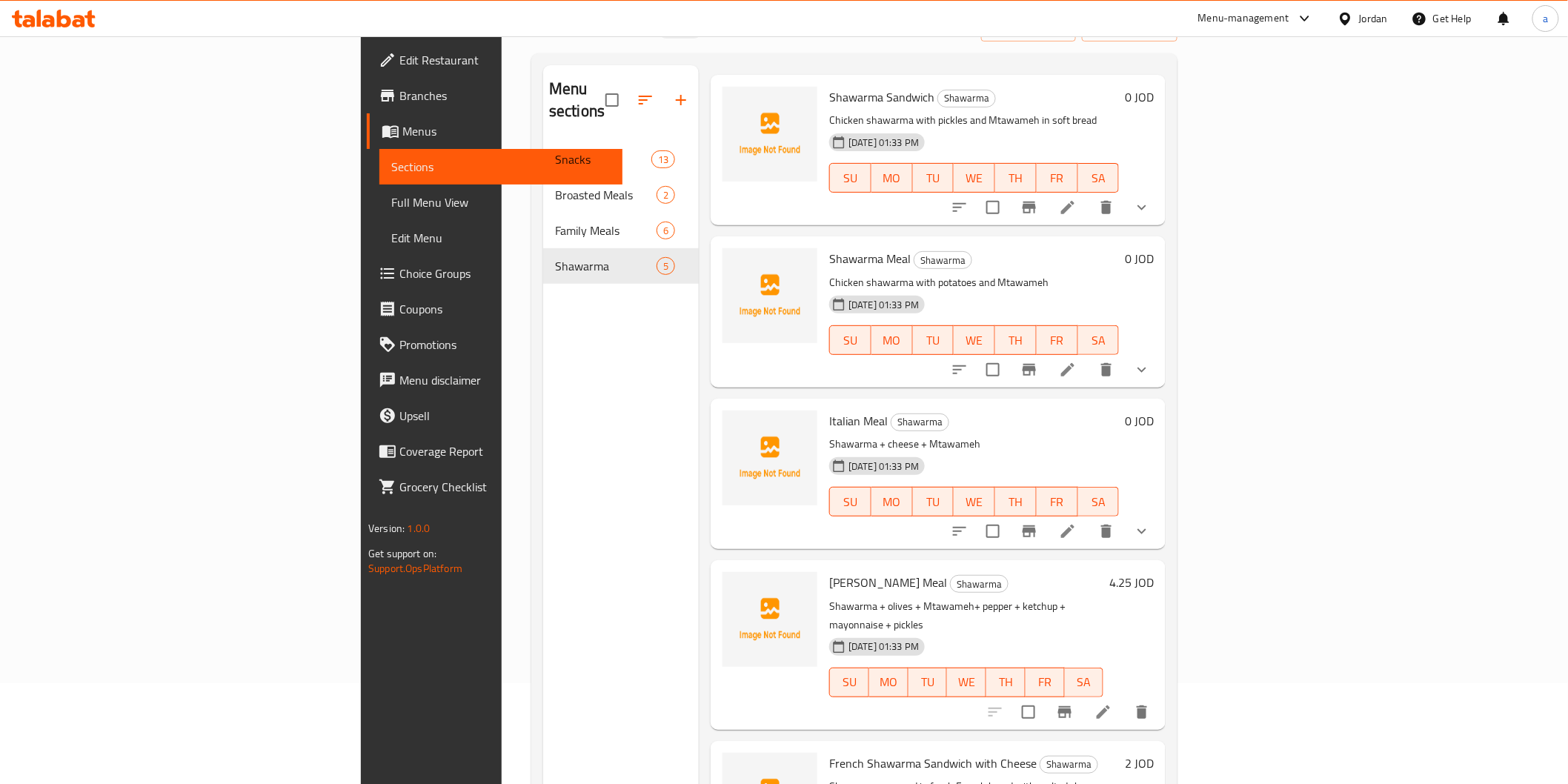
scroll to position [207, 0]
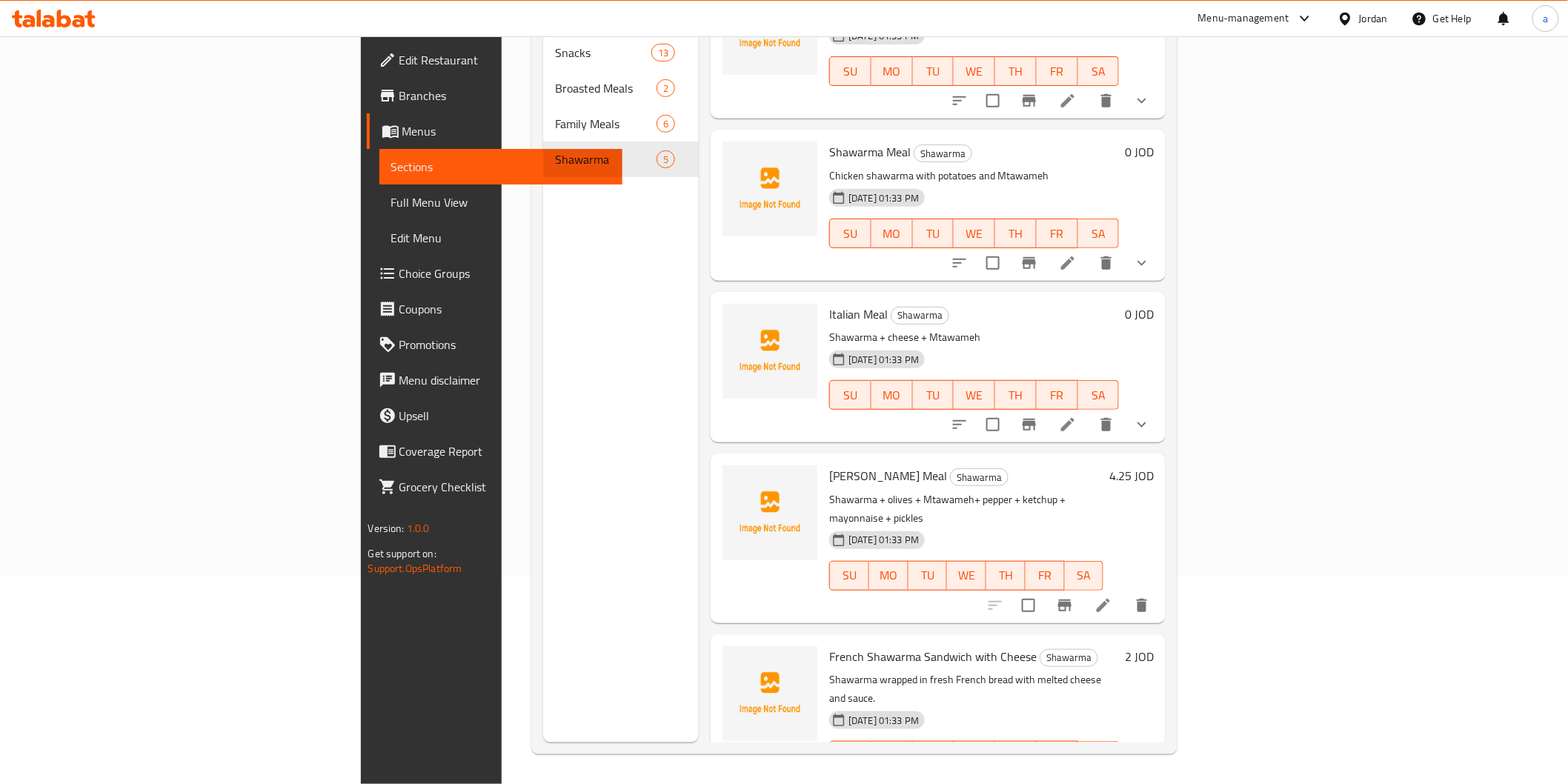
click at [1124, 592] on li at bounding box center [1104, 605] width 42 height 26
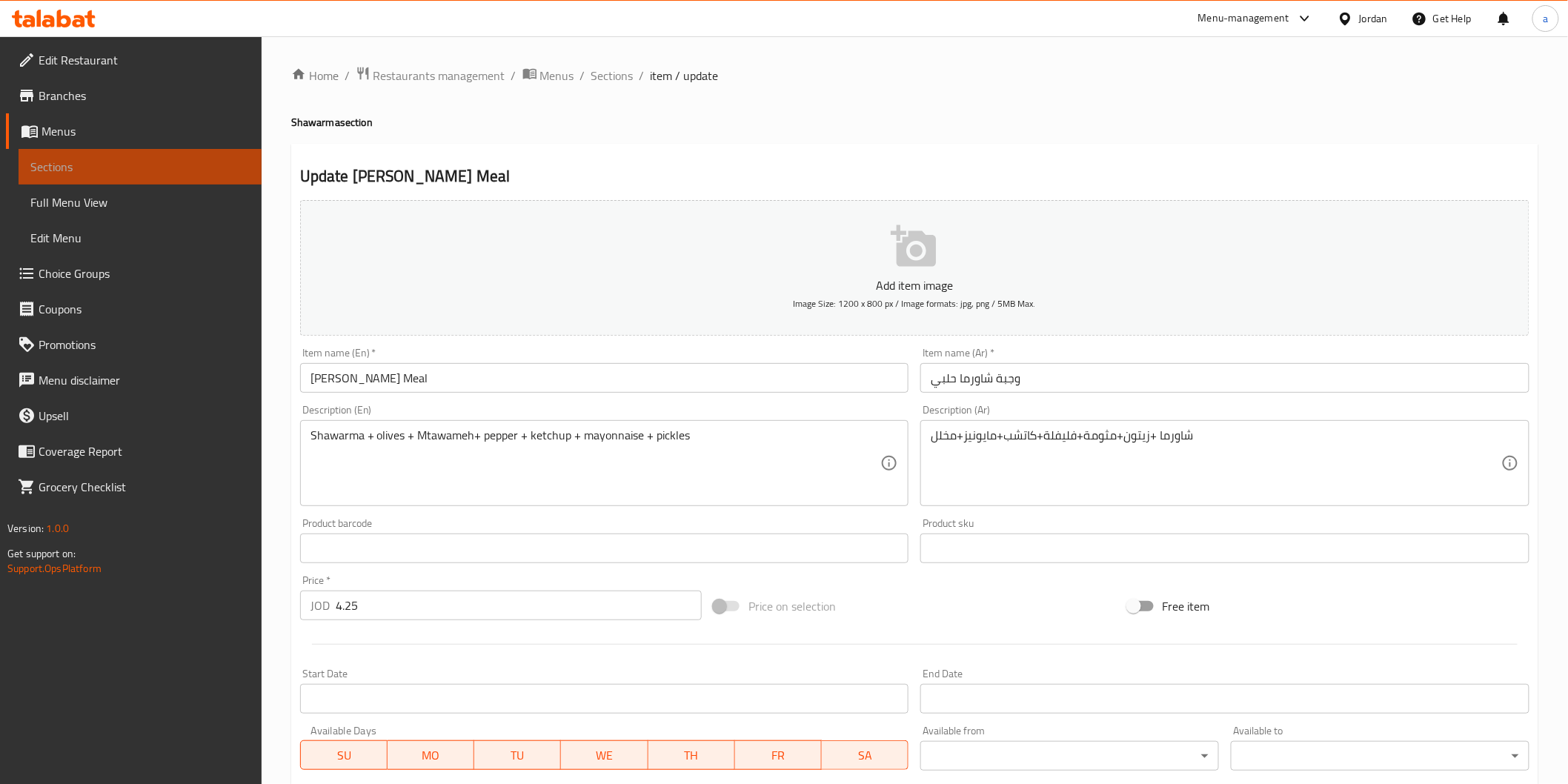
click at [67, 172] on span "Sections" at bounding box center [139, 167] width 219 height 18
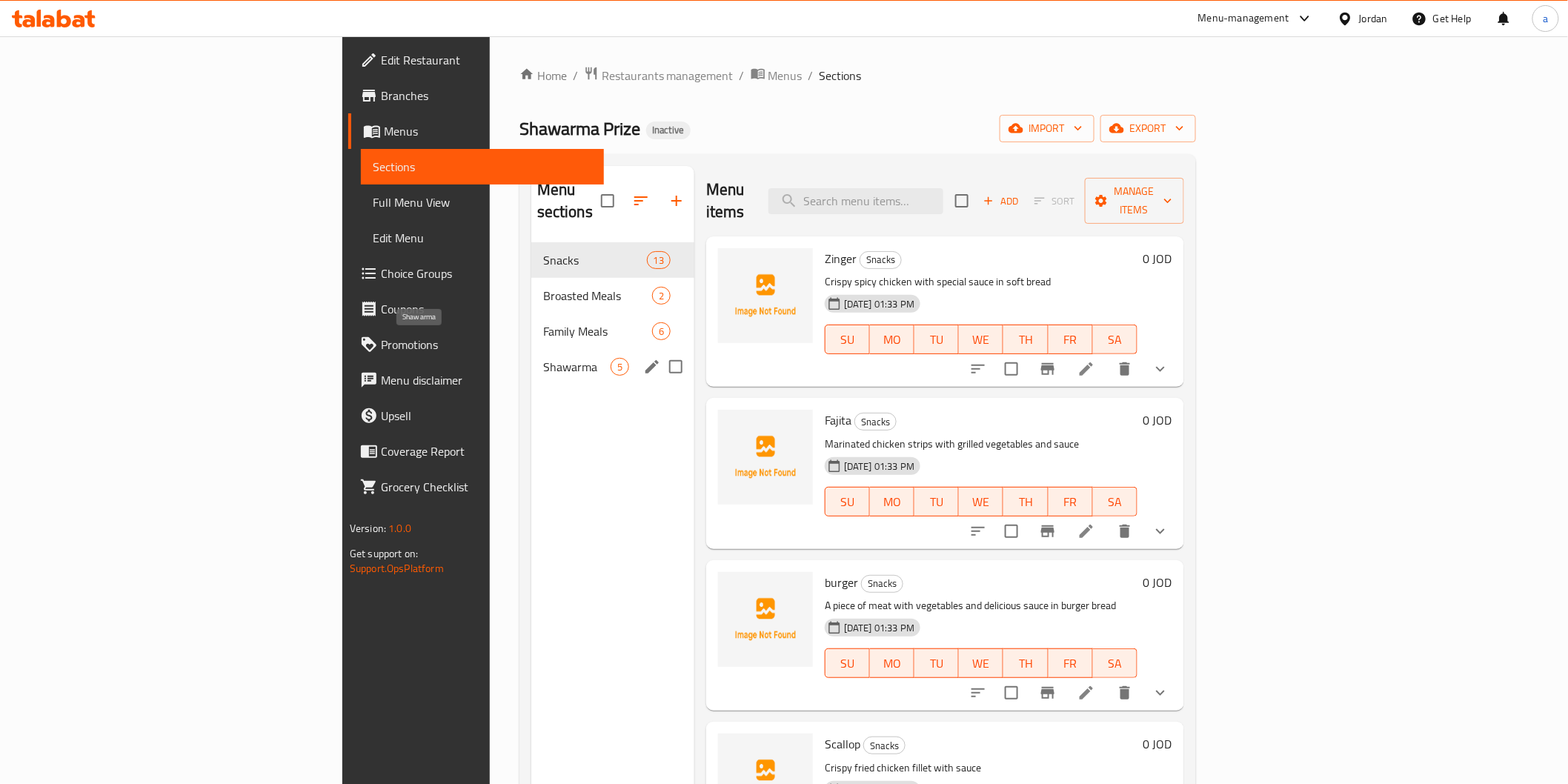
click at [543, 358] on span "Shawarma" at bounding box center [577, 367] width 67 height 18
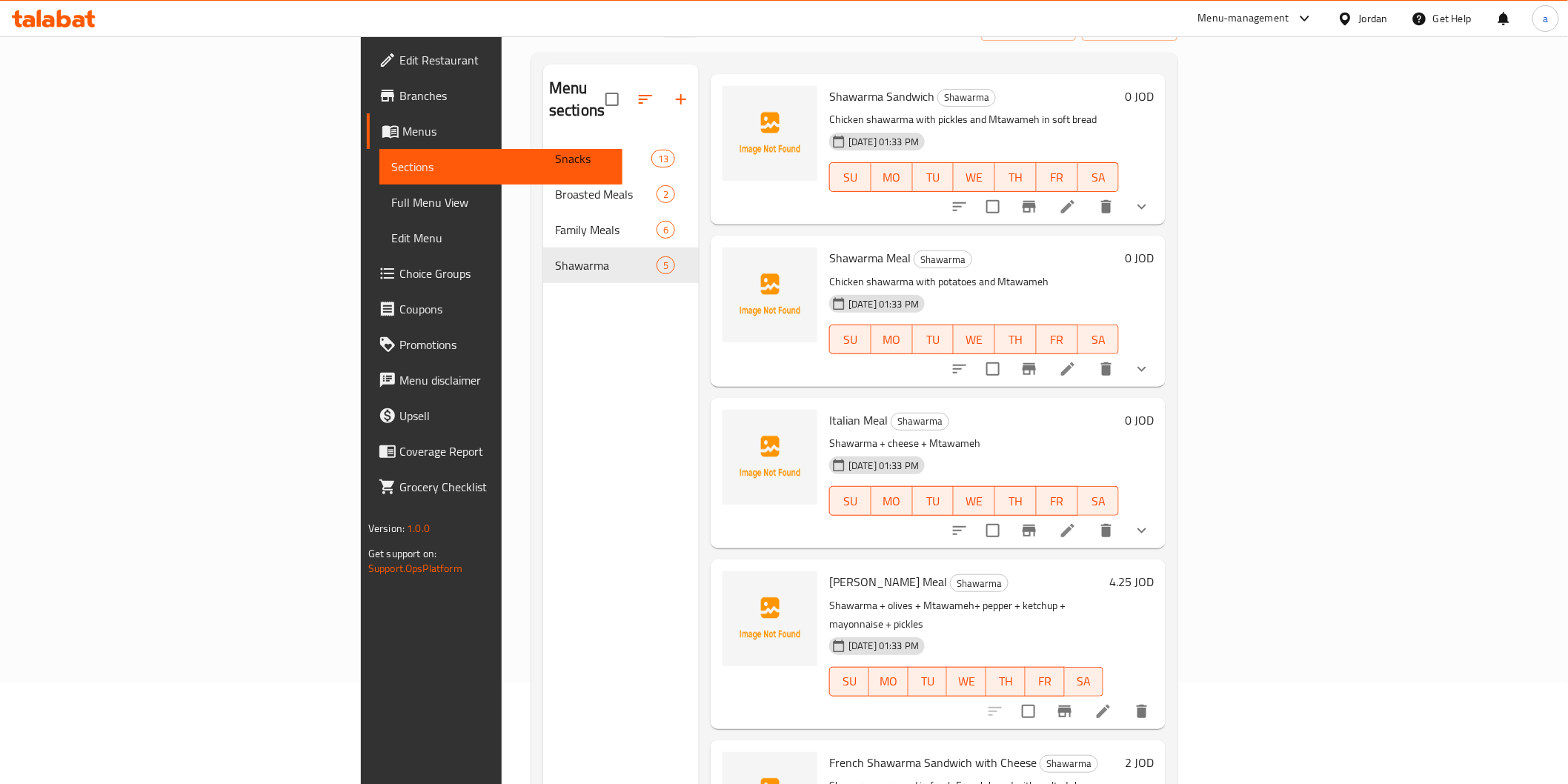
scroll to position [207, 0]
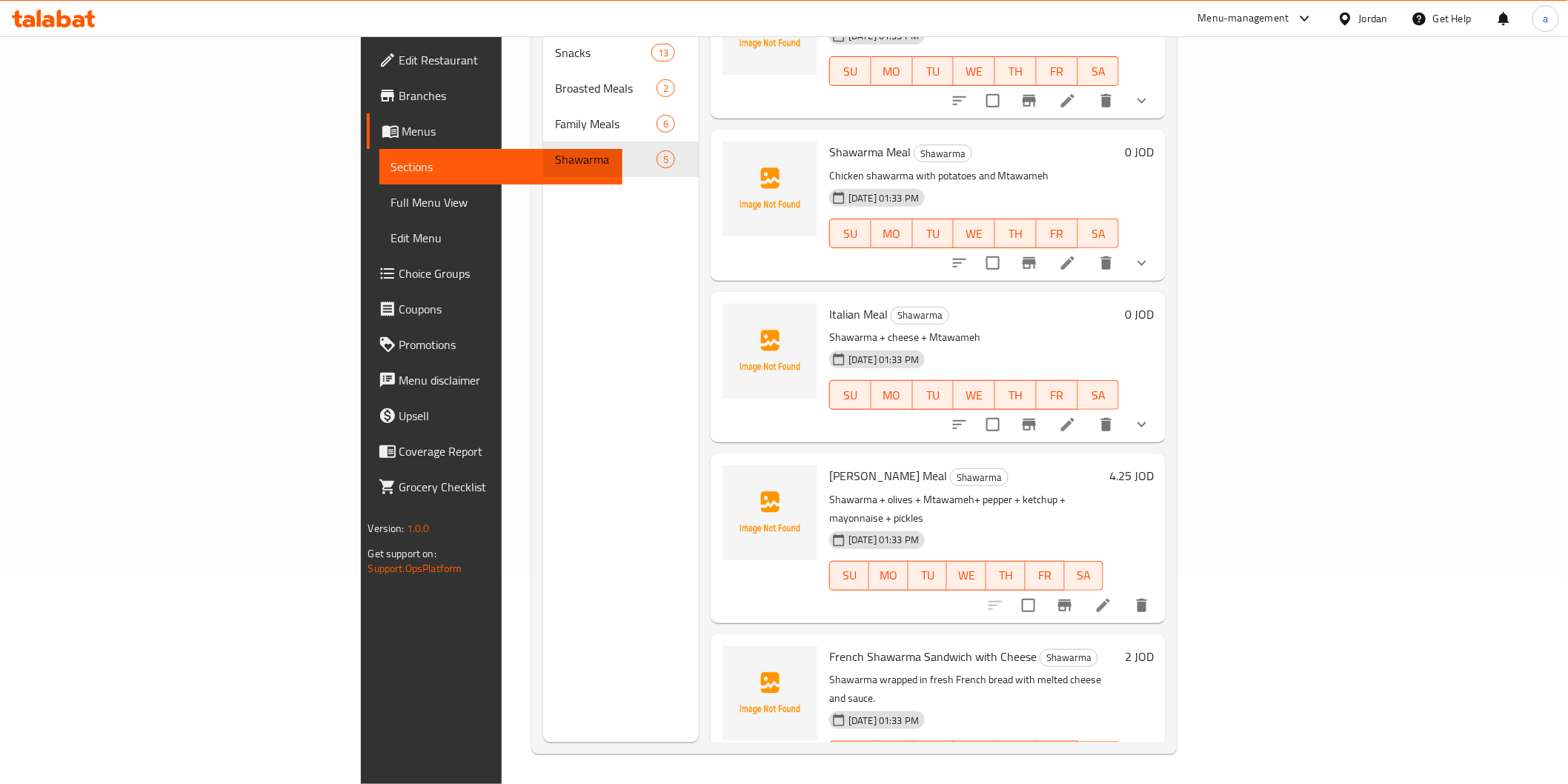
click at [1124, 772] on li at bounding box center [1104, 785] width 42 height 26
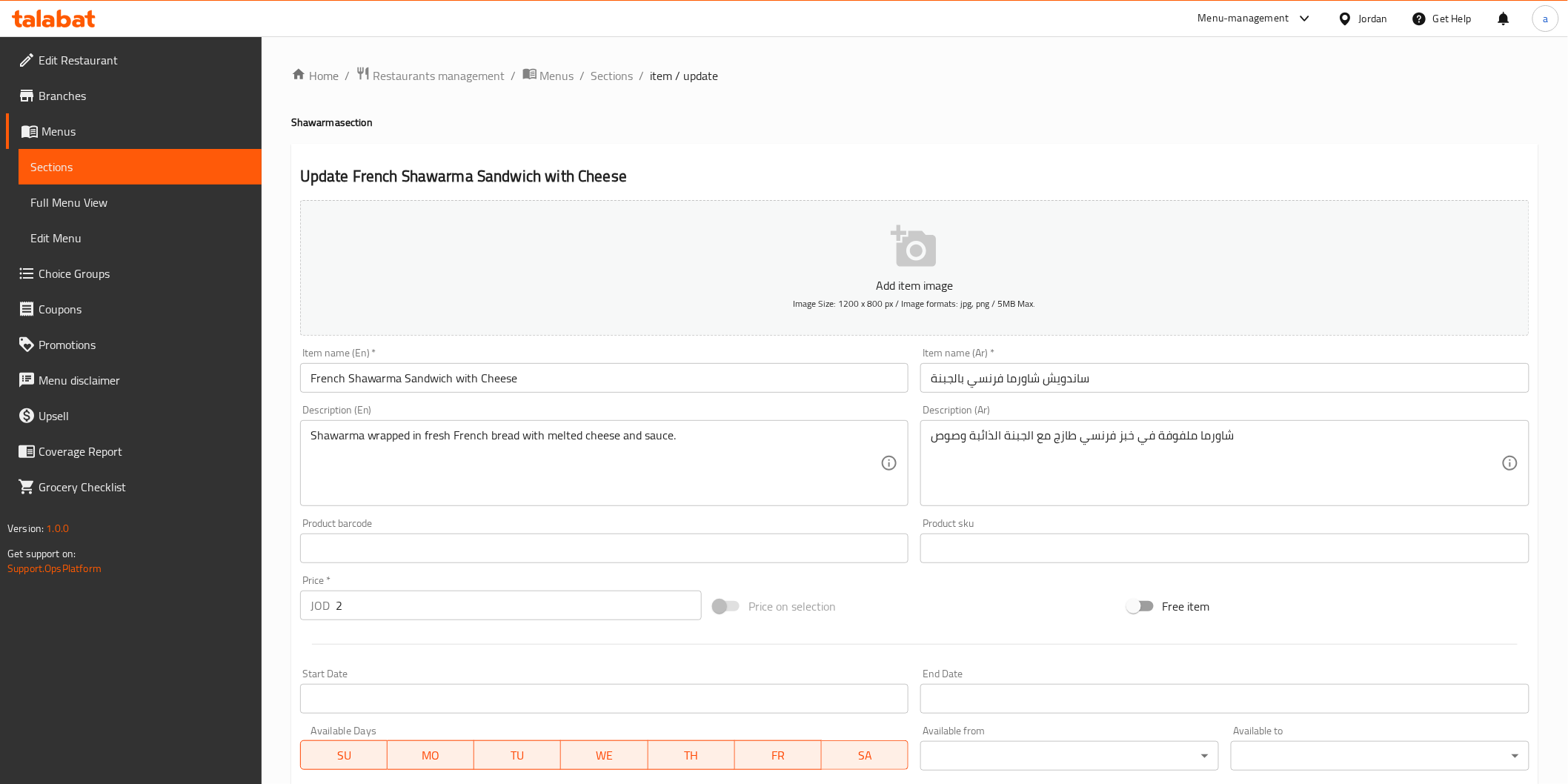
click at [85, 170] on span "Sections" at bounding box center [139, 167] width 219 height 18
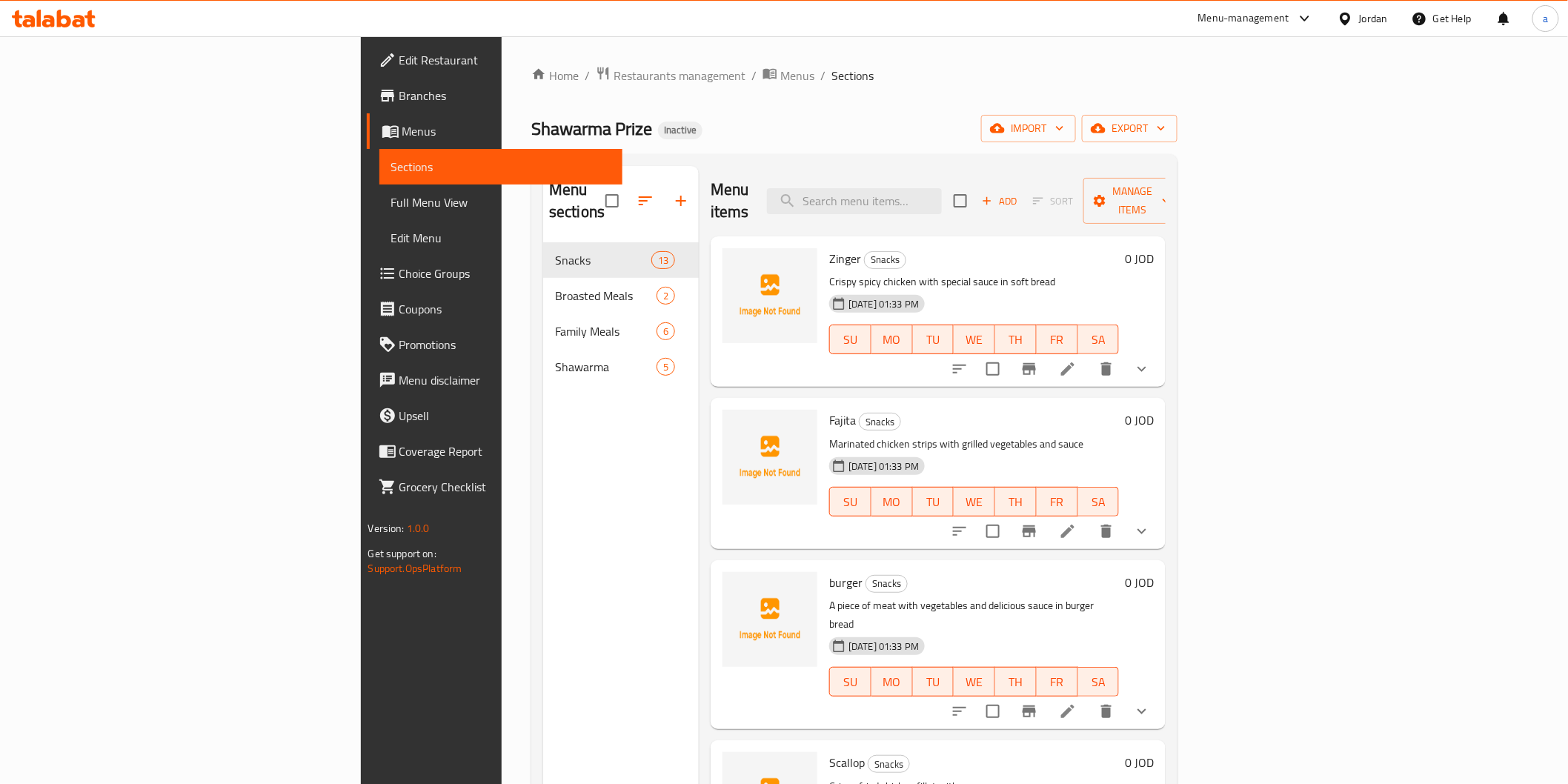
click at [736, 117] on div "Shawarma Prize Inactive import export" at bounding box center [854, 128] width 647 height 27
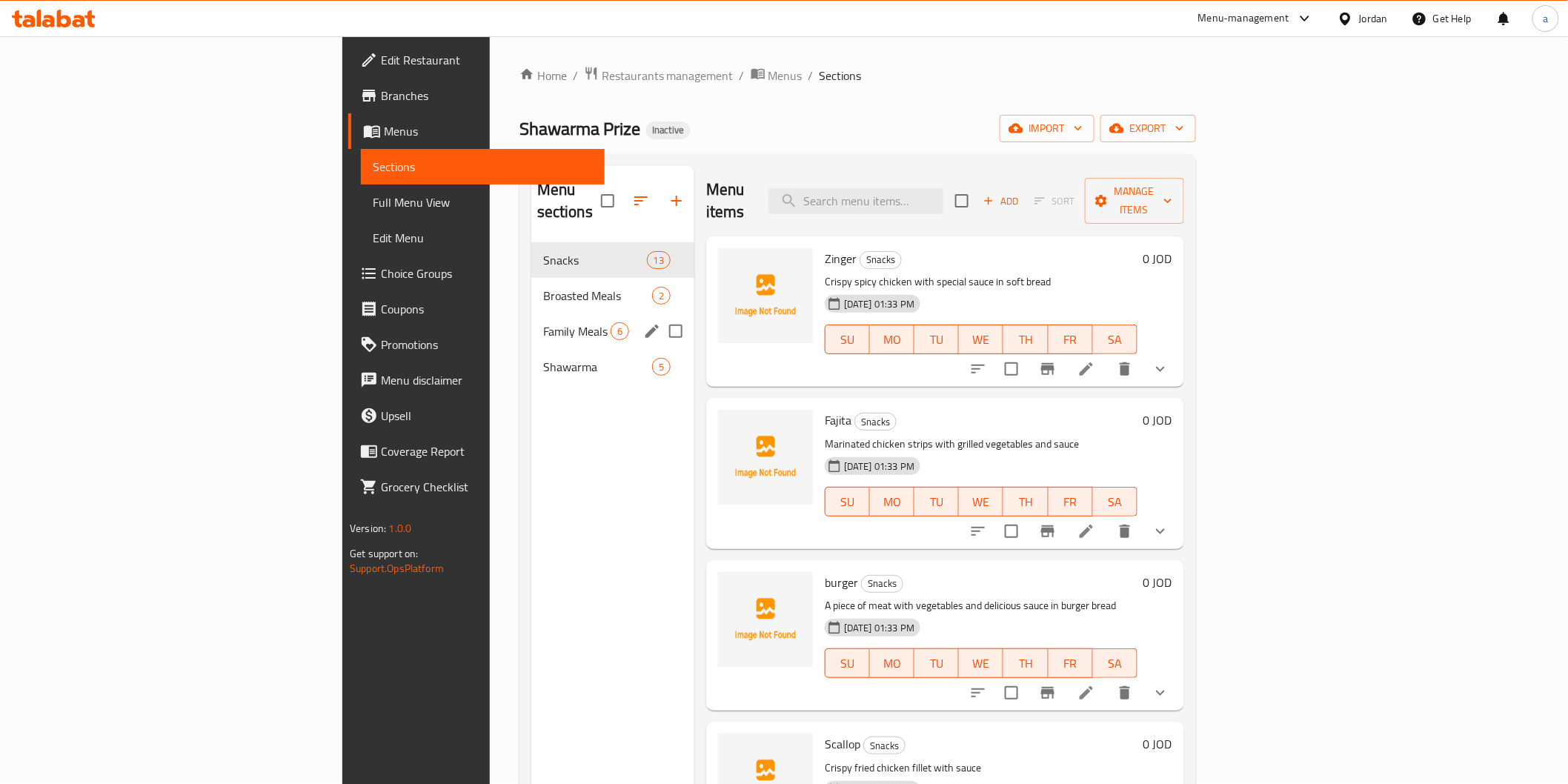
click at [531, 314] on div "Family Meals 6" at bounding box center [612, 331] width 163 height 35
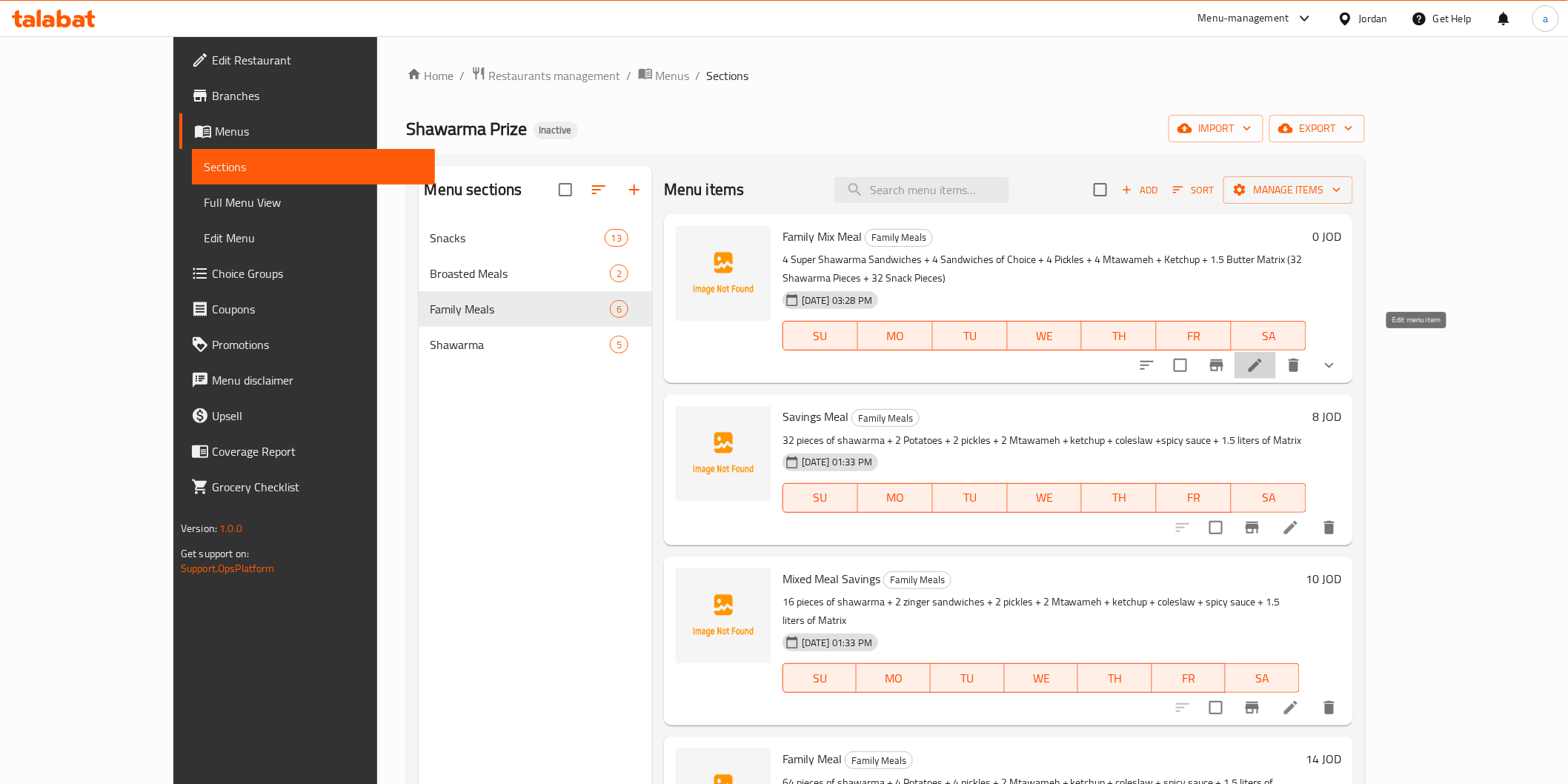
click at [1264, 357] on icon at bounding box center [1256, 366] width 18 height 18
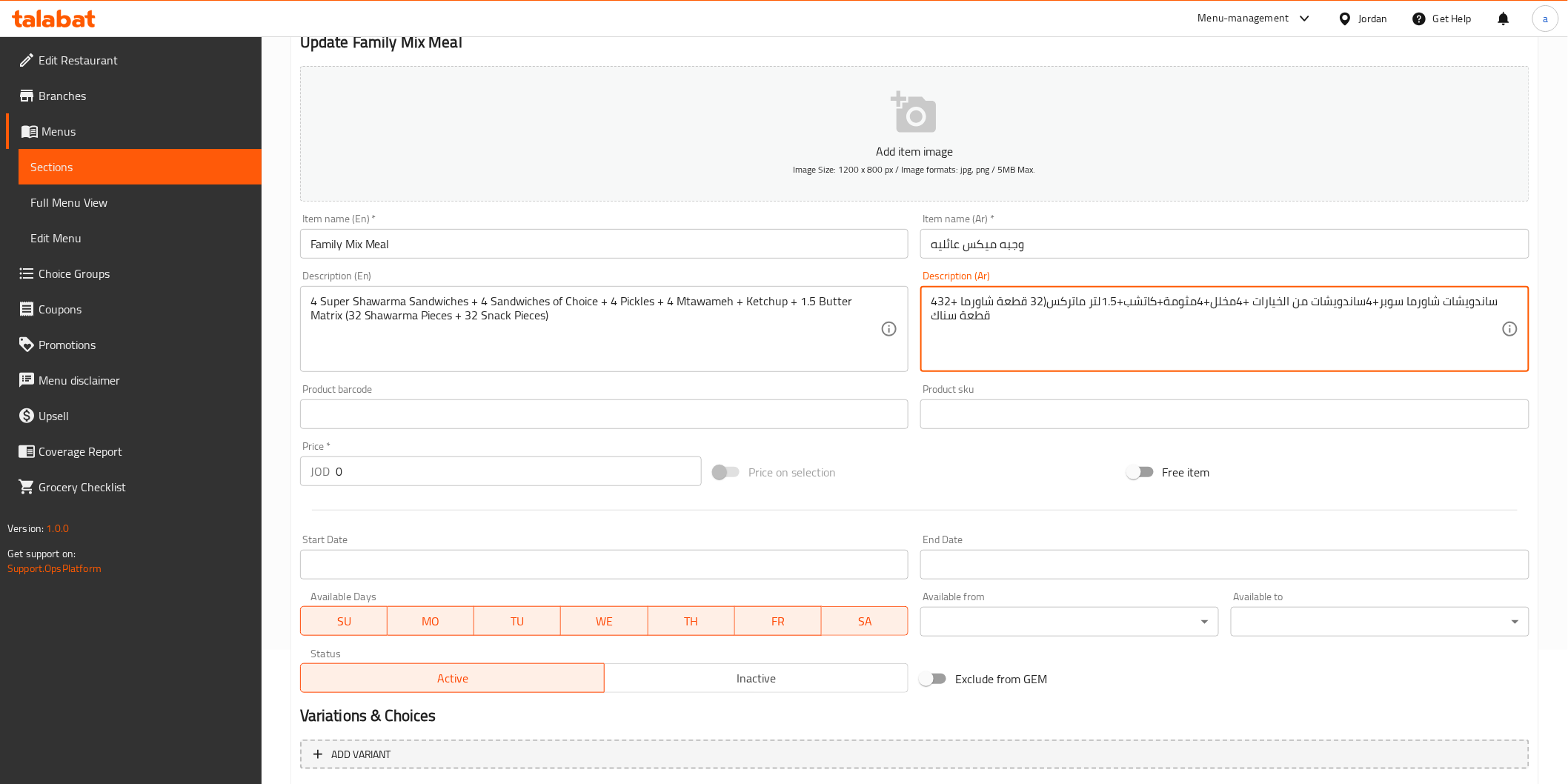
scroll to position [165, 0]
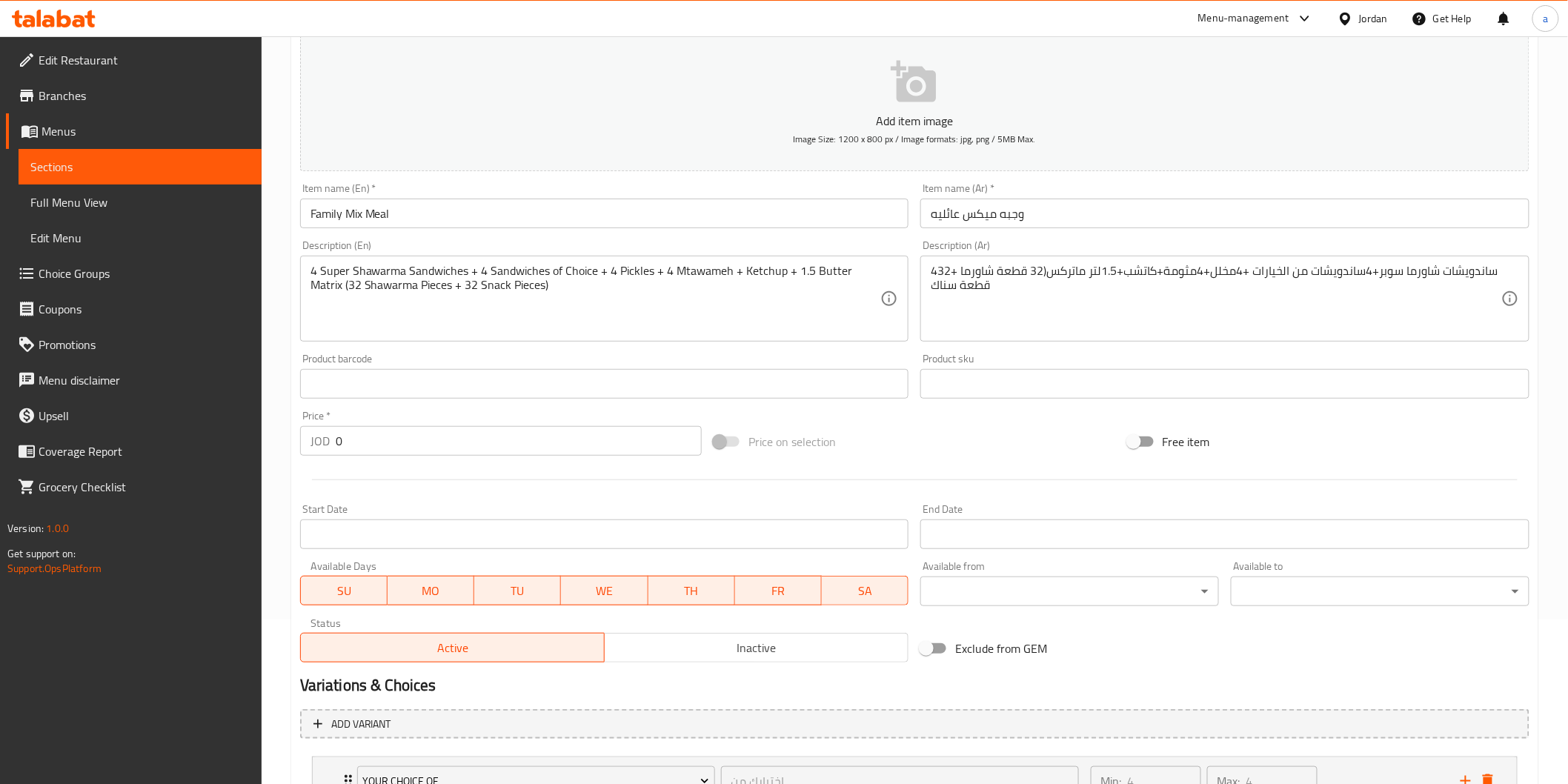
click at [1084, 259] on div "4ساندويشات شاورما سوبر+4ساندويشات من الخيارات +4مخلل+4مثومة+كاتشب+1.5لتر ماتركس…" at bounding box center [1225, 298] width 609 height 86
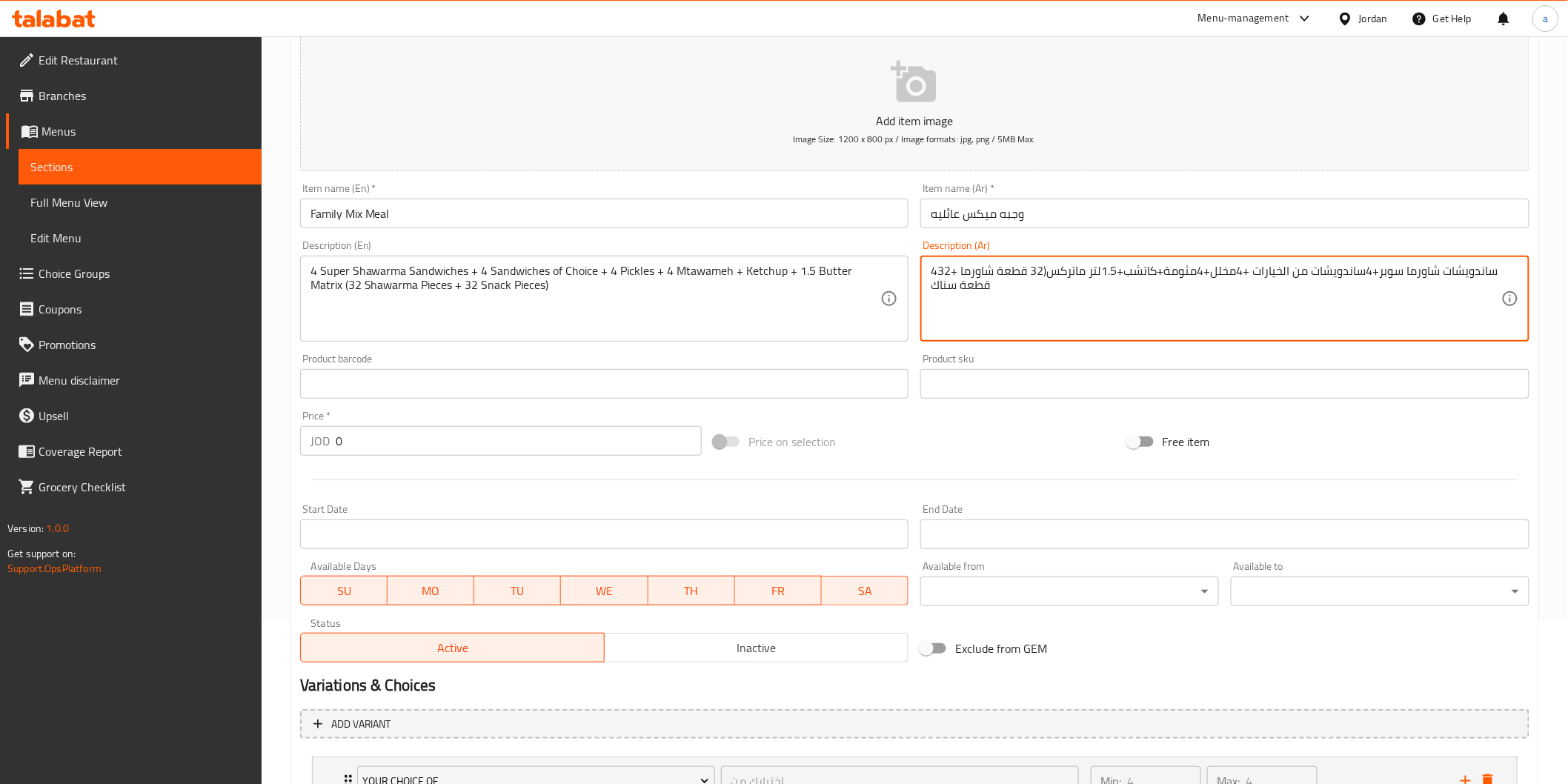
click at [1085, 275] on textarea "4ساندويشات شاورما سوبر+4ساندويشات من الخيارات +4مخلل+4مثومة+كاتشب+1.5لتر ماتركس…" at bounding box center [1216, 298] width 570 height 70
click at [1094, 271] on textarea "4ساندويشات شاورما سوبر+4ساندويشات من الخيارات +4مخلل+4مثومة+كاتشب+1.5لتر ماتركس…" at bounding box center [1216, 298] width 570 height 70
type textarea "4ساندويشات شاورما سوبر+4ساندويشات من الخيارات +4مخلل+4مثومة+كاتشب+1.5لتر ماتركس…"
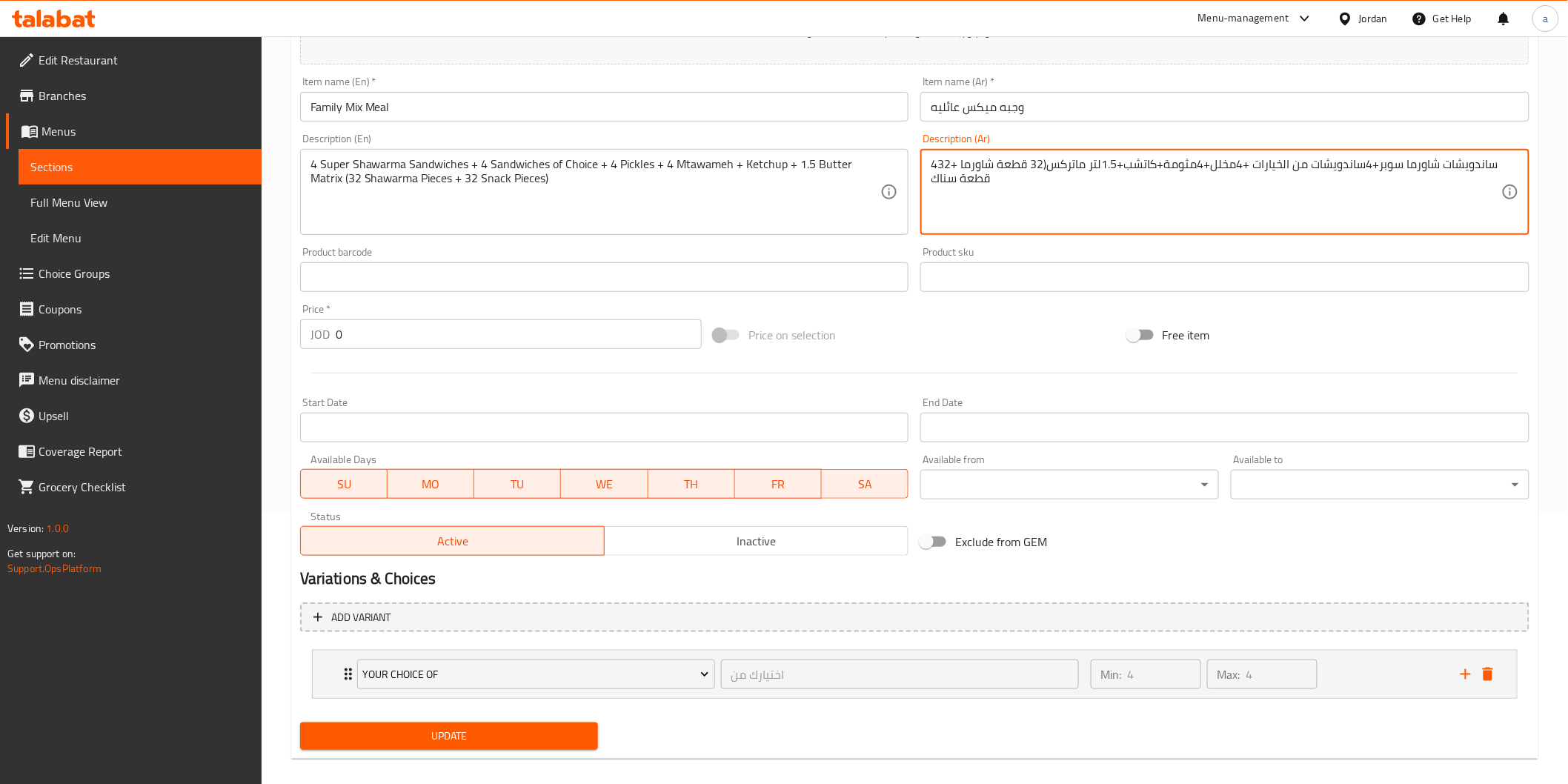
scroll to position [286, 0]
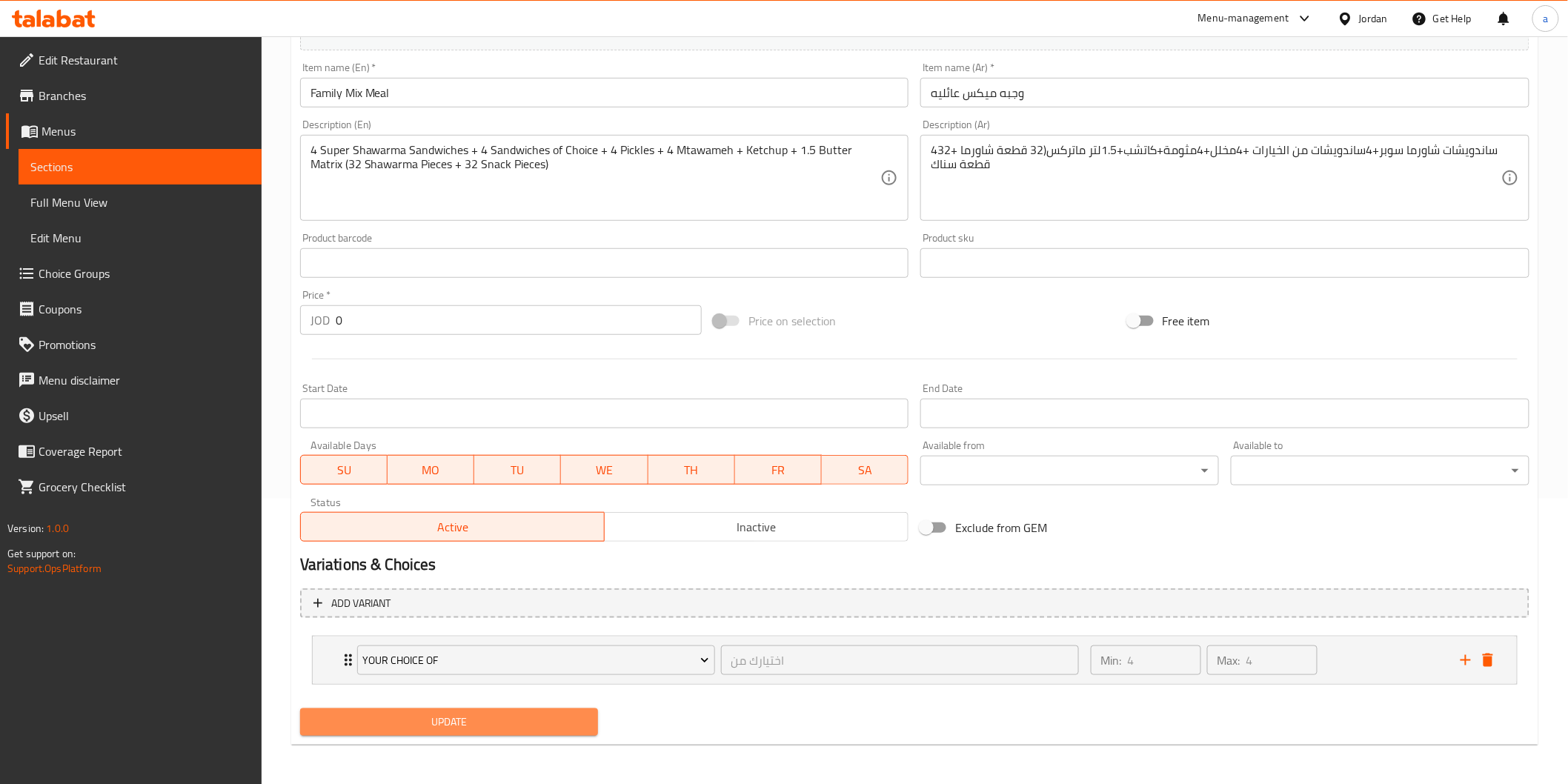
click at [518, 718] on span "Update" at bounding box center [449, 722] width 275 height 18
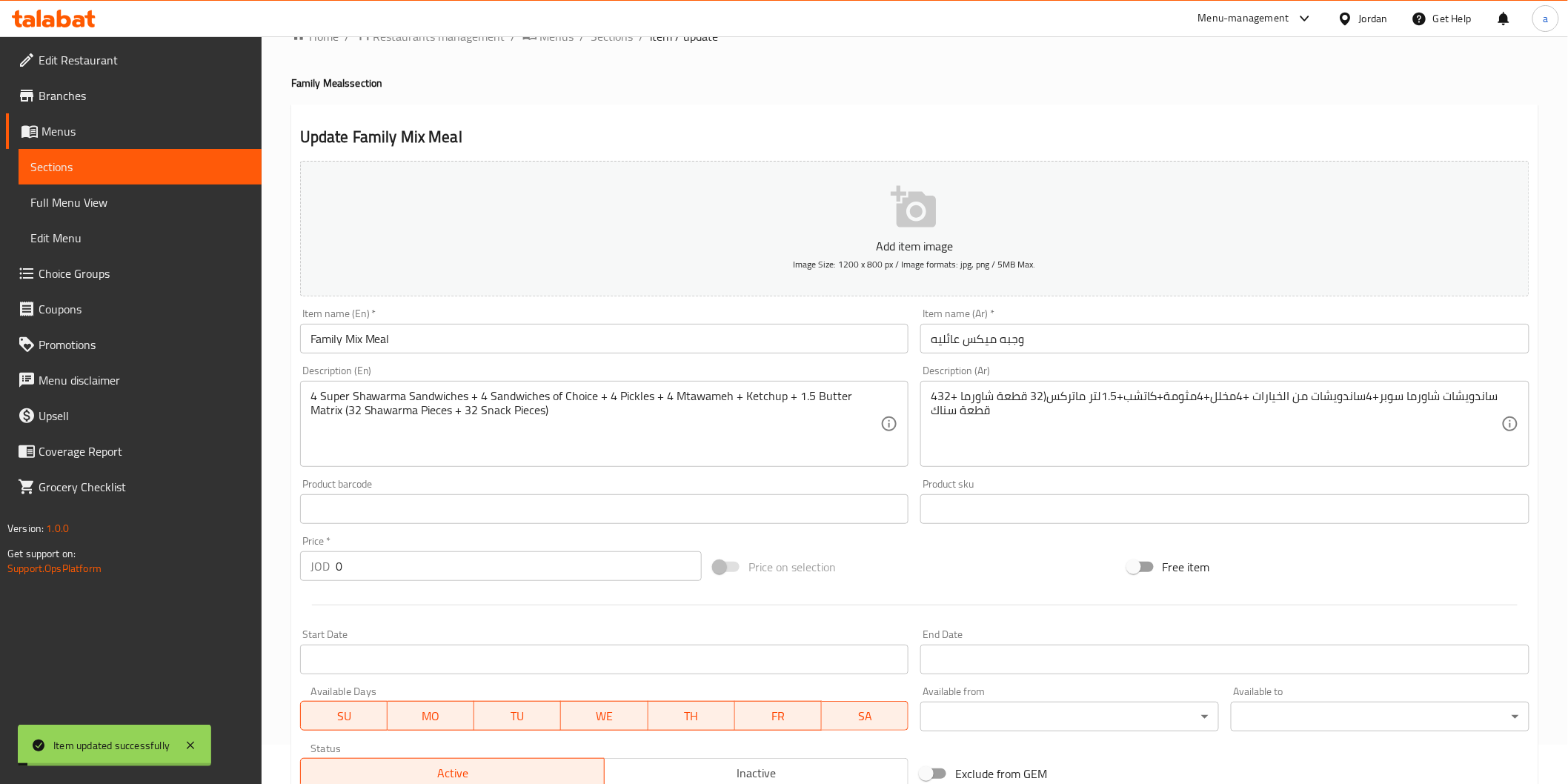
scroll to position [38, 0]
click at [210, 174] on span "Sections" at bounding box center [139, 167] width 219 height 18
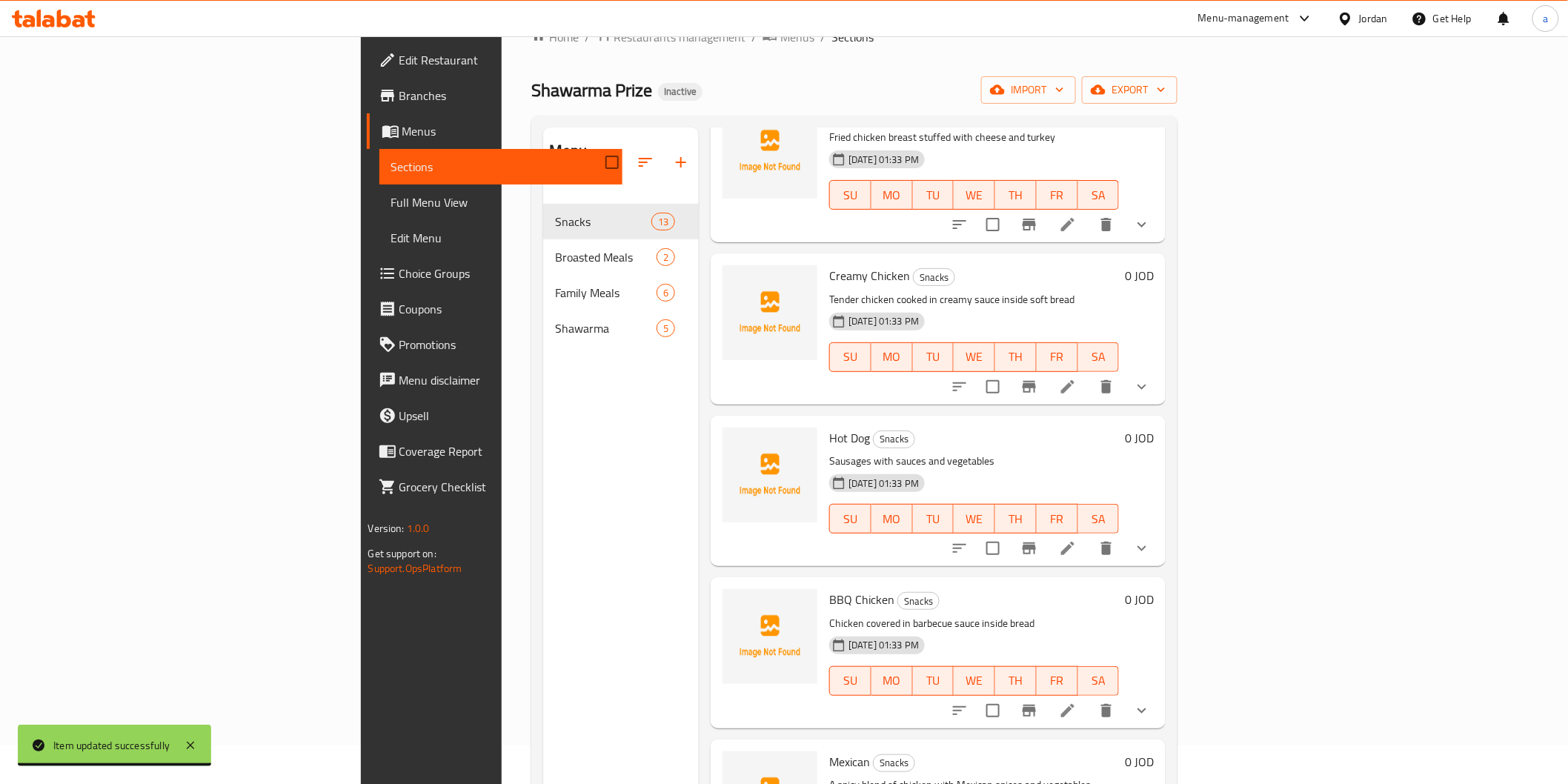
scroll to position [698, 0]
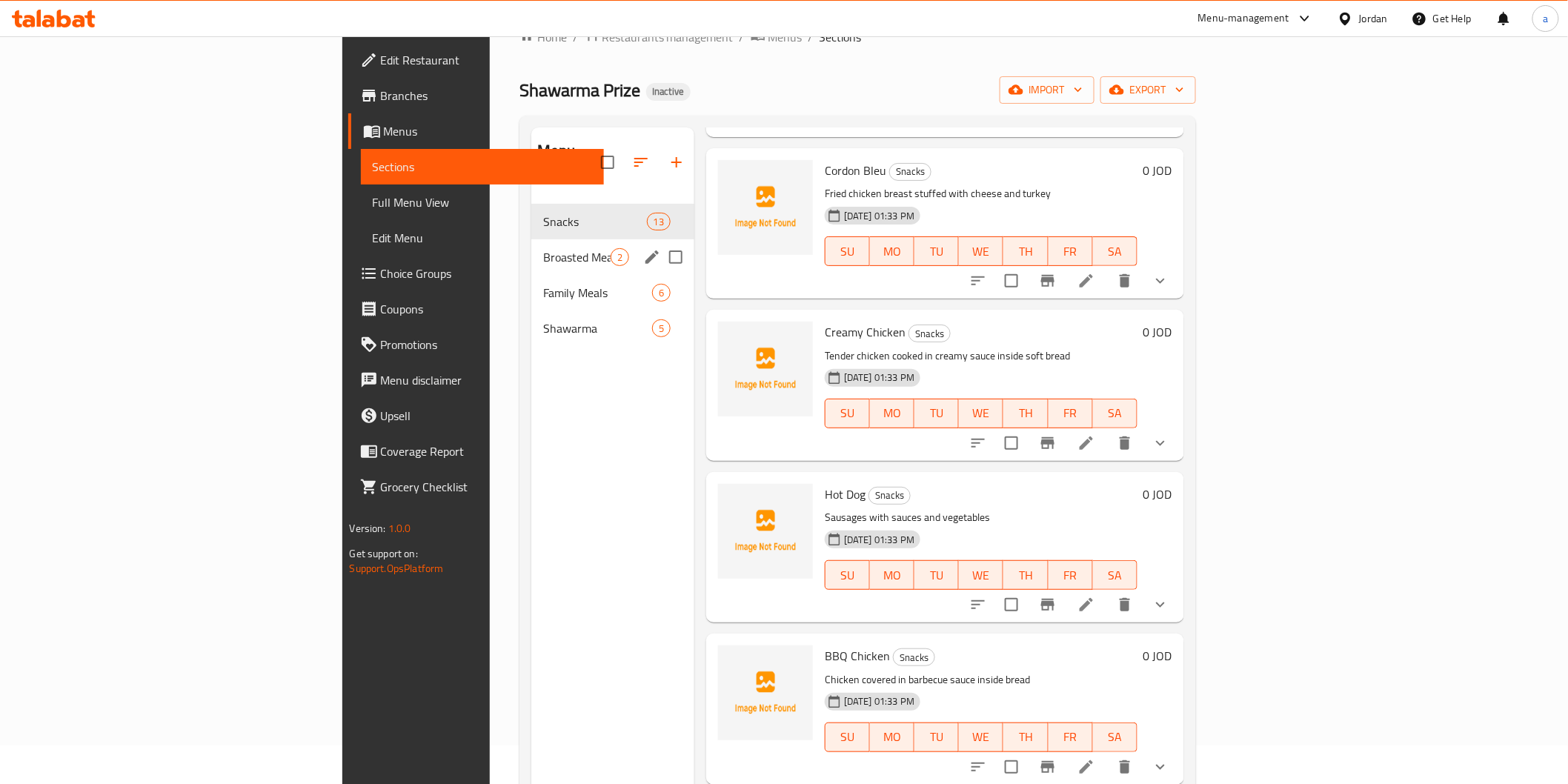
click at [531, 250] on div "Broasted Meals 2" at bounding box center [612, 256] width 163 height 35
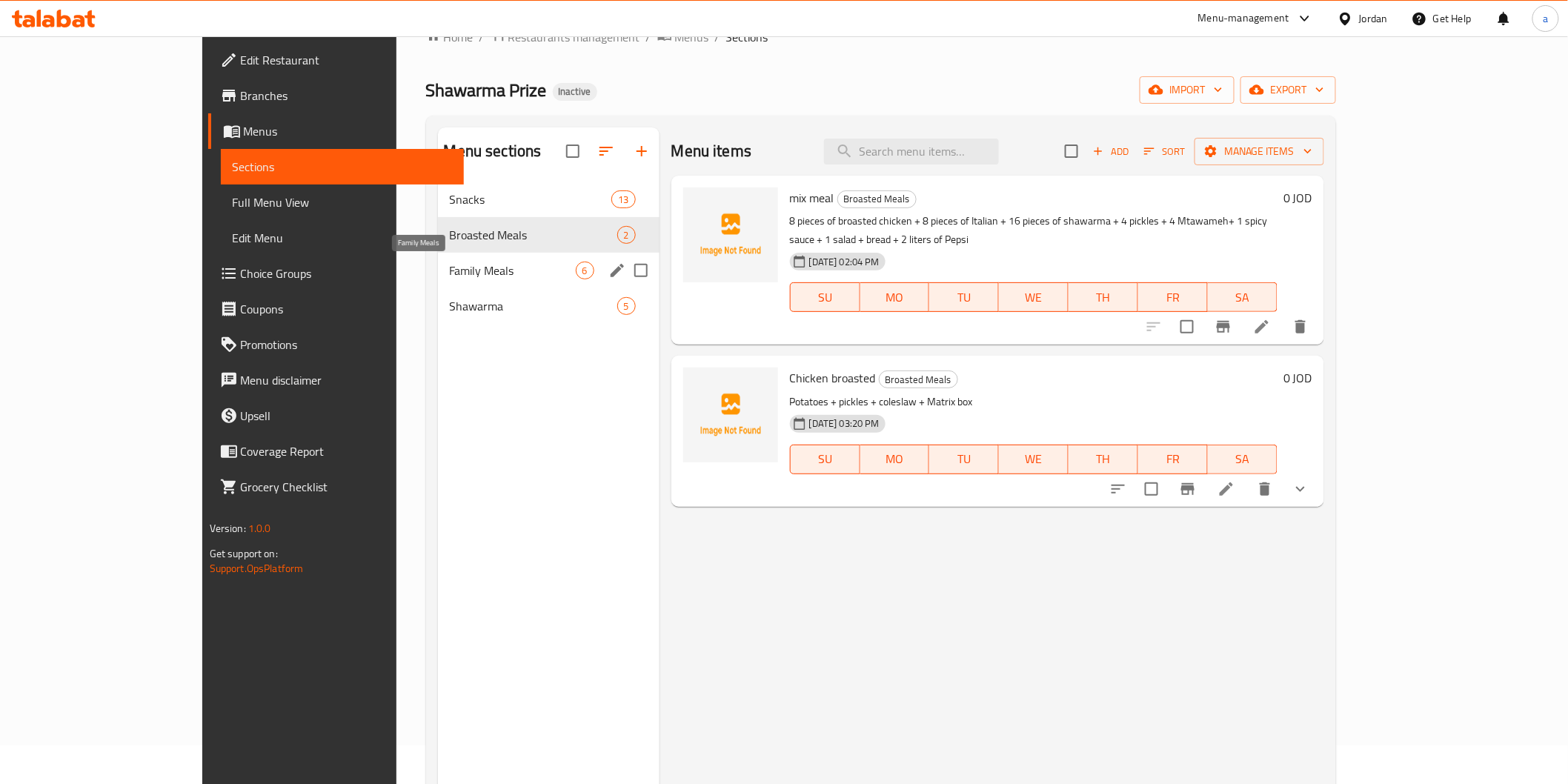
click at [450, 269] on span "Family Meals" at bounding box center [513, 271] width 126 height 18
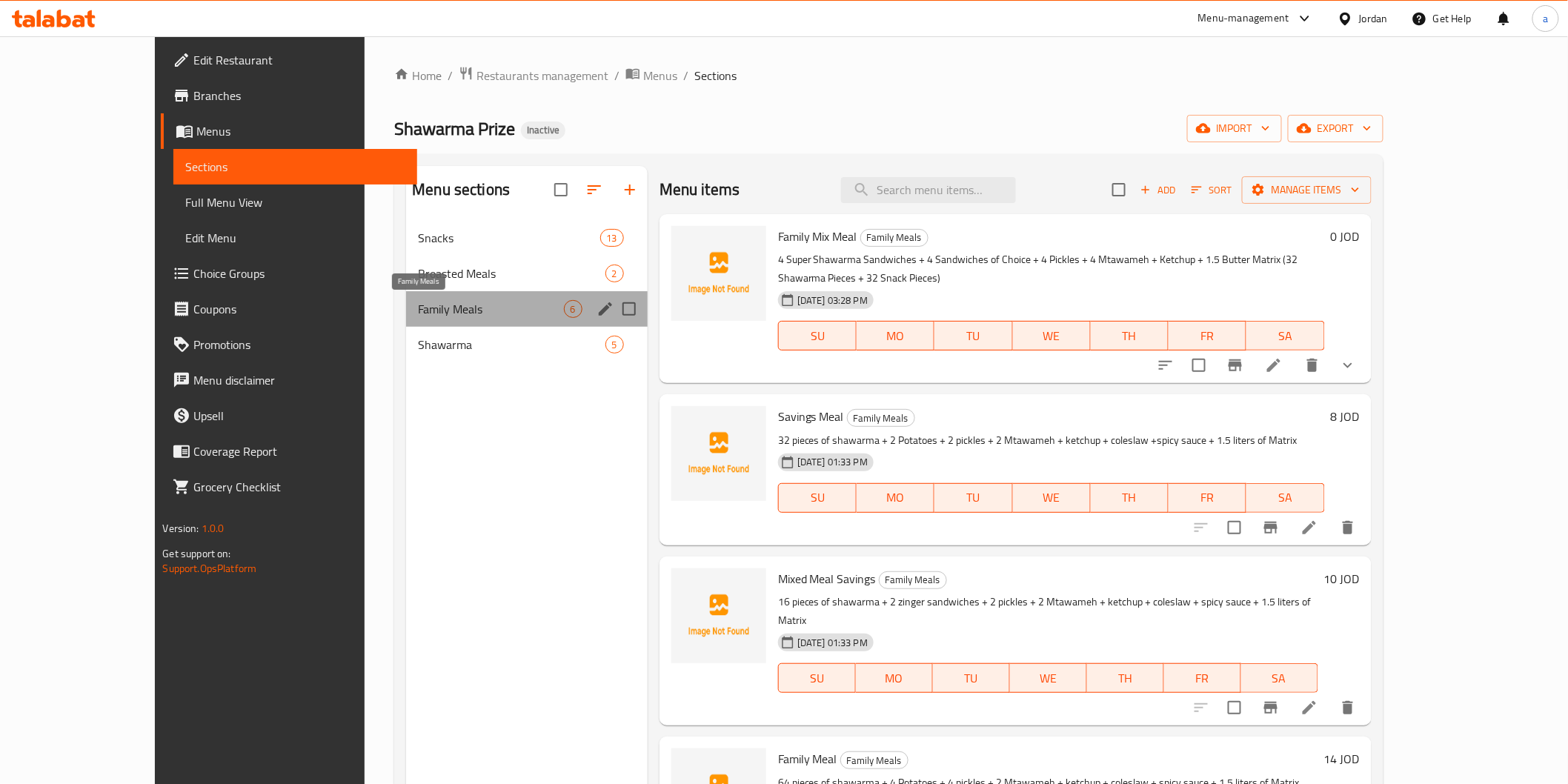
click at [418, 317] on span "Family Meals" at bounding box center [491, 309] width 146 height 18
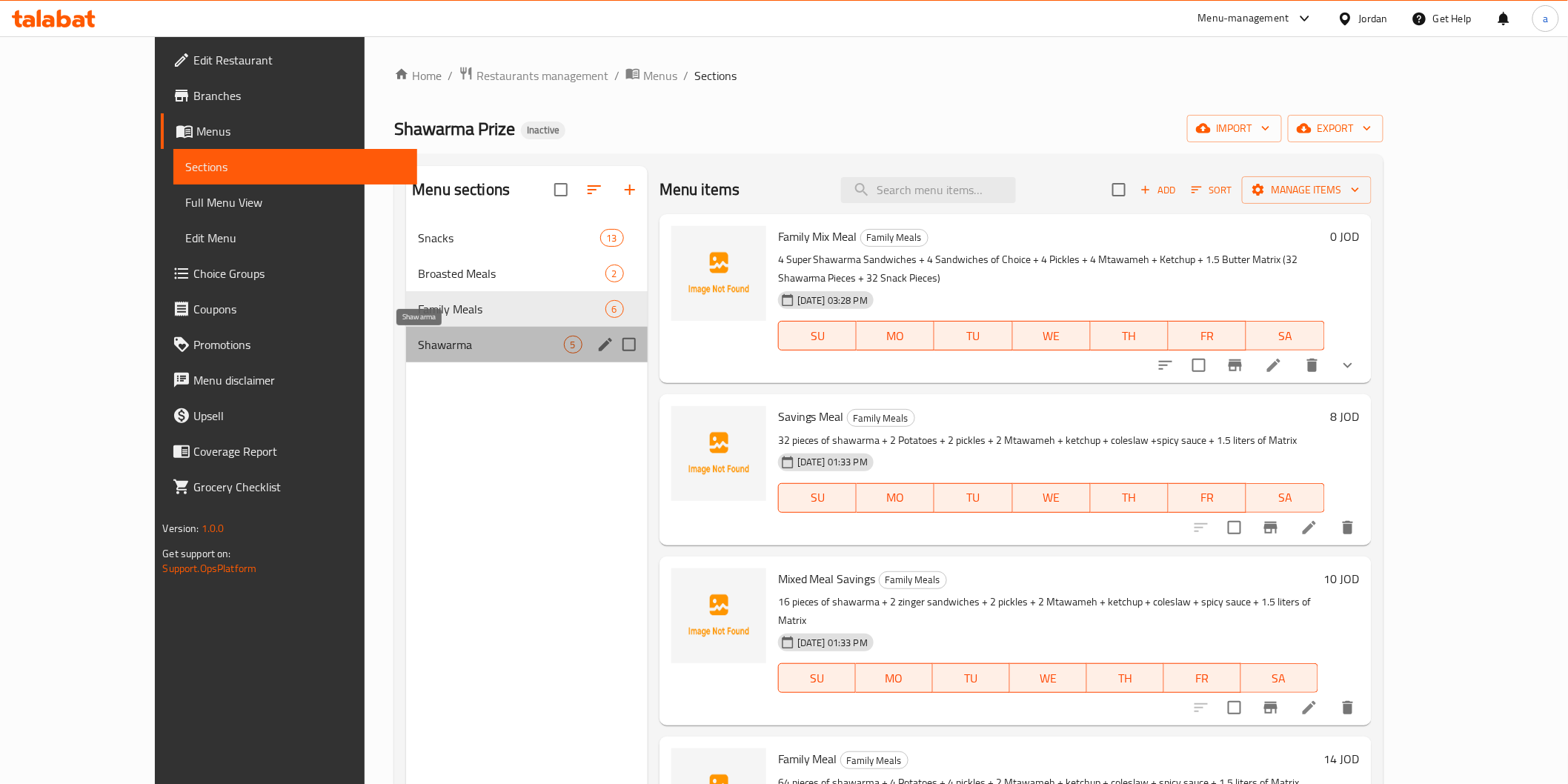
click at [418, 339] on span "Shawarma" at bounding box center [491, 345] width 146 height 18
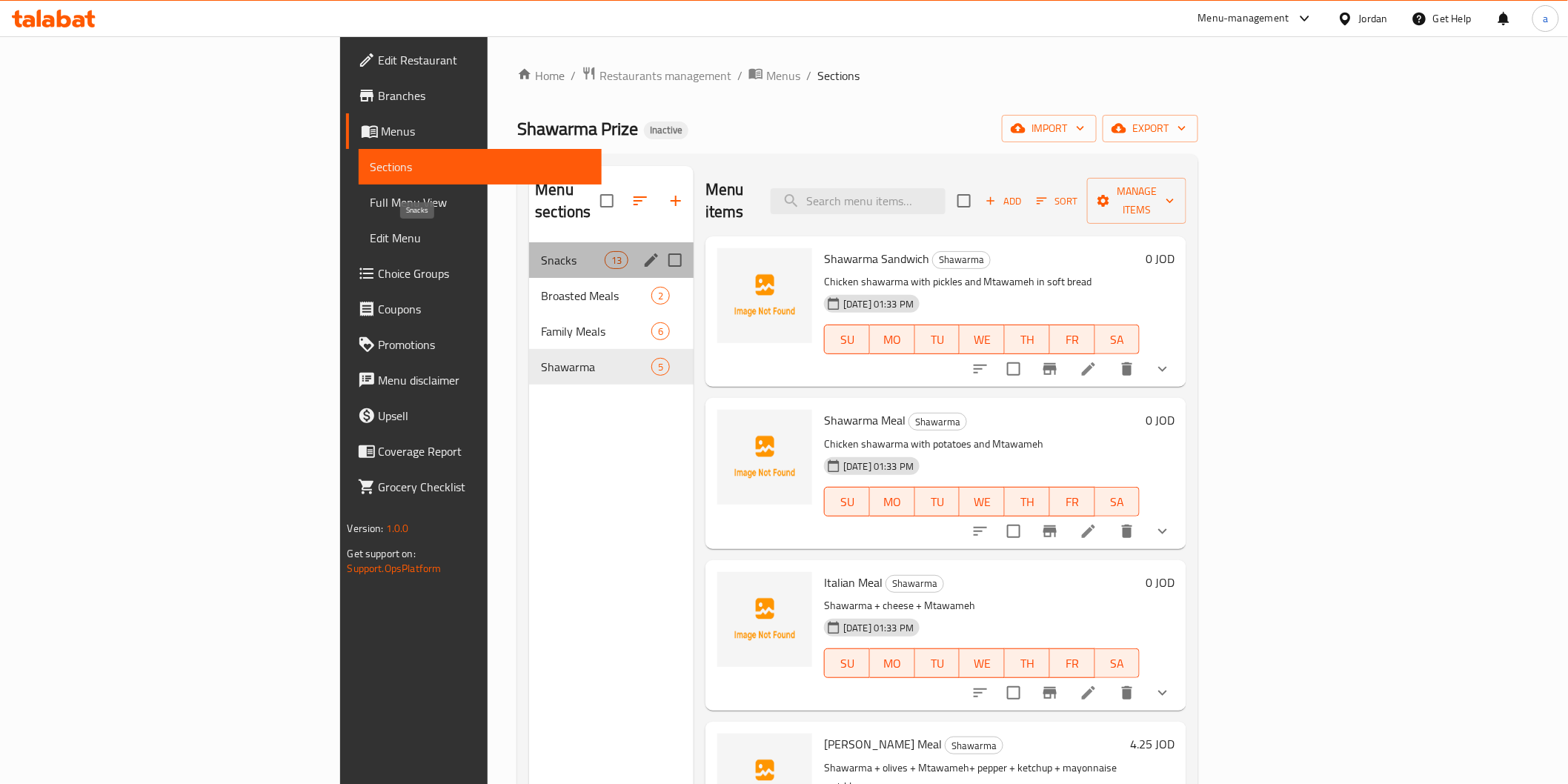
click at [541, 251] on span "Snacks" at bounding box center [572, 260] width 63 height 18
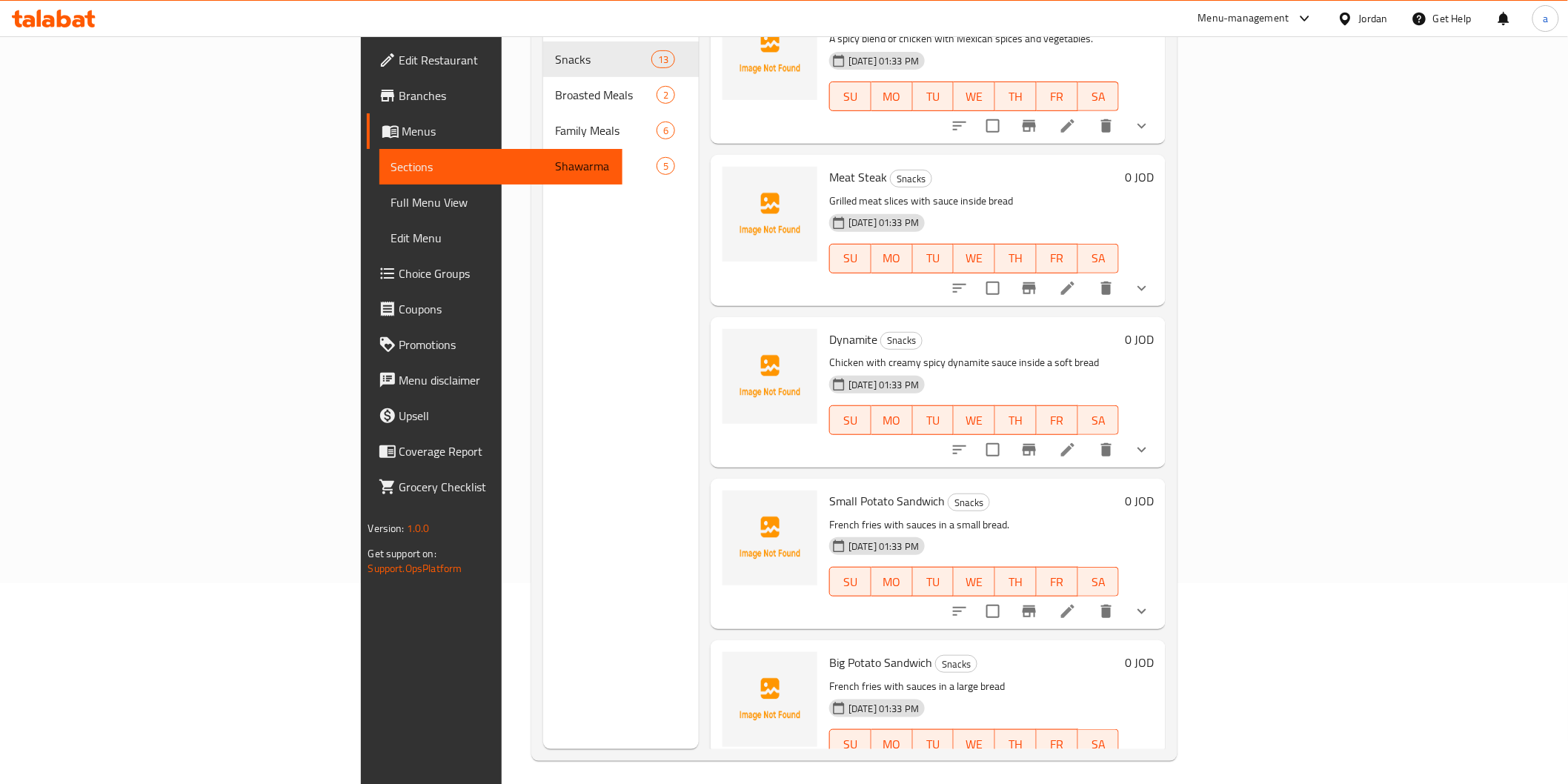
scroll to position [207, 0]
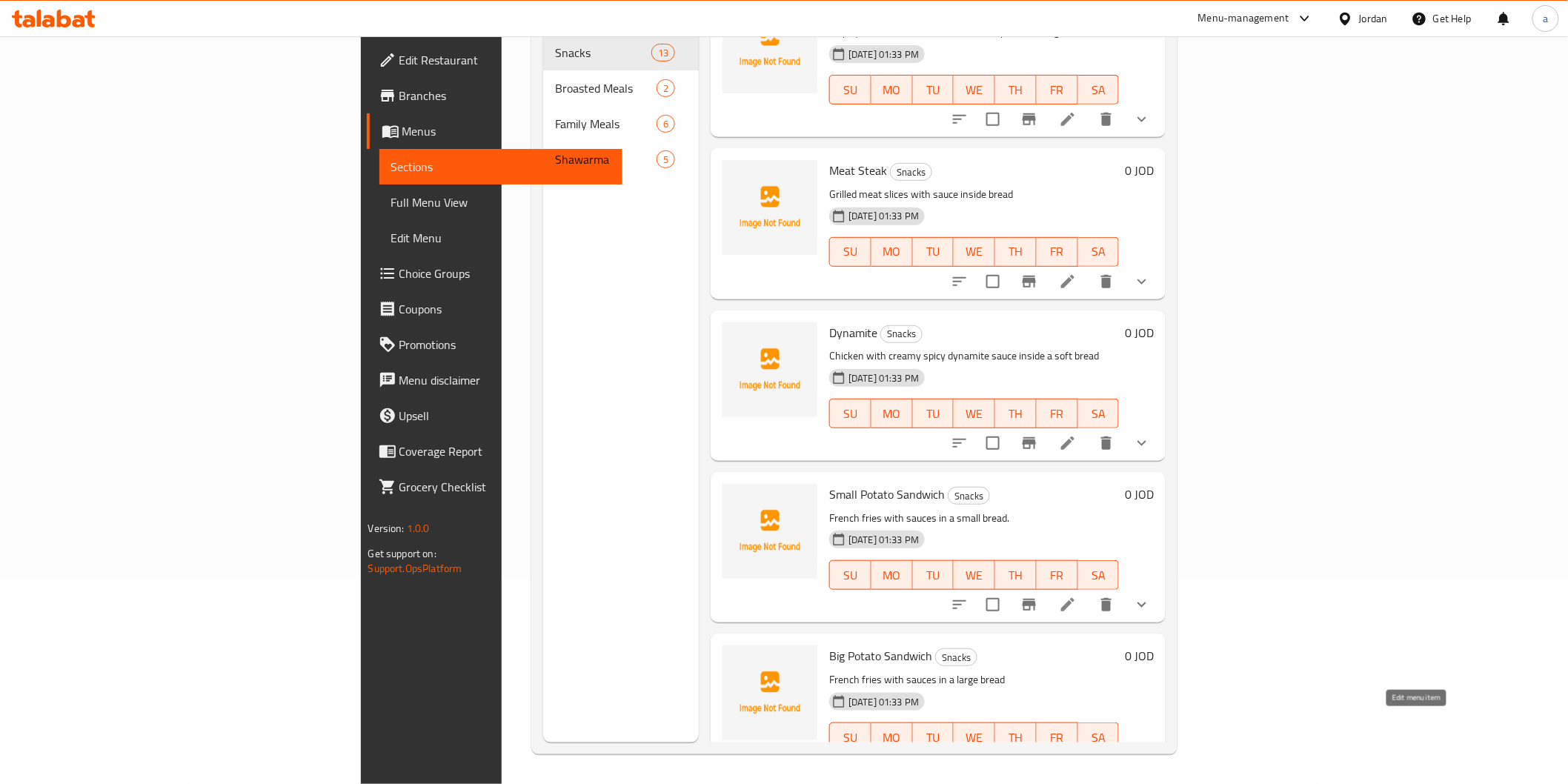
click at [1075, 760] on icon at bounding box center [1068, 767] width 14 height 14
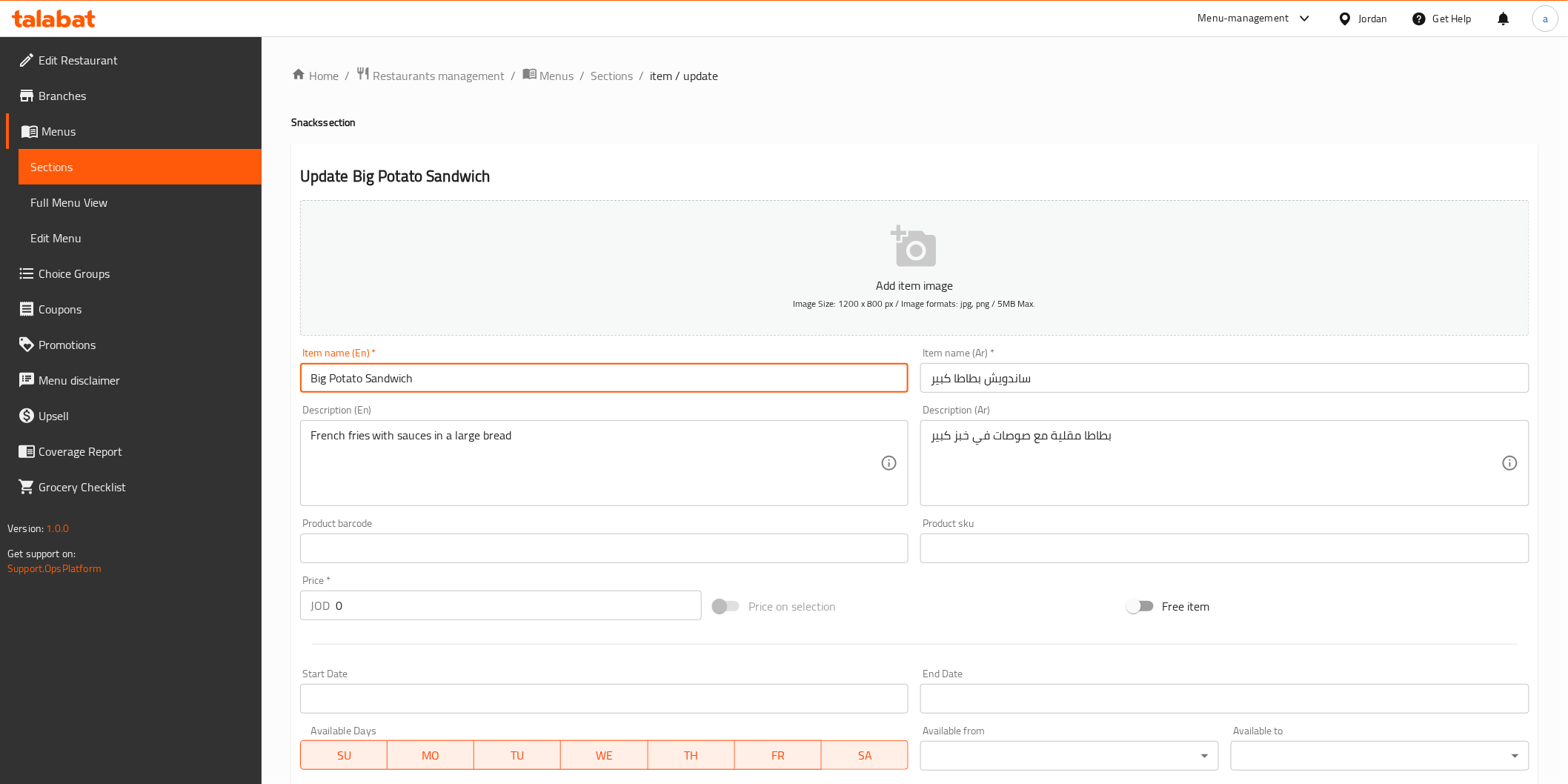
drag, startPoint x: 327, startPoint y: 380, endPoint x: 253, endPoint y: 405, distance: 78.1
click at [253, 405] on div "Edit Restaurant Branches Menus Sections Full Menu View Edit Menu Choice Groups …" at bounding box center [784, 579] width 1568 height 1087
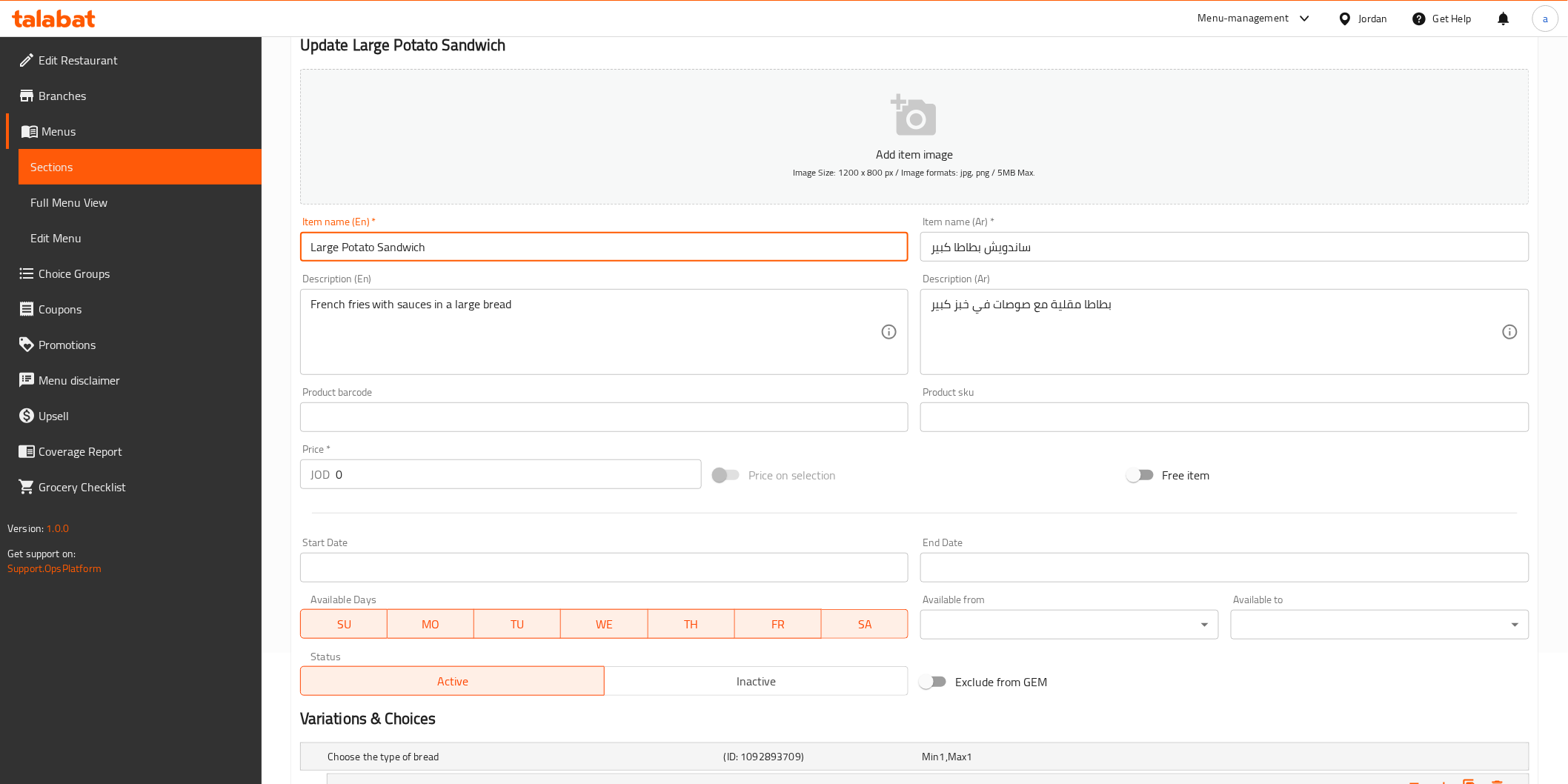
scroll to position [329, 0]
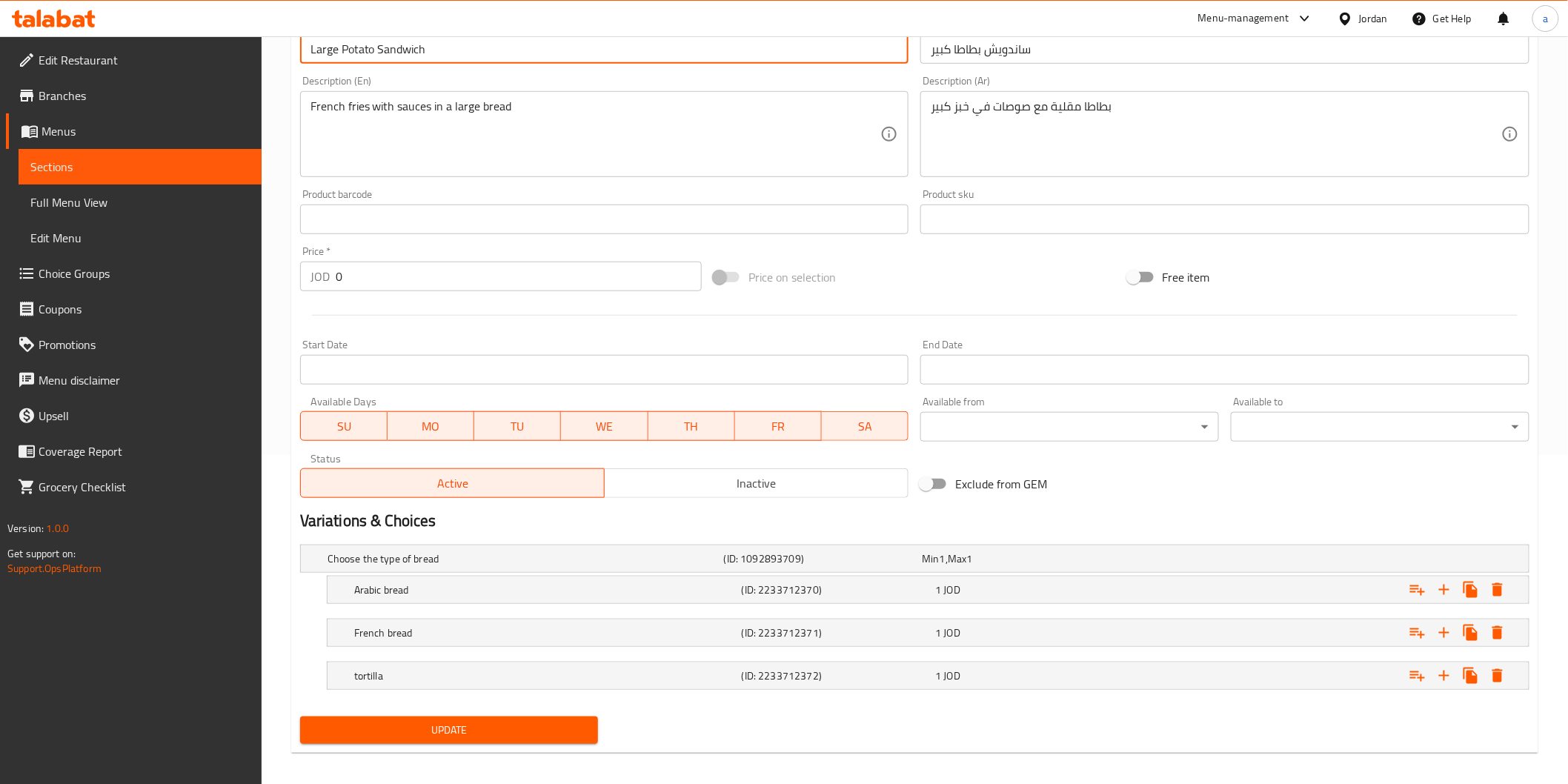
type input "Large Potato Sandwich"
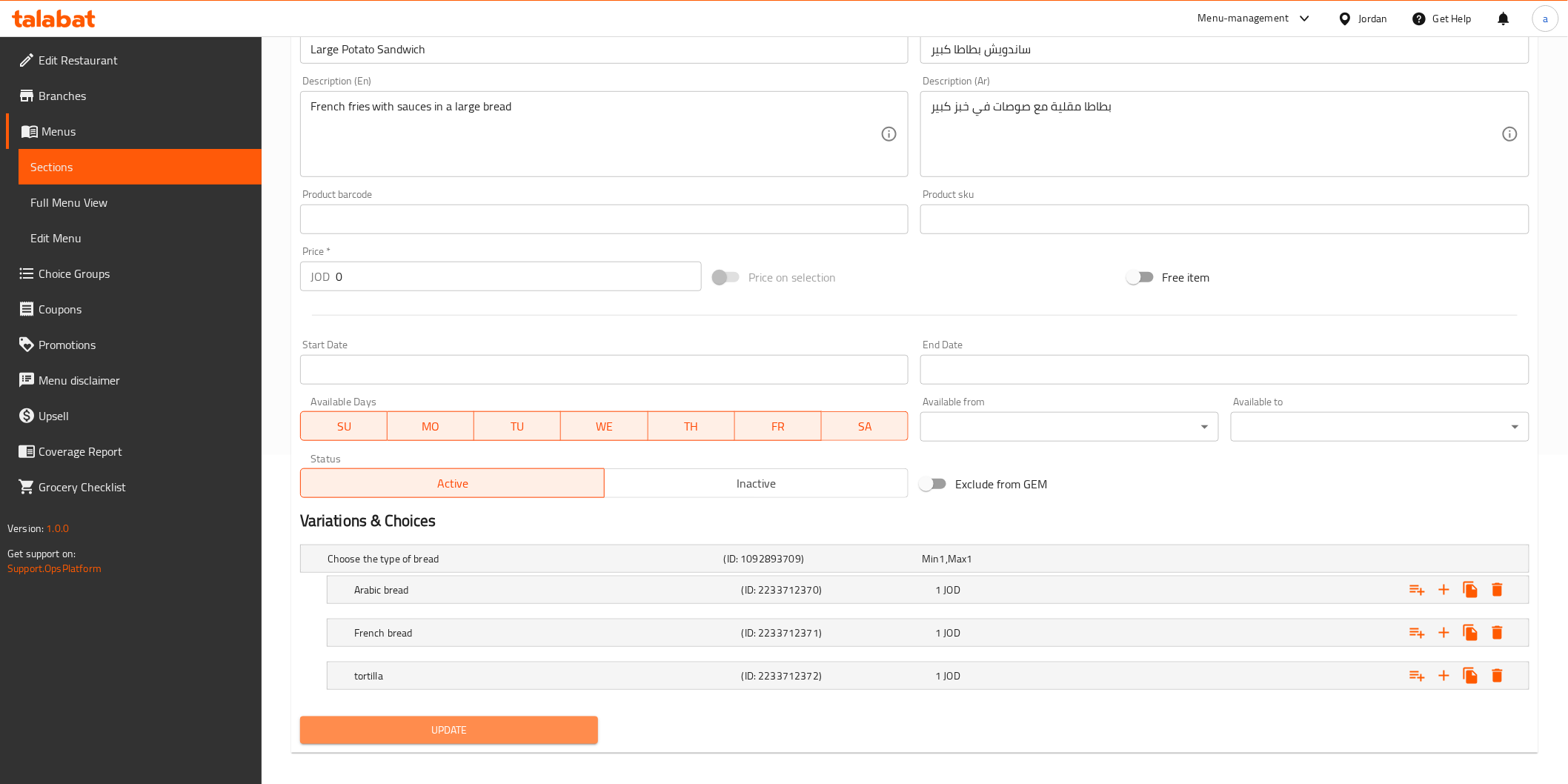
click at [515, 743] on button "Update" at bounding box center [449, 730] width 298 height 27
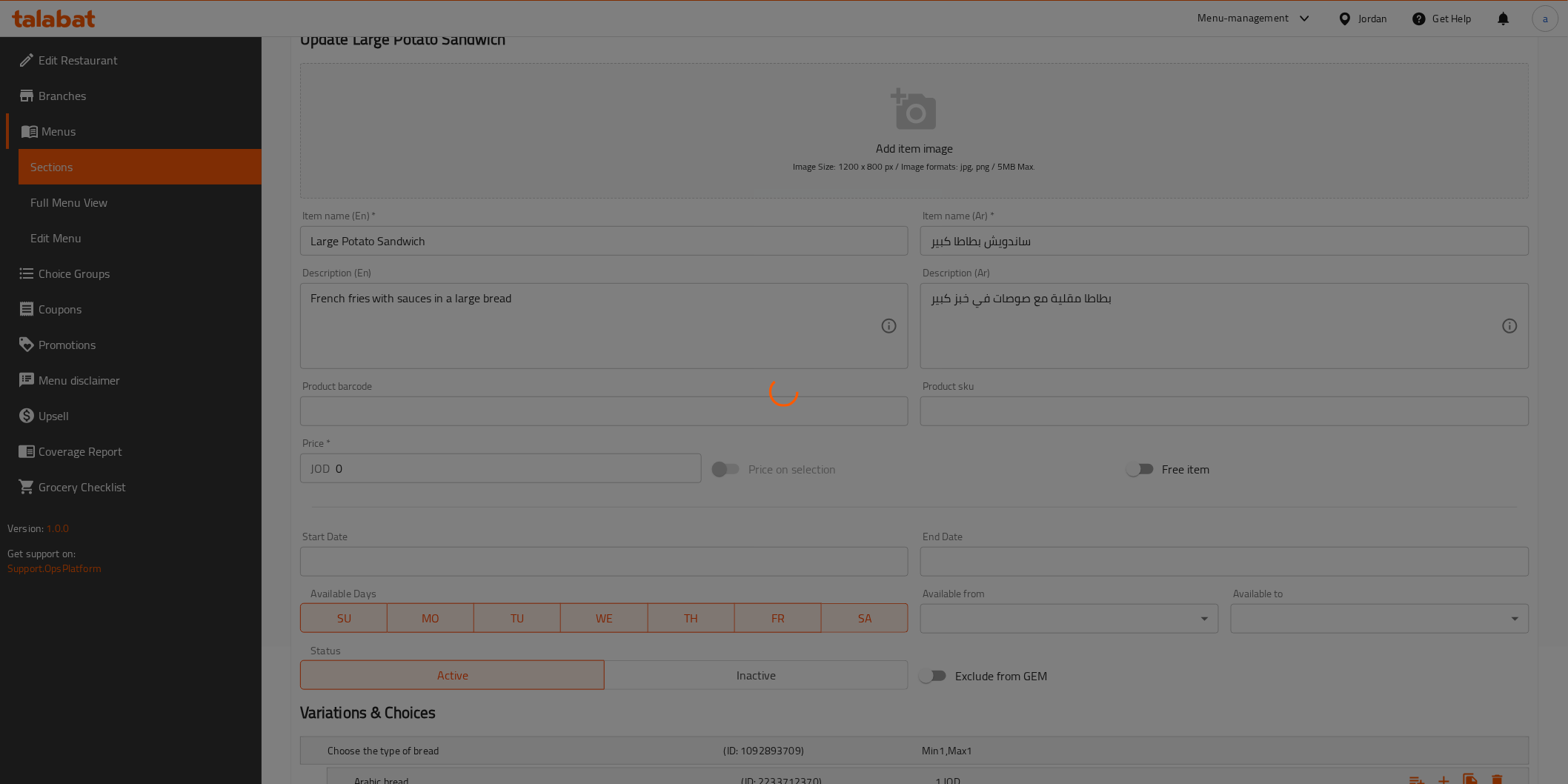
scroll to position [0, 0]
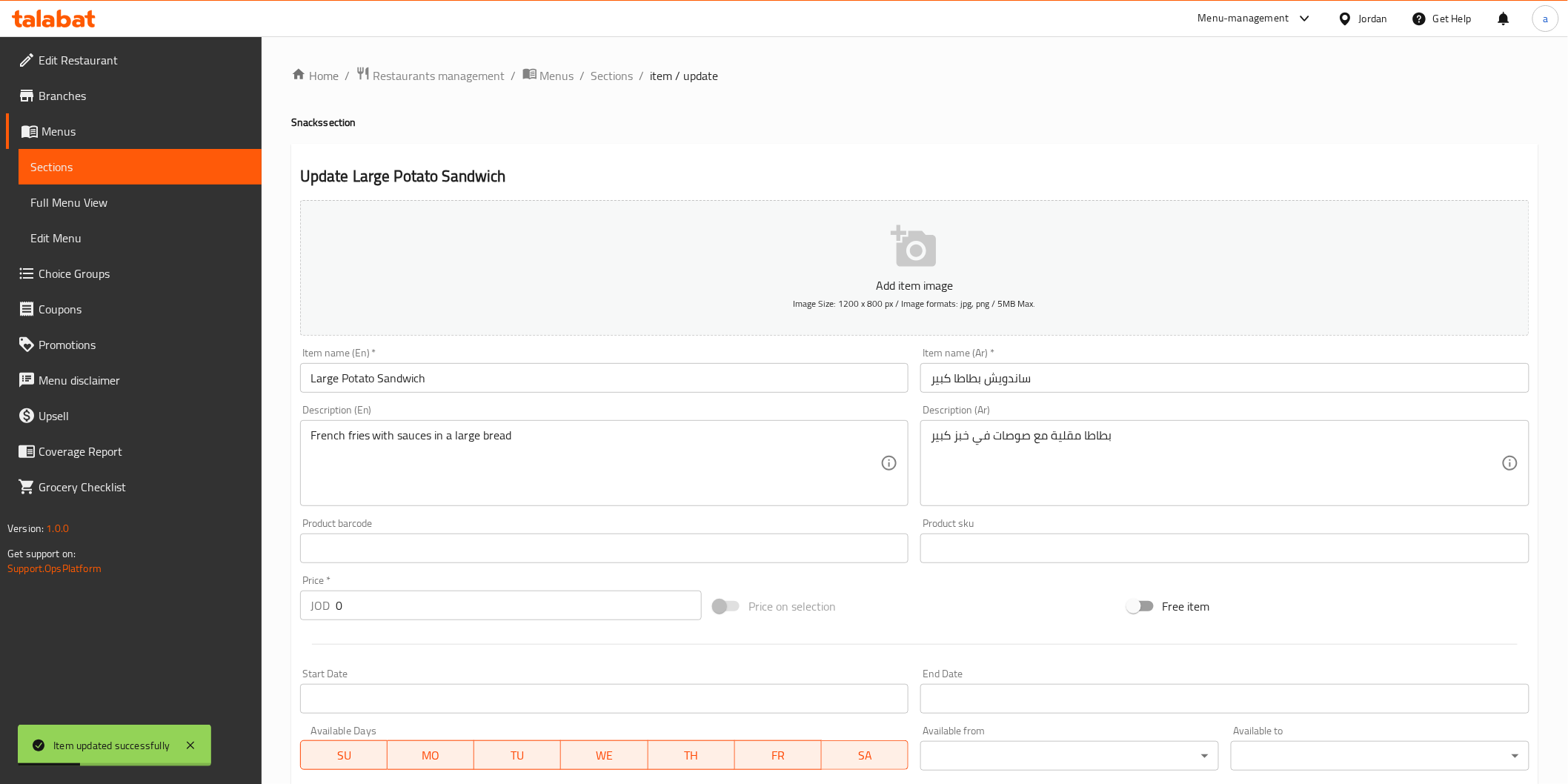
click at [128, 173] on span "Sections" at bounding box center [139, 167] width 219 height 18
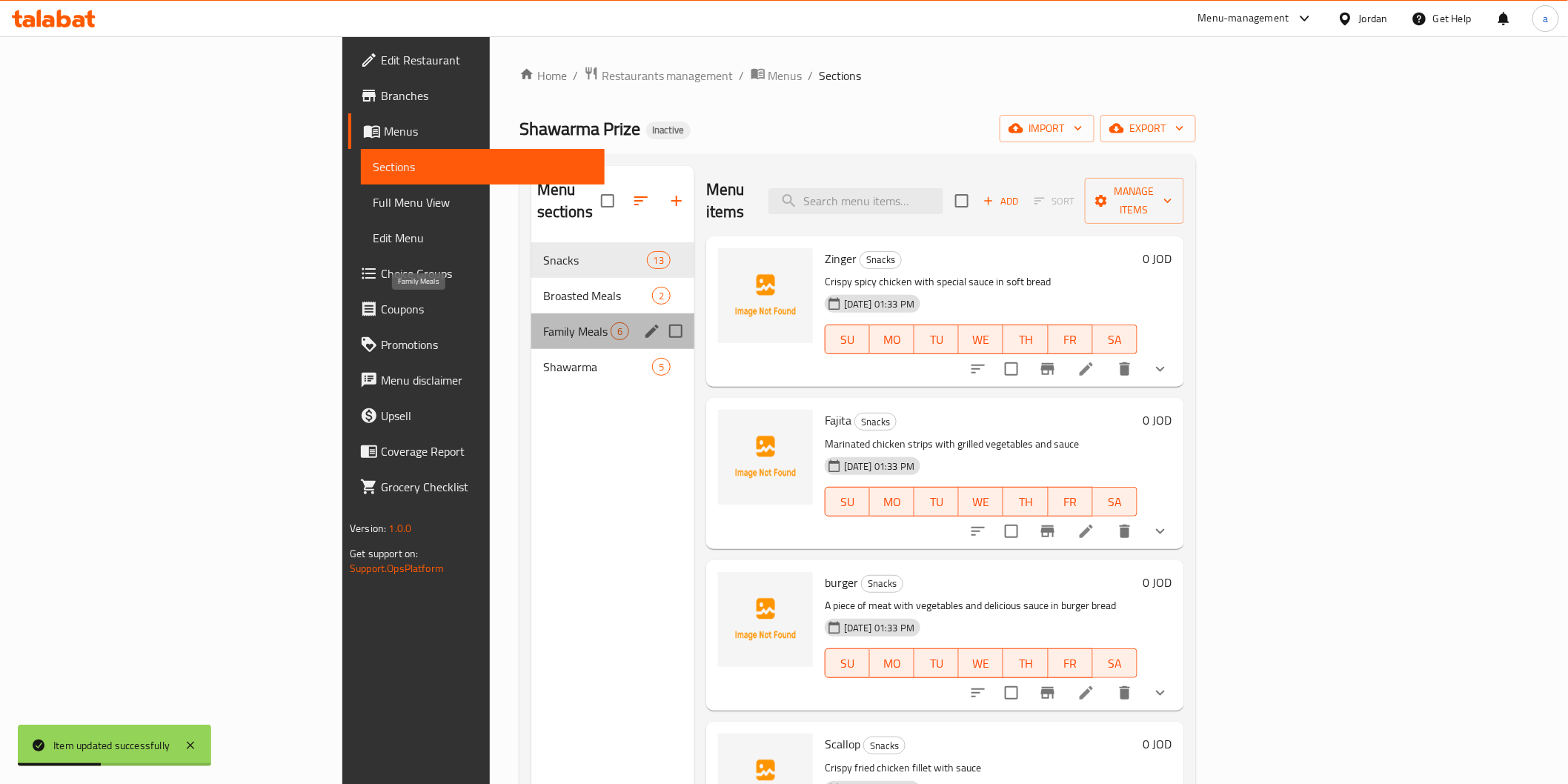
click at [543, 322] on span "Family Meals" at bounding box center [577, 331] width 67 height 18
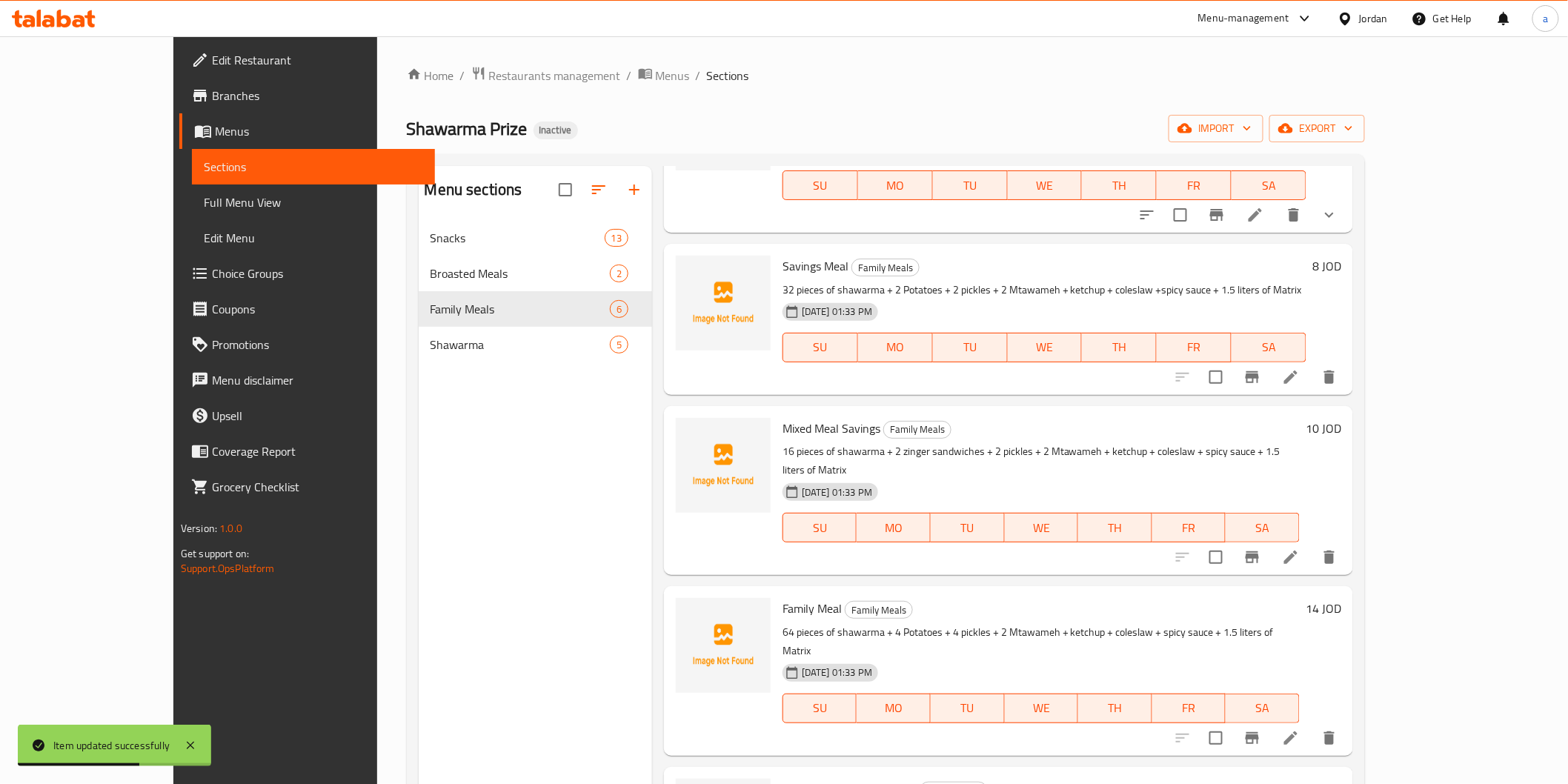
scroll to position [241, 0]
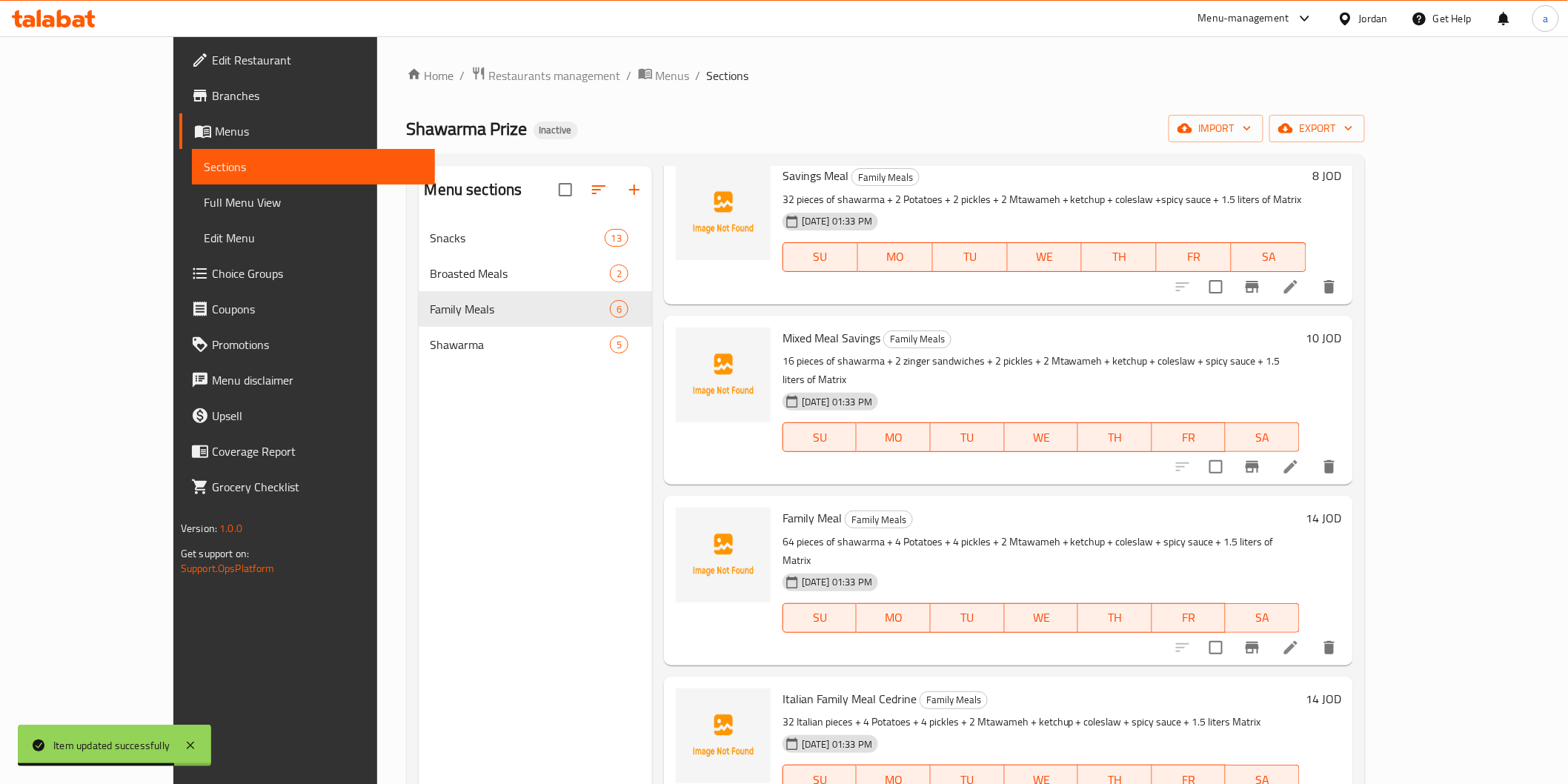
click at [1300, 638] on icon at bounding box center [1292, 648] width 18 height 18
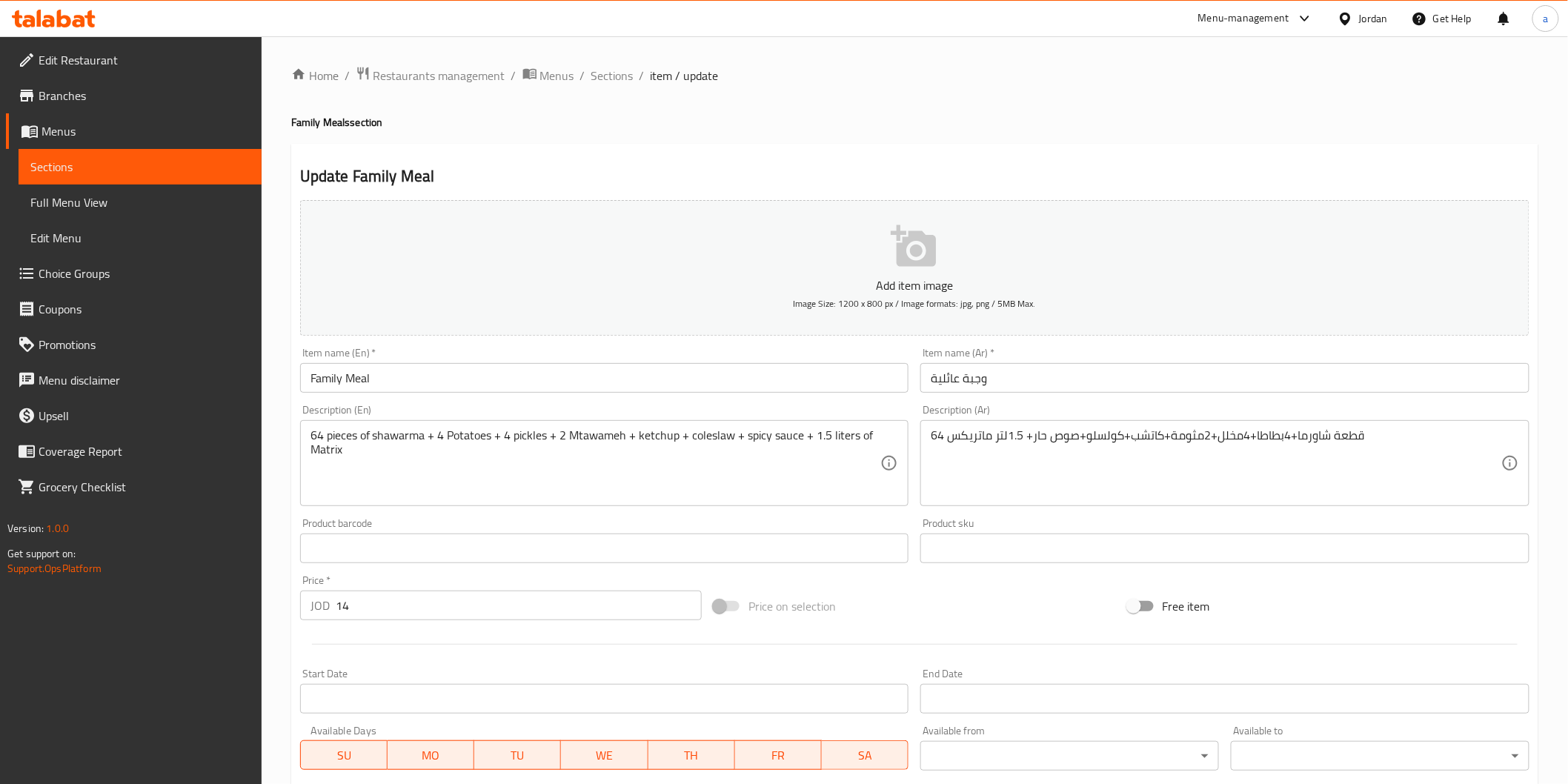
click at [65, 165] on span "Sections" at bounding box center [139, 167] width 219 height 18
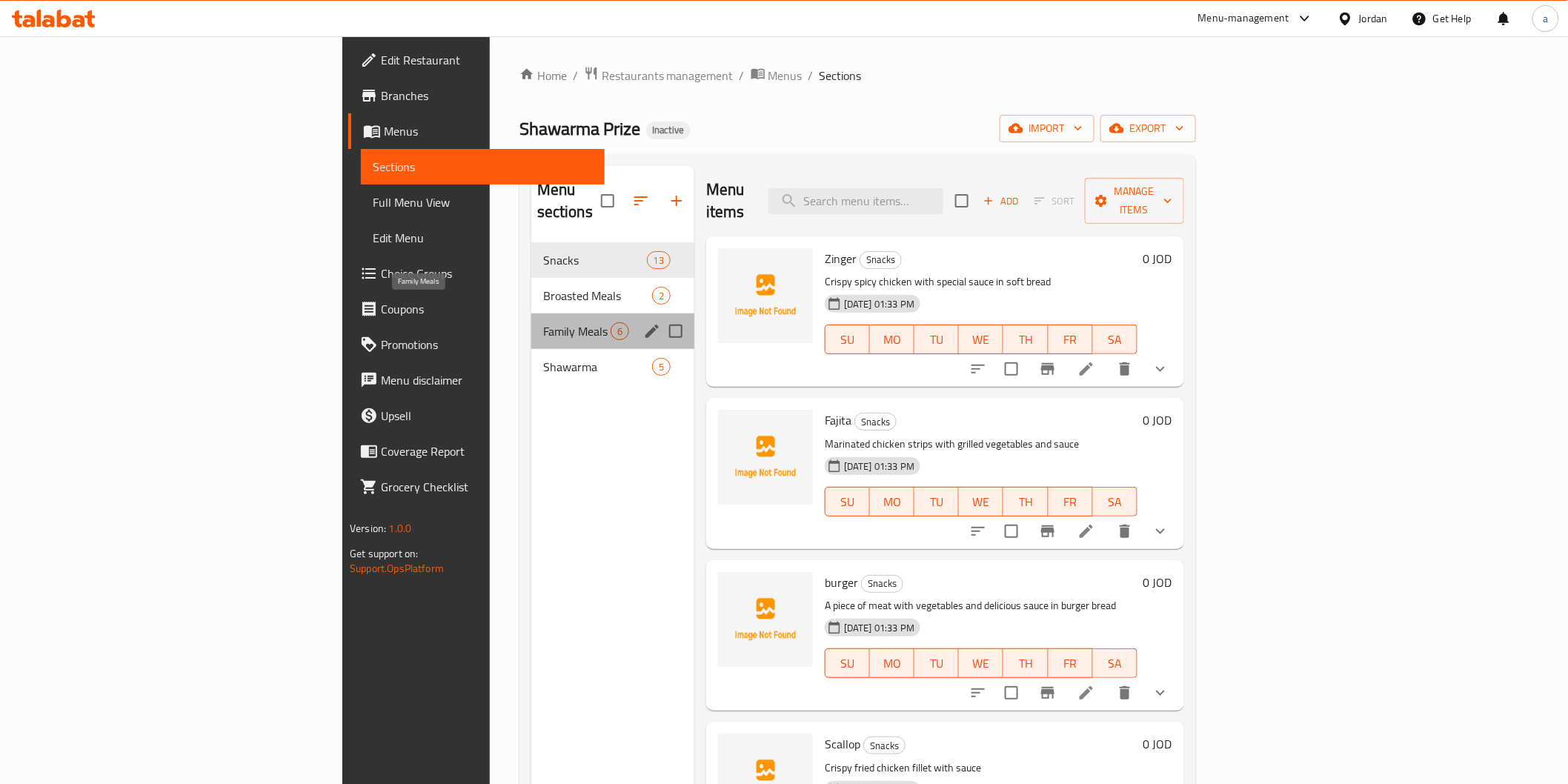
click at [543, 322] on span "Family Meals" at bounding box center [577, 331] width 67 height 18
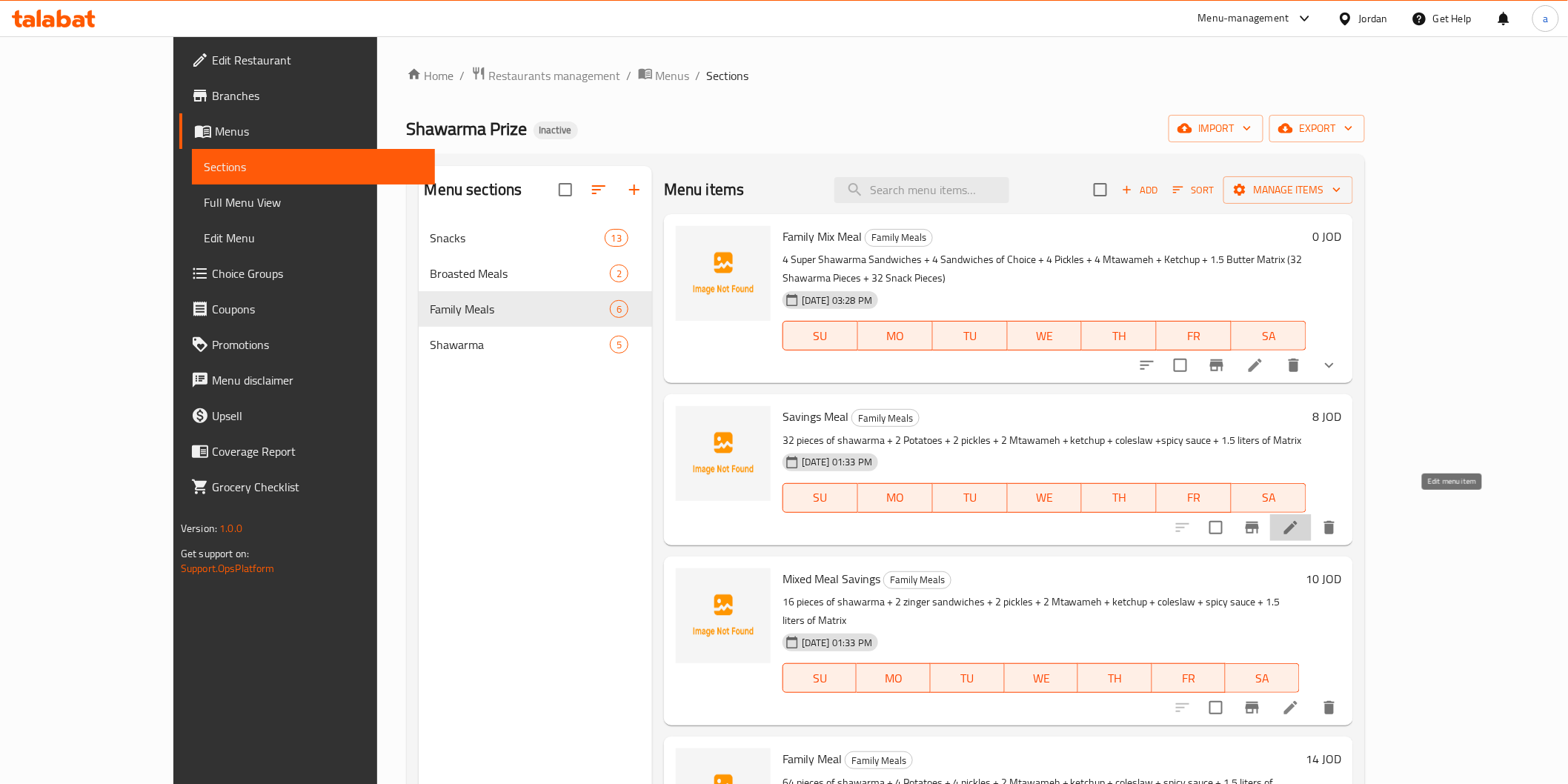
click at [1300, 518] on icon at bounding box center [1292, 528] width 18 height 18
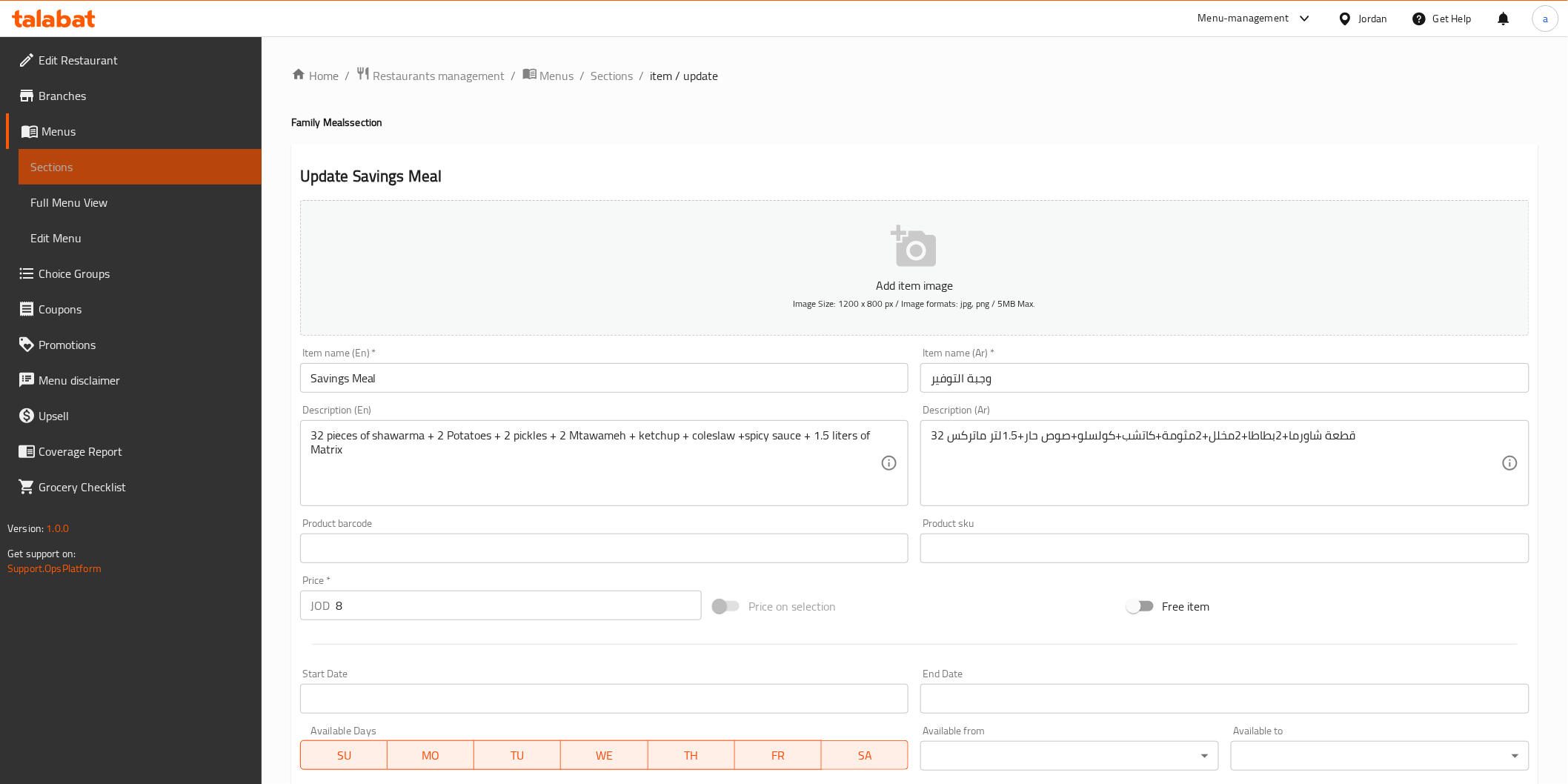
click at [92, 170] on span "Sections" at bounding box center [139, 167] width 219 height 18
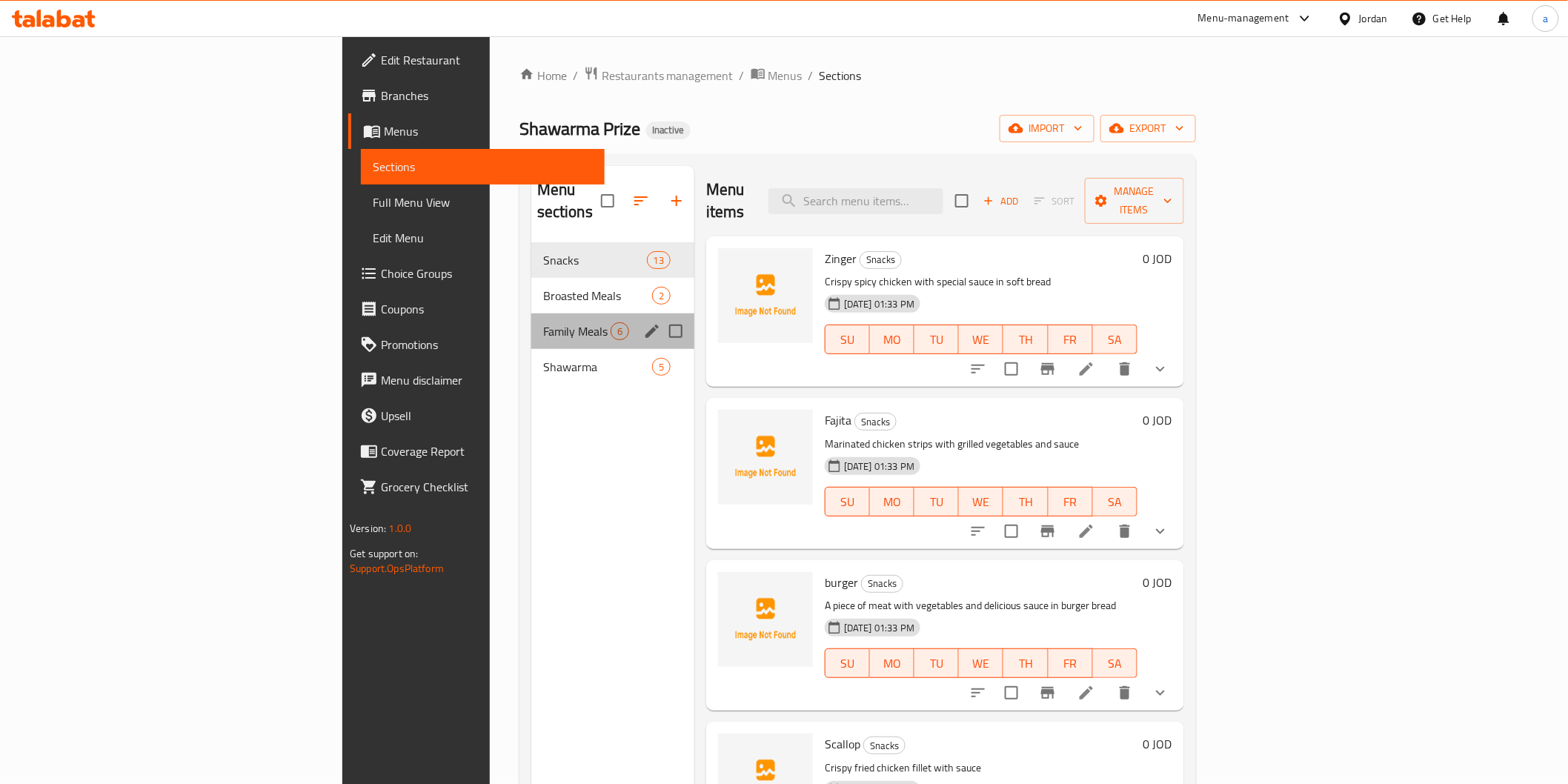
click at [531, 324] on div "Family Meals 6" at bounding box center [612, 331] width 163 height 35
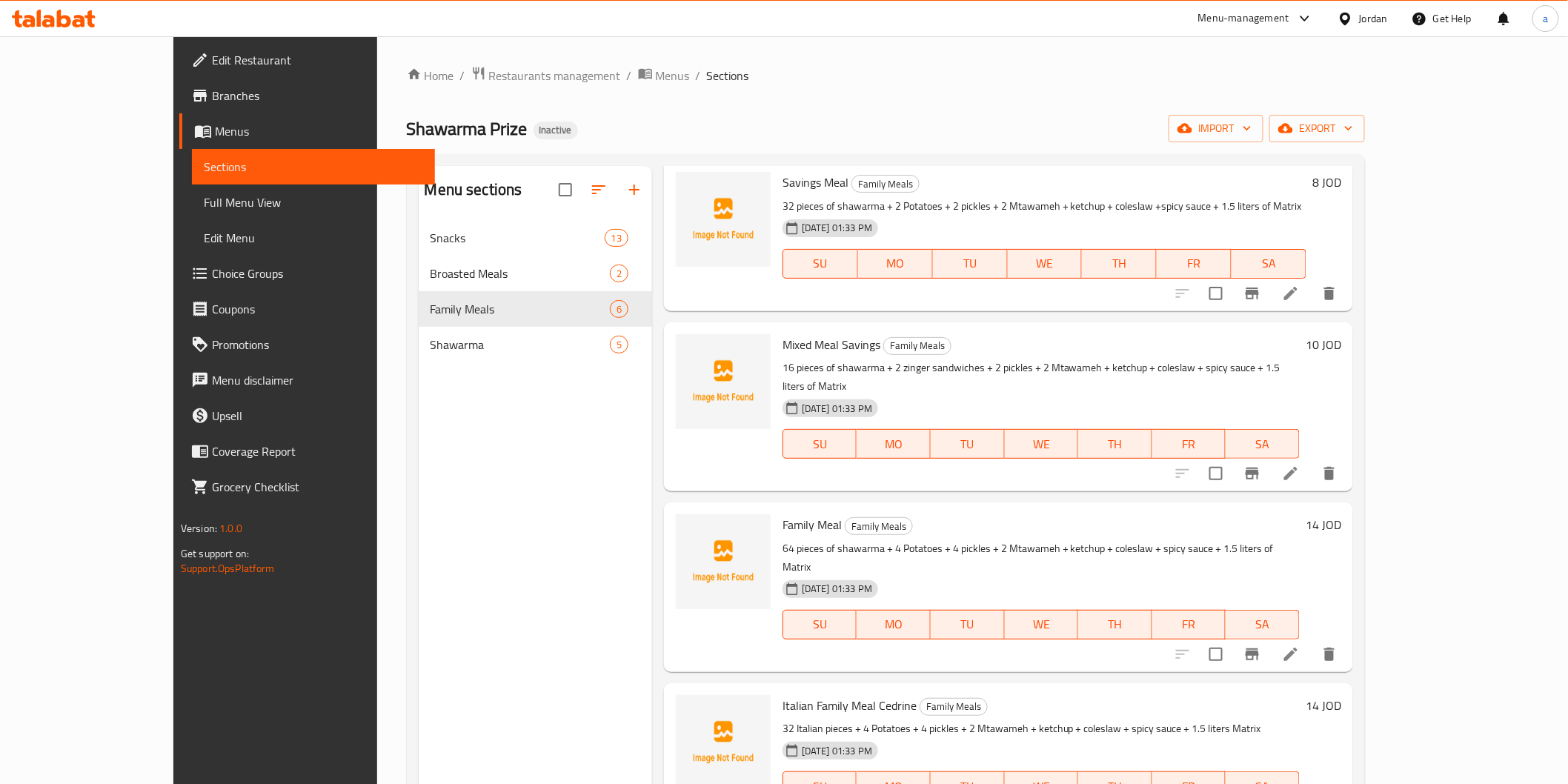
scroll to position [241, 0]
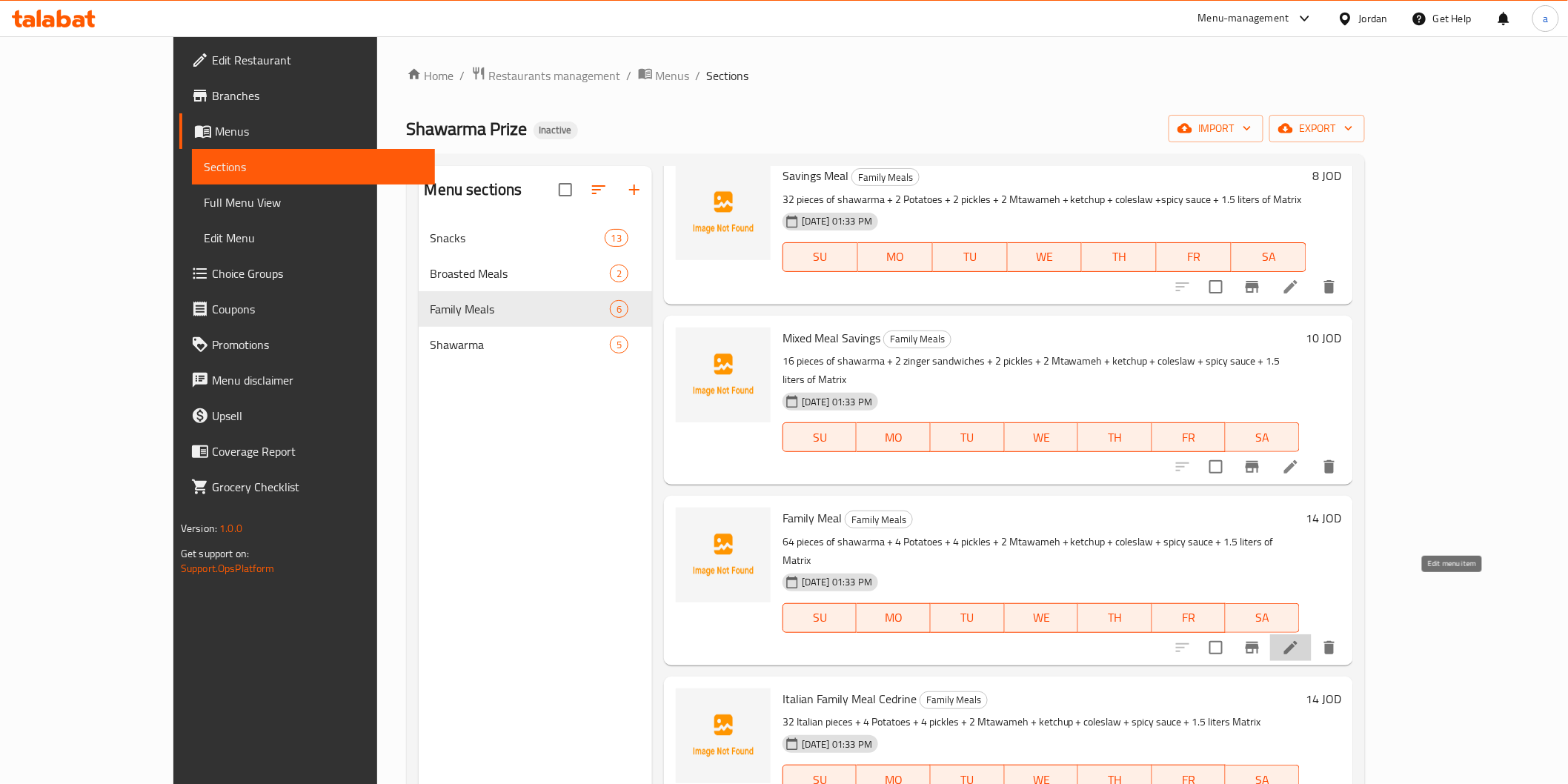
click at [1300, 638] on icon at bounding box center [1292, 648] width 18 height 18
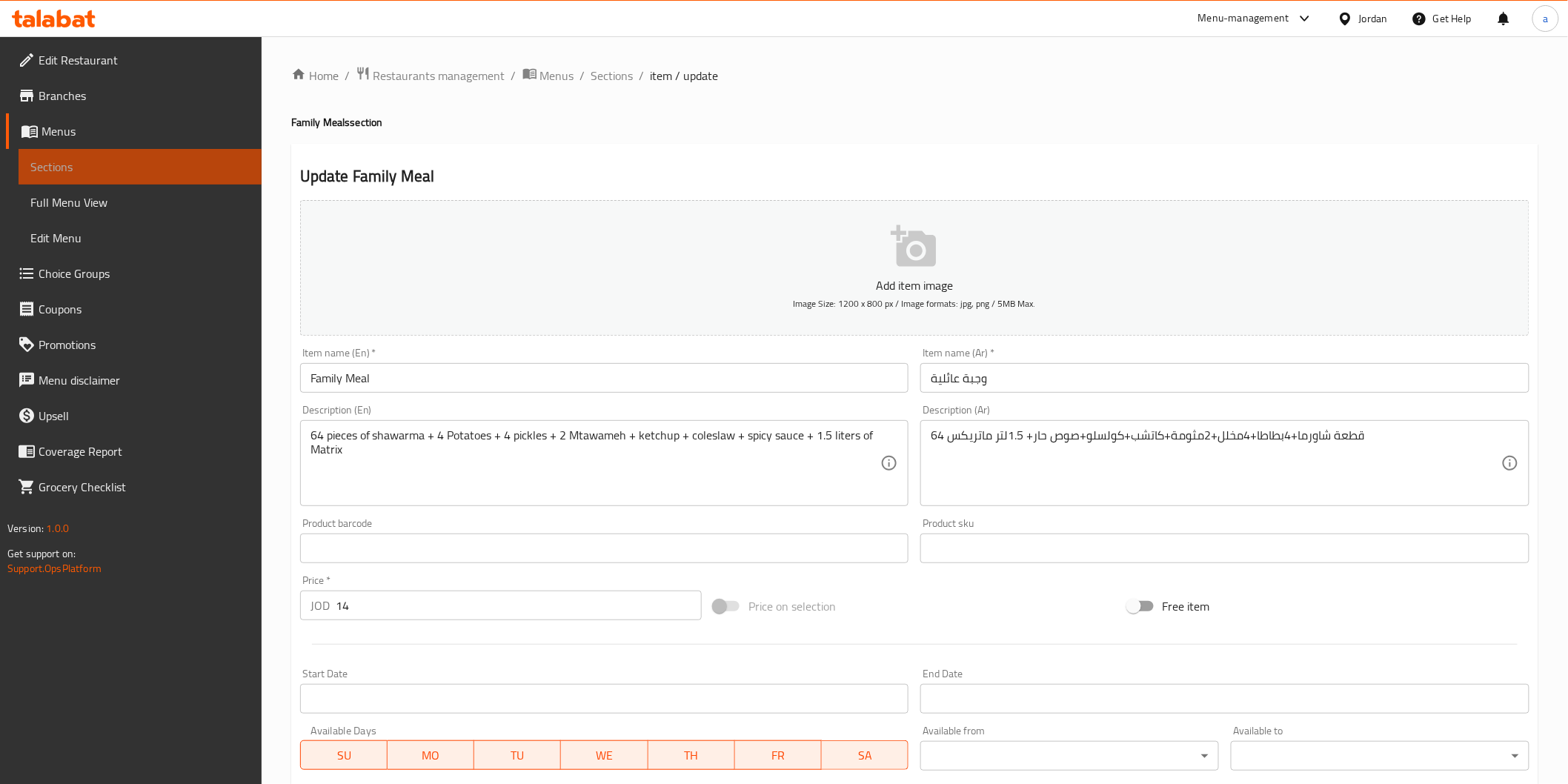
click at [70, 159] on span "Sections" at bounding box center [139, 167] width 219 height 18
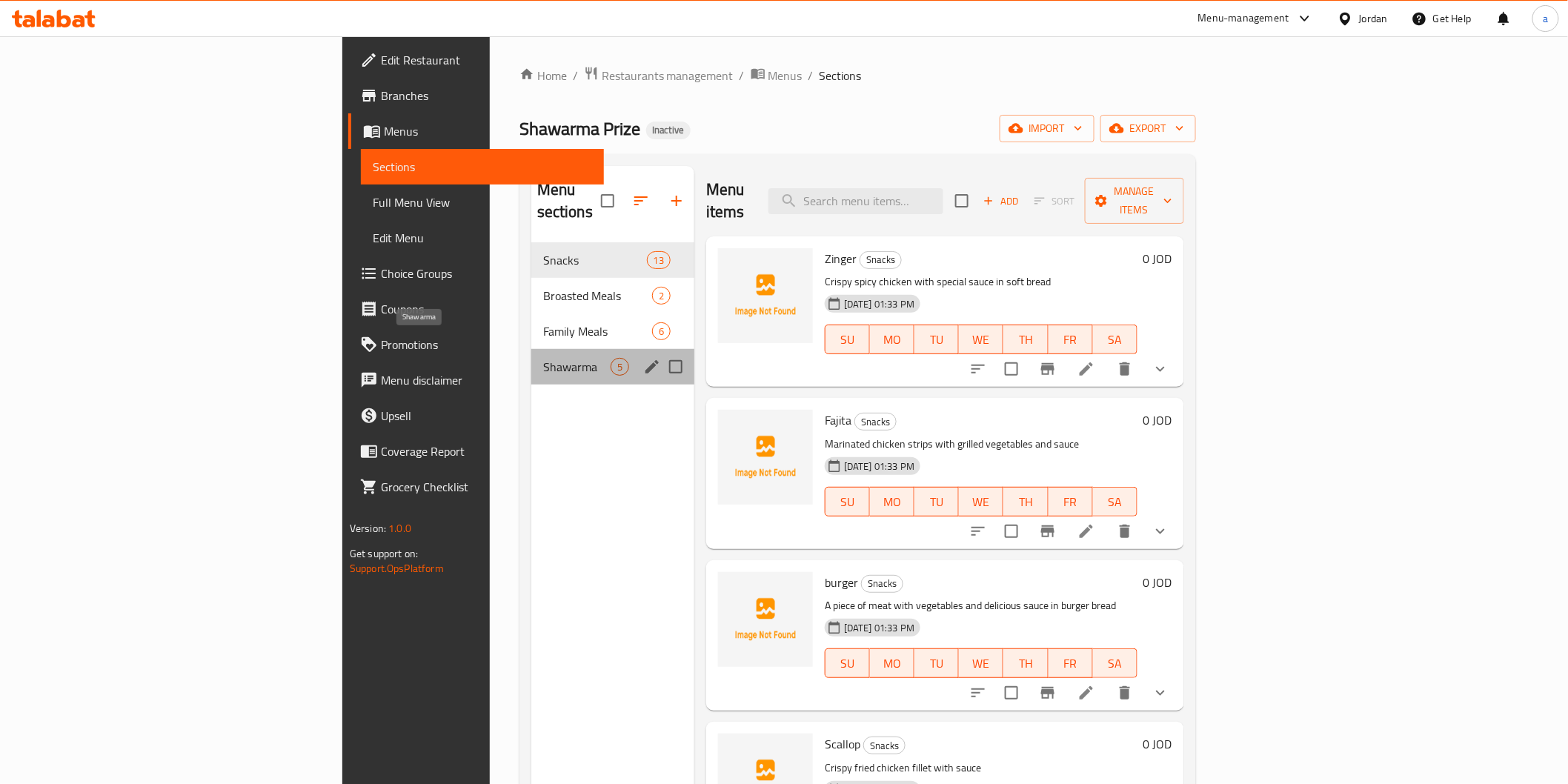
click at [543, 358] on span "Shawarma" at bounding box center [577, 367] width 67 height 18
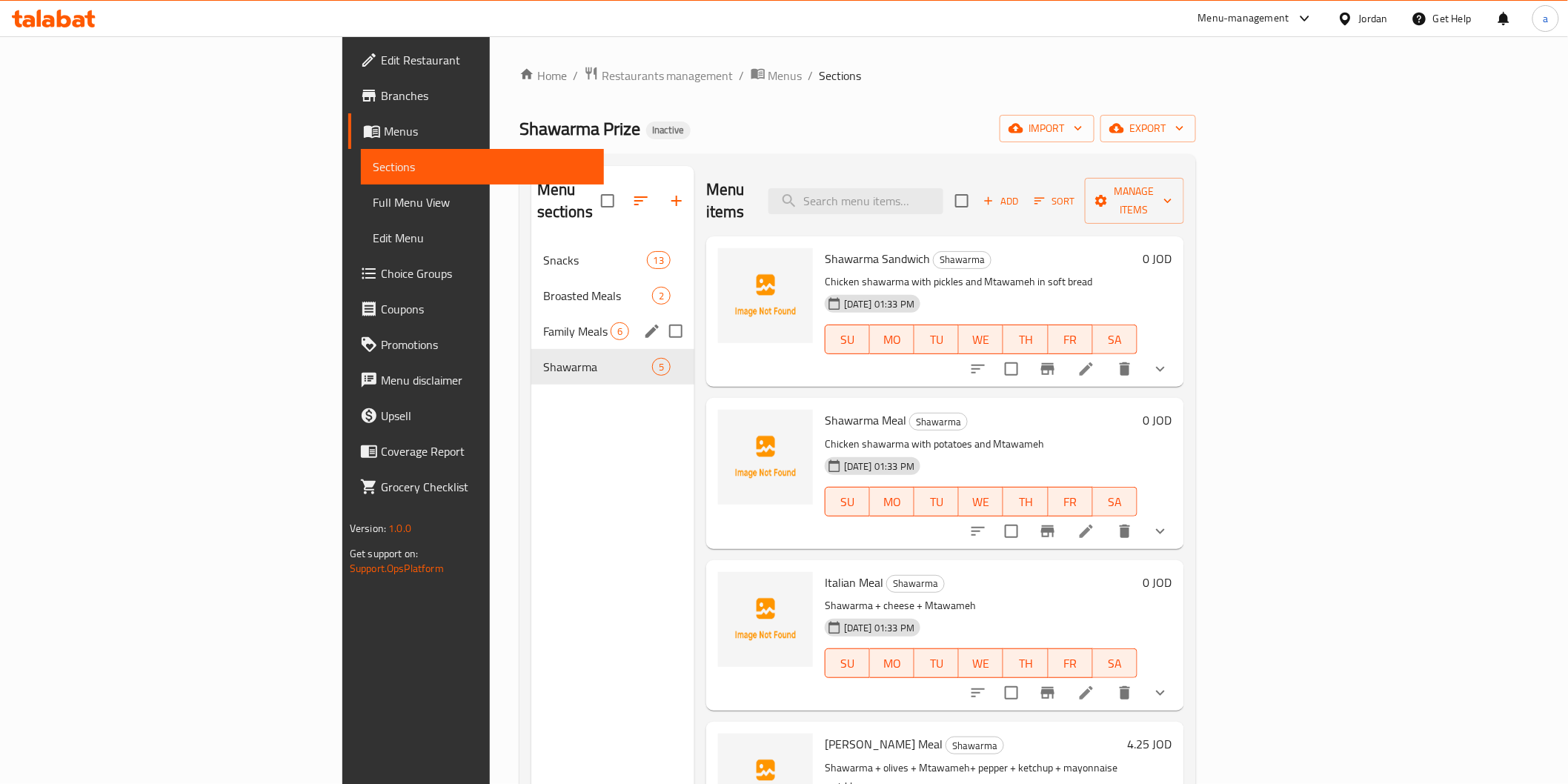
click at [531, 319] on div "Family Meals 6" at bounding box center [612, 331] width 163 height 35
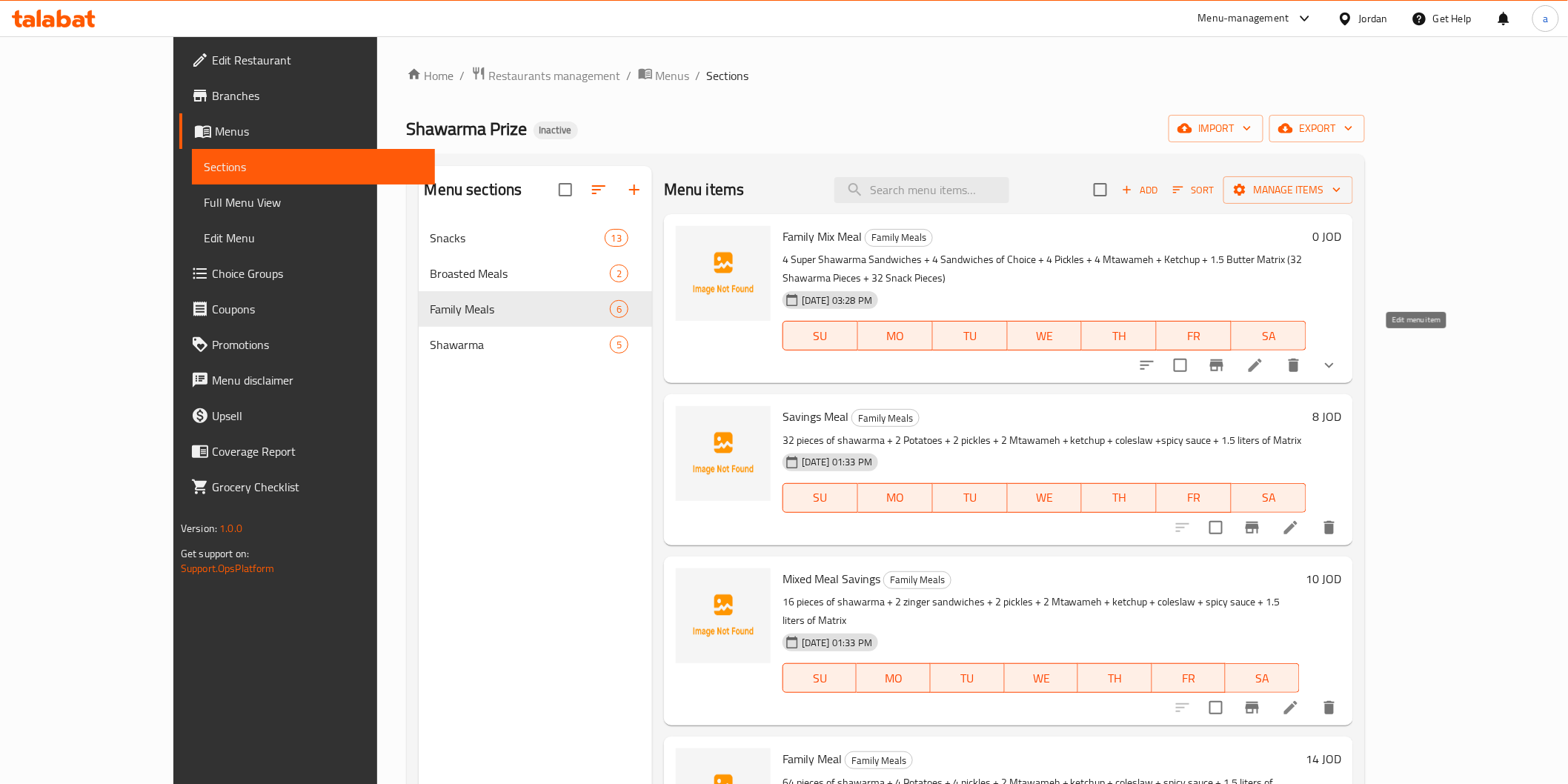
click at [1262, 358] on icon at bounding box center [1255, 365] width 14 height 14
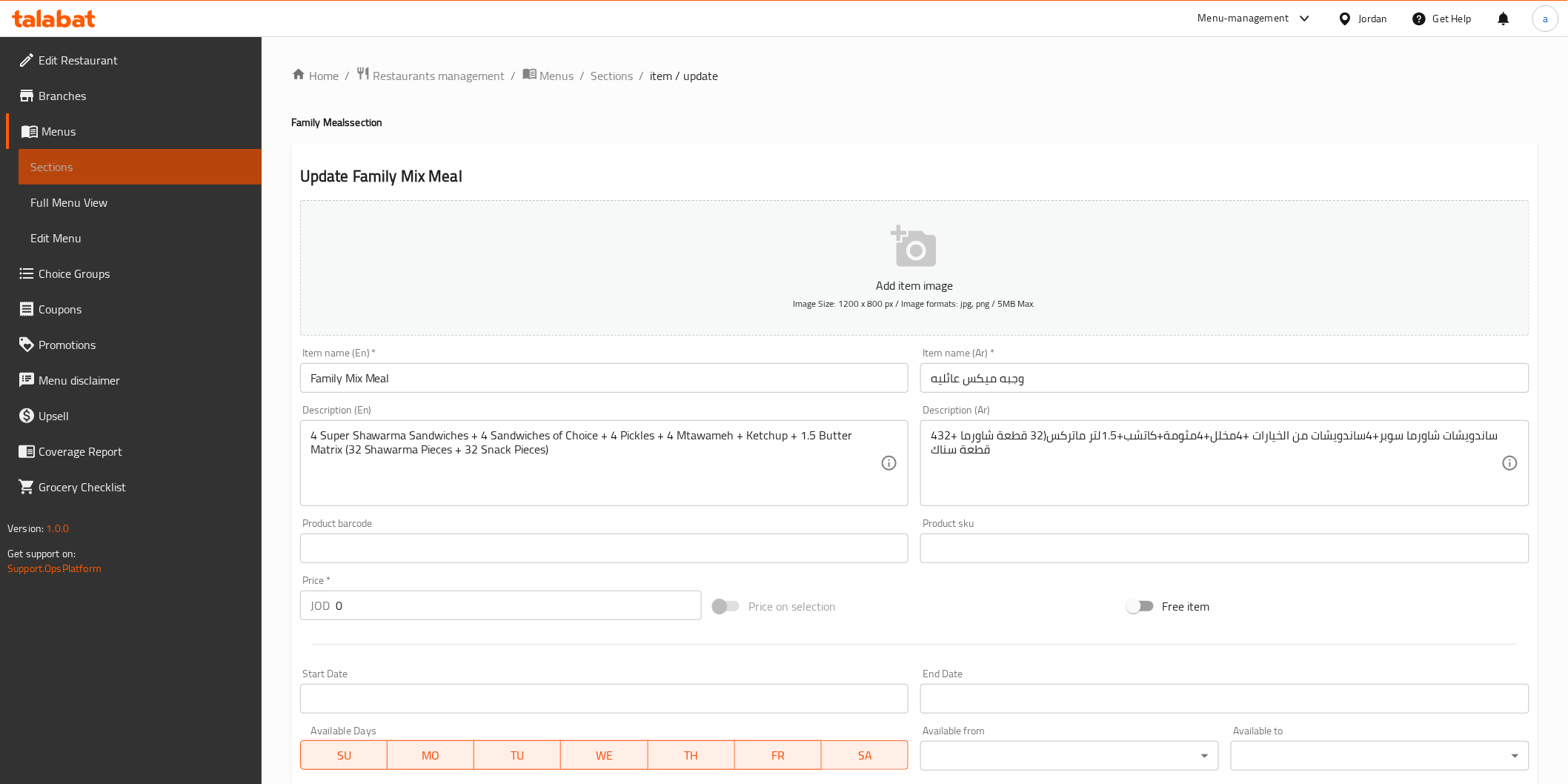
click at [54, 153] on link "Sections" at bounding box center [139, 166] width 243 height 35
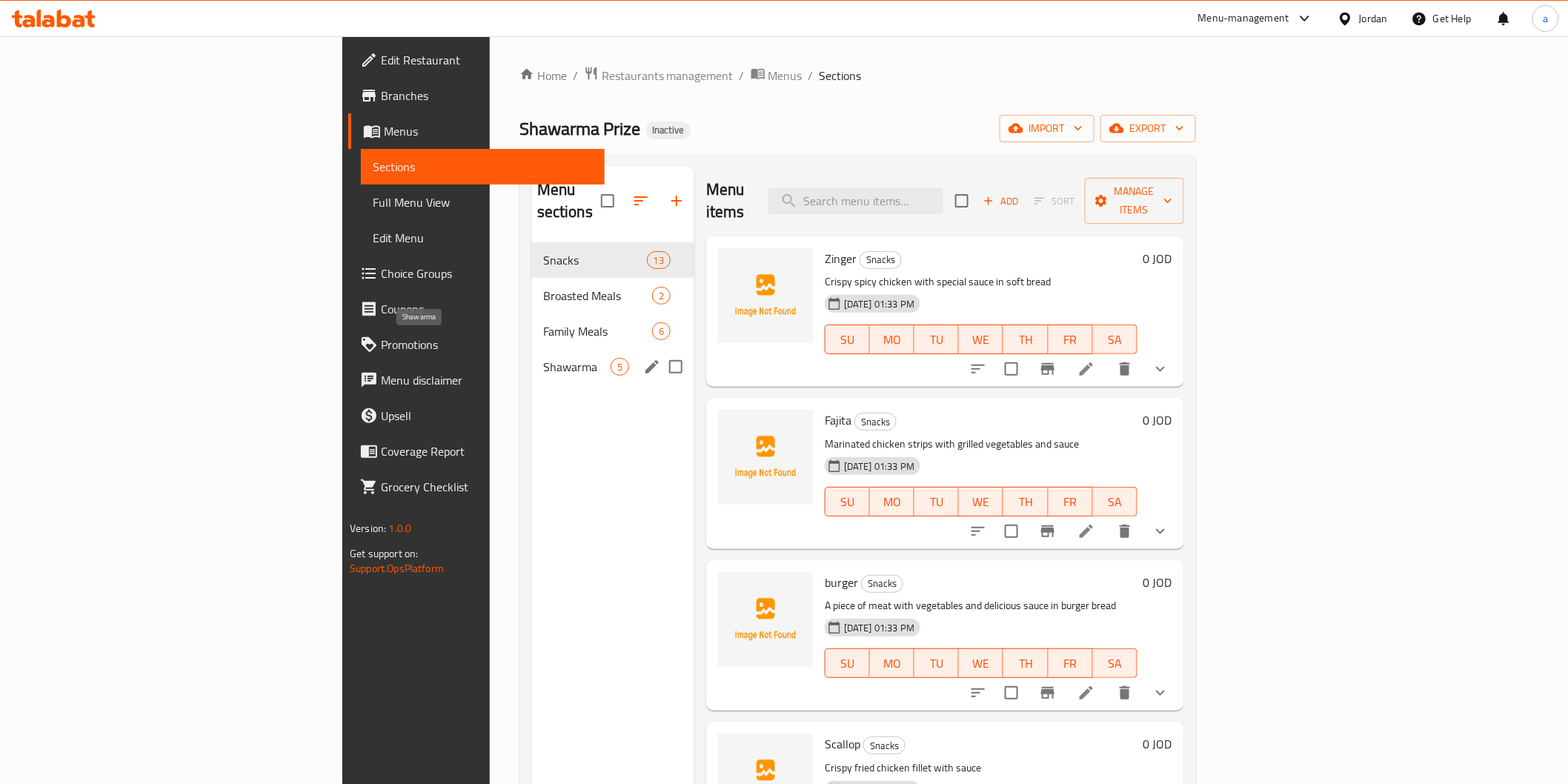
click at [543, 358] on span "Shawarma" at bounding box center [577, 367] width 67 height 18
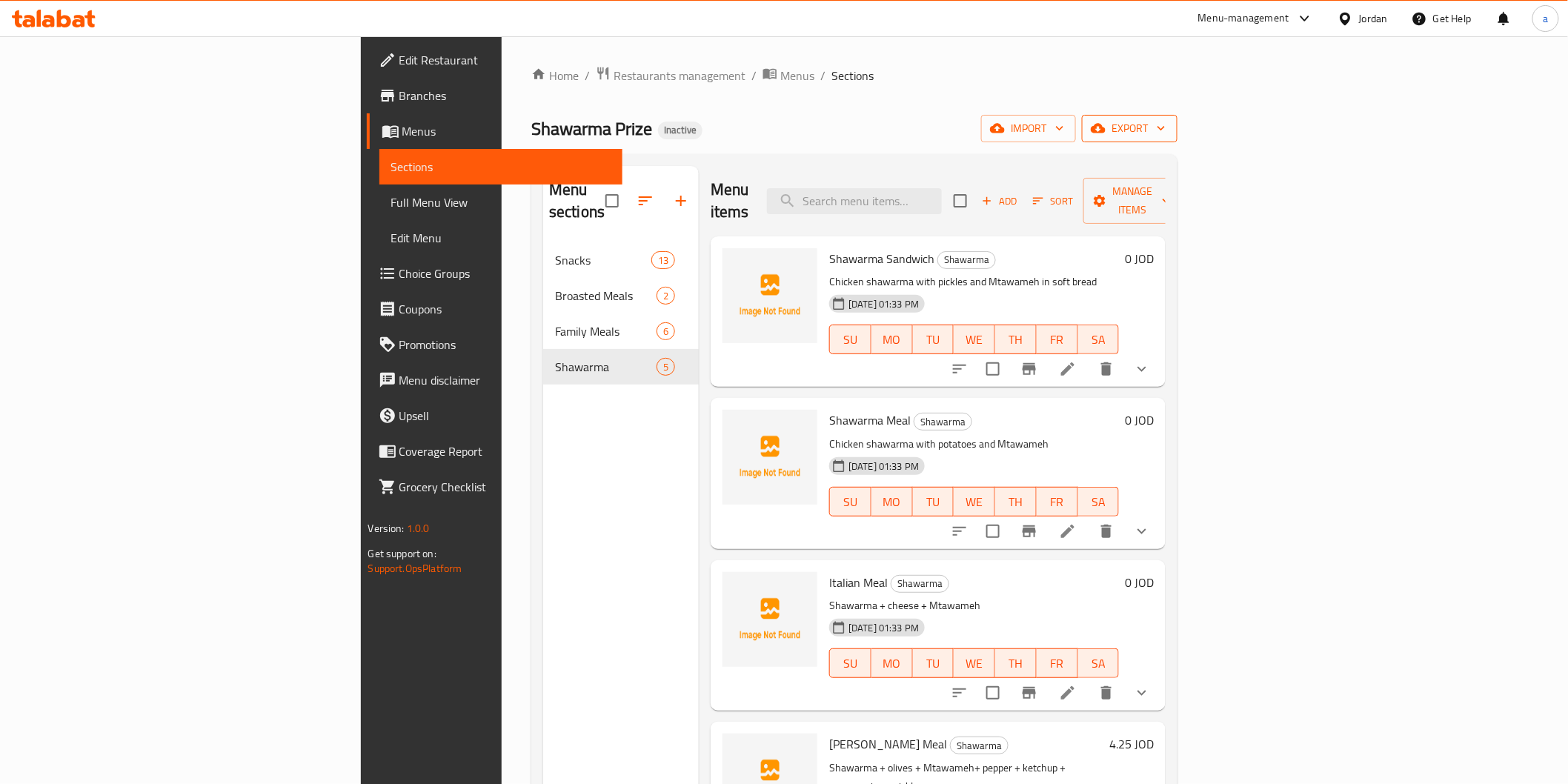
click at [1106, 136] on icon "button" at bounding box center [1099, 128] width 15 height 15
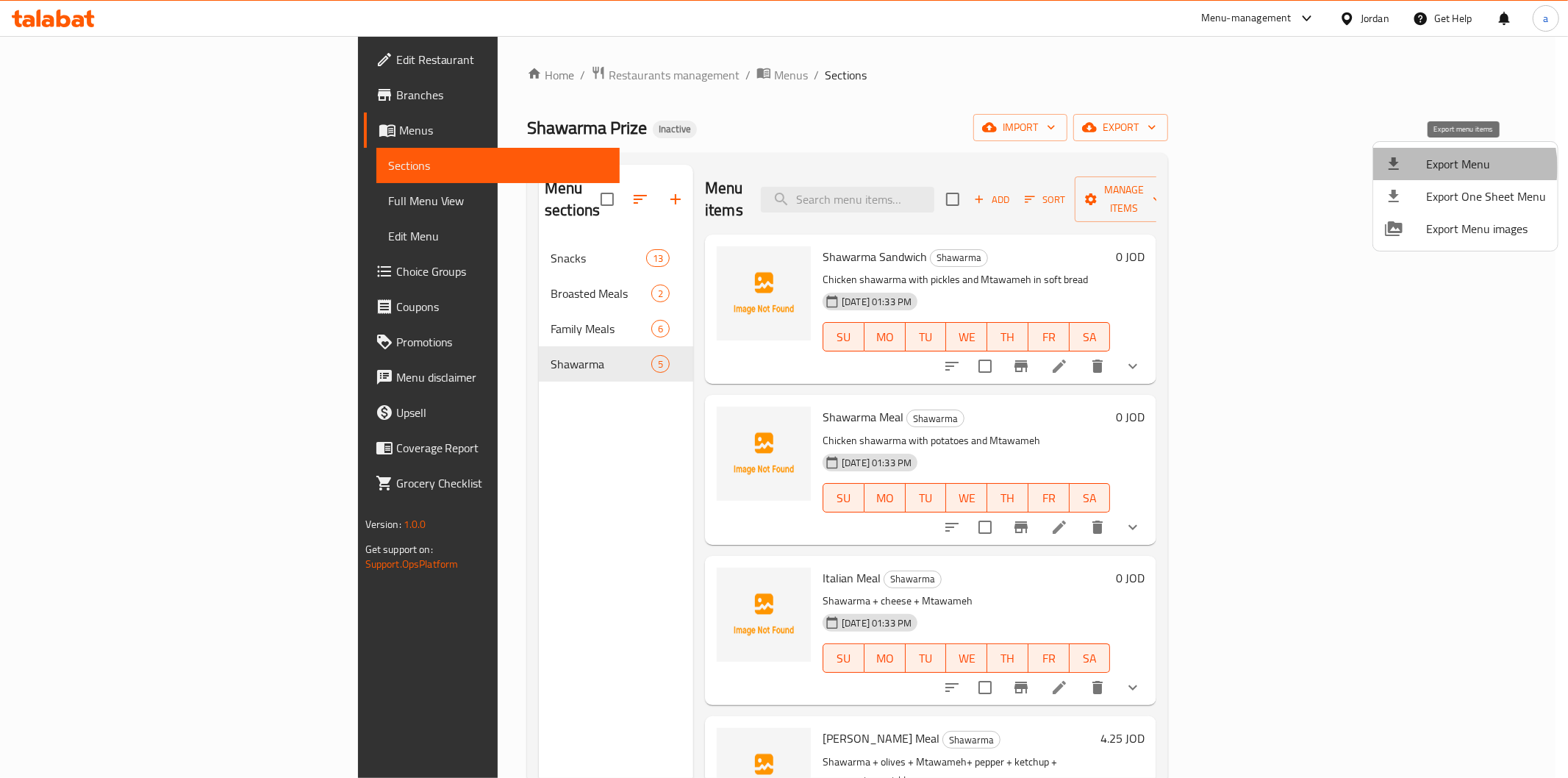
click at [1449, 167] on span "Export Menu" at bounding box center [1486, 164] width 120 height 18
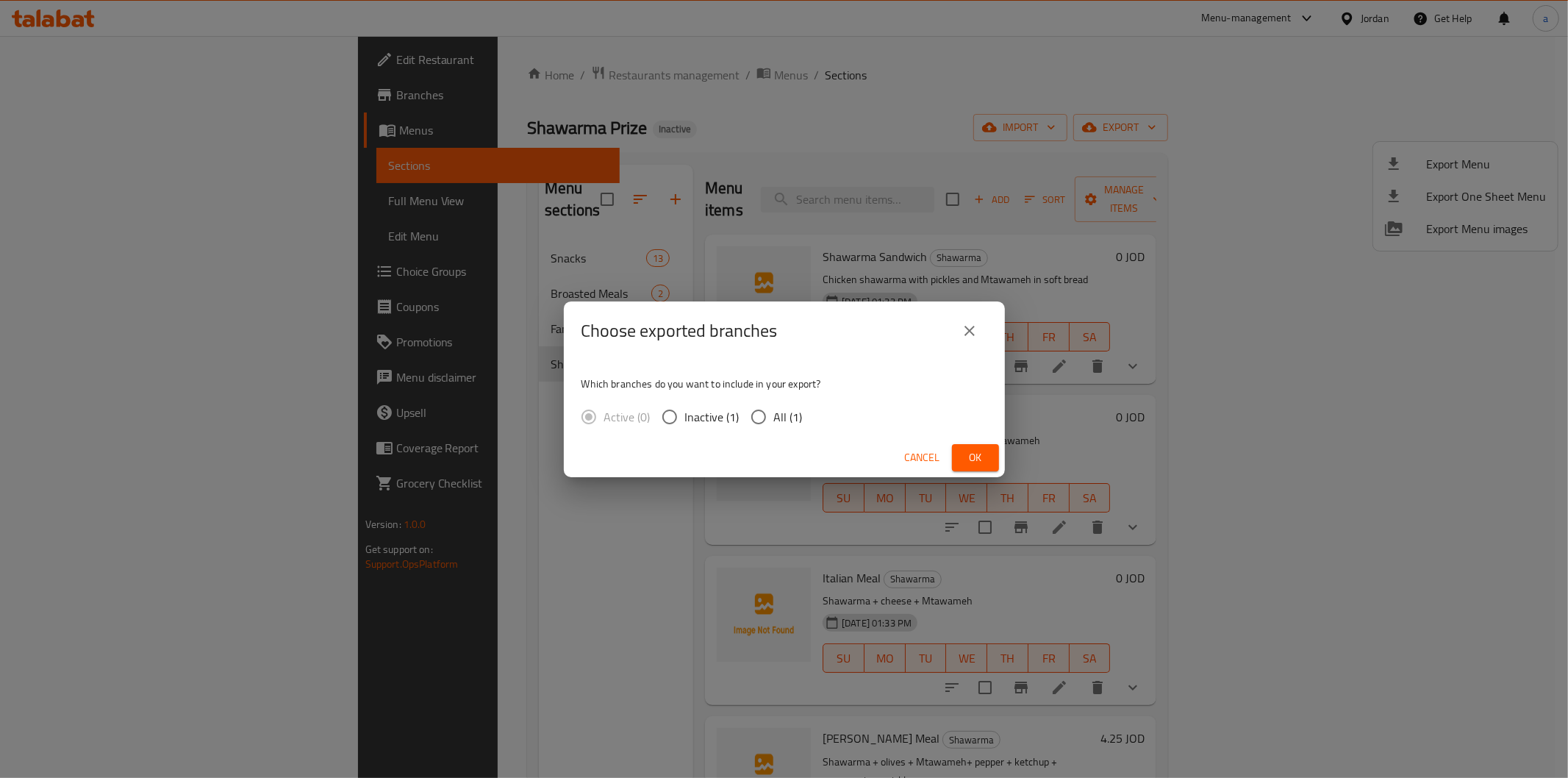
click at [779, 410] on span "All (1)" at bounding box center [789, 417] width 29 height 18
click at [774, 410] on input "All (1)" at bounding box center [759, 417] width 31 height 31
radio input "true"
click at [964, 468] on button "Ok" at bounding box center [975, 458] width 47 height 27
